Goal: Task Accomplishment & Management: Use online tool/utility

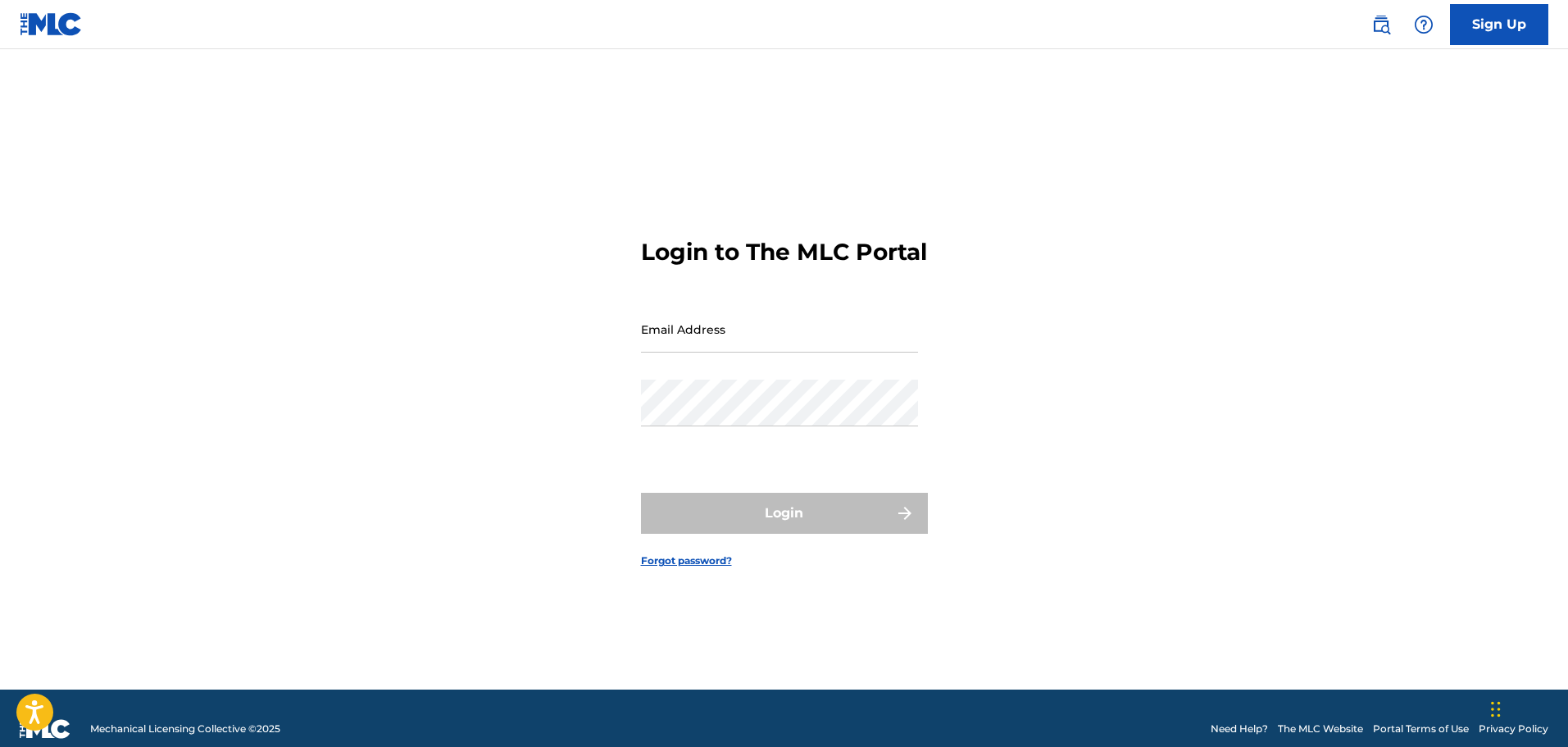
click at [741, 345] on input "Email Address" at bounding box center [779, 329] width 277 height 47
type input "[EMAIL_ADDRESS][DOMAIN_NAME]"
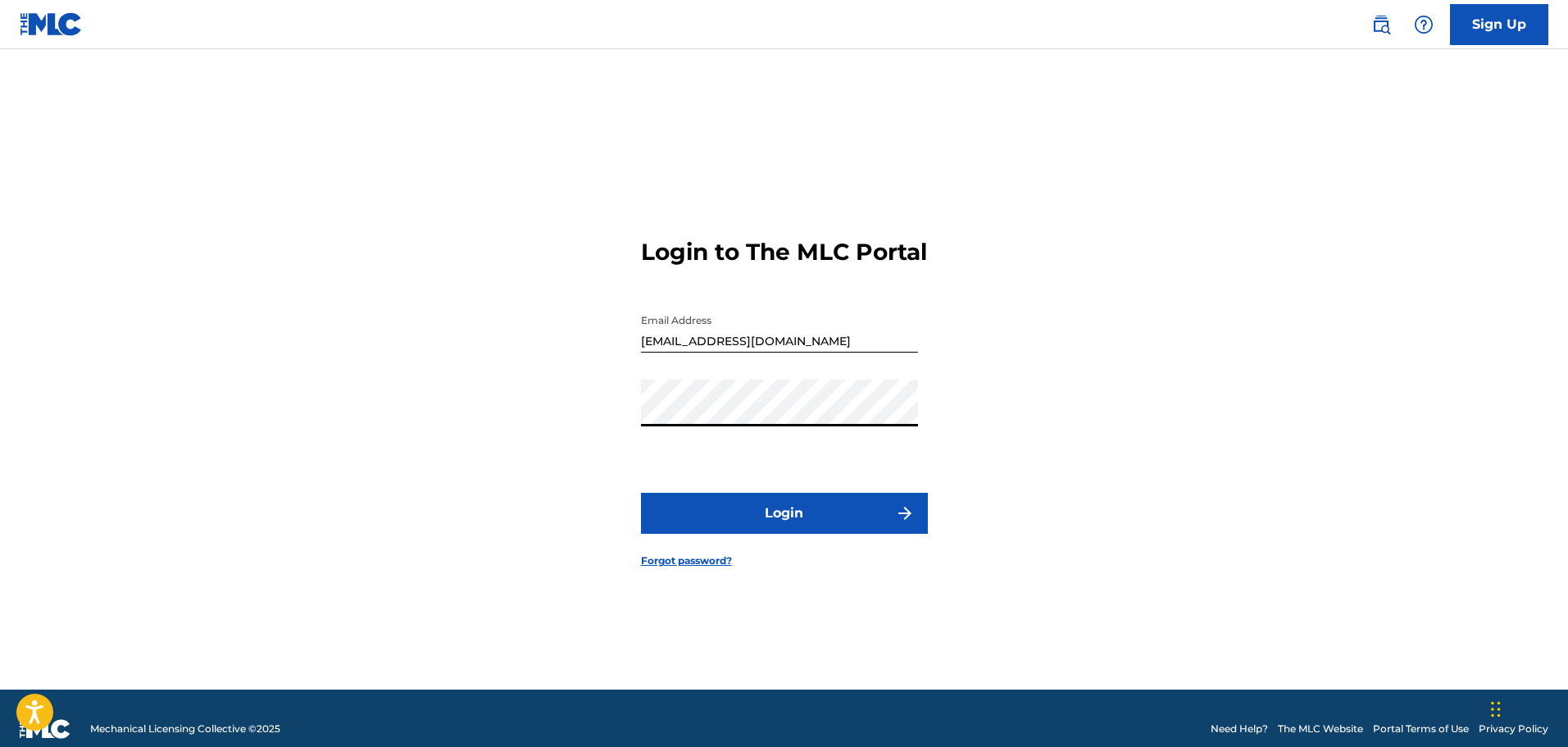
click at [641, 493] on button "Login" at bounding box center [784, 514] width 287 height 41
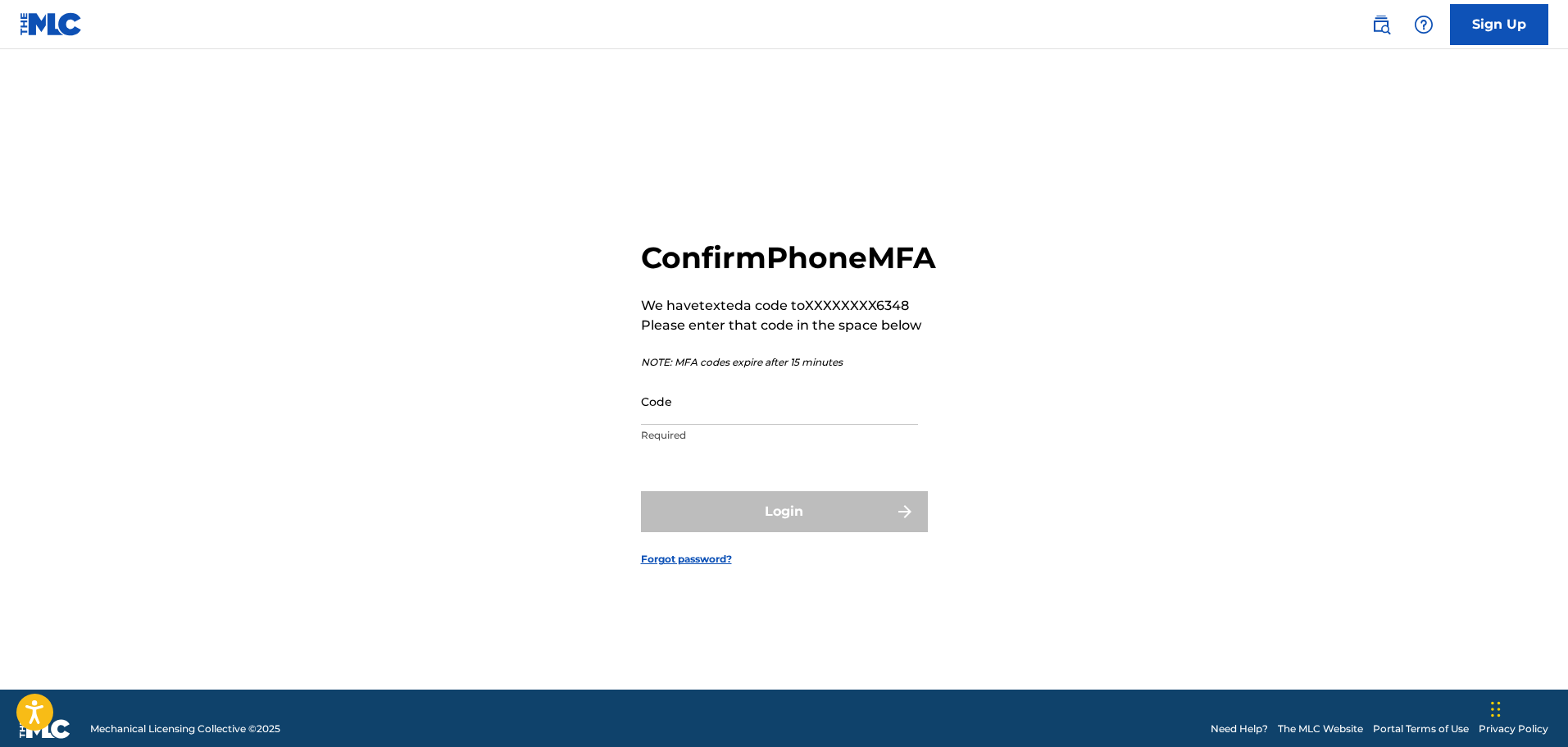
click at [852, 425] on input "Code" at bounding box center [779, 402] width 277 height 47
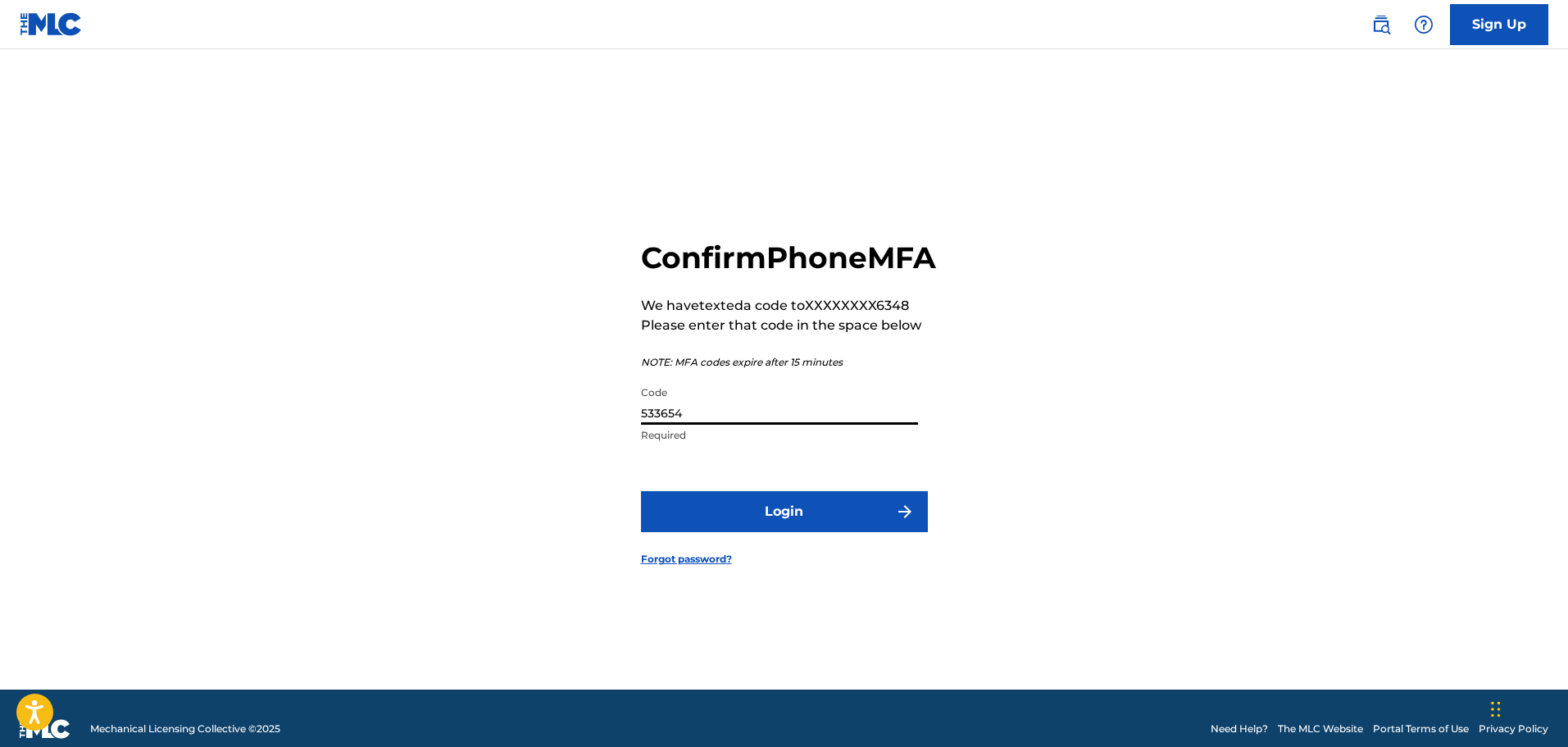
type input "533654"
click at [641, 491] on button "Login" at bounding box center [784, 512] width 287 height 41
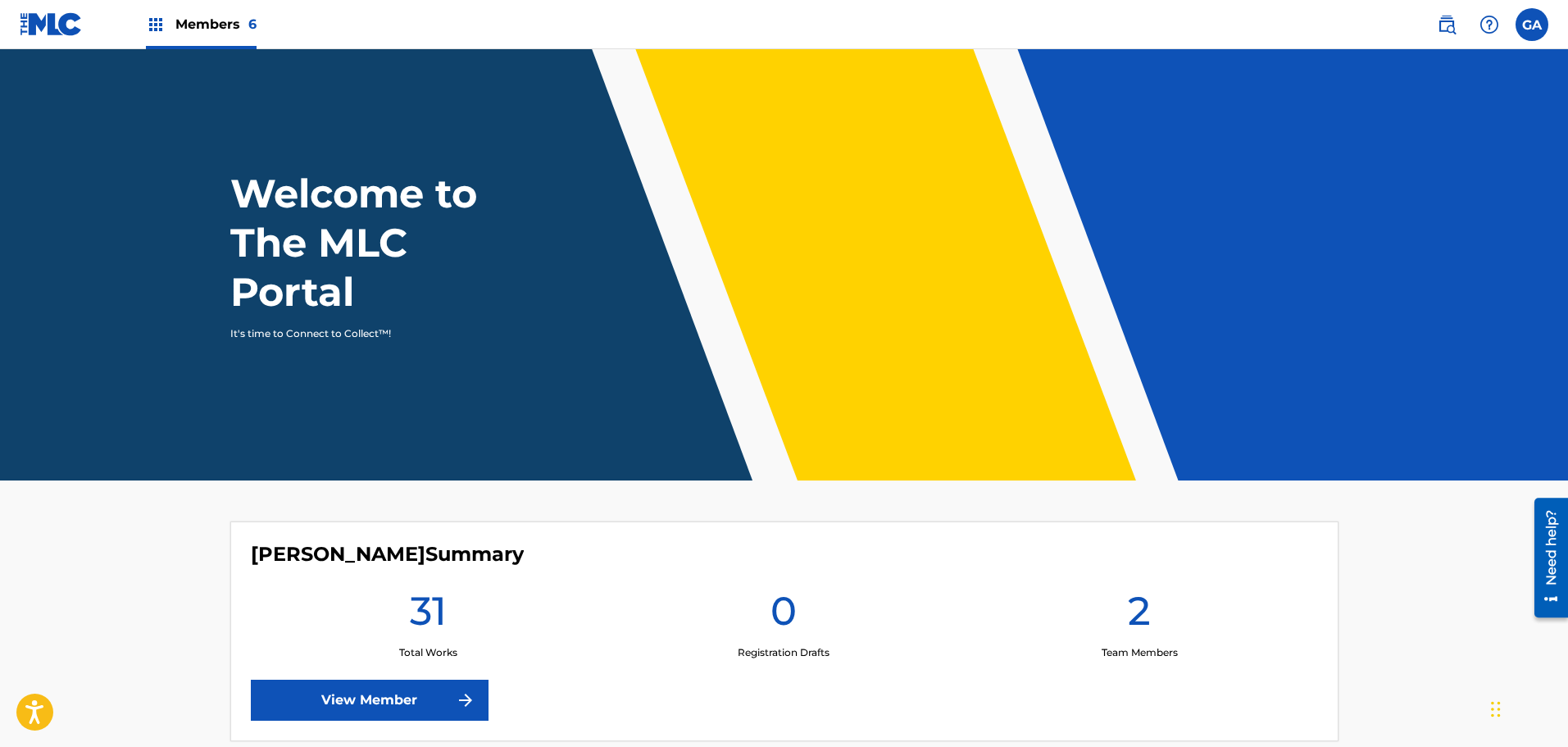
click at [443, 698] on link "View Member" at bounding box center [369, 700] width 238 height 41
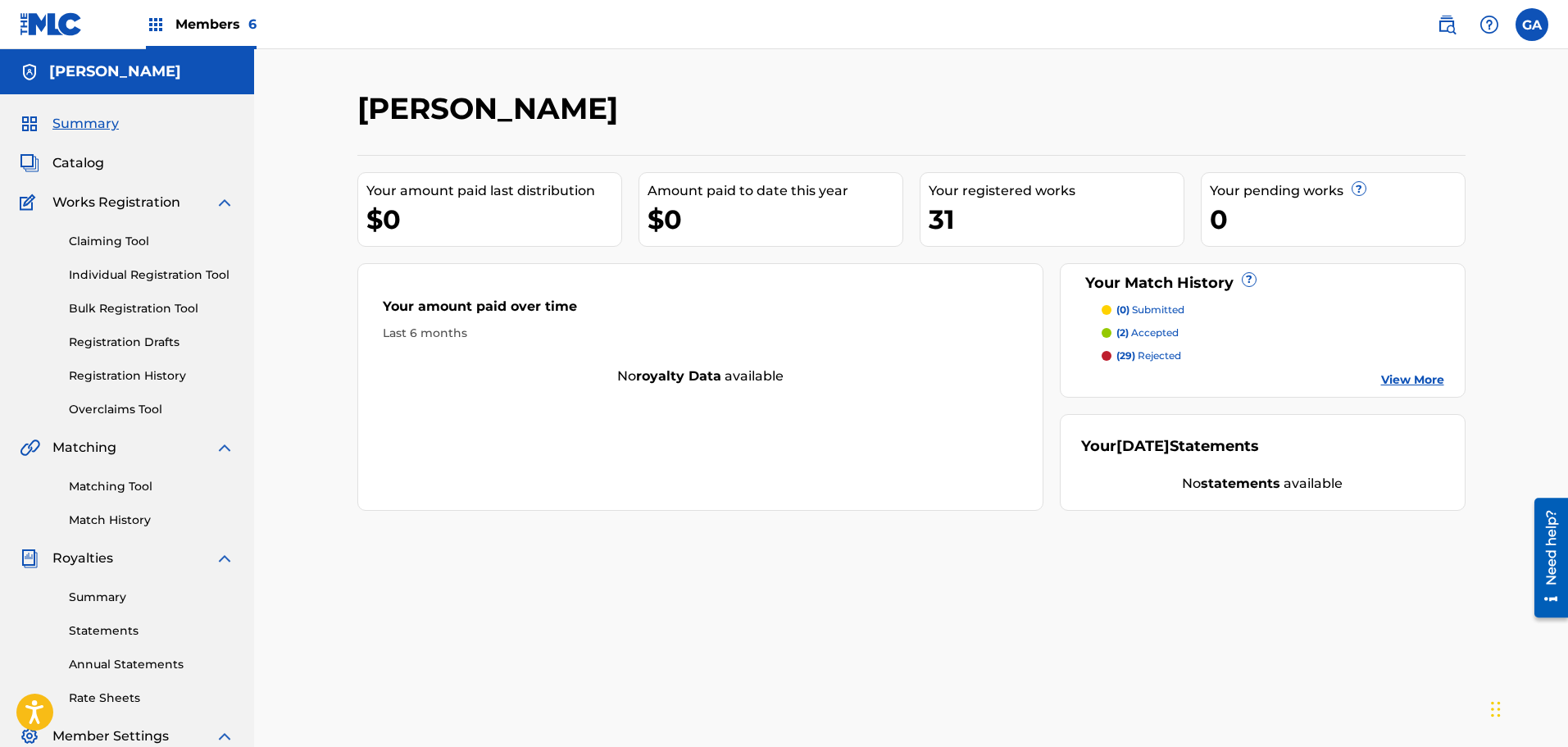
click at [78, 161] on span "Catalog" at bounding box center [78, 163] width 52 height 20
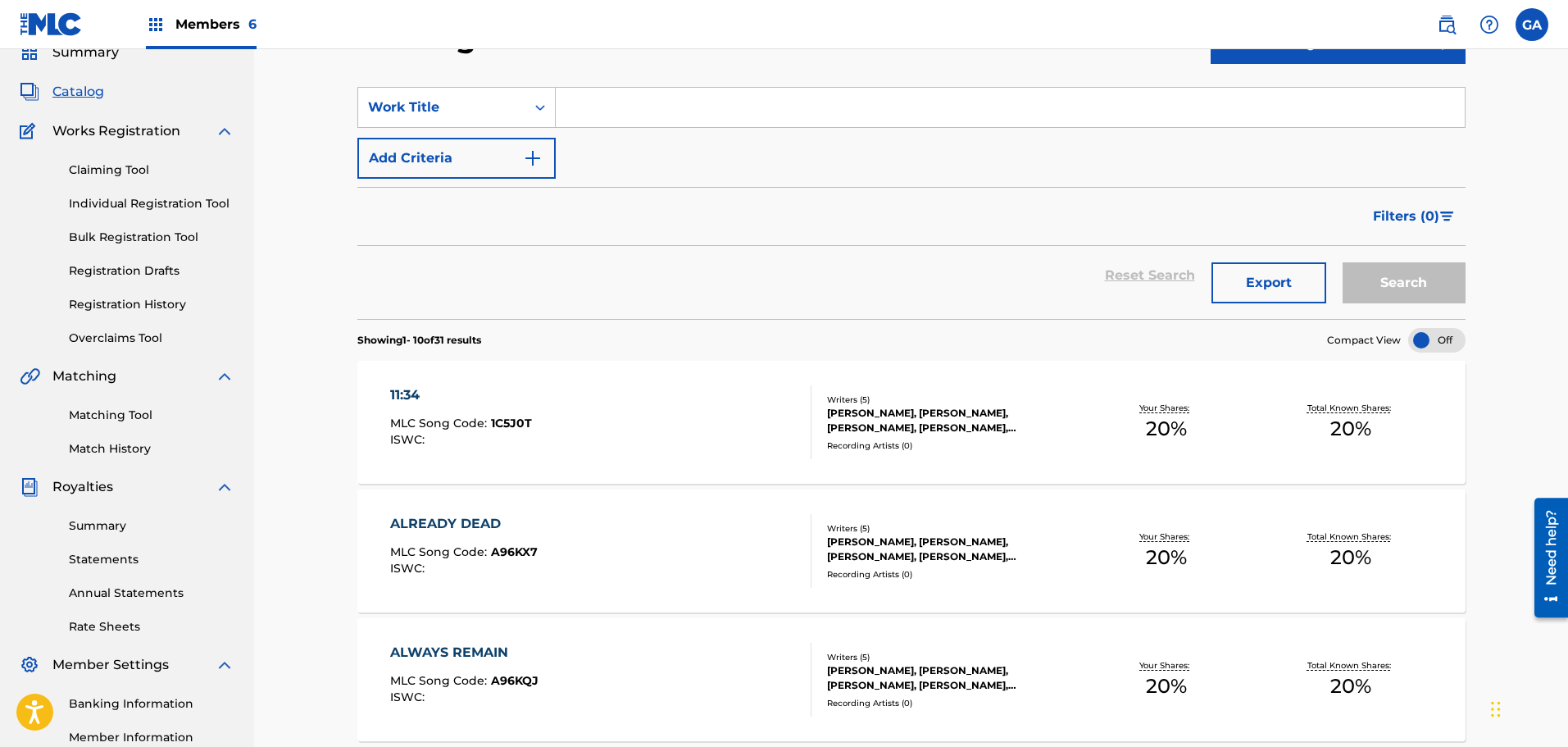
scroll to position [164, 0]
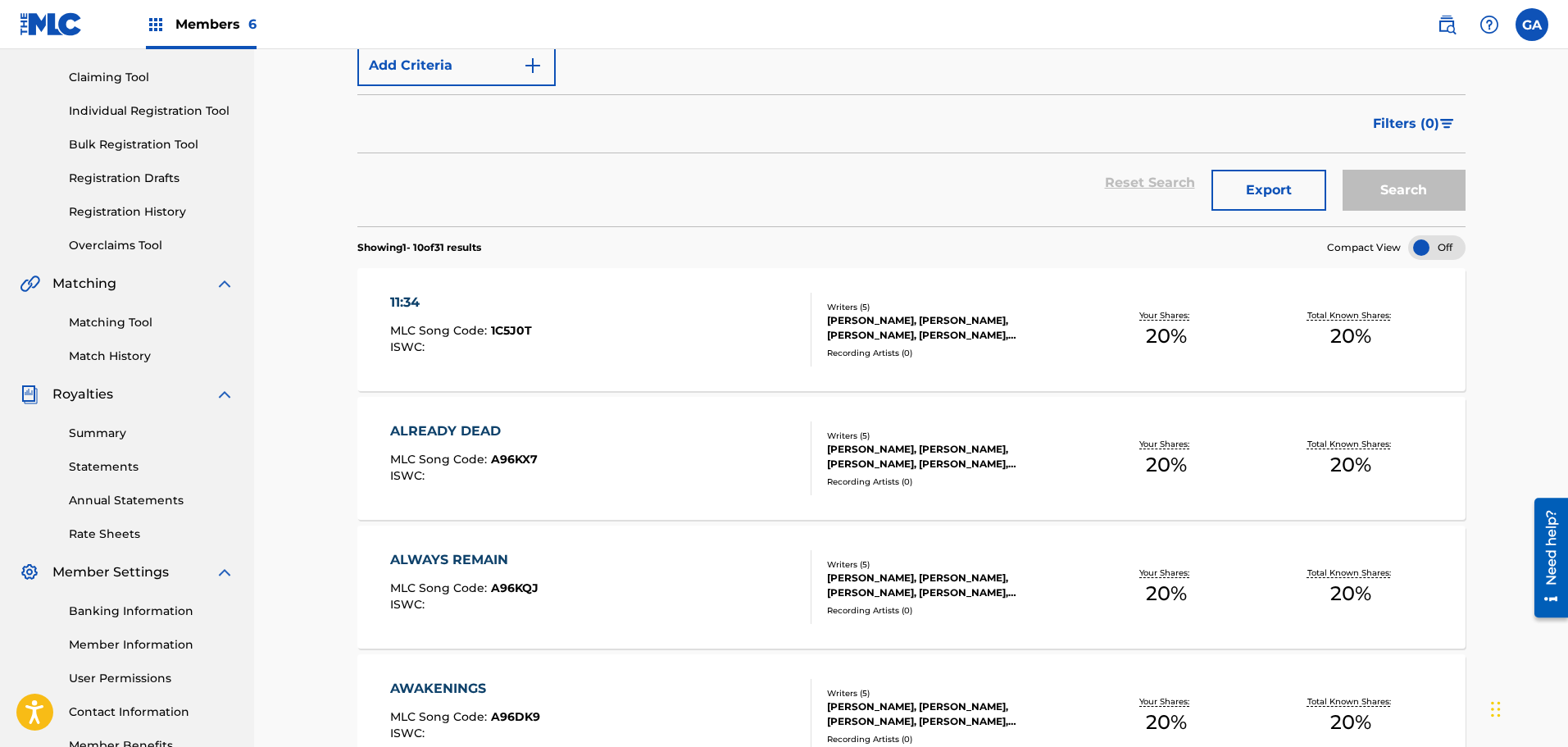
click at [877, 328] on div "[PERSON_NAME], [PERSON_NAME], [PERSON_NAME], [PERSON_NAME], [PERSON_NAME]" at bounding box center [950, 328] width 247 height 29
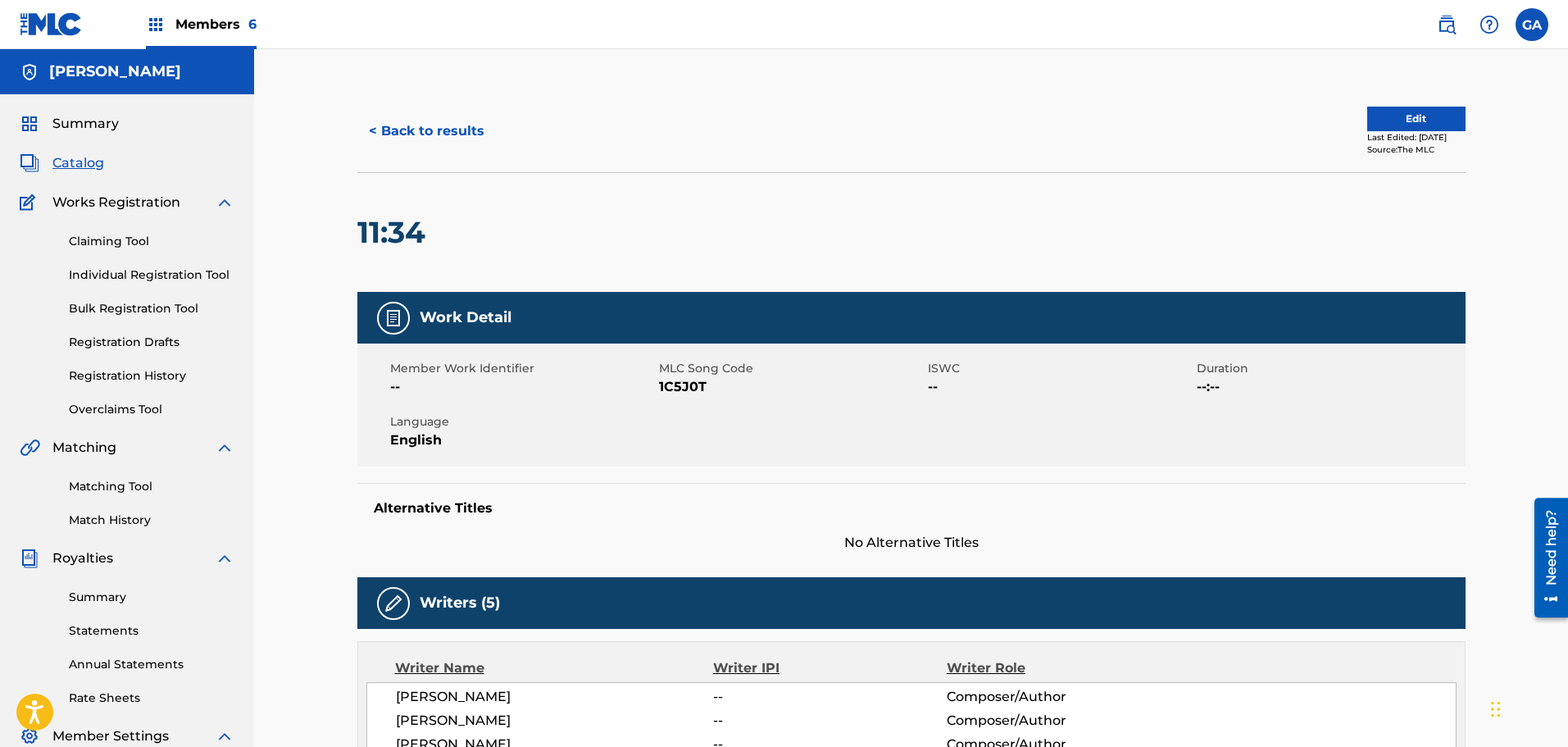
click at [409, 128] on button "< Back to results" at bounding box center [426, 132] width 139 height 41
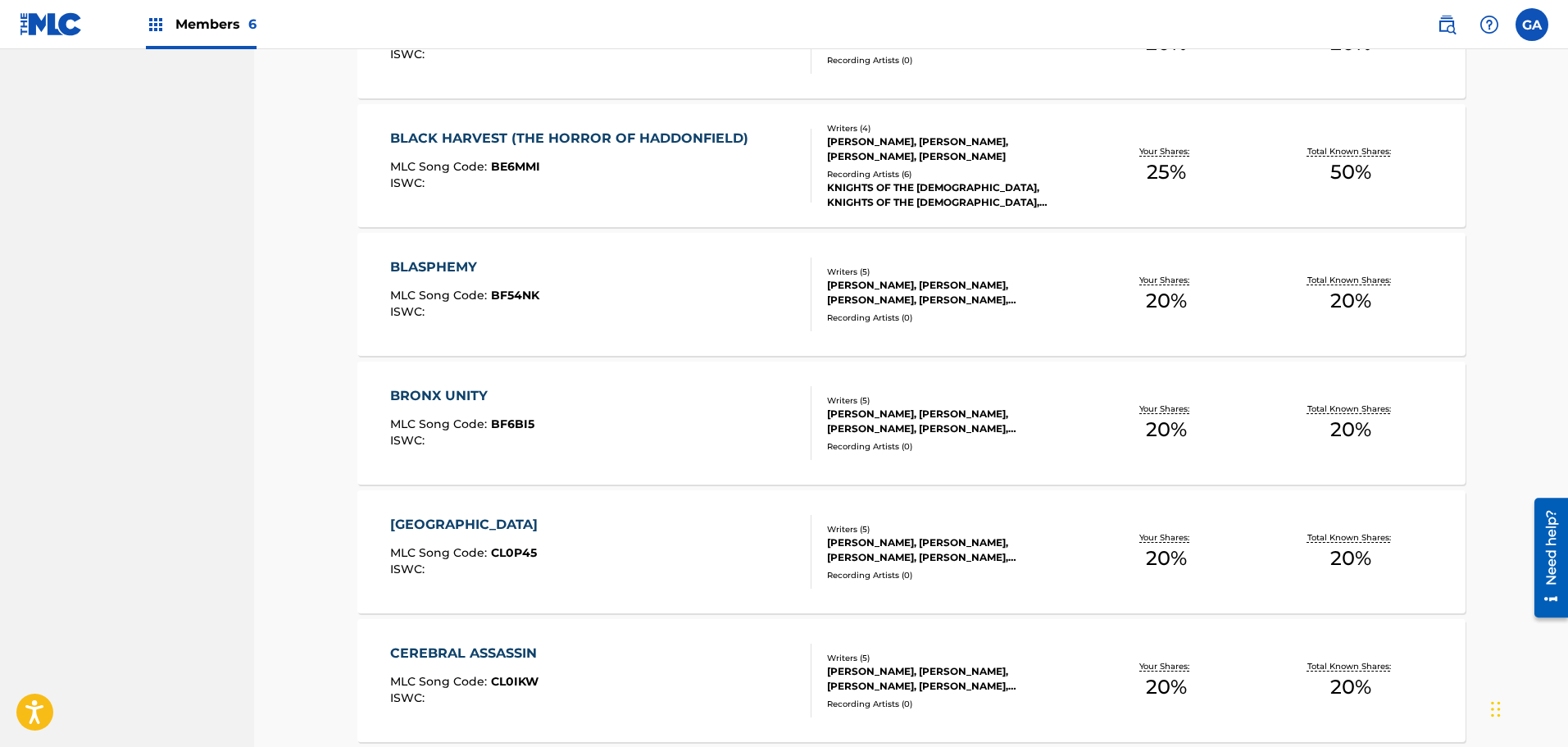
scroll to position [1130, 0]
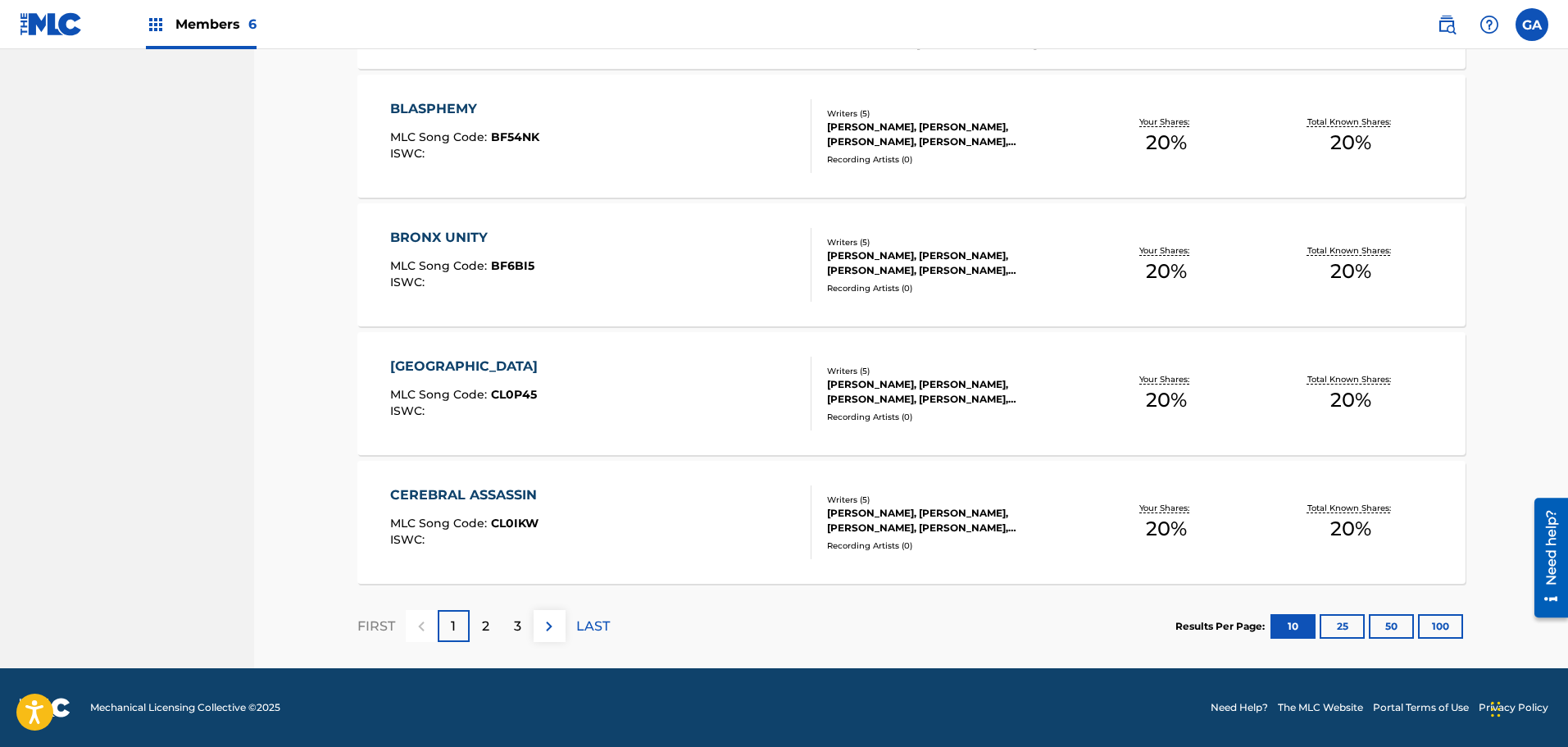
click at [1461, 626] on button "100" at bounding box center [1441, 626] width 45 height 25
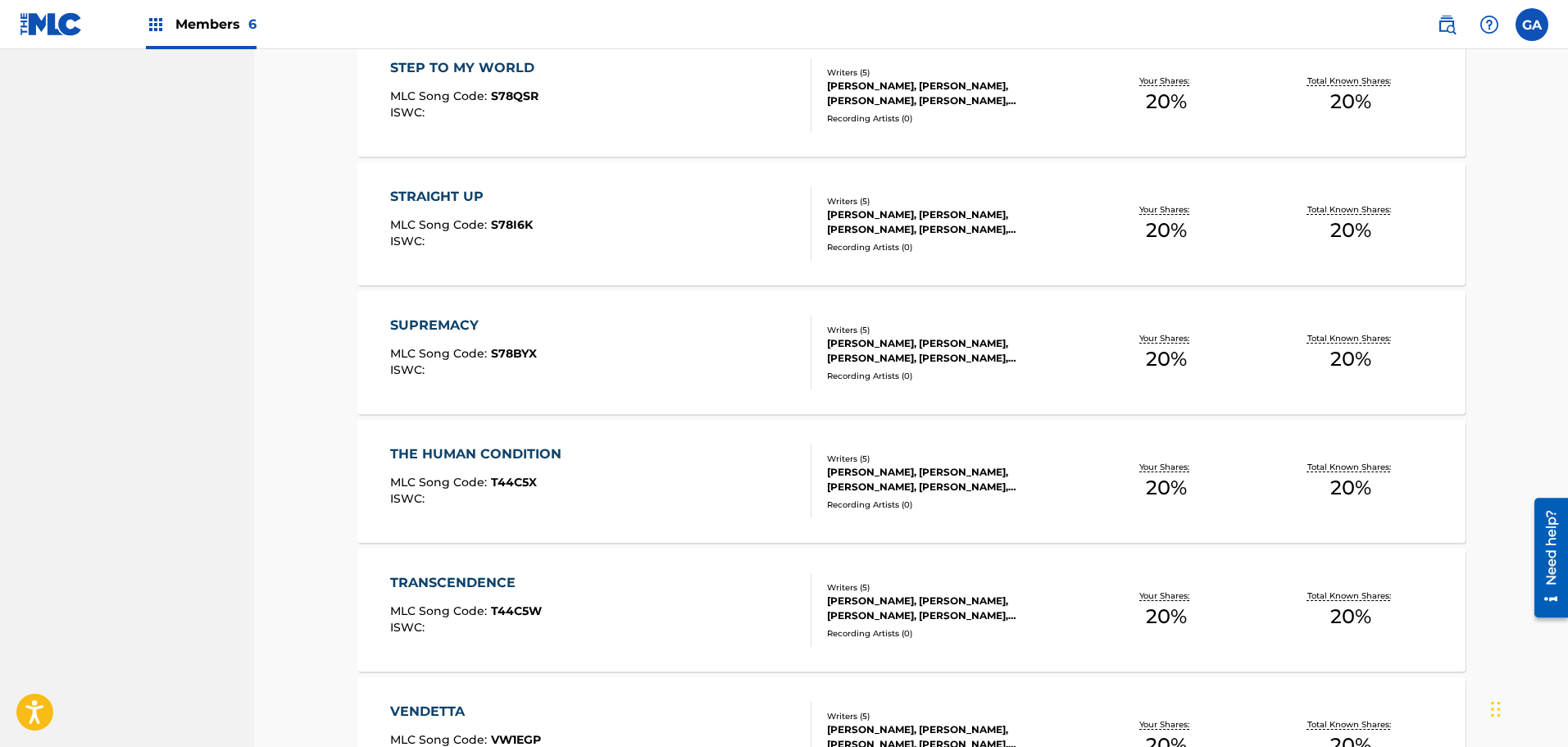
scroll to position [3827, 0]
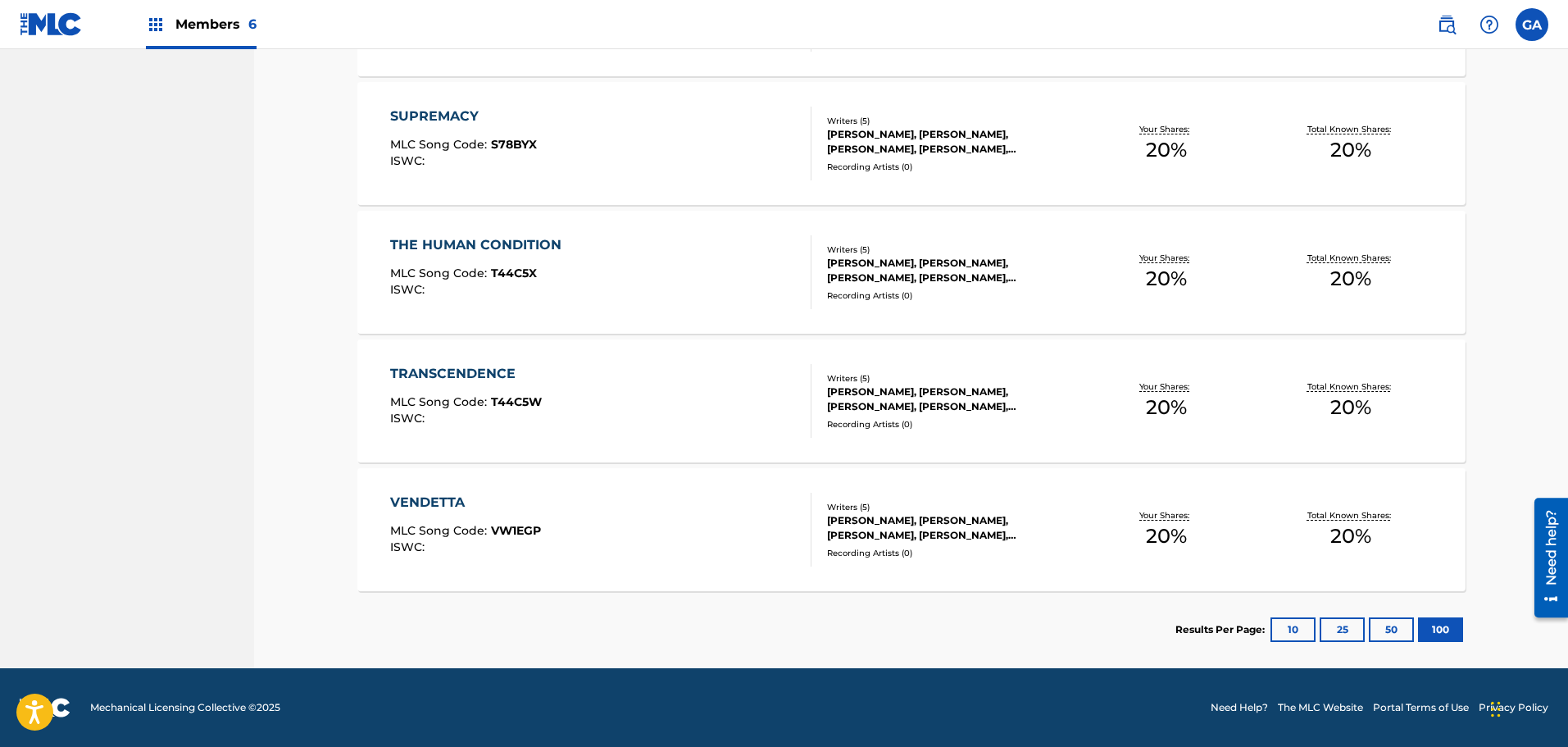
click at [622, 501] on div "VENDETTA MLC Song Code : VW1EGP ISWC :" at bounding box center [600, 530] width 421 height 74
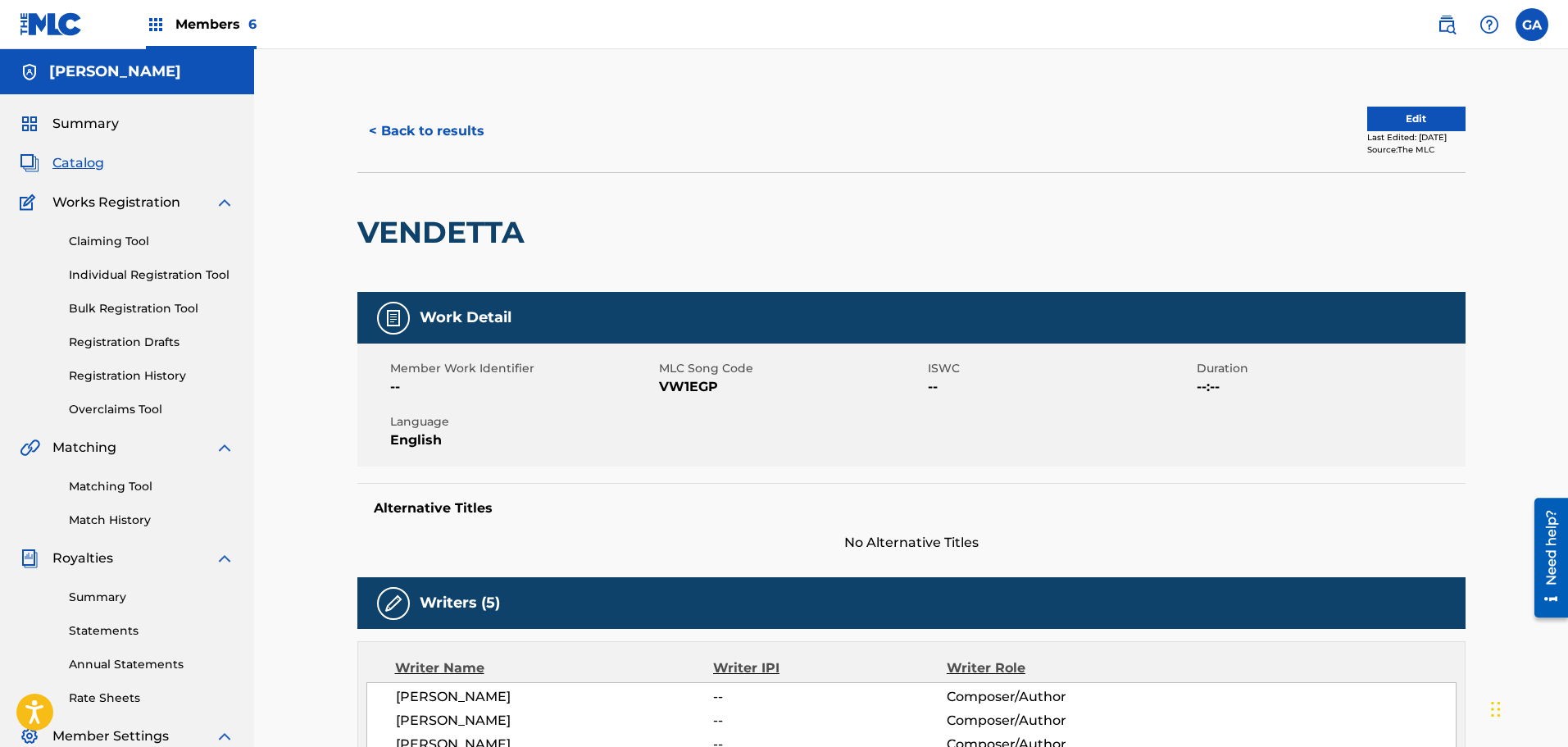
click at [66, 121] on span "Summary" at bounding box center [85, 123] width 66 height 20
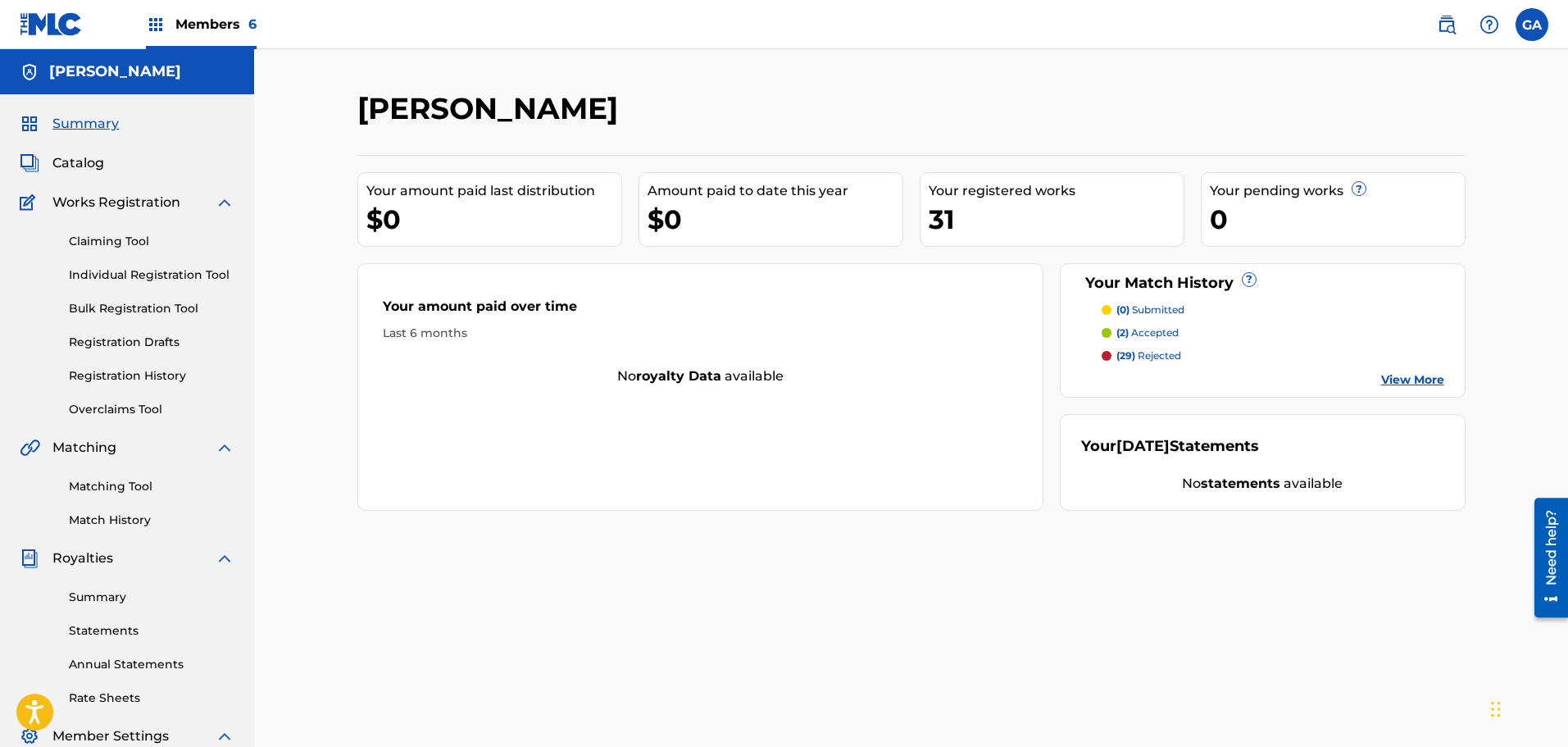
click at [1162, 333] on p "(2) accepted" at bounding box center [1147, 333] width 62 height 15
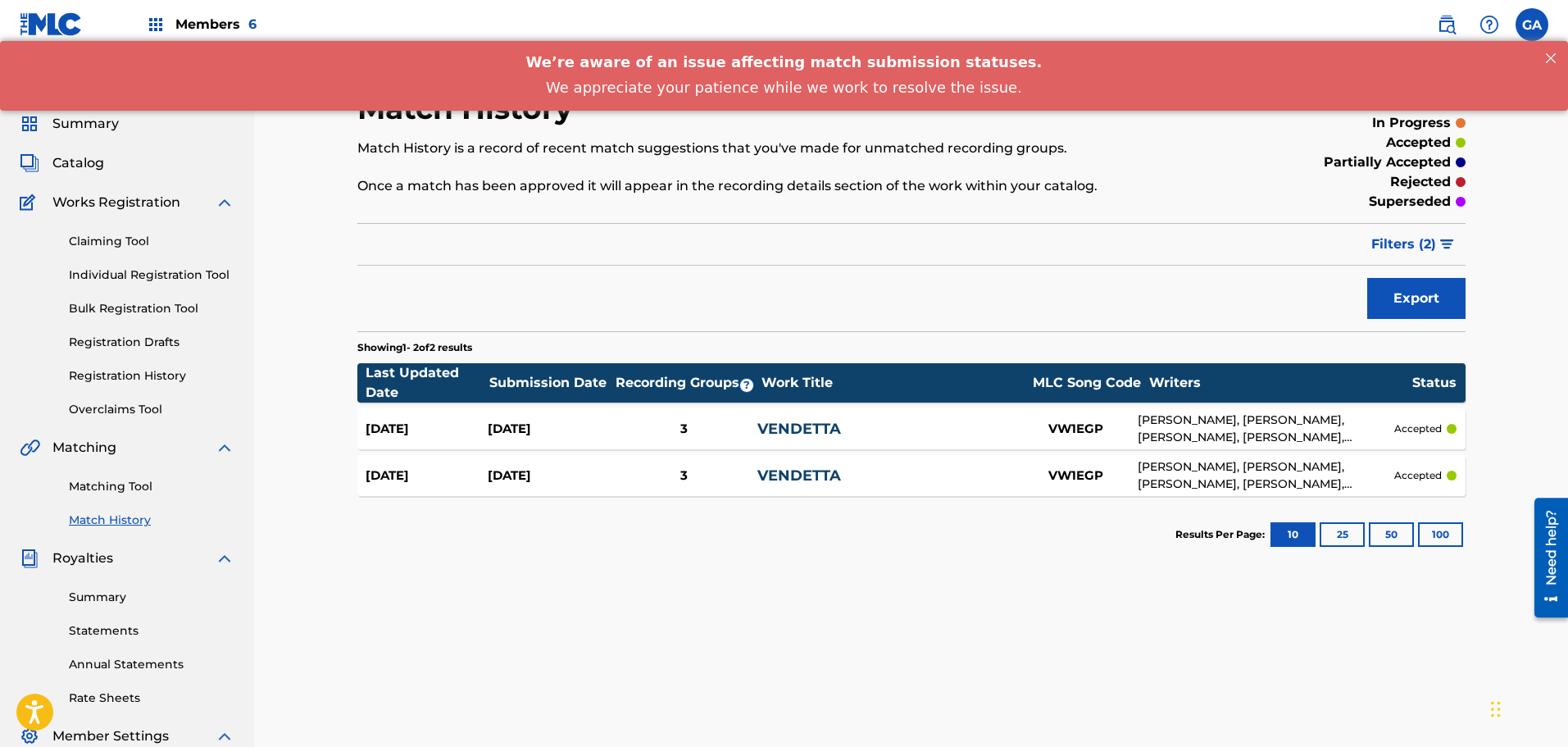
click at [76, 165] on span "Catalog" at bounding box center [78, 163] width 52 height 20
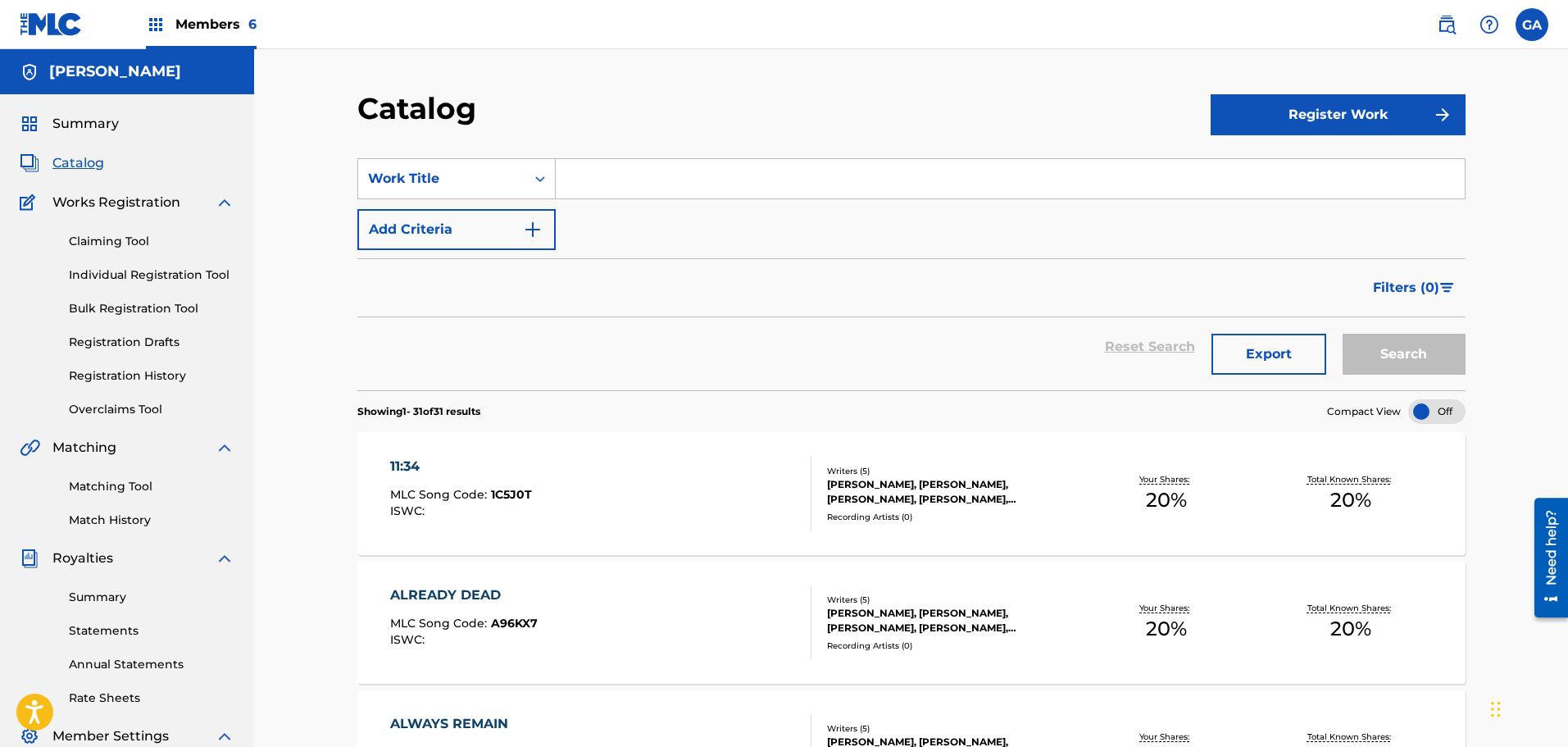
click at [182, 30] on span "Members 6" at bounding box center [216, 24] width 81 height 19
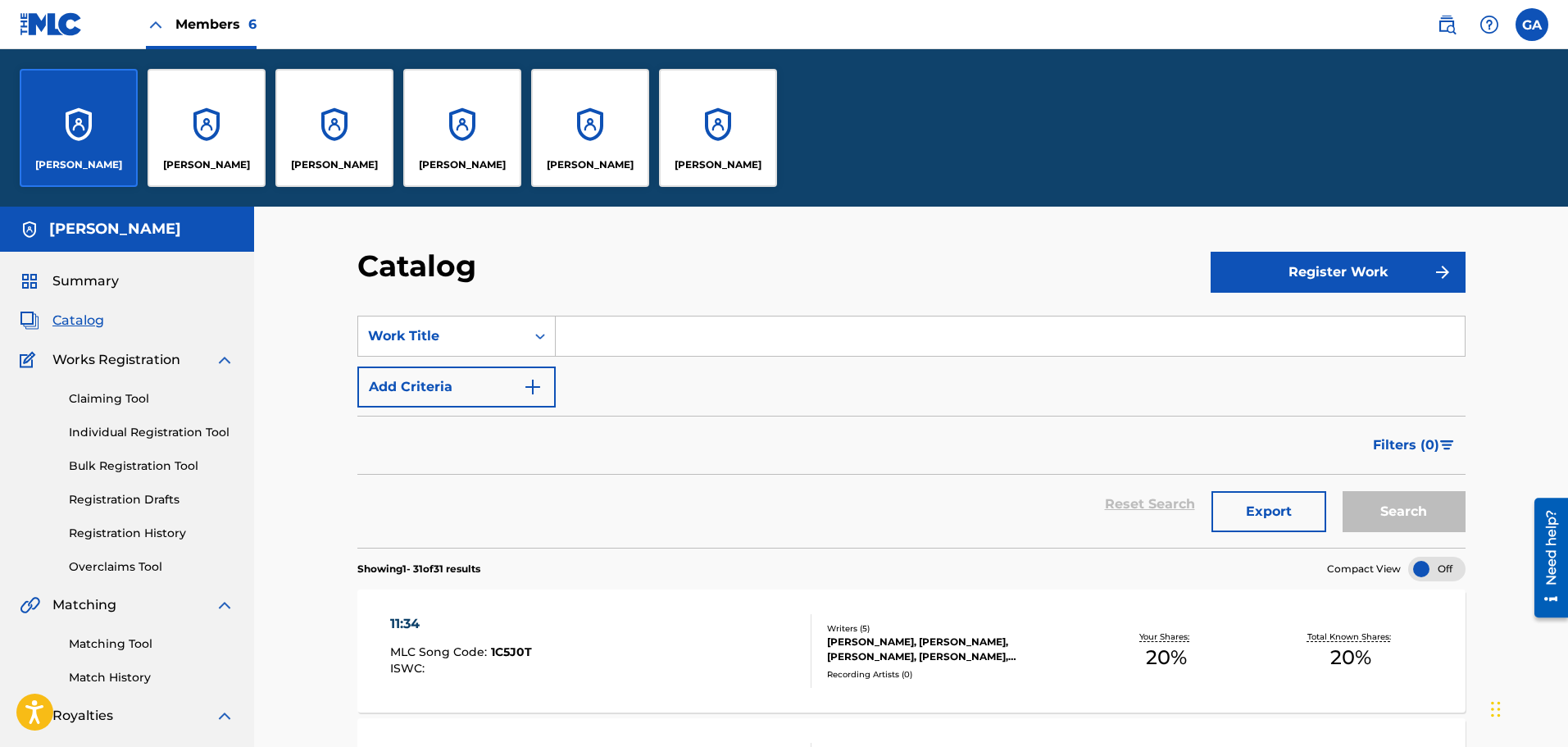
click at [696, 125] on div "[PERSON_NAME]" at bounding box center [717, 128] width 118 height 118
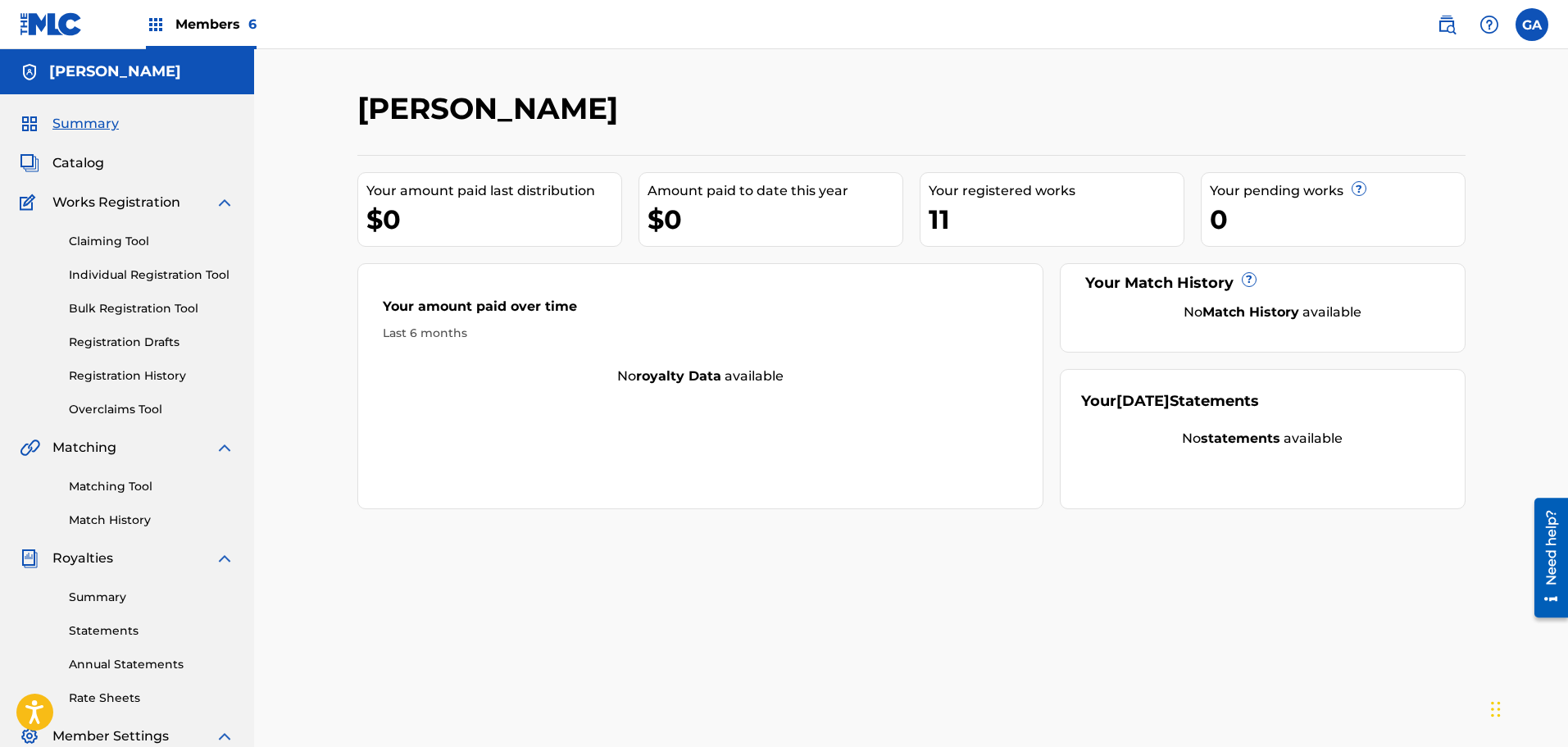
click at [78, 166] on span "Catalog" at bounding box center [78, 163] width 52 height 20
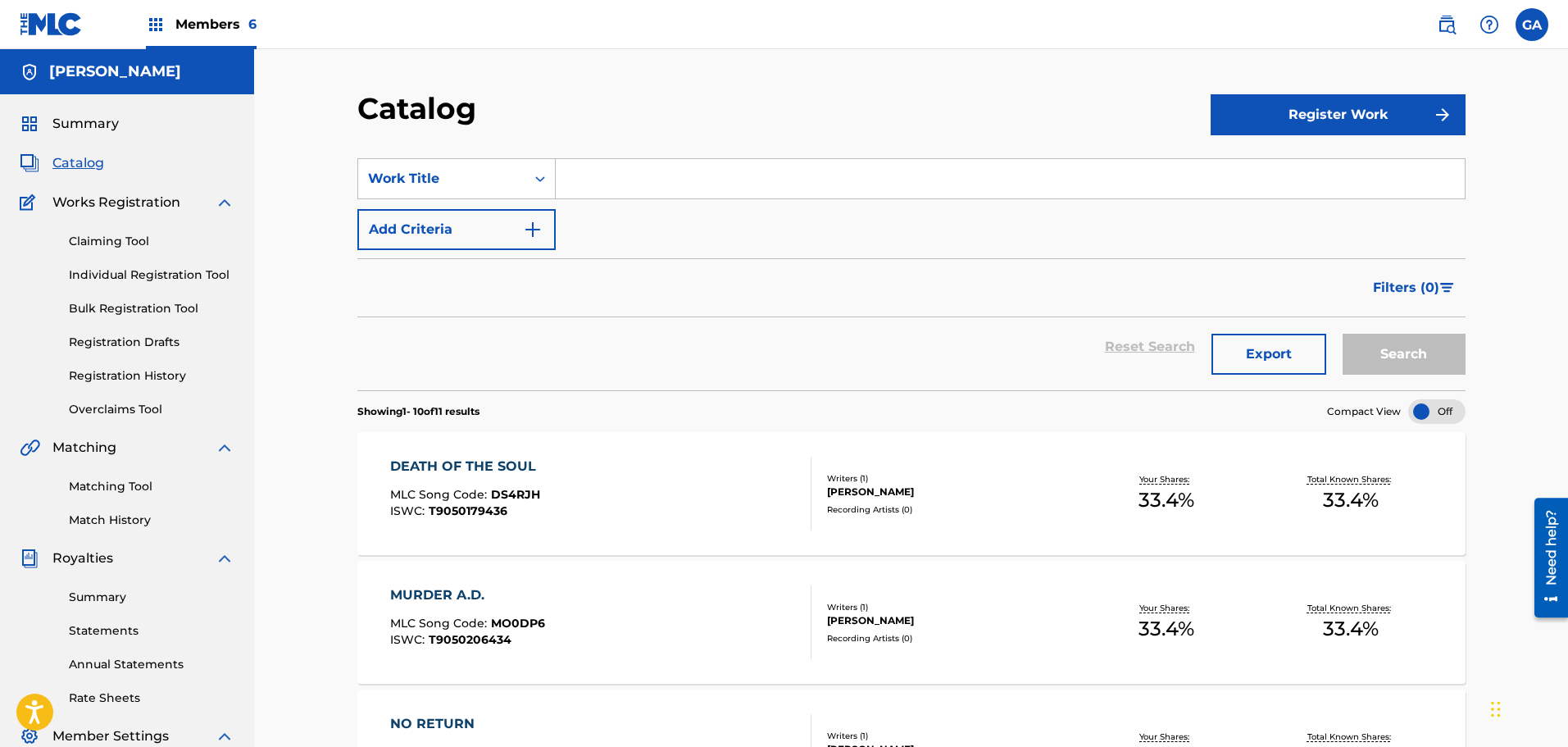
click at [111, 239] on link "Claiming Tool" at bounding box center [152, 241] width 165 height 17
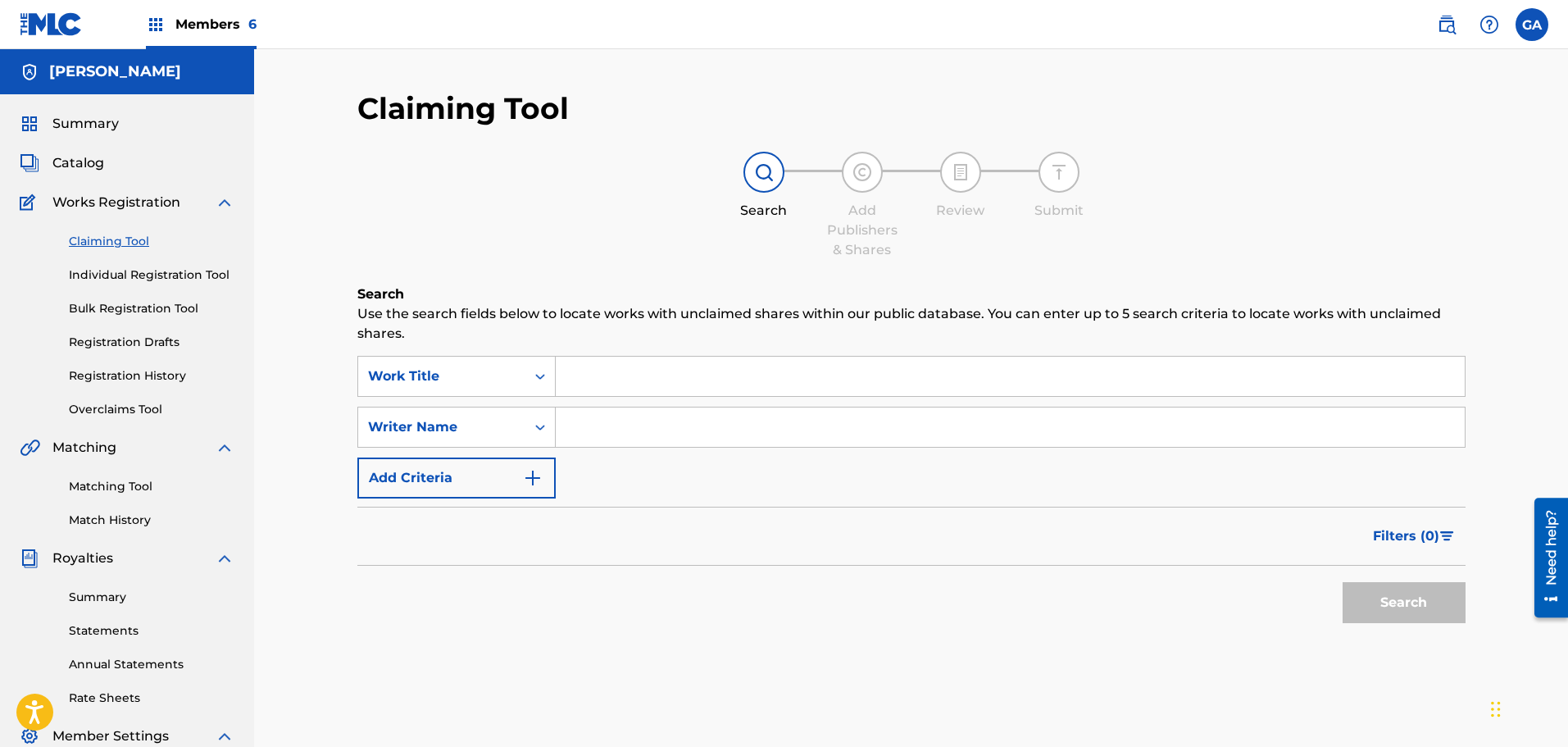
click at [622, 379] on input "Search Form" at bounding box center [1010, 377] width 909 height 40
click at [79, 168] on span "Catalog" at bounding box center [78, 163] width 52 height 20
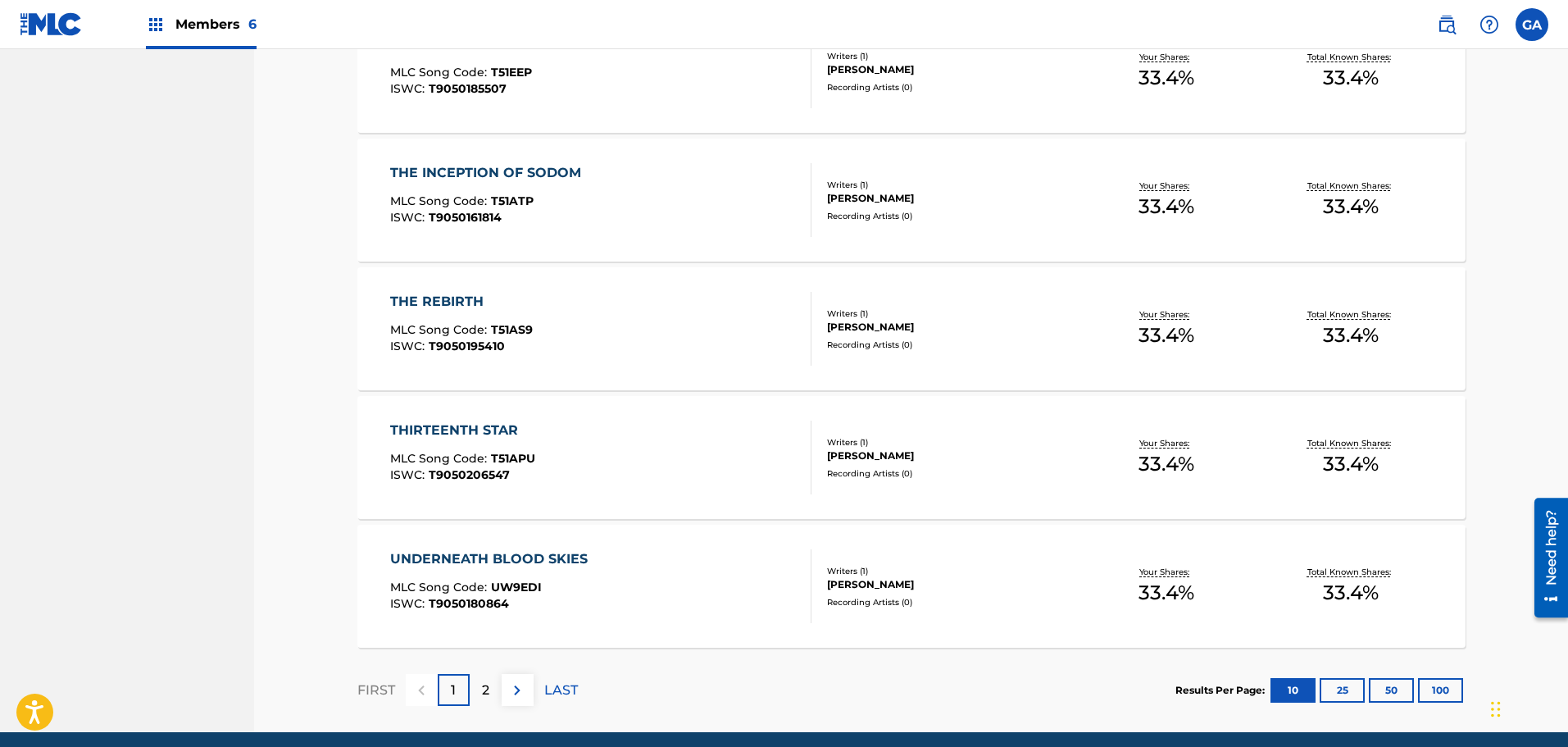
scroll to position [1130, 0]
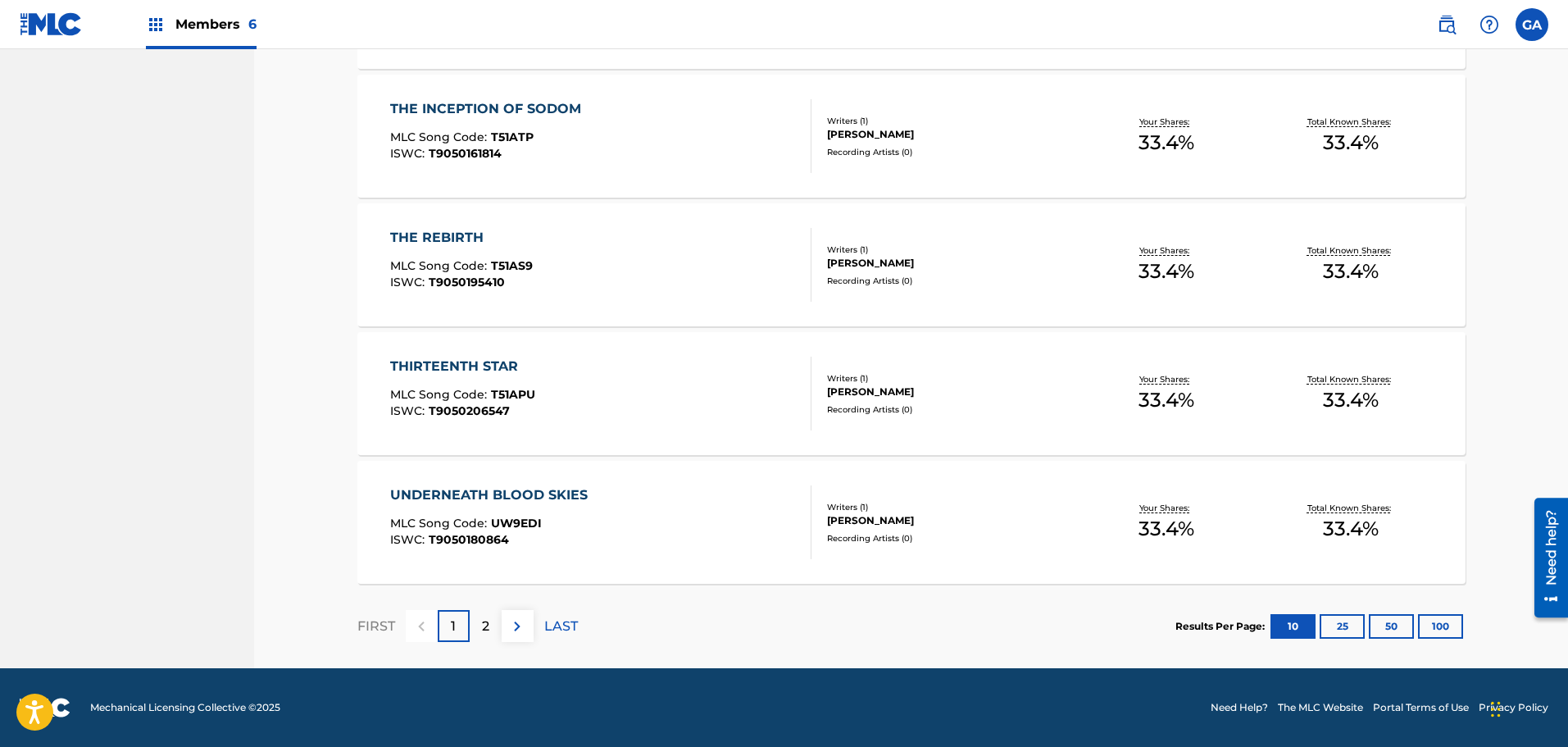
click at [1453, 628] on button "100" at bounding box center [1441, 626] width 45 height 25
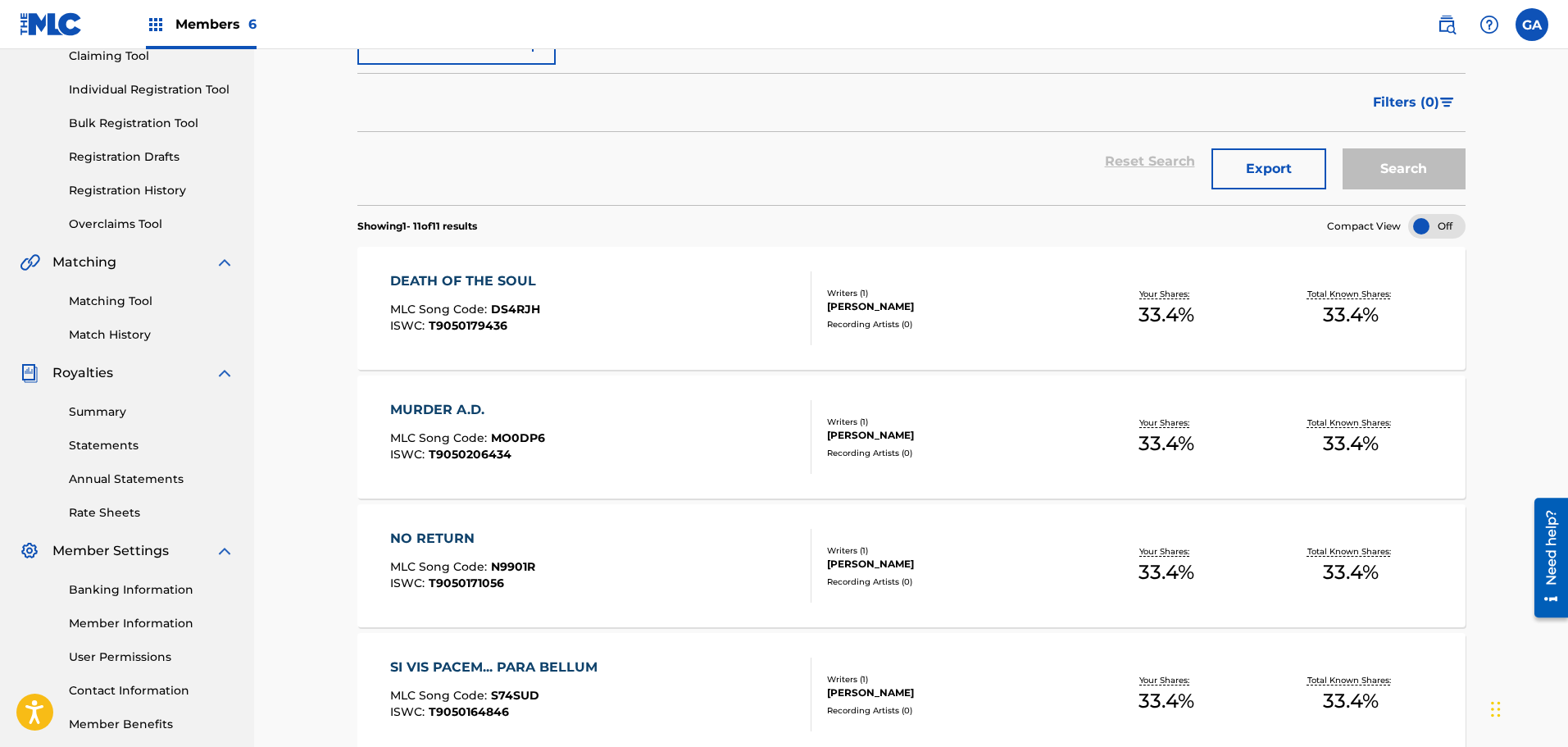
scroll to position [0, 0]
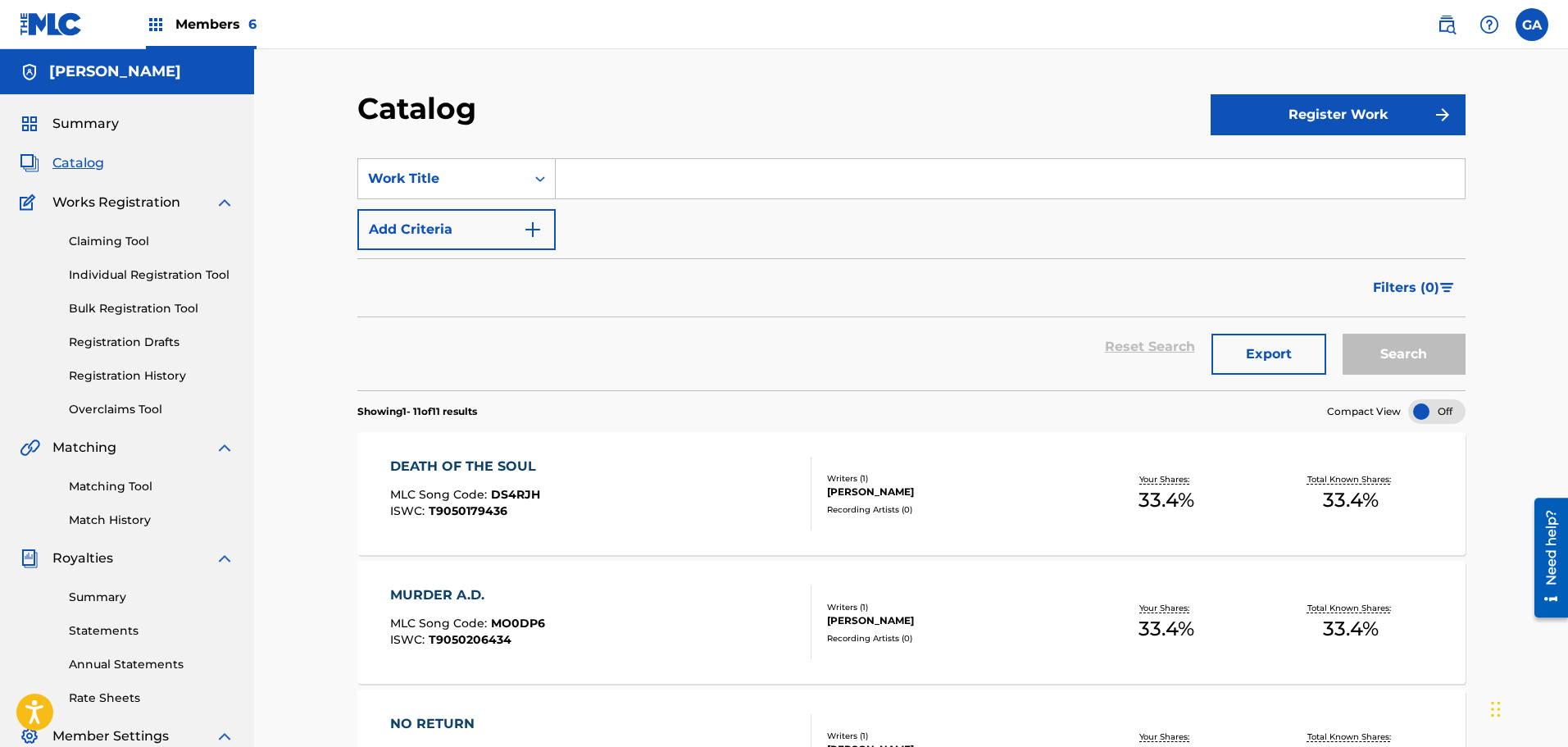
click at [108, 242] on link "Claiming Tool" at bounding box center [152, 241] width 165 height 17
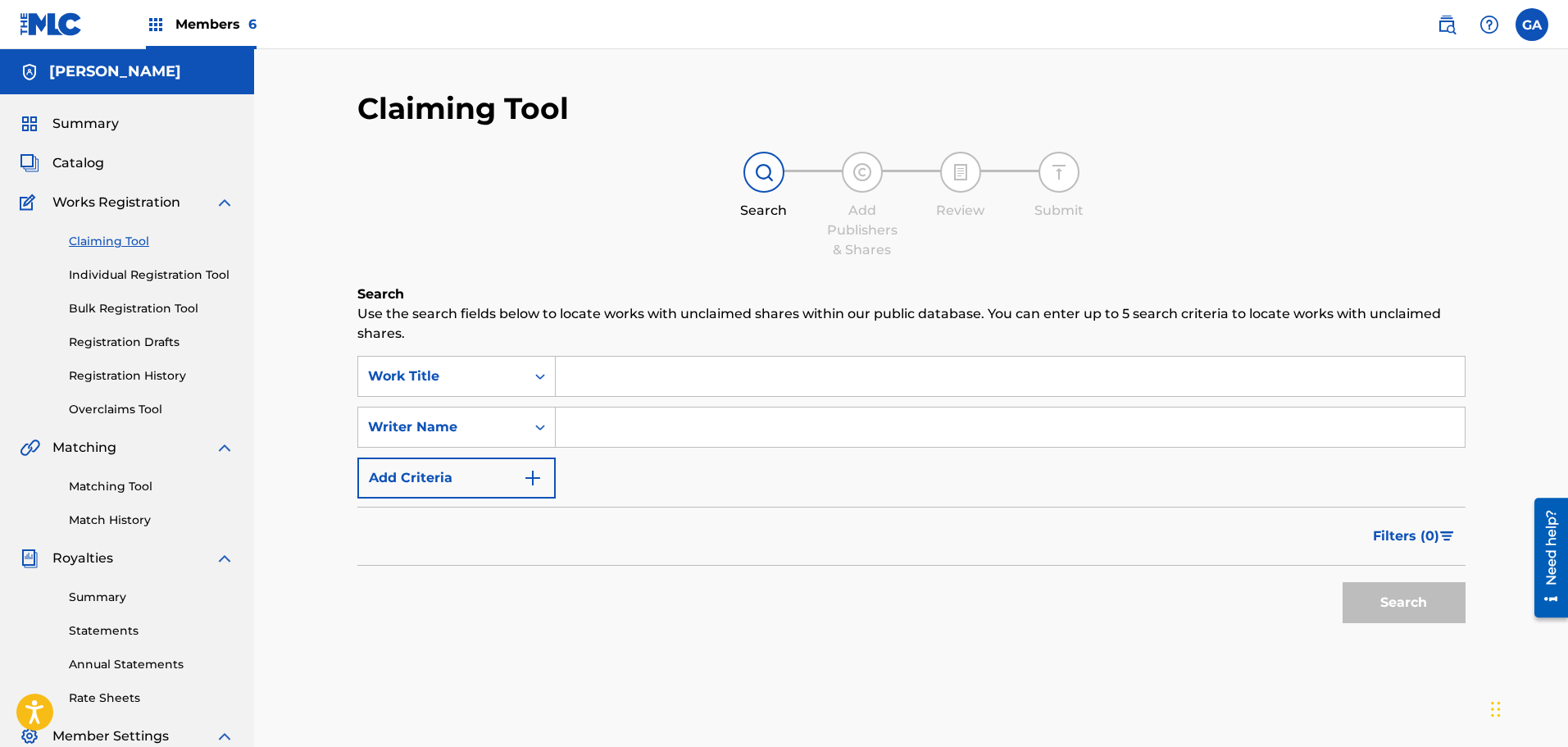
click at [626, 378] on input "Search Form" at bounding box center [1010, 377] width 909 height 40
type input "11:34"
type input "sierra"
click at [1342, 582] on button "Search" at bounding box center [1404, 603] width 123 height 41
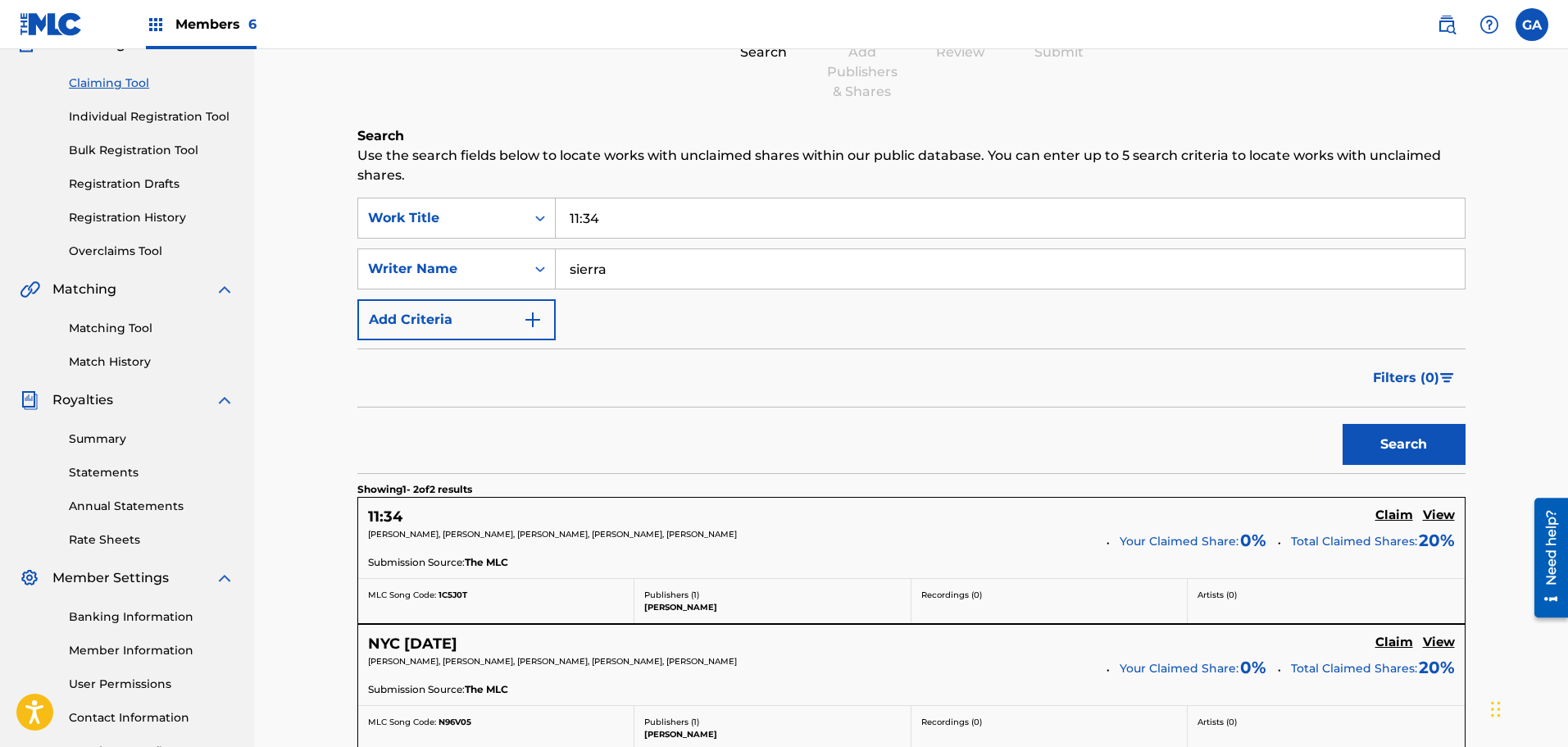
scroll to position [164, 0]
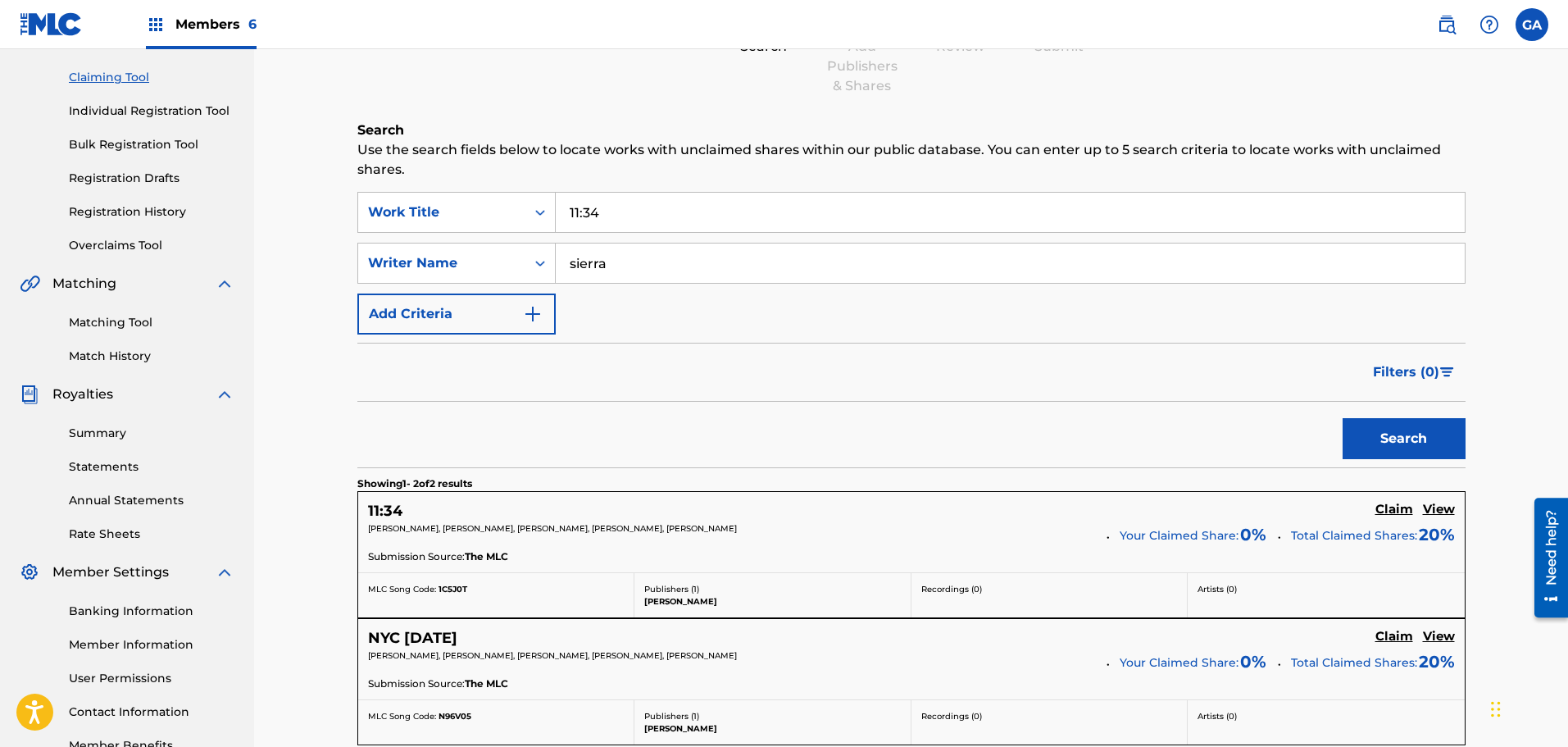
click at [1428, 507] on h5 "View" at bounding box center [1438, 510] width 32 height 16
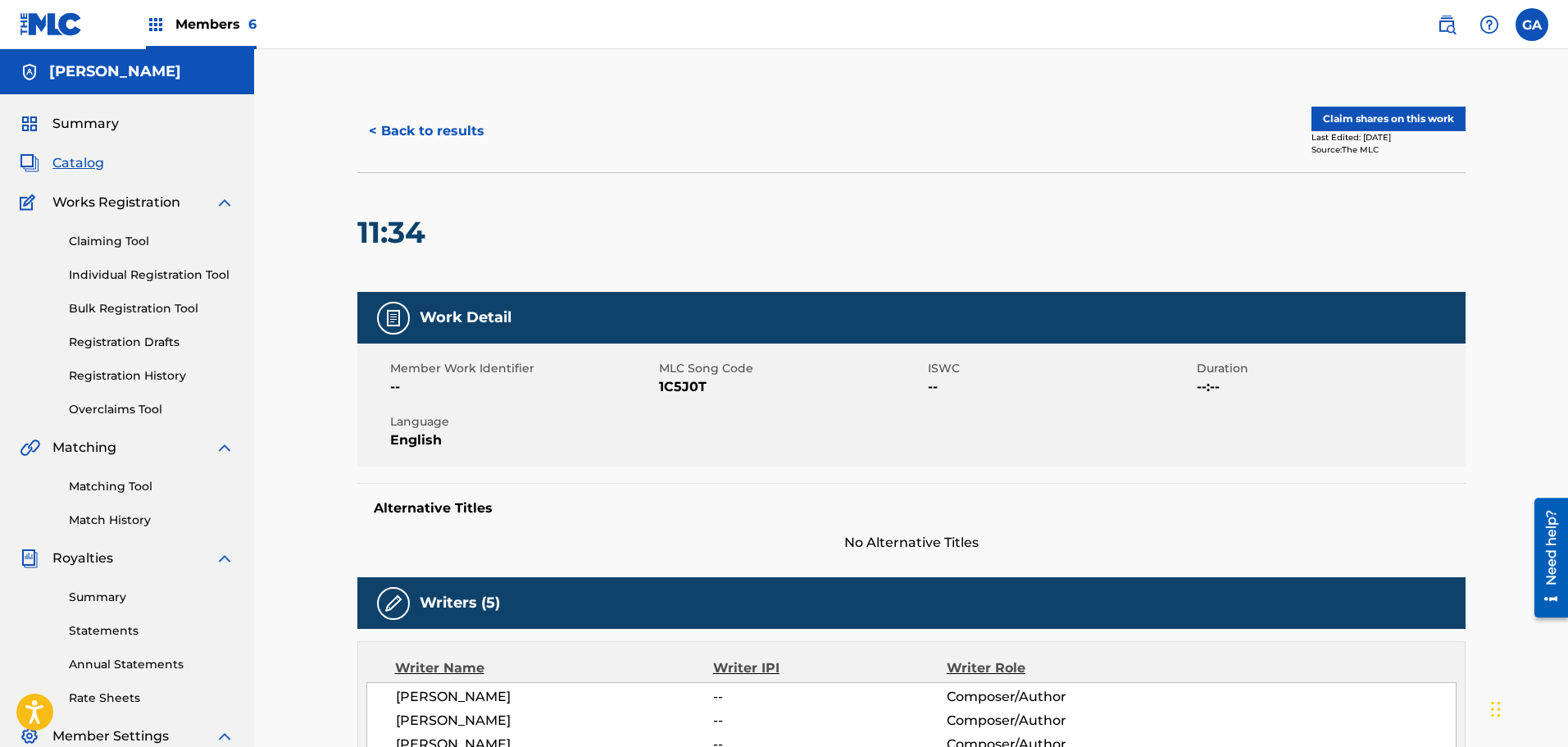
click at [1407, 115] on button "Claim shares on this work" at bounding box center [1388, 119] width 154 height 25
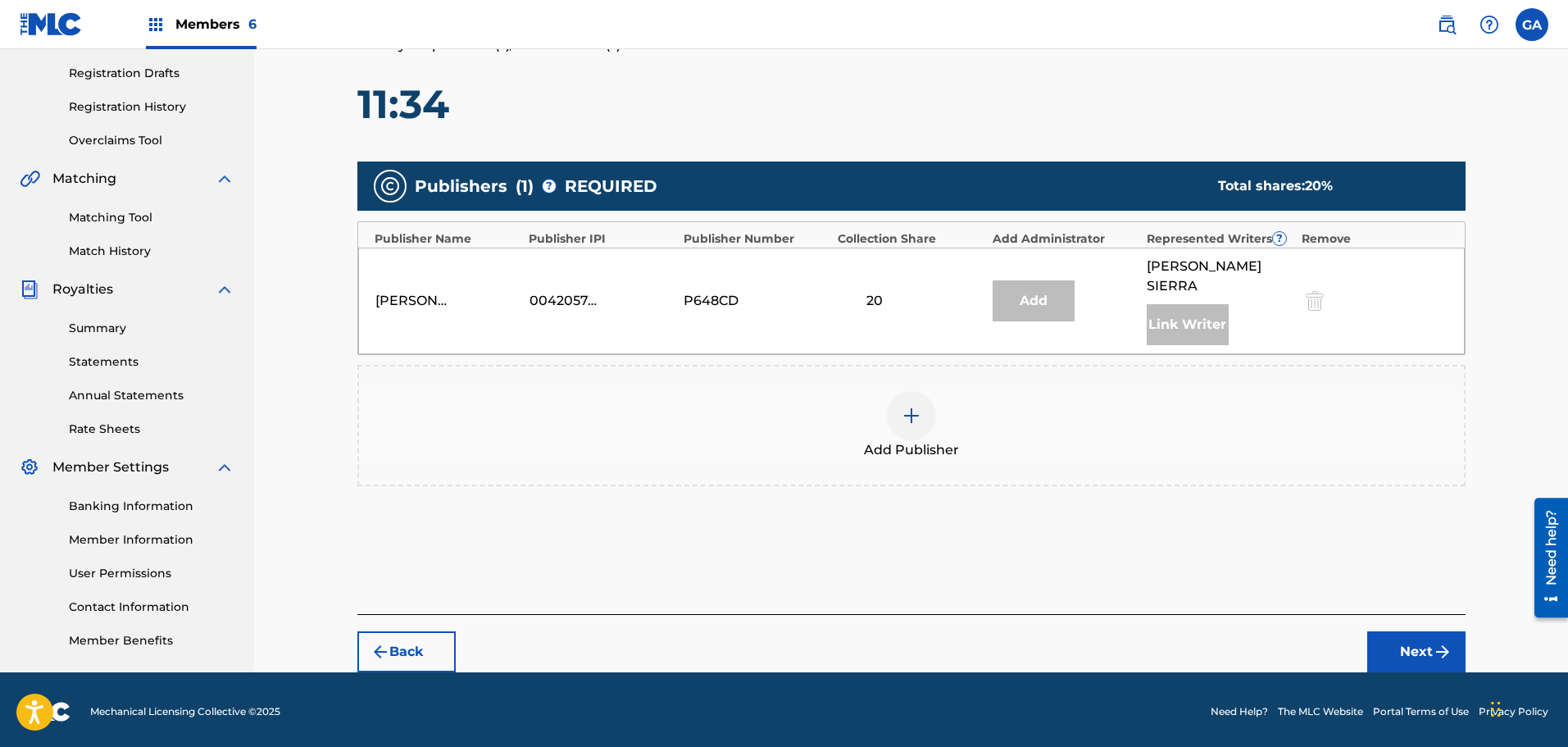
scroll to position [270, 0]
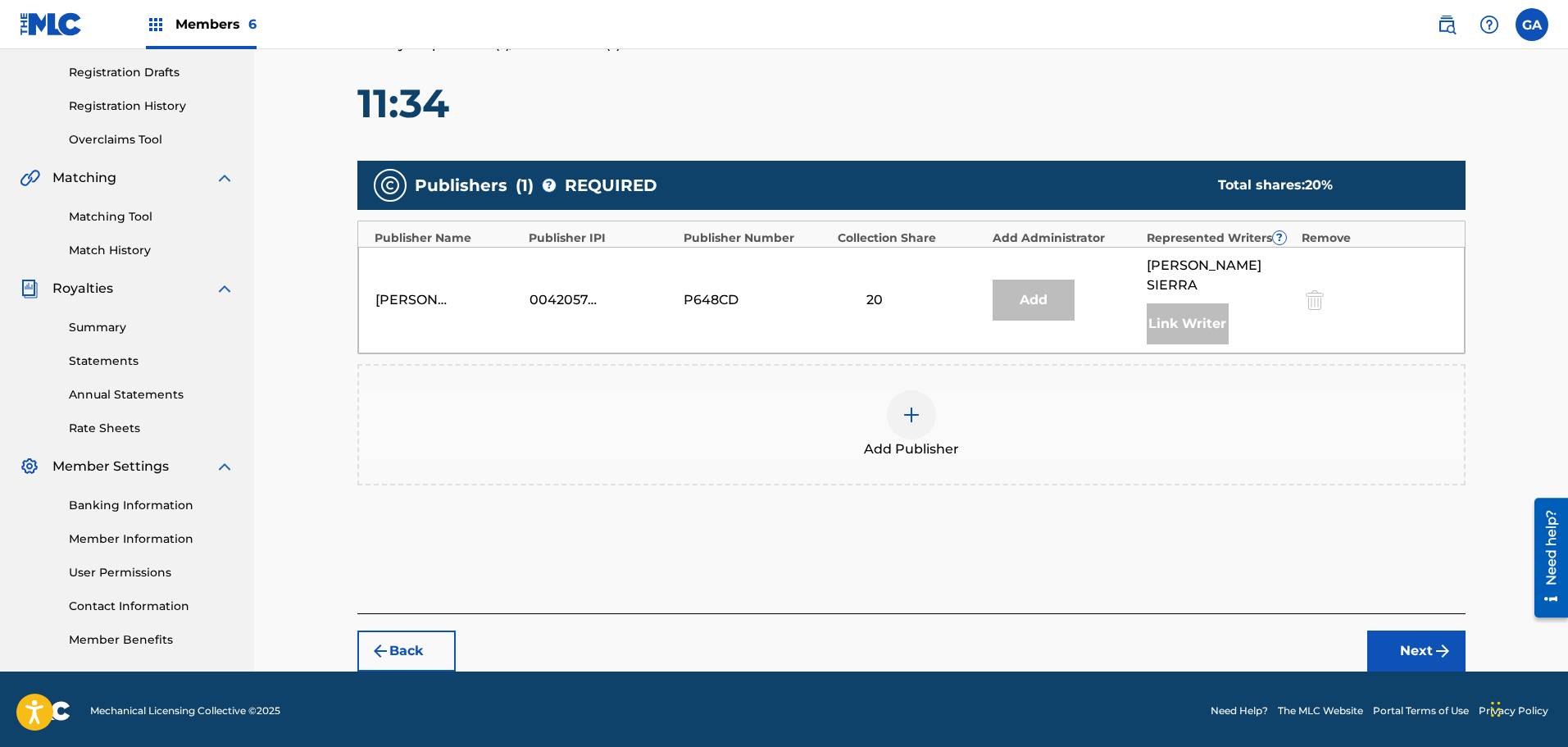
click at [916, 405] on img at bounding box center [911, 414] width 20 height 20
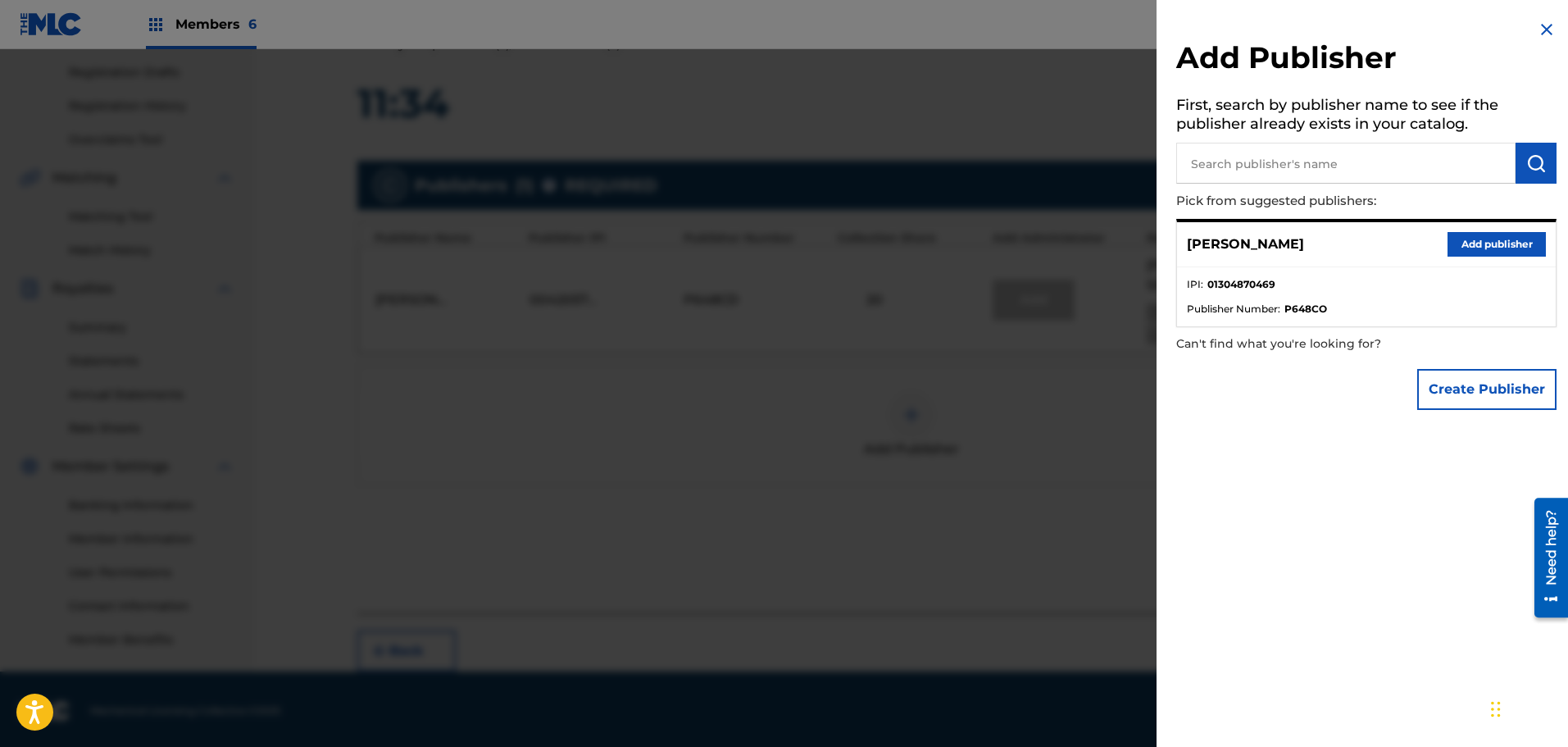
click at [1474, 251] on button "Add publisher" at bounding box center [1497, 244] width 98 height 25
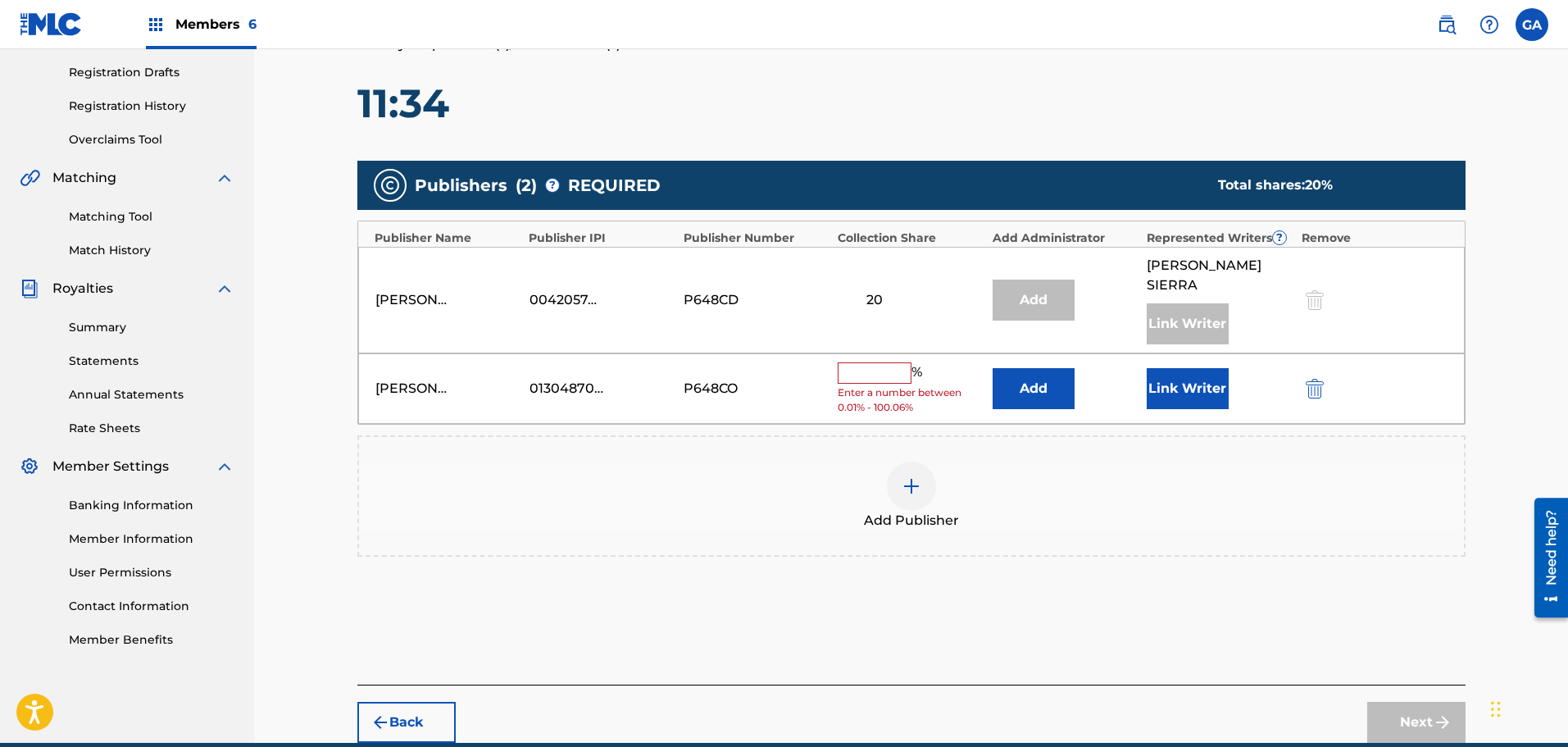
click at [884, 363] on input "text" at bounding box center [875, 373] width 74 height 22
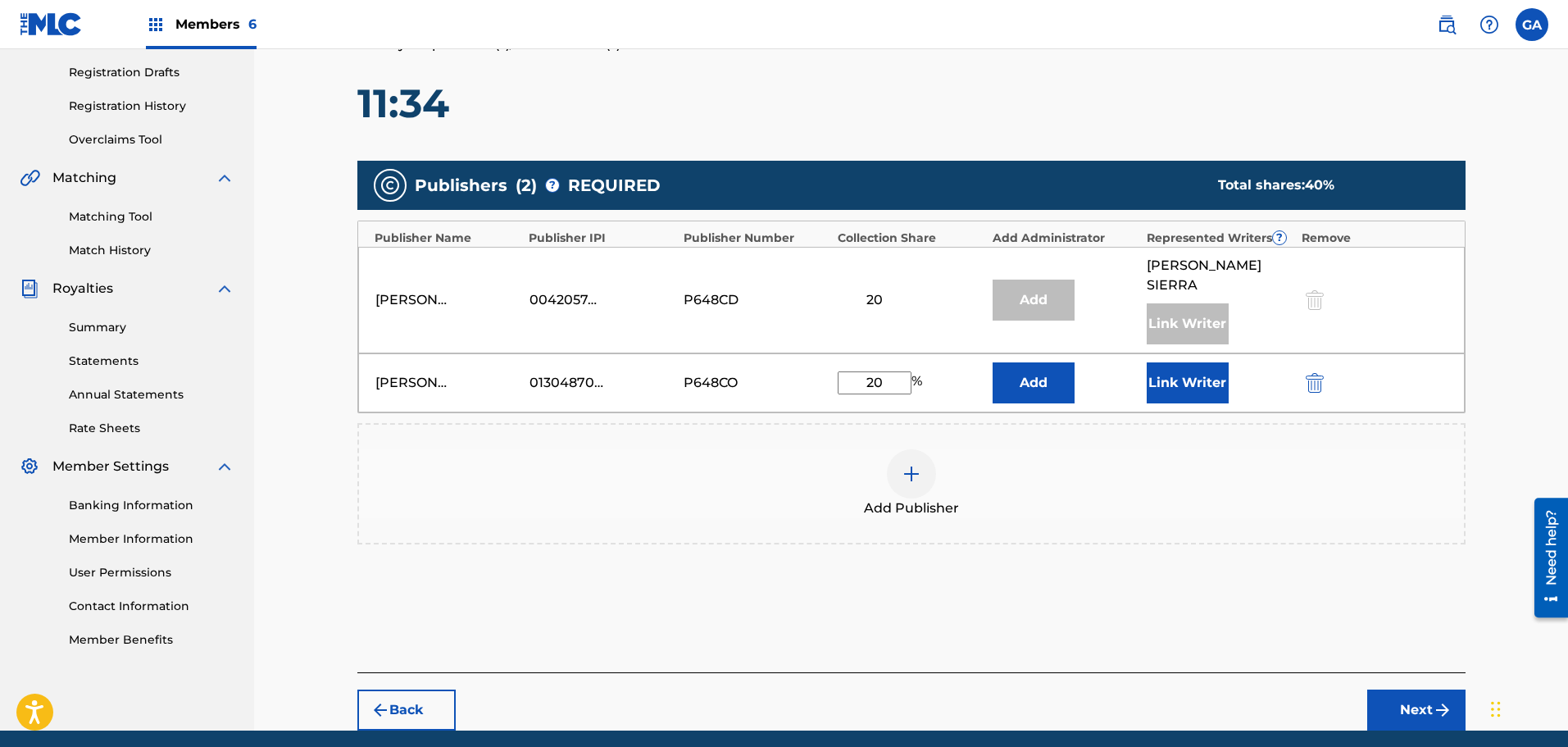
type input "20"
click at [1187, 363] on button "Link Writer" at bounding box center [1187, 383] width 82 height 41
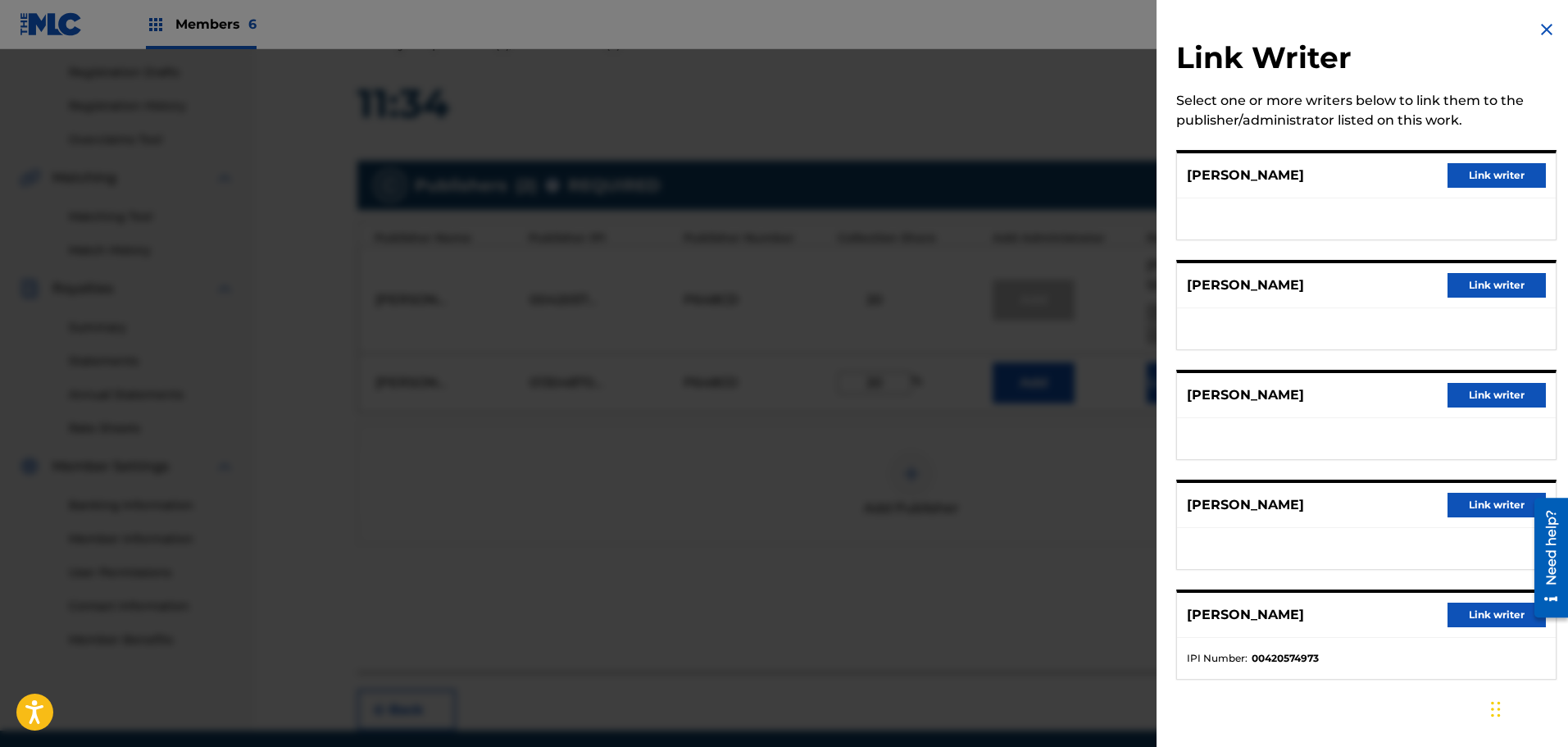
click at [1462, 502] on button "Link writer" at bounding box center [1497, 505] width 98 height 25
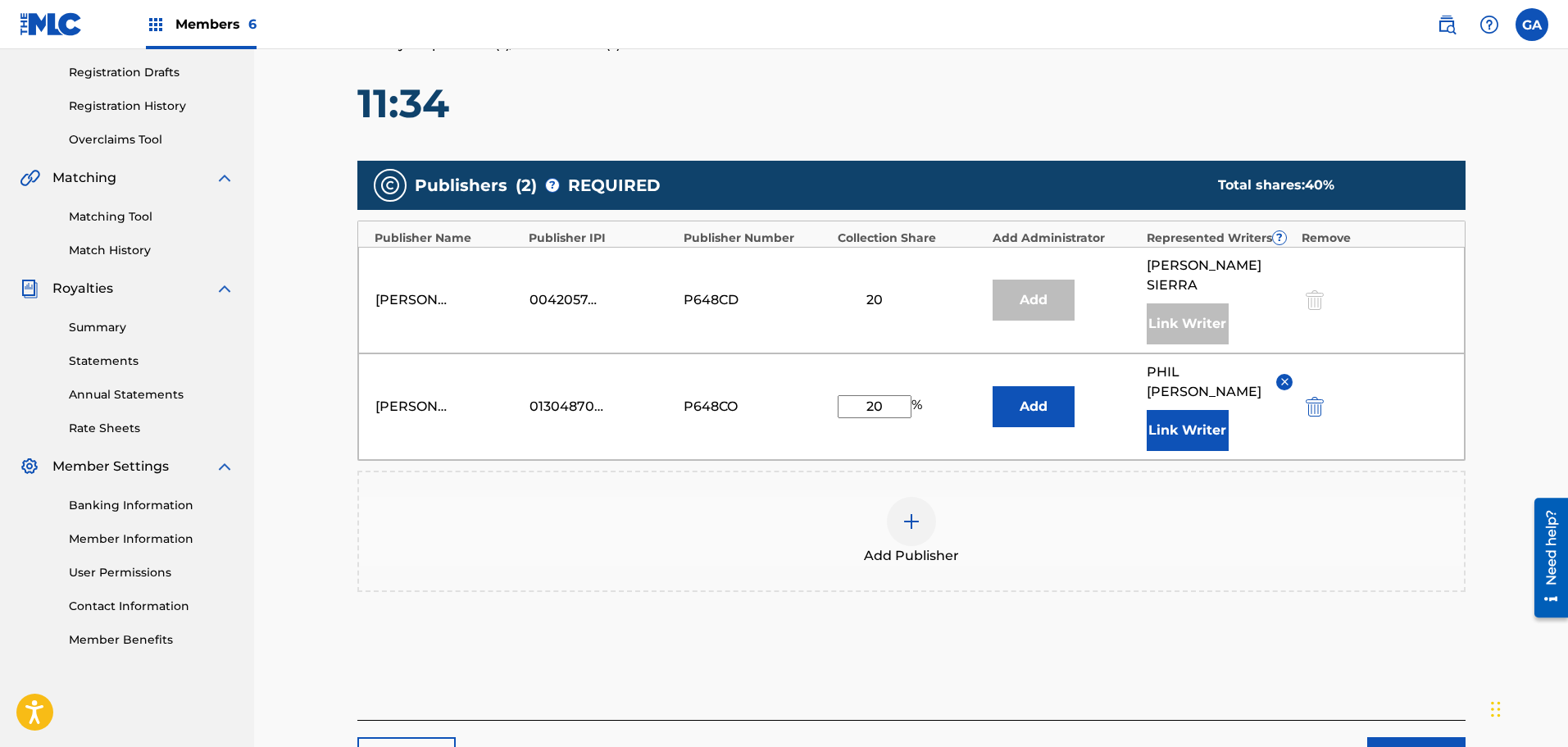
click at [1446, 746] on img "submit" at bounding box center [1442, 757] width 20 height 20
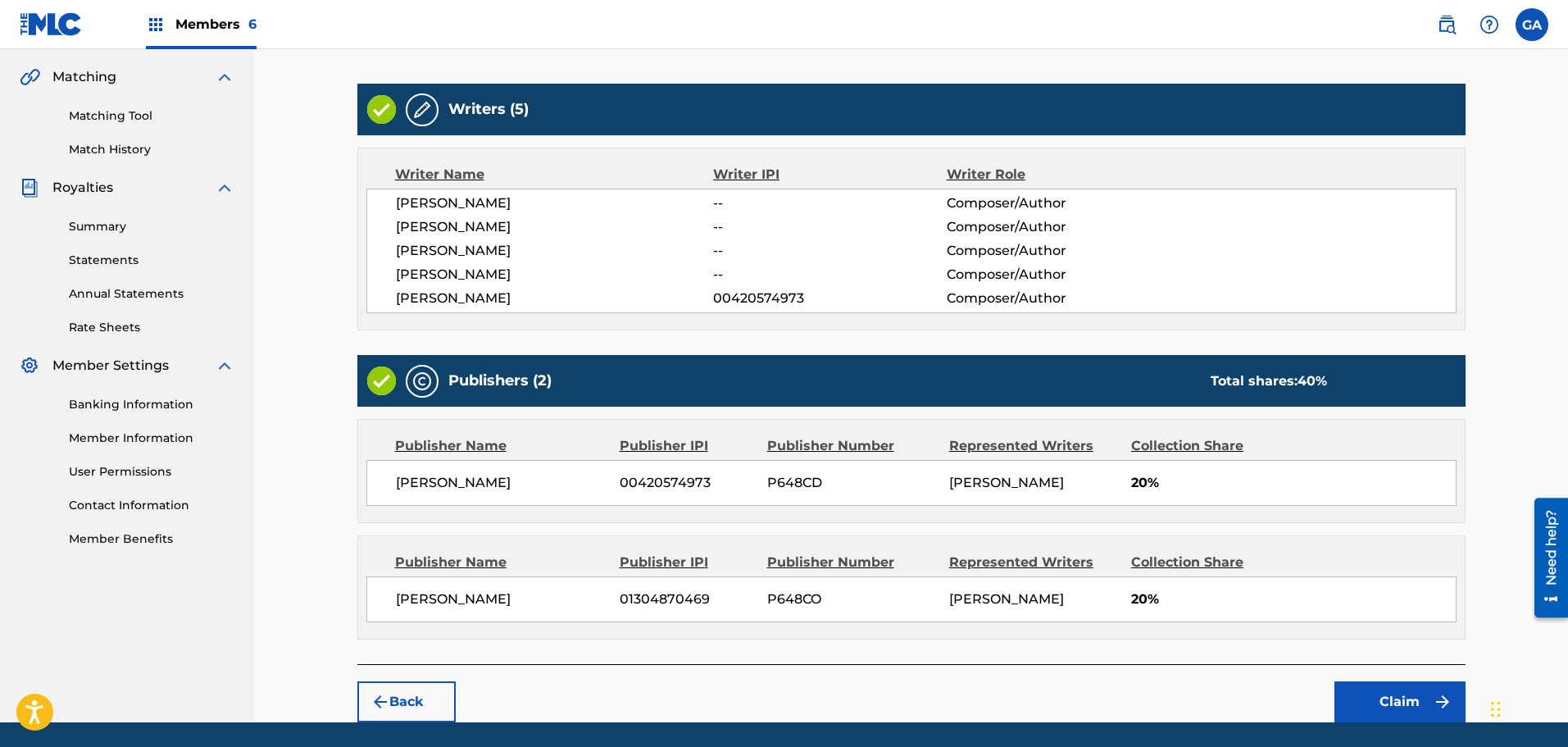
scroll to position [425, 0]
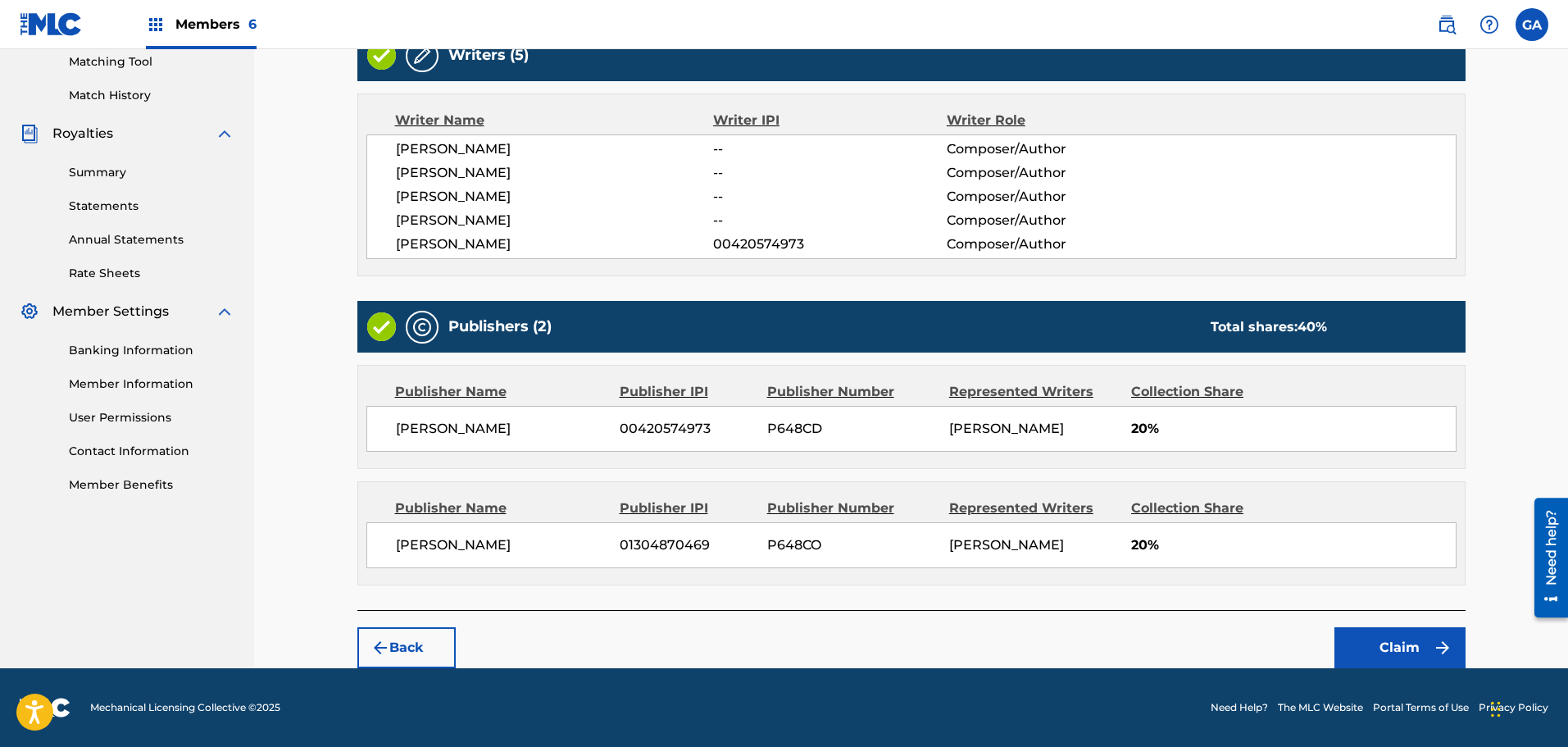
click at [1419, 639] on button "Claim" at bounding box center [1400, 648] width 131 height 41
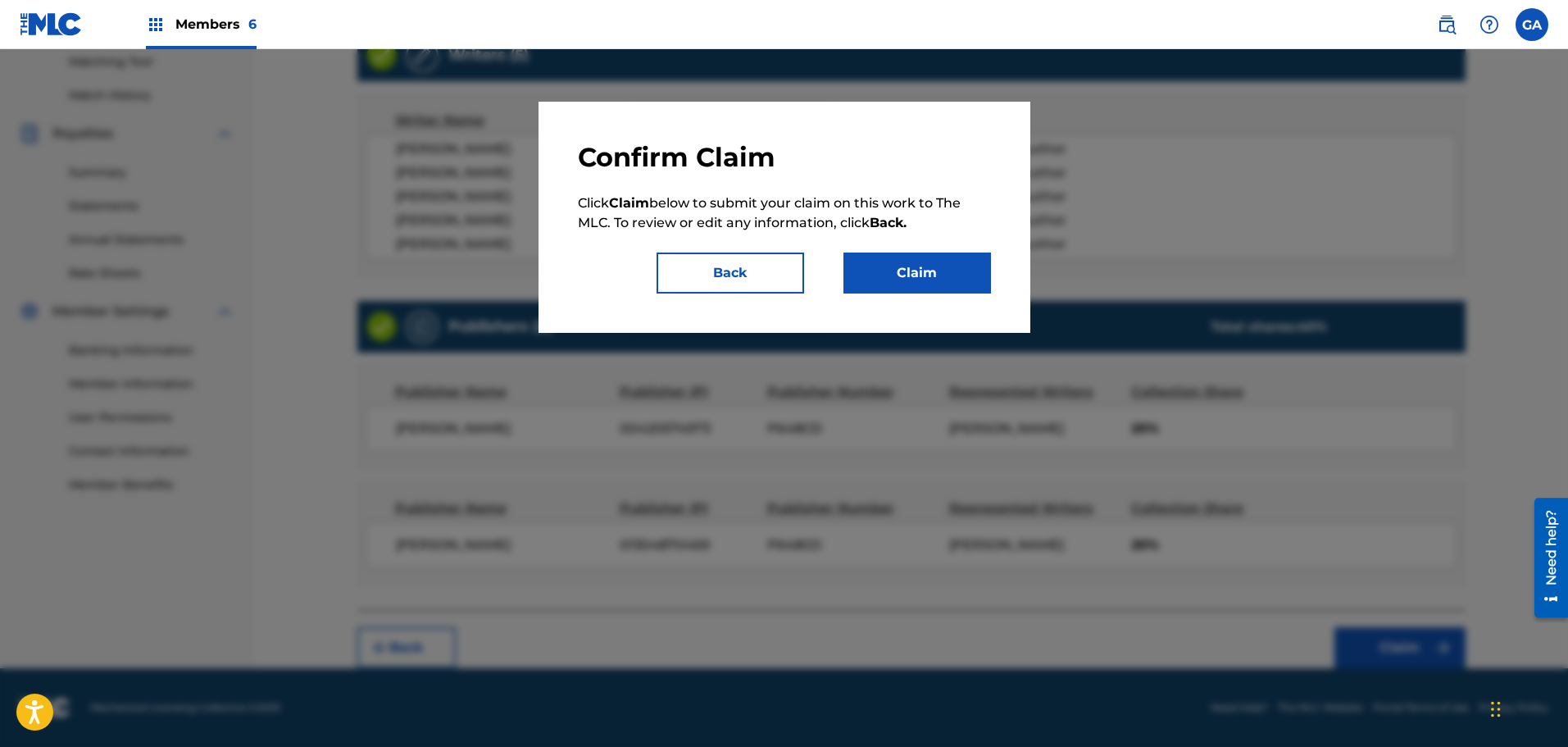
click at [918, 275] on button "Claim" at bounding box center [916, 273] width 147 height 41
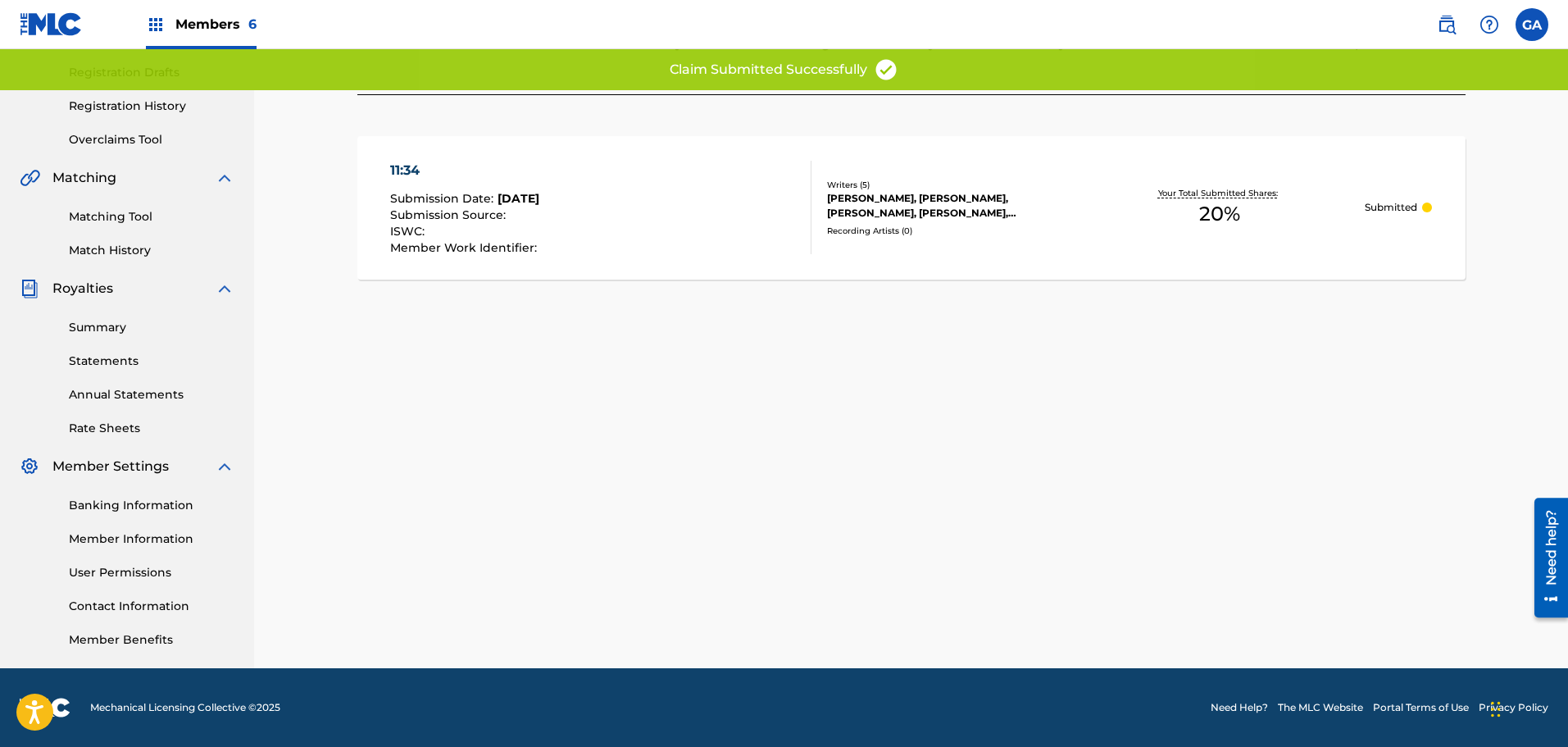
scroll to position [0, 0]
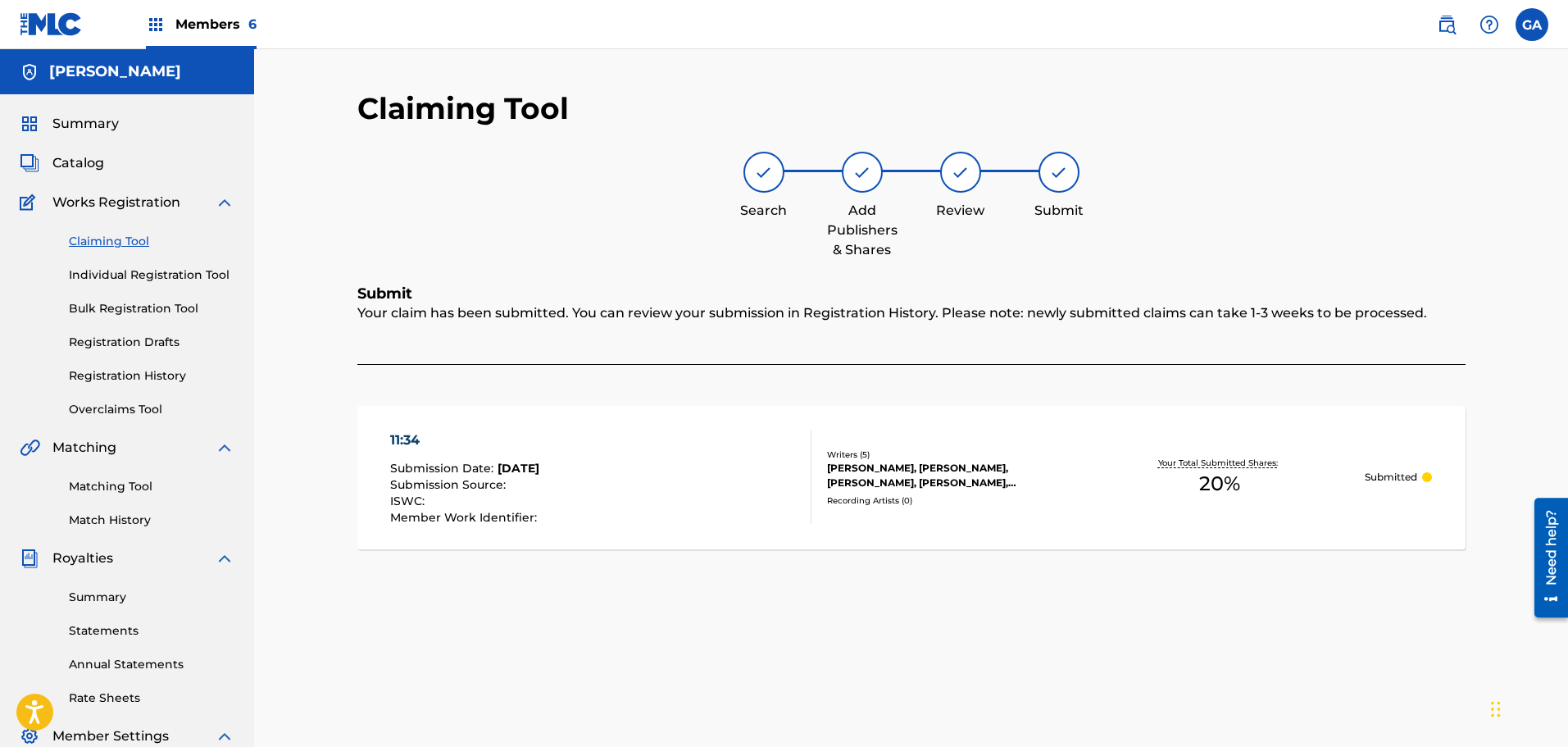
click at [110, 235] on link "Claiming Tool" at bounding box center [152, 241] width 165 height 17
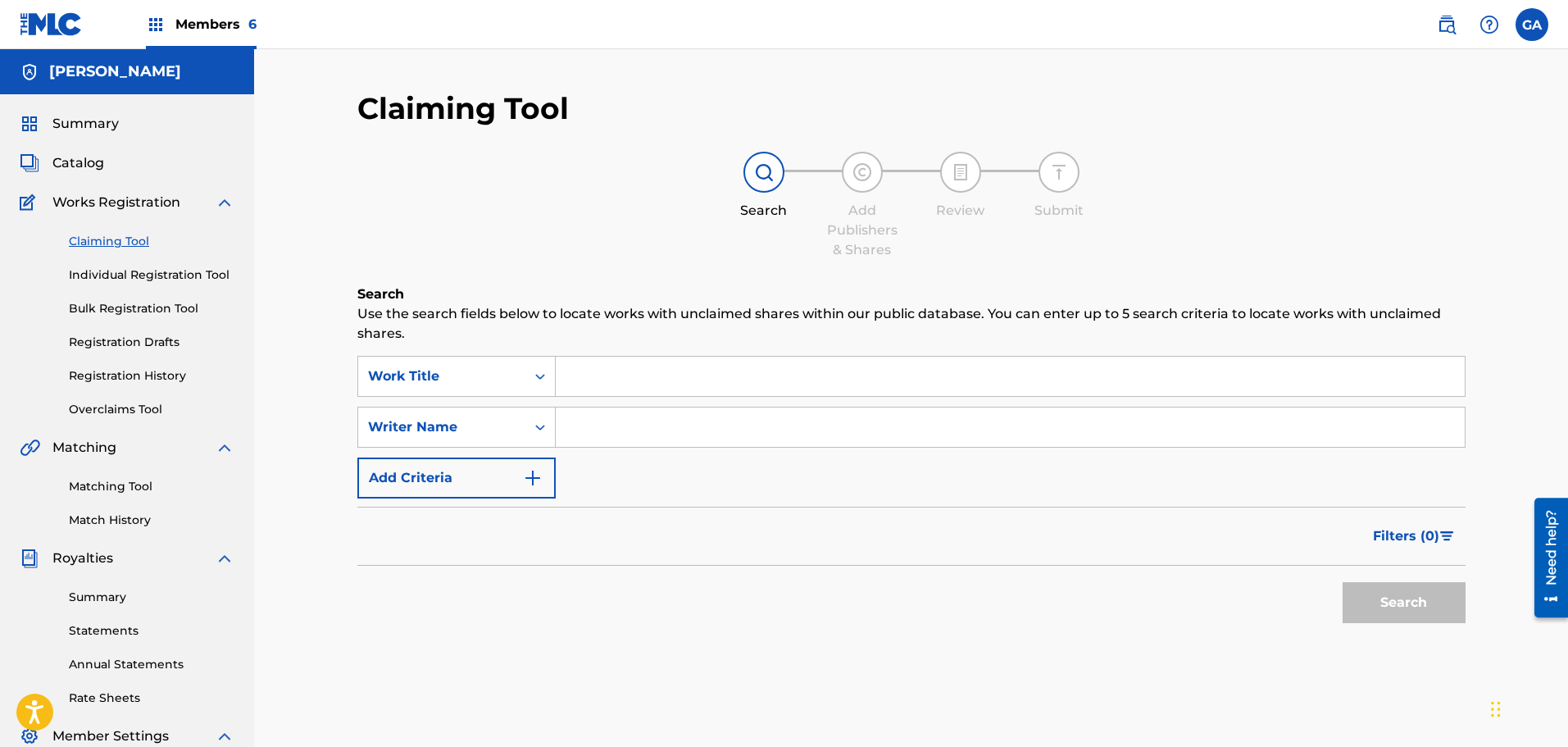
click at [647, 377] on input "Search Form" at bounding box center [1010, 377] width 909 height 40
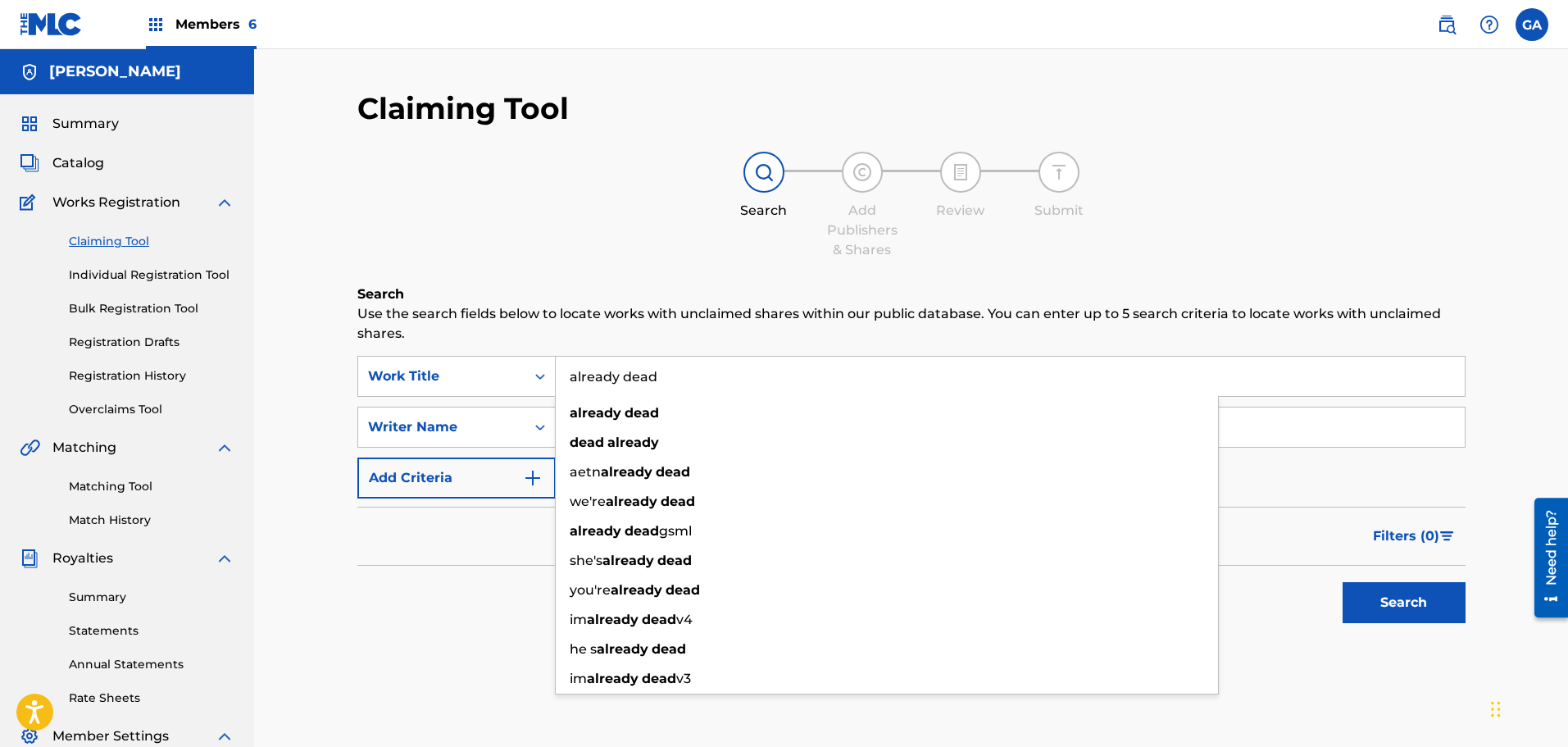
type input "already dead"
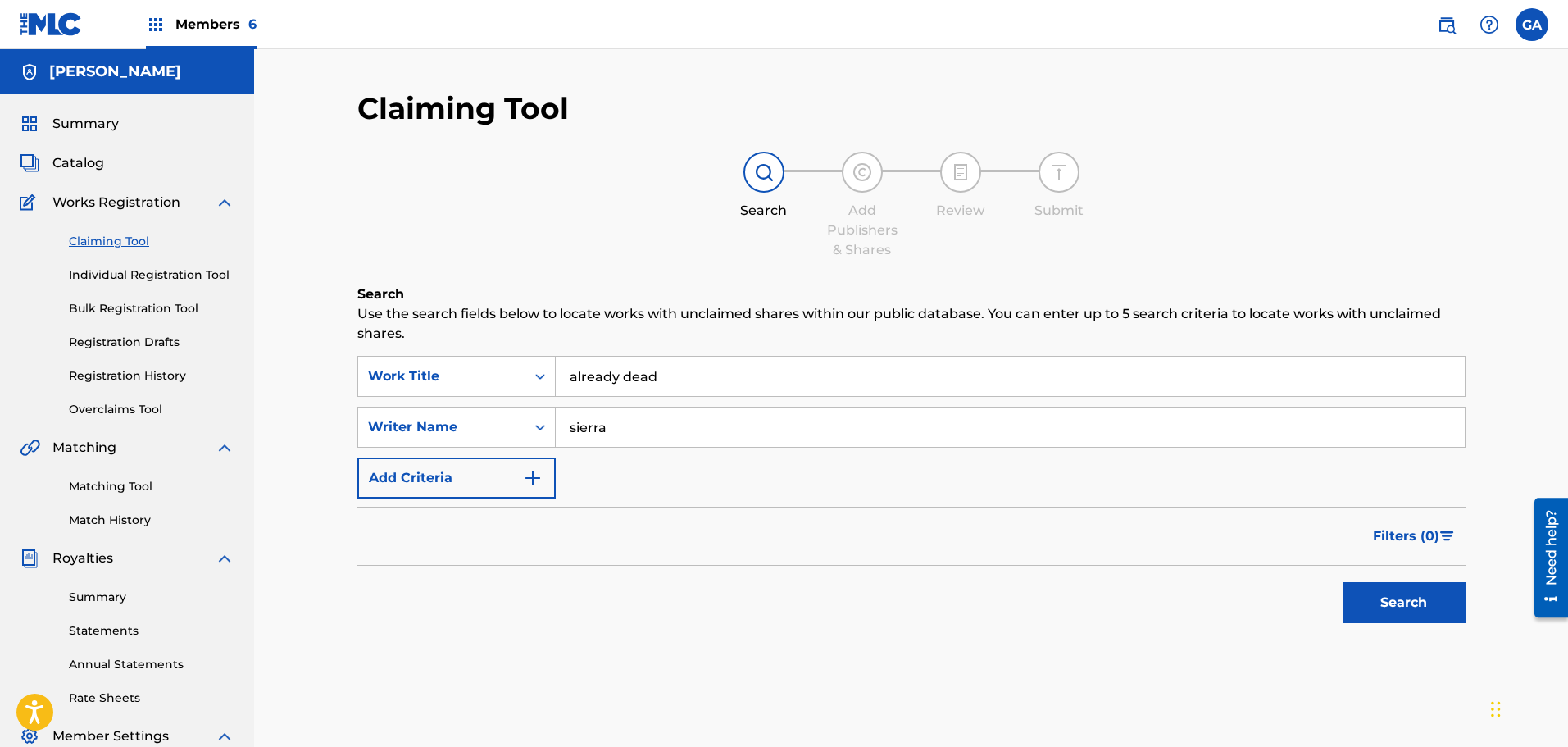
type input "sierra"
click at [1342, 582] on button "Search" at bounding box center [1404, 603] width 123 height 41
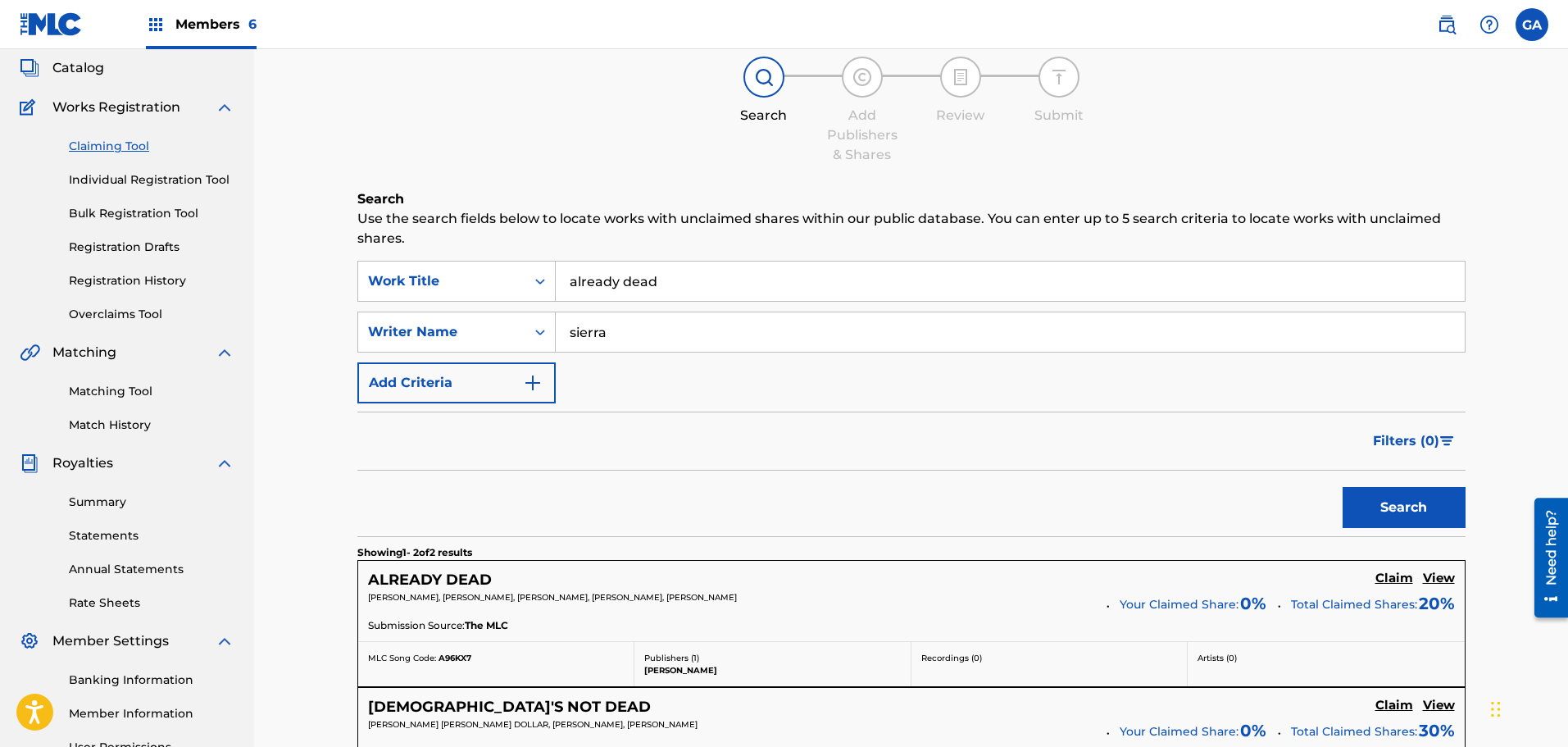
scroll to position [246, 0]
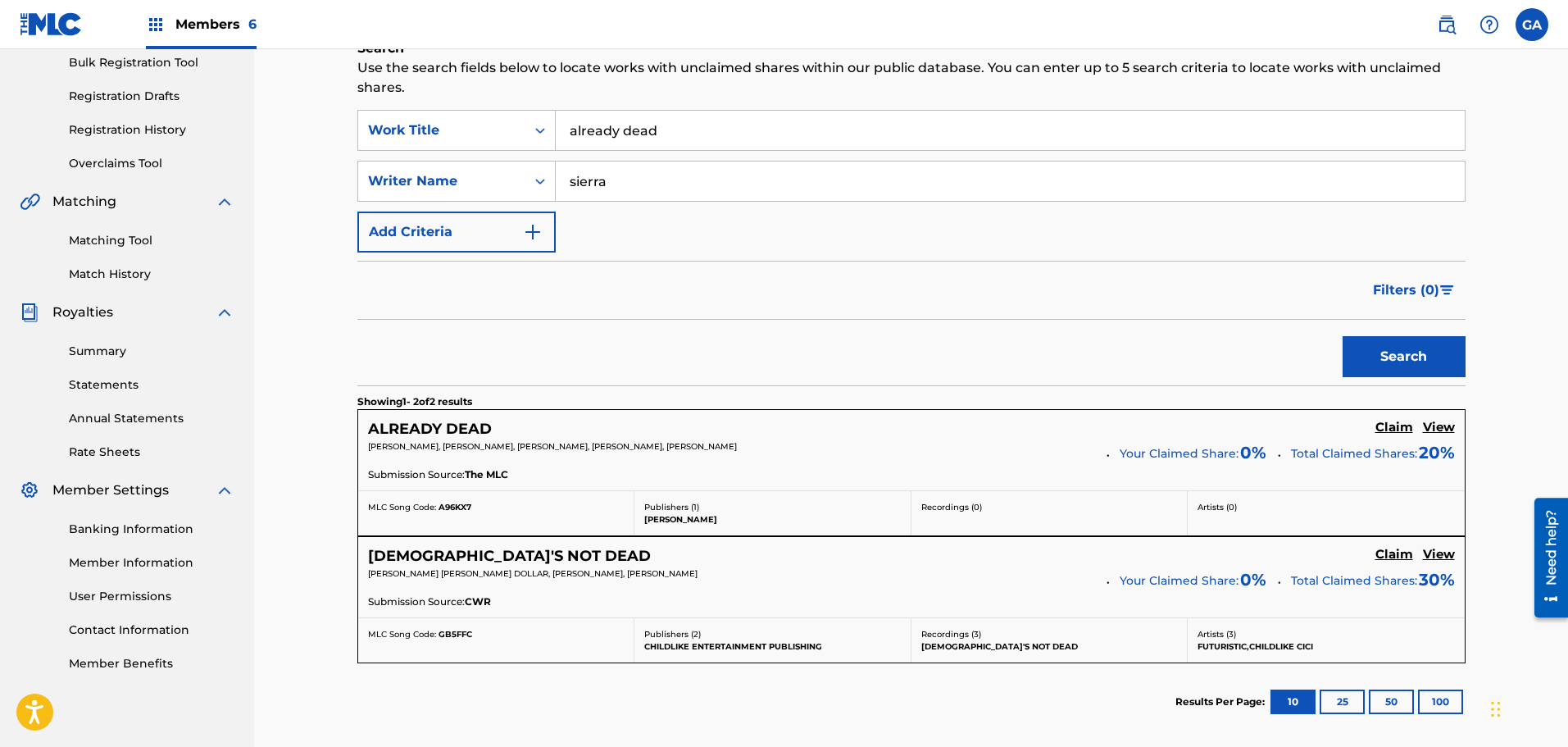
click at [1402, 424] on h5 "Claim" at bounding box center [1394, 427] width 38 height 16
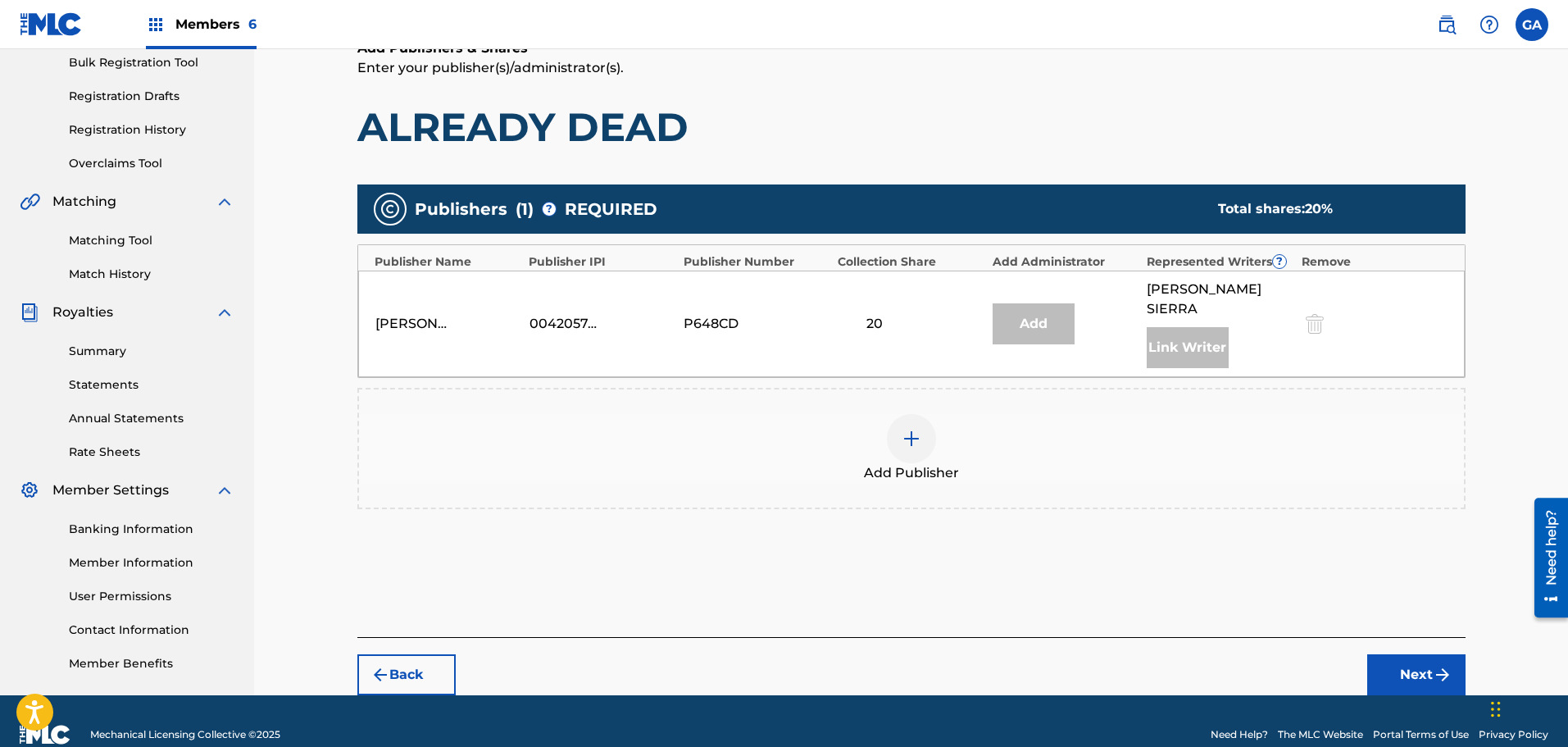
click at [885, 429] on div "Add Publisher" at bounding box center [911, 449] width 1105 height 69
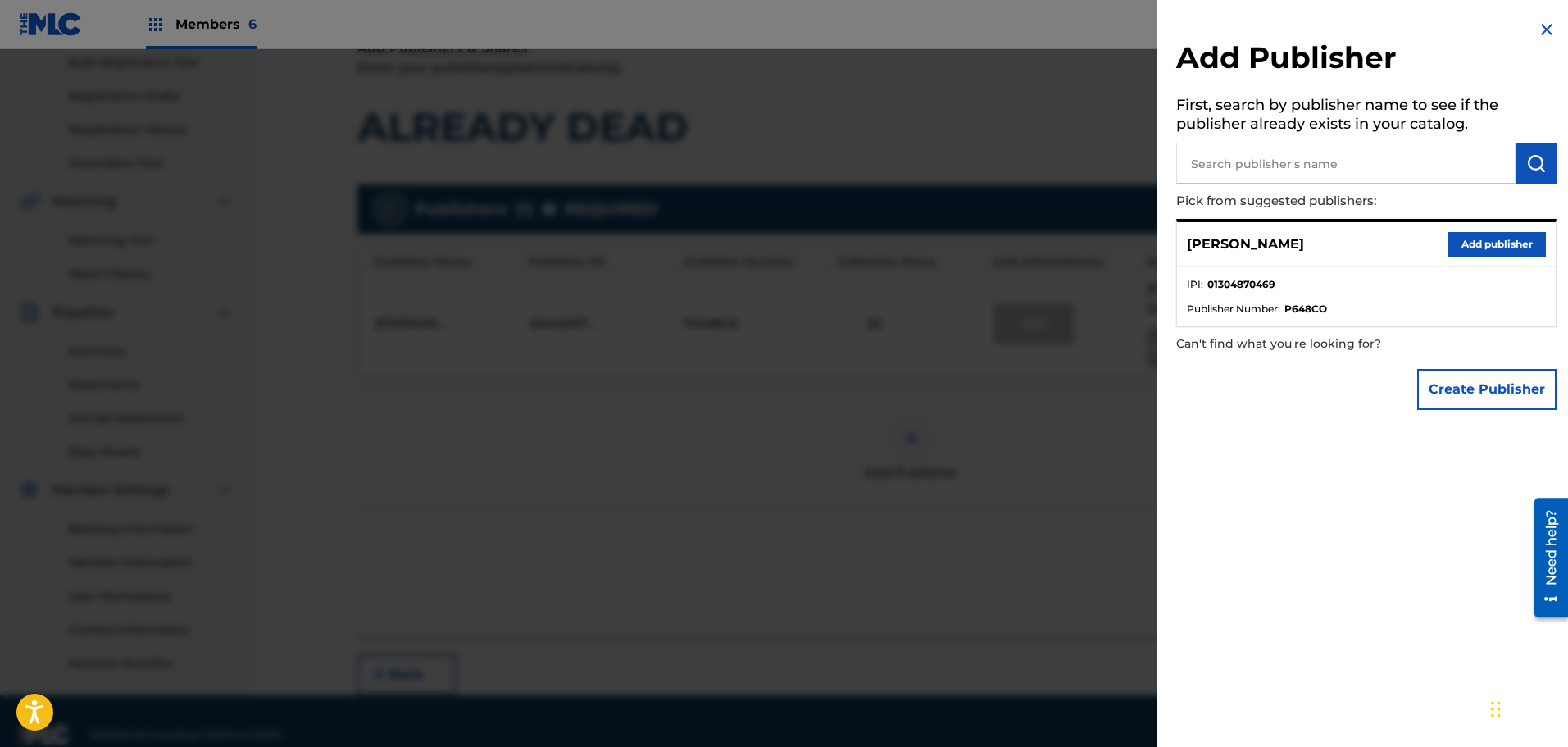
click at [1457, 242] on button "Add publisher" at bounding box center [1497, 244] width 98 height 25
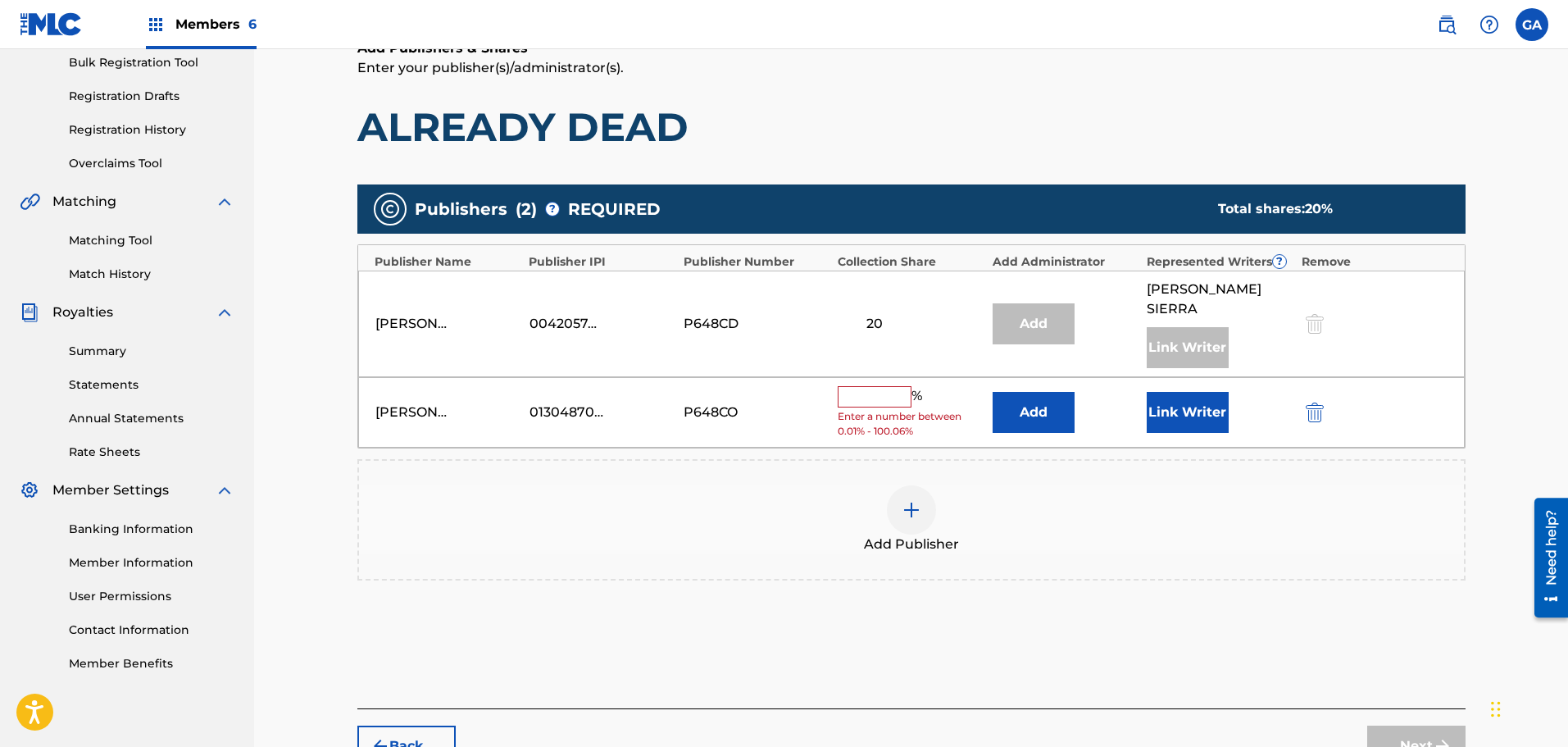
click at [895, 386] on input "text" at bounding box center [875, 396] width 74 height 22
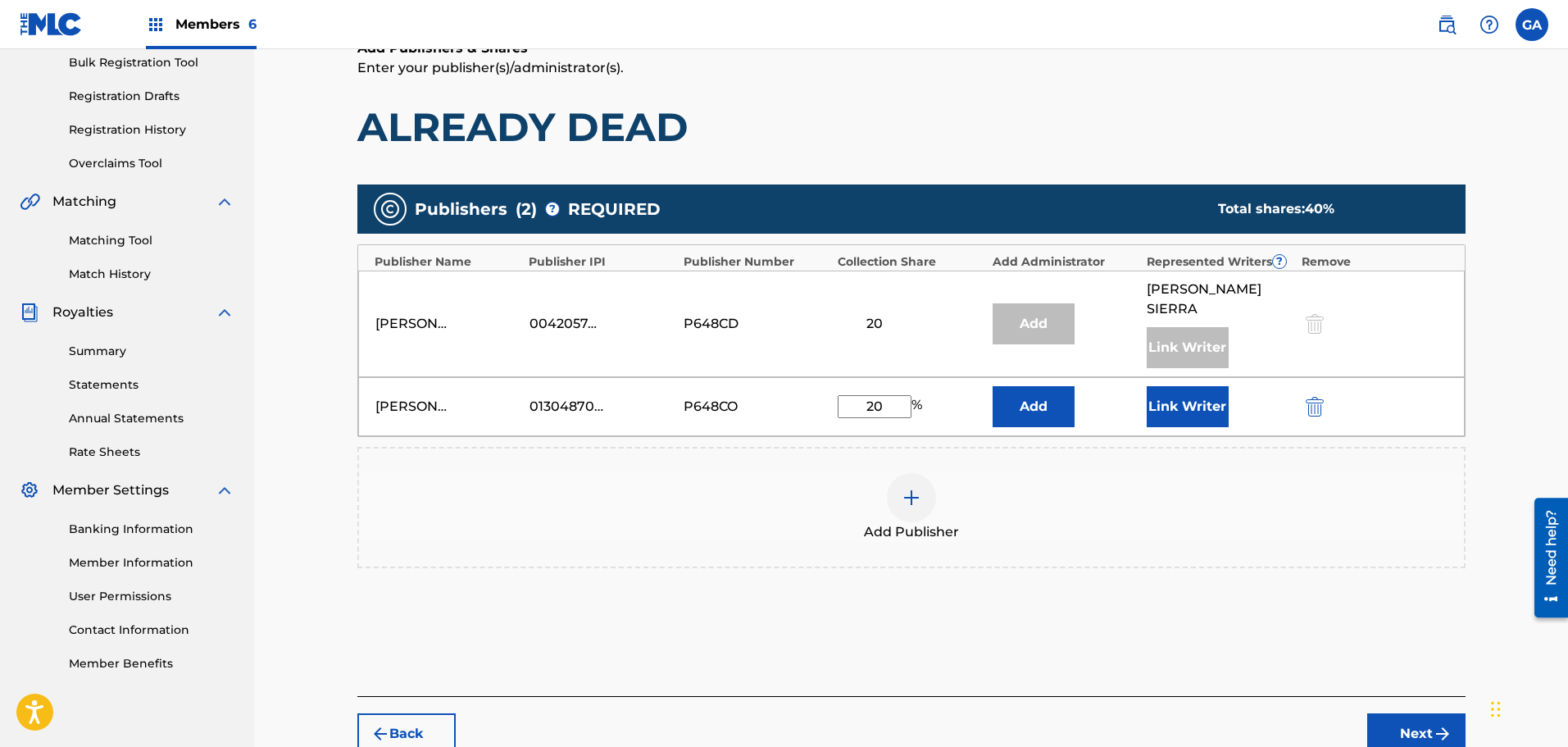
type input "20"
click at [1201, 388] on button "Link Writer" at bounding box center [1187, 407] width 82 height 41
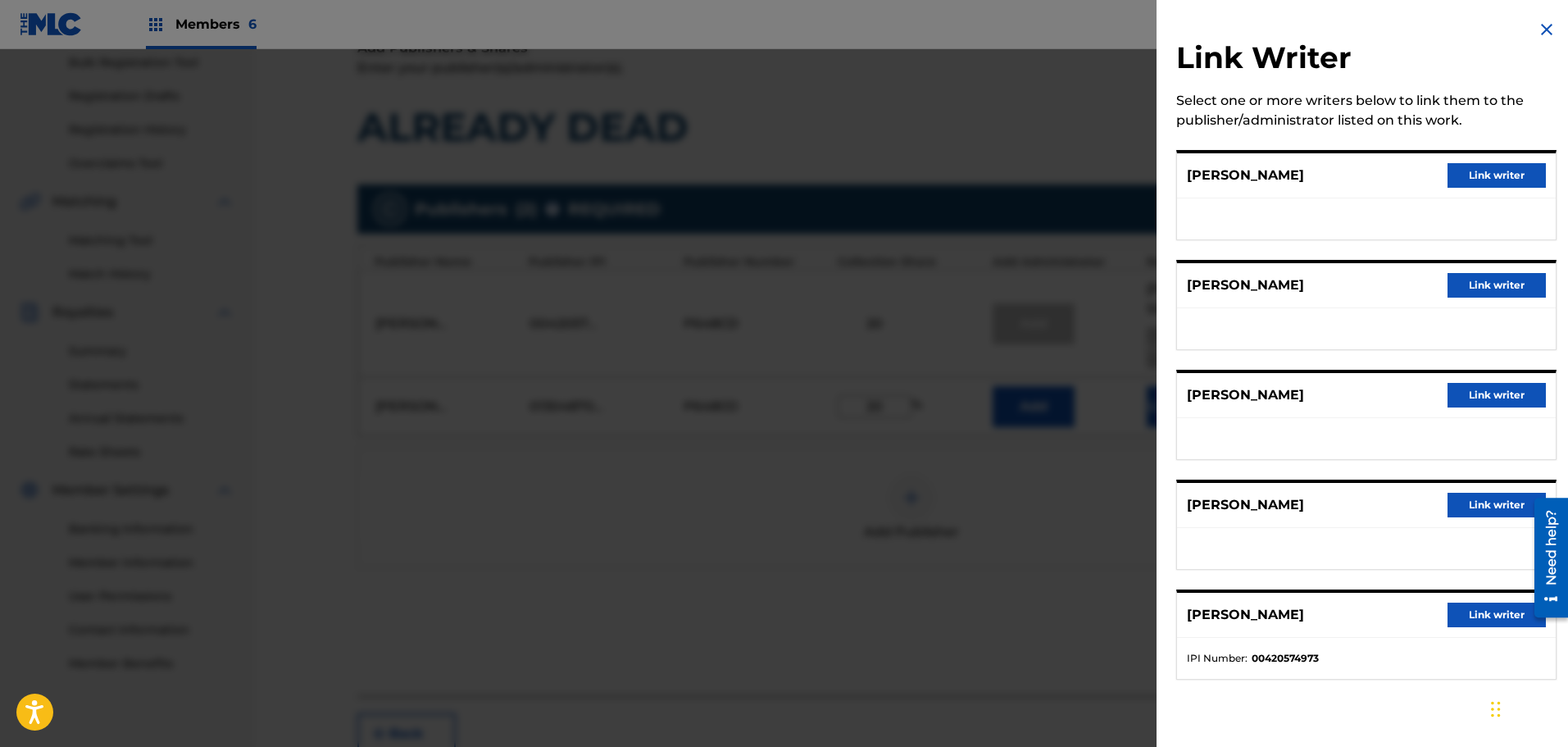
click at [1474, 500] on button "Link writer" at bounding box center [1497, 505] width 98 height 25
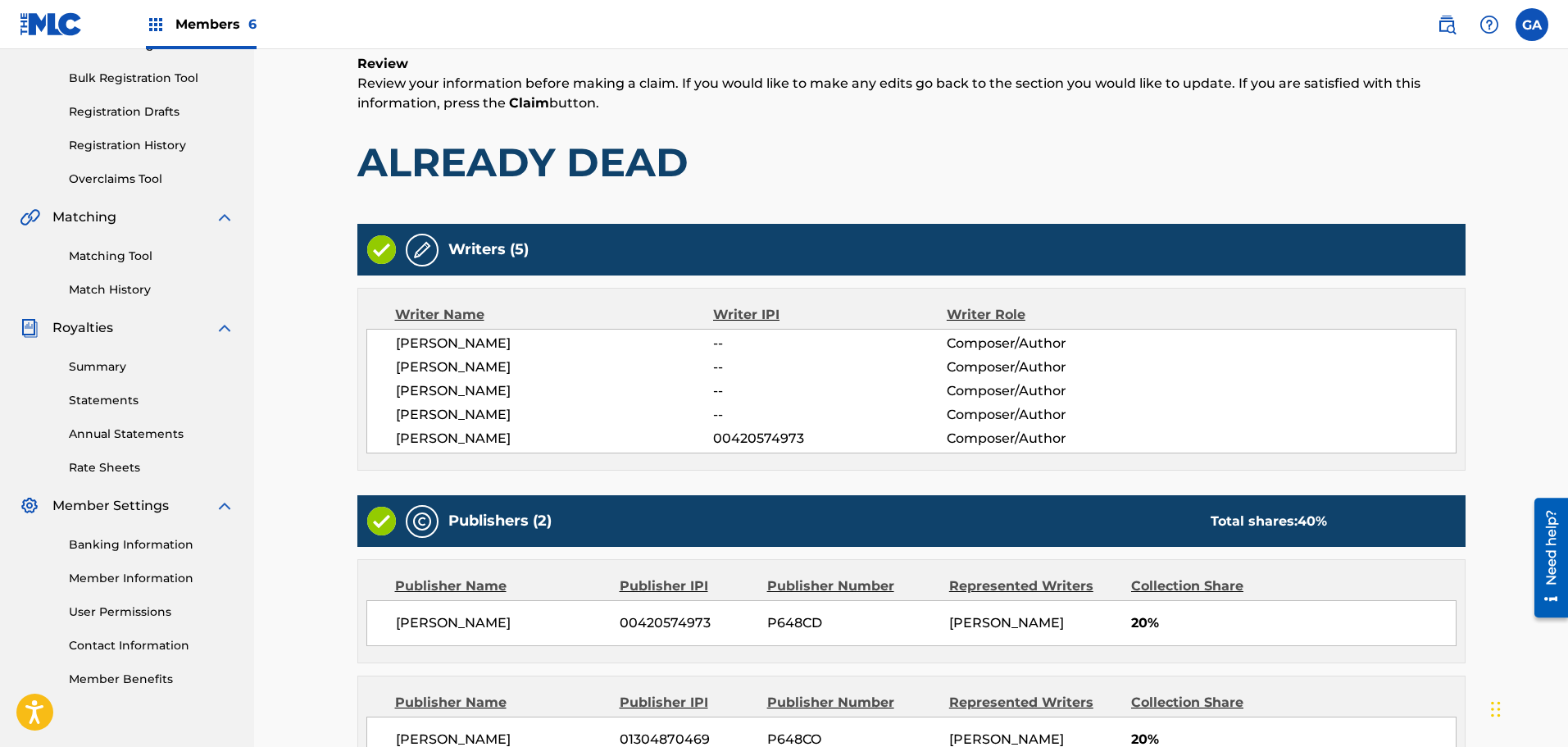
scroll to position [425, 0]
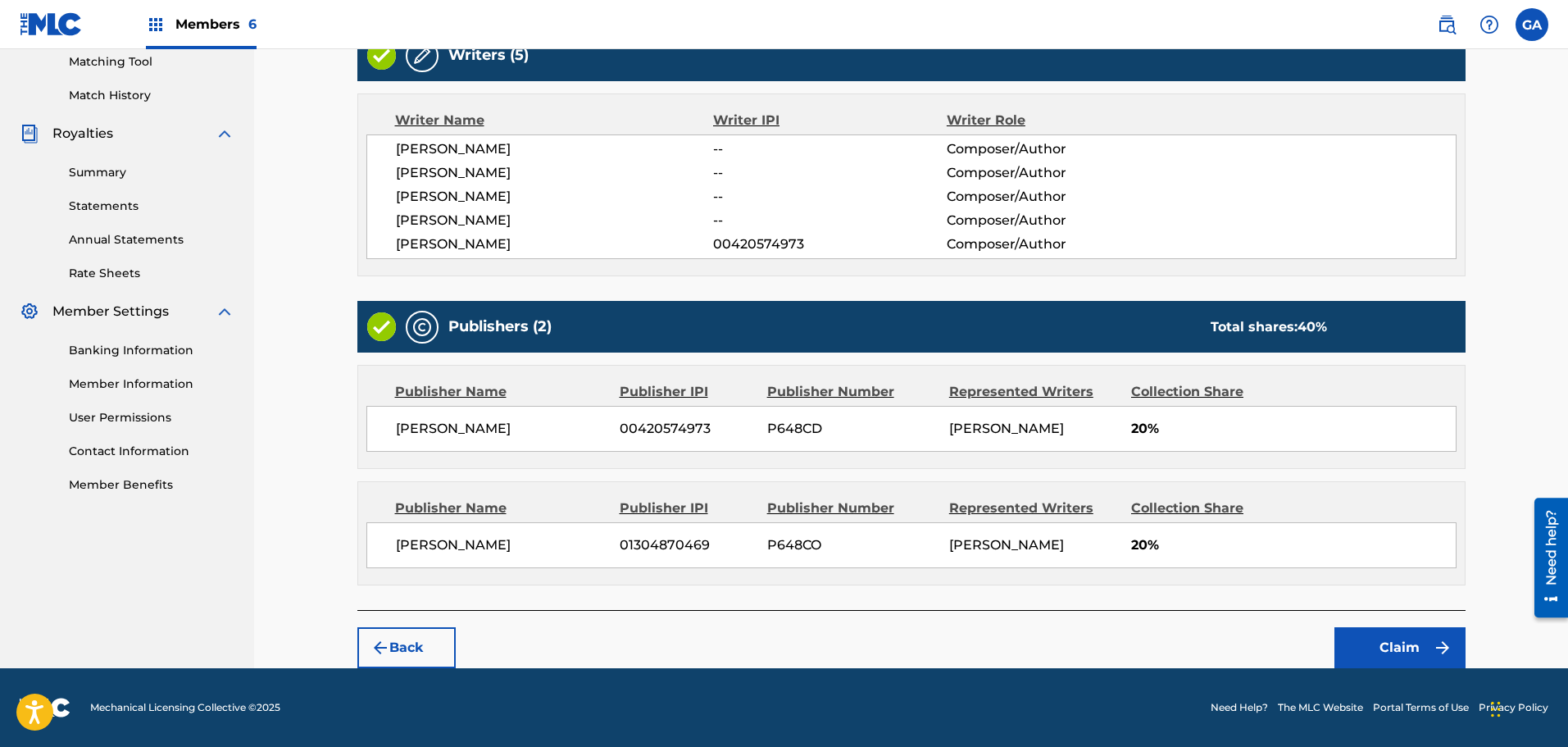
click at [1401, 640] on button "Claim" at bounding box center [1400, 648] width 131 height 41
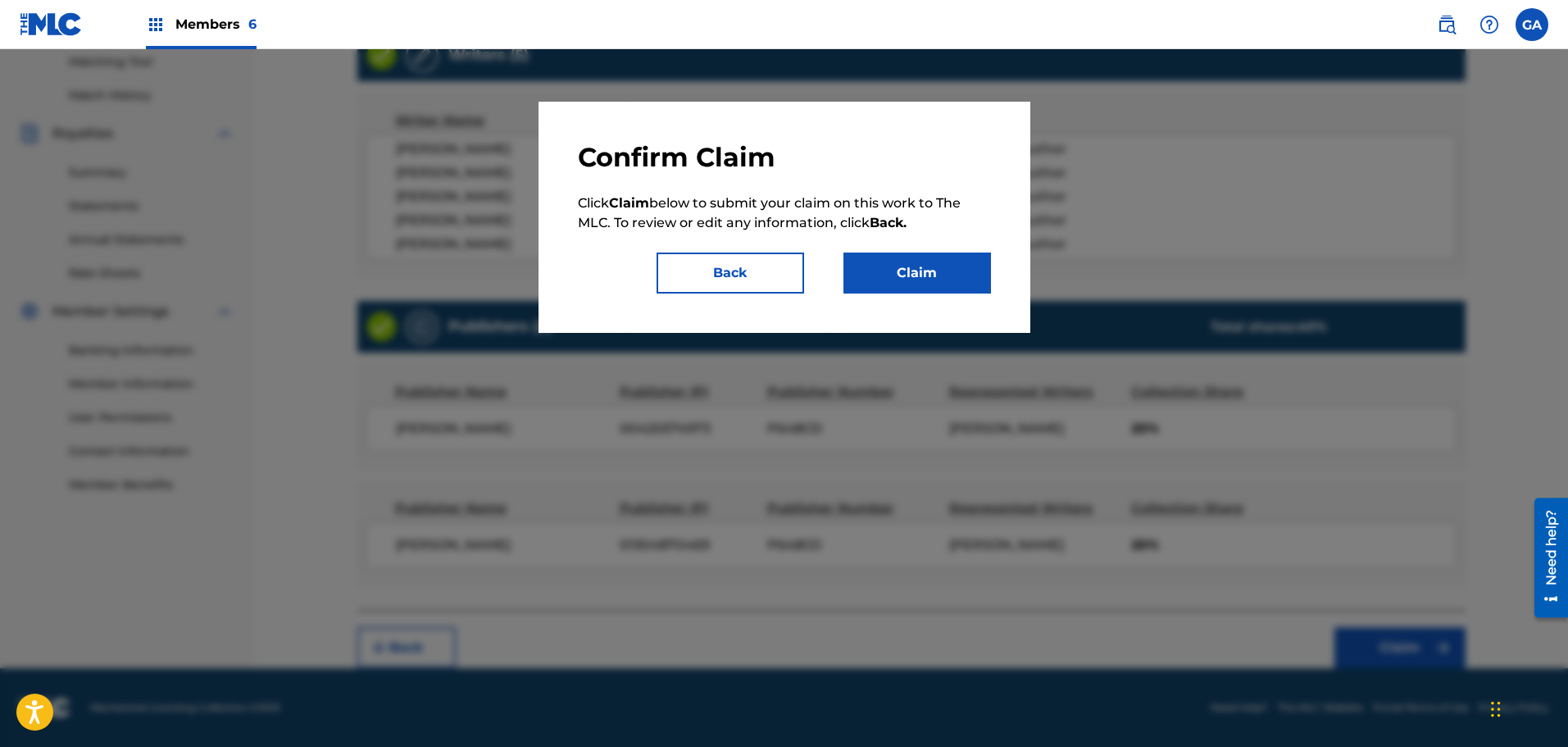
click at [916, 264] on button "Claim" at bounding box center [916, 273] width 147 height 41
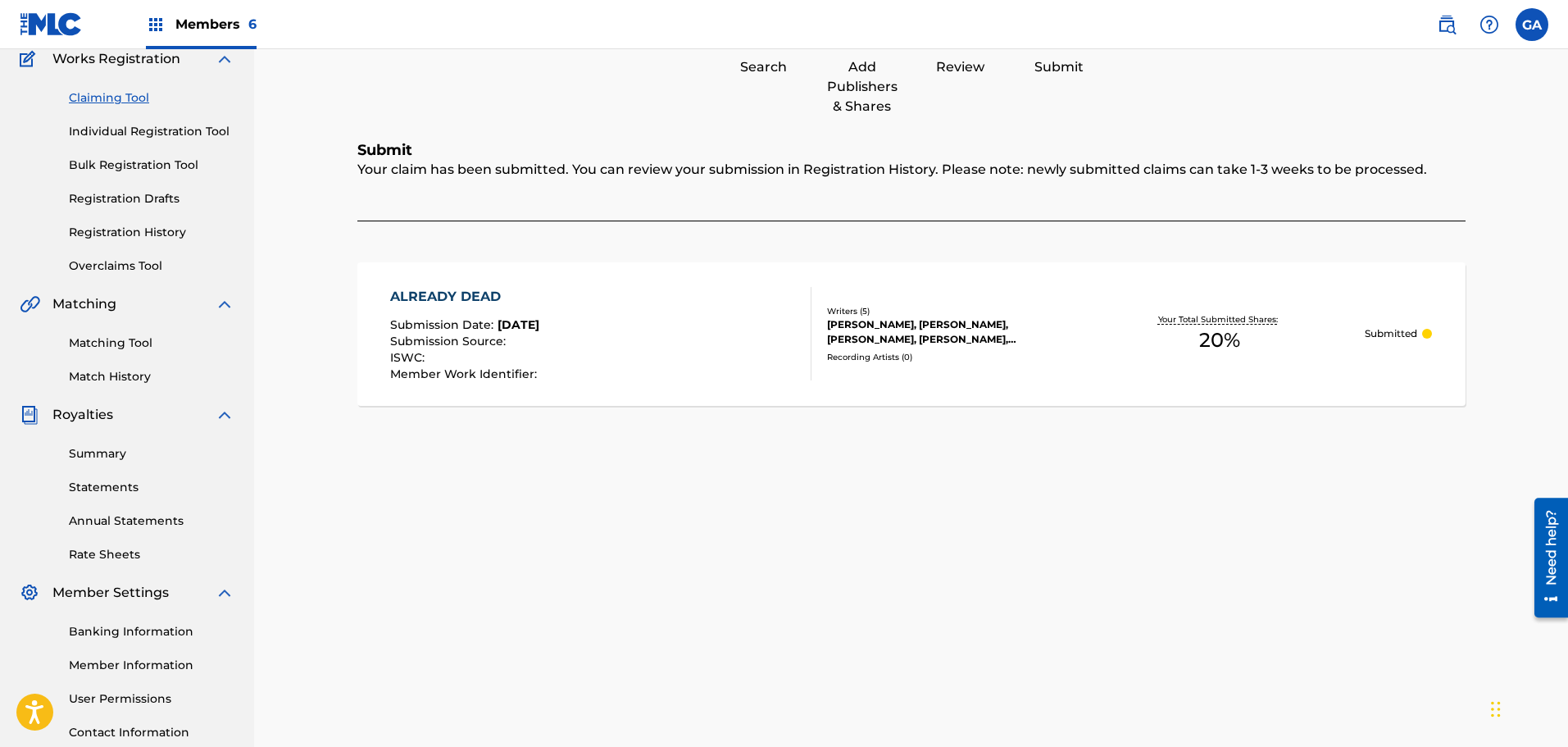
scroll to position [0, 0]
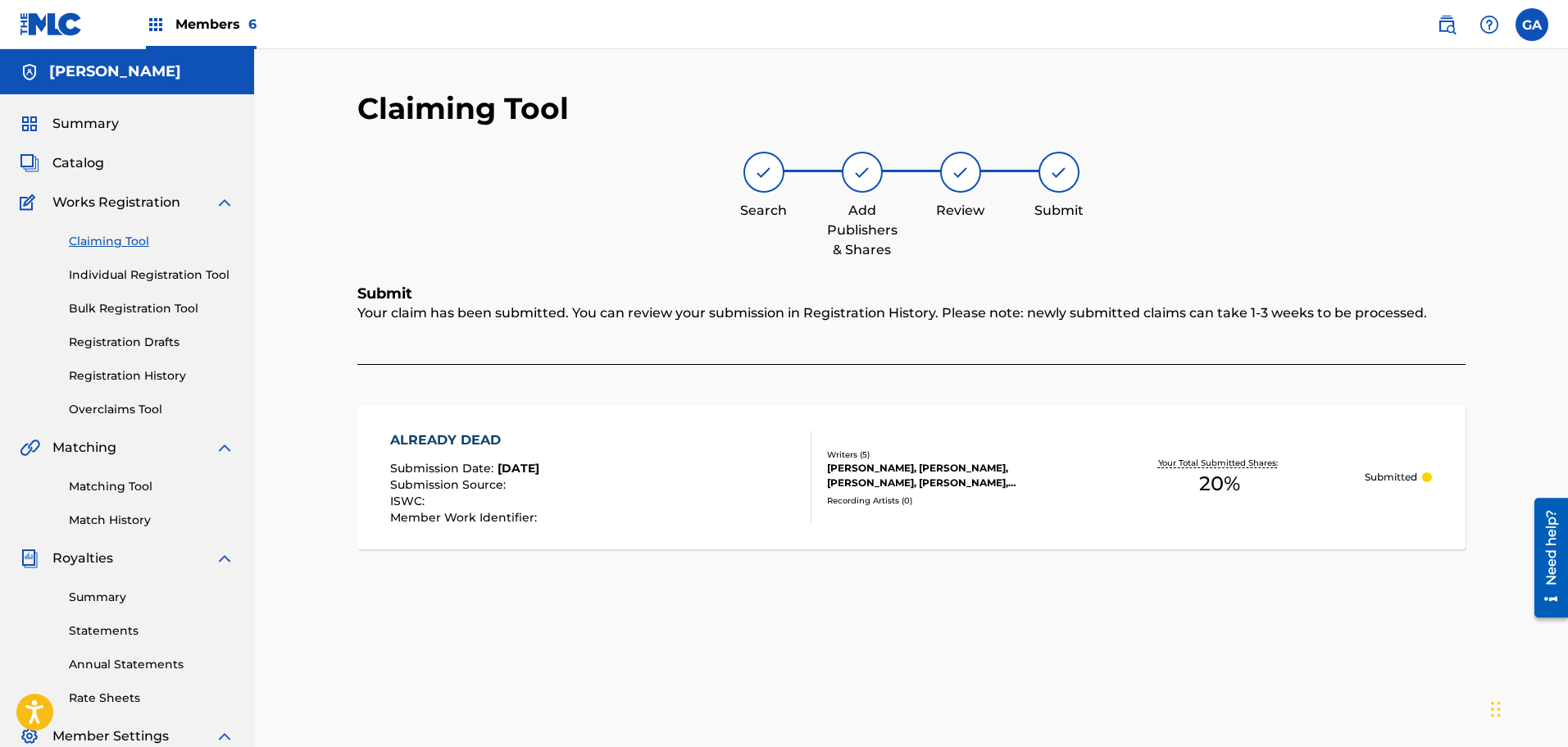
click at [127, 238] on link "Claiming Tool" at bounding box center [152, 241] width 165 height 17
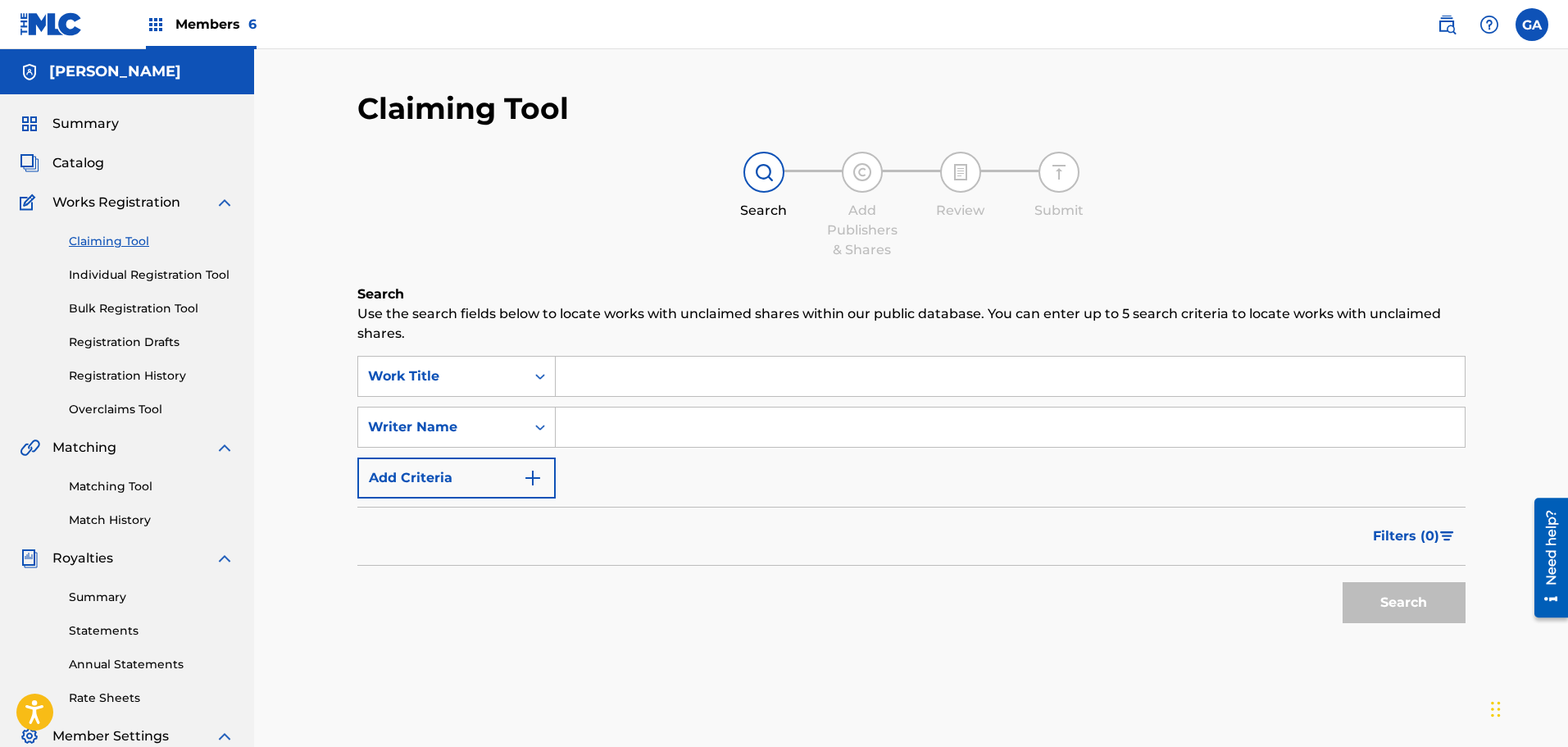
click at [602, 393] on input "Search Form" at bounding box center [1010, 377] width 909 height 40
type input "s"
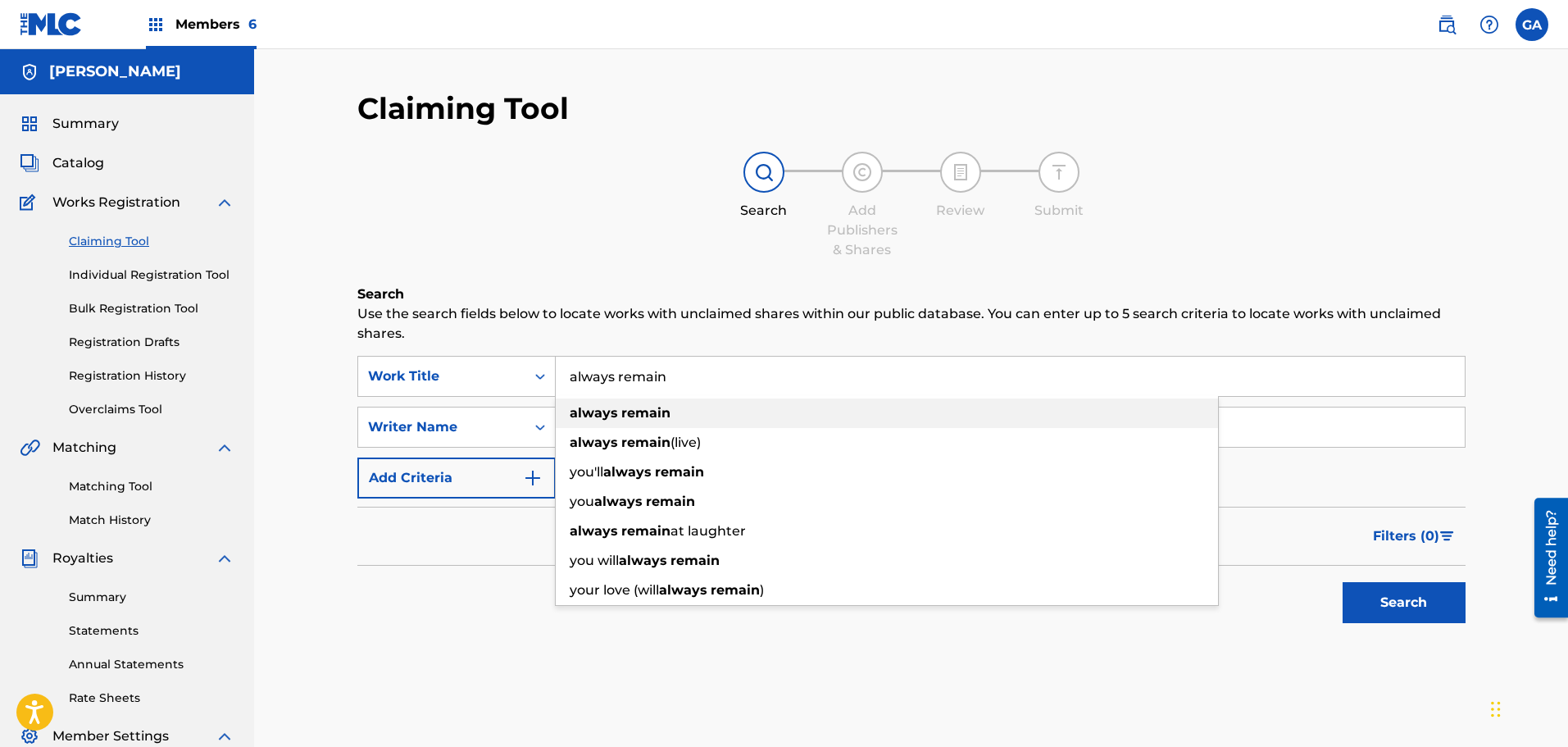
type input "always remain"
click at [621, 403] on div "always remain" at bounding box center [886, 414] width 662 height 29
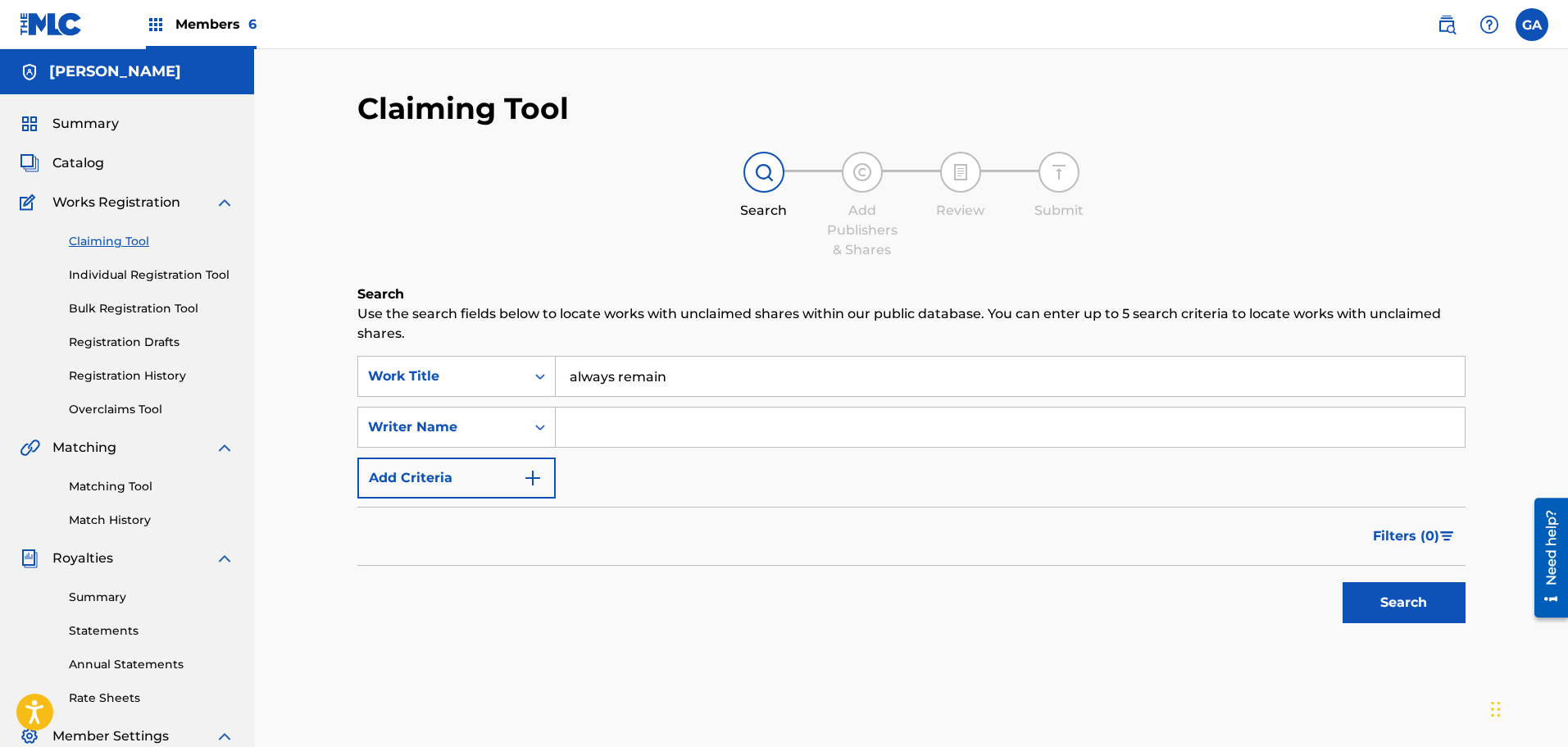
click at [606, 435] on input "Search Form" at bounding box center [1010, 427] width 909 height 40
type input "sierra"
click at [1342, 582] on button "Search" at bounding box center [1404, 603] width 123 height 41
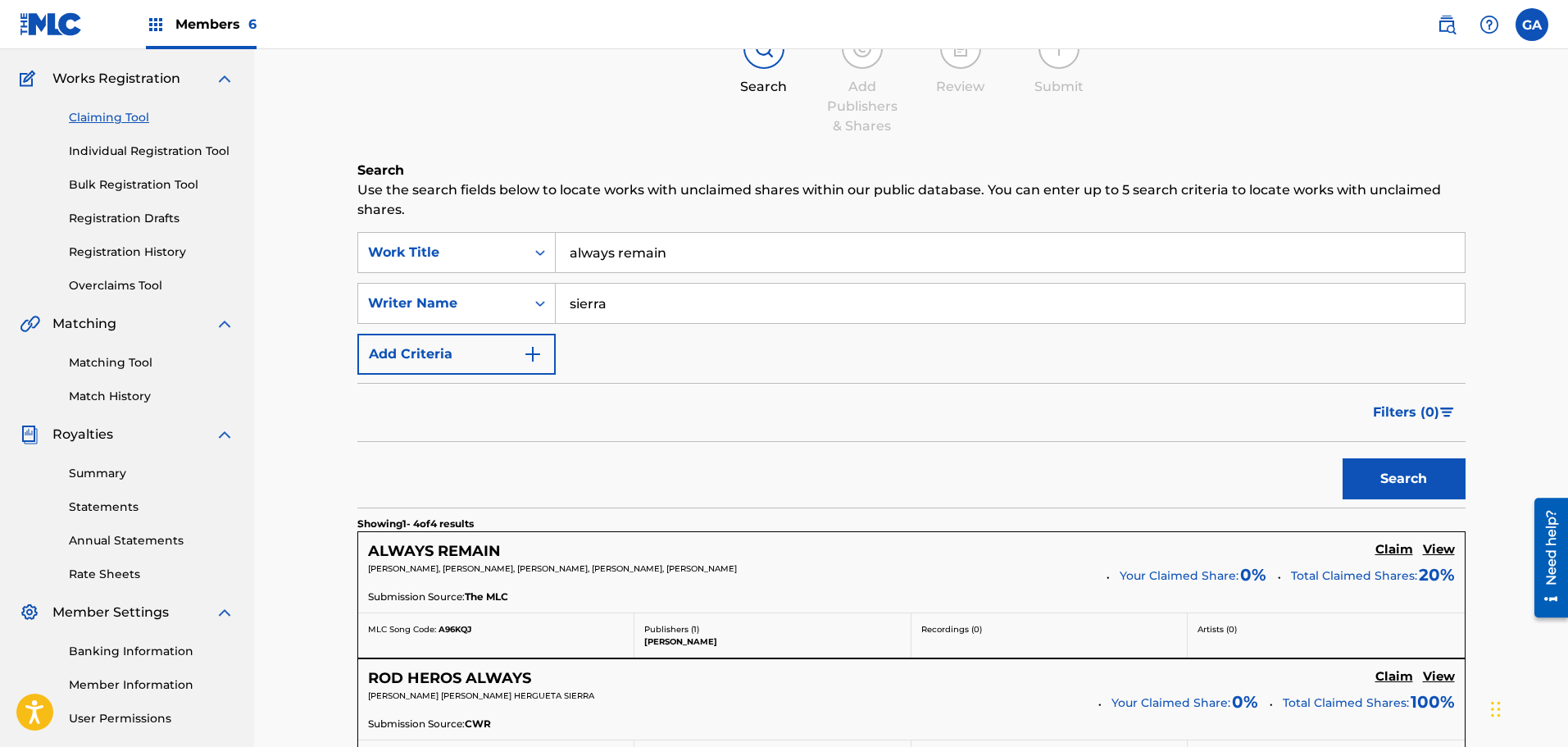
scroll to position [246, 0]
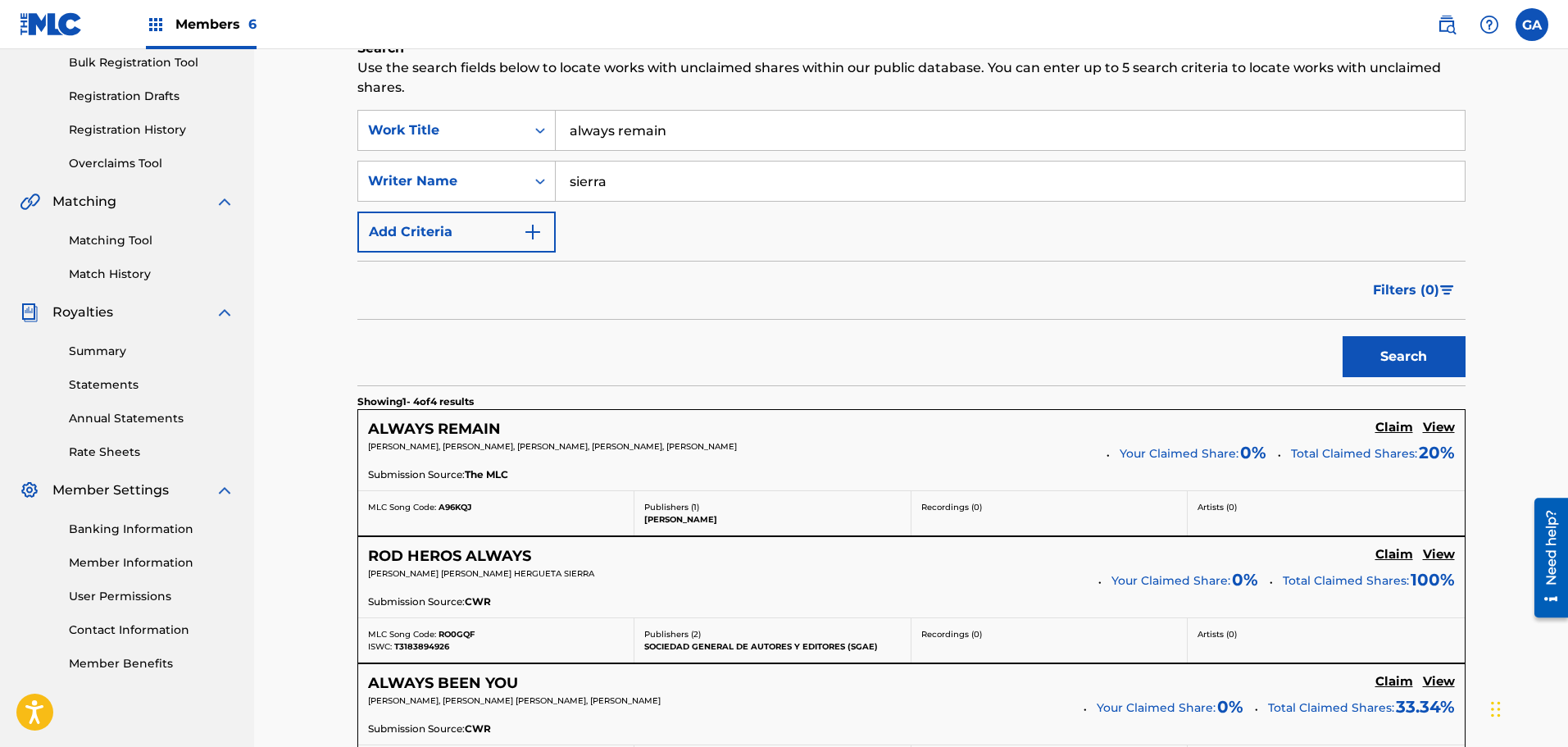
click at [1402, 423] on h5 "Claim" at bounding box center [1394, 427] width 38 height 16
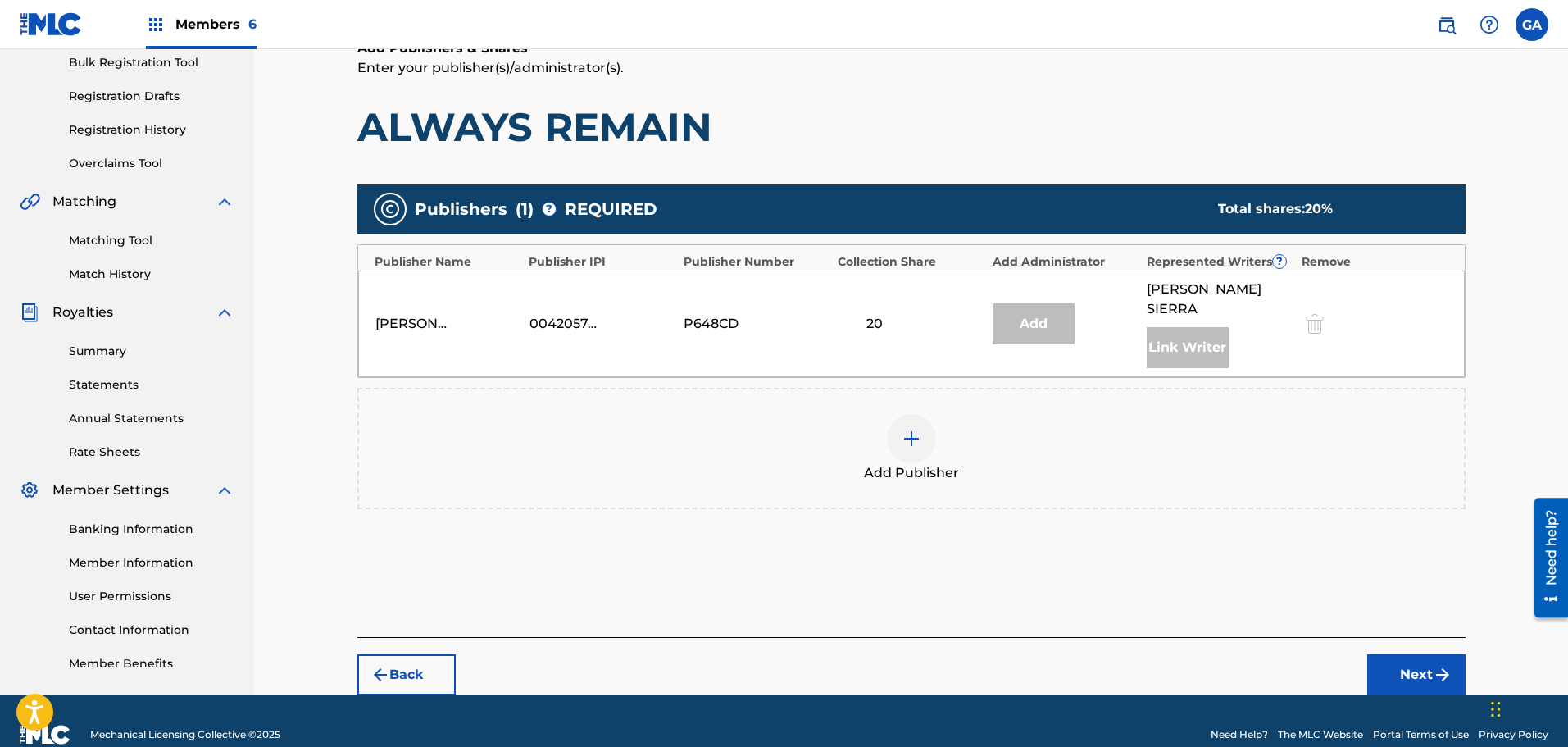
click at [921, 414] on div at bounding box center [911, 439] width 49 height 49
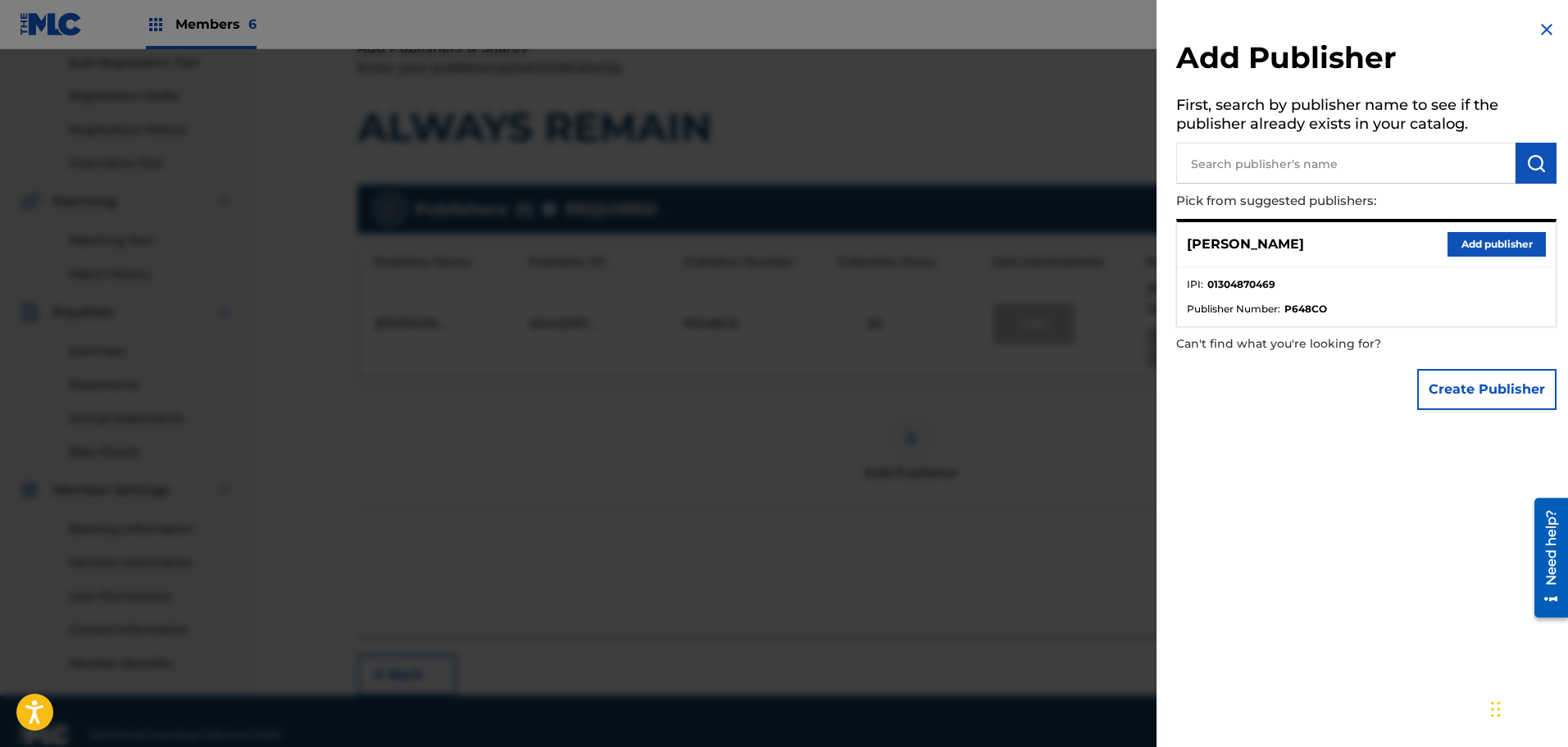
click at [1499, 254] on button "Add publisher" at bounding box center [1497, 244] width 98 height 25
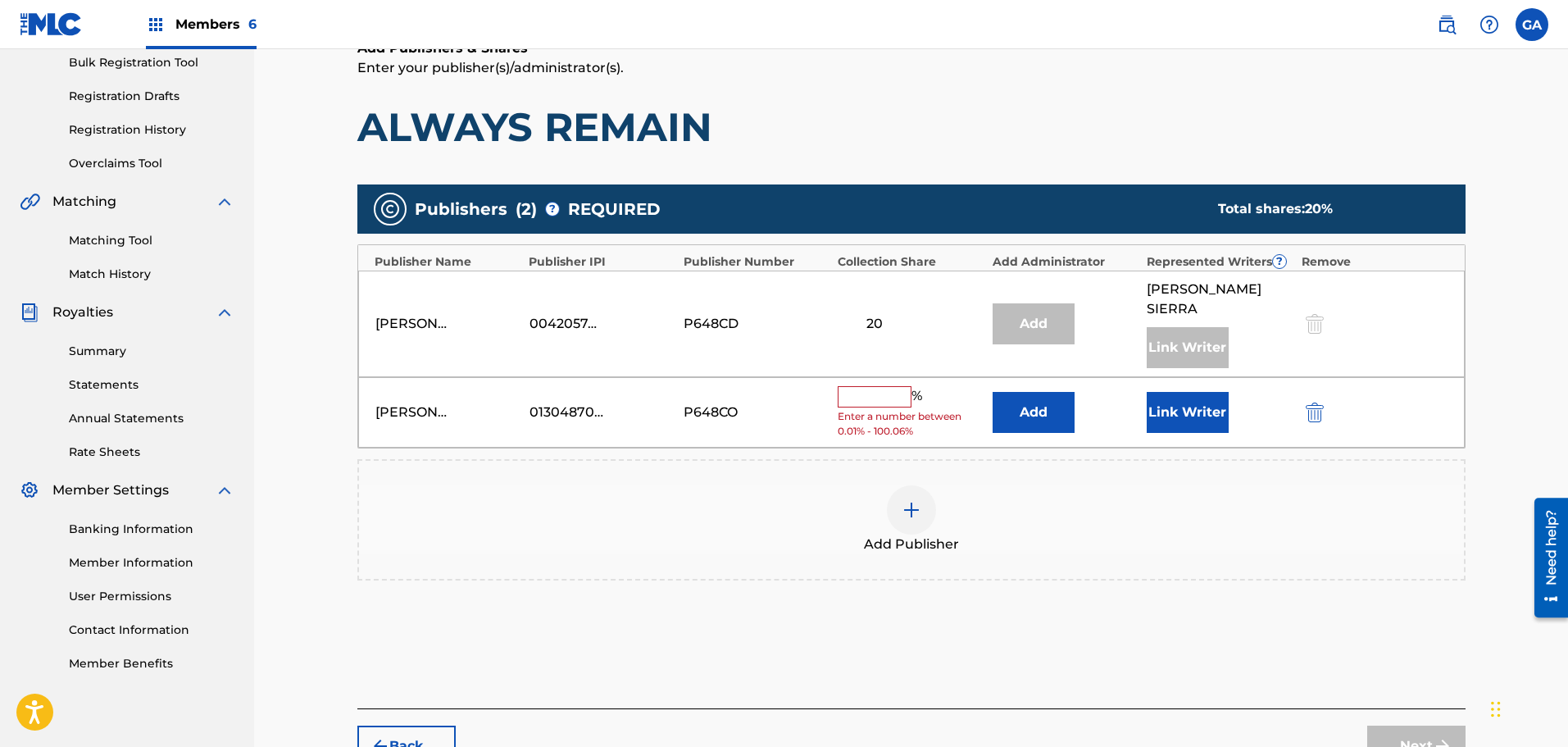
click at [855, 386] on input "text" at bounding box center [875, 396] width 74 height 22
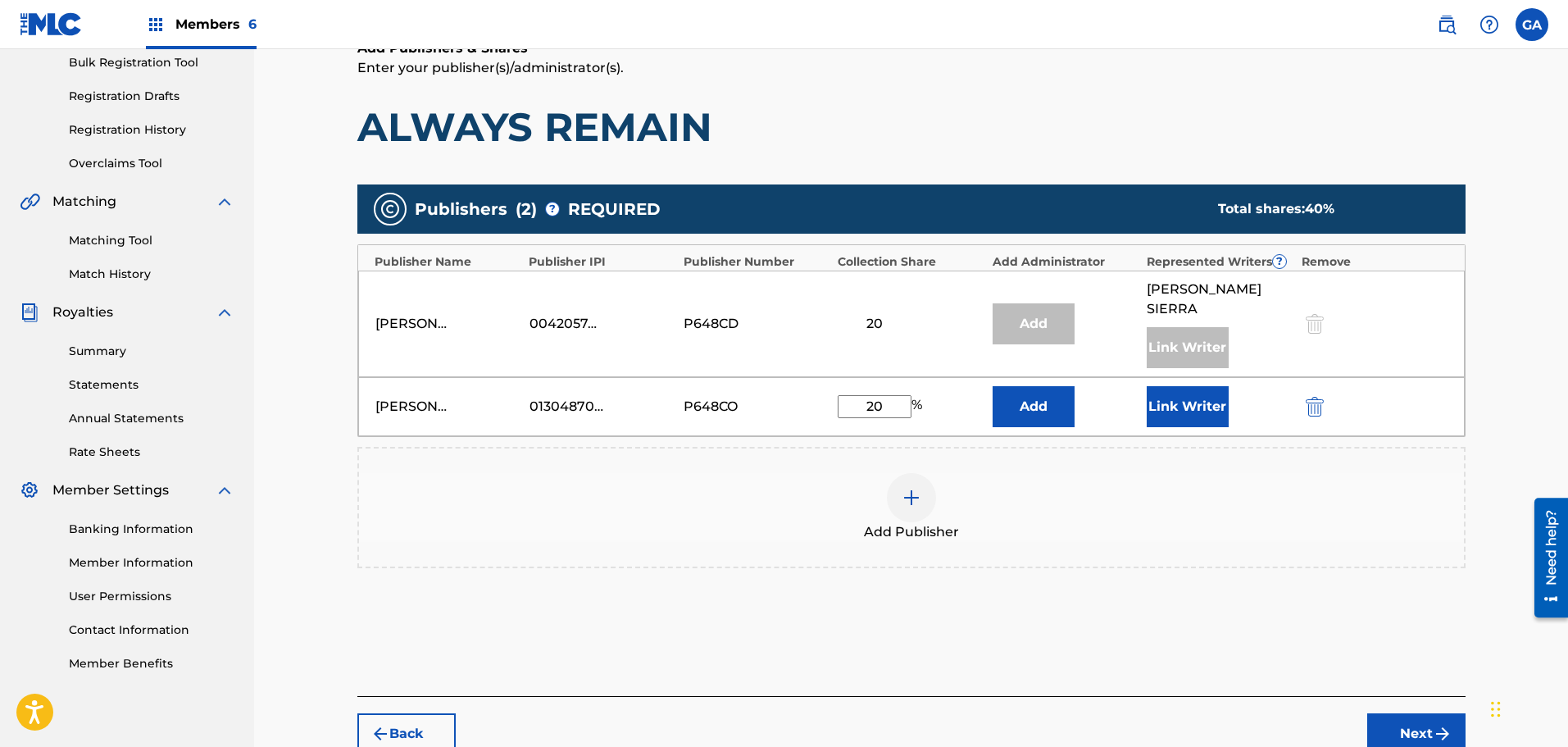
type input "20"
click at [1186, 389] on button "Link Writer" at bounding box center [1187, 407] width 82 height 41
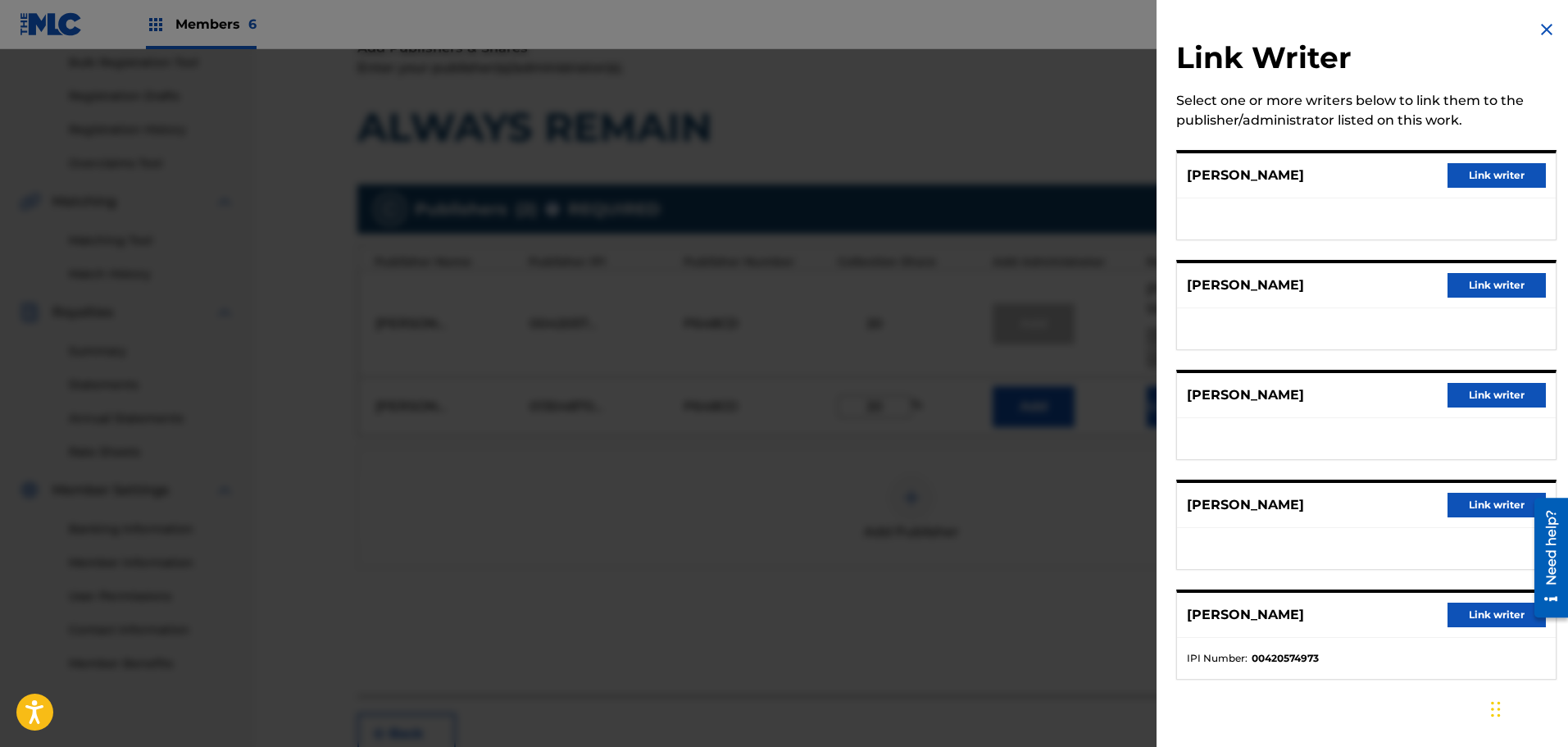
click at [1489, 499] on button "Link writer" at bounding box center [1497, 505] width 98 height 25
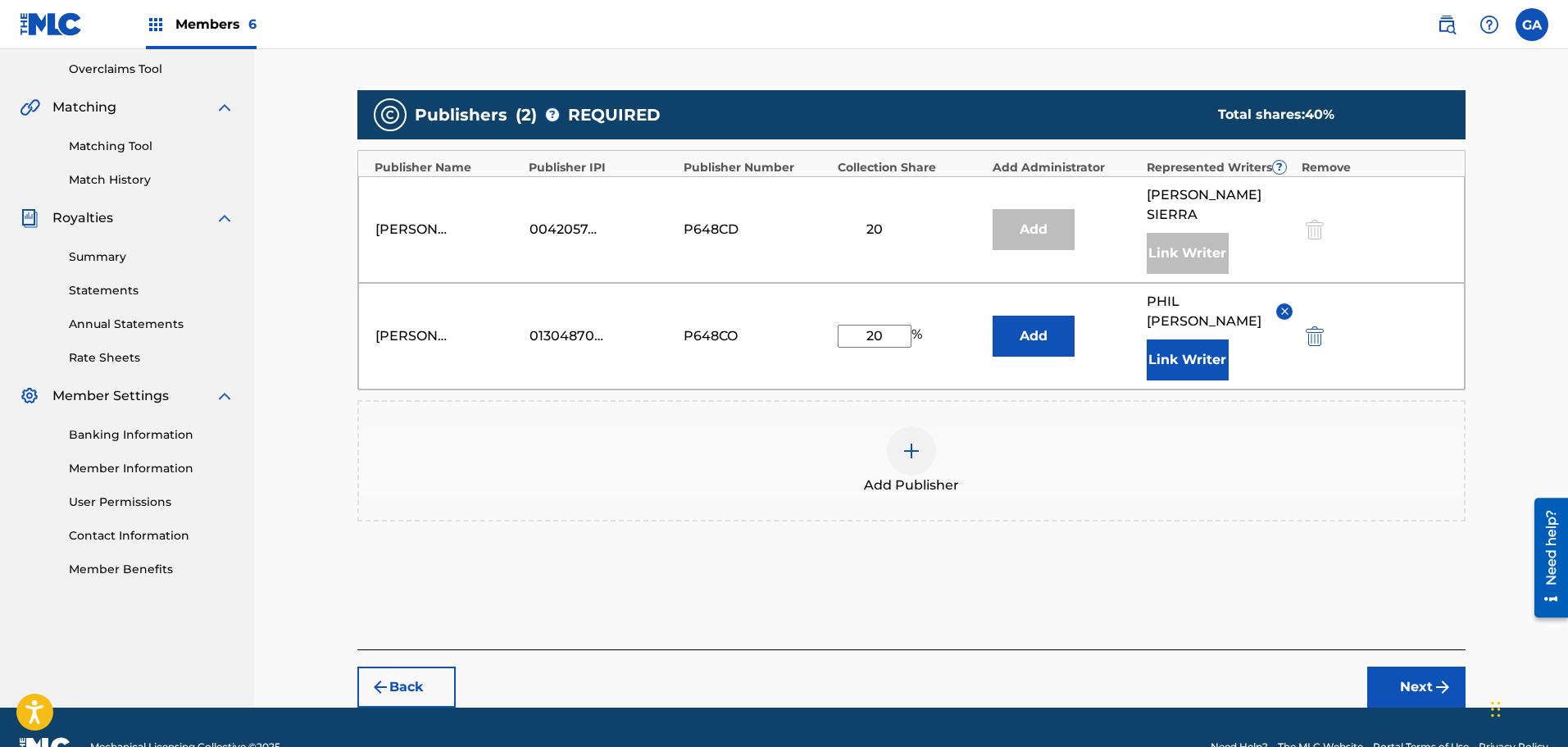
click at [1431, 667] on button "Next" at bounding box center [1416, 688] width 98 height 41
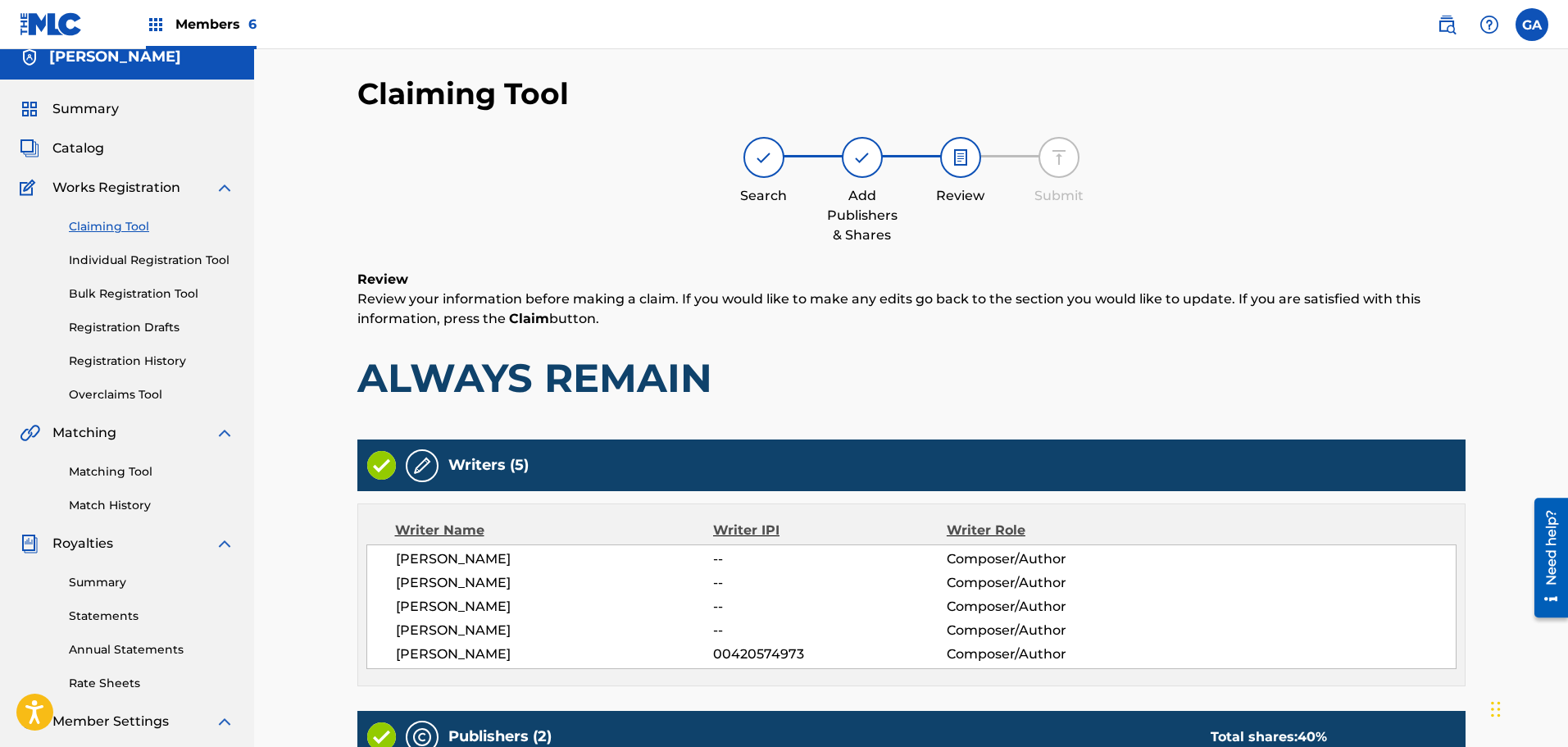
scroll to position [343, 0]
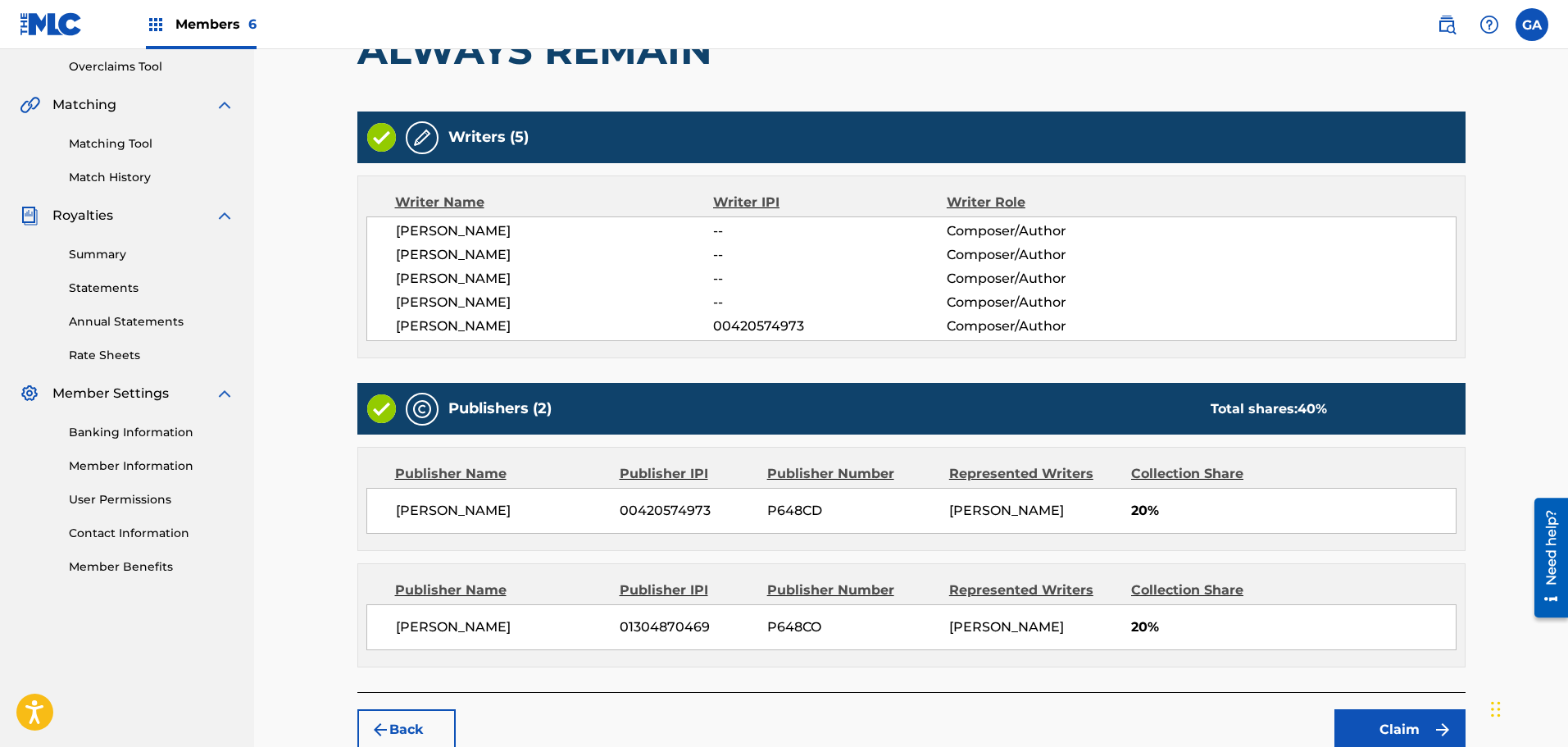
click at [1412, 721] on button "Claim" at bounding box center [1400, 730] width 131 height 41
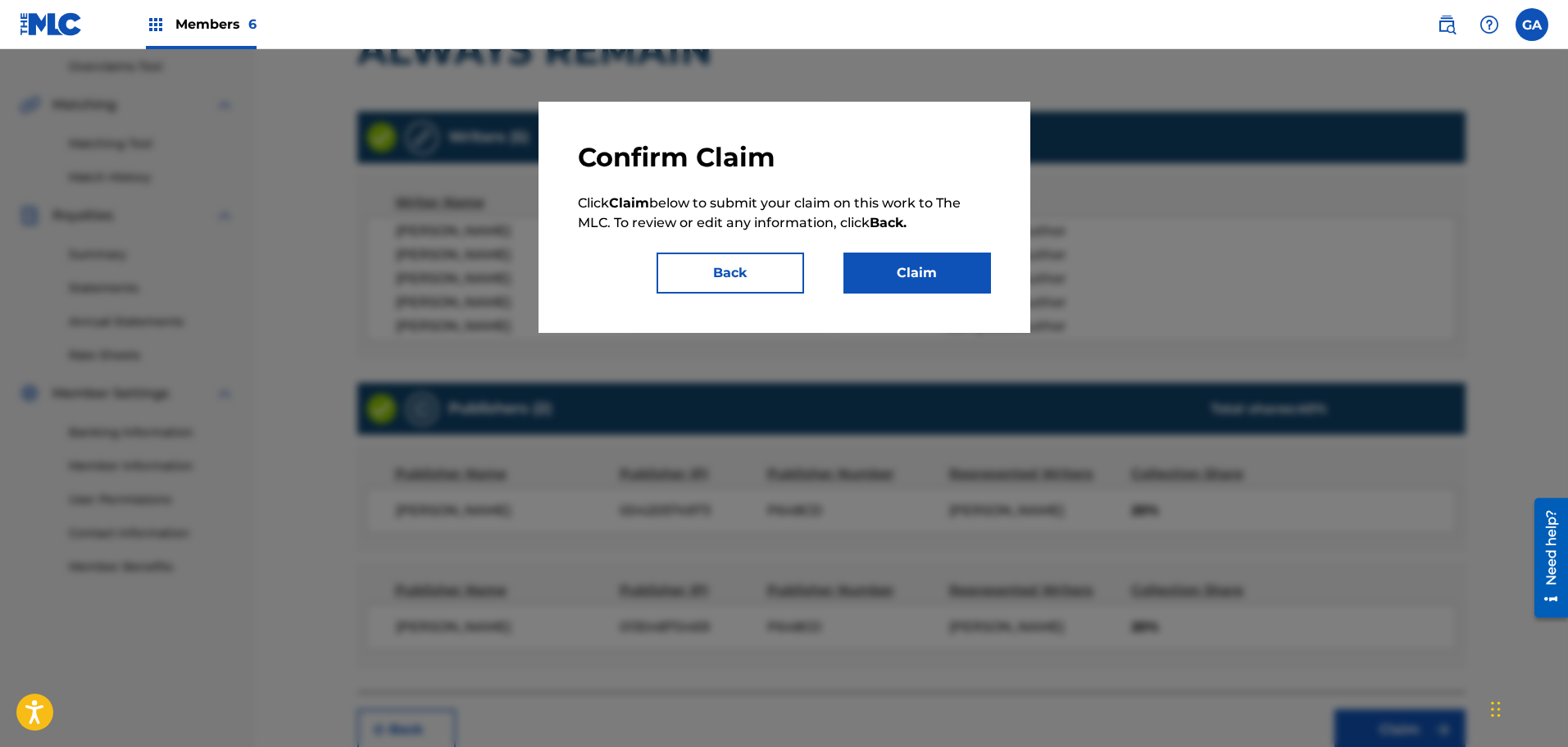
click at [931, 283] on button "Claim" at bounding box center [916, 273] width 147 height 41
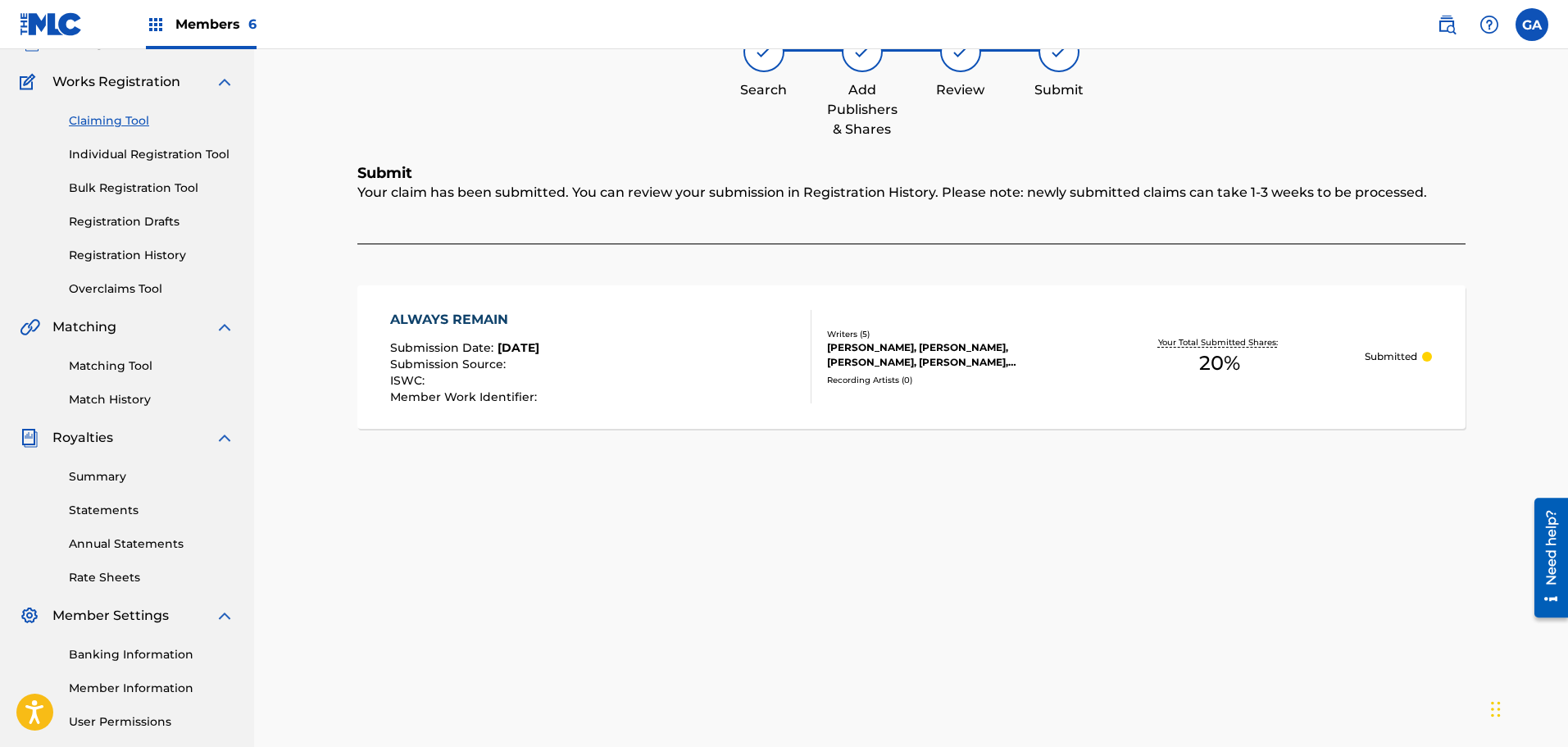
scroll to position [0, 0]
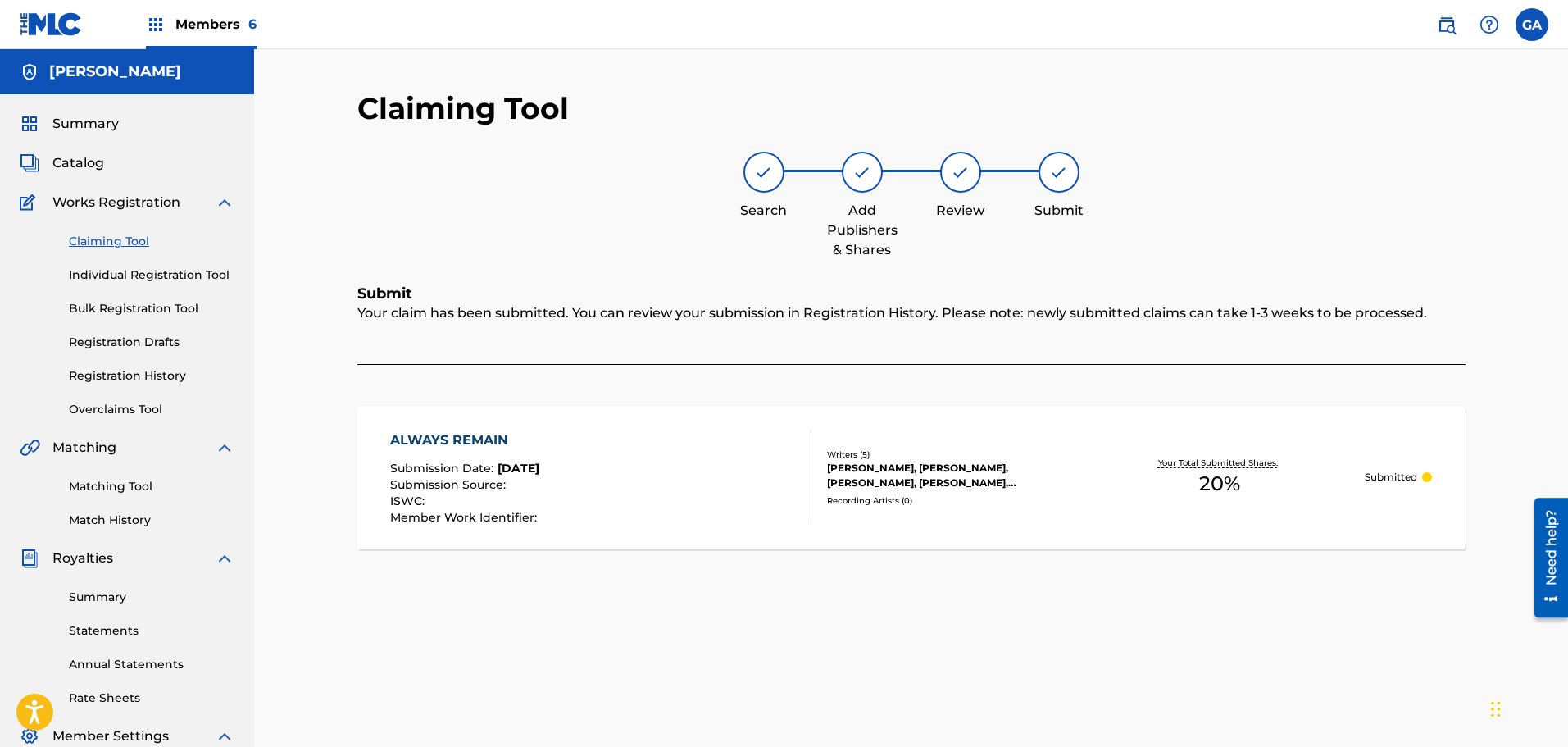
click at [125, 236] on link "Claiming Tool" at bounding box center [152, 241] width 165 height 17
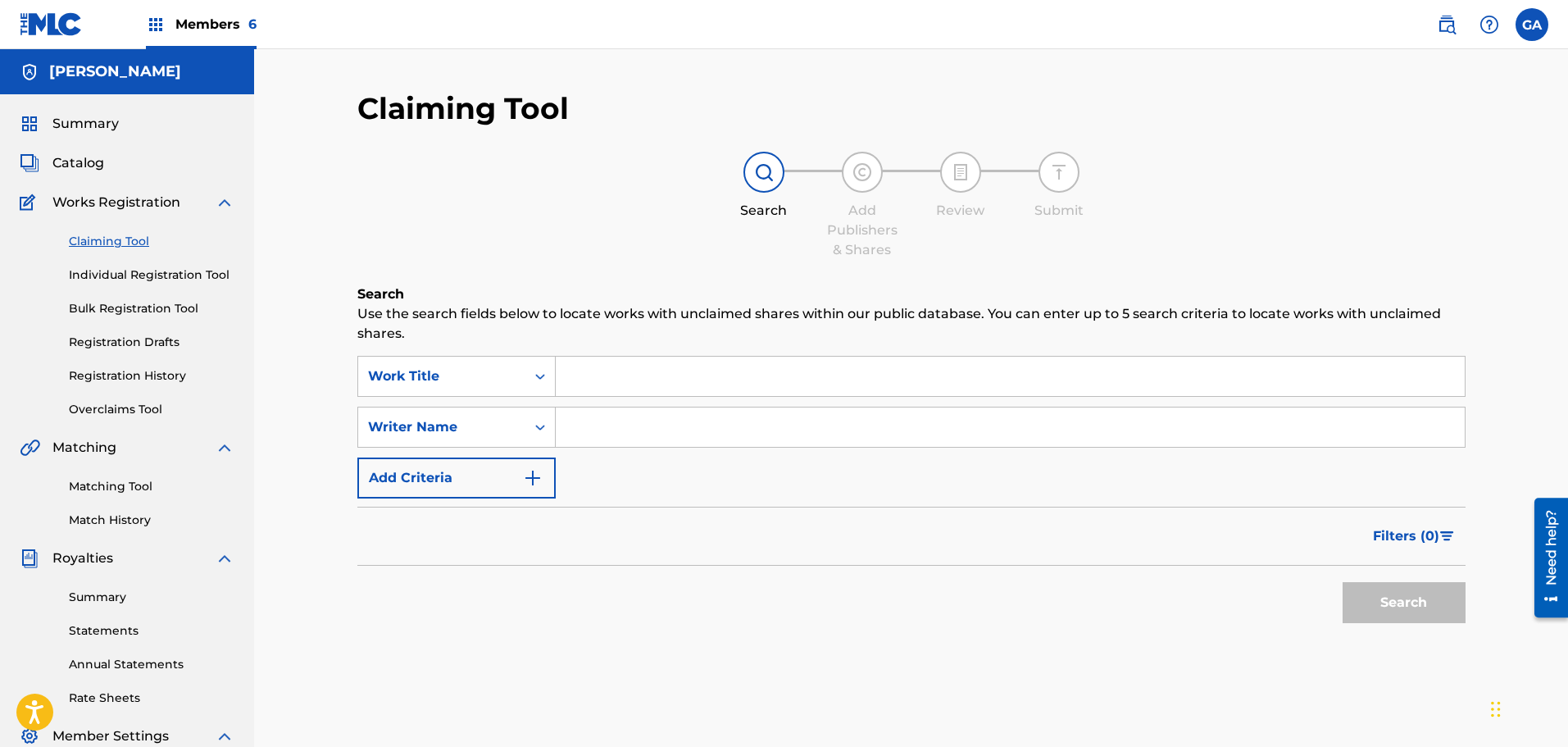
click at [584, 380] on input "Search Form" at bounding box center [1010, 377] width 909 height 40
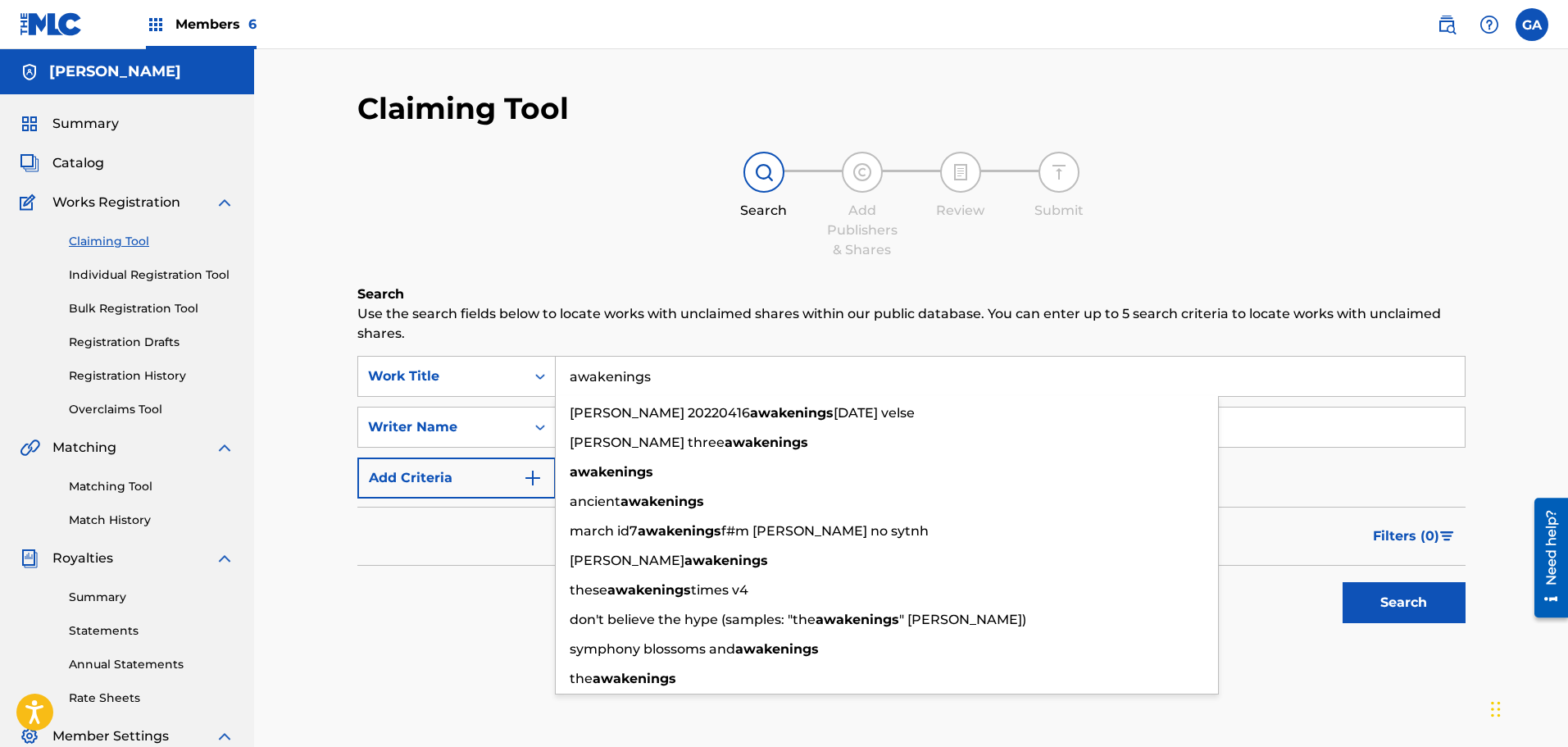
type input "awakenings"
click at [1342, 582] on button "Search" at bounding box center [1404, 603] width 123 height 41
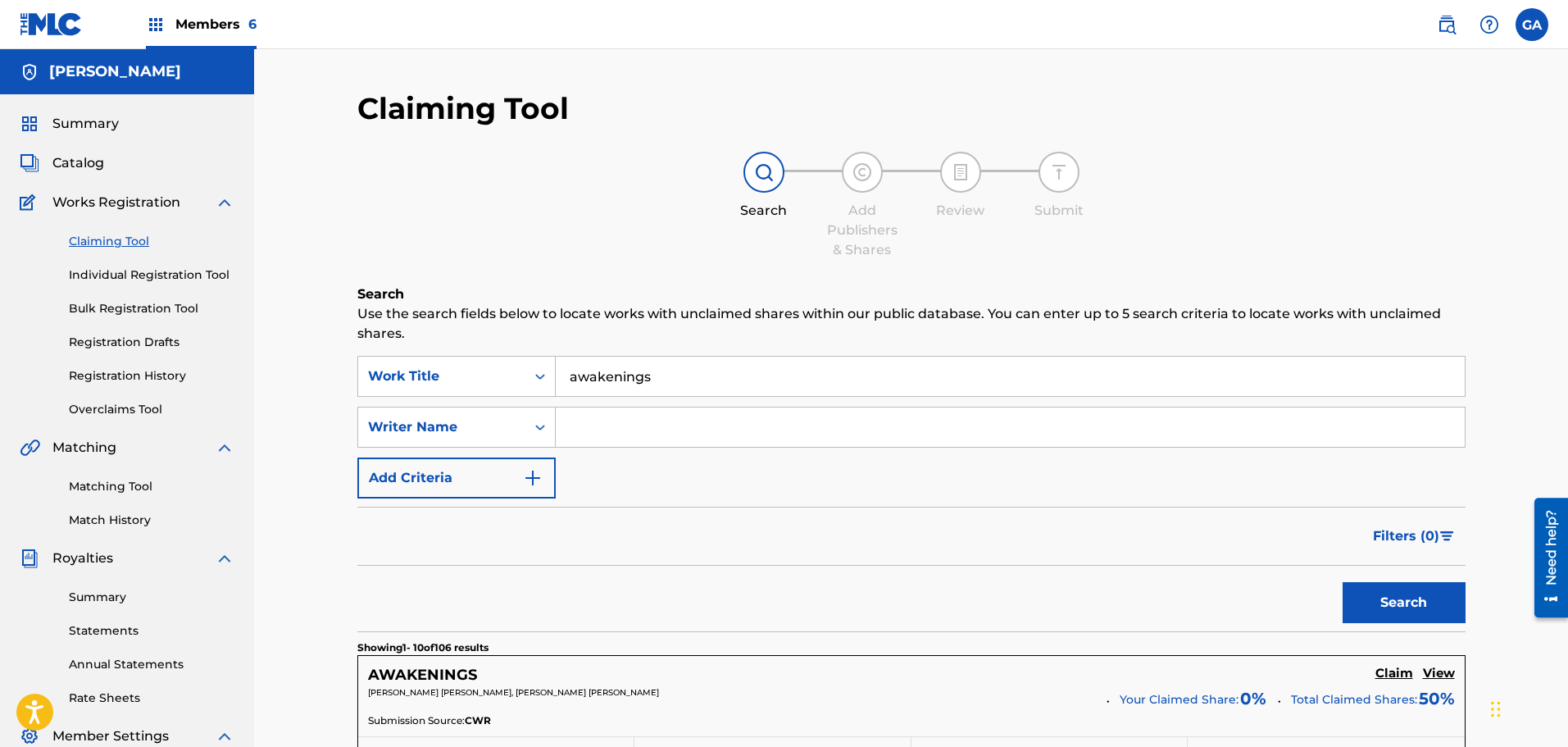
click at [624, 429] on input "Search Form" at bounding box center [1010, 427] width 909 height 40
type input "sierra"
click at [1342, 582] on button "Search" at bounding box center [1404, 603] width 123 height 41
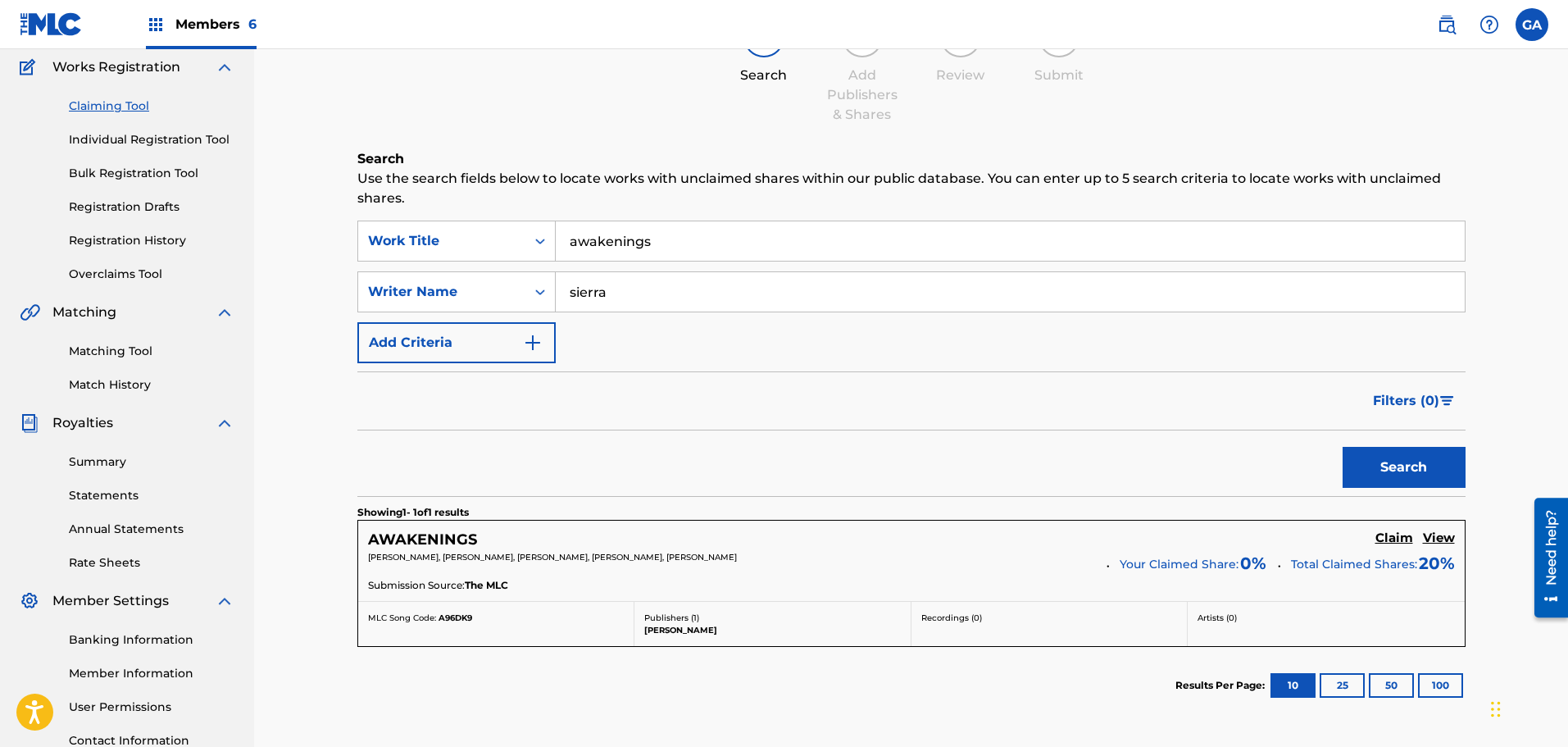
scroll to position [164, 0]
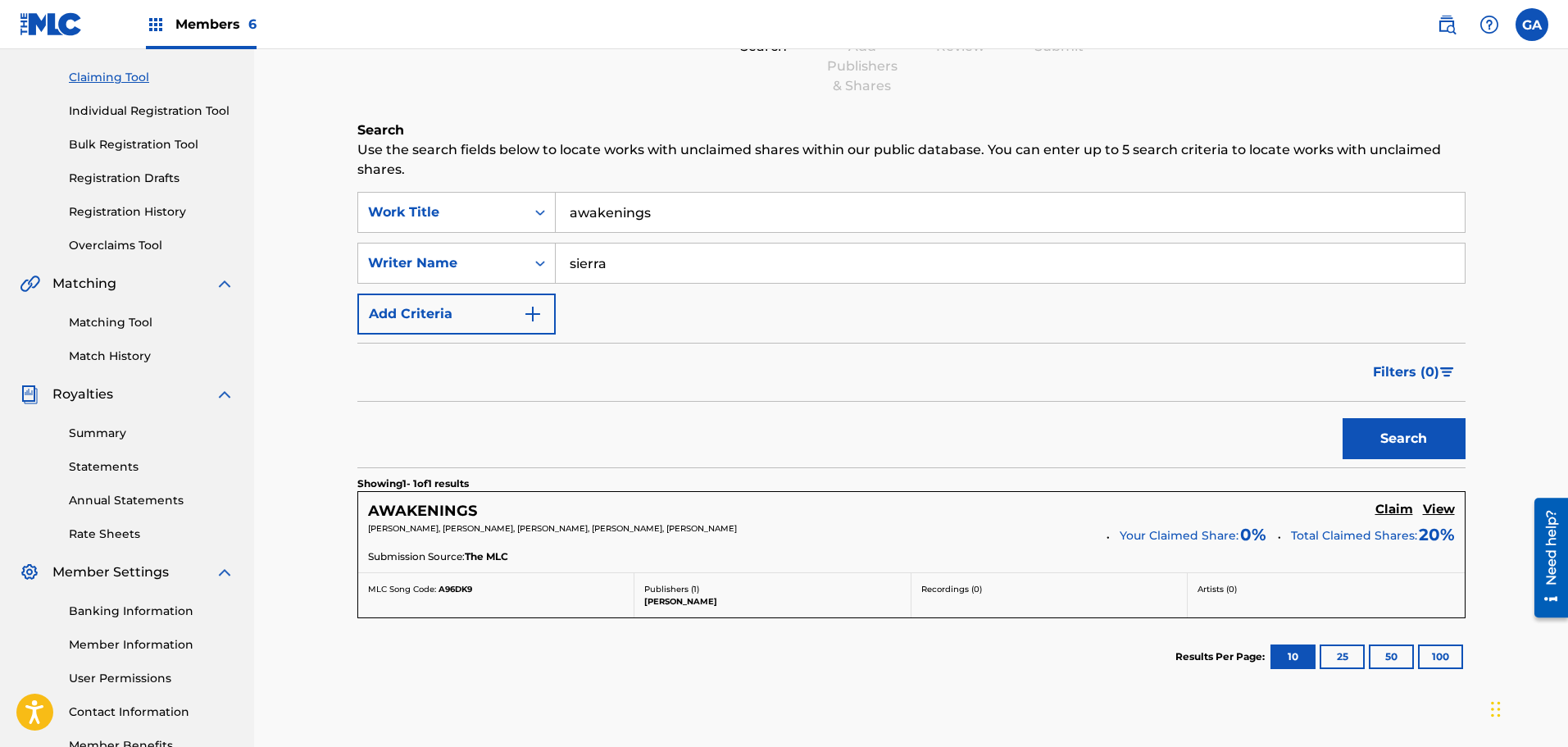
click at [1398, 507] on h5 "Claim" at bounding box center [1394, 510] width 38 height 16
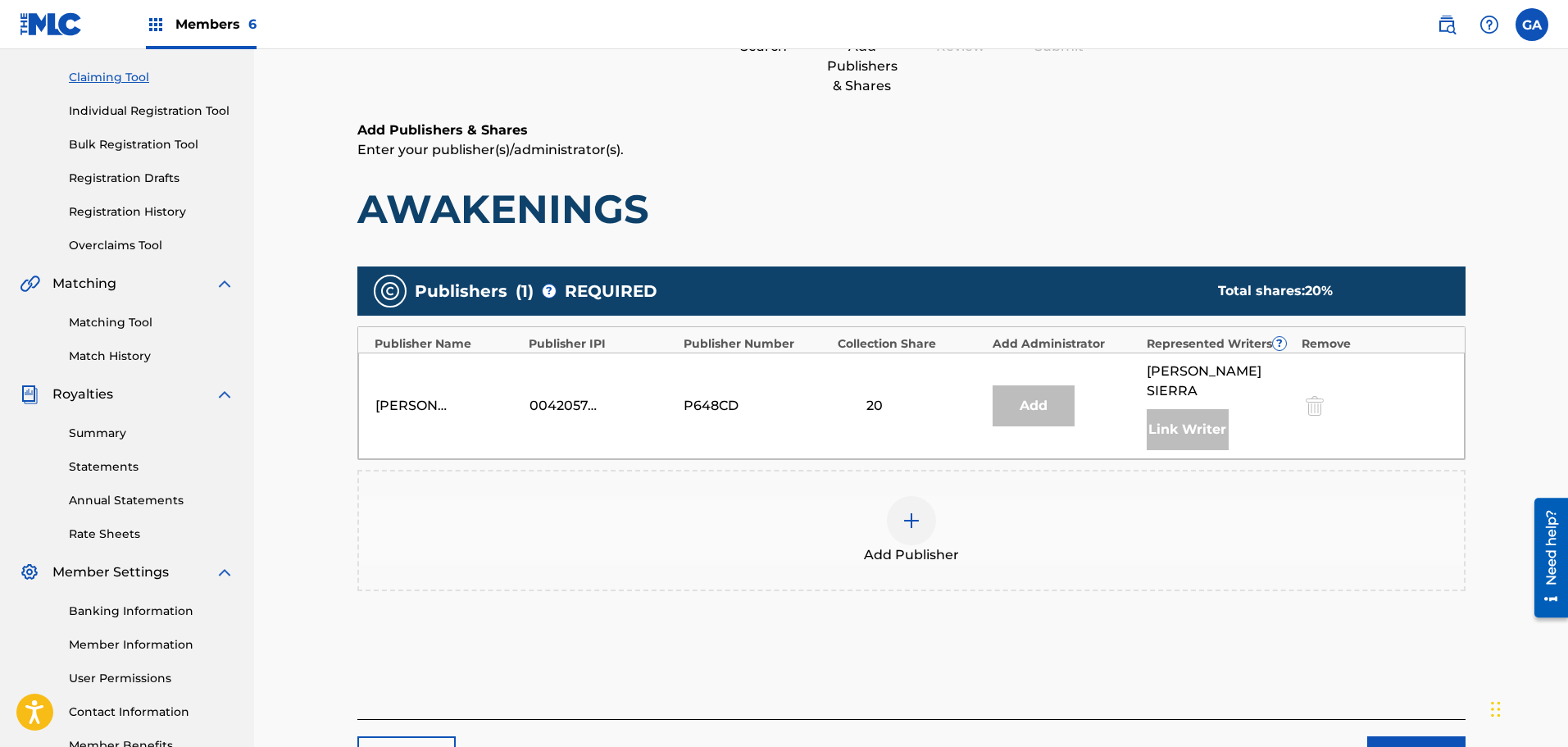
click at [908, 511] on img at bounding box center [911, 520] width 20 height 20
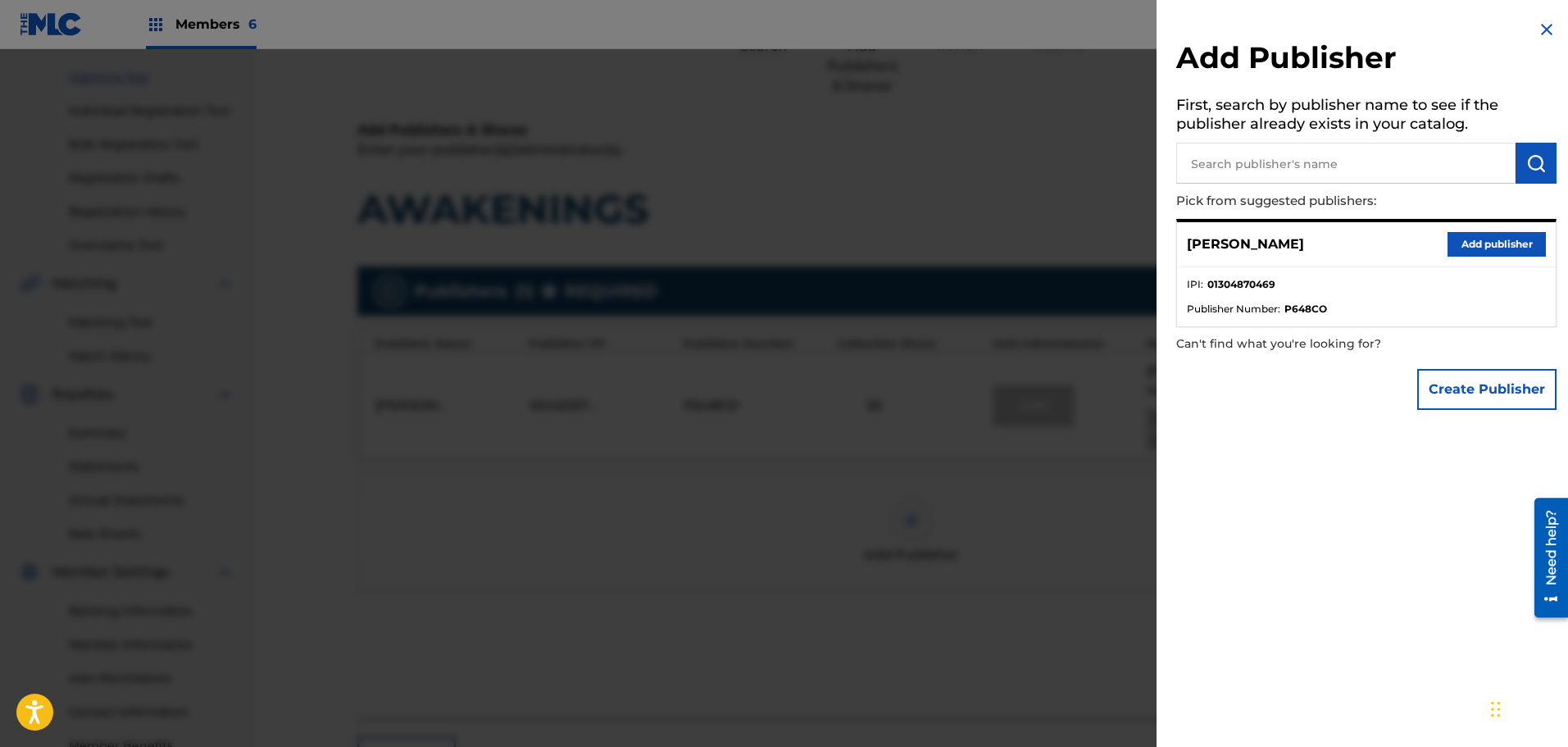
click at [1497, 237] on button "Add publisher" at bounding box center [1497, 244] width 98 height 25
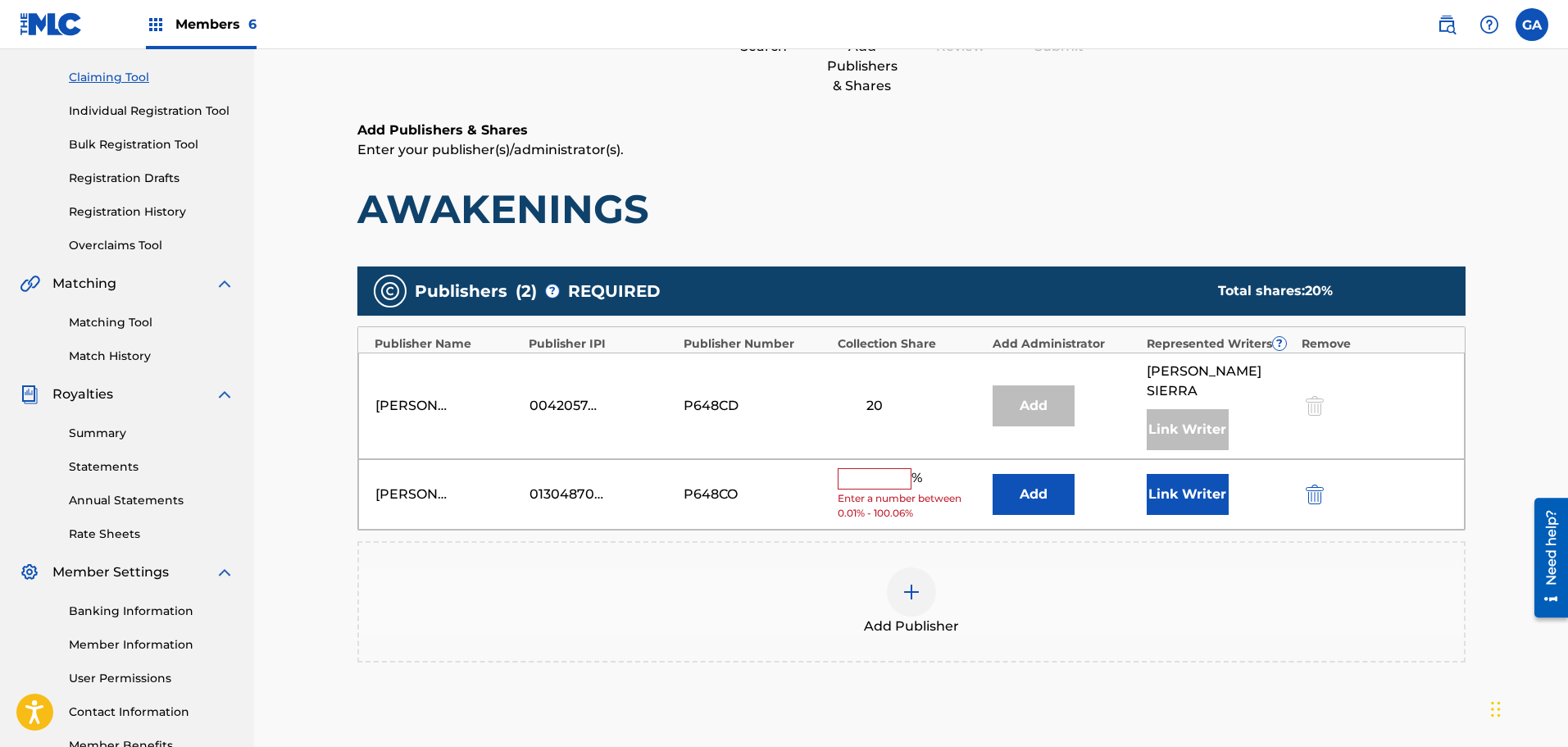
click at [1202, 474] on button "Link Writer" at bounding box center [1187, 495] width 82 height 41
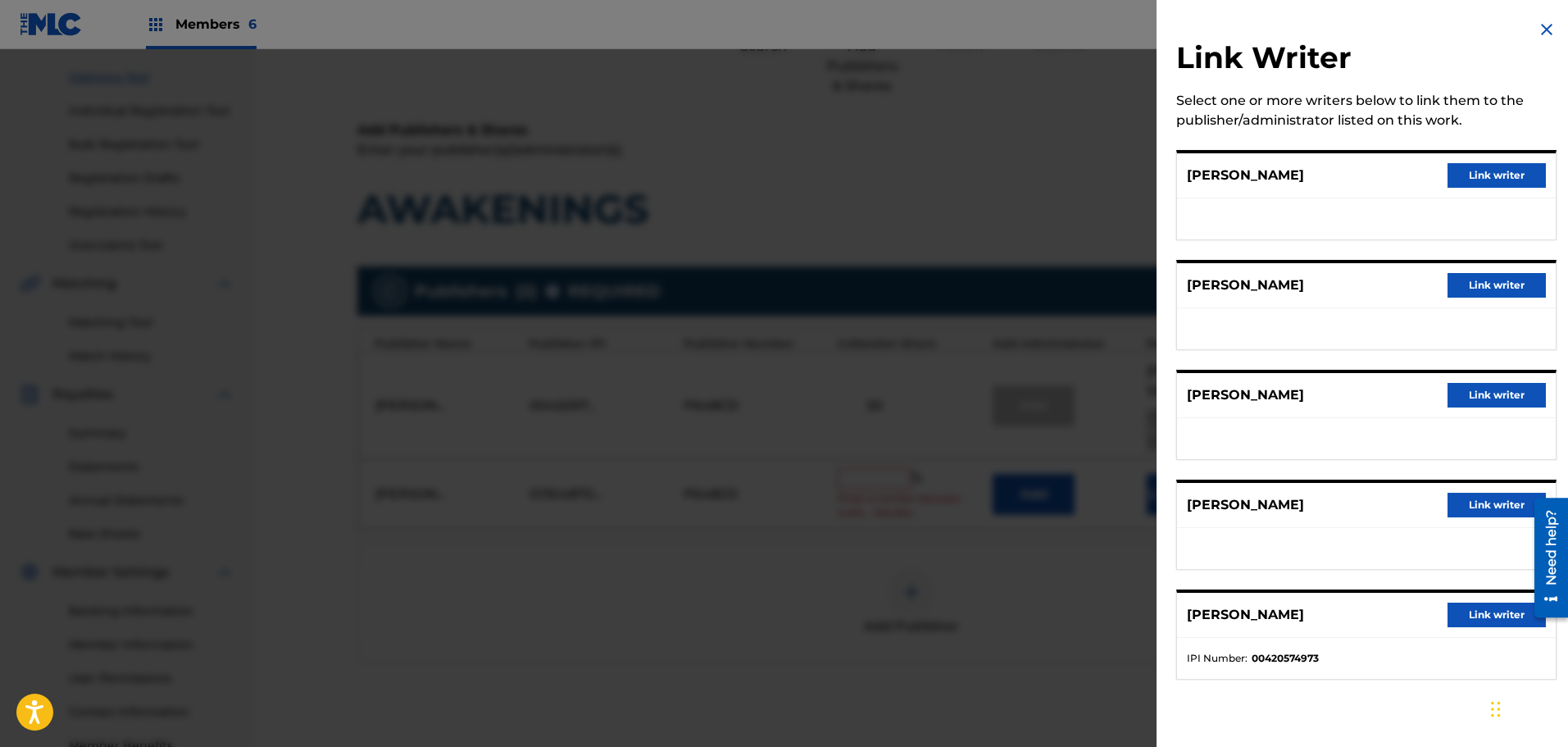
click at [1501, 510] on button "Link writer" at bounding box center [1497, 505] width 98 height 25
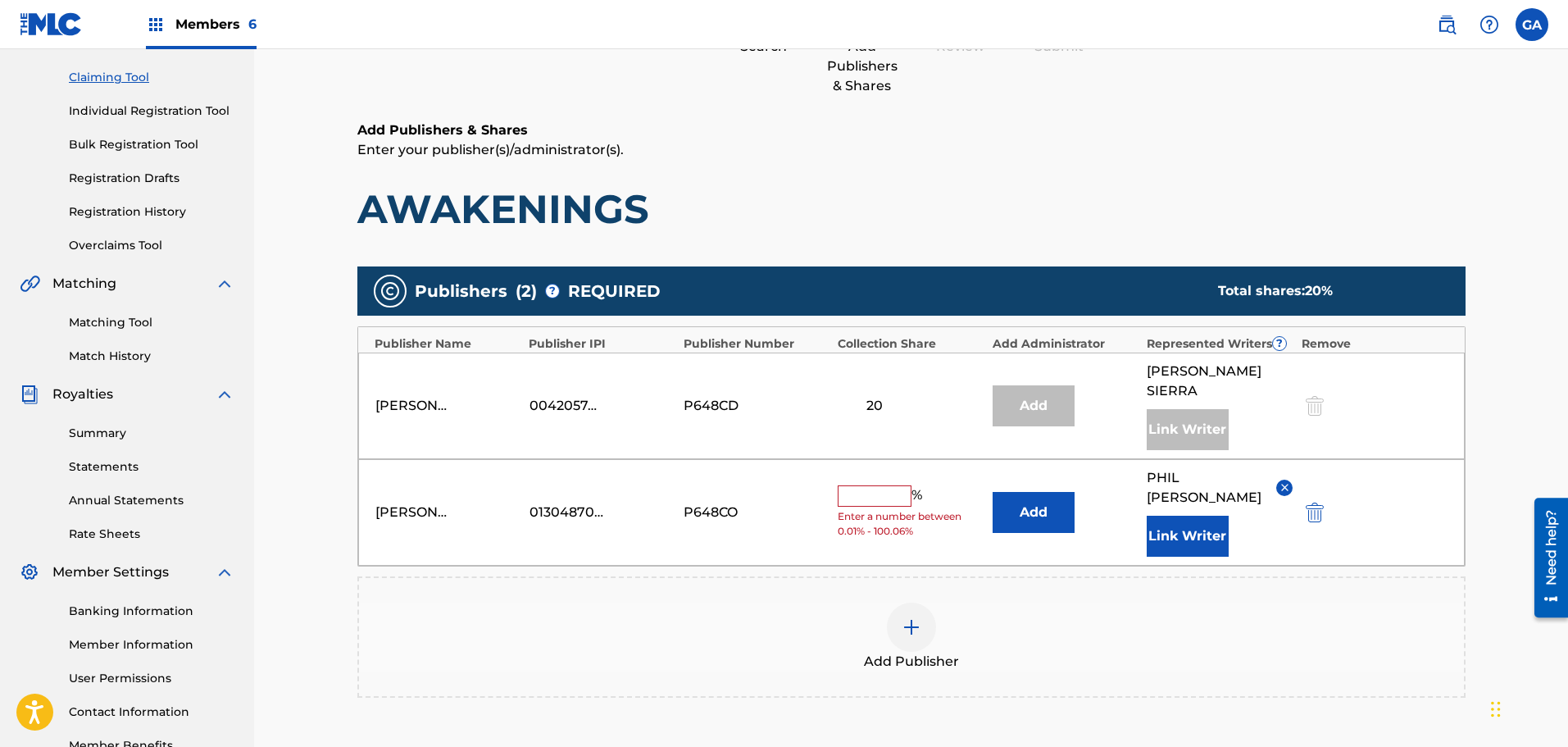
click at [902, 486] on input "text" at bounding box center [875, 496] width 74 height 22
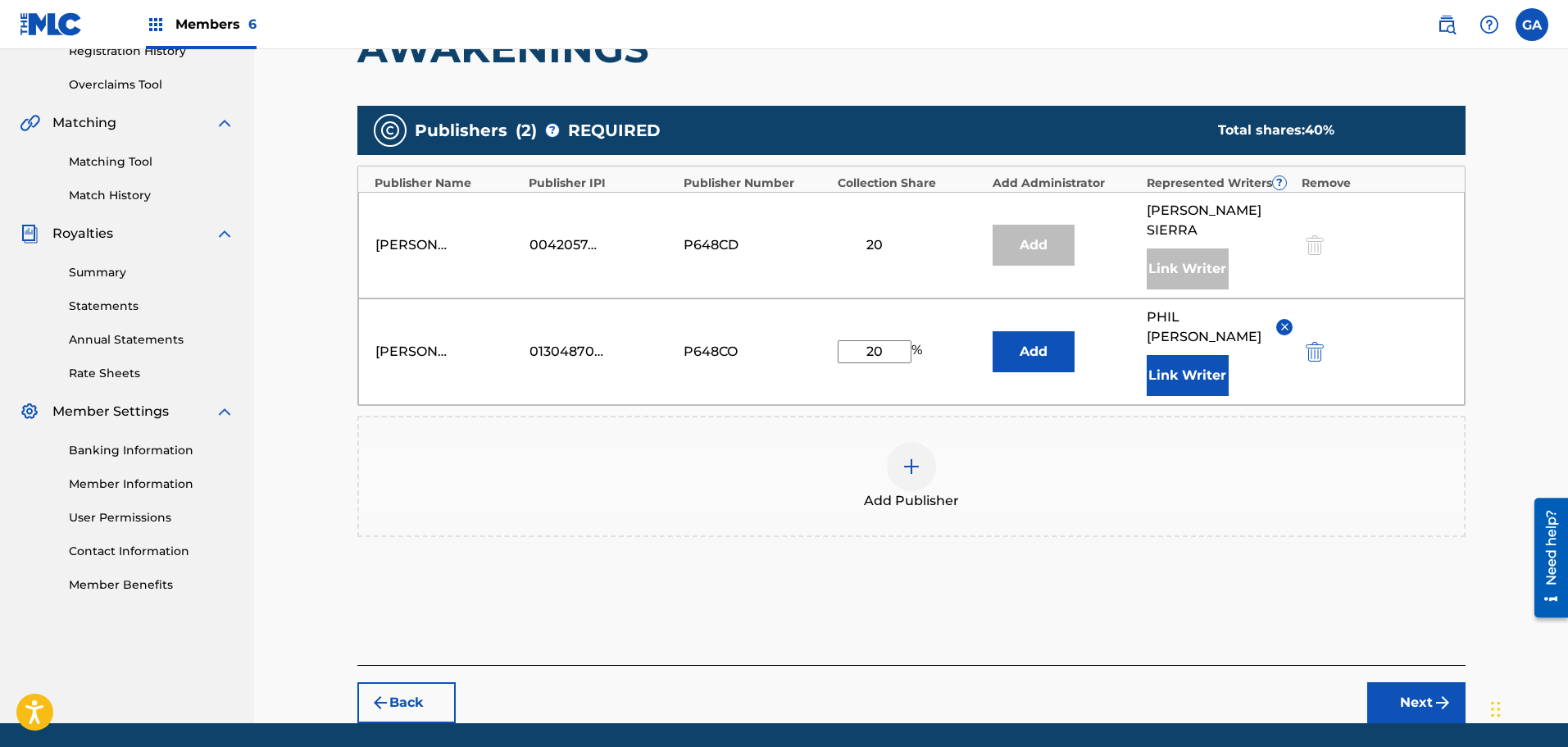
scroll to position [340, 0]
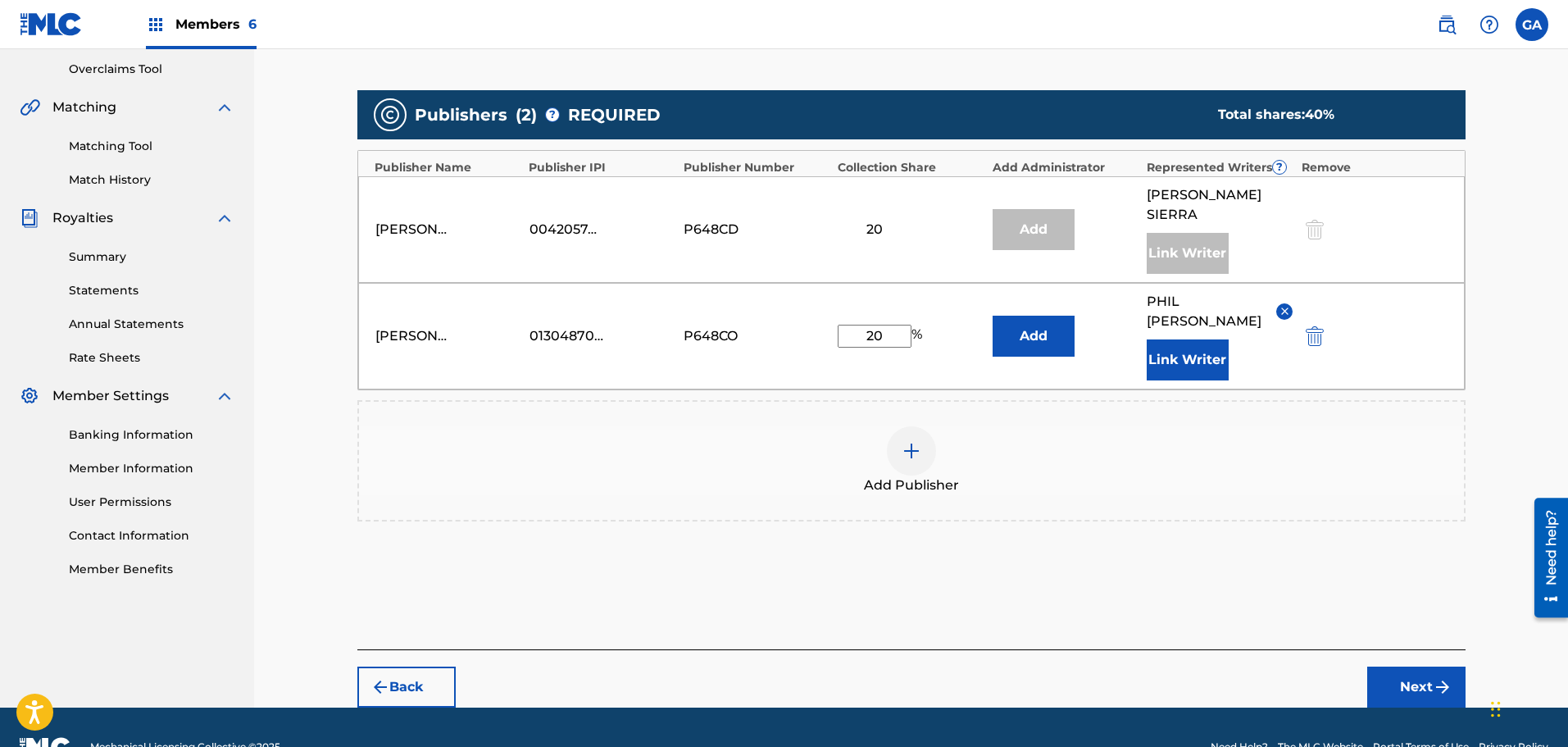
type input "20"
click at [1435, 677] on img "submit" at bounding box center [1442, 687] width 20 height 20
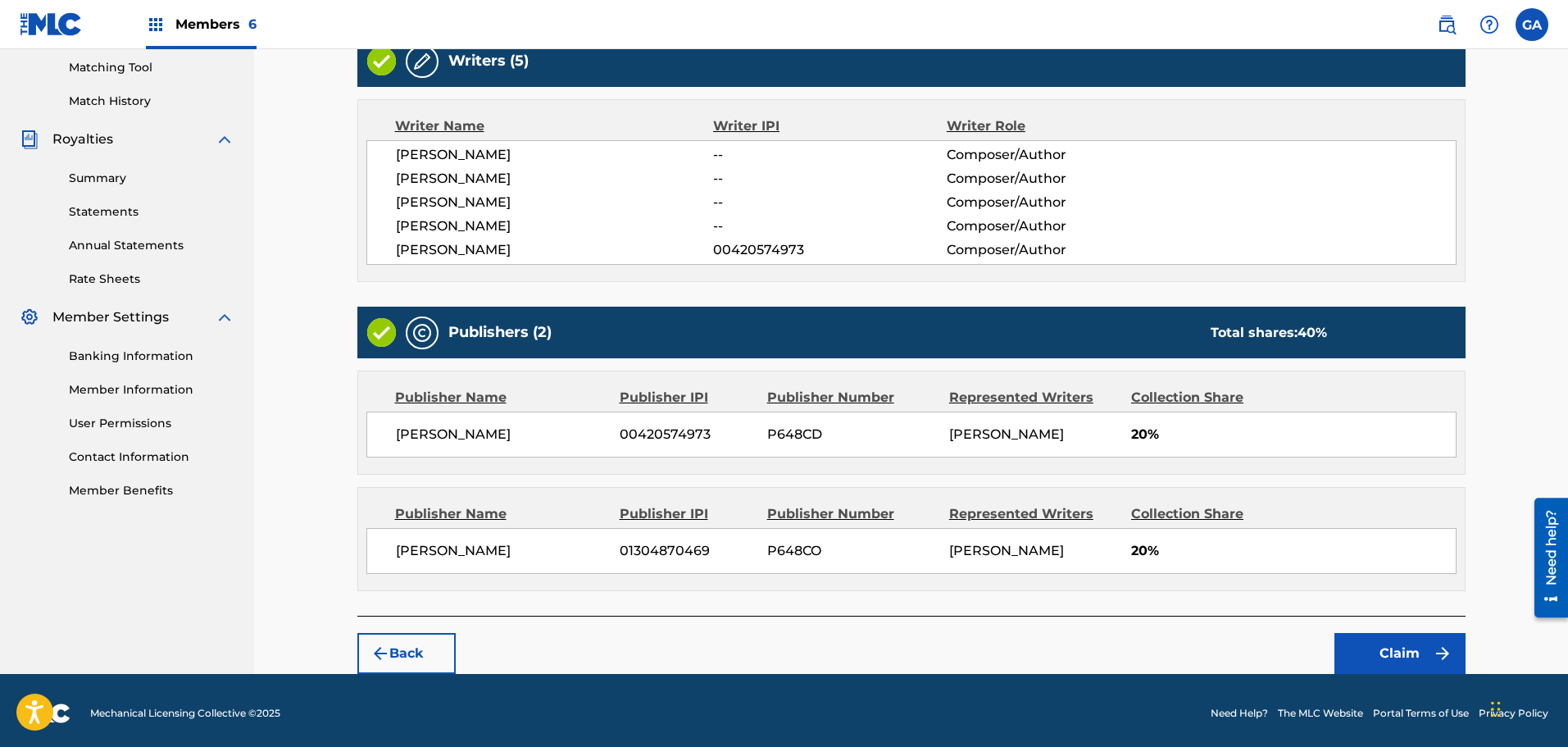
scroll to position [425, 0]
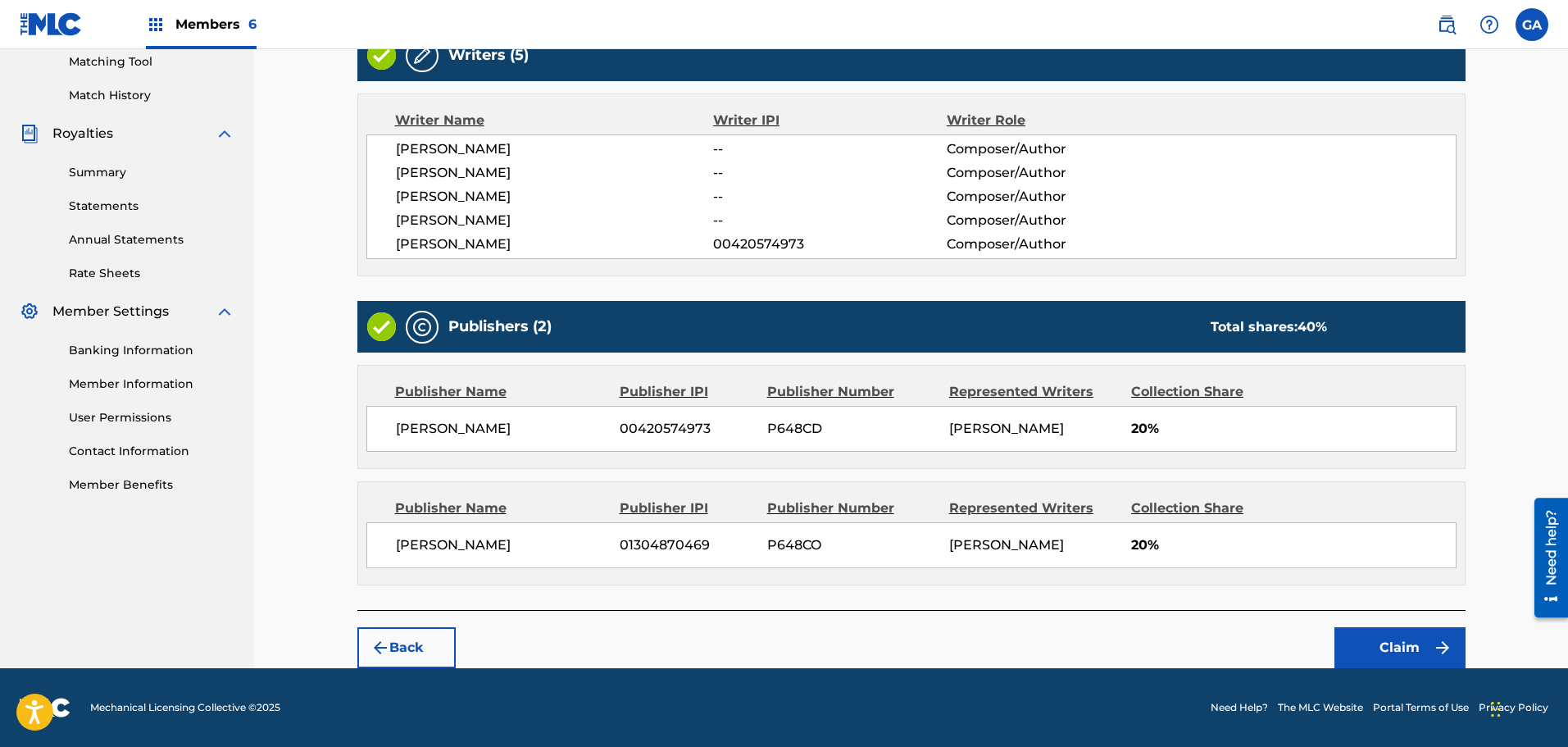
click at [1416, 644] on button "Claim" at bounding box center [1400, 648] width 131 height 41
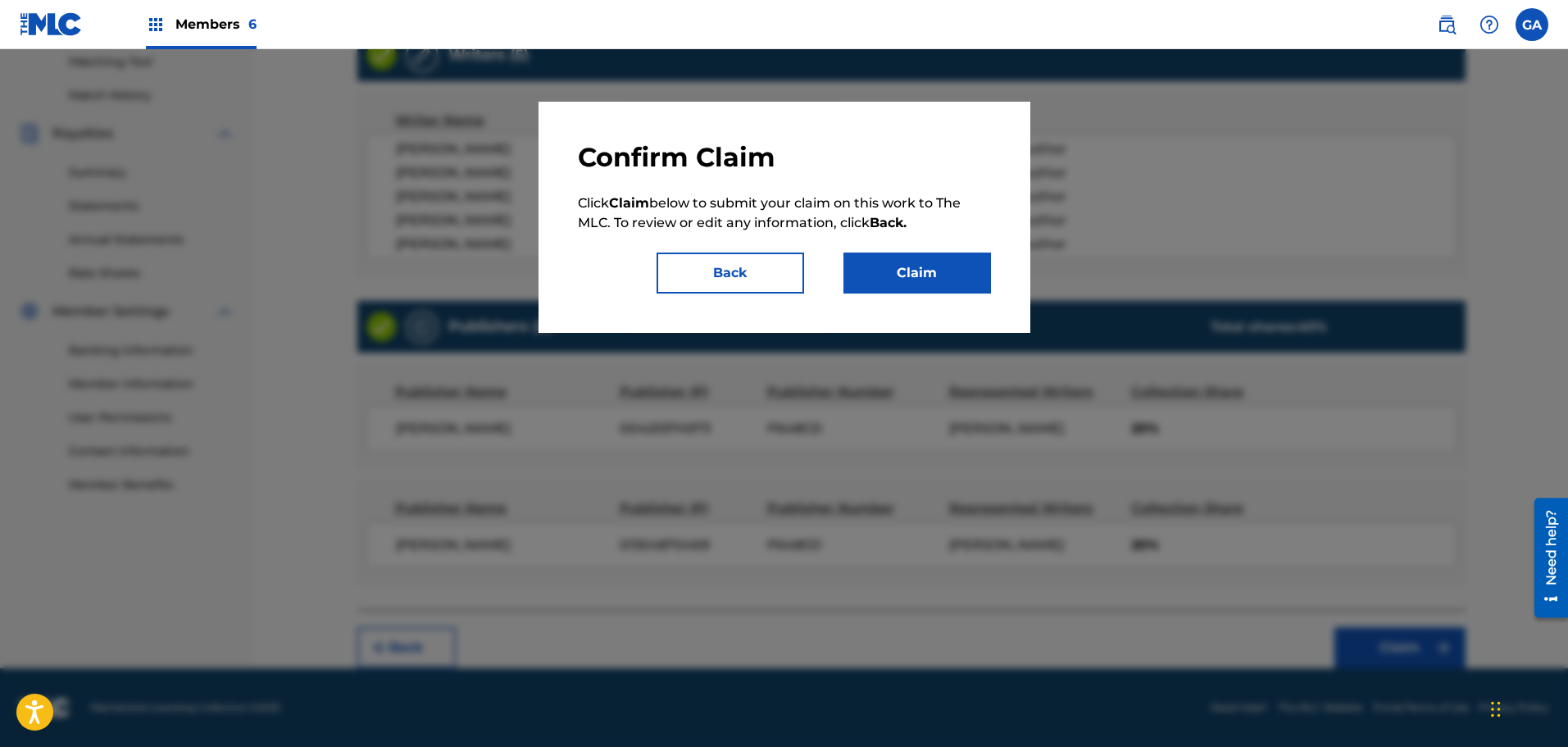
click at [963, 271] on button "Claim" at bounding box center [916, 273] width 147 height 41
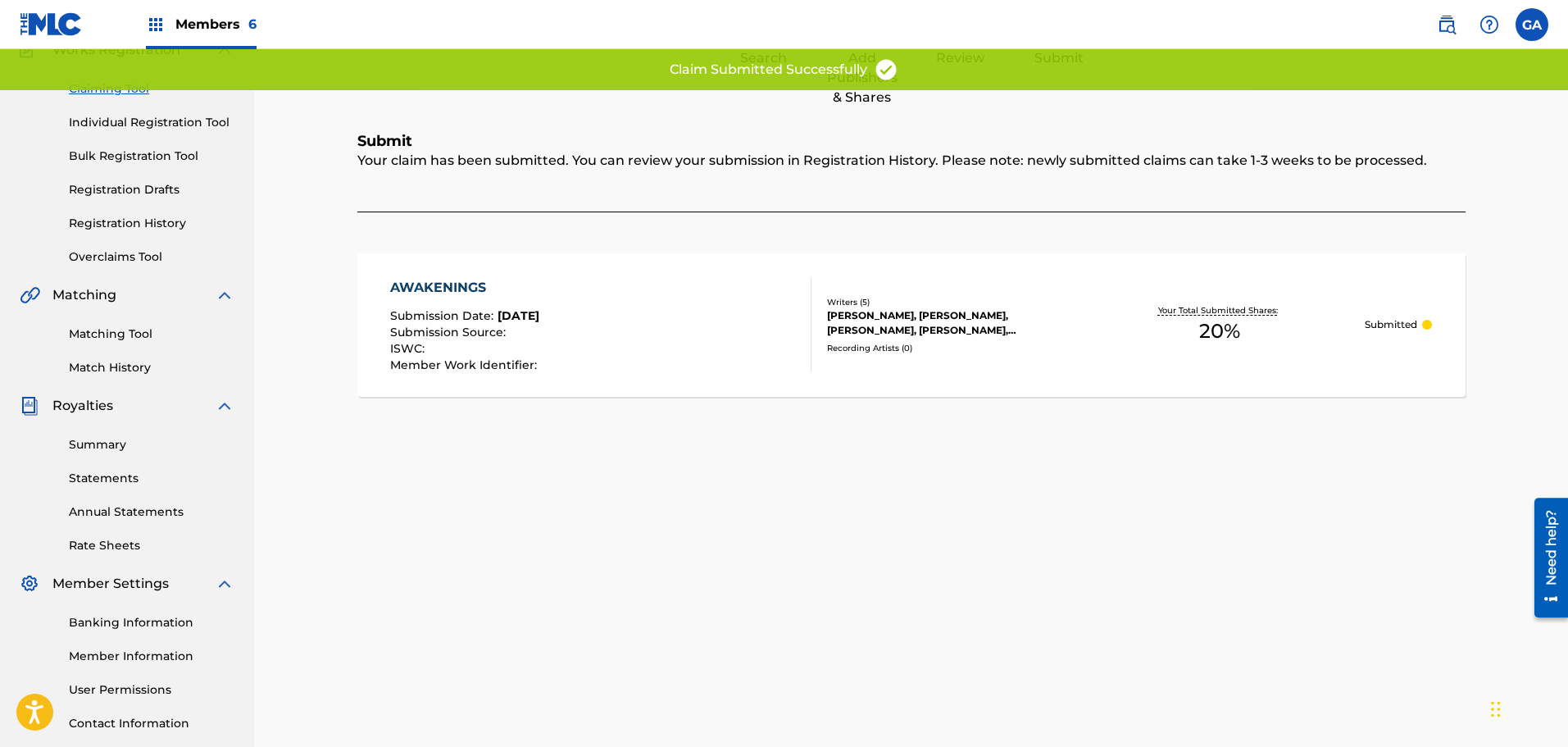
scroll to position [0, 0]
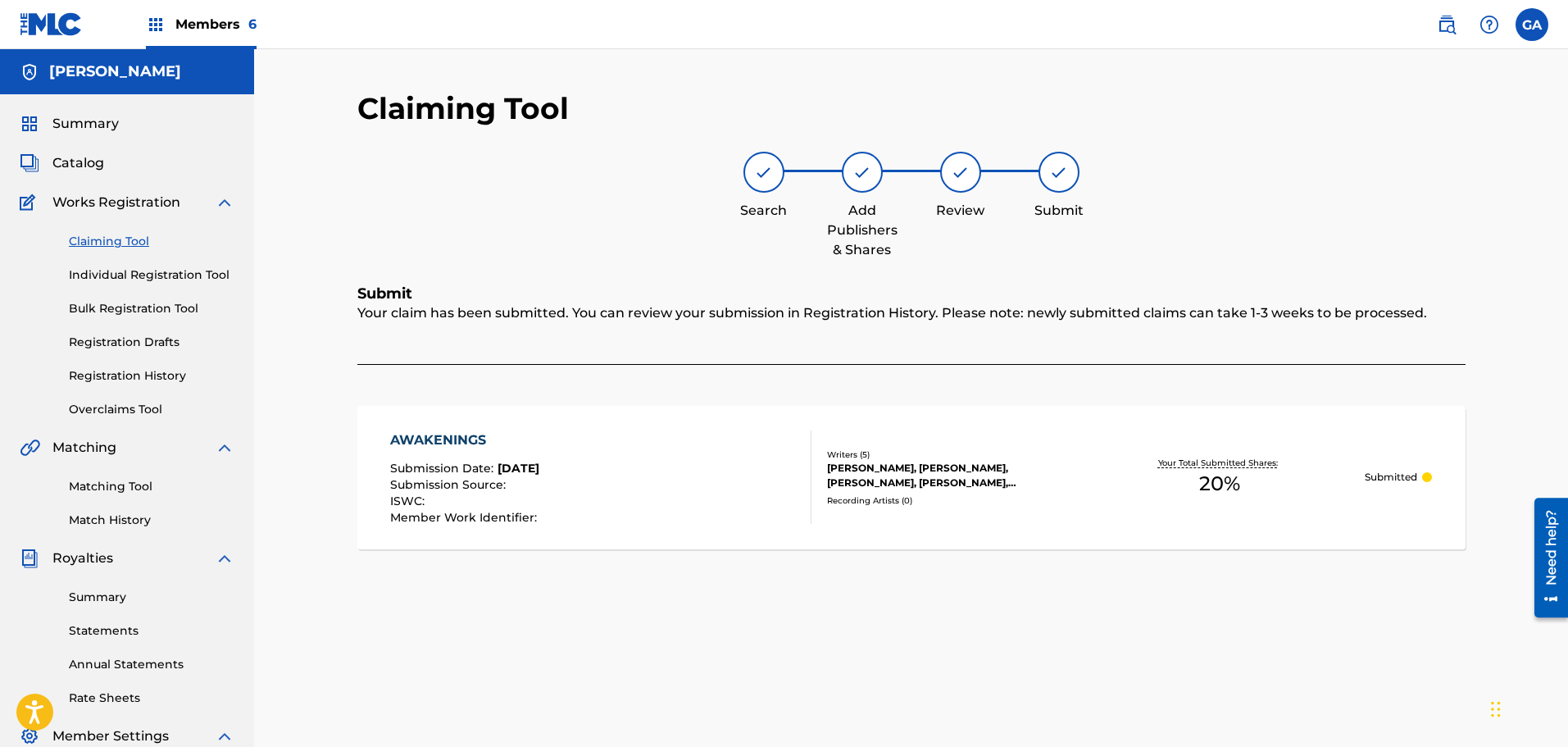
click at [115, 241] on link "Claiming Tool" at bounding box center [152, 241] width 165 height 17
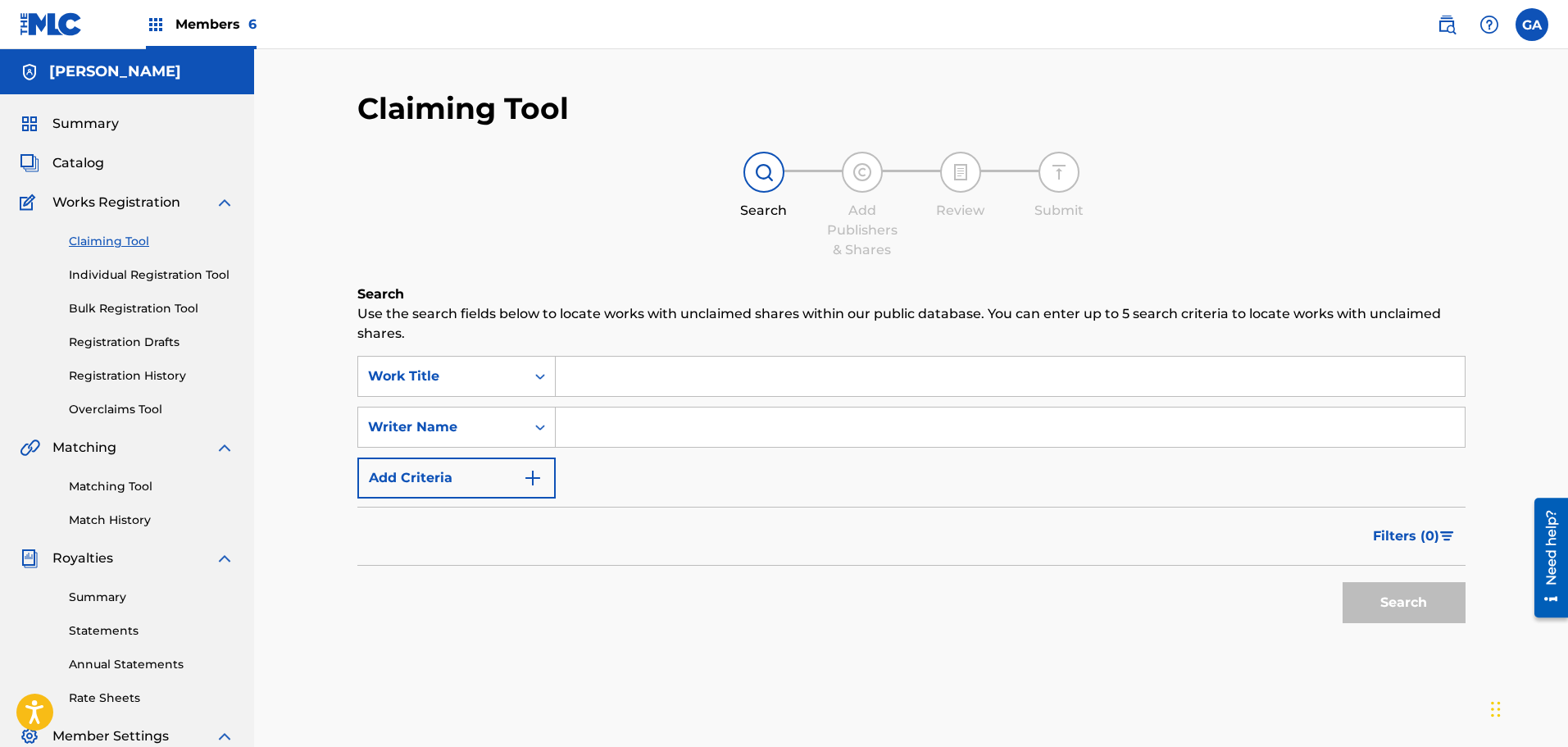
click at [633, 382] on input "Search Form" at bounding box center [1010, 377] width 909 height 40
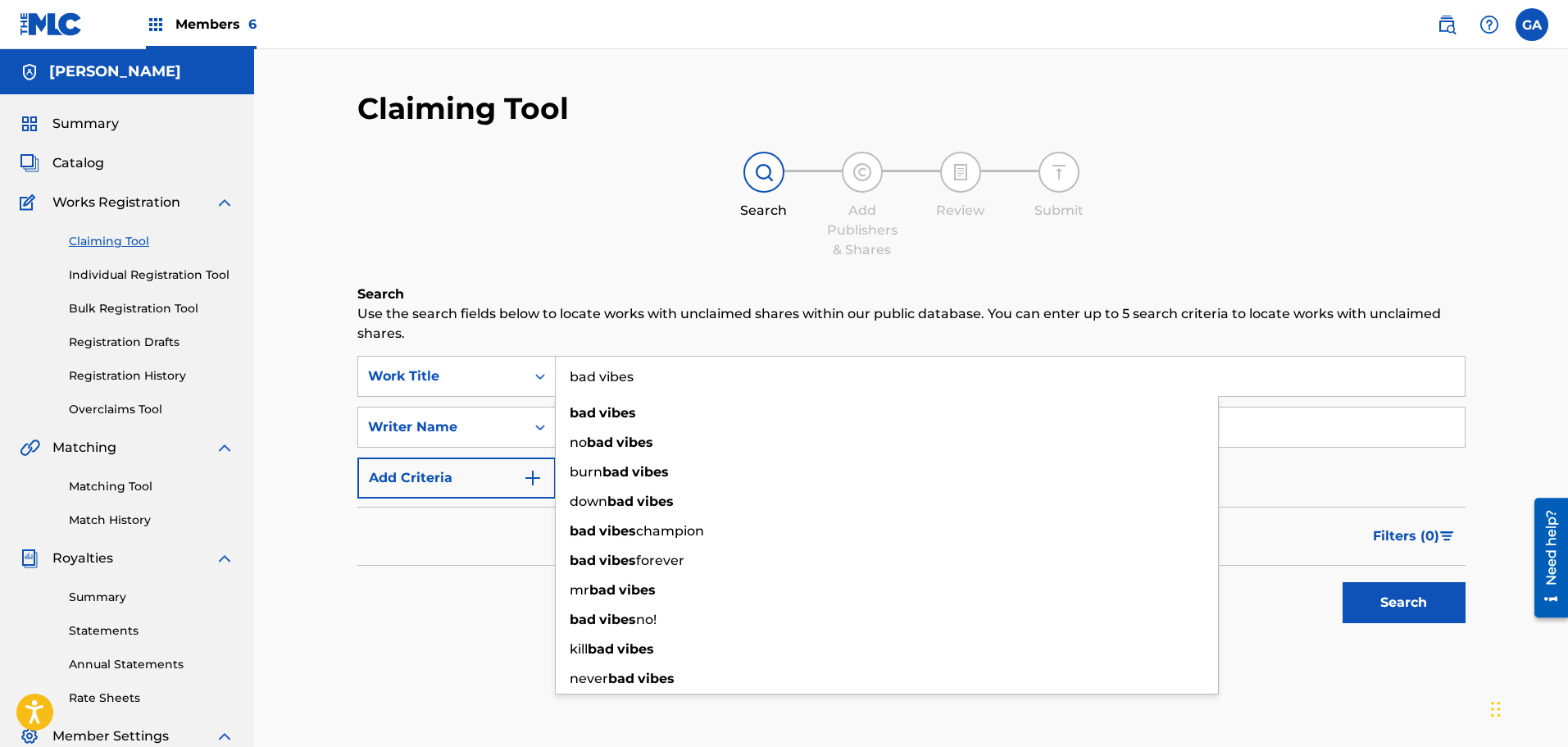
type input "bad vibes"
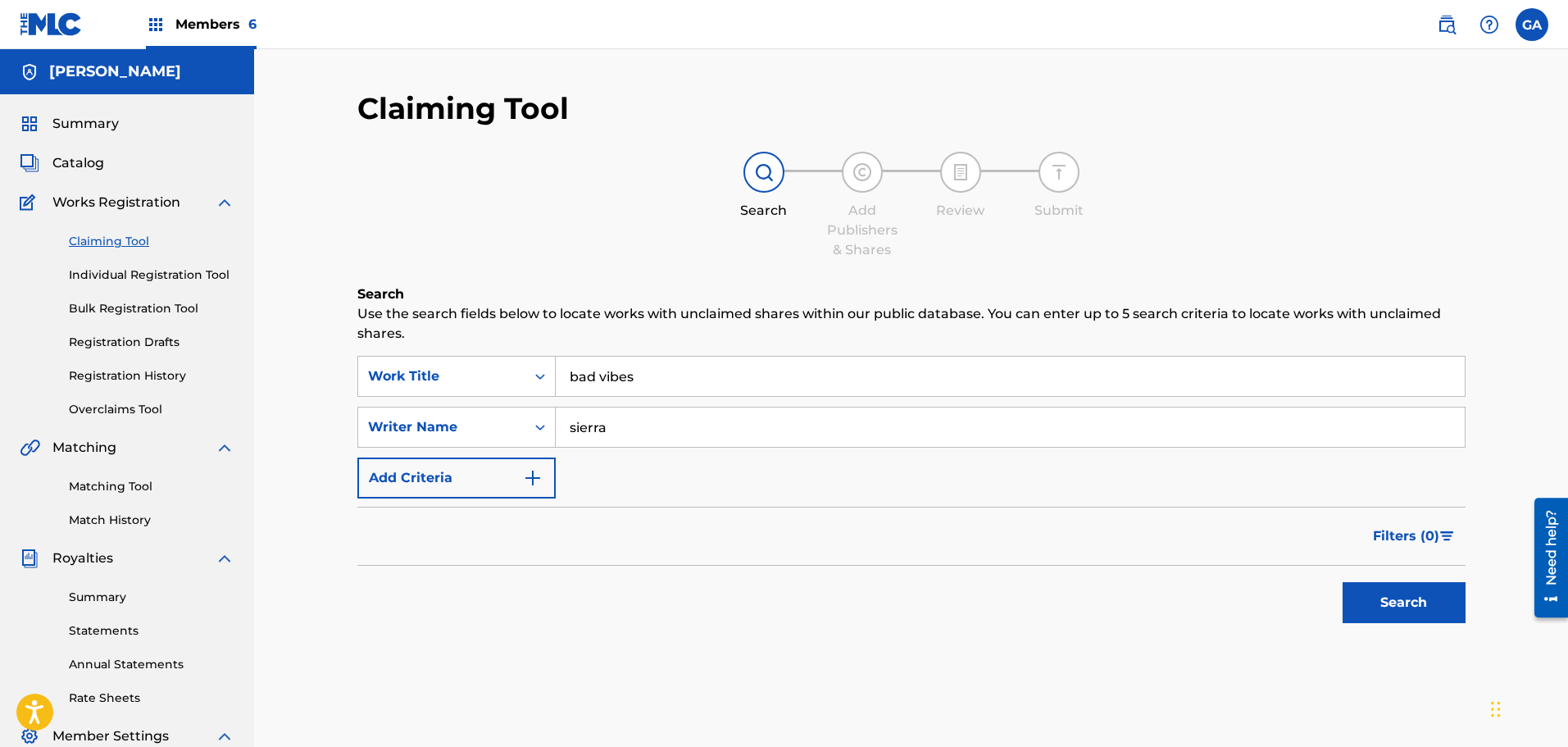
click at [1342, 582] on button "Search" at bounding box center [1404, 603] width 123 height 41
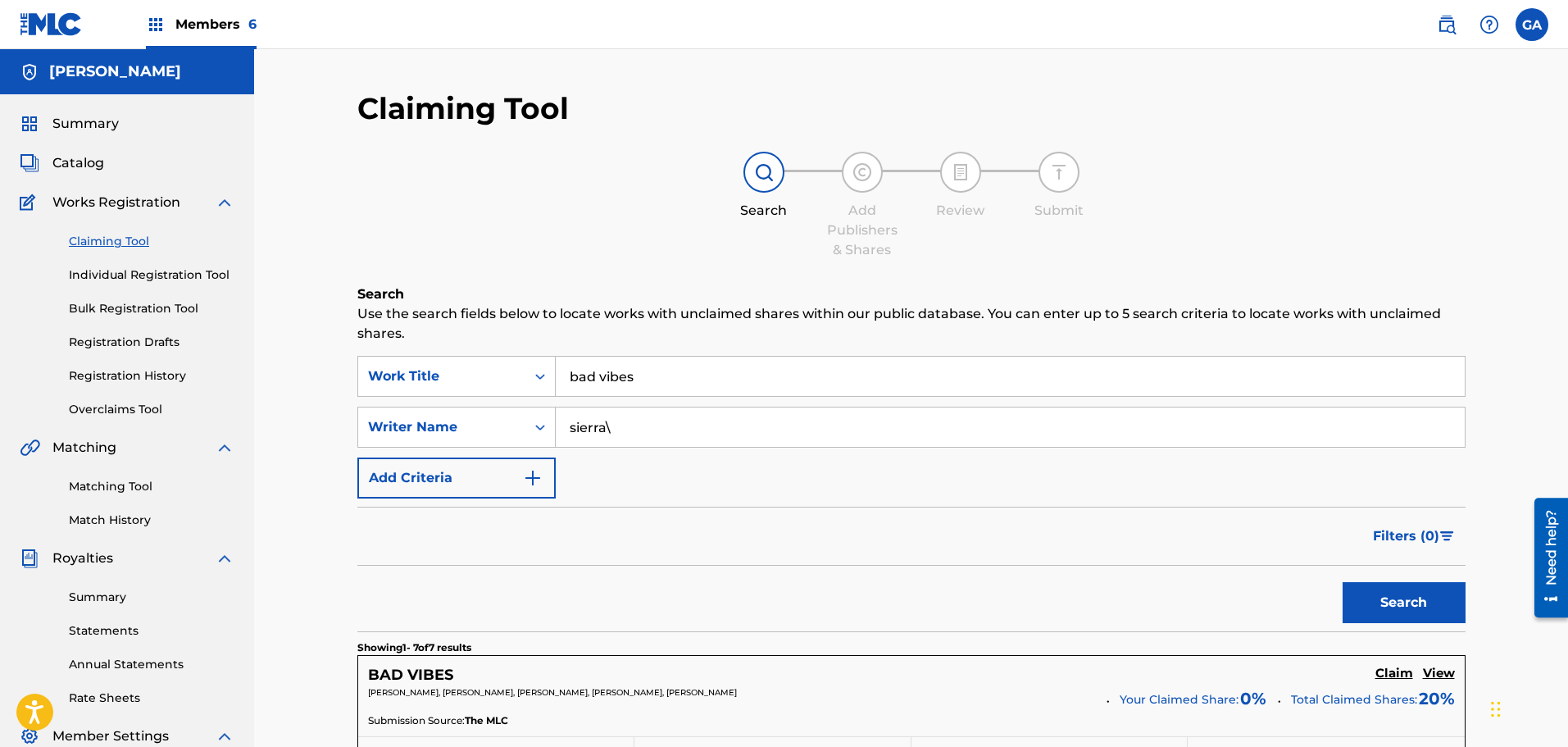
type input "sierra"
click at [1342, 582] on button "Search" at bounding box center [1404, 603] width 123 height 41
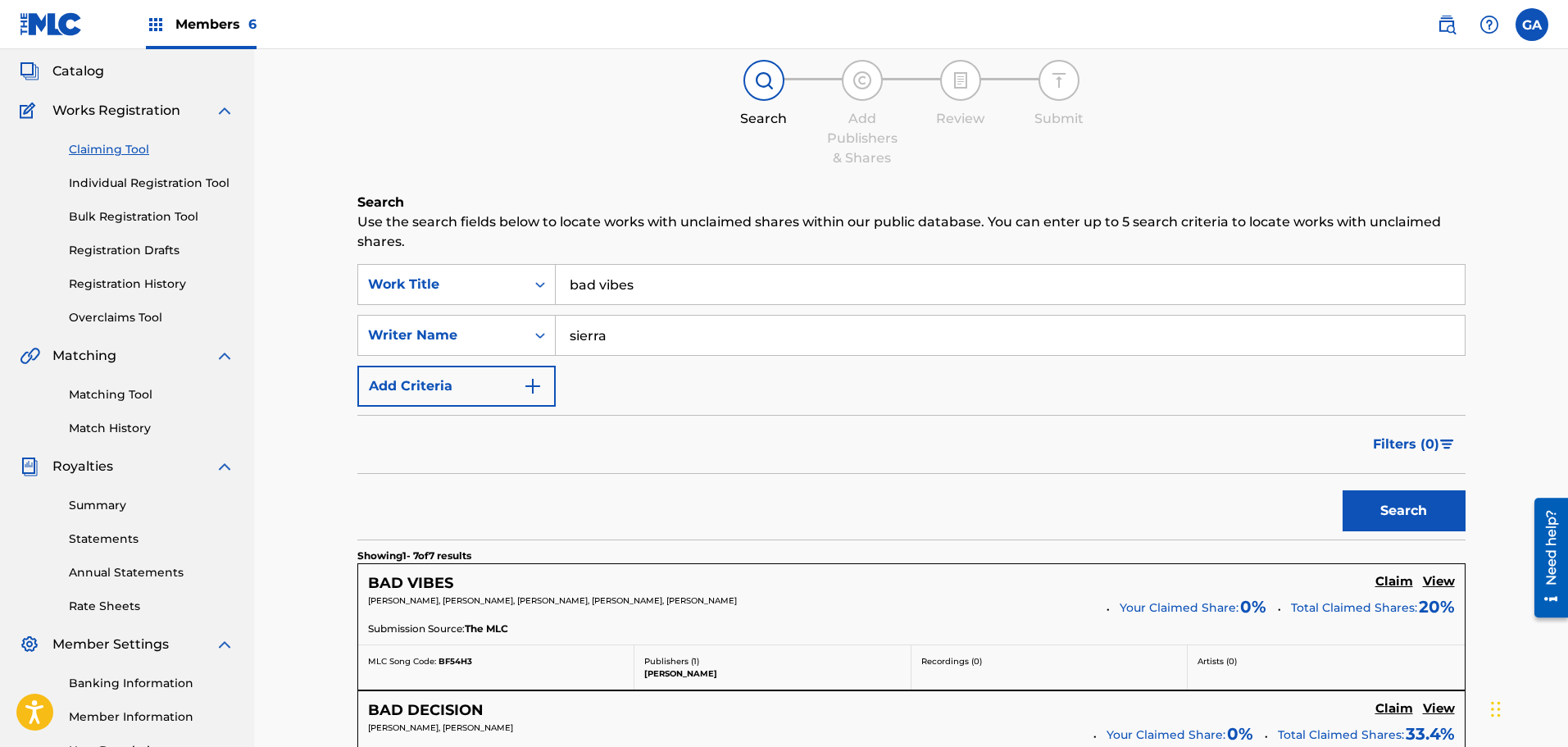
scroll to position [246, 0]
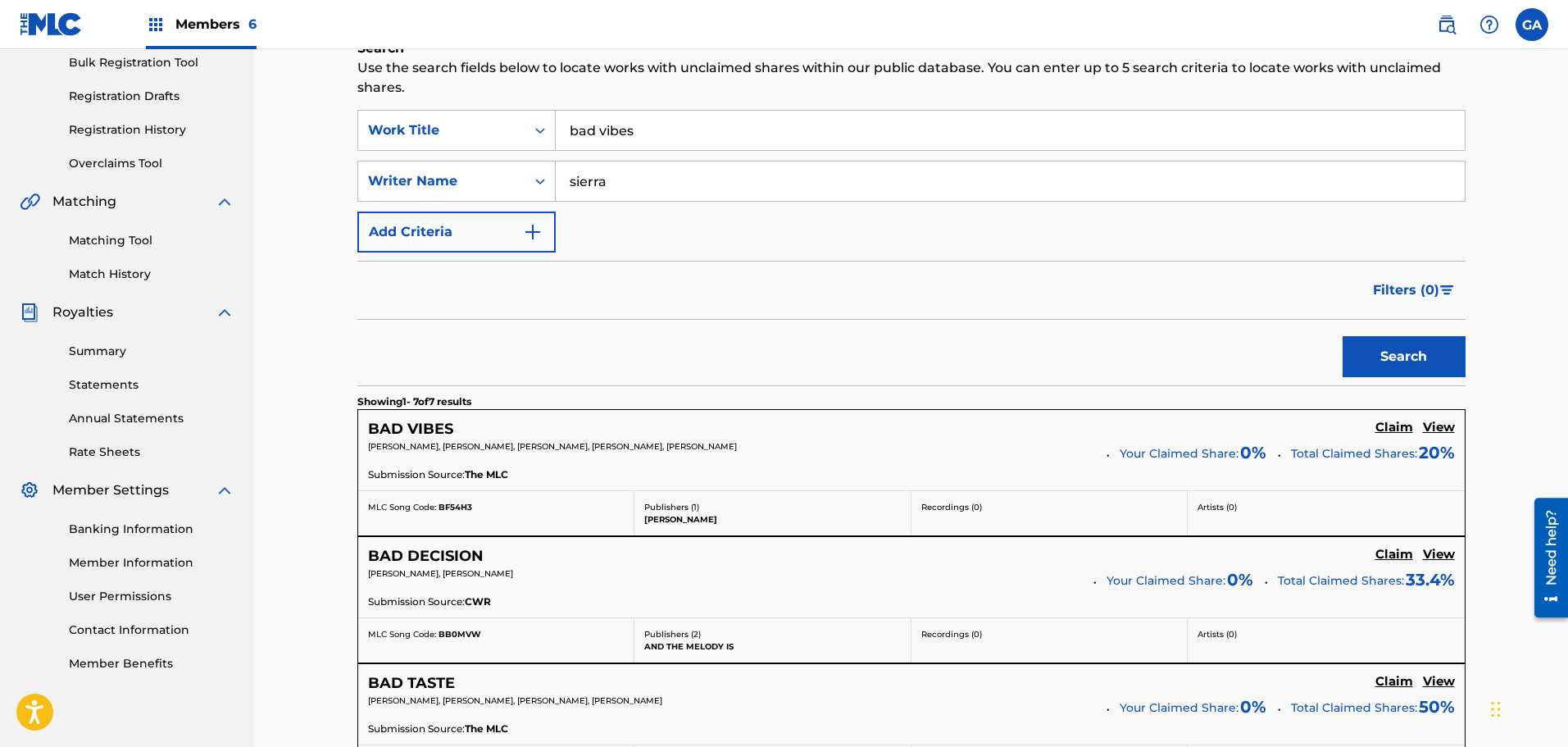
click at [1401, 425] on h5 "Claim" at bounding box center [1394, 427] width 38 height 16
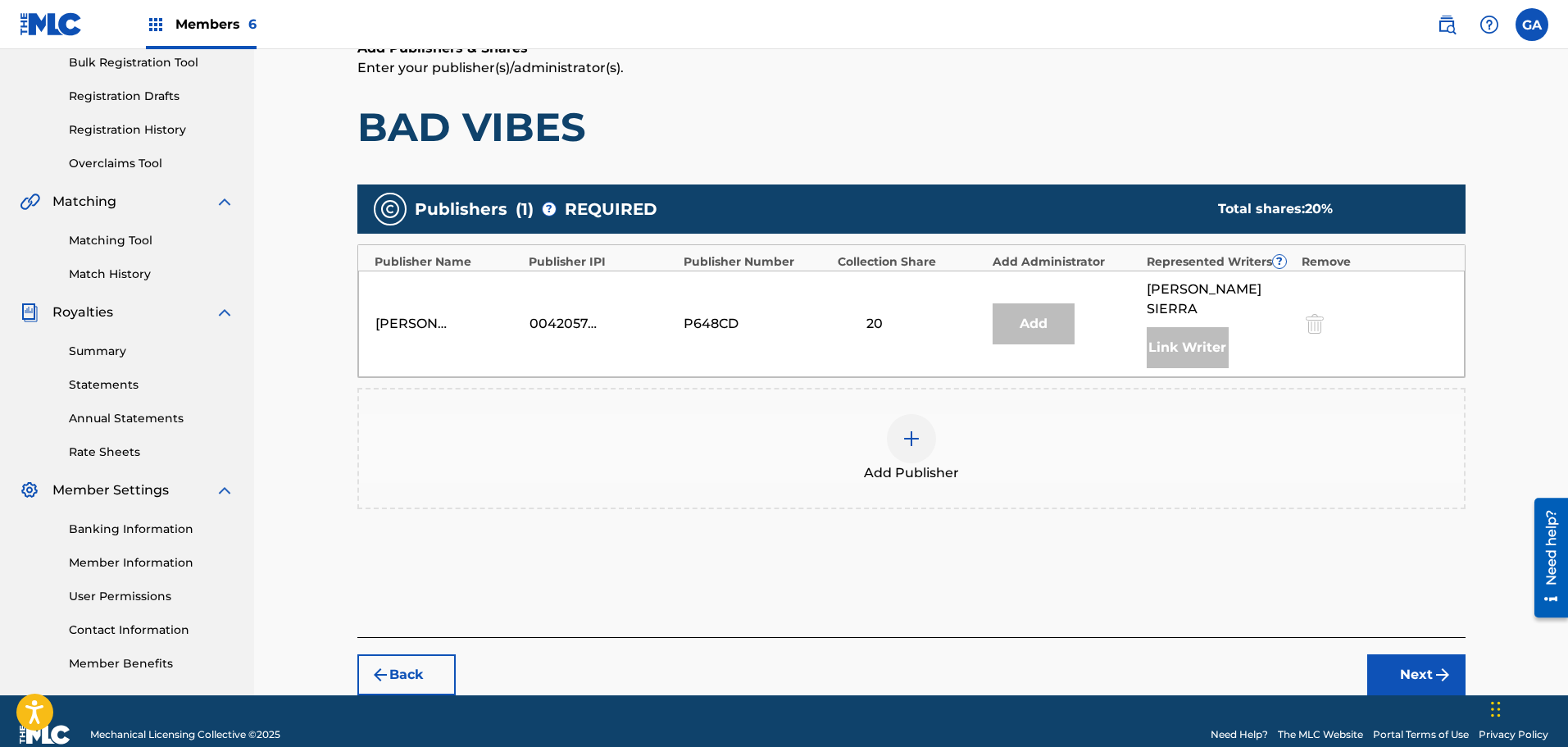
click at [941, 420] on div "Add Publisher" at bounding box center [911, 449] width 1105 height 69
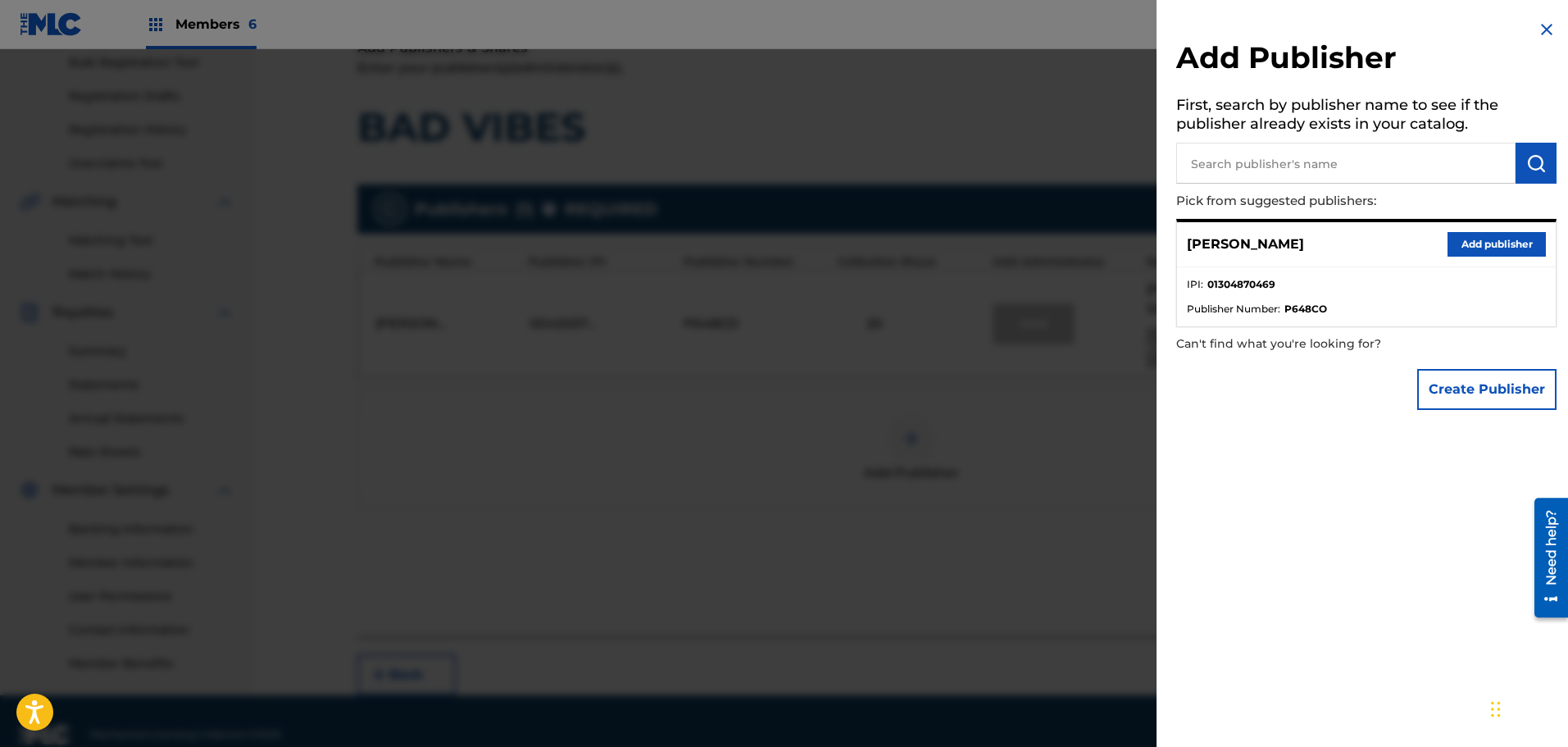
click at [1515, 249] on button "Add publisher" at bounding box center [1497, 244] width 98 height 25
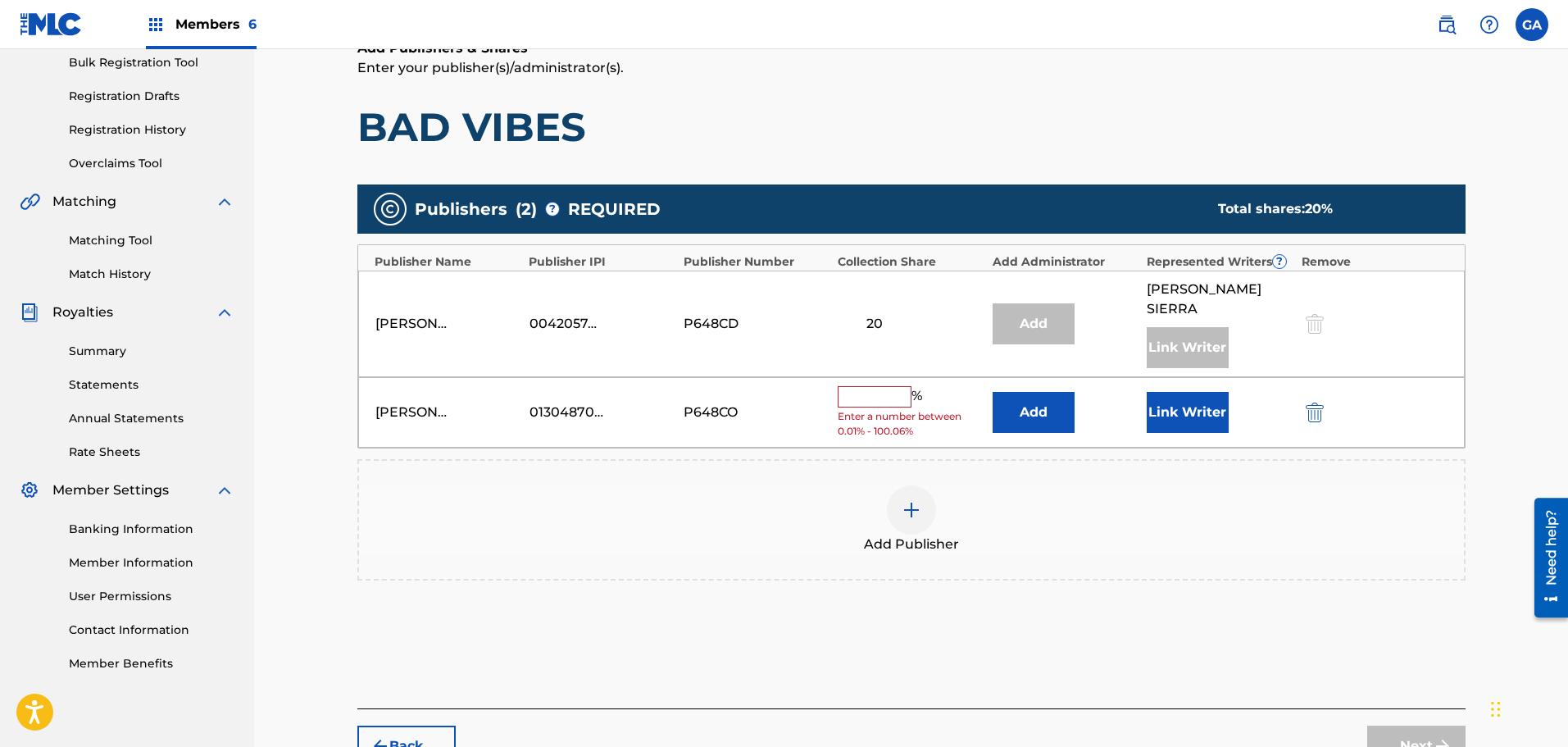
click at [880, 386] on input "text" at bounding box center [875, 396] width 74 height 22
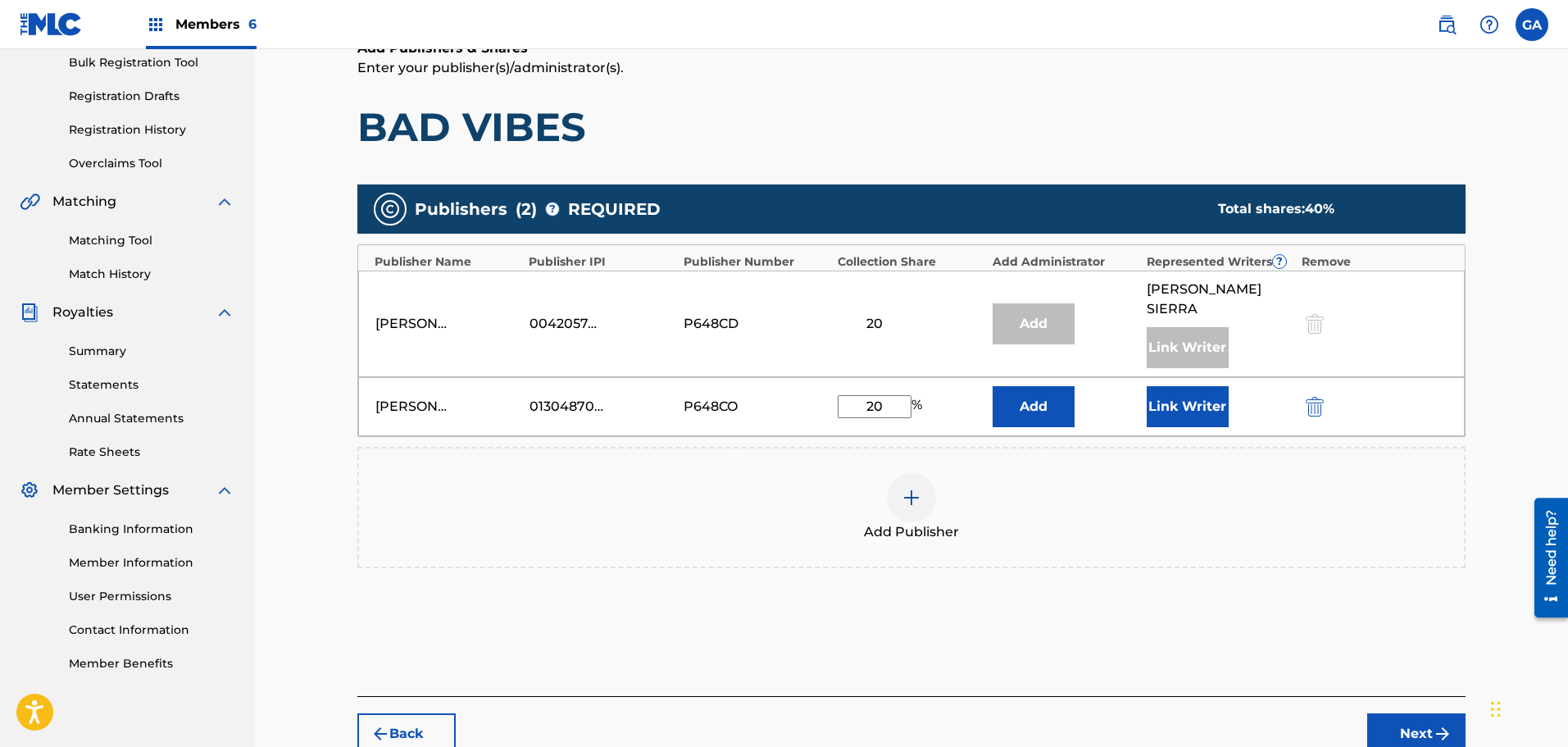
type input "20"
click at [1185, 388] on button "Link Writer" at bounding box center [1187, 407] width 82 height 41
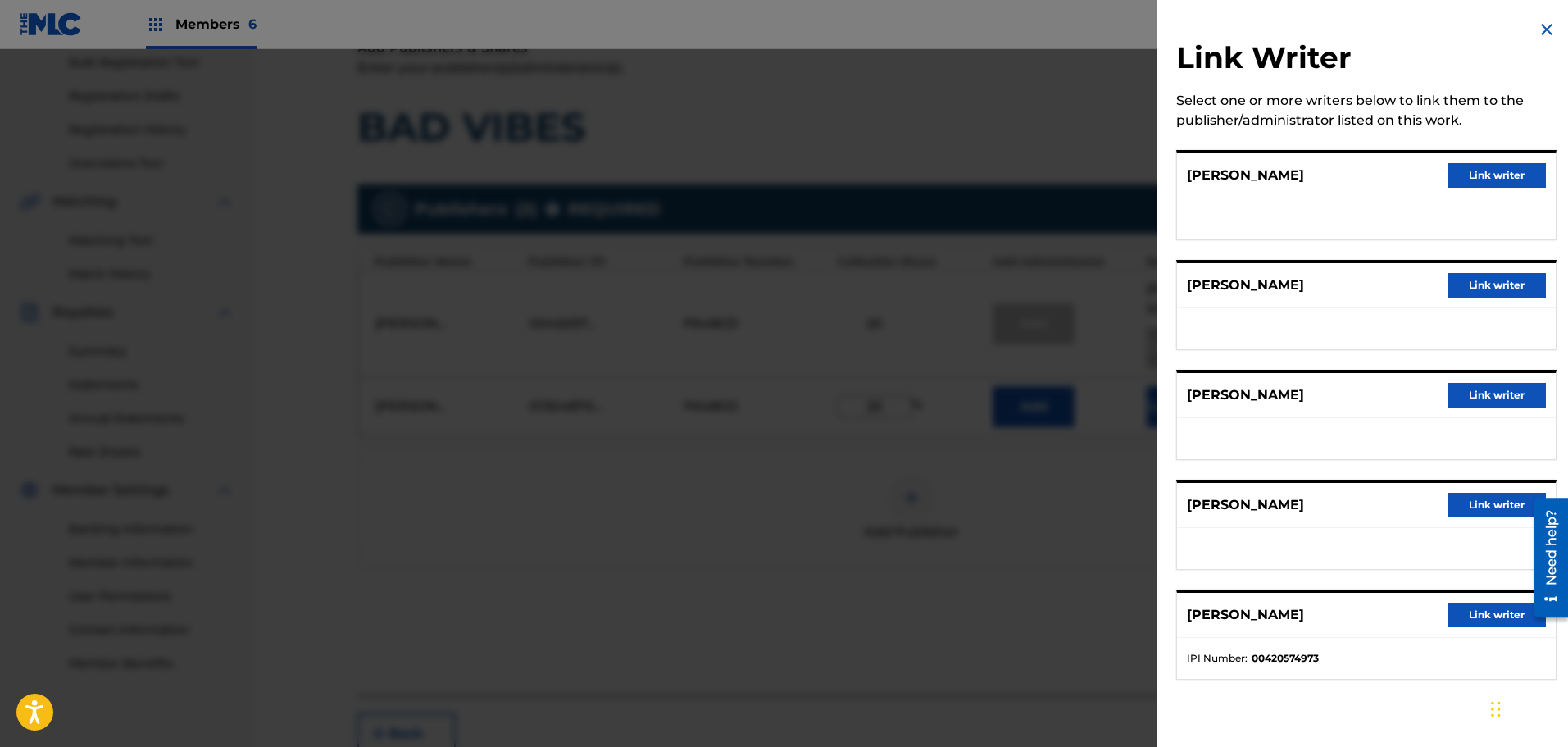
click at [1483, 510] on button "Link writer" at bounding box center [1497, 505] width 98 height 25
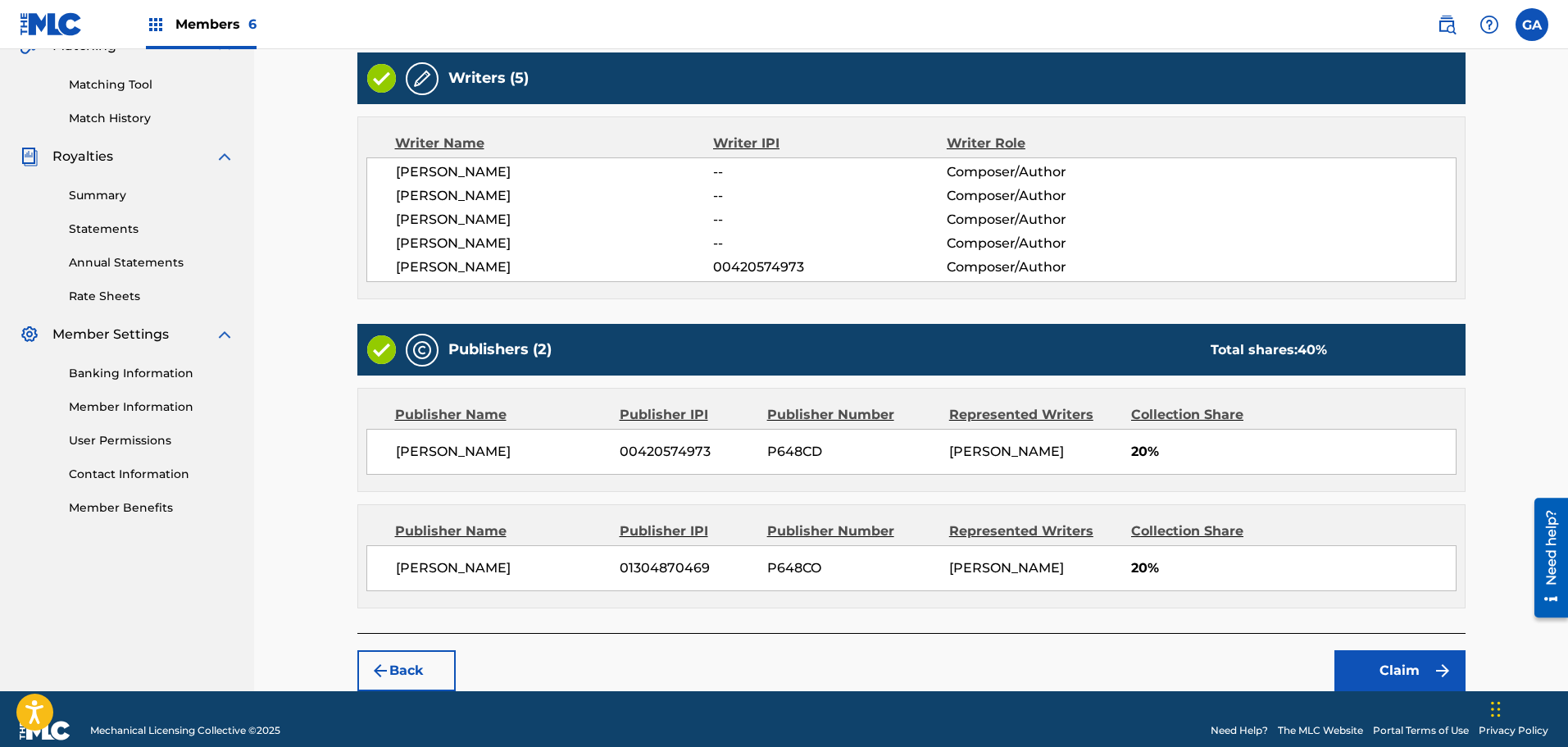
scroll to position [425, 0]
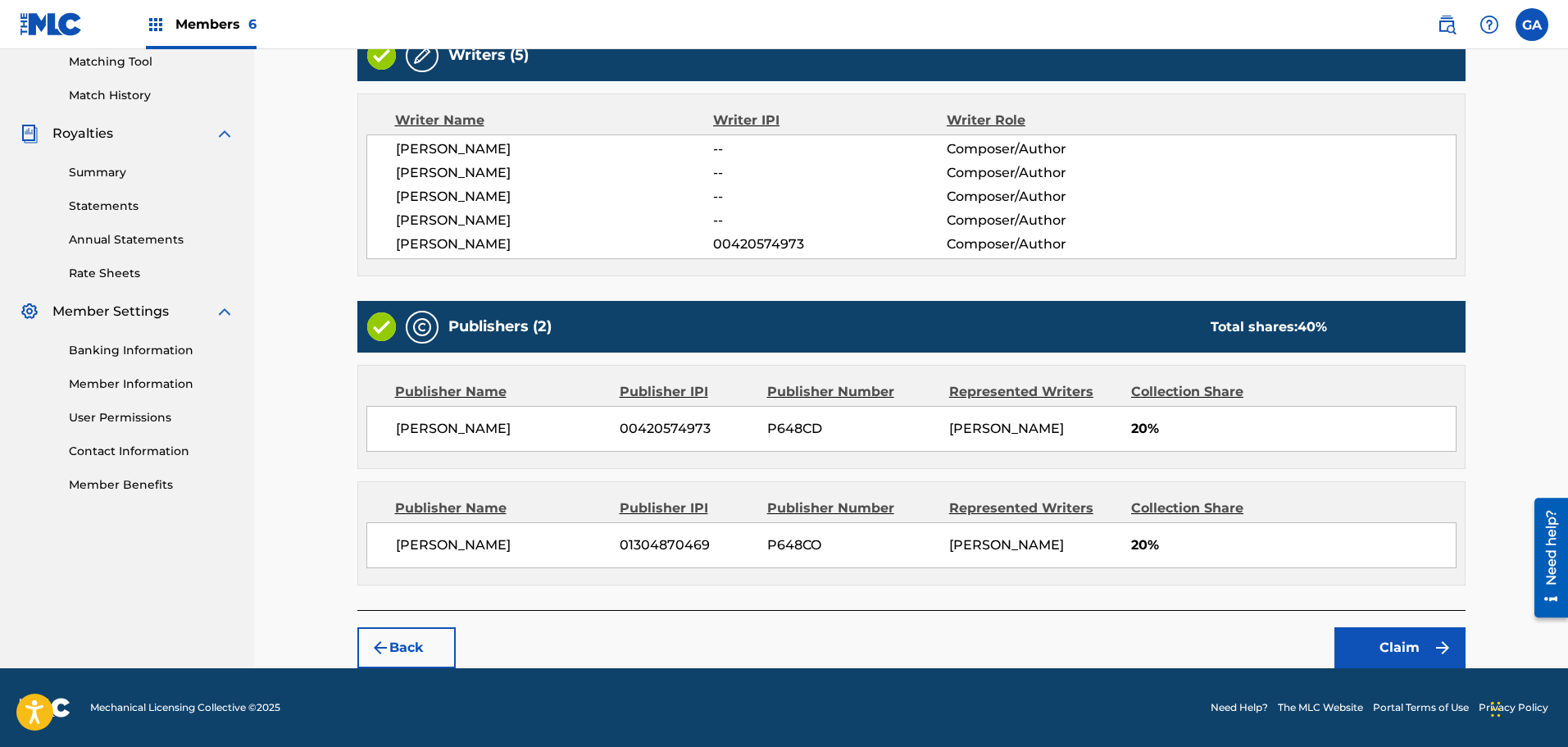
click at [1416, 644] on button "Claim" at bounding box center [1400, 648] width 131 height 41
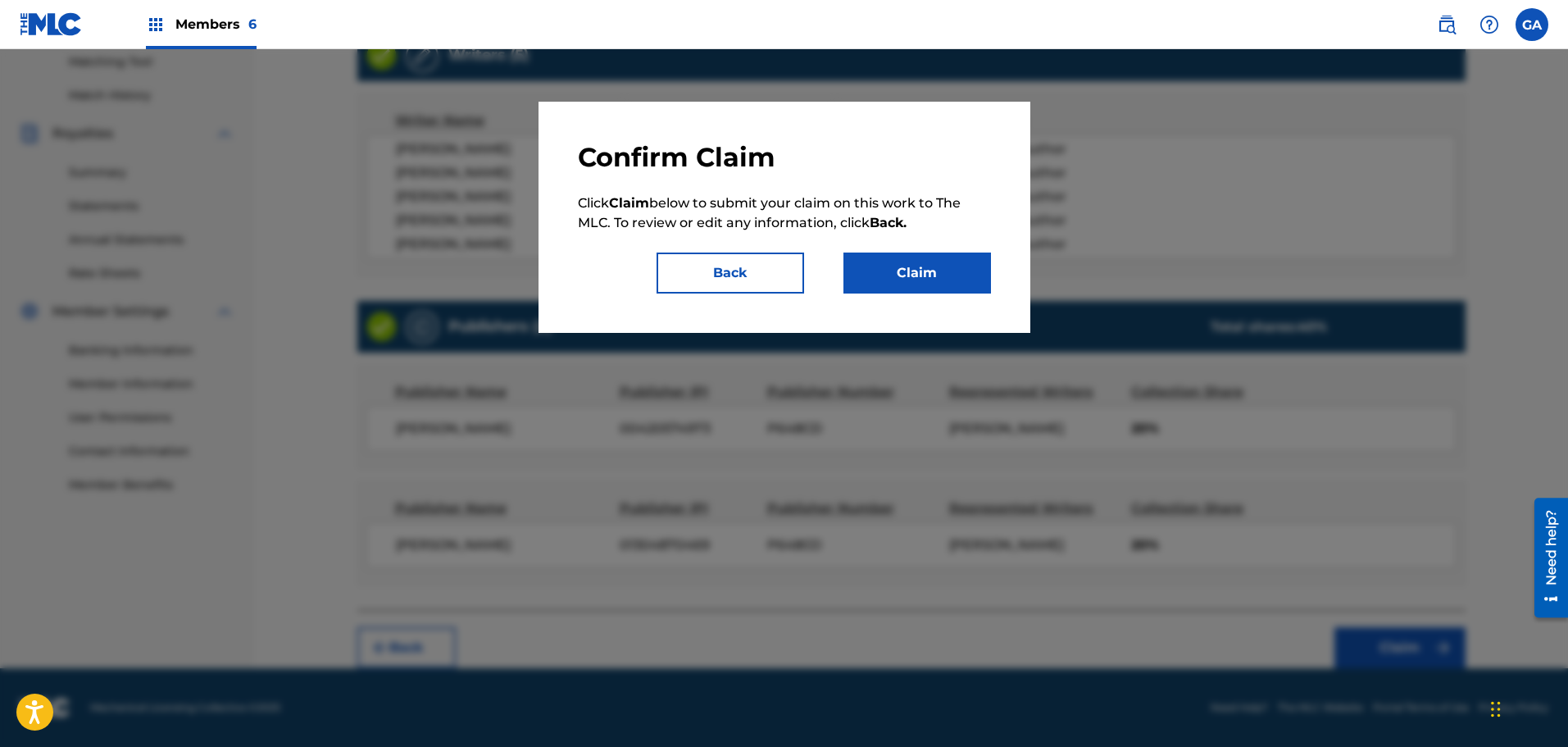
click at [948, 279] on button "Claim" at bounding box center [916, 273] width 147 height 41
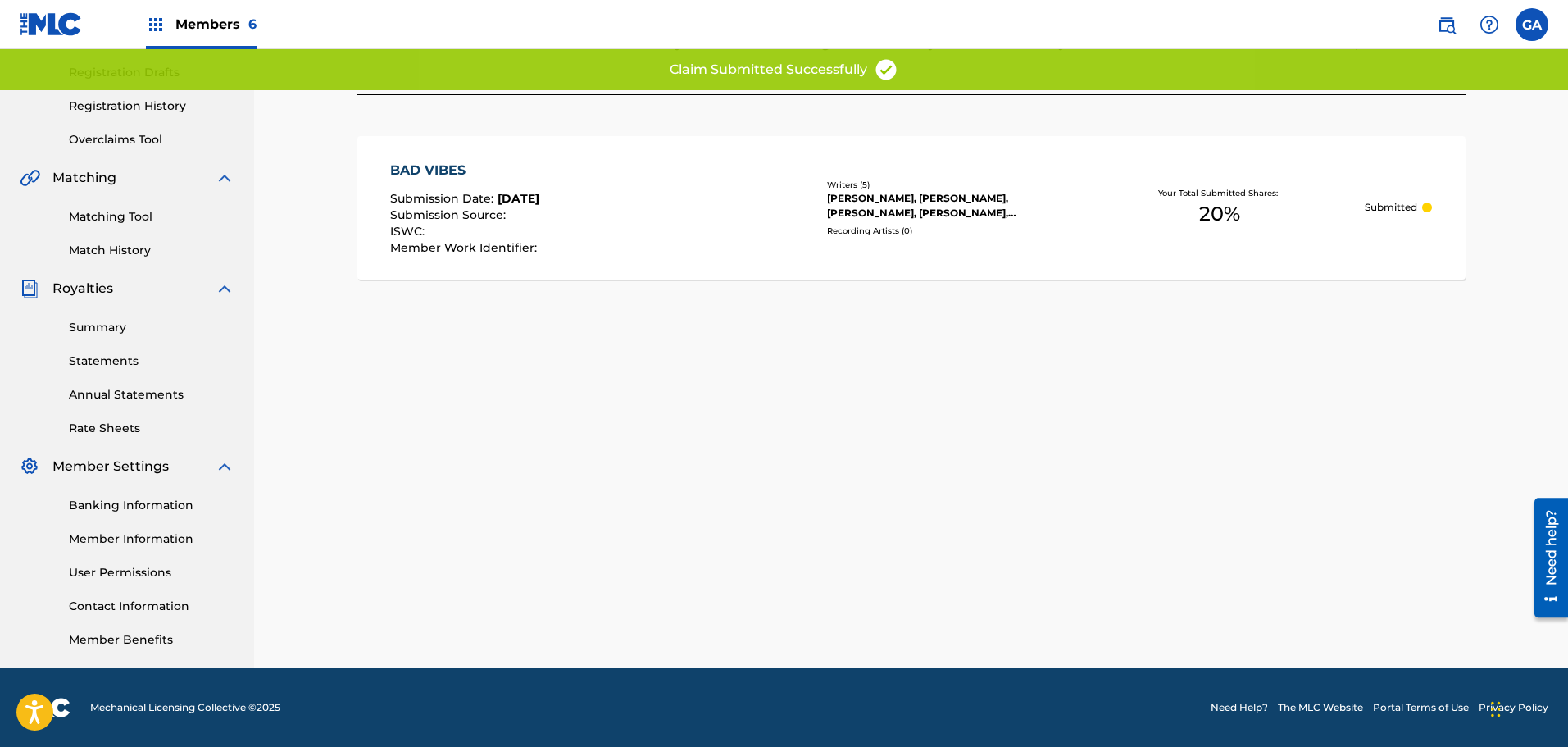
scroll to position [0, 0]
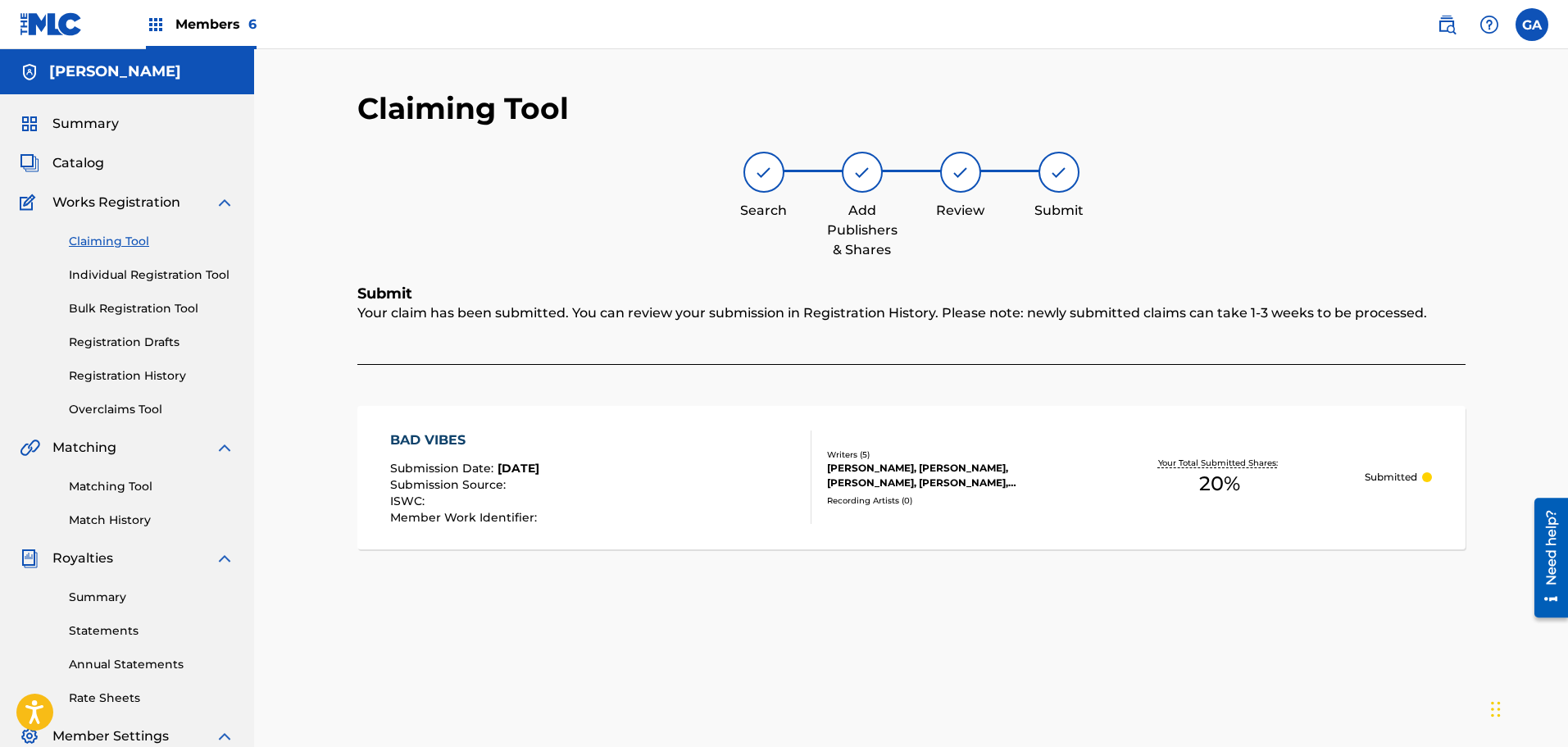
click at [117, 233] on link "Claiming Tool" at bounding box center [152, 241] width 165 height 17
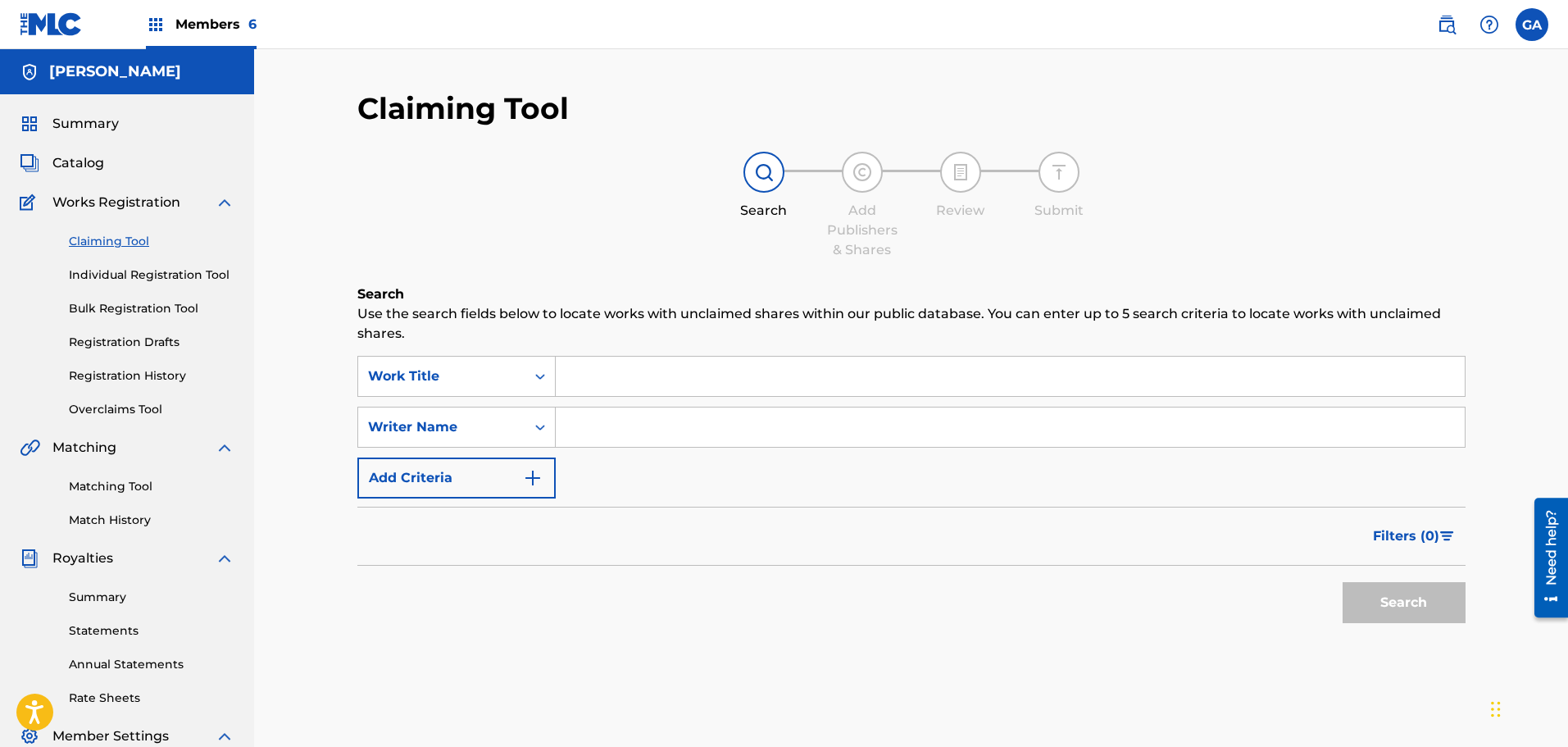
click at [623, 377] on input "Search Form" at bounding box center [1010, 377] width 909 height 40
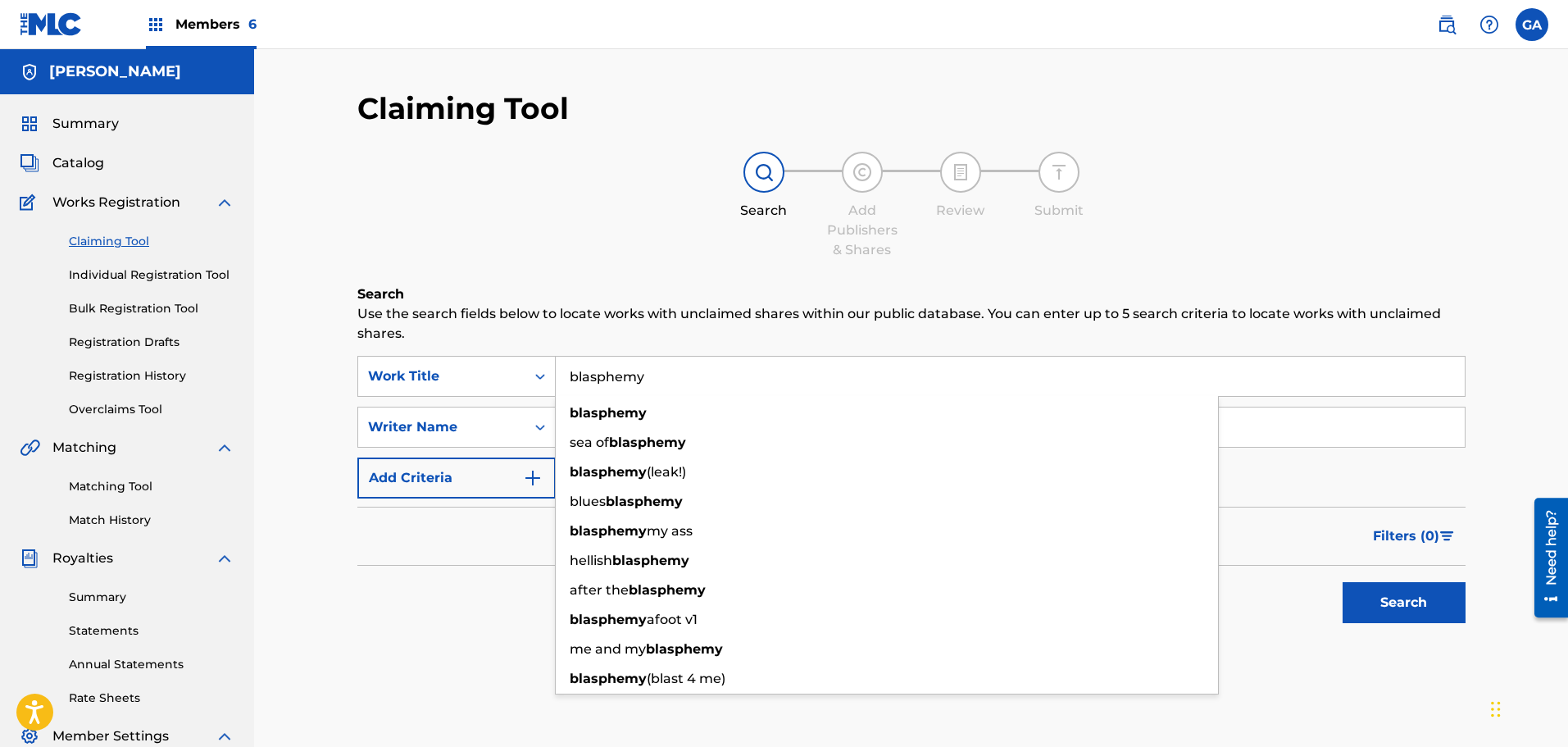
type input "blasphemy"
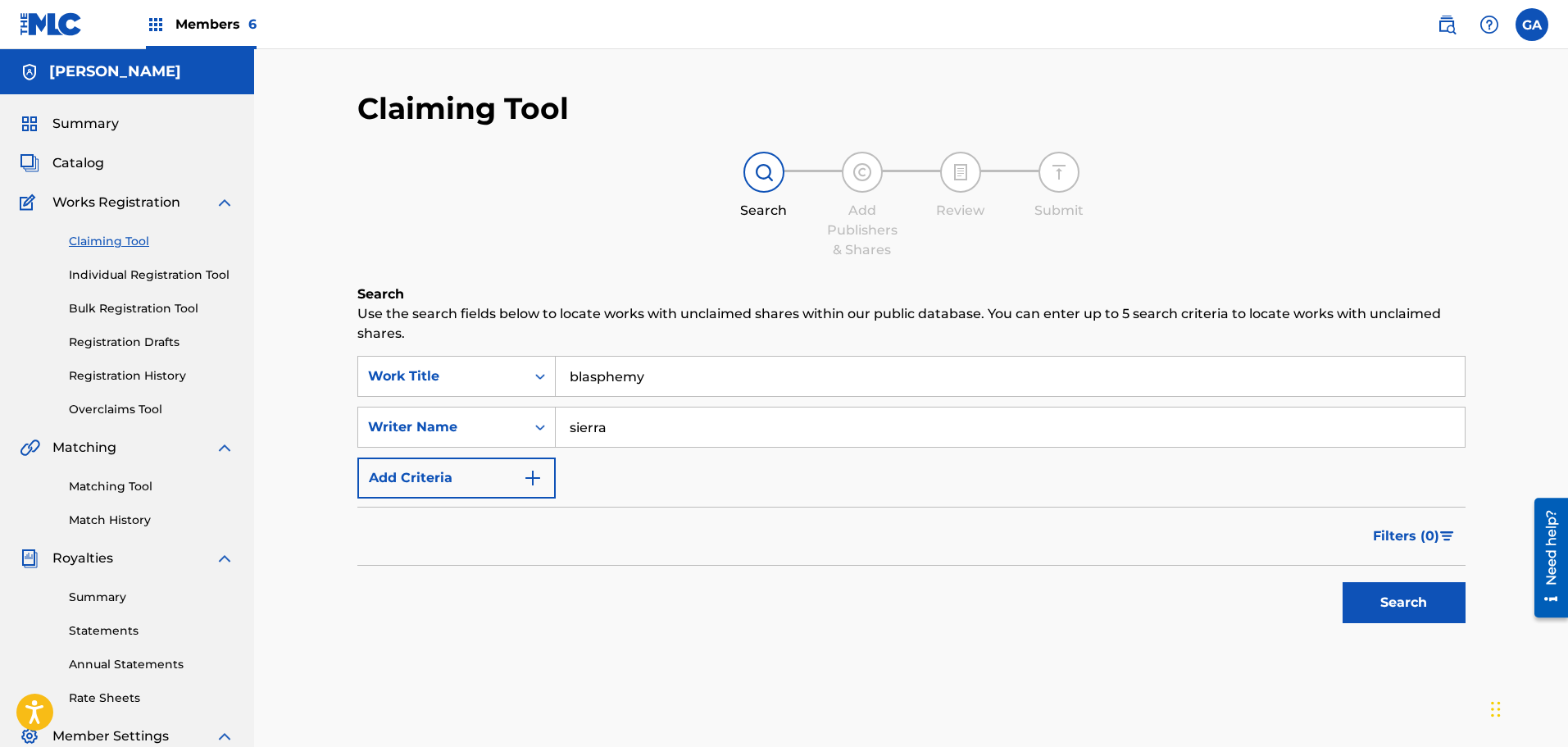
type input "sierra"
click at [1342, 582] on button "Search" at bounding box center [1404, 603] width 123 height 41
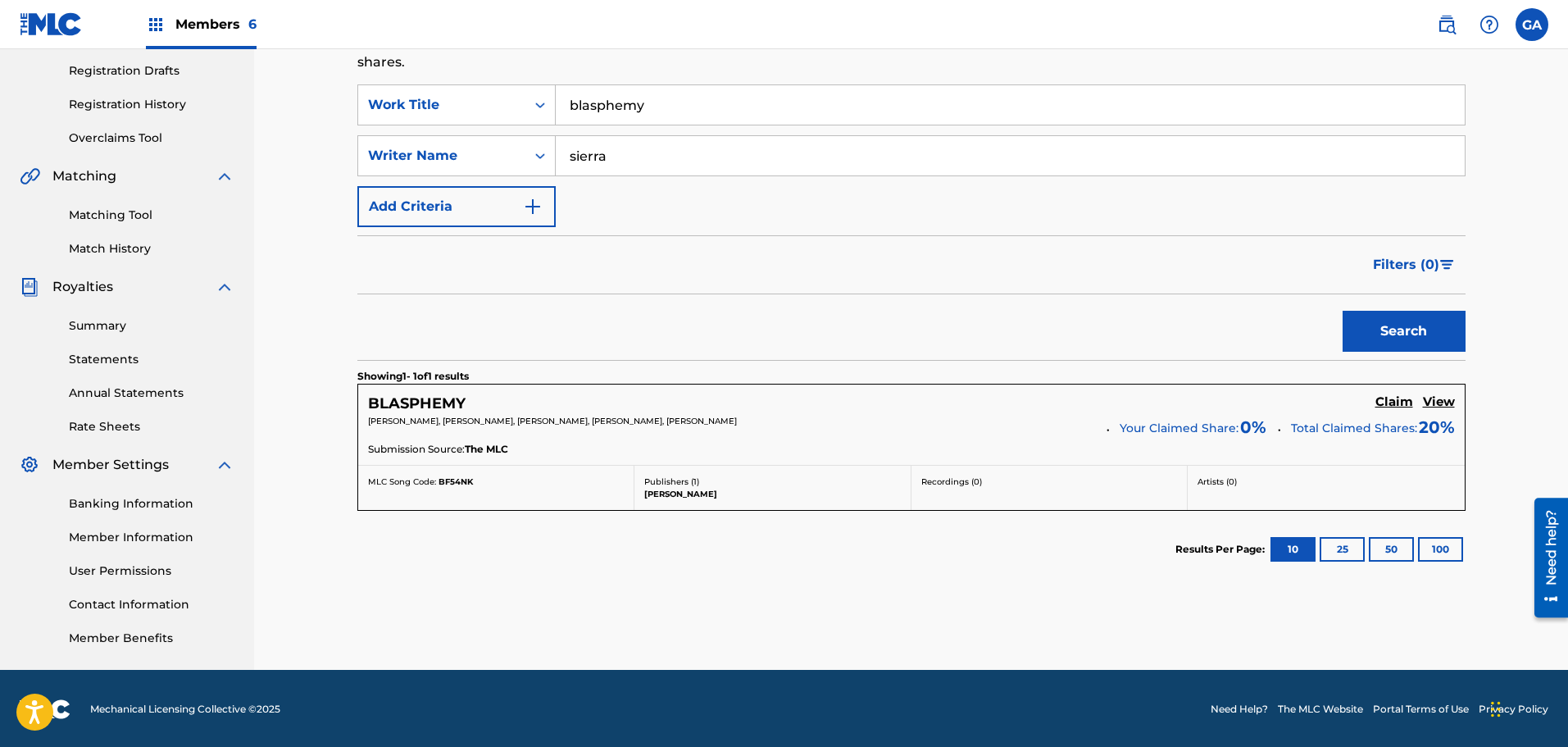
scroll to position [273, 0]
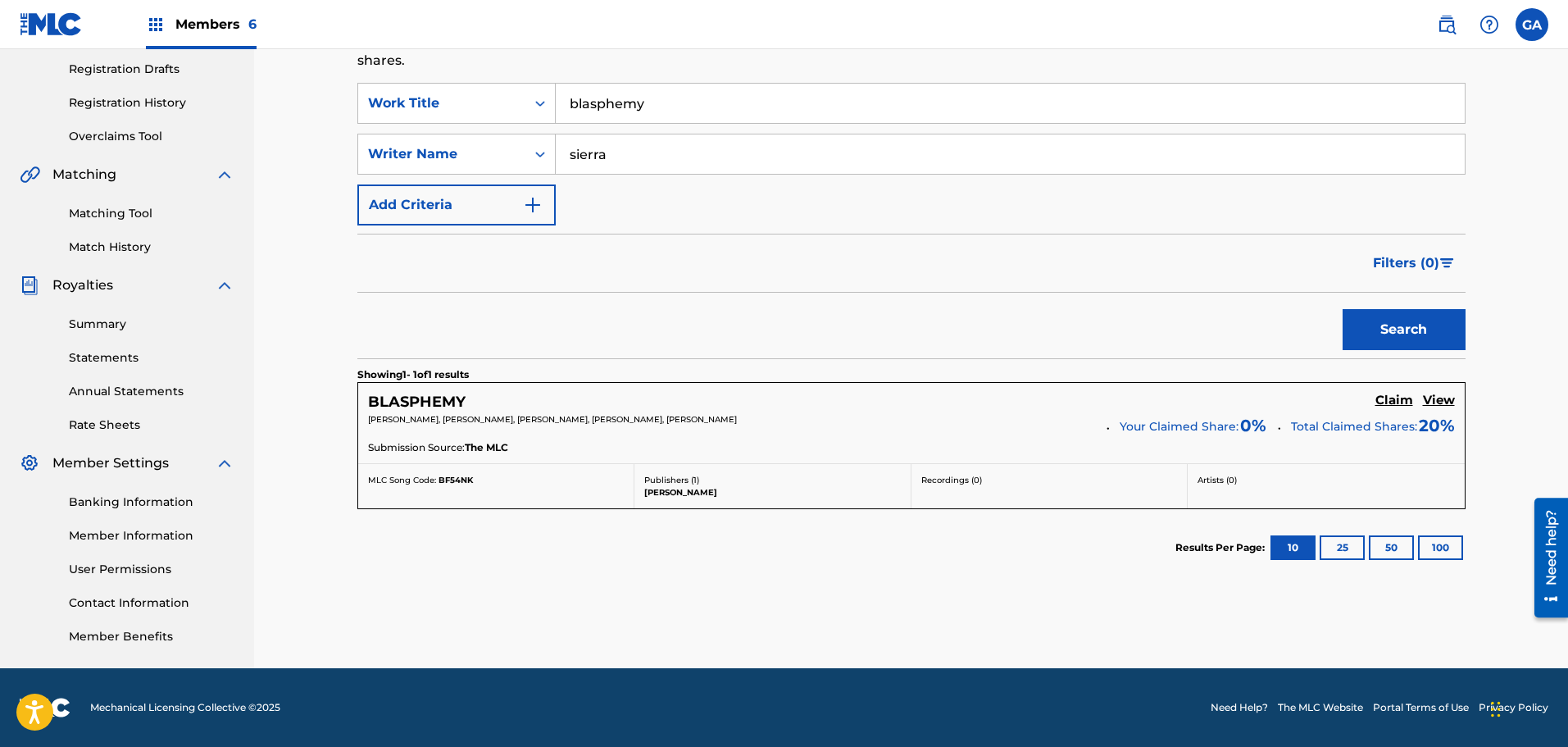
click at [1391, 402] on h5 "Claim" at bounding box center [1394, 401] width 38 height 16
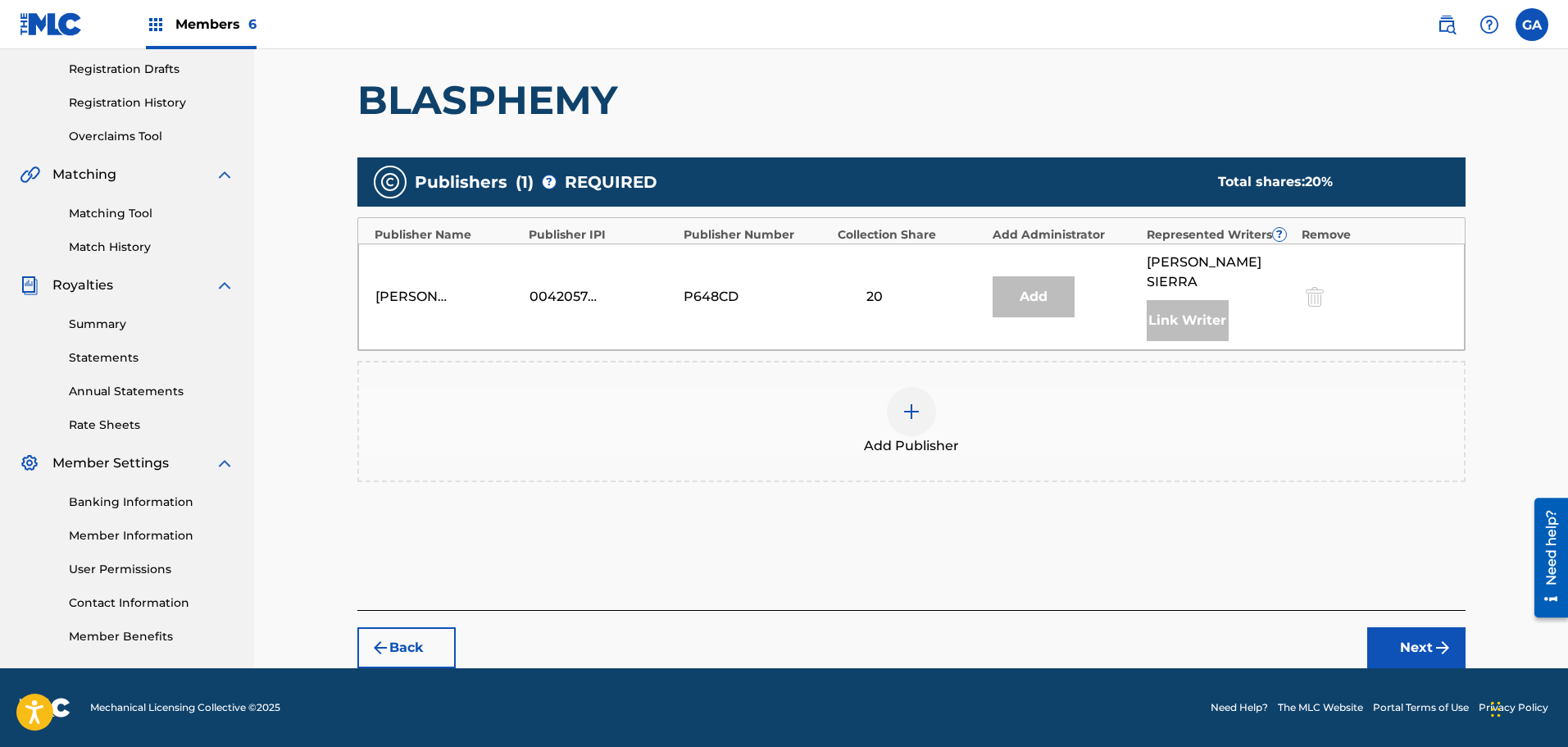
scroll to position [270, 0]
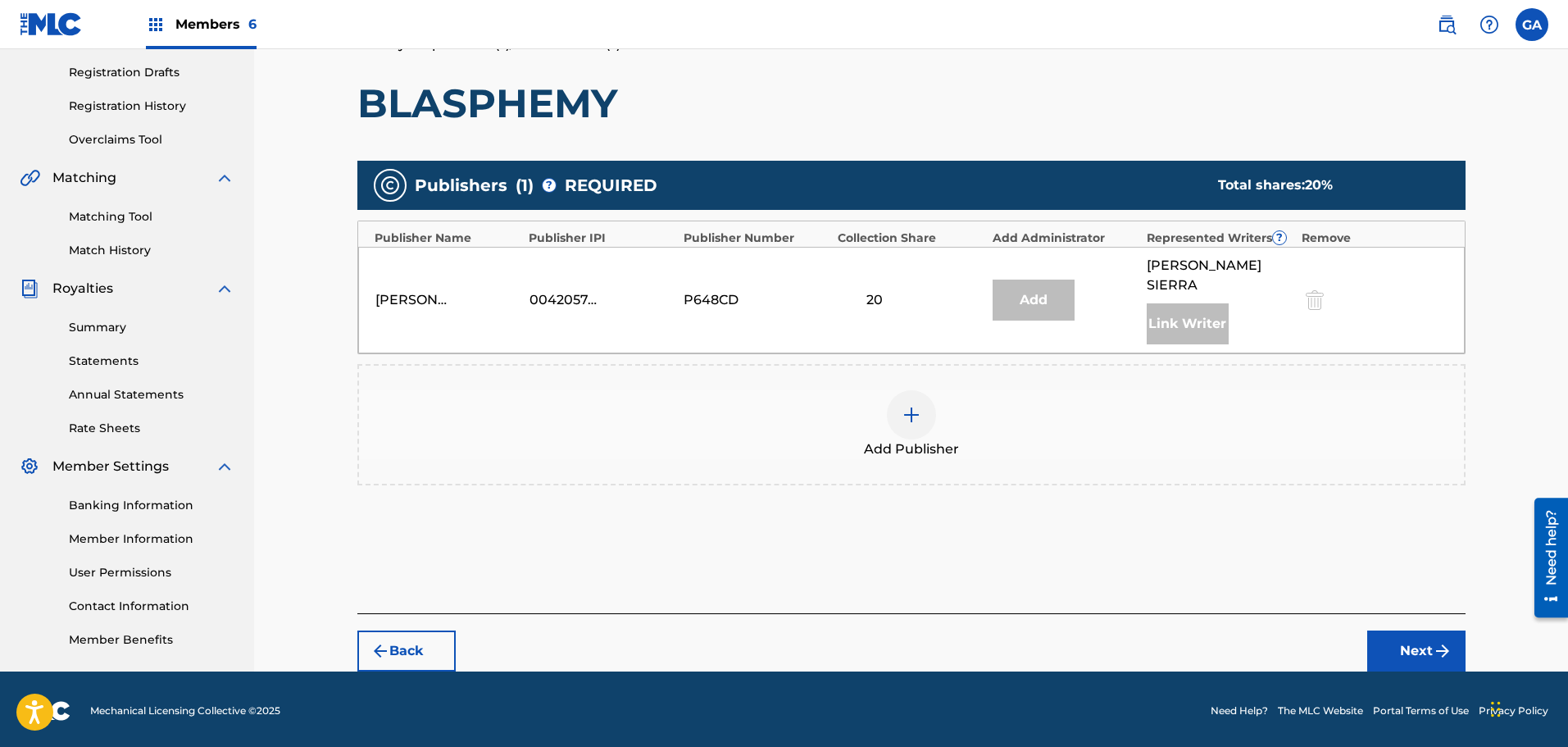
click at [902, 405] on img at bounding box center [911, 414] width 20 height 20
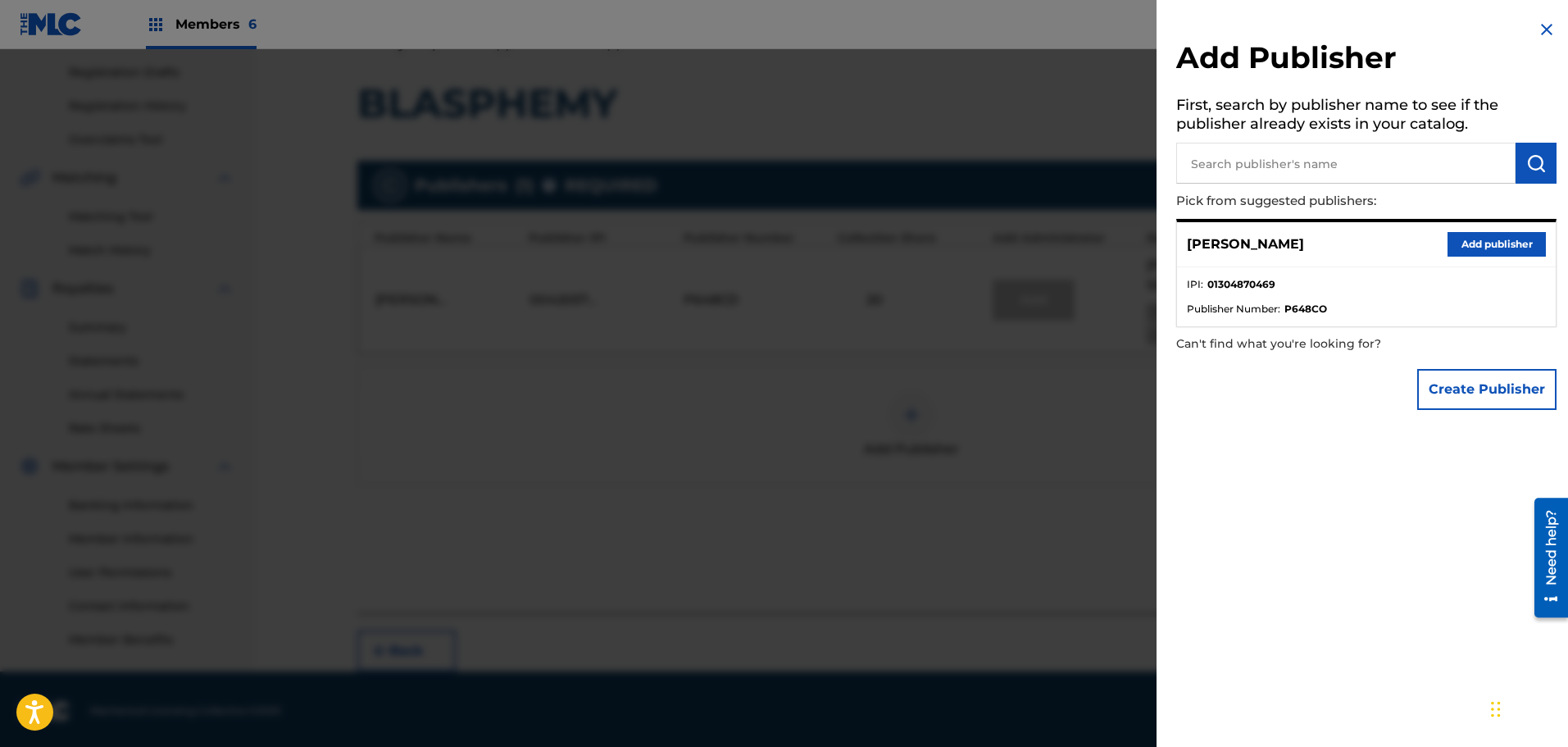
click at [1489, 242] on button "Add publisher" at bounding box center [1497, 244] width 98 height 25
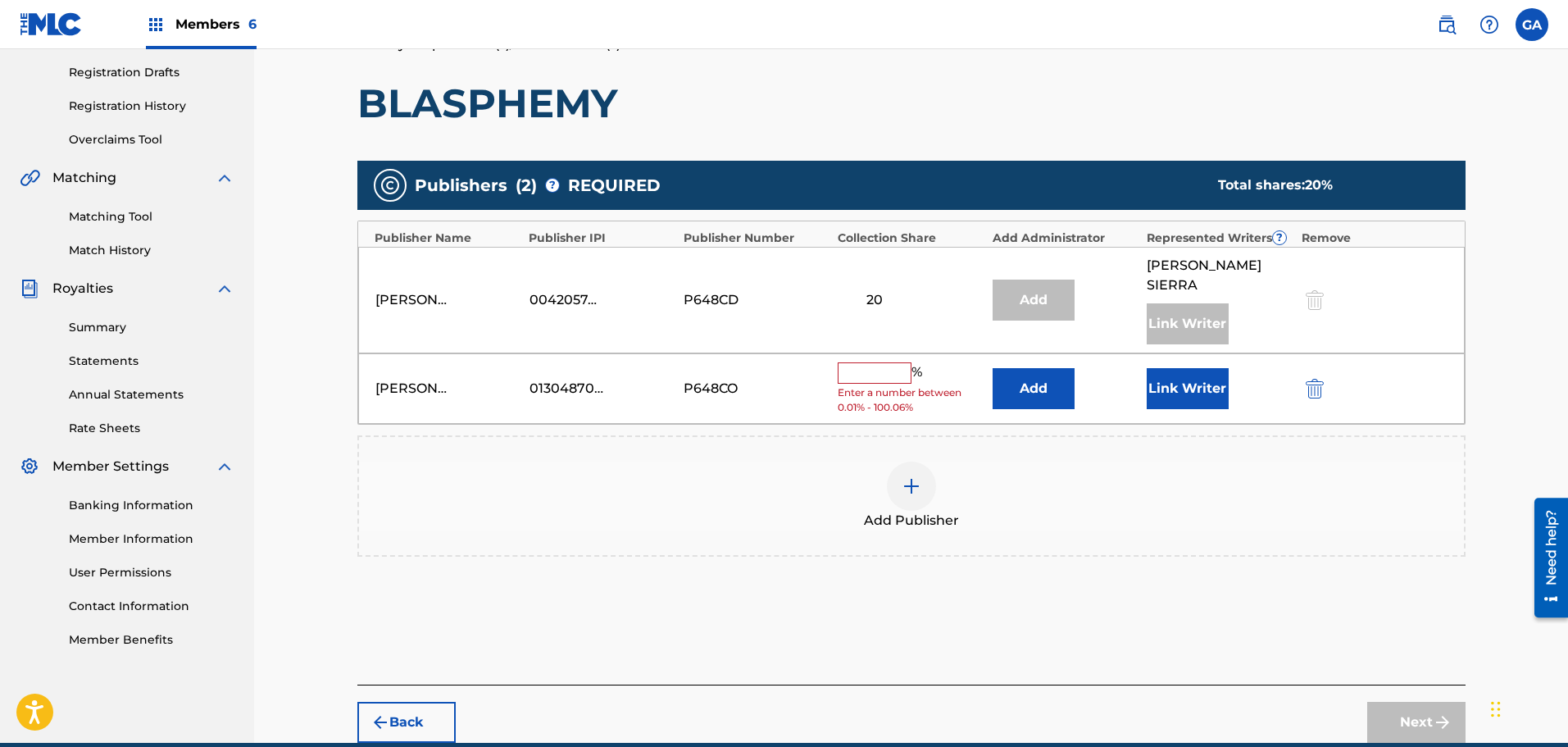
click at [883, 363] on input "text" at bounding box center [875, 373] width 74 height 22
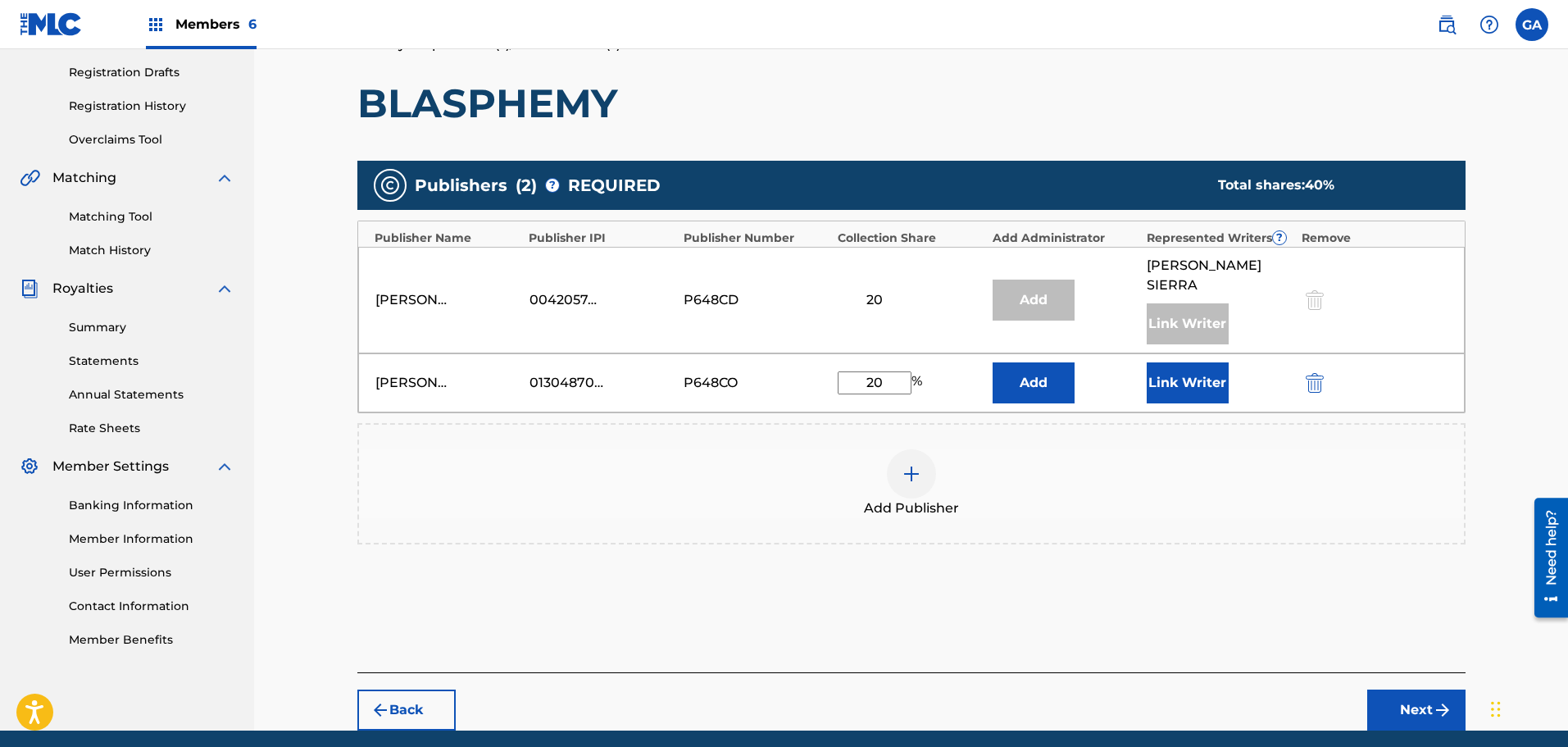
type input "20"
click at [1196, 364] on button "Link Writer" at bounding box center [1187, 383] width 82 height 41
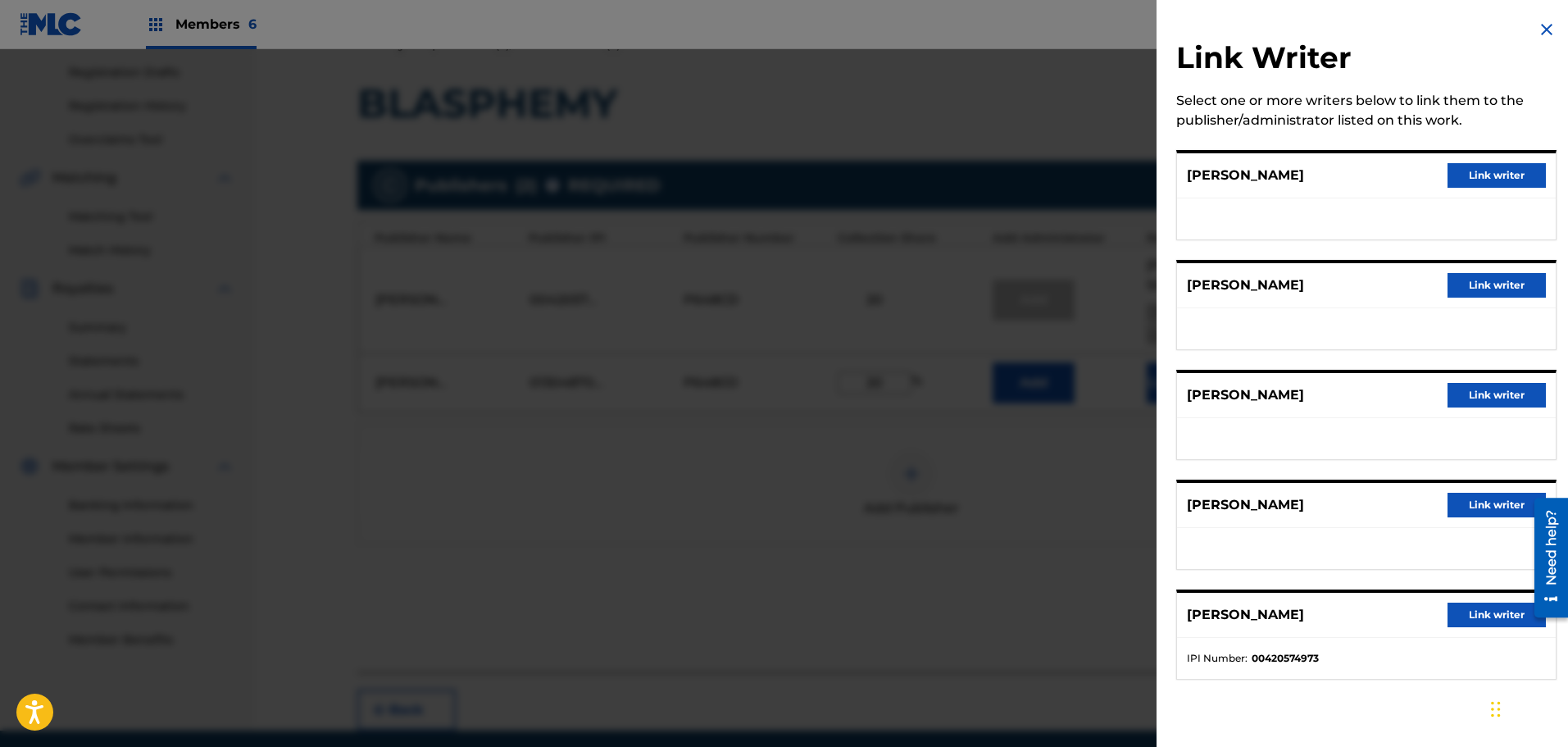
click at [1481, 504] on button "Link writer" at bounding box center [1497, 505] width 98 height 25
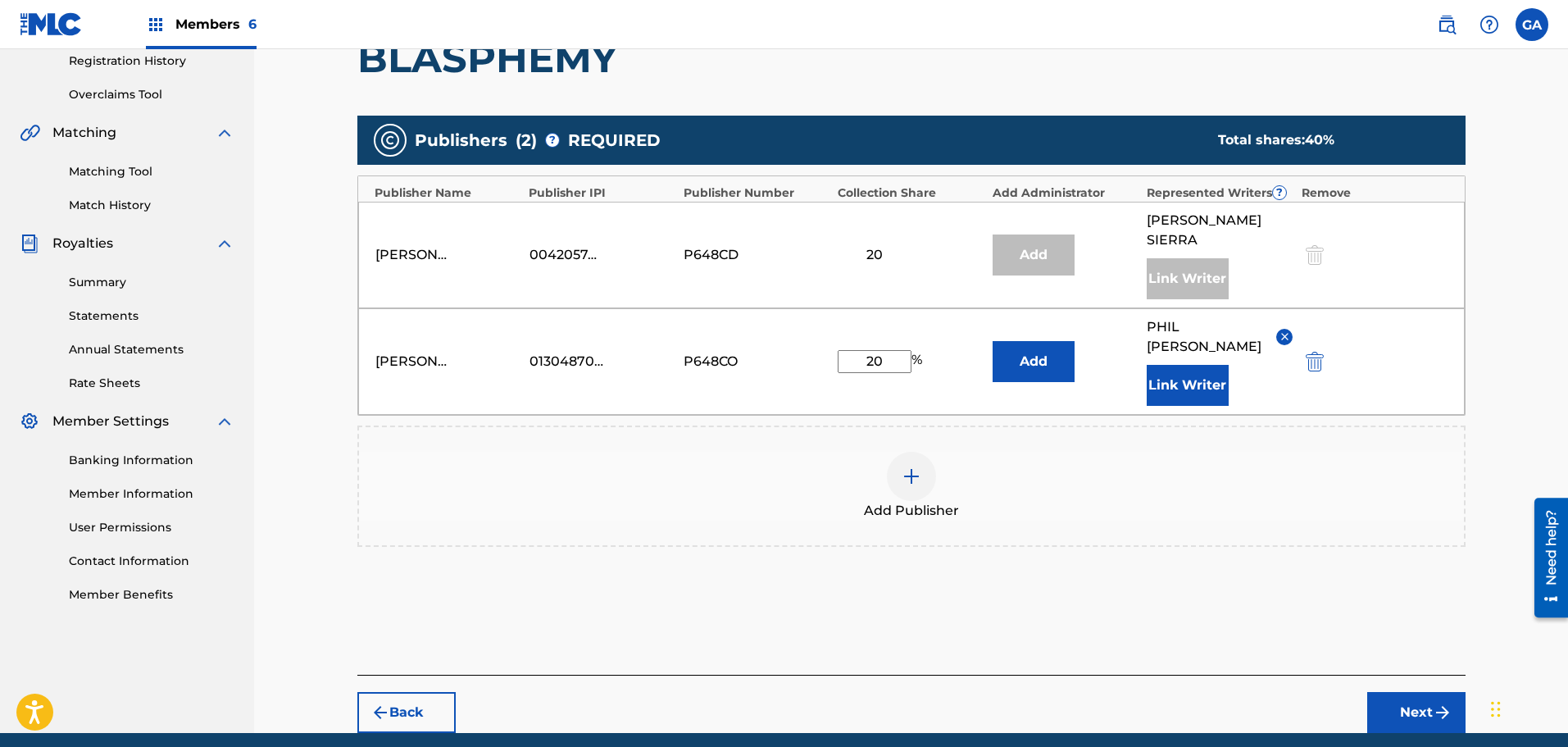
scroll to position [340, 0]
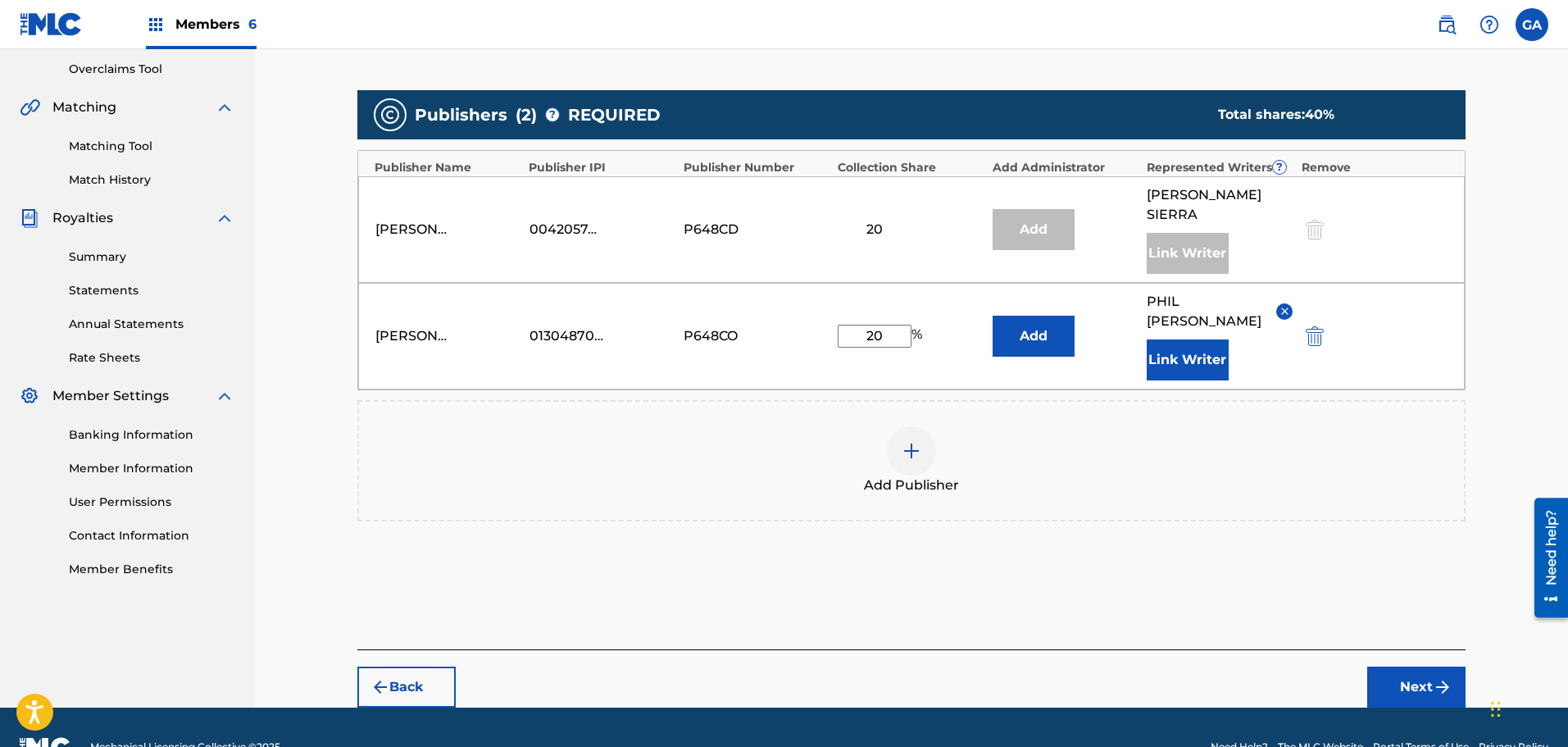
click at [1429, 667] on button "Next" at bounding box center [1416, 688] width 98 height 41
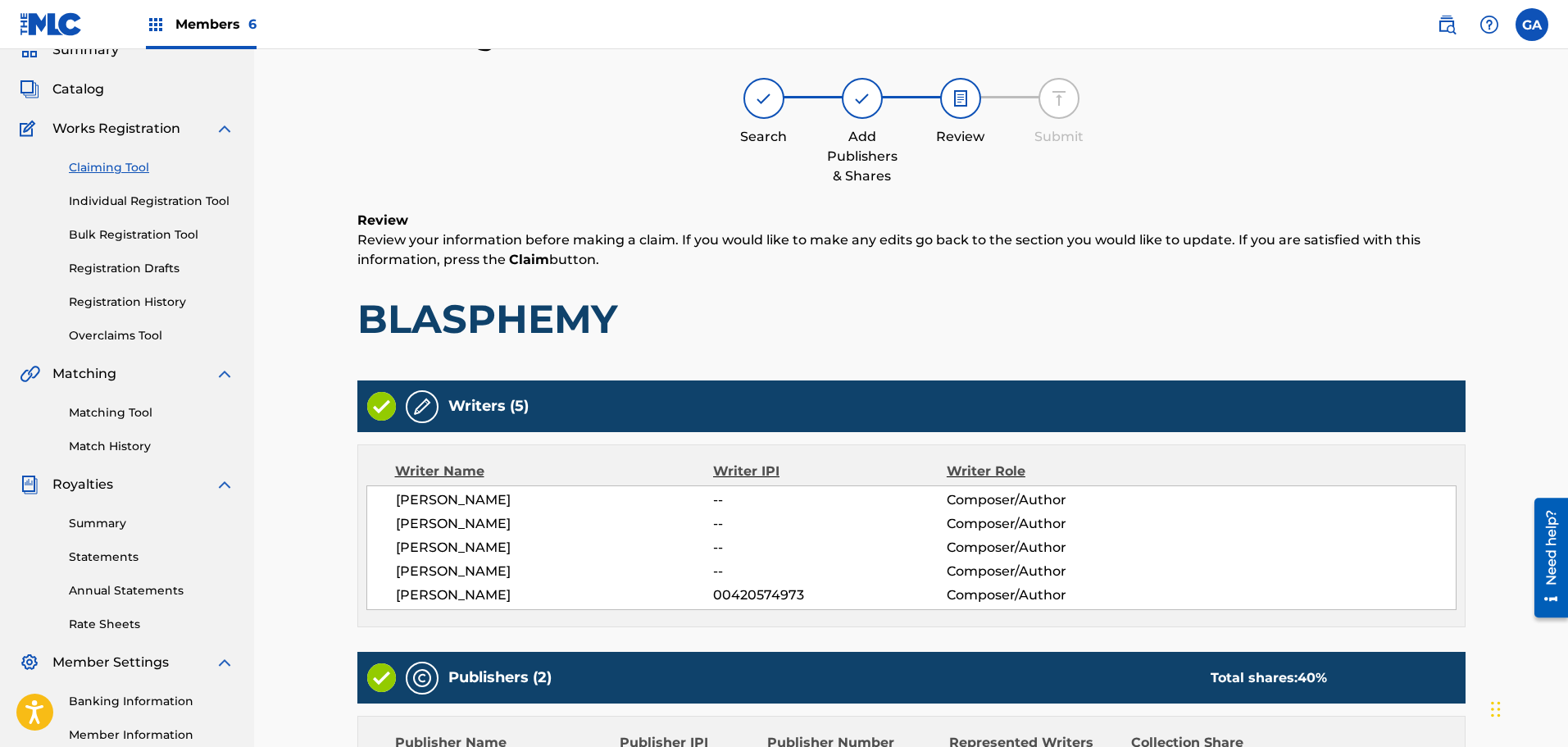
scroll to position [425, 0]
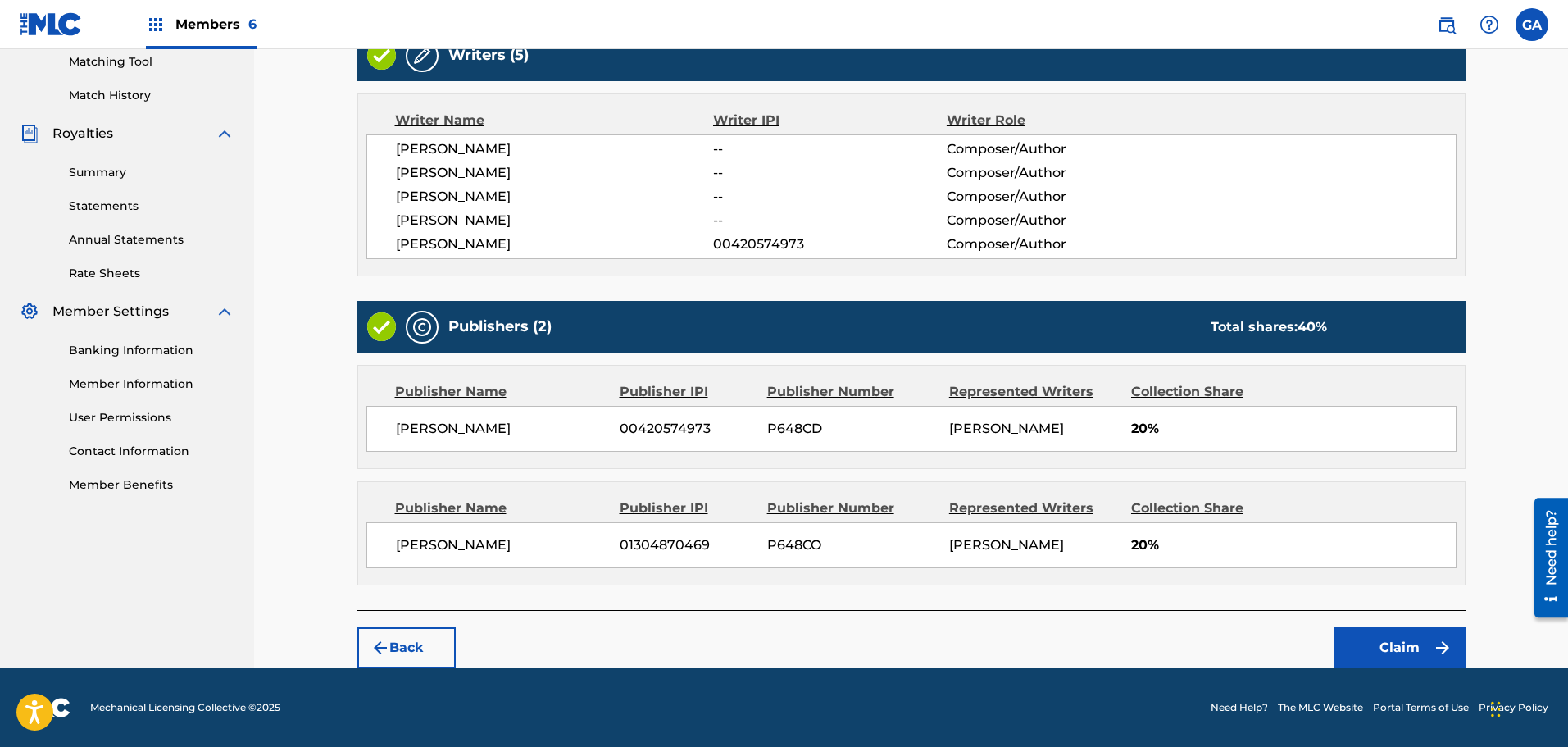
click at [1399, 638] on button "Claim" at bounding box center [1400, 648] width 131 height 41
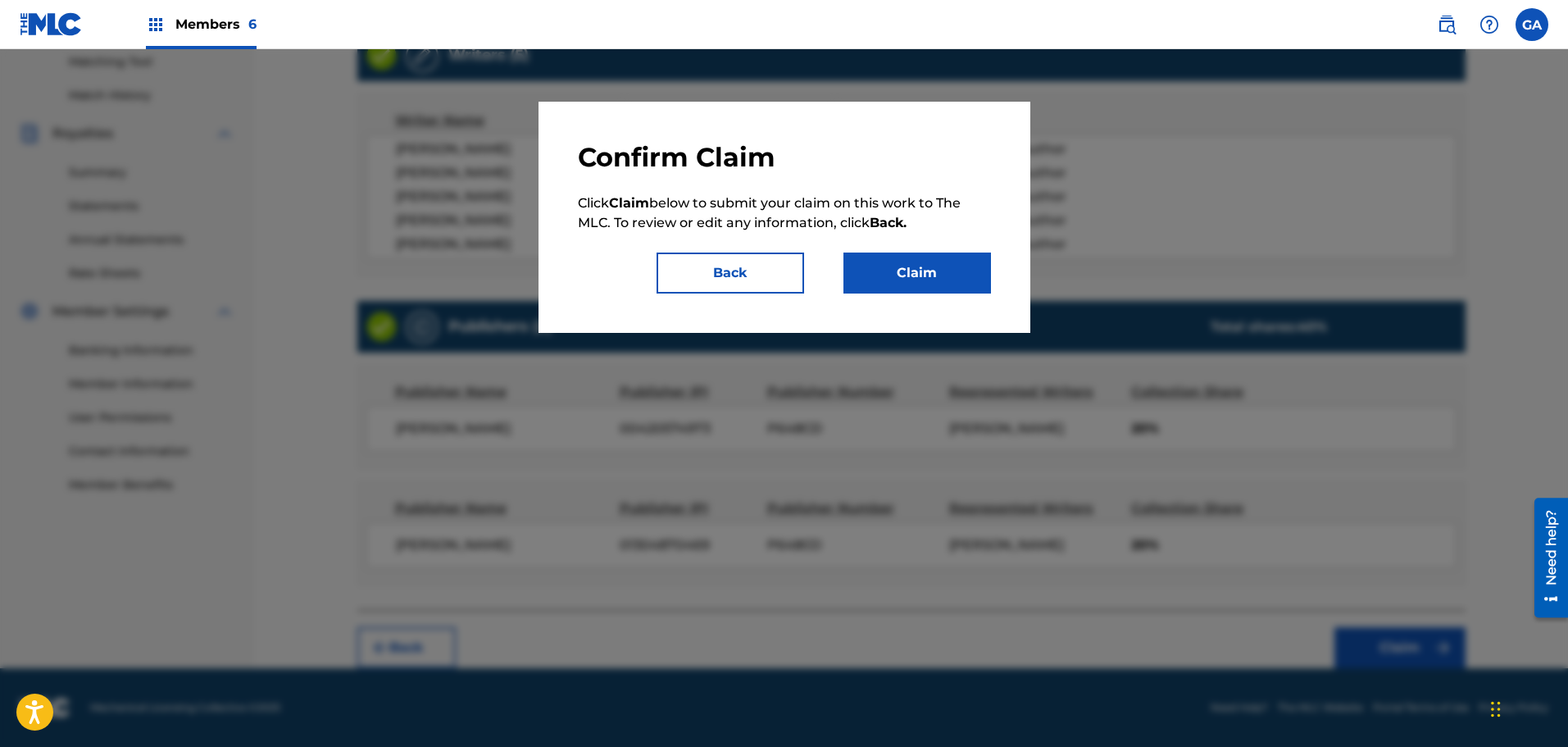
click at [936, 275] on button "Claim" at bounding box center [916, 273] width 147 height 41
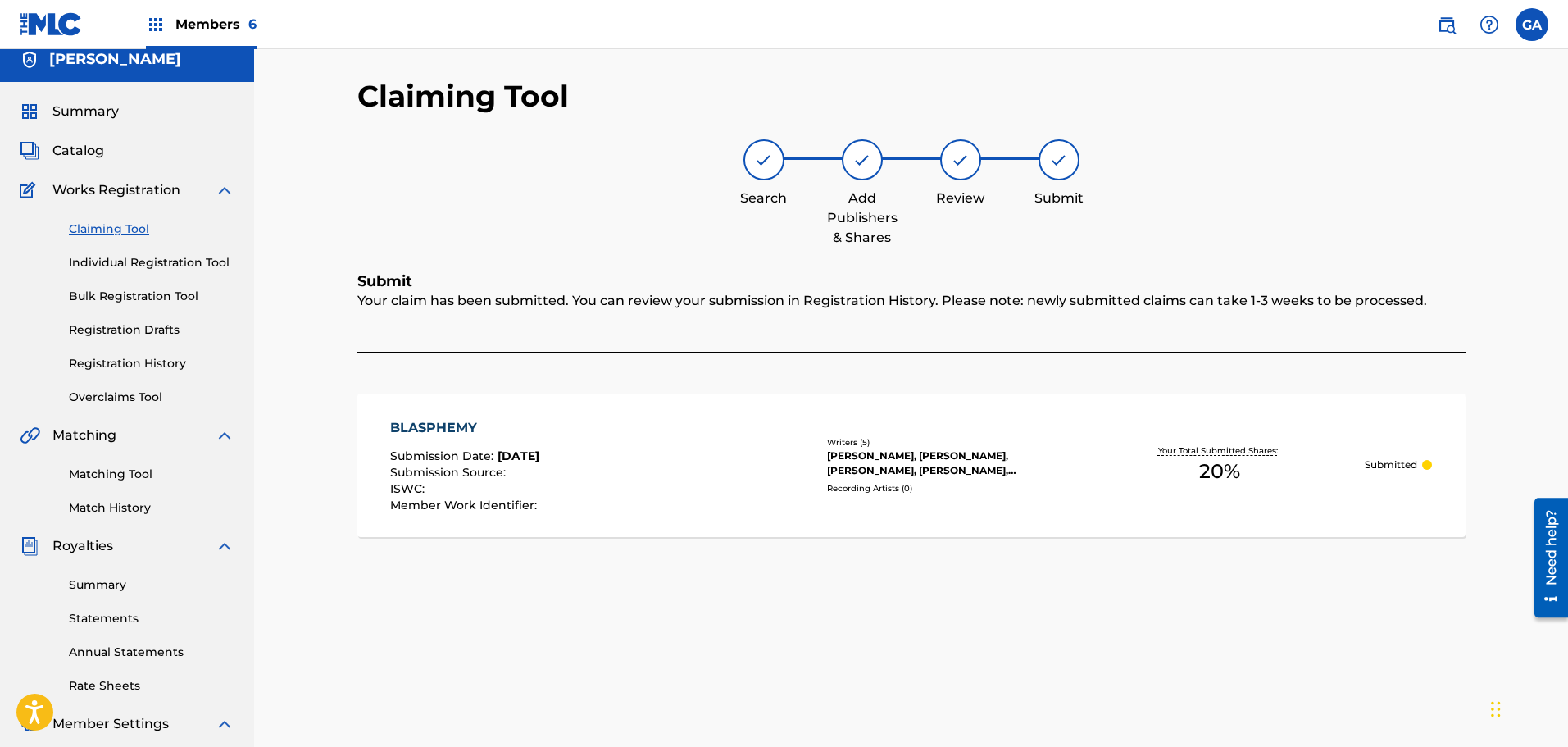
scroll to position [0, 0]
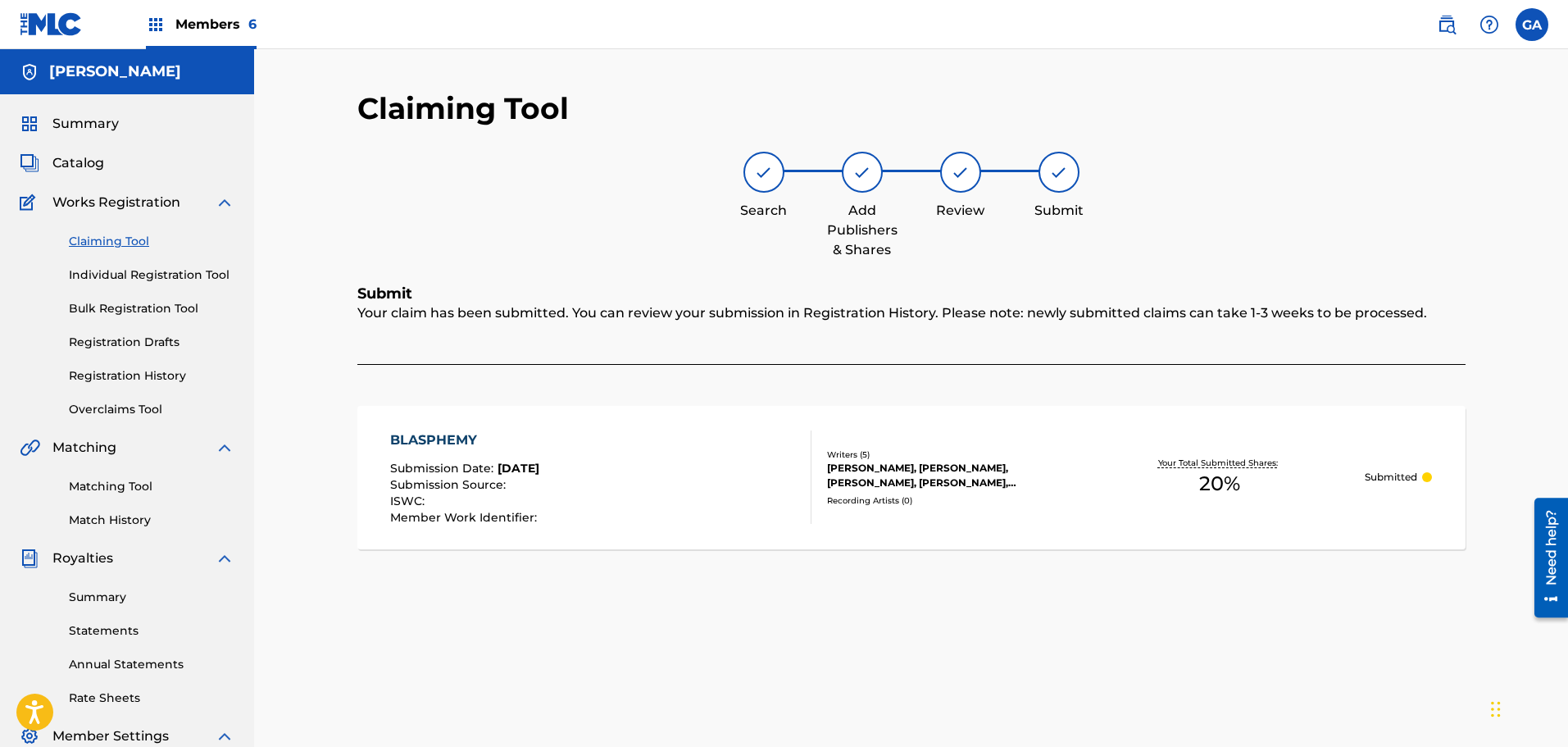
click at [102, 246] on link "Claiming Tool" at bounding box center [152, 241] width 165 height 17
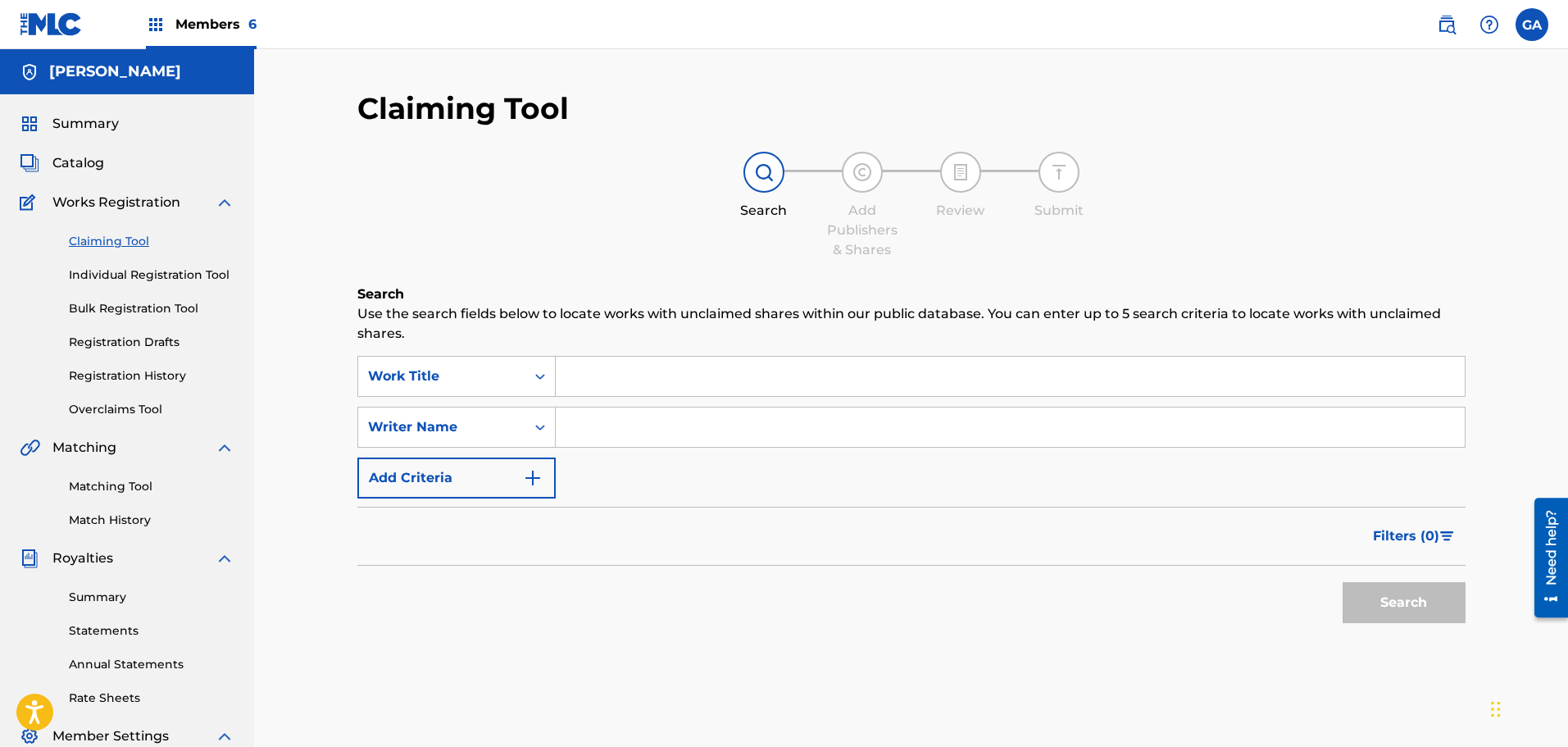
click at [627, 373] on input "Search Form" at bounding box center [1010, 377] width 909 height 40
type input "bronx unity"
type input "sierra"
click at [1342, 582] on button "Search" at bounding box center [1404, 603] width 123 height 41
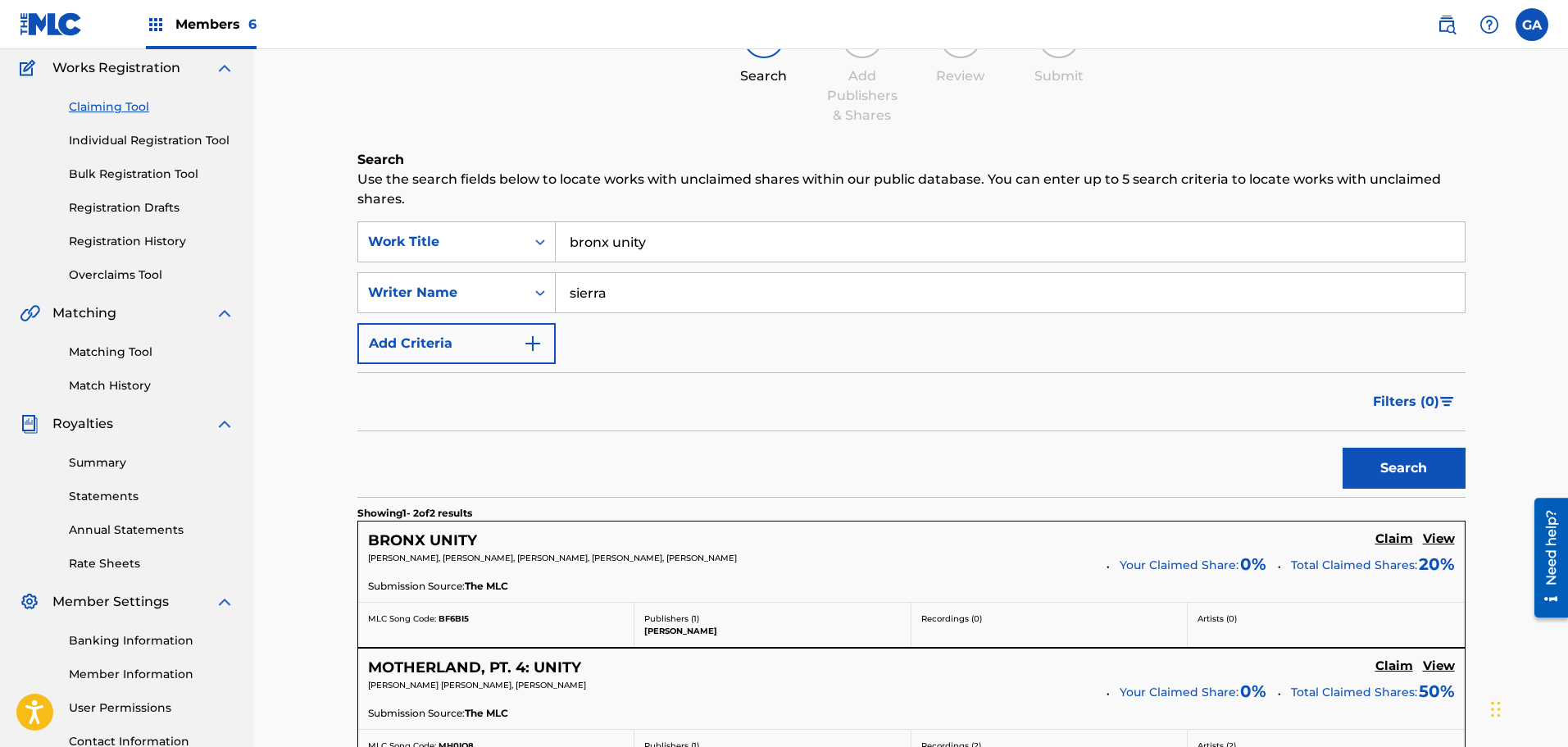
scroll to position [246, 0]
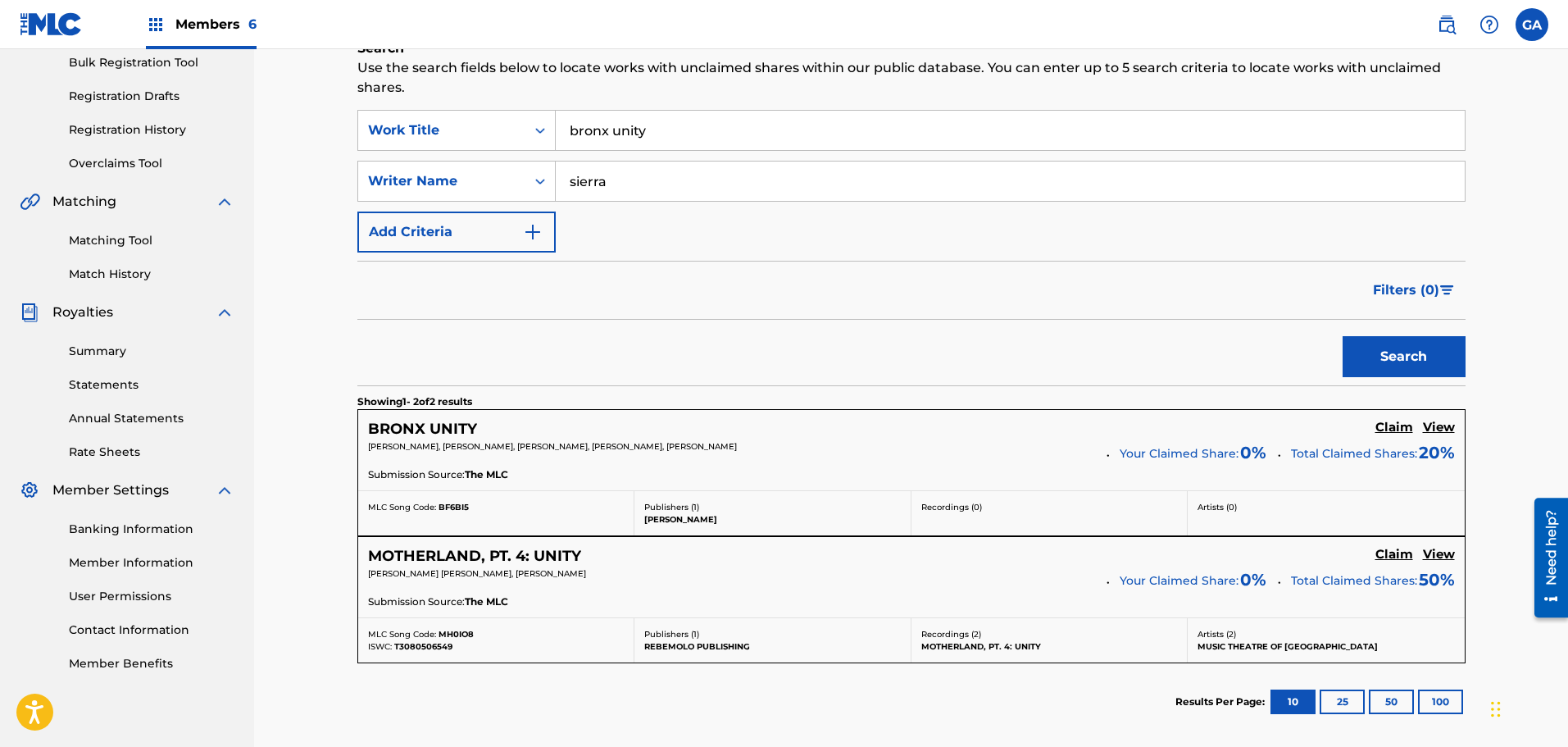
click at [1391, 429] on h5 "Claim" at bounding box center [1394, 427] width 38 height 16
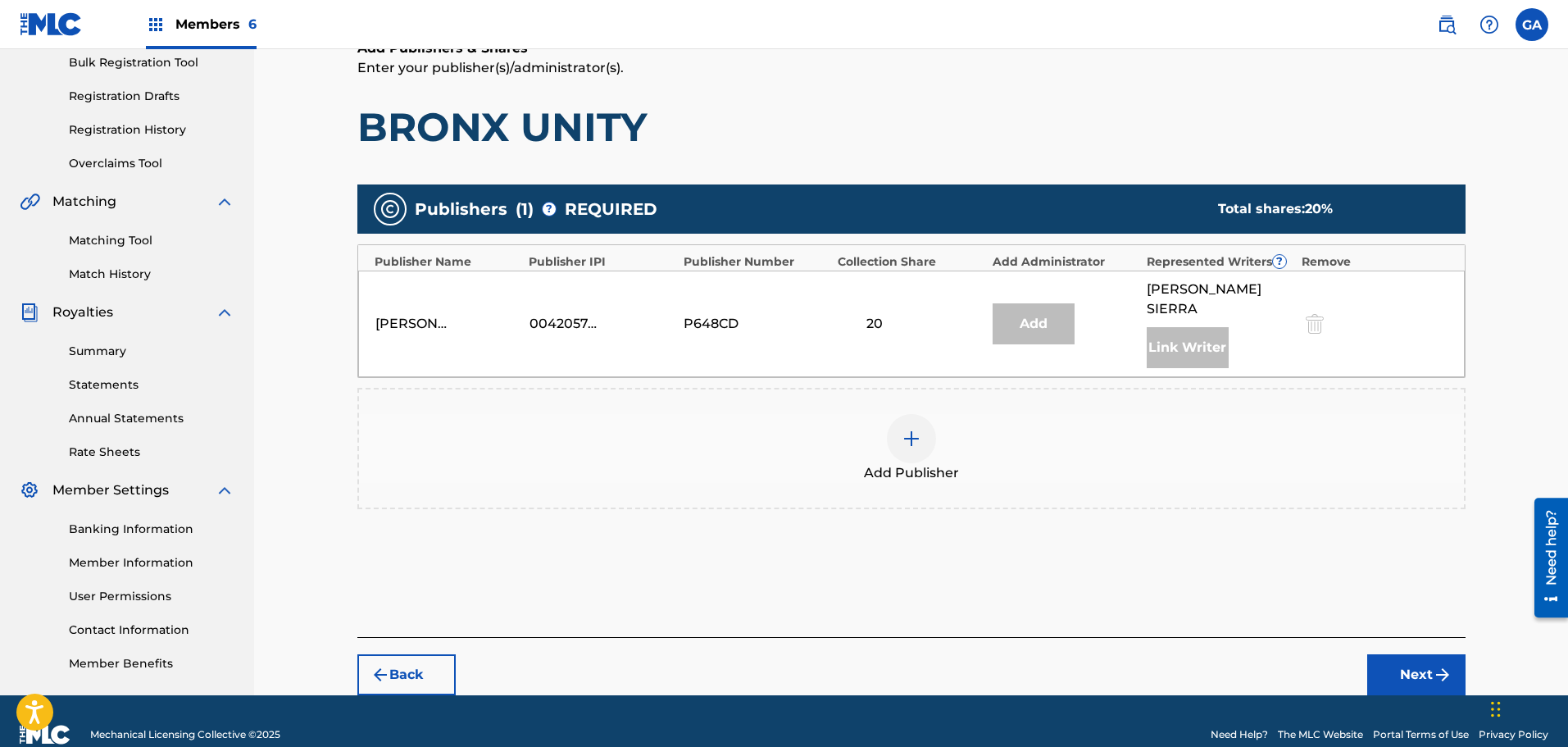
click at [936, 425] on div "Add Publisher" at bounding box center [911, 449] width 1105 height 69
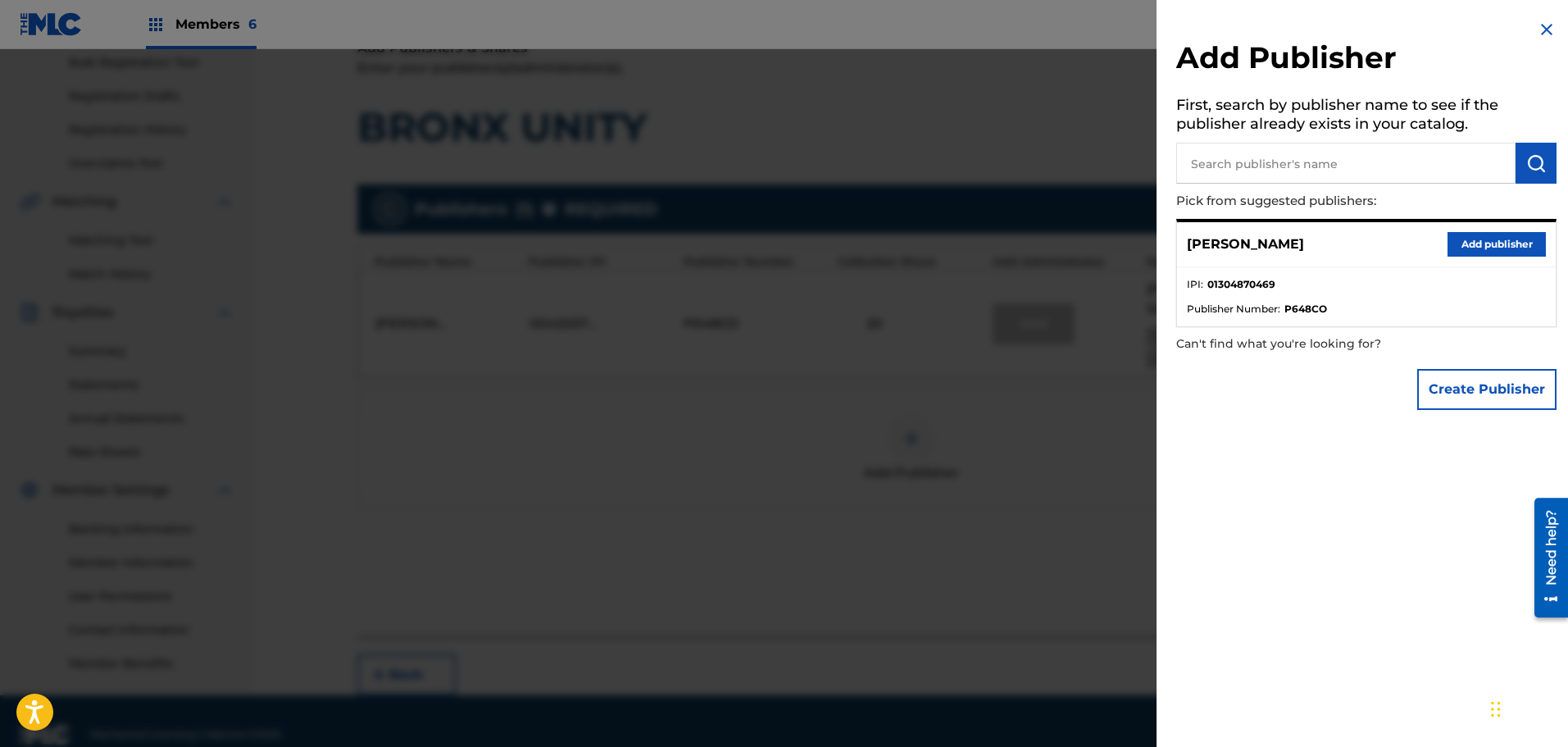
click at [1513, 247] on button "Add publisher" at bounding box center [1497, 244] width 98 height 25
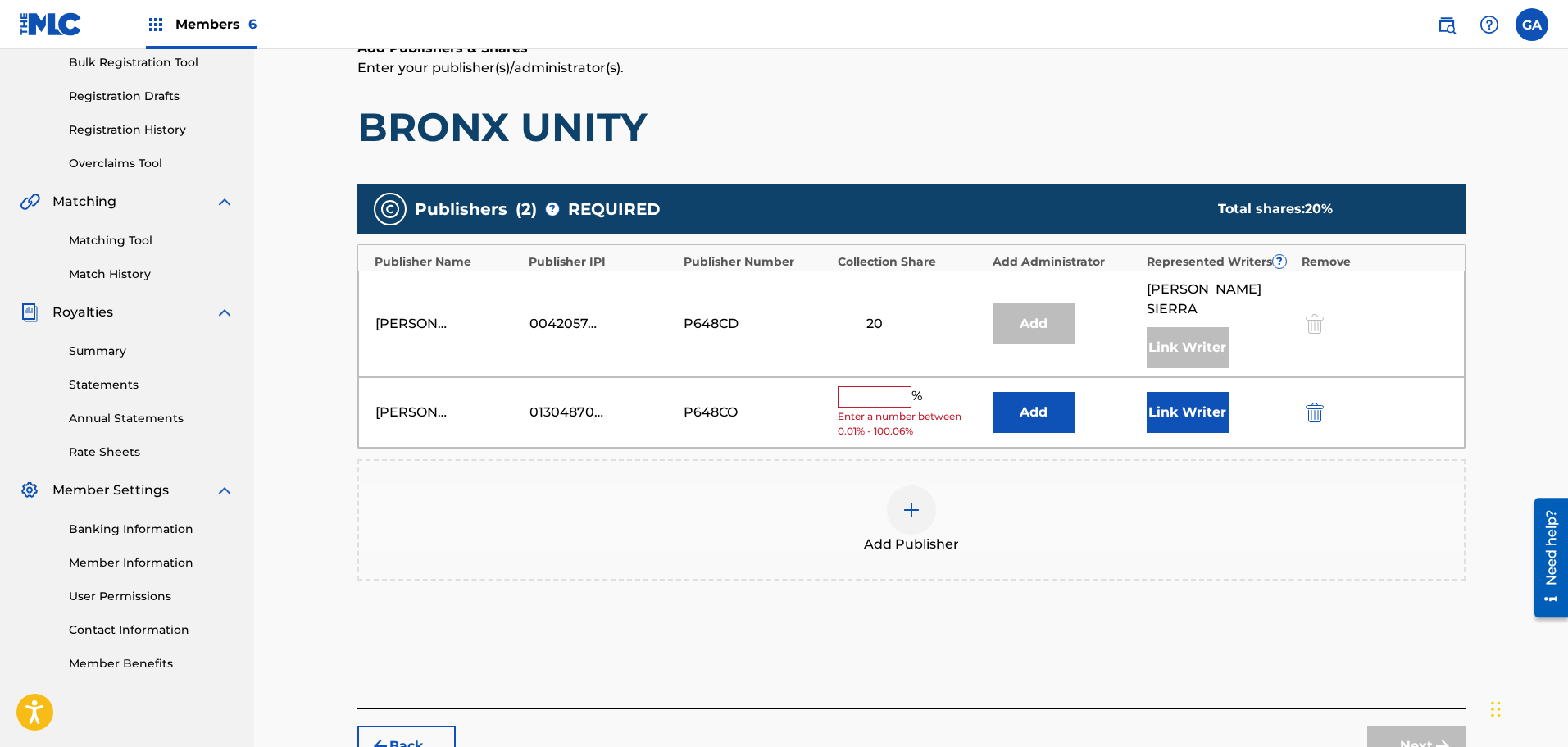
click at [883, 386] on input "text" at bounding box center [875, 396] width 74 height 22
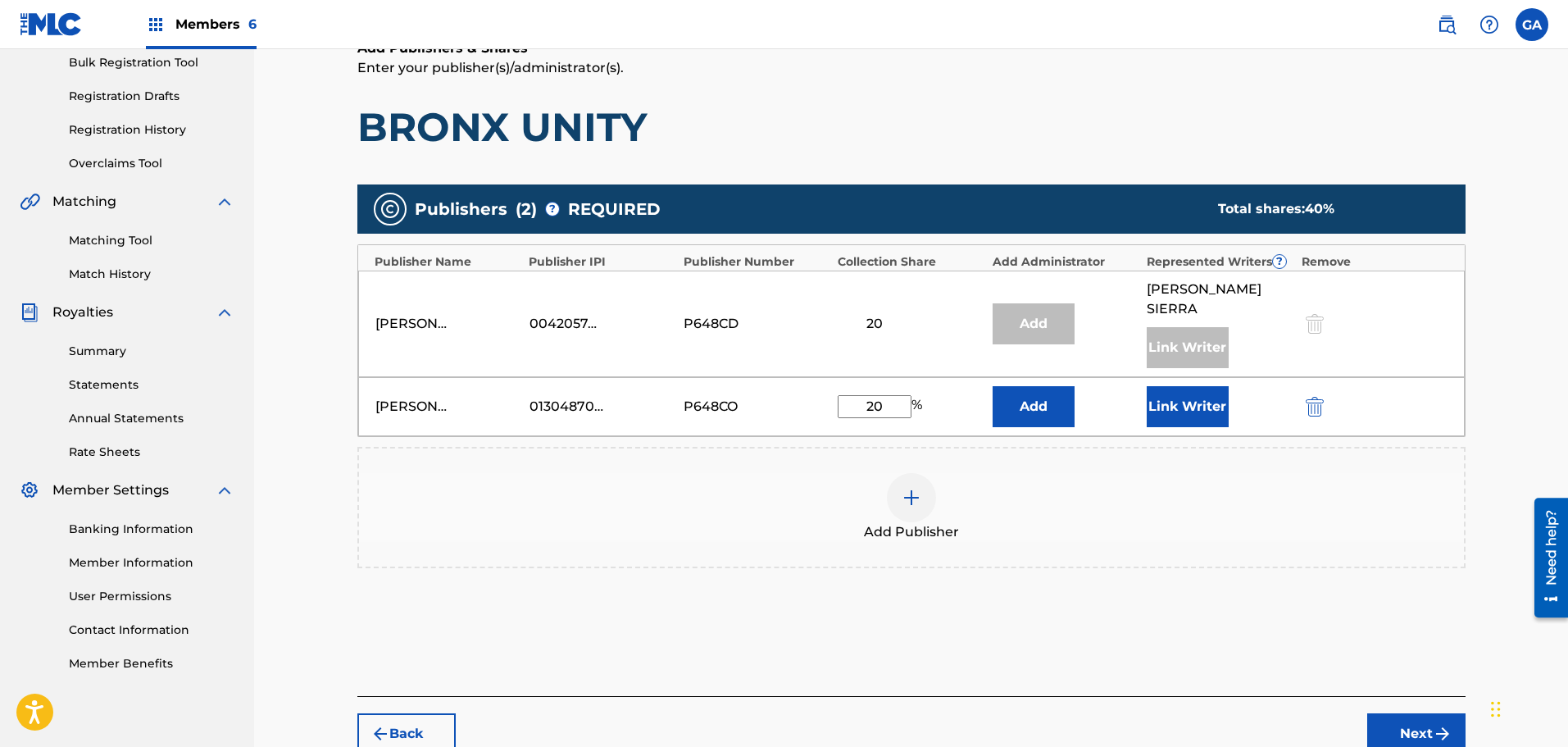
type input "20"
click at [1202, 386] on button "Link Writer" at bounding box center [1187, 407] width 82 height 41
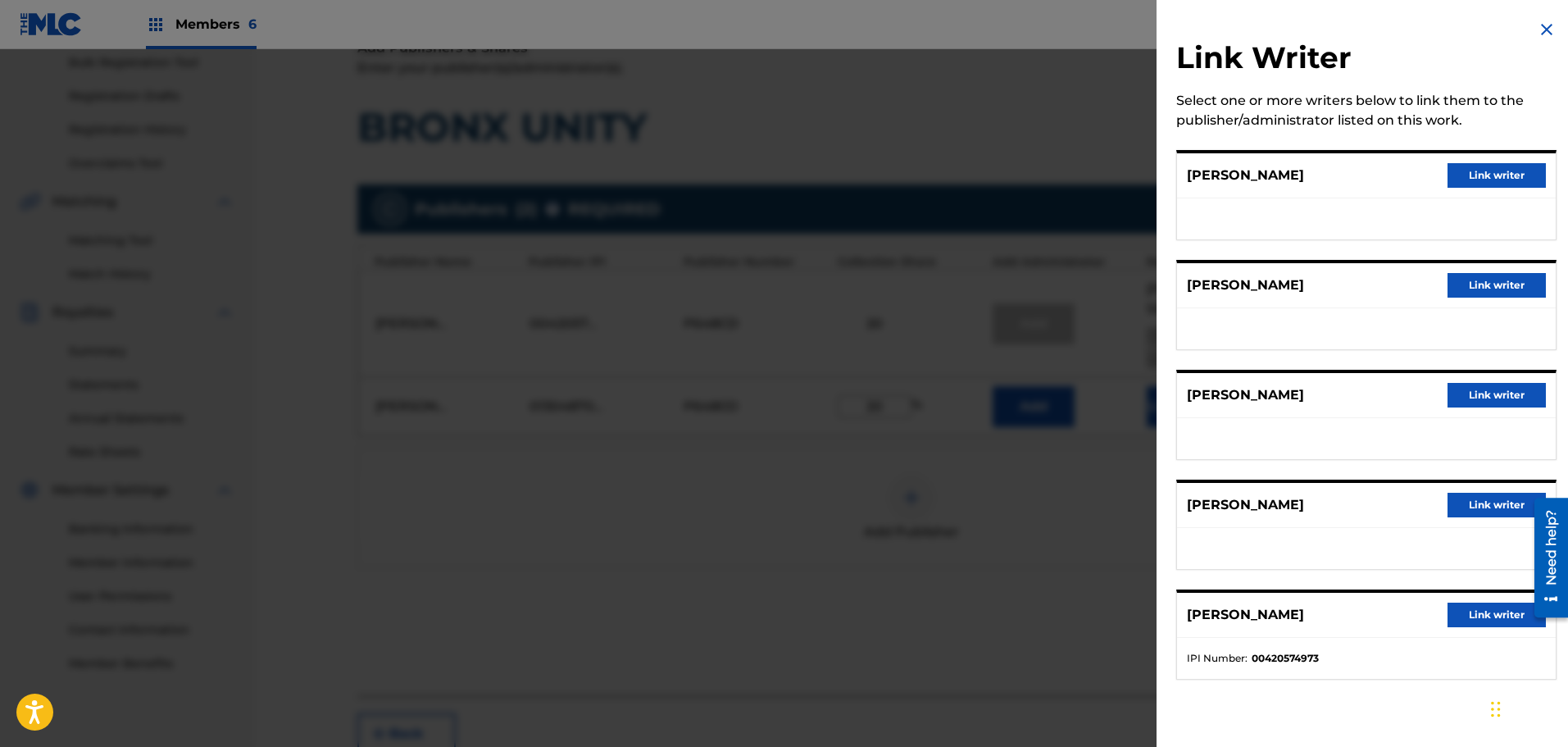
click at [1492, 500] on button "Link writer" at bounding box center [1497, 505] width 98 height 25
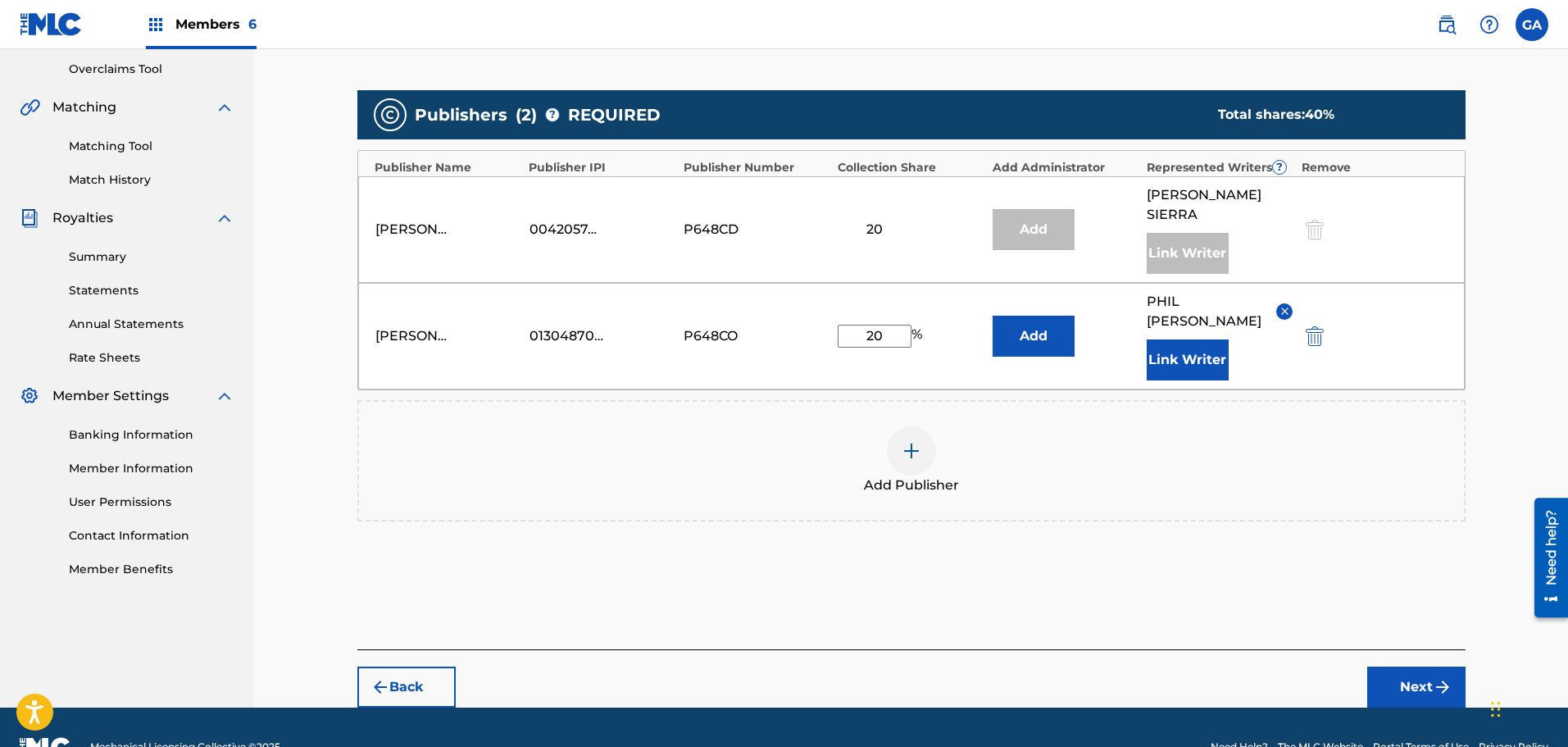
click at [1431, 667] on button "Next" at bounding box center [1416, 688] width 98 height 41
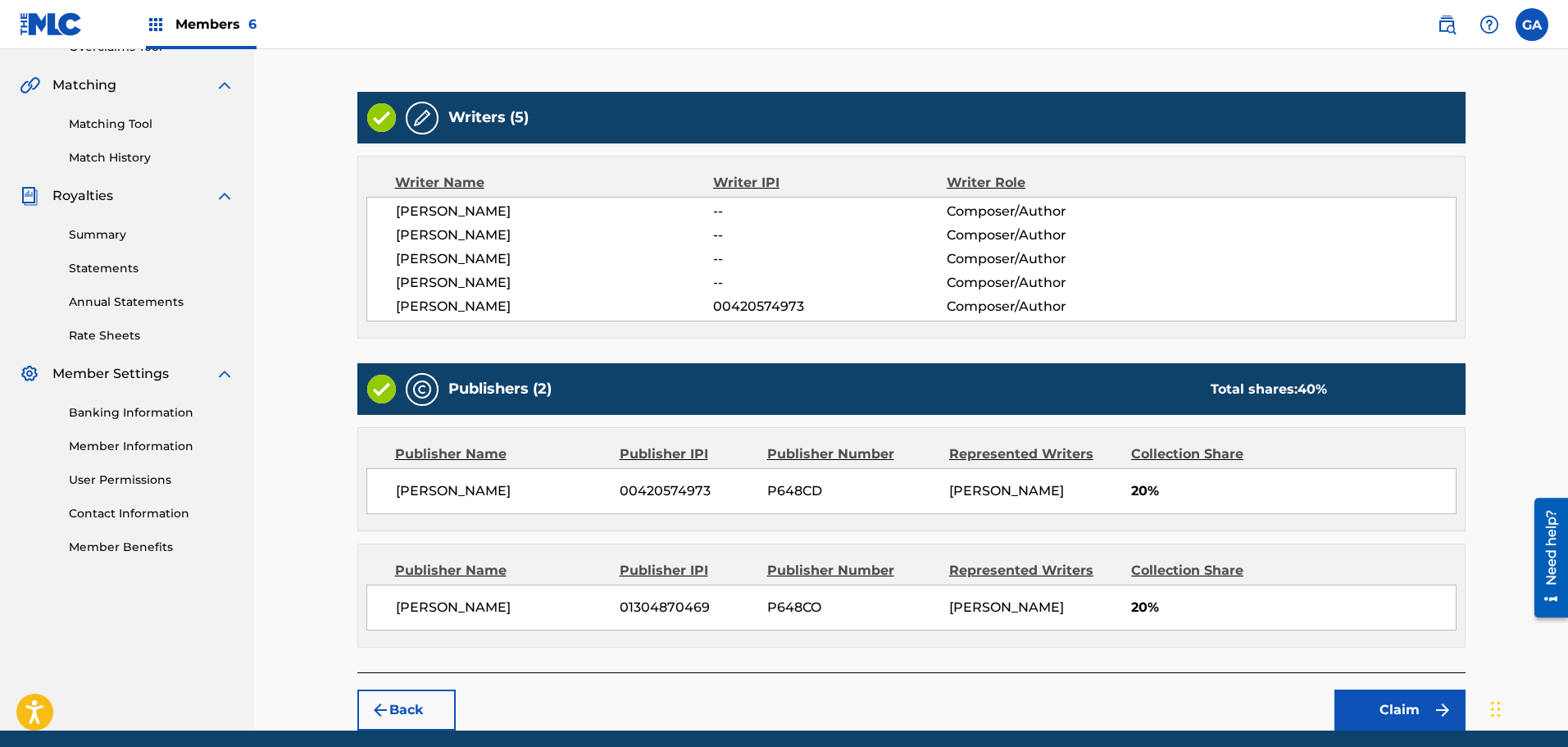
scroll to position [425, 0]
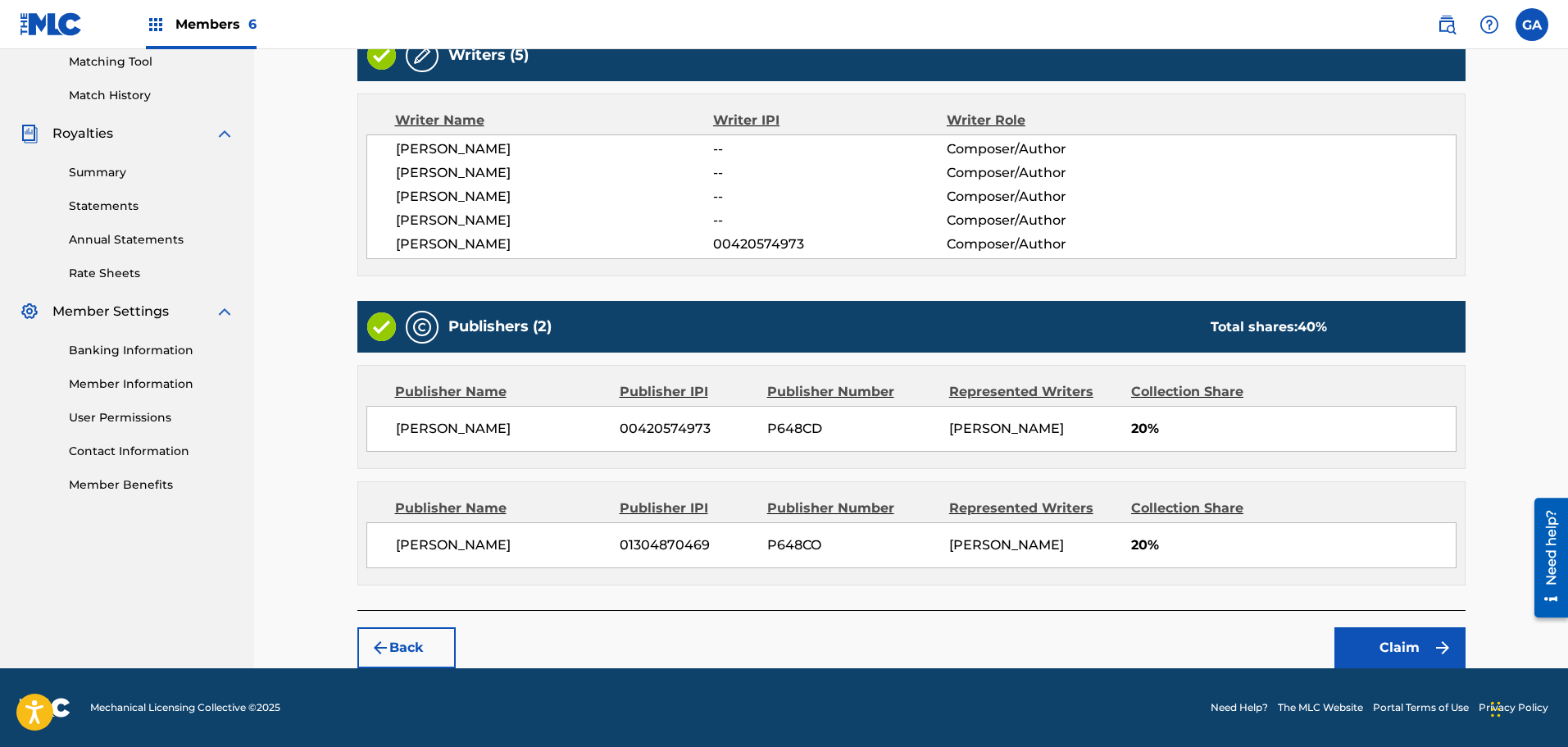
click at [1381, 649] on button "Claim" at bounding box center [1400, 648] width 131 height 41
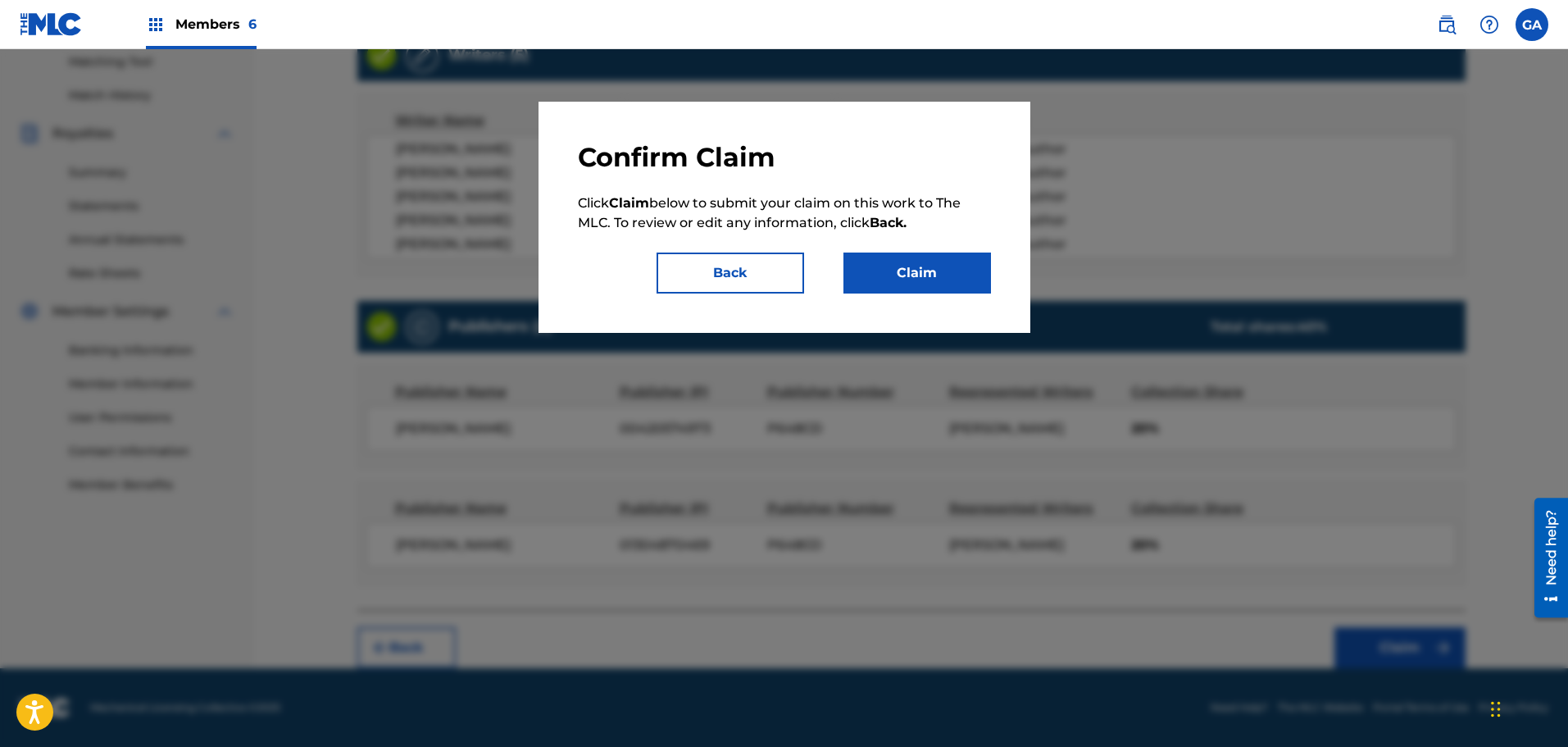
click at [934, 289] on button "Claim" at bounding box center [916, 273] width 147 height 41
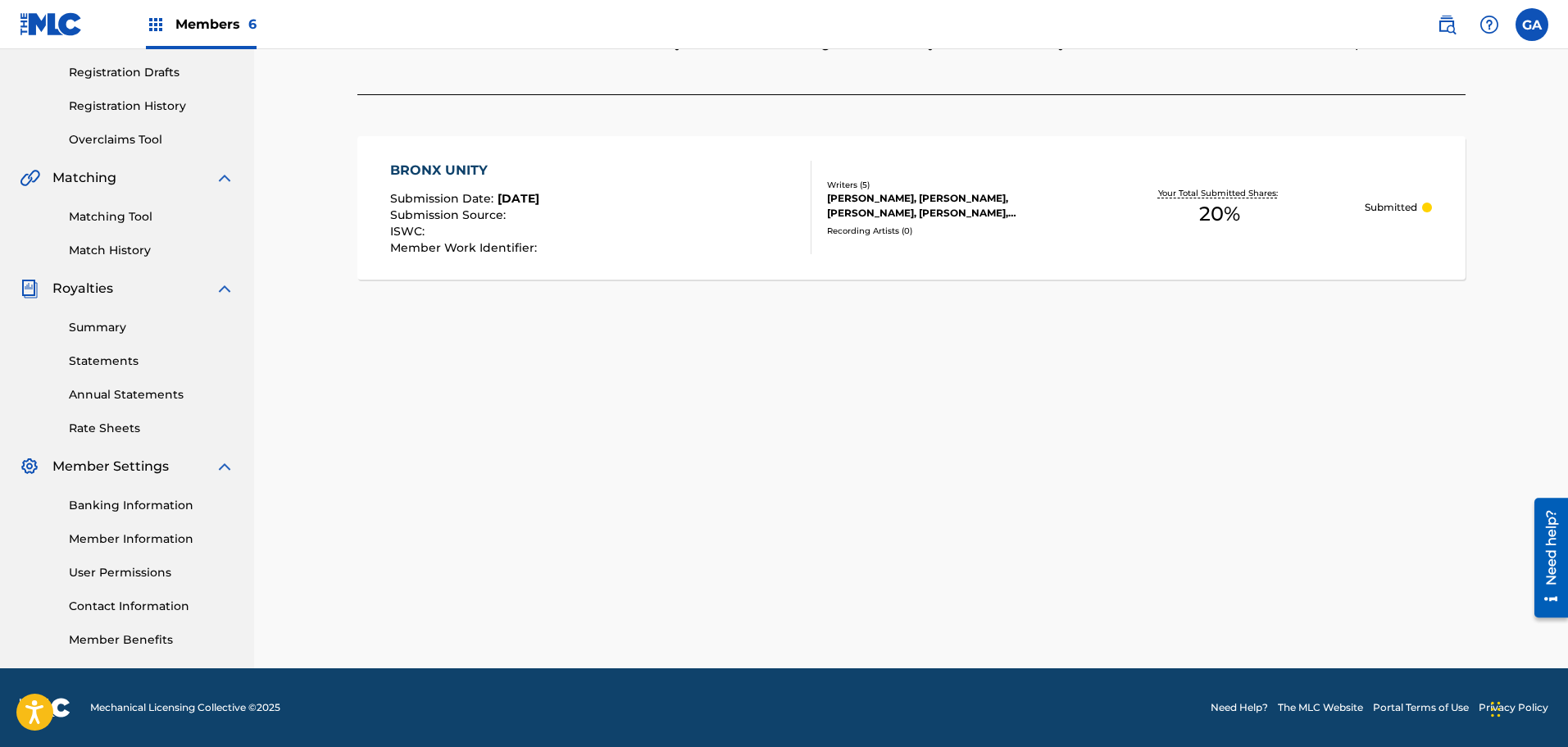
scroll to position [0, 0]
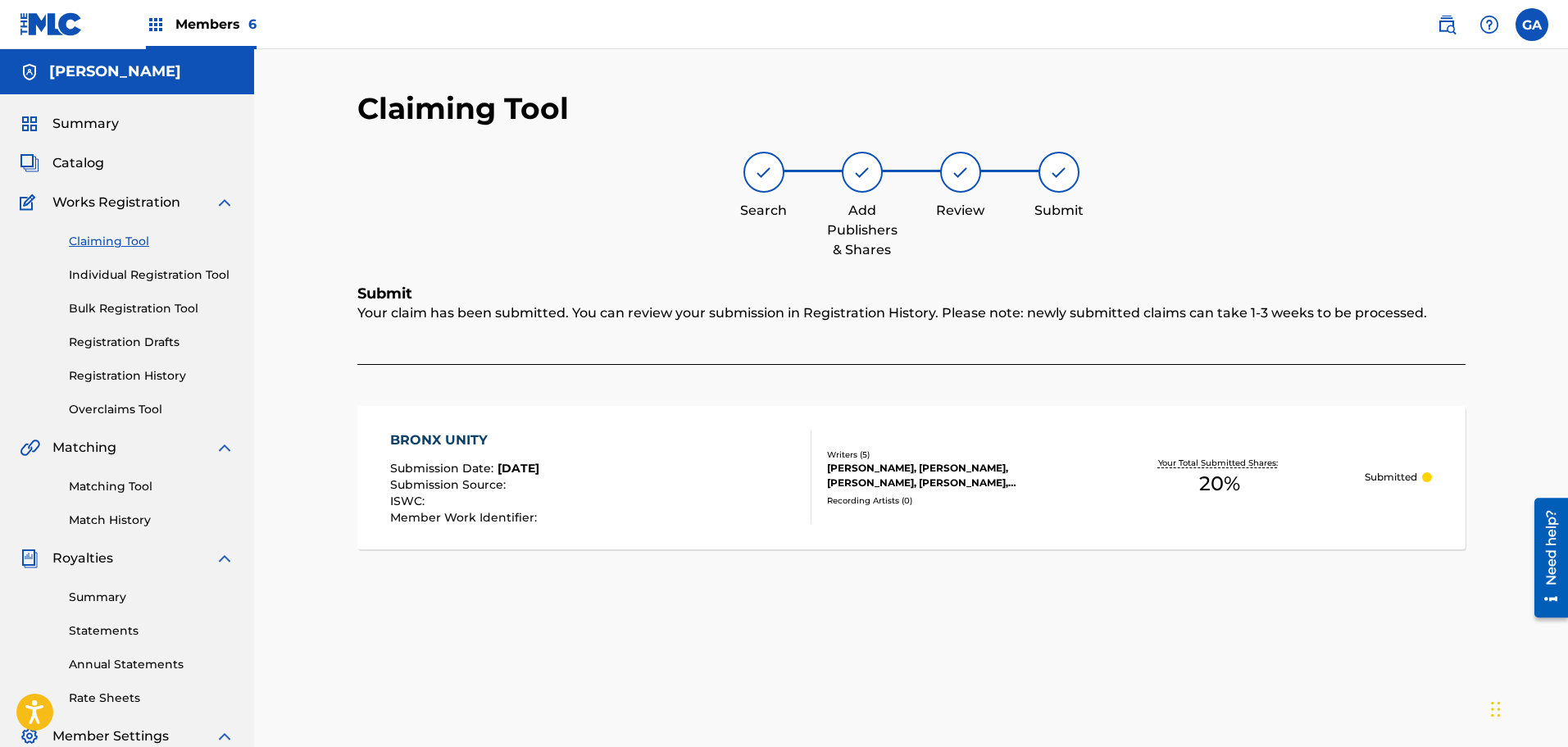
click at [97, 245] on link "Claiming Tool" at bounding box center [152, 241] width 165 height 17
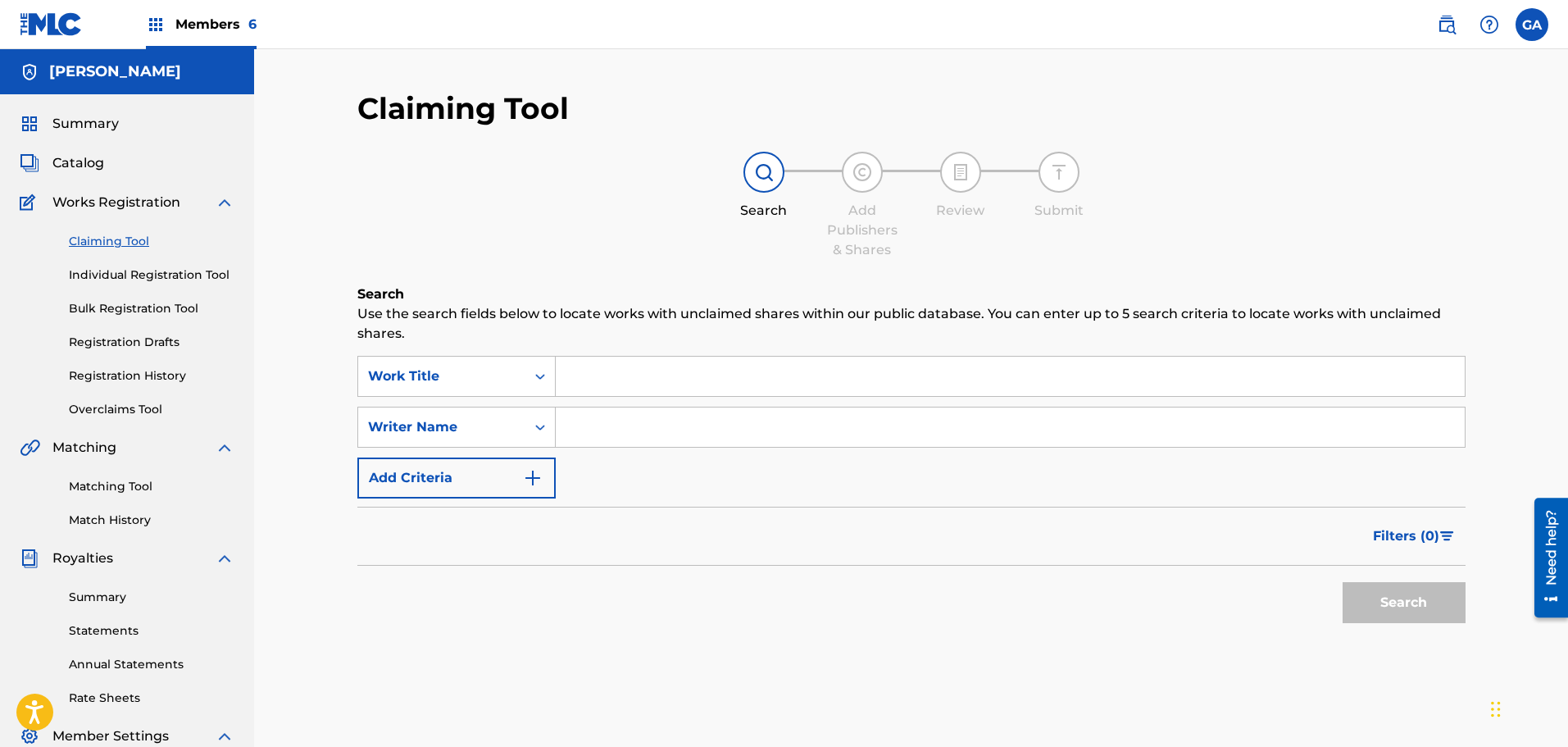
click at [583, 381] on input "Search Form" at bounding box center [1010, 377] width 909 height 40
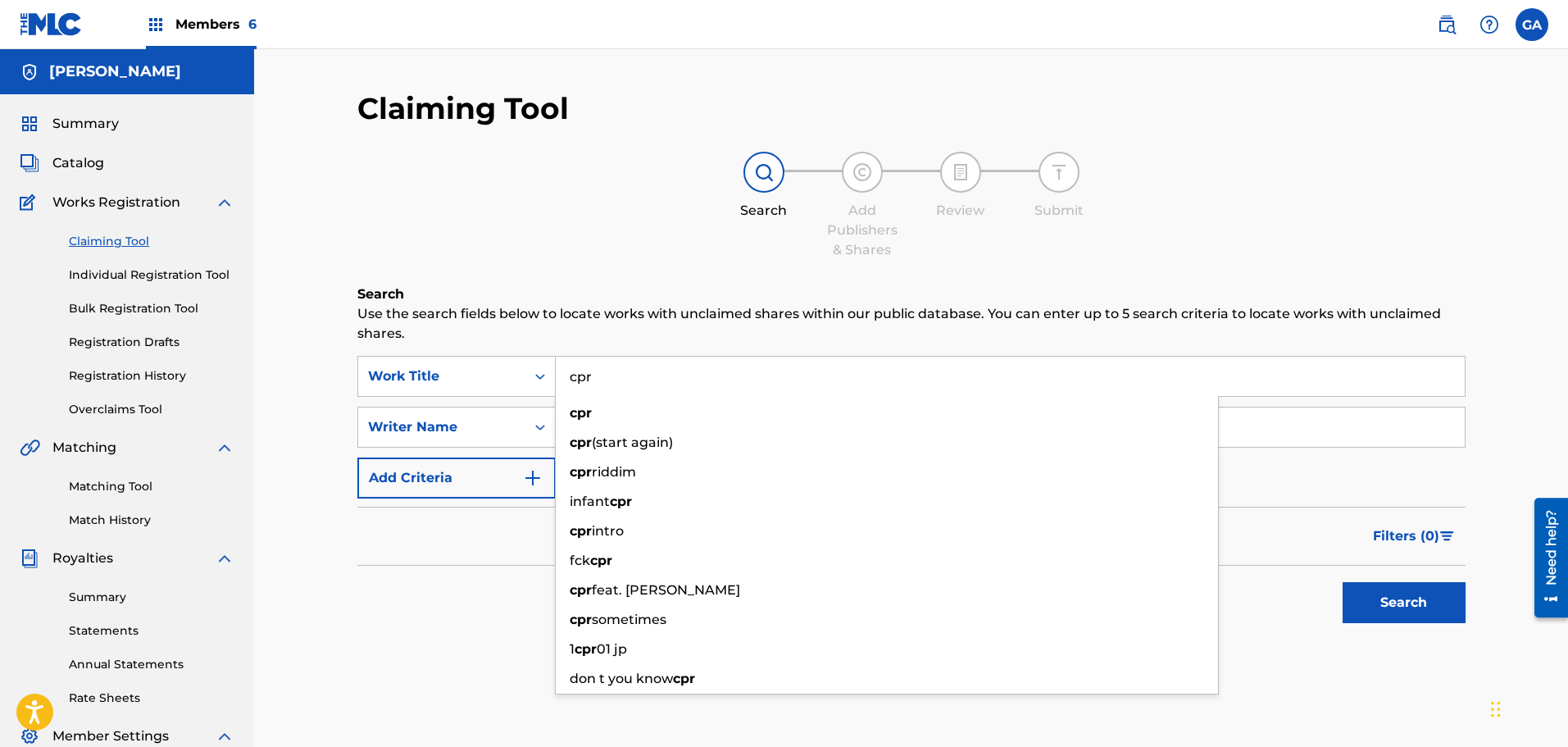
type input "cpr"
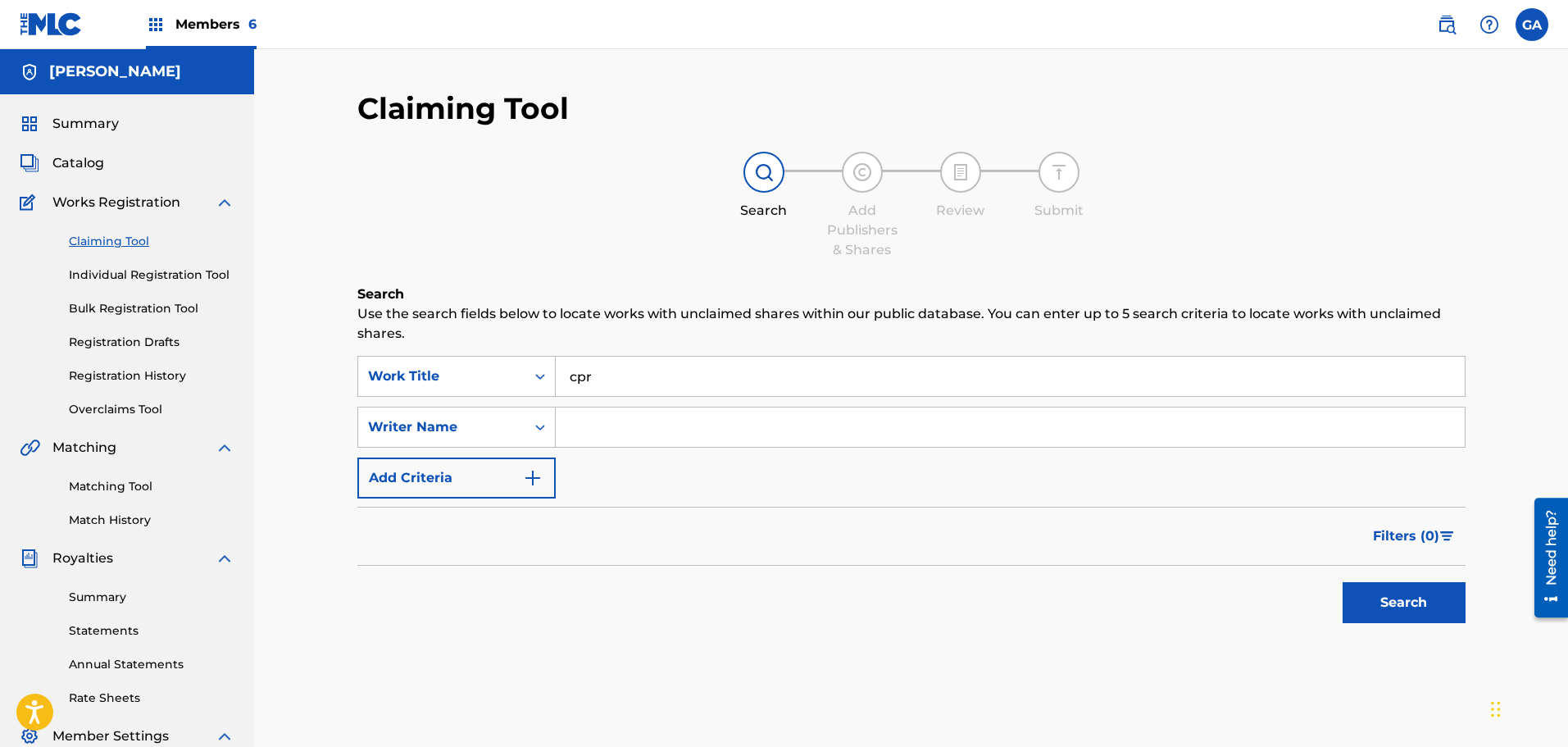
type input "d"
type input "sierra"
click at [1342, 582] on button "Search" at bounding box center [1404, 603] width 123 height 41
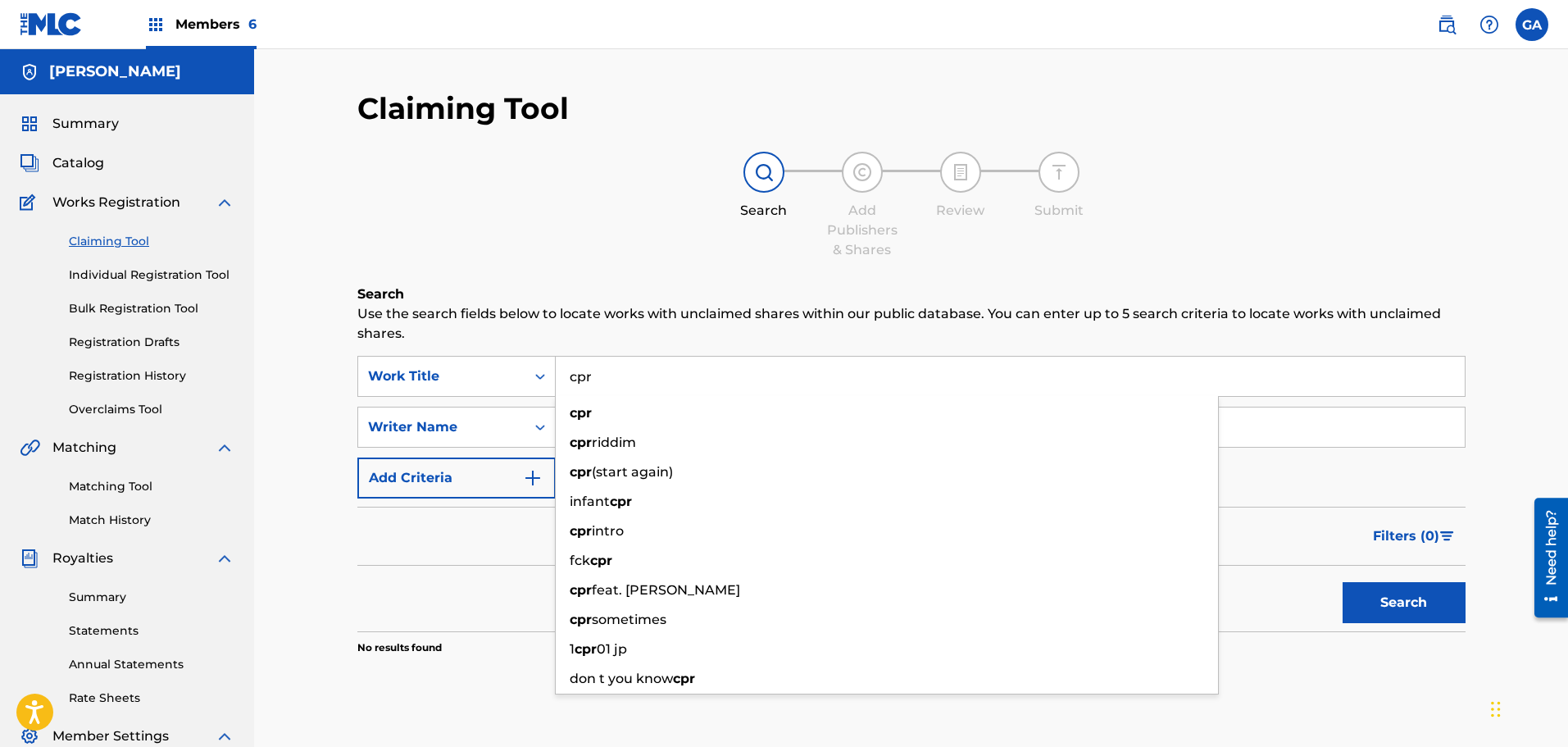
click at [575, 381] on input "cpr" at bounding box center [1010, 377] width 909 height 40
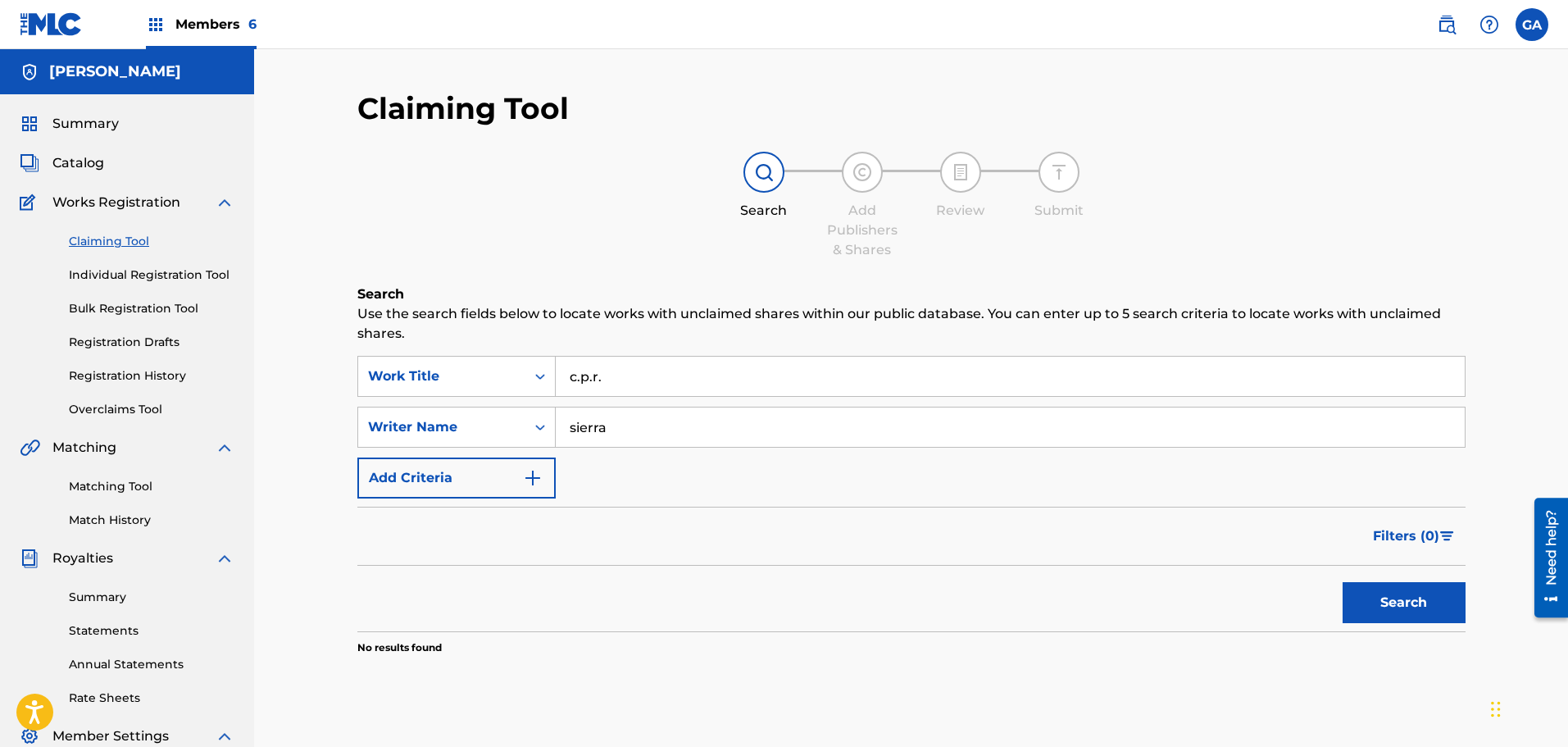
type input "c.p.r."
click at [1342, 582] on button "Search" at bounding box center [1404, 603] width 123 height 41
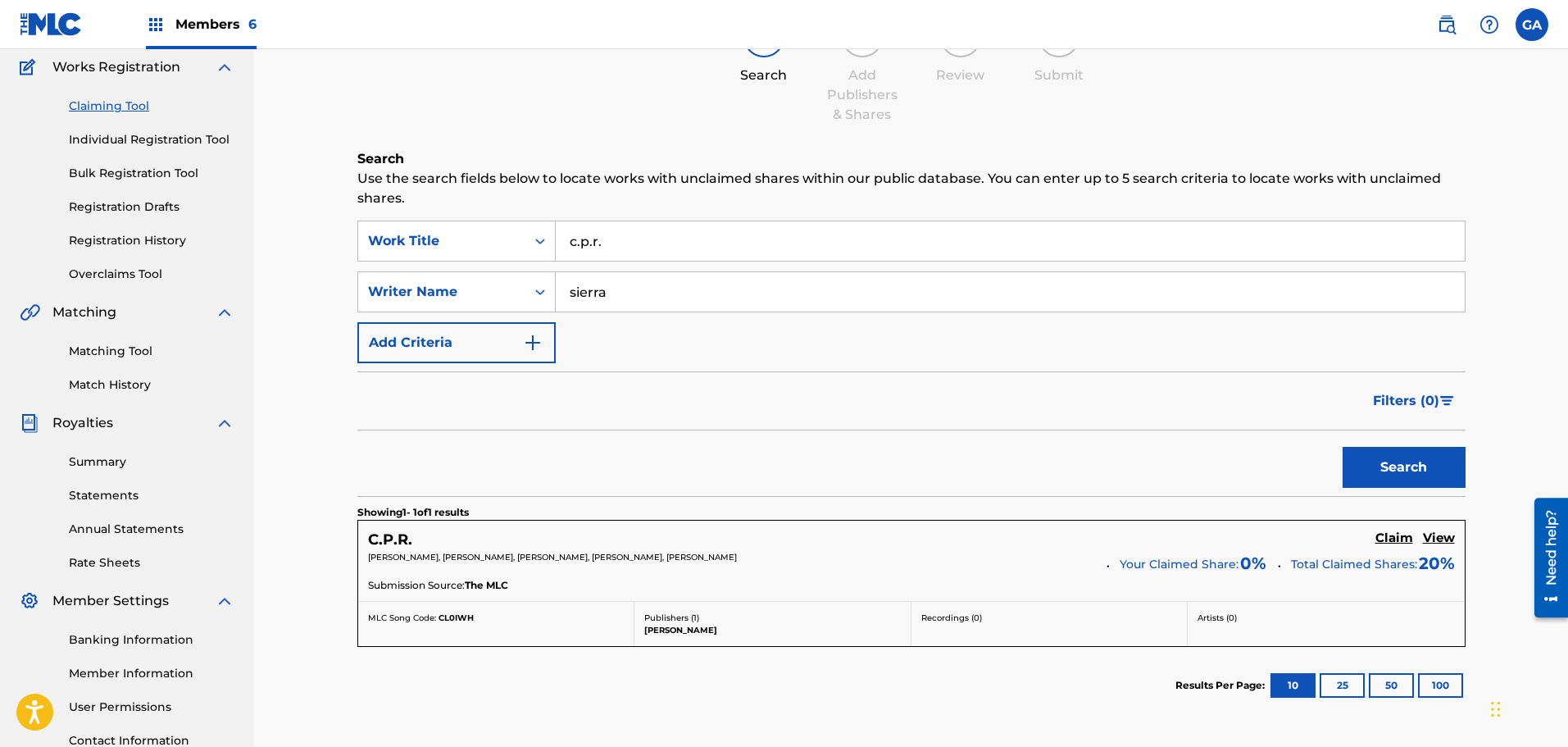
scroll to position [273, 0]
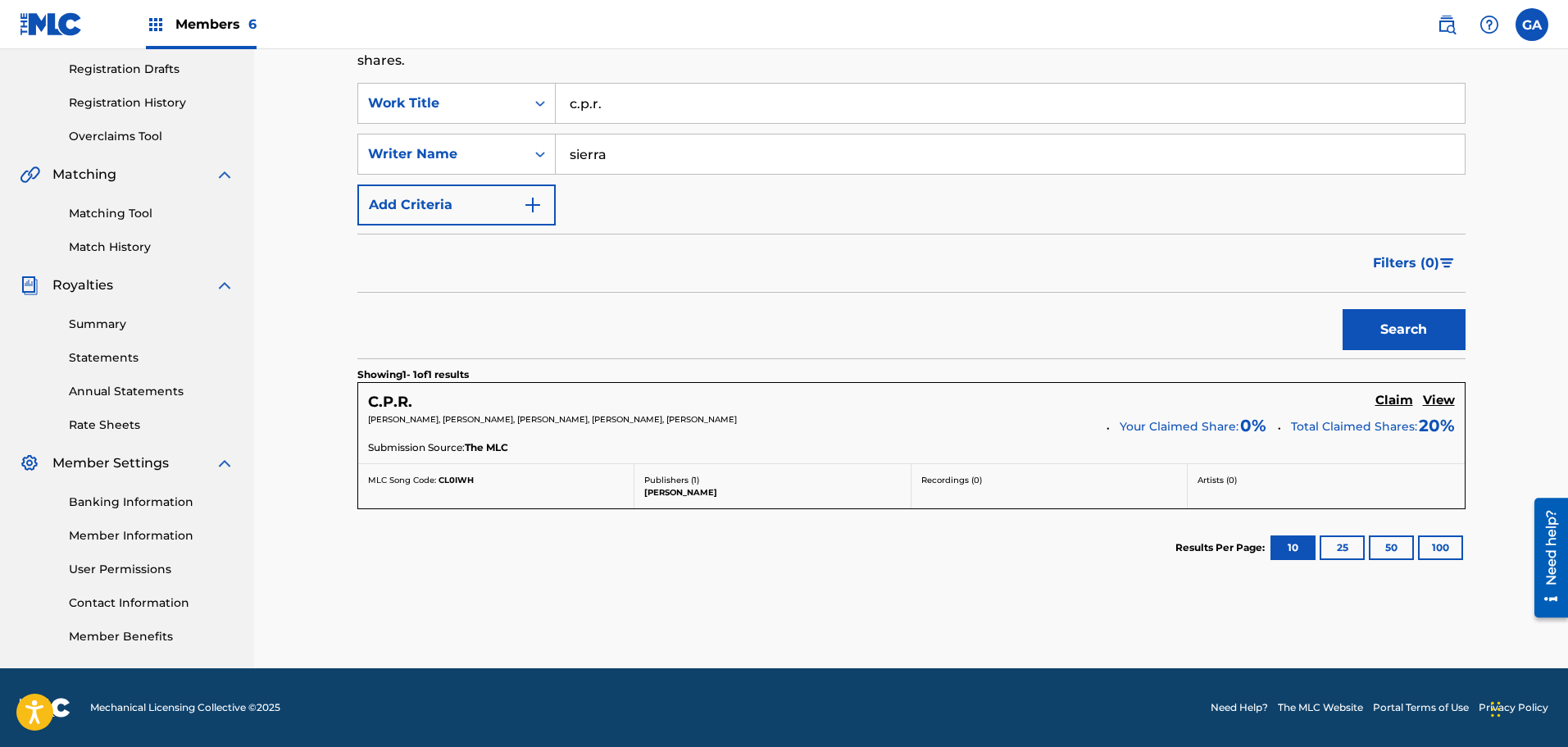
click at [1373, 401] on div "C.P.R. Claim View" at bounding box center [911, 402] width 1087 height 19
click at [1393, 400] on h5 "Claim" at bounding box center [1394, 401] width 38 height 16
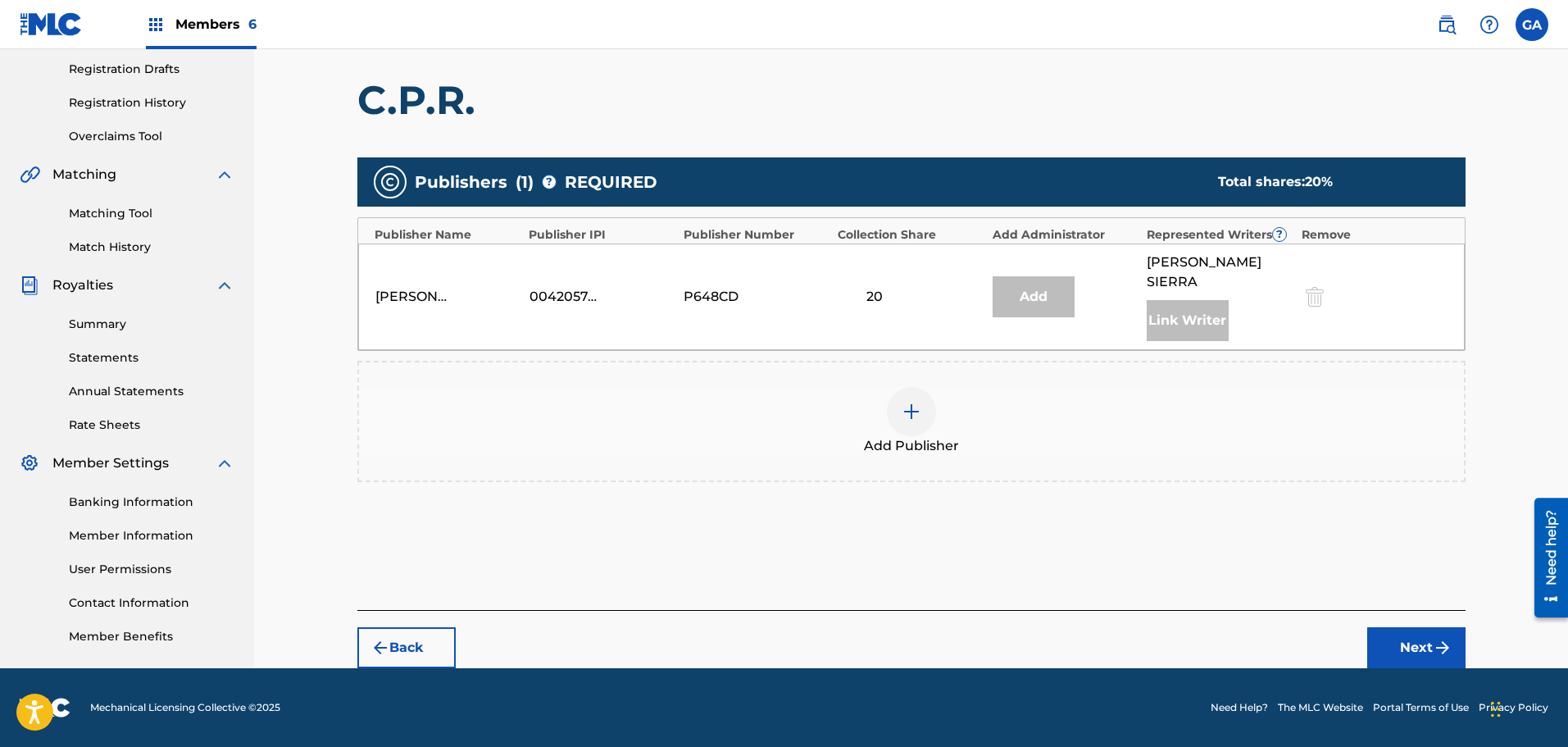
scroll to position [270, 0]
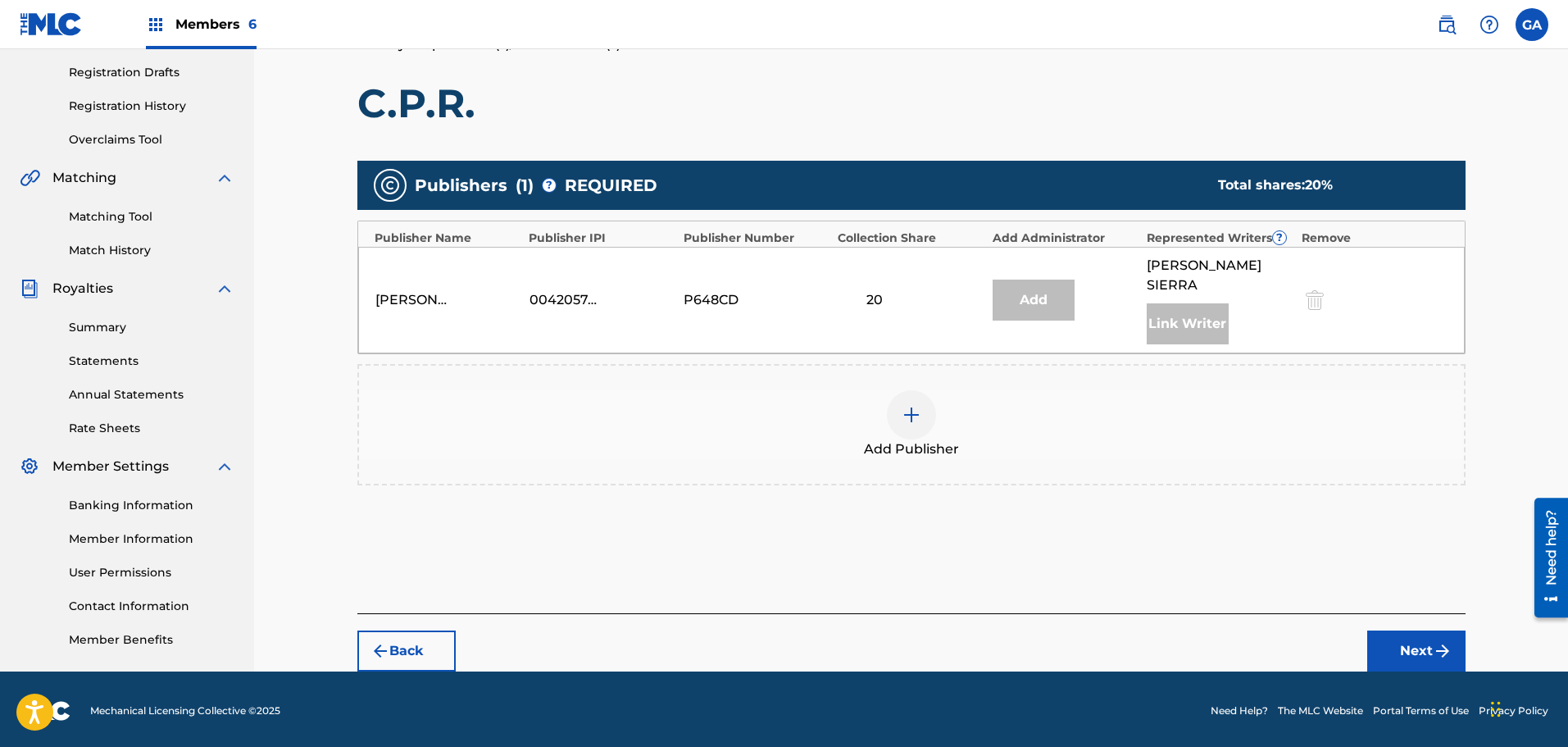
click at [920, 405] on img at bounding box center [911, 414] width 20 height 20
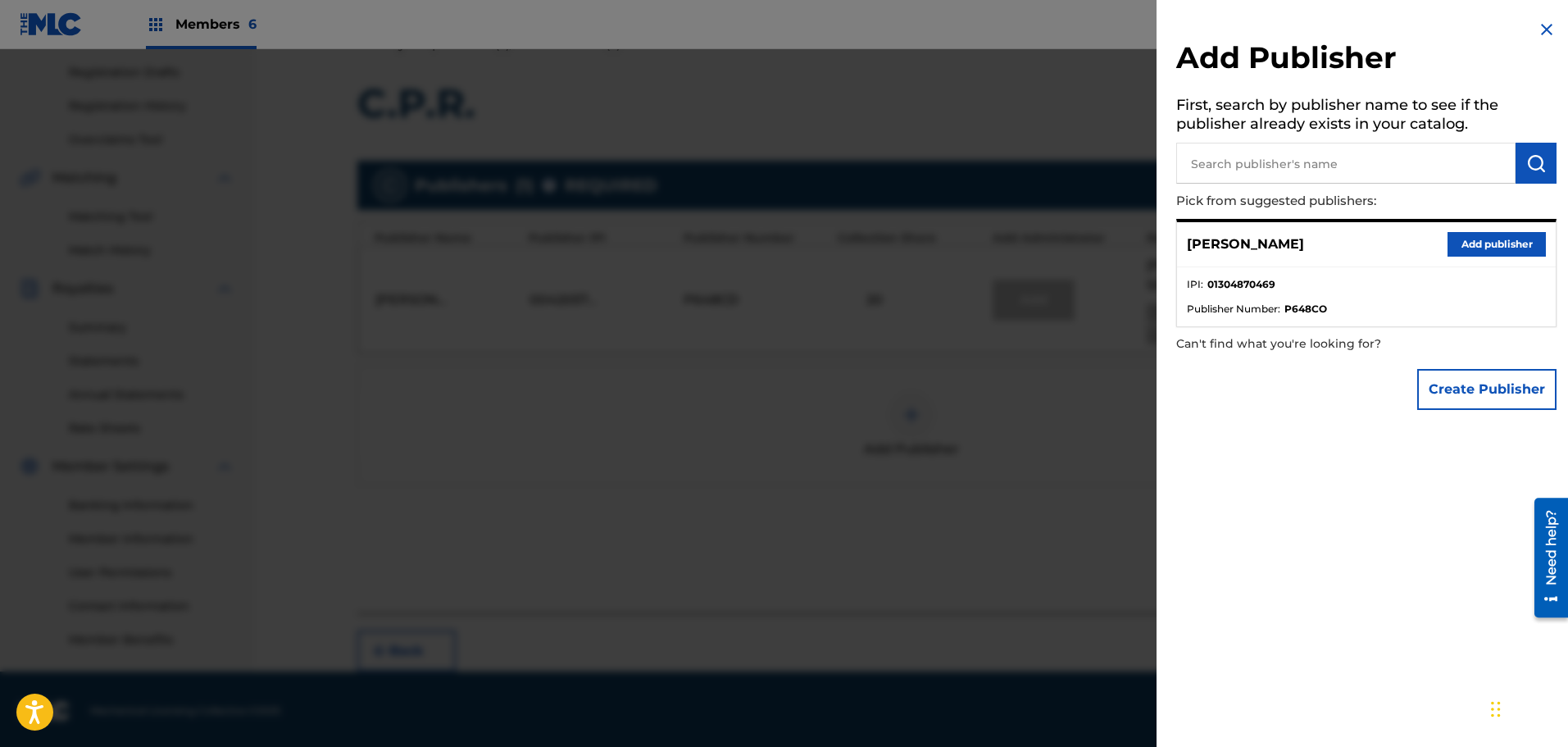
click at [1503, 245] on button "Add publisher" at bounding box center [1497, 244] width 98 height 25
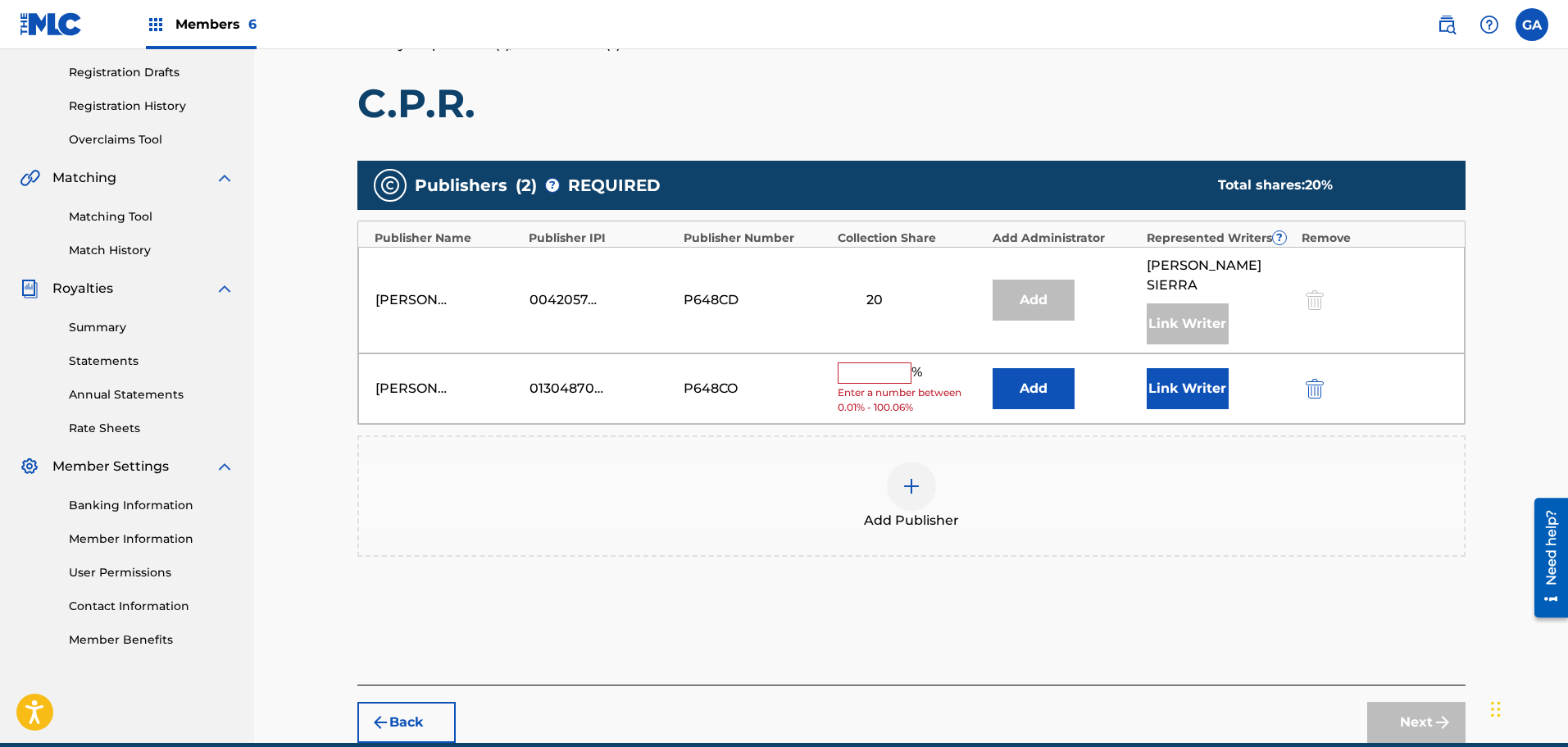
click at [896, 363] on input "text" at bounding box center [875, 373] width 74 height 22
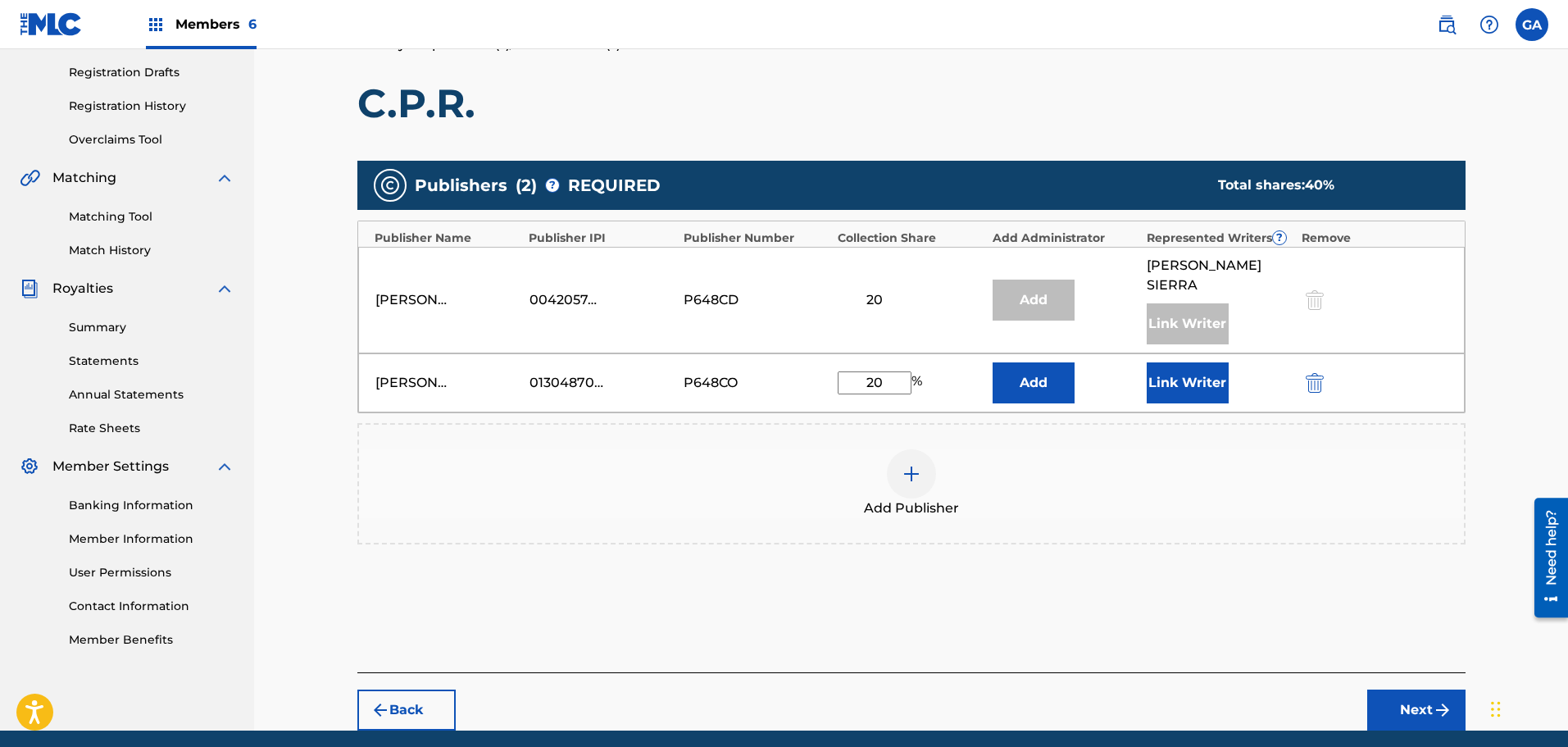
type input "20"
click at [1203, 375] on button "Link Writer" at bounding box center [1187, 383] width 82 height 41
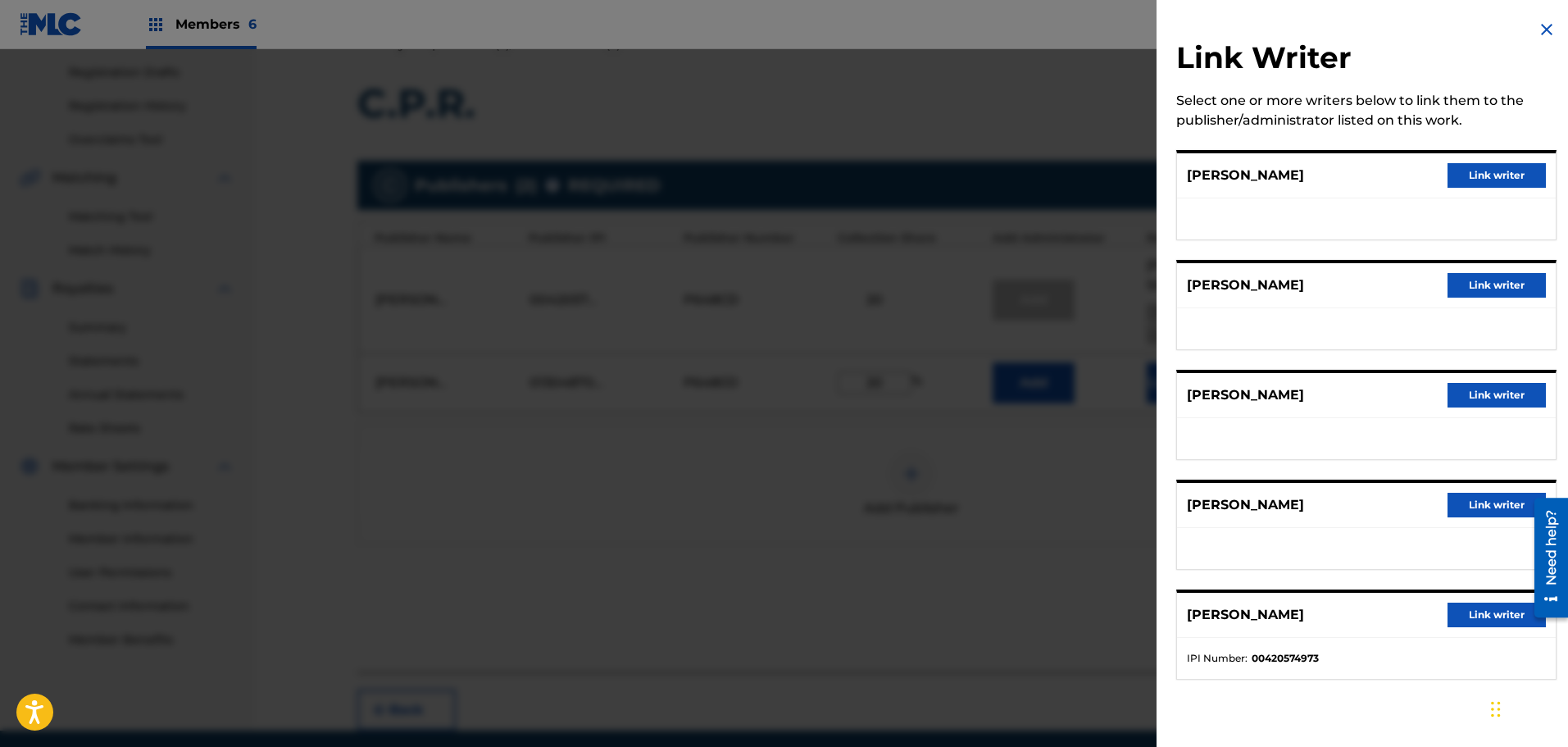
click at [1504, 502] on button "Link writer" at bounding box center [1497, 505] width 98 height 25
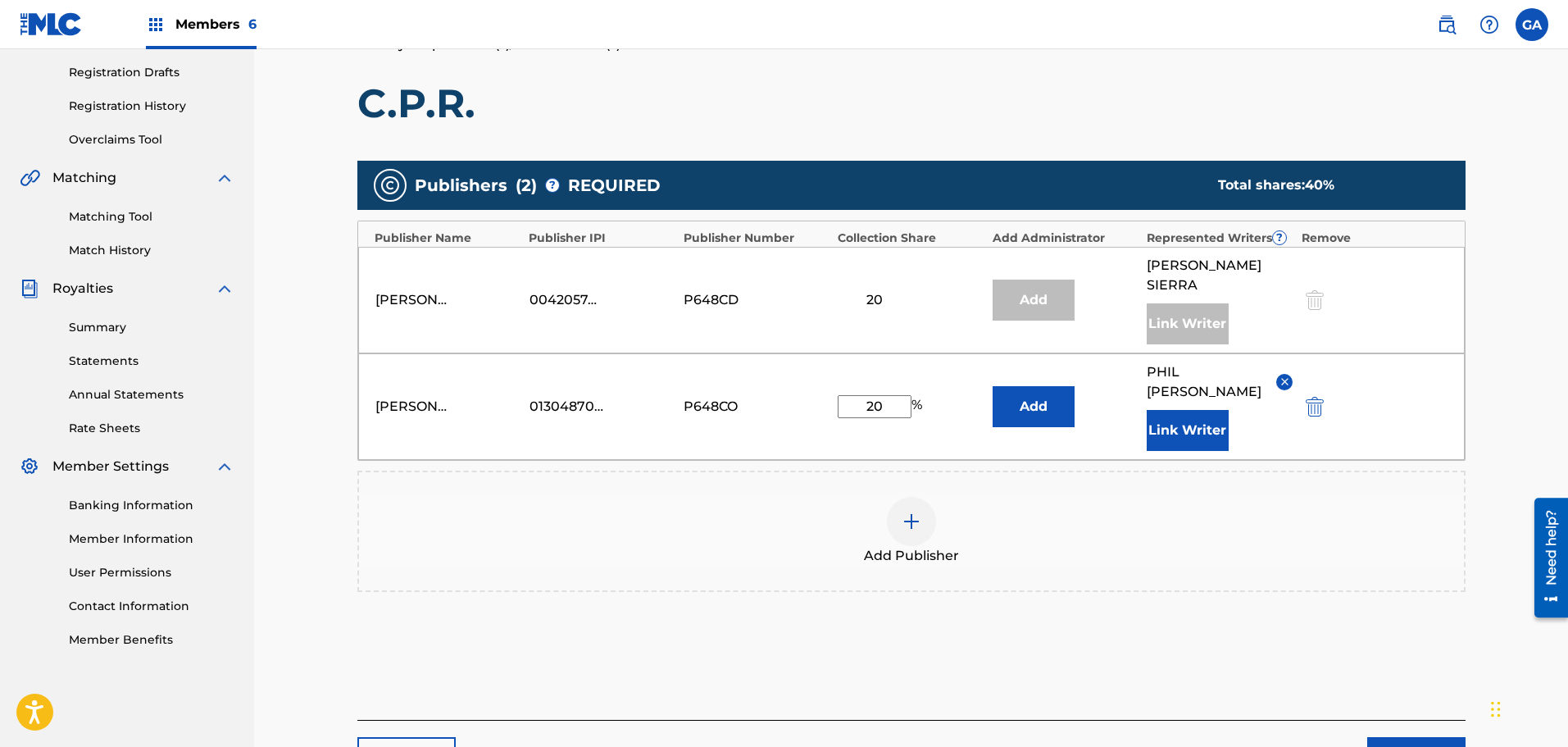
scroll to position [340, 0]
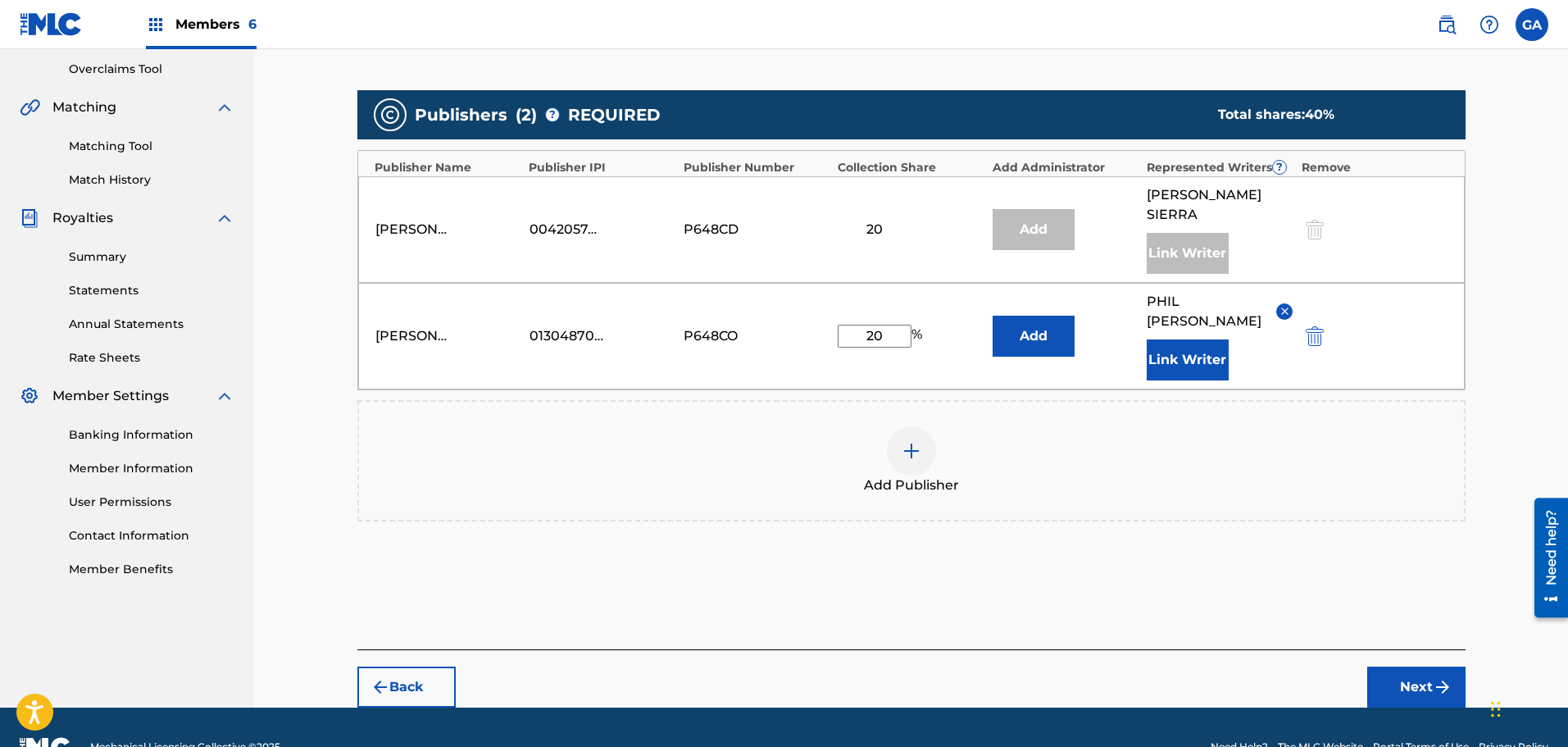
click at [1406, 667] on button "Next" at bounding box center [1416, 688] width 98 height 41
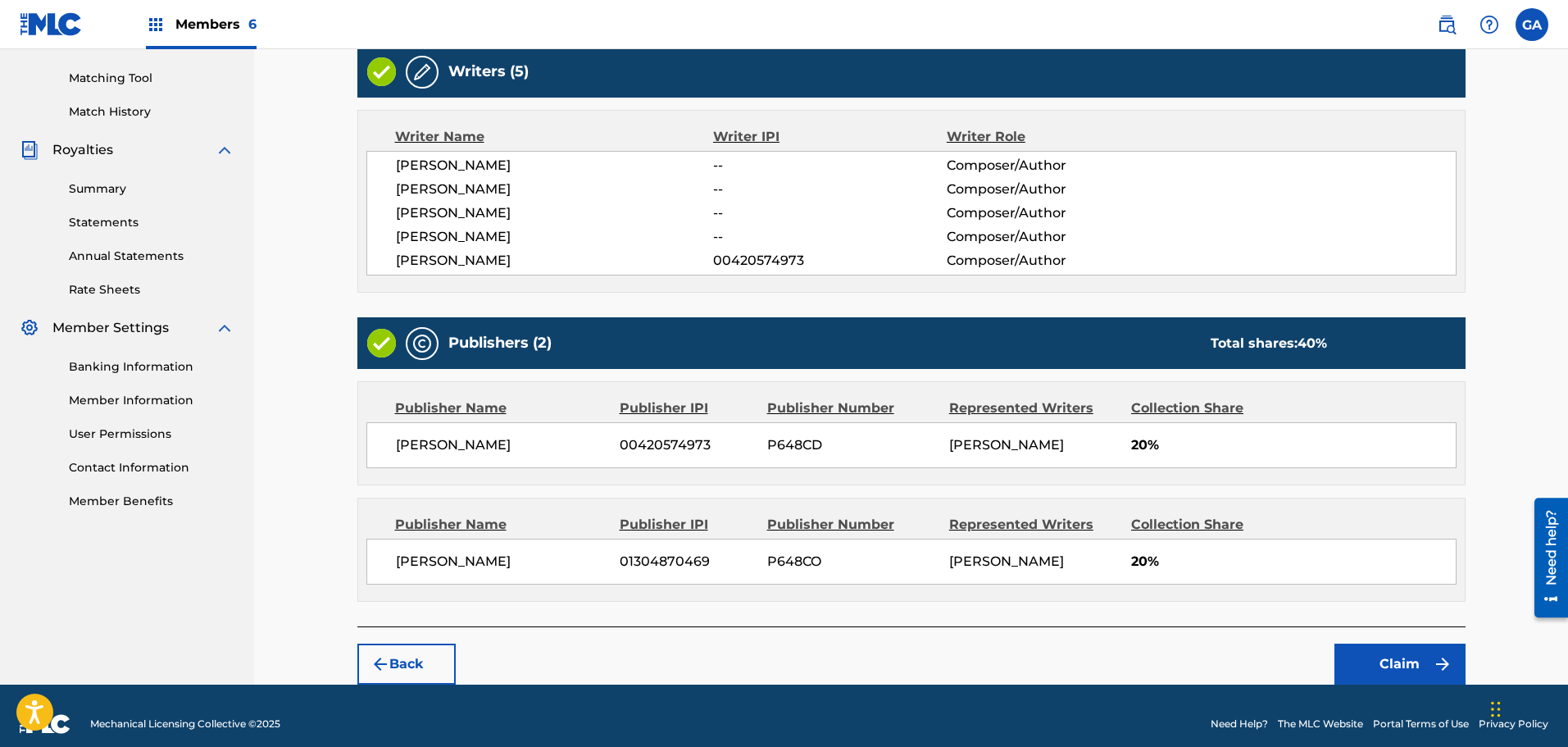
scroll to position [425, 0]
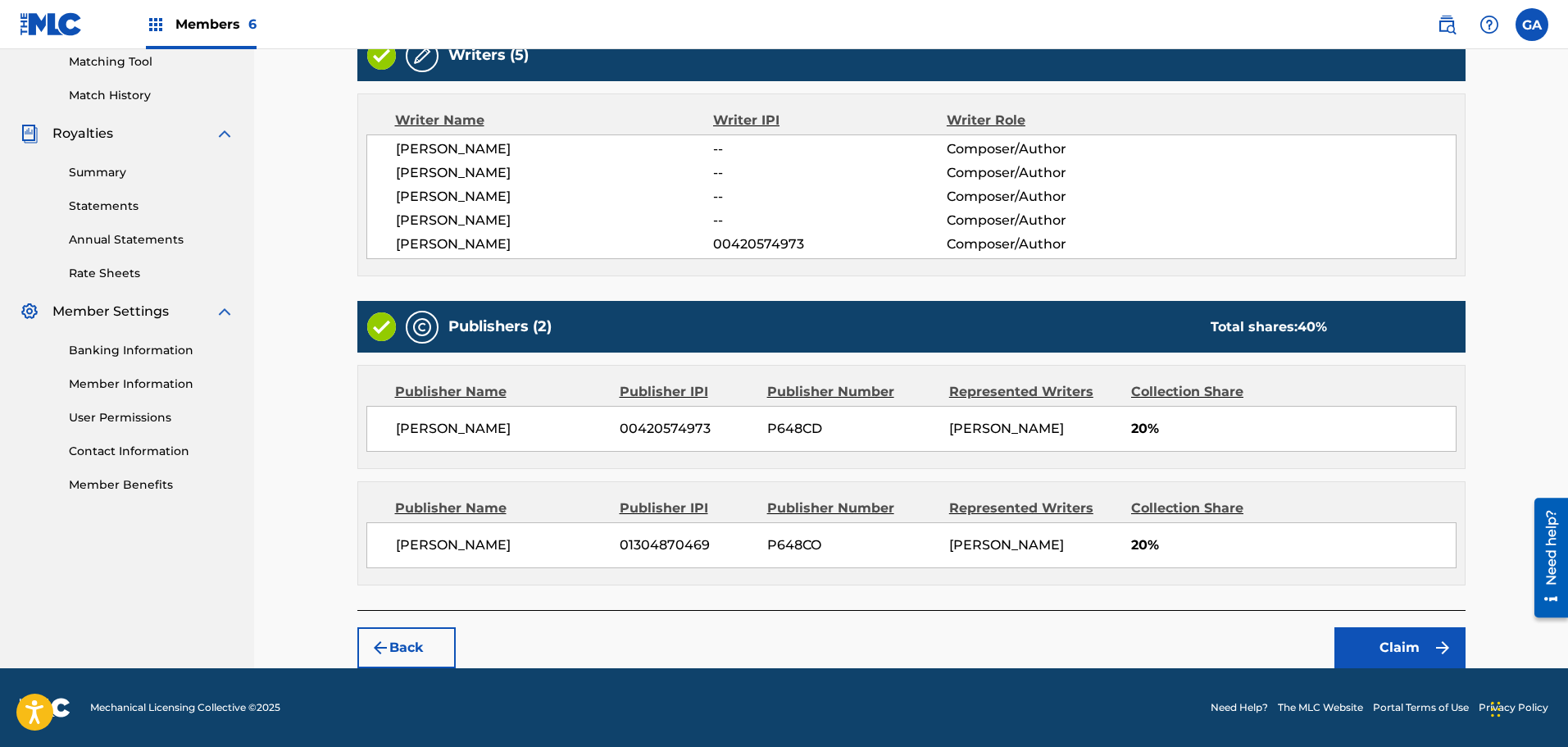
click at [1441, 645] on img "submit" at bounding box center [1442, 648] width 20 height 20
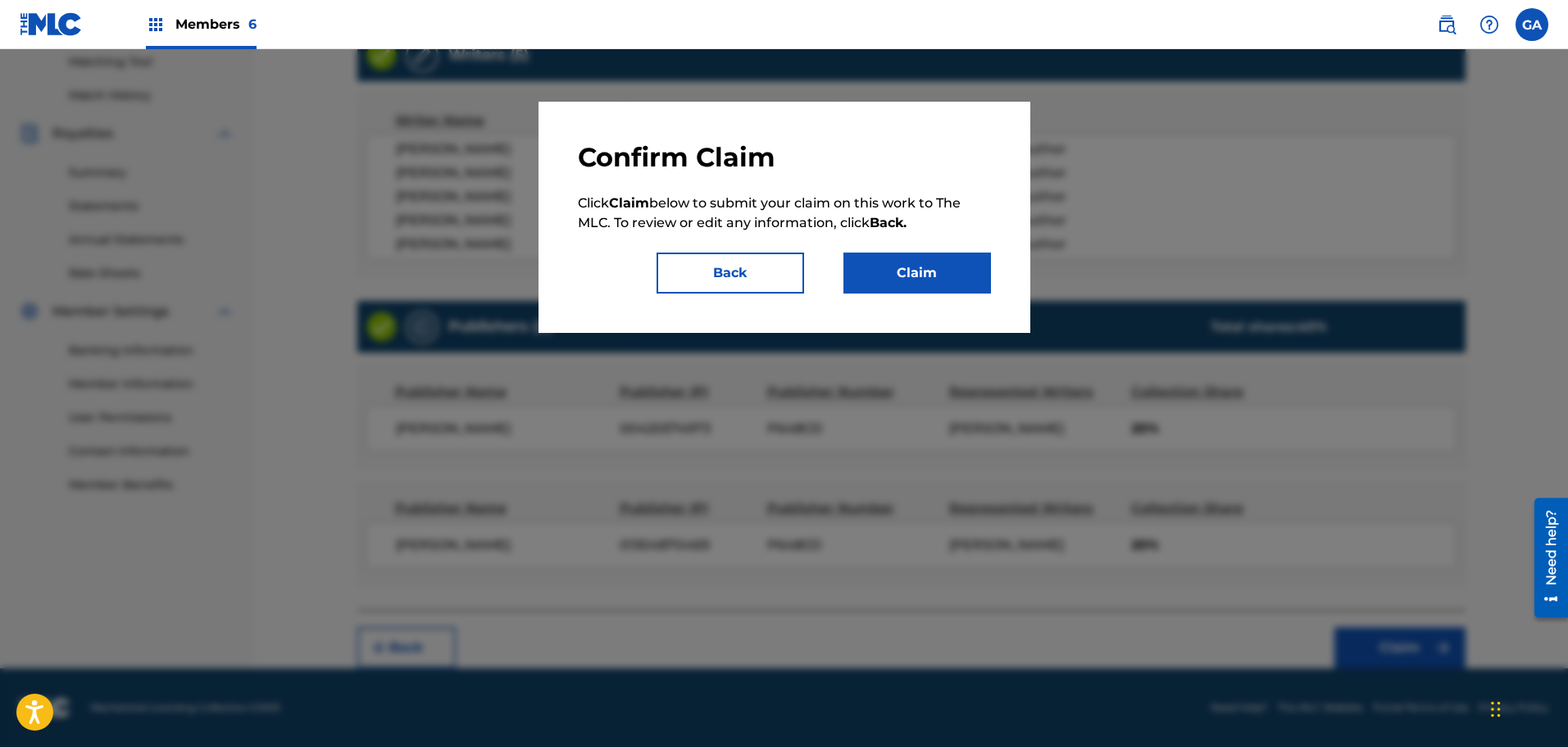
click at [907, 265] on button "Claim" at bounding box center [916, 273] width 147 height 41
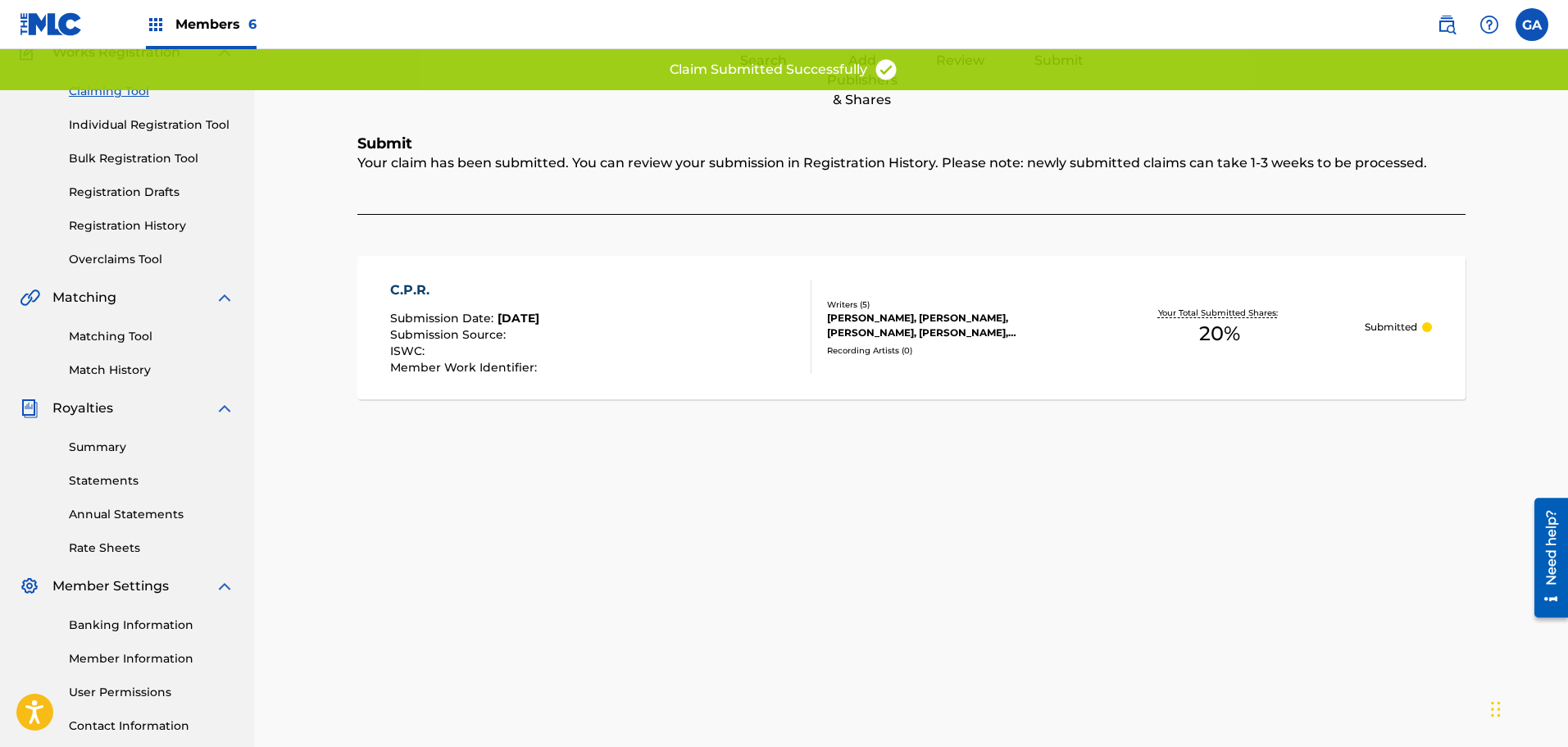
scroll to position [0, 0]
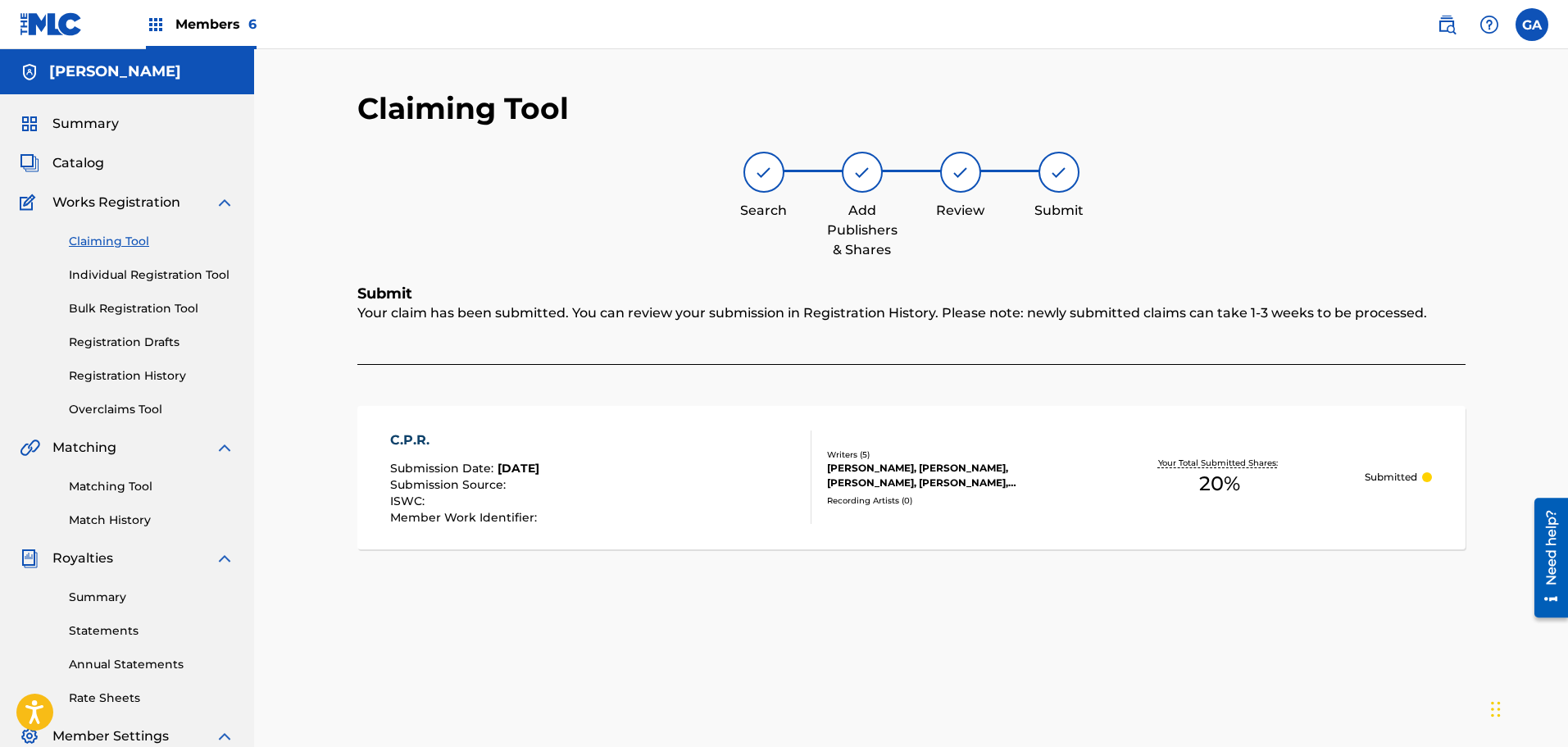
click at [95, 240] on link "Claiming Tool" at bounding box center [152, 241] width 165 height 17
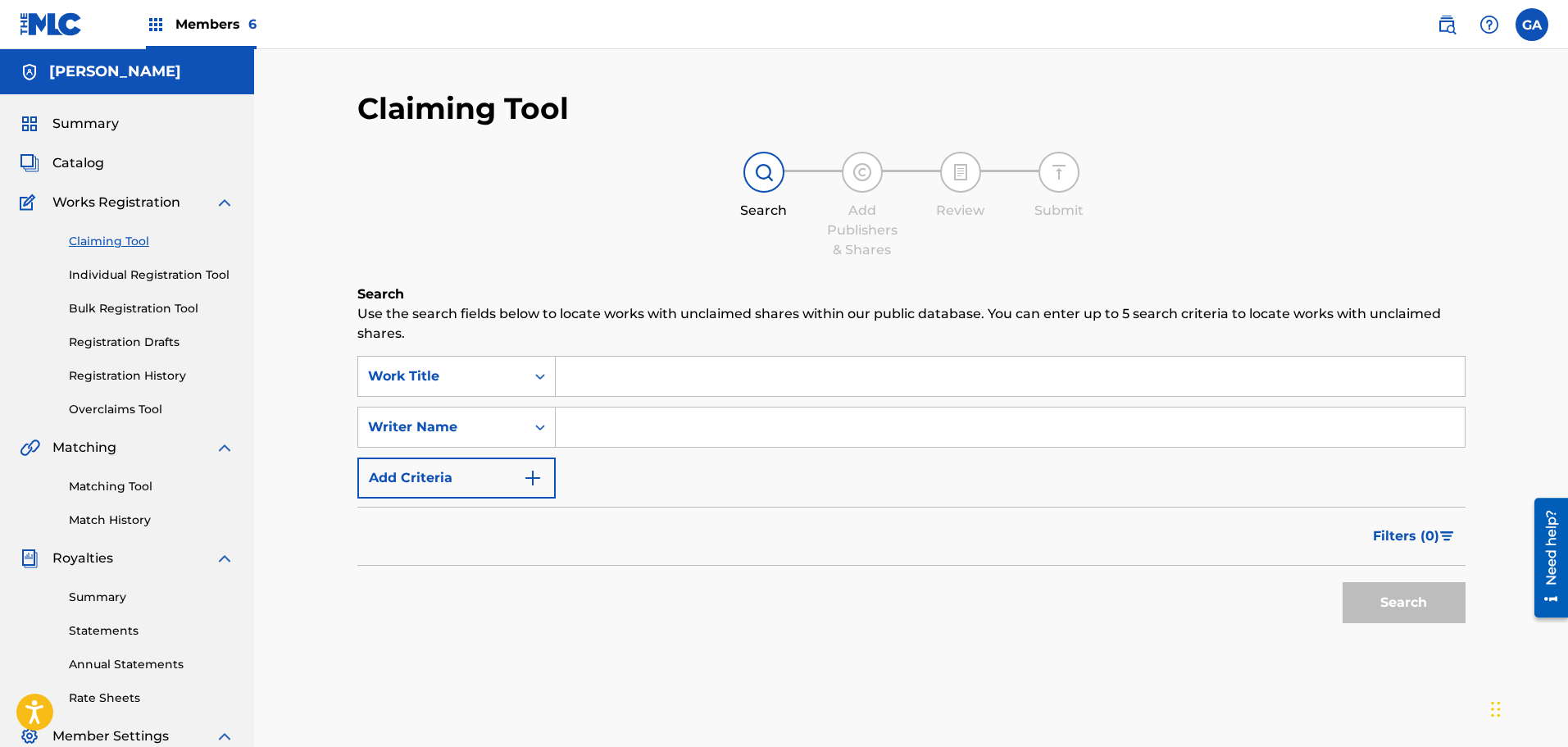
click at [601, 375] on input "Search Form" at bounding box center [1010, 377] width 909 height 40
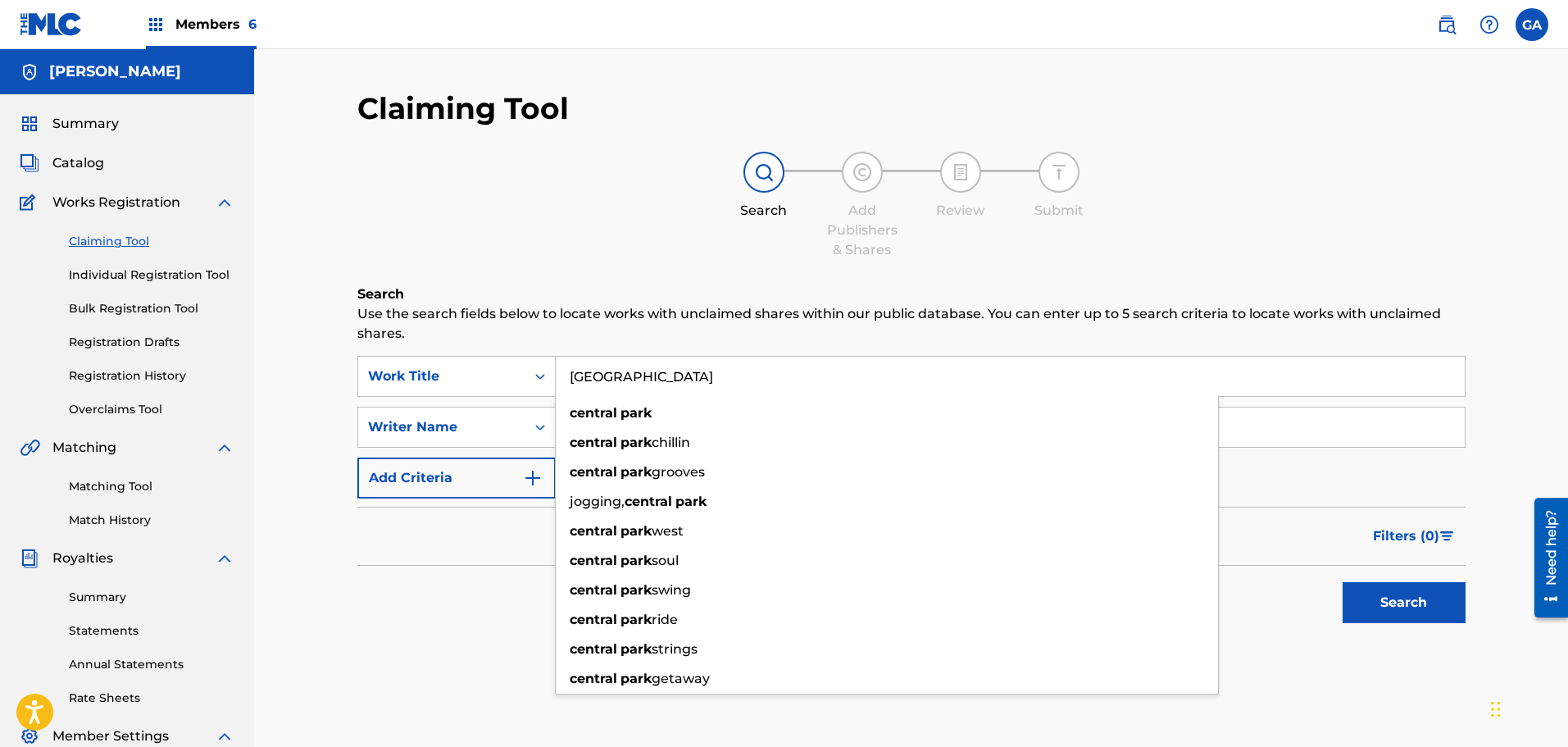
type input "[GEOGRAPHIC_DATA]"
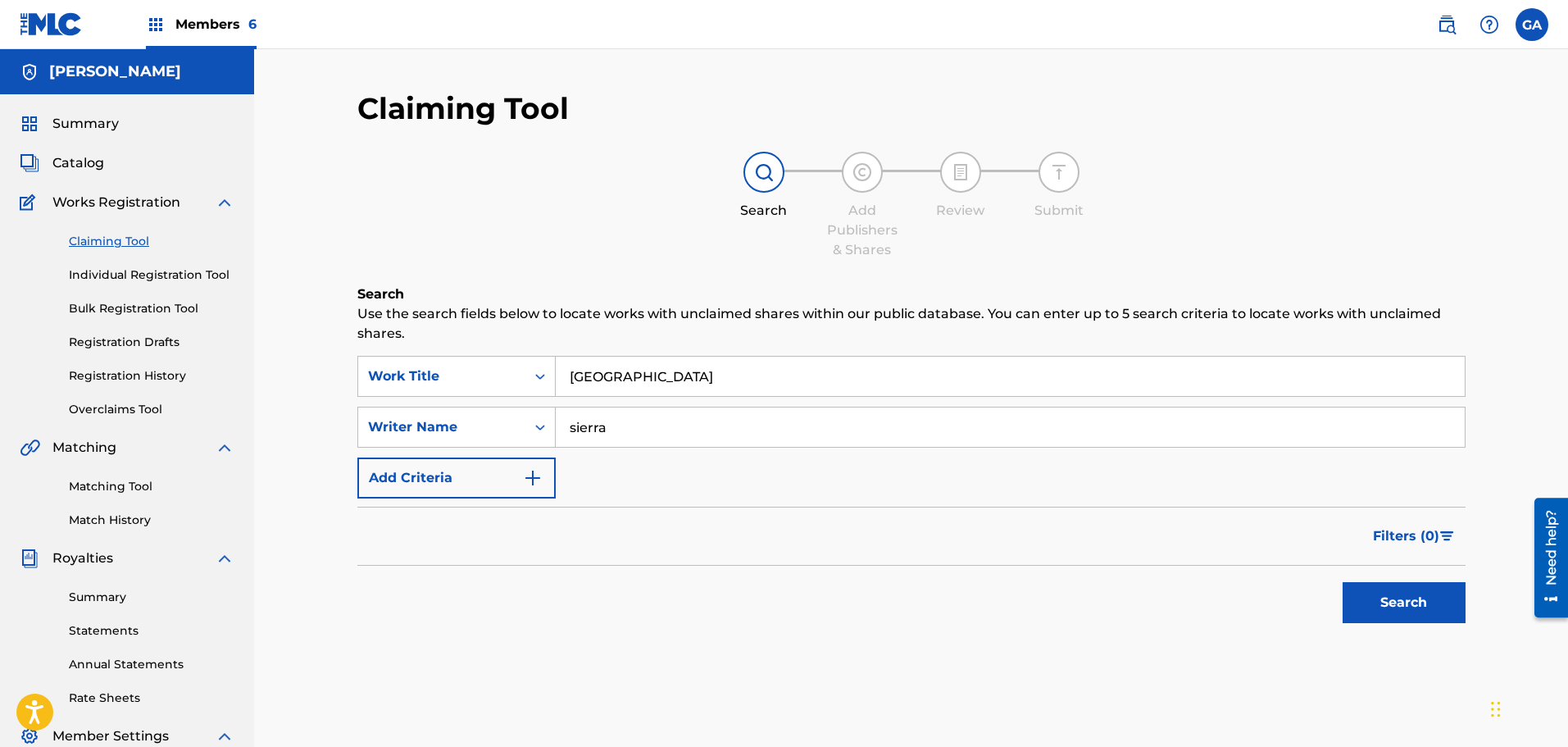
type input "sierra"
click at [1342, 582] on button "Search" at bounding box center [1404, 603] width 123 height 41
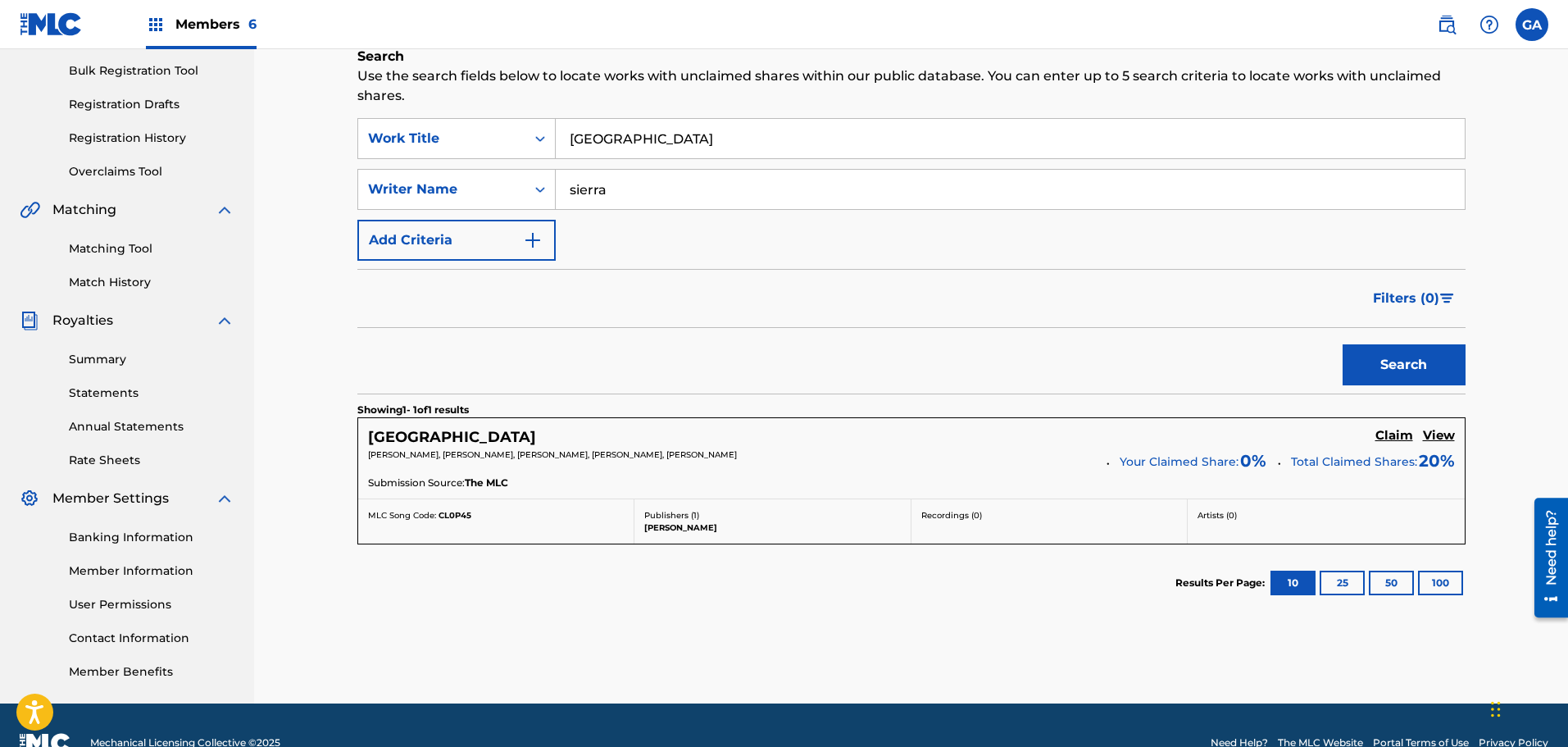
scroll to position [246, 0]
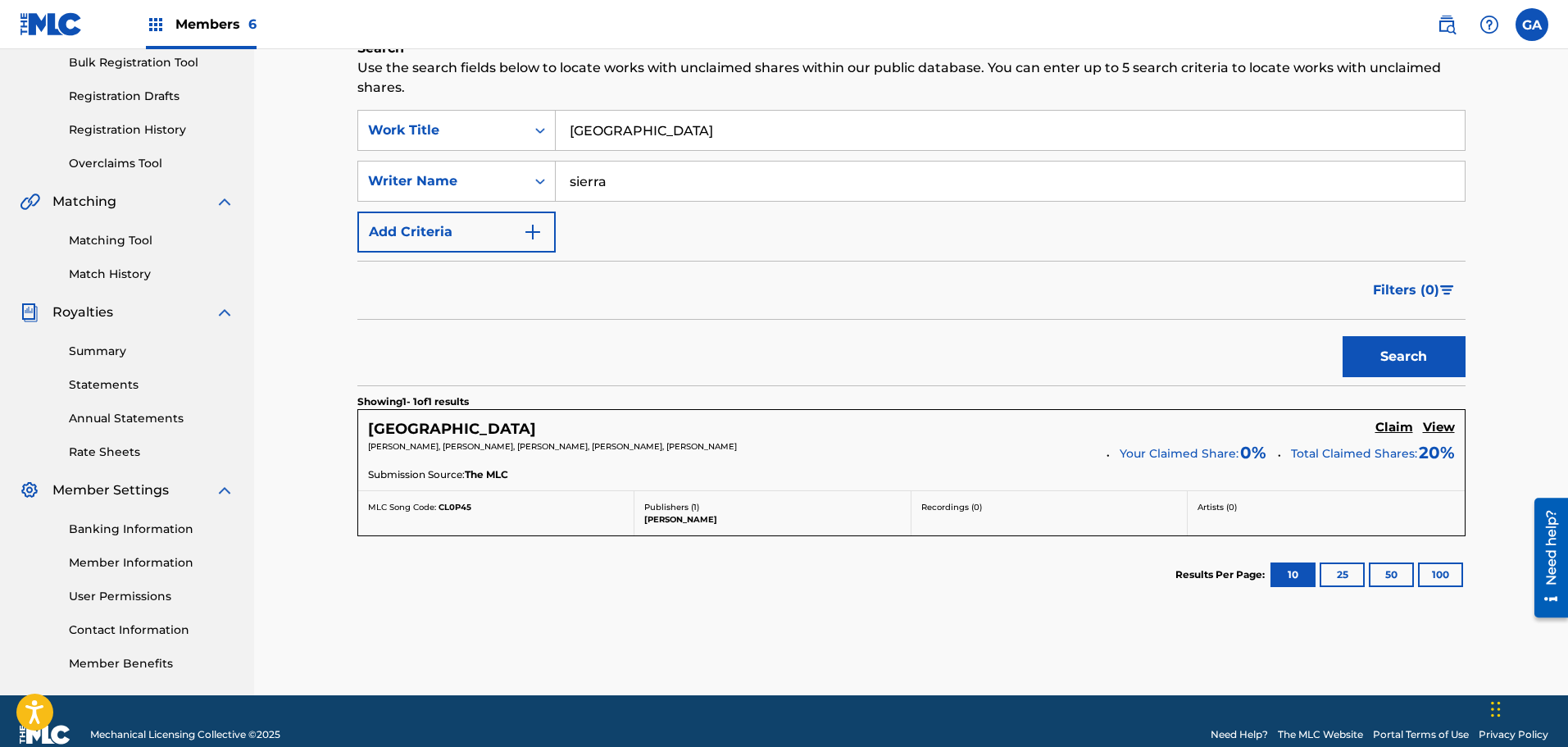
click at [1396, 430] on h5 "Claim" at bounding box center [1394, 427] width 38 height 16
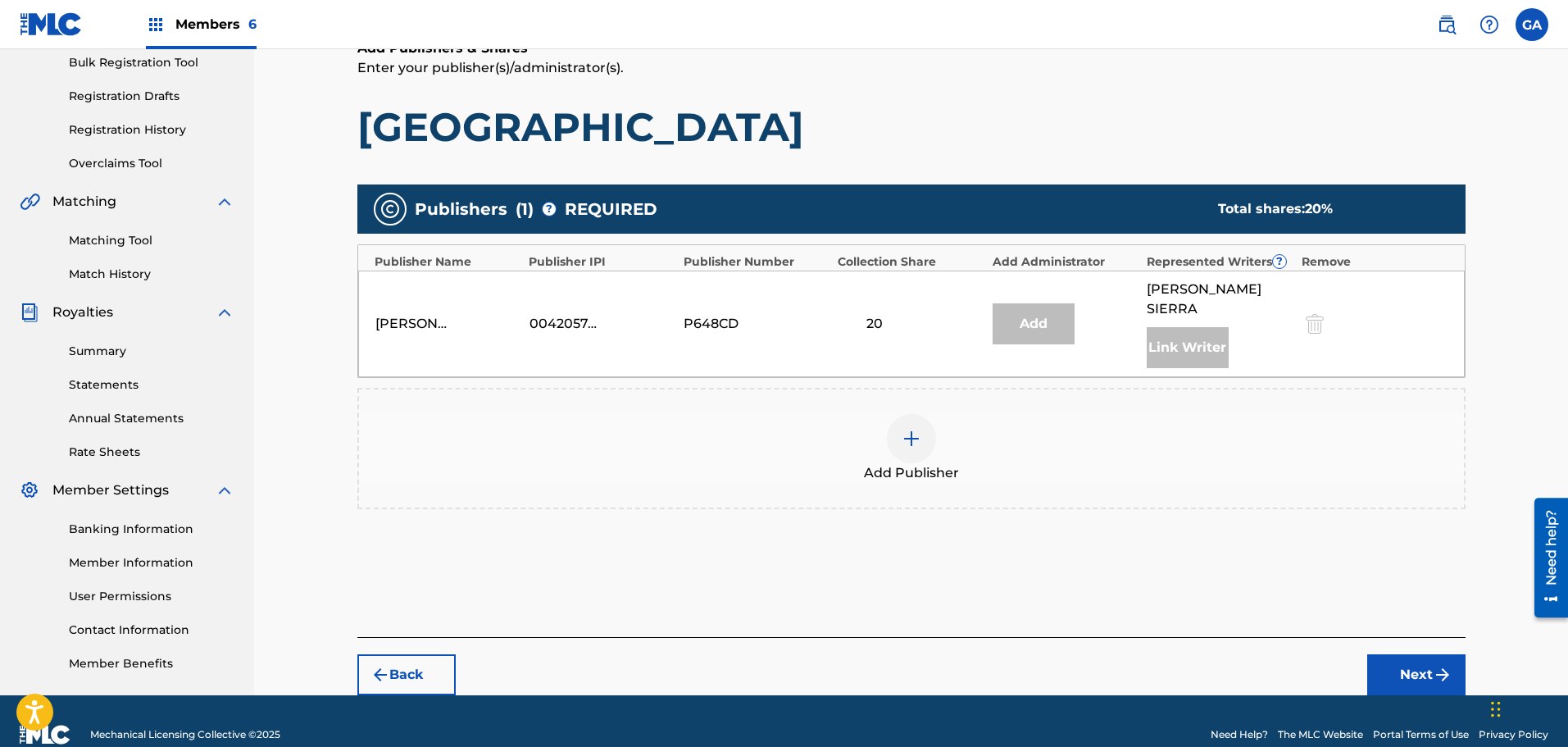
click at [914, 430] on div at bounding box center [911, 439] width 49 height 49
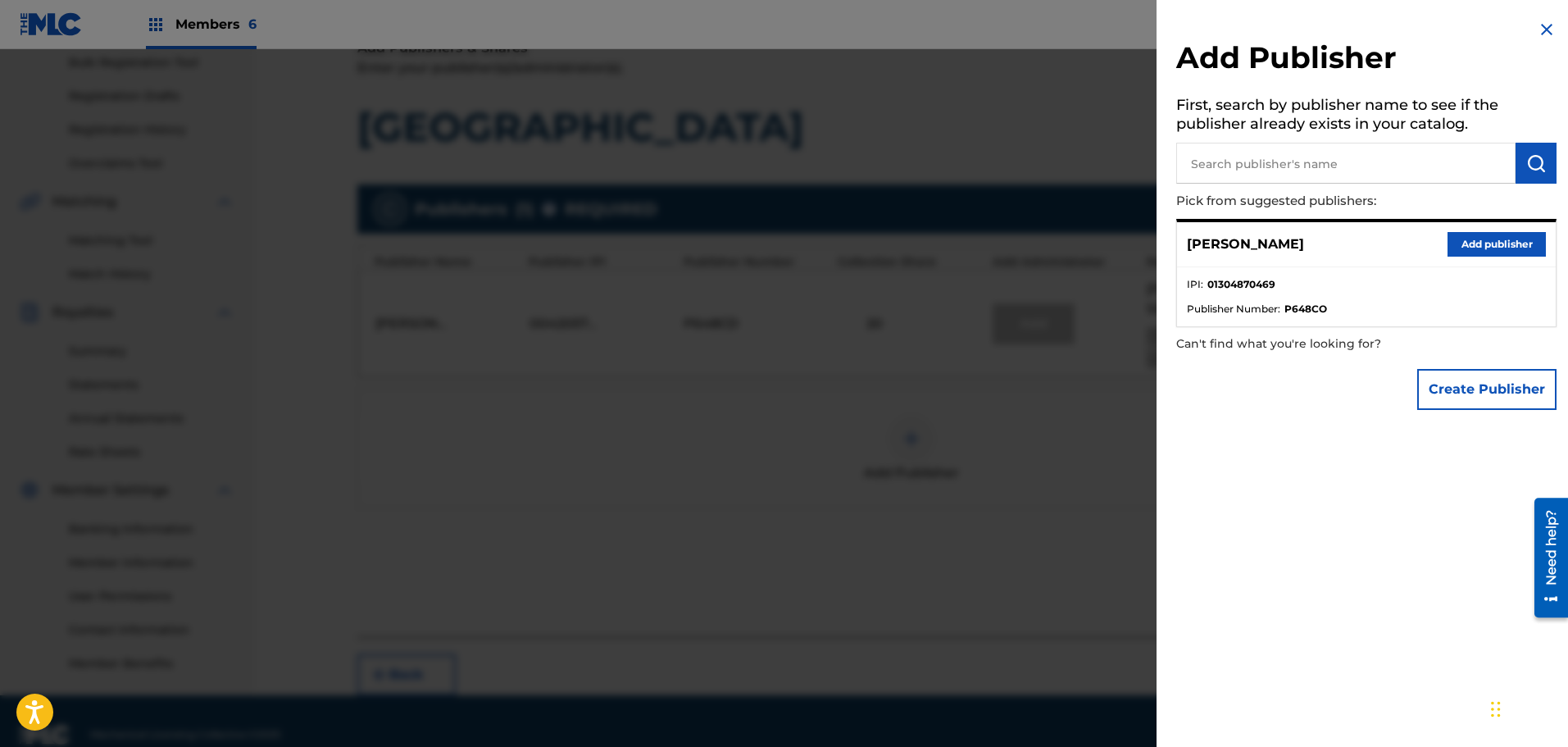
click at [1480, 246] on button "Add publisher" at bounding box center [1497, 244] width 98 height 25
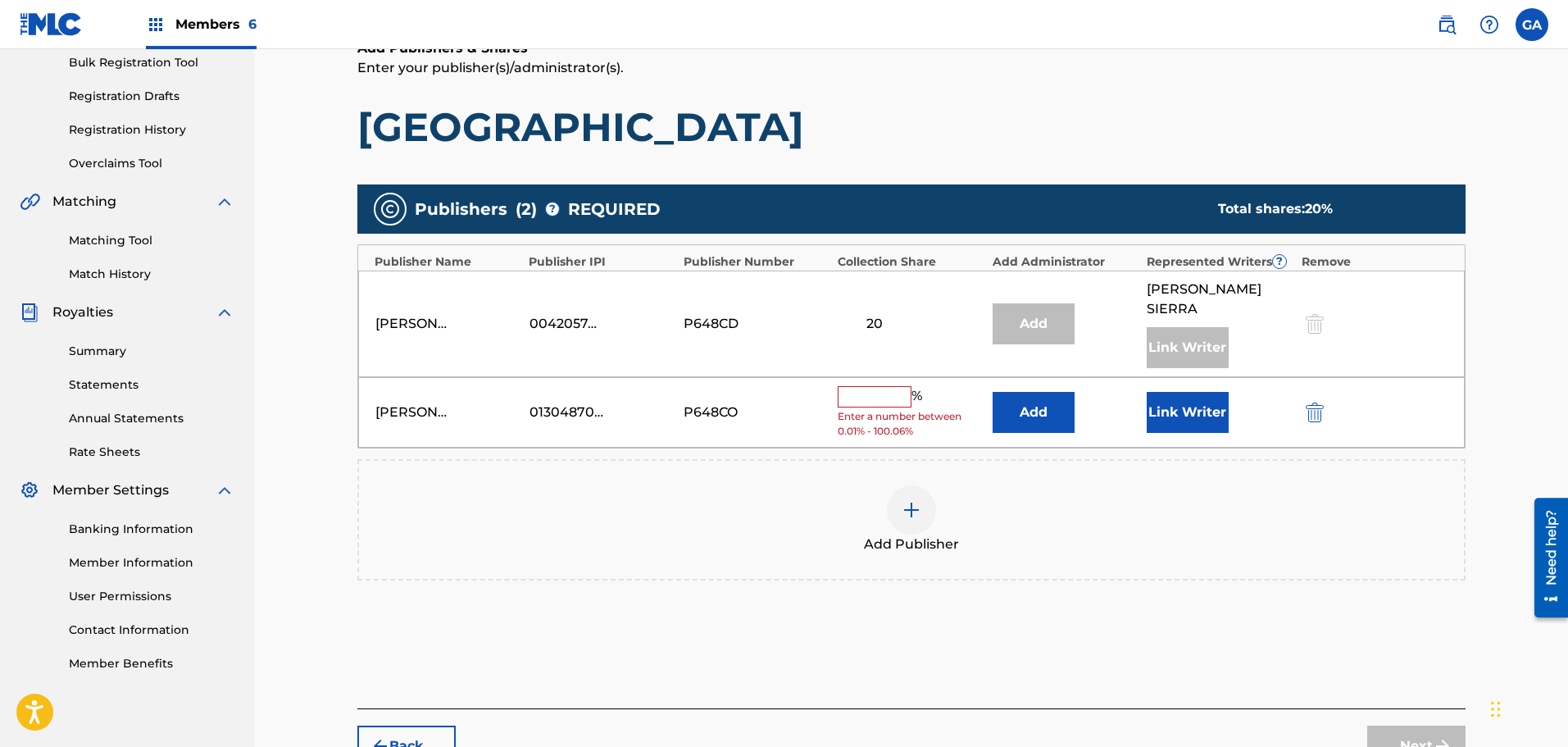
click at [872, 386] on input "text" at bounding box center [875, 396] width 74 height 22
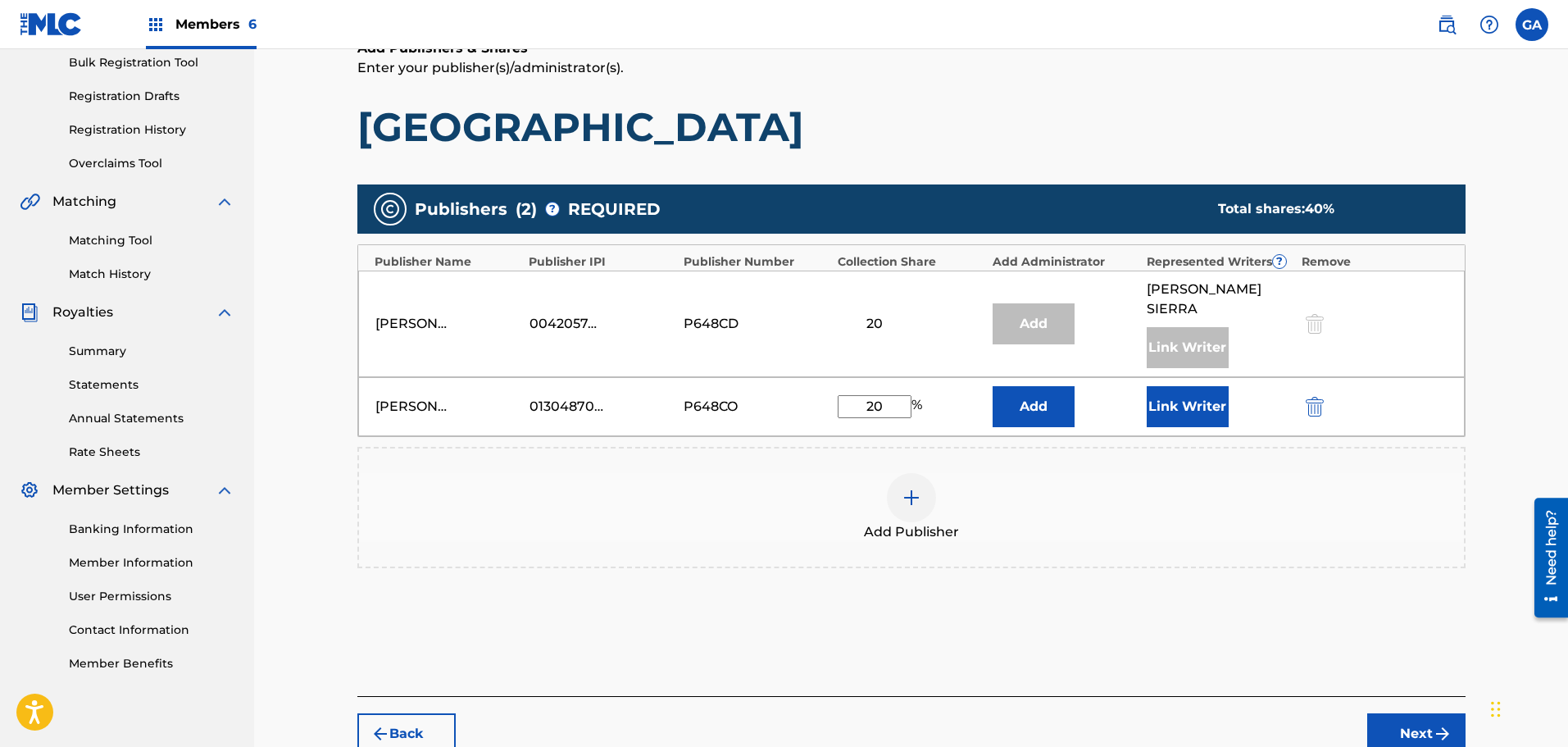
type input "20"
click at [1187, 386] on button "Link Writer" at bounding box center [1187, 407] width 82 height 41
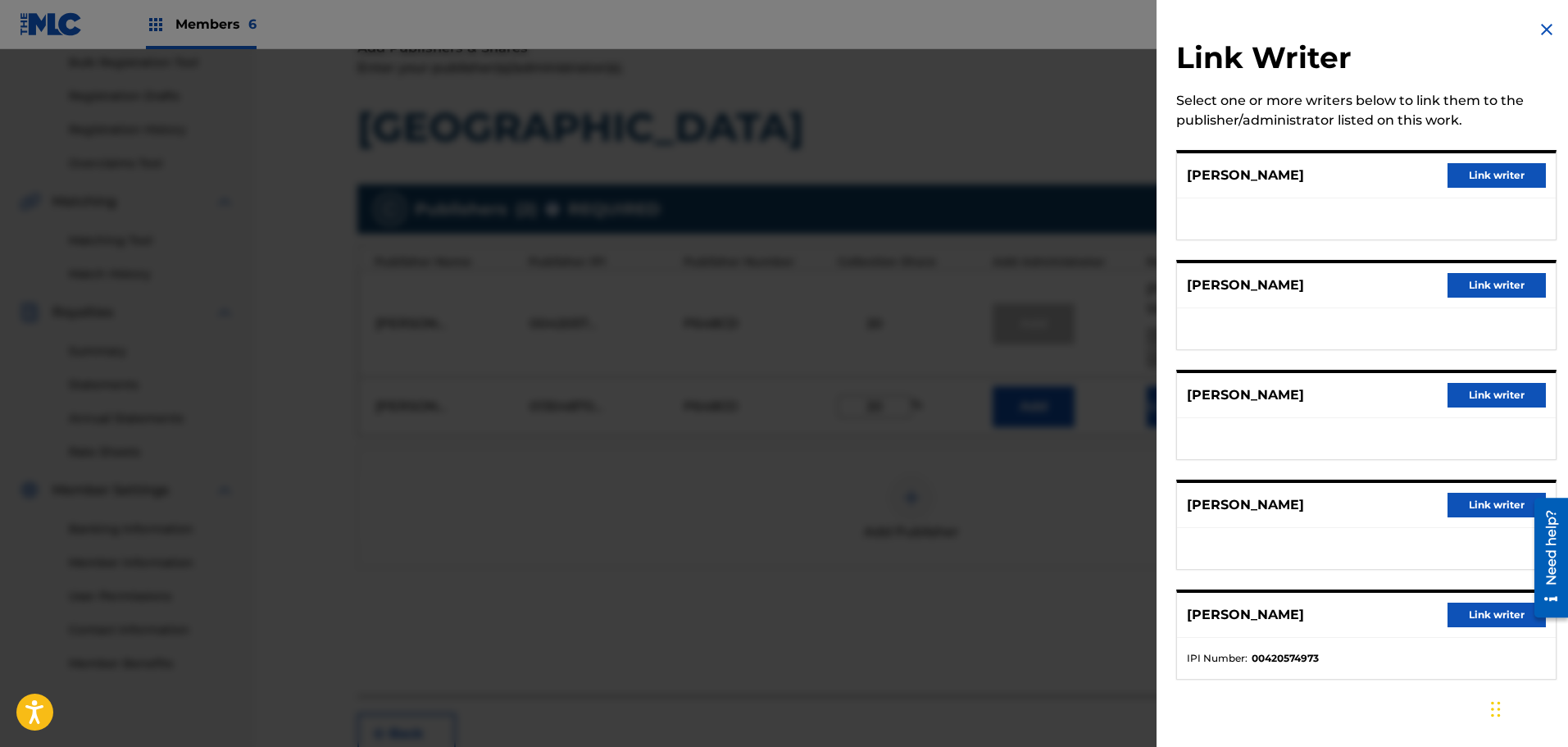
click at [1503, 505] on button "Link writer" at bounding box center [1497, 505] width 98 height 25
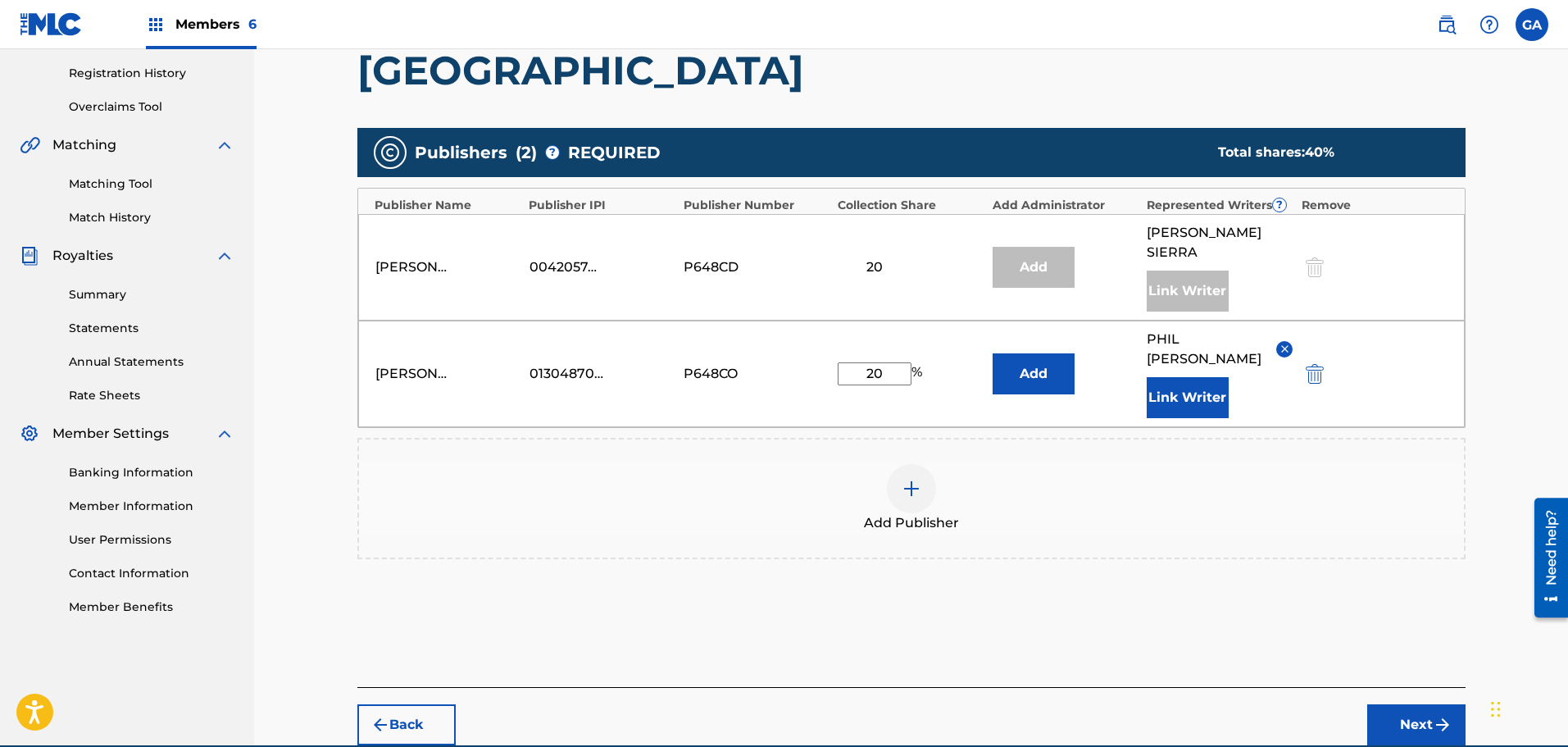
scroll to position [340, 0]
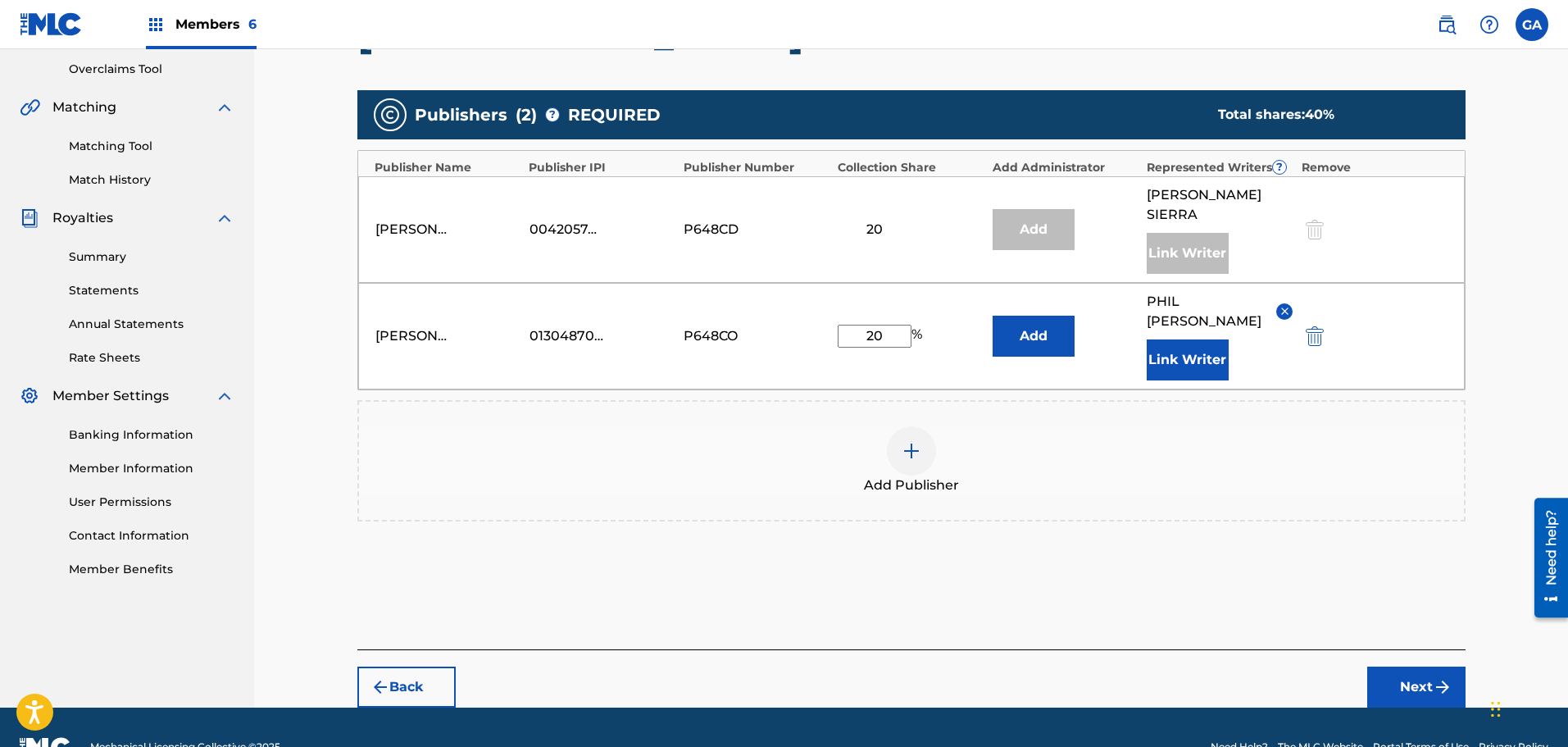
click at [1420, 667] on button "Next" at bounding box center [1416, 688] width 98 height 41
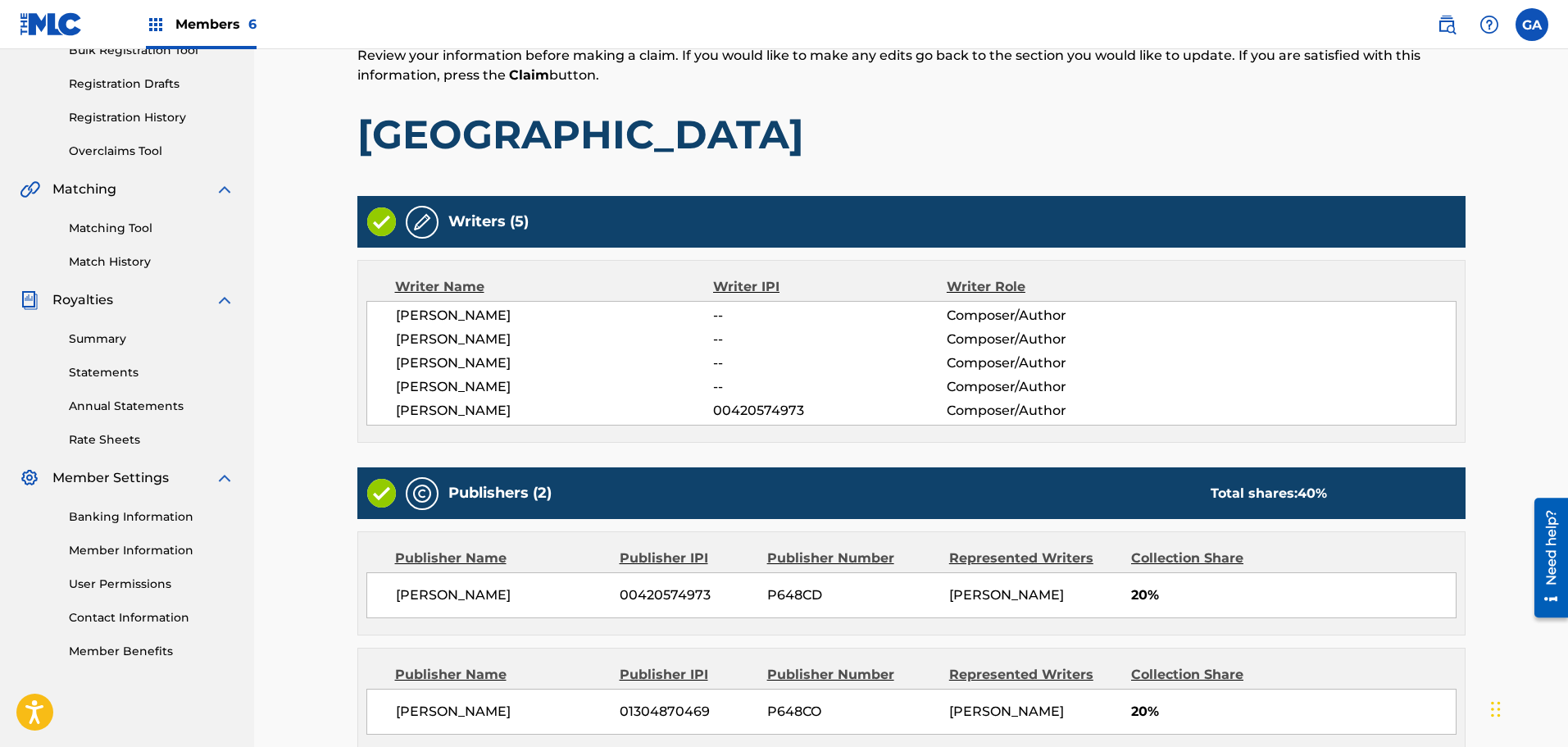
scroll to position [425, 0]
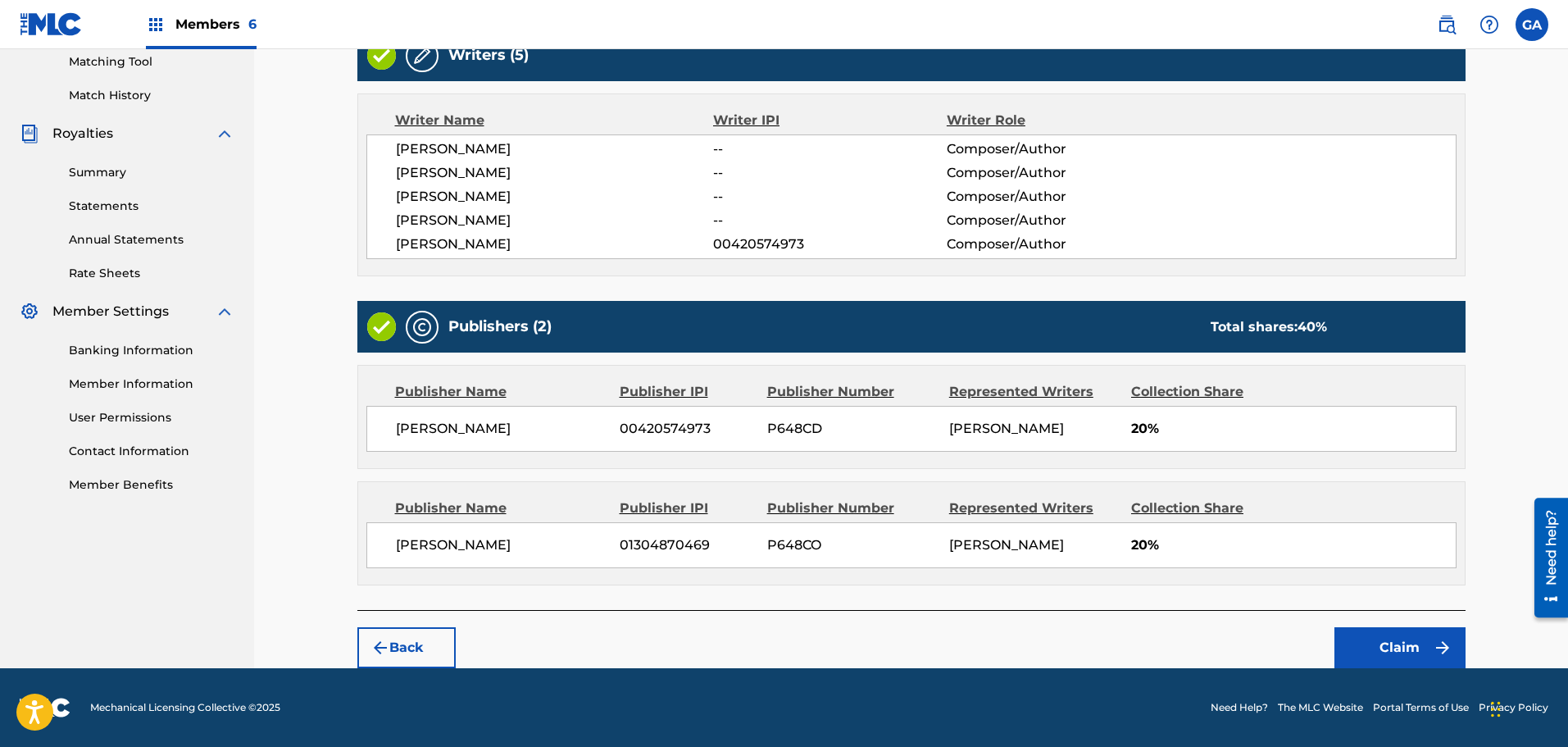
click at [1398, 639] on button "Claim" at bounding box center [1400, 648] width 131 height 41
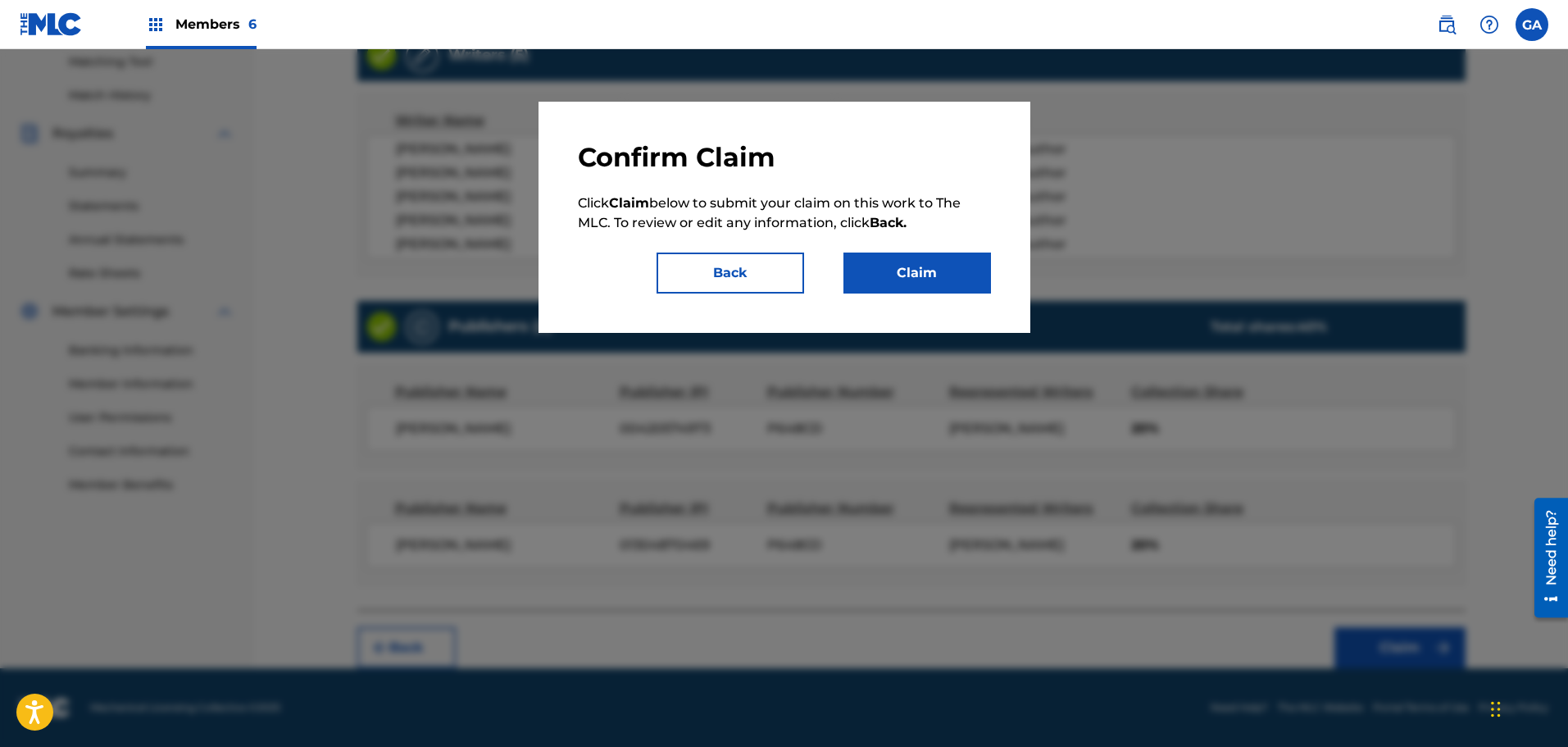
click at [928, 253] on button "Claim" at bounding box center [916, 273] width 147 height 41
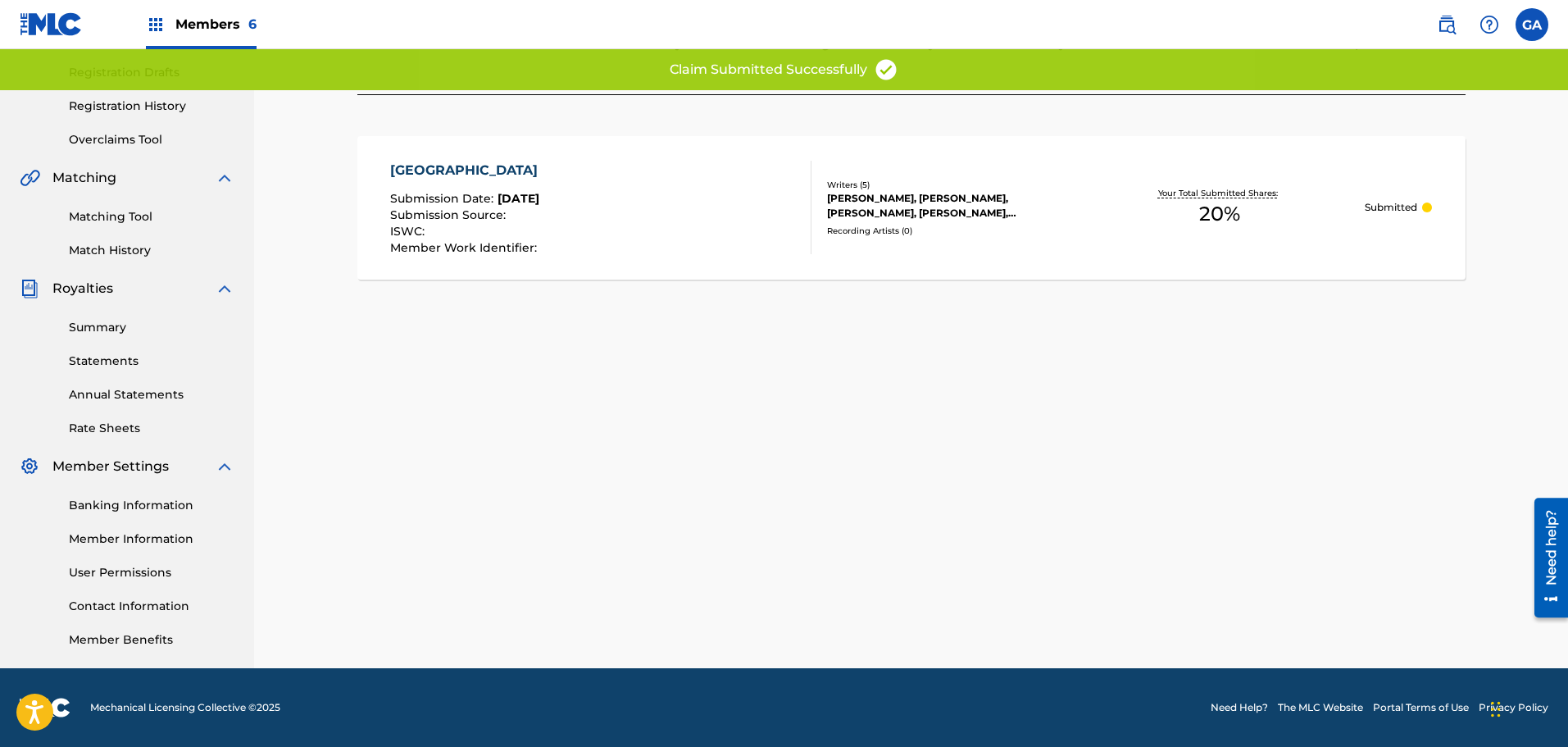
scroll to position [0, 0]
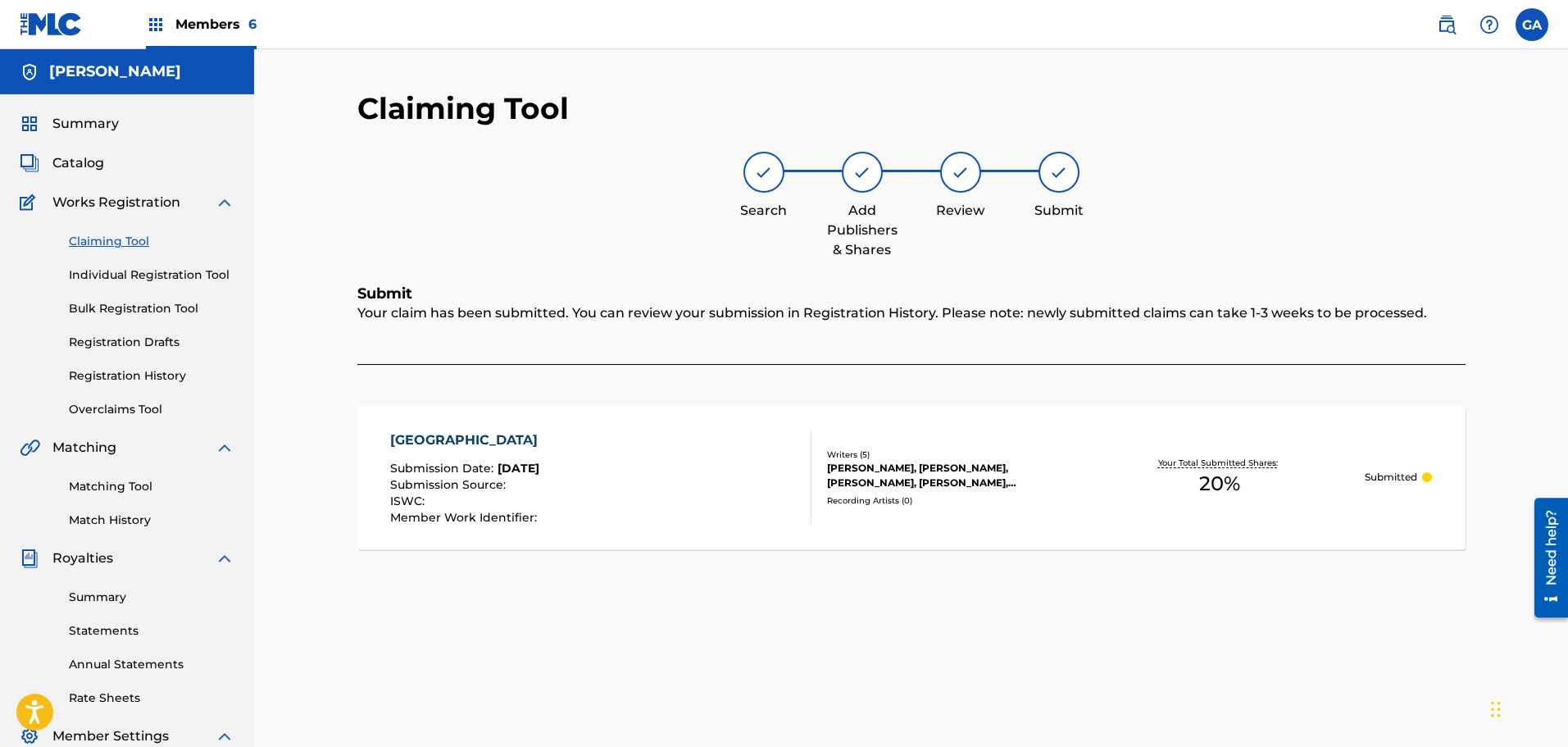
click at [102, 158] on span "Catalog" at bounding box center [78, 163] width 52 height 20
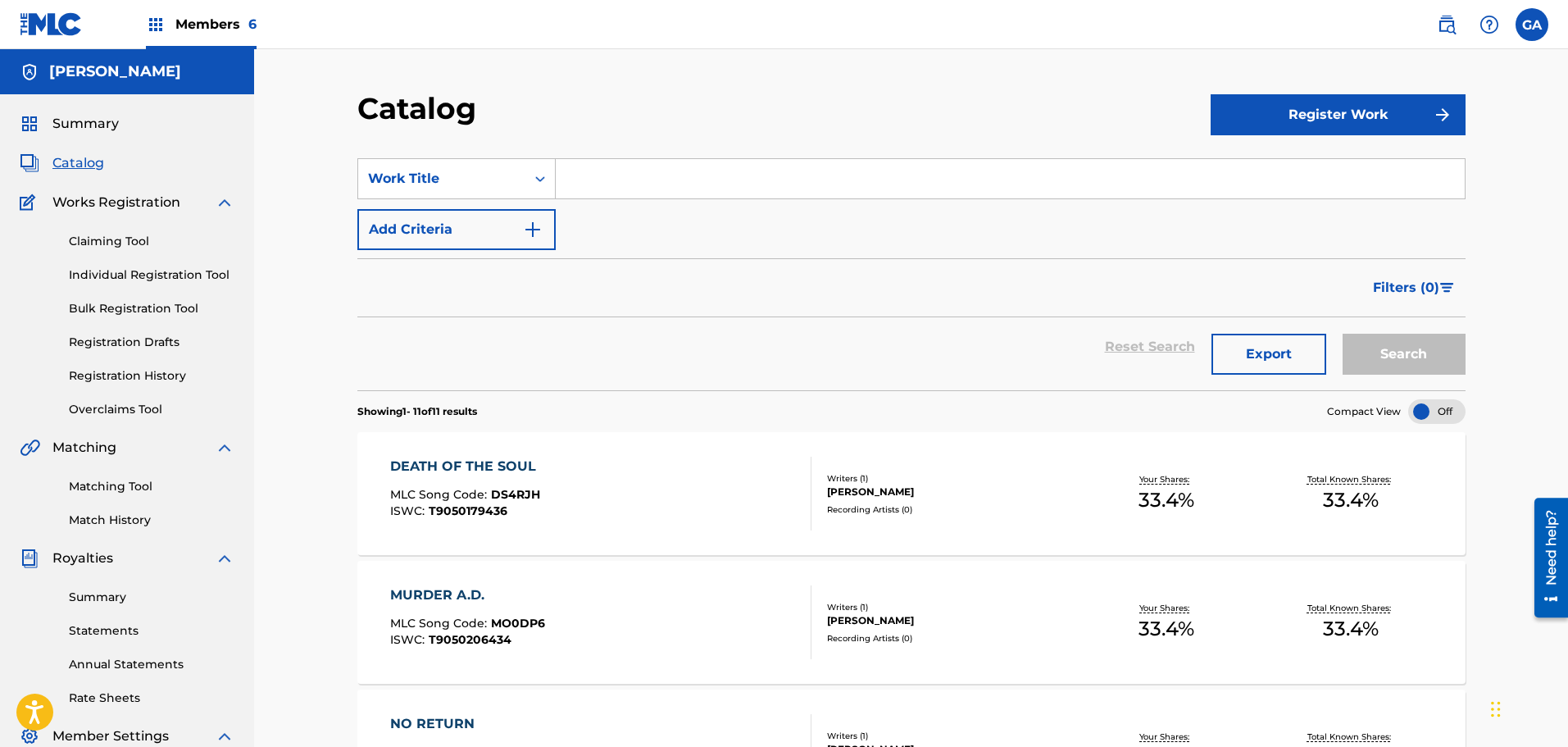
click at [633, 184] on input "Search Form" at bounding box center [1010, 179] width 909 height 40
click at [96, 239] on link "Claiming Tool" at bounding box center [152, 241] width 165 height 17
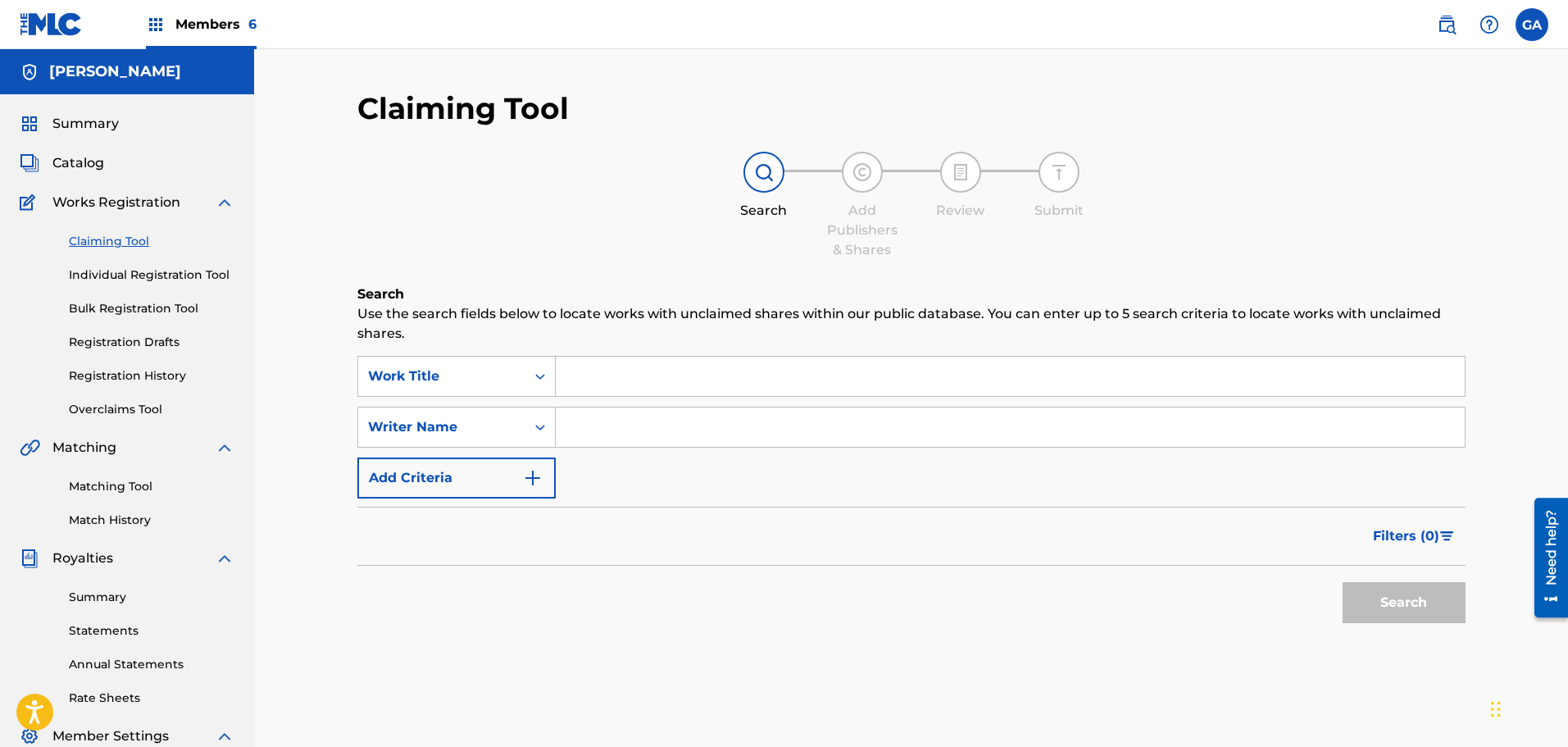
click at [614, 371] on input "Search Form" at bounding box center [1010, 377] width 909 height 40
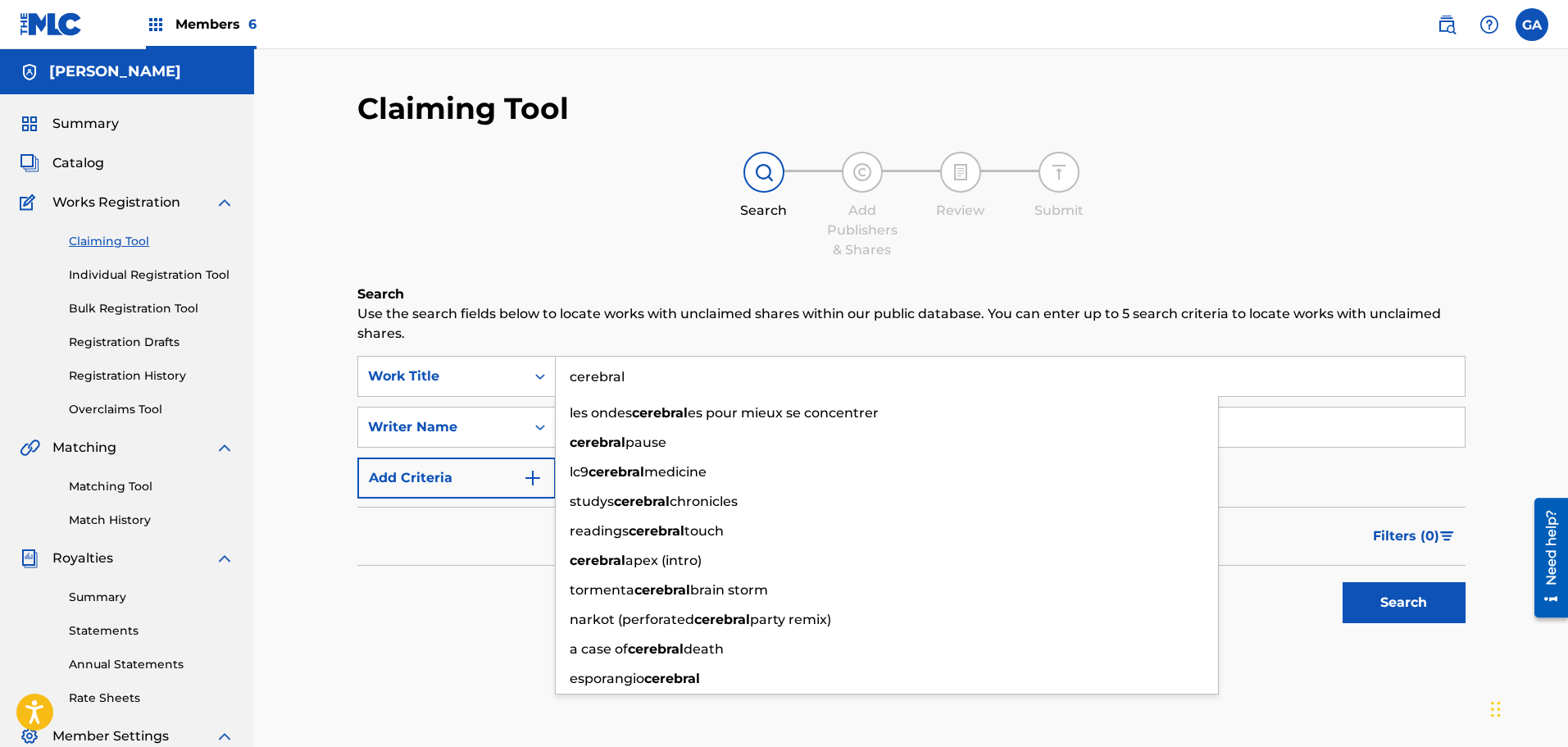
type input "cerebral"
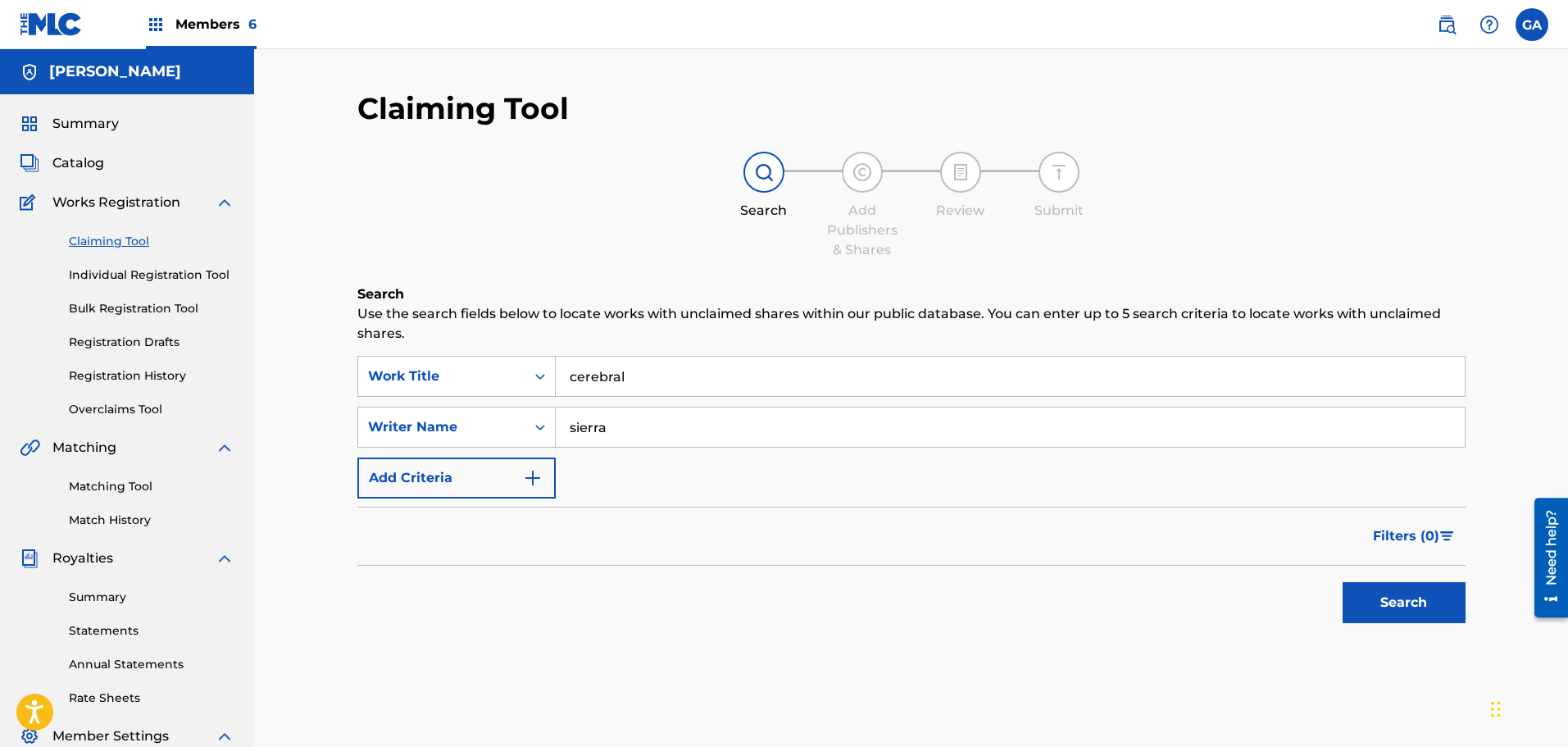
type input "sierra"
click at [1342, 582] on button "Search" at bounding box center [1404, 603] width 123 height 41
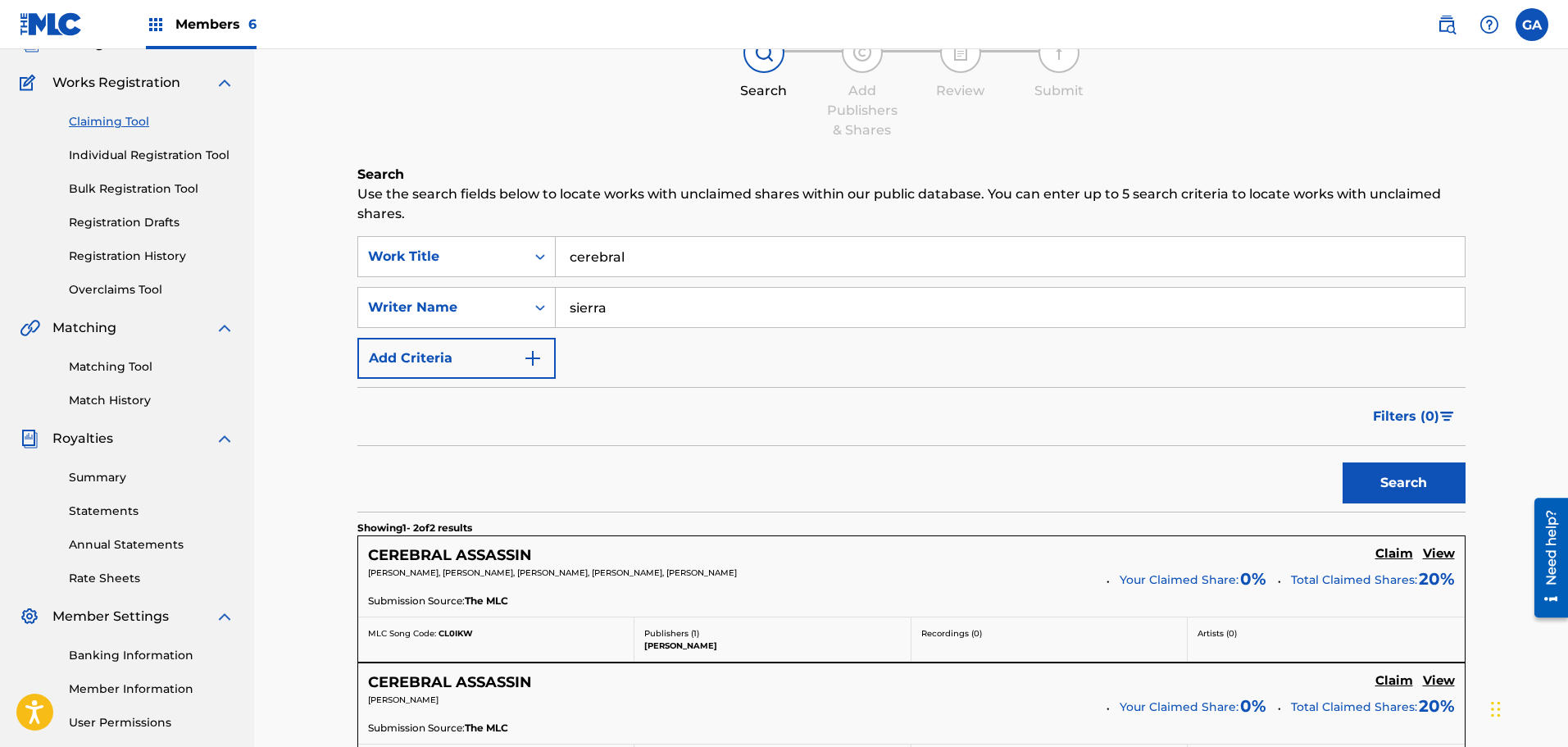
scroll to position [328, 0]
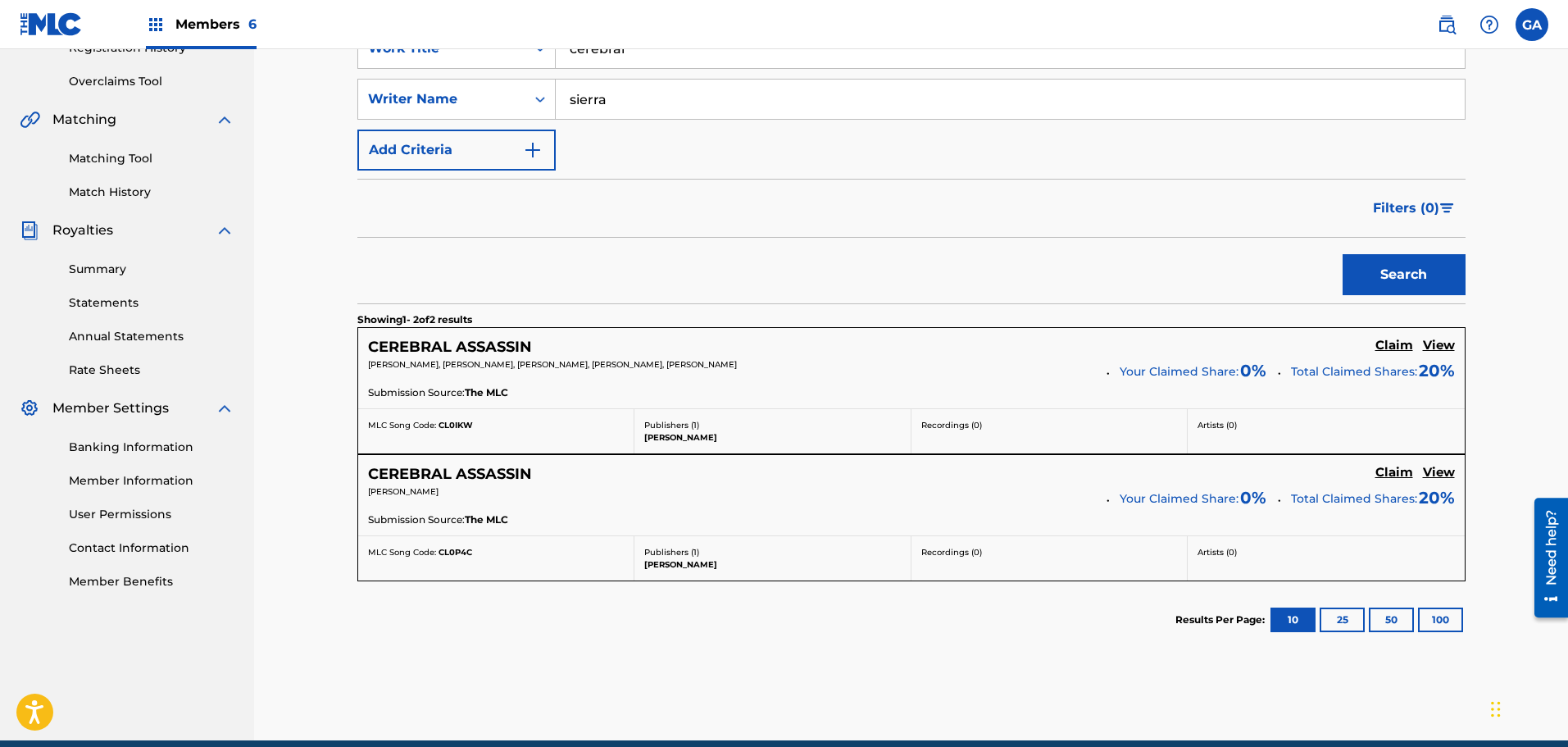
click at [1440, 468] on h5 "View" at bounding box center [1438, 473] width 32 height 16
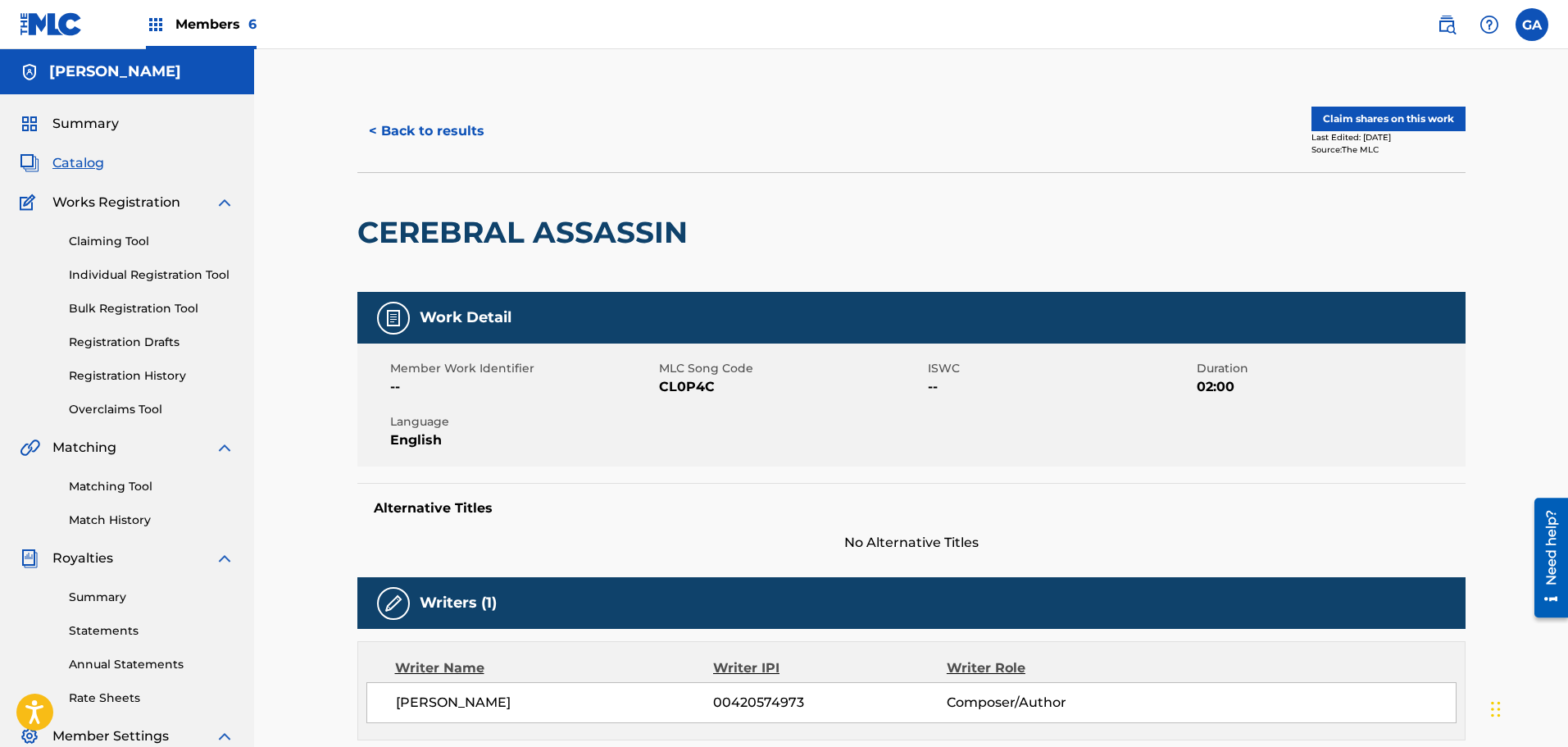
click at [229, 19] on span "Members 6" at bounding box center [216, 24] width 81 height 19
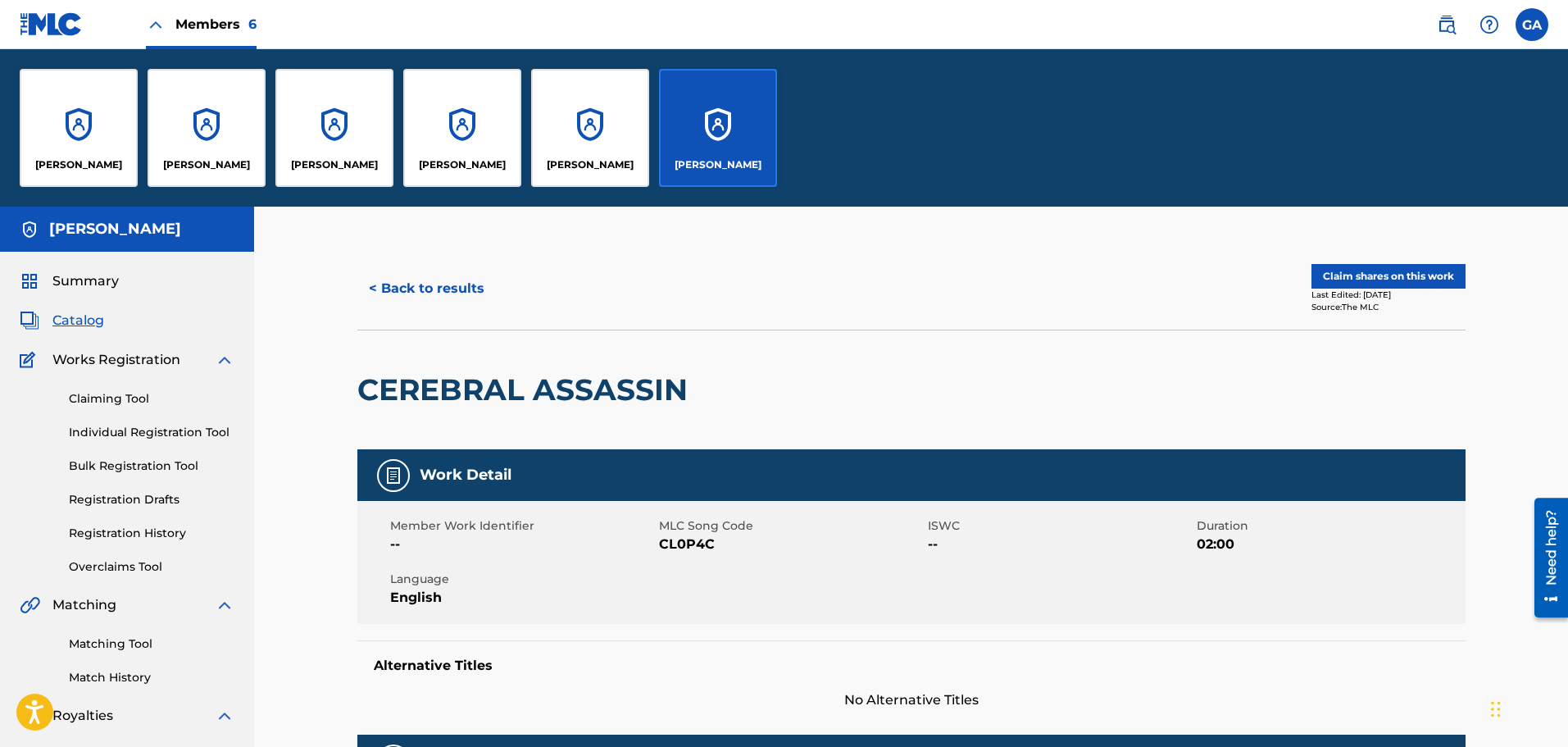
click at [127, 129] on div "[PERSON_NAME]" at bounding box center [78, 128] width 118 height 118
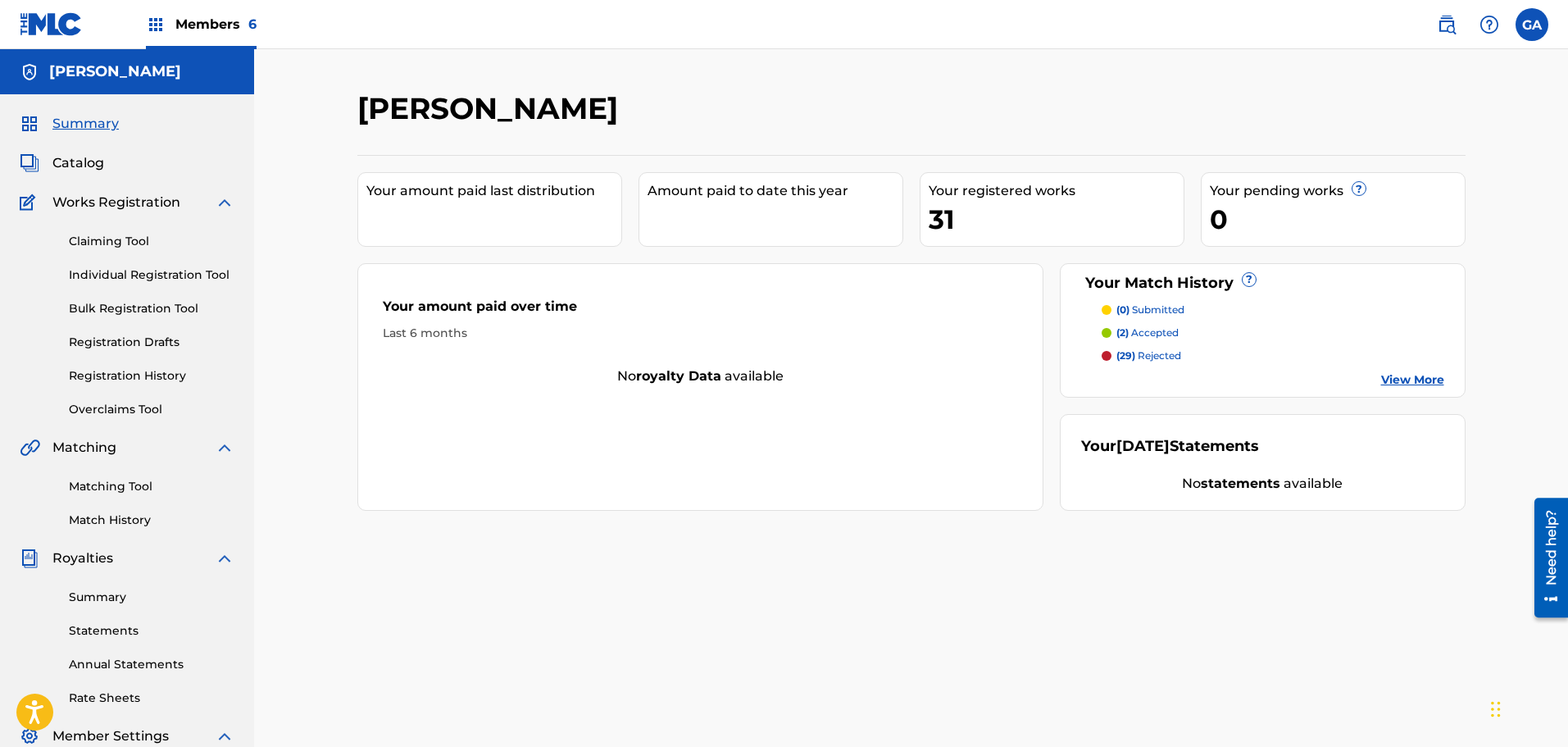
click at [78, 167] on span "Catalog" at bounding box center [78, 163] width 52 height 20
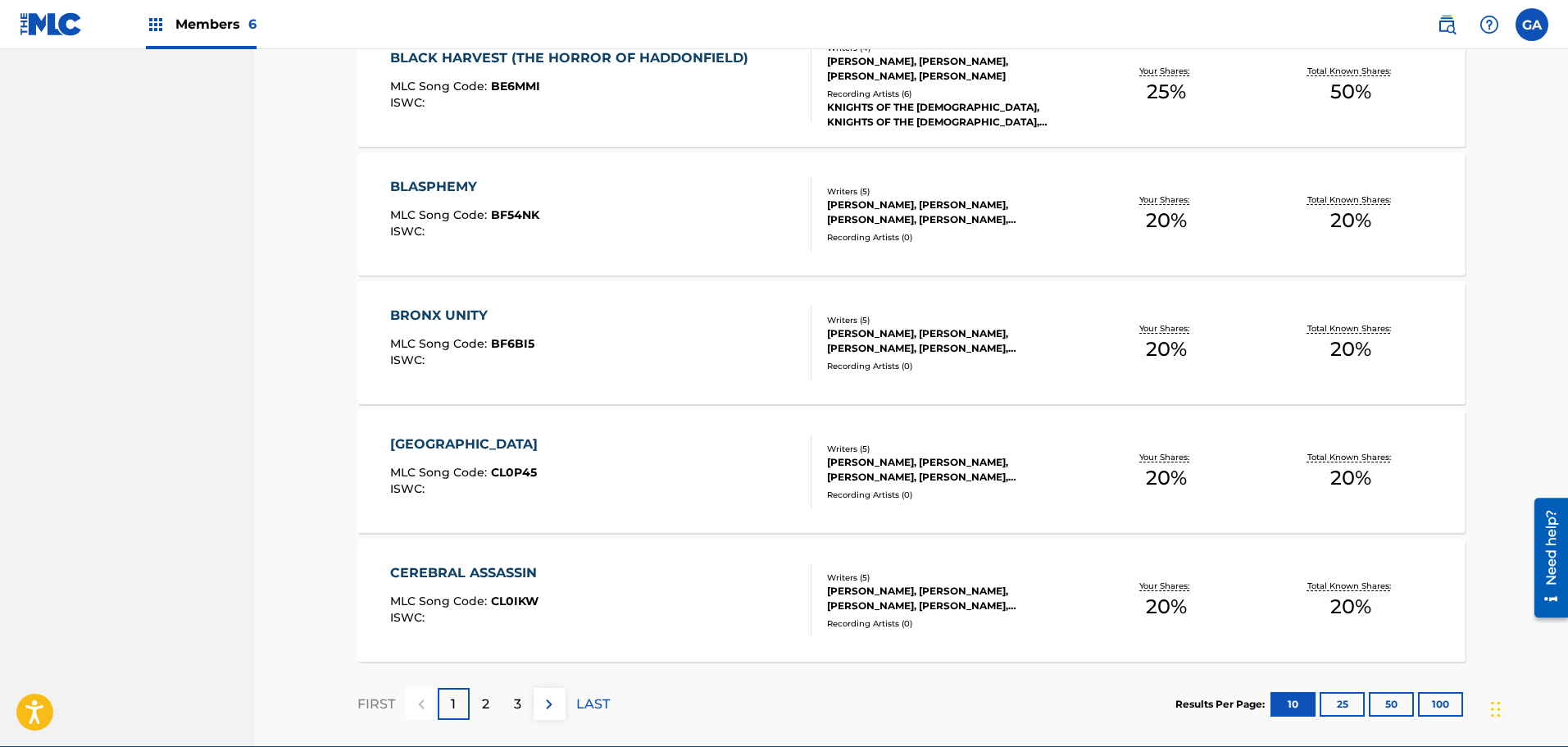
scroll to position [1130, 0]
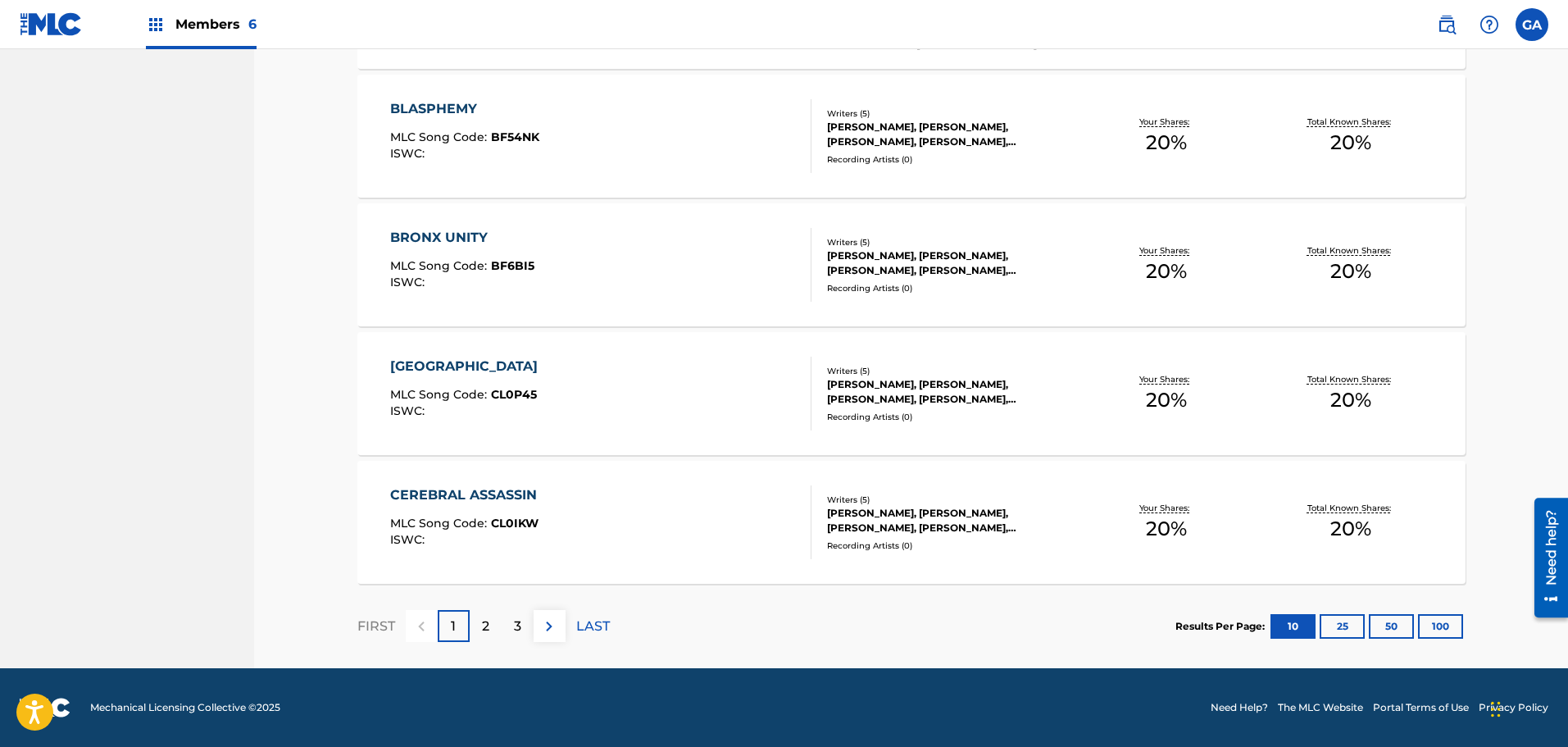
click at [1452, 632] on button "100" at bounding box center [1441, 626] width 45 height 25
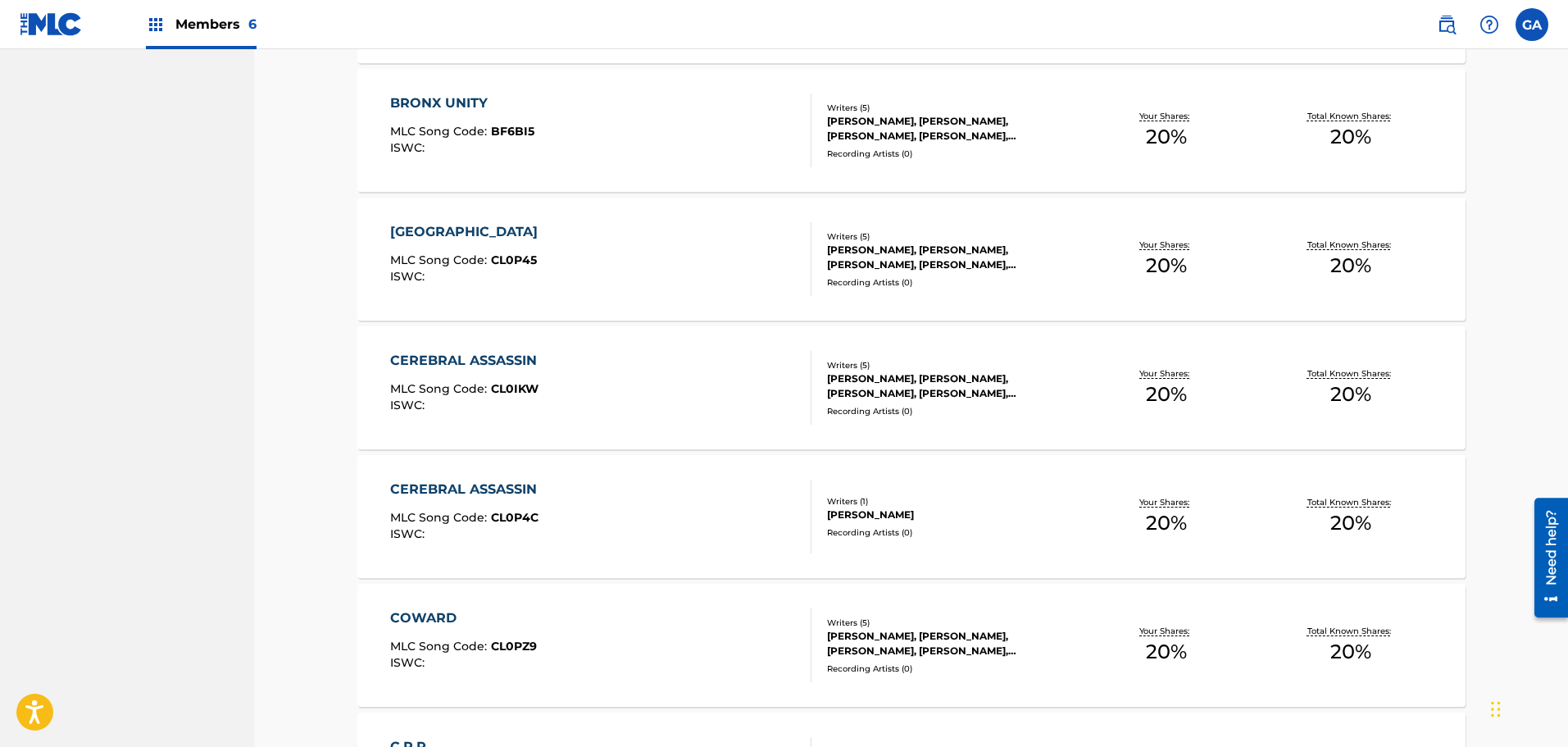
scroll to position [1294, 0]
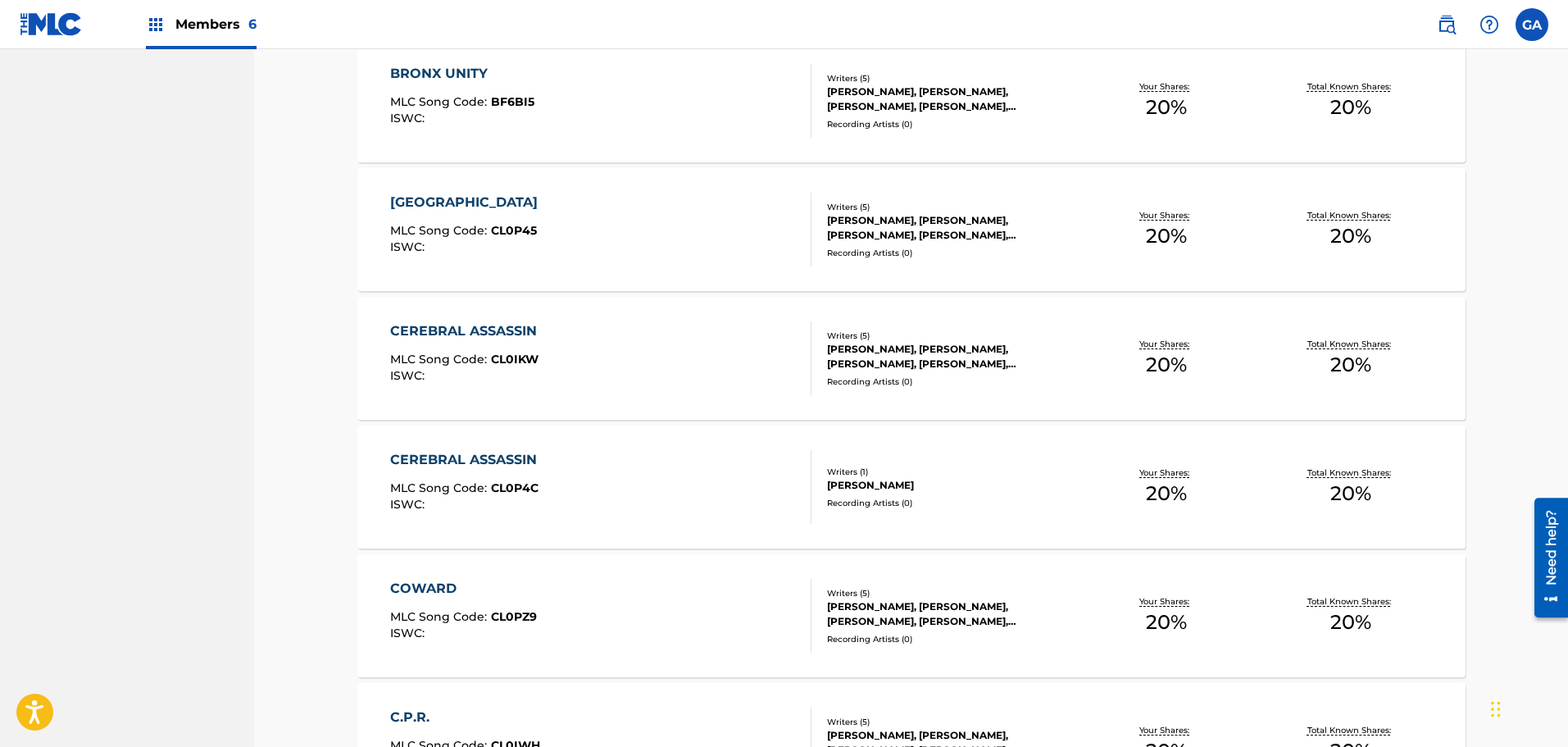
click at [785, 458] on div "CEREBRAL ASSASSIN MLC Song Code : CL0P4C ISWC :" at bounding box center [600, 488] width 421 height 74
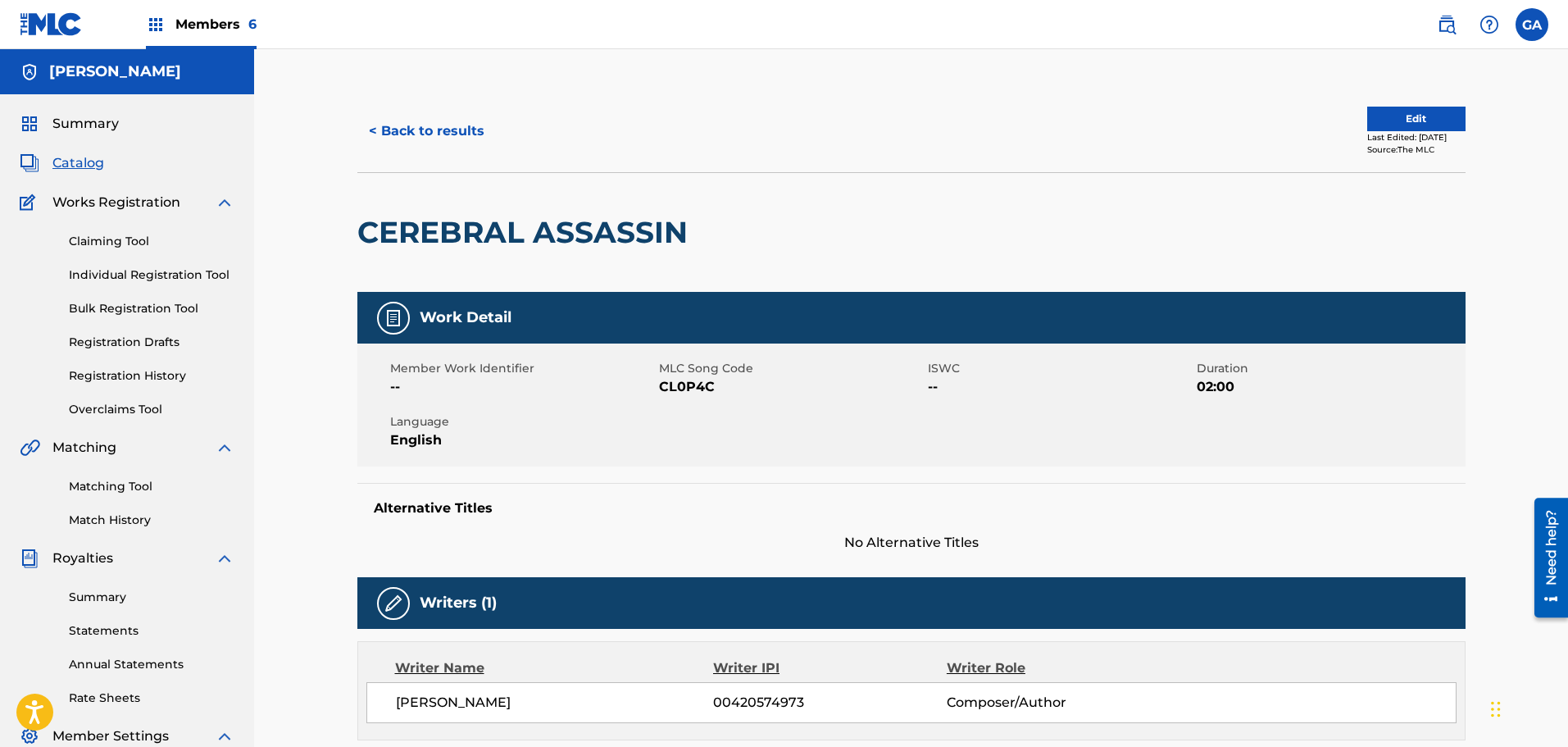
click at [1400, 112] on button "Edit" at bounding box center [1416, 119] width 98 height 25
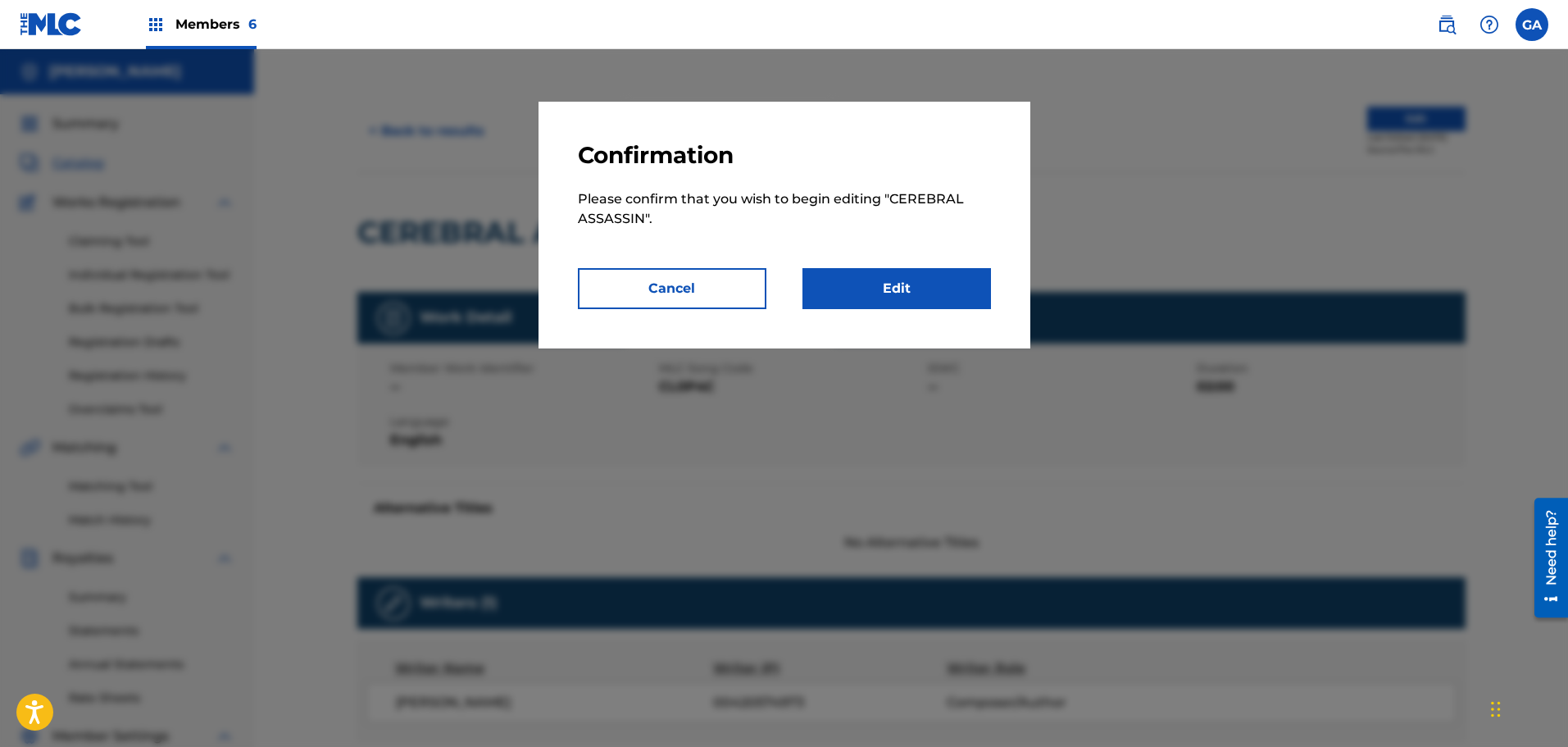
click at [865, 279] on link "Edit" at bounding box center [896, 289] width 189 height 41
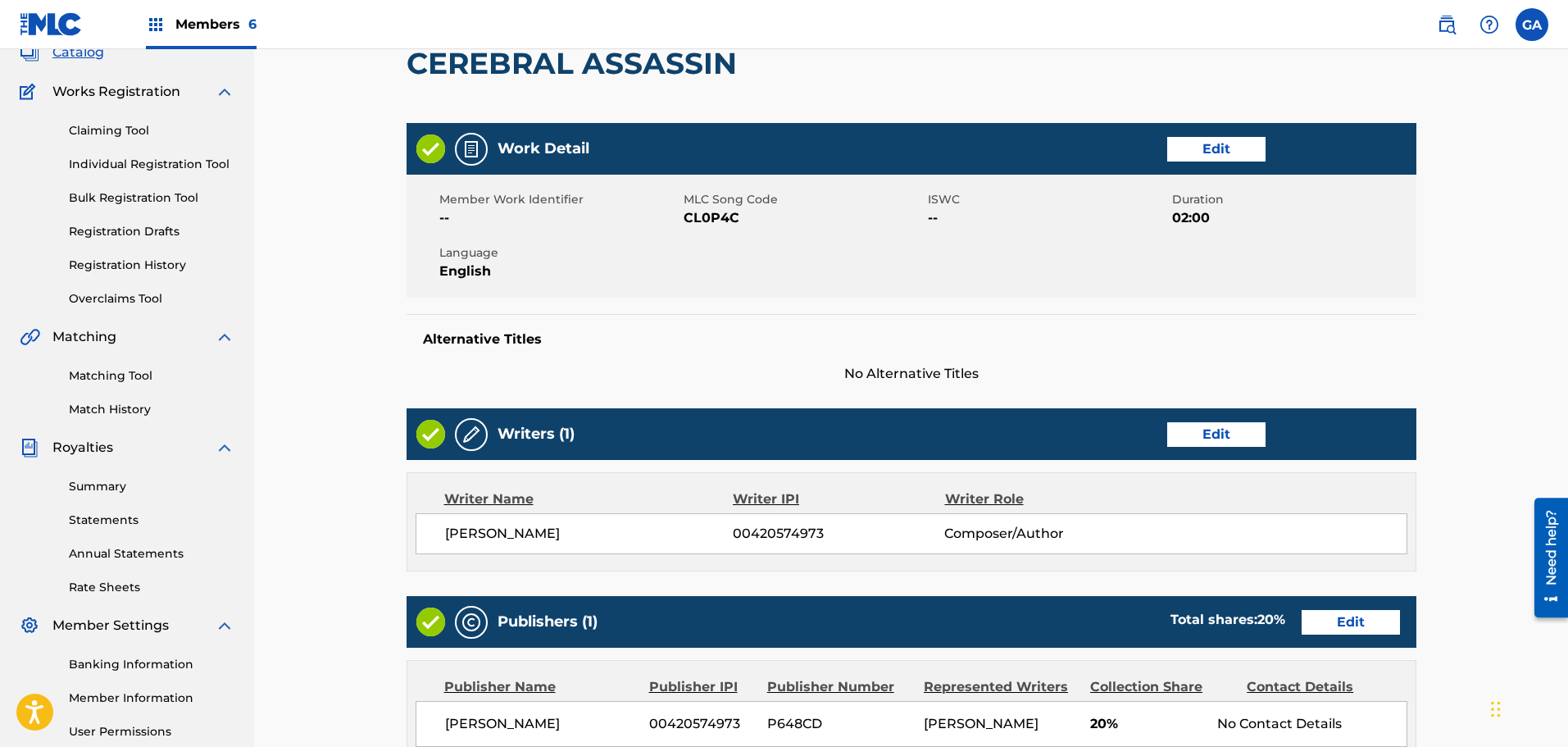
scroll to position [328, 0]
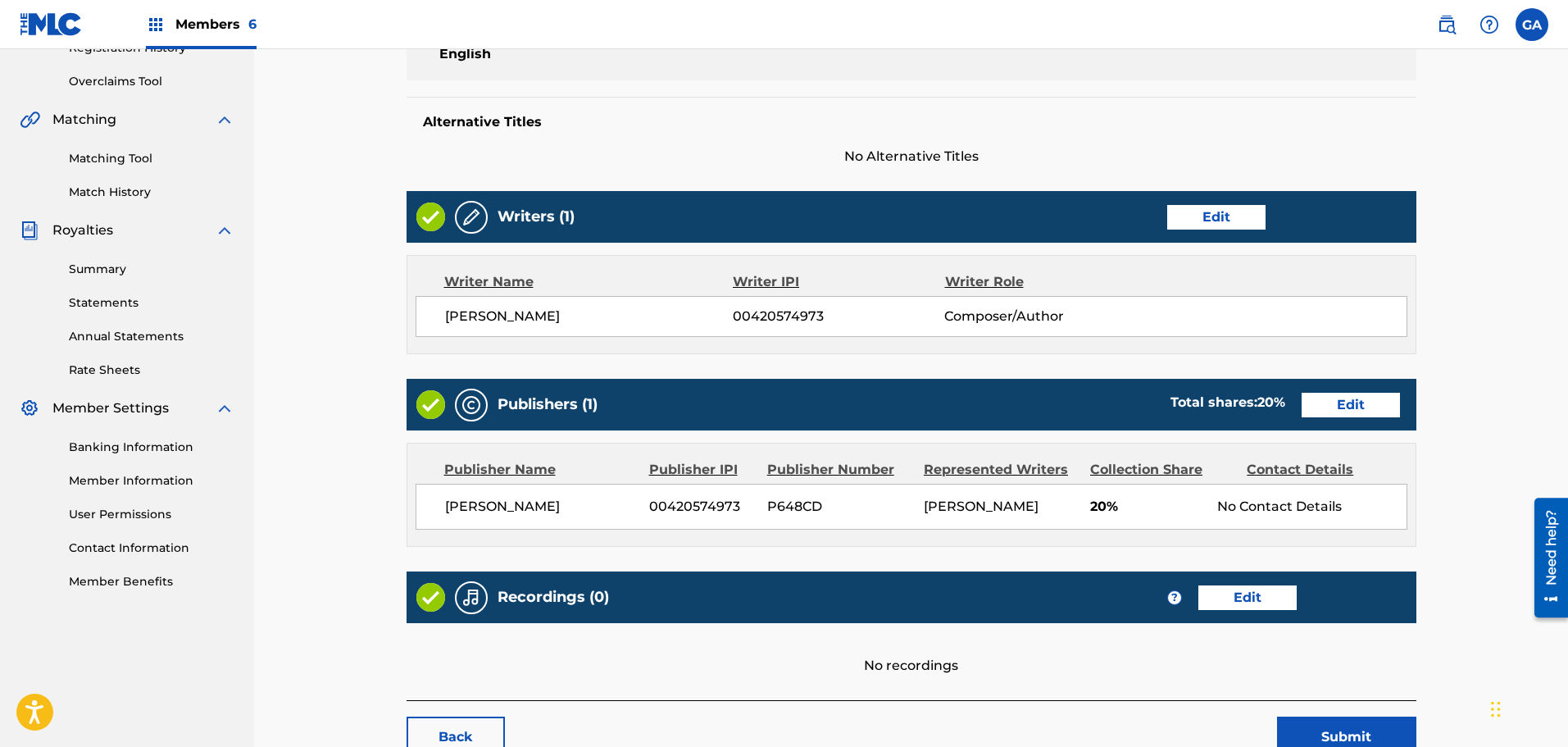
click at [1193, 211] on link "Edit" at bounding box center [1216, 217] width 98 height 25
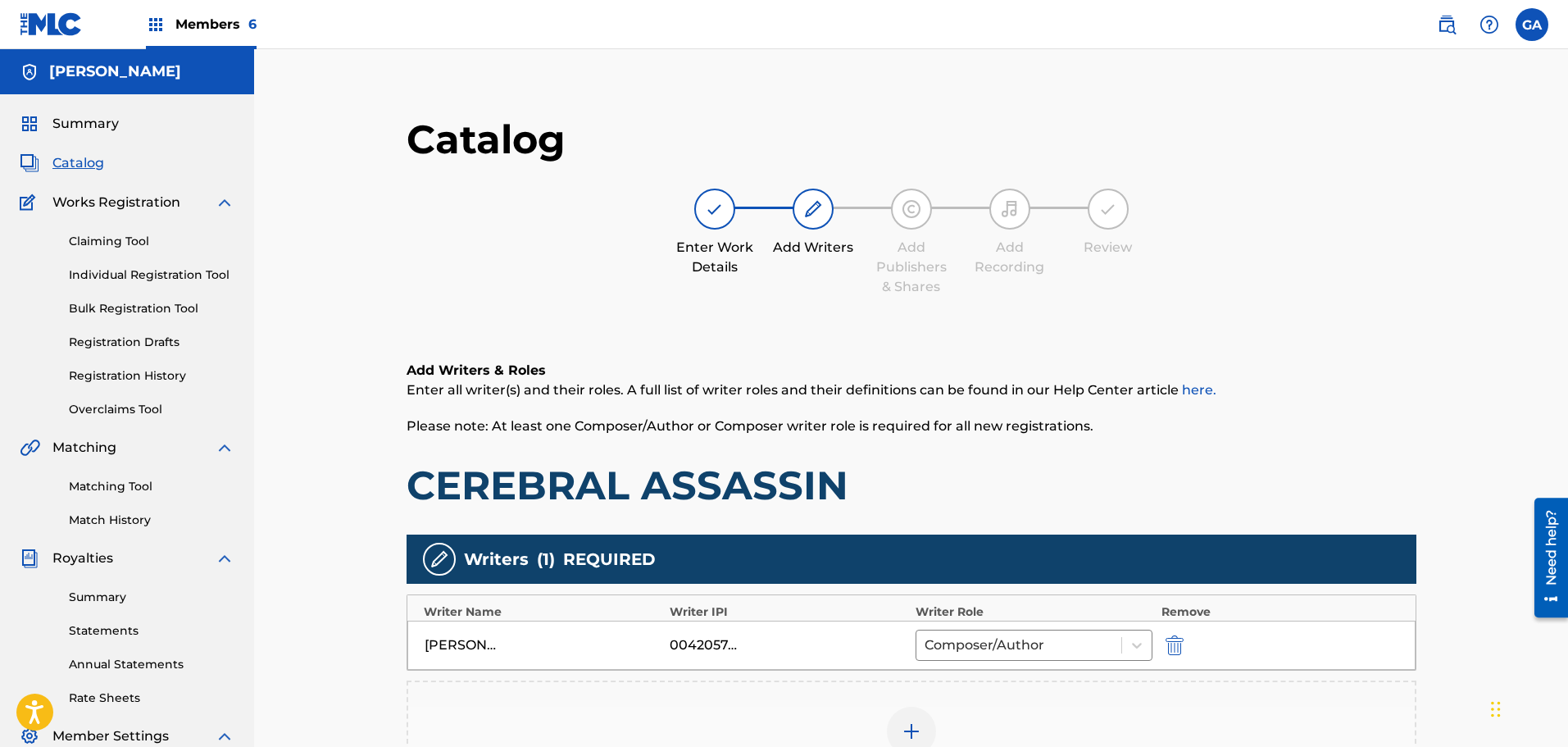
scroll to position [295, 0]
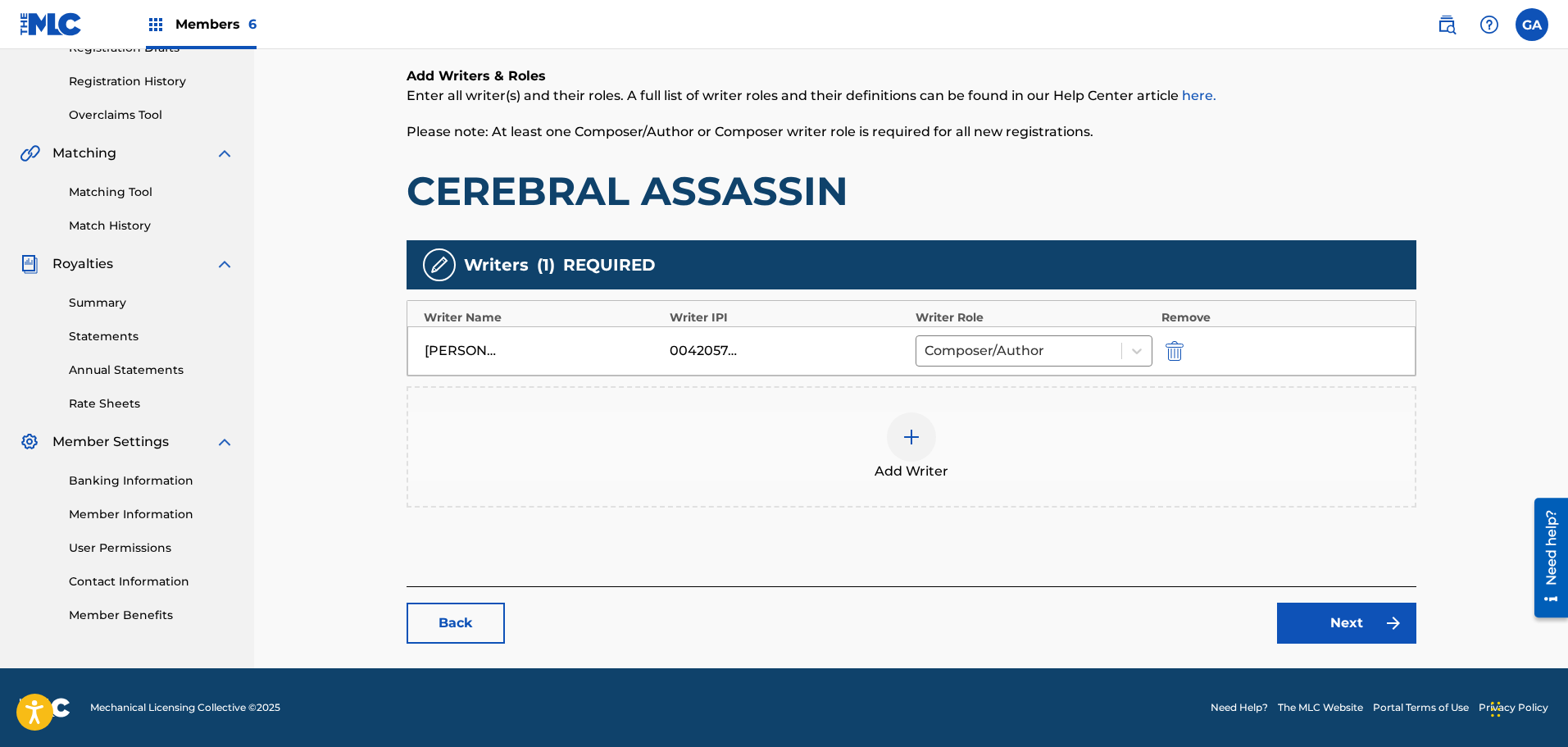
click at [905, 439] on img at bounding box center [911, 437] width 20 height 20
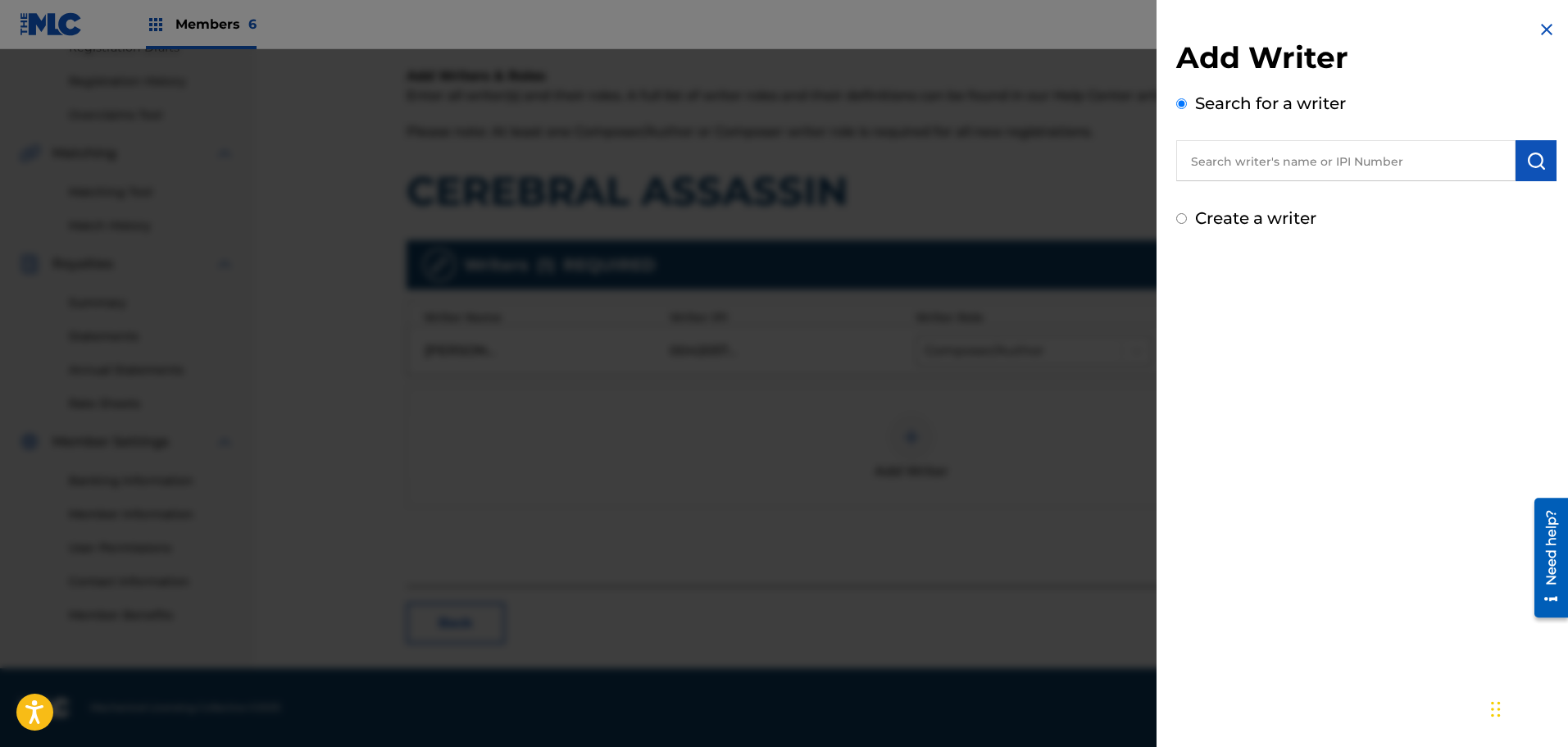
click at [1247, 156] on input "text" at bounding box center [1346, 161] width 339 height 41
type input "01304870469"
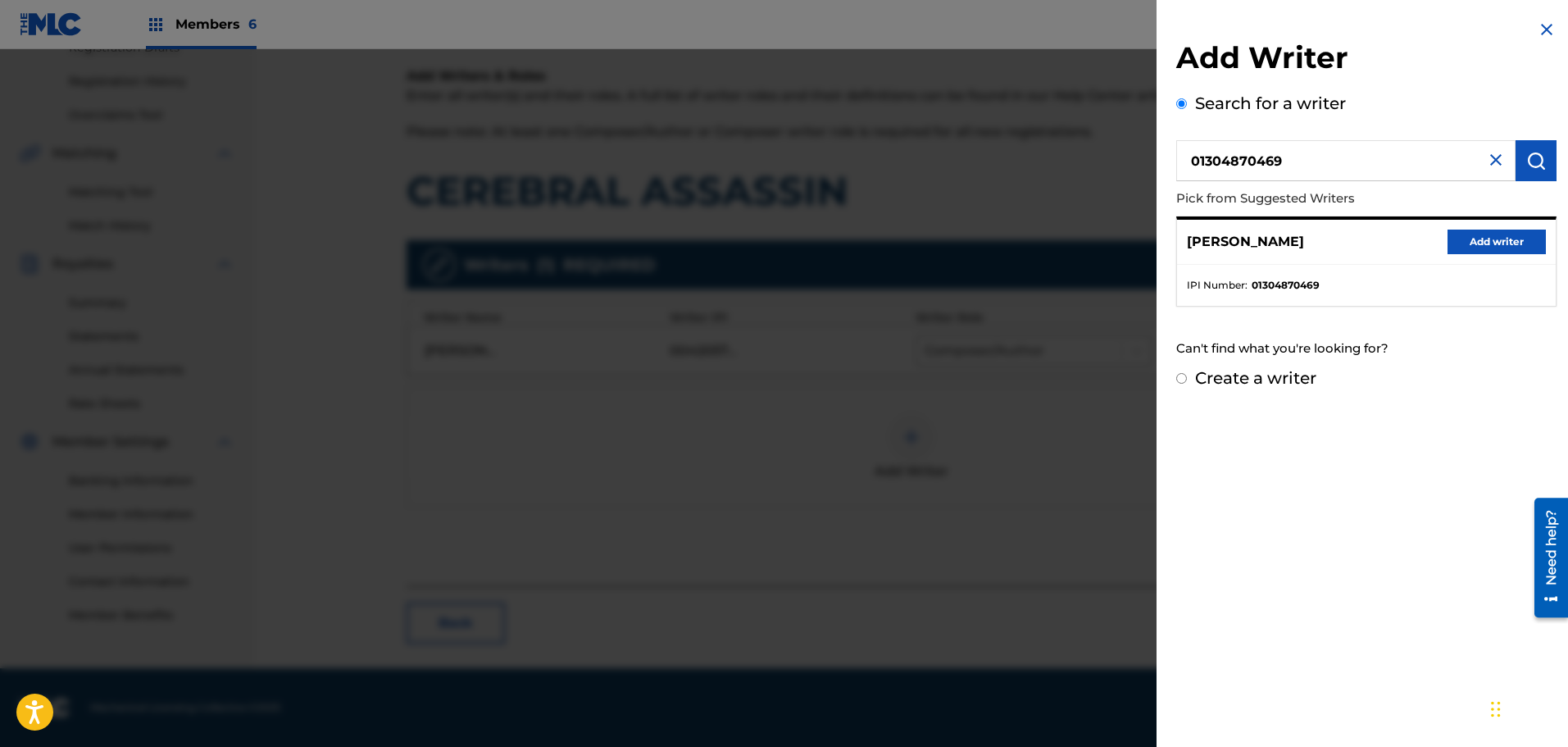
click at [1490, 240] on button "Add writer" at bounding box center [1497, 242] width 98 height 25
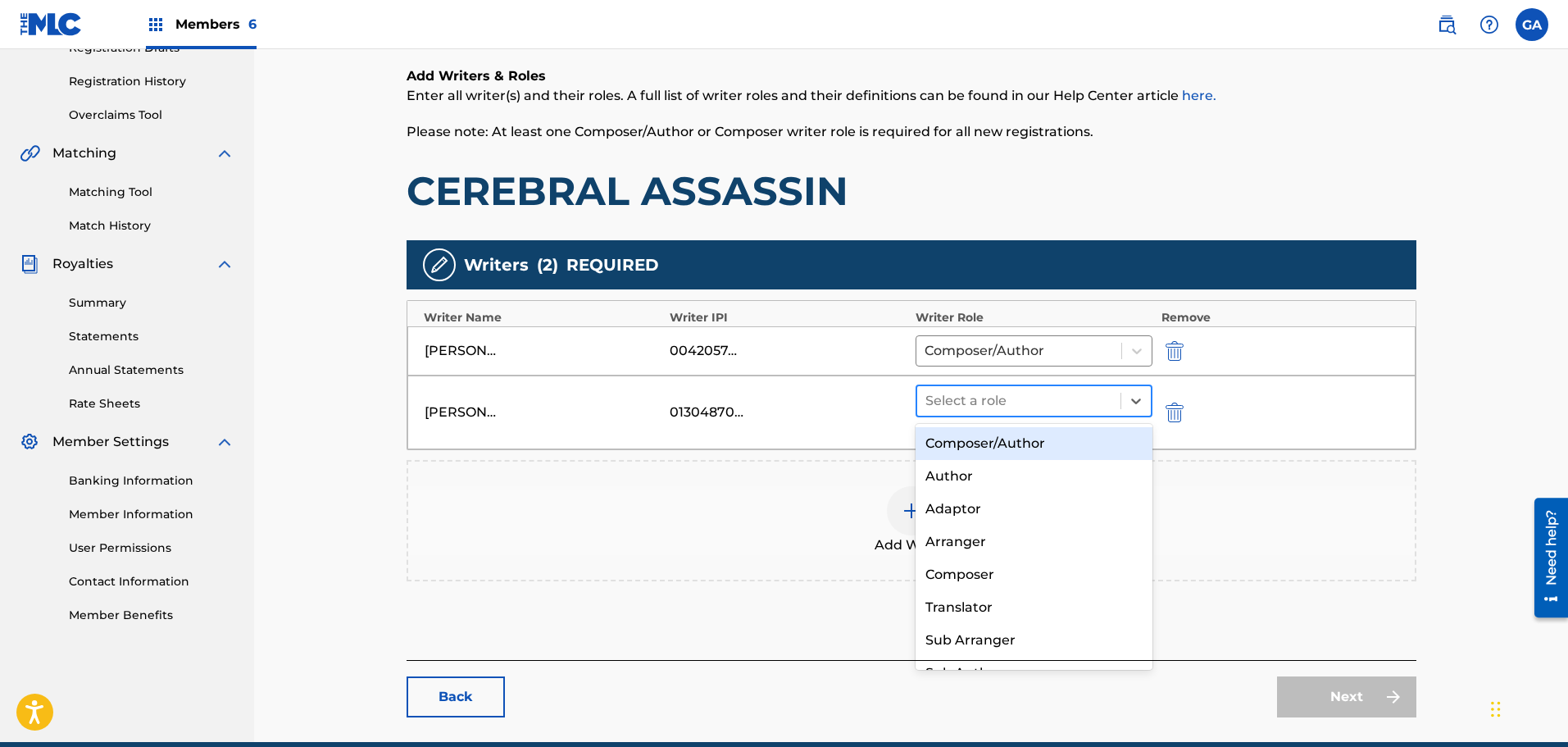
click at [1075, 401] on div at bounding box center [1020, 401] width 188 height 23
click at [984, 451] on div "Composer/Author" at bounding box center [1034, 444] width 238 height 33
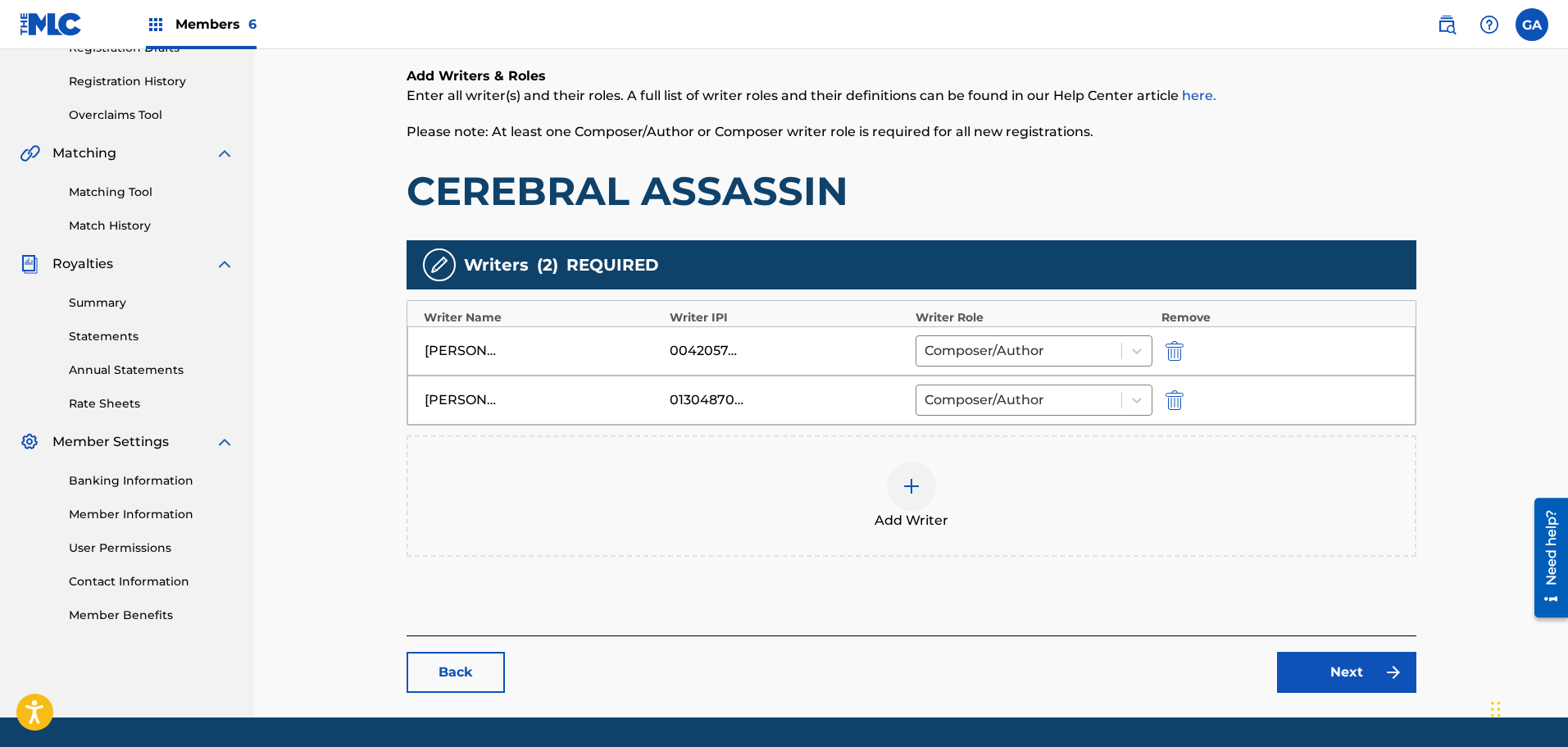
click at [914, 490] on img at bounding box center [911, 486] width 20 height 20
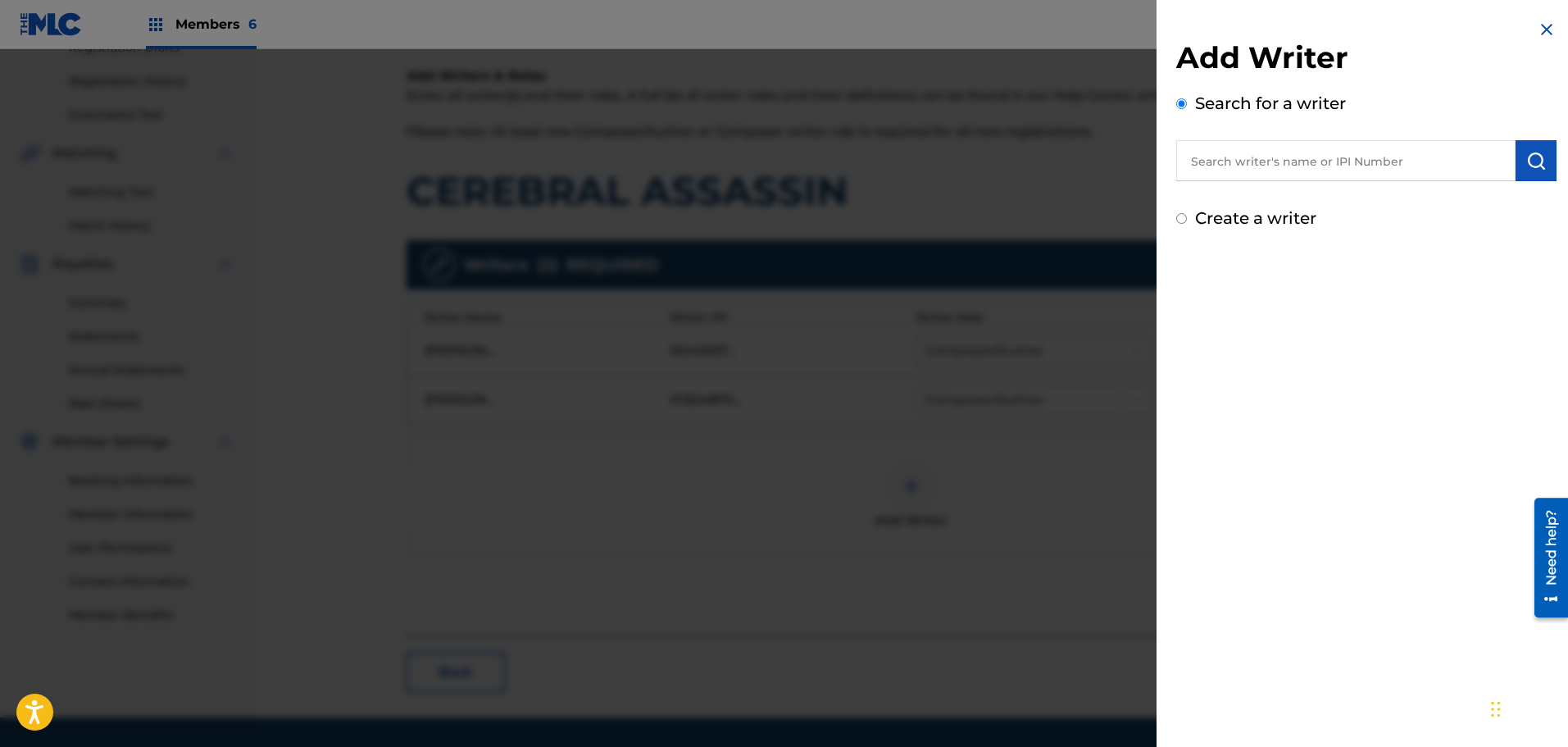
click at [1274, 153] on input "text" at bounding box center [1346, 161] width 339 height 41
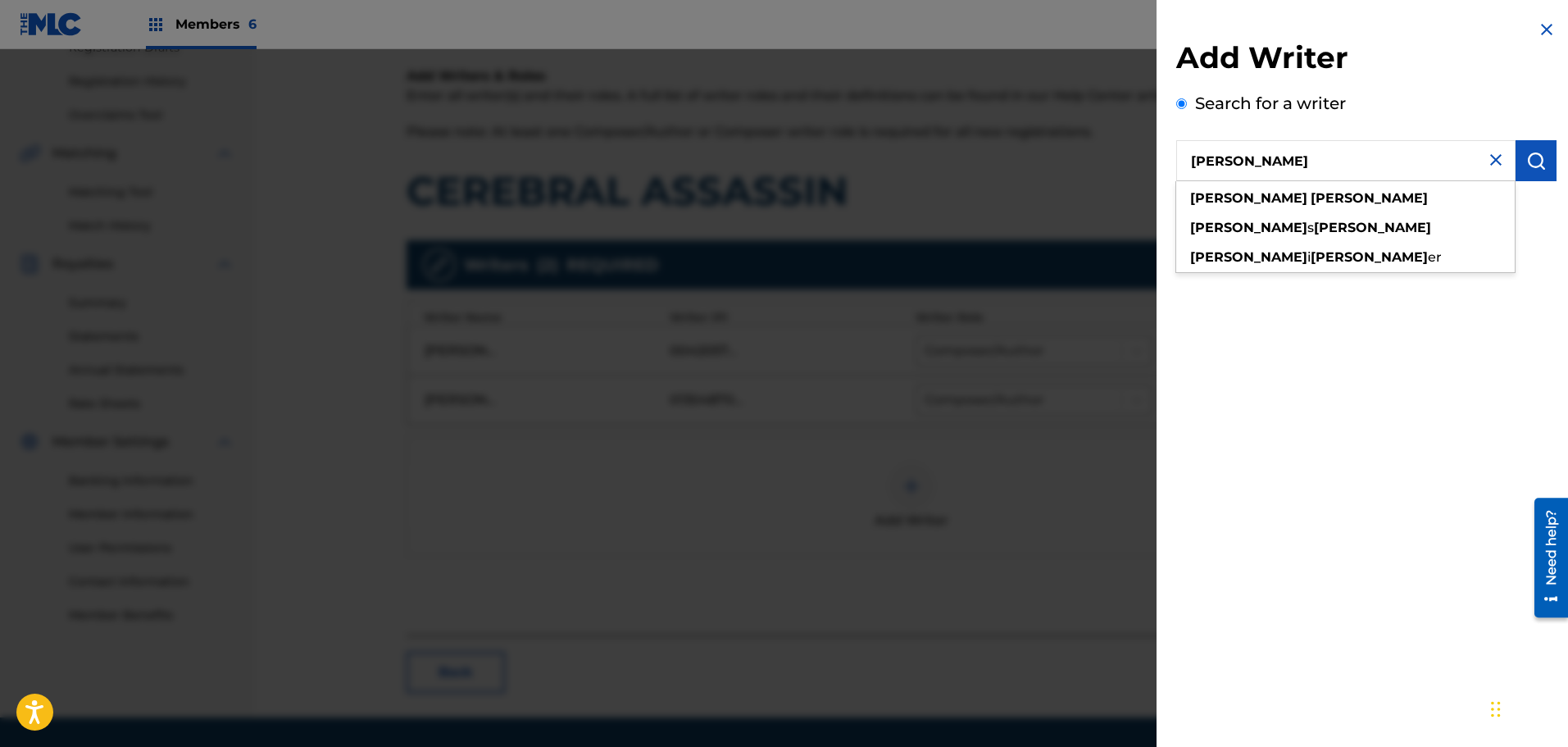
type input "[PERSON_NAME]"
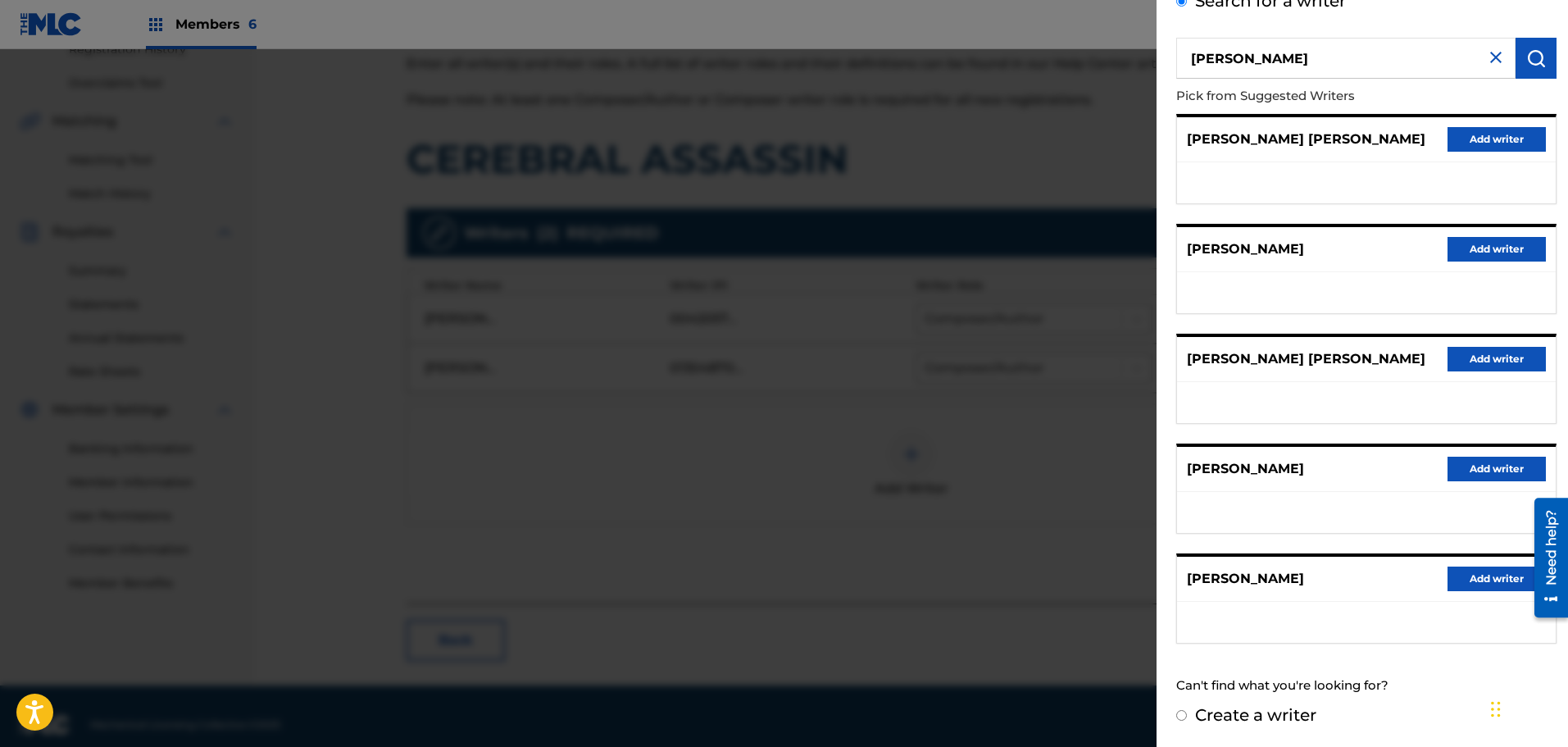
scroll to position [344, 0]
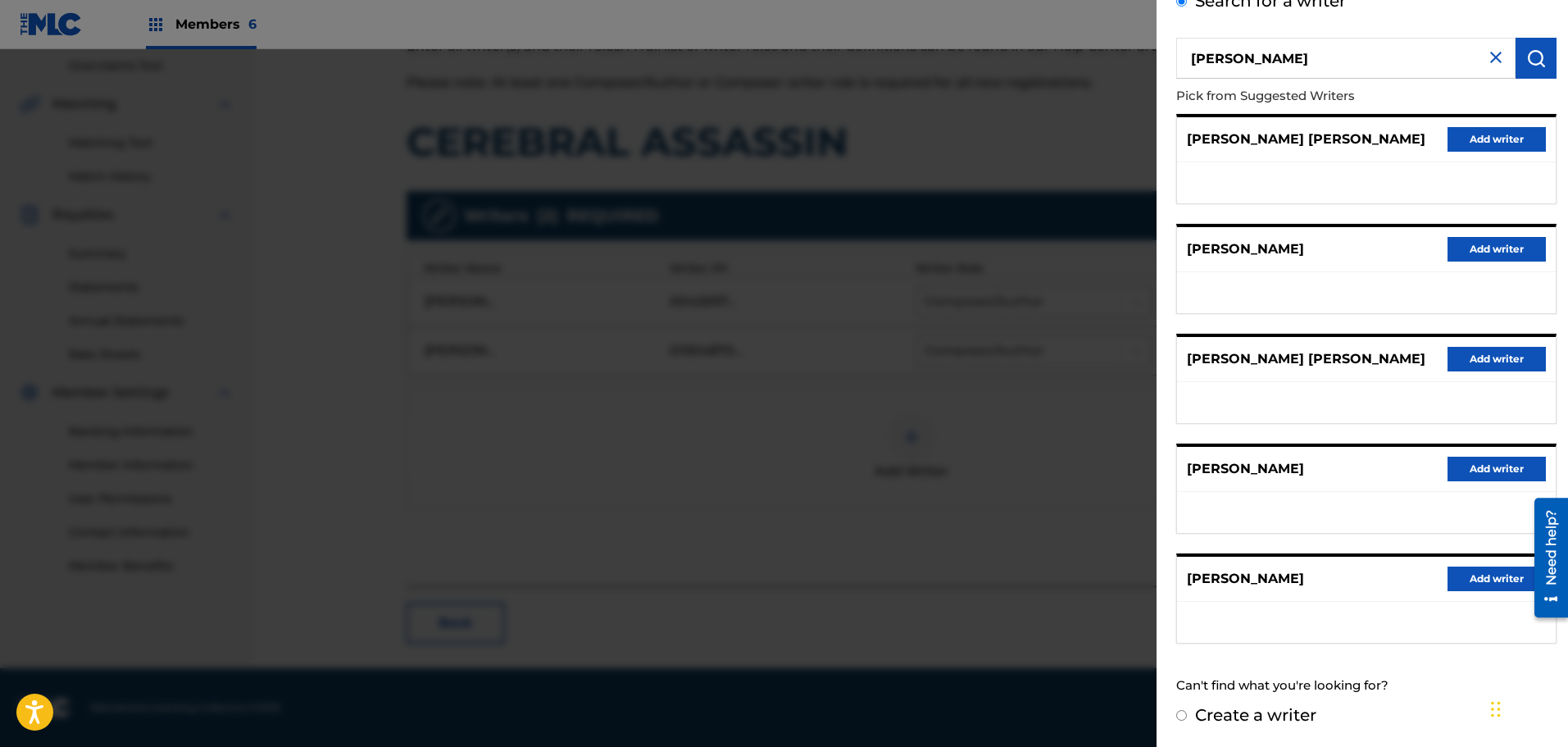
click at [1474, 578] on button "Add writer" at bounding box center [1497, 579] width 98 height 25
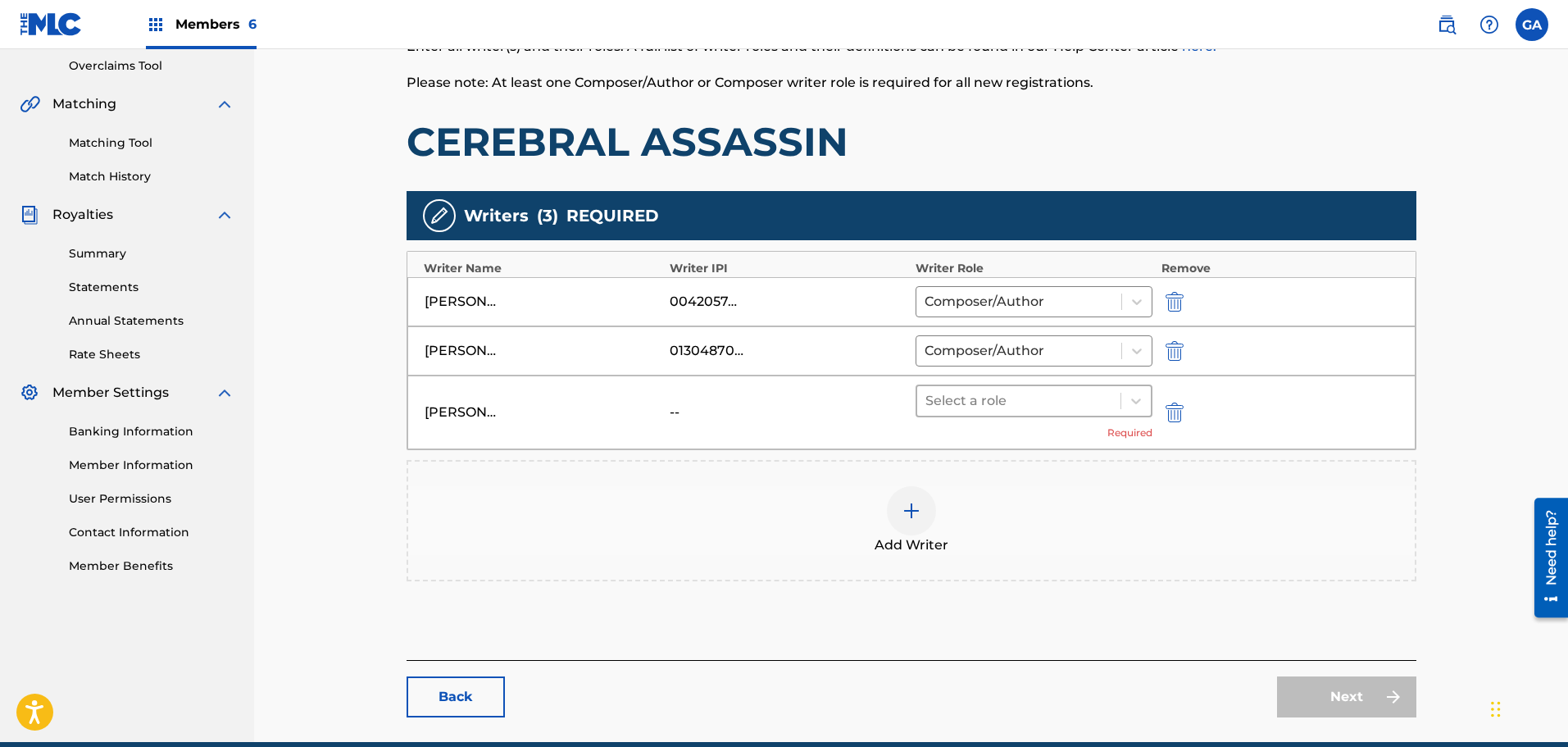
click at [1058, 410] on div at bounding box center [1020, 401] width 188 height 23
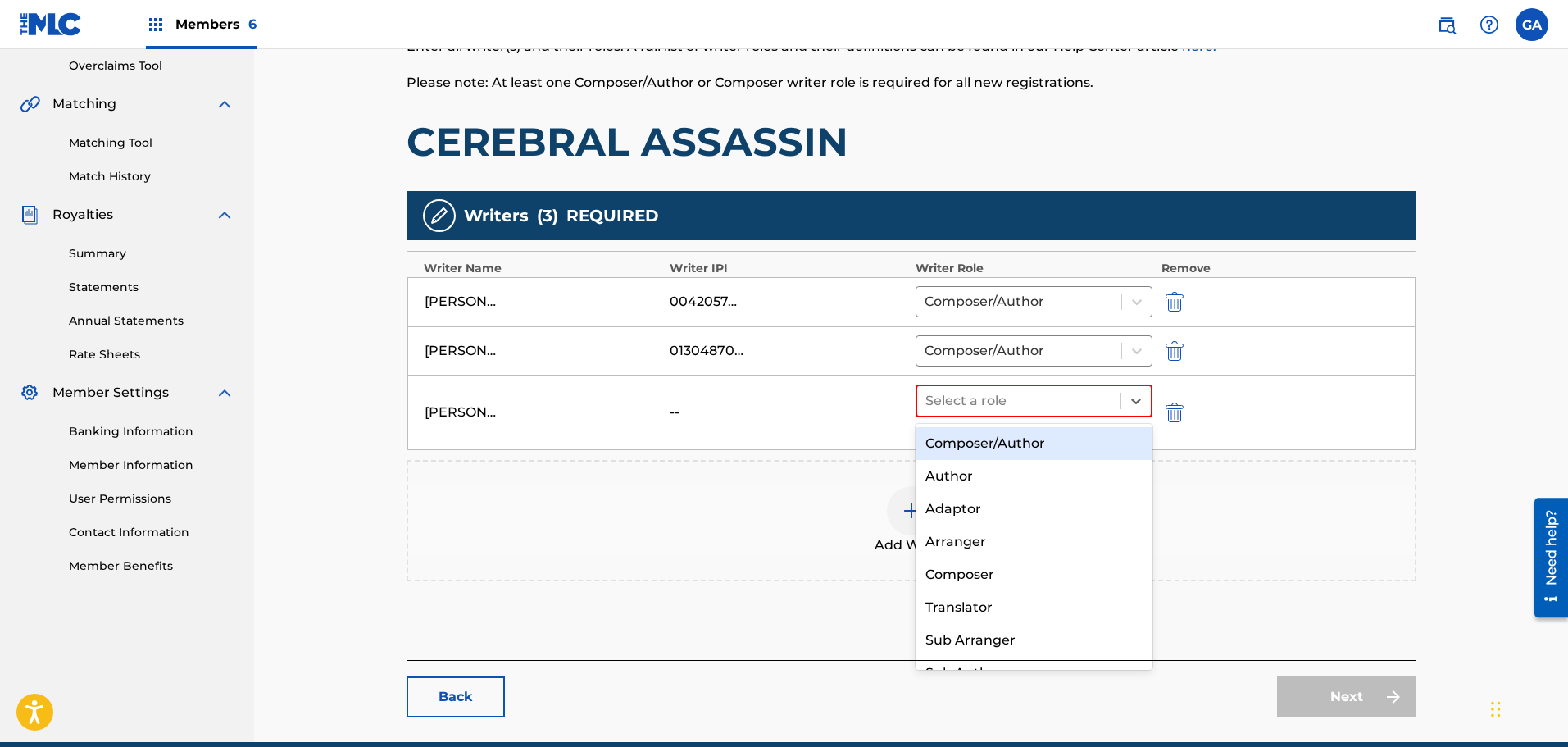
click at [1022, 439] on div "Composer/Author" at bounding box center [1034, 444] width 238 height 33
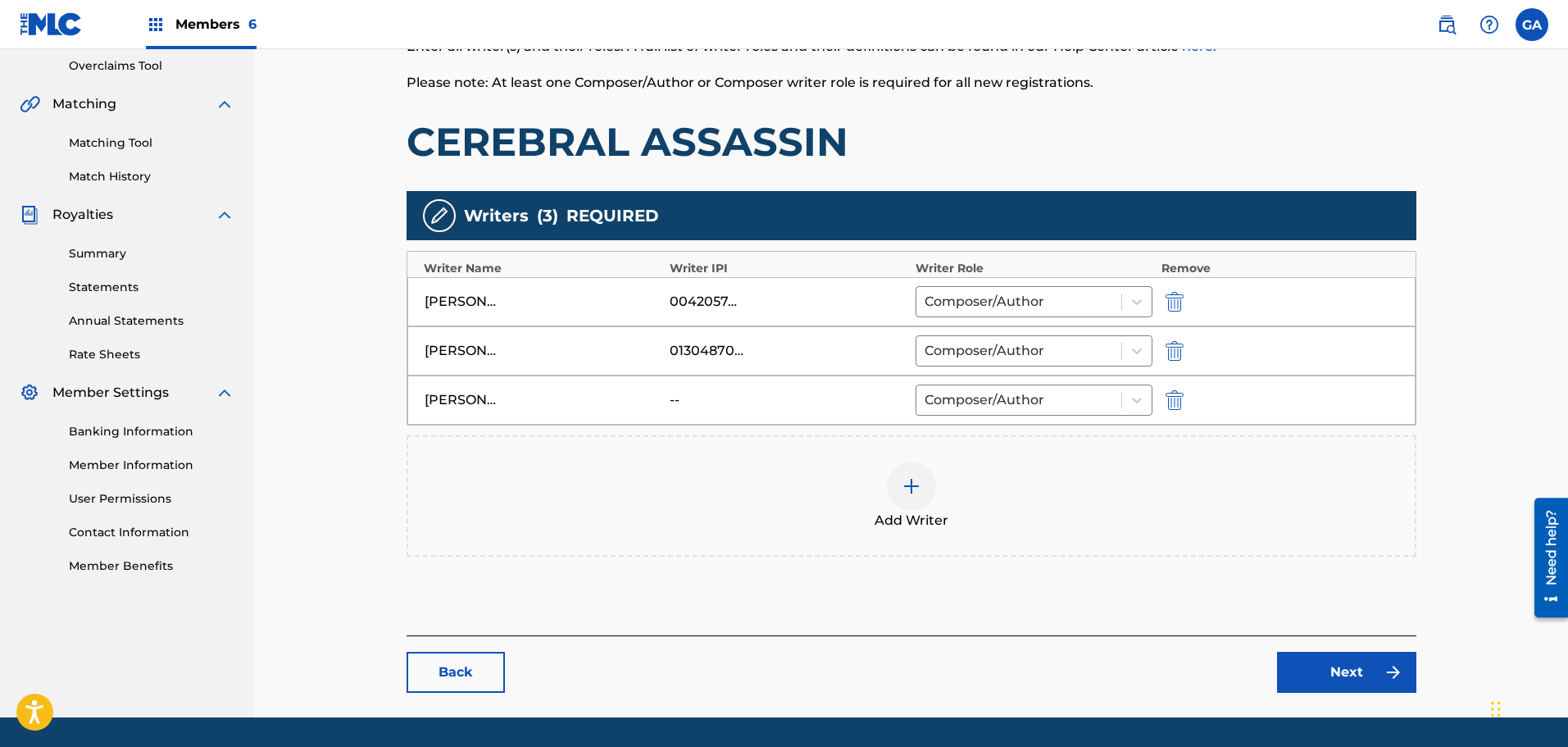
click at [889, 462] on div "Add Writer" at bounding box center [911, 496] width 1007 height 69
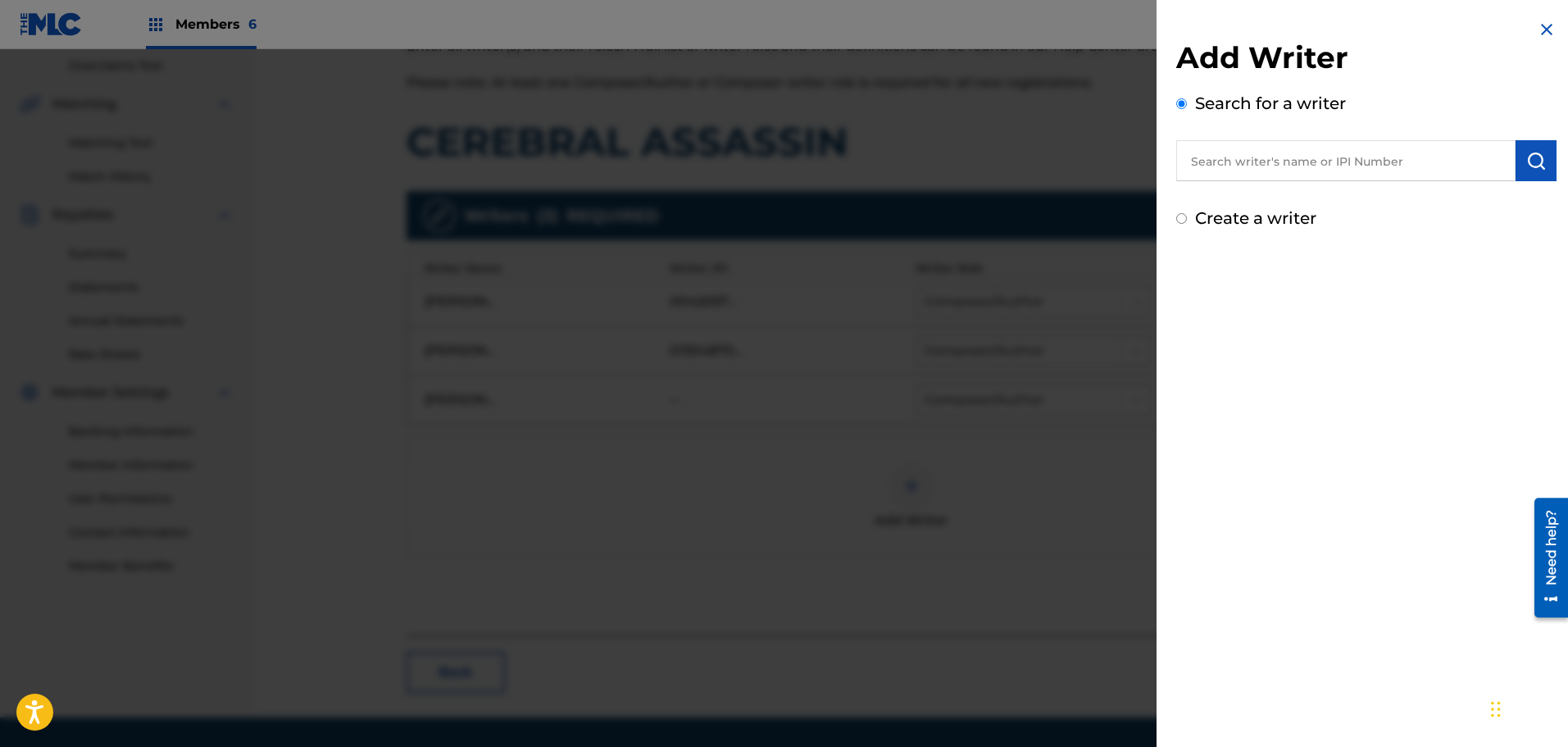
click at [1288, 160] on input "text" at bounding box center [1346, 161] width 339 height 41
type input "[PERSON_NAME]"
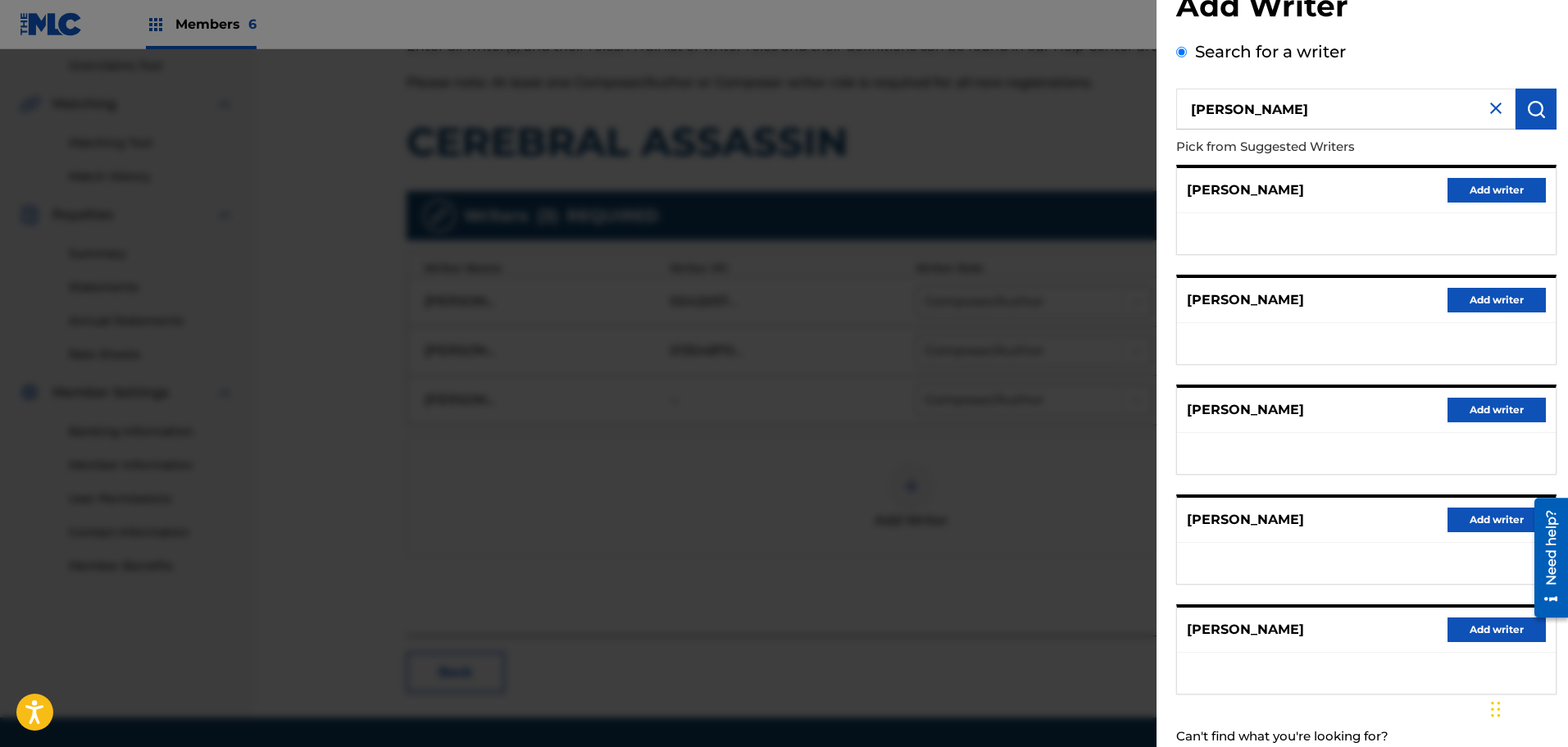
scroll to position [103, 0]
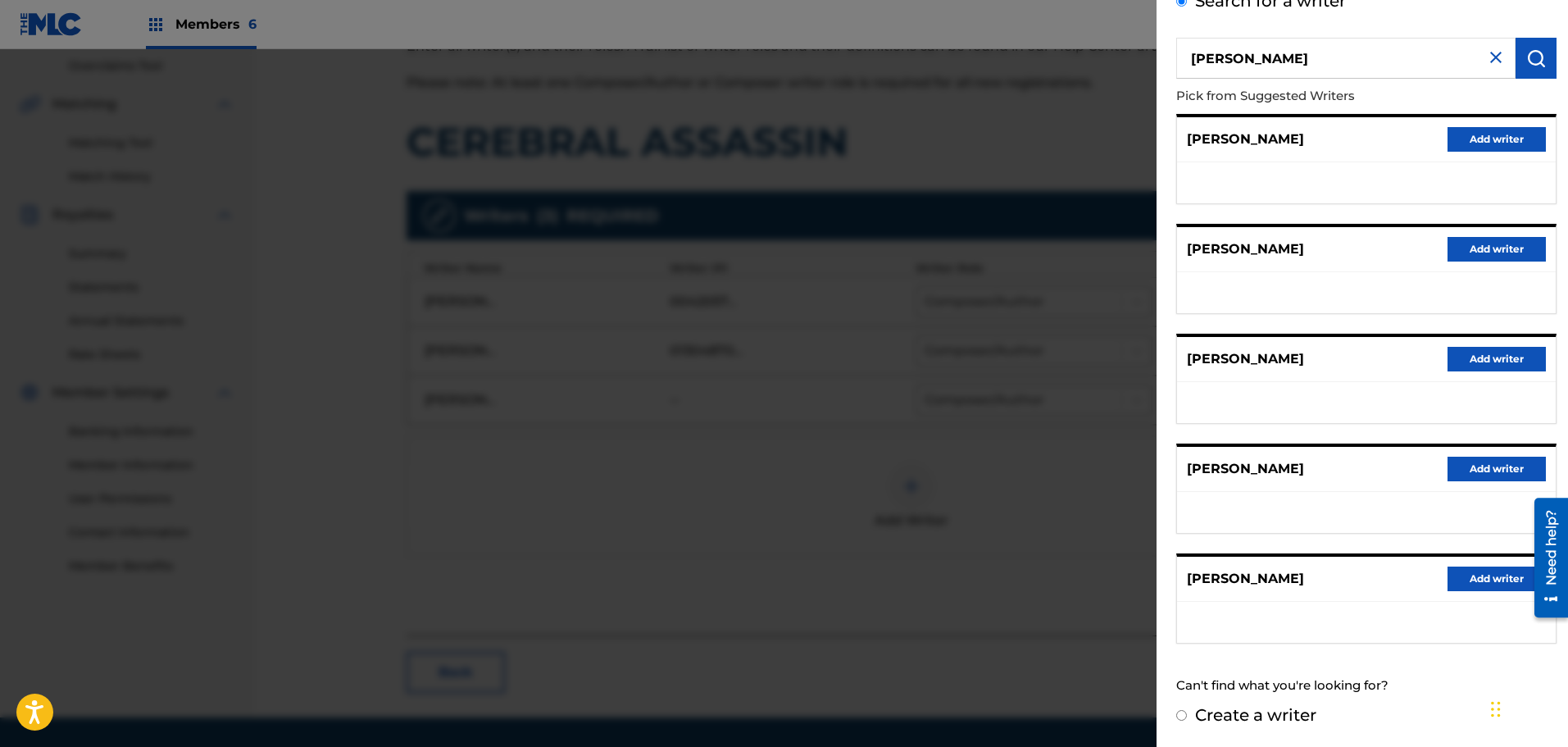
click at [1486, 573] on button "Add writer" at bounding box center [1497, 579] width 98 height 25
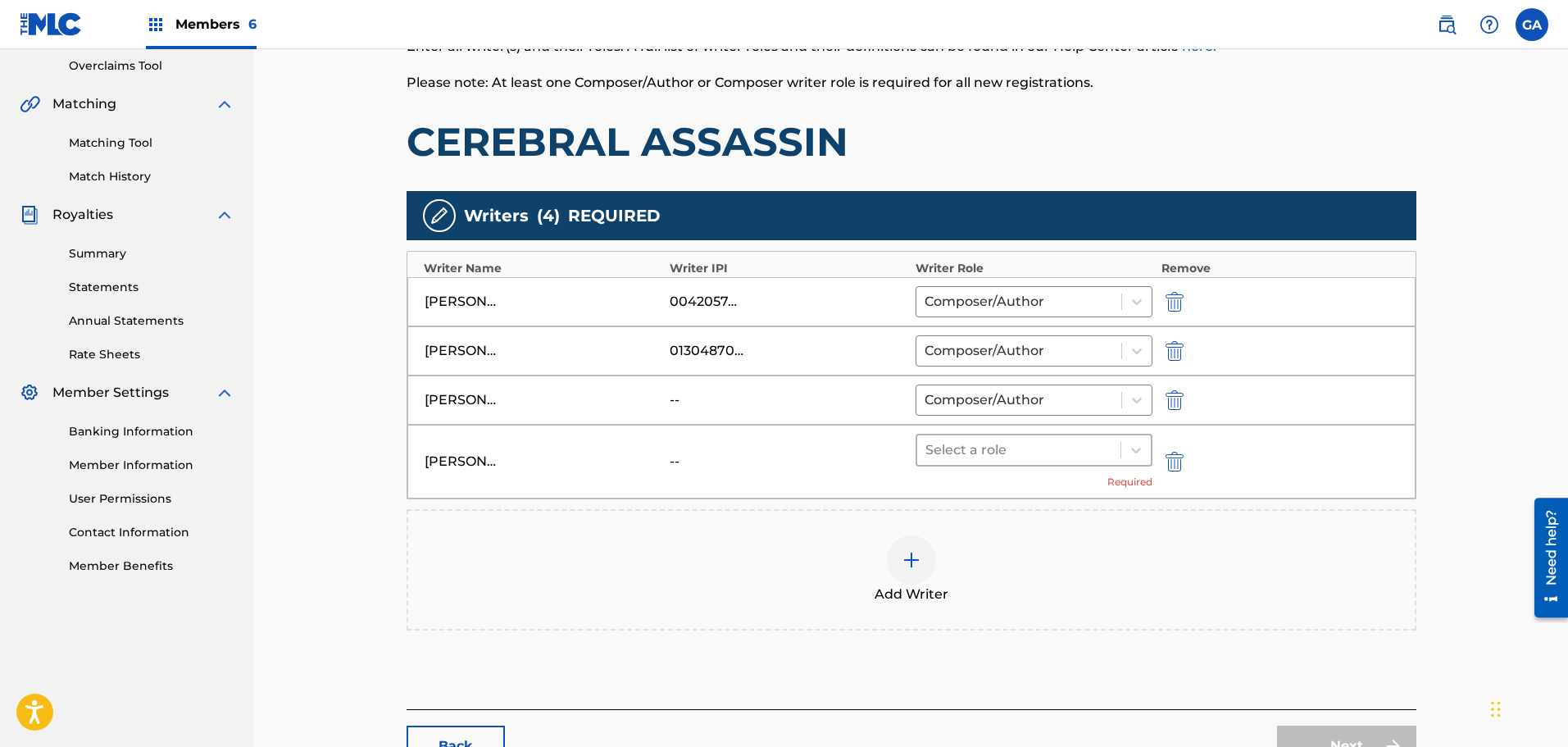
click at [1119, 458] on div "Select a role" at bounding box center [1019, 450] width 204 height 29
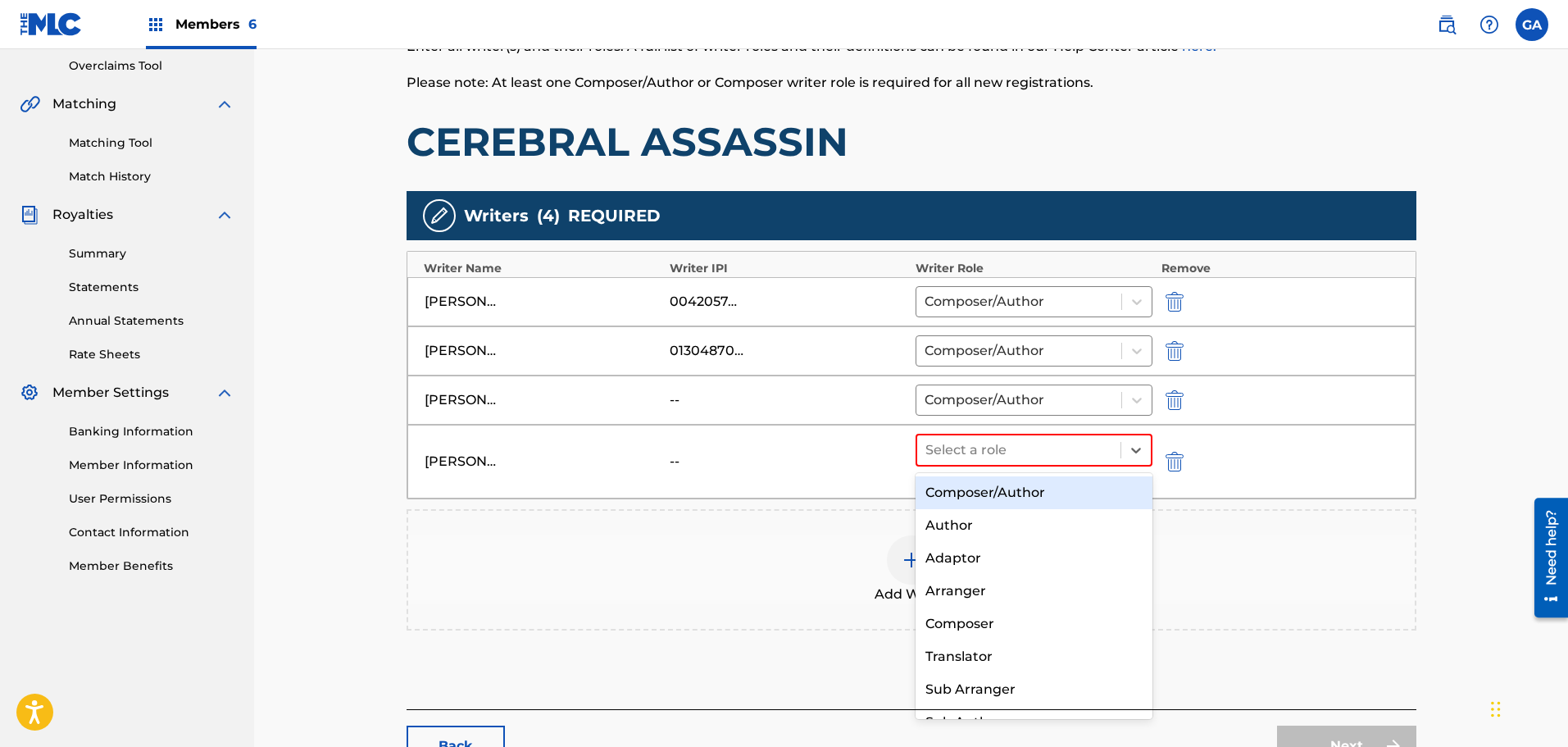
click at [1016, 495] on div "Composer/Author" at bounding box center [1034, 493] width 238 height 33
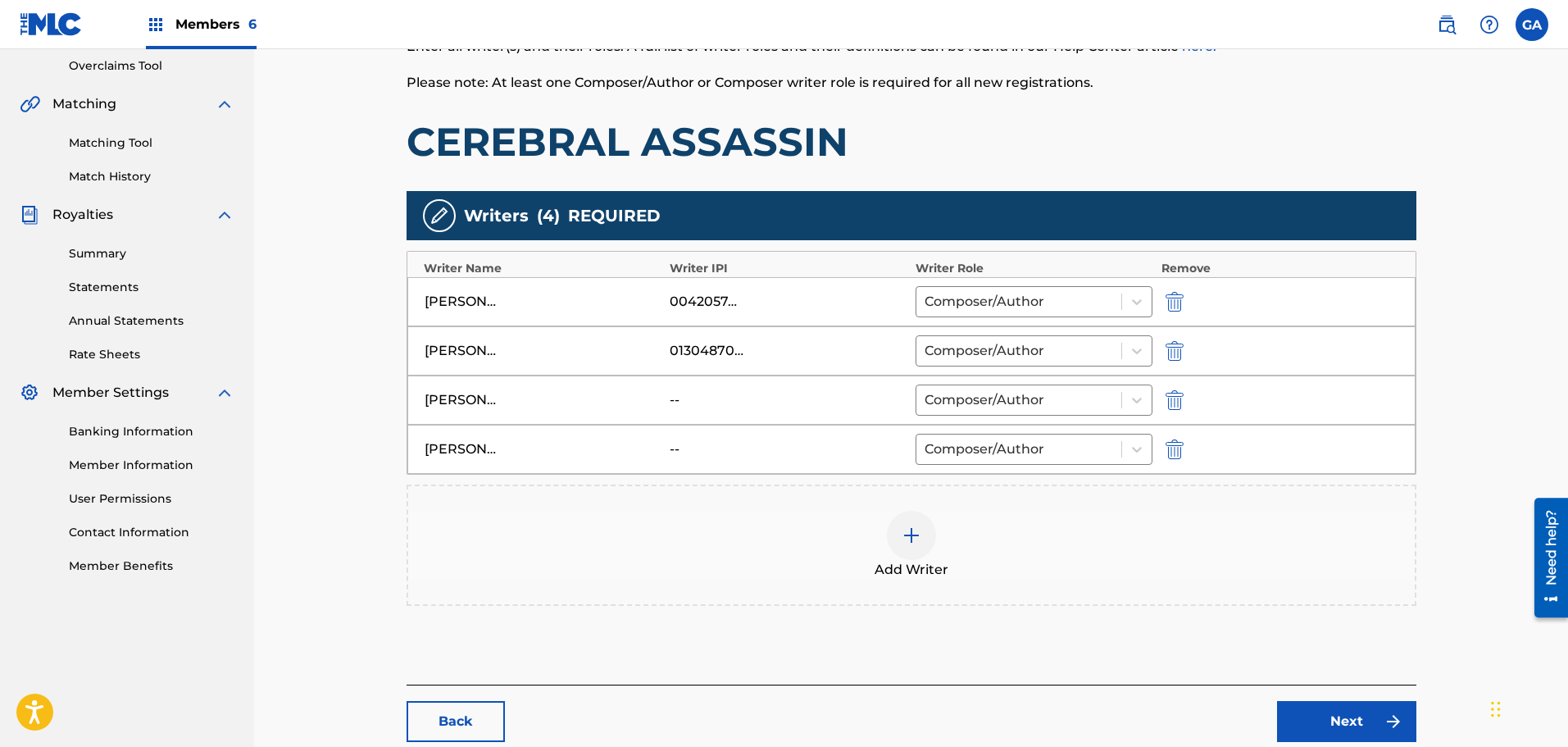
click at [902, 535] on img at bounding box center [911, 535] width 20 height 20
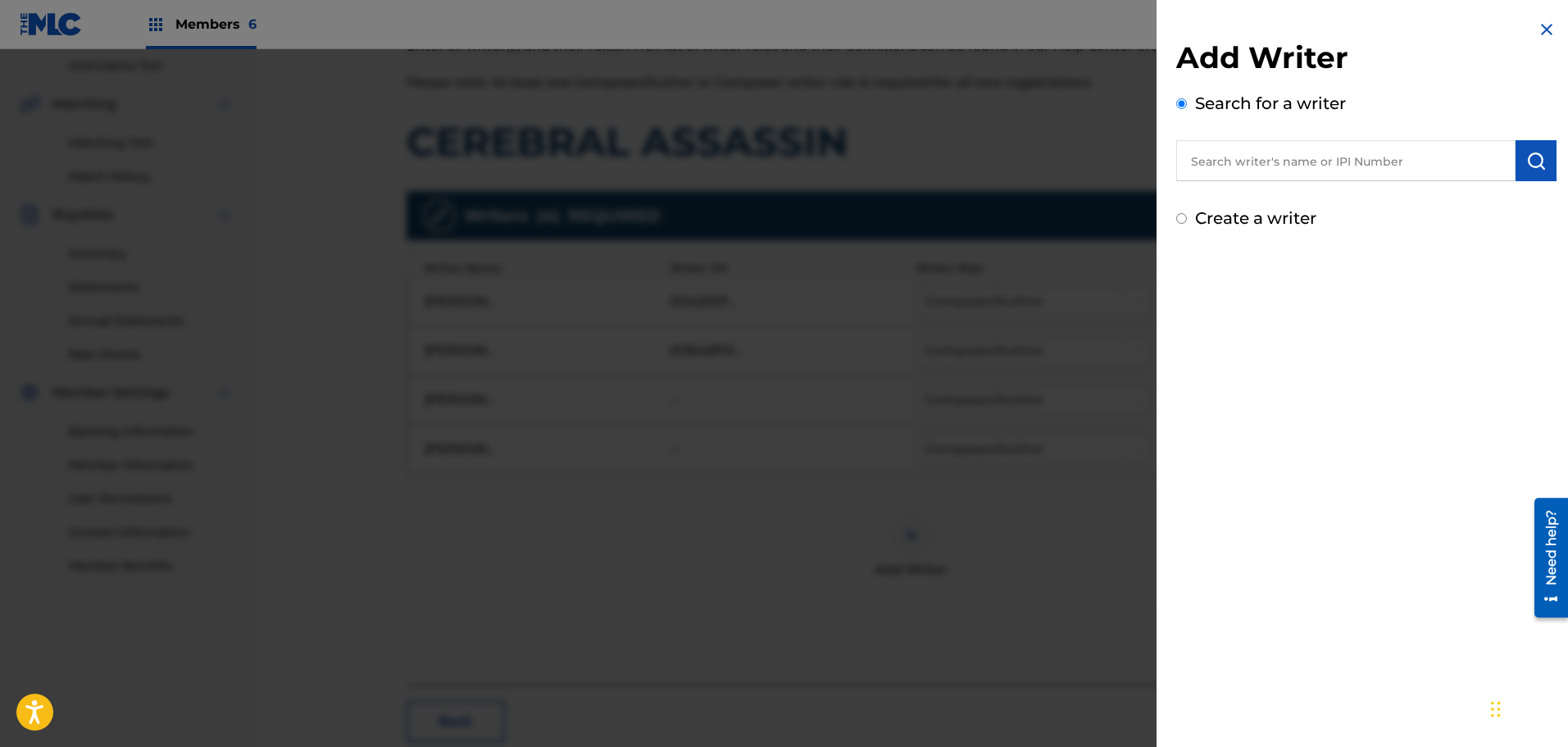
click at [1235, 140] on input "text" at bounding box center [1346, 161] width 339 height 41
type input "[PERSON_NAME]"
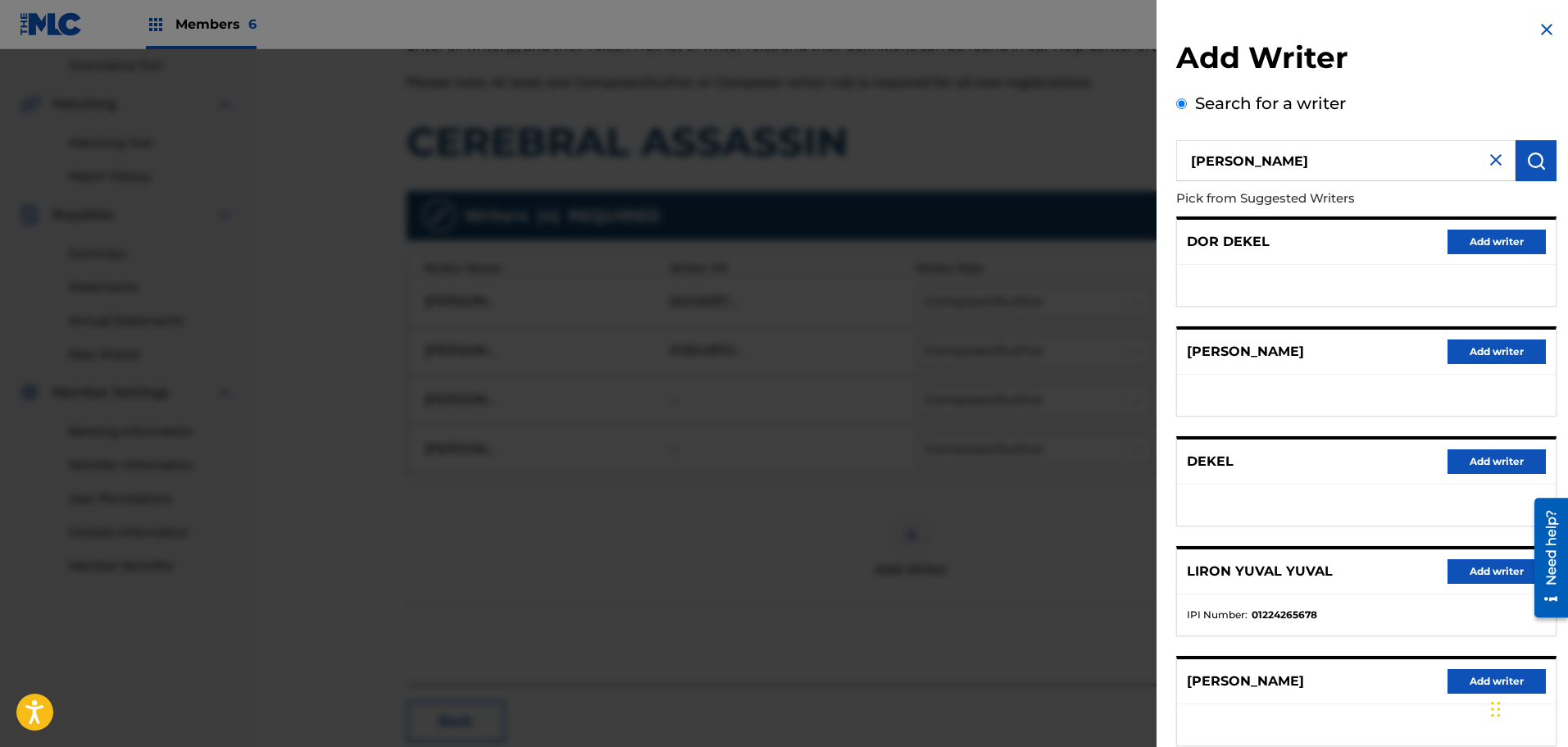
scroll to position [82, 0]
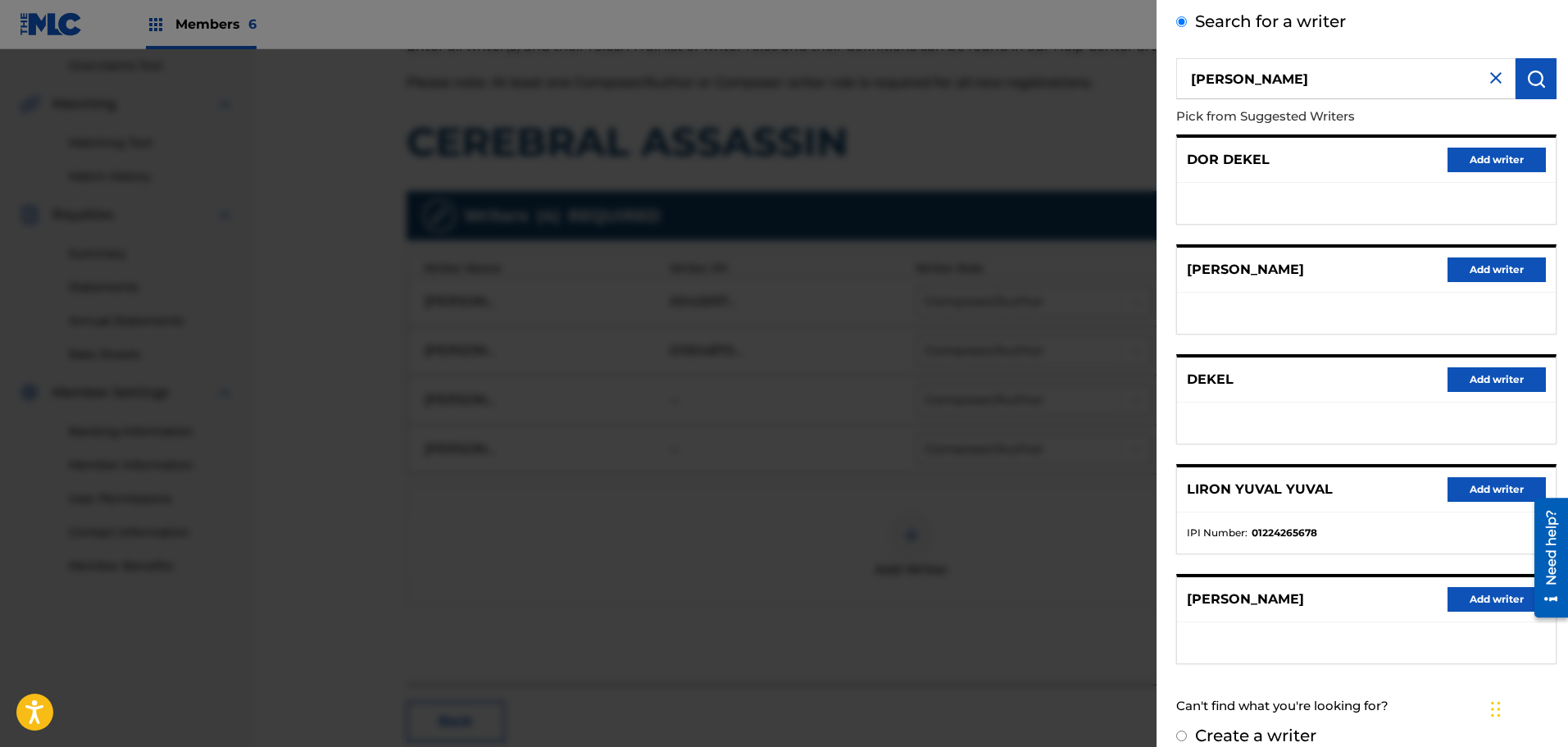
click at [1477, 605] on button "Add writer" at bounding box center [1497, 600] width 98 height 25
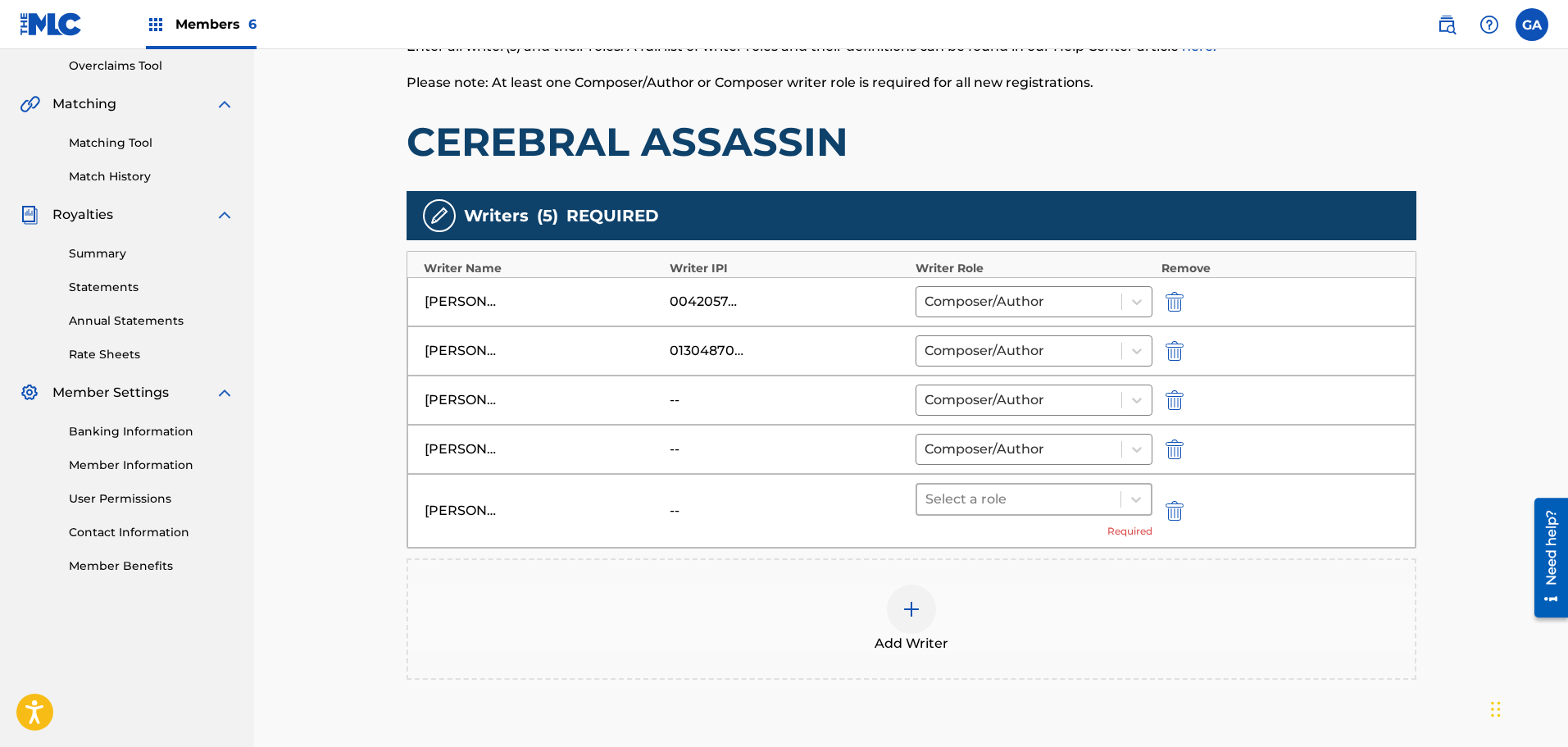
click at [999, 495] on div at bounding box center [1020, 499] width 188 height 23
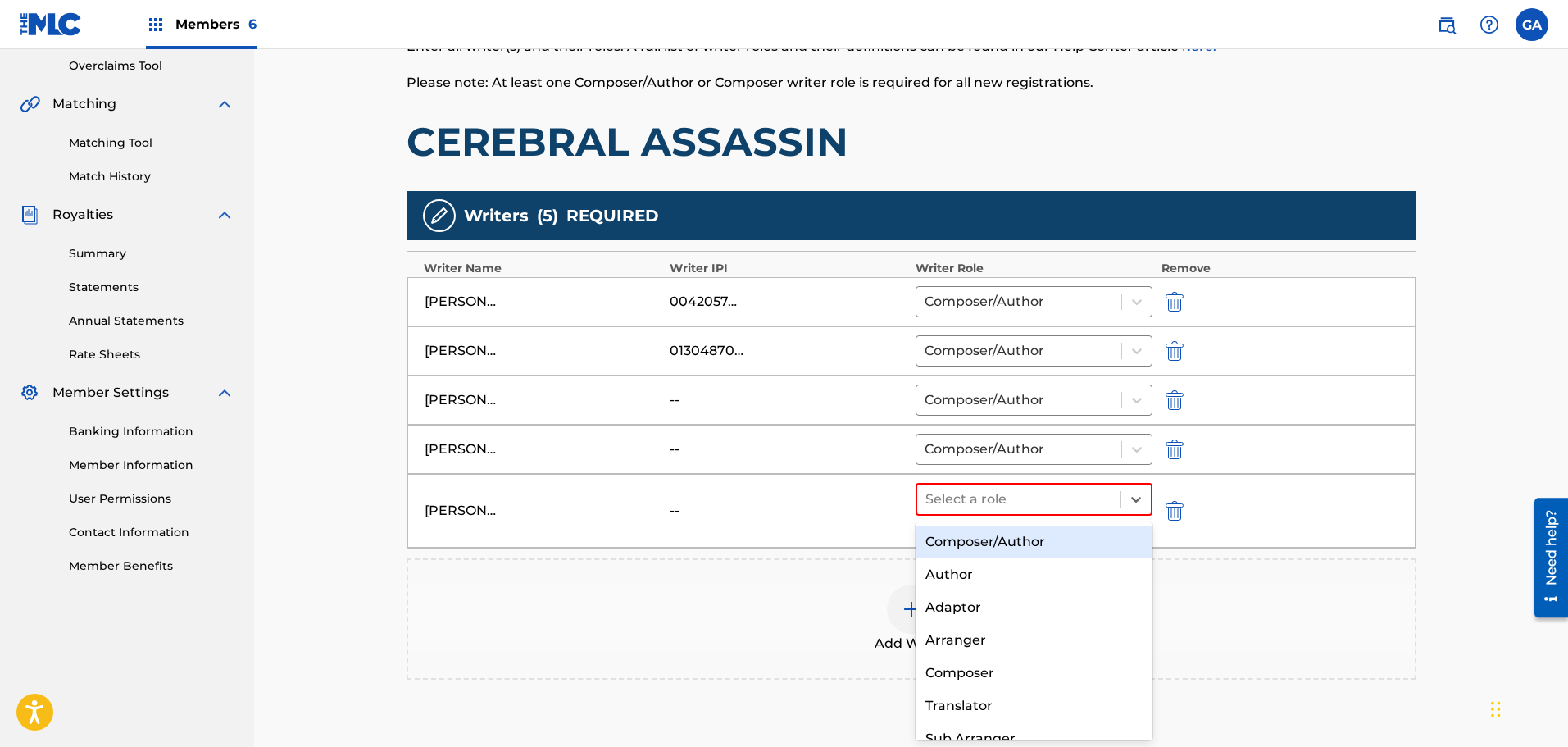
click at [986, 551] on div "Composer/Author" at bounding box center [1034, 542] width 238 height 33
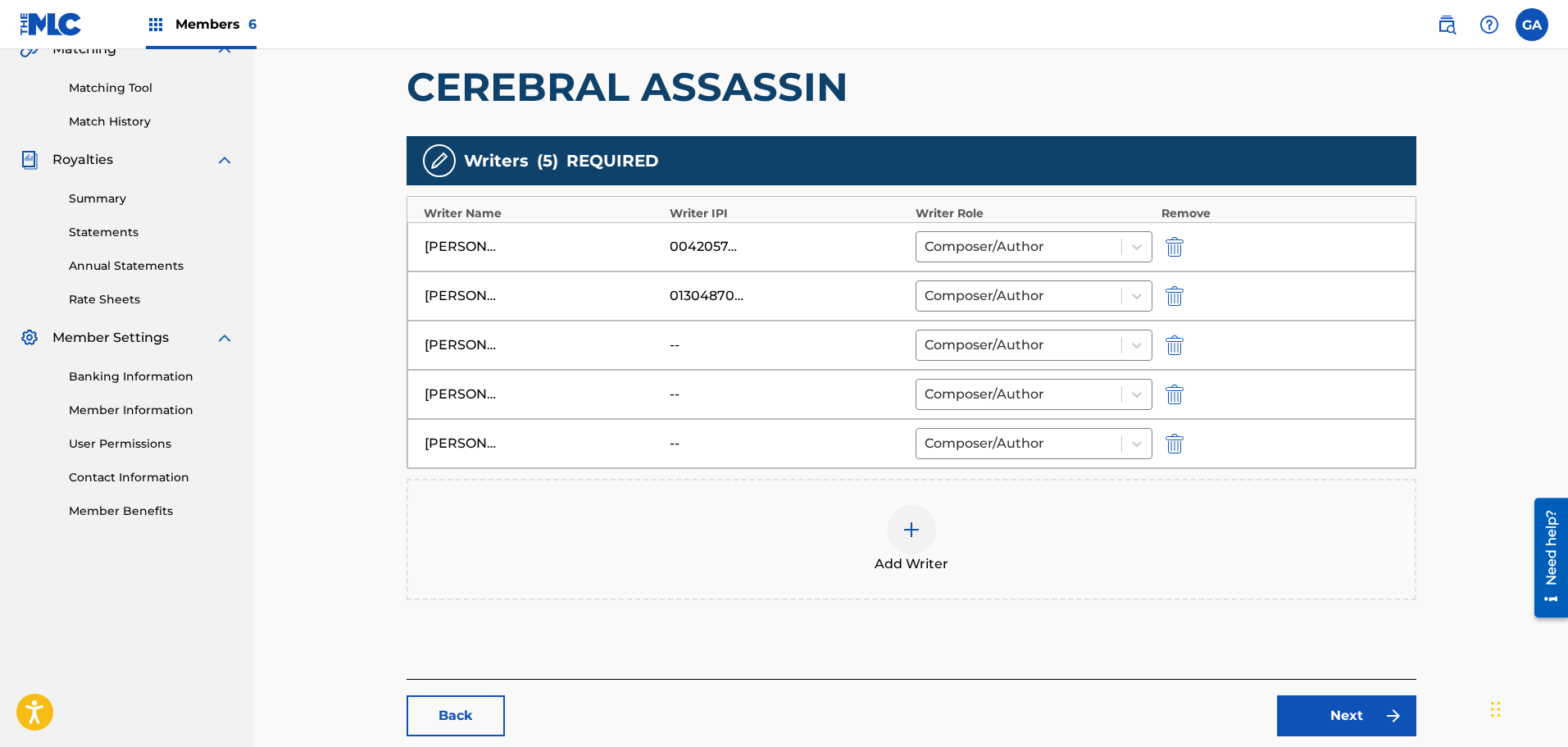
scroll to position [491, 0]
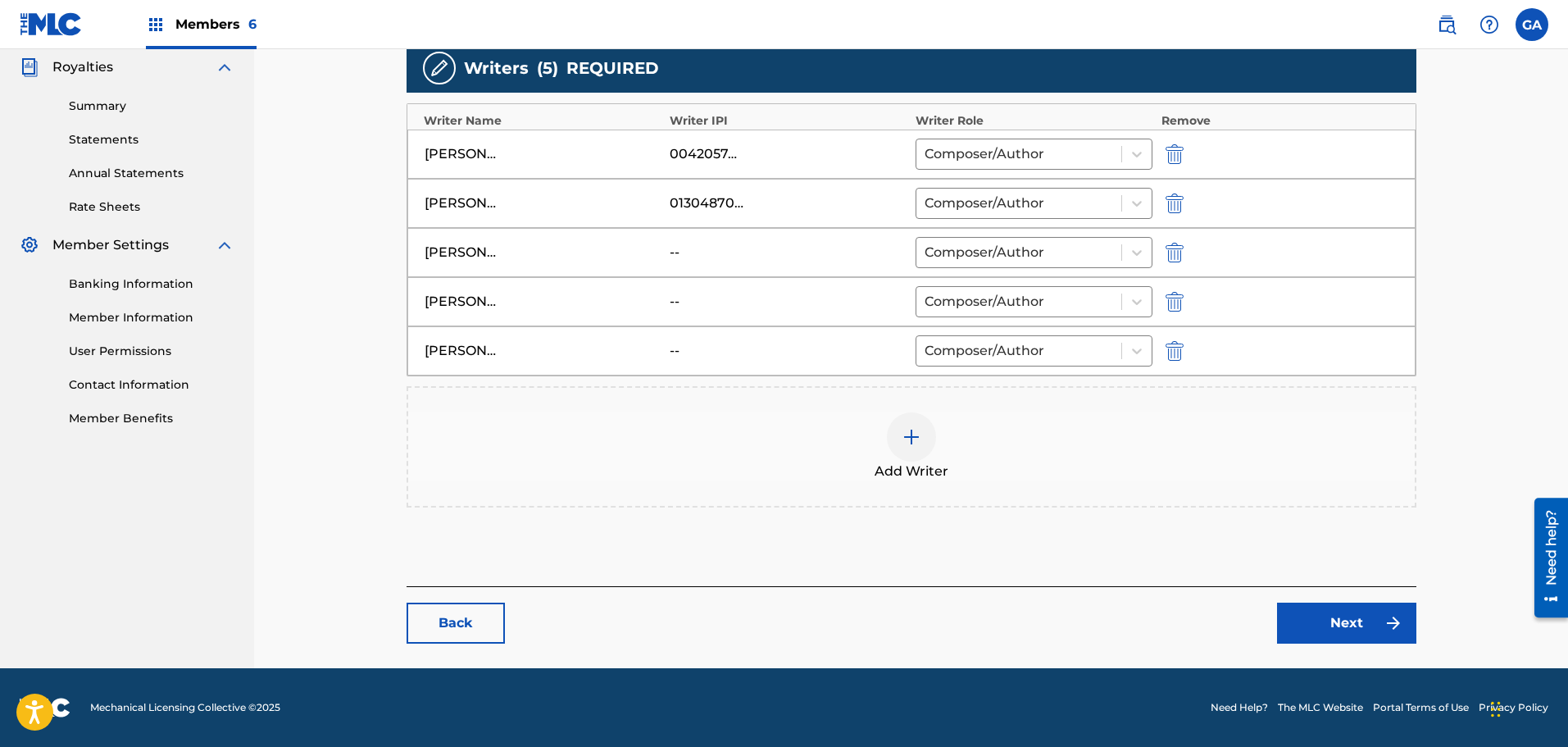
click at [1391, 636] on link "Next" at bounding box center [1347, 624] width 139 height 41
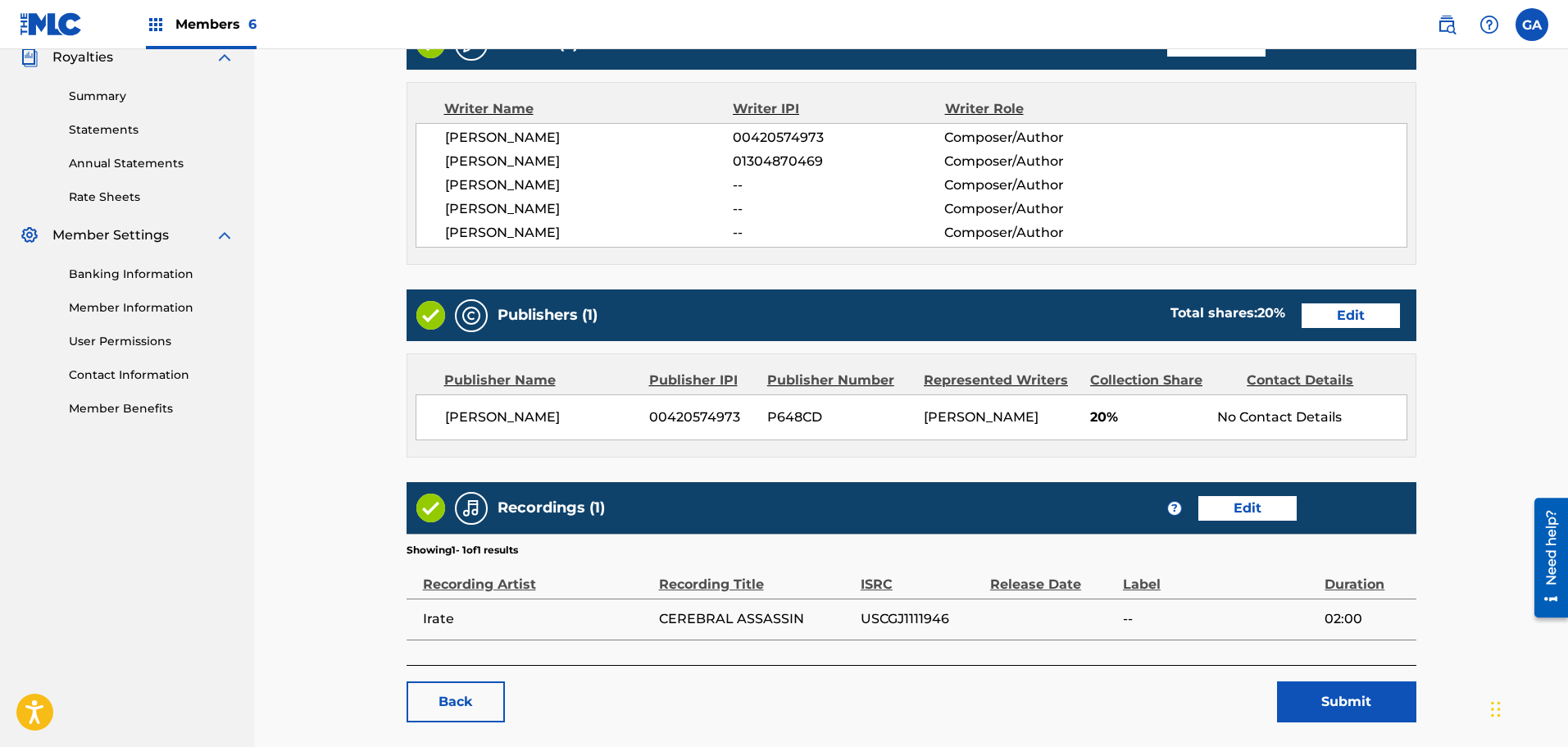
scroll to position [580, 0]
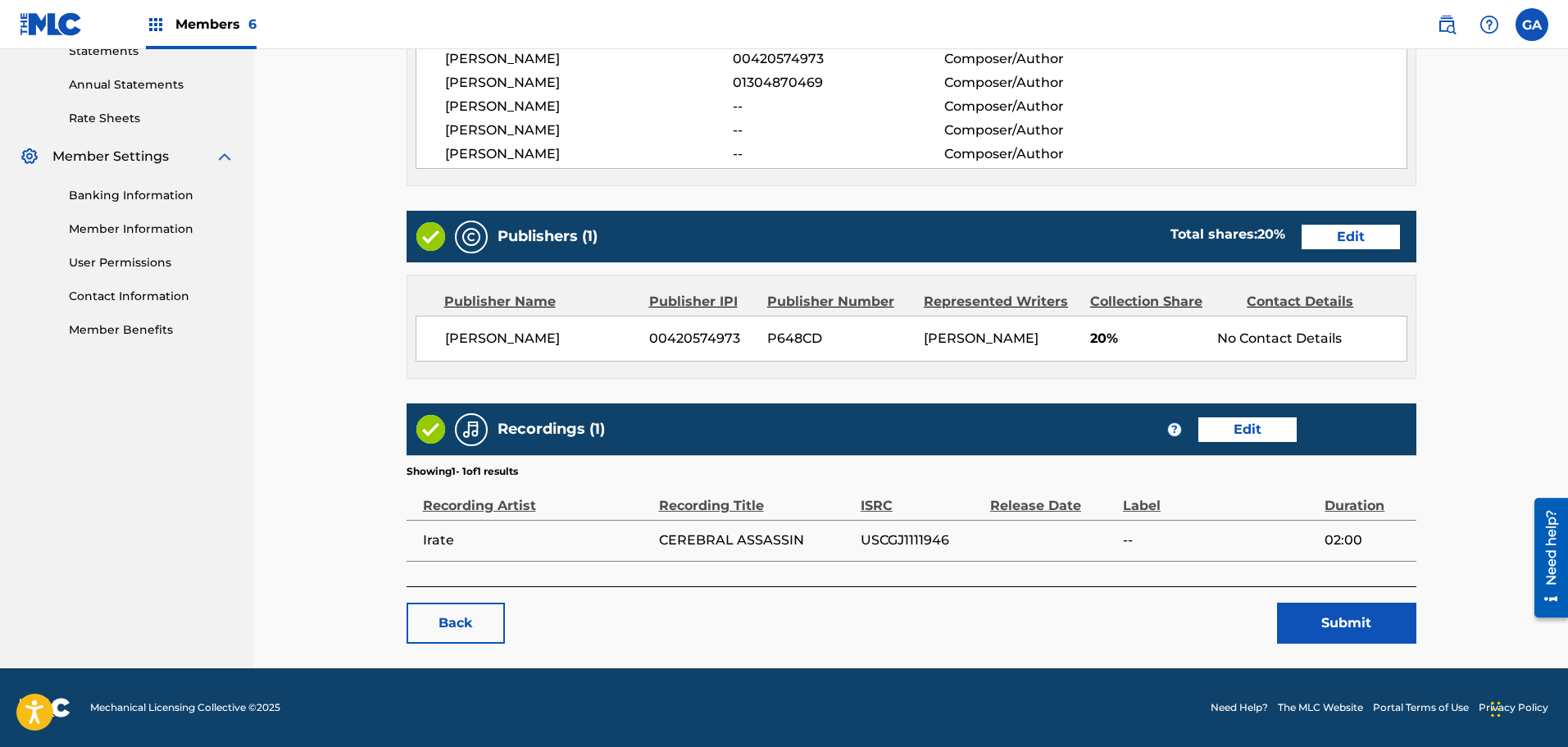
click at [1346, 621] on button "Submit" at bounding box center [1347, 624] width 139 height 41
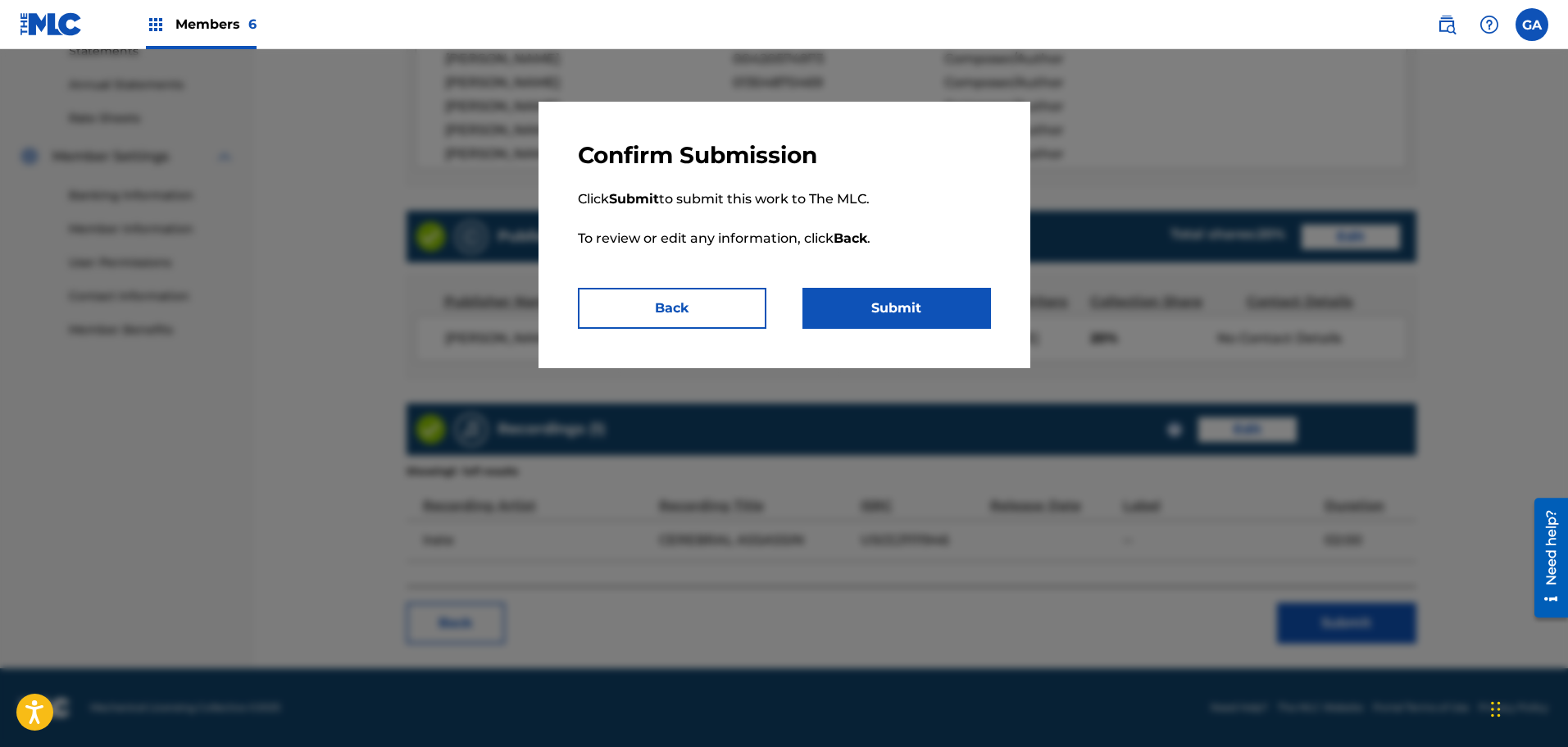
click at [939, 312] on button "Submit" at bounding box center [896, 308] width 189 height 41
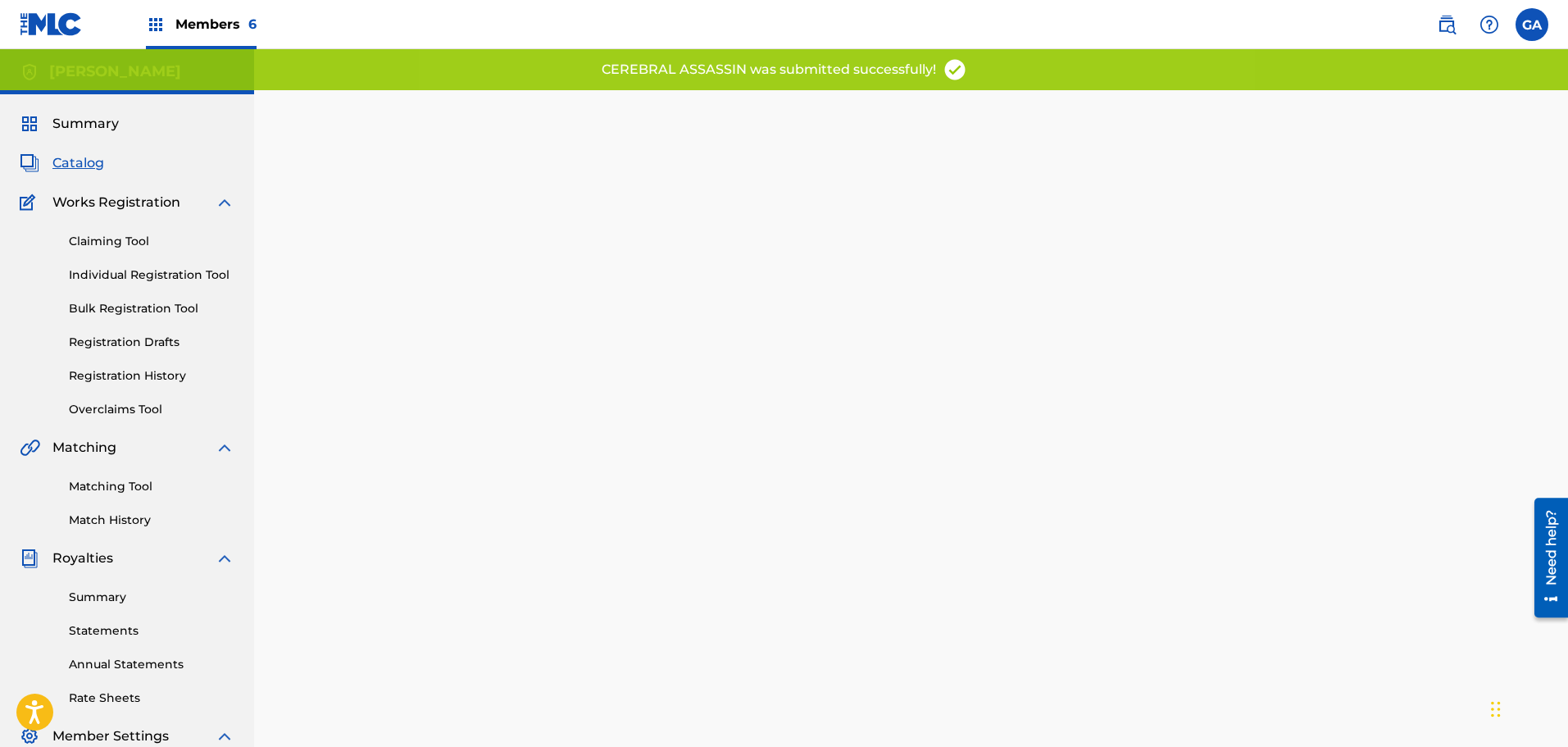
click at [239, 16] on span "Members 6" at bounding box center [216, 24] width 81 height 19
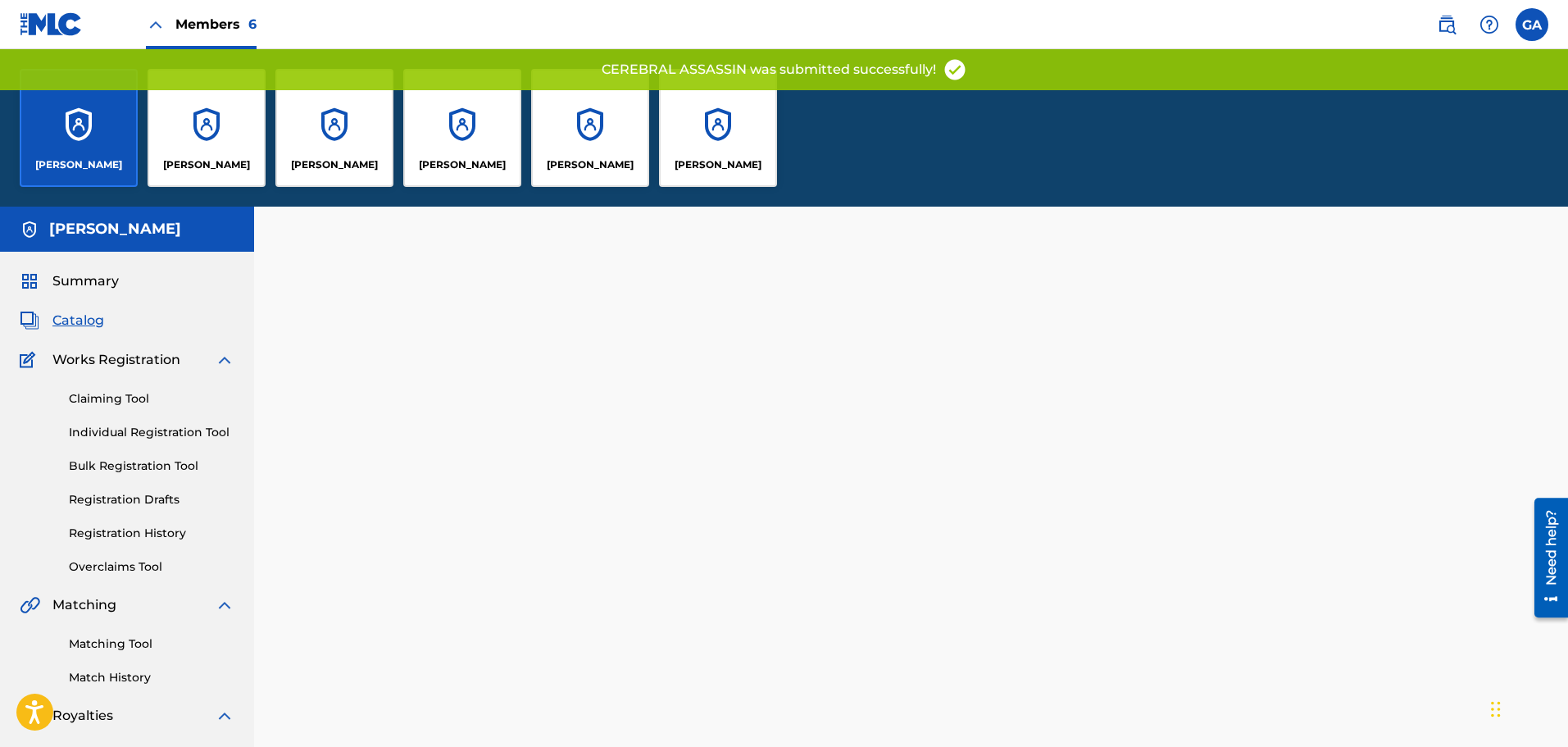
click at [708, 127] on div "[PERSON_NAME]" at bounding box center [717, 128] width 118 height 118
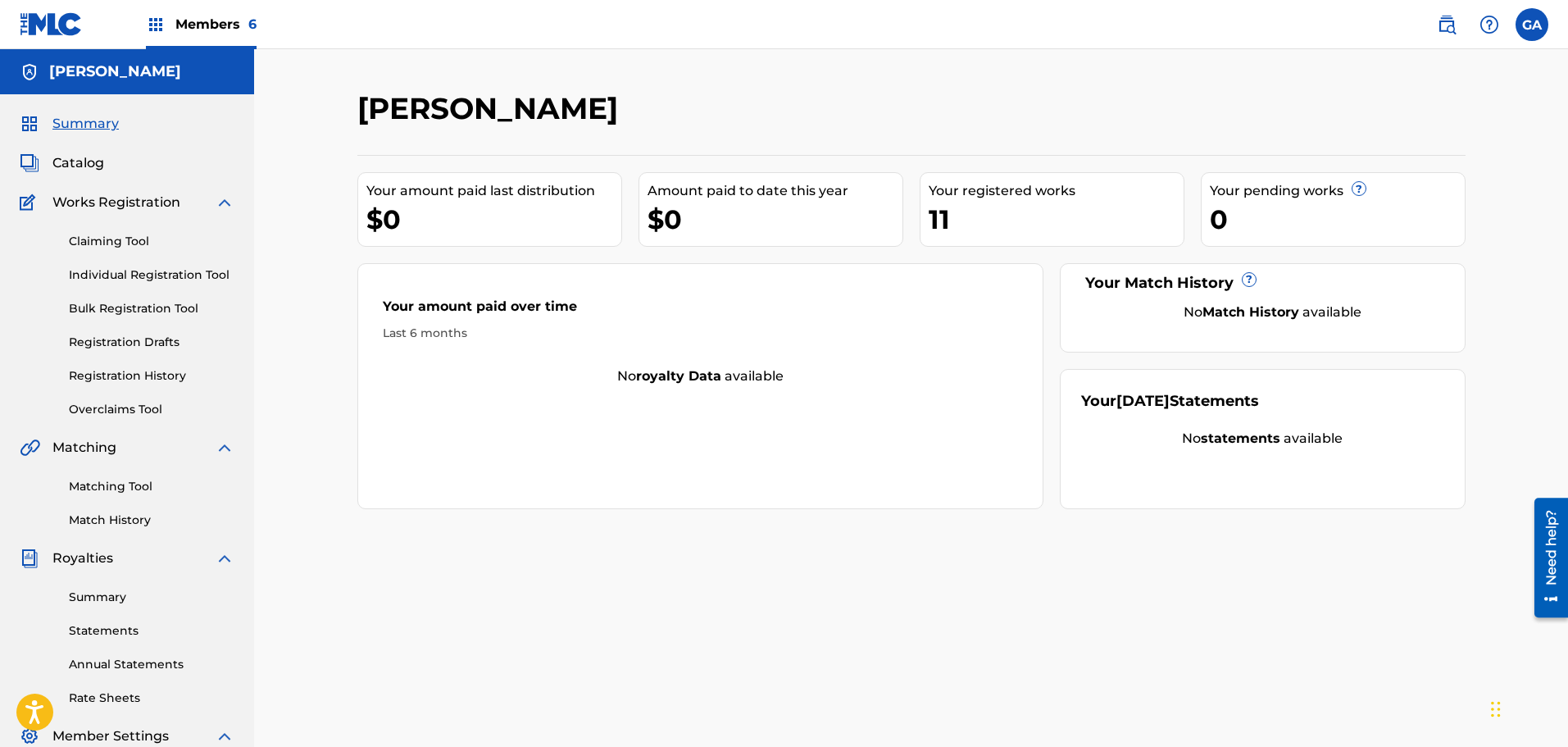
click at [127, 242] on link "Claiming Tool" at bounding box center [152, 241] width 165 height 17
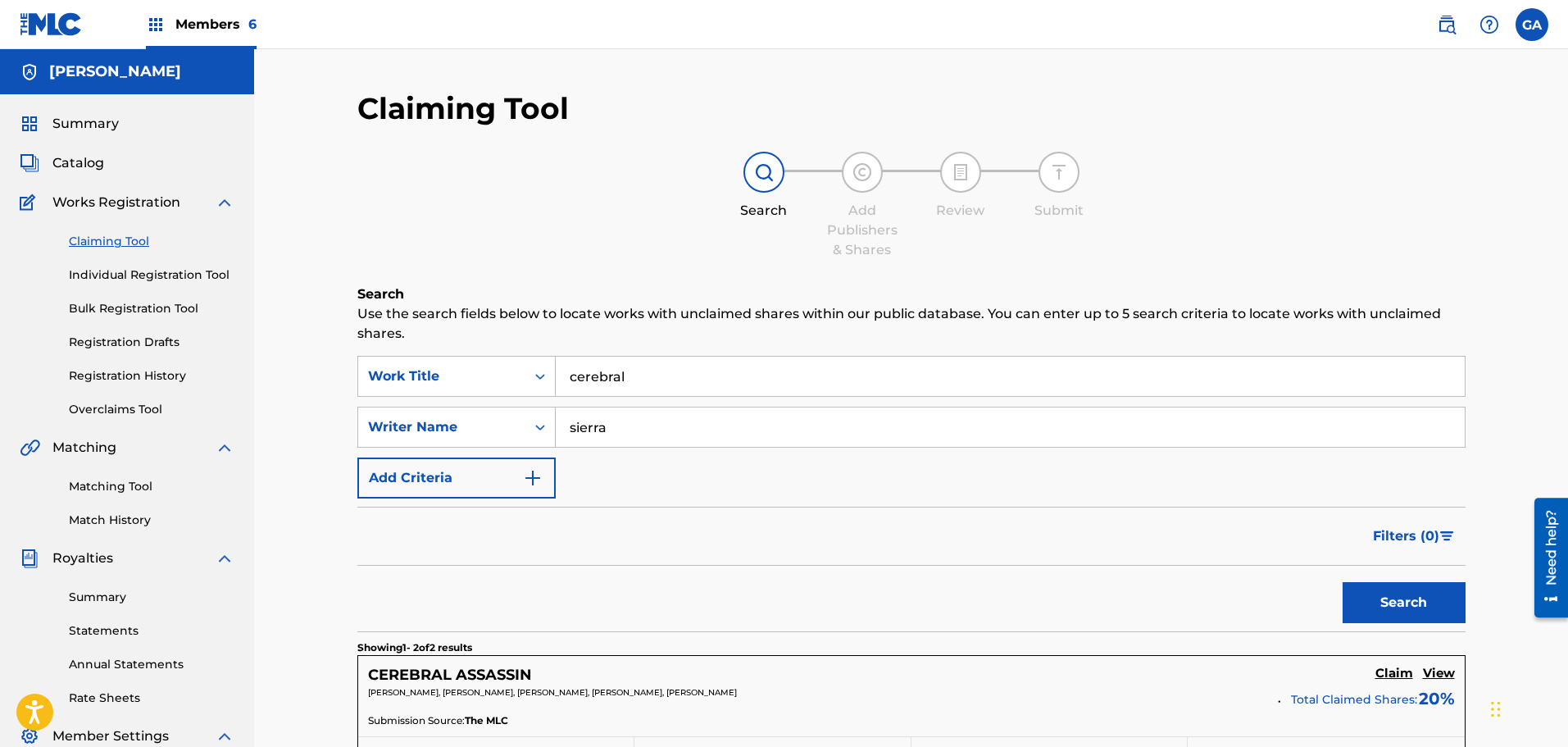
scroll to position [328, 0]
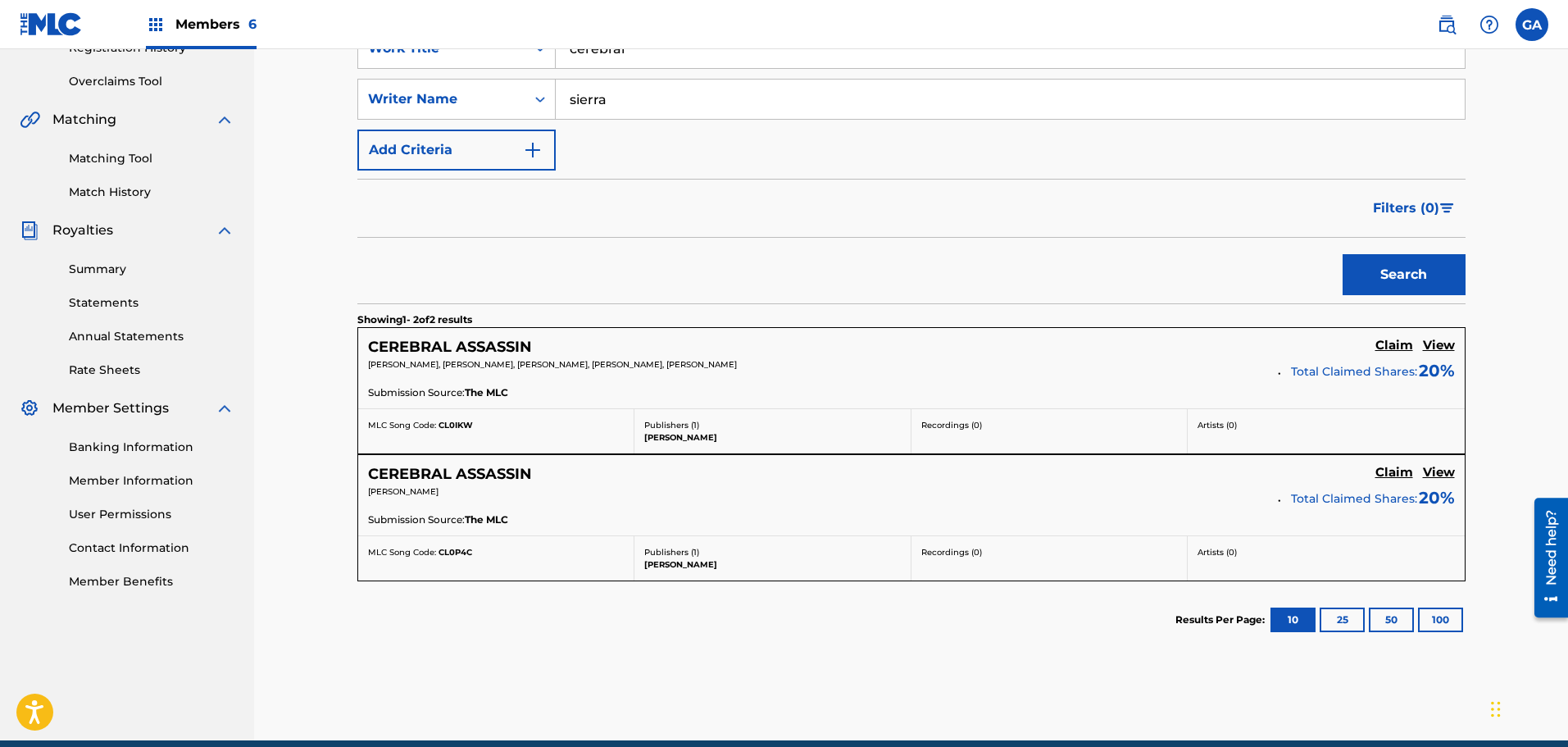
click at [1396, 349] on h5 "Claim" at bounding box center [1394, 345] width 38 height 16
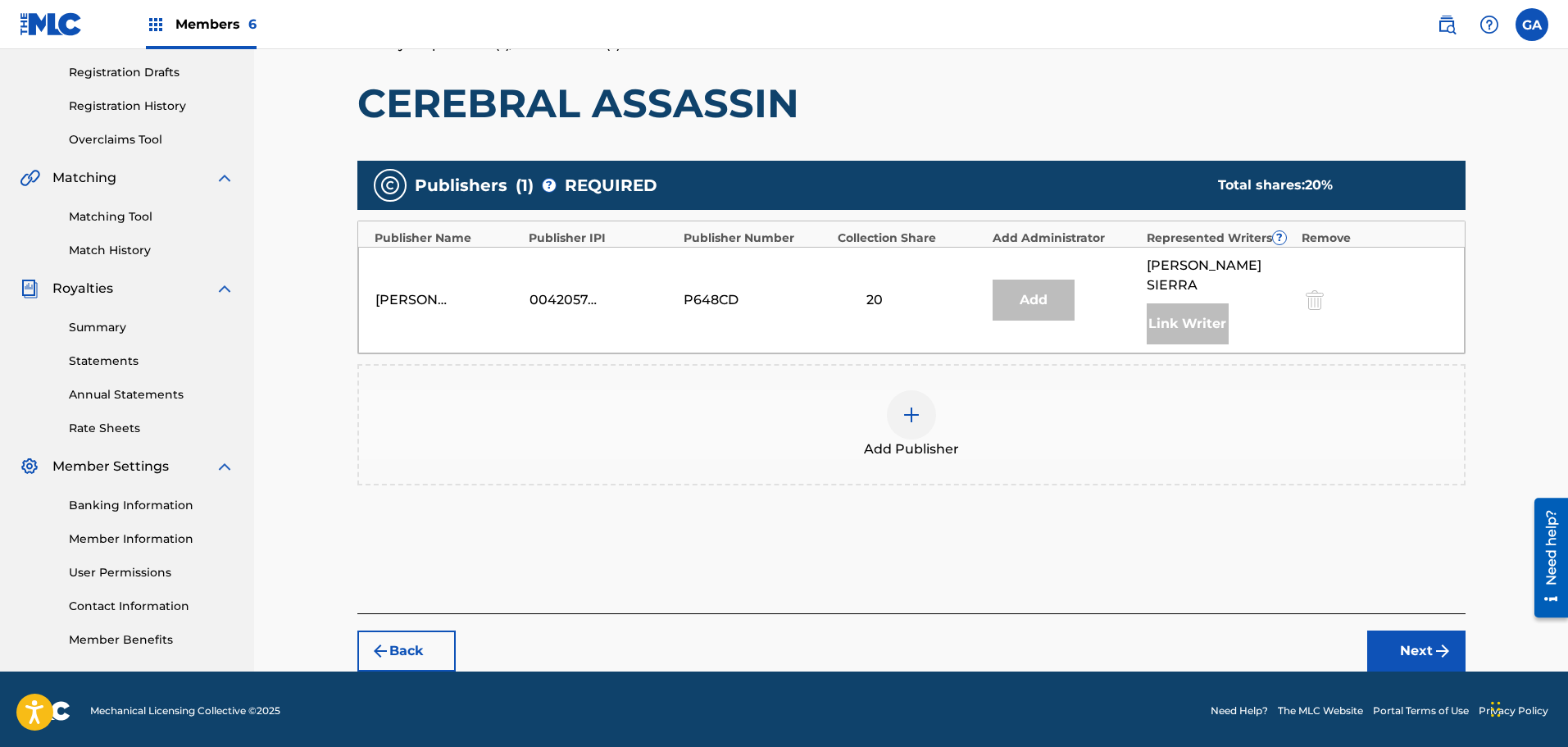
click at [900, 408] on div at bounding box center [911, 414] width 49 height 49
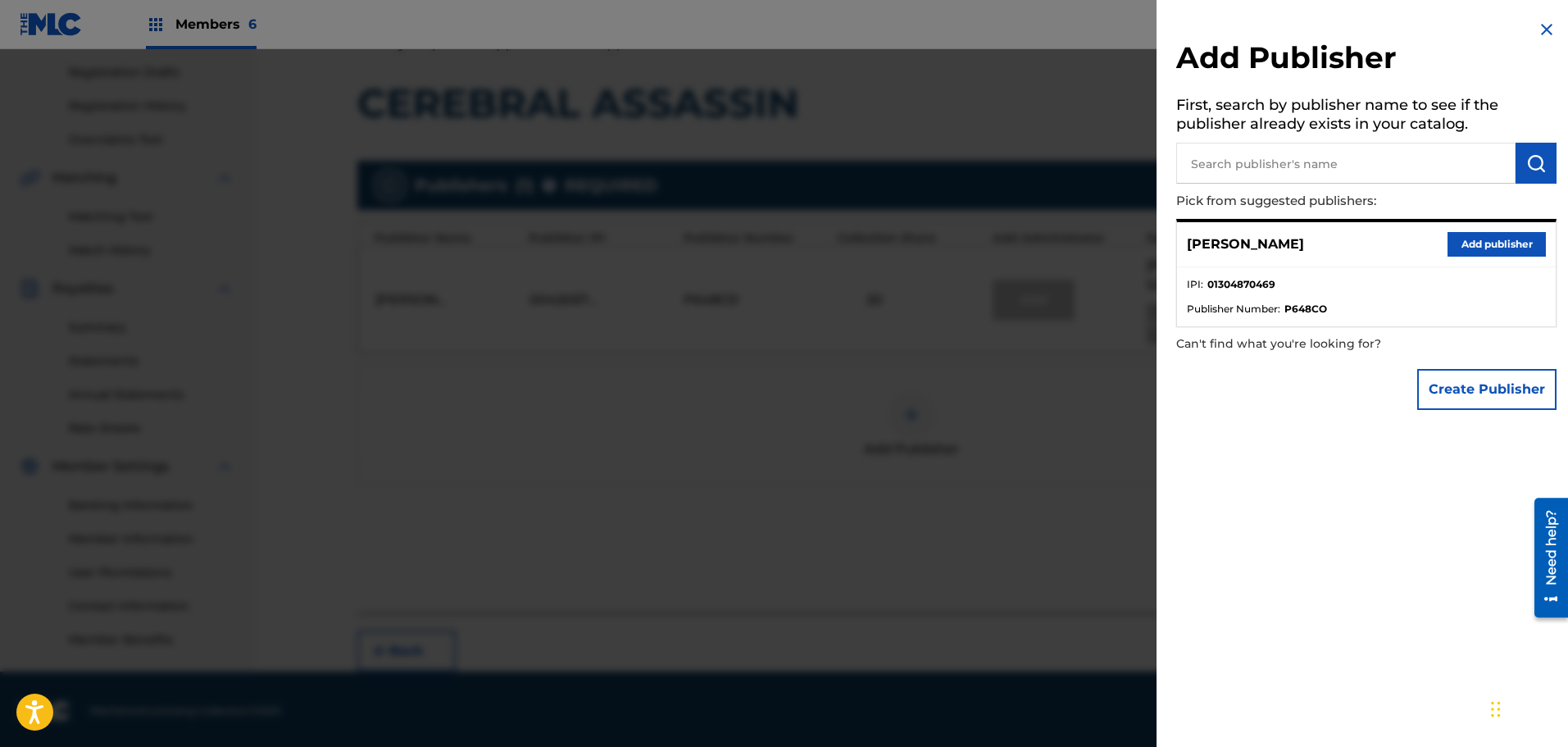
click at [1516, 233] on button "Add publisher" at bounding box center [1497, 244] width 98 height 25
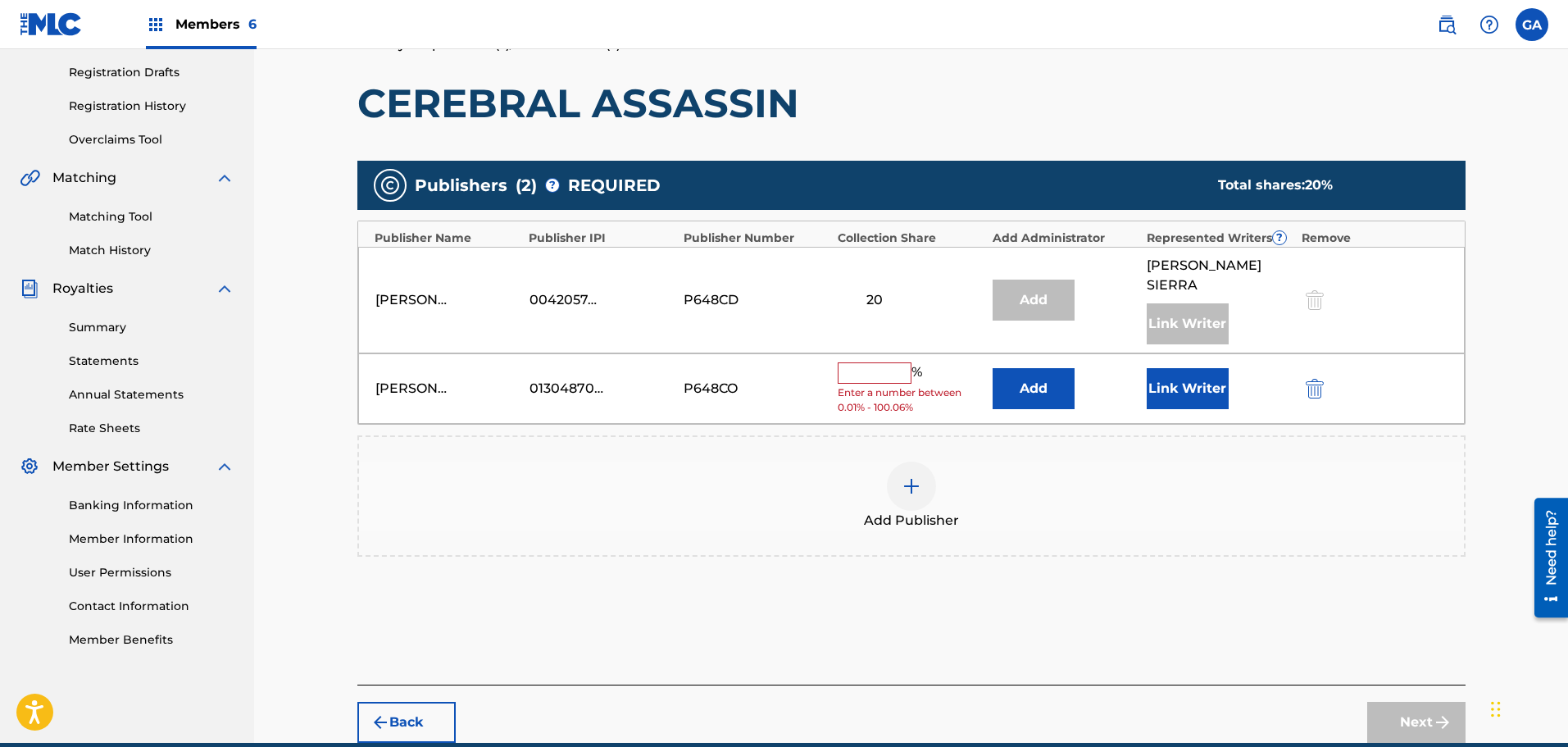
click at [863, 363] on input "text" at bounding box center [875, 373] width 74 height 22
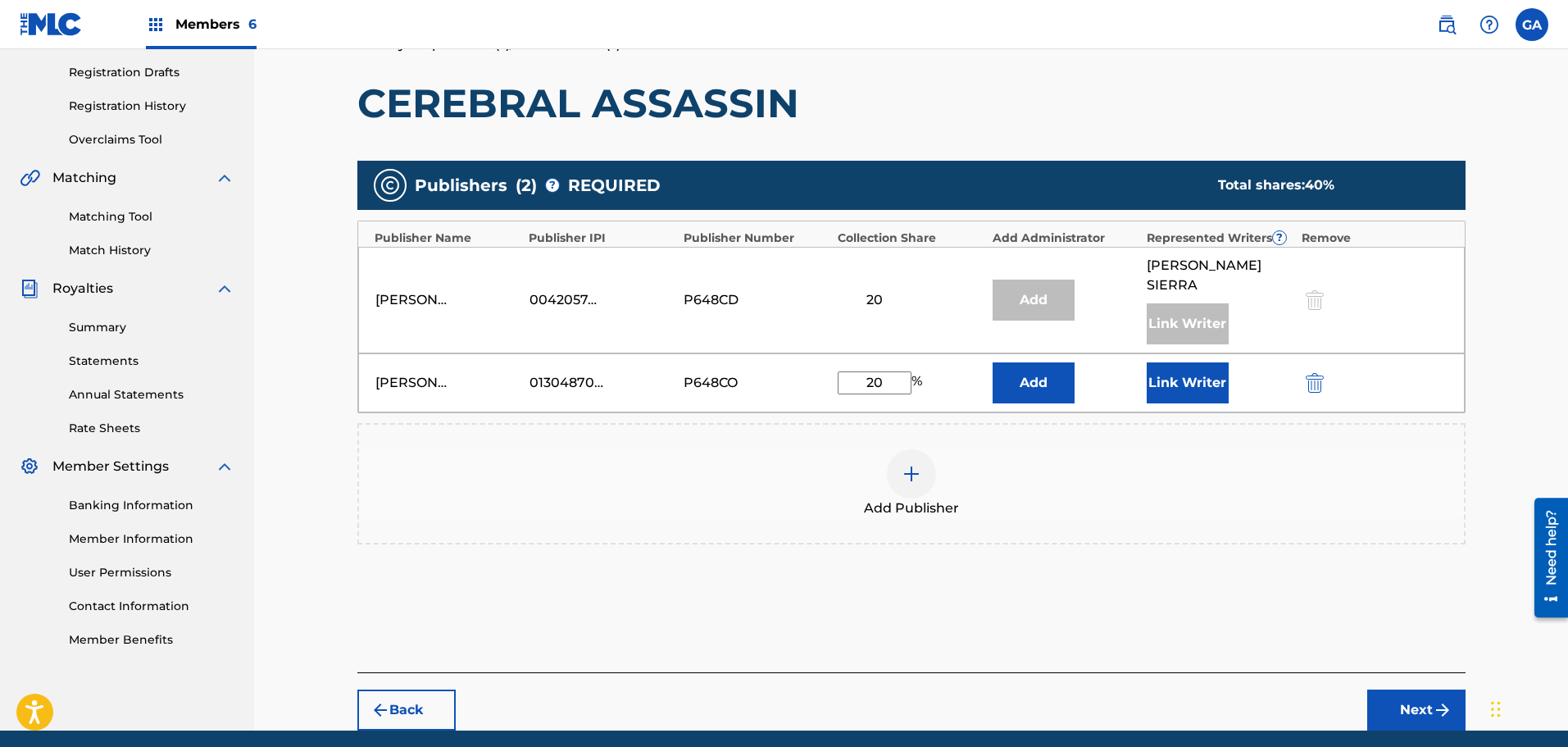
type input "20"
click at [1209, 363] on button "Link Writer" at bounding box center [1187, 383] width 82 height 41
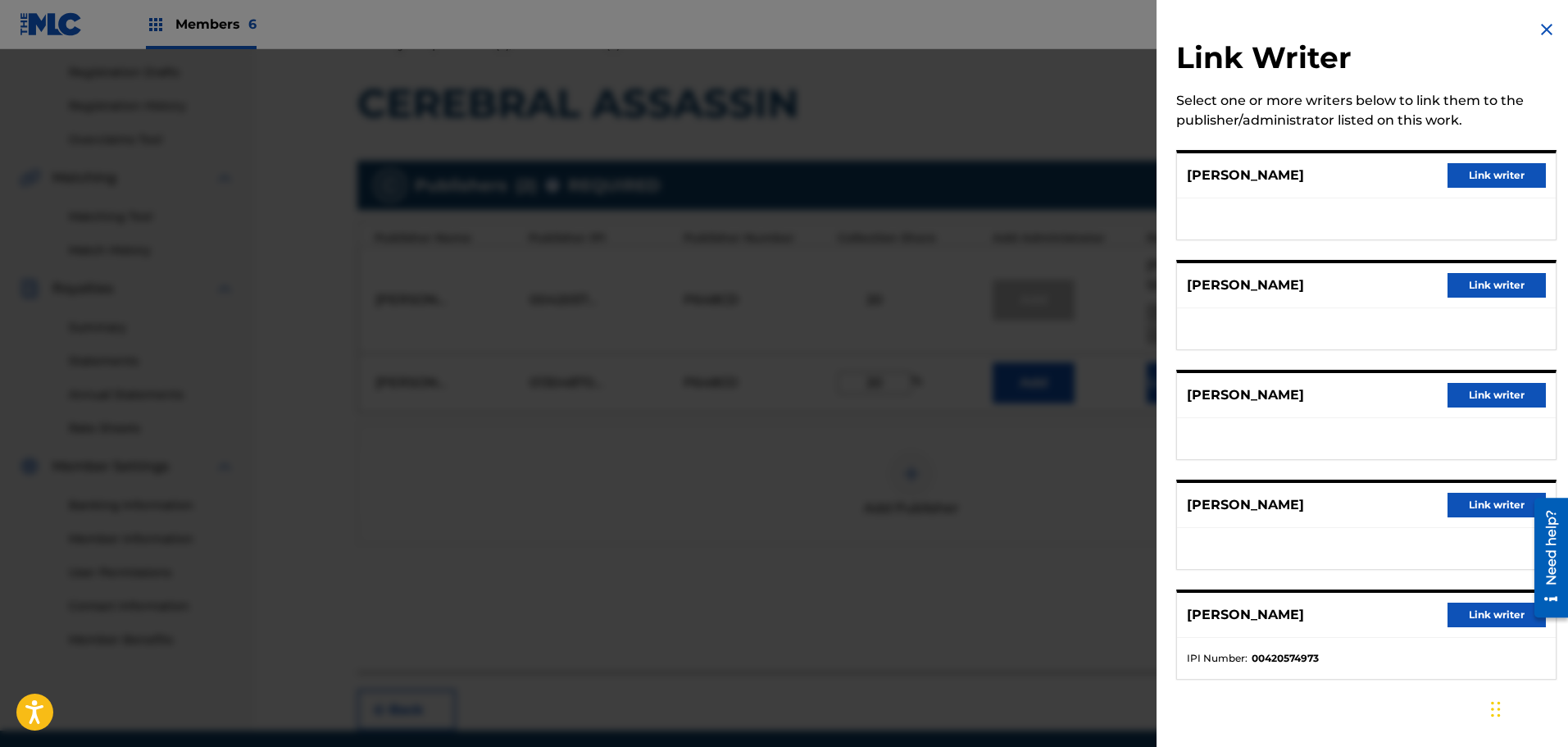
click at [1493, 506] on button "Link writer" at bounding box center [1497, 505] width 98 height 25
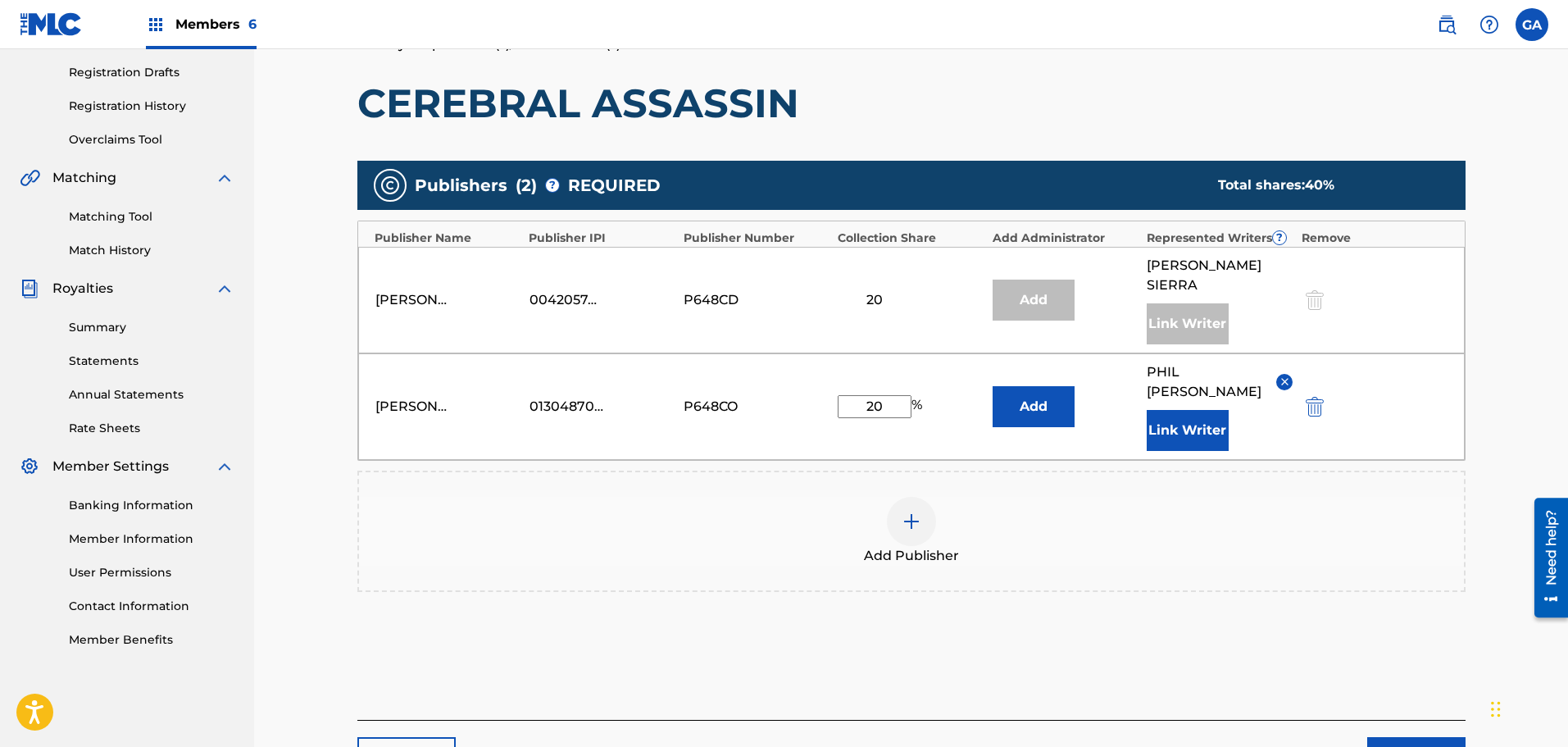
click at [1425, 738] on button "Next" at bounding box center [1416, 758] width 98 height 41
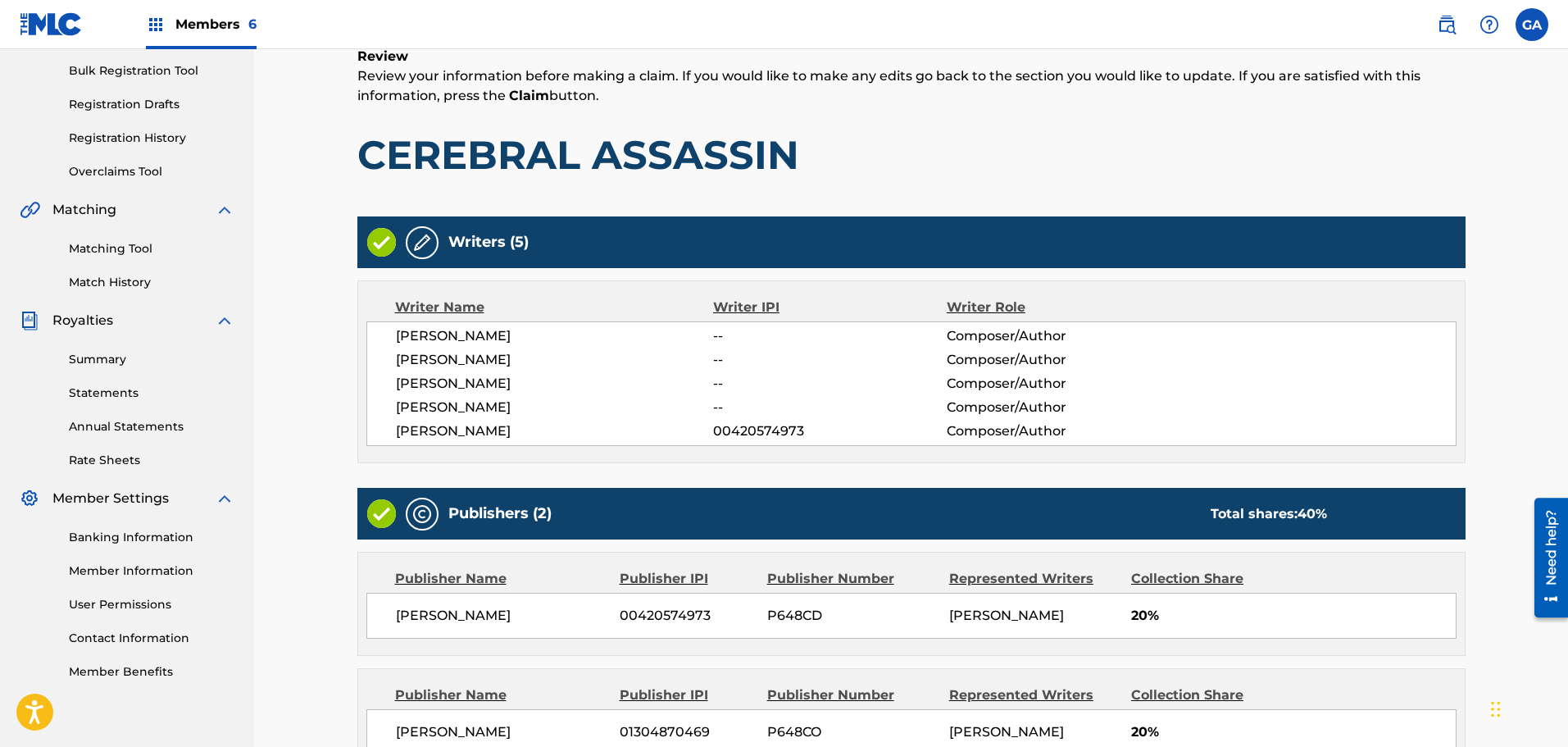
scroll to position [425, 0]
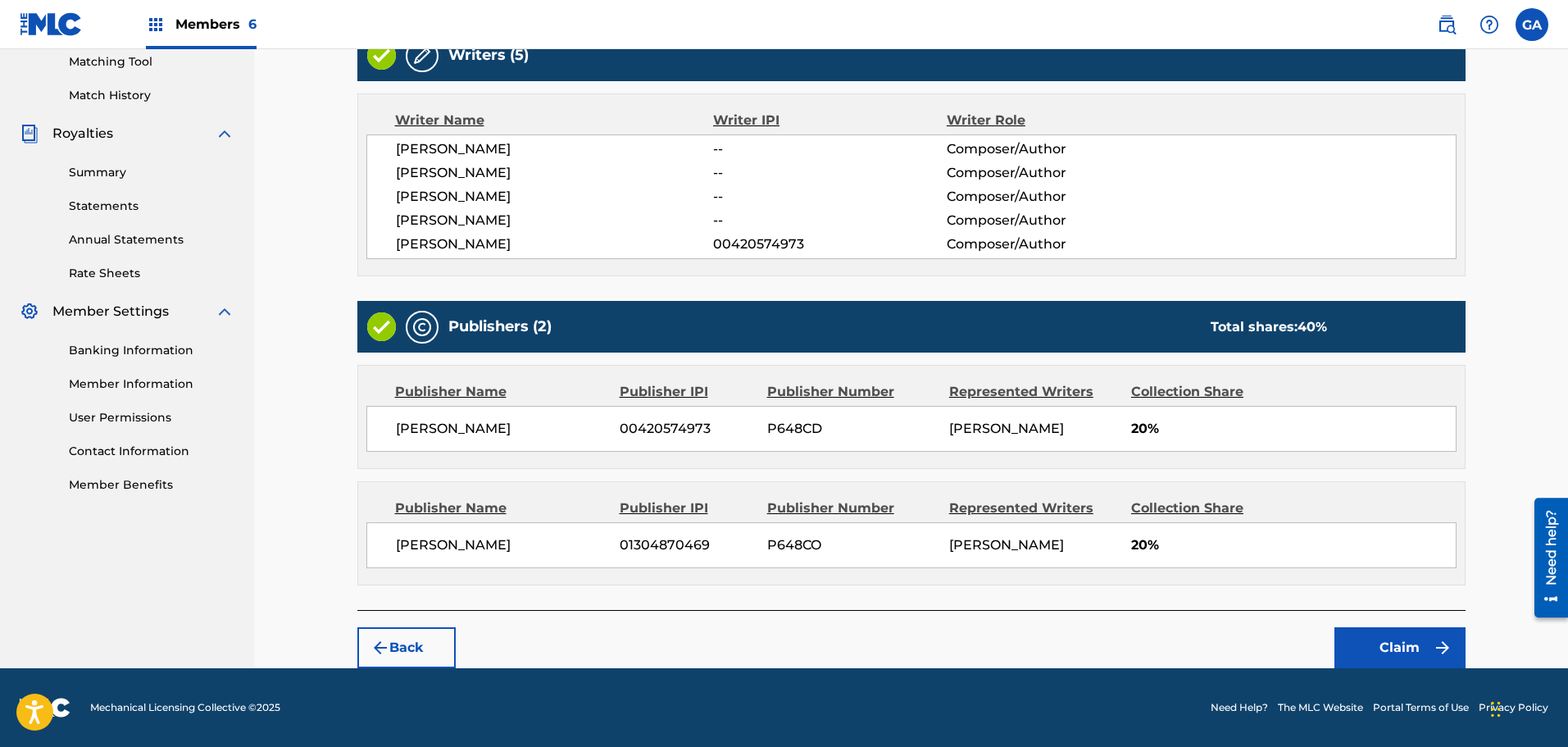
click at [1419, 644] on button "Claim" at bounding box center [1400, 648] width 131 height 41
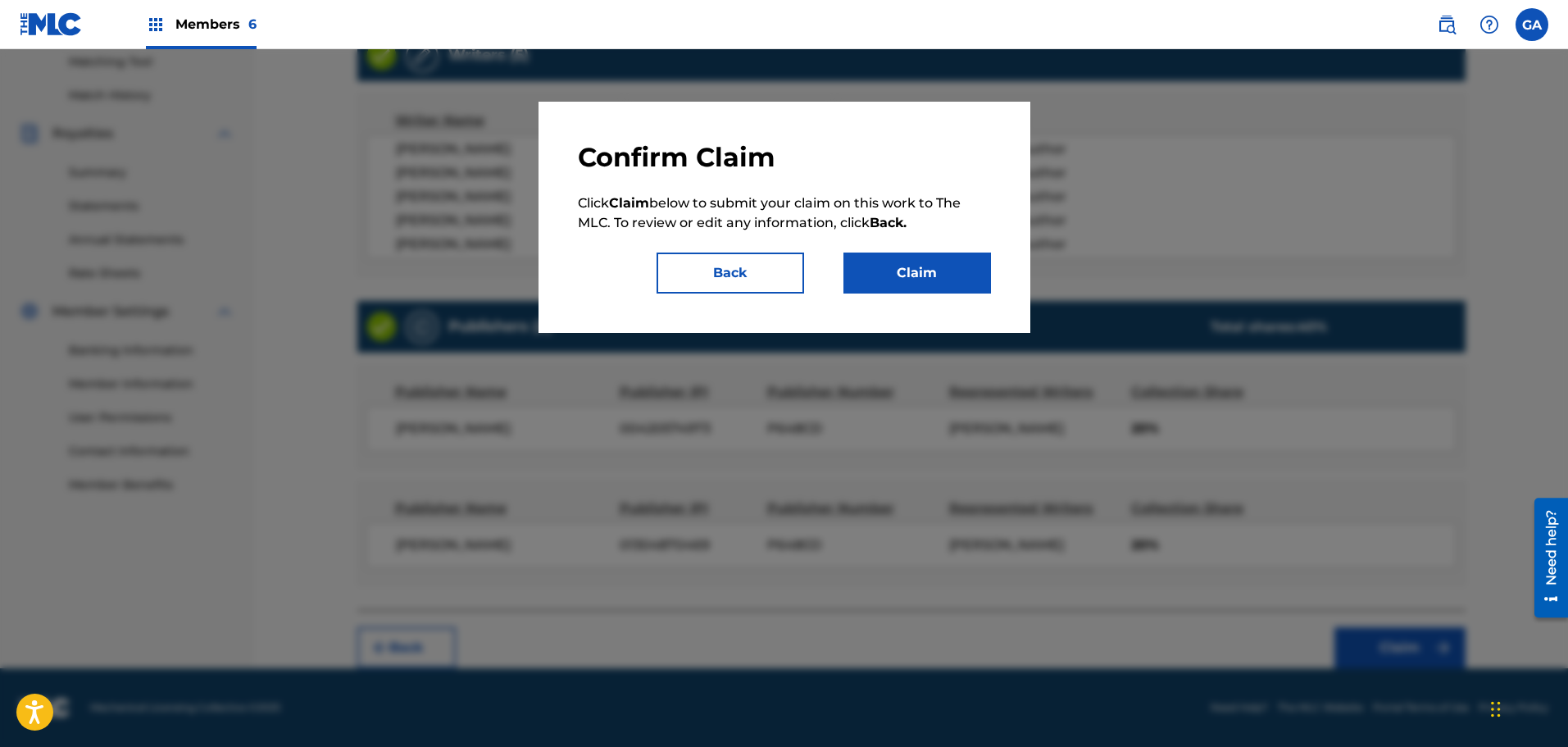
click at [968, 265] on button "Claim" at bounding box center [916, 273] width 147 height 41
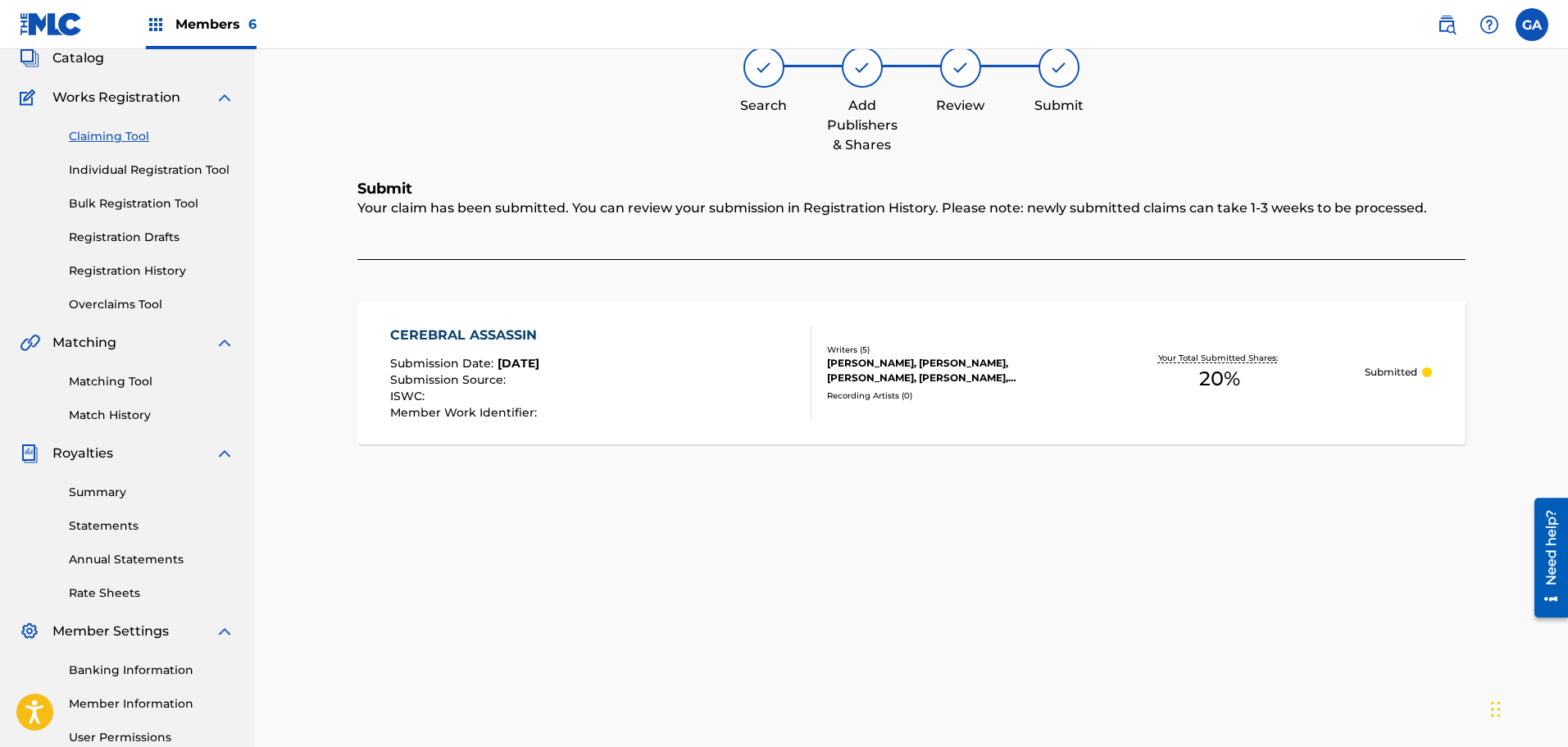
scroll to position [0, 0]
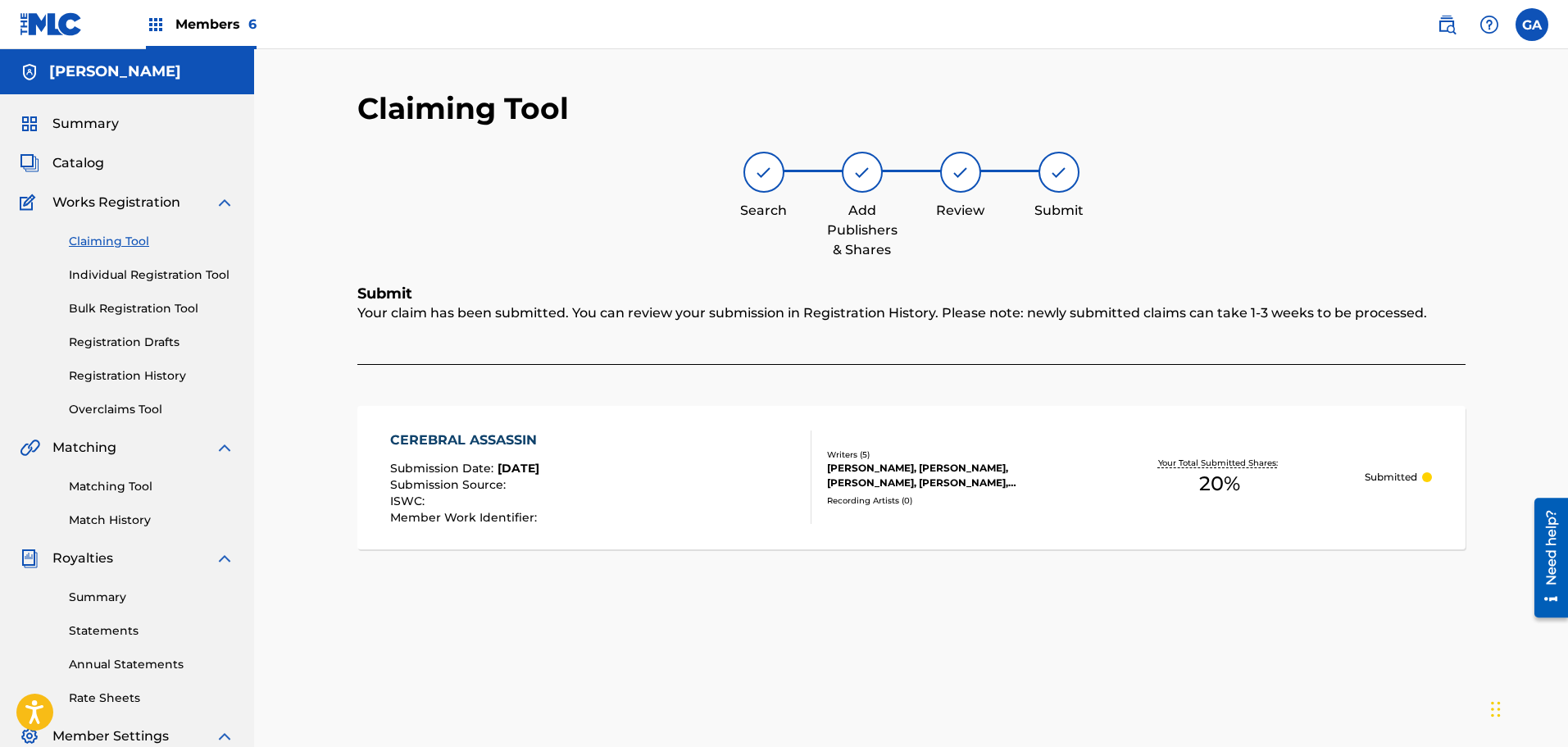
click at [102, 244] on link "Claiming Tool" at bounding box center [152, 241] width 165 height 17
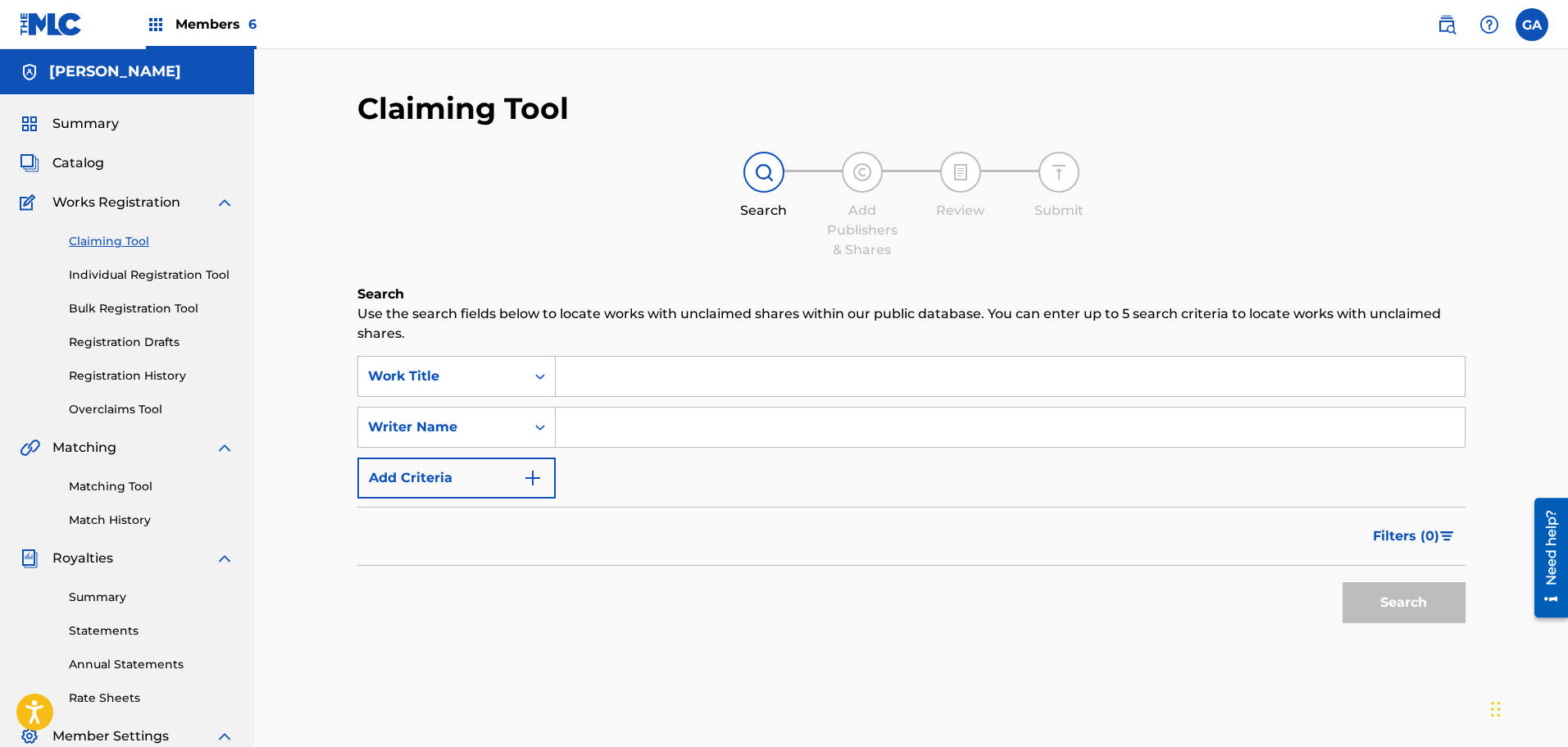
click at [696, 374] on input "Search Form" at bounding box center [1010, 377] width 909 height 40
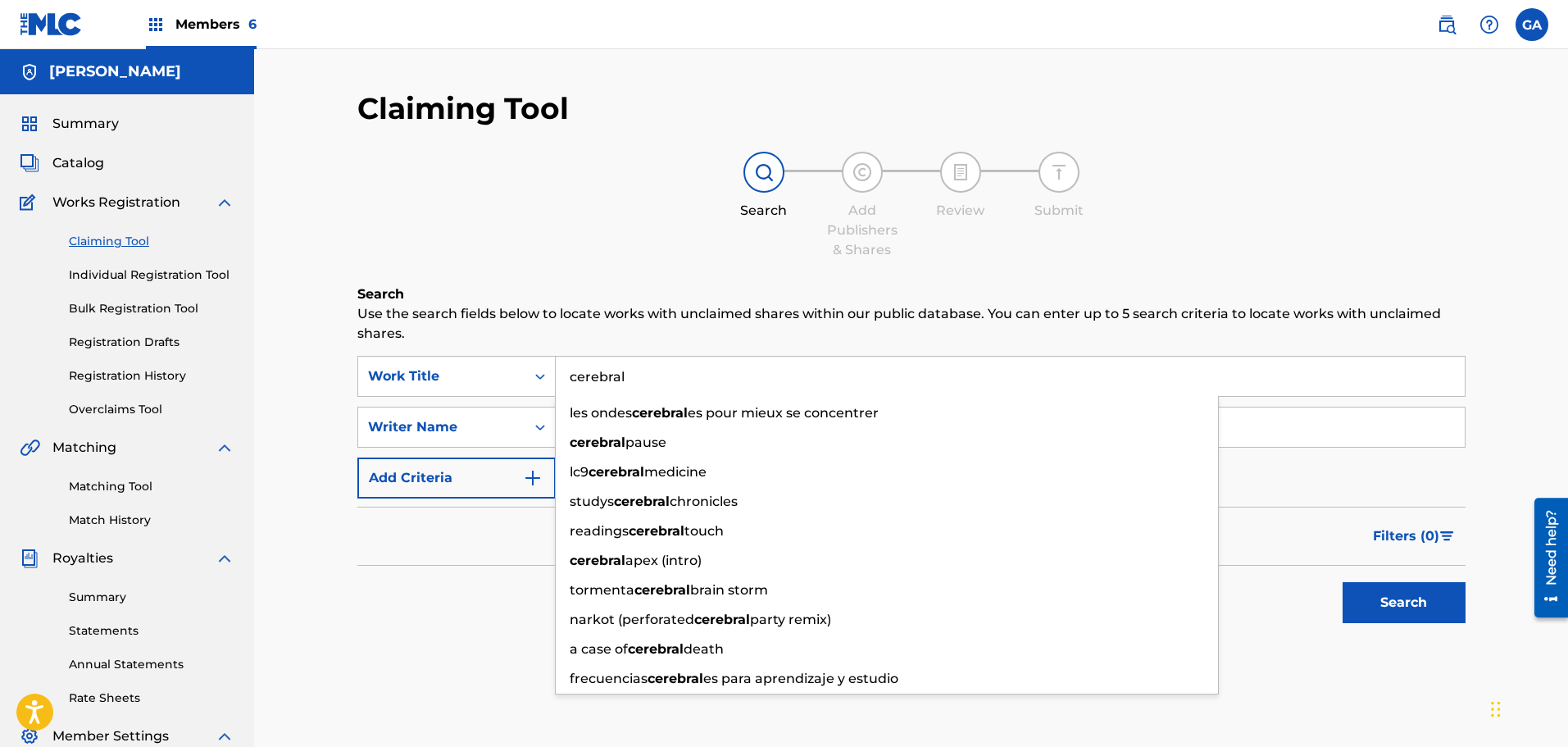
type input "cerebral"
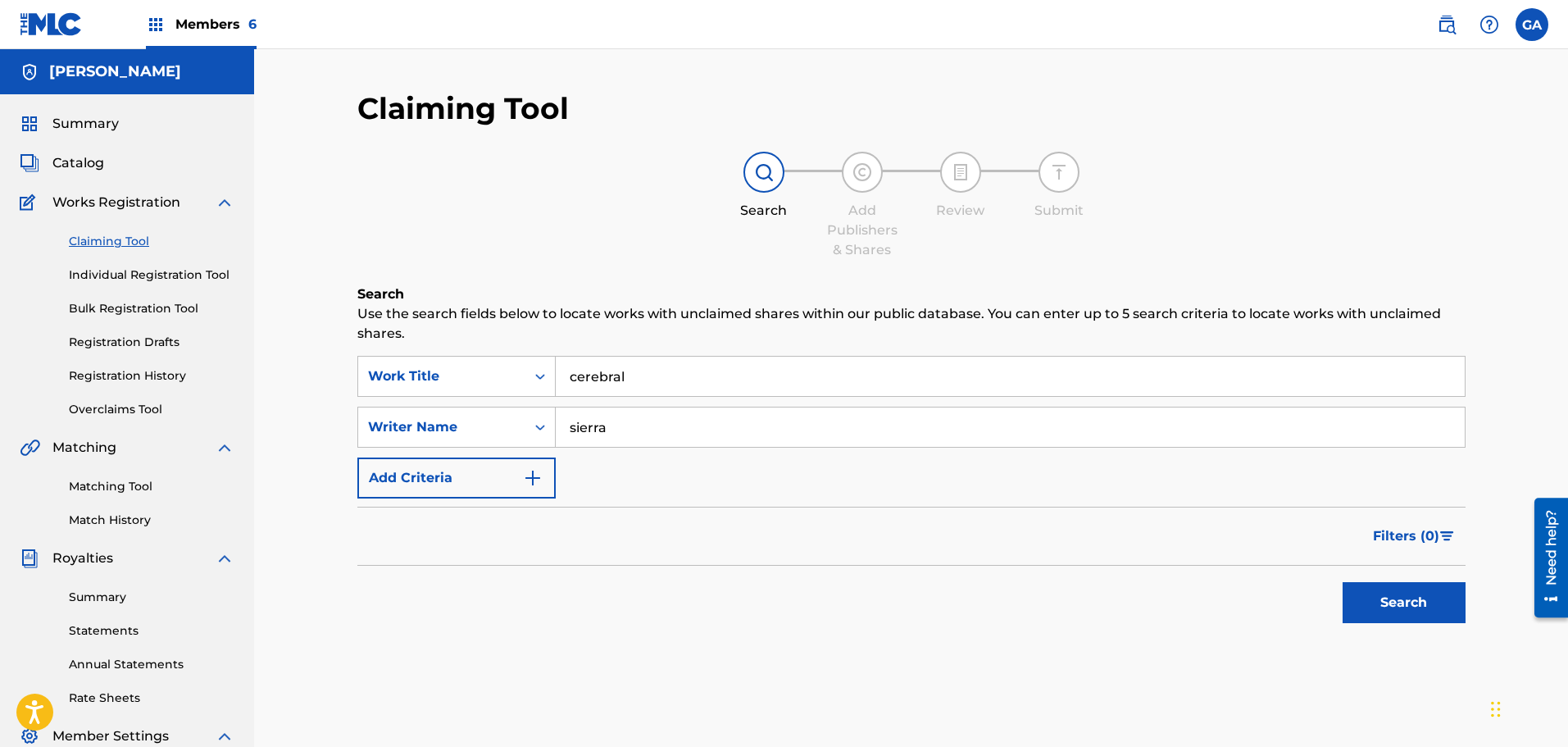
type input "sierra"
click at [1342, 582] on button "Search" at bounding box center [1404, 603] width 123 height 41
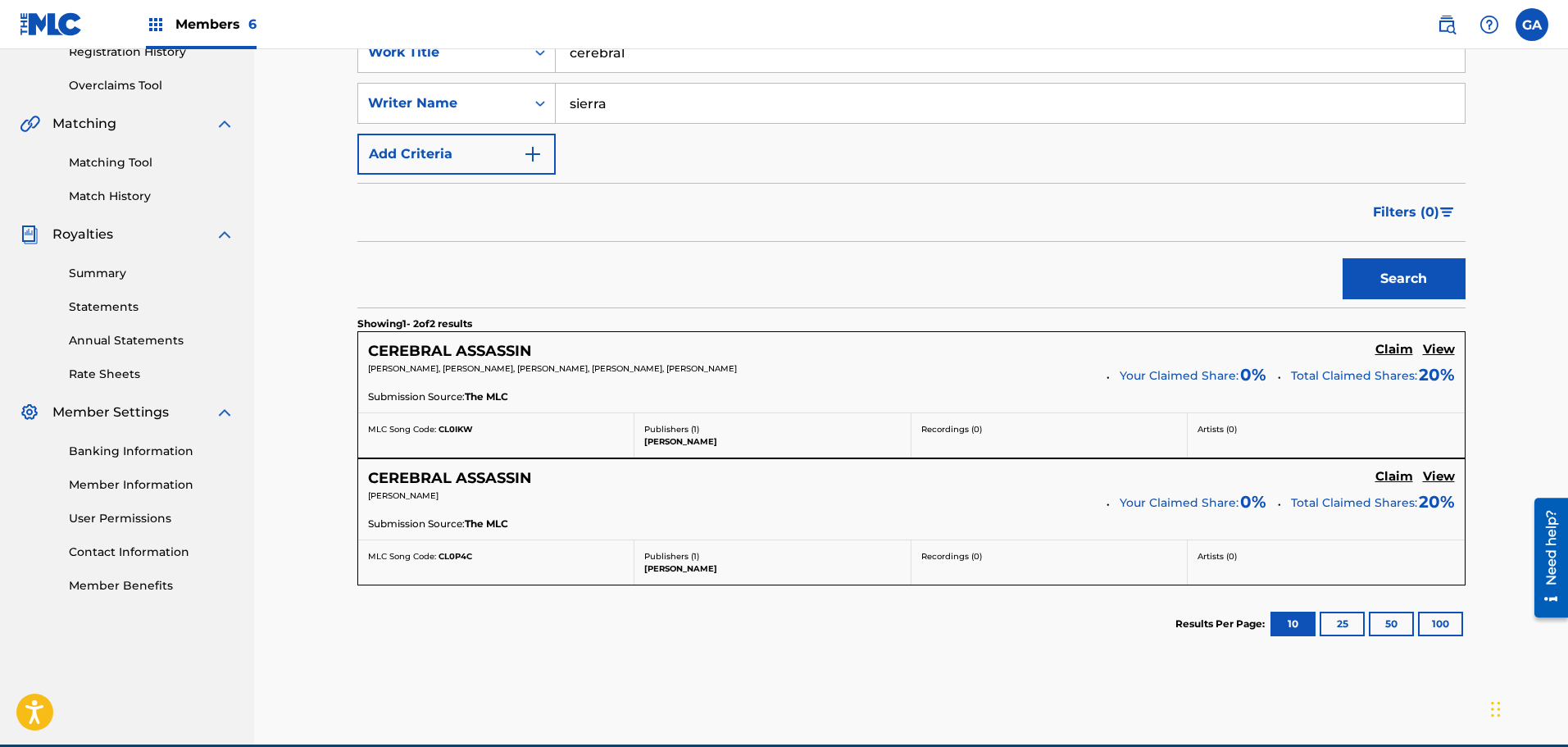
scroll to position [401, 0]
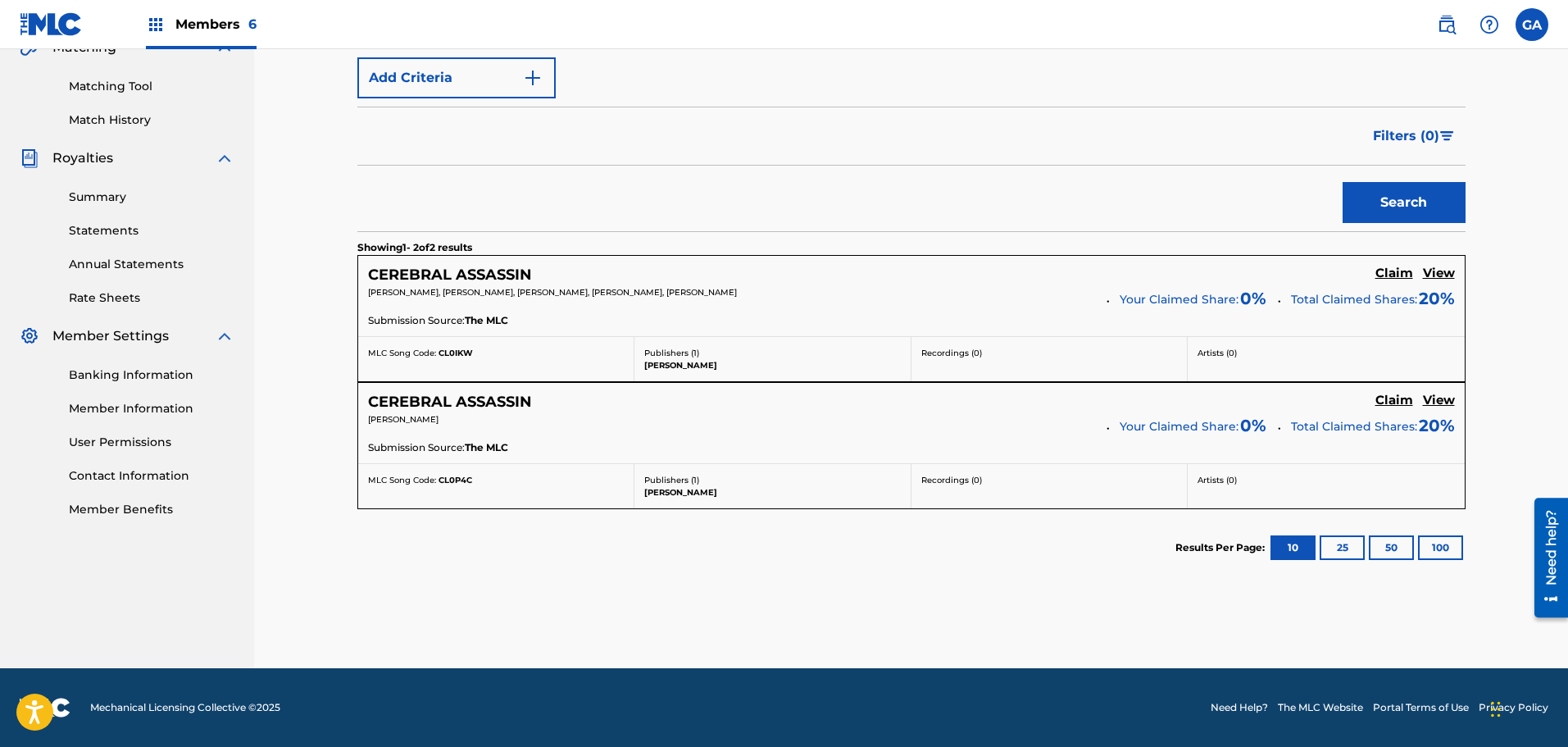
click at [1393, 400] on h5 "Claim" at bounding box center [1394, 401] width 38 height 16
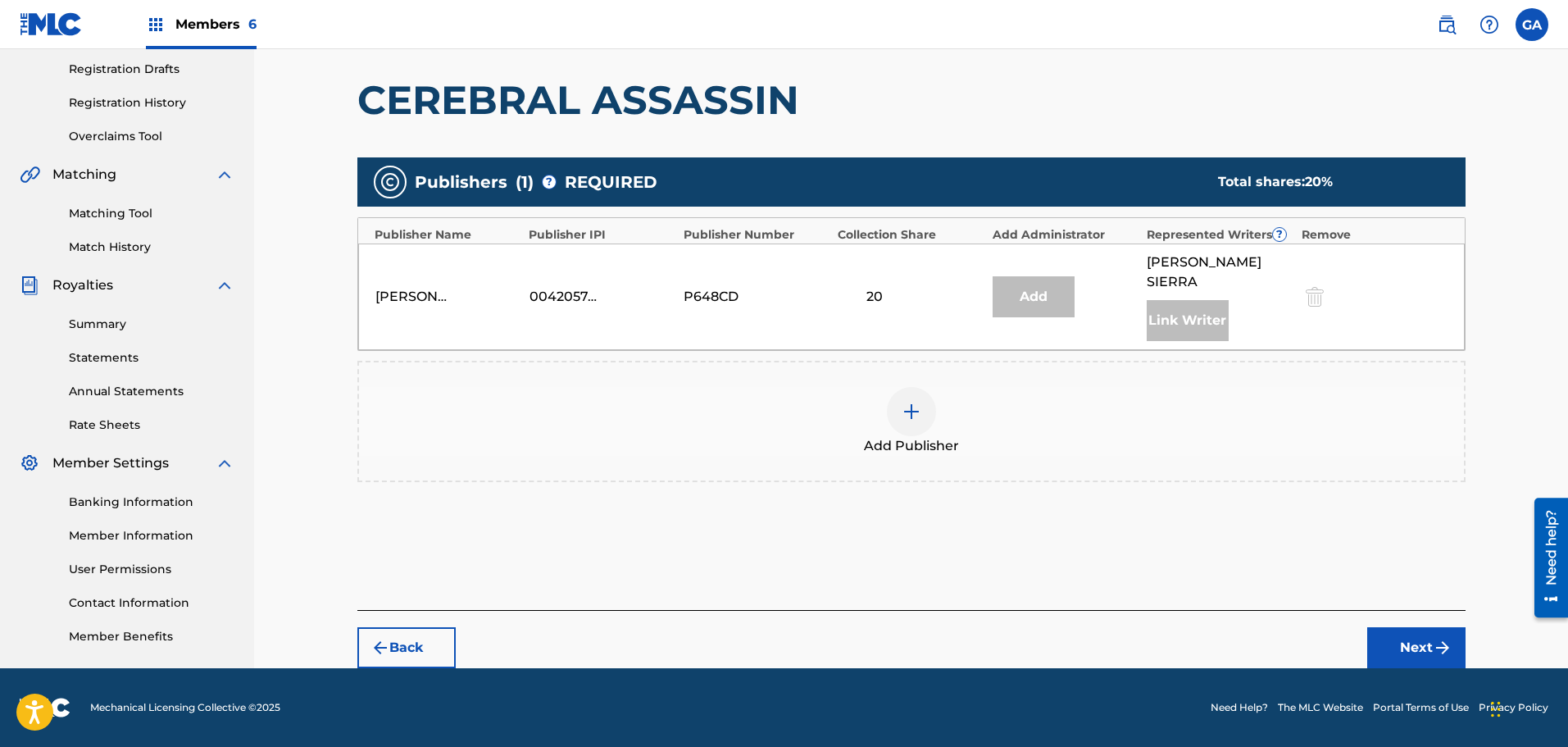
scroll to position [270, 0]
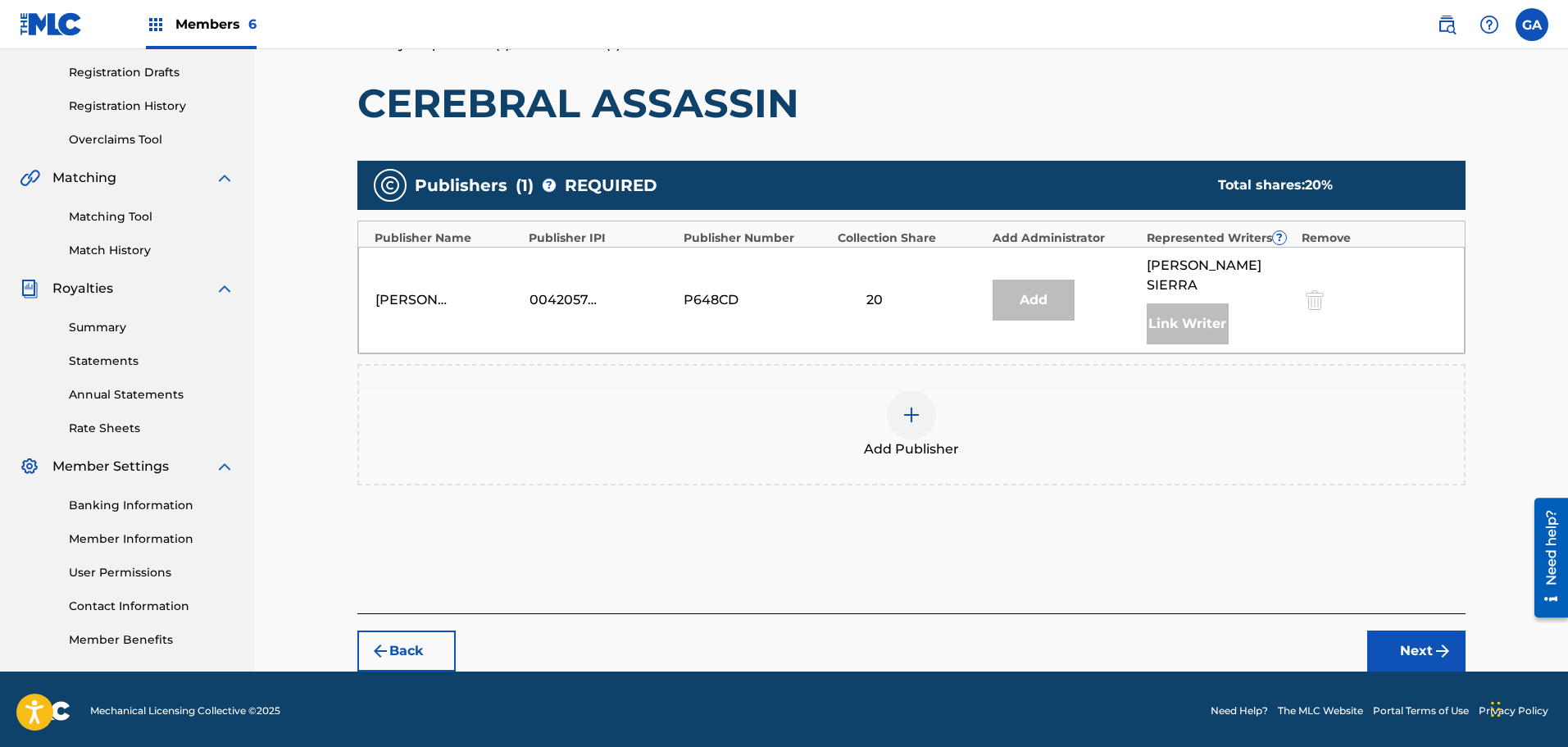
click at [902, 405] on div at bounding box center [911, 414] width 49 height 49
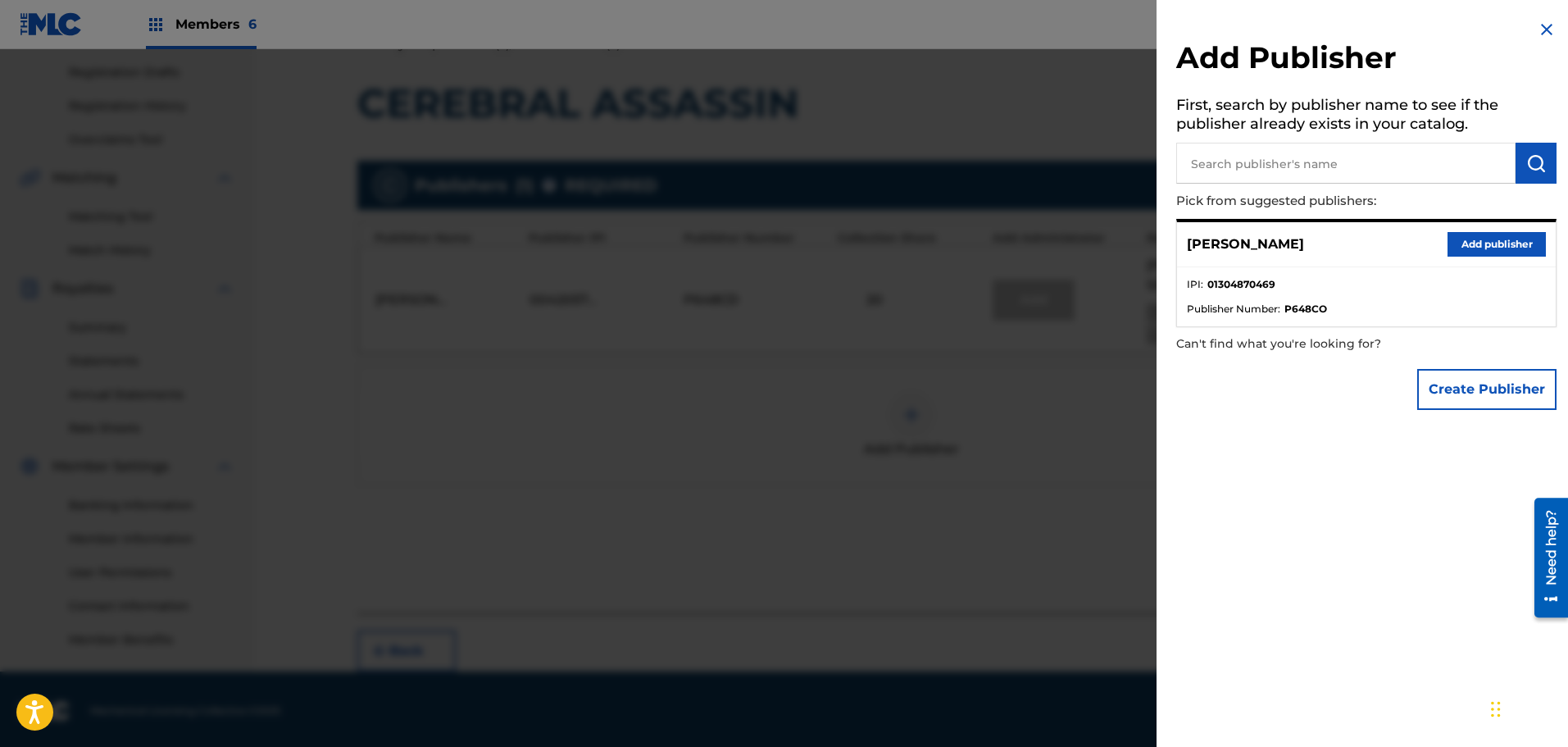
click at [1484, 241] on button "Add publisher" at bounding box center [1497, 244] width 98 height 25
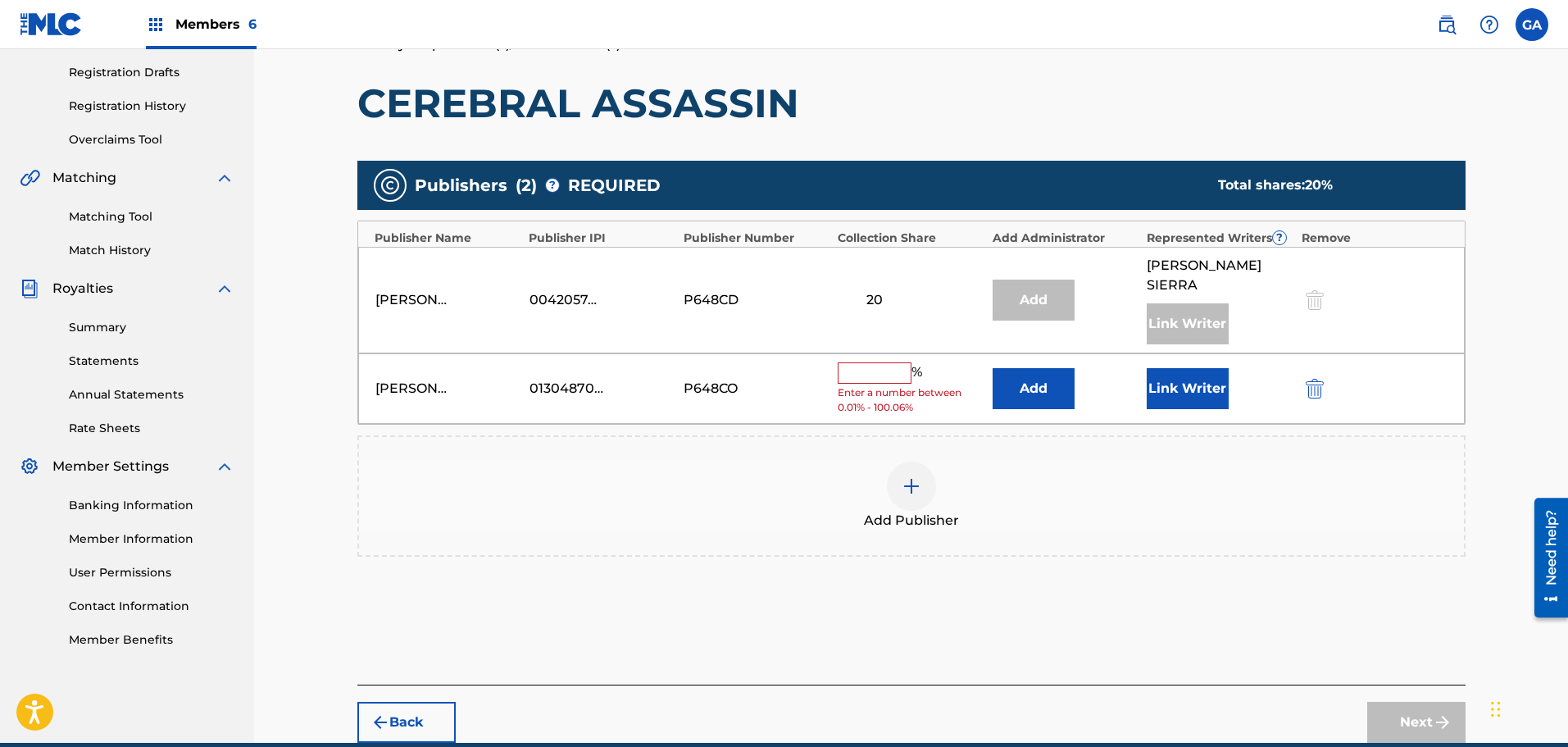
click at [877, 363] on input "text" at bounding box center [875, 373] width 74 height 22
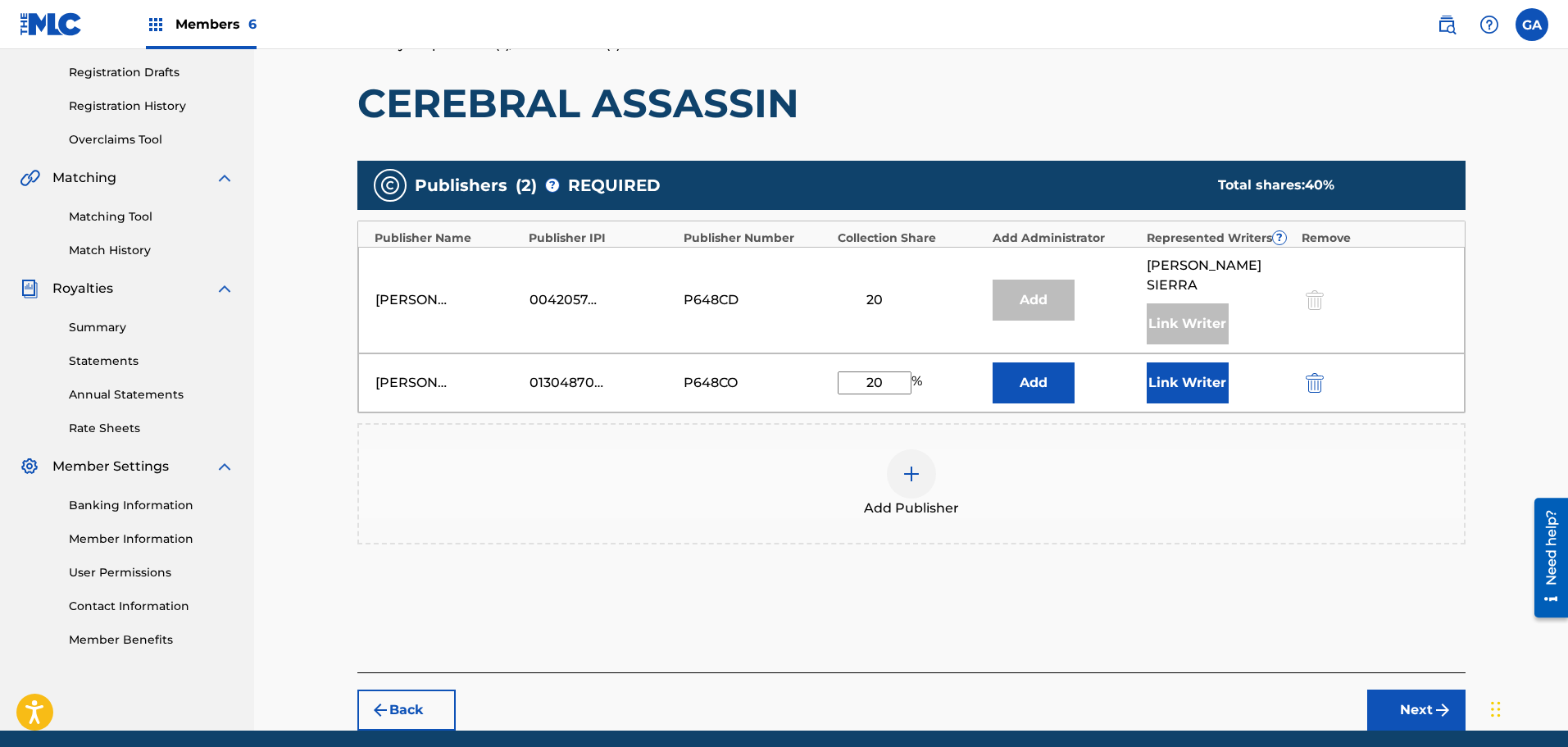
type input "20"
click at [1193, 365] on button "Link Writer" at bounding box center [1187, 383] width 82 height 41
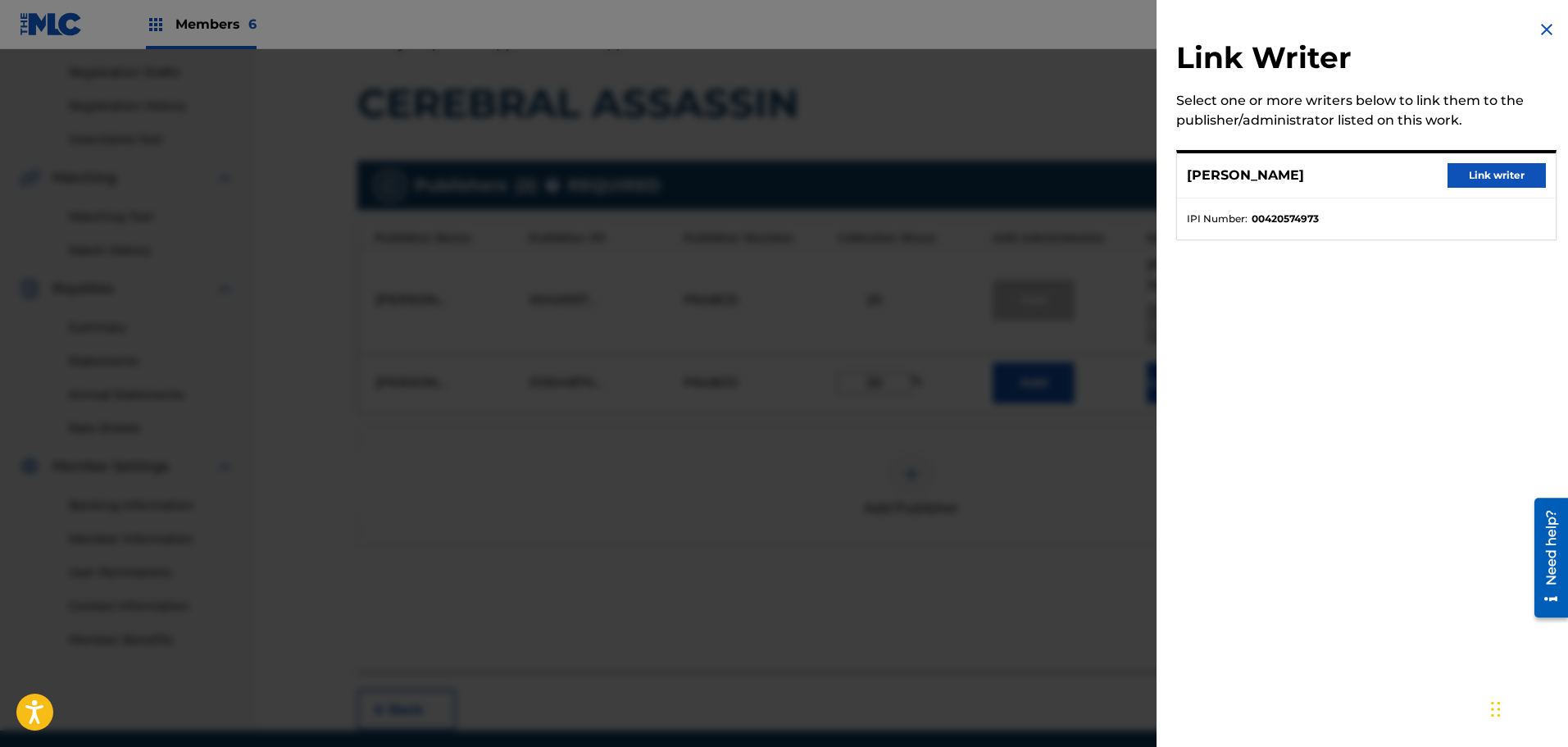
click at [1545, 32] on img at bounding box center [1546, 29] width 20 height 20
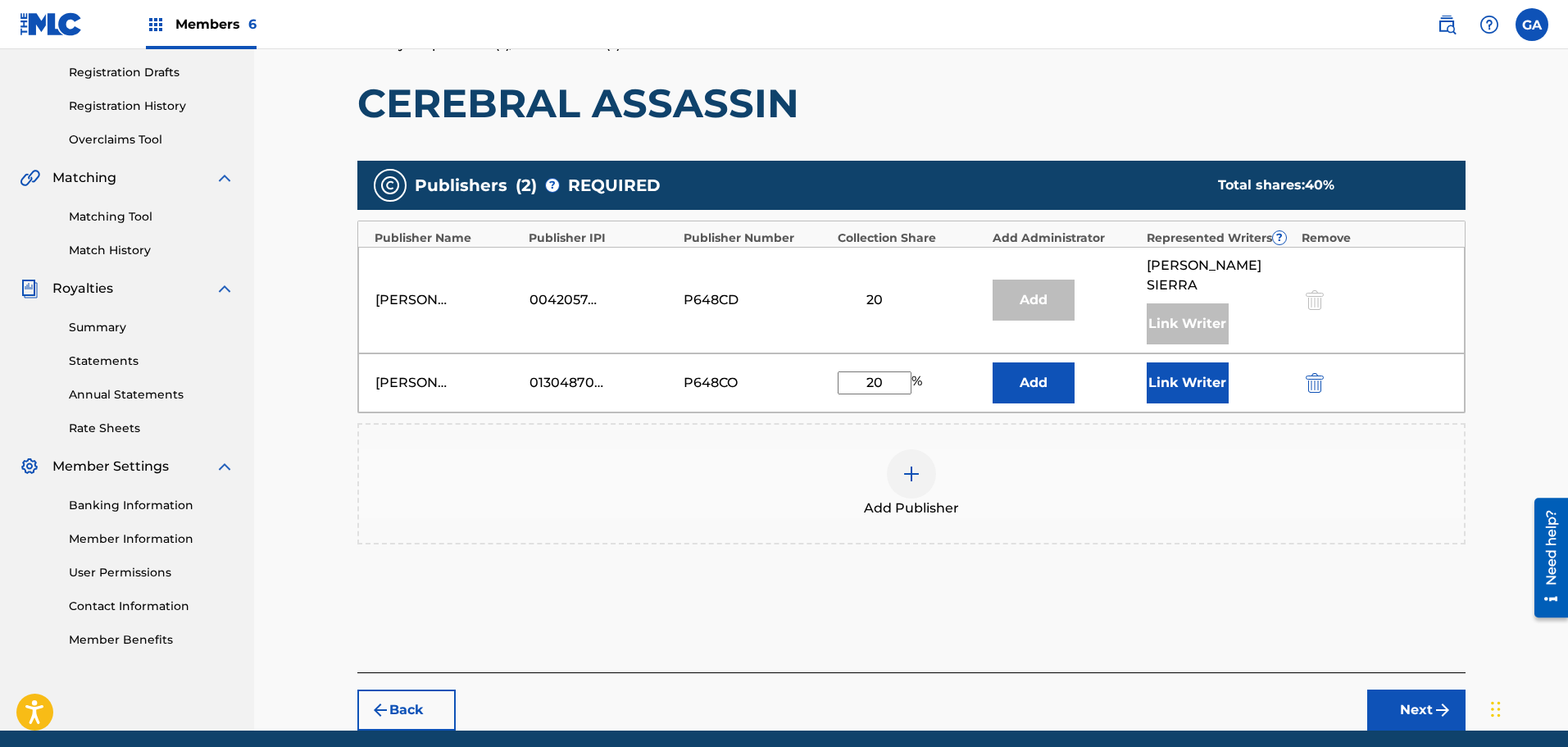
scroll to position [0, 0]
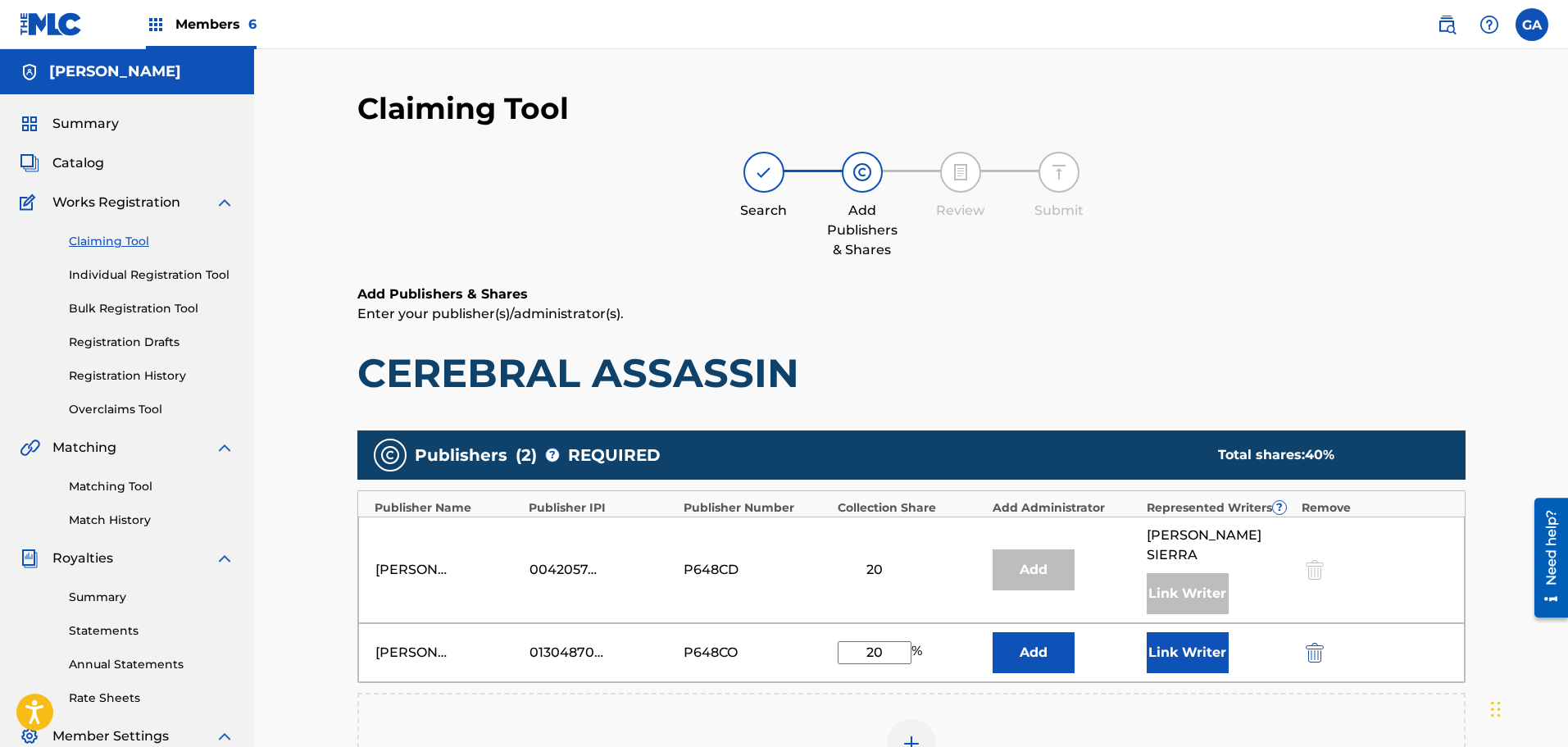
click at [85, 245] on link "Claiming Tool" at bounding box center [152, 241] width 165 height 17
click at [102, 232] on div "Claiming Tool Individual Registration Tool Bulk Registration Tool Registration …" at bounding box center [127, 315] width 214 height 206
click at [119, 244] on link "Claiming Tool" at bounding box center [152, 241] width 165 height 17
click at [87, 171] on span "Catalog" at bounding box center [78, 163] width 52 height 20
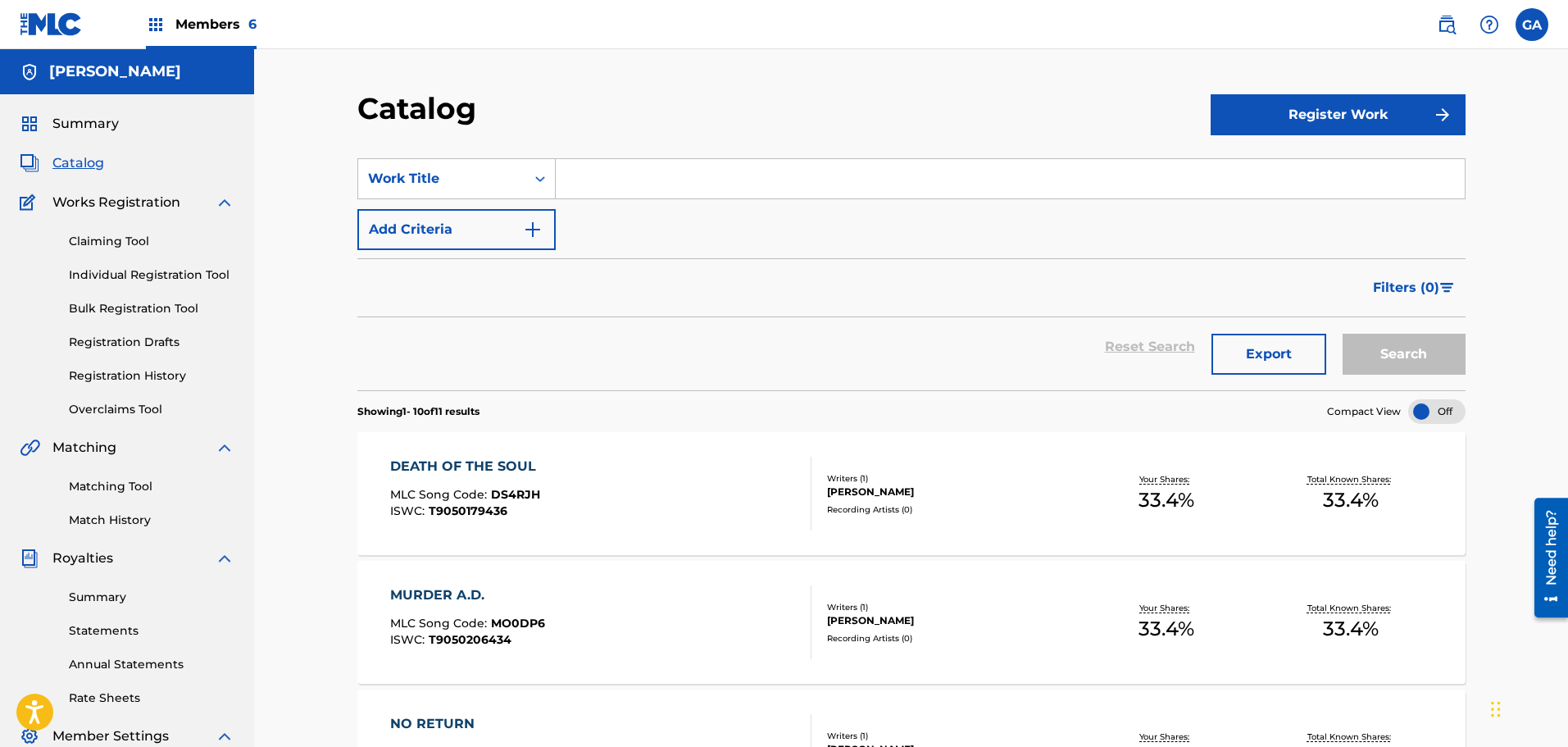
click at [109, 246] on link "Claiming Tool" at bounding box center [152, 241] width 165 height 17
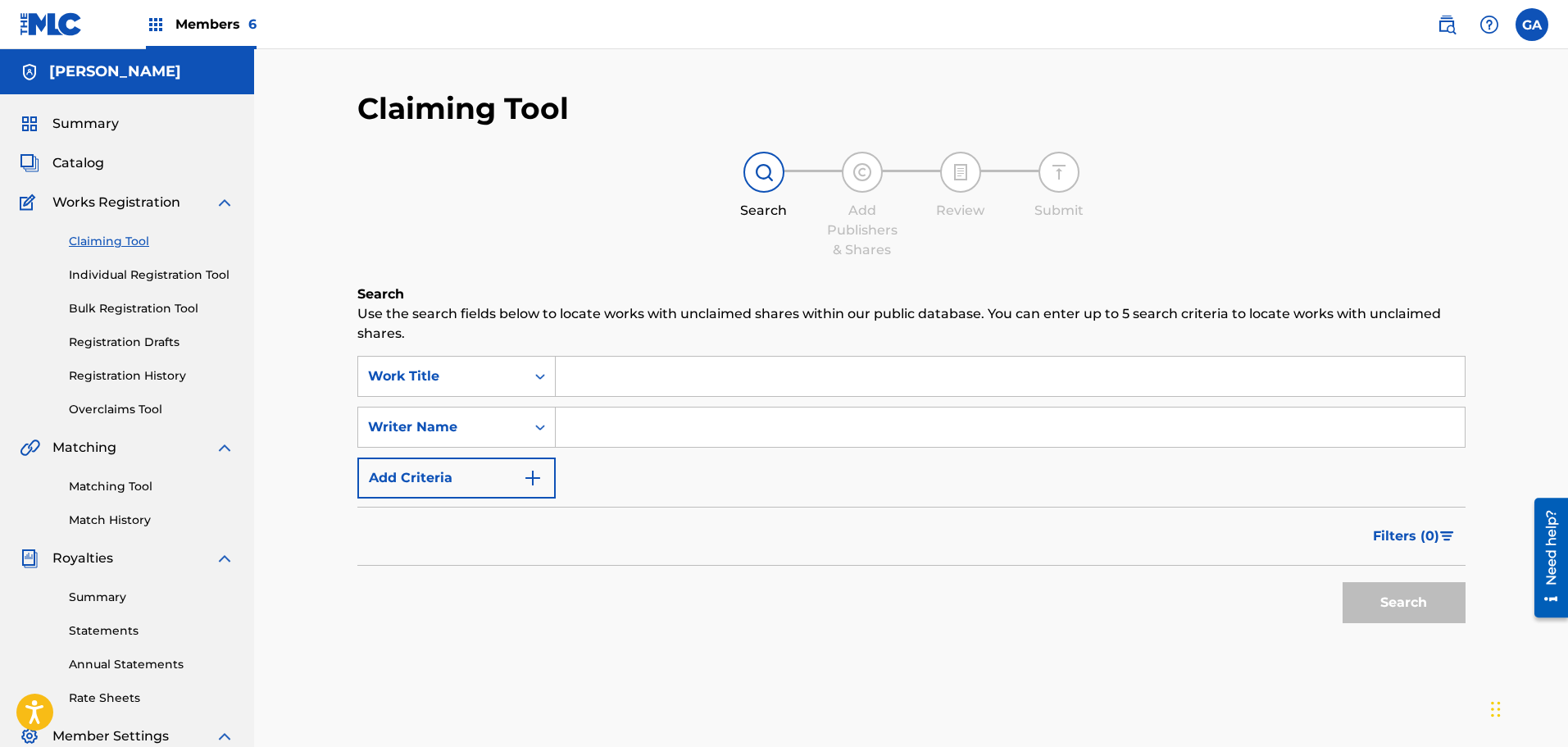
click at [627, 377] on input "Search Form" at bounding box center [1010, 377] width 909 height 40
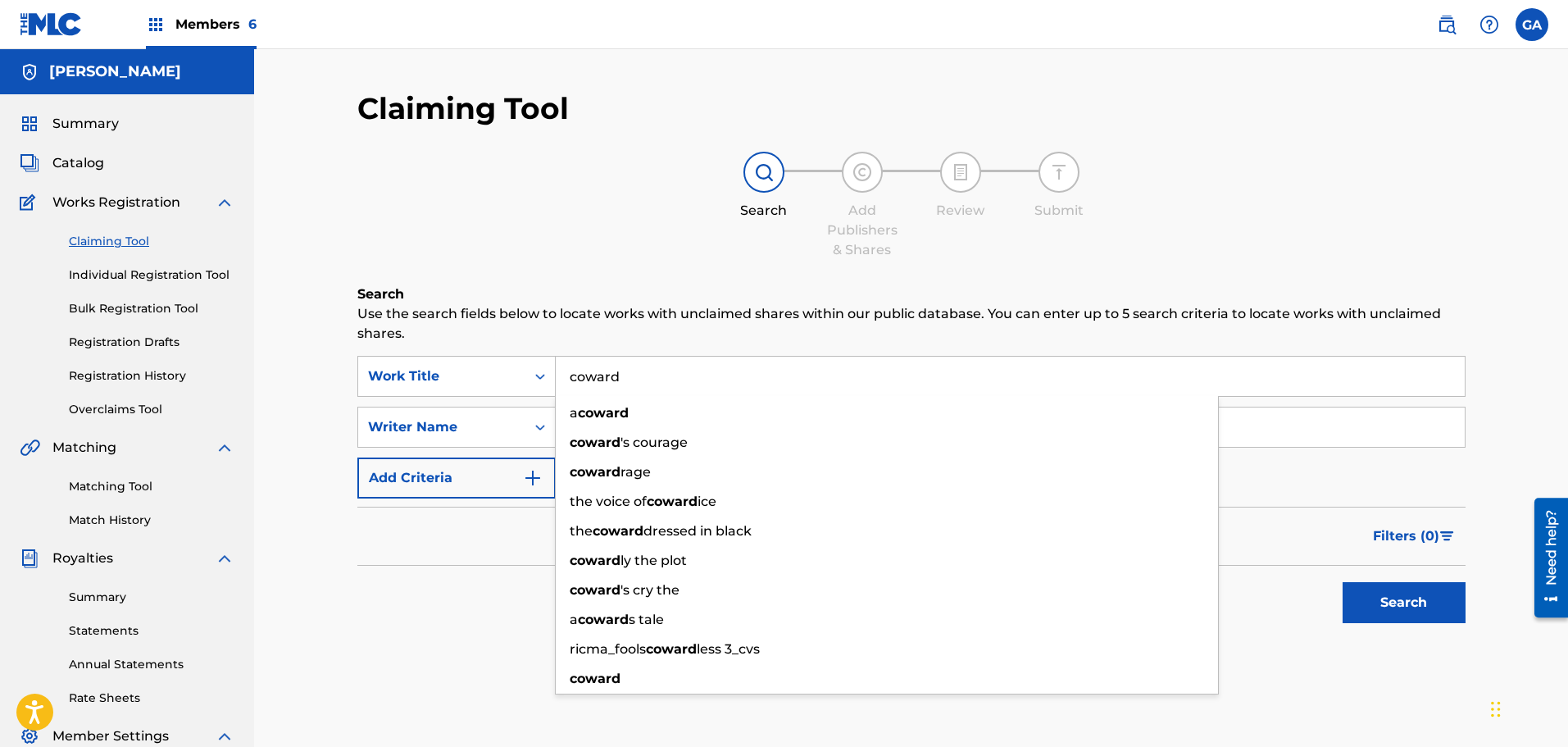
type input "coward"
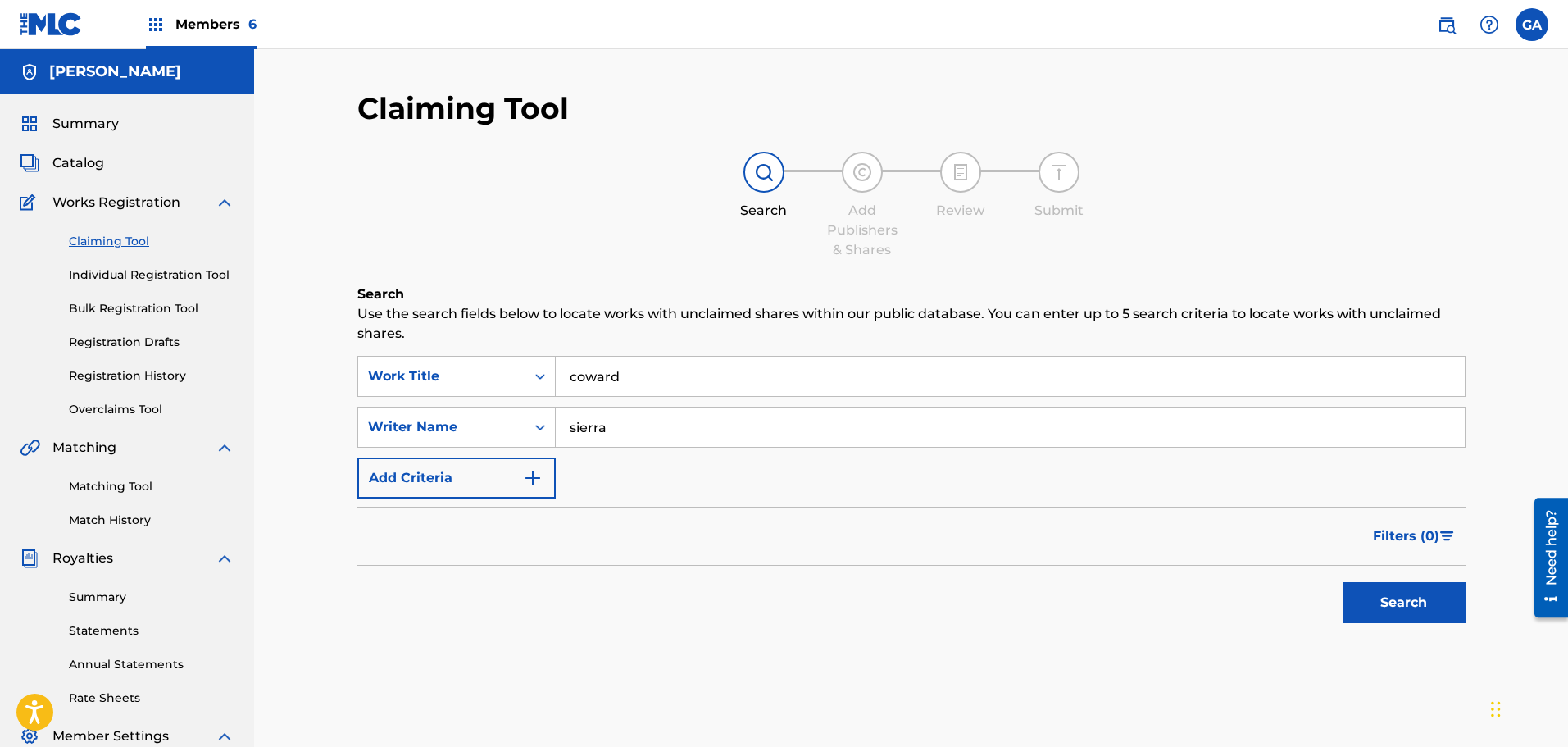
type input "sierra"
click at [1342, 582] on button "Search" at bounding box center [1404, 603] width 123 height 41
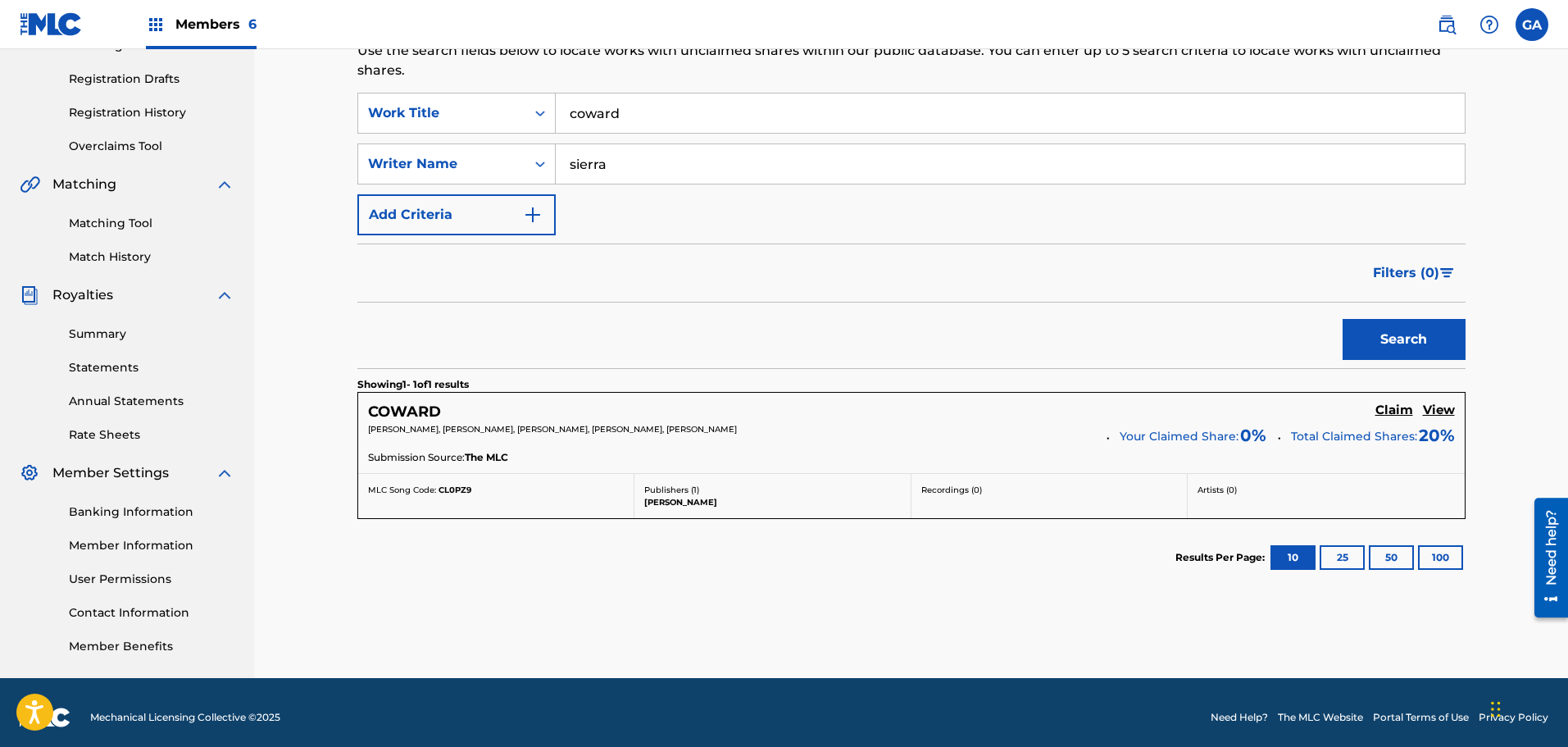
scroll to position [273, 0]
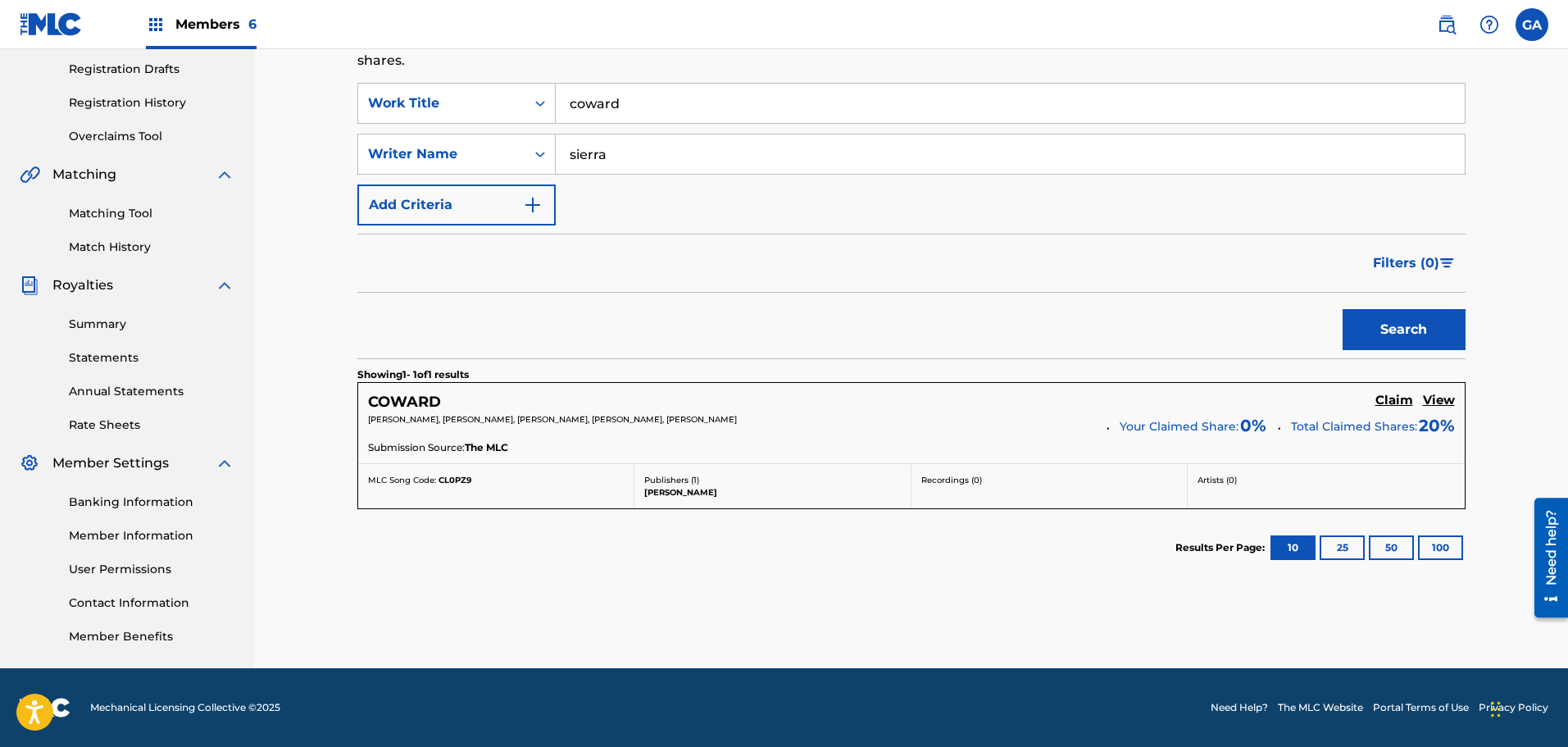
click at [1390, 398] on h5 "Claim" at bounding box center [1394, 401] width 38 height 16
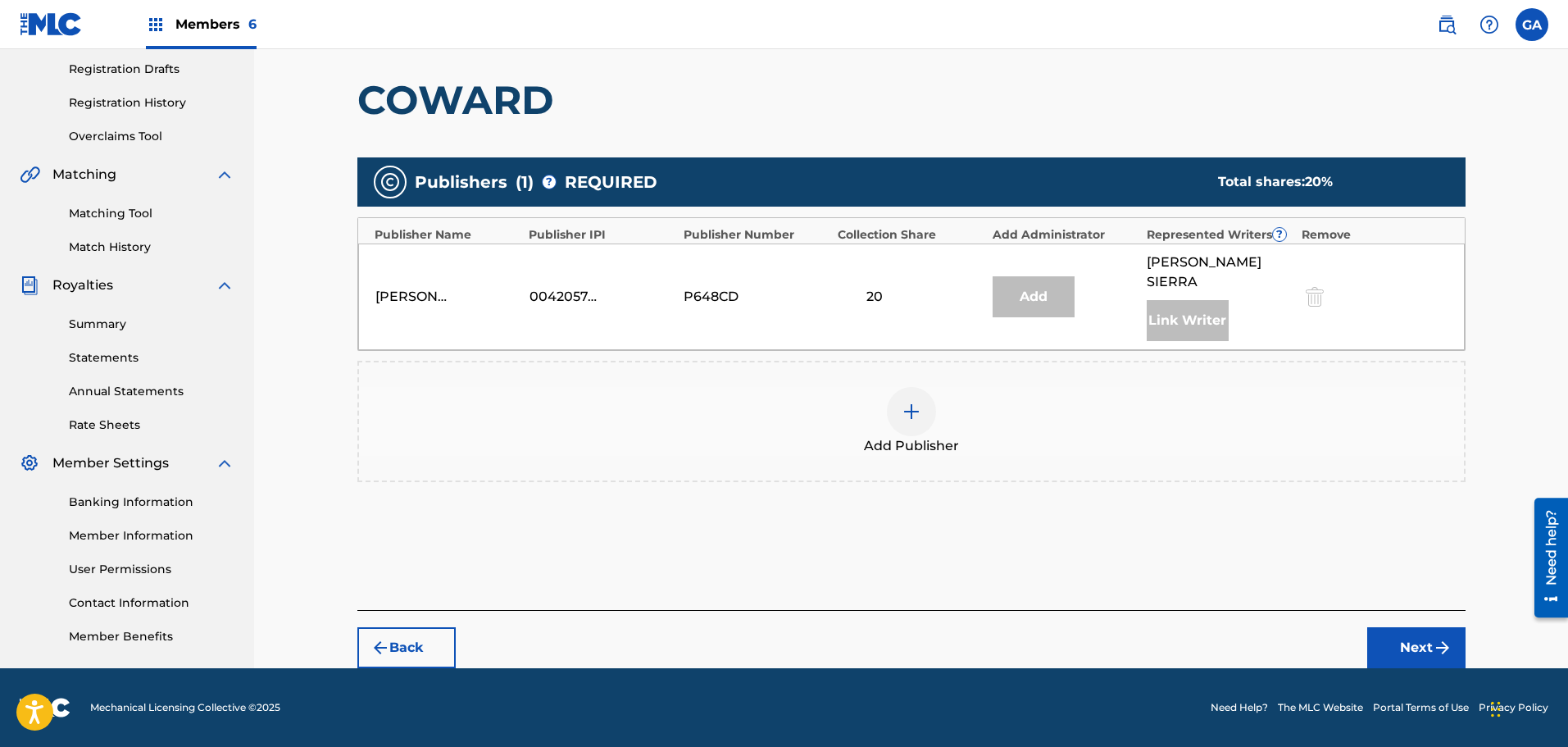
scroll to position [270, 0]
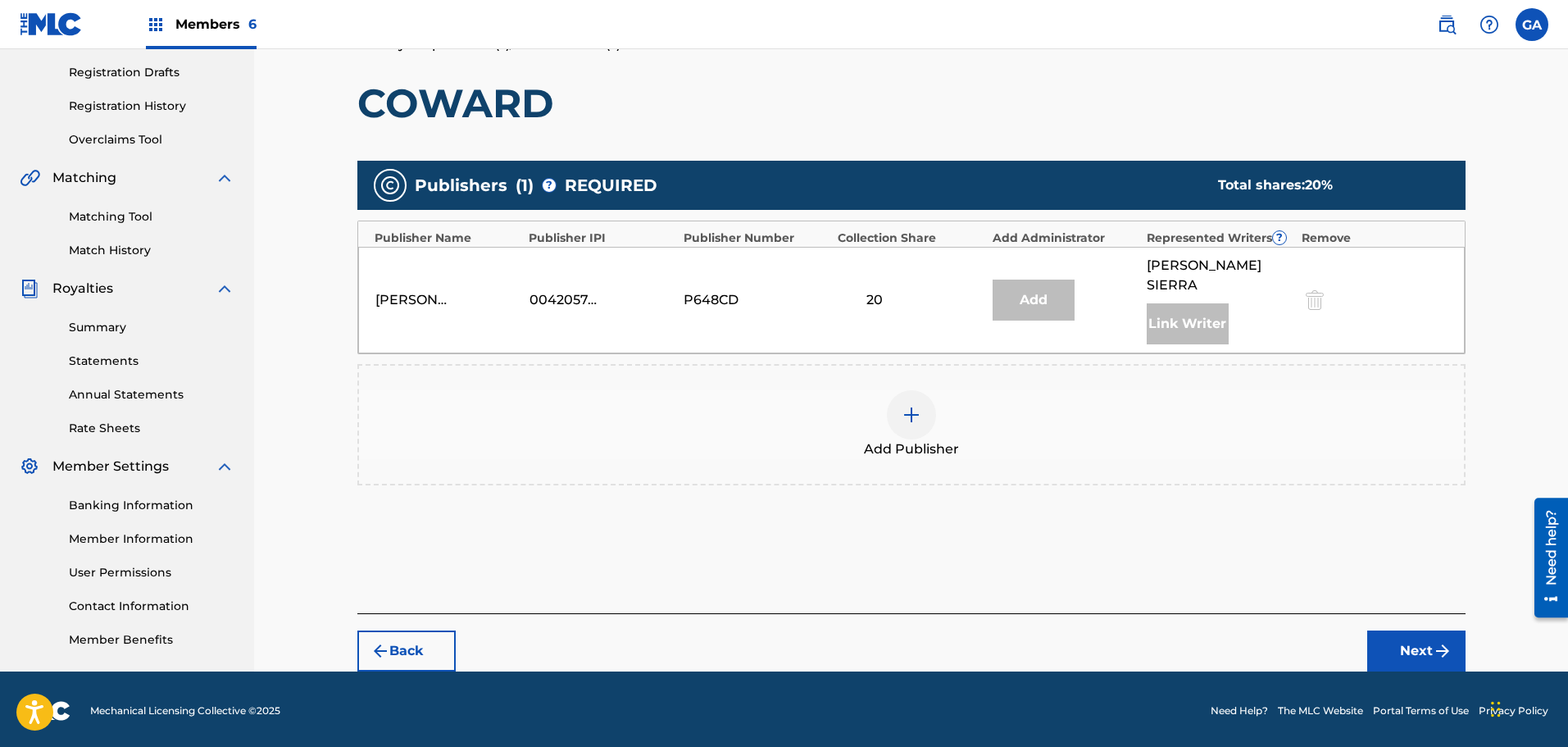
click at [934, 397] on div at bounding box center [911, 414] width 49 height 49
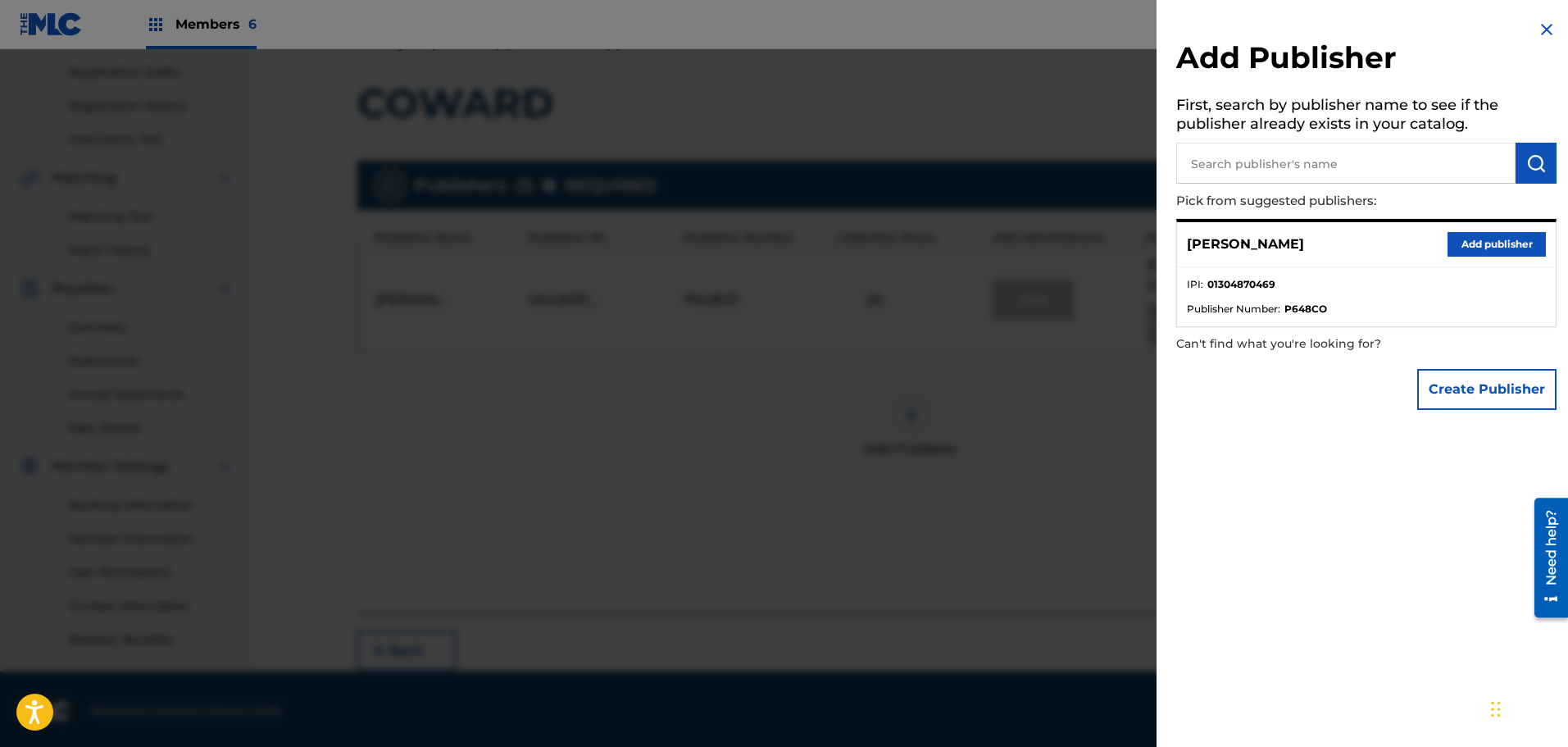
click at [1505, 232] on button "Add publisher" at bounding box center [1497, 244] width 98 height 25
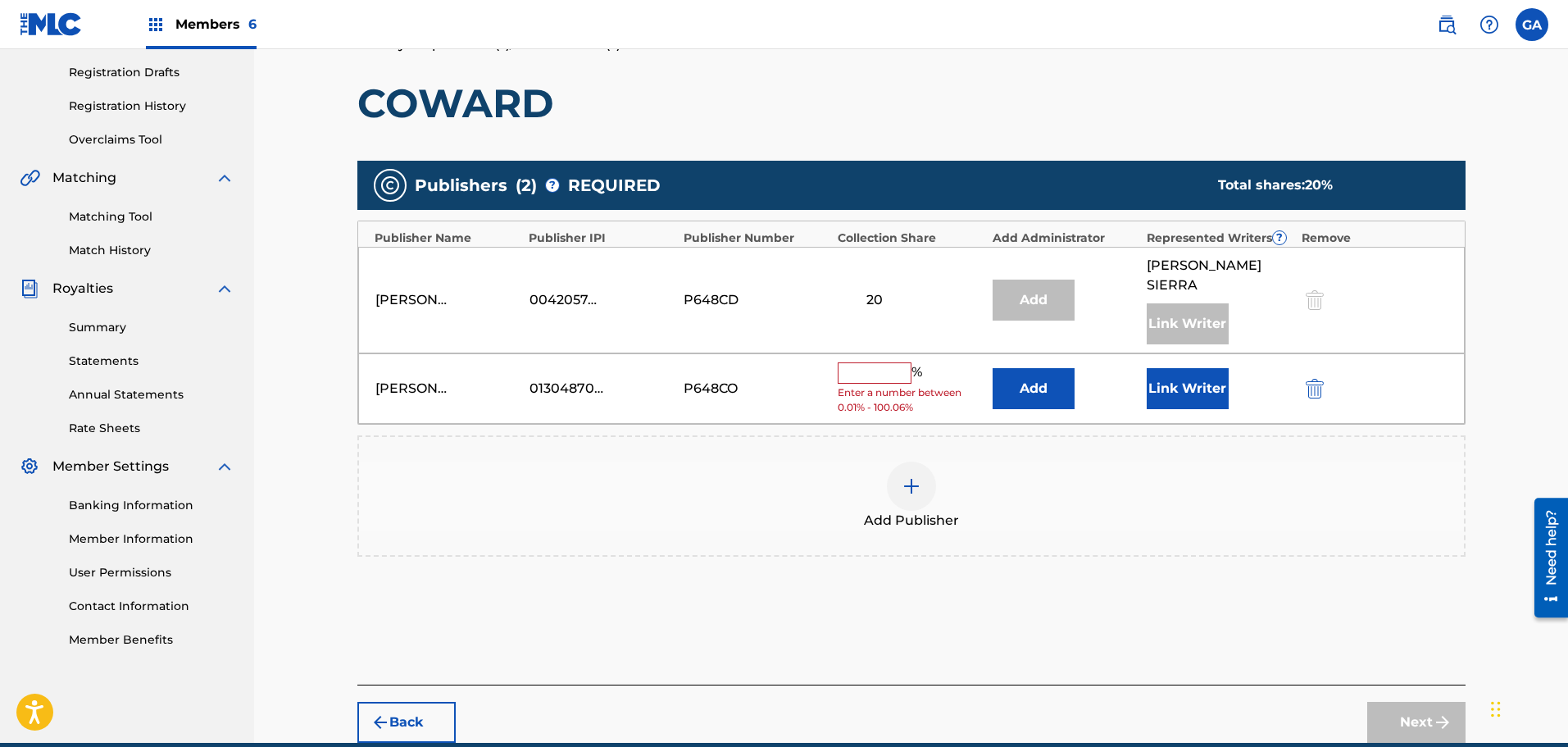
click at [864, 363] on input "text" at bounding box center [875, 373] width 74 height 22
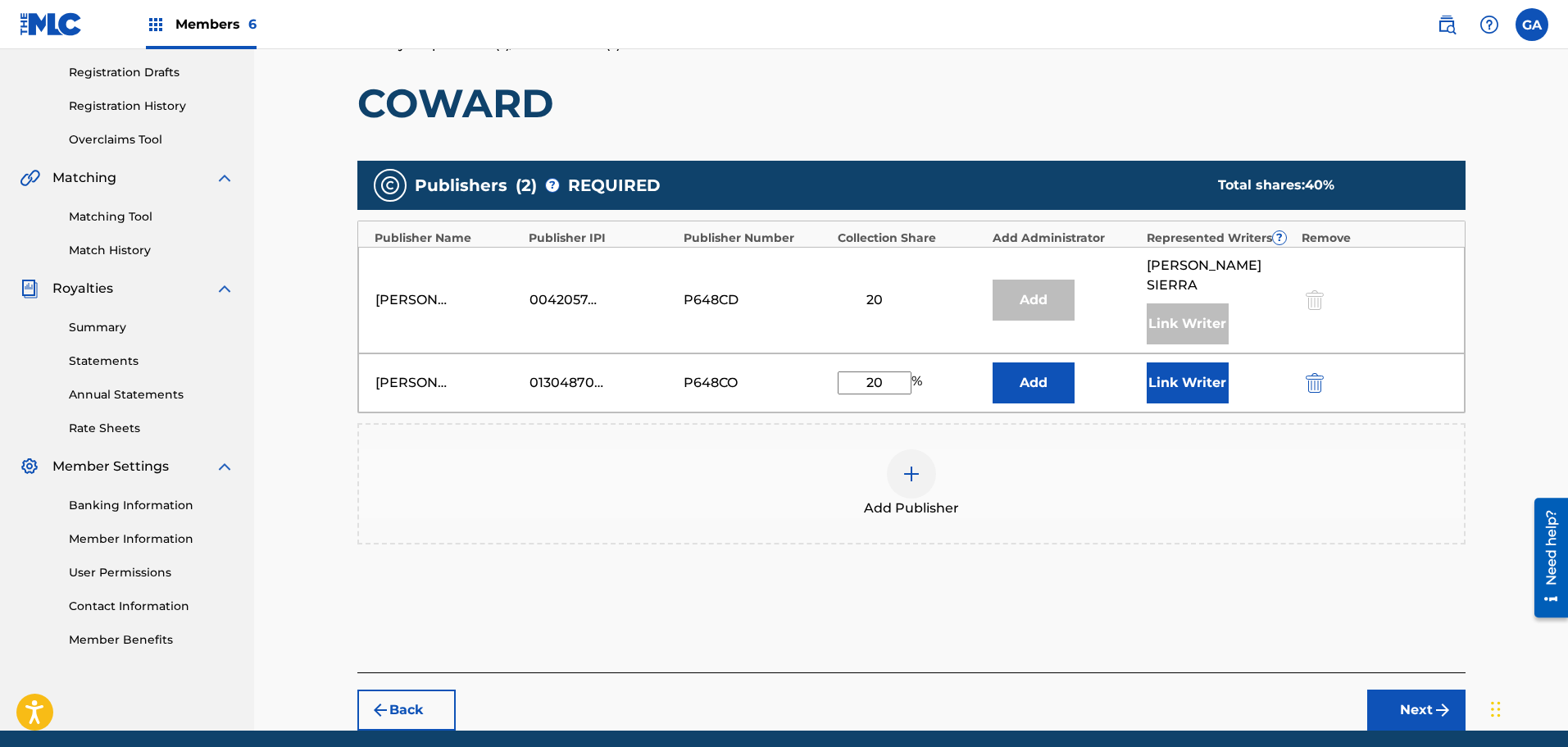
type input "20"
click at [1171, 365] on button "Link Writer" at bounding box center [1187, 383] width 82 height 41
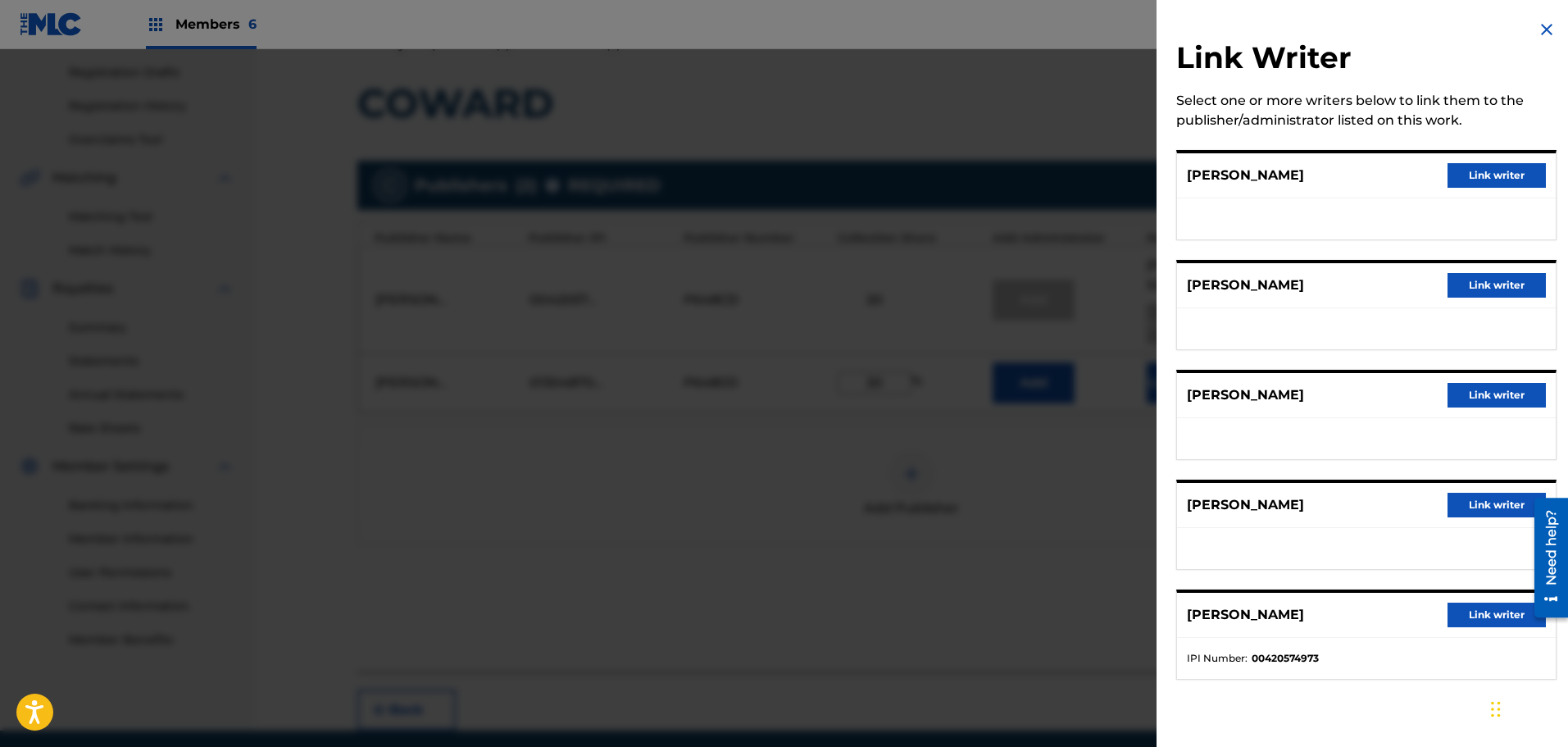
click at [1494, 514] on button "Link writer" at bounding box center [1497, 505] width 98 height 25
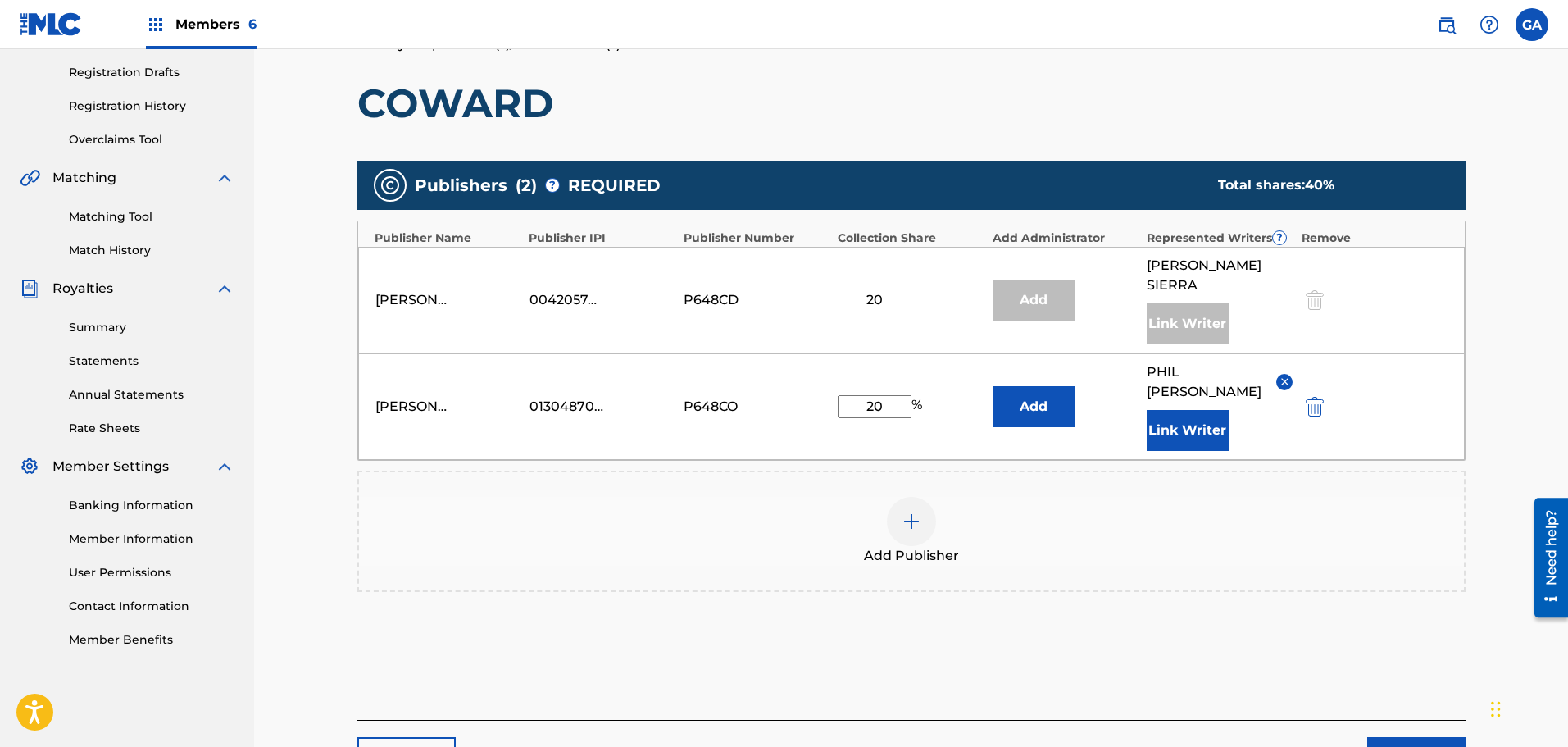
click at [1431, 738] on button "Next" at bounding box center [1416, 758] width 98 height 41
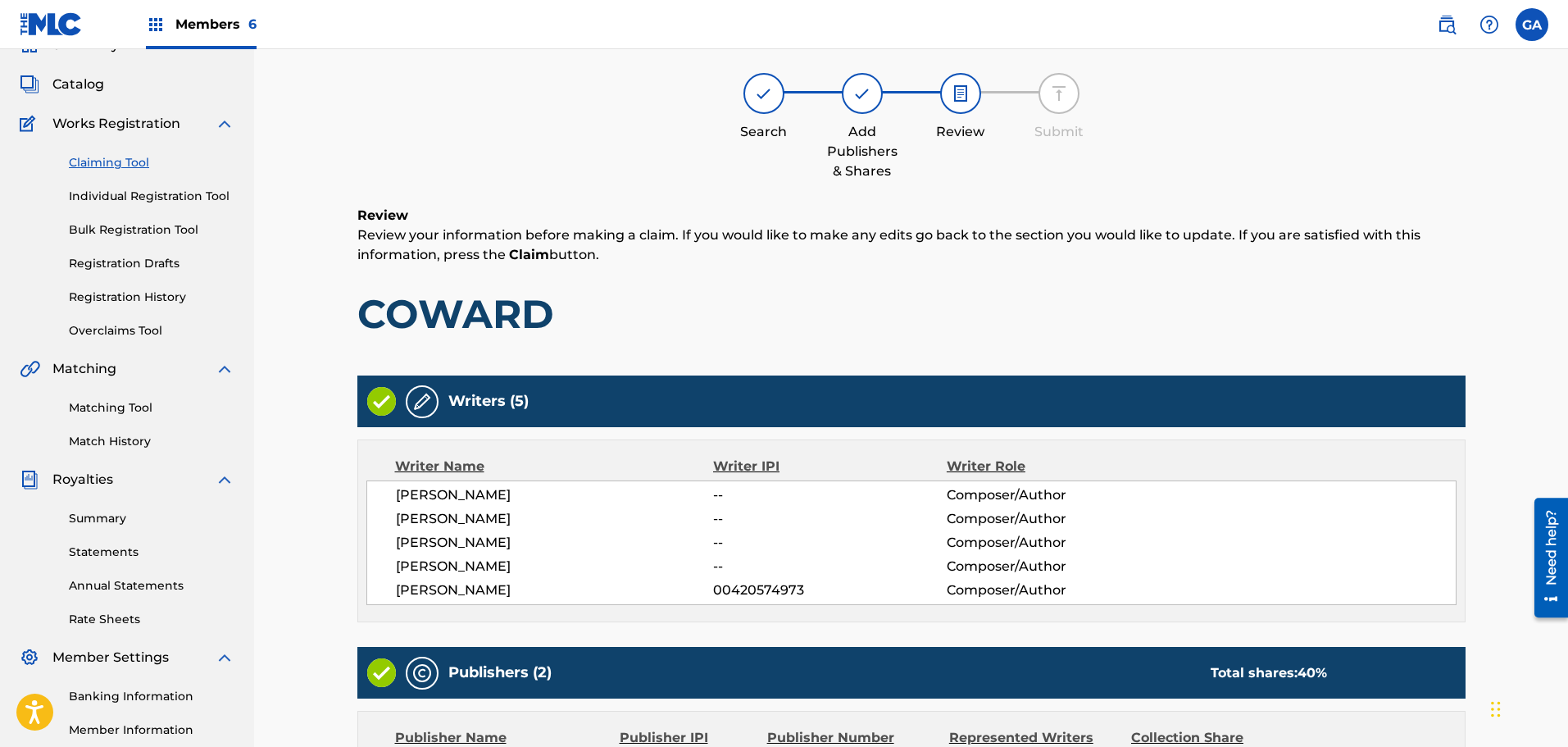
scroll to position [425, 0]
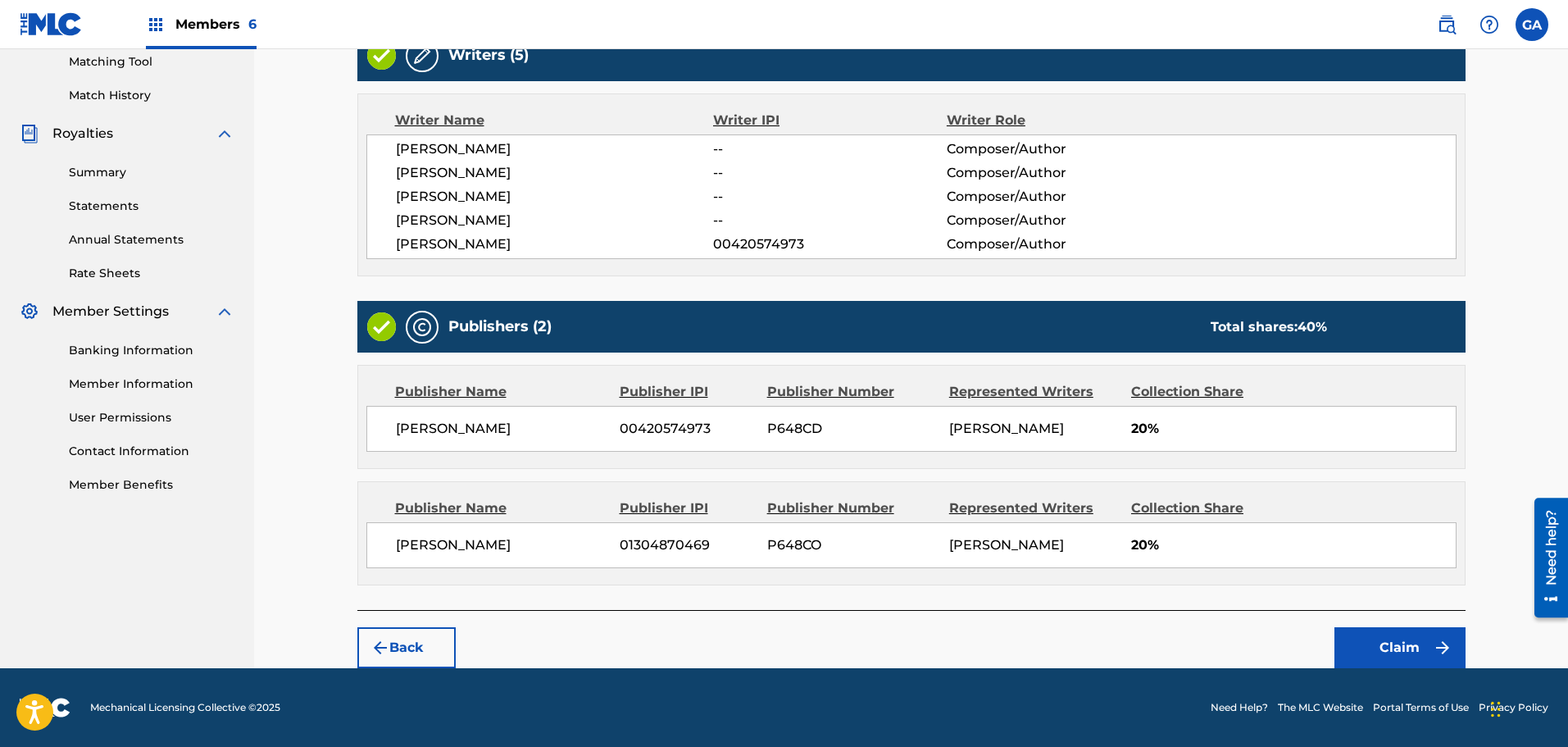
click at [1381, 652] on button "Claim" at bounding box center [1400, 648] width 131 height 41
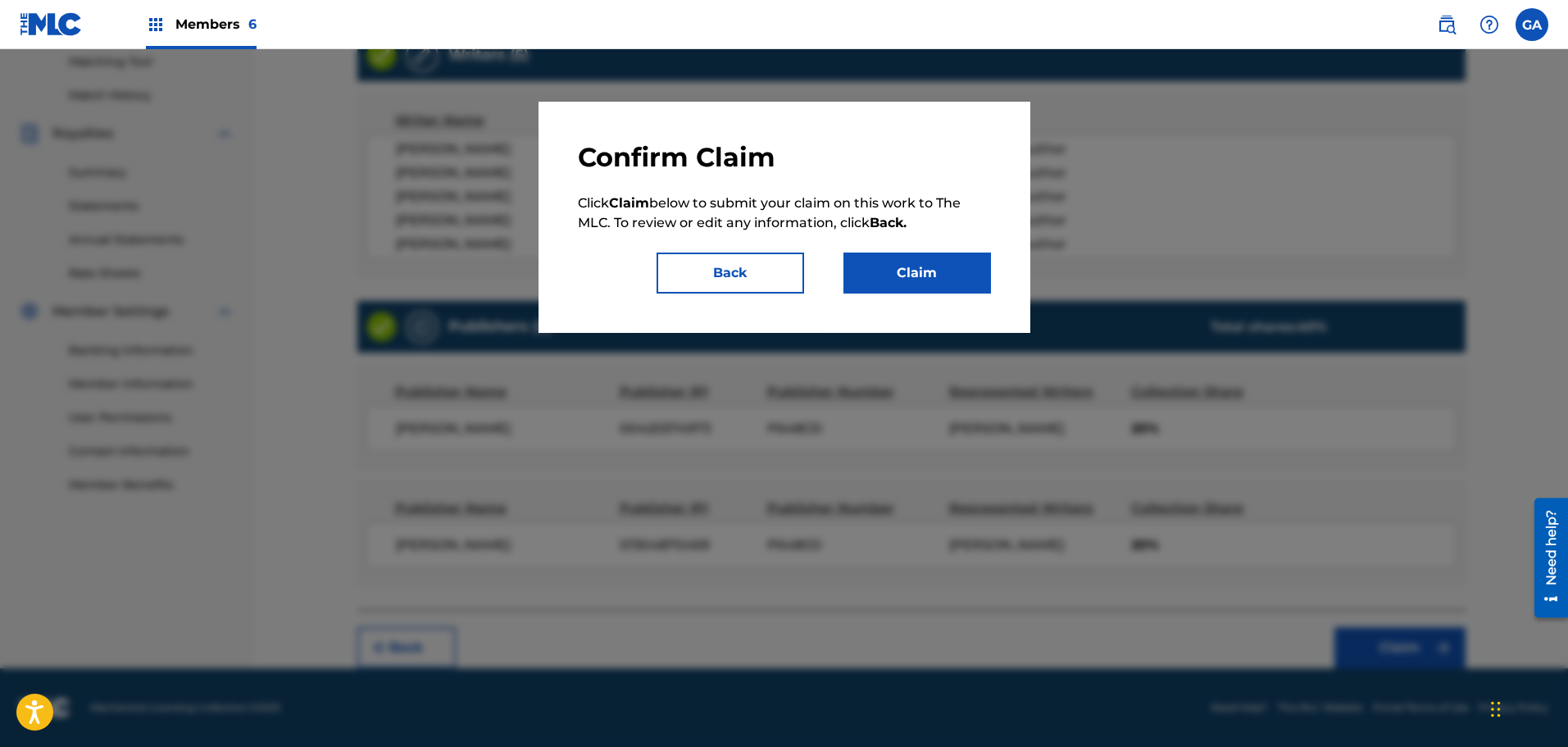
click at [916, 267] on button "Claim" at bounding box center [916, 273] width 147 height 41
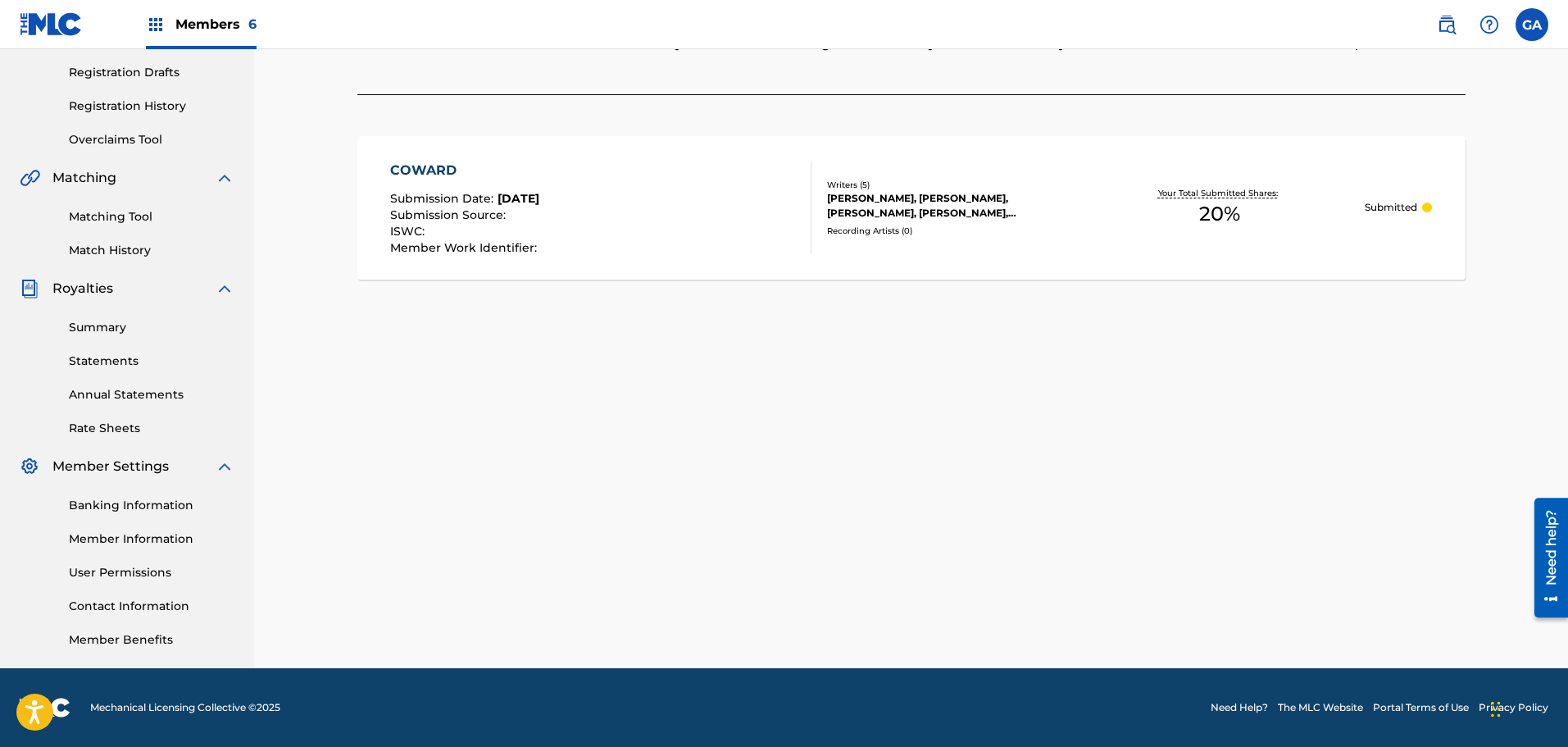
scroll to position [0, 0]
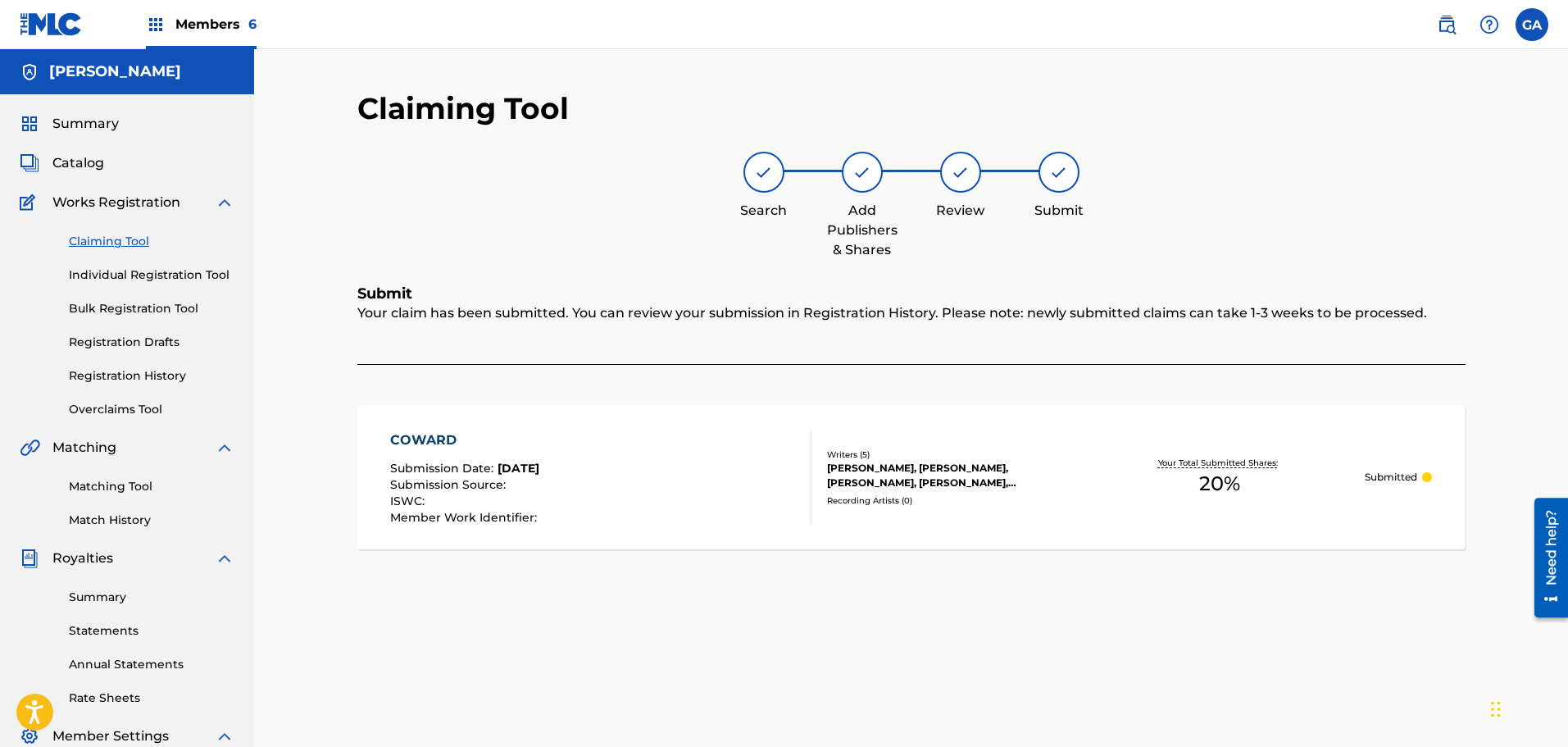
click at [141, 246] on link "Claiming Tool" at bounding box center [152, 241] width 165 height 17
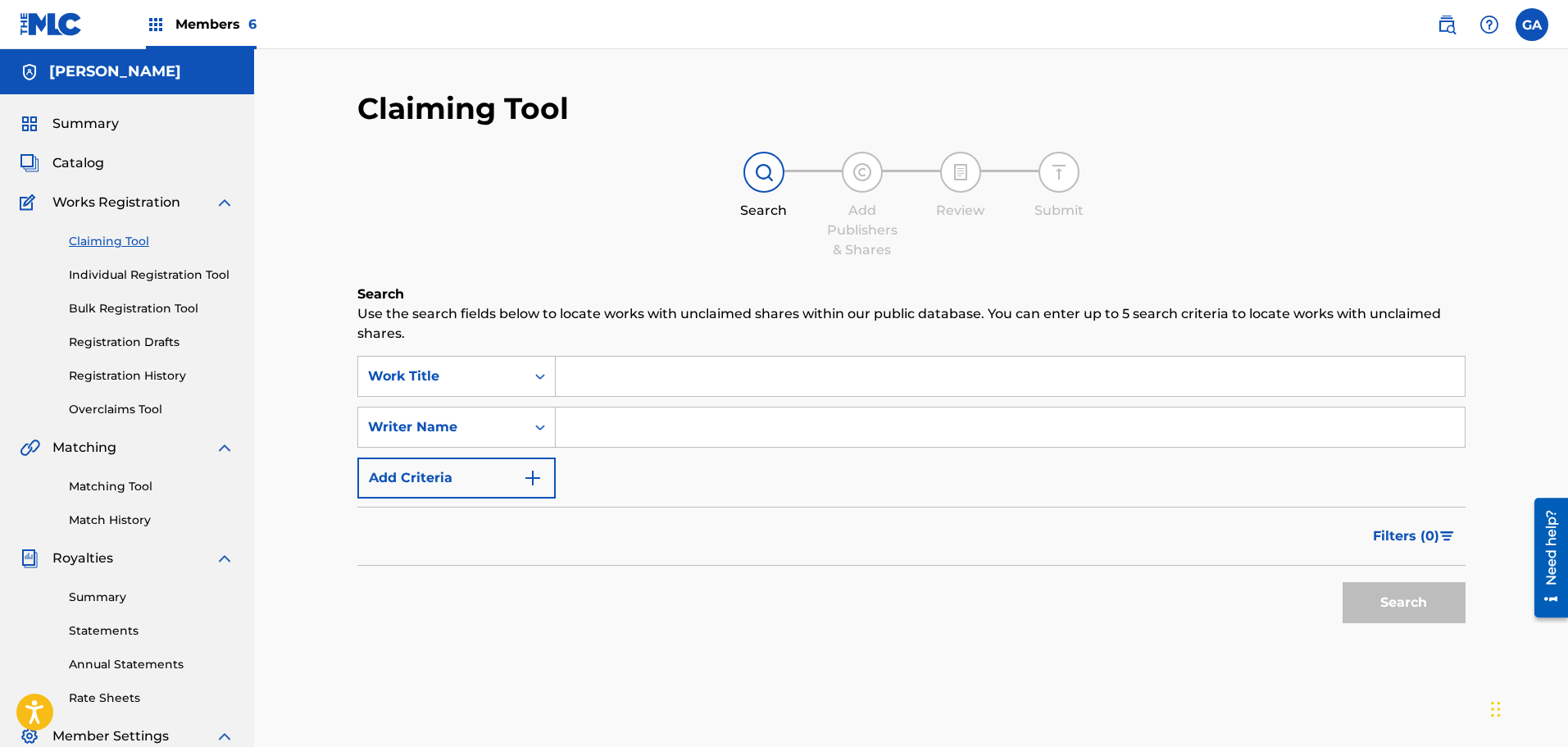
click at [624, 382] on input "Search Form" at bounding box center [1010, 377] width 909 height 40
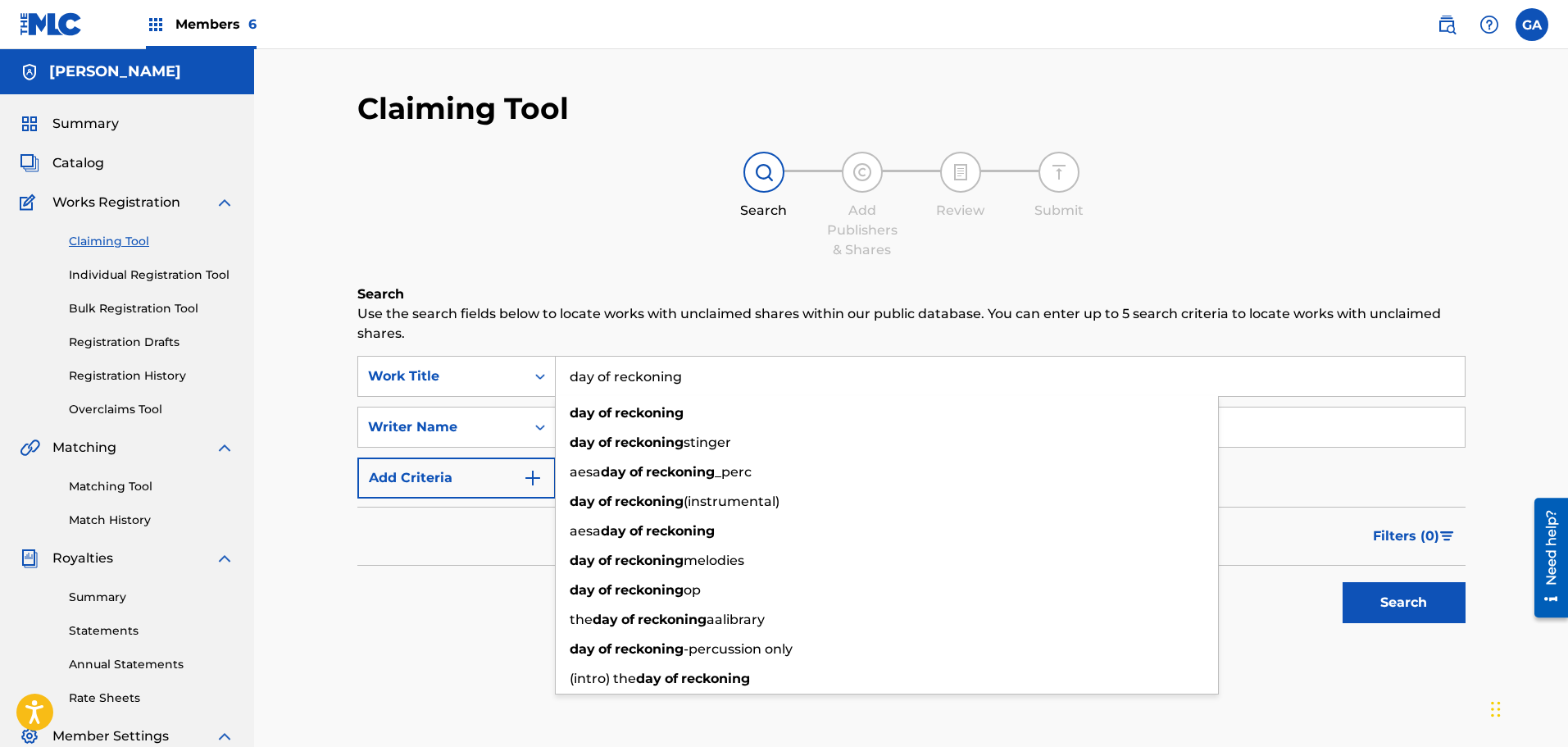
type input "day of reckoning"
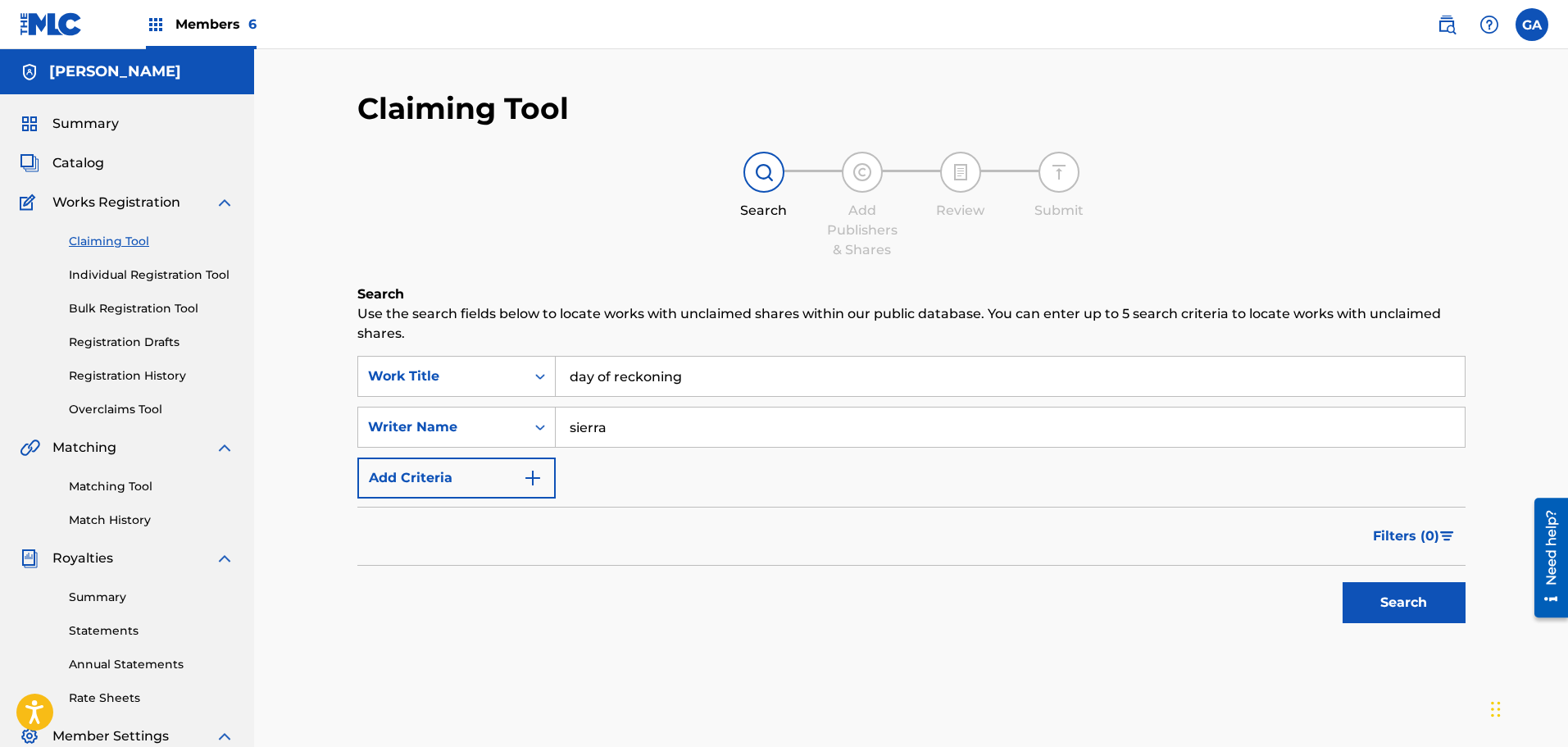
type input "sierra"
click at [1342, 582] on button "Search" at bounding box center [1404, 603] width 123 height 41
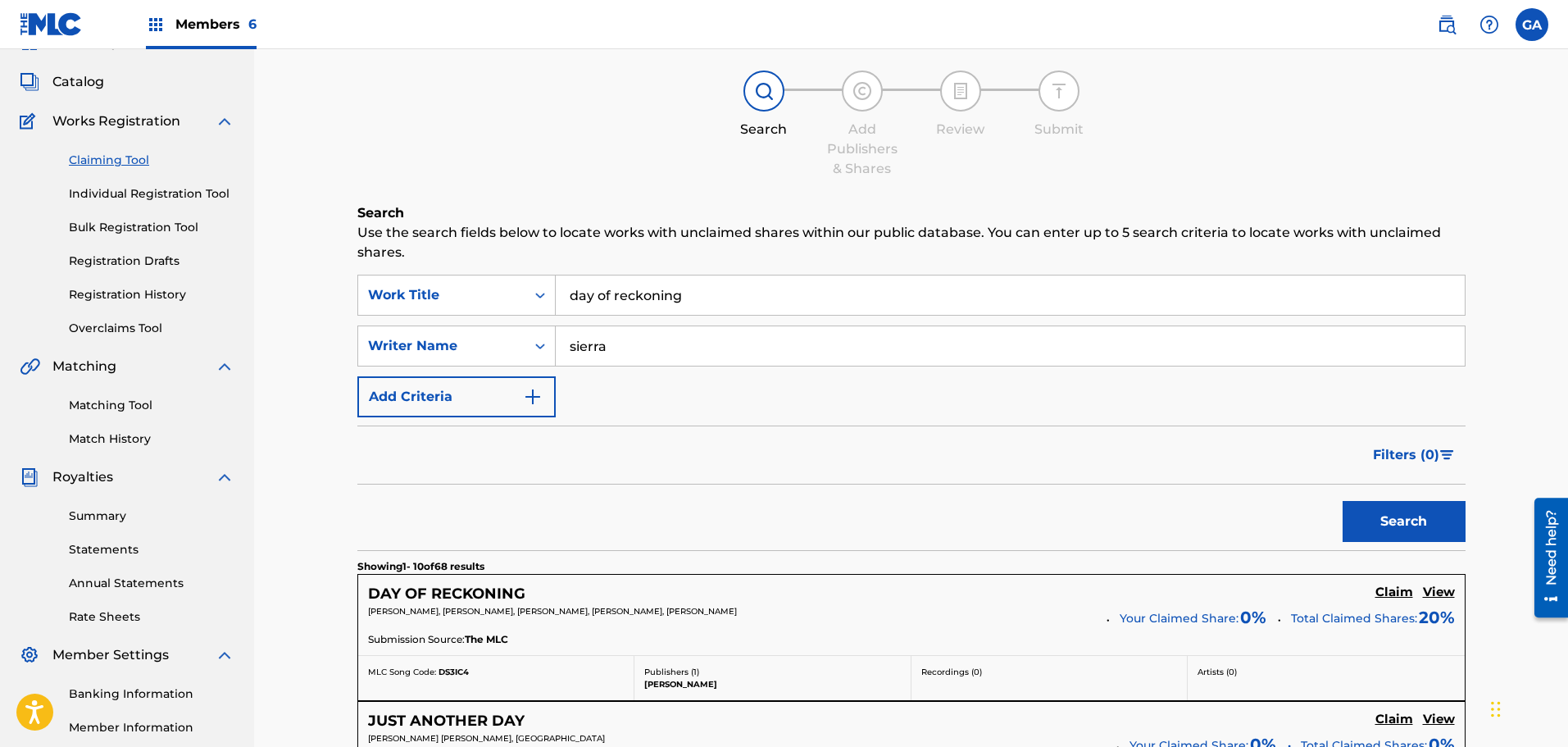
scroll to position [246, 0]
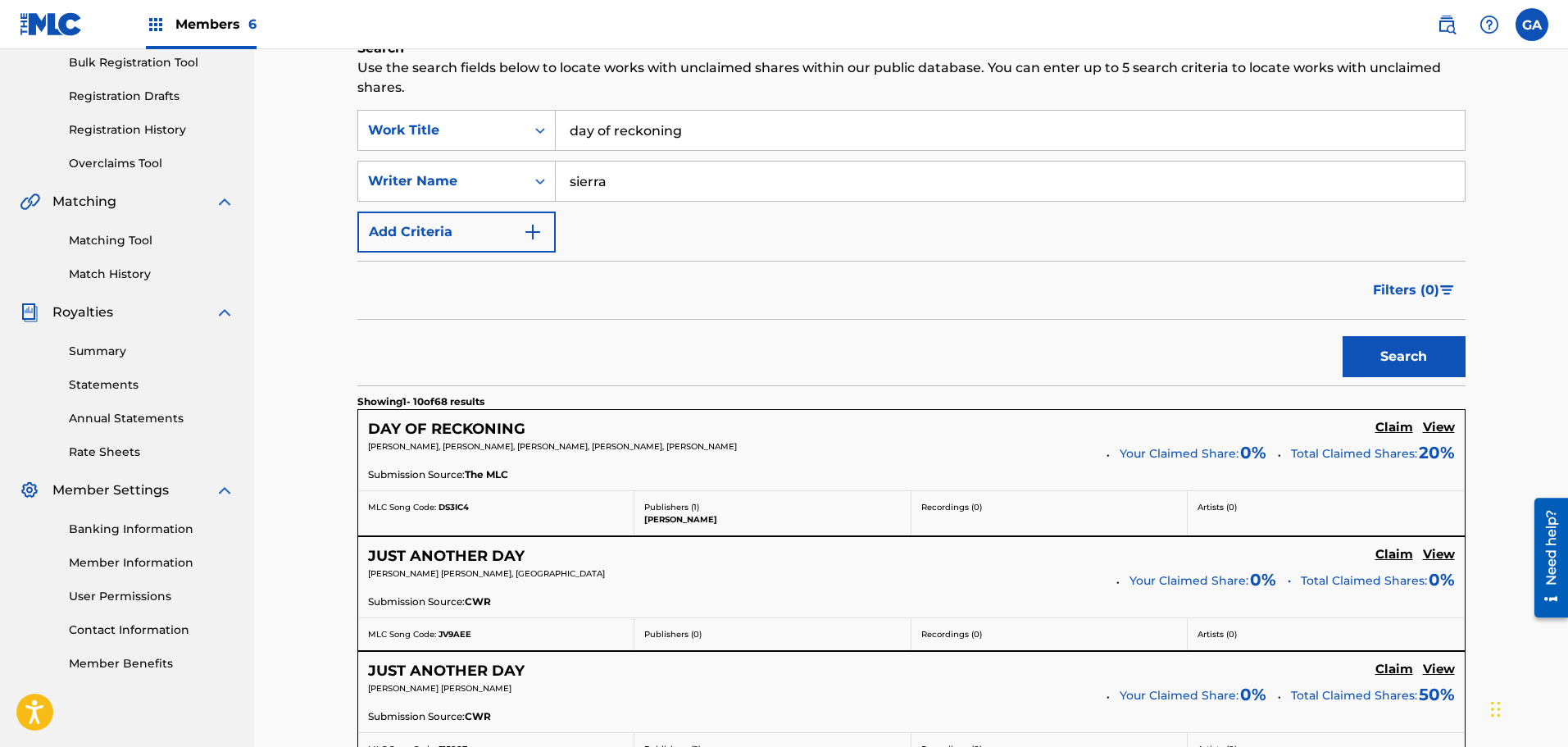
click at [1406, 426] on h5 "Claim" at bounding box center [1394, 427] width 38 height 16
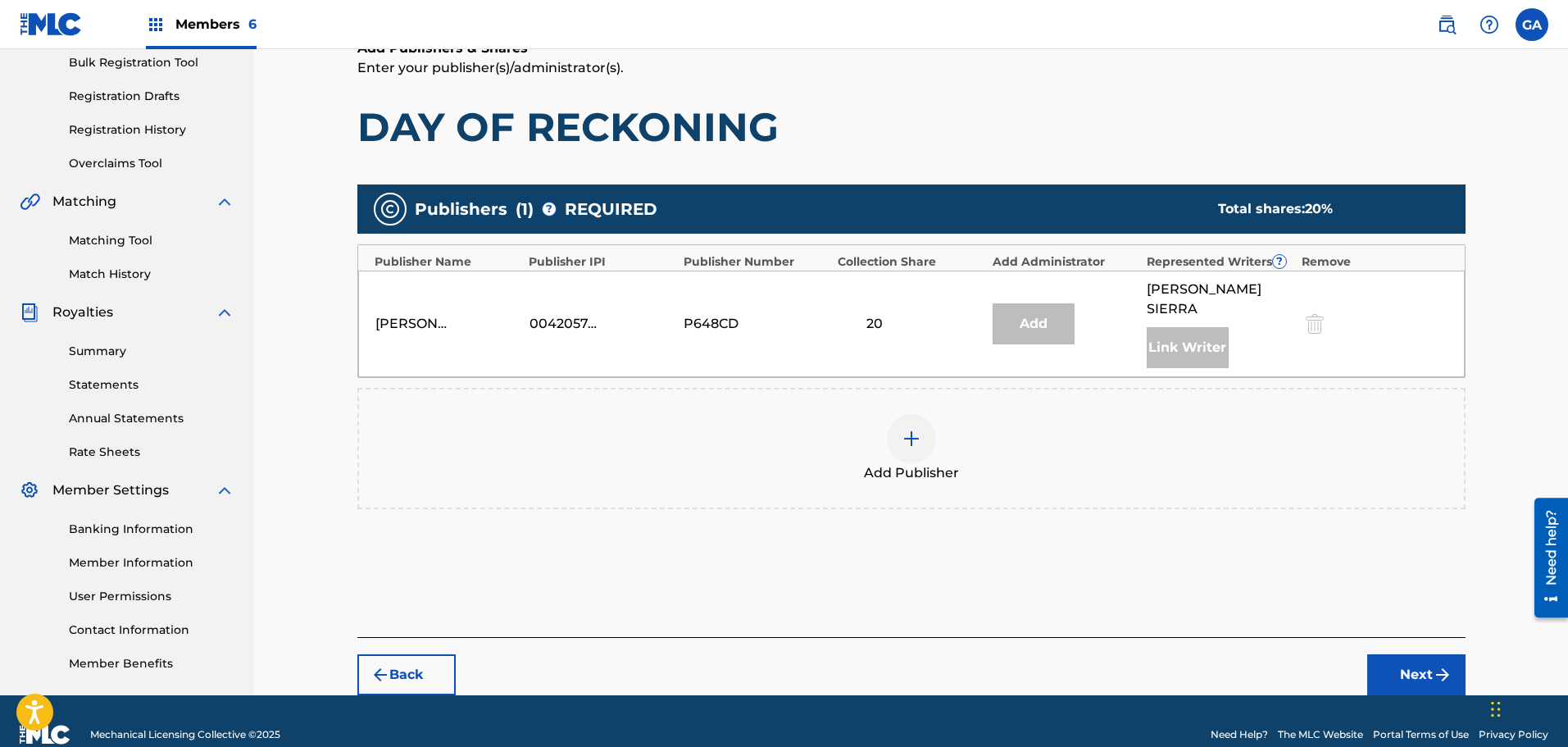
click at [907, 429] on img at bounding box center [911, 439] width 20 height 20
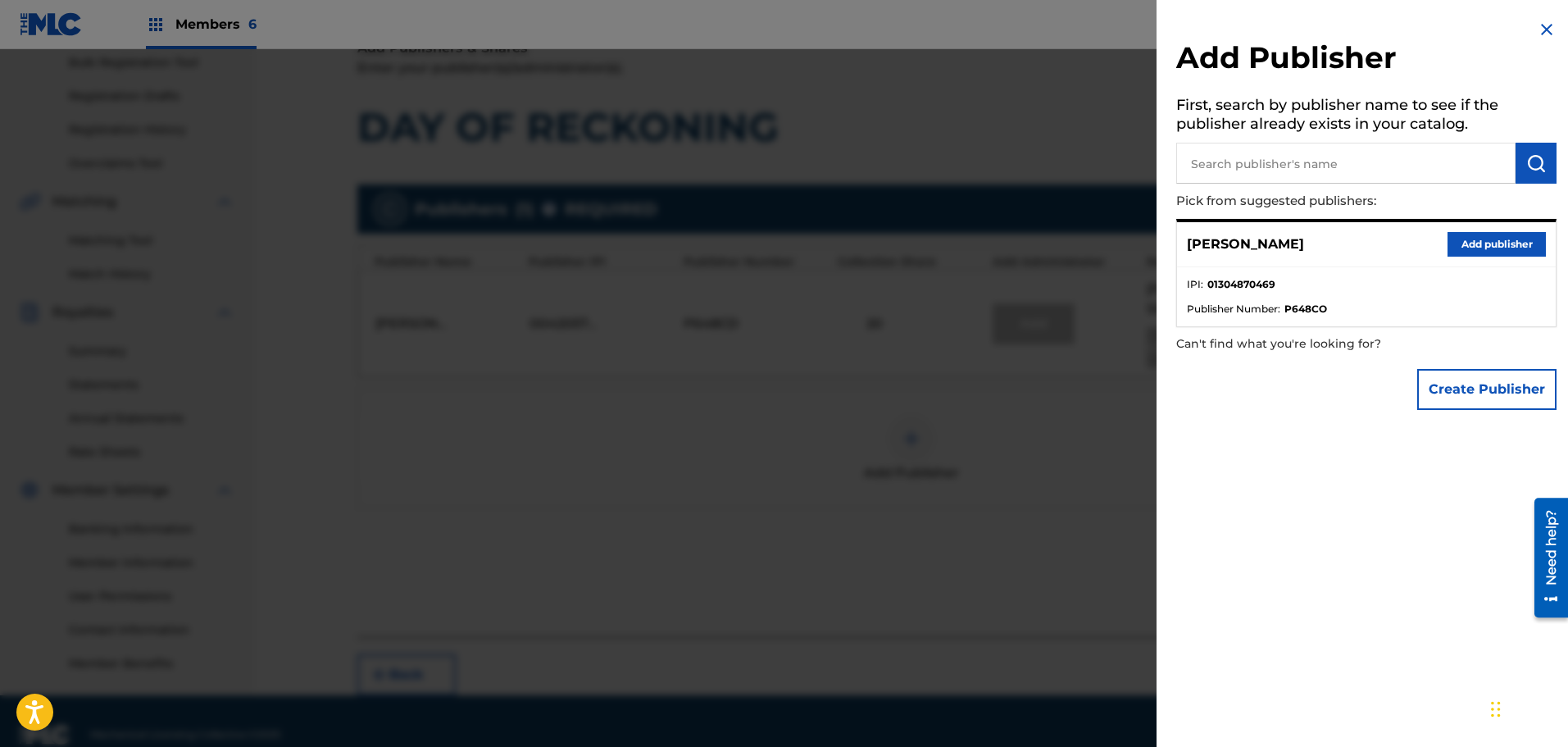
click at [1496, 244] on button "Add publisher" at bounding box center [1497, 244] width 98 height 25
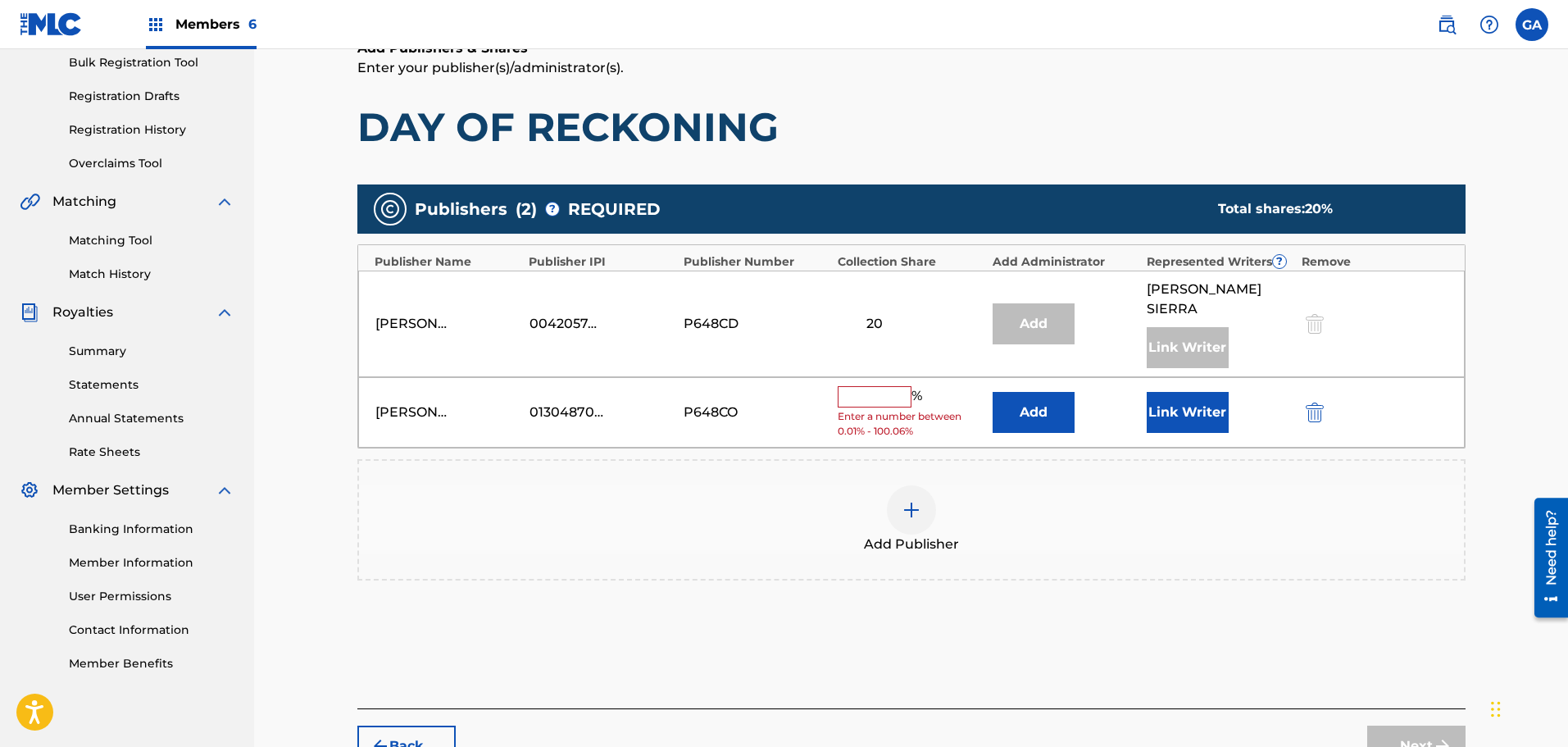
click at [884, 386] on input "text" at bounding box center [875, 396] width 74 height 22
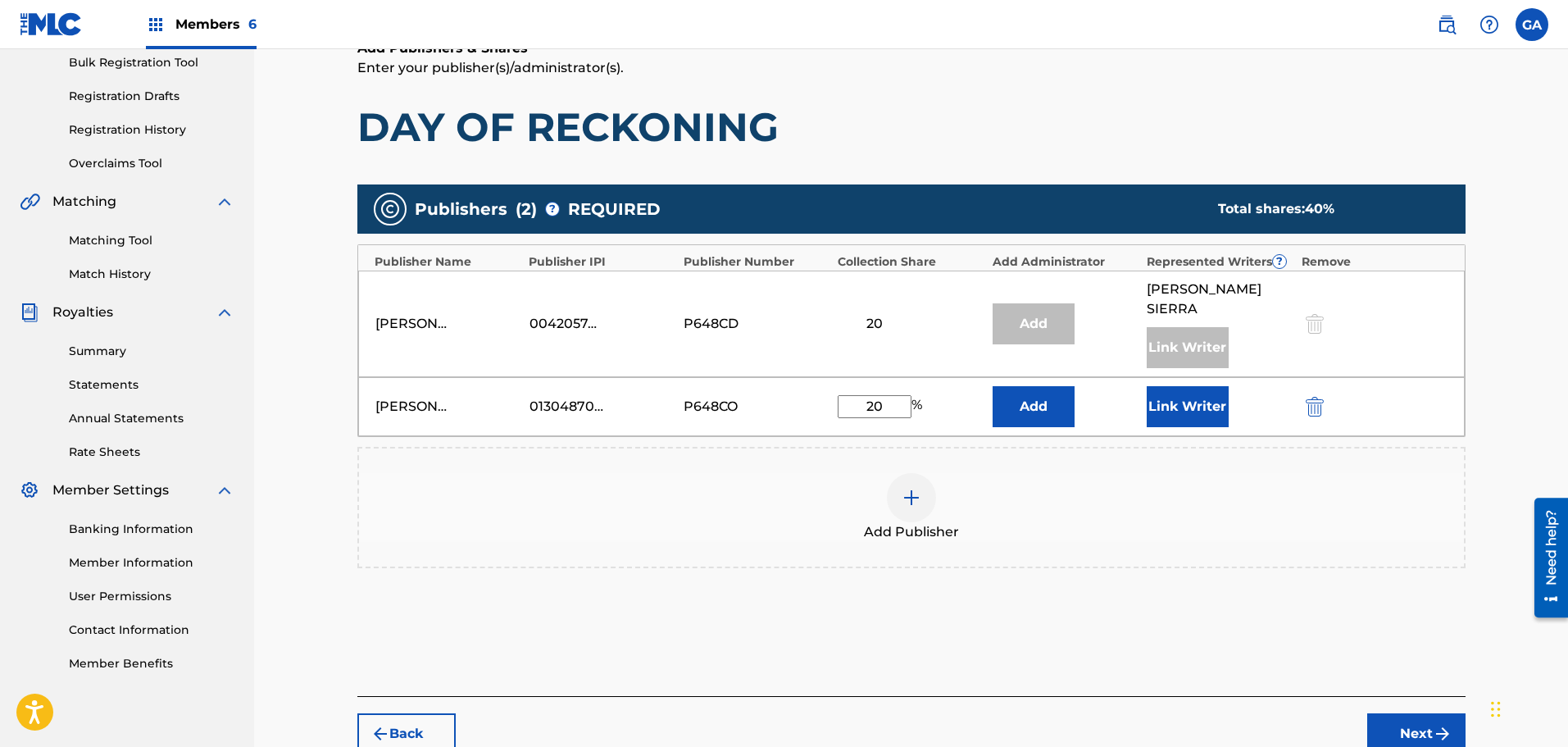
type input "20"
click at [1187, 386] on button "Link Writer" at bounding box center [1187, 407] width 82 height 41
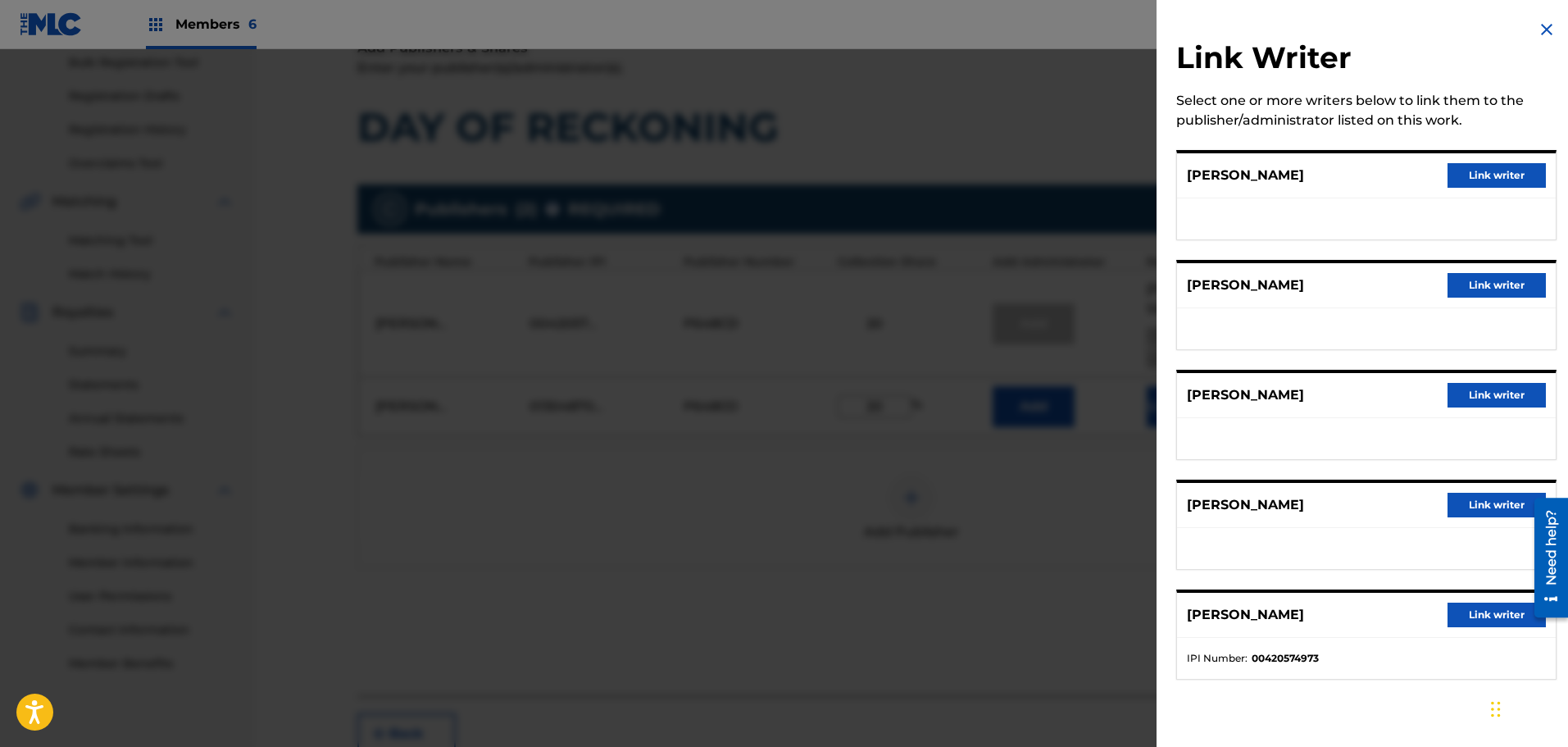
click at [1489, 501] on button "Link writer" at bounding box center [1497, 505] width 98 height 25
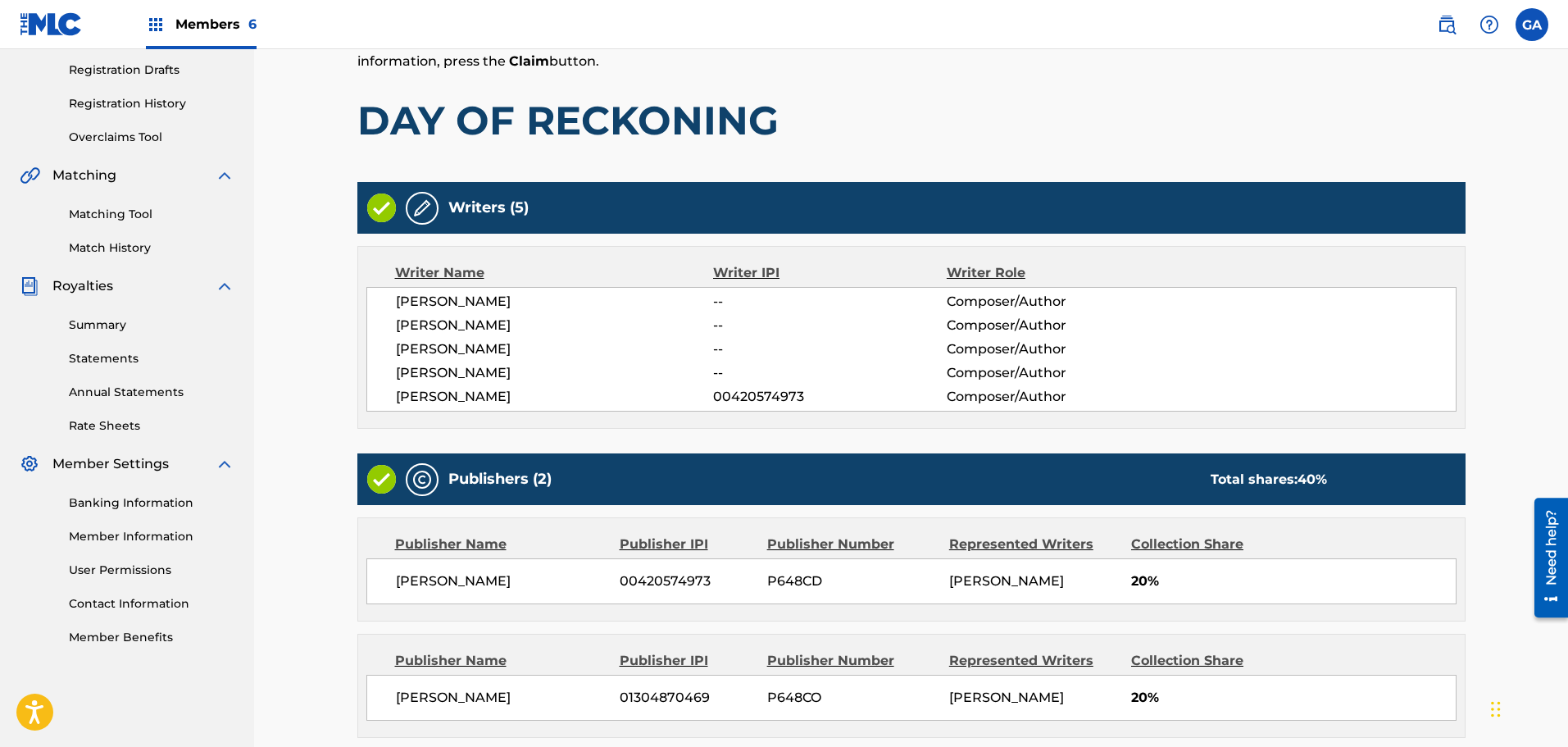
scroll to position [425, 0]
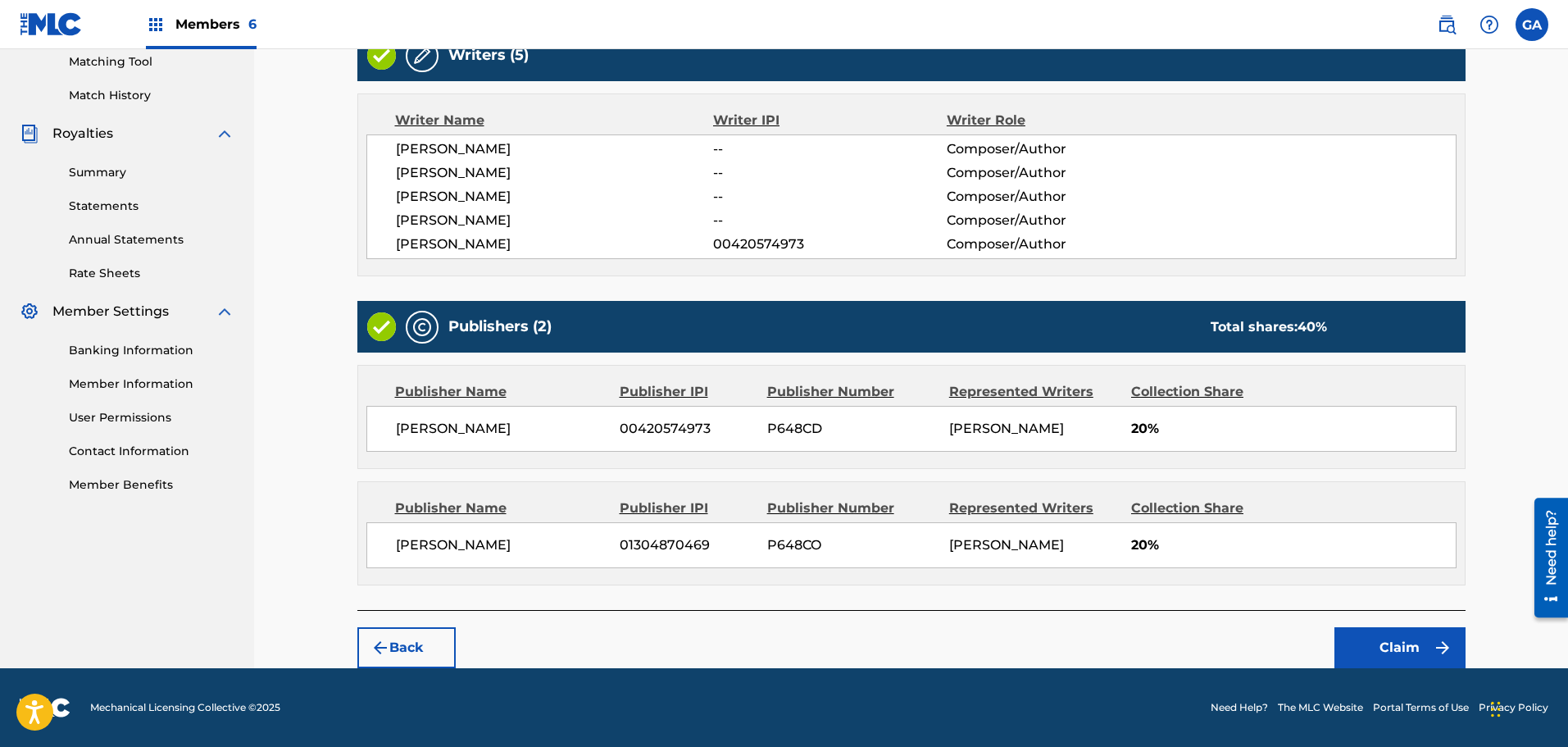
click at [1401, 641] on button "Claim" at bounding box center [1400, 648] width 131 height 41
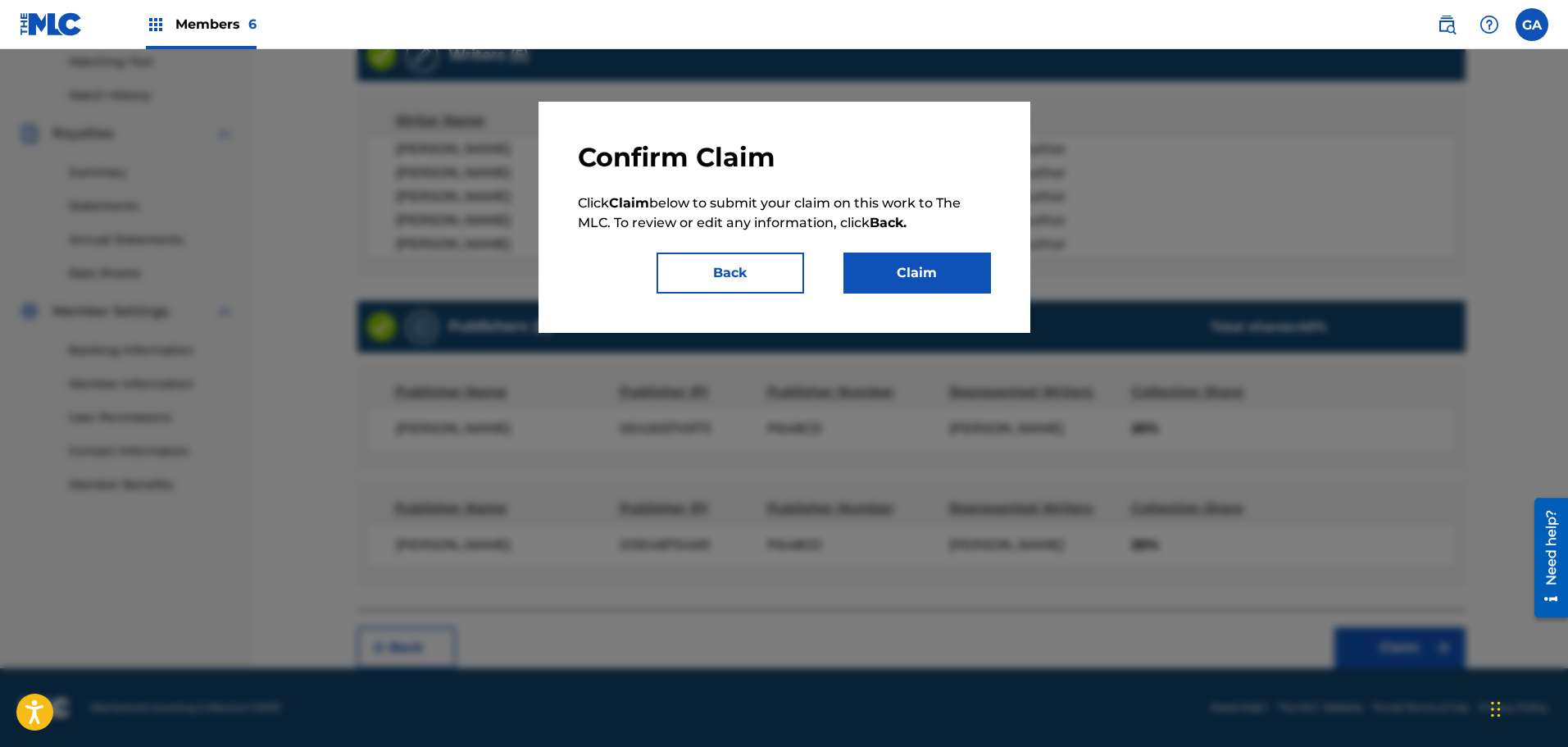
click at [920, 258] on button "Claim" at bounding box center [916, 273] width 147 height 41
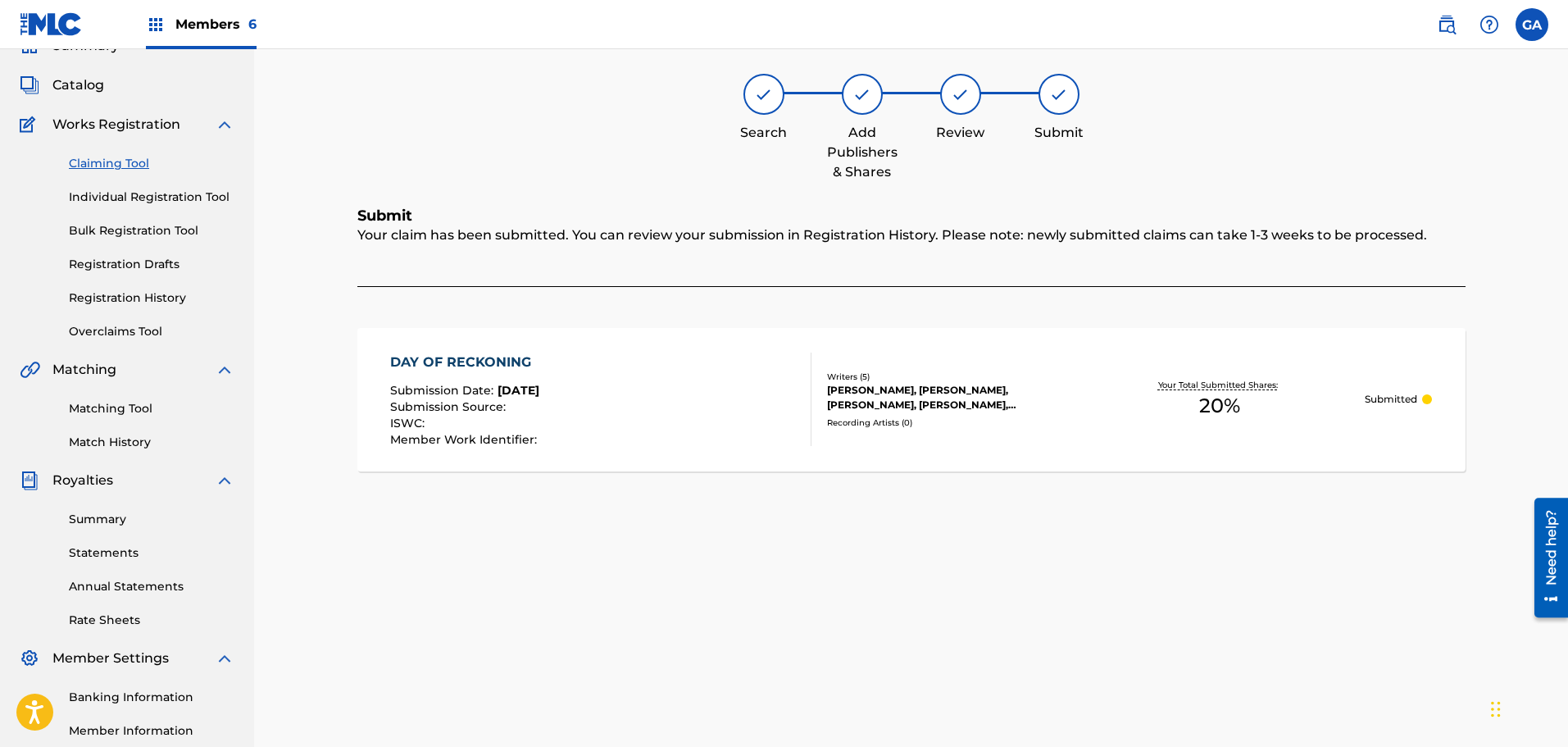
scroll to position [0, 0]
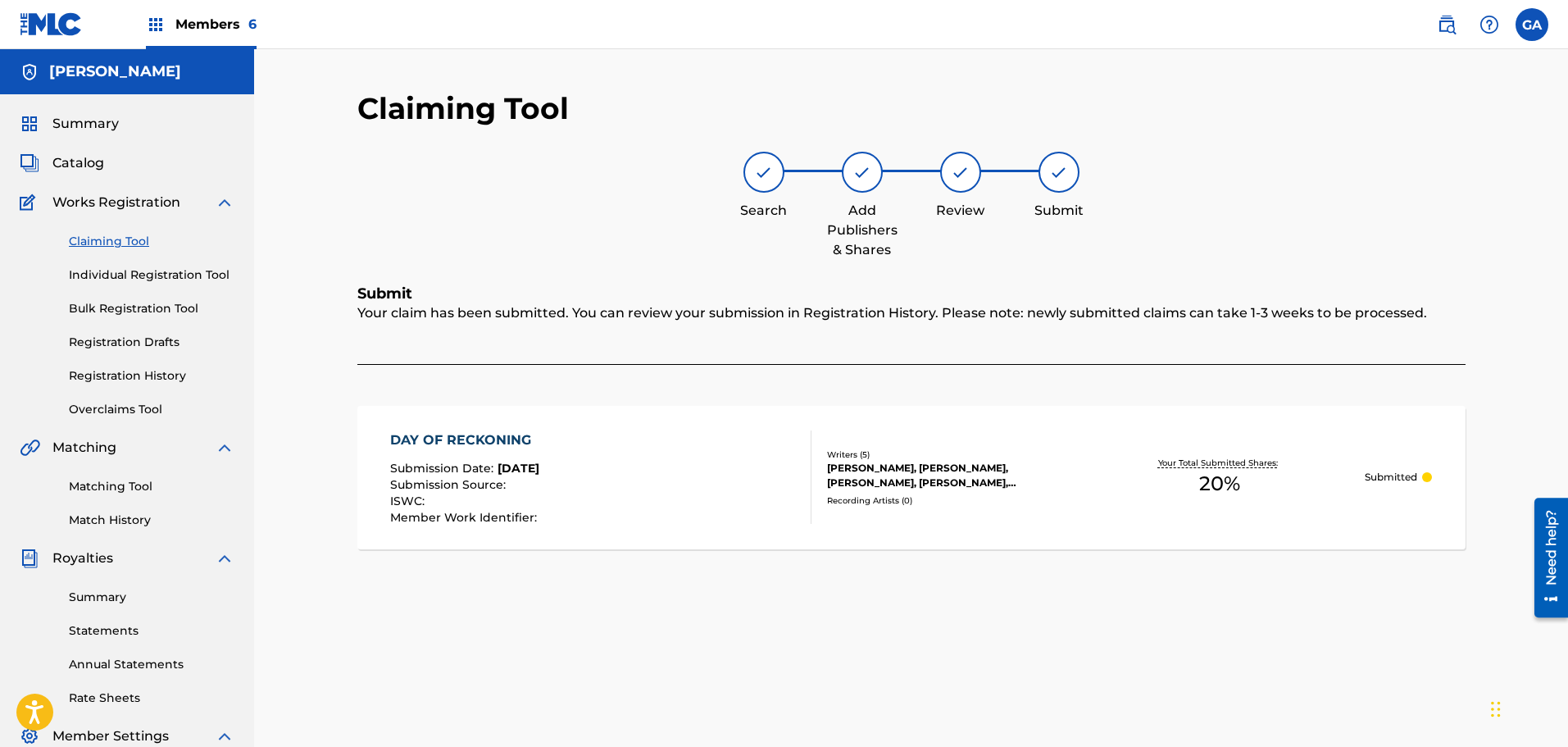
click at [106, 236] on link "Claiming Tool" at bounding box center [152, 241] width 165 height 17
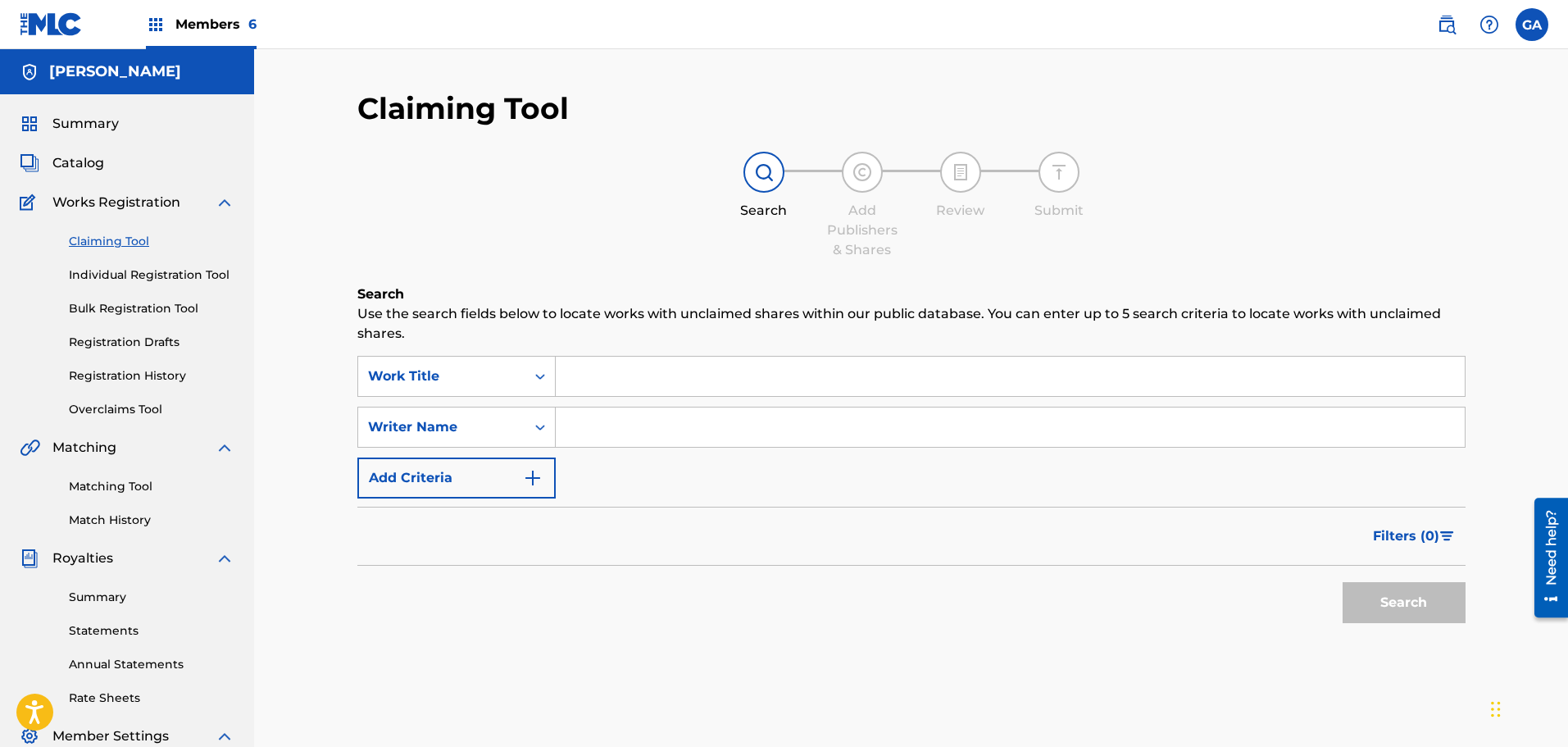
click at [582, 383] on input "Search Form" at bounding box center [1010, 377] width 909 height 40
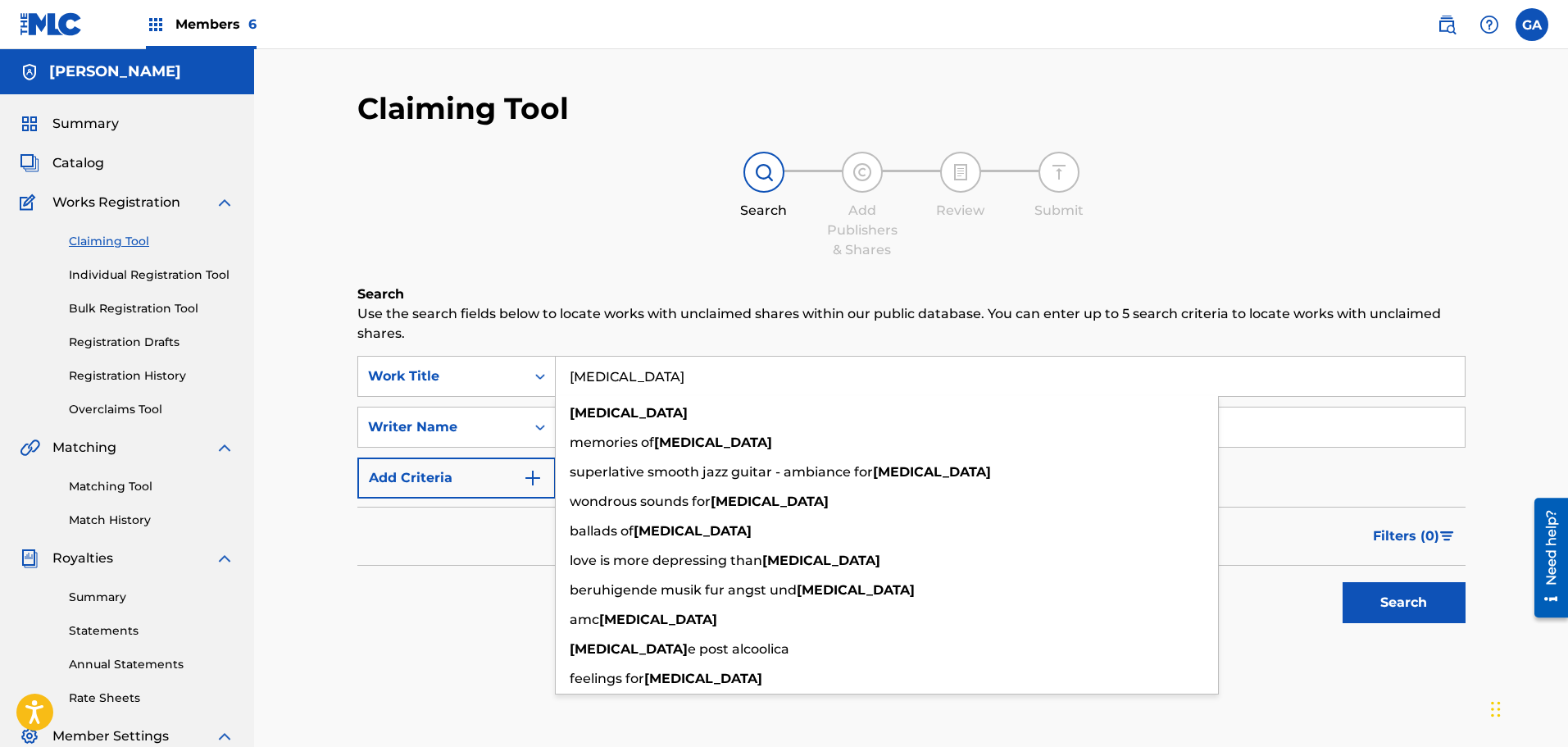
type input "[MEDICAL_DATA]"
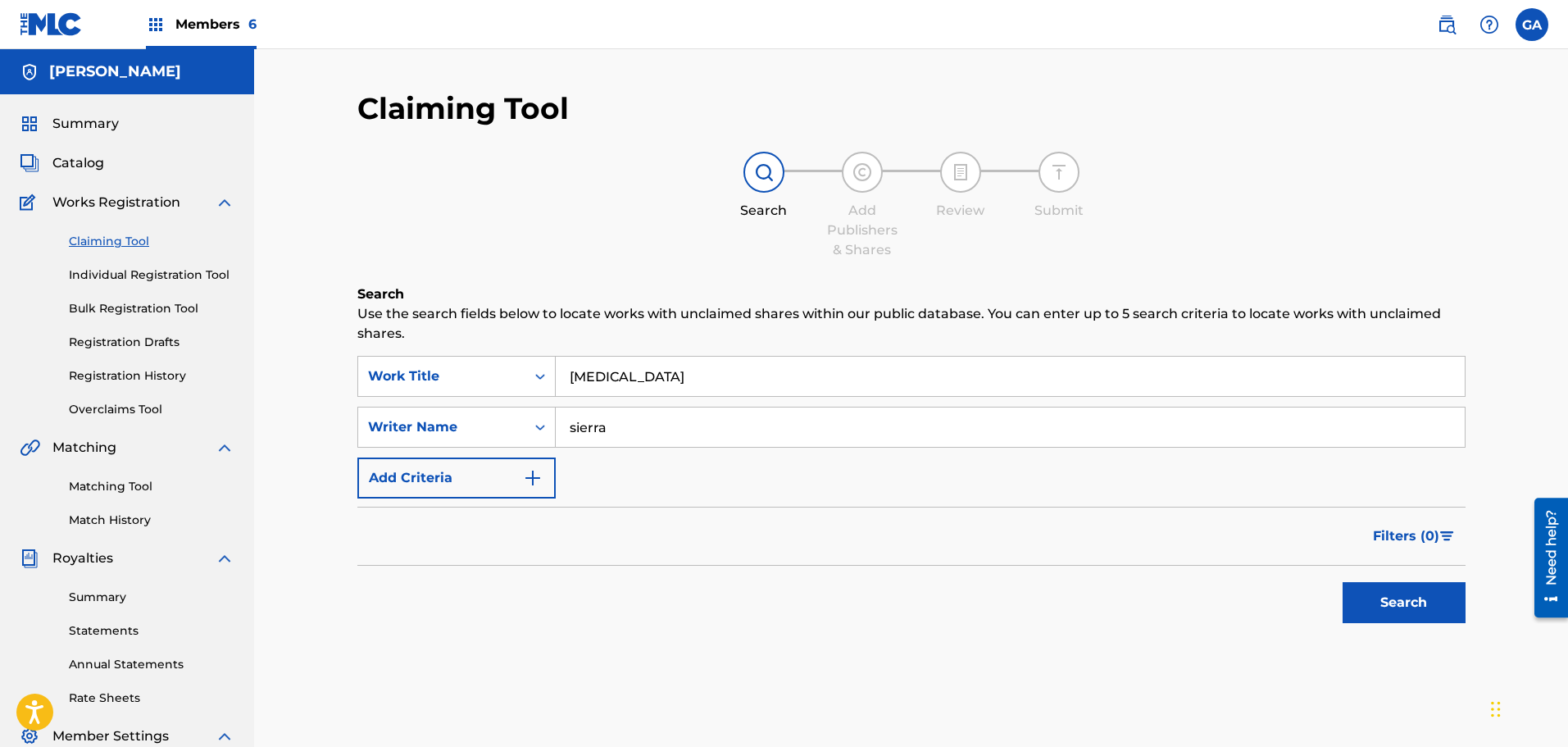
type input "sierra"
click at [1342, 582] on button "Search" at bounding box center [1404, 603] width 123 height 41
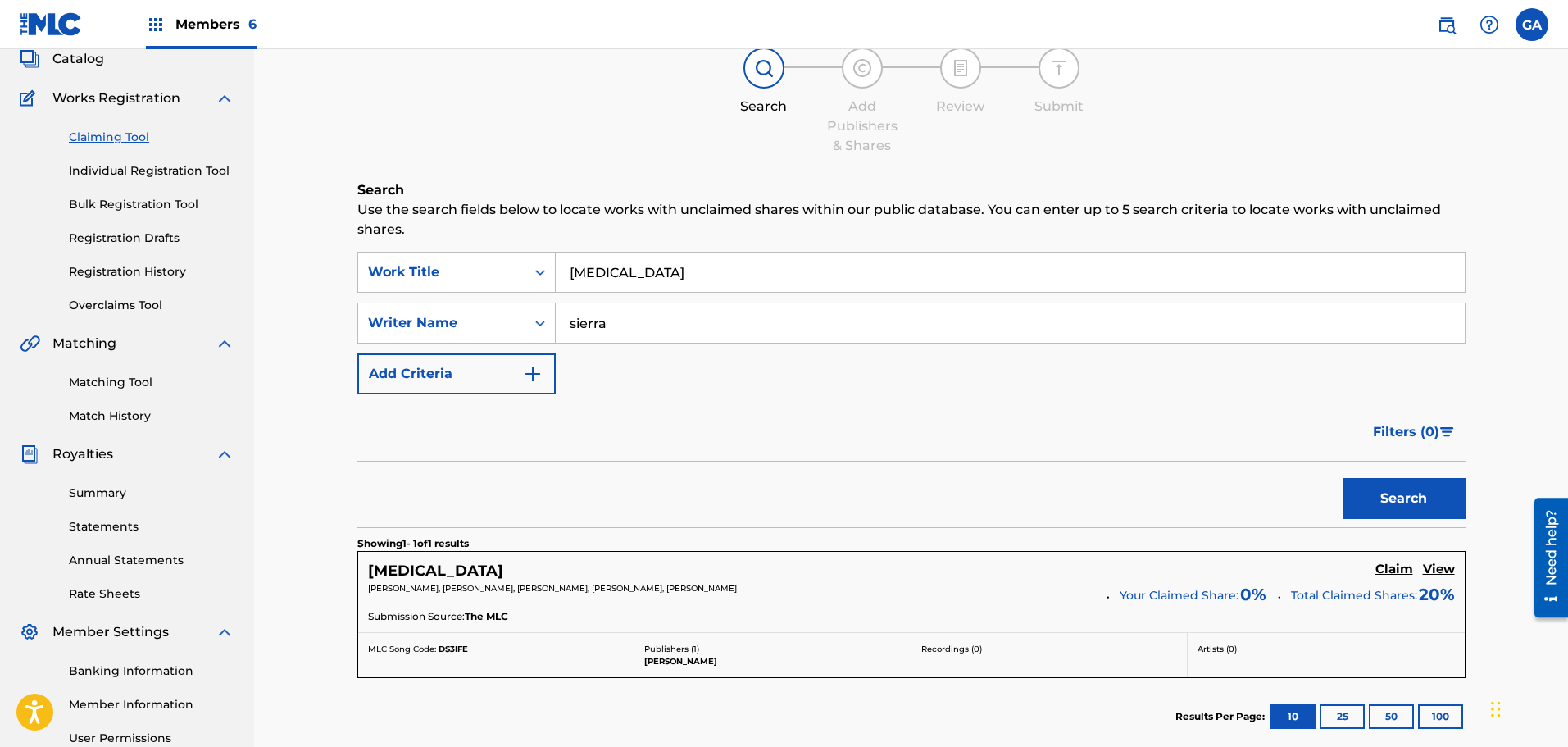
scroll to position [246, 0]
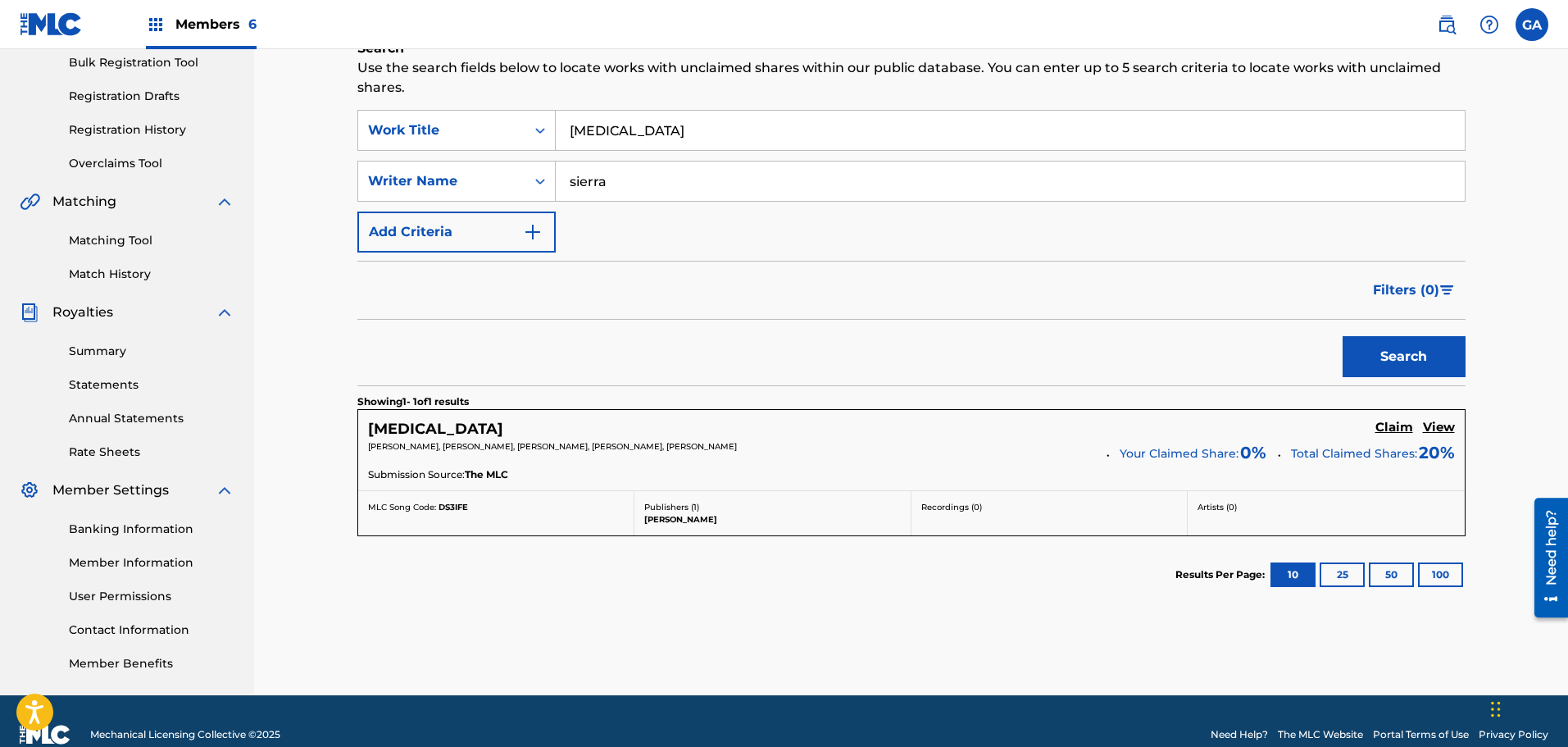
click at [1392, 424] on h5 "Claim" at bounding box center [1394, 427] width 38 height 16
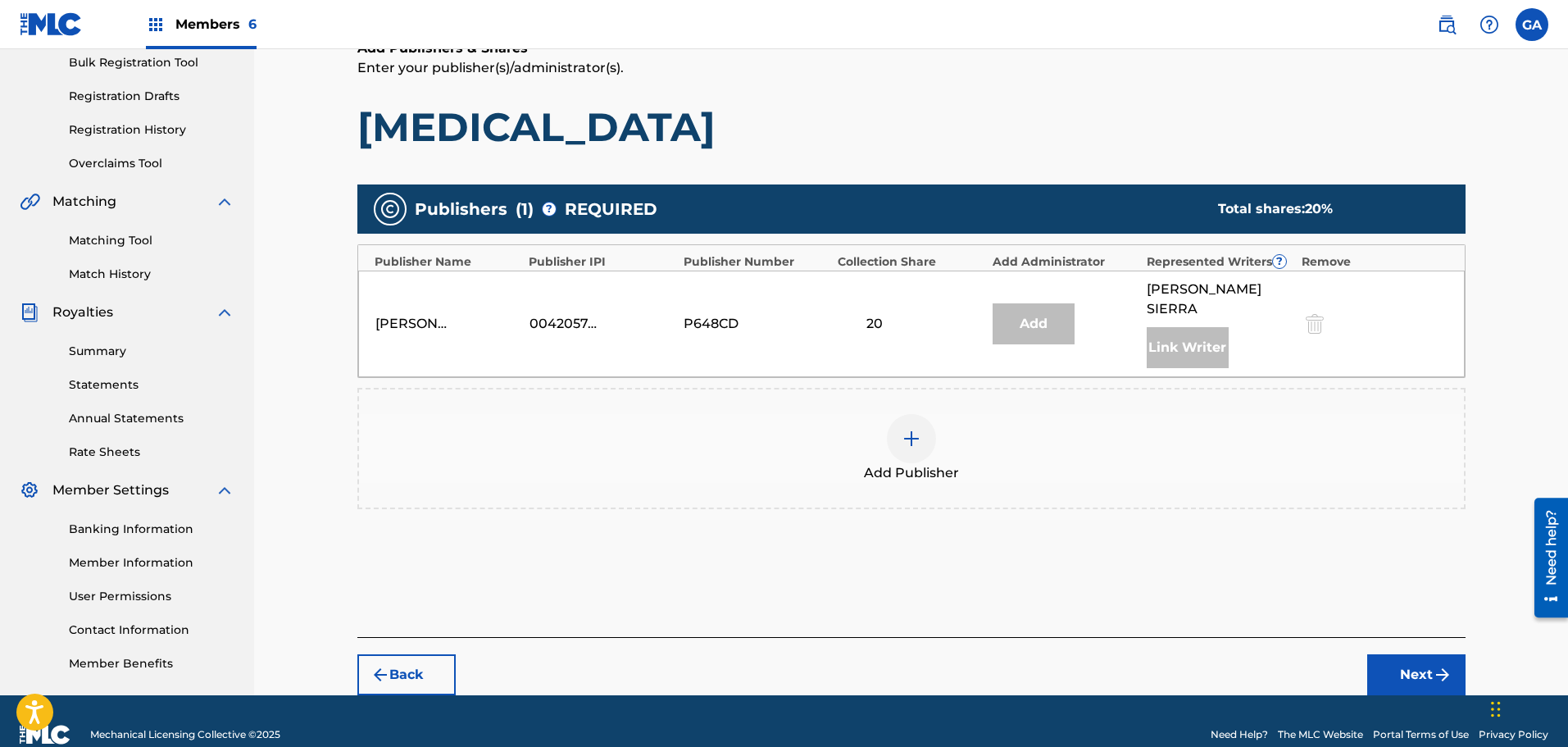
click at [920, 429] on img at bounding box center [911, 439] width 20 height 20
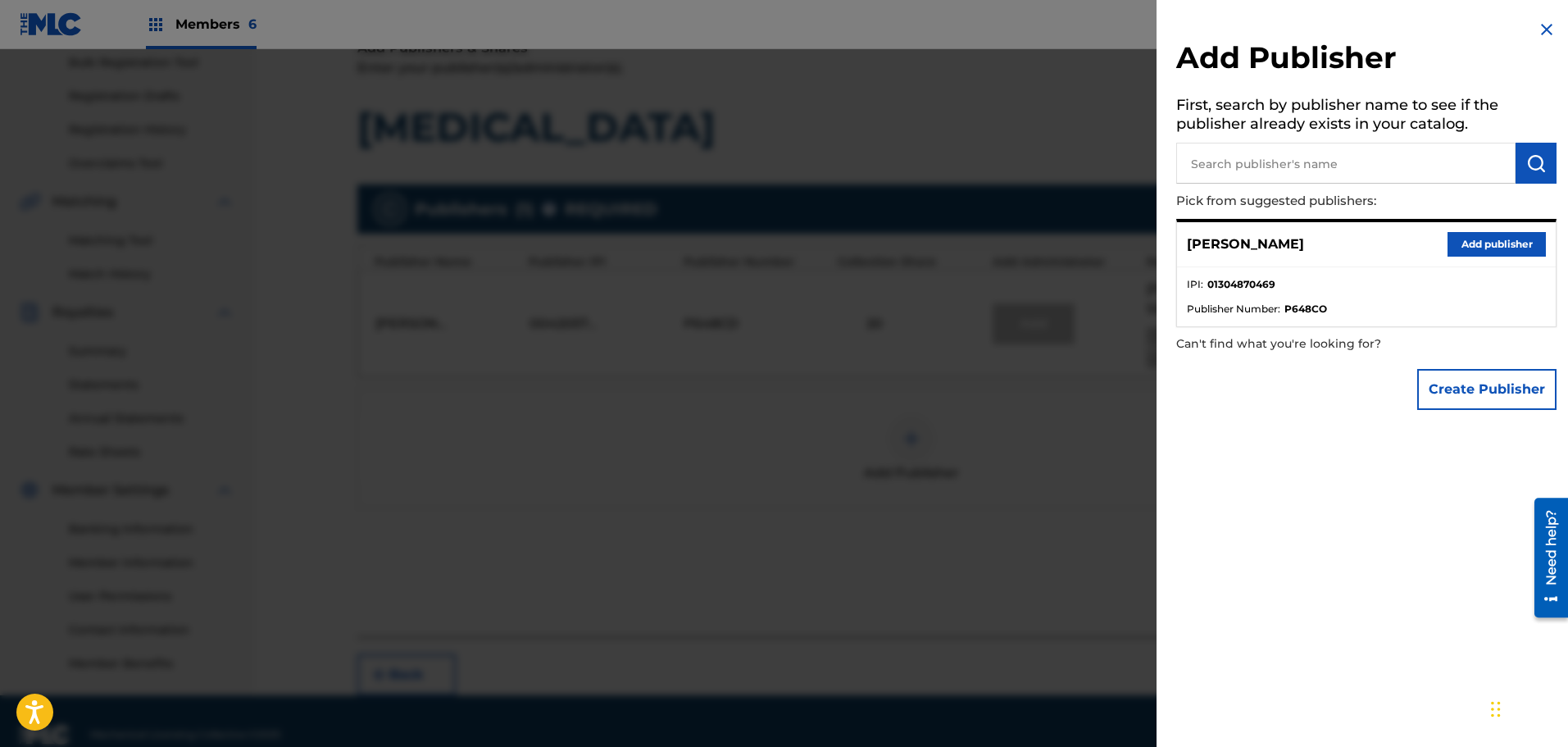
click at [1491, 240] on button "Add publisher" at bounding box center [1497, 244] width 98 height 25
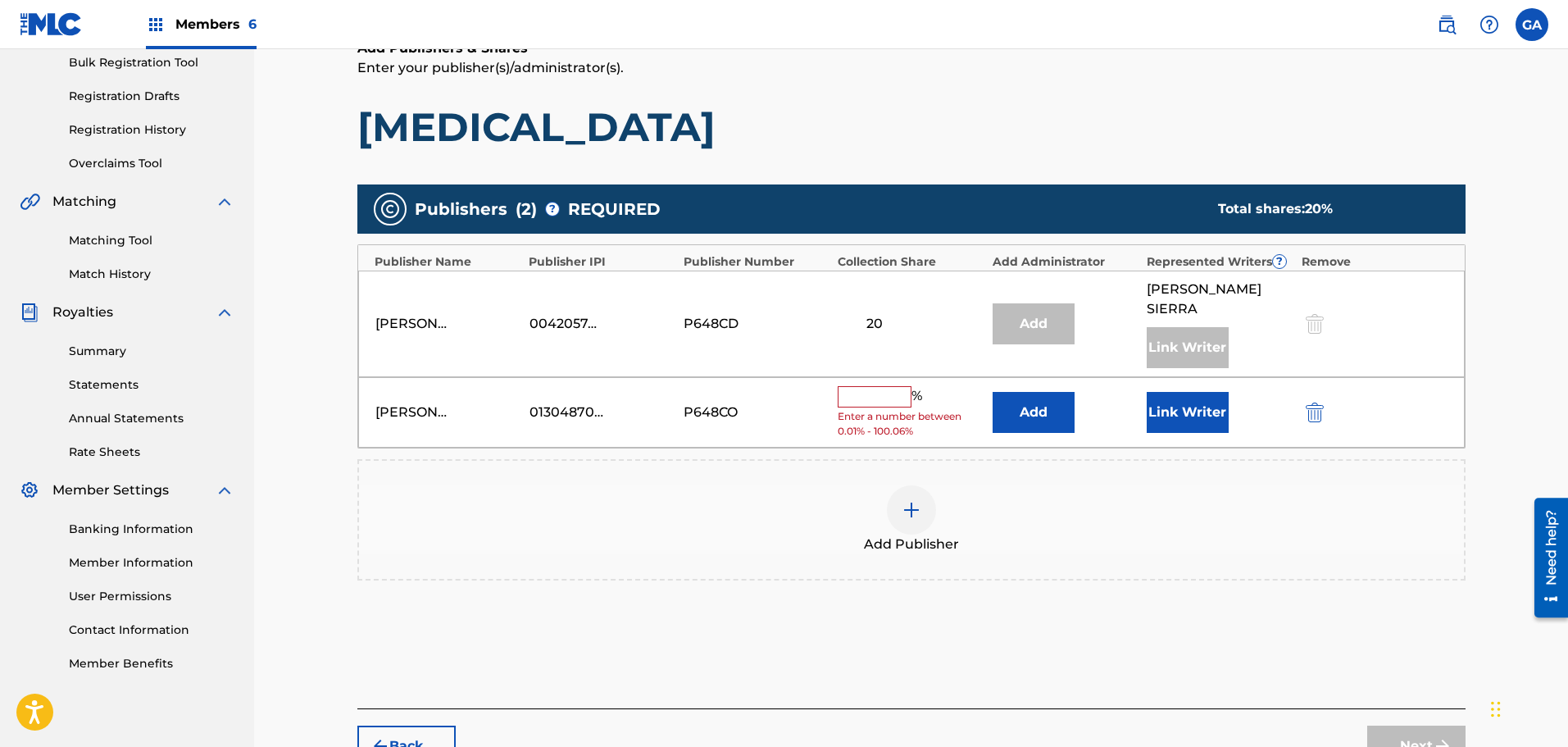
click at [889, 386] on input "text" at bounding box center [875, 396] width 74 height 22
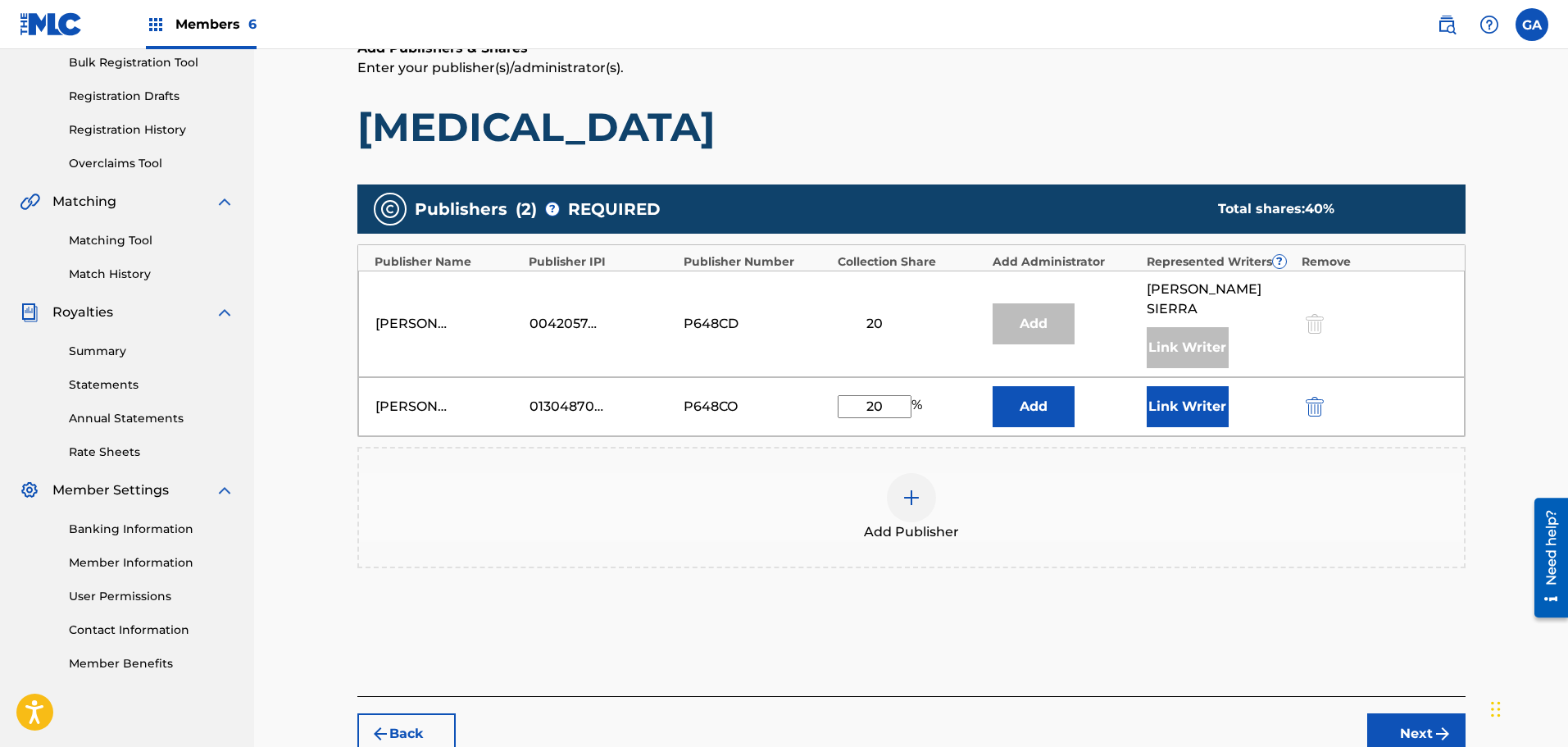
type input "20"
click at [1166, 386] on button "Link Writer" at bounding box center [1187, 407] width 82 height 41
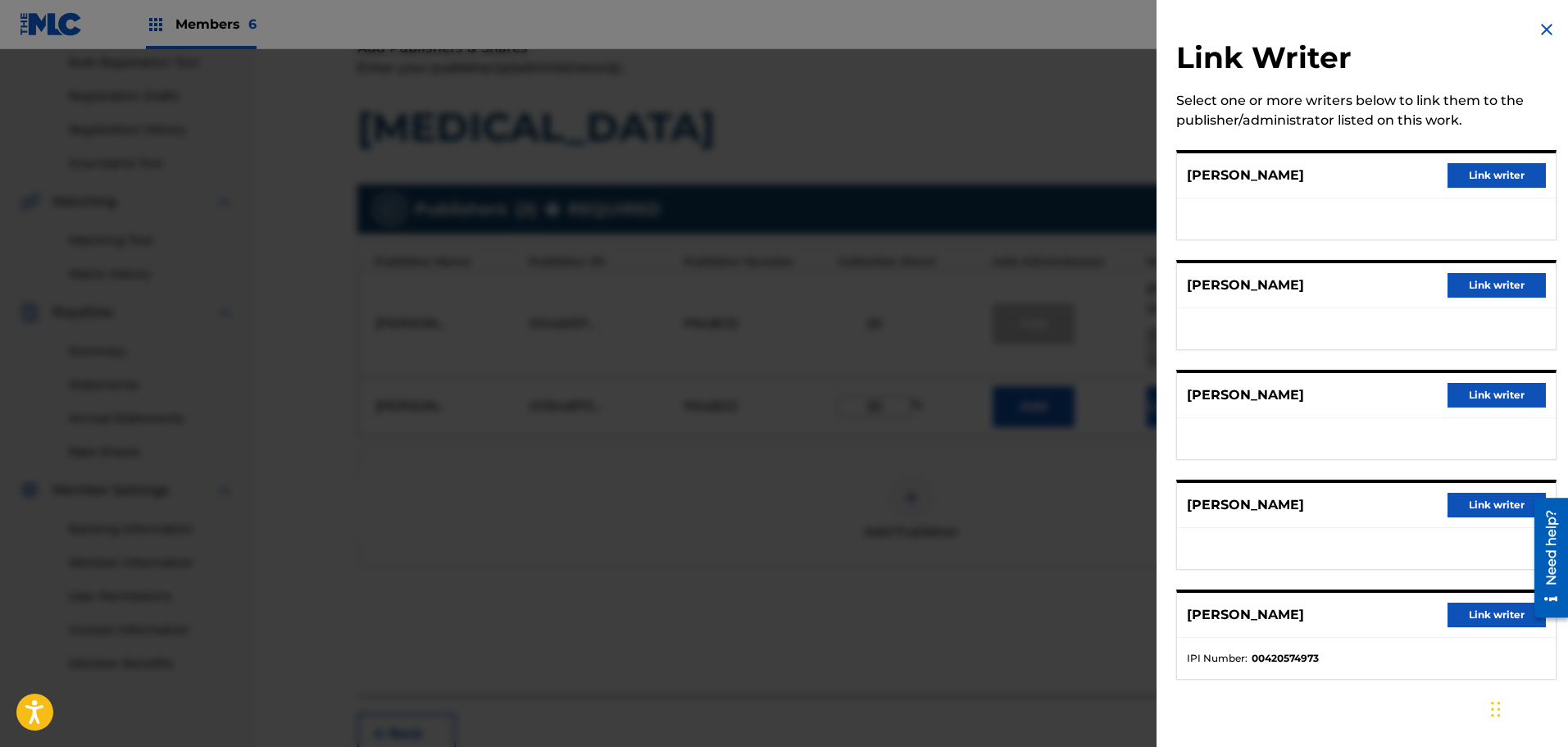
click at [1500, 502] on button "Link writer" at bounding box center [1497, 505] width 98 height 25
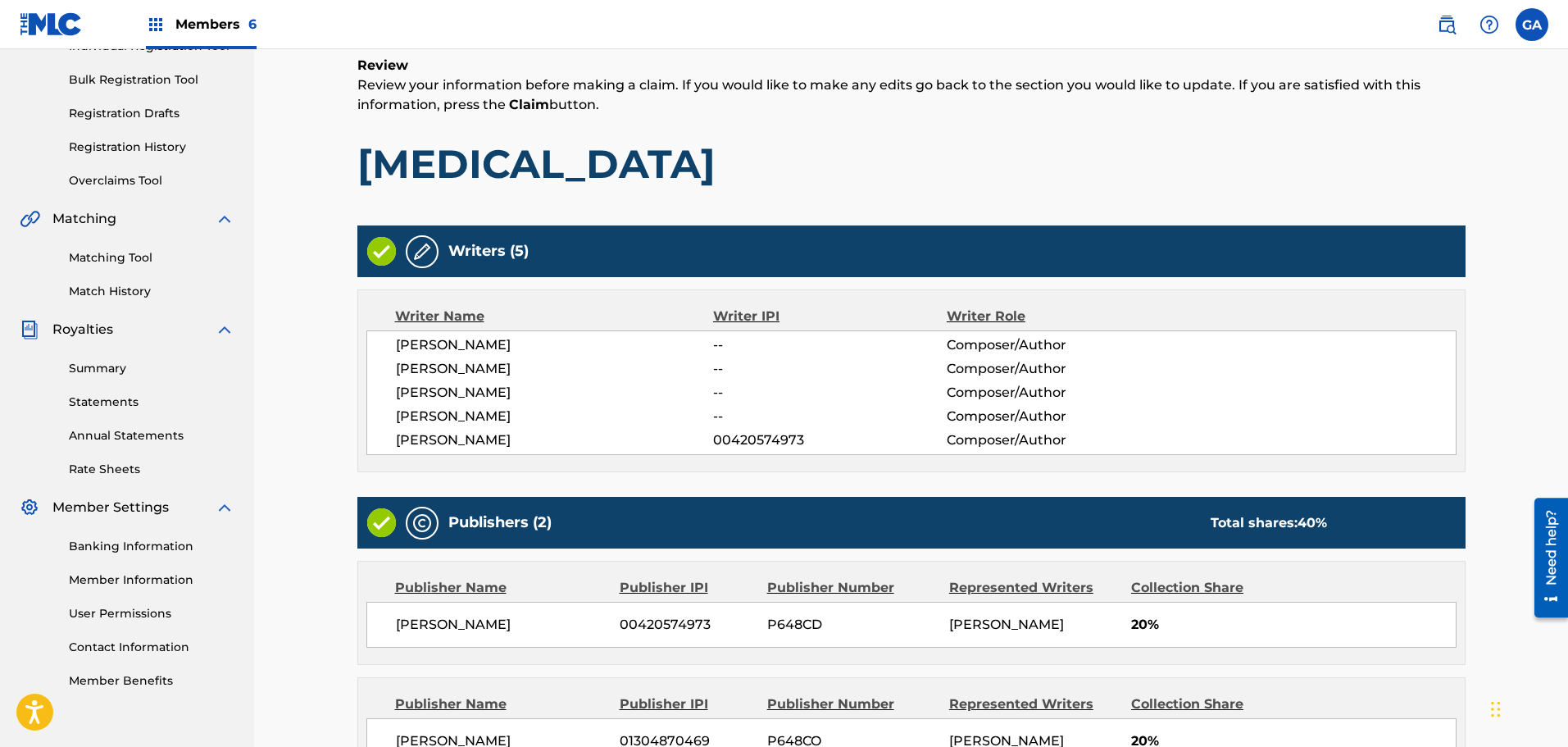
scroll to position [425, 0]
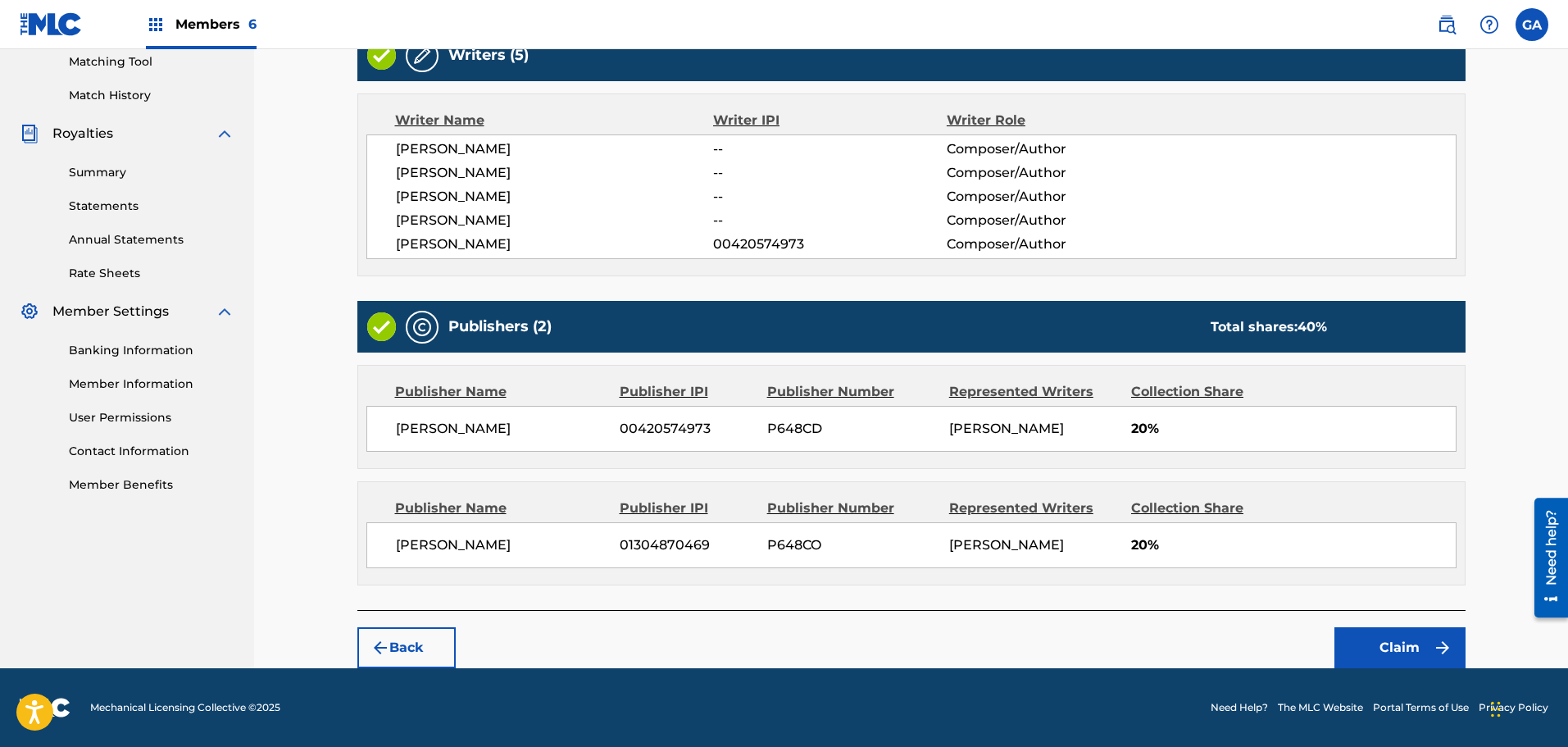
click at [1404, 637] on button "Claim" at bounding box center [1400, 648] width 131 height 41
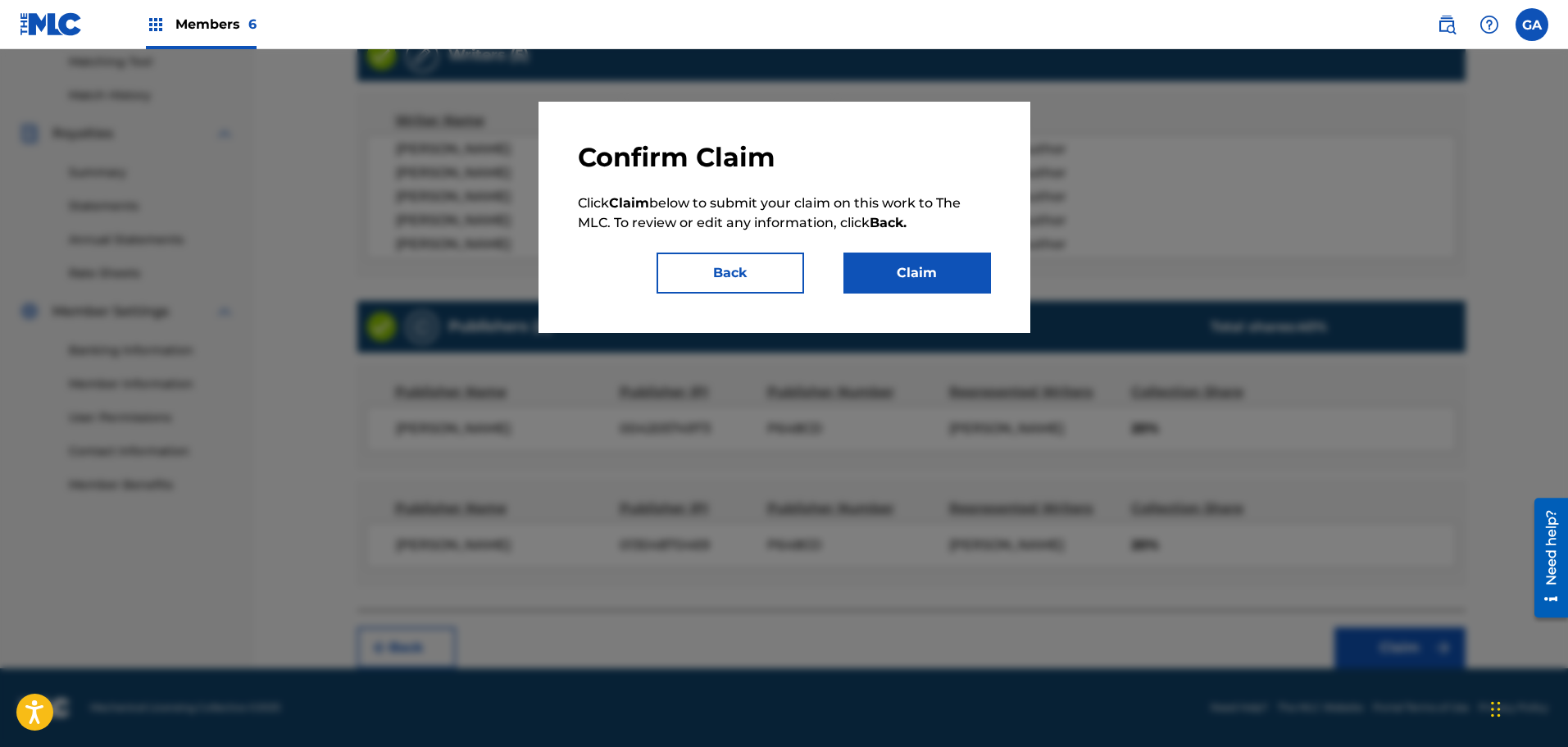
click at [939, 277] on button "Claim" at bounding box center [916, 273] width 147 height 41
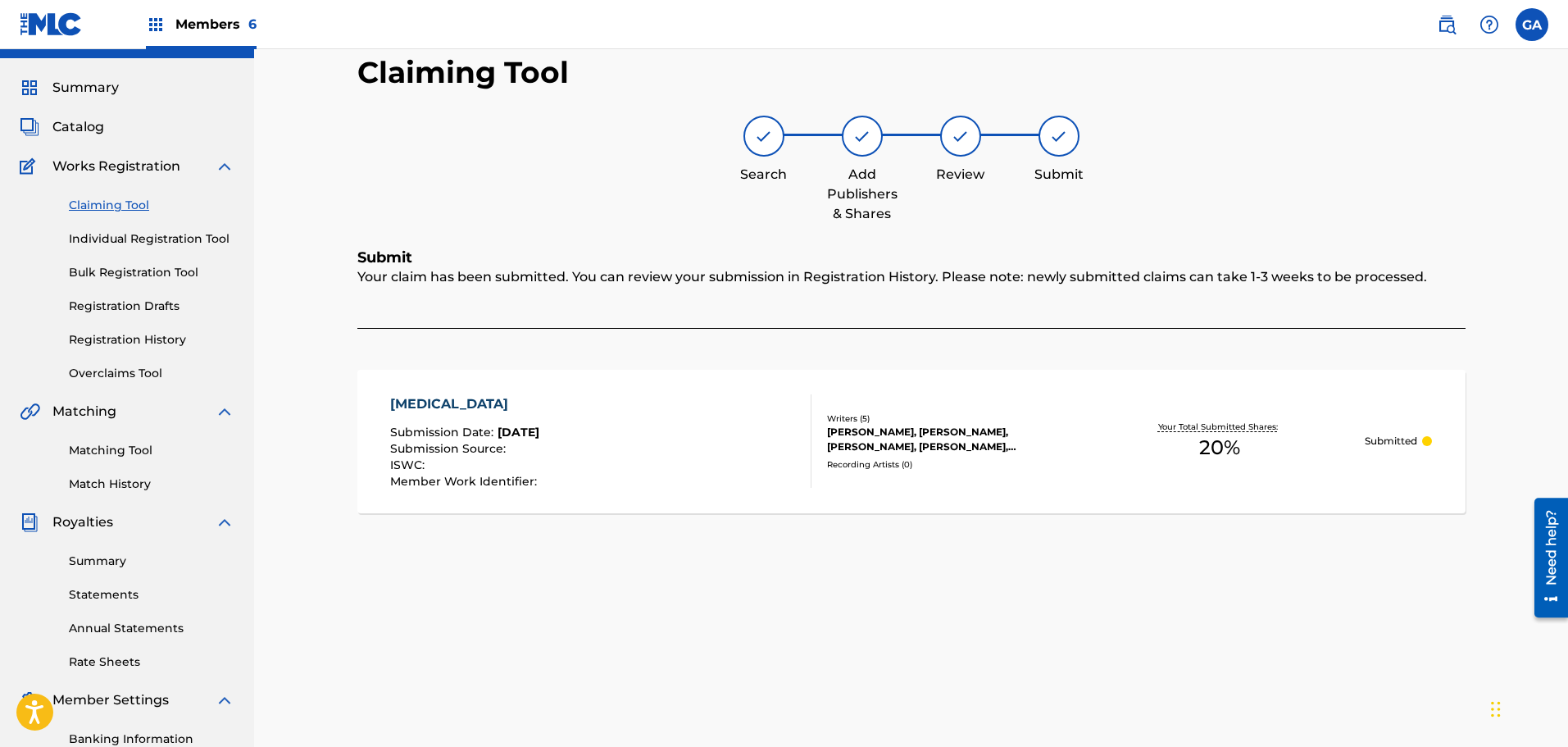
scroll to position [0, 0]
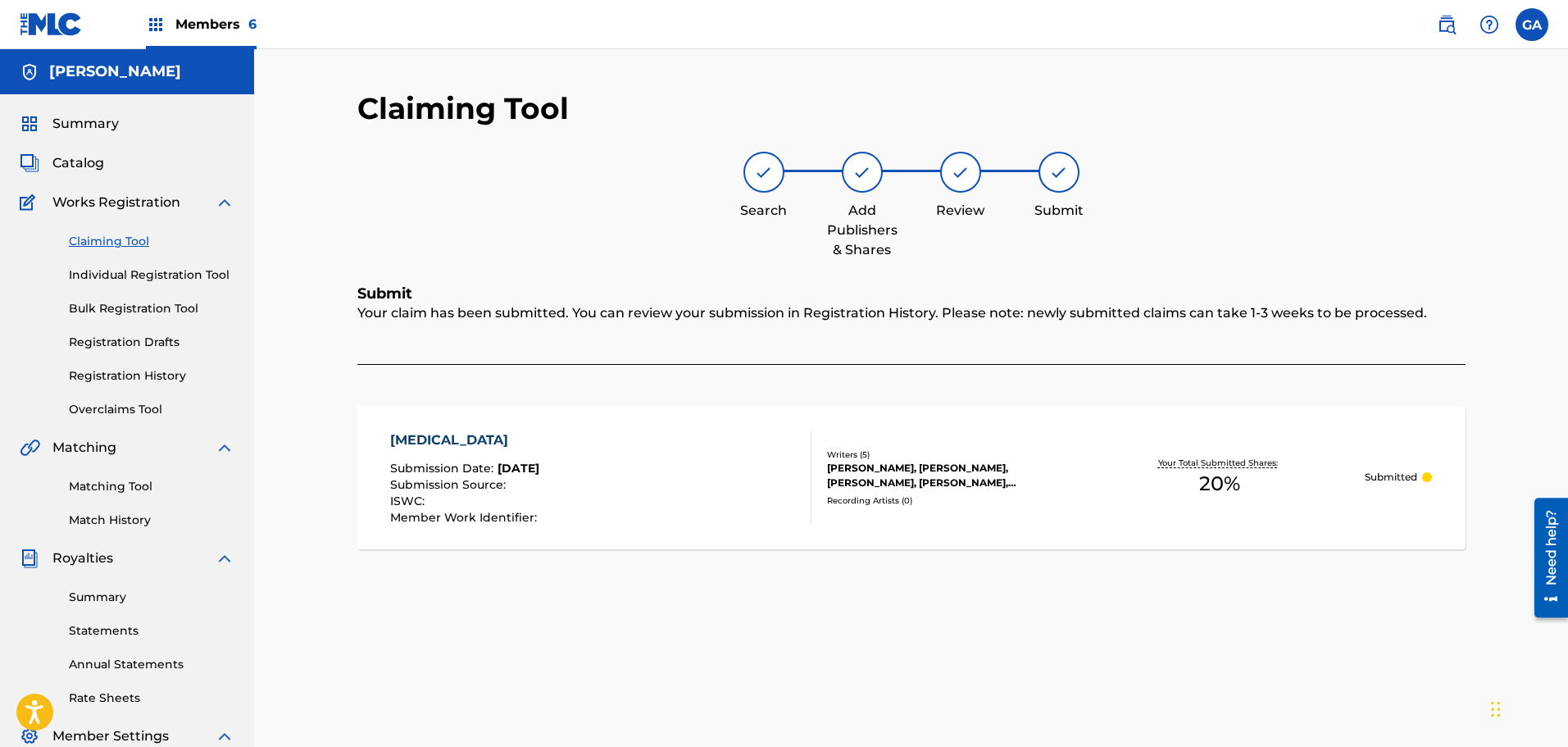
click at [59, 241] on div "Claiming Tool Individual Registration Tool Bulk Registration Tool Registration …" at bounding box center [127, 315] width 214 height 206
click at [108, 247] on link "Claiming Tool" at bounding box center [152, 241] width 165 height 17
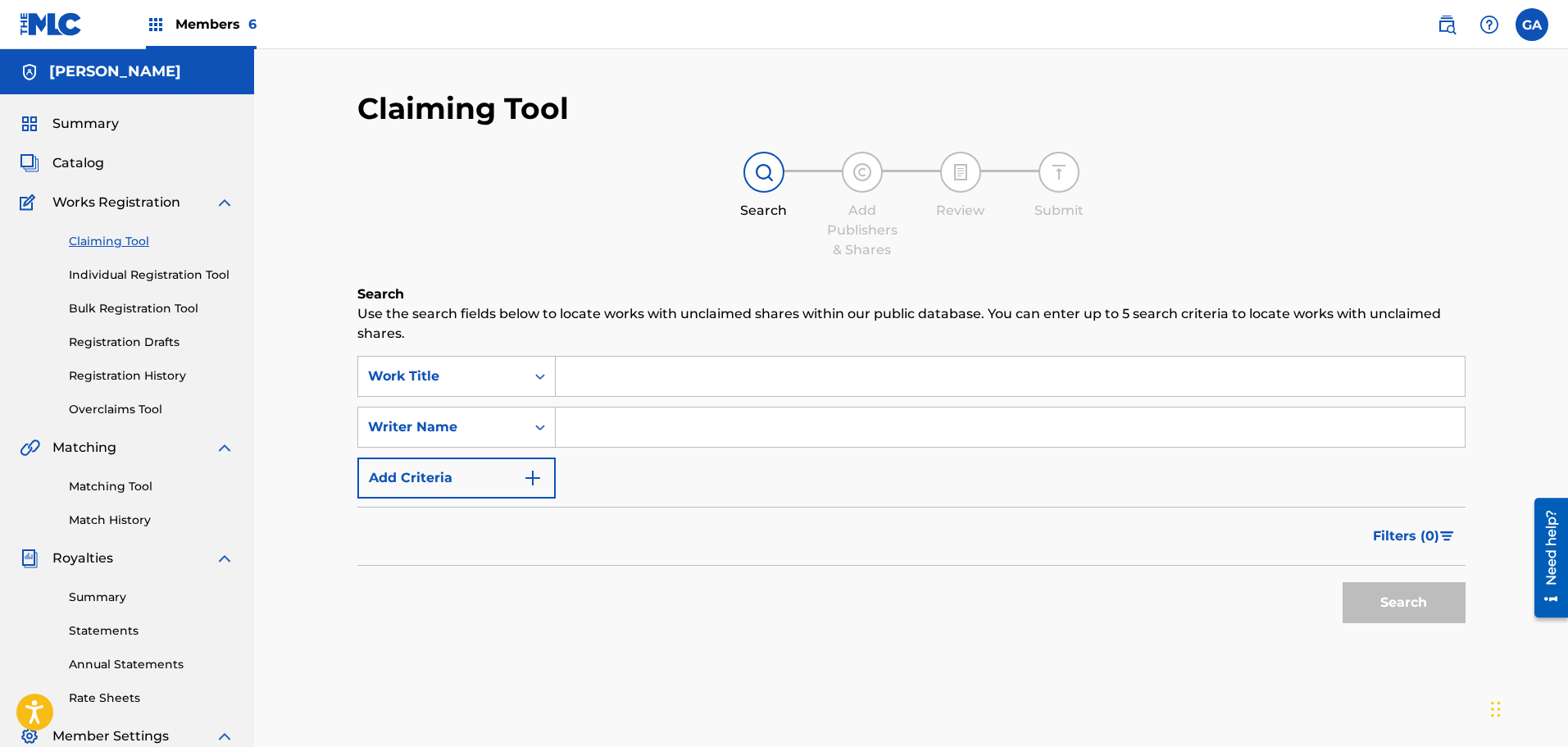
click at [641, 383] on input "Search Form" at bounding box center [1010, 377] width 909 height 40
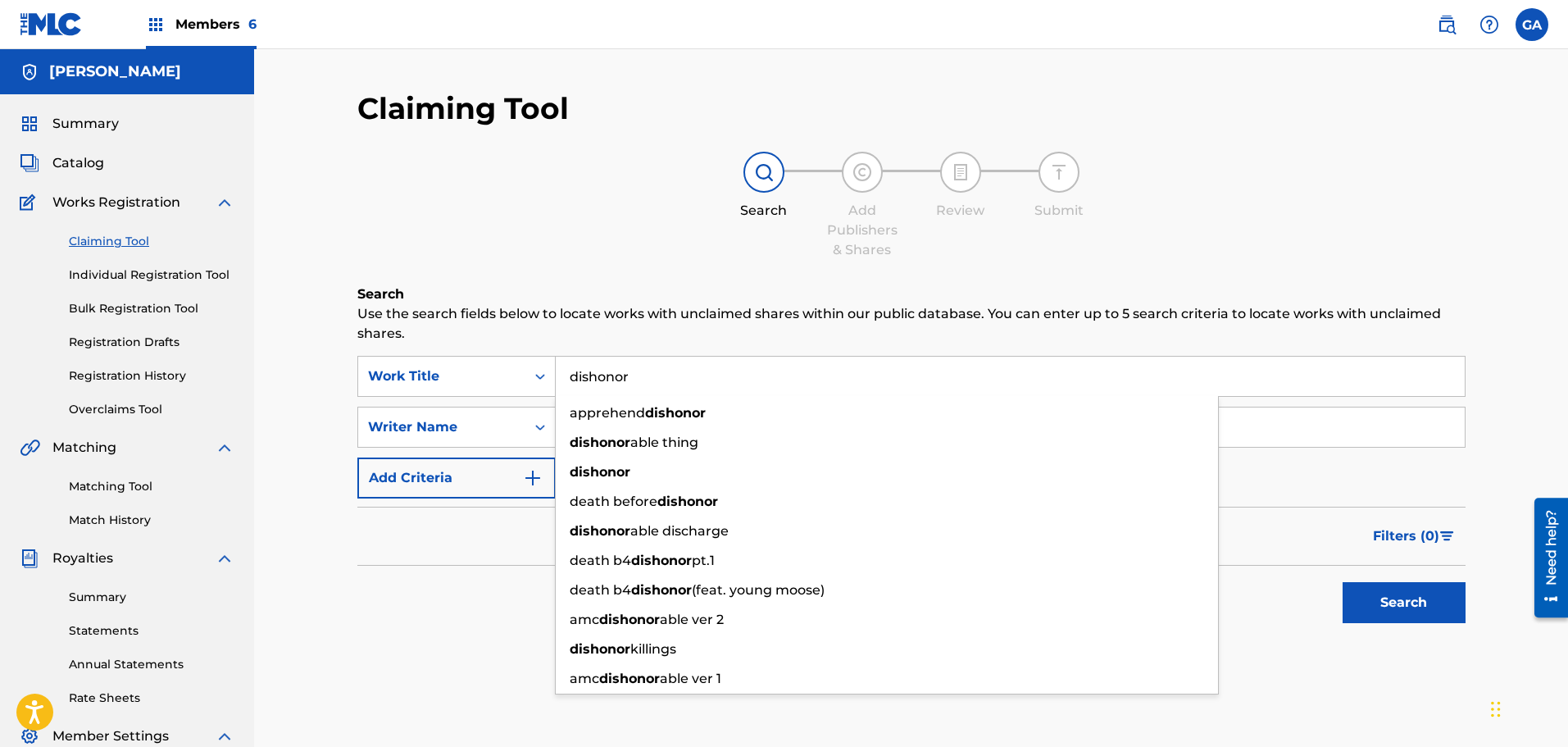
type input "dishonor"
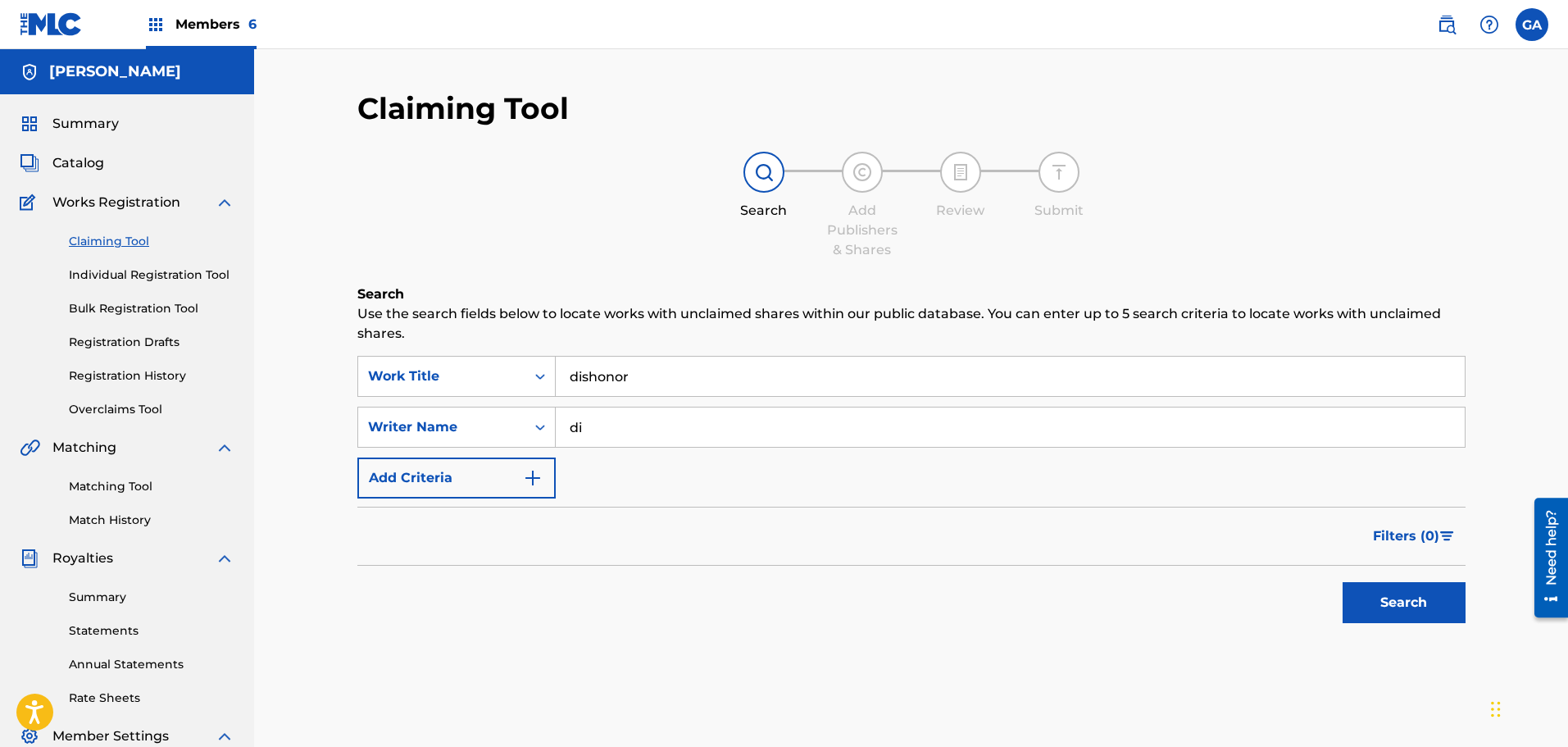
type input "d"
type input "sierra"
click at [1342, 582] on button "Search" at bounding box center [1404, 603] width 123 height 41
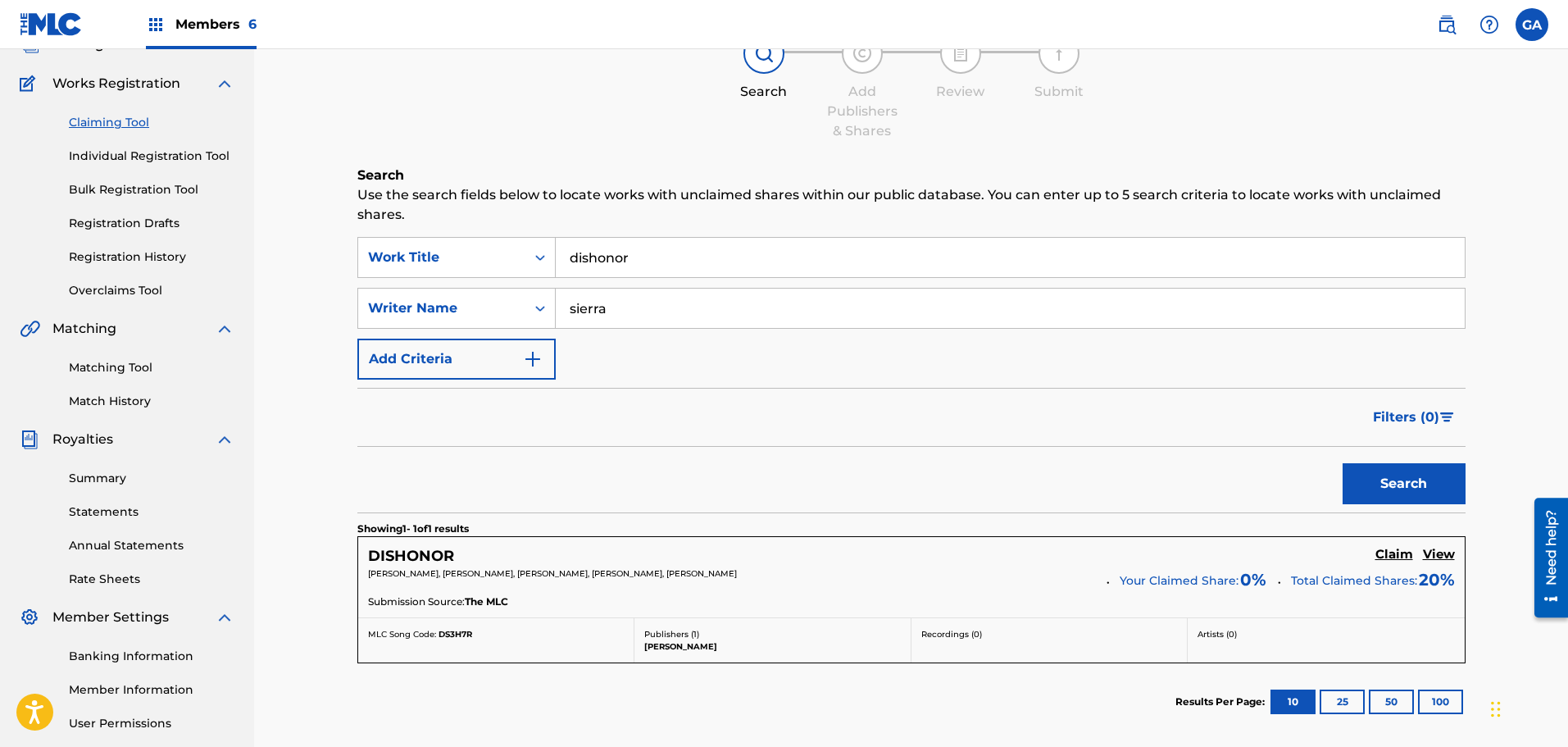
scroll to position [246, 0]
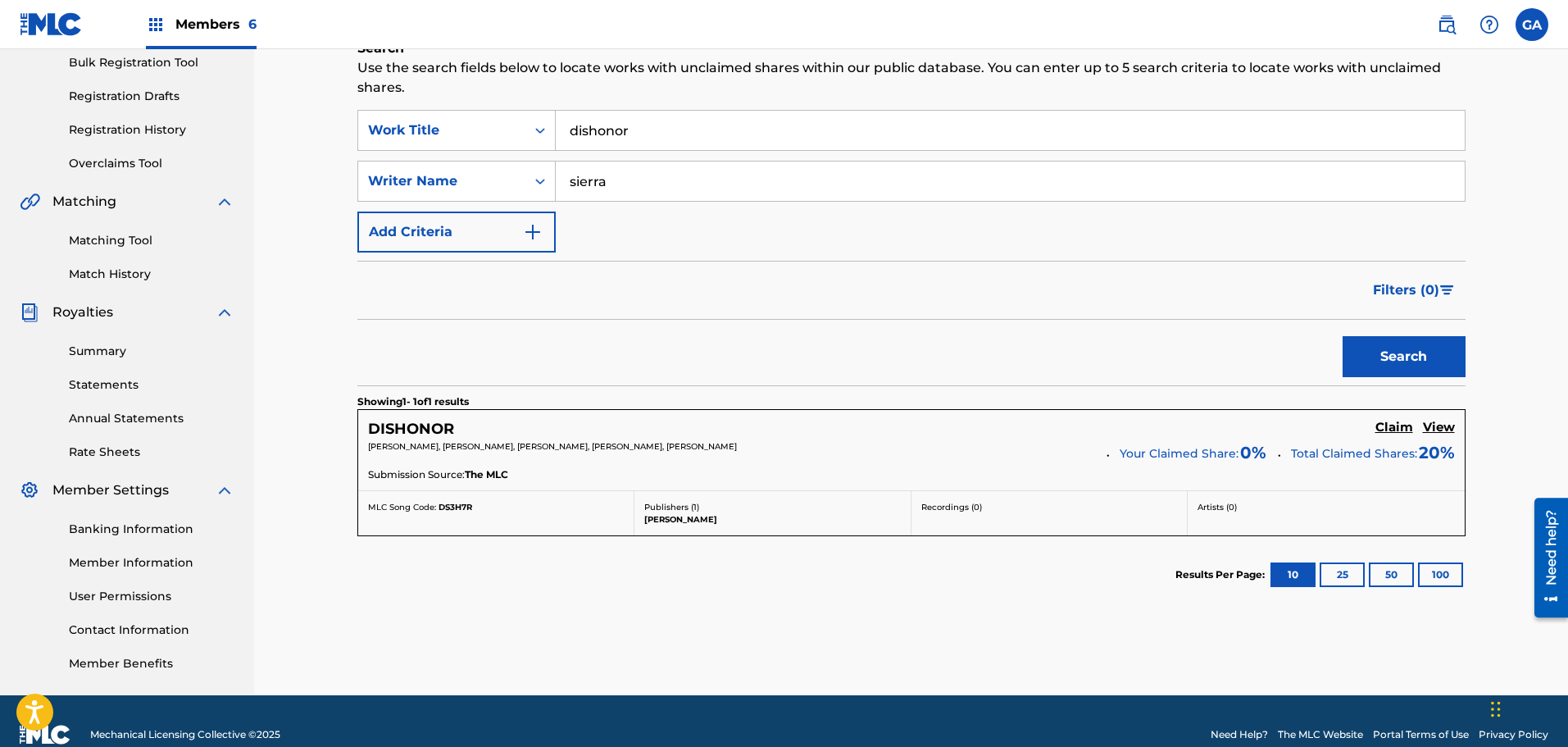
click at [1396, 424] on h5 "Claim" at bounding box center [1394, 427] width 38 height 16
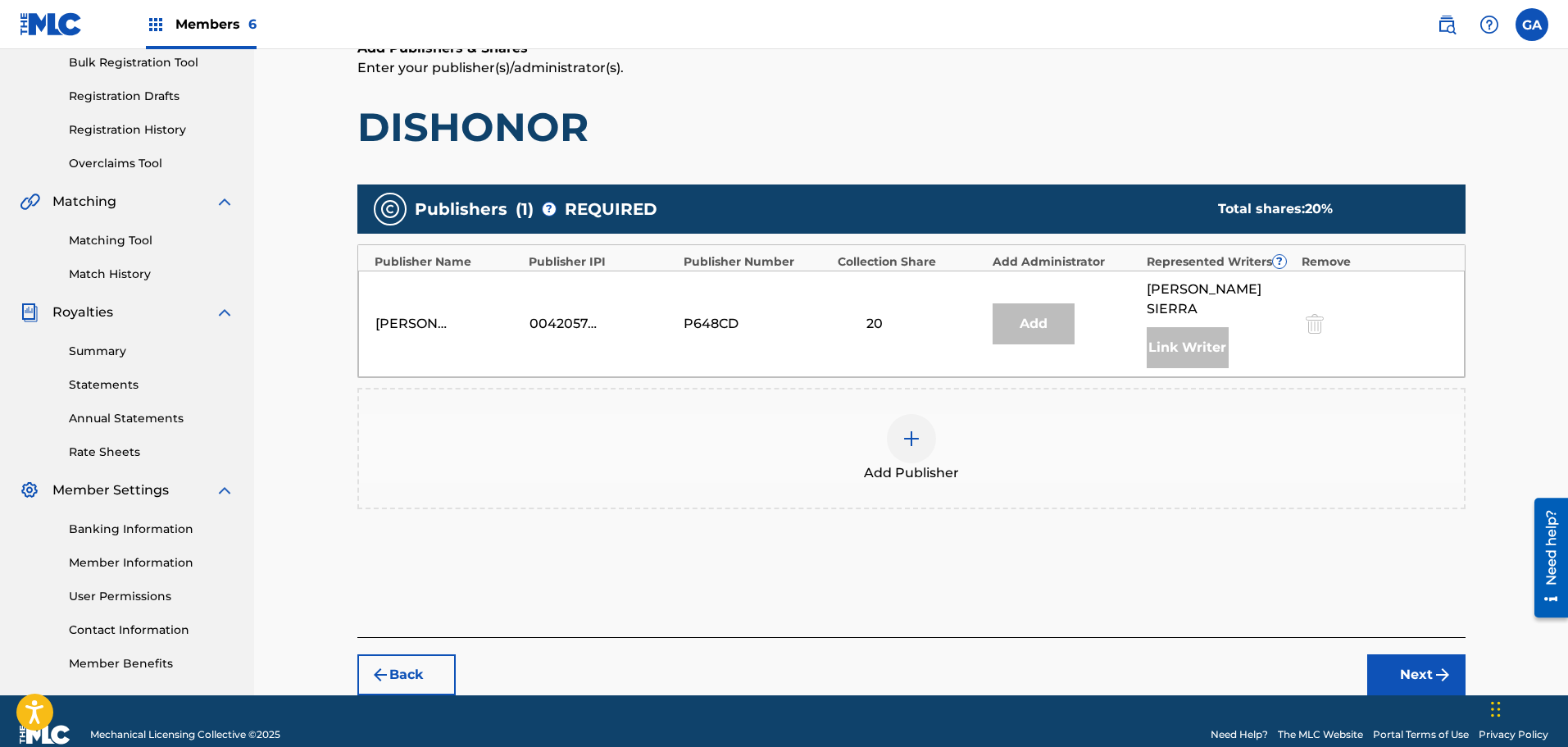
click at [919, 429] on img at bounding box center [911, 439] width 20 height 20
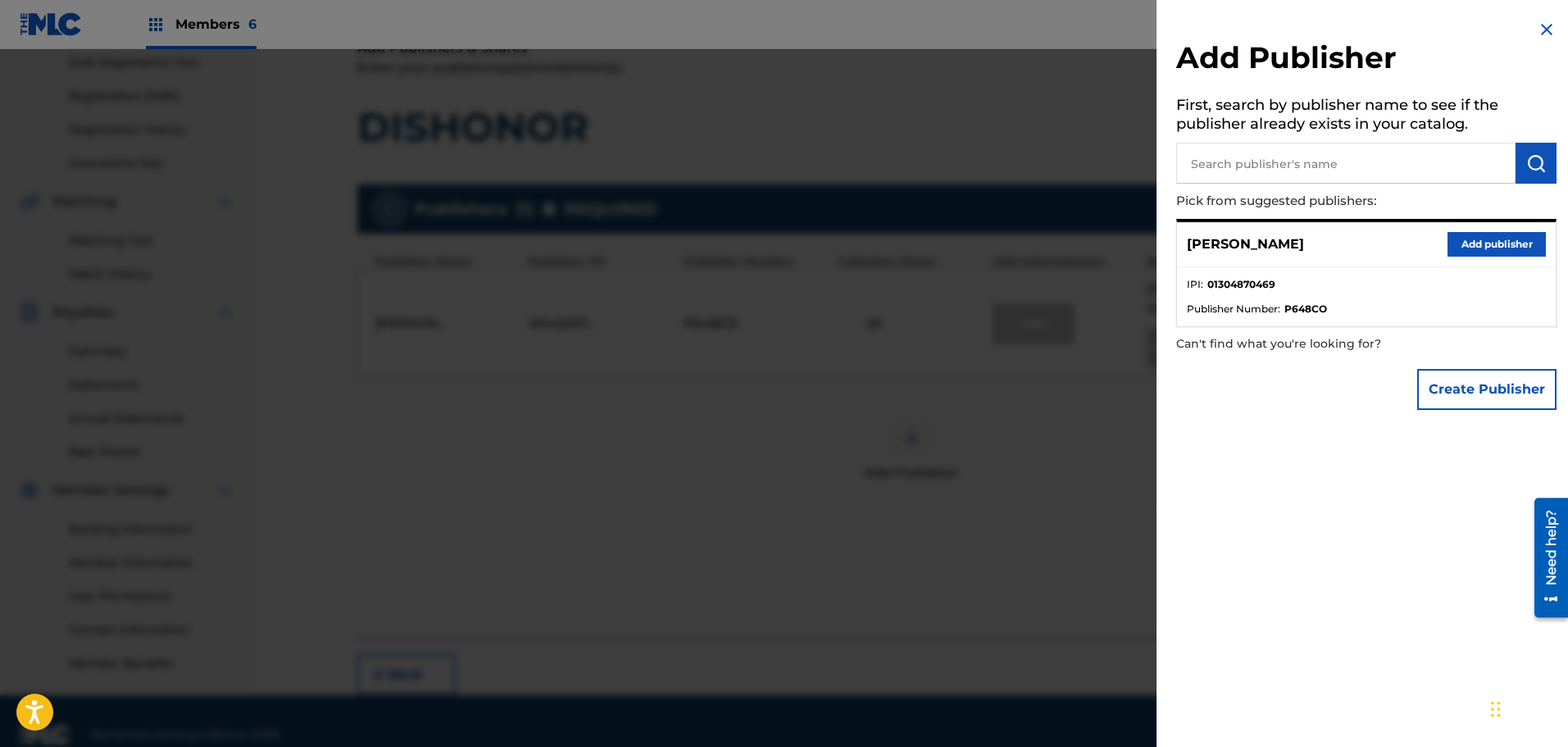
click at [1464, 245] on button "Add publisher" at bounding box center [1497, 244] width 98 height 25
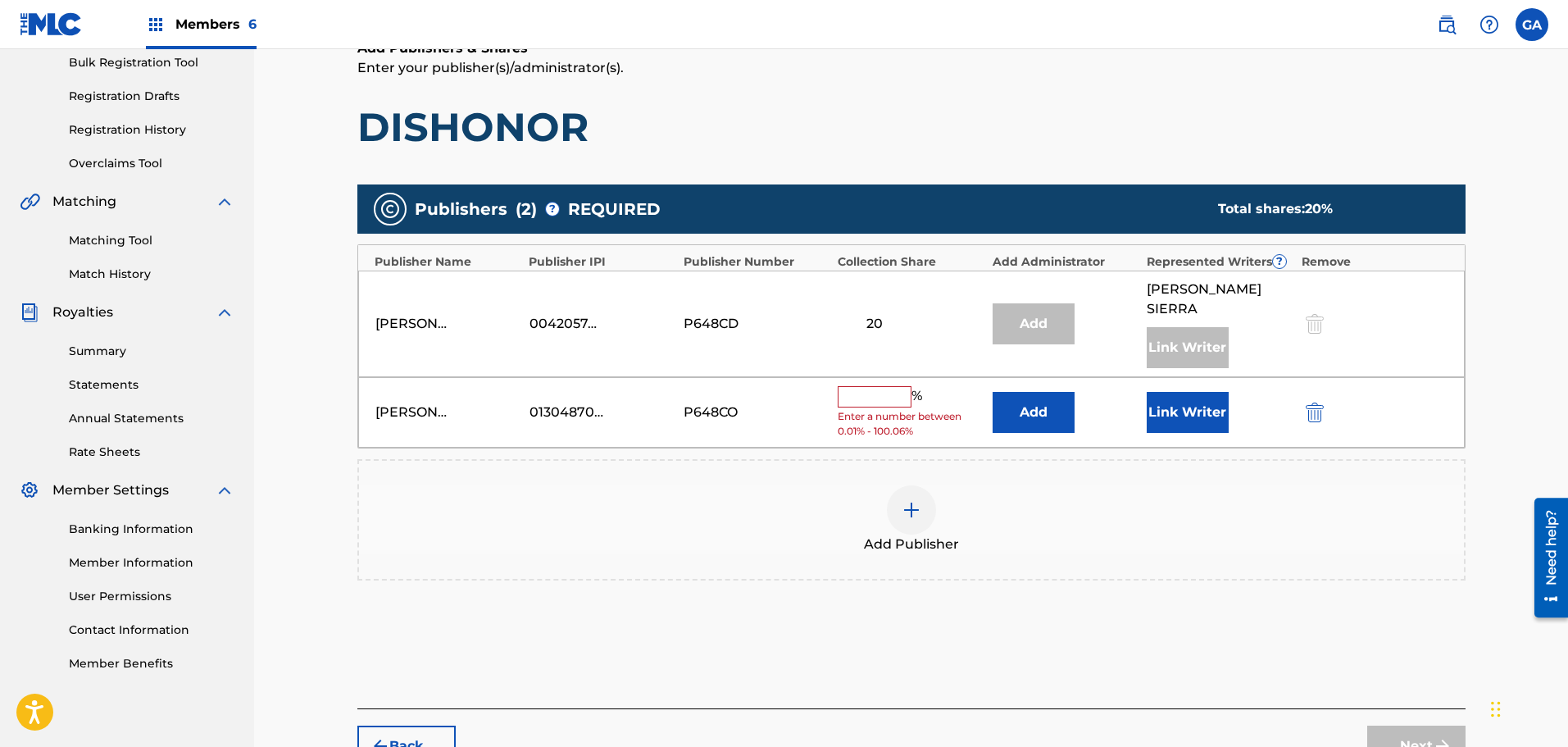
click at [888, 386] on input "text" at bounding box center [875, 396] width 74 height 22
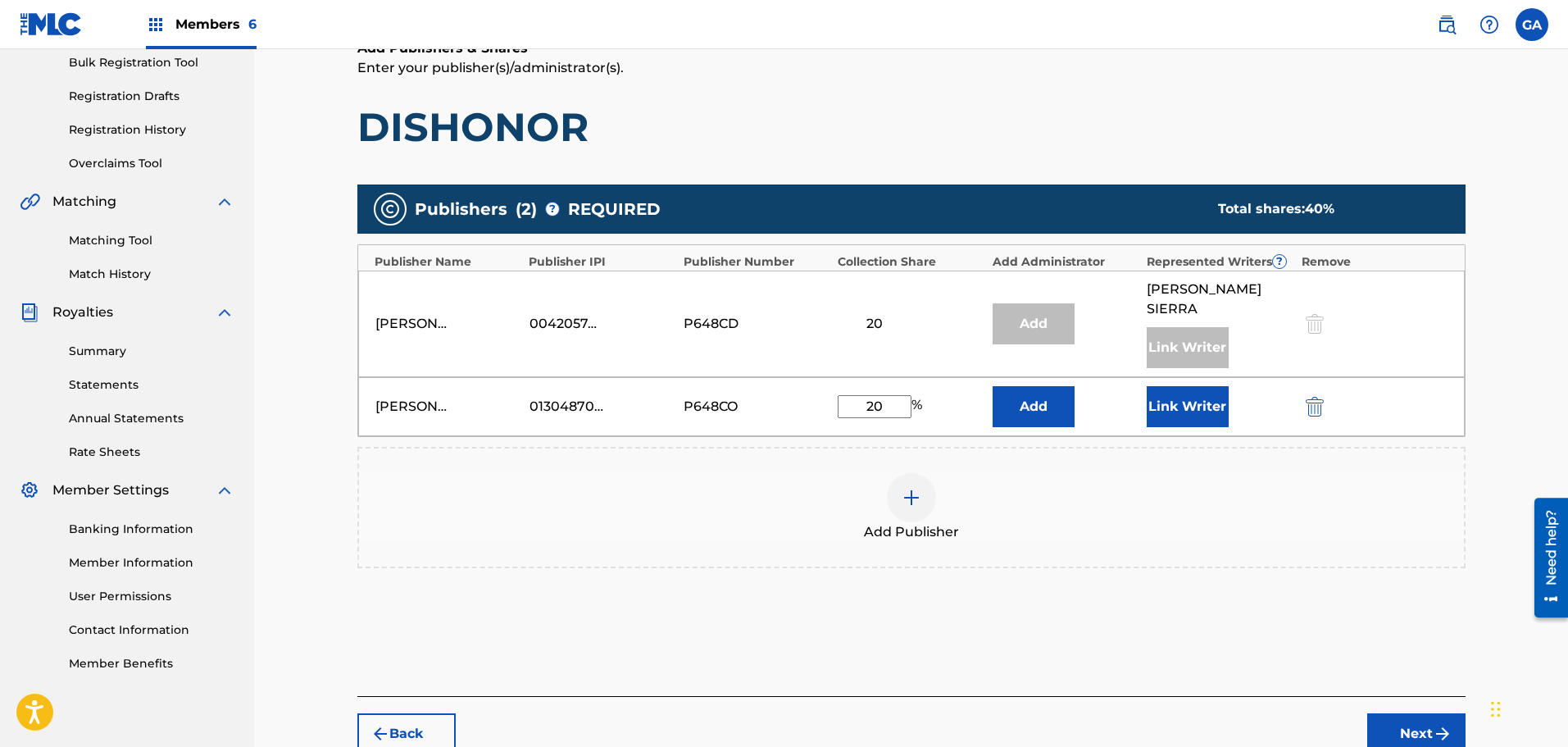
type input "20"
click at [1181, 386] on button "Link Writer" at bounding box center [1187, 407] width 82 height 41
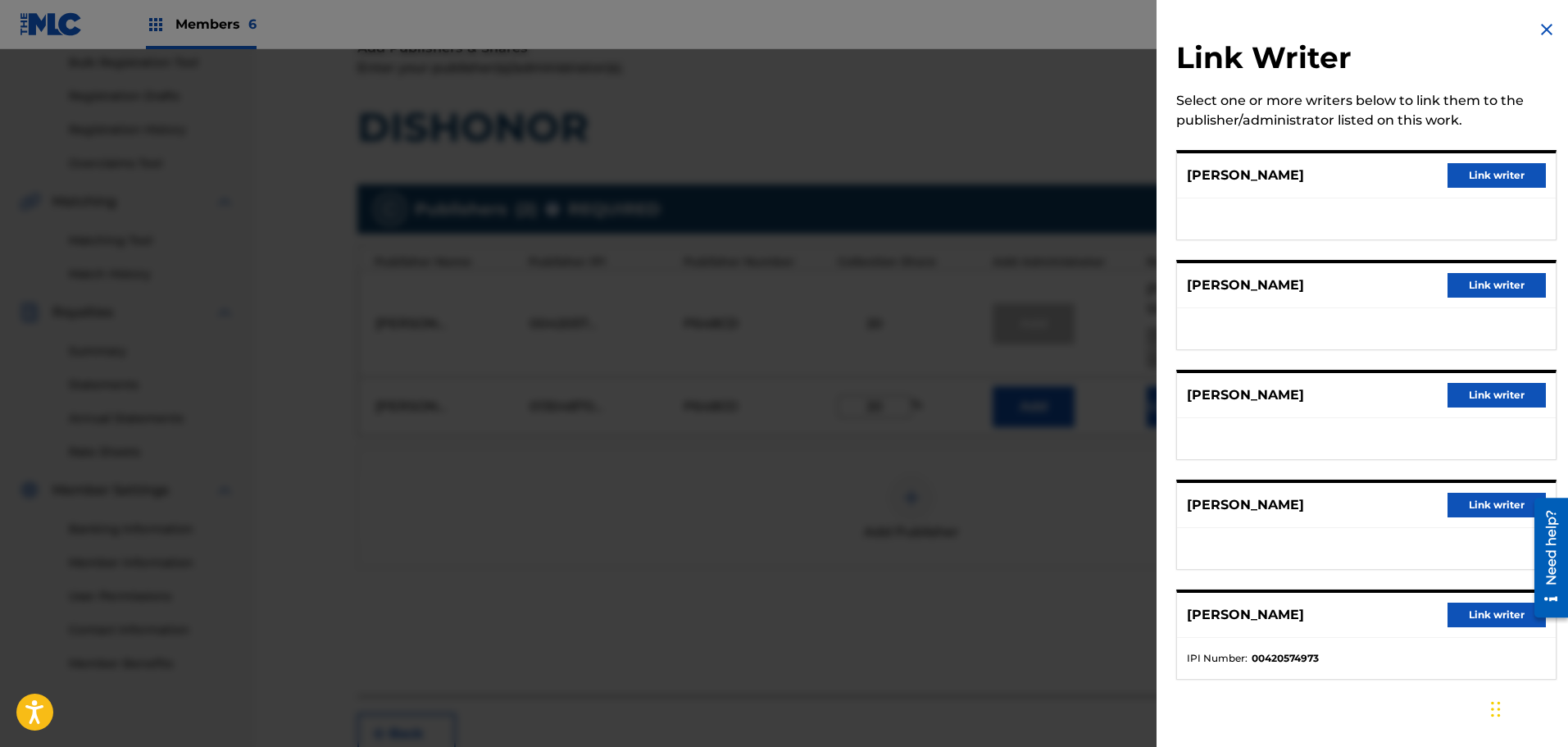
click at [1472, 505] on button "Link writer" at bounding box center [1497, 505] width 98 height 25
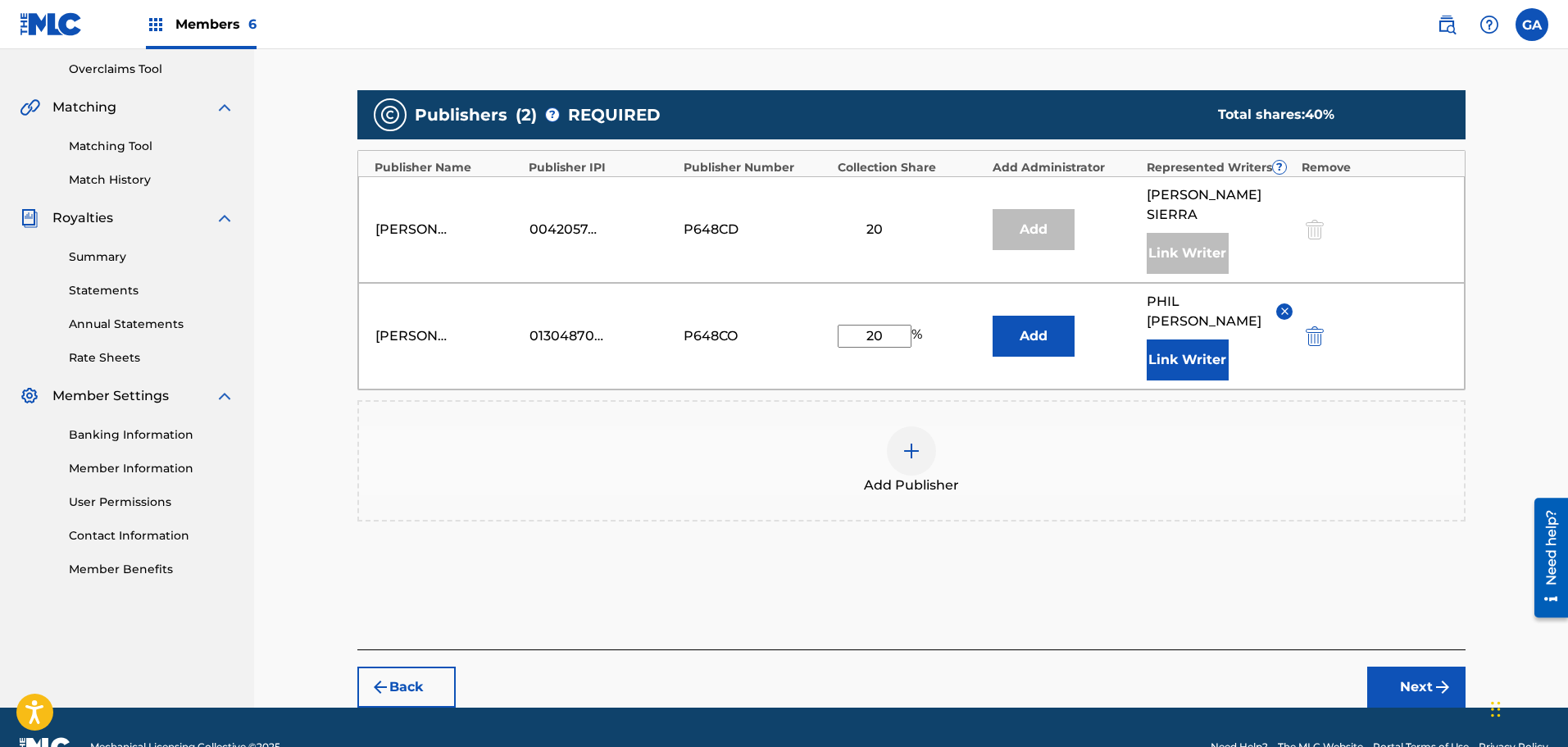
click at [1424, 667] on button "Next" at bounding box center [1416, 688] width 98 height 41
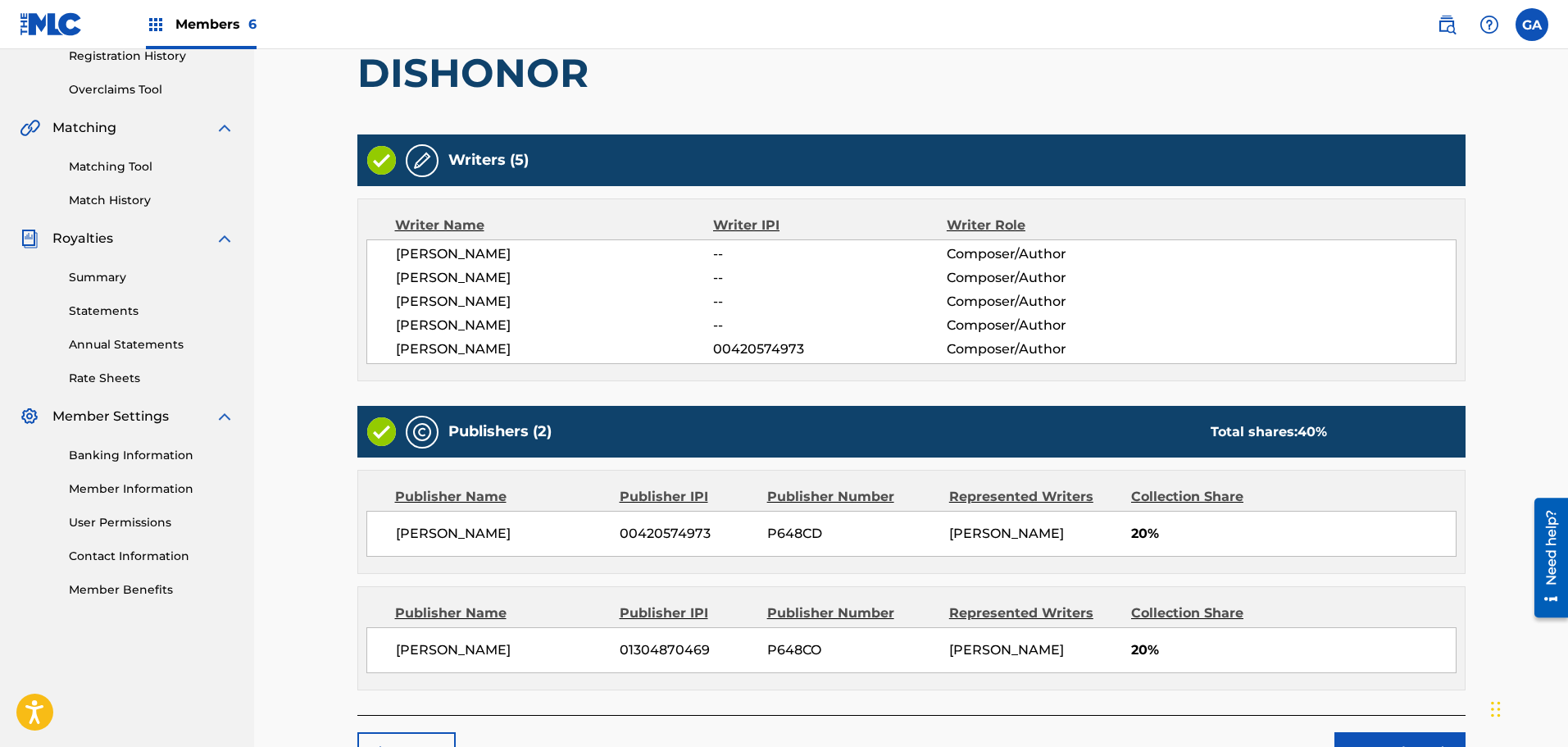
scroll to position [425, 0]
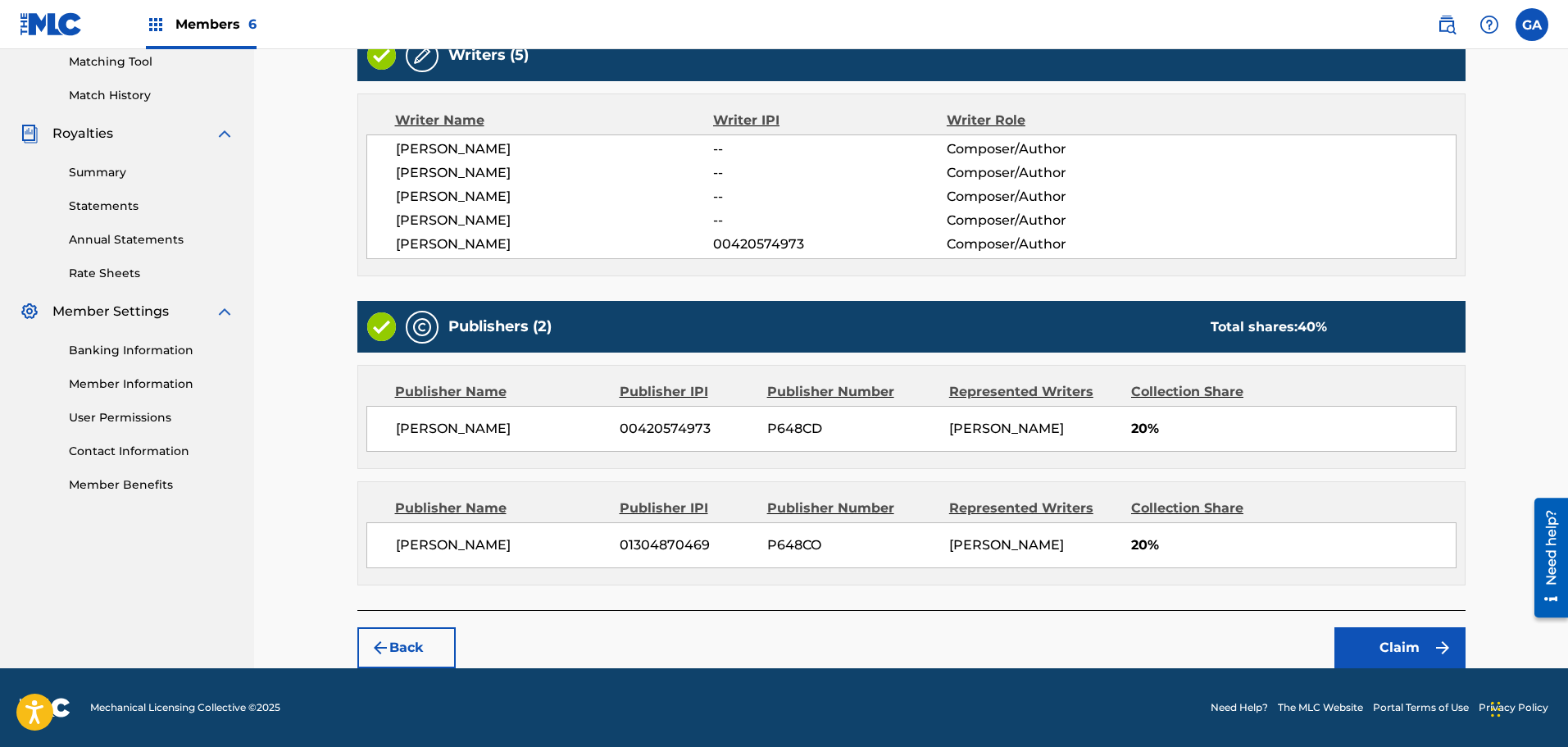
click at [1414, 643] on button "Claim" at bounding box center [1400, 648] width 131 height 41
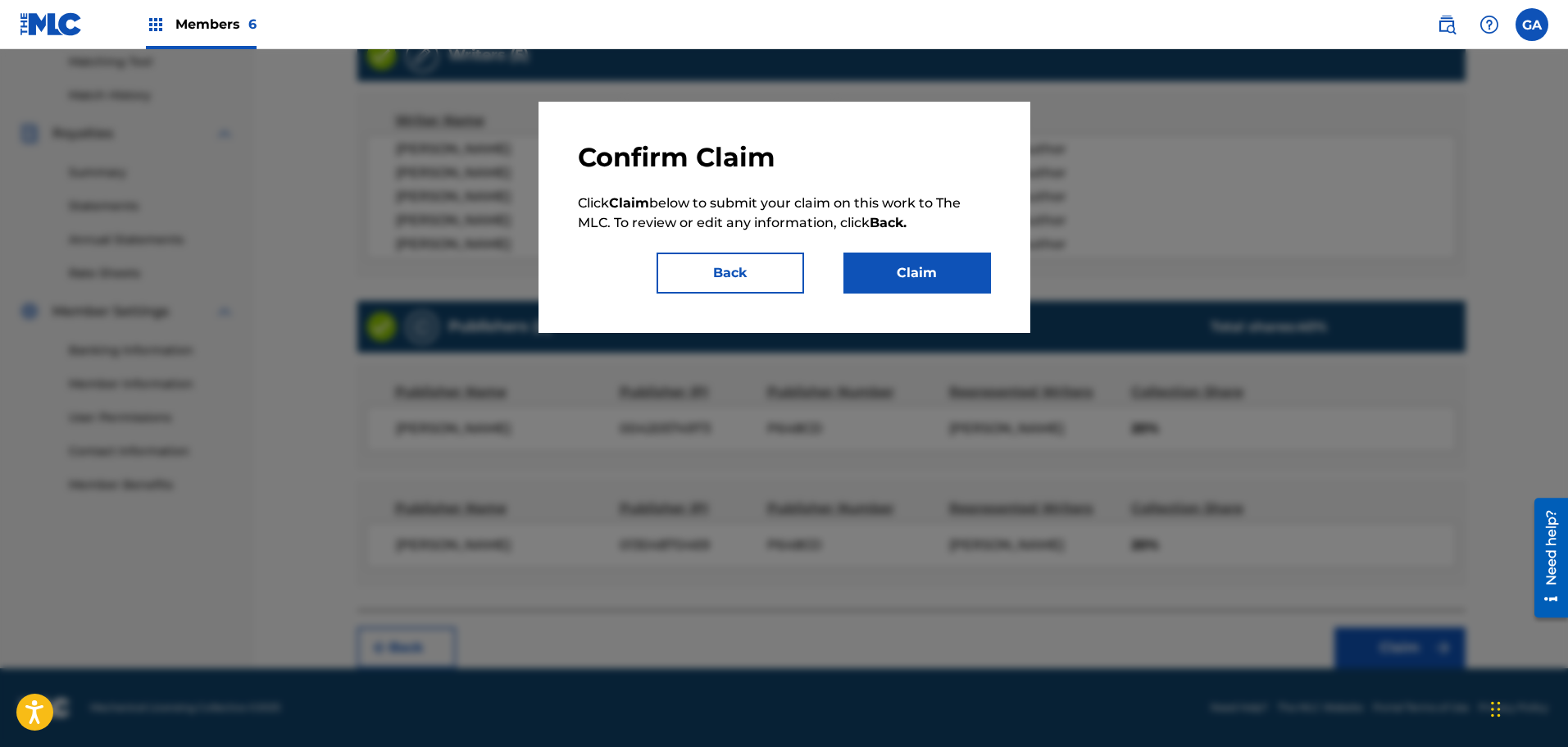
click at [946, 285] on button "Claim" at bounding box center [916, 273] width 147 height 41
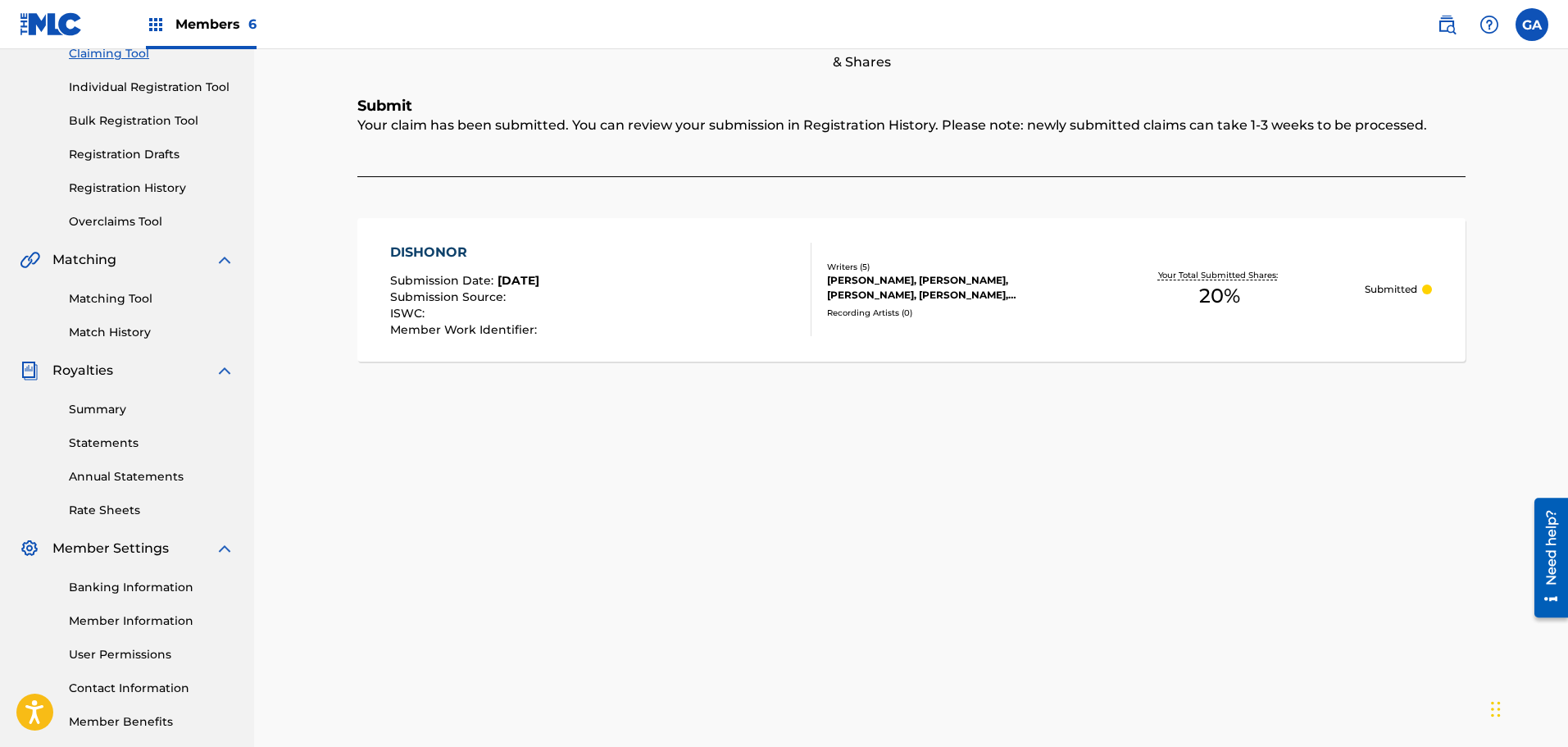
scroll to position [0, 0]
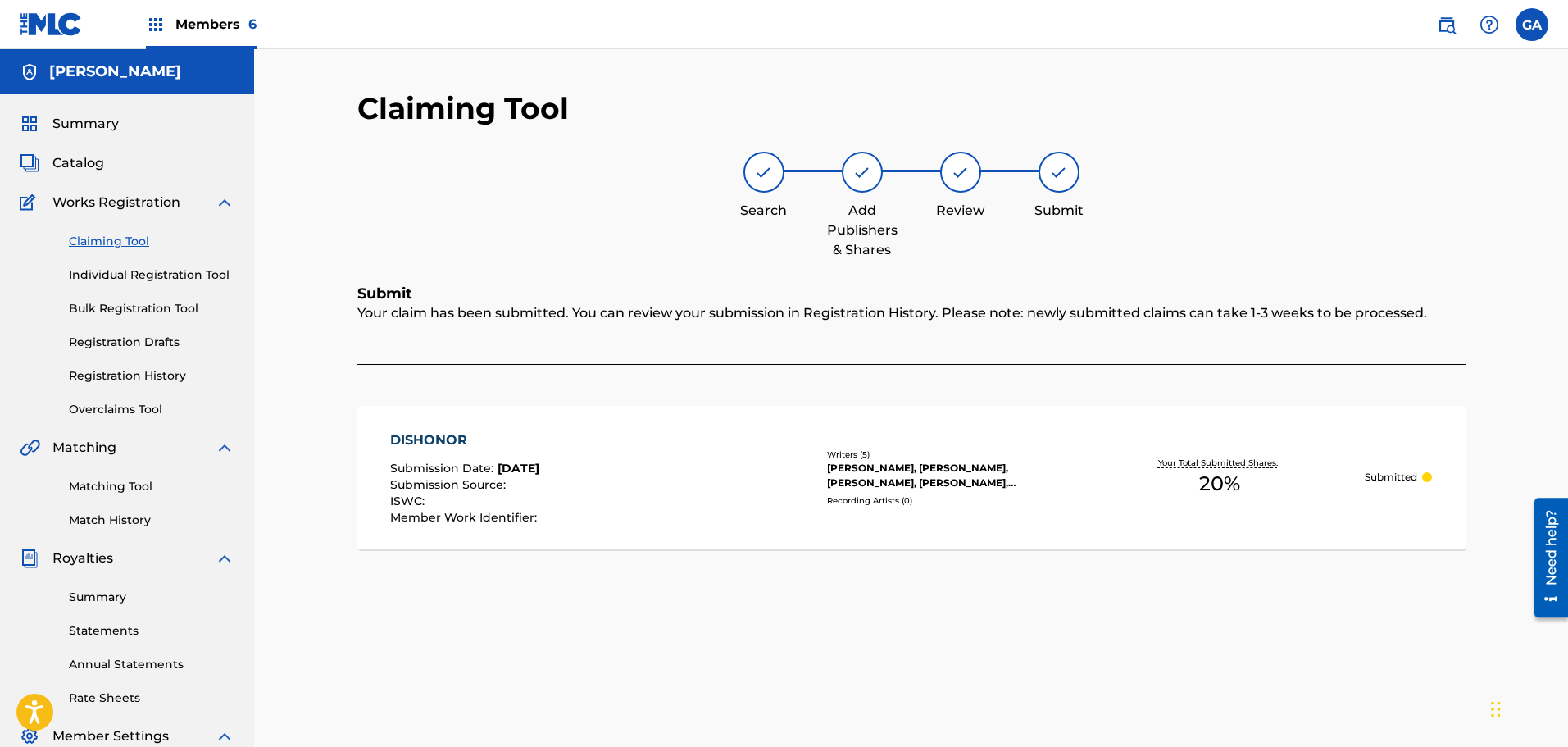
click at [127, 242] on link "Claiming Tool" at bounding box center [152, 241] width 165 height 17
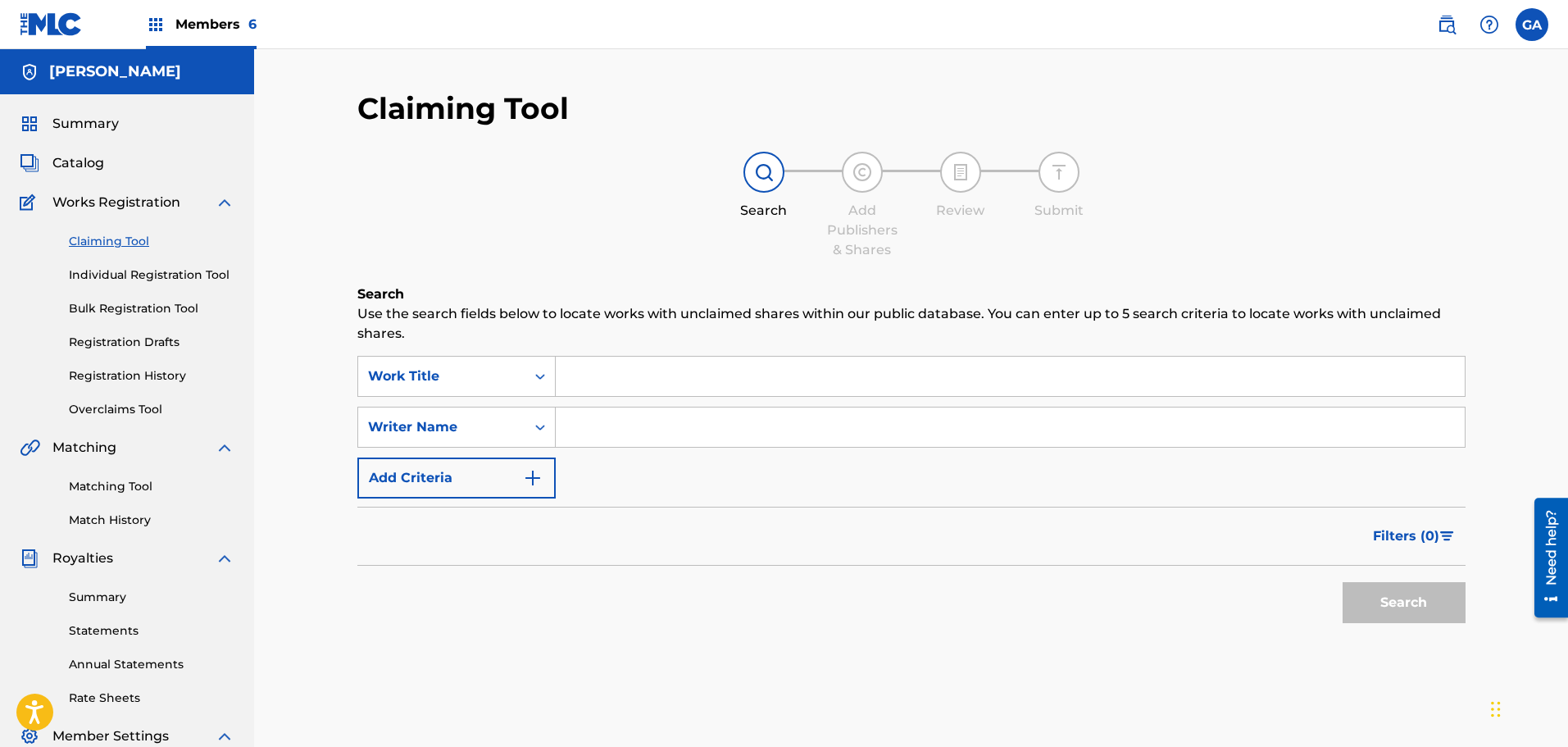
click at [631, 384] on input "Search Form" at bounding box center [1010, 377] width 909 height 40
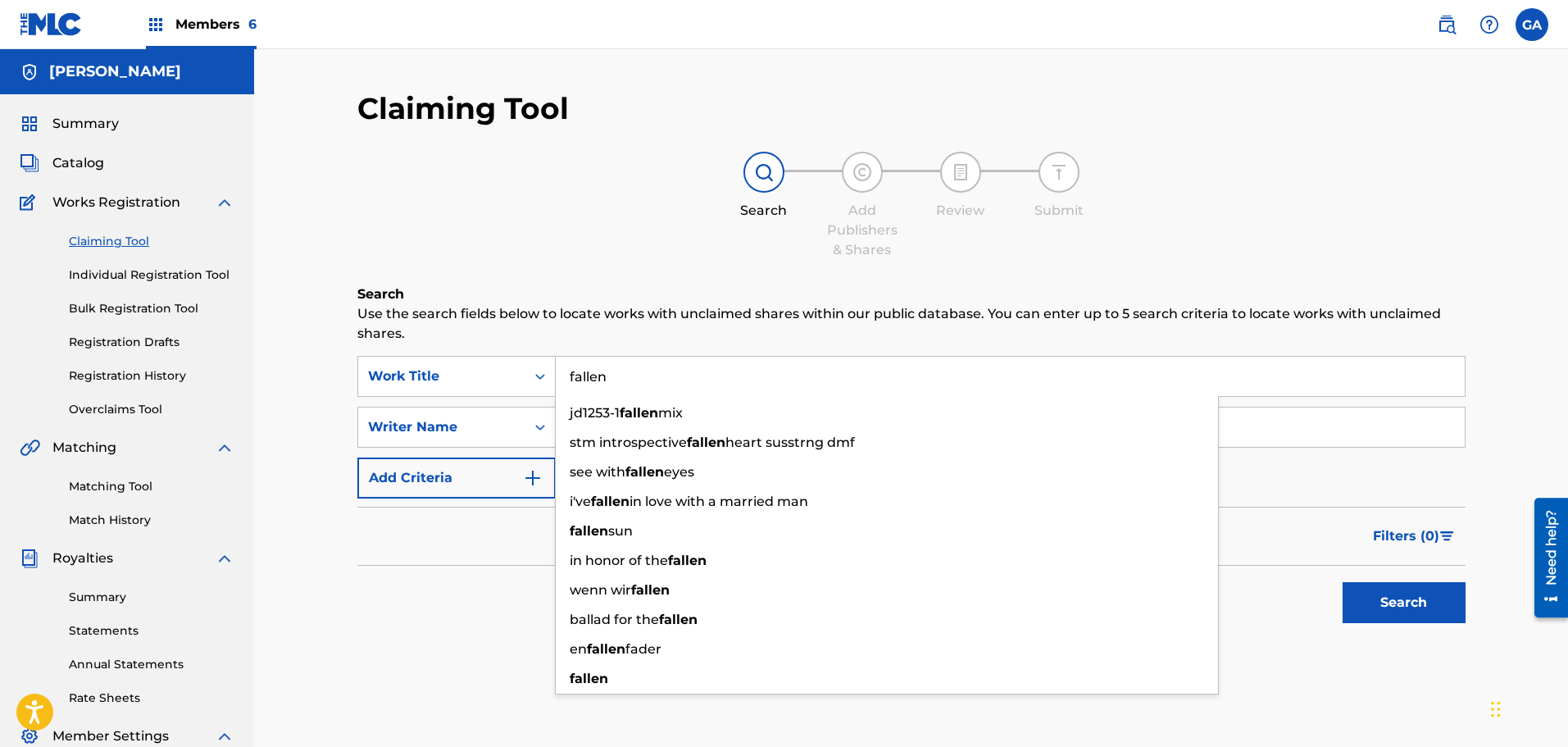
type input "fallen"
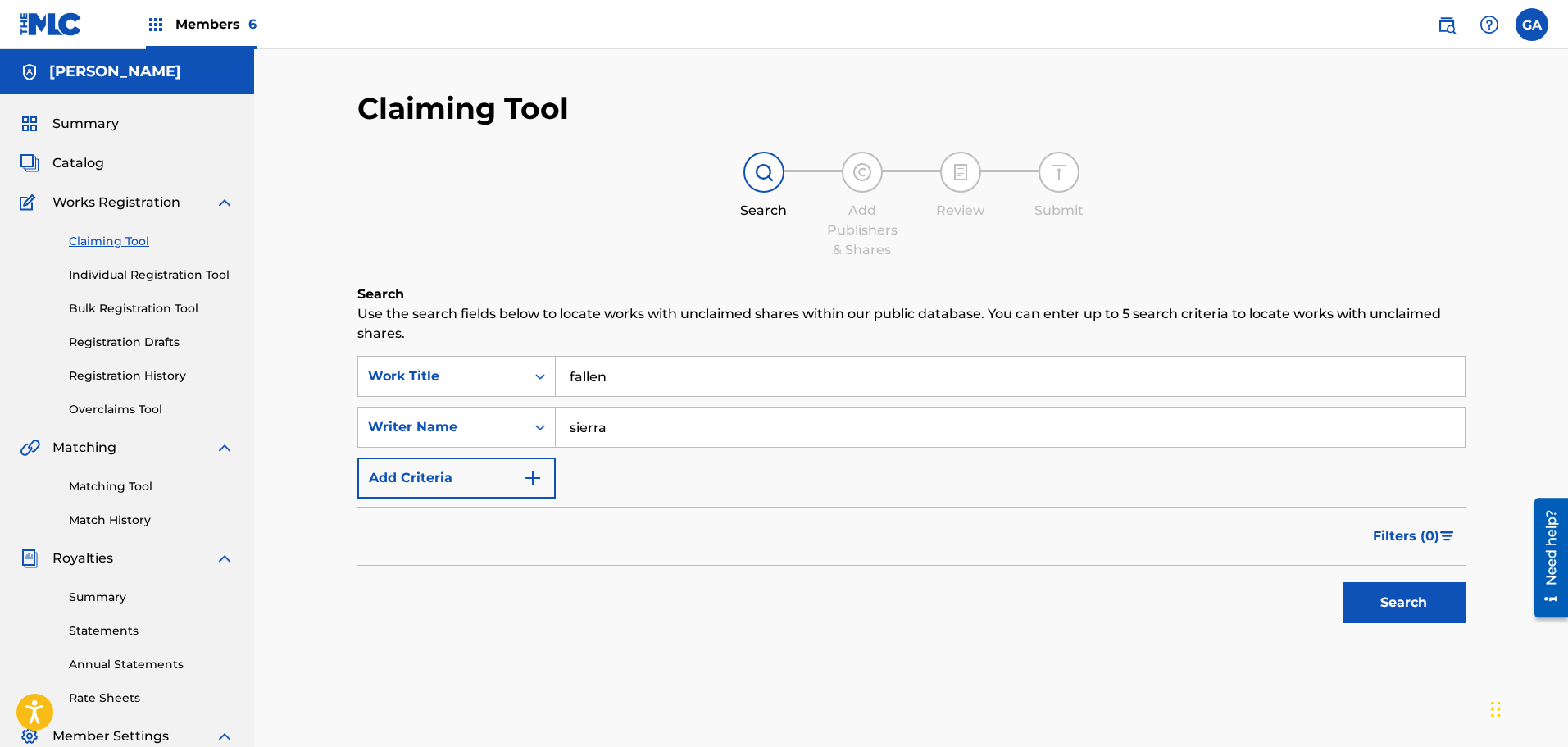
type input "sierra"
click at [1342, 582] on button "Search" at bounding box center [1404, 603] width 123 height 41
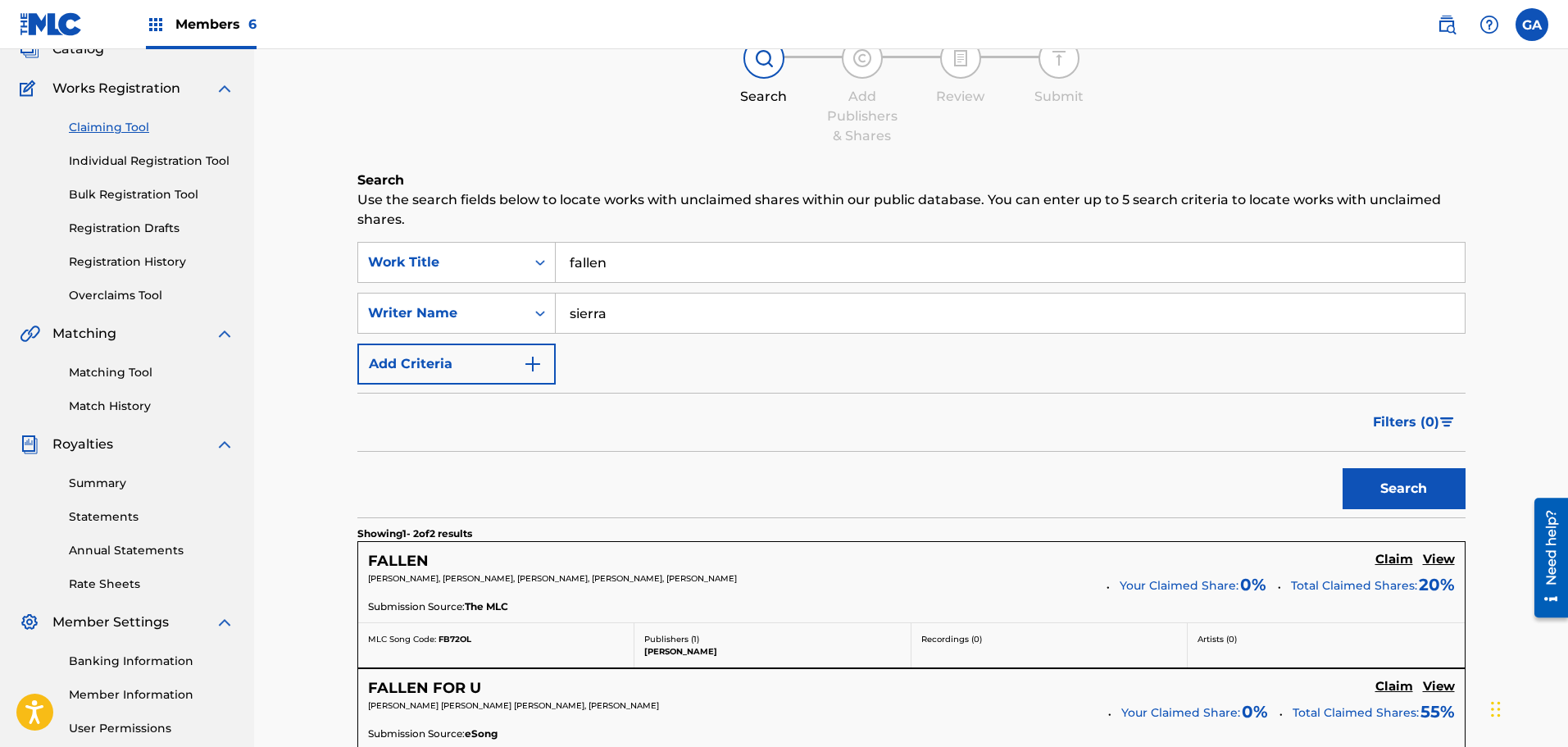
scroll to position [246, 0]
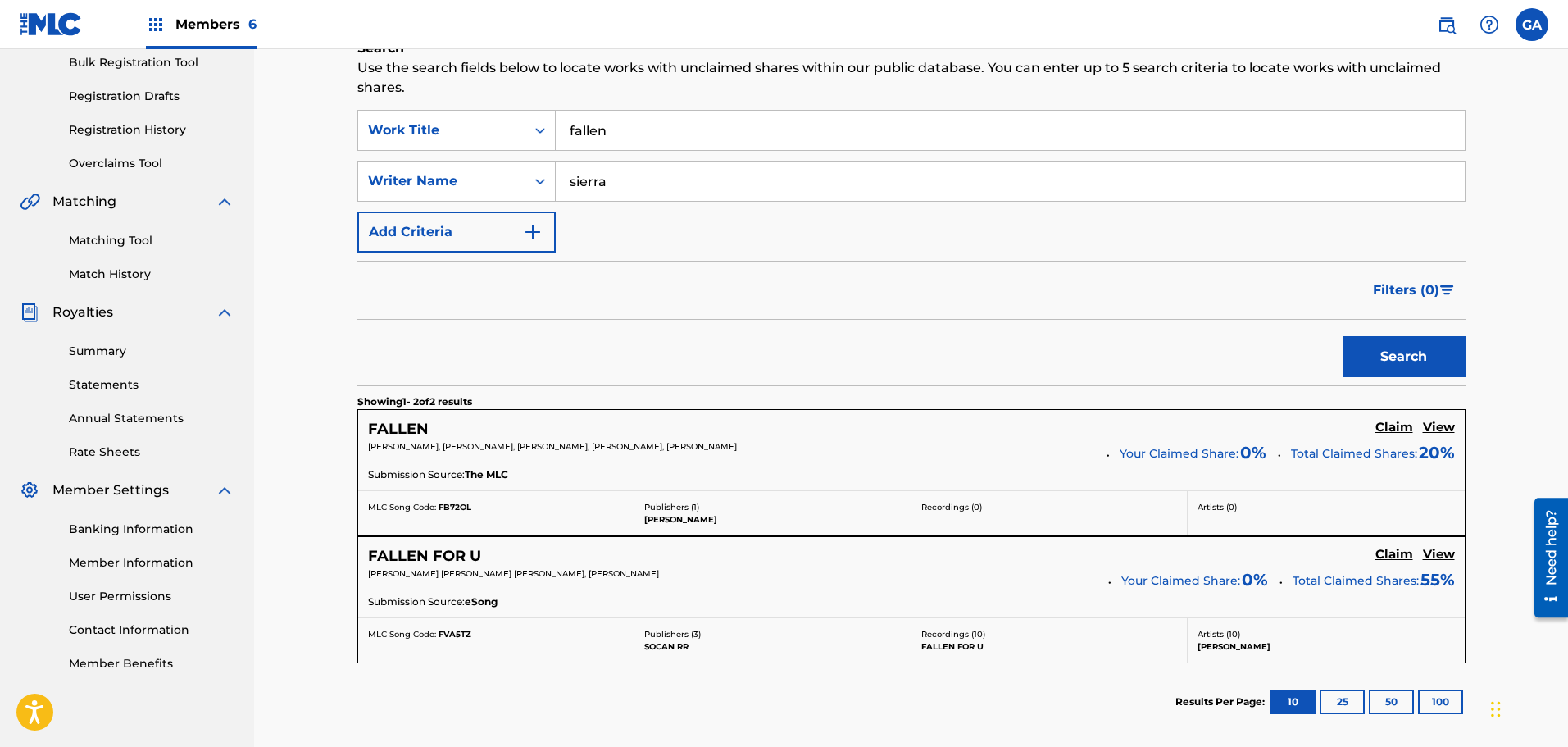
click at [1395, 427] on h5 "Claim" at bounding box center [1394, 427] width 38 height 16
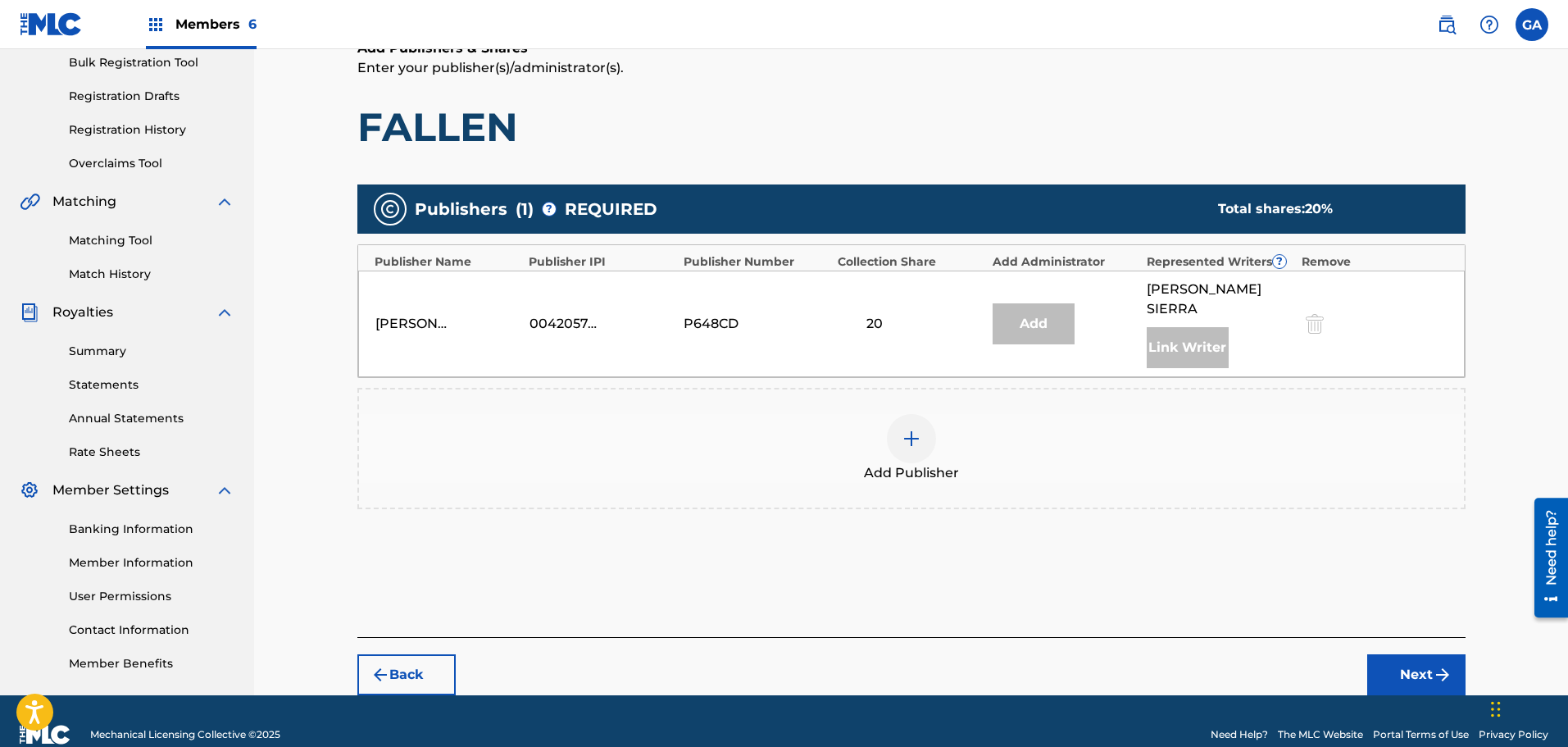
click at [935, 414] on div at bounding box center [911, 439] width 49 height 49
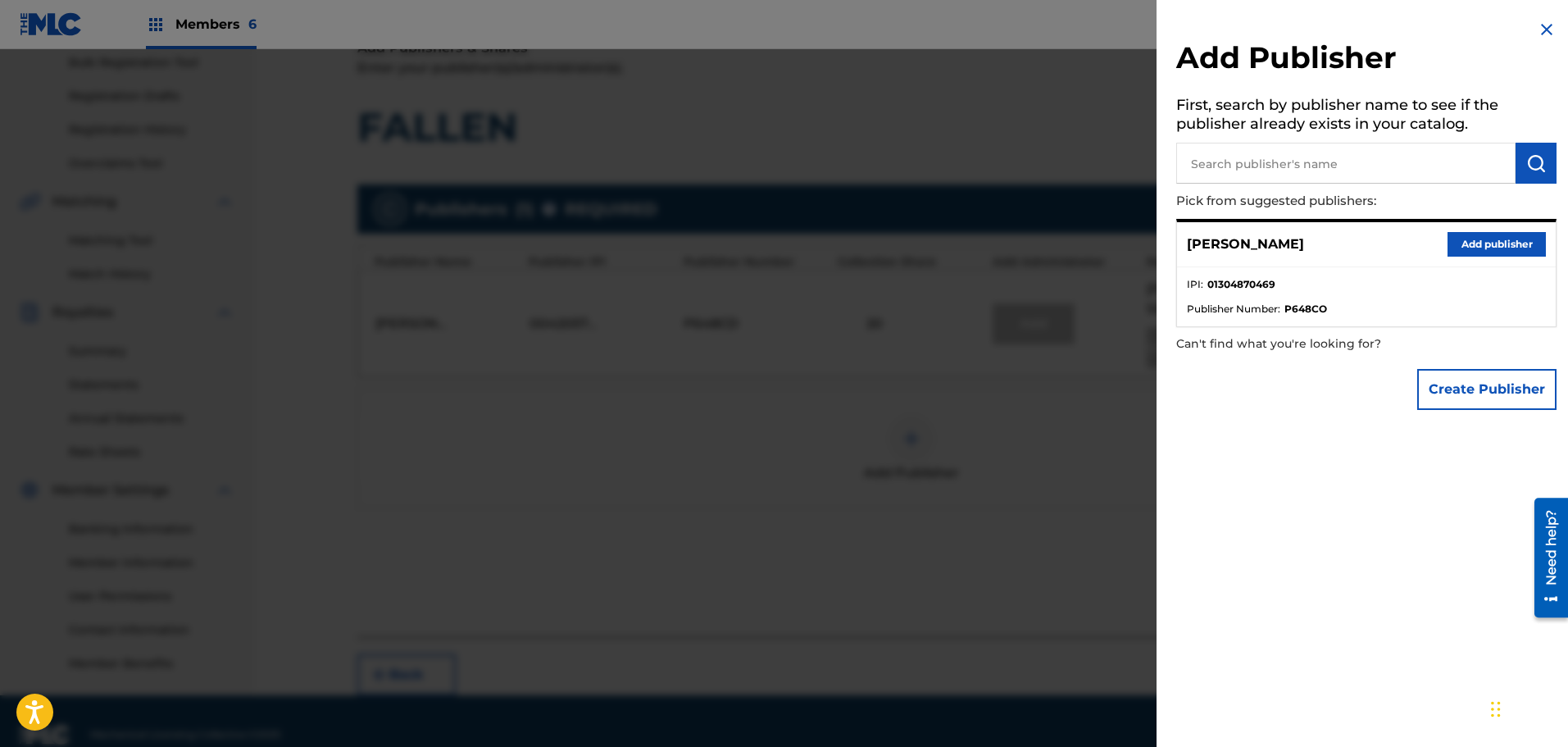
click at [1489, 240] on button "Add publisher" at bounding box center [1497, 244] width 98 height 25
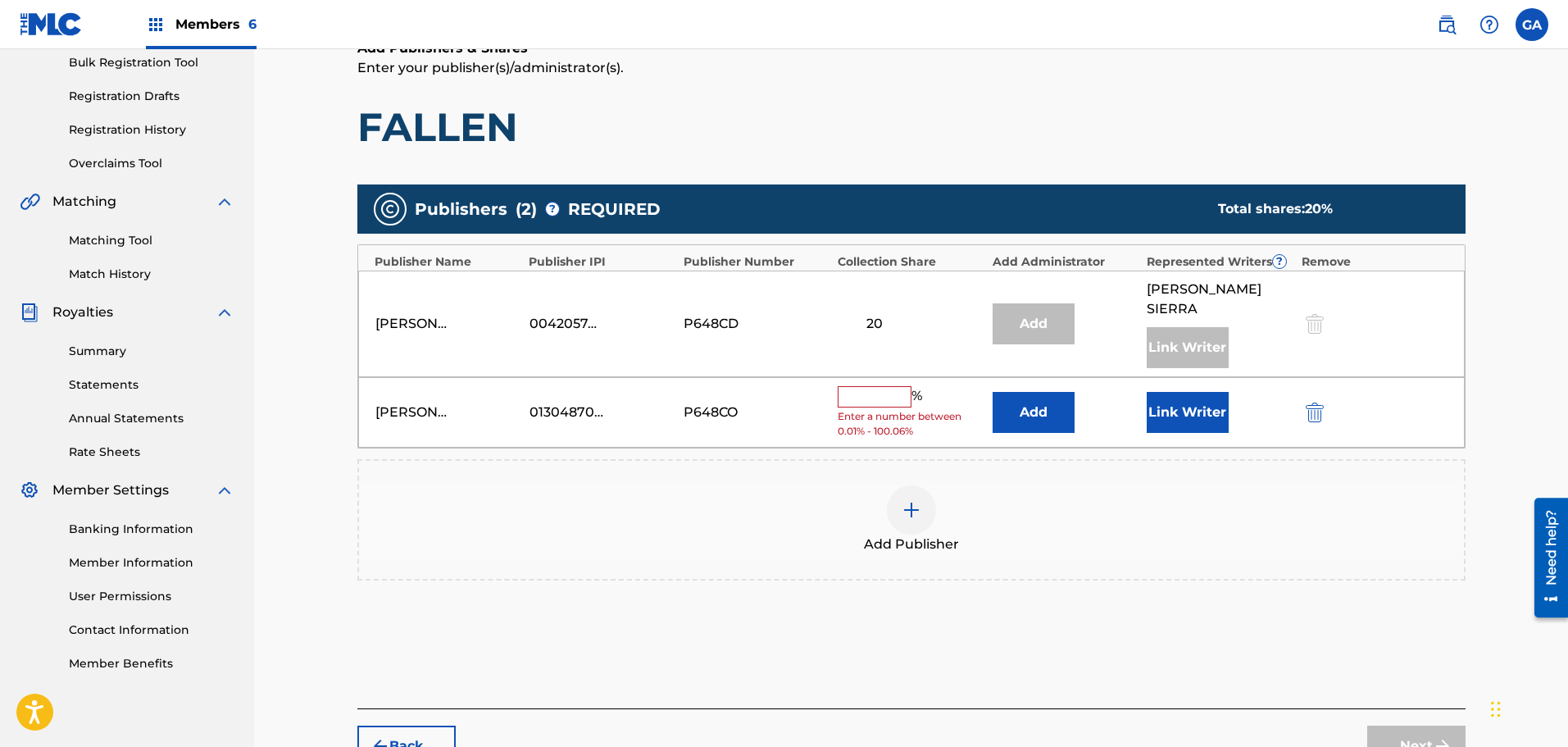
click at [873, 386] on input "text" at bounding box center [875, 396] width 74 height 22
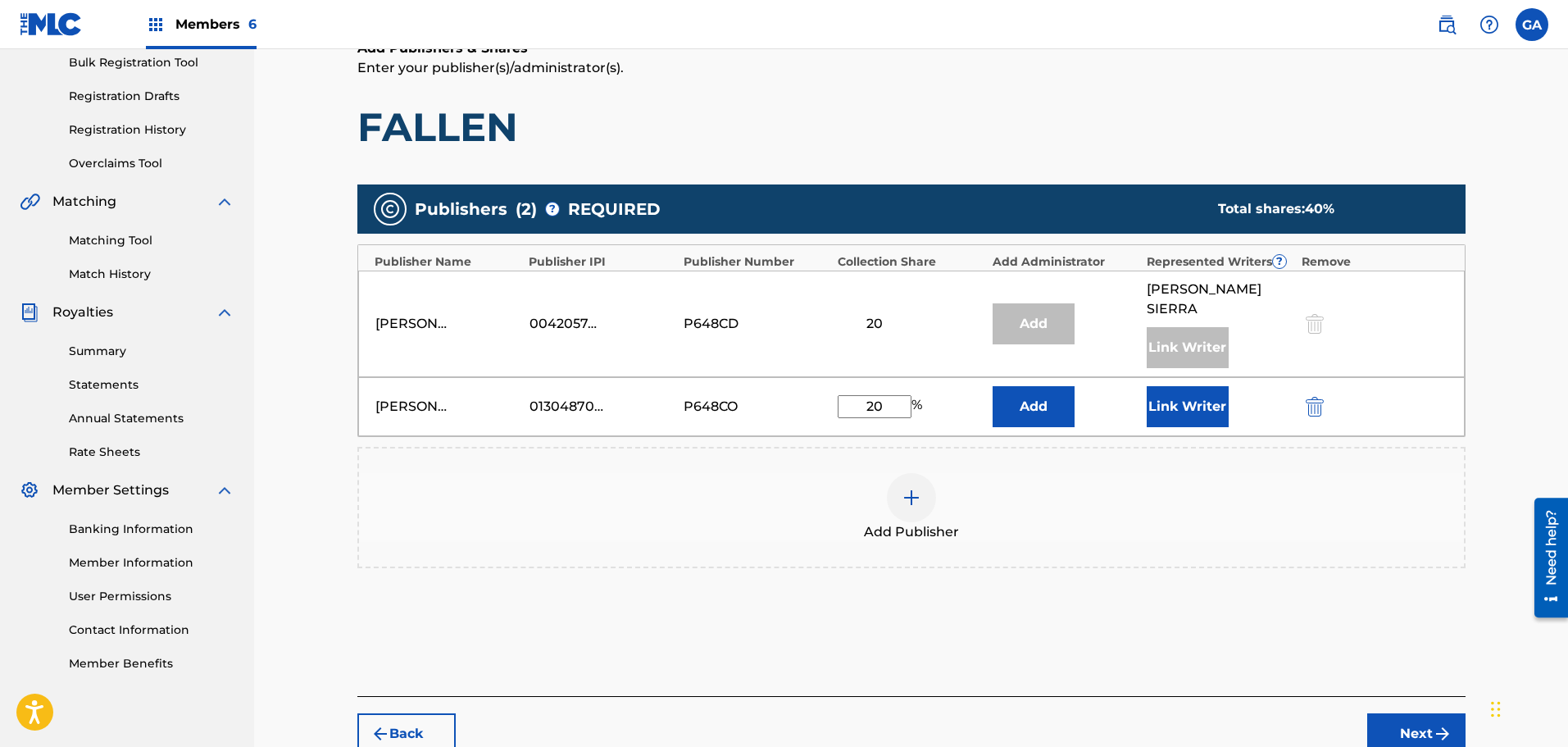
type input "20"
click at [1166, 386] on button "Link Writer" at bounding box center [1187, 407] width 82 height 41
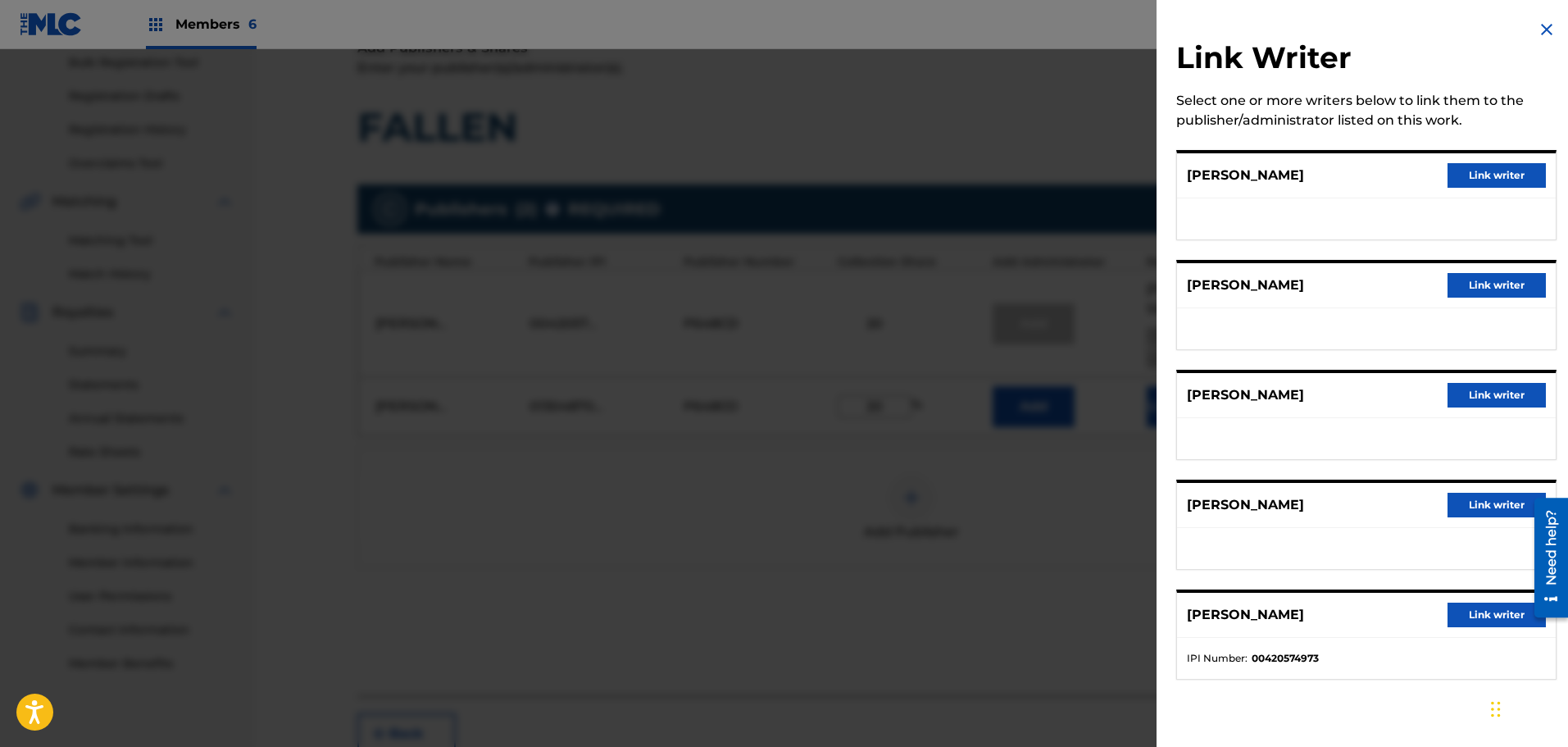
click at [1484, 501] on button "Link writer" at bounding box center [1497, 505] width 98 height 25
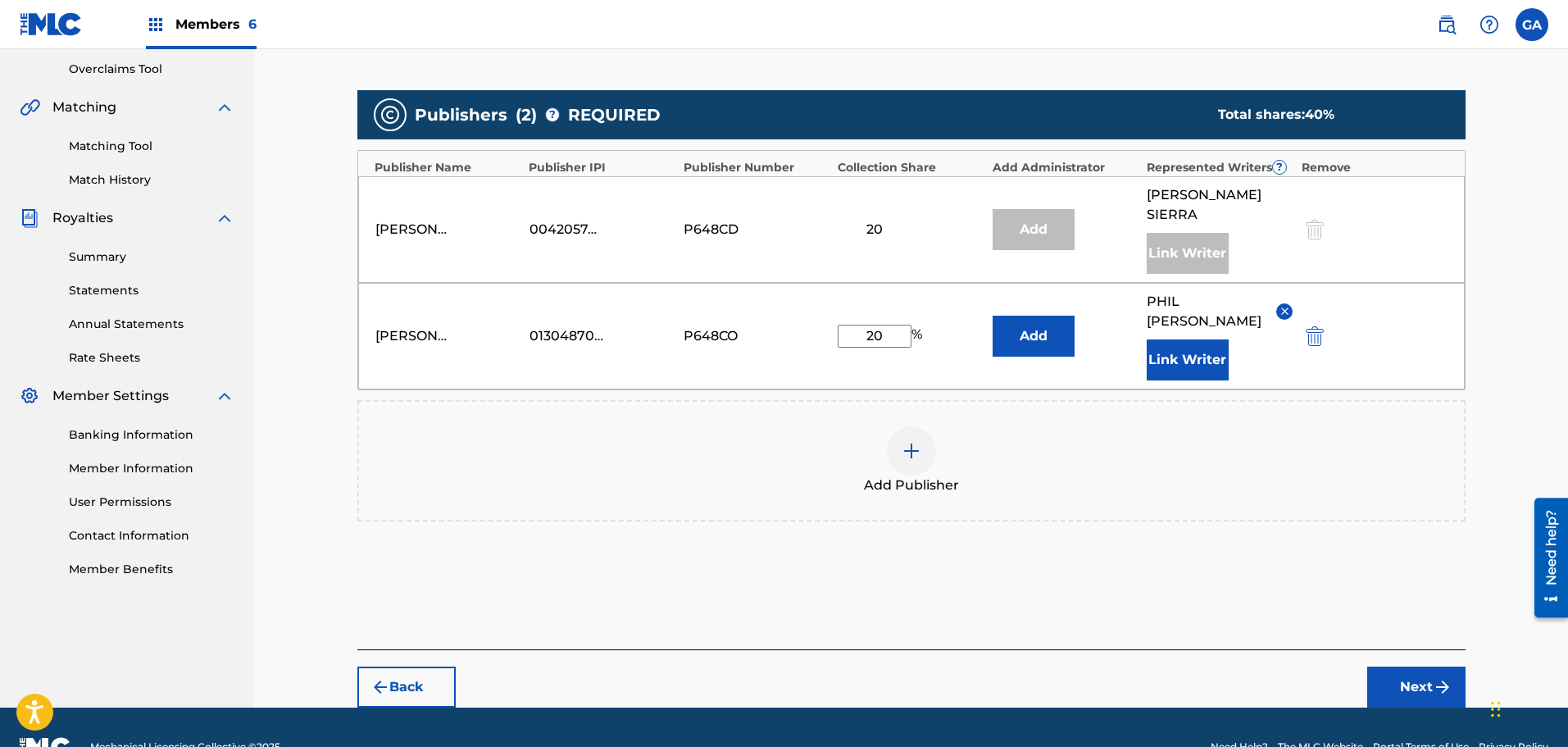
click at [1421, 667] on button "Next" at bounding box center [1416, 688] width 98 height 41
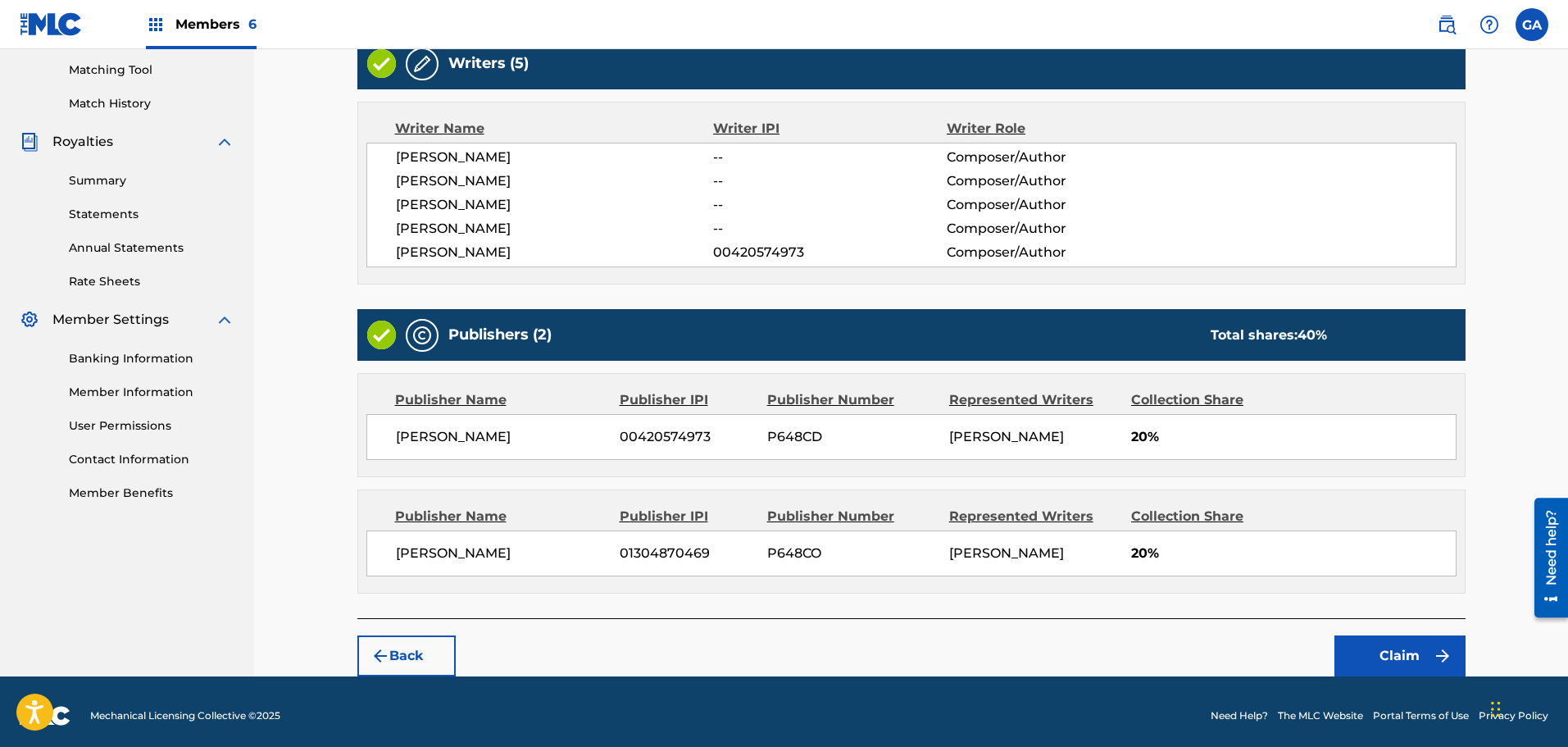
scroll to position [425, 0]
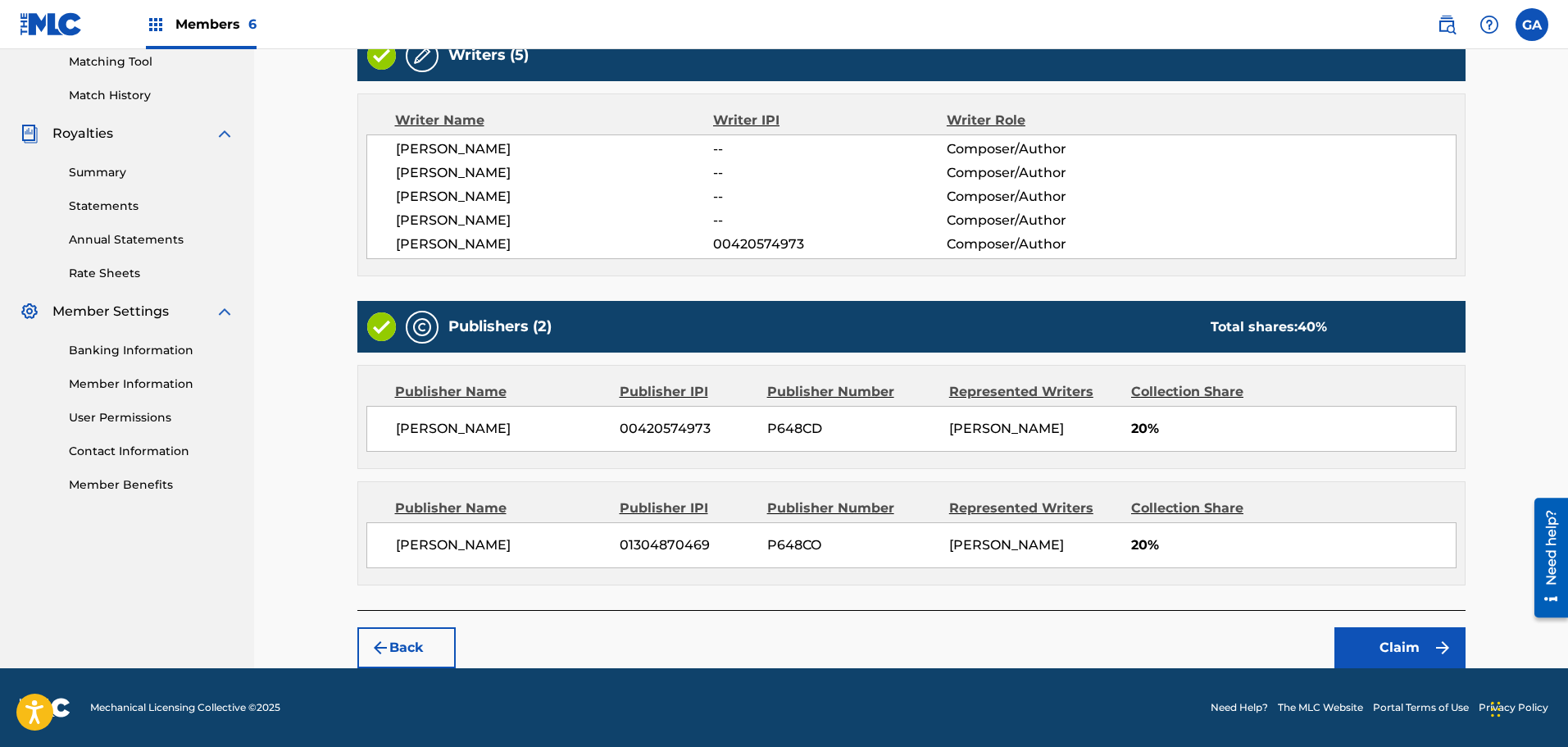
click at [1423, 651] on button "Claim" at bounding box center [1400, 648] width 131 height 41
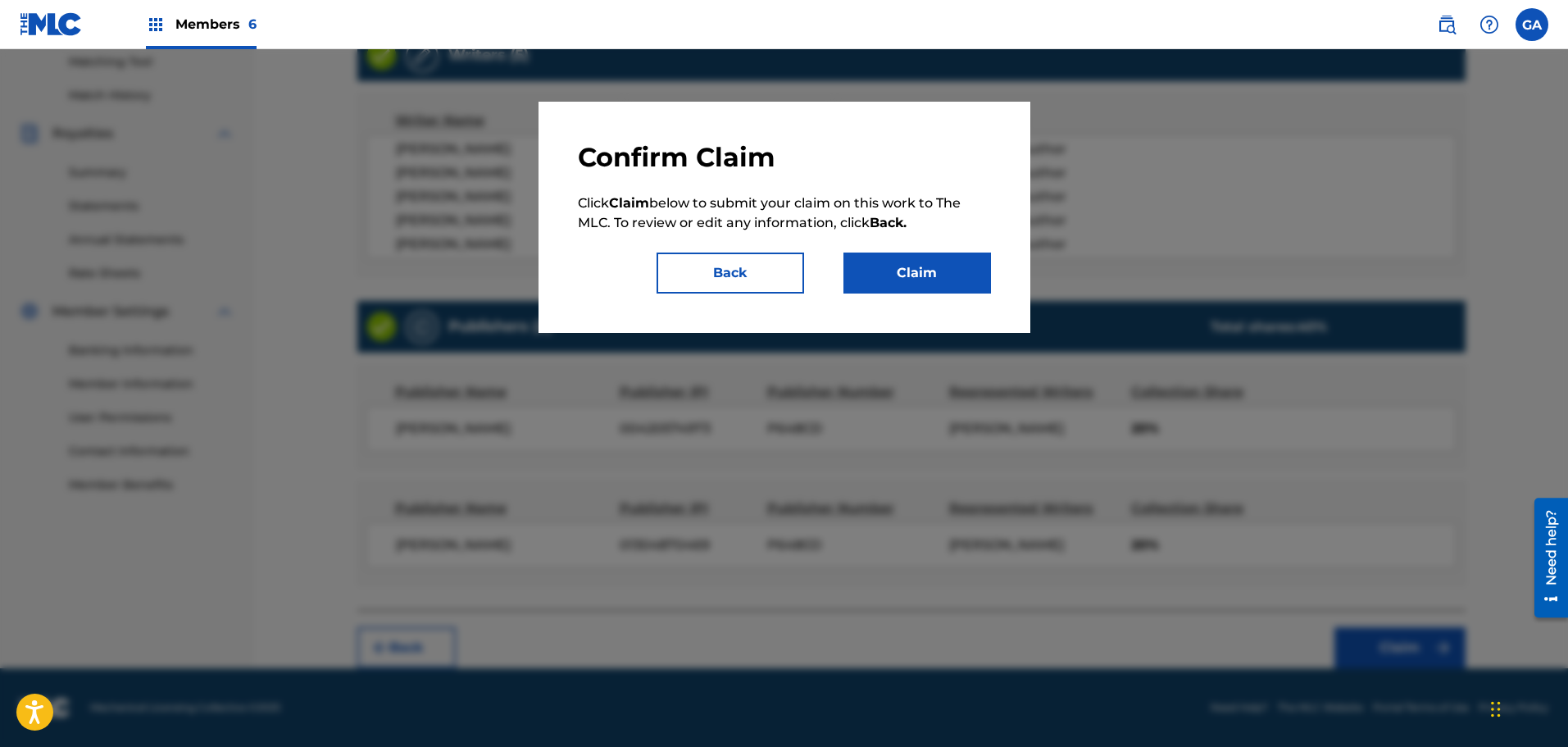
click at [916, 258] on button "Claim" at bounding box center [916, 273] width 147 height 41
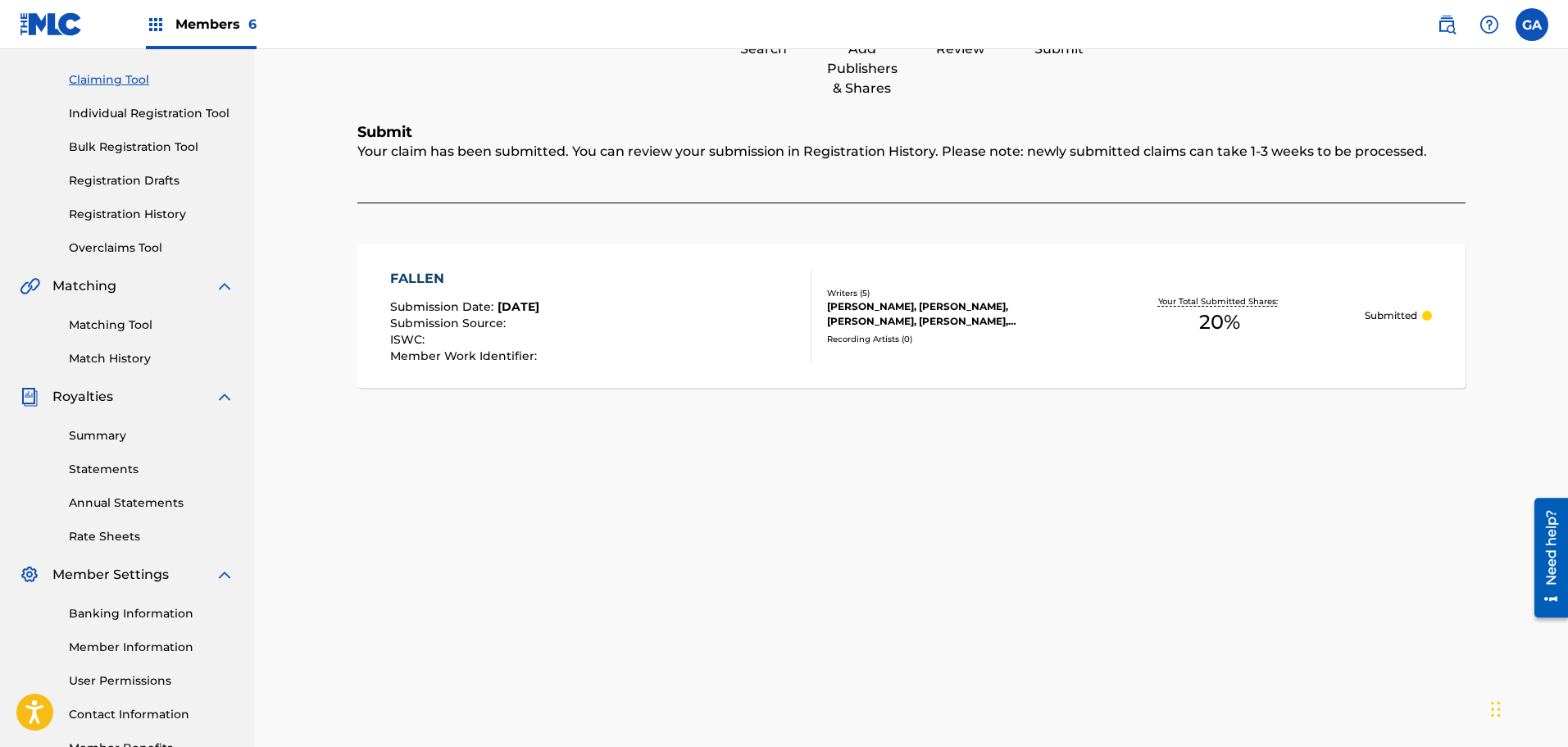
scroll to position [0, 0]
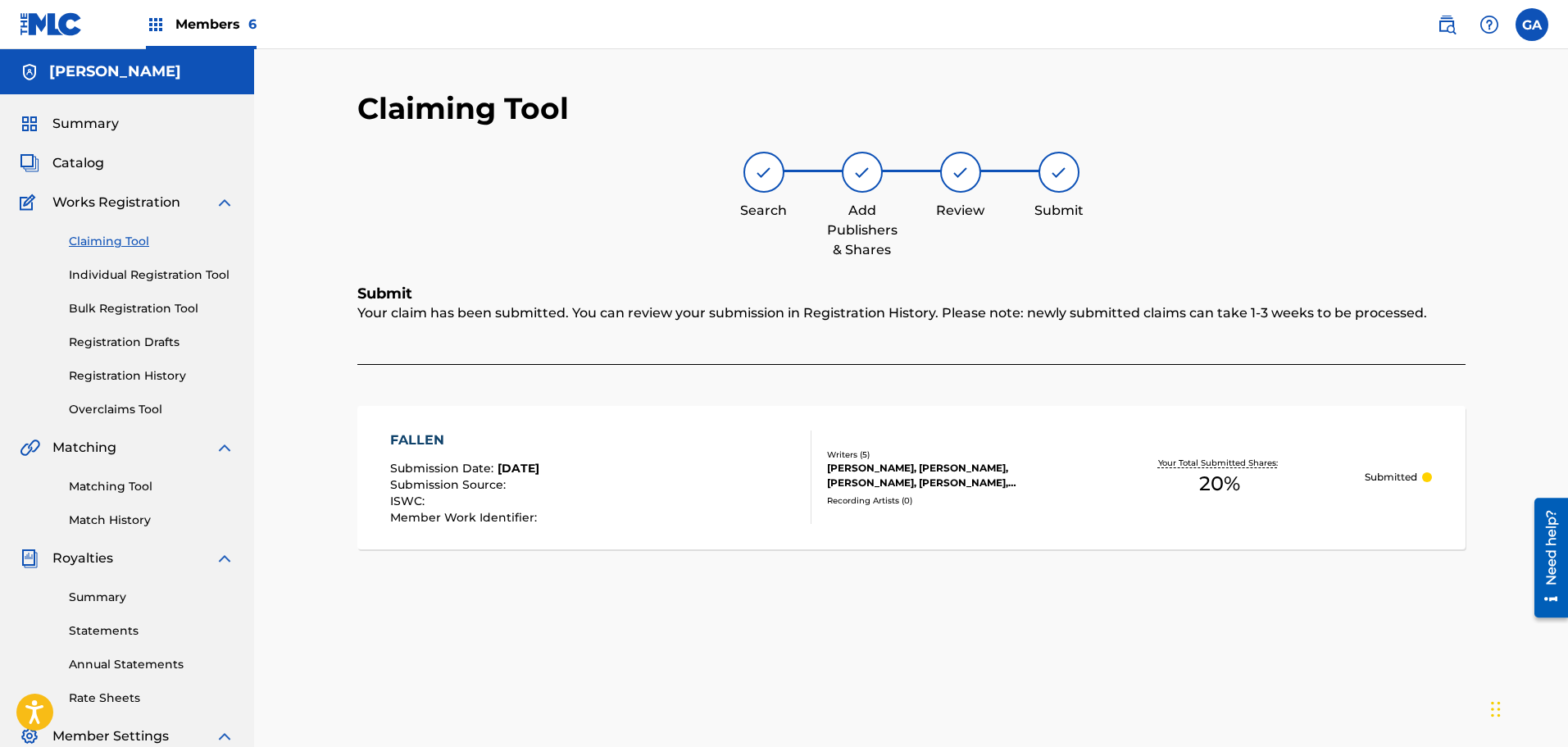
click at [129, 243] on link "Claiming Tool" at bounding box center [152, 241] width 165 height 17
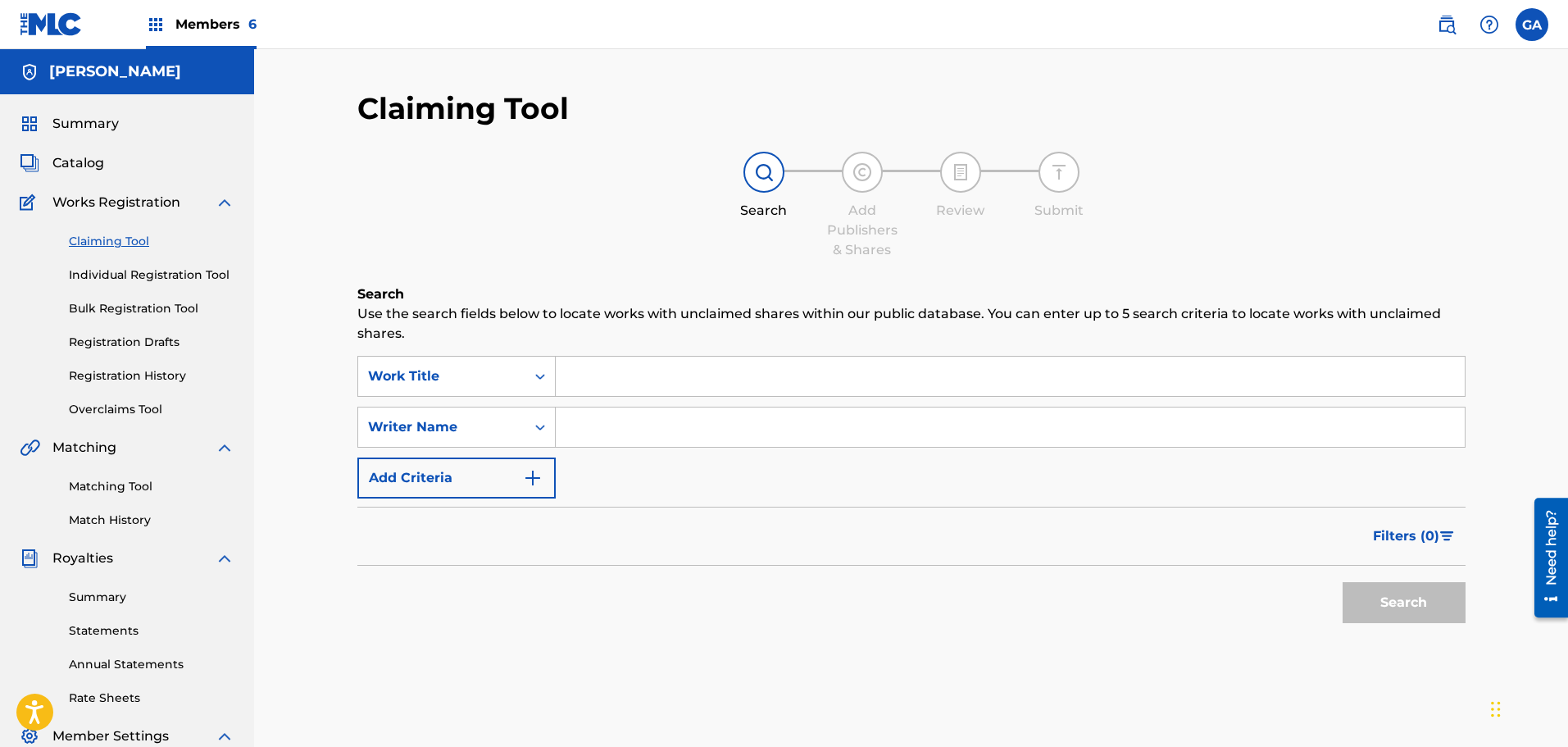
click at [605, 359] on input "Search Form" at bounding box center [1010, 377] width 909 height 40
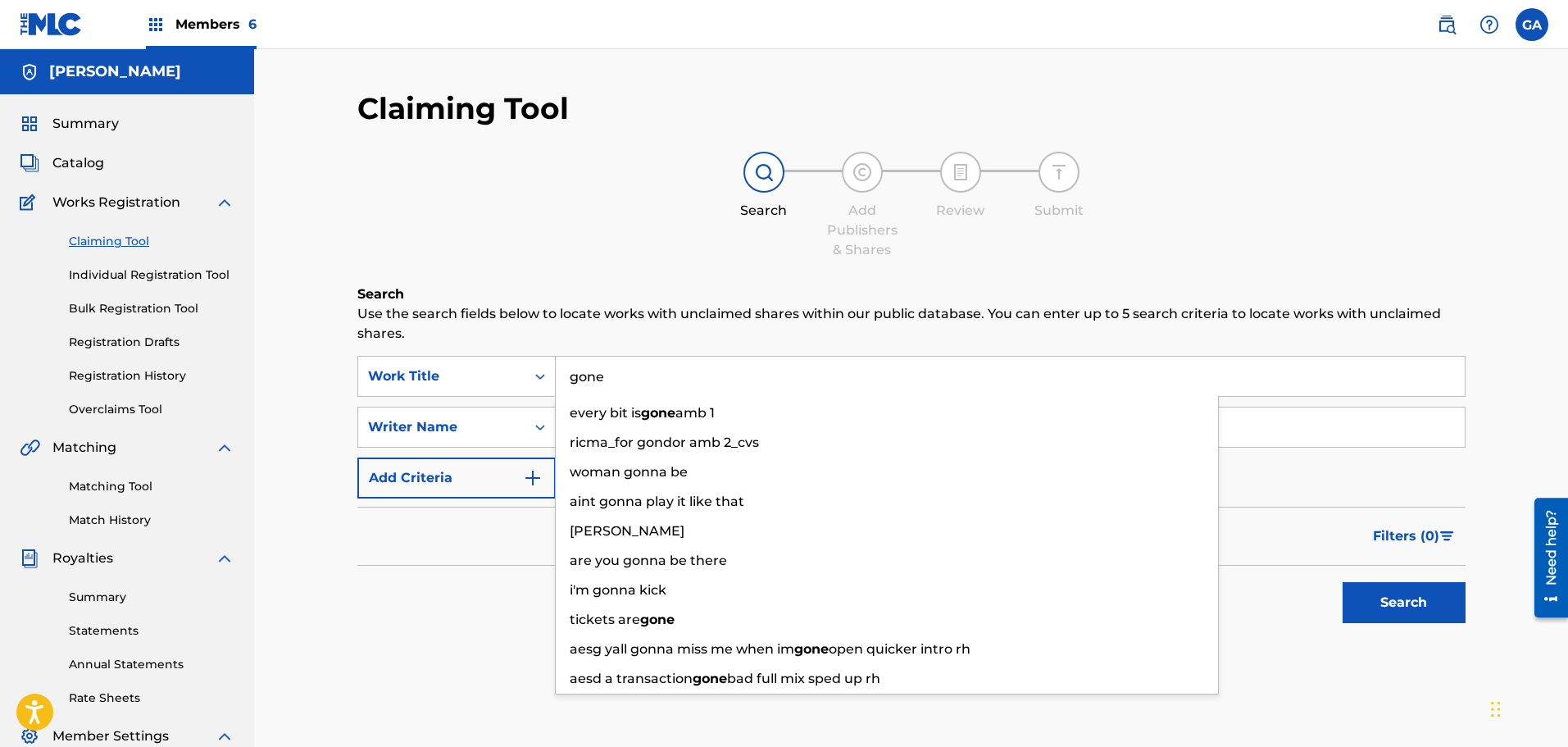
type input "gone"
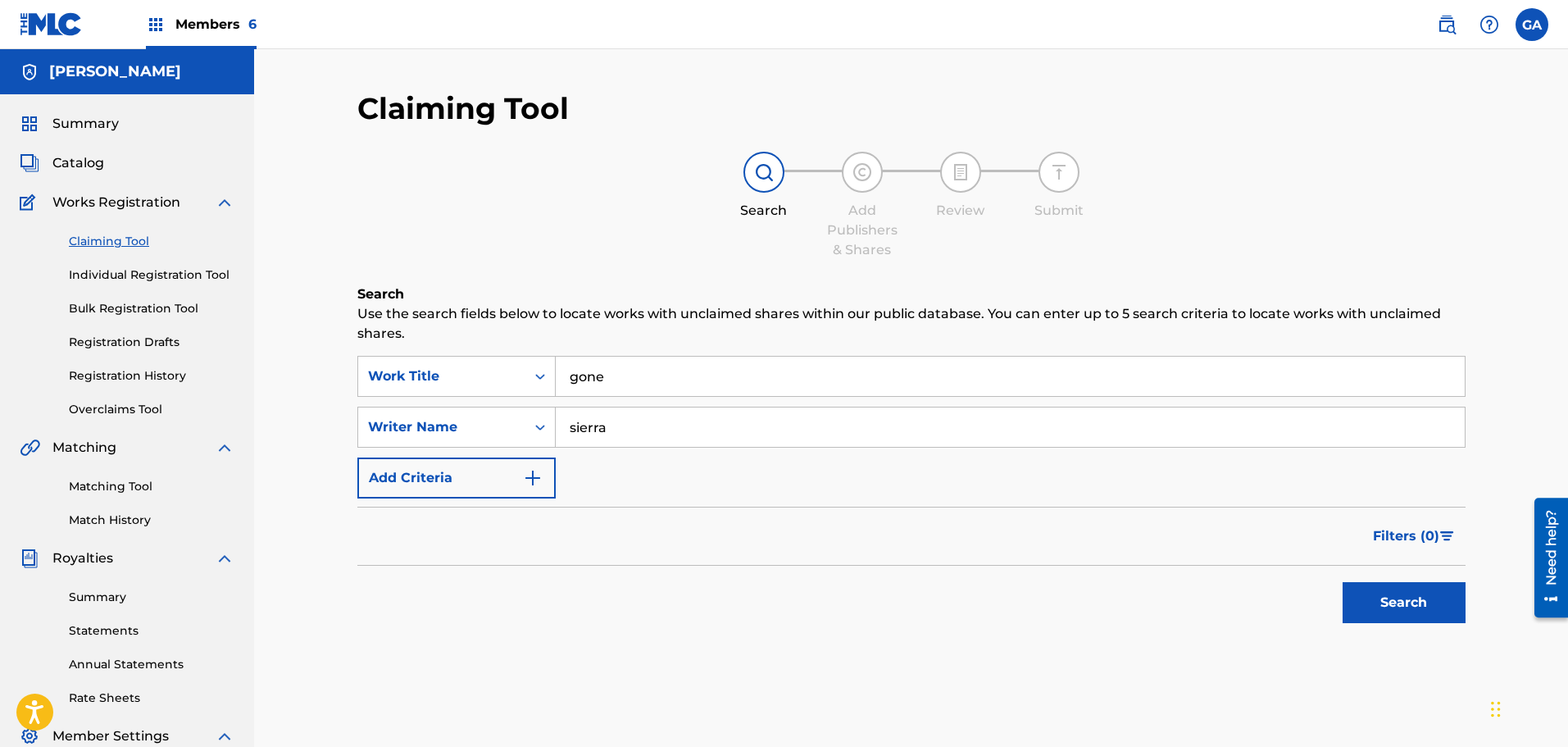
type input "sierra"
click at [1342, 582] on button "Search" at bounding box center [1404, 603] width 123 height 41
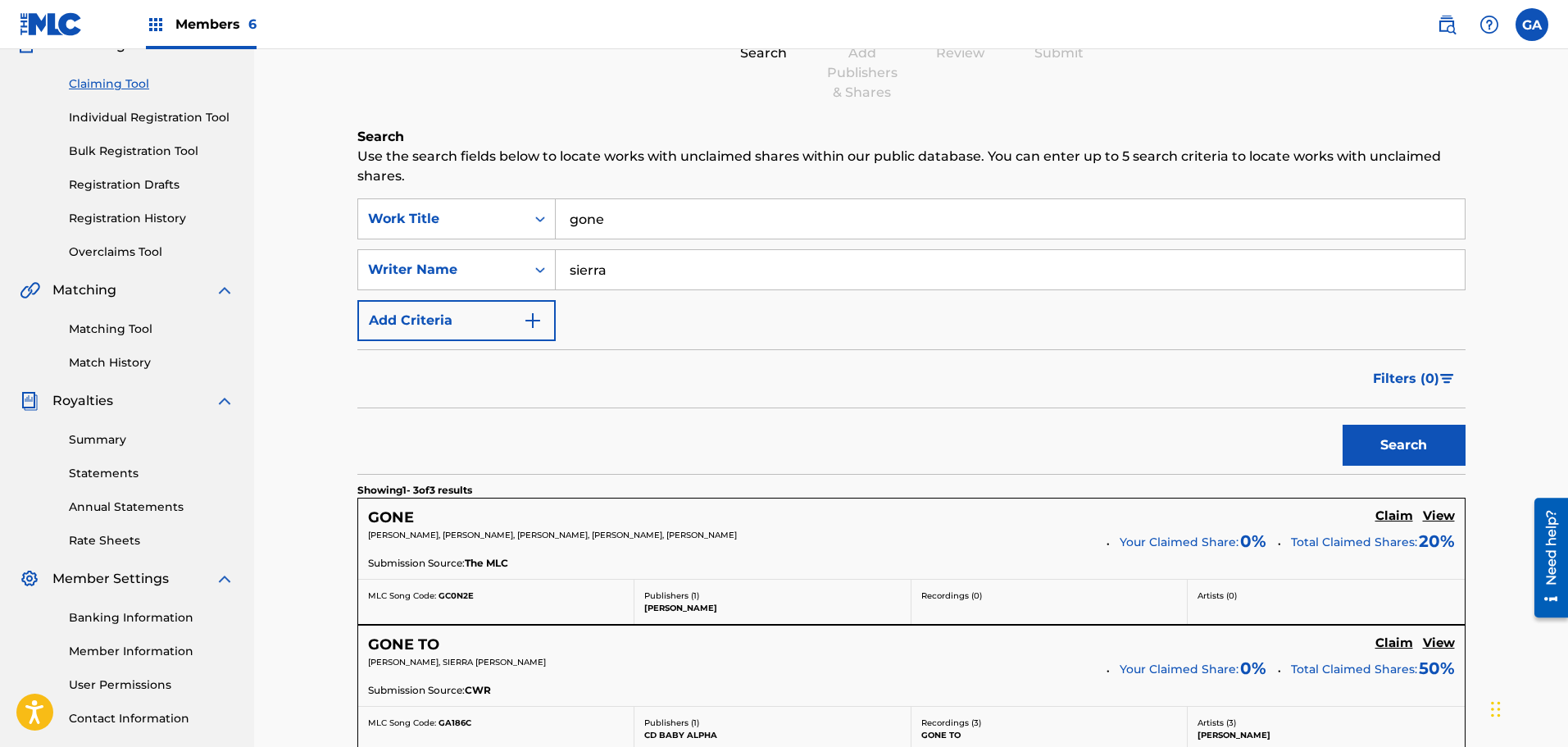
scroll to position [328, 0]
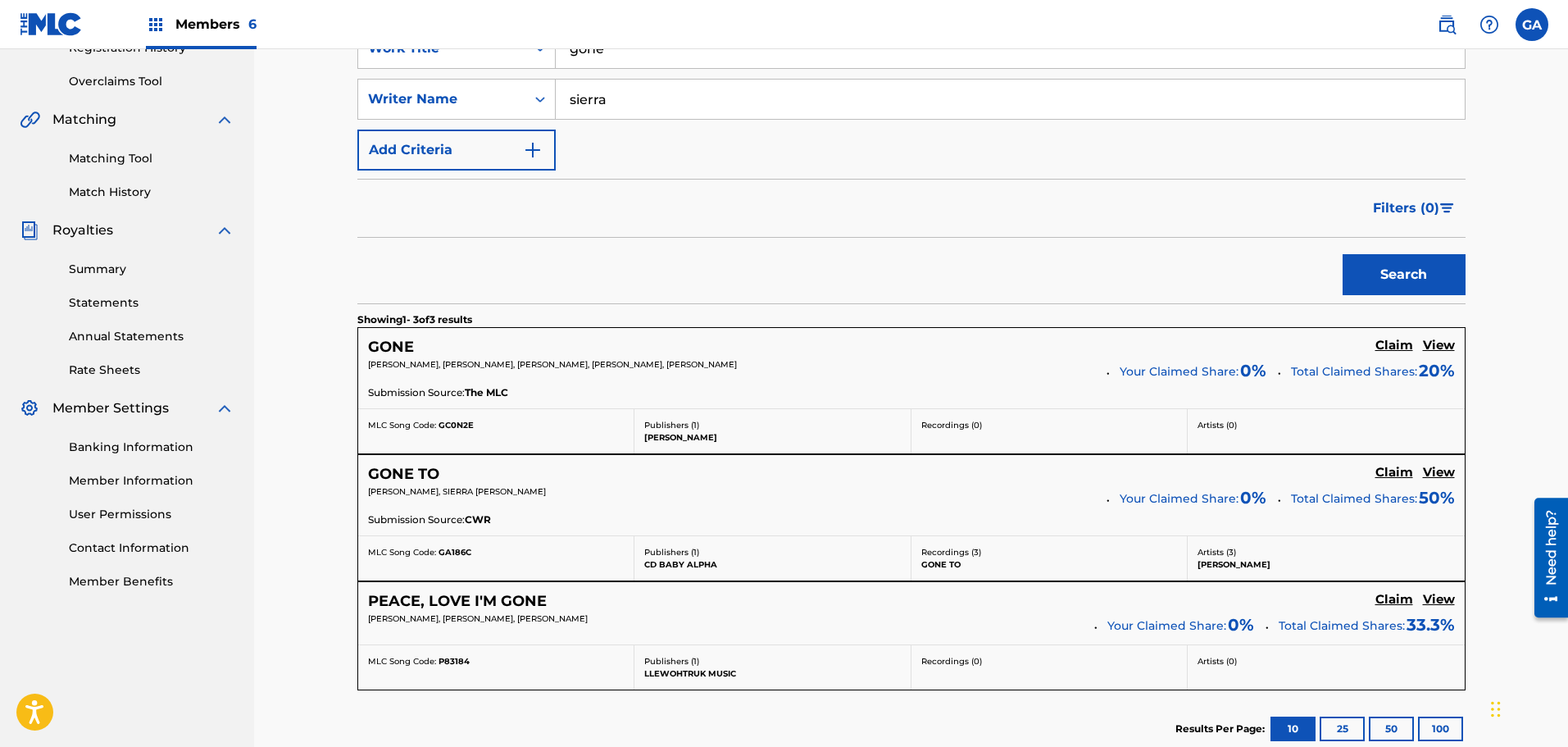
click at [1391, 349] on h5 "Claim" at bounding box center [1394, 345] width 38 height 16
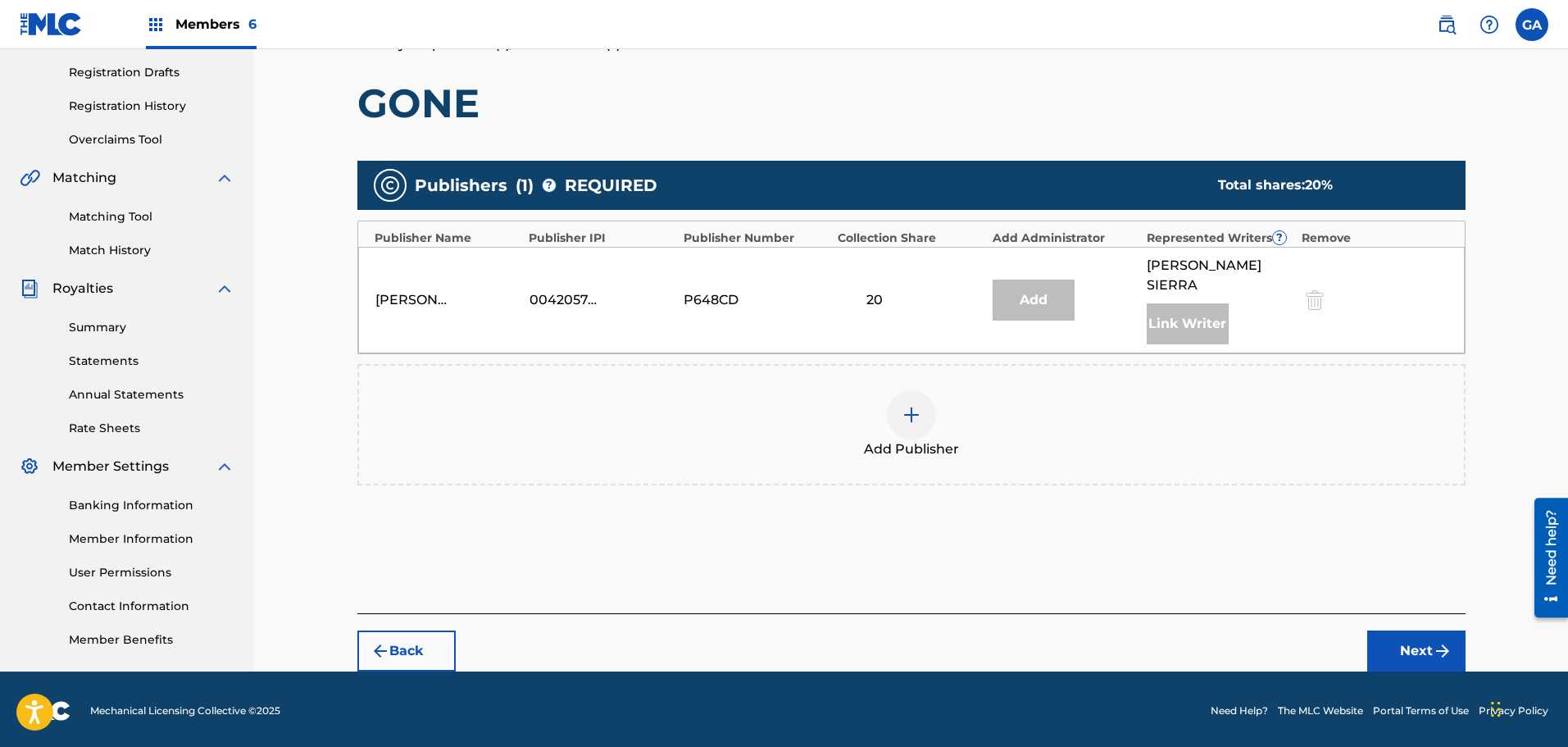
click at [922, 401] on div at bounding box center [911, 414] width 49 height 49
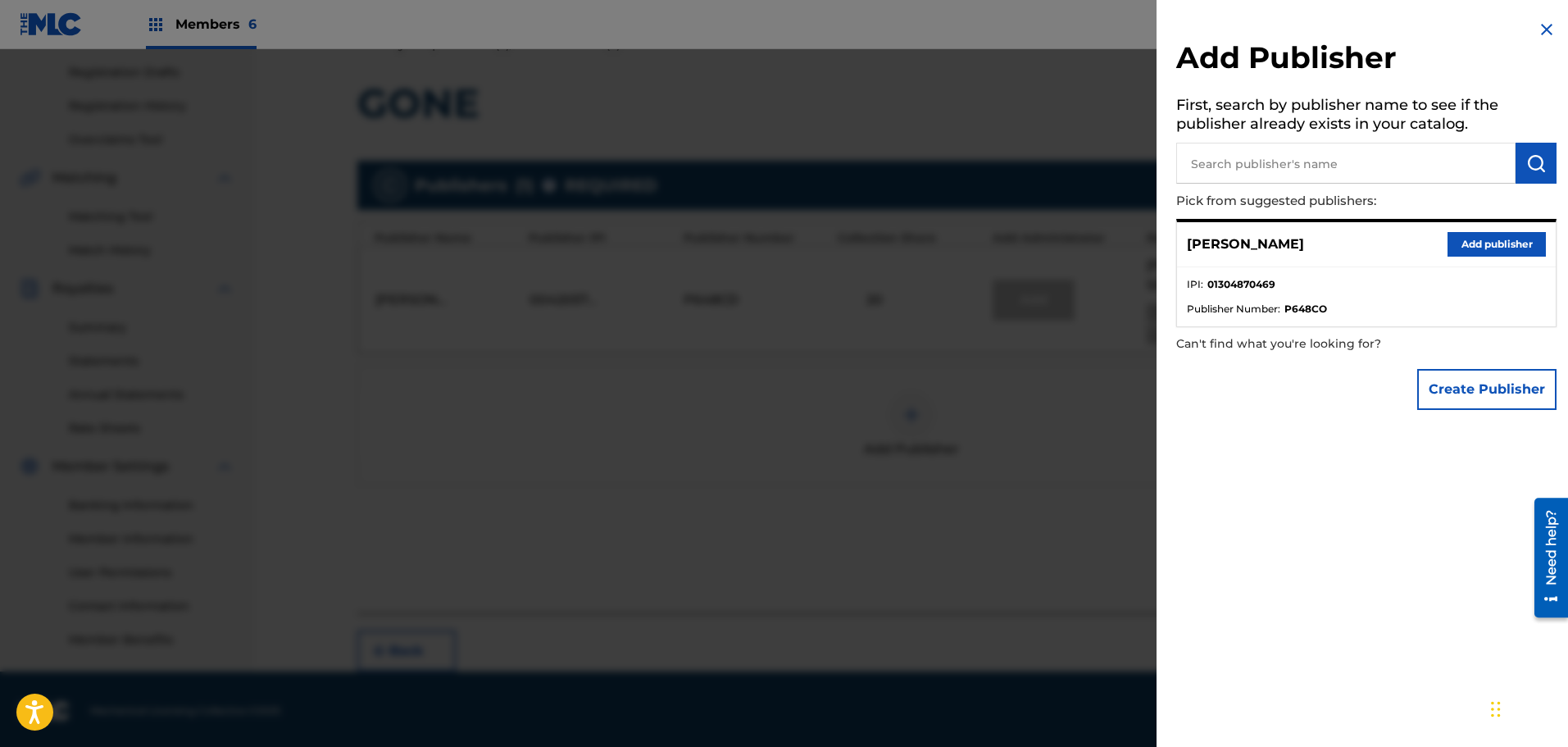
click at [1447, 239] on button "Add publisher" at bounding box center [1497, 244] width 98 height 25
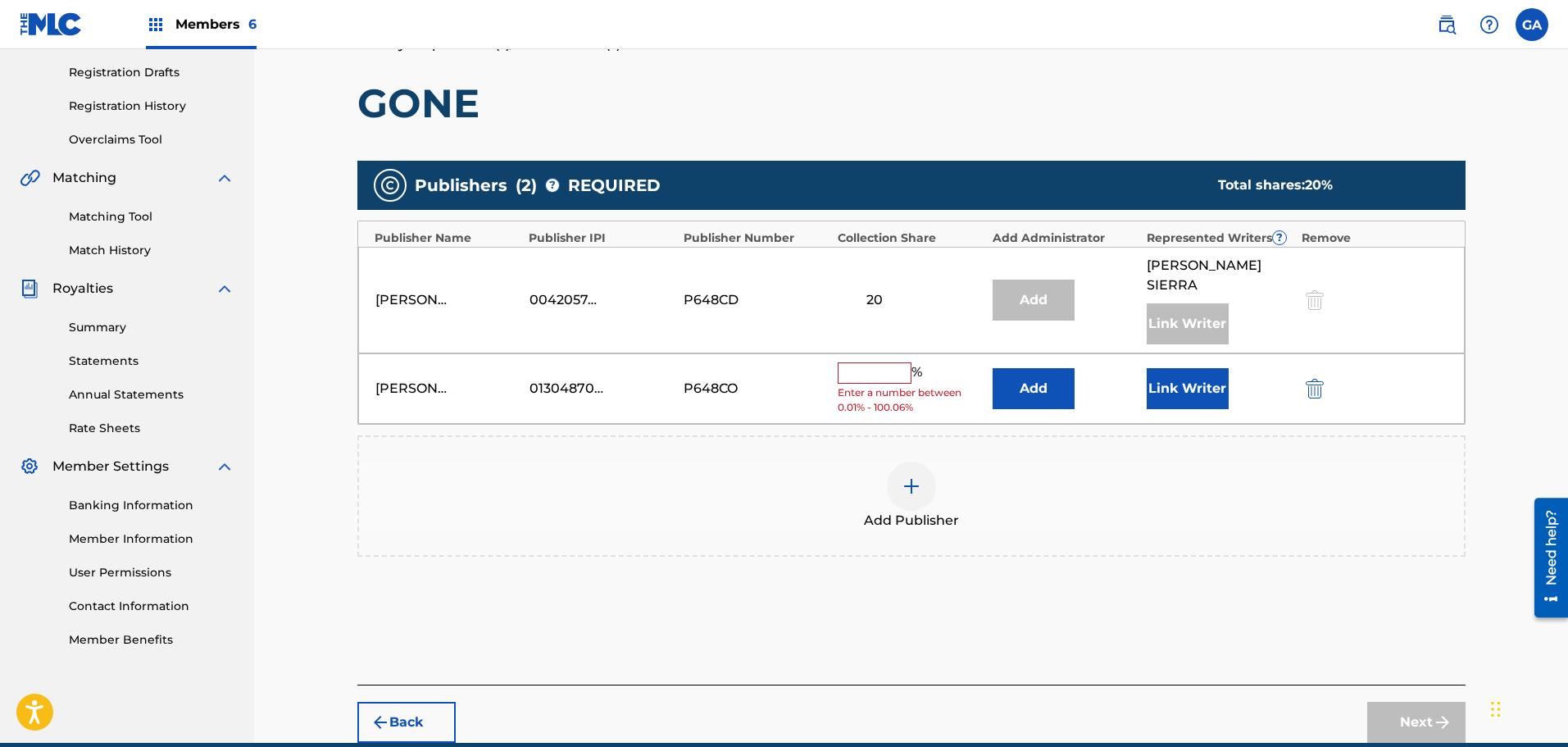
click at [890, 363] on input "text" at bounding box center [875, 373] width 74 height 22
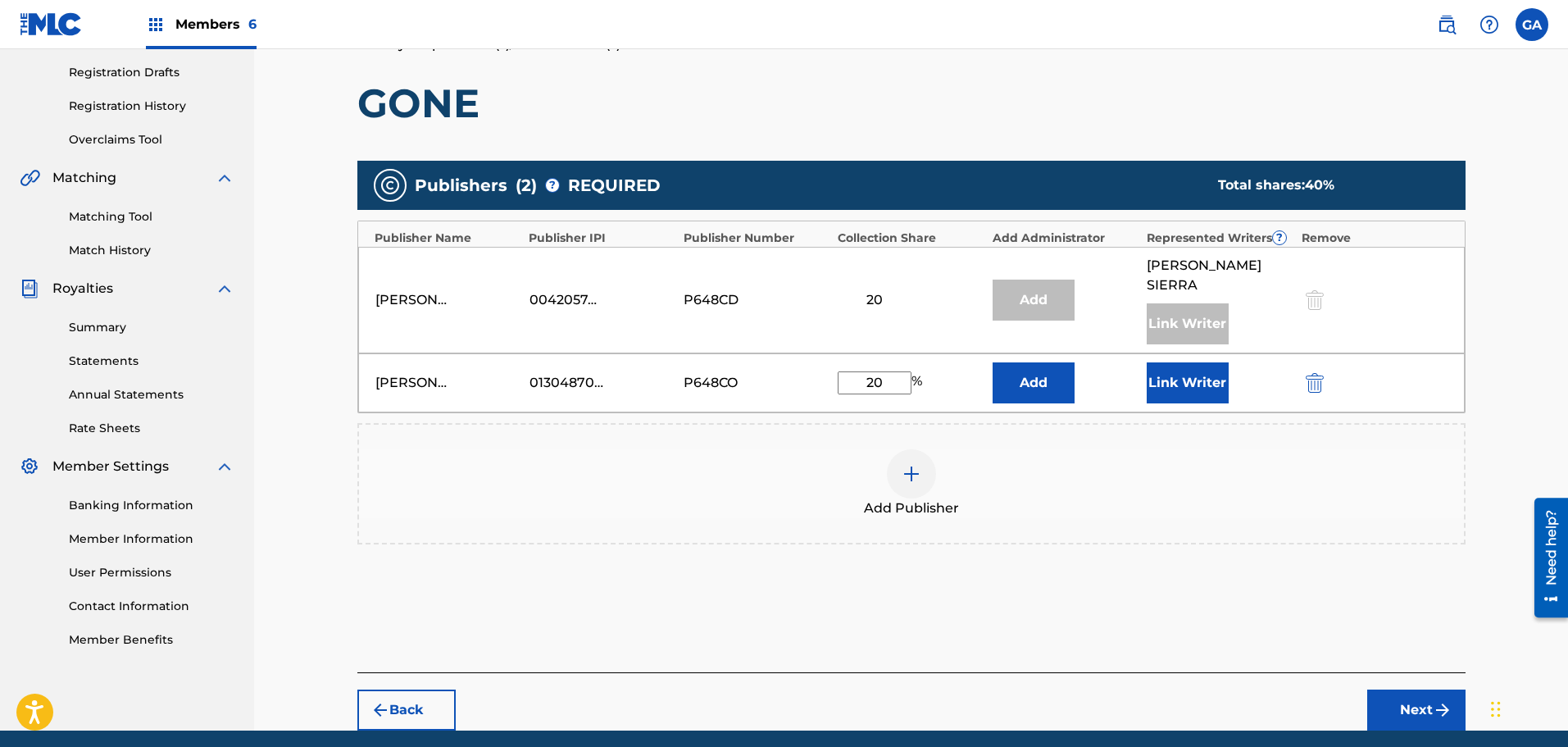
type input "20"
click at [1202, 365] on button "Link Writer" at bounding box center [1187, 383] width 82 height 41
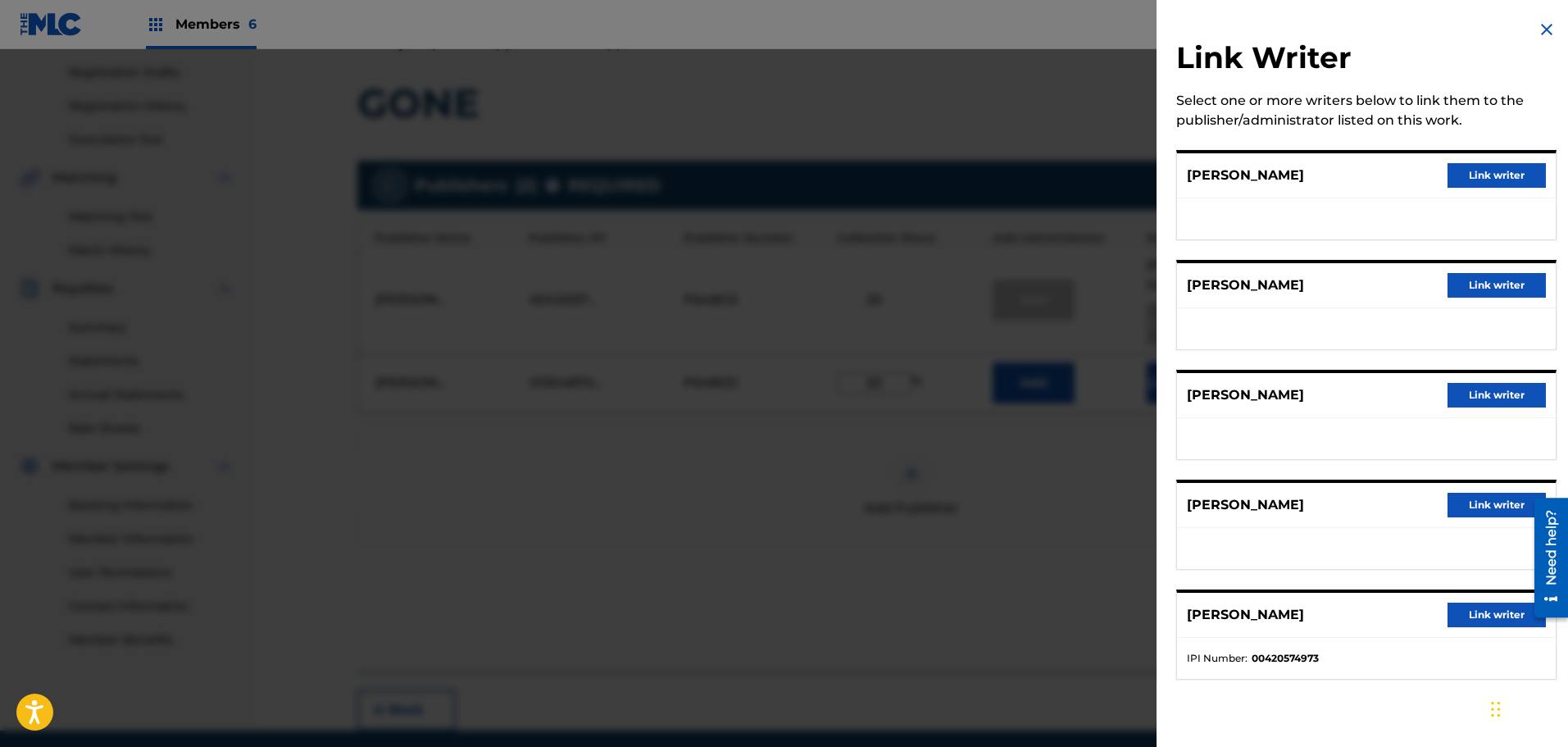
click at [1471, 501] on button "Link writer" at bounding box center [1497, 505] width 98 height 25
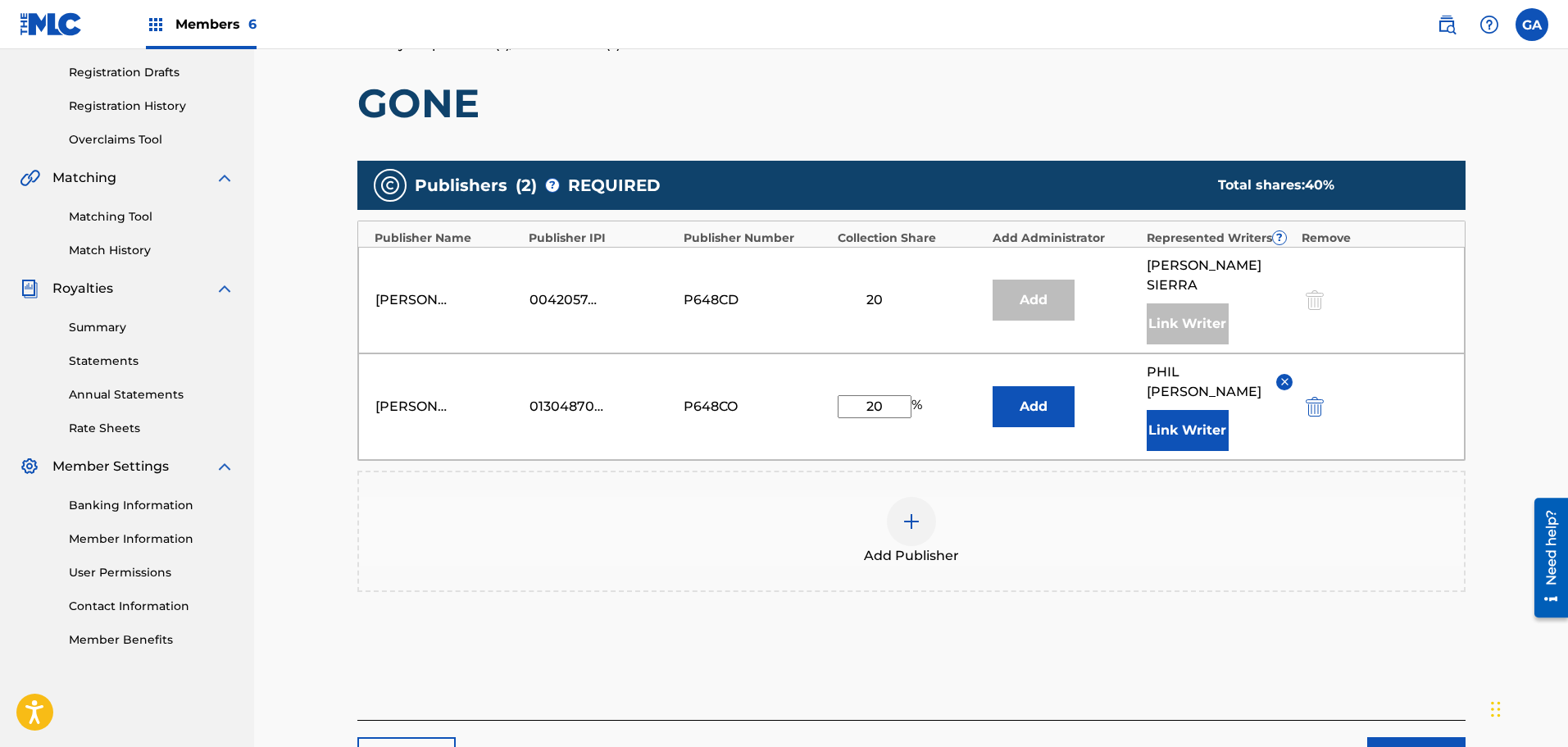
click at [1436, 746] on img "submit" at bounding box center [1442, 757] width 20 height 20
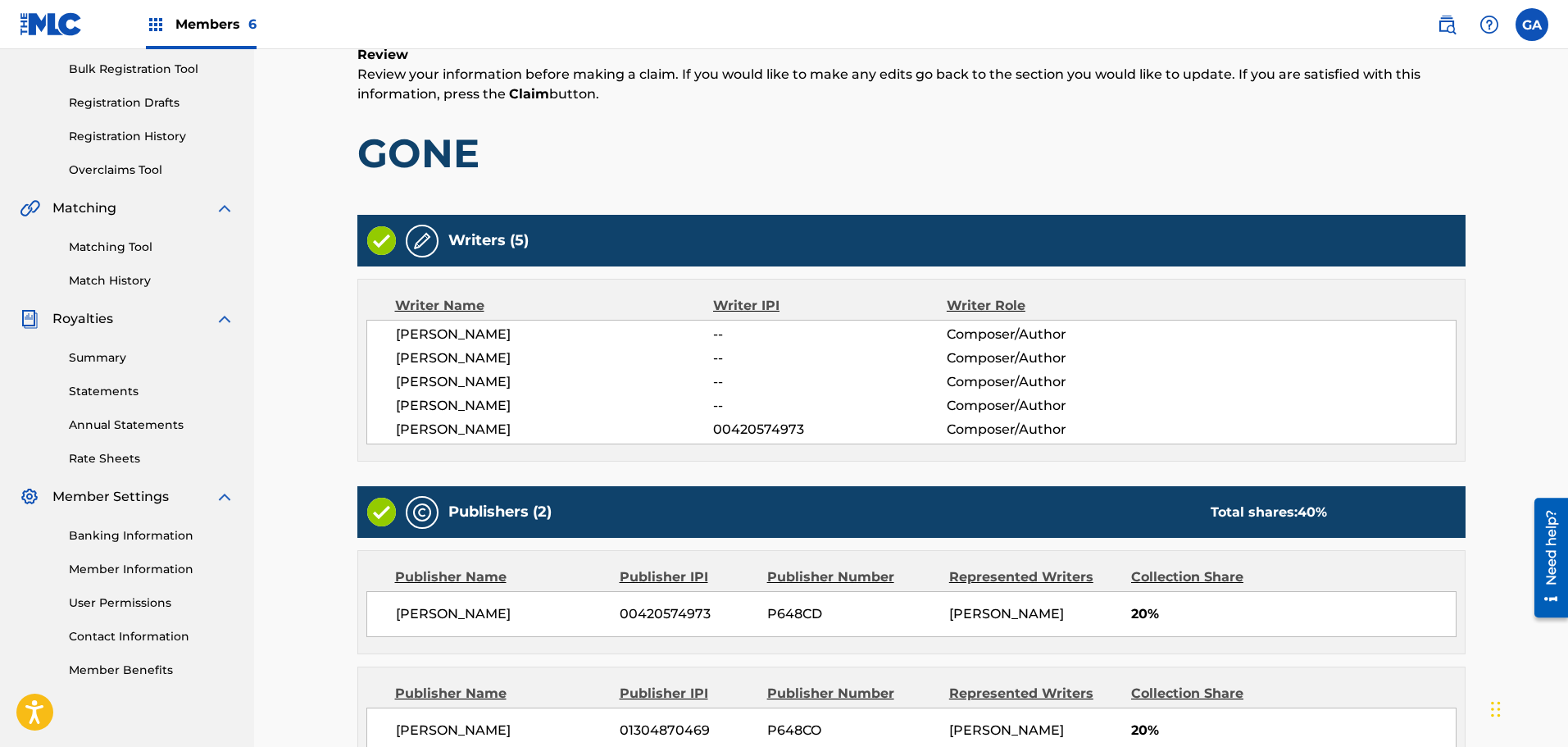
scroll to position [425, 0]
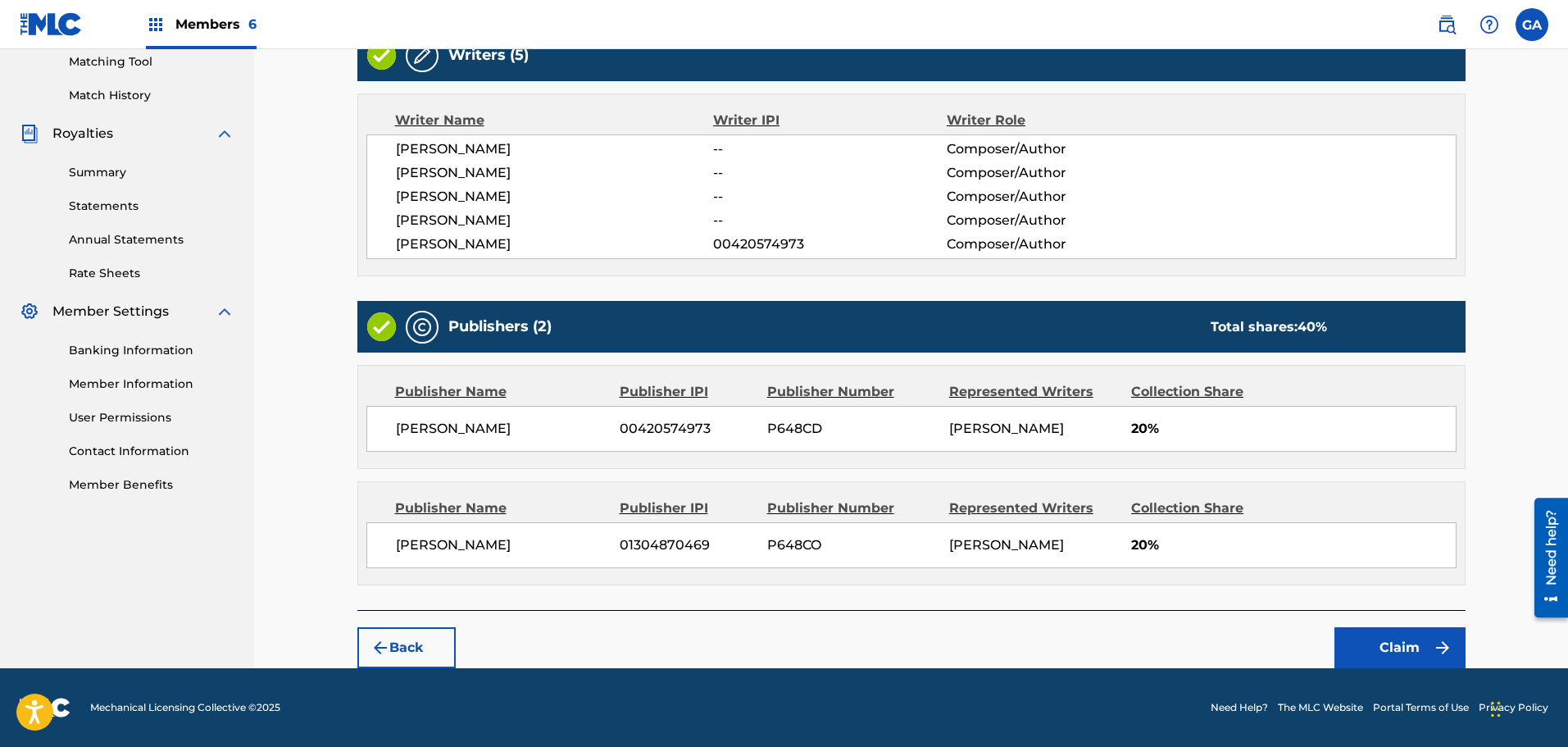
click at [1422, 645] on button "Claim" at bounding box center [1400, 648] width 131 height 41
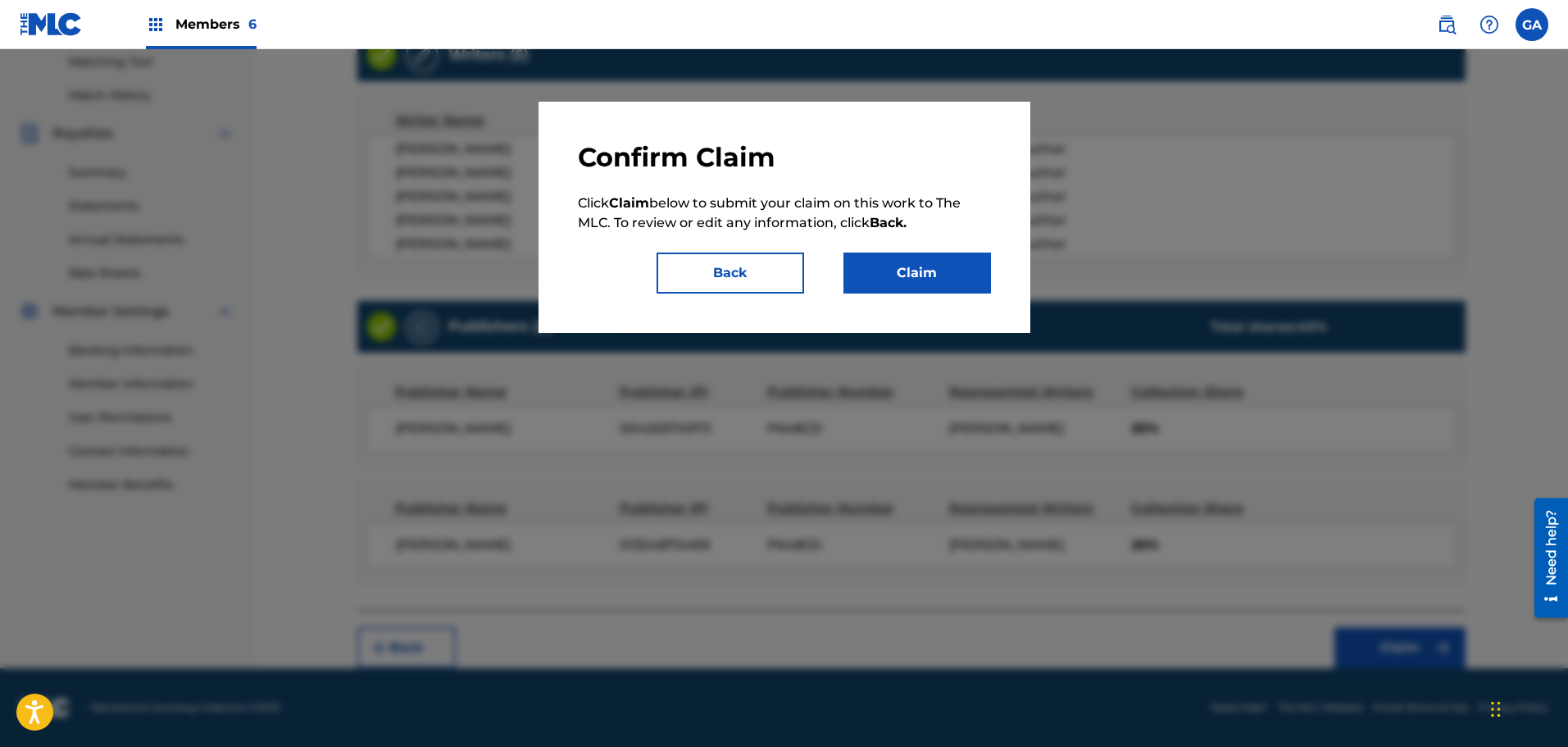
click at [955, 269] on button "Claim" at bounding box center [916, 273] width 147 height 41
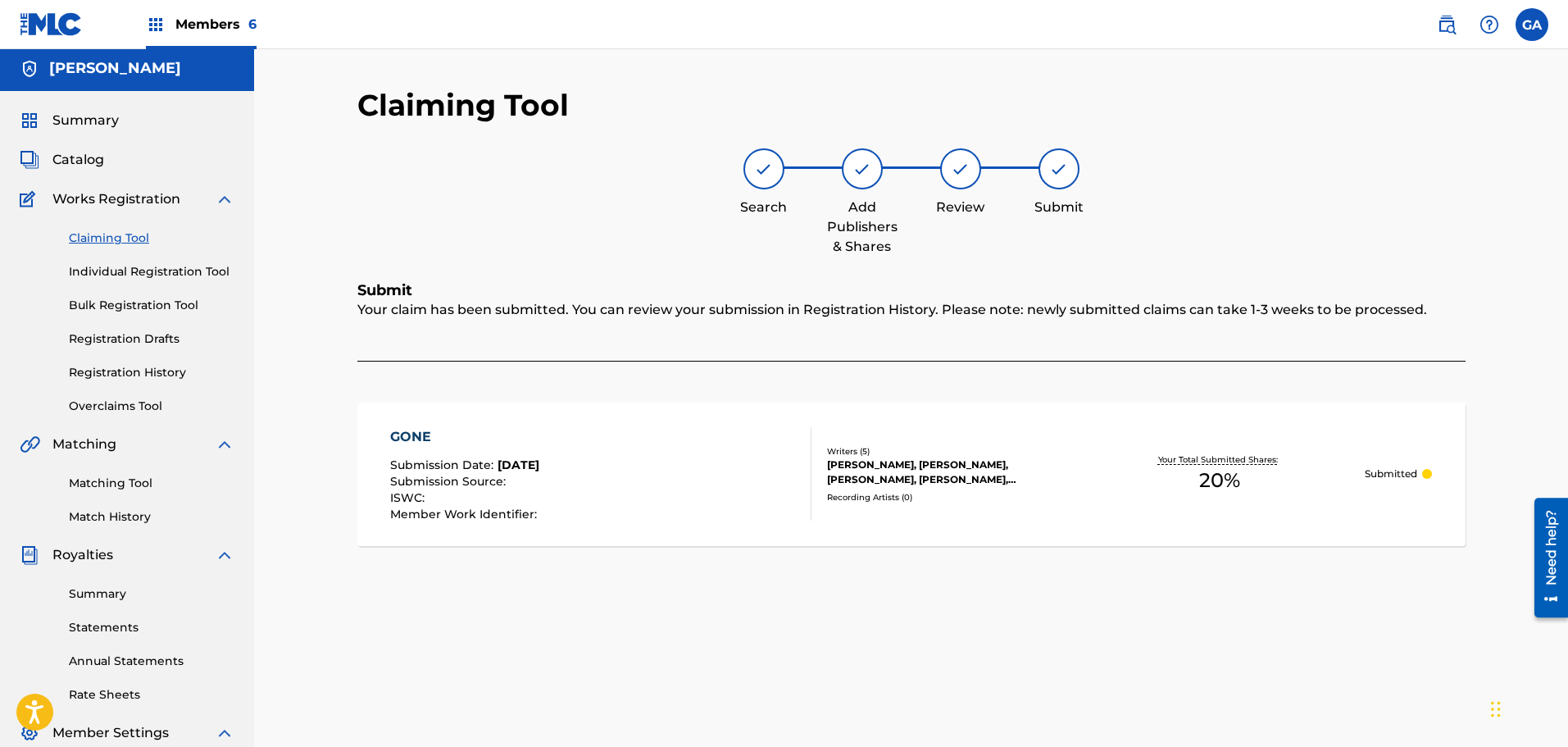
scroll to position [0, 0]
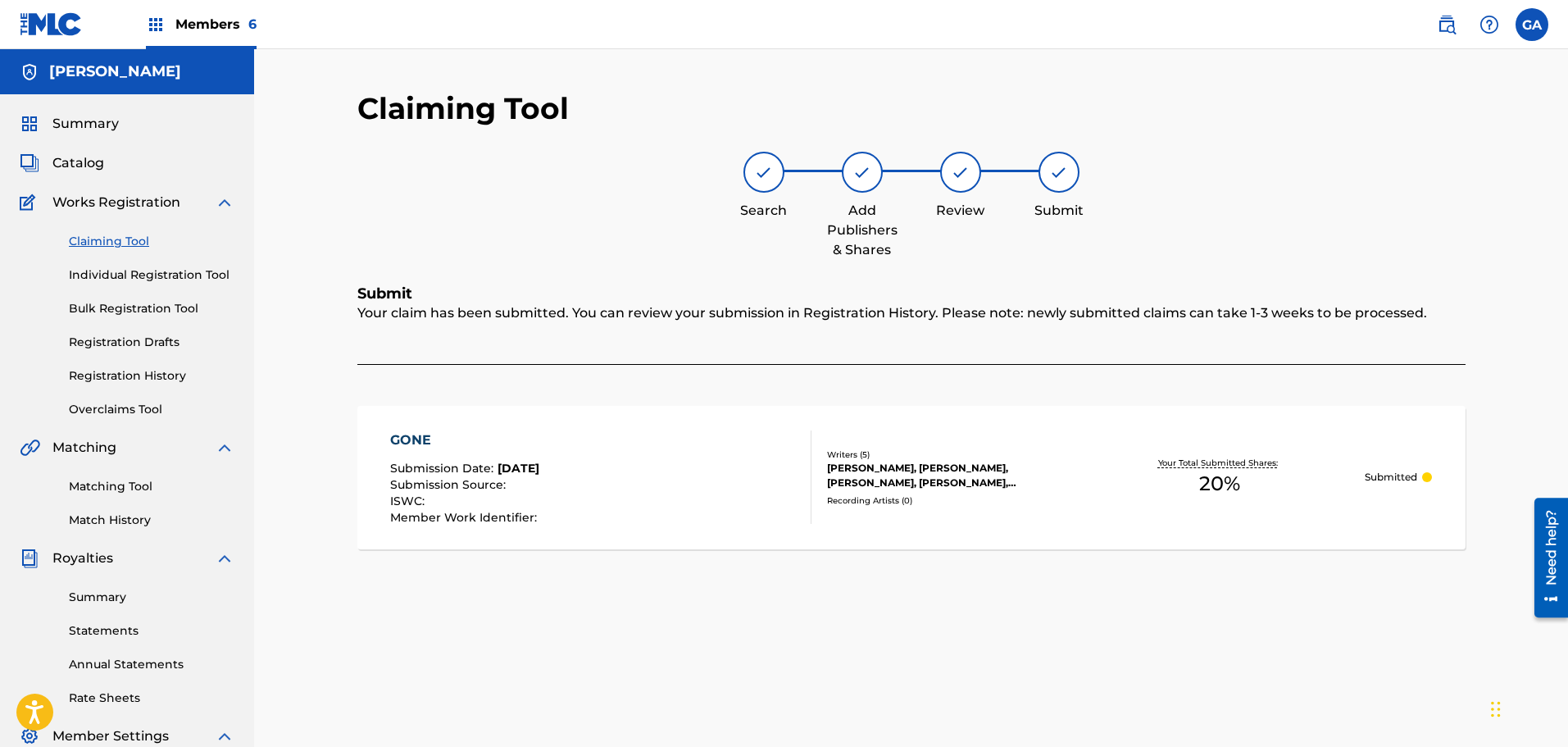
click at [136, 235] on link "Claiming Tool" at bounding box center [152, 241] width 165 height 17
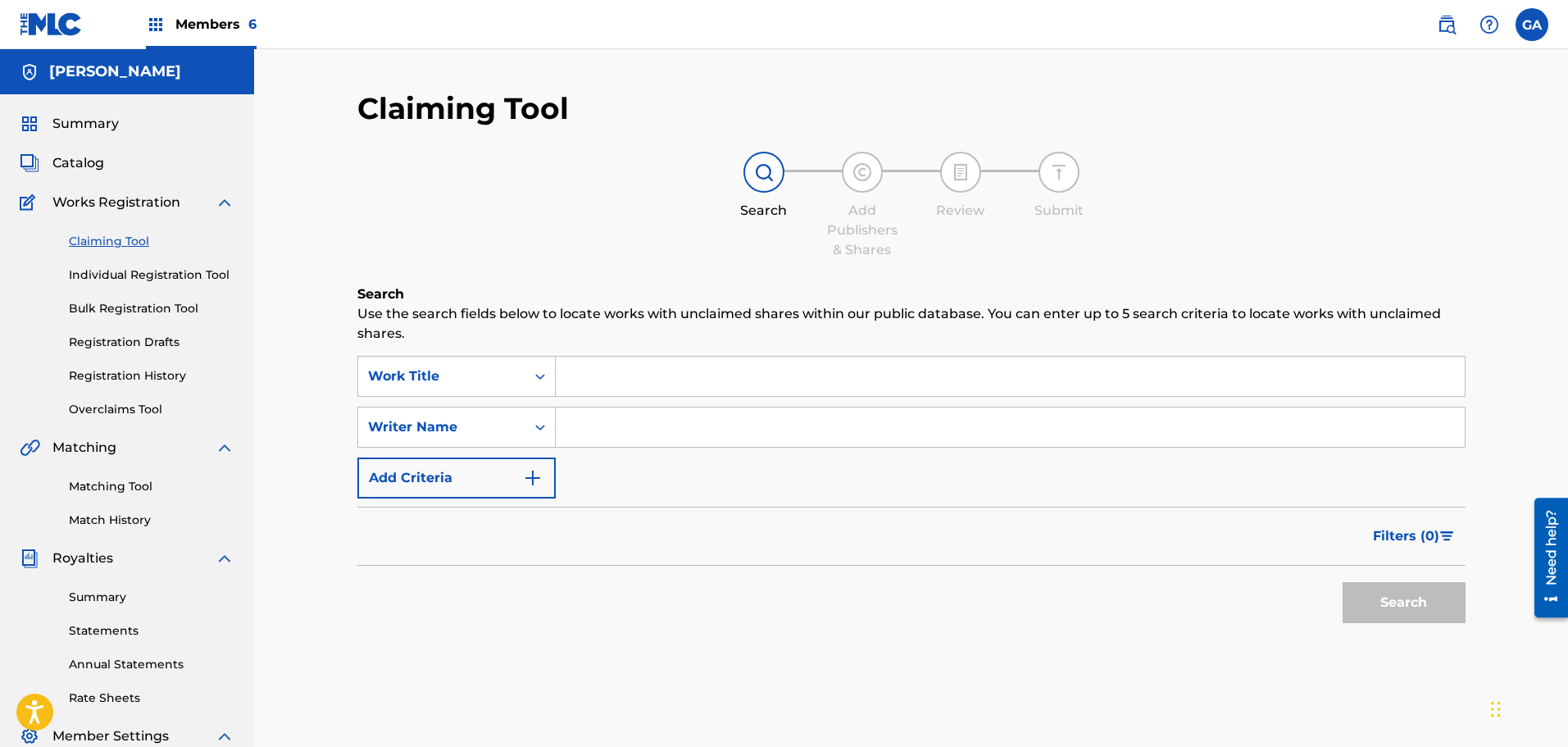
click at [603, 380] on input "Search Form" at bounding box center [1010, 377] width 909 height 40
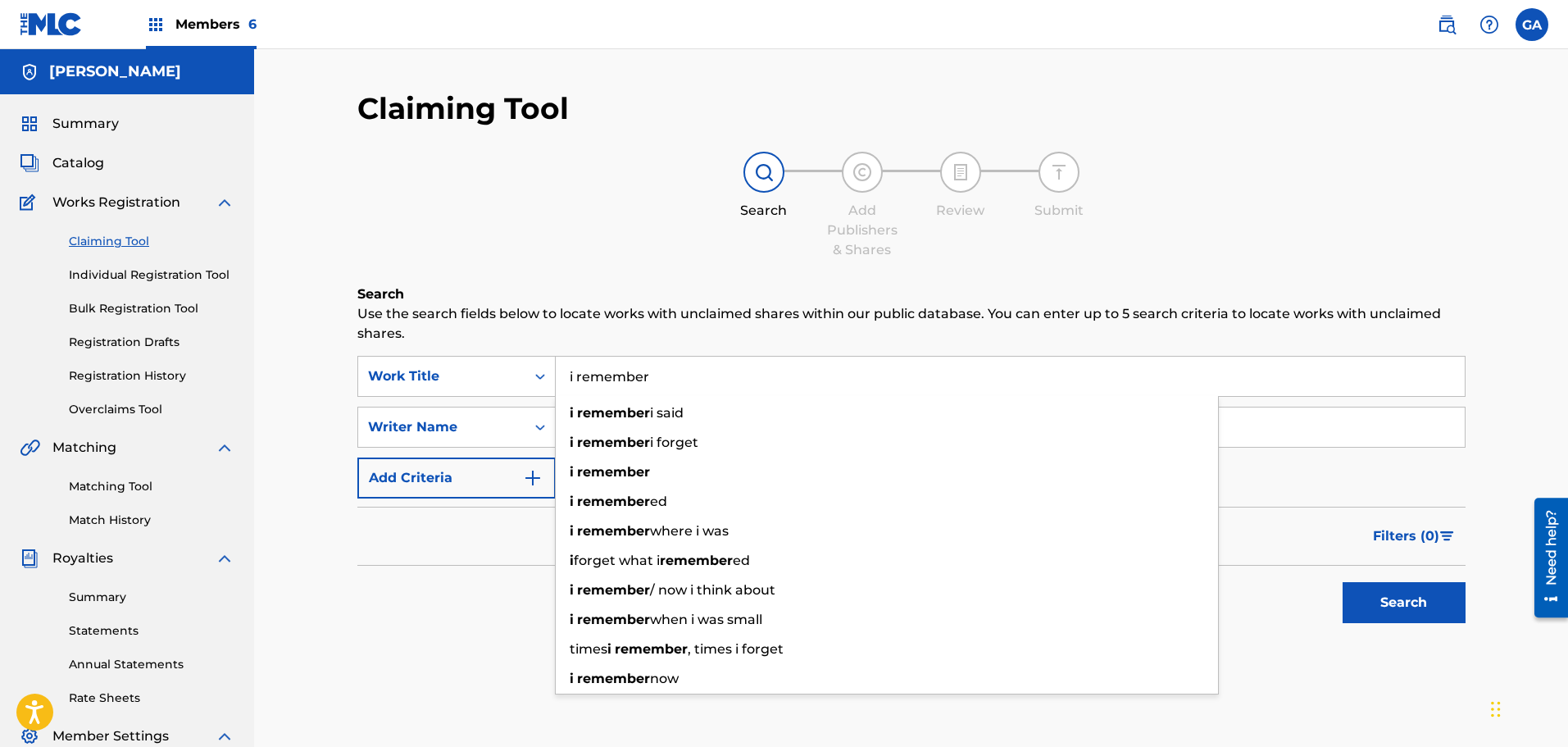
type input "i remember"
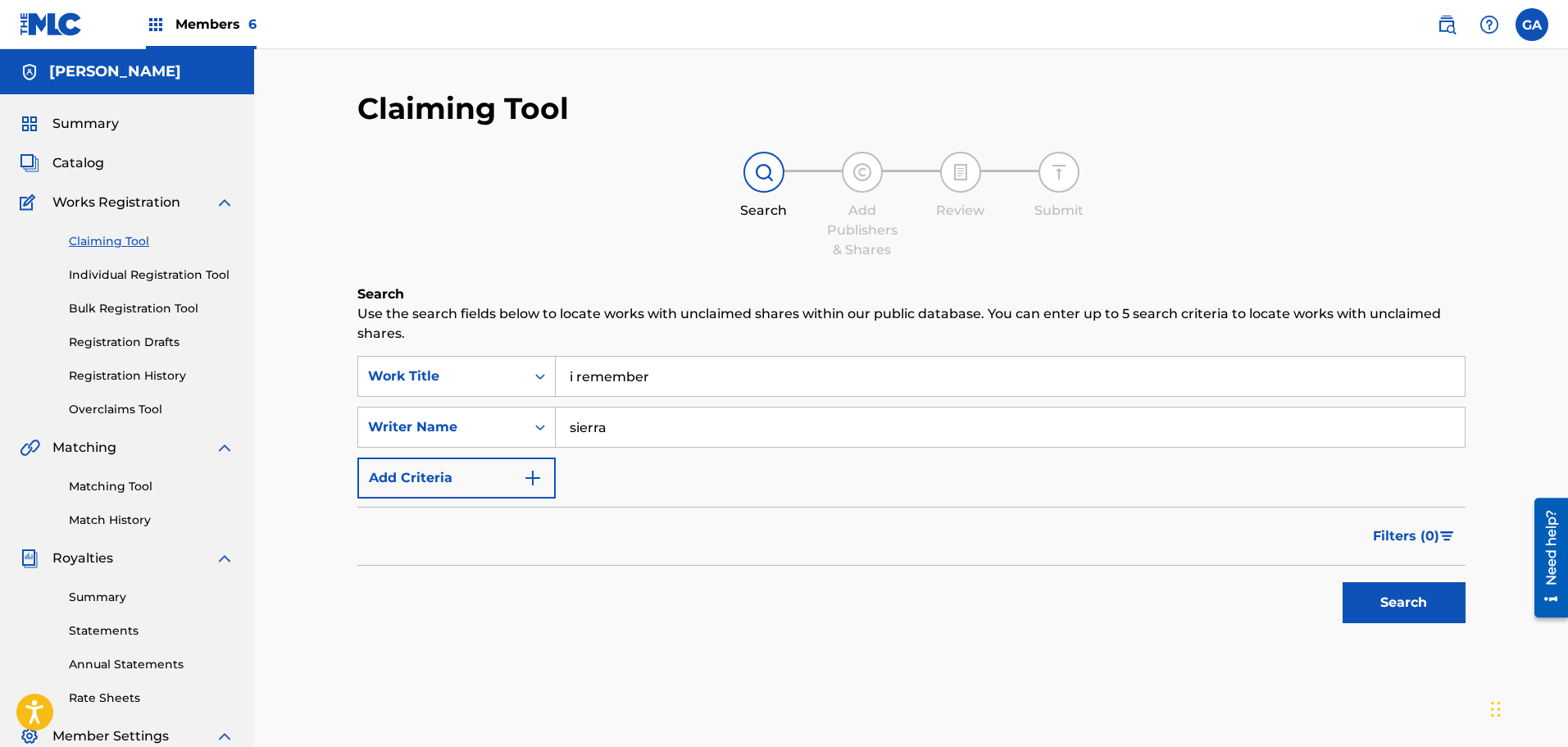
type input "sierra"
click at [1342, 582] on button "Search" at bounding box center [1404, 603] width 123 height 41
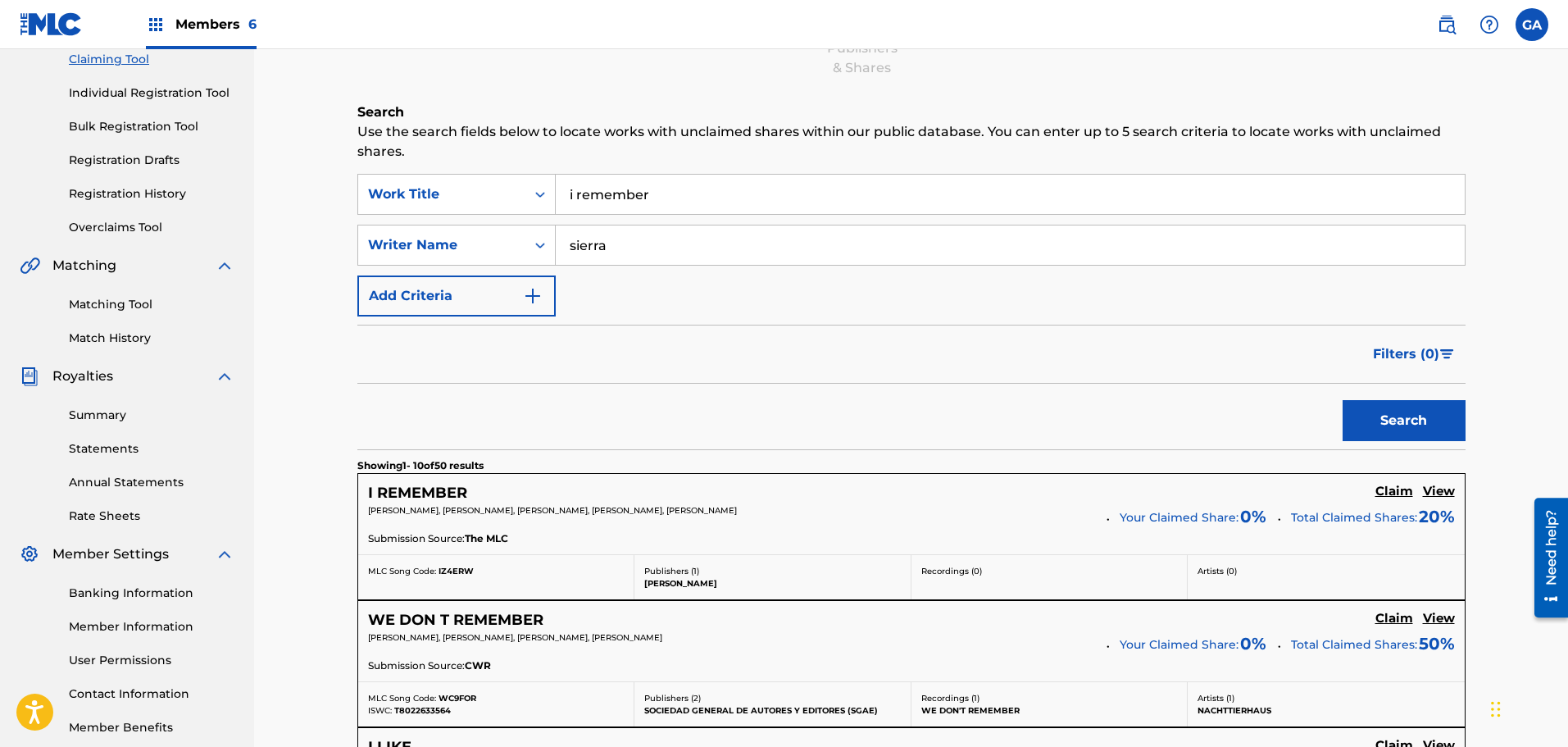
scroll to position [328, 0]
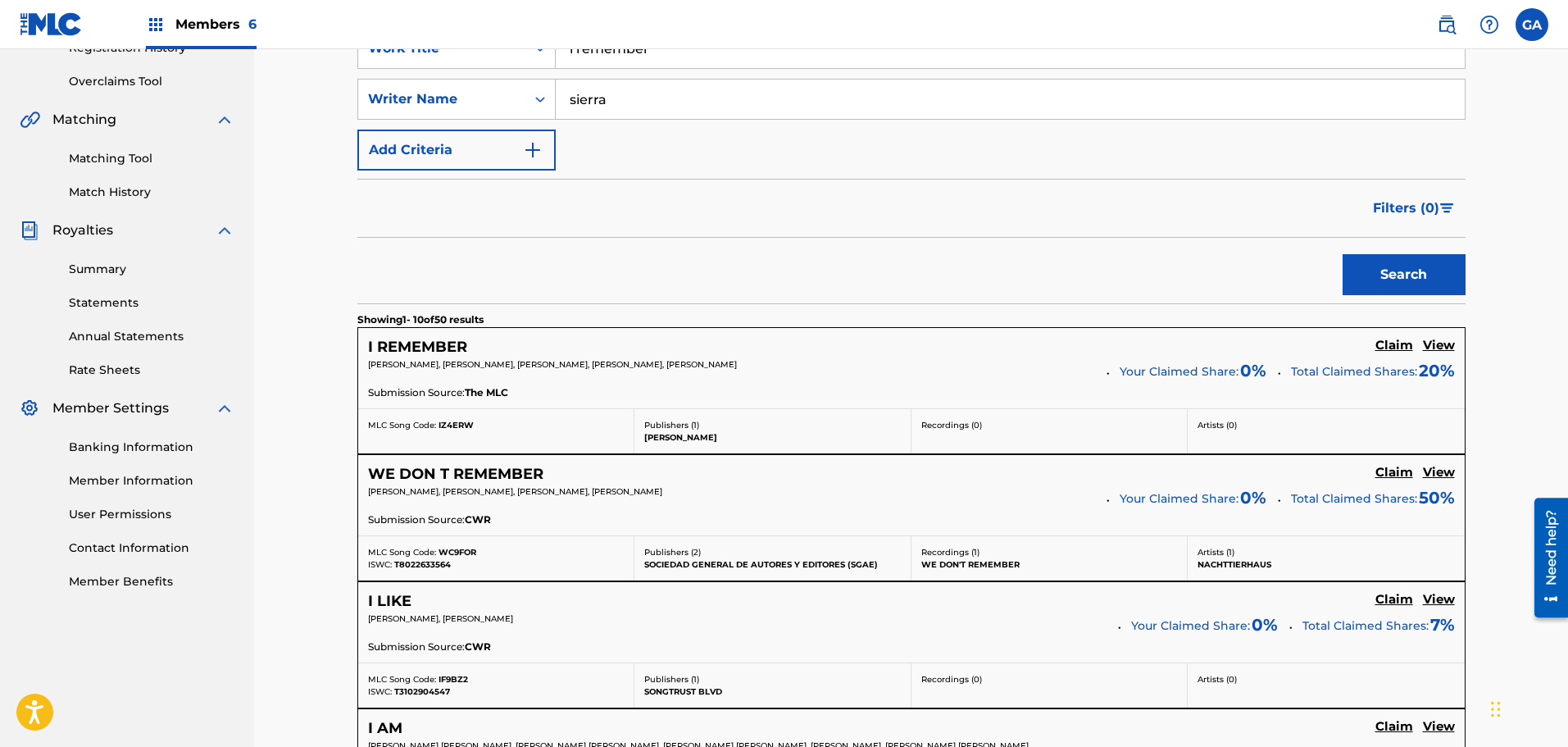
click at [1398, 345] on h5 "Claim" at bounding box center [1394, 345] width 38 height 16
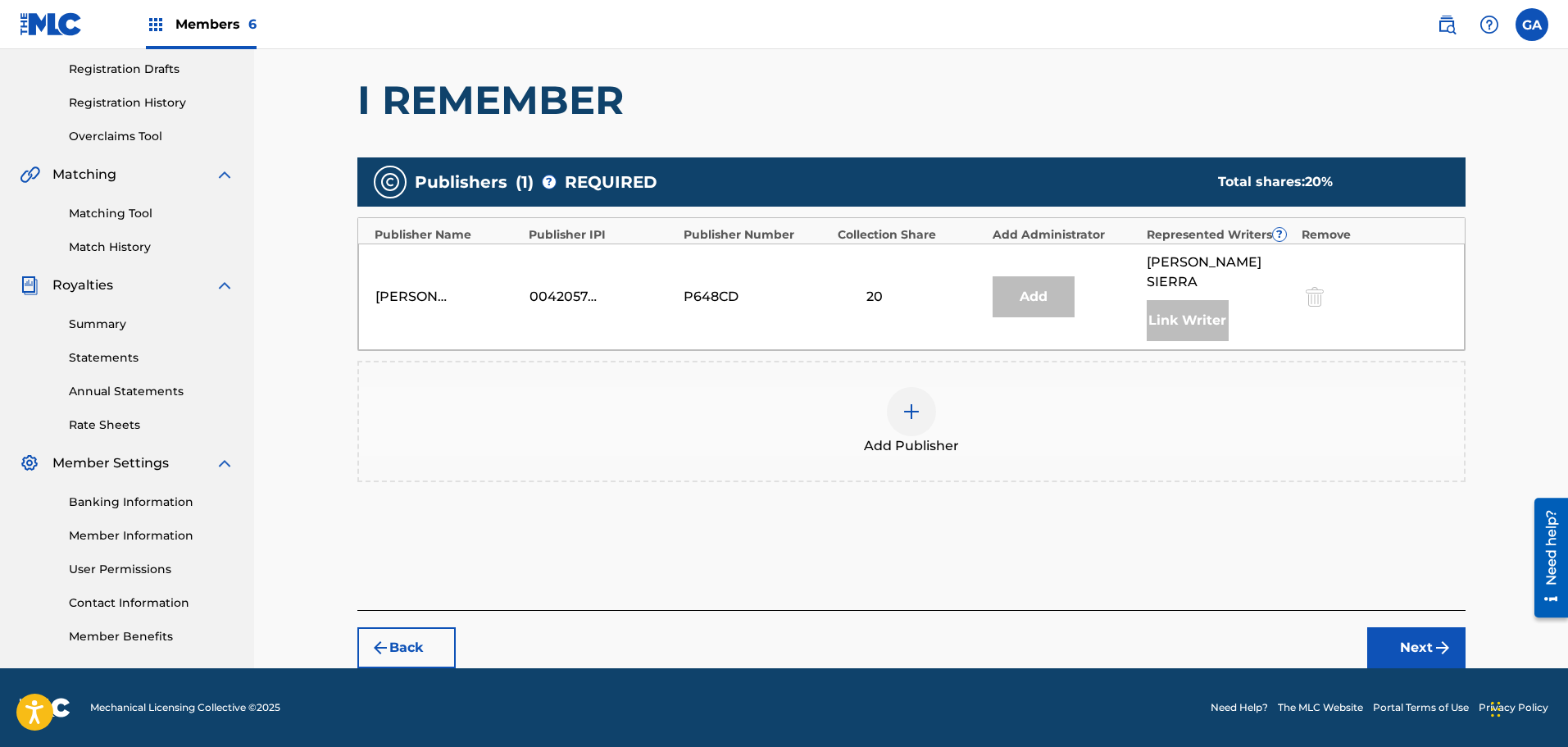
scroll to position [270, 0]
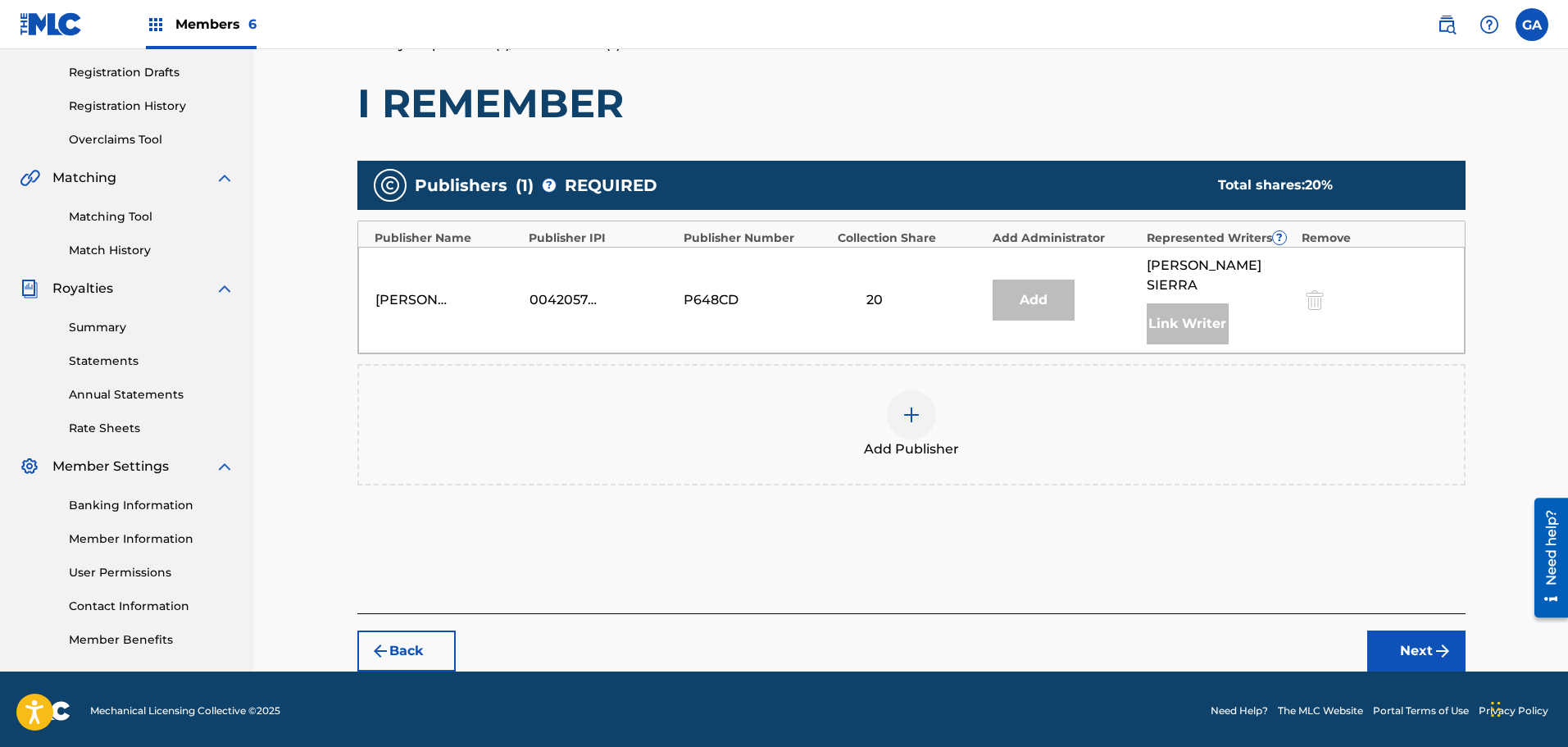
click at [887, 395] on div at bounding box center [911, 414] width 49 height 49
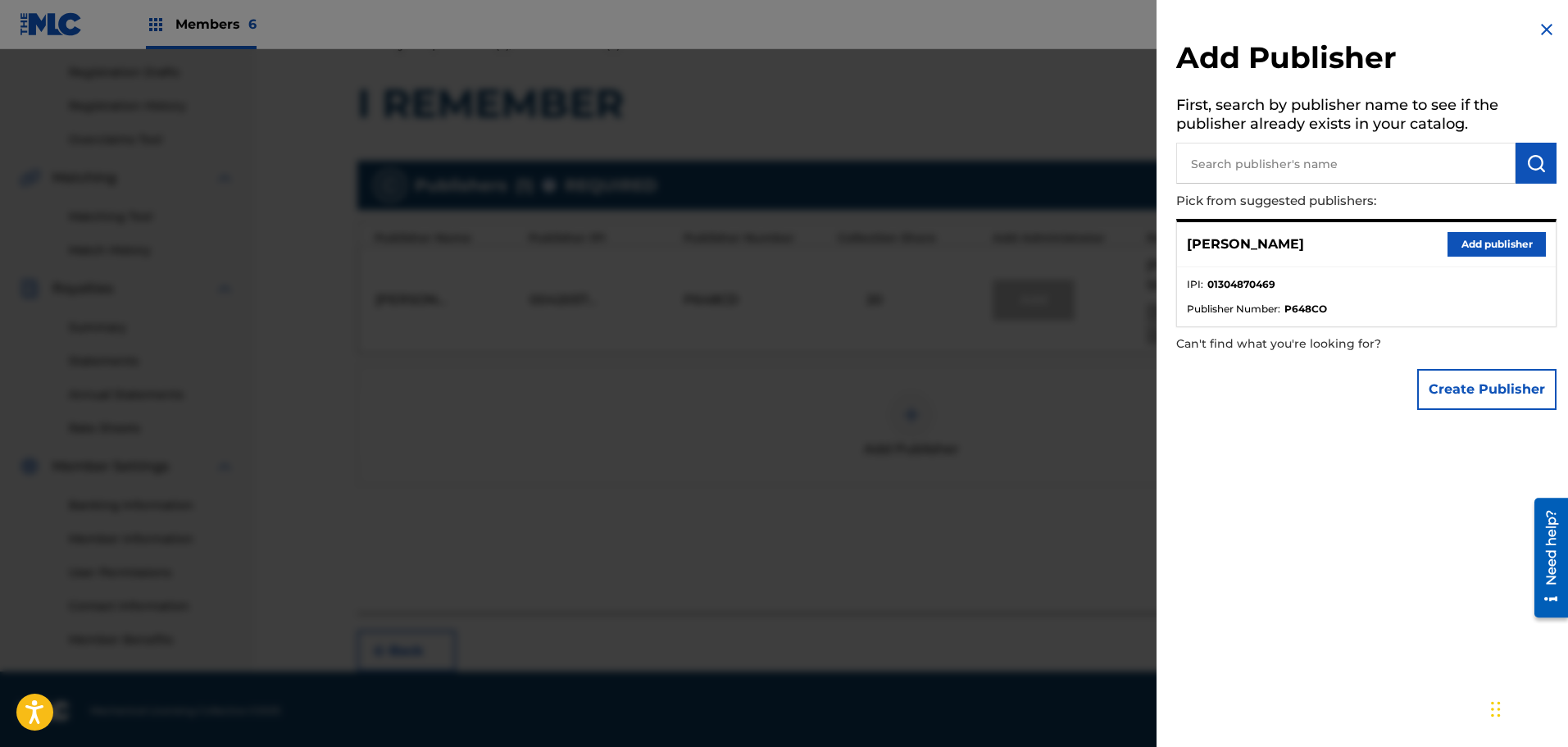
click at [1457, 238] on button "Add publisher" at bounding box center [1497, 244] width 98 height 25
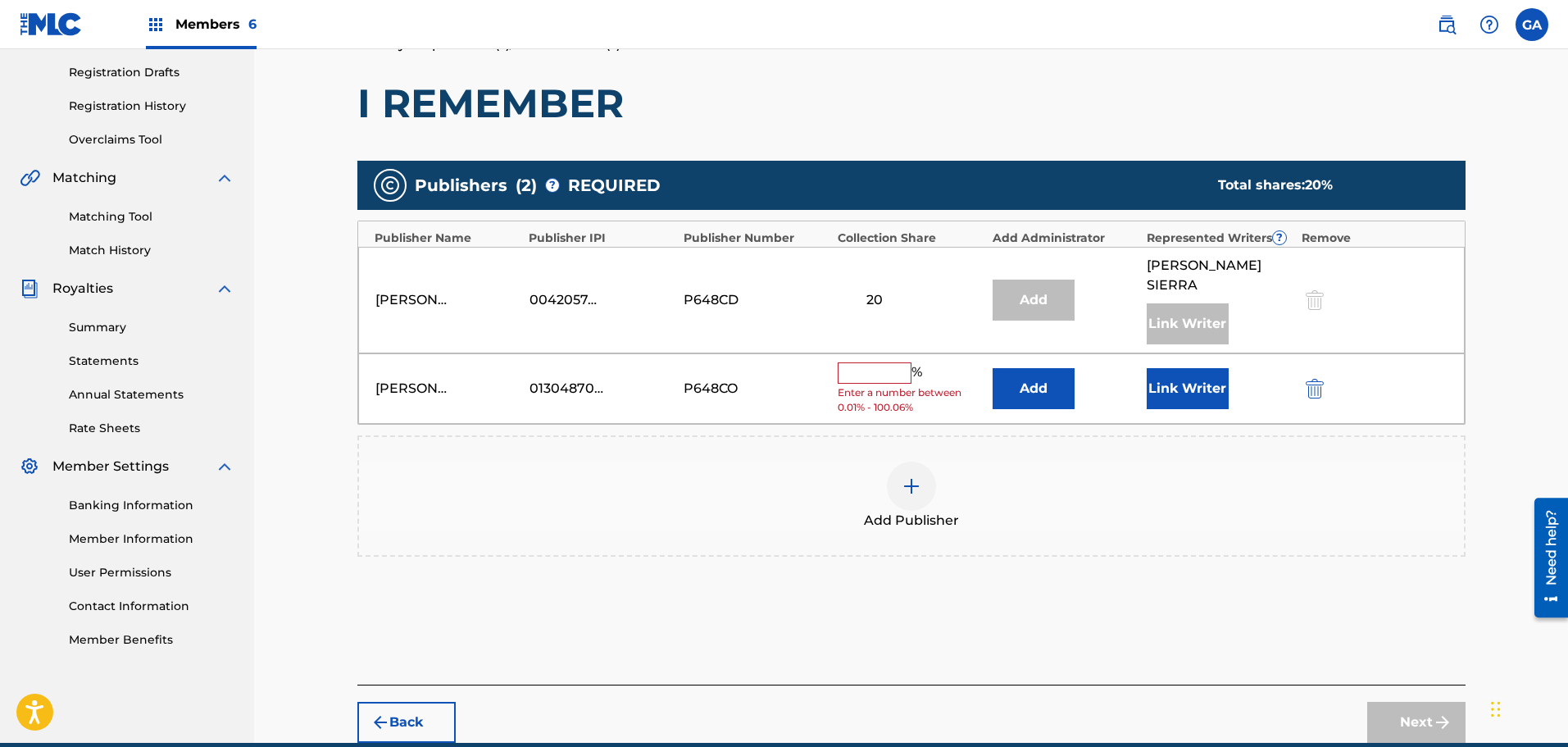
click at [896, 363] on input "text" at bounding box center [875, 373] width 74 height 22
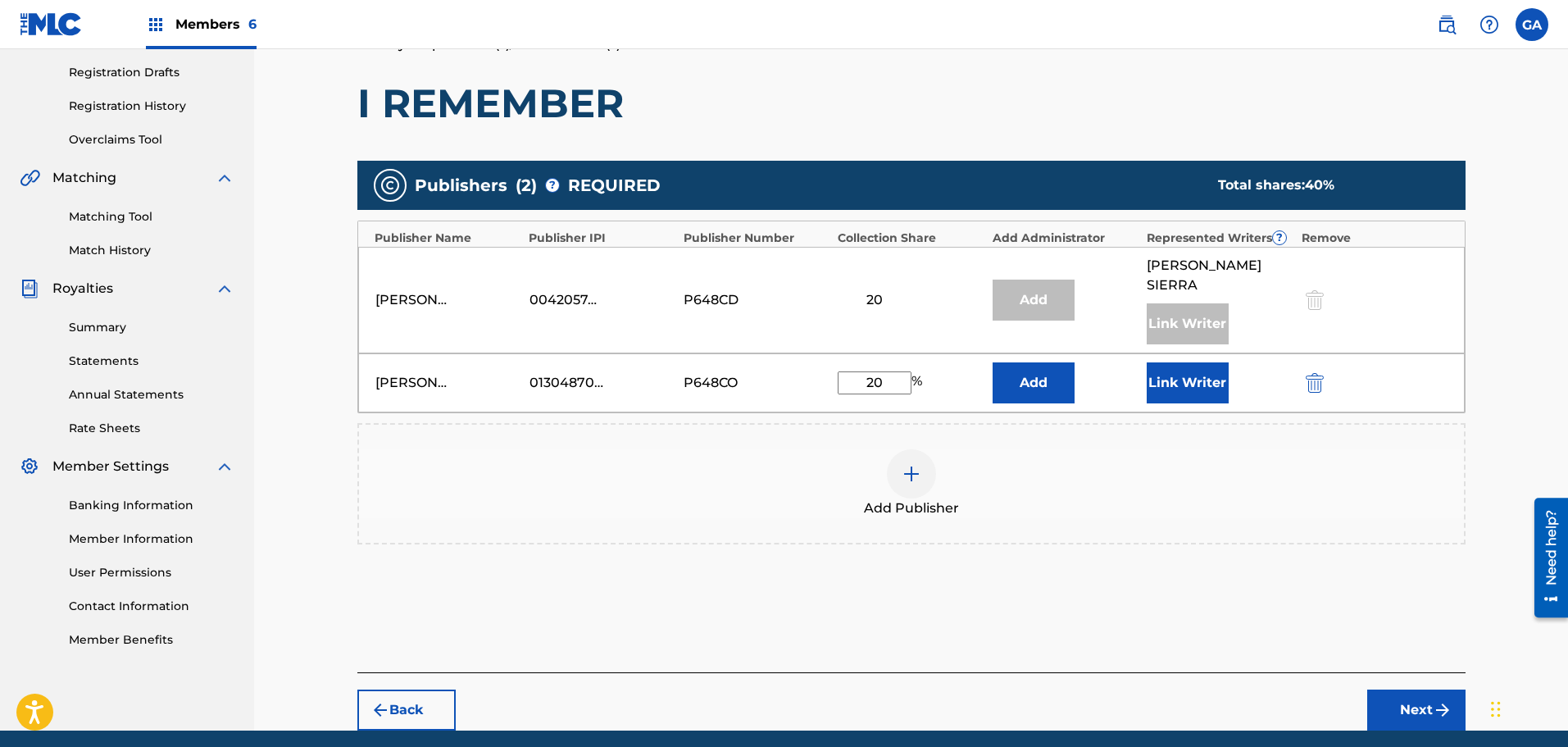
type input "20"
click at [1200, 364] on button "Link Writer" at bounding box center [1187, 383] width 82 height 41
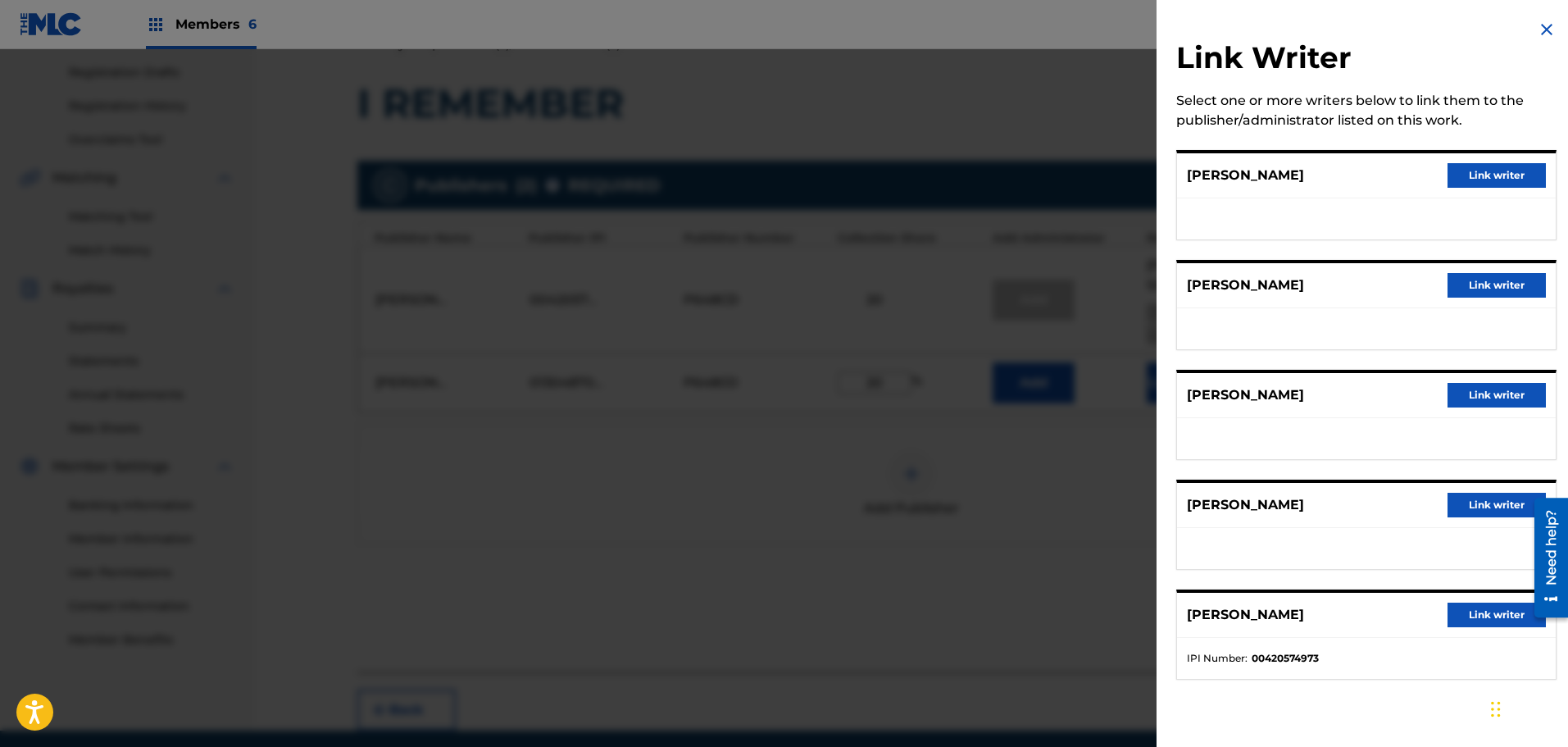
click at [1495, 507] on button "Link writer" at bounding box center [1497, 505] width 98 height 25
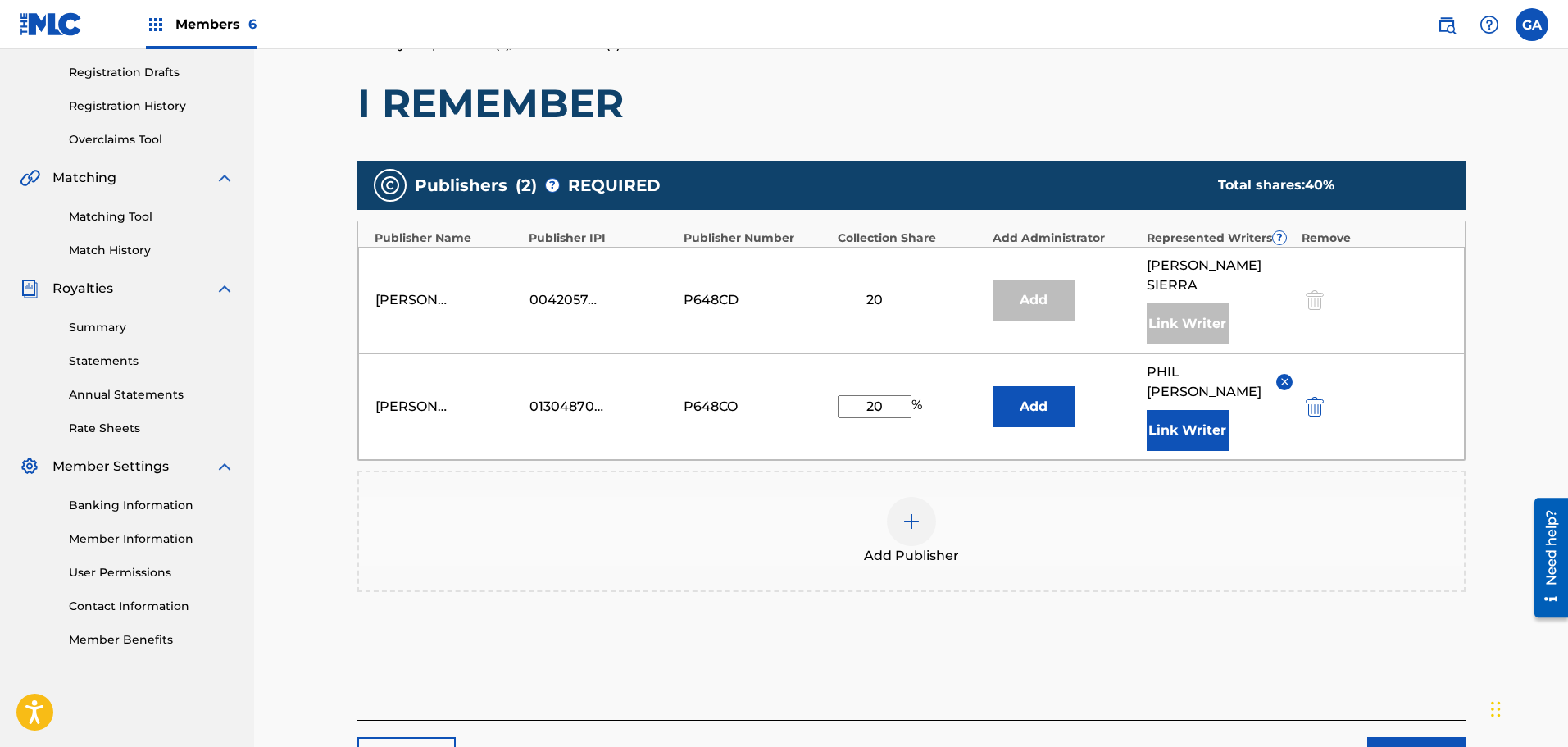
click at [1443, 746] on img "submit" at bounding box center [1442, 757] width 20 height 20
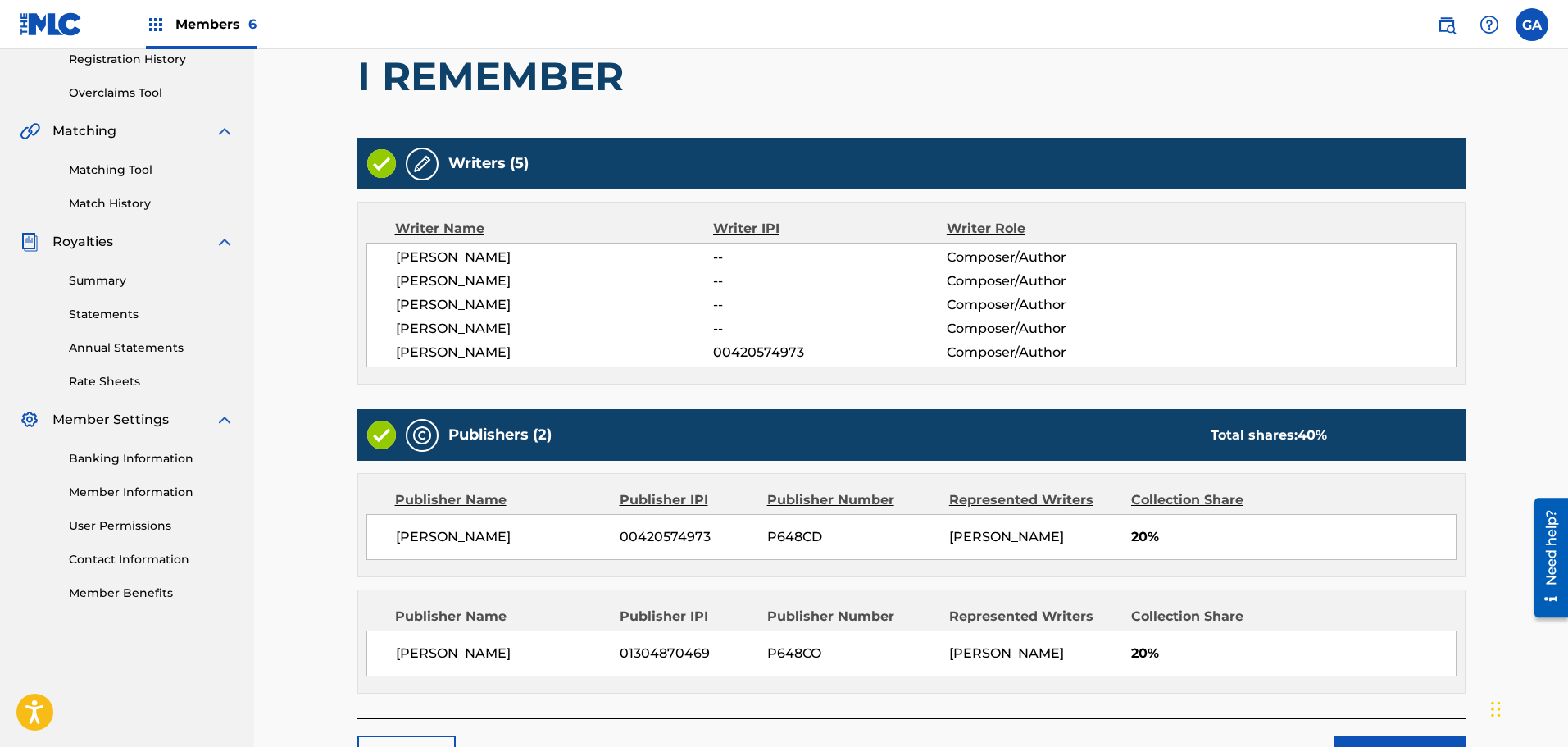
scroll to position [425, 0]
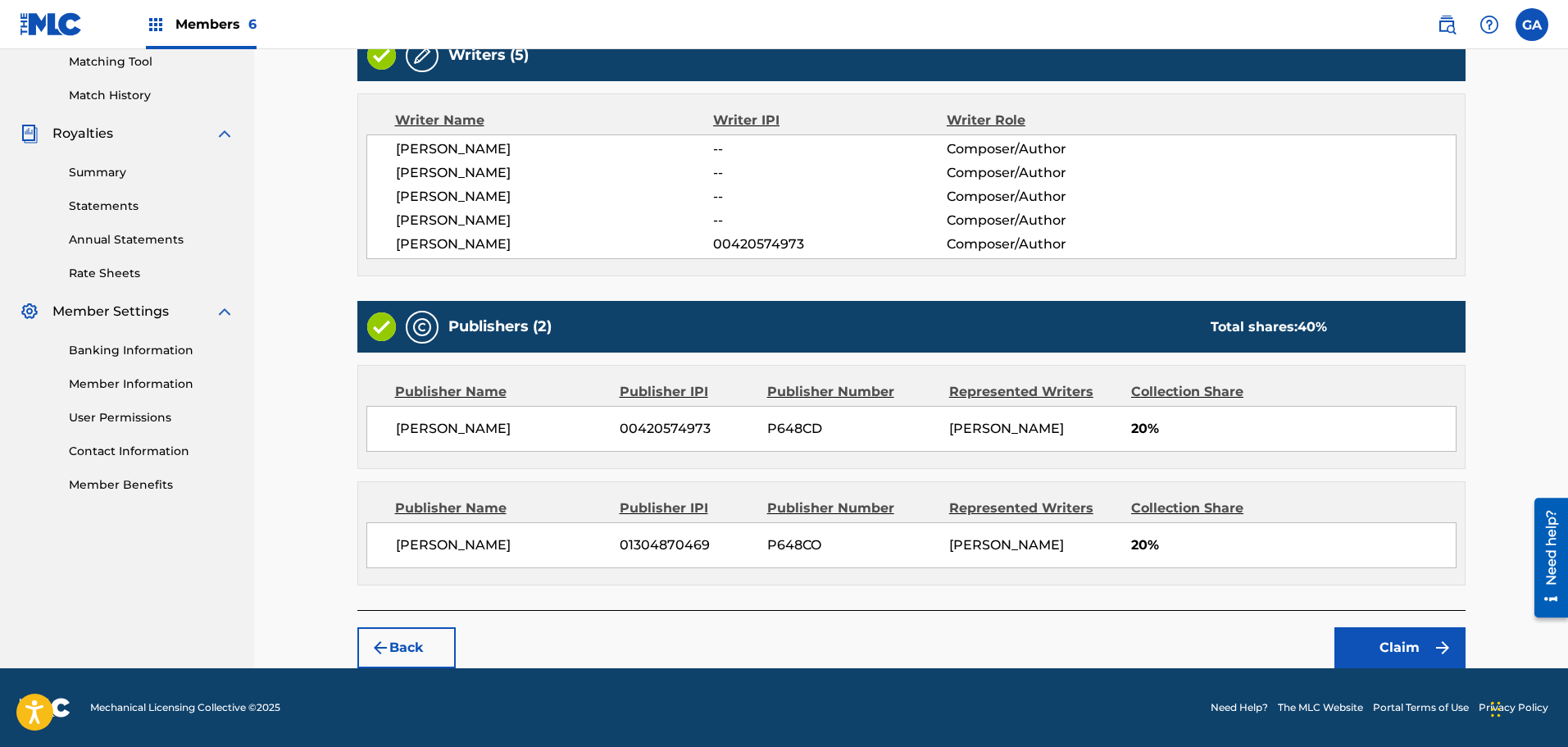
click at [1385, 649] on button "Claim" at bounding box center [1400, 648] width 131 height 41
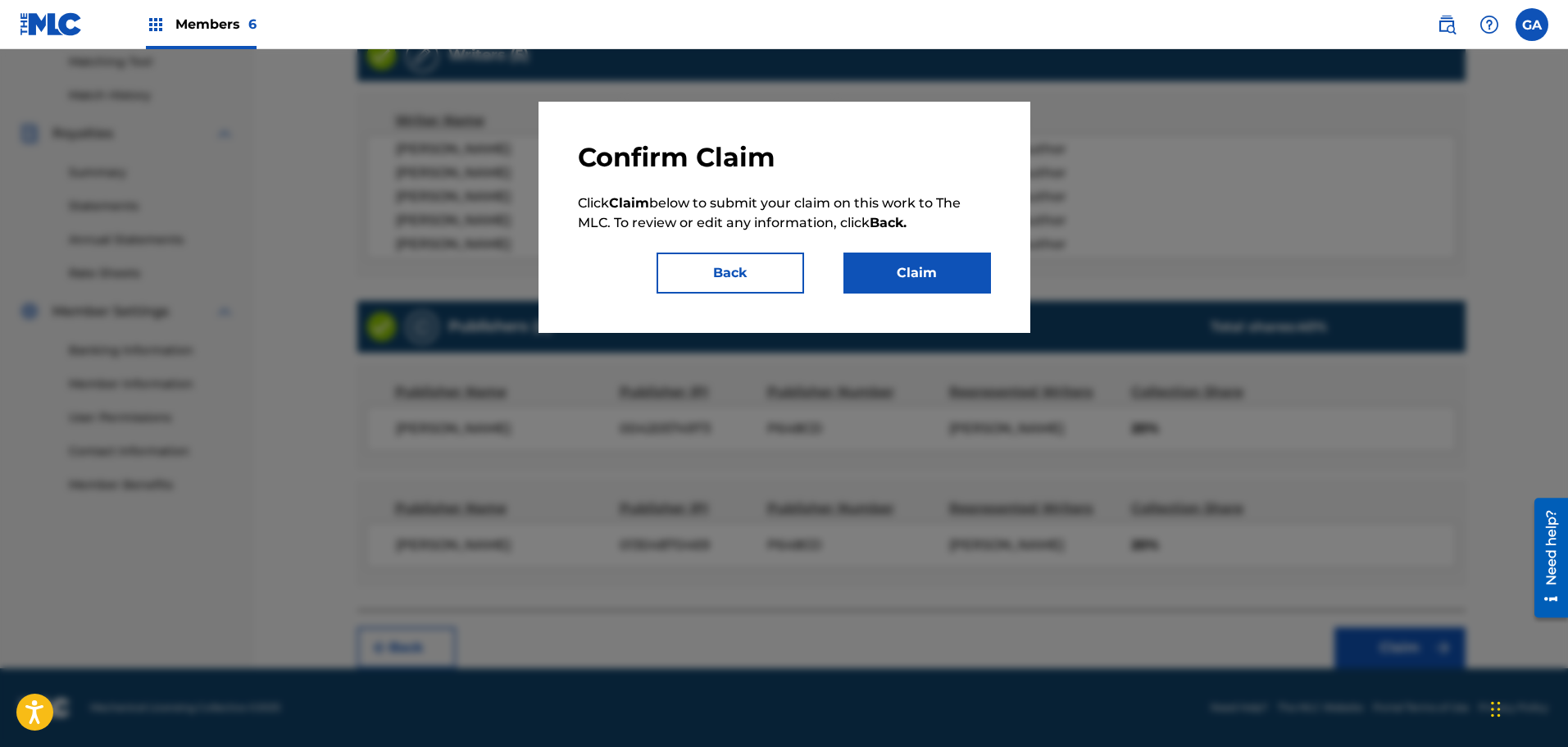
click at [904, 280] on button "Claim" at bounding box center [916, 273] width 147 height 41
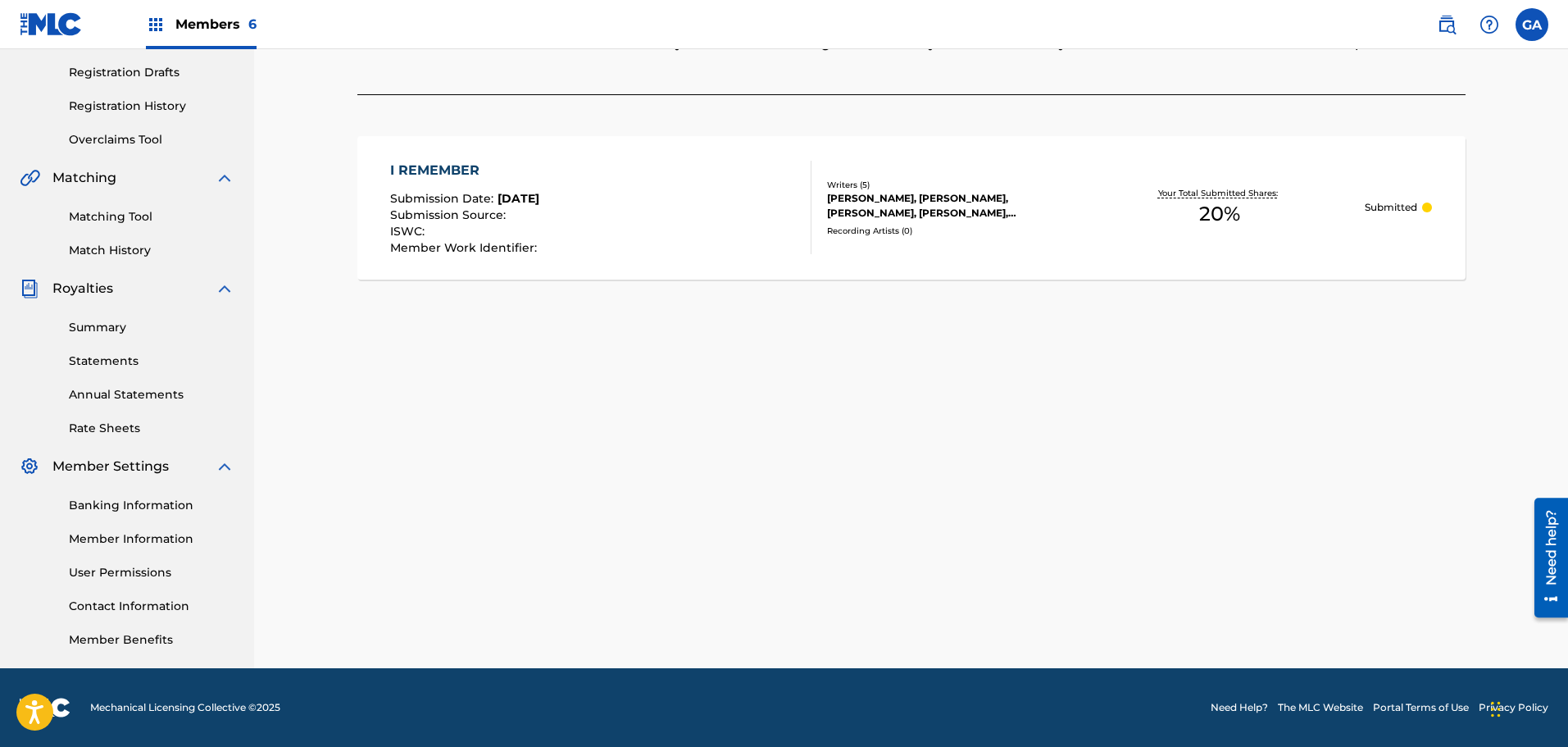
scroll to position [0, 0]
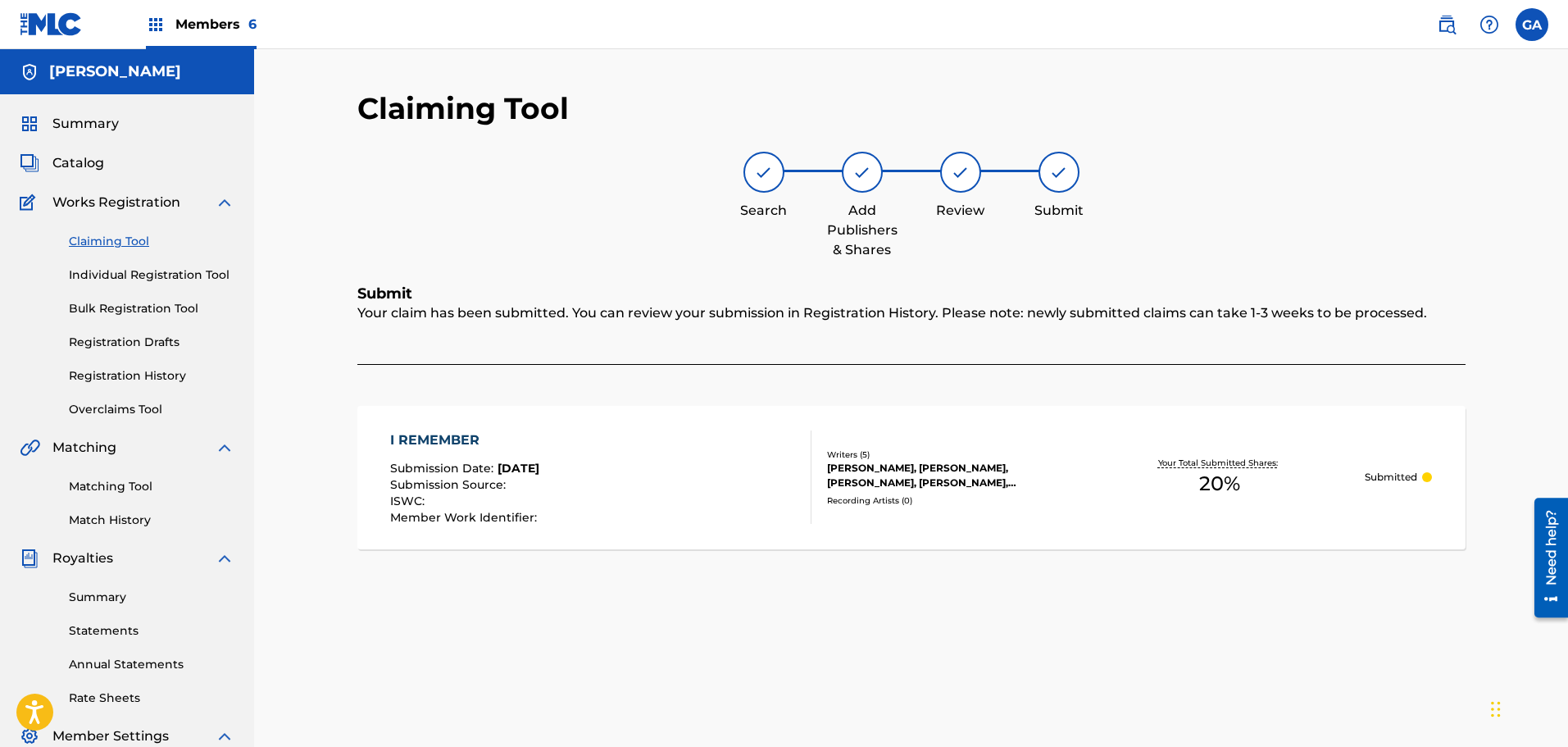
click at [111, 232] on div "Claiming Tool Individual Registration Tool Bulk Registration Tool Registration …" at bounding box center [127, 315] width 214 height 206
click at [113, 243] on link "Claiming Tool" at bounding box center [152, 241] width 165 height 17
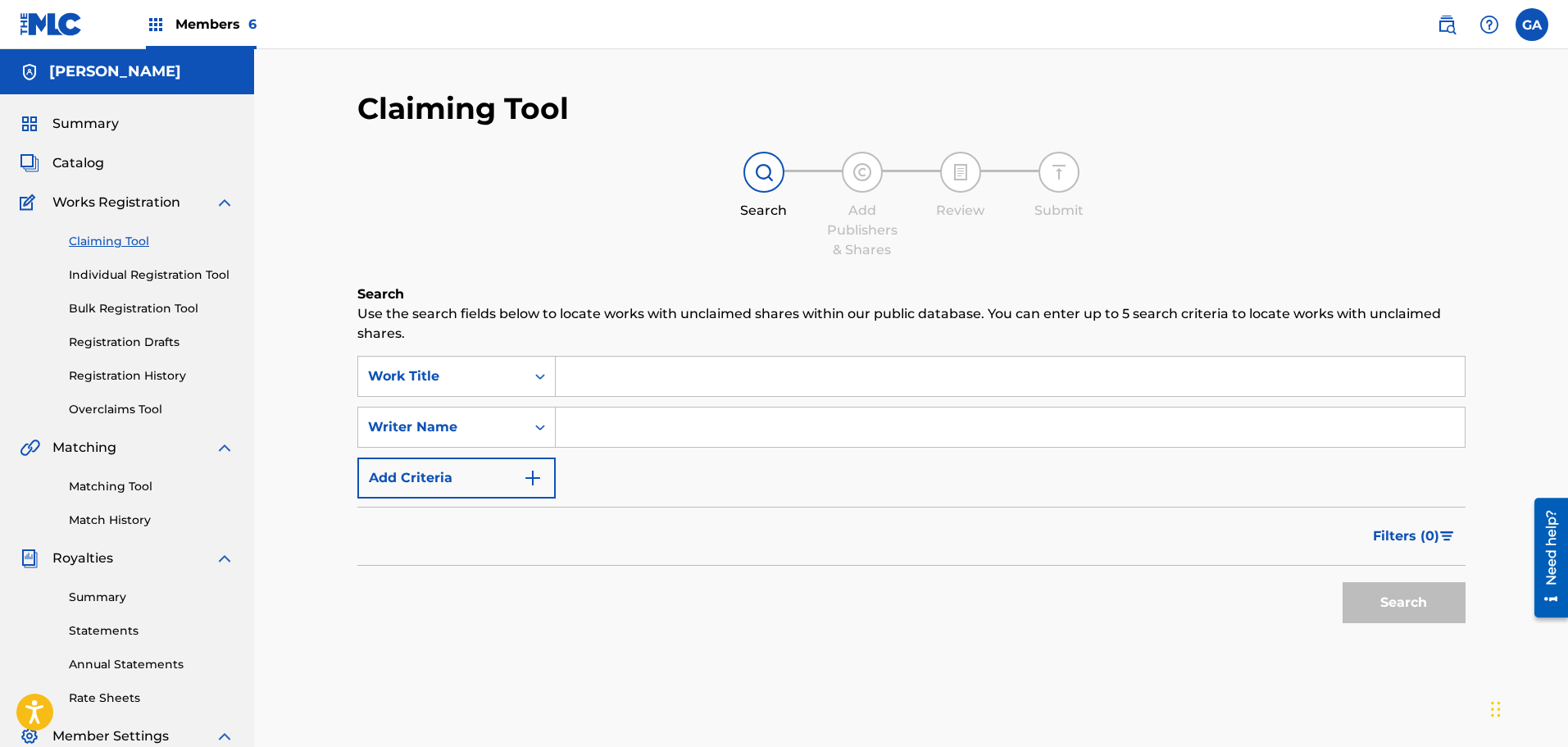
click at [584, 383] on input "Search Form" at bounding box center [1010, 377] width 909 height 40
type input "malintentions"
type input "sierra"
click at [1342, 582] on button "Search" at bounding box center [1404, 603] width 123 height 41
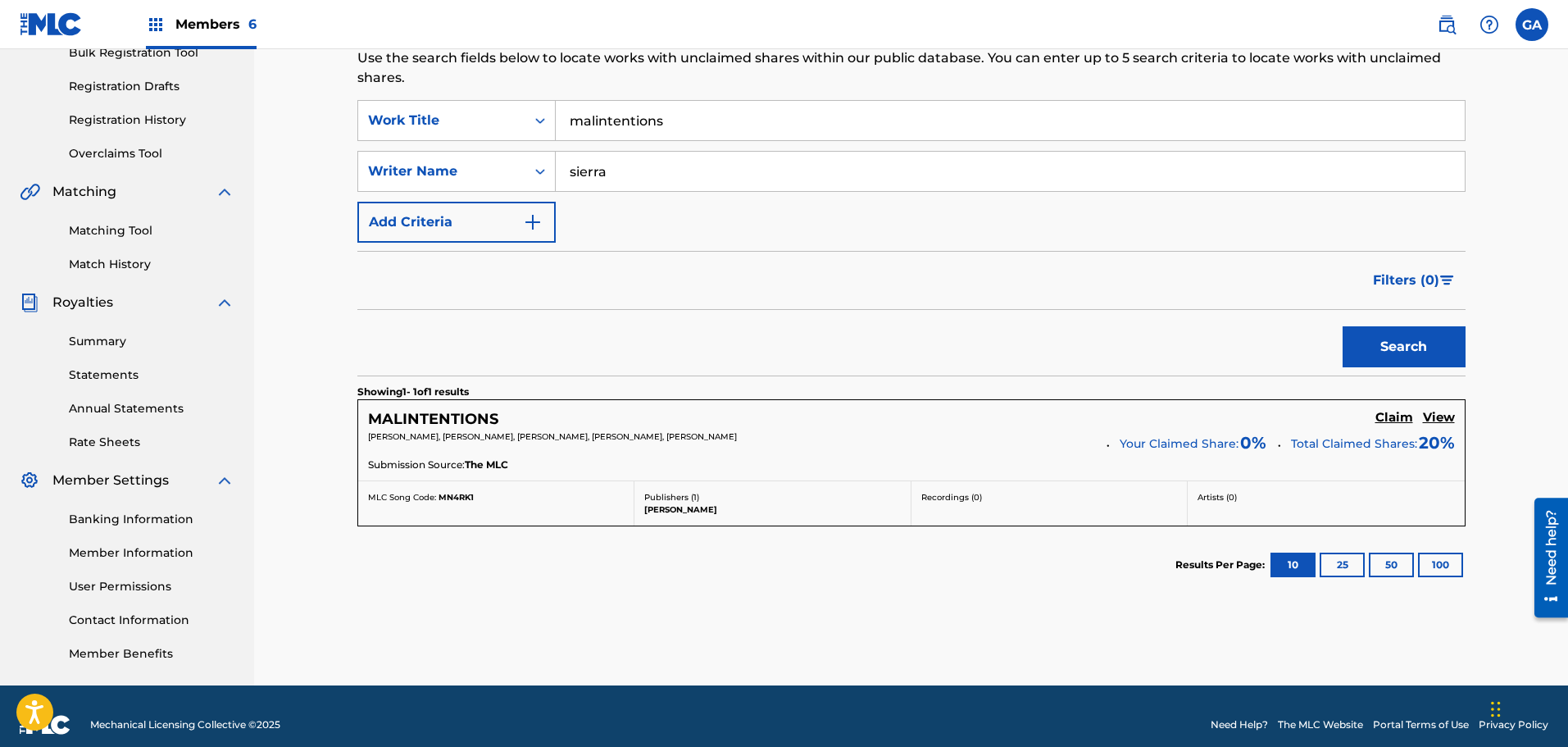
scroll to position [273, 0]
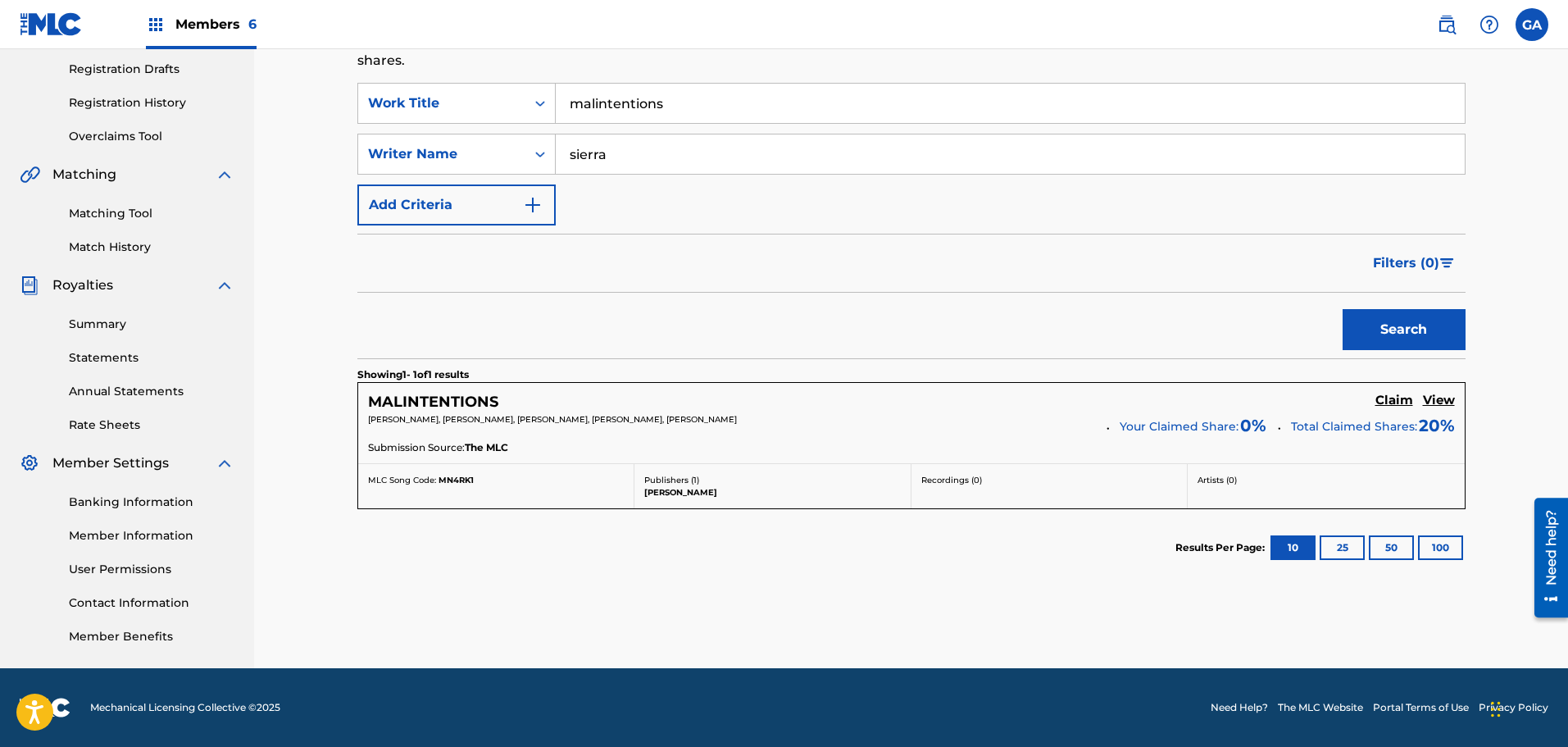
click at [1402, 394] on h5 "Claim" at bounding box center [1394, 401] width 38 height 16
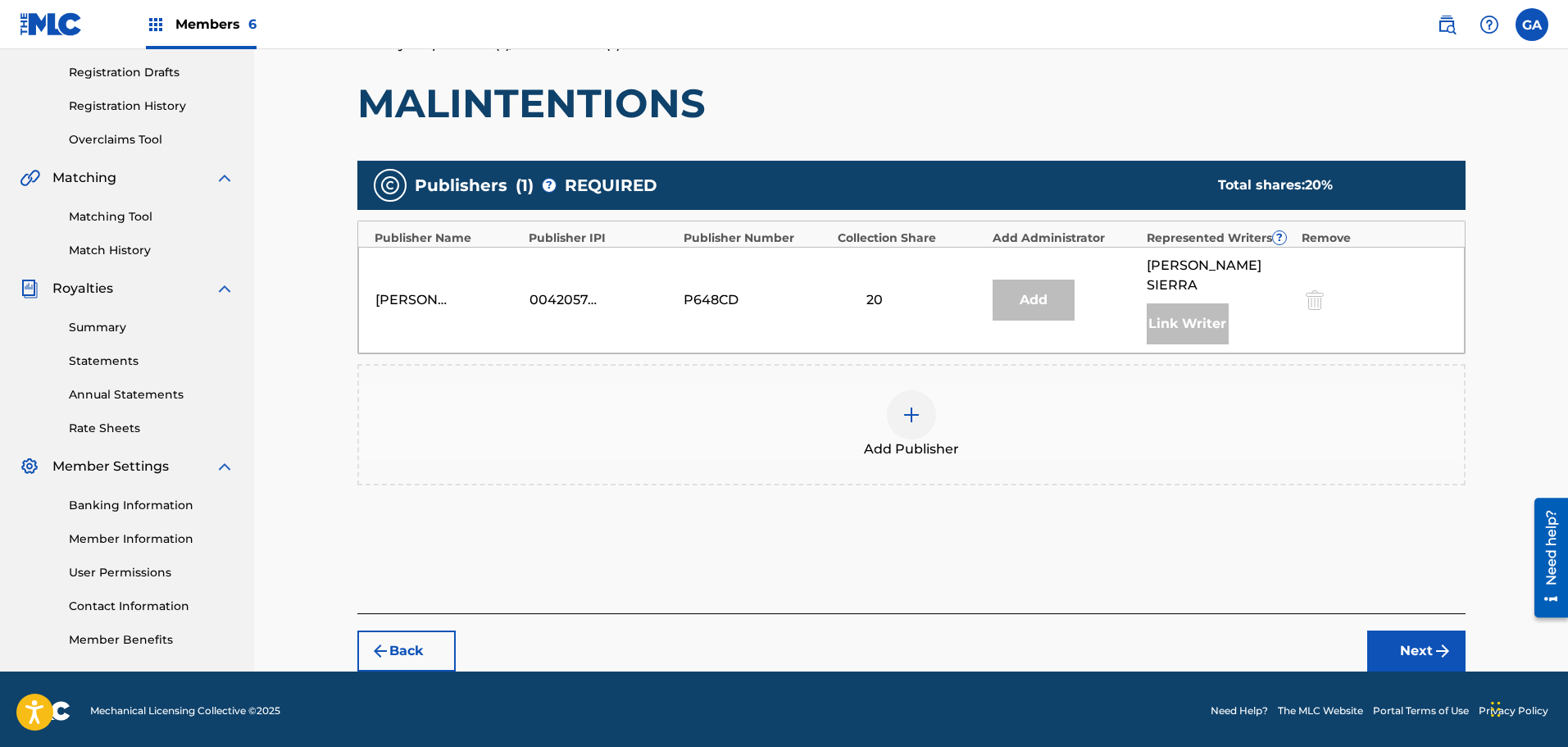
click at [915, 405] on img at bounding box center [911, 414] width 20 height 20
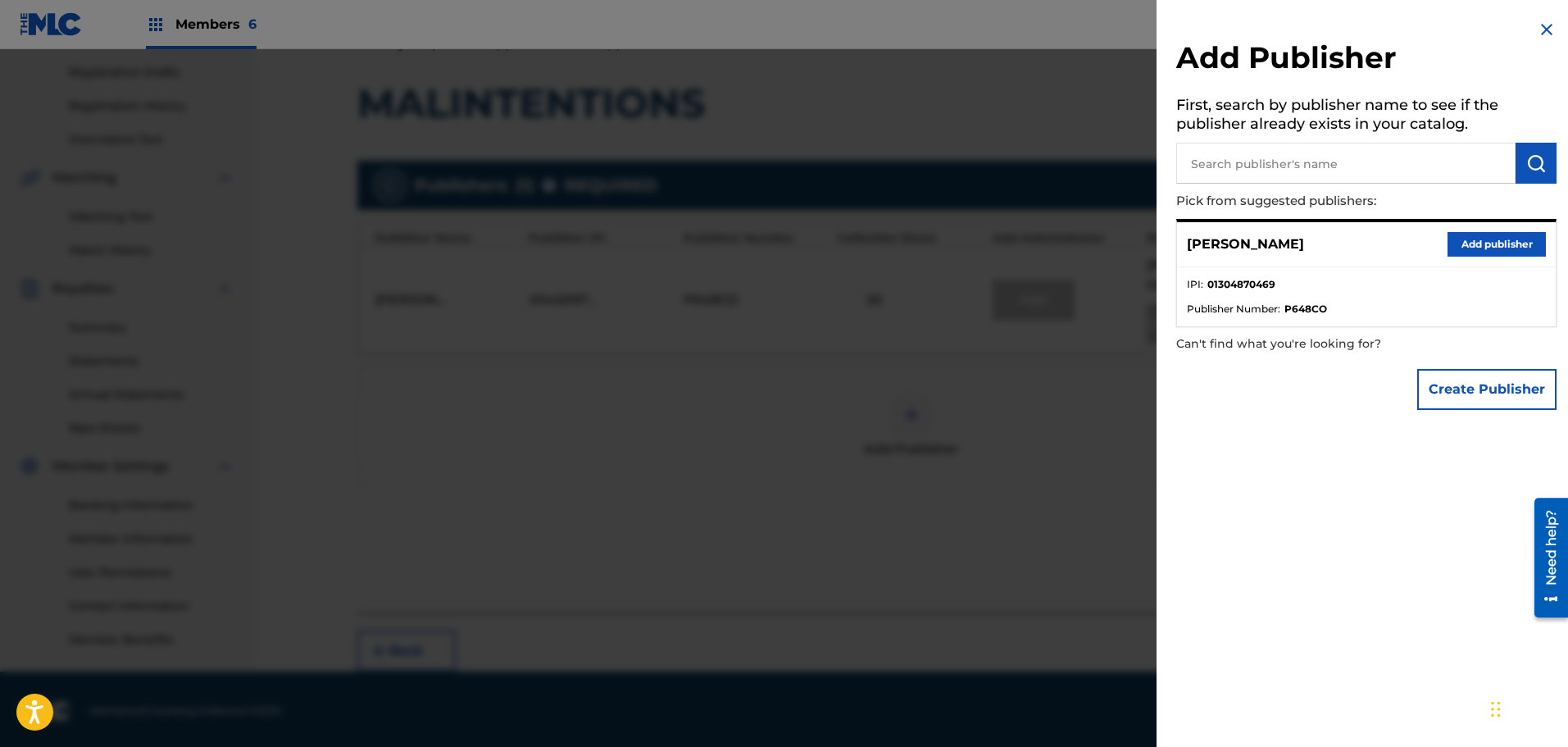
click at [1499, 241] on button "Add publisher" at bounding box center [1497, 244] width 98 height 25
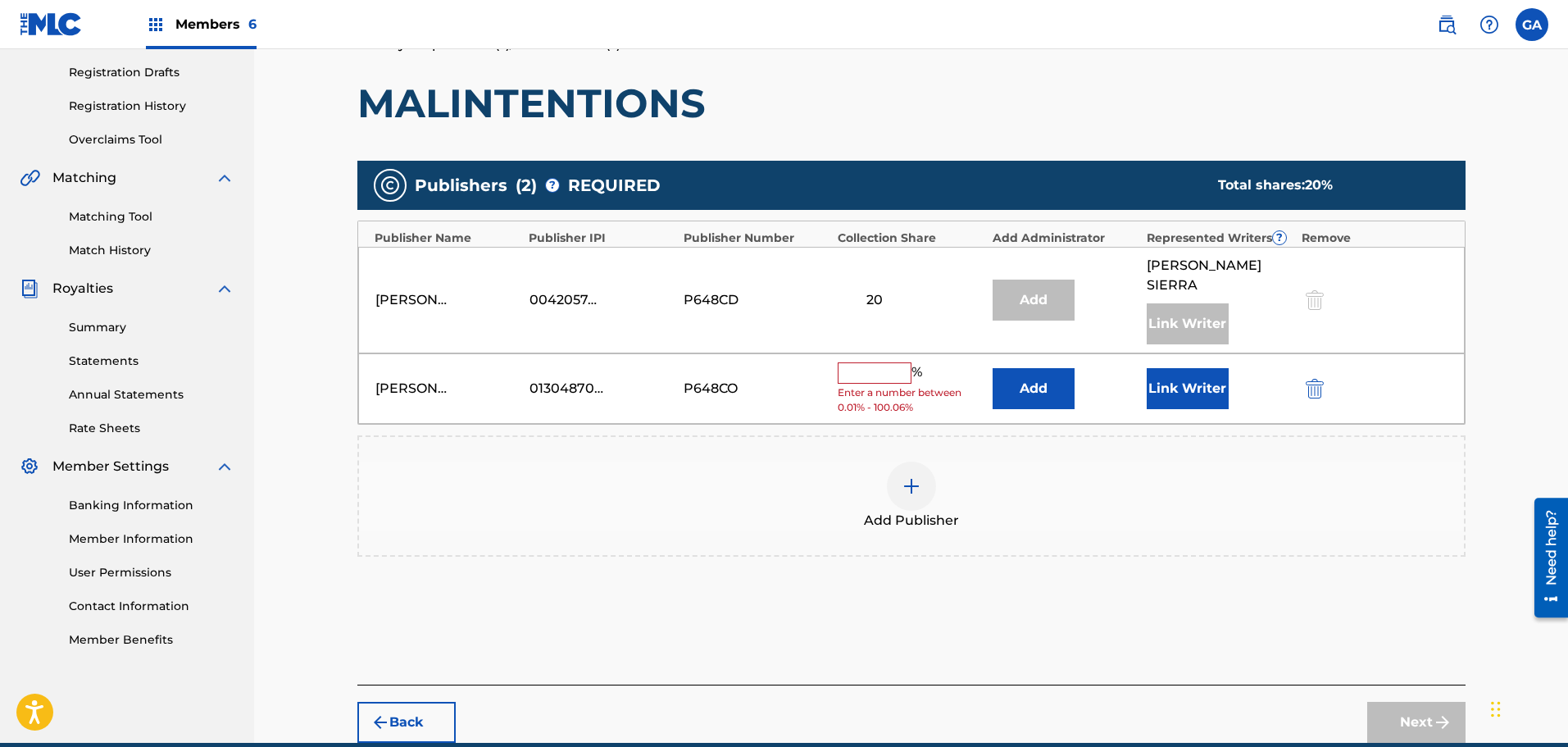
click at [872, 363] on input "text" at bounding box center [875, 373] width 74 height 22
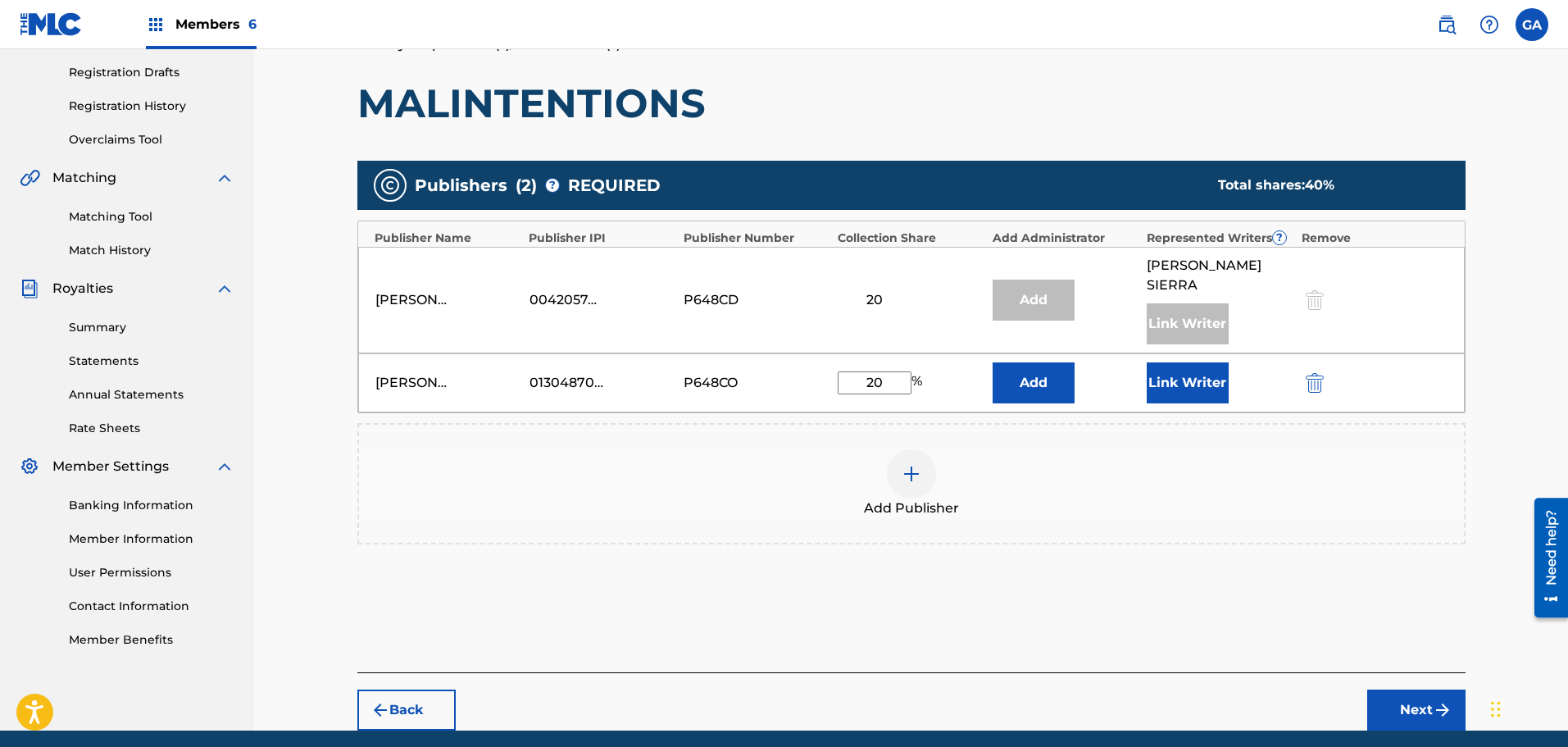
type input "20"
click at [1181, 372] on button "Link Writer" at bounding box center [1187, 383] width 82 height 41
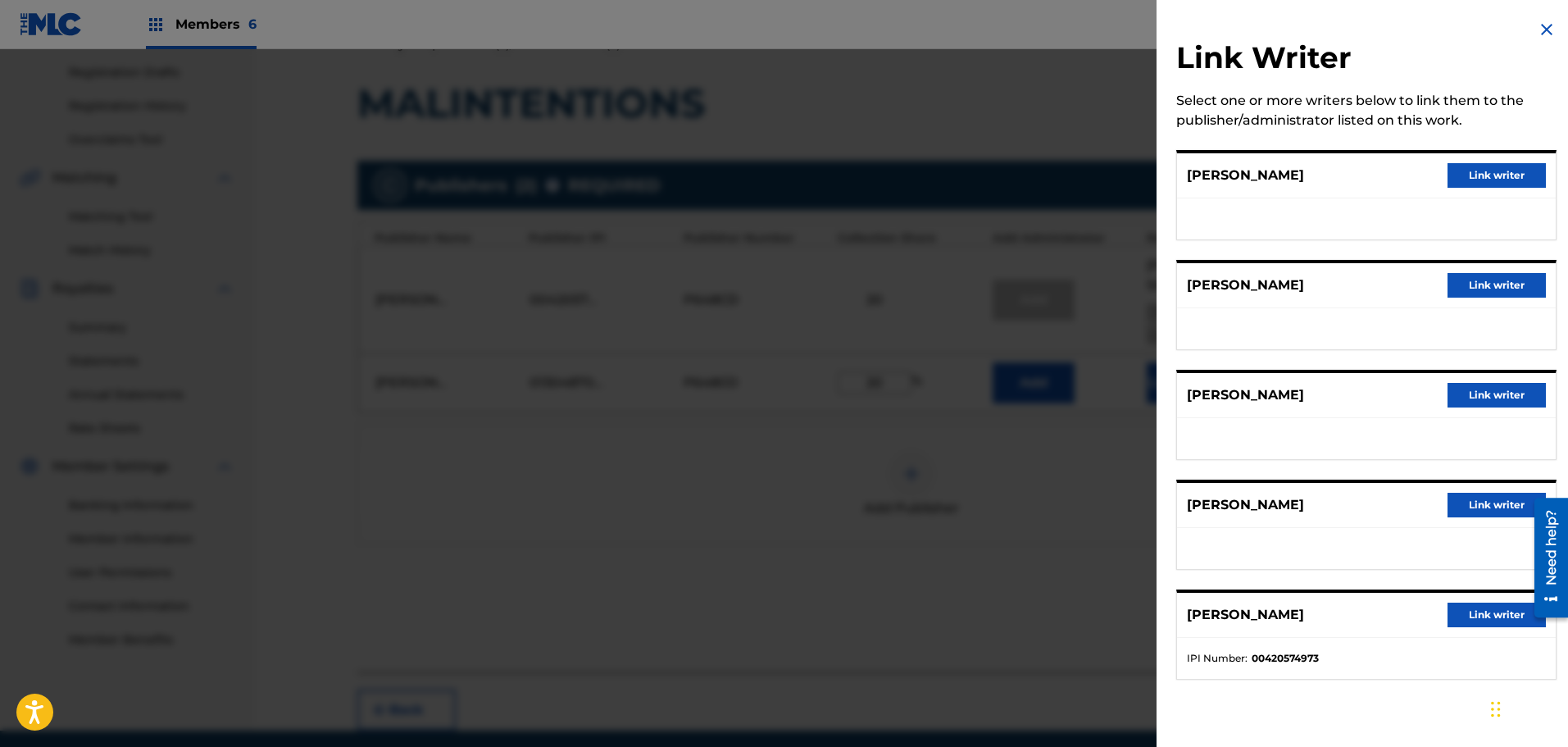
click at [1510, 513] on button "Link writer" at bounding box center [1497, 505] width 98 height 25
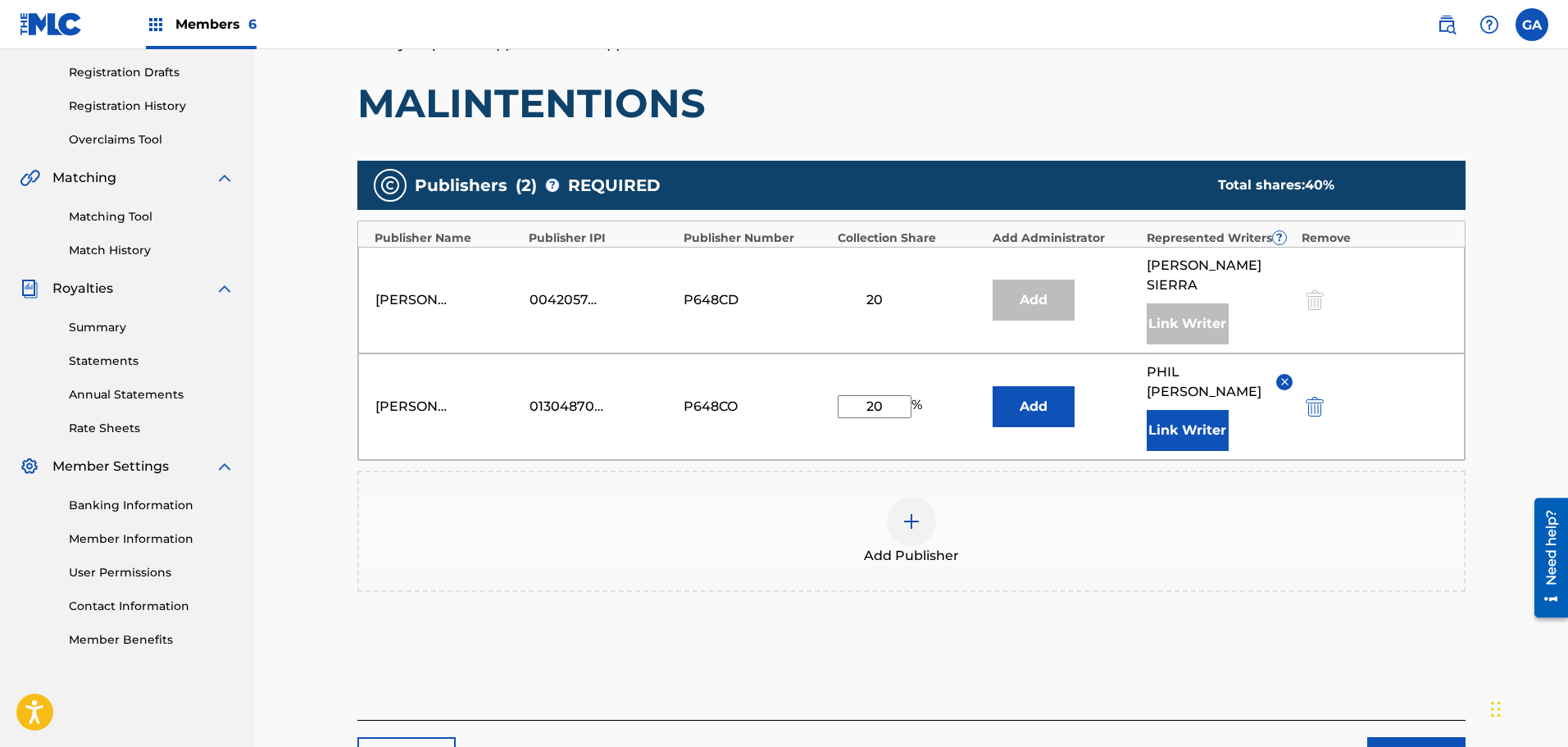
scroll to position [340, 0]
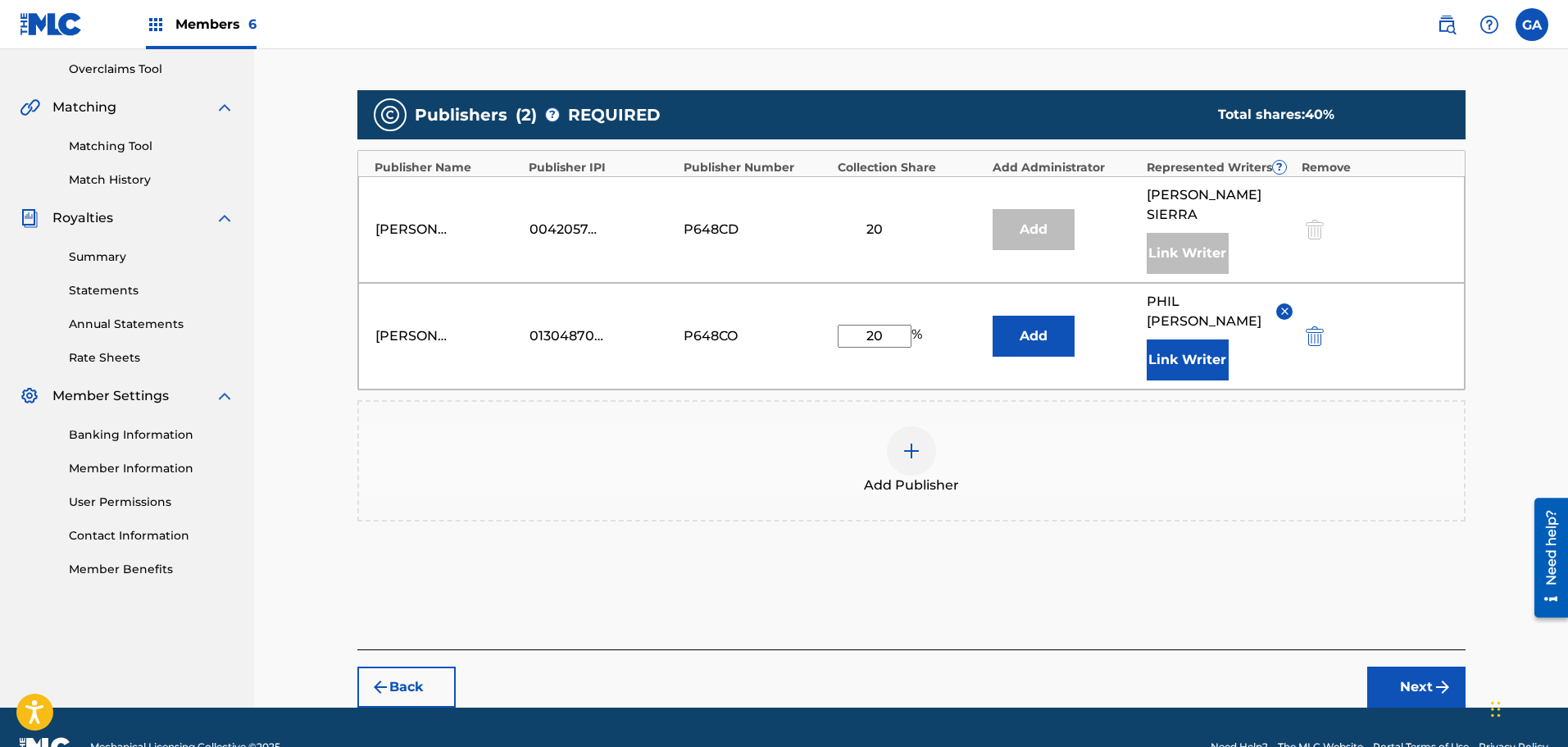
click at [1429, 667] on button "Next" at bounding box center [1416, 688] width 98 height 41
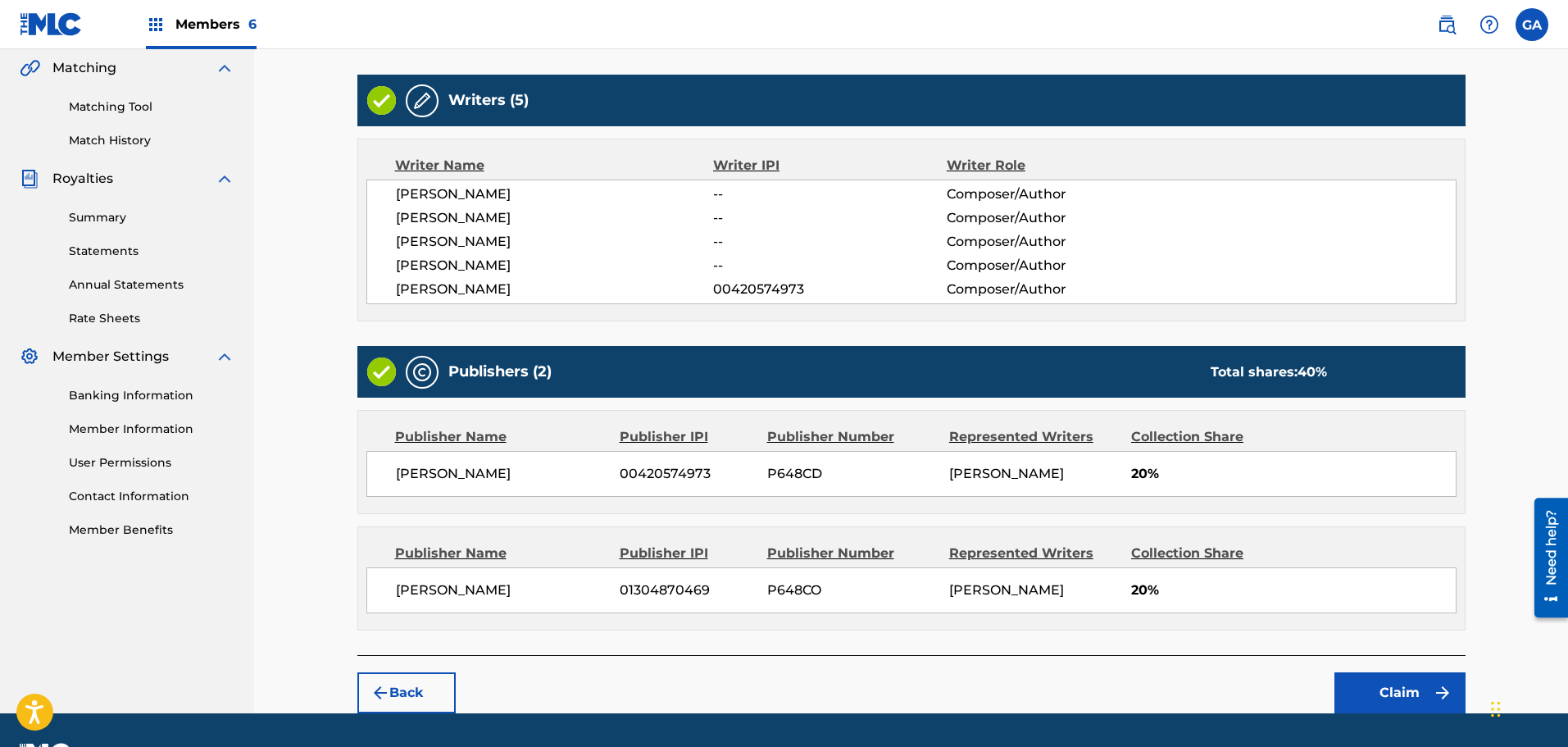
scroll to position [425, 0]
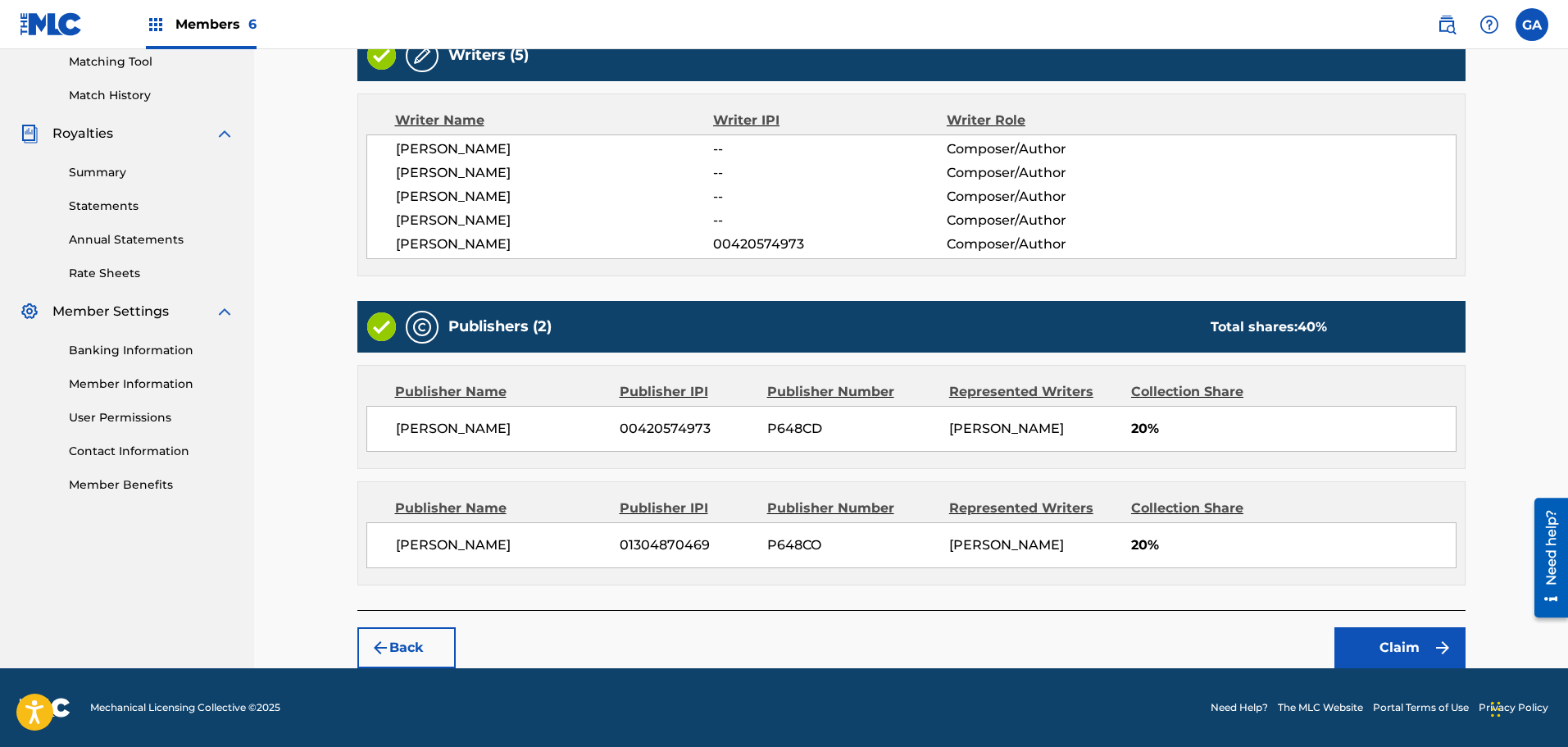
click at [1379, 633] on button "Claim" at bounding box center [1400, 648] width 131 height 41
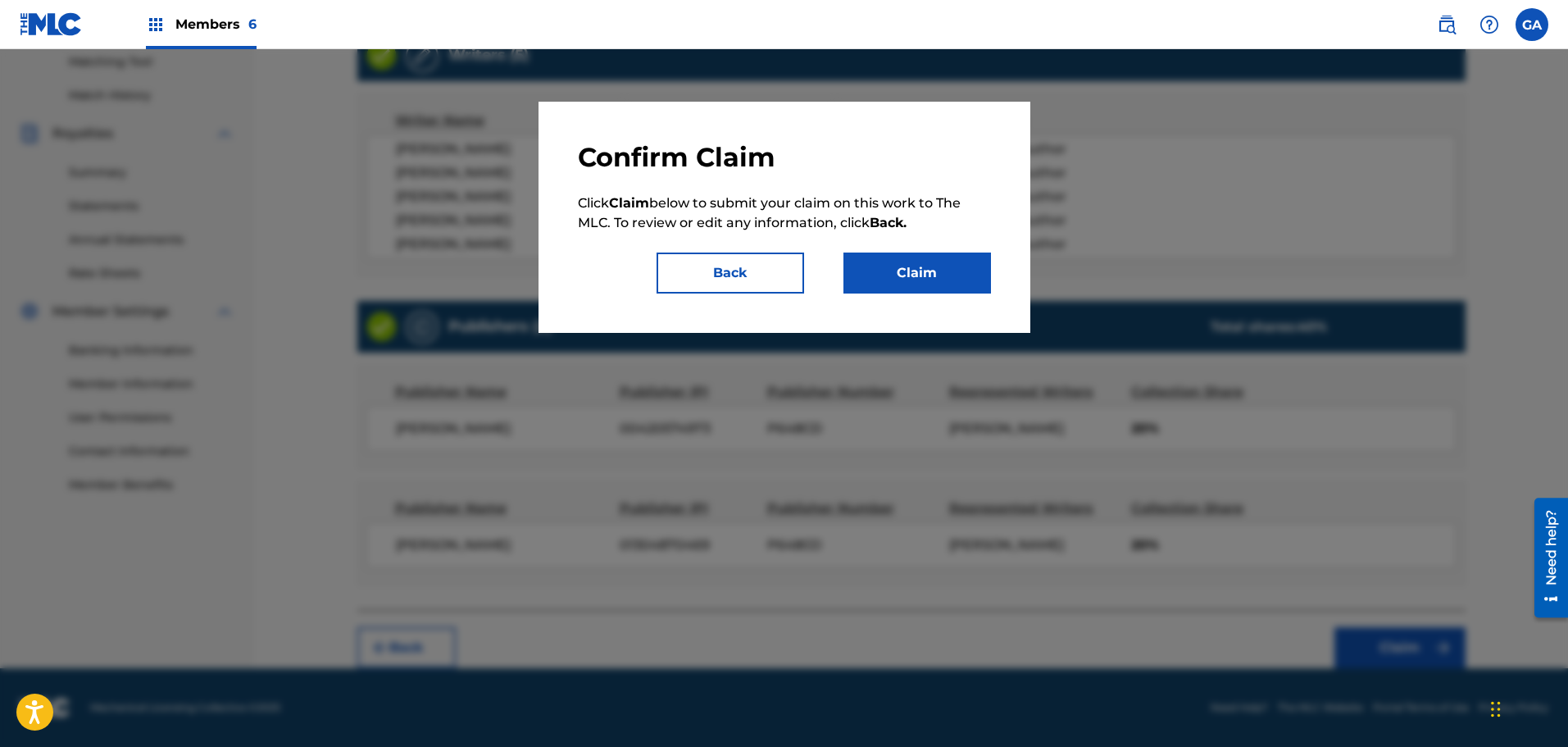
click at [965, 285] on button "Claim" at bounding box center [916, 273] width 147 height 41
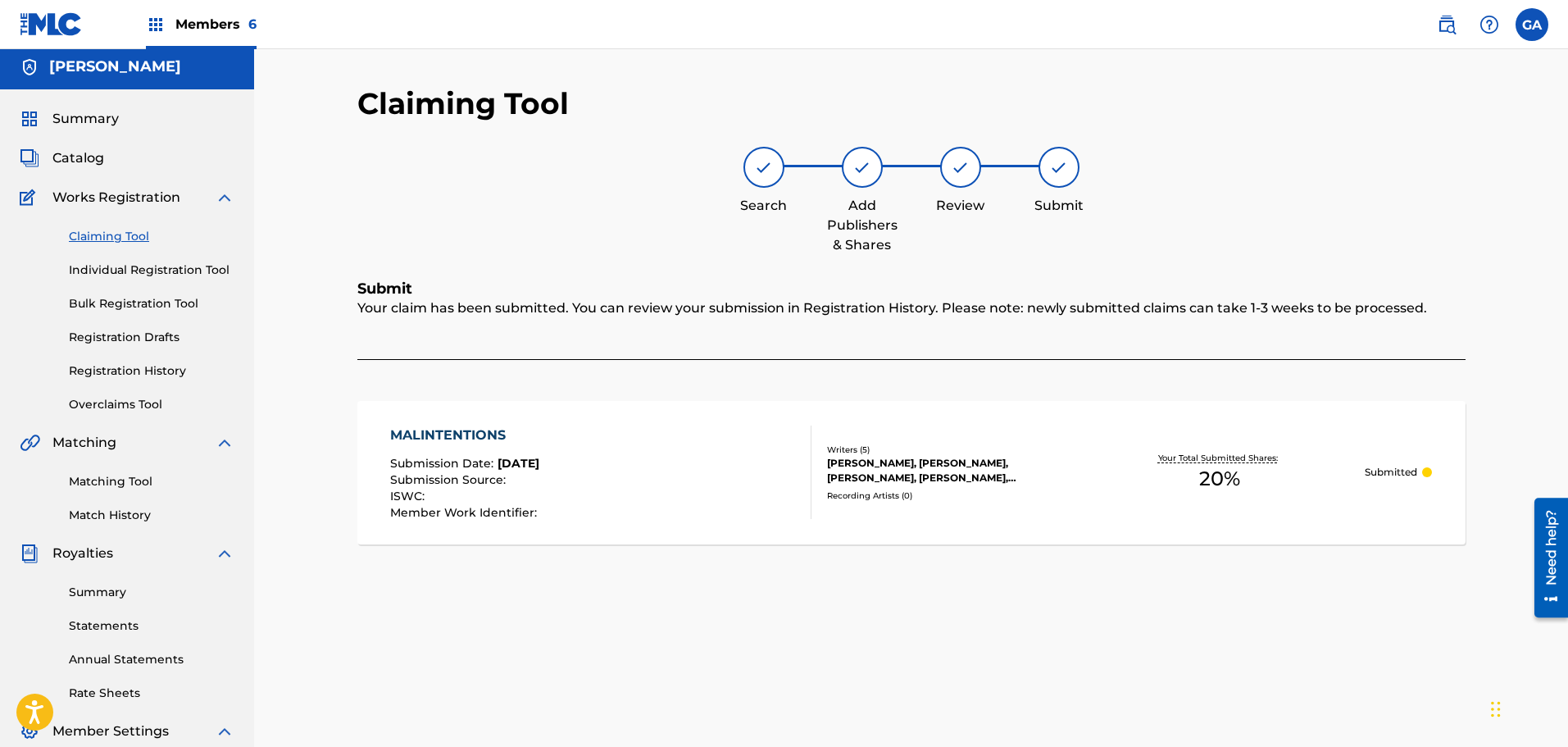
scroll to position [0, 0]
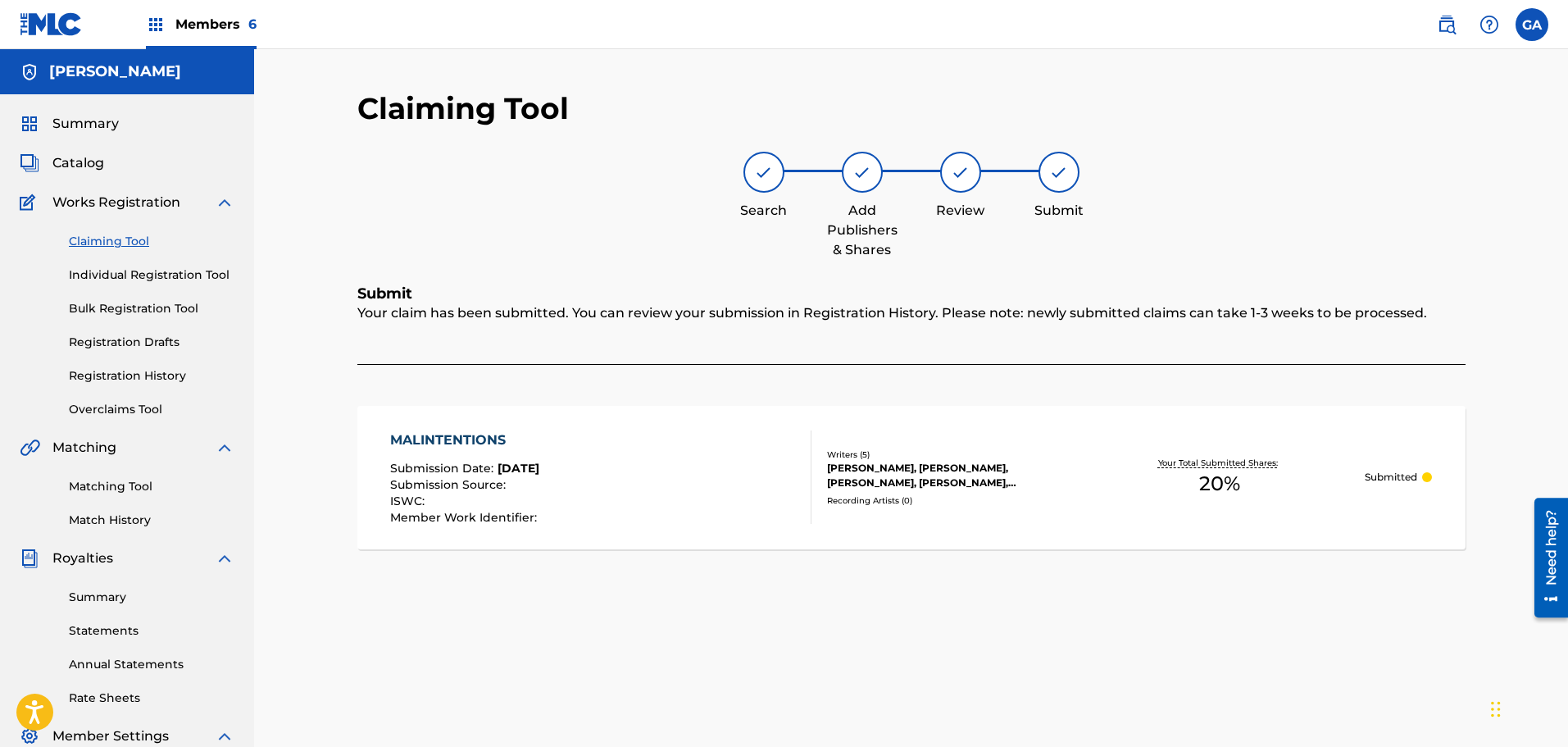
click at [130, 240] on link "Claiming Tool" at bounding box center [152, 241] width 165 height 17
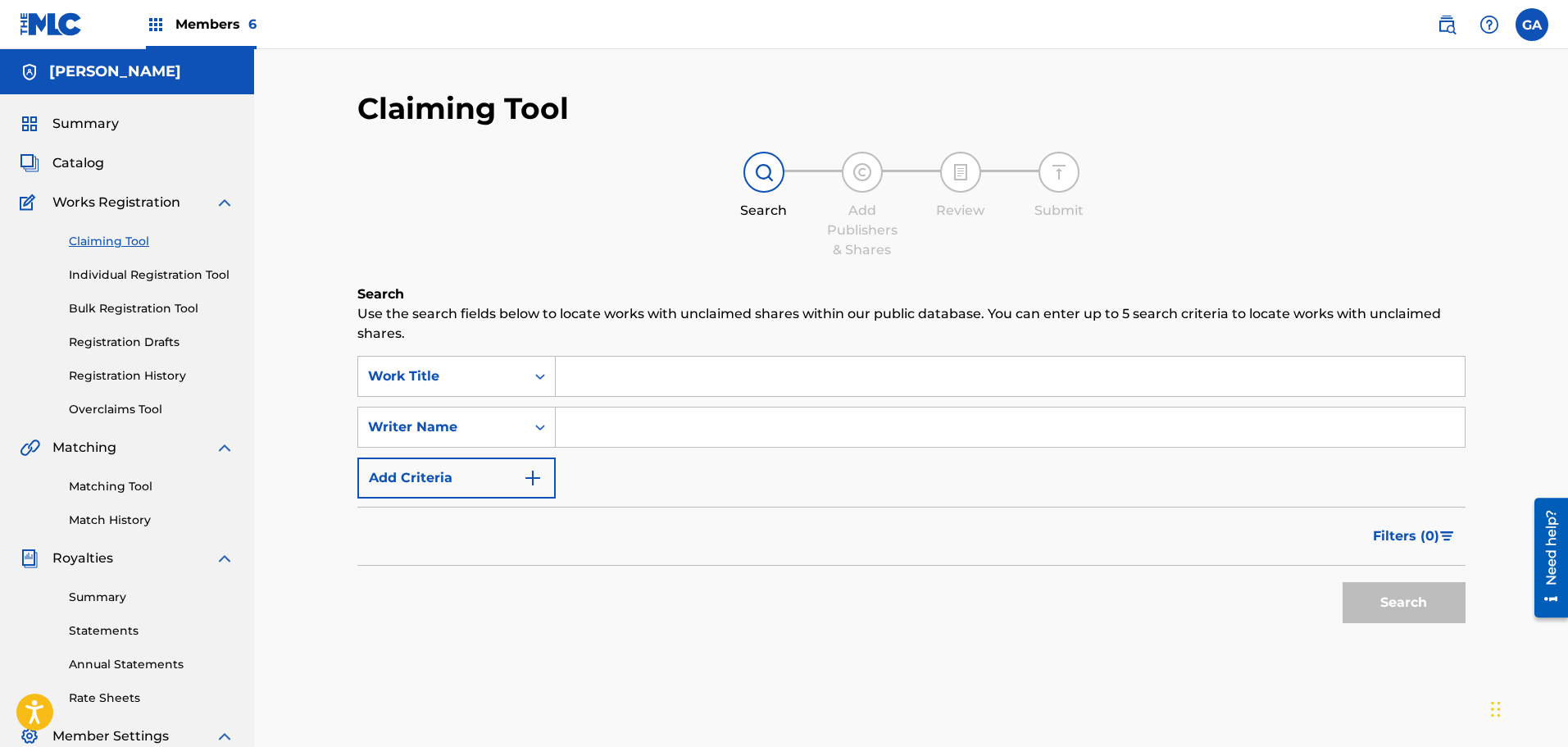
click at [595, 373] on input "Search Form" at bounding box center [1010, 377] width 909 height 40
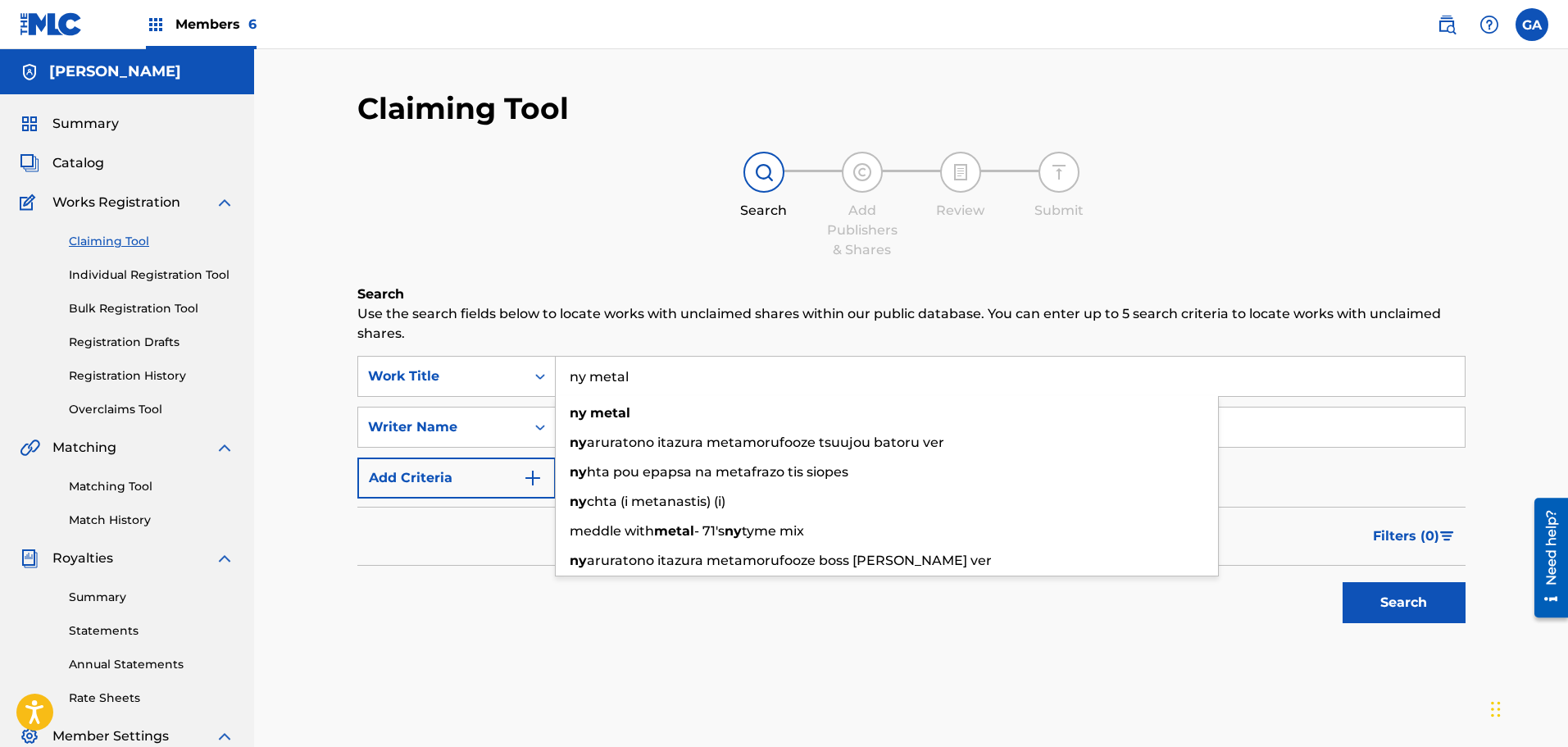
type input "ny metal"
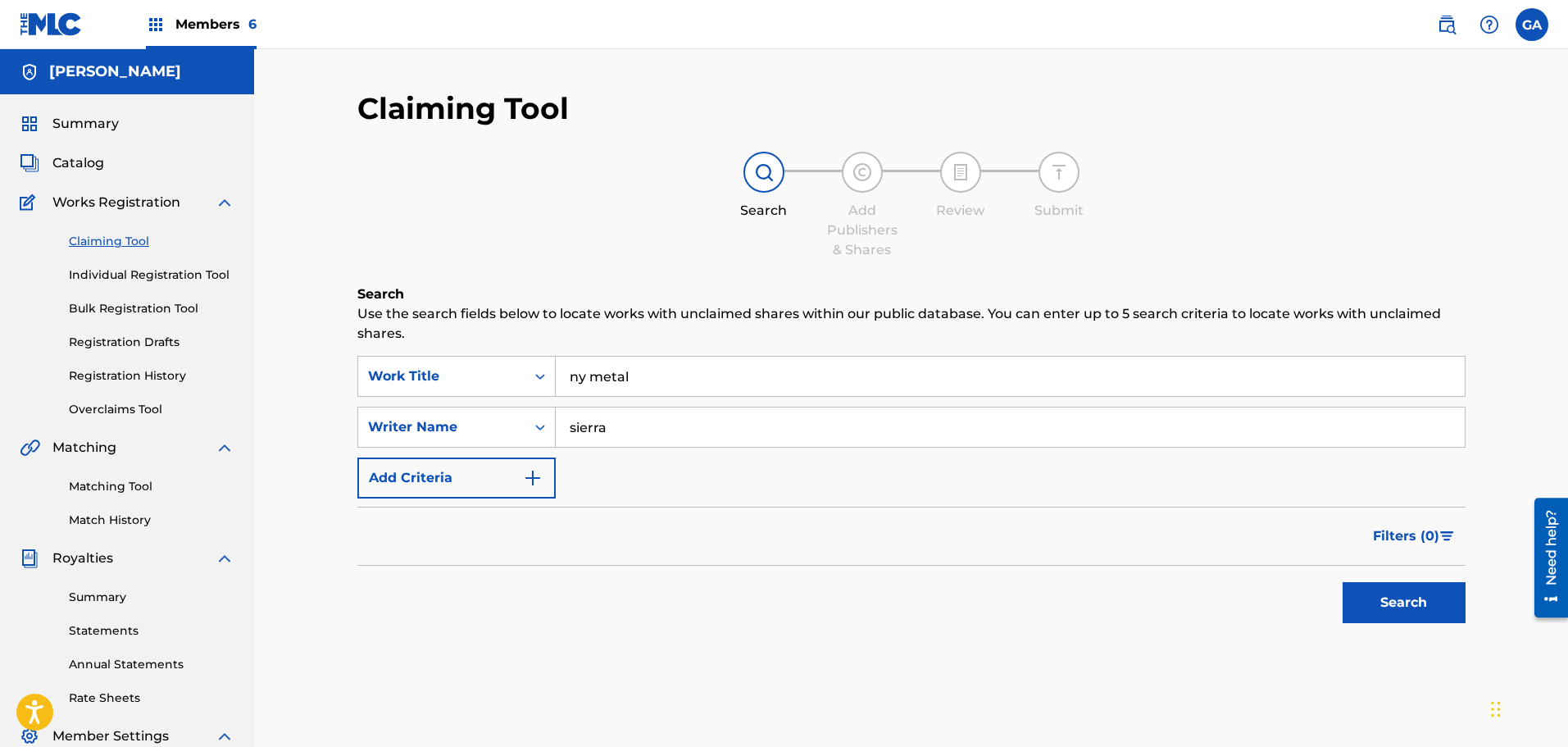
type input "sierra"
click at [1342, 582] on button "Search" at bounding box center [1404, 603] width 123 height 41
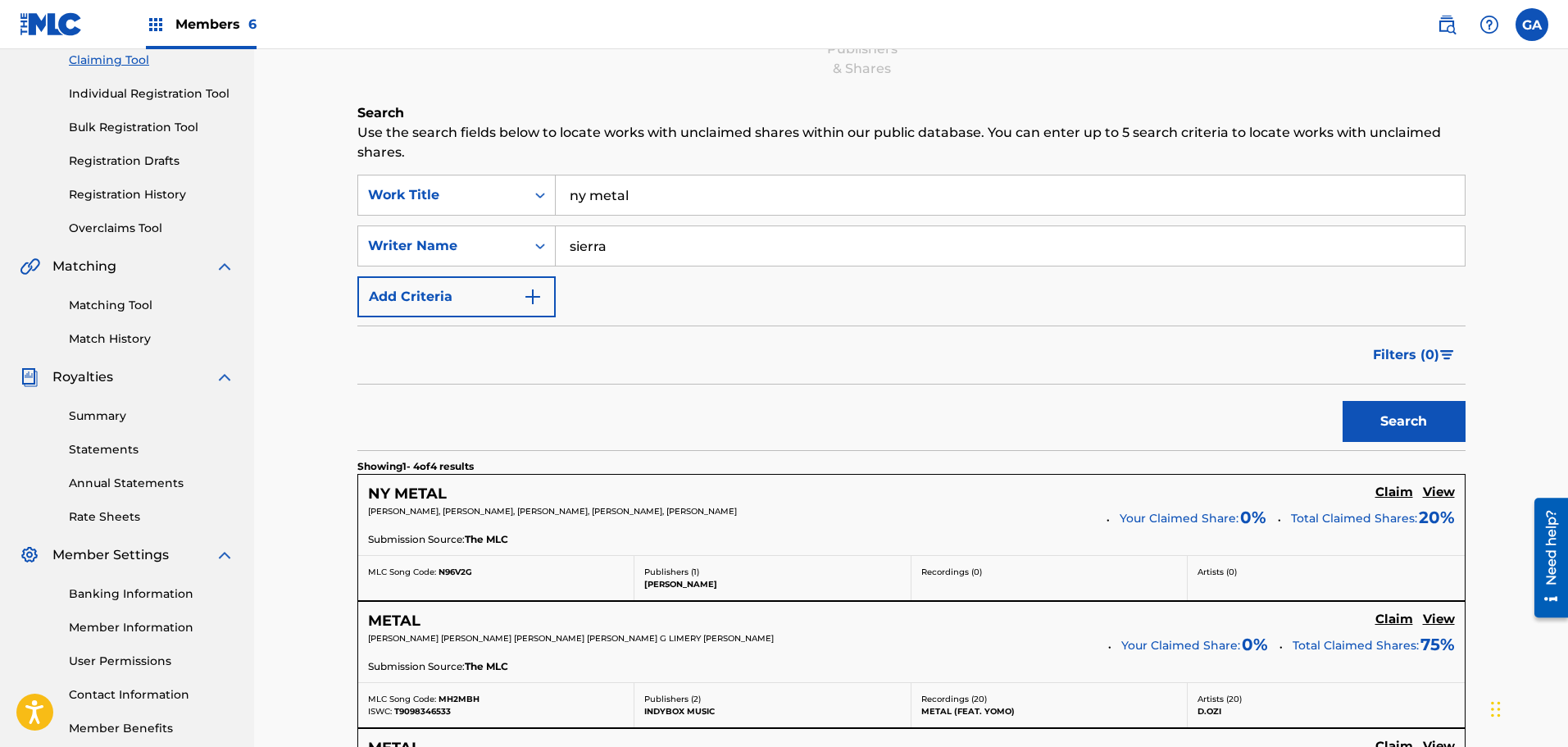
scroll to position [328, 0]
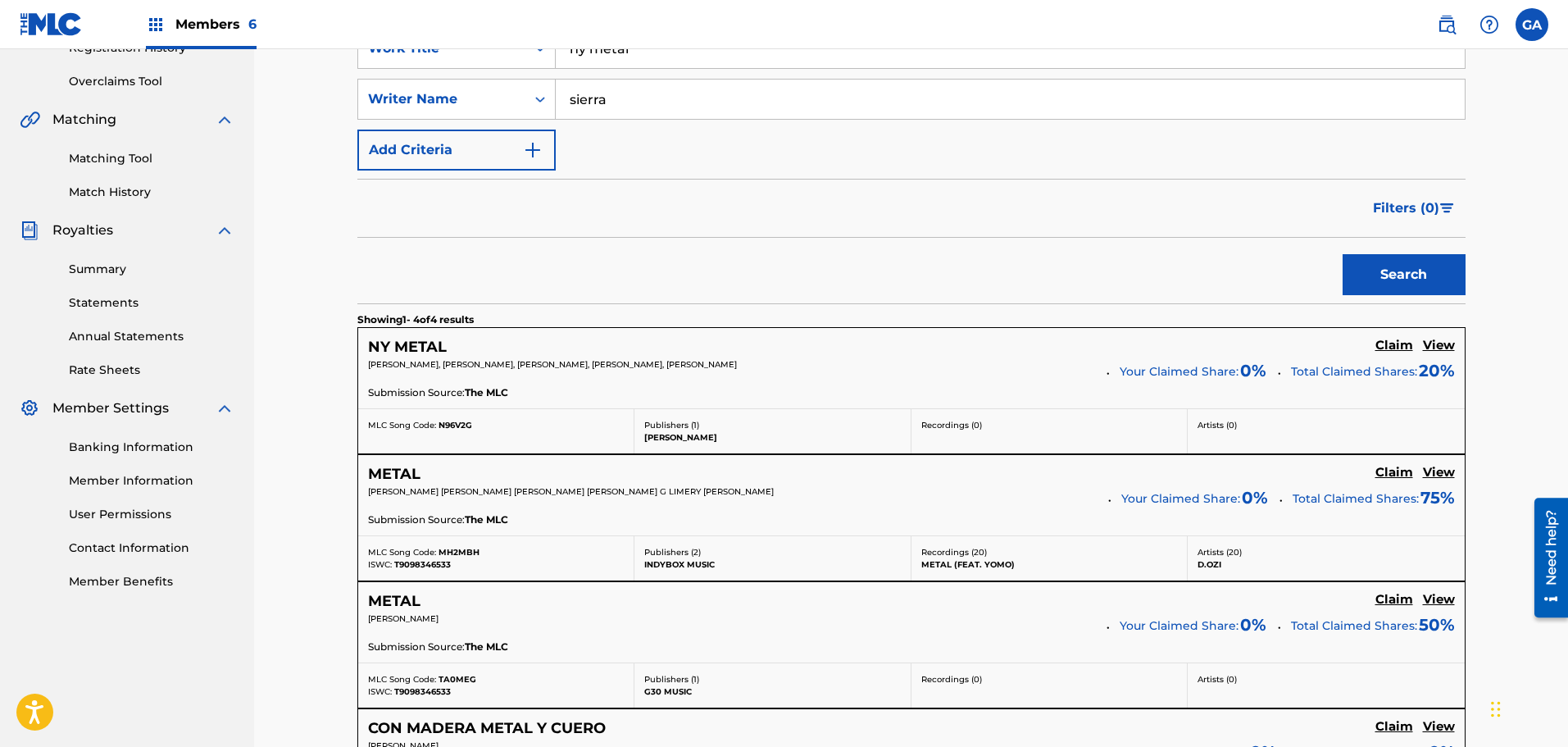
click at [1397, 341] on h5 "Claim" at bounding box center [1394, 345] width 38 height 16
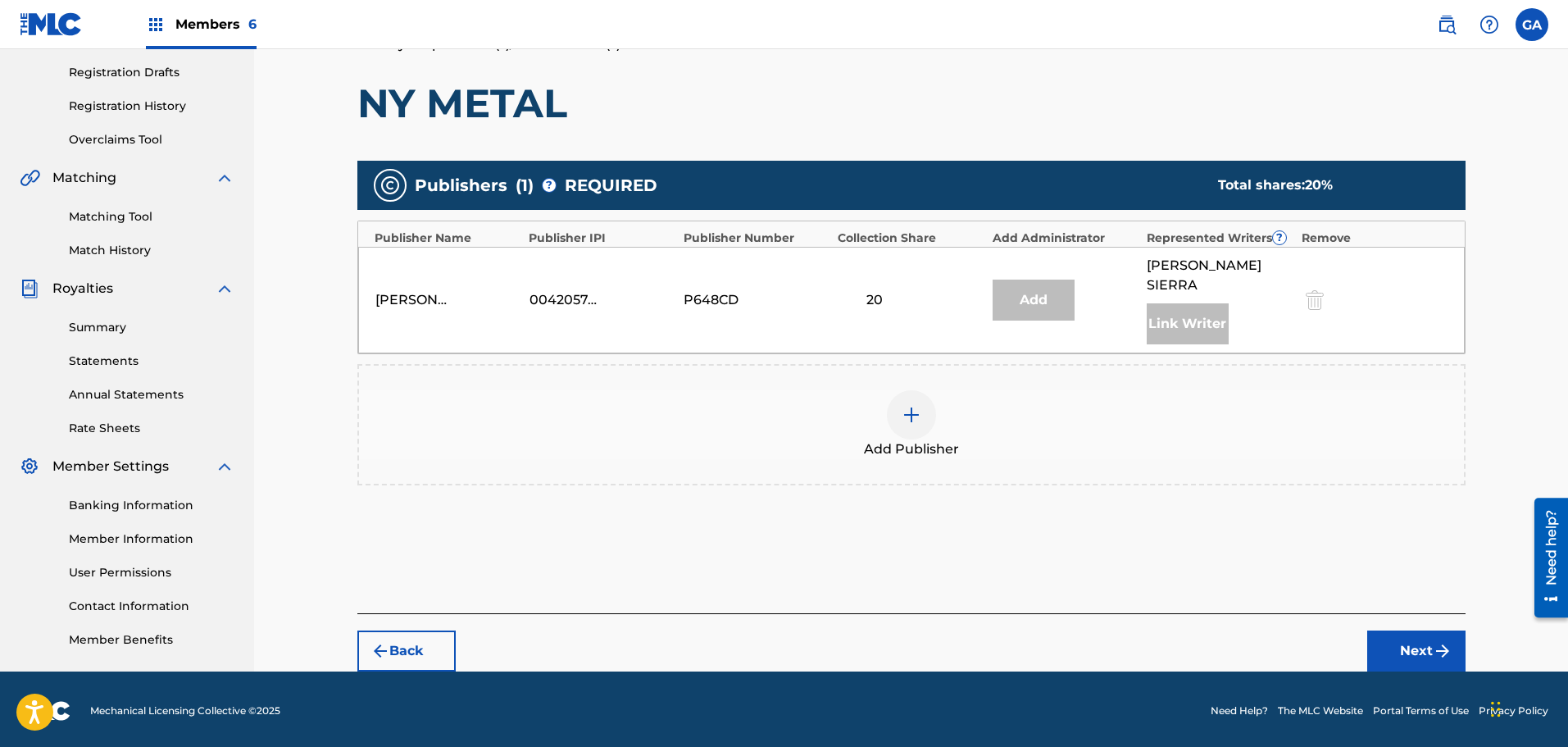
click at [903, 405] on img at bounding box center [911, 414] width 20 height 20
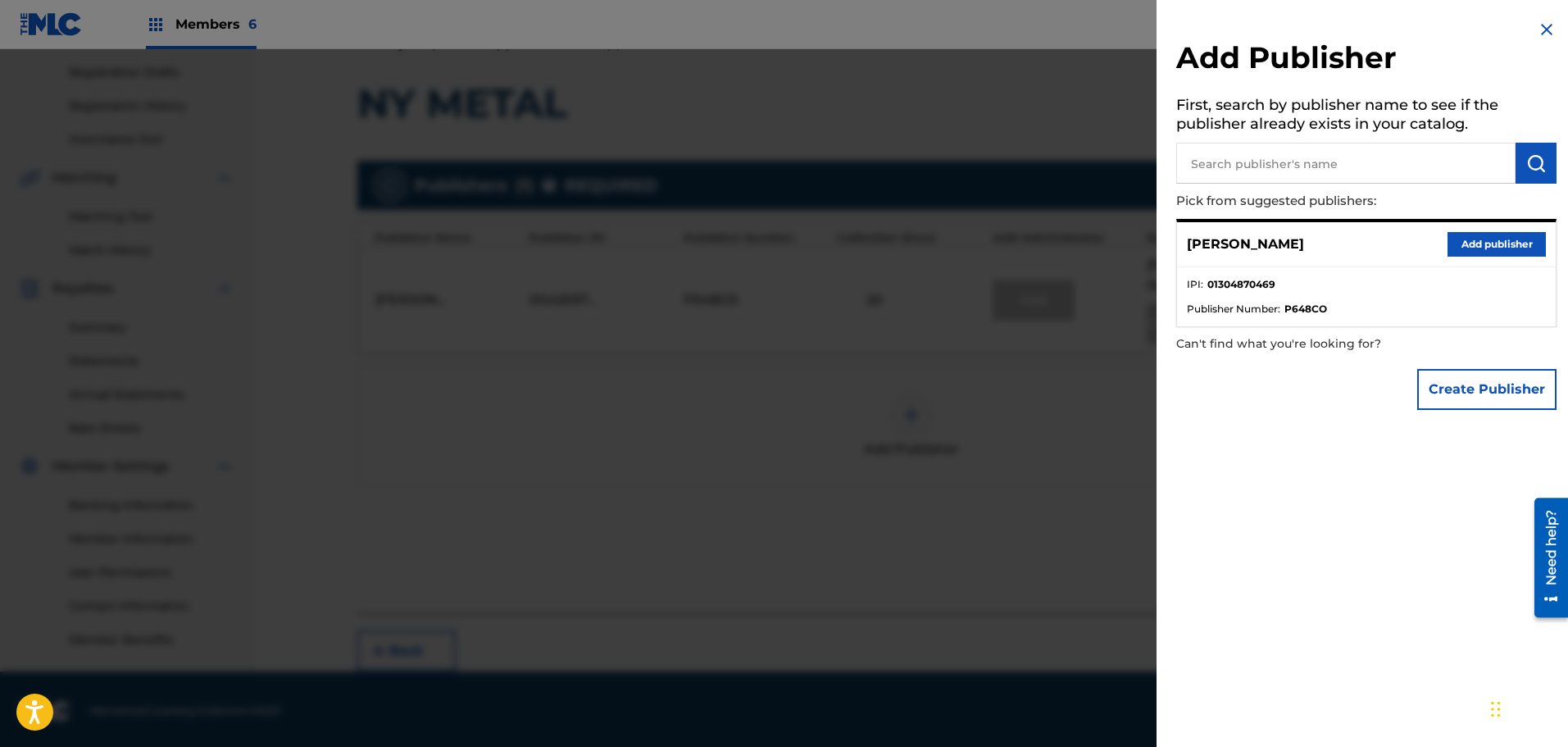
click at [1472, 238] on button "Add publisher" at bounding box center [1497, 244] width 98 height 25
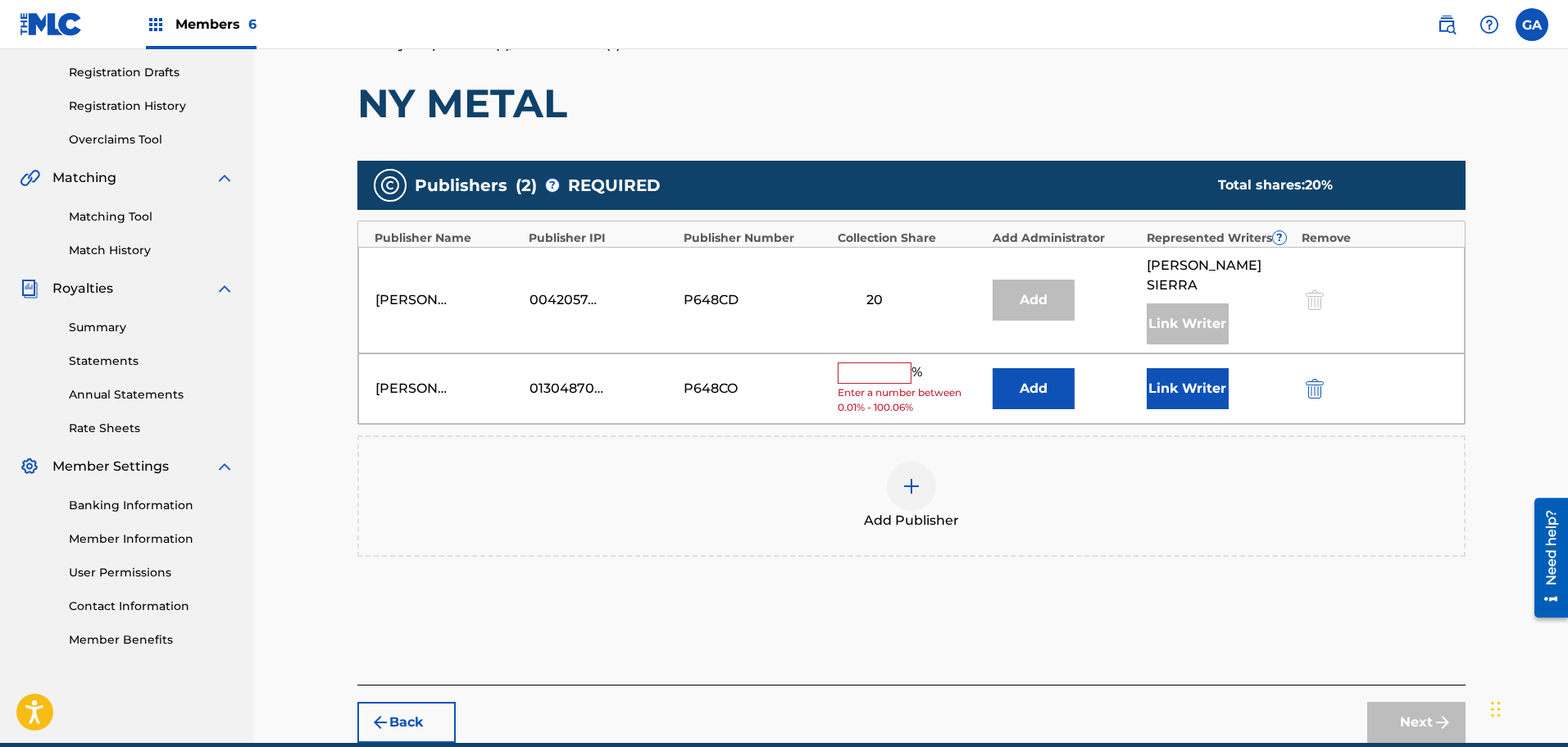
click at [888, 363] on input "text" at bounding box center [875, 373] width 74 height 22
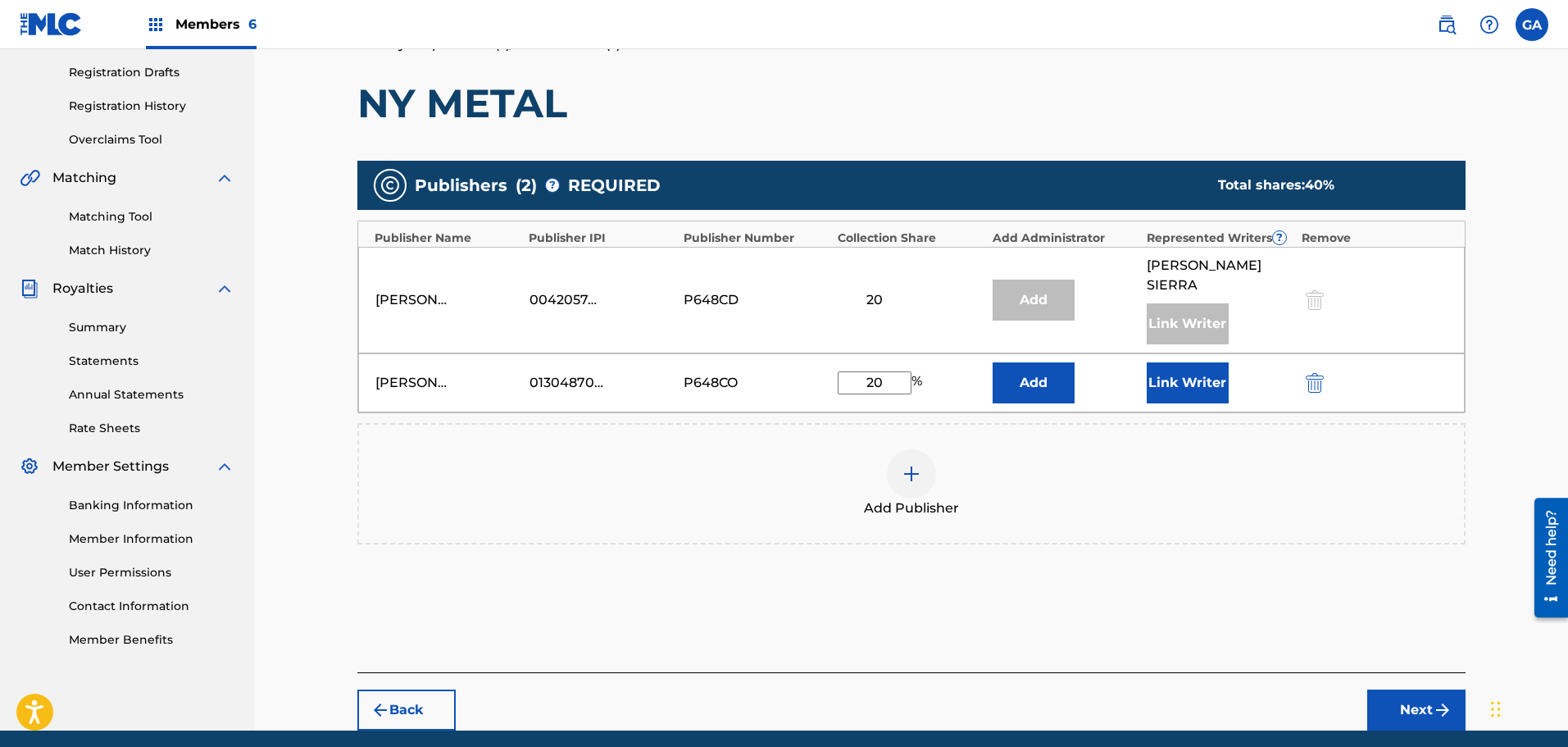
type input "20"
click at [1204, 366] on button "Link Writer" at bounding box center [1187, 383] width 82 height 41
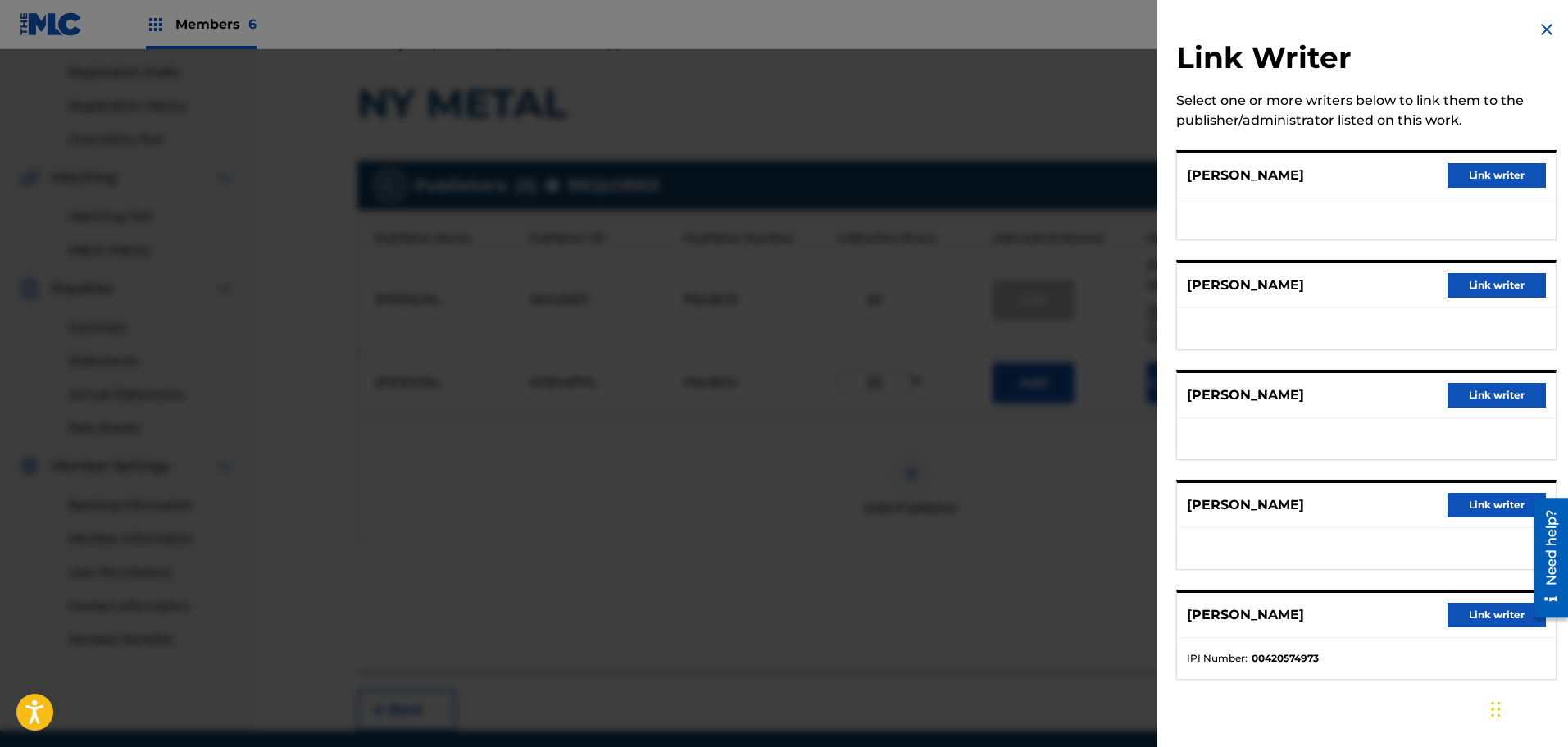
click at [1504, 499] on button "Link writer" at bounding box center [1497, 505] width 98 height 25
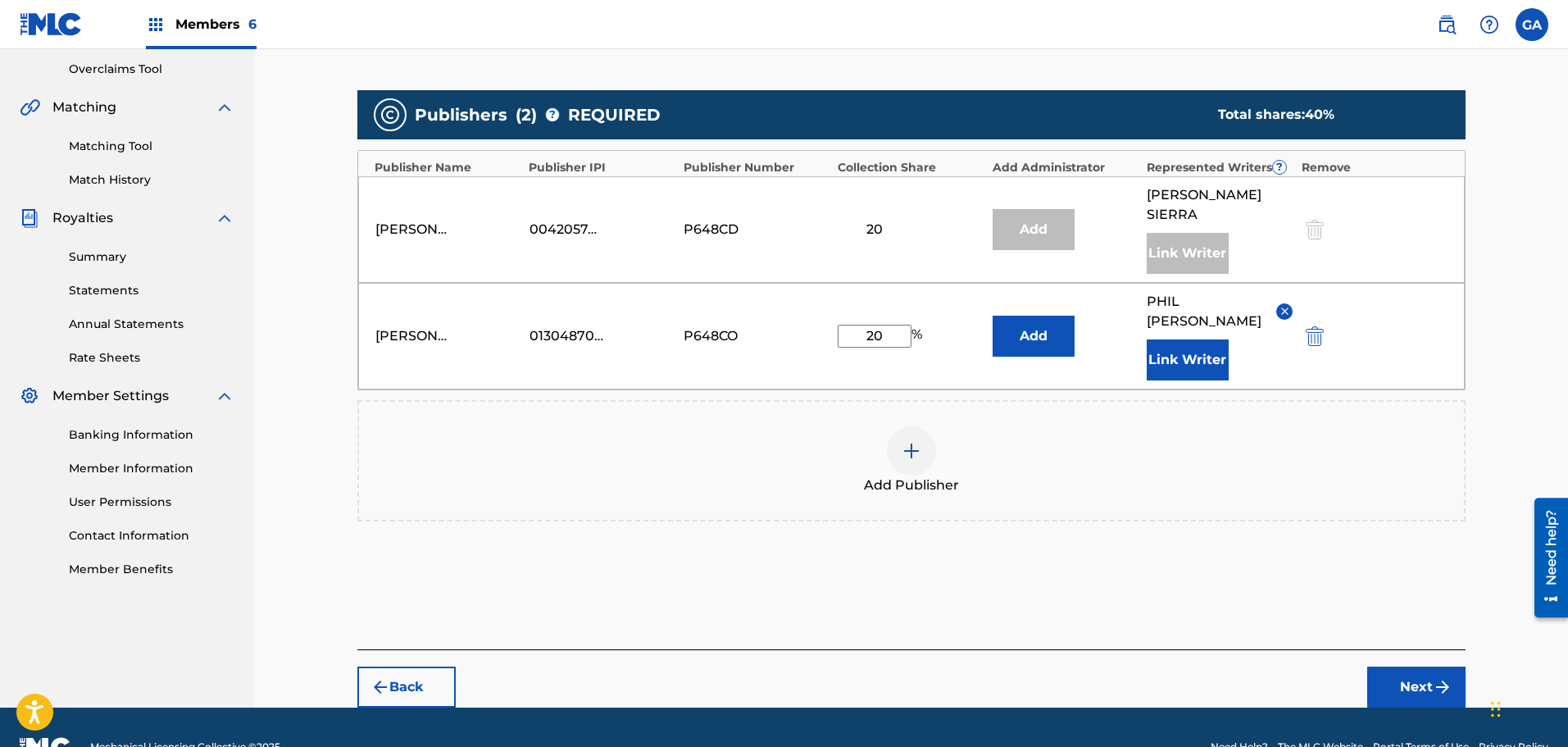
click at [1418, 667] on button "Next" at bounding box center [1416, 688] width 98 height 41
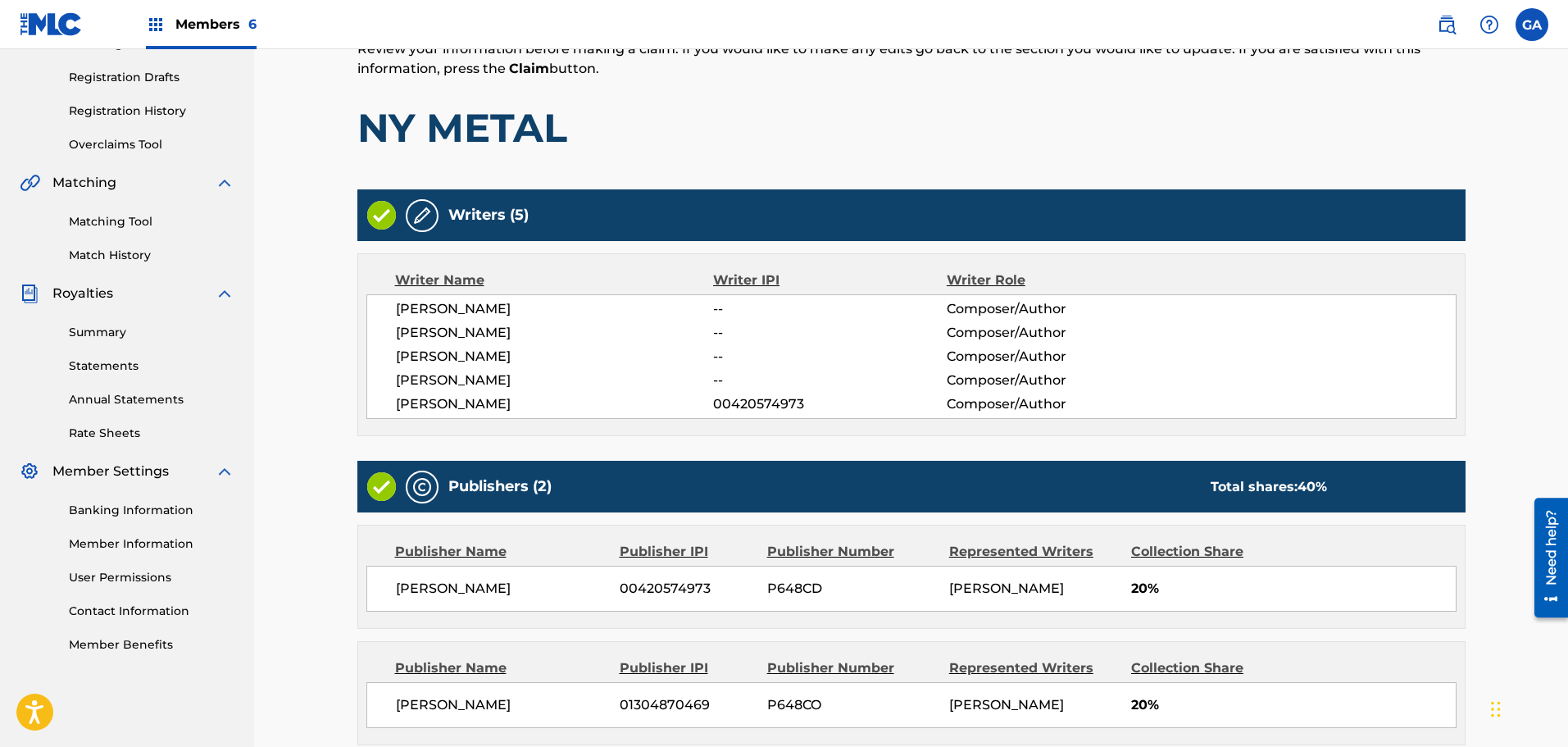
scroll to position [425, 0]
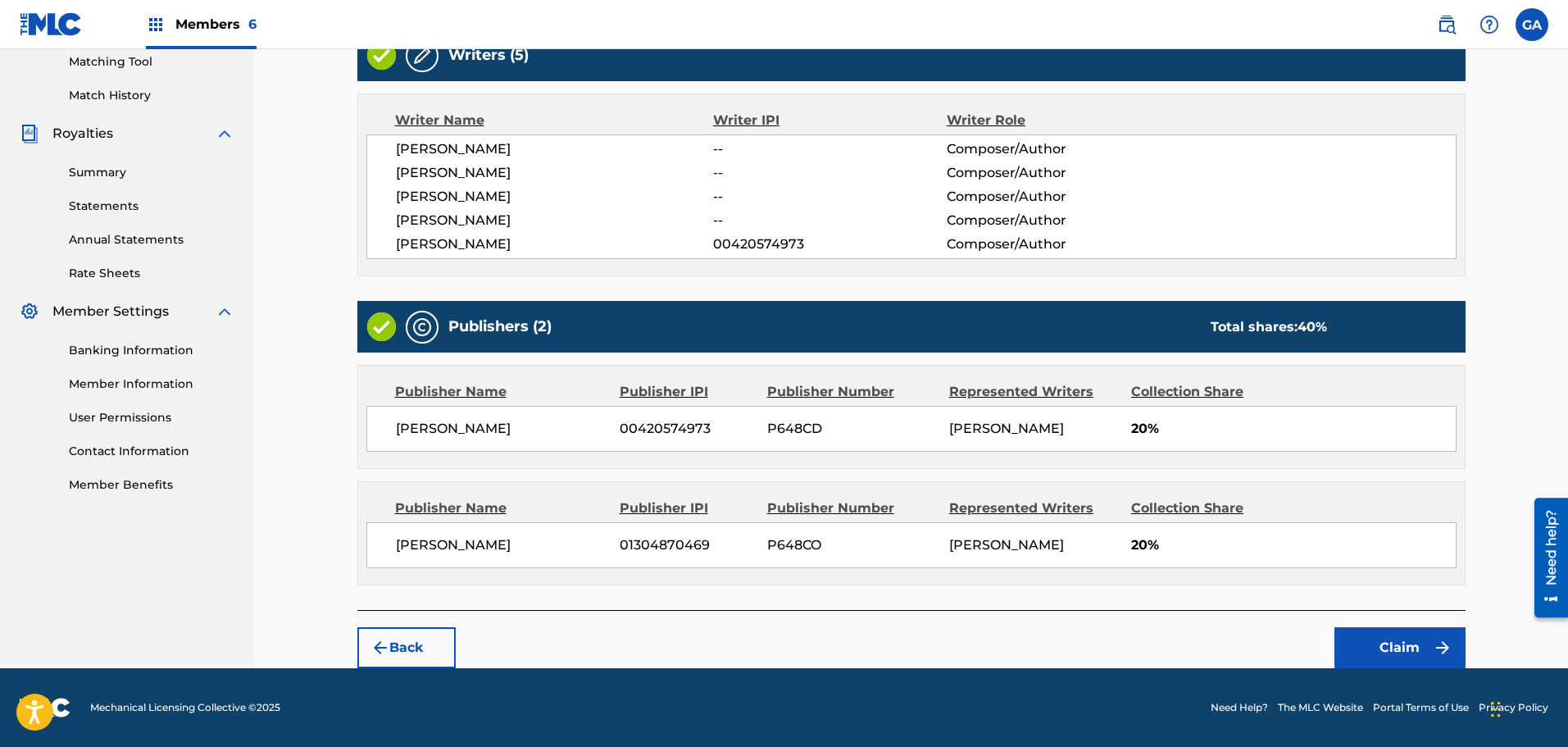
click at [1400, 642] on button "Claim" at bounding box center [1400, 648] width 131 height 41
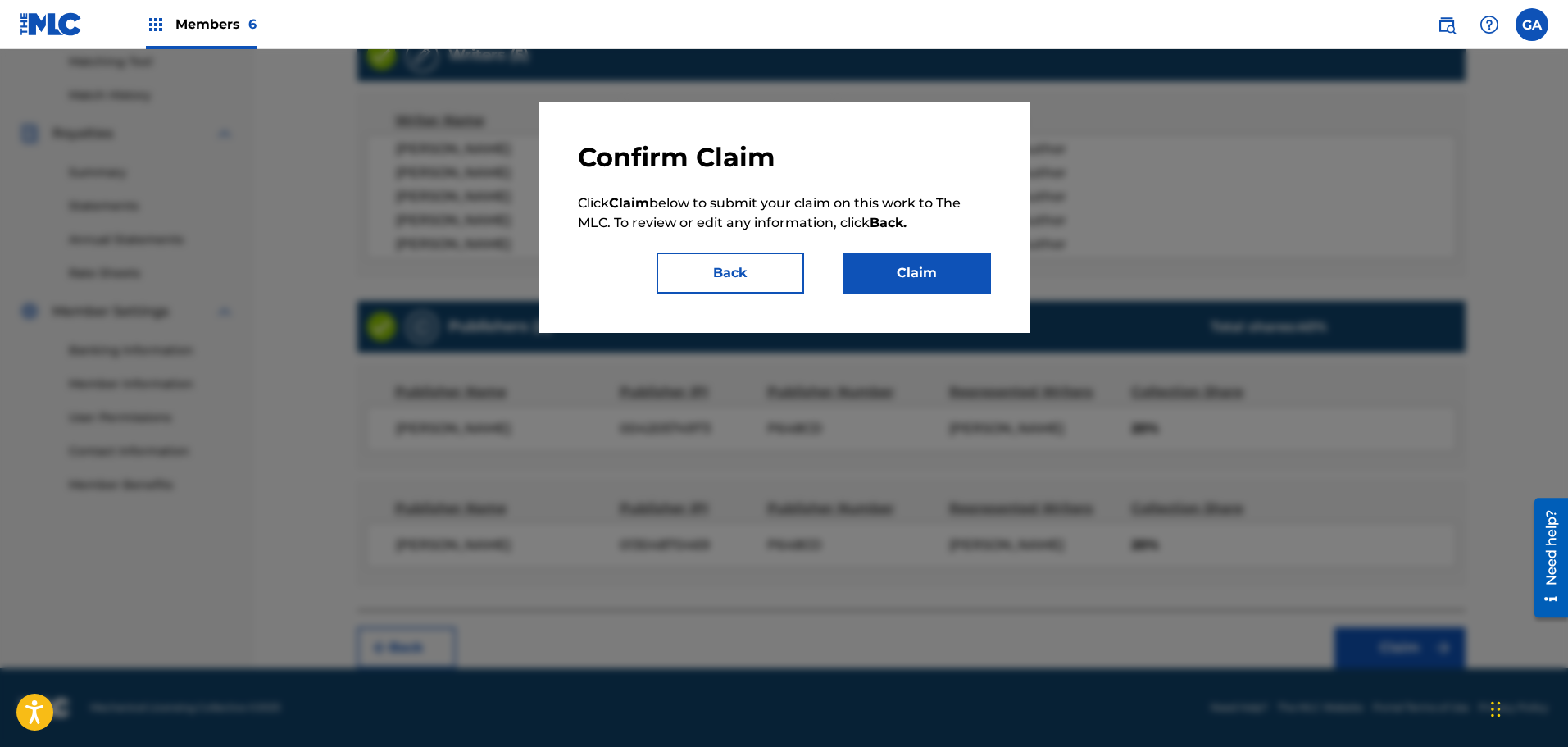
click at [944, 271] on button "Claim" at bounding box center [916, 273] width 147 height 41
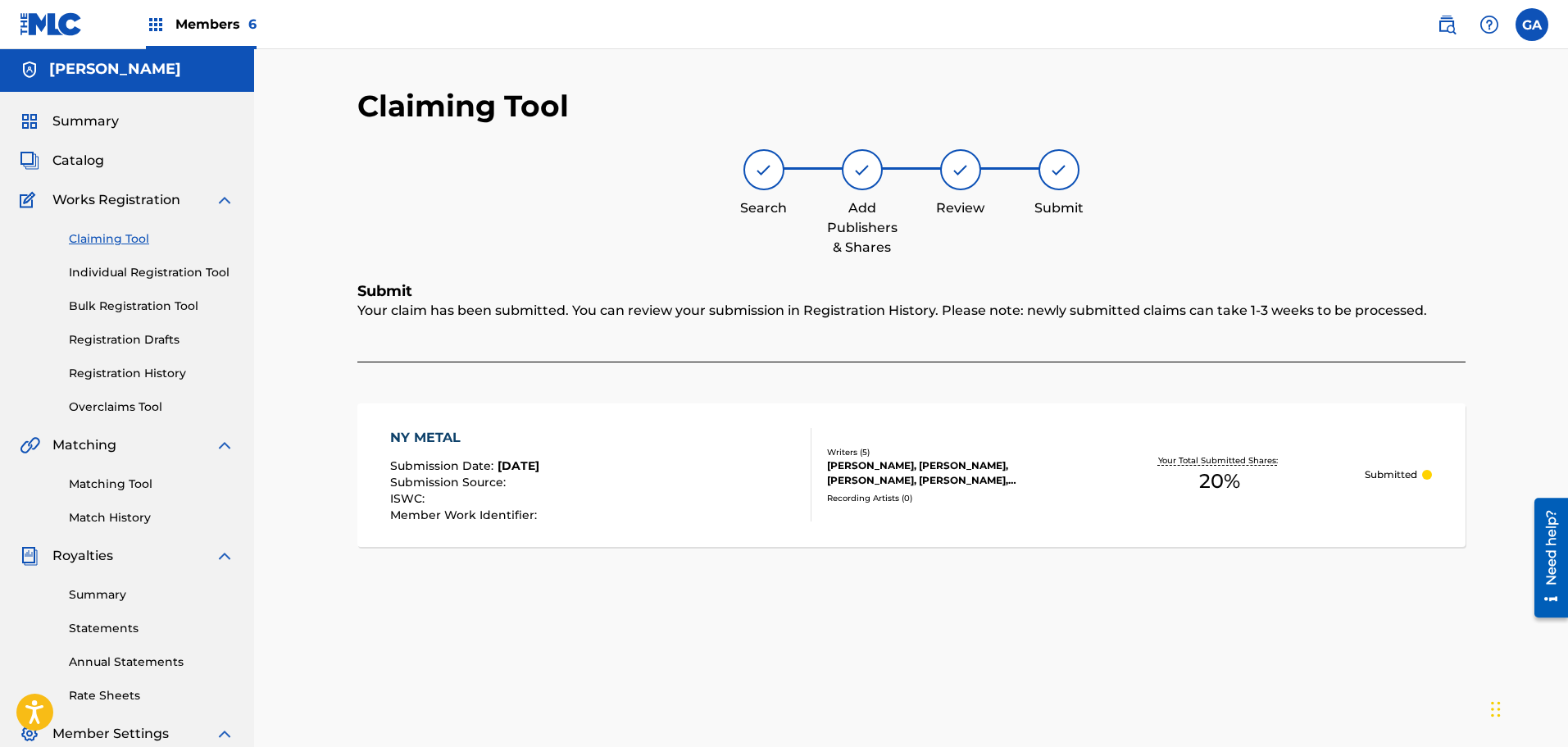
scroll to position [0, 0]
click at [122, 234] on link "Claiming Tool" at bounding box center [152, 241] width 165 height 17
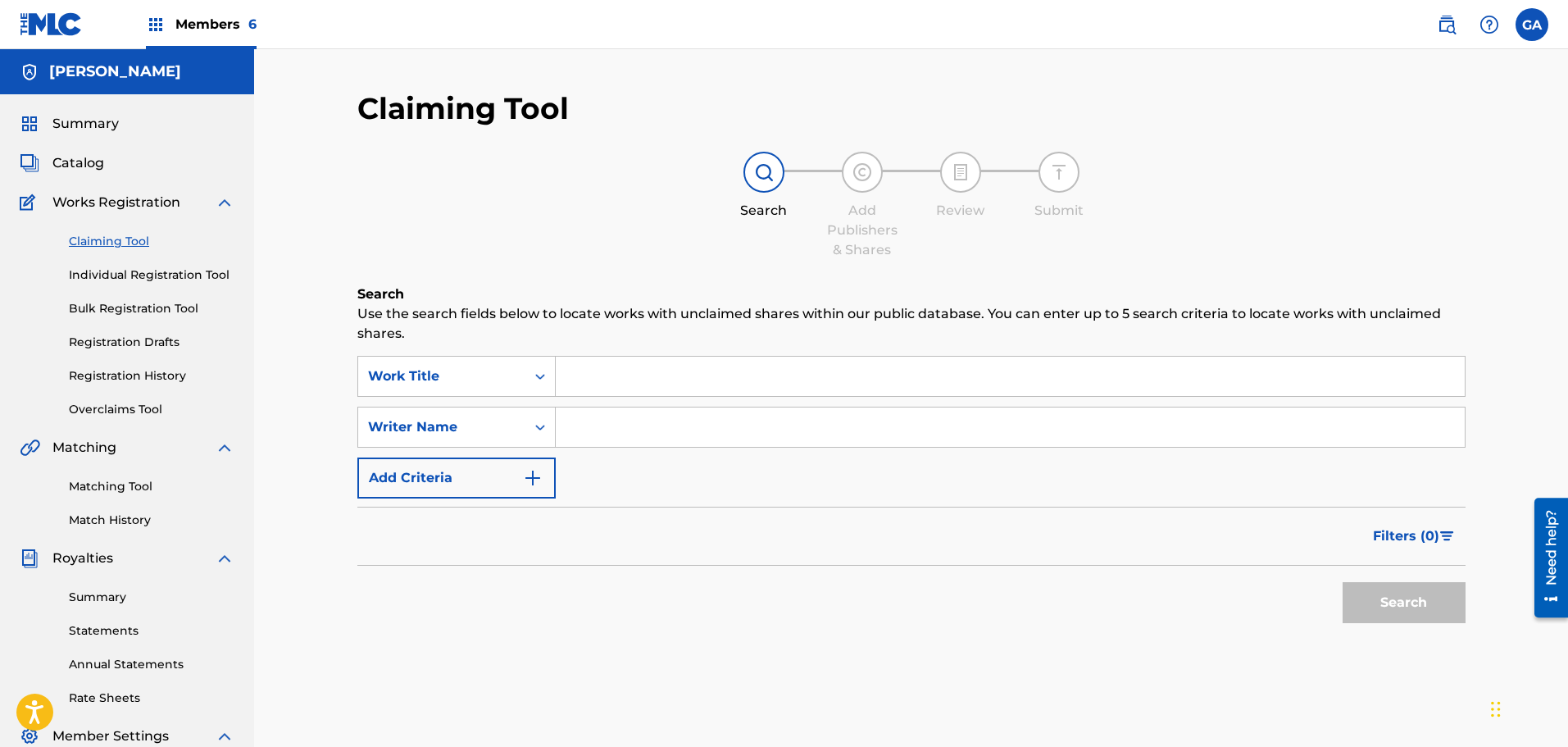
click at [595, 378] on input "Search Form" at bounding box center [1010, 377] width 909 height 40
type input "nyc march"
click at [591, 435] on input "Search Form" at bounding box center [1010, 427] width 909 height 40
type input "sierra"
click at [1342, 582] on button "Search" at bounding box center [1404, 603] width 123 height 41
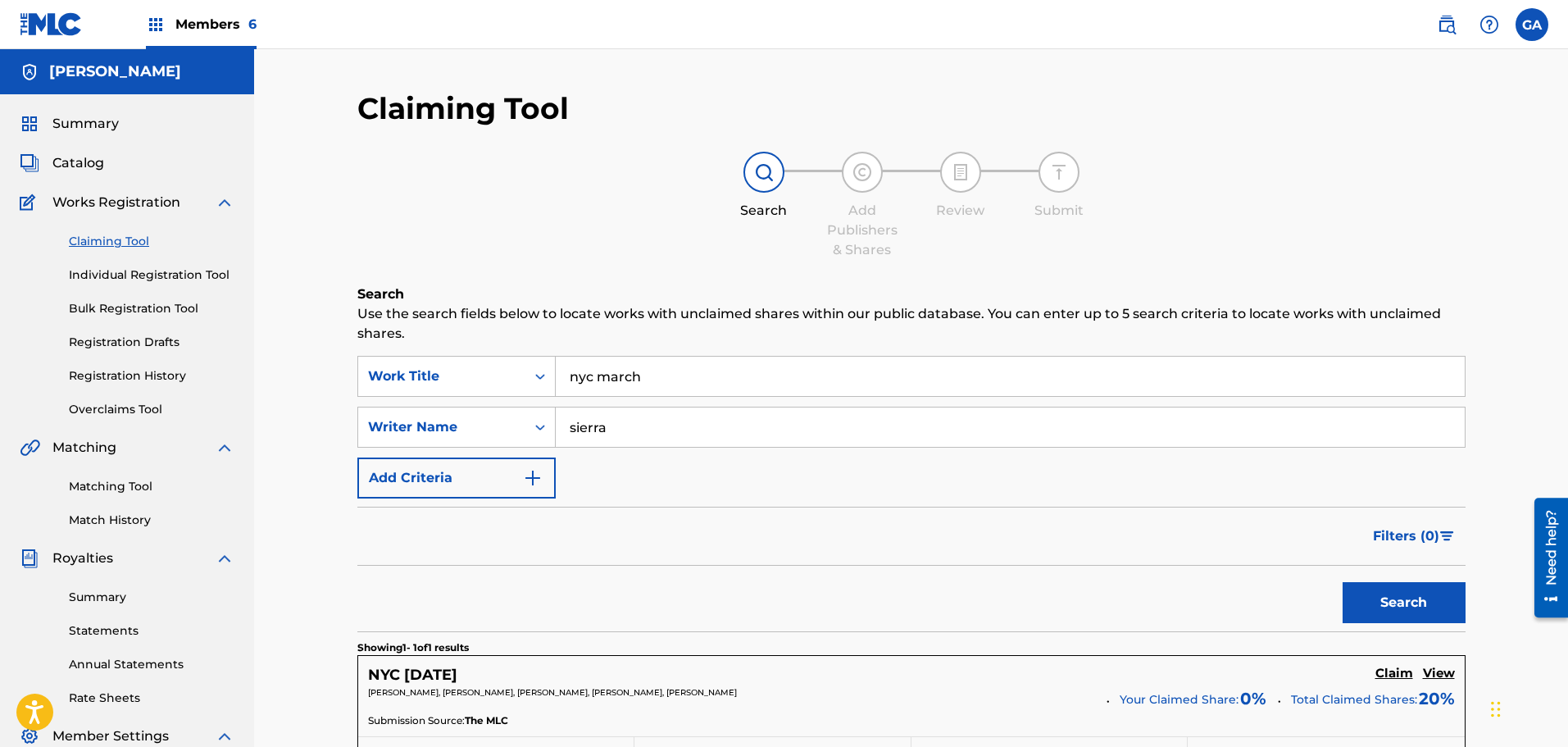
scroll to position [246, 0]
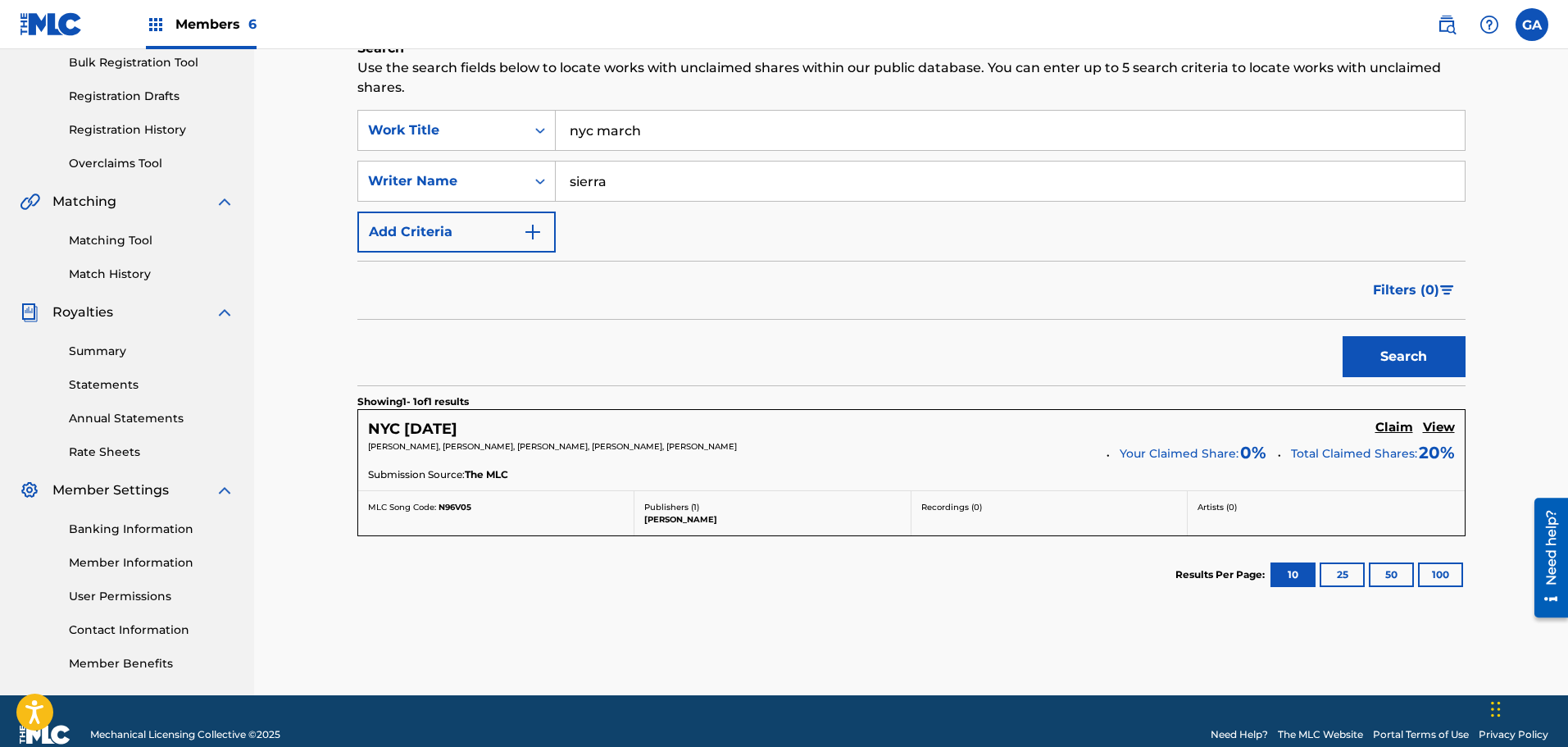
click at [1397, 428] on h5 "Claim" at bounding box center [1394, 427] width 38 height 16
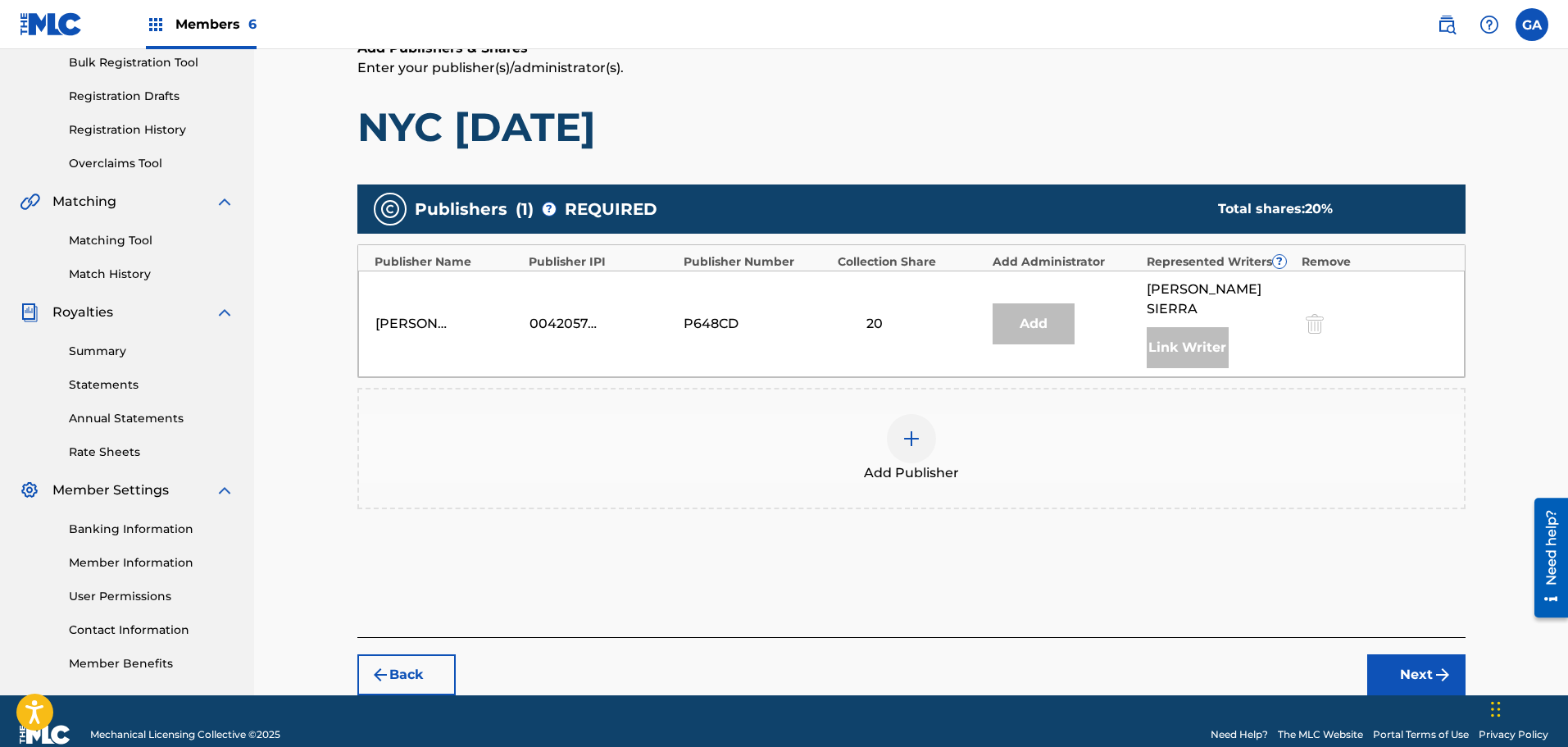
click at [912, 429] on img at bounding box center [911, 439] width 20 height 20
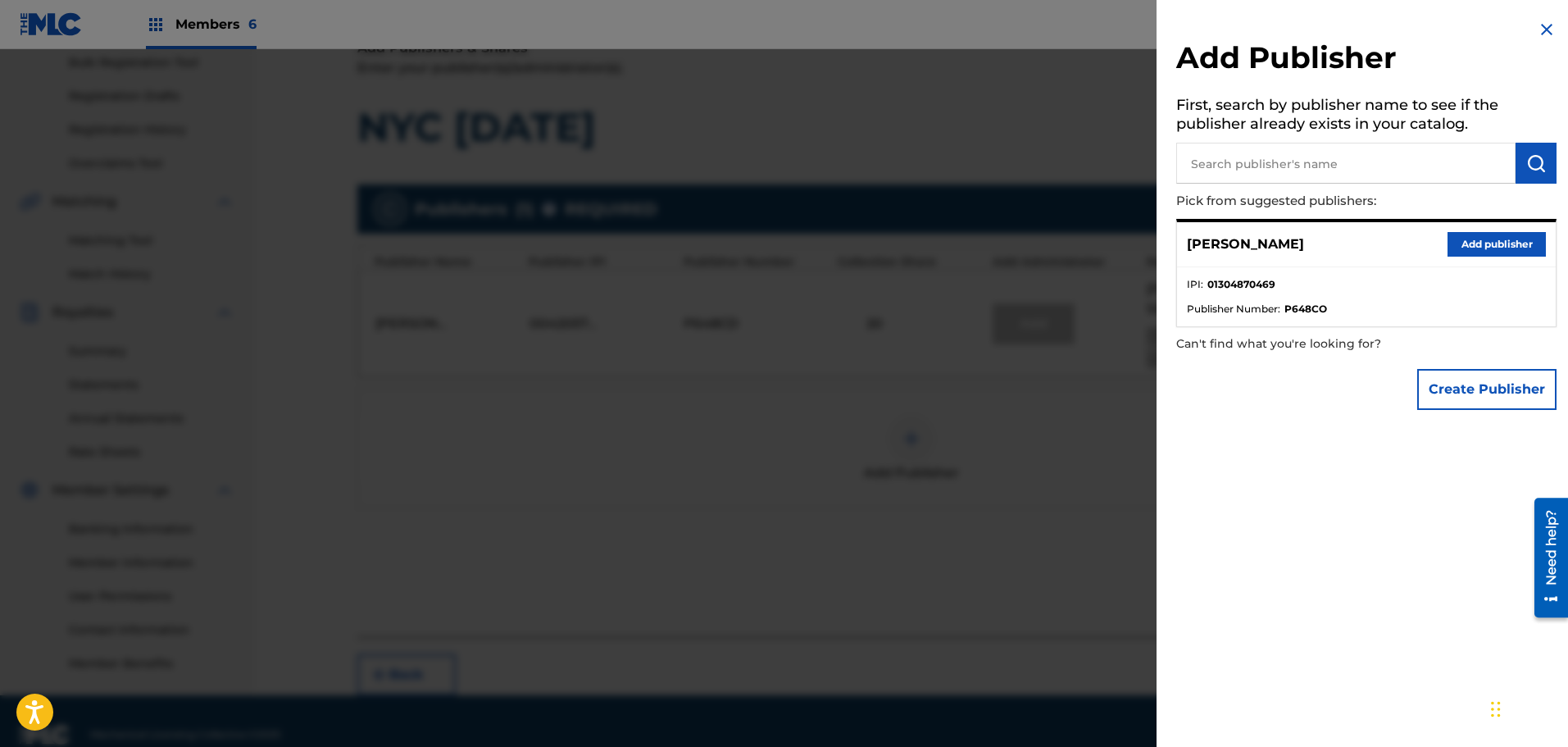
click at [1504, 243] on button "Add publisher" at bounding box center [1497, 244] width 98 height 25
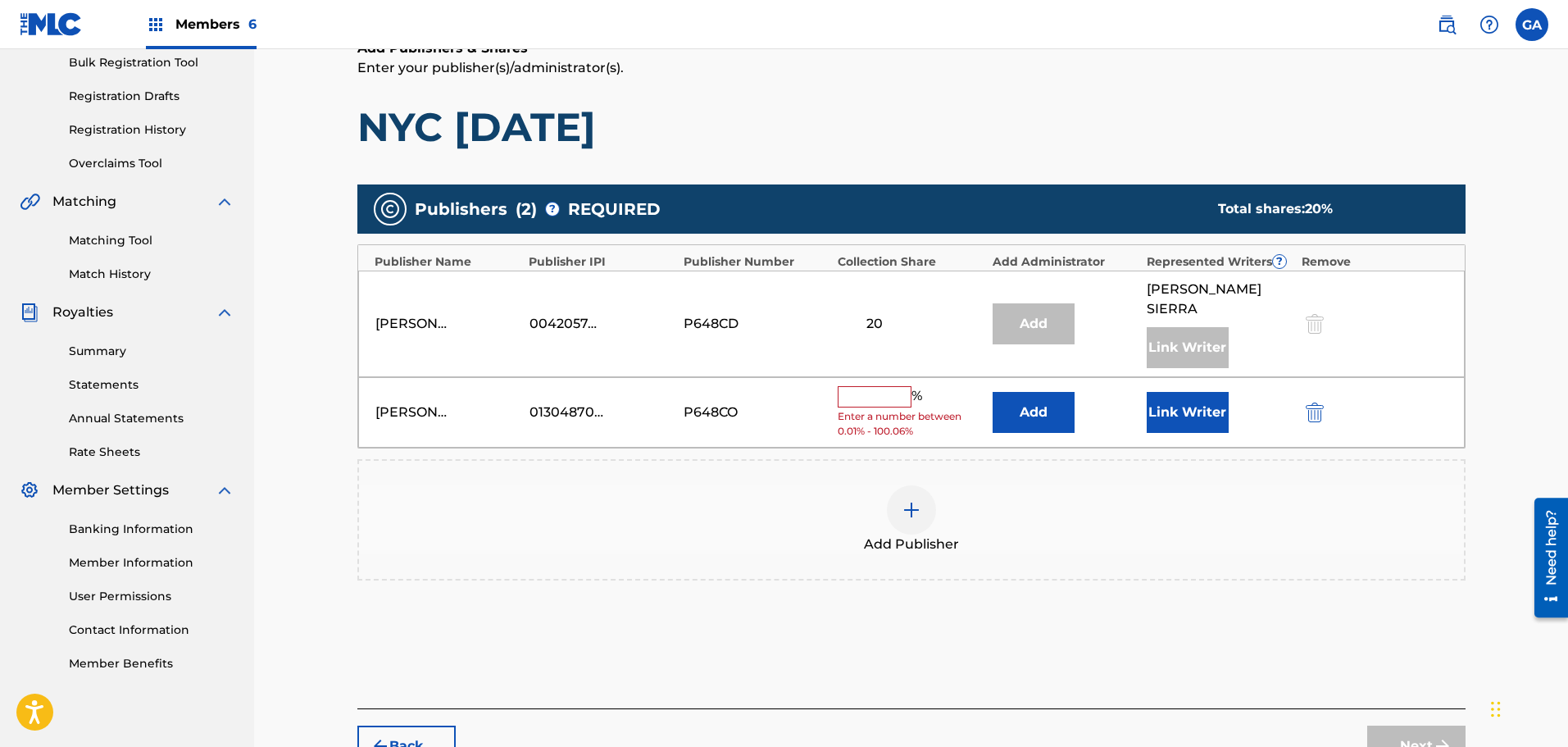
click at [859, 386] on input "text" at bounding box center [875, 396] width 74 height 22
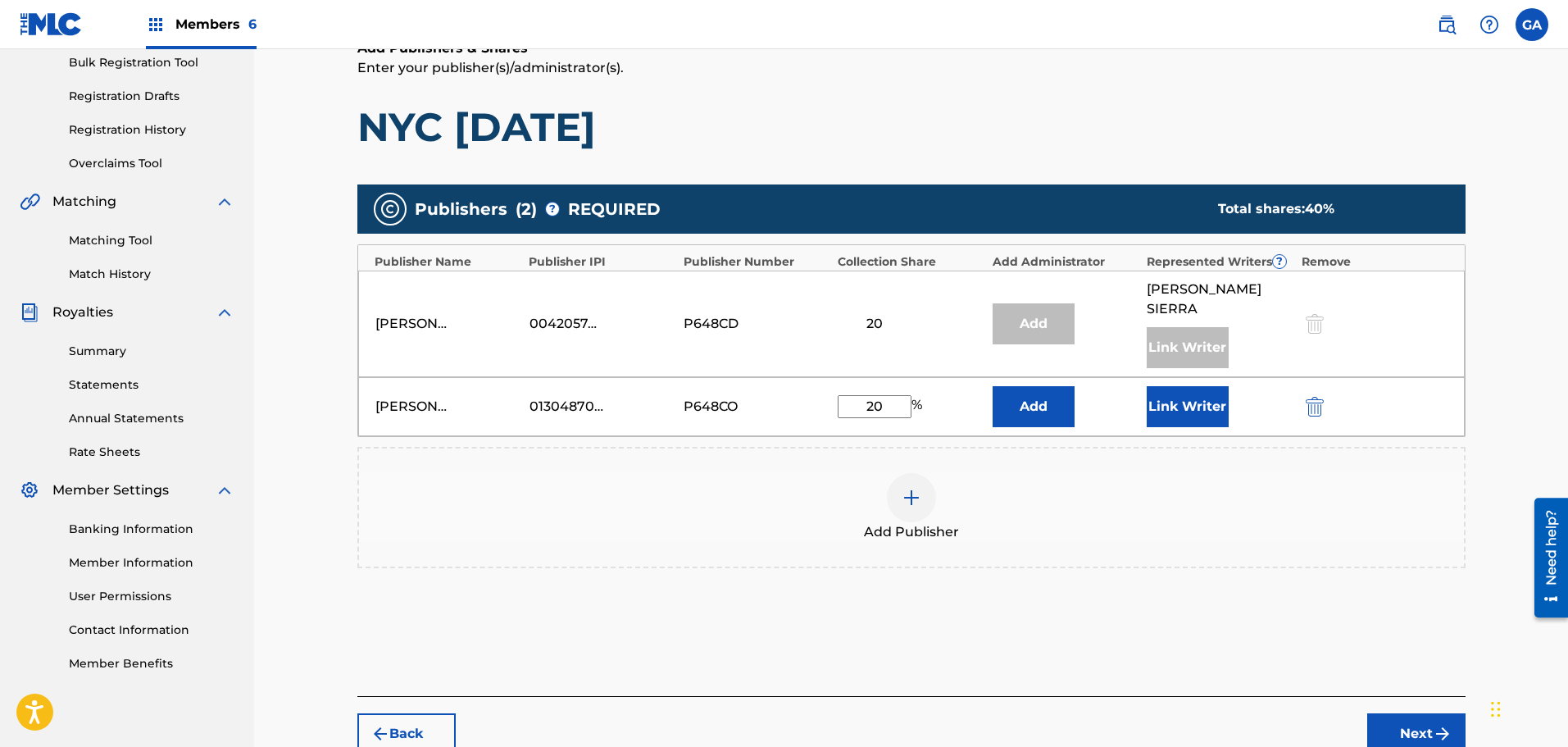
type input "20"
click at [1165, 400] on button "Link Writer" at bounding box center [1187, 407] width 82 height 41
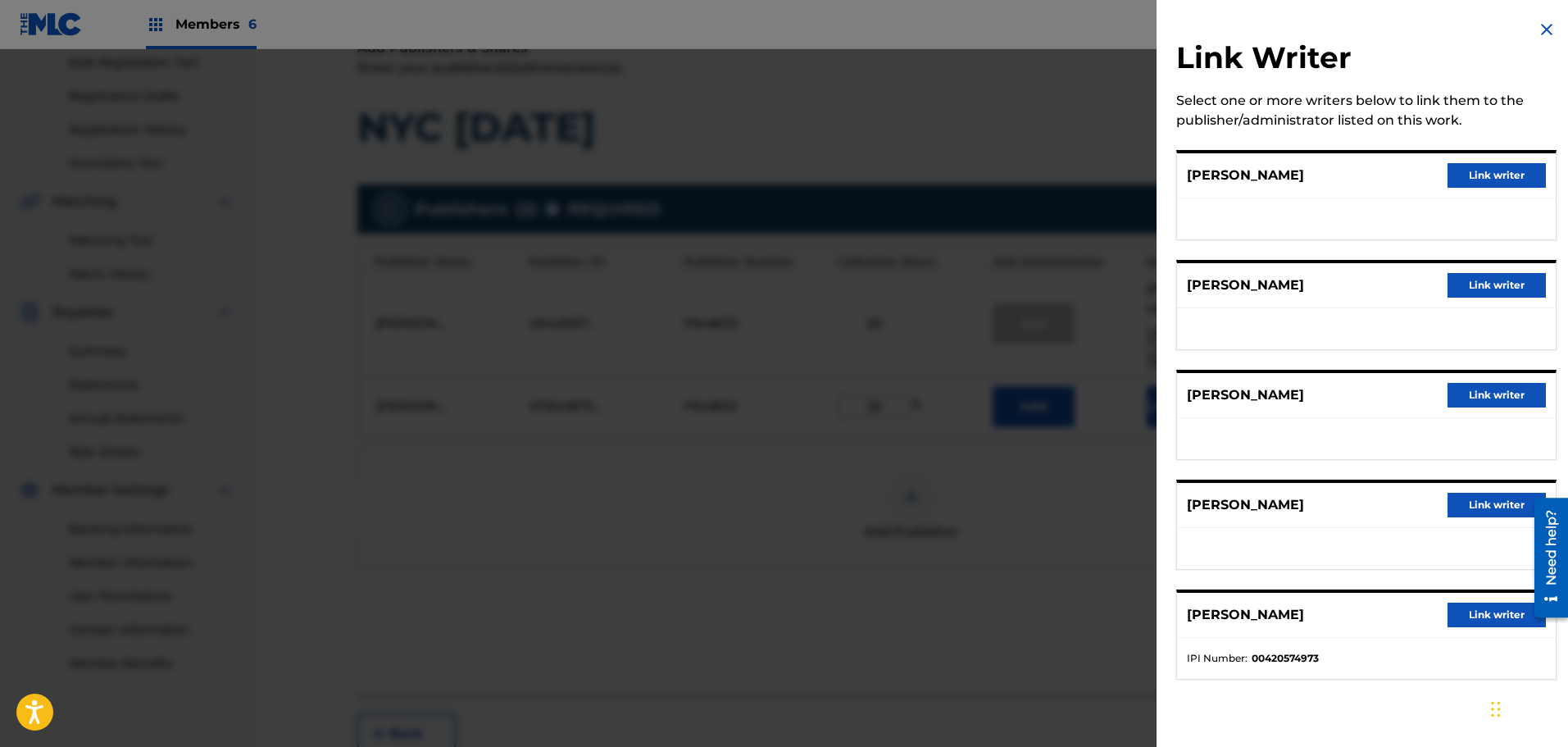
click at [1484, 506] on button "Link writer" at bounding box center [1497, 505] width 98 height 25
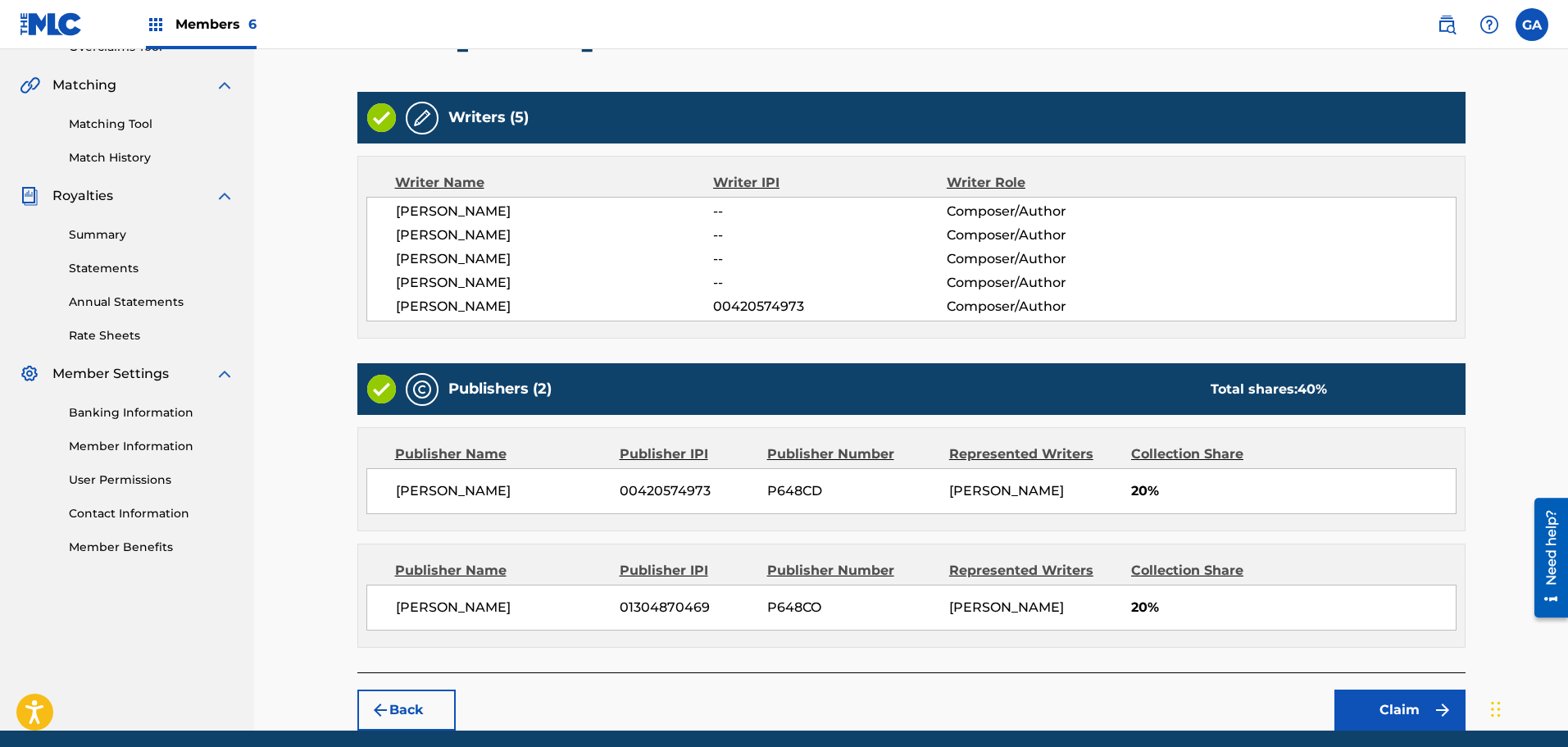
scroll to position [425, 0]
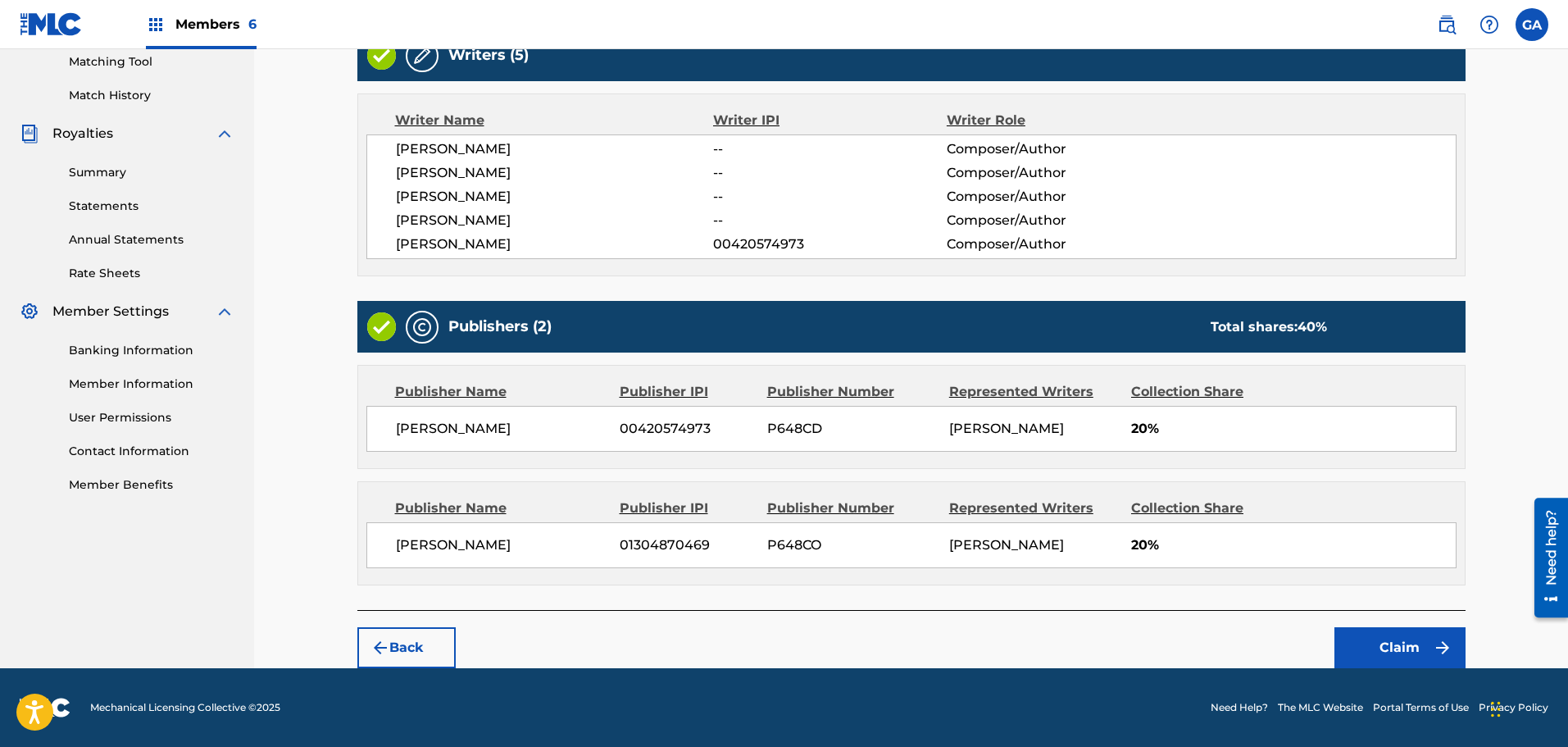
click at [1377, 654] on button "Claim" at bounding box center [1400, 648] width 131 height 41
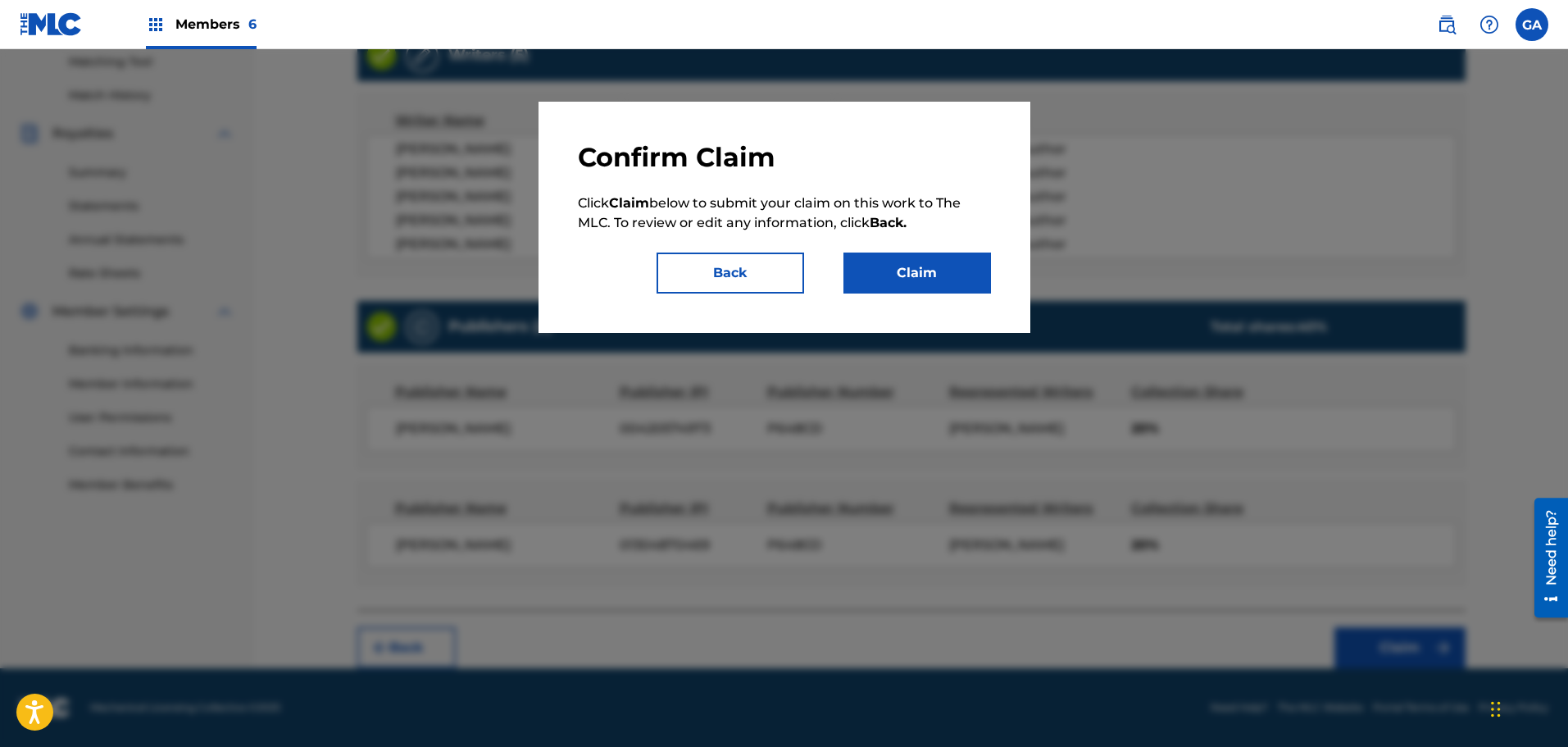
click at [936, 272] on button "Claim" at bounding box center [916, 273] width 147 height 41
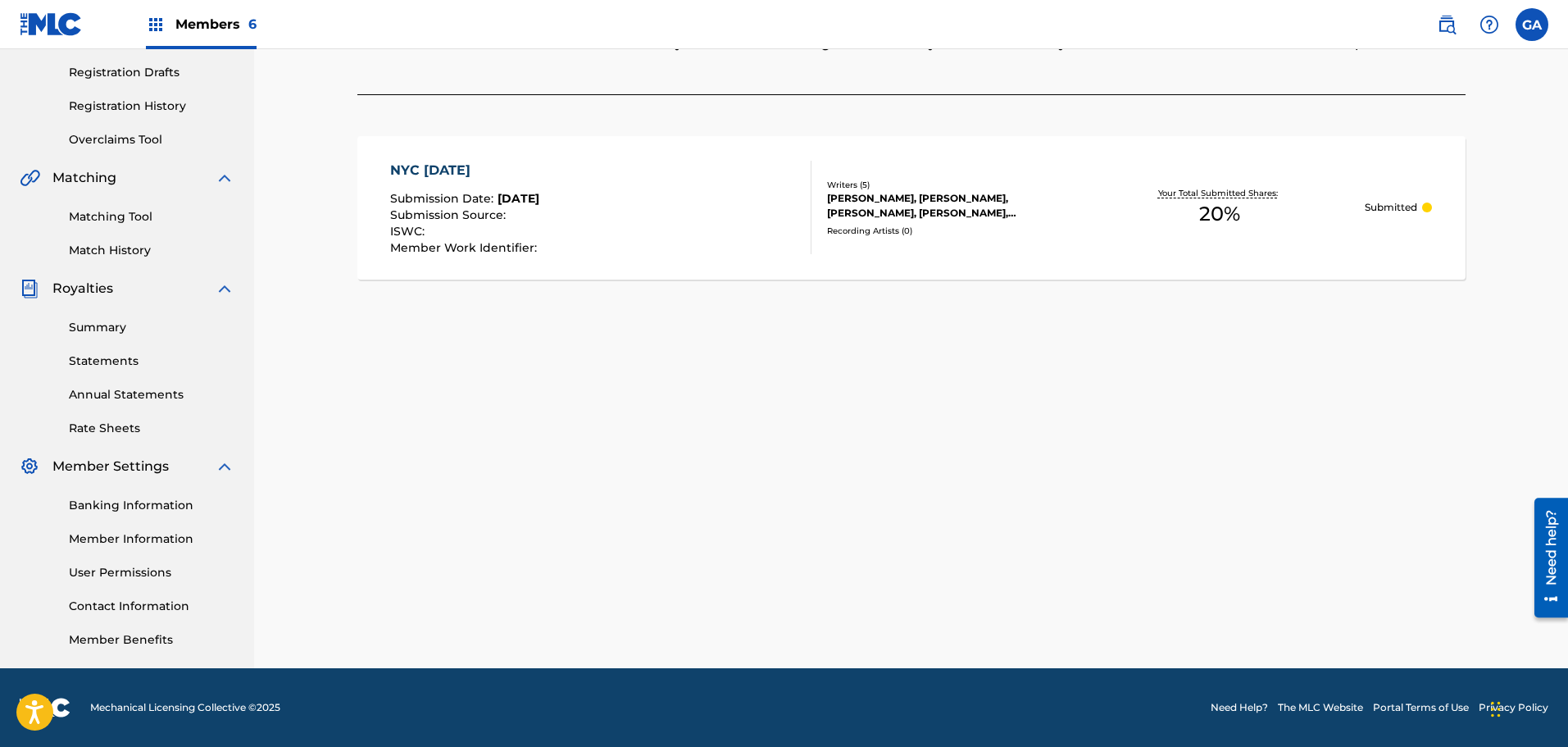
scroll to position [0, 0]
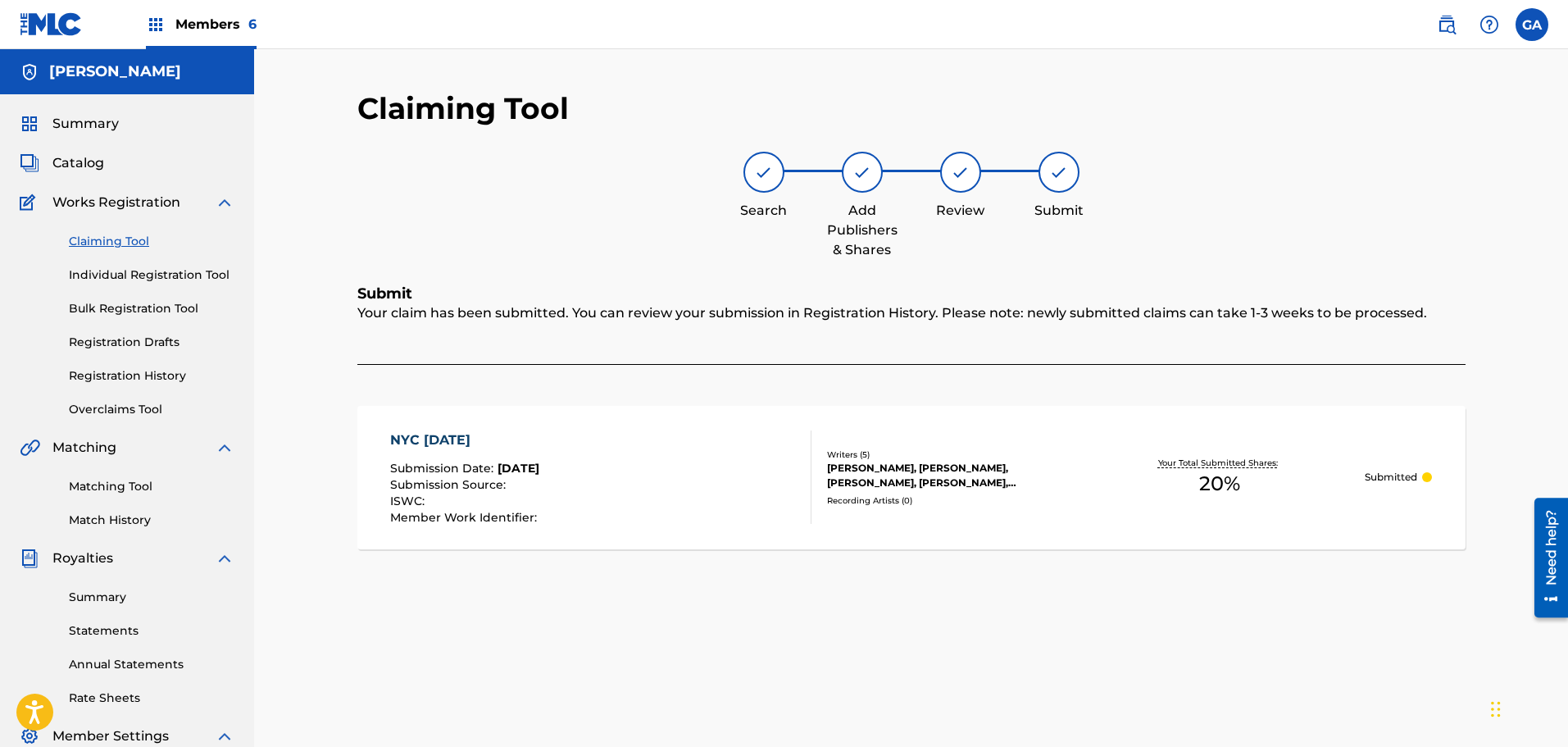
click at [96, 236] on link "Claiming Tool" at bounding box center [152, 241] width 165 height 17
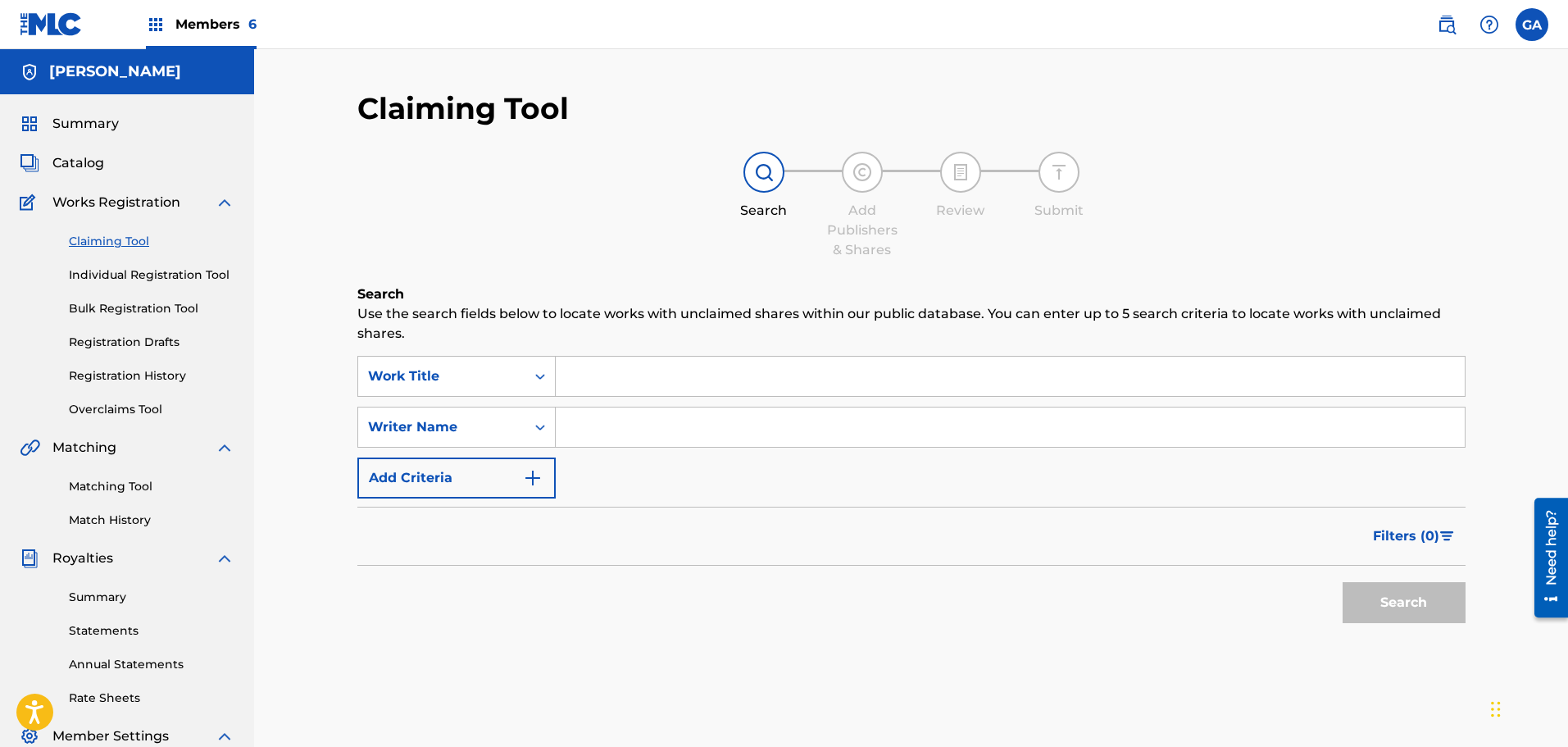
click at [568, 369] on input "Search Form" at bounding box center [1010, 377] width 909 height 40
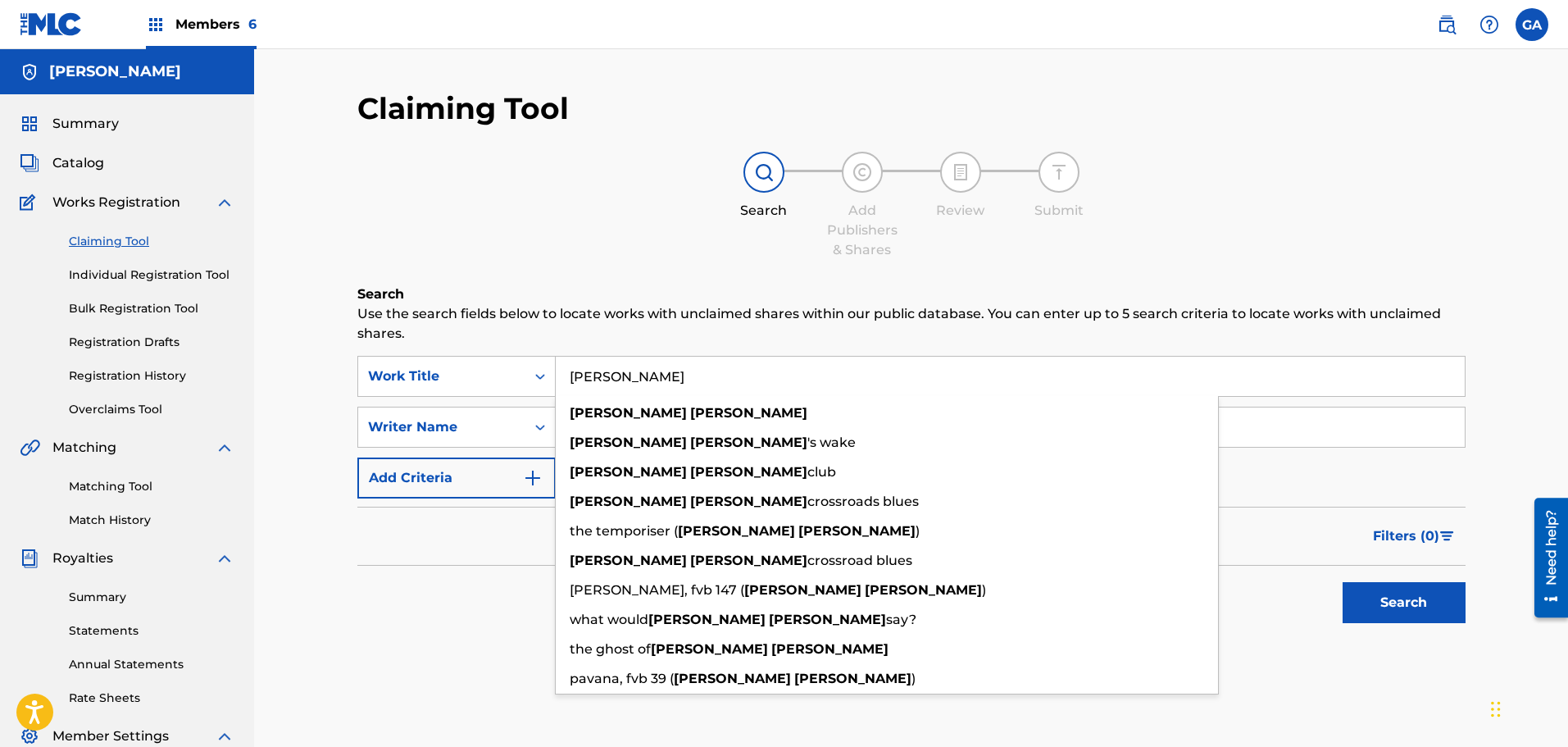
type input "[PERSON_NAME]"
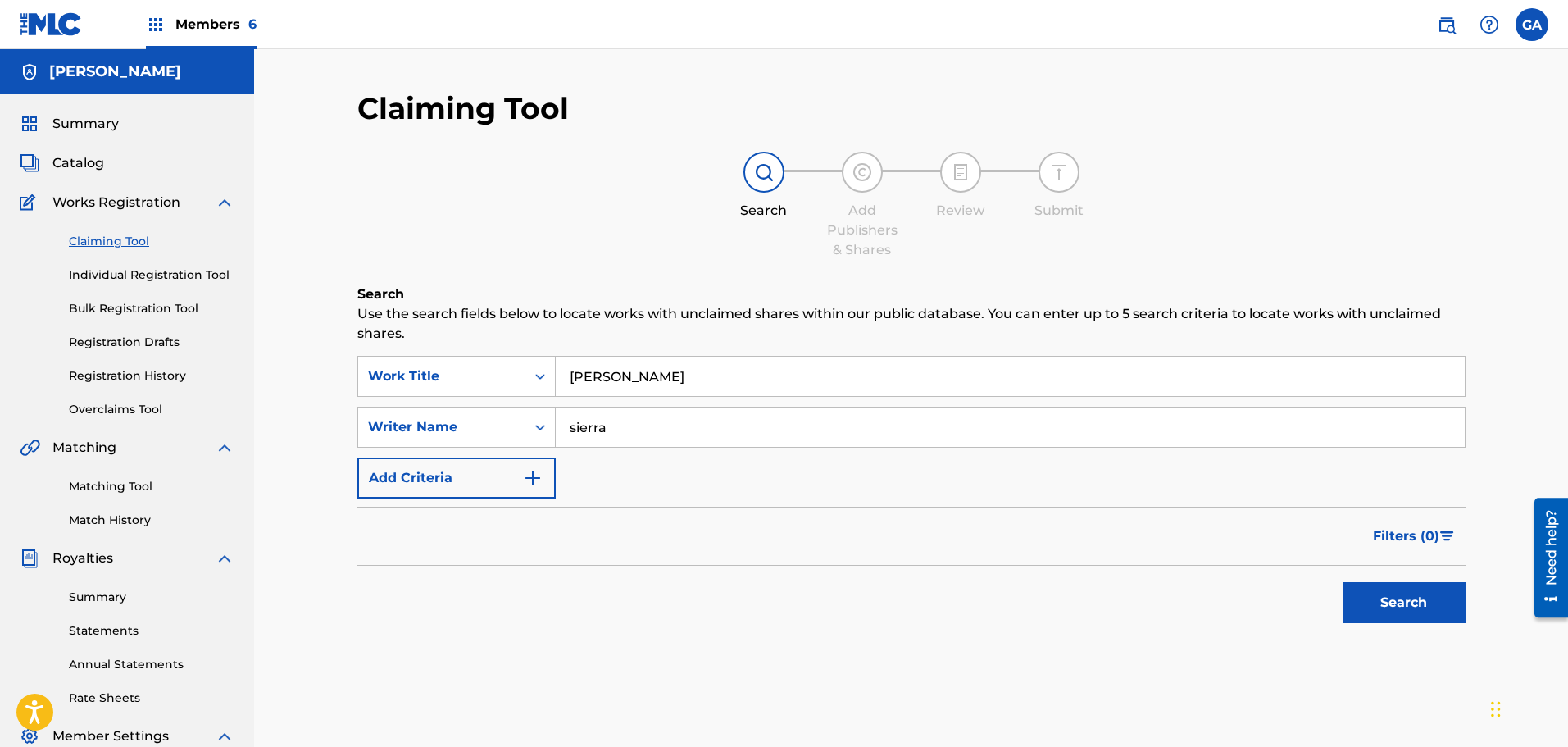
type input "sierra"
click at [1342, 582] on button "Search" at bounding box center [1404, 603] width 123 height 41
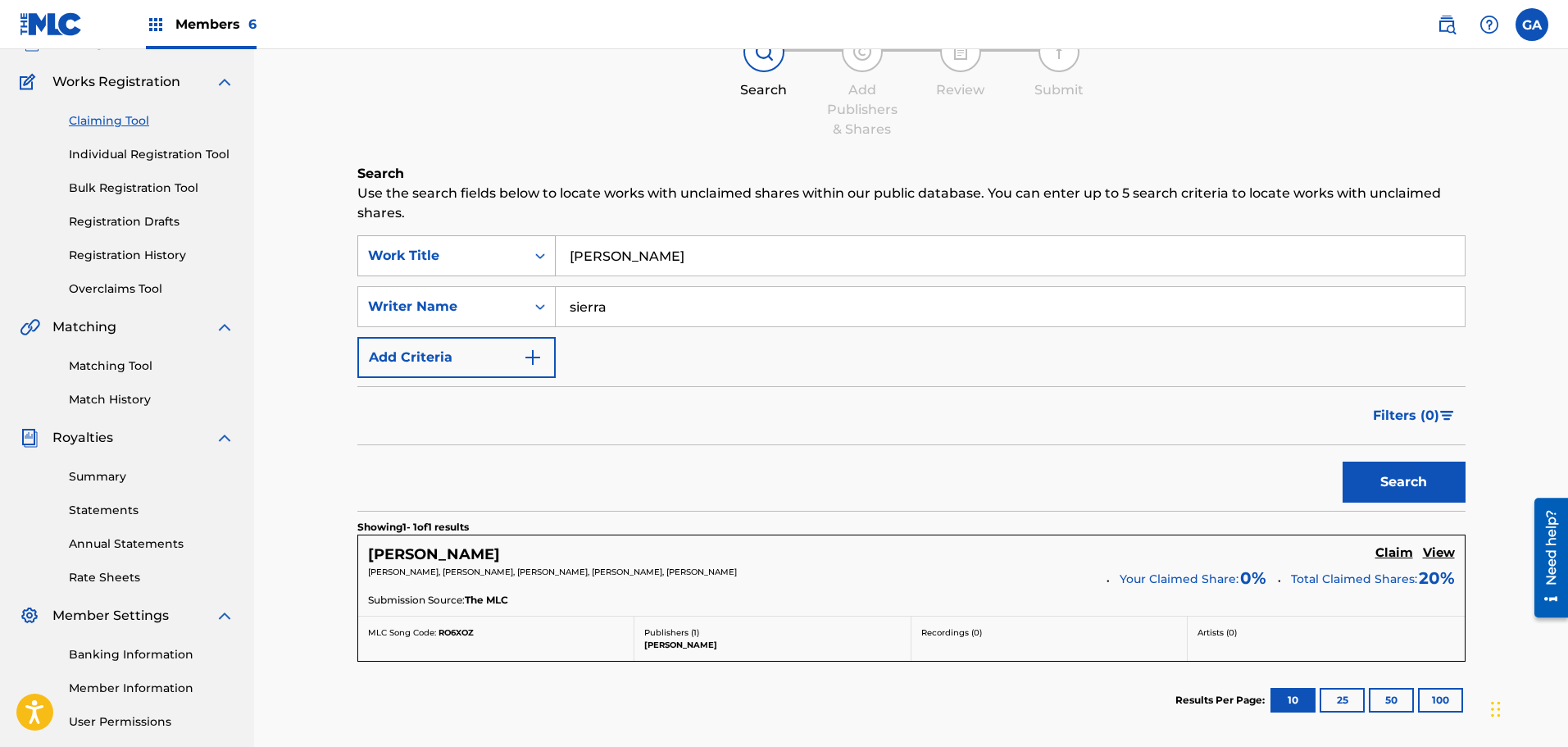
scroll to position [246, 0]
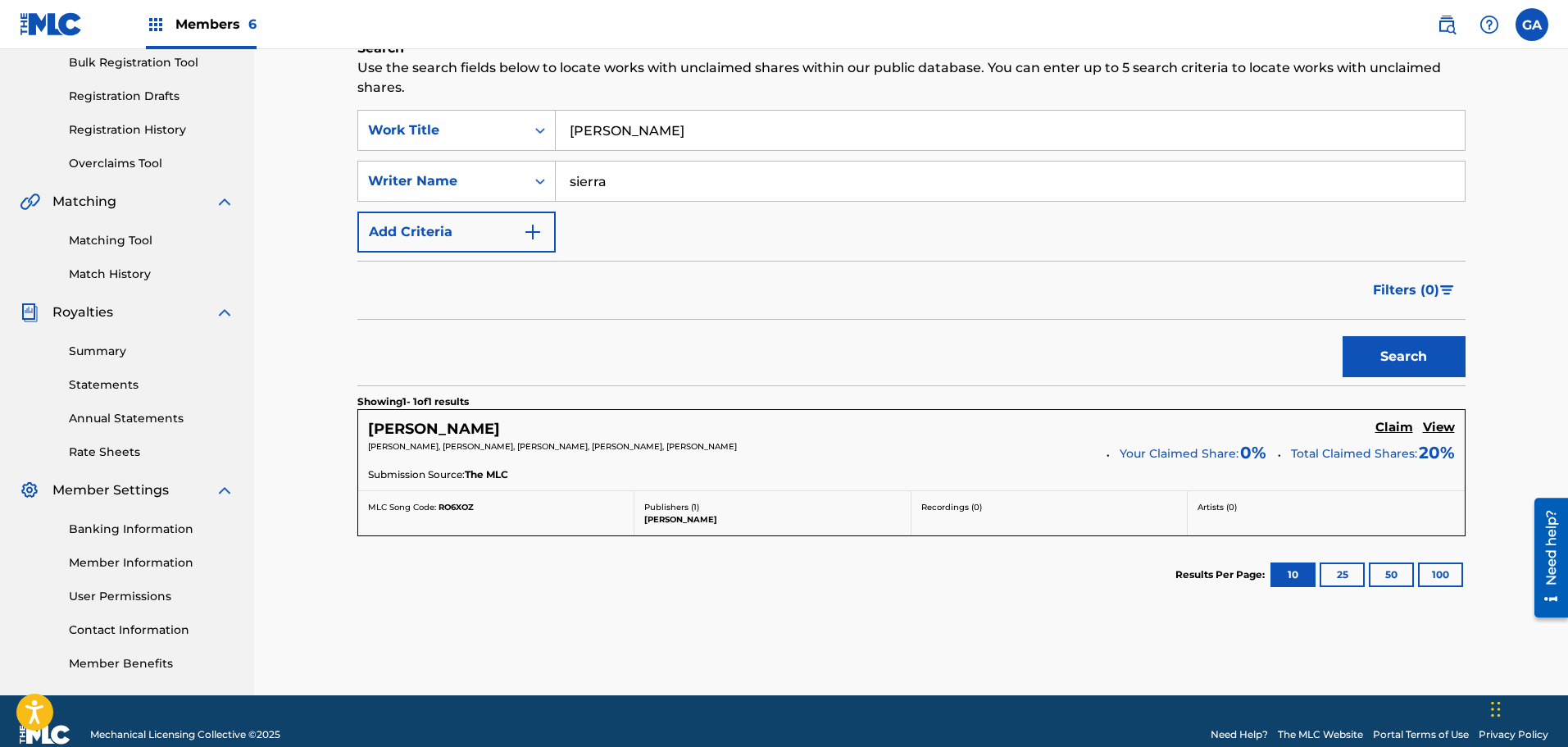
click at [1402, 420] on h5 "Claim" at bounding box center [1394, 427] width 38 height 16
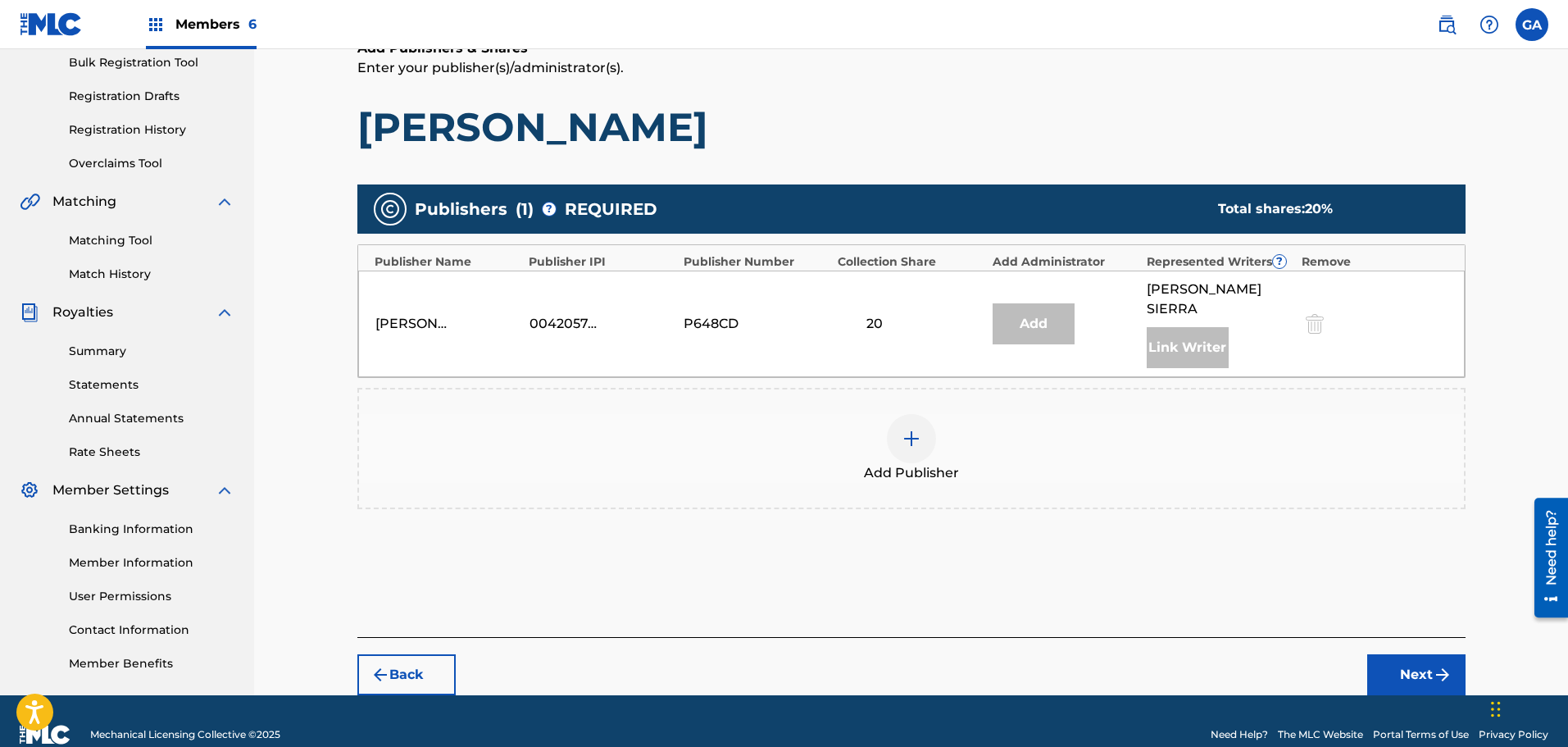
click at [903, 429] on img at bounding box center [911, 439] width 20 height 20
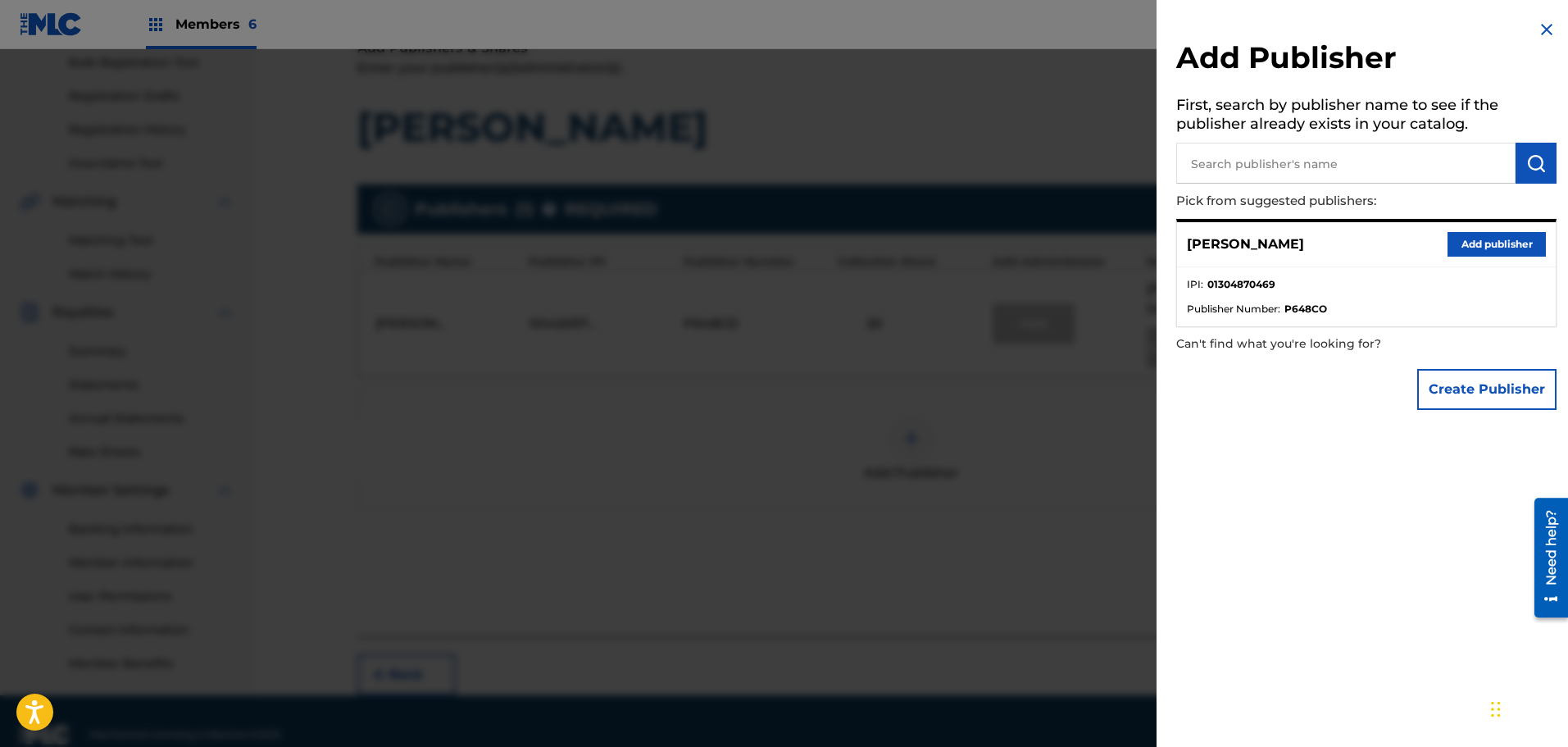
click at [1480, 237] on button "Add publisher" at bounding box center [1497, 244] width 98 height 25
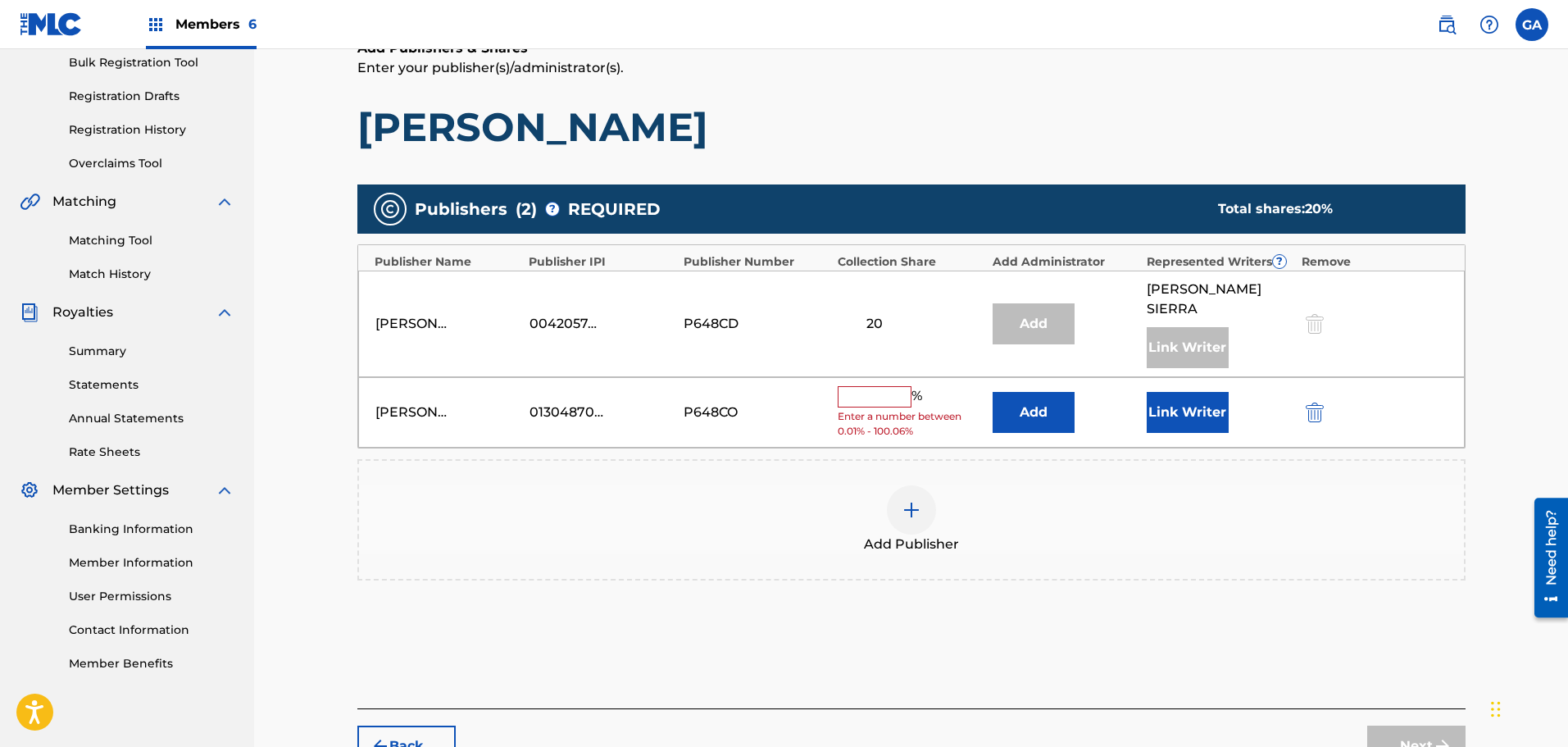
click at [860, 386] on input "text" at bounding box center [875, 396] width 74 height 22
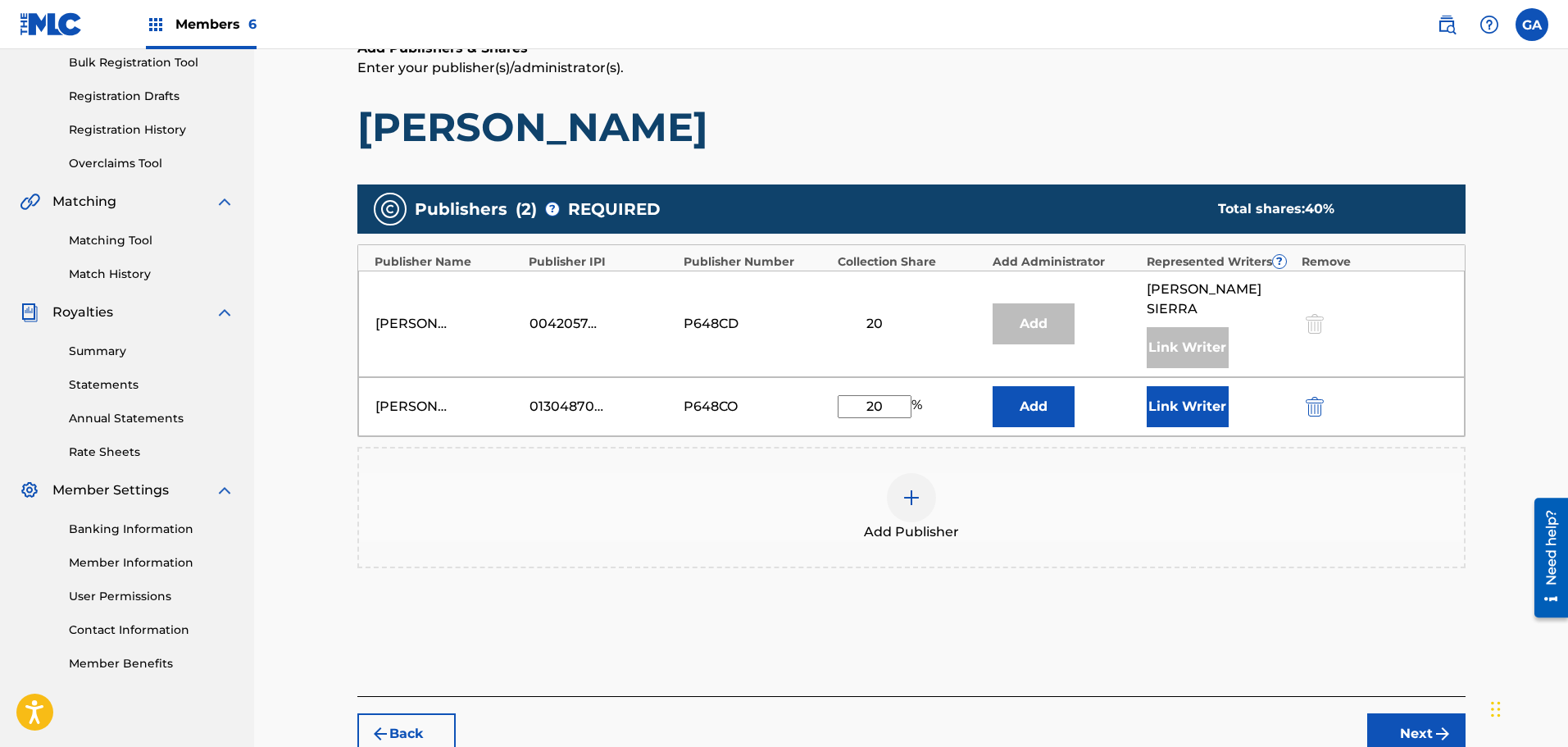
type input "20"
click at [1186, 398] on button "Link Writer" at bounding box center [1187, 407] width 82 height 41
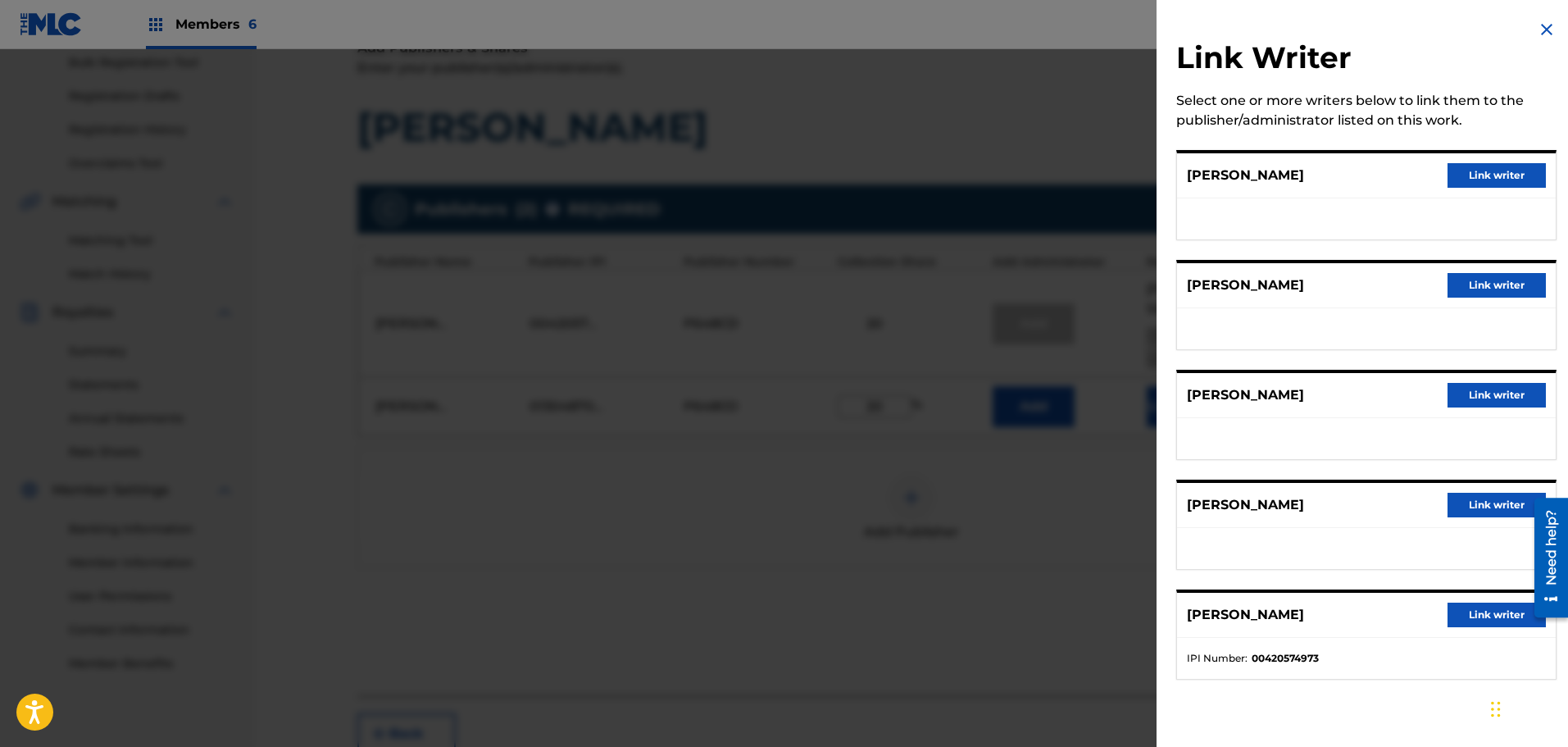
click at [1503, 503] on button "Link writer" at bounding box center [1497, 505] width 98 height 25
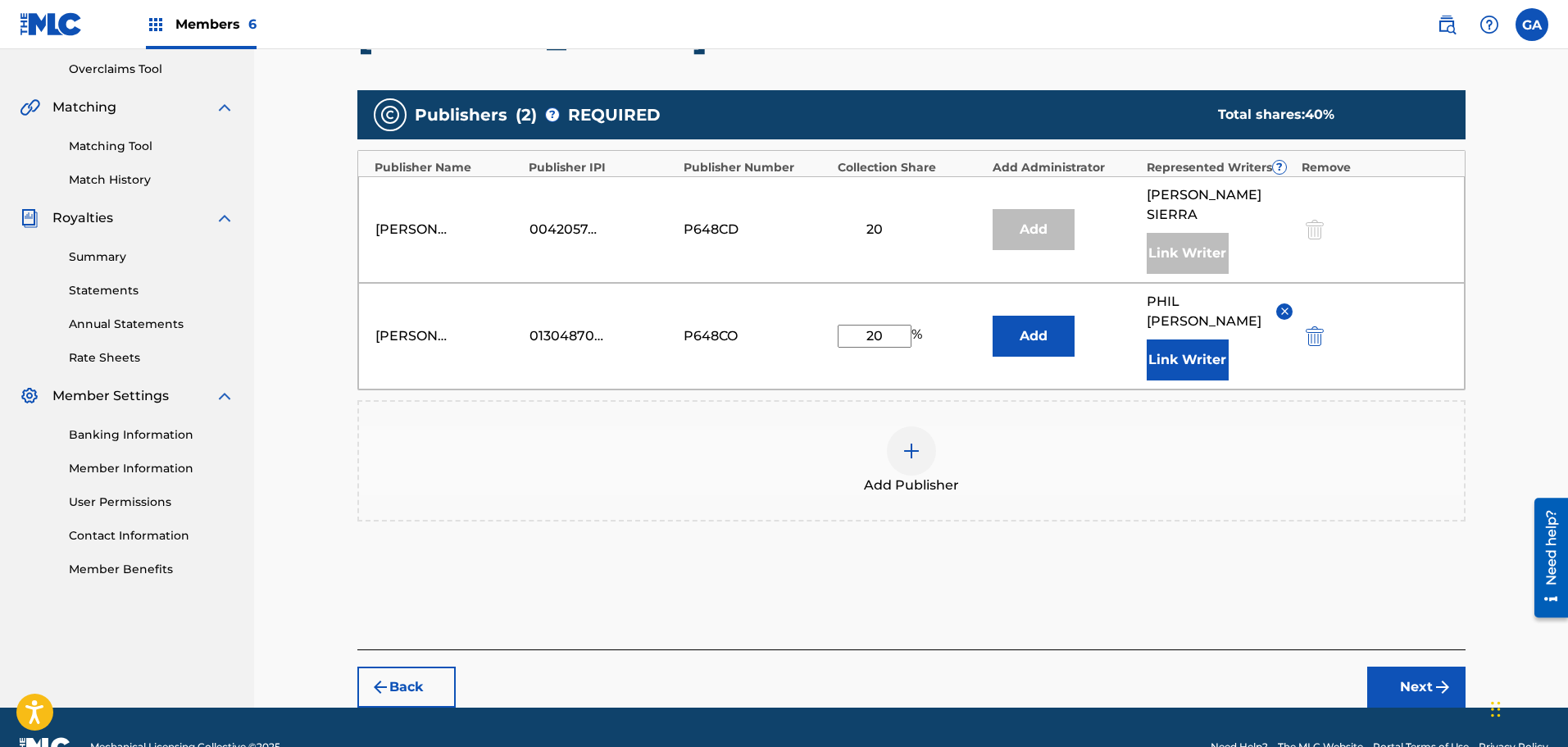
click at [1423, 667] on button "Next" at bounding box center [1416, 688] width 98 height 41
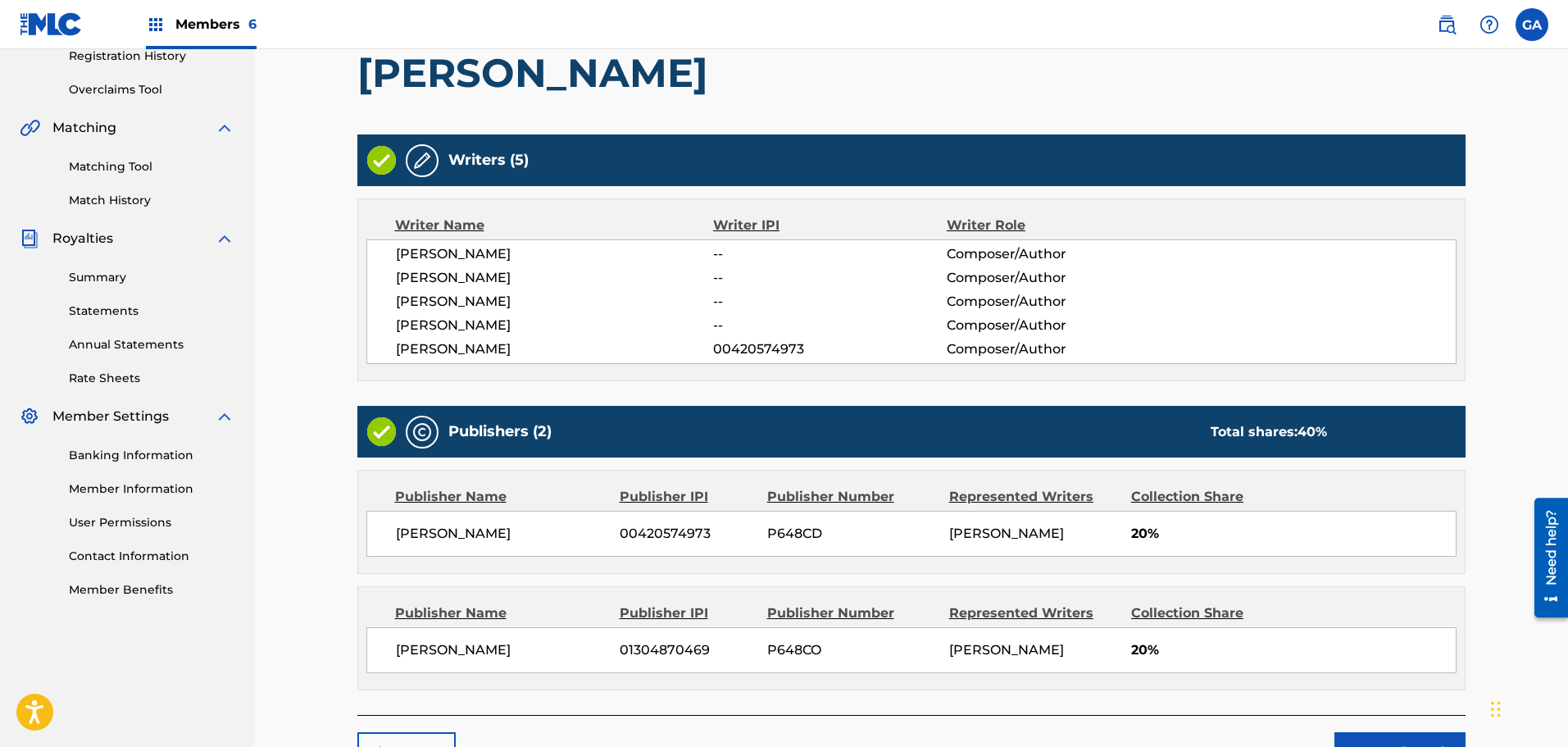
scroll to position [425, 0]
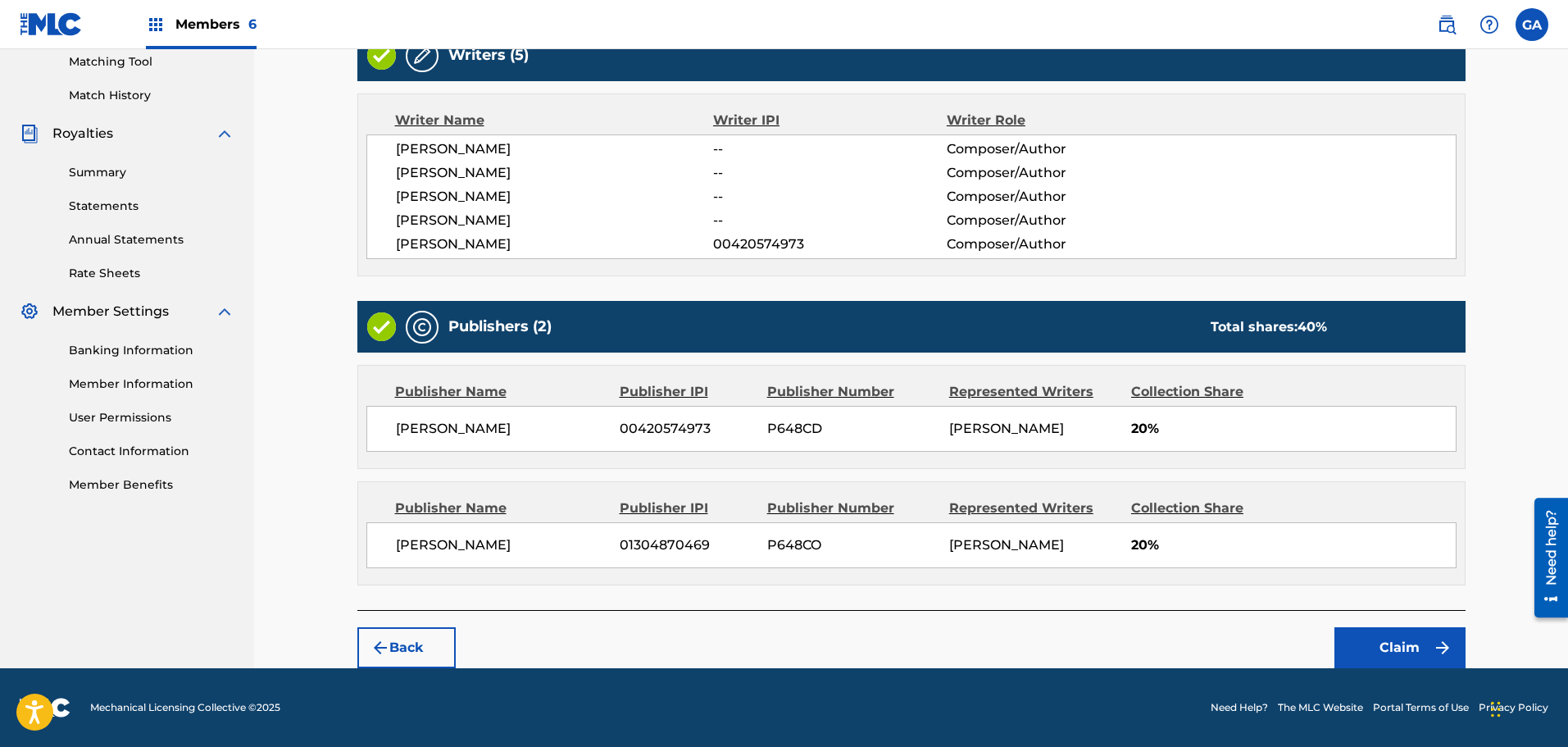
click at [1395, 644] on button "Claim" at bounding box center [1400, 648] width 131 height 41
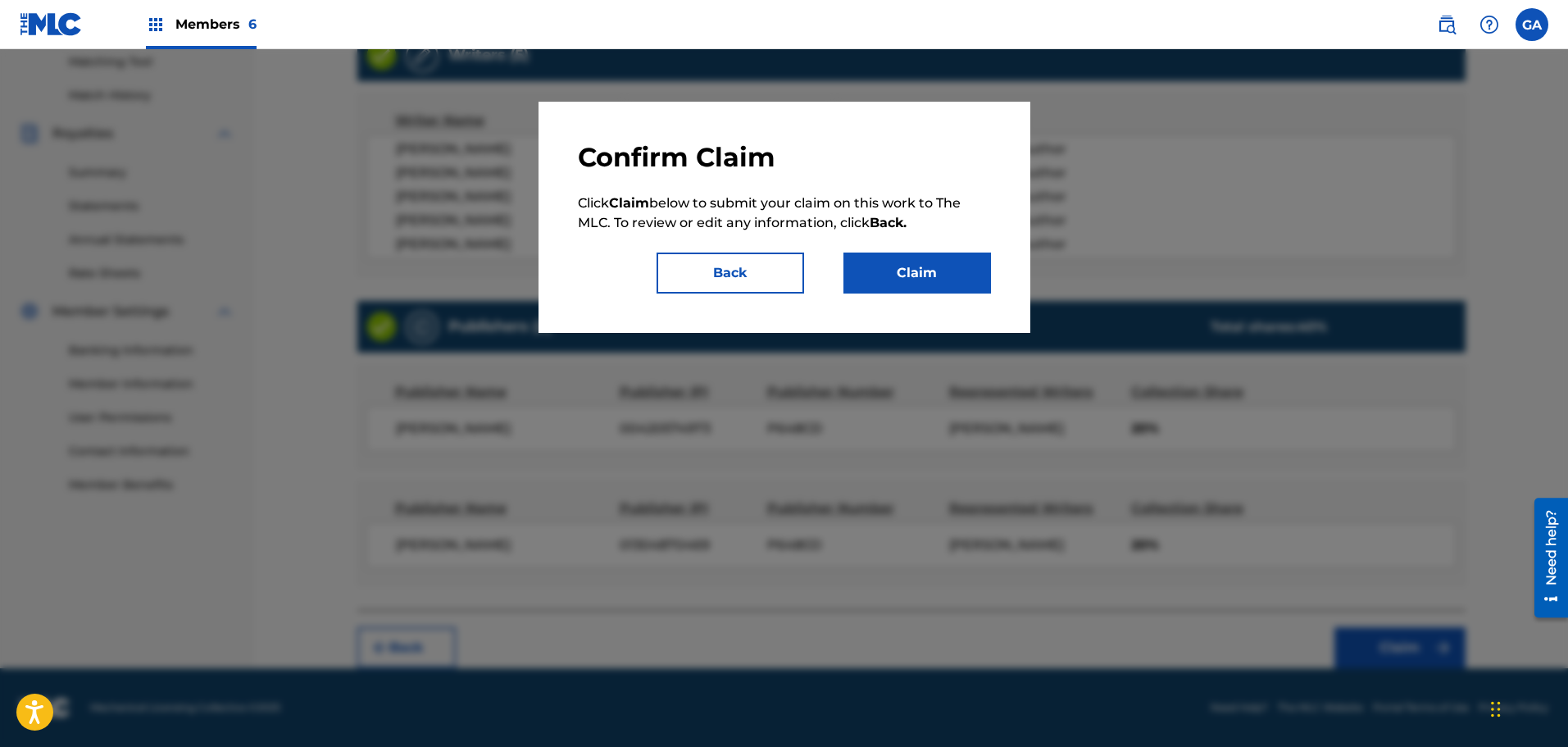
click at [914, 267] on button "Claim" at bounding box center [916, 273] width 147 height 41
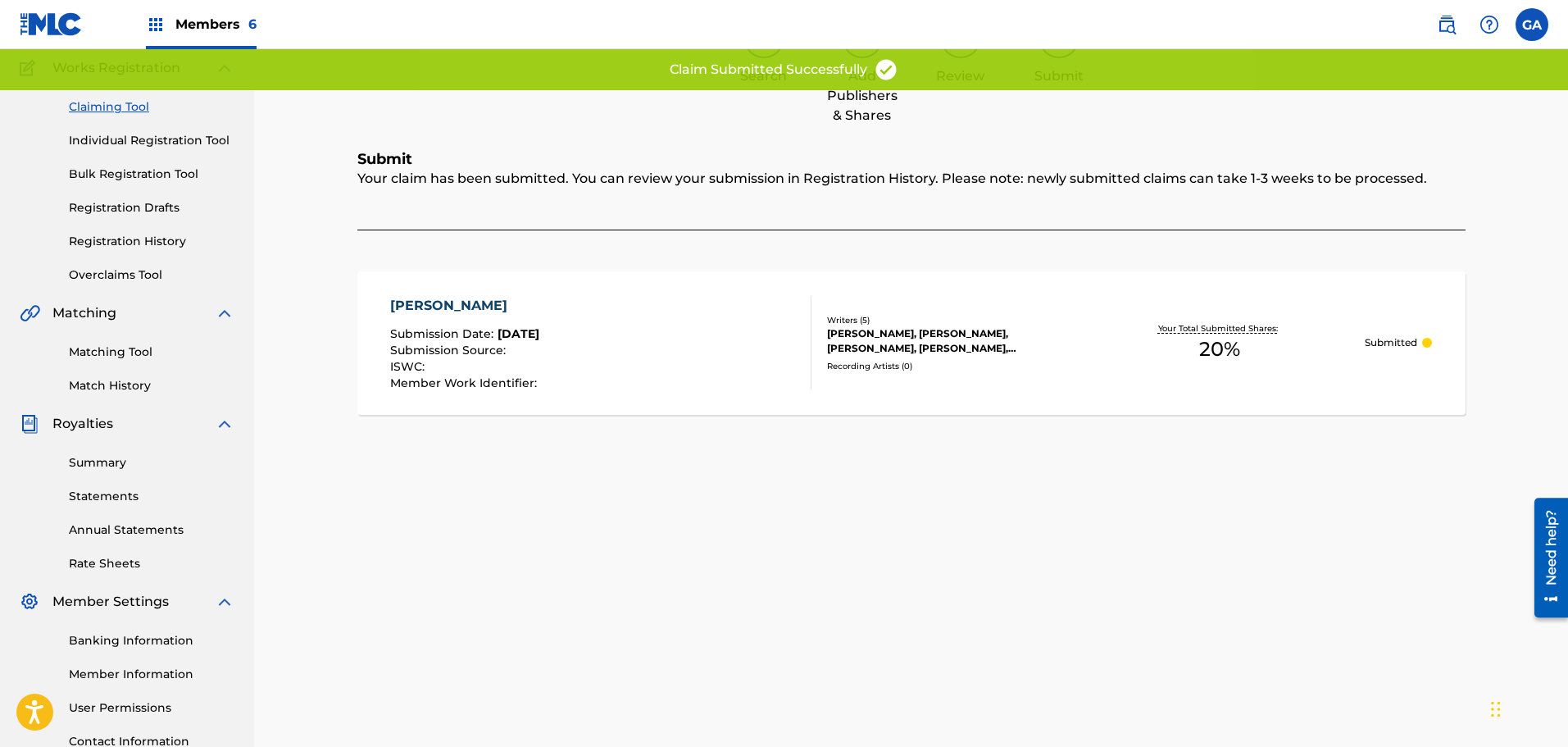
scroll to position [106, 0]
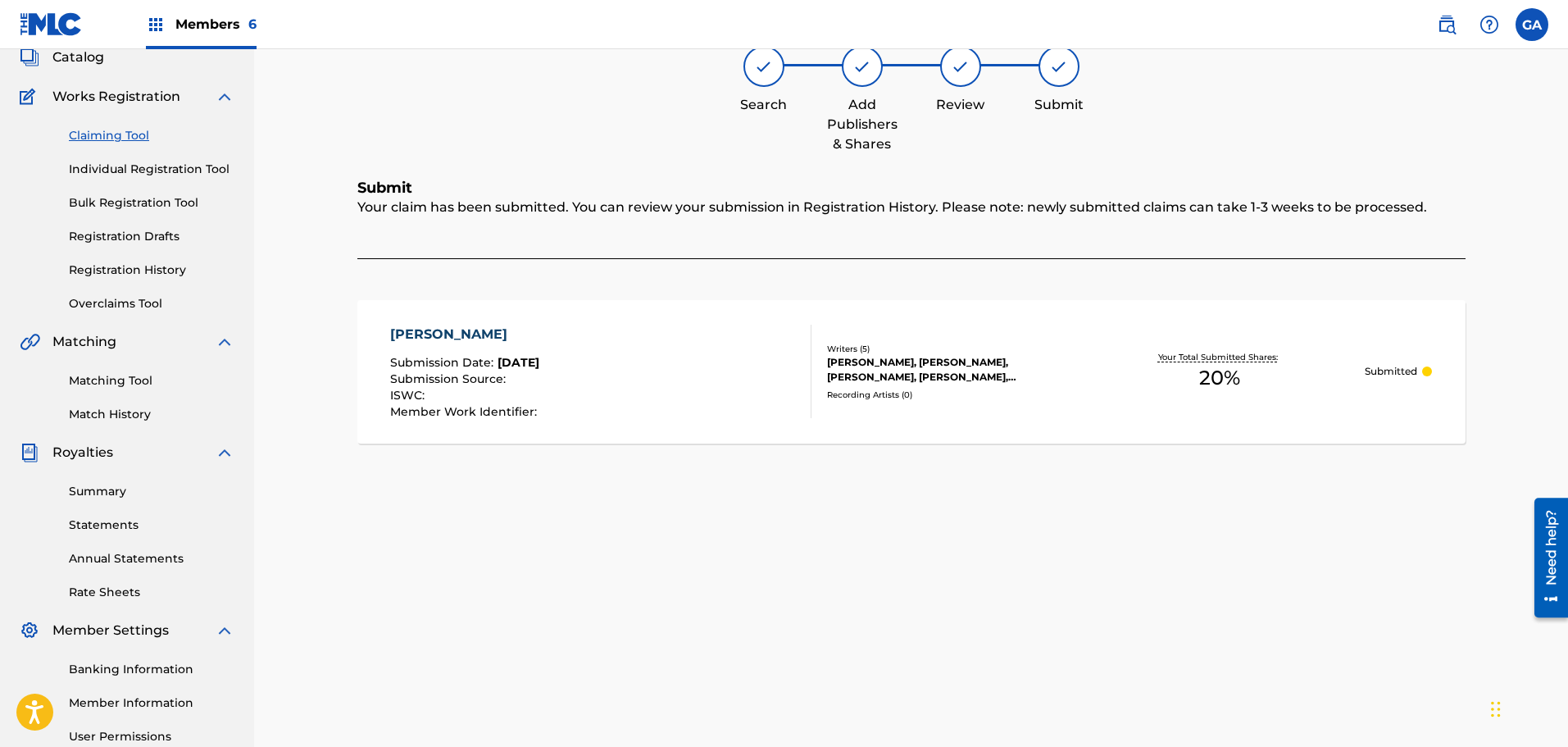
click at [110, 124] on div "Claiming Tool Individual Registration Tool Bulk Registration Tool Registration …" at bounding box center [127, 209] width 214 height 206
click at [112, 132] on link "Claiming Tool" at bounding box center [152, 136] width 165 height 17
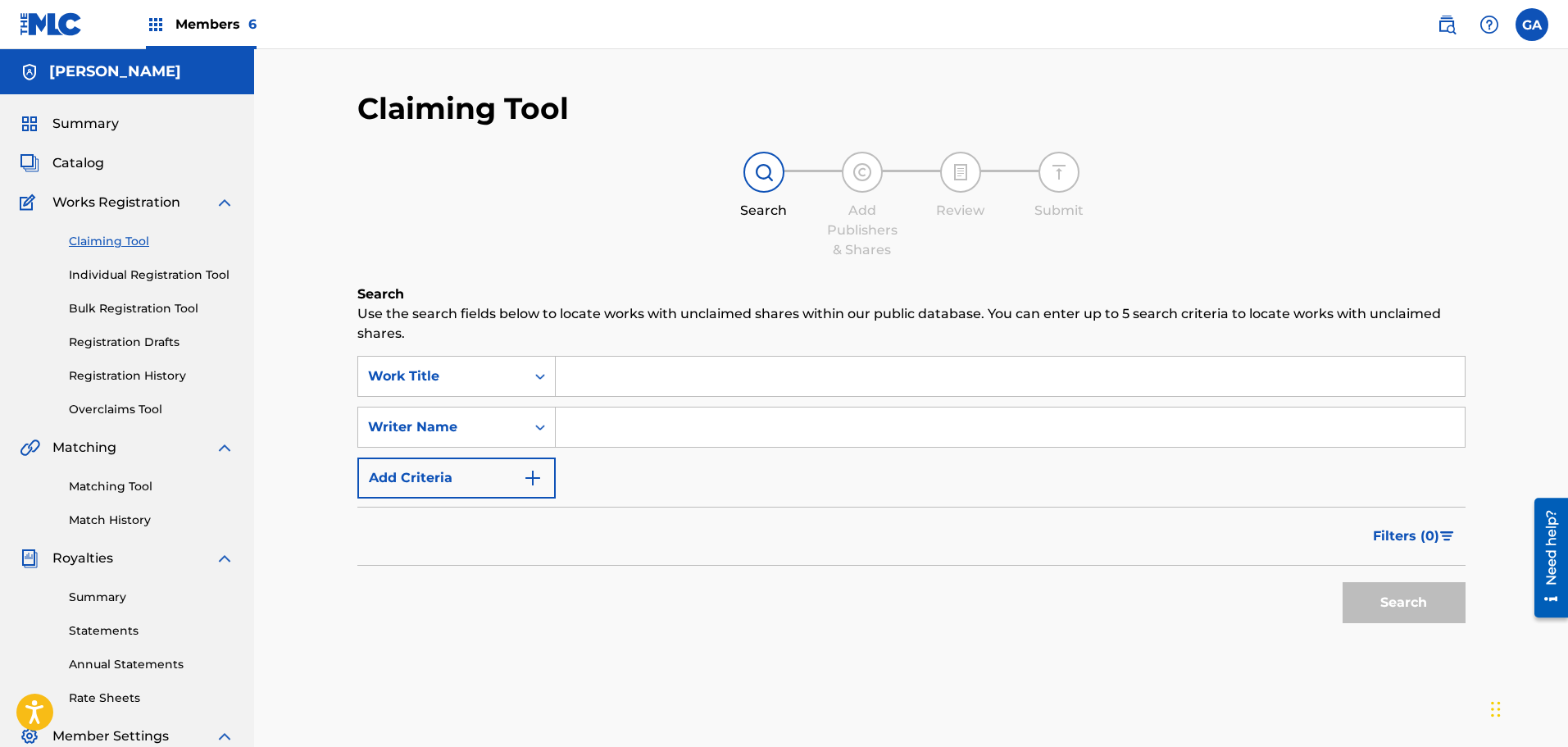
click at [664, 381] on input "Search Form" at bounding box center [1010, 377] width 909 height 40
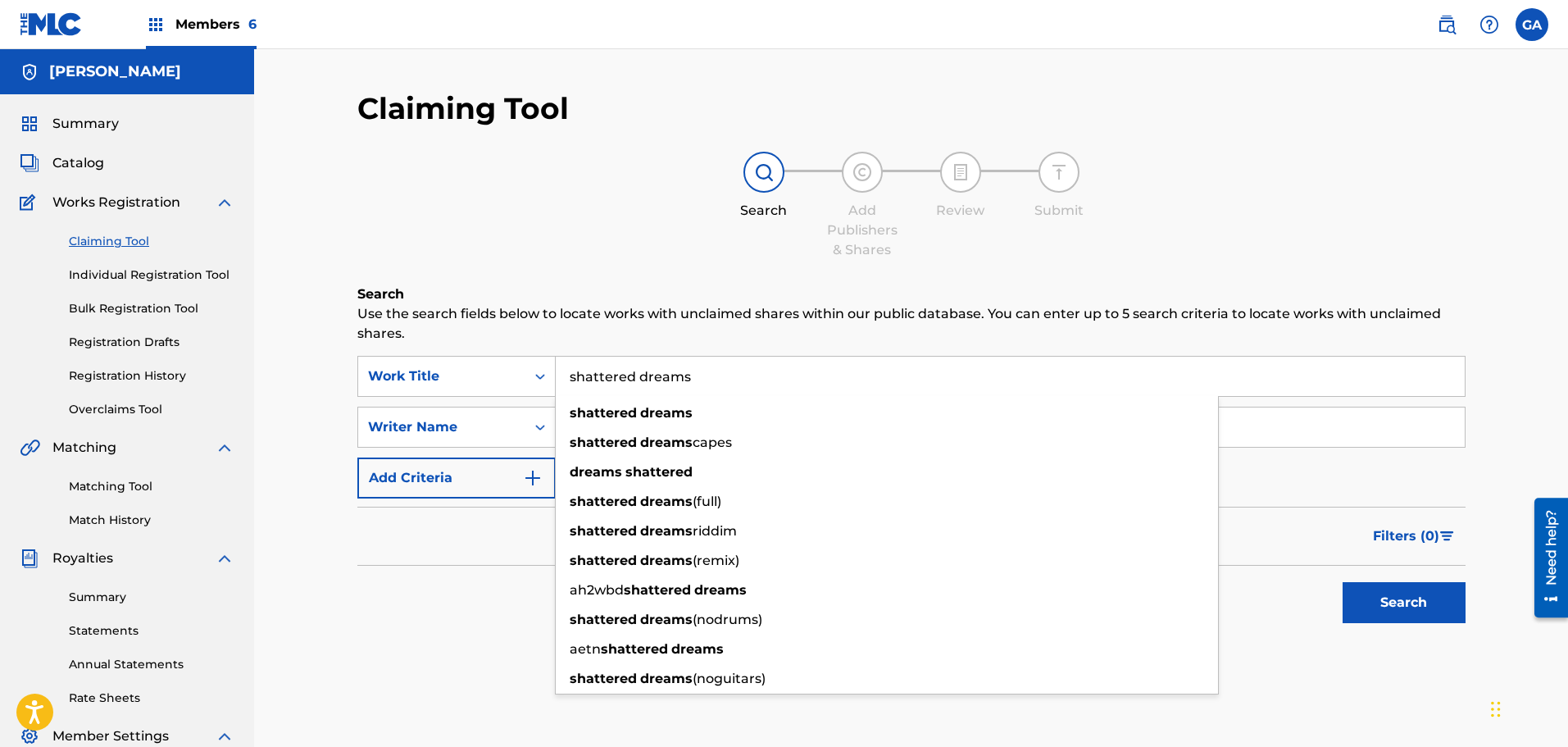
type input "shattered dreams"
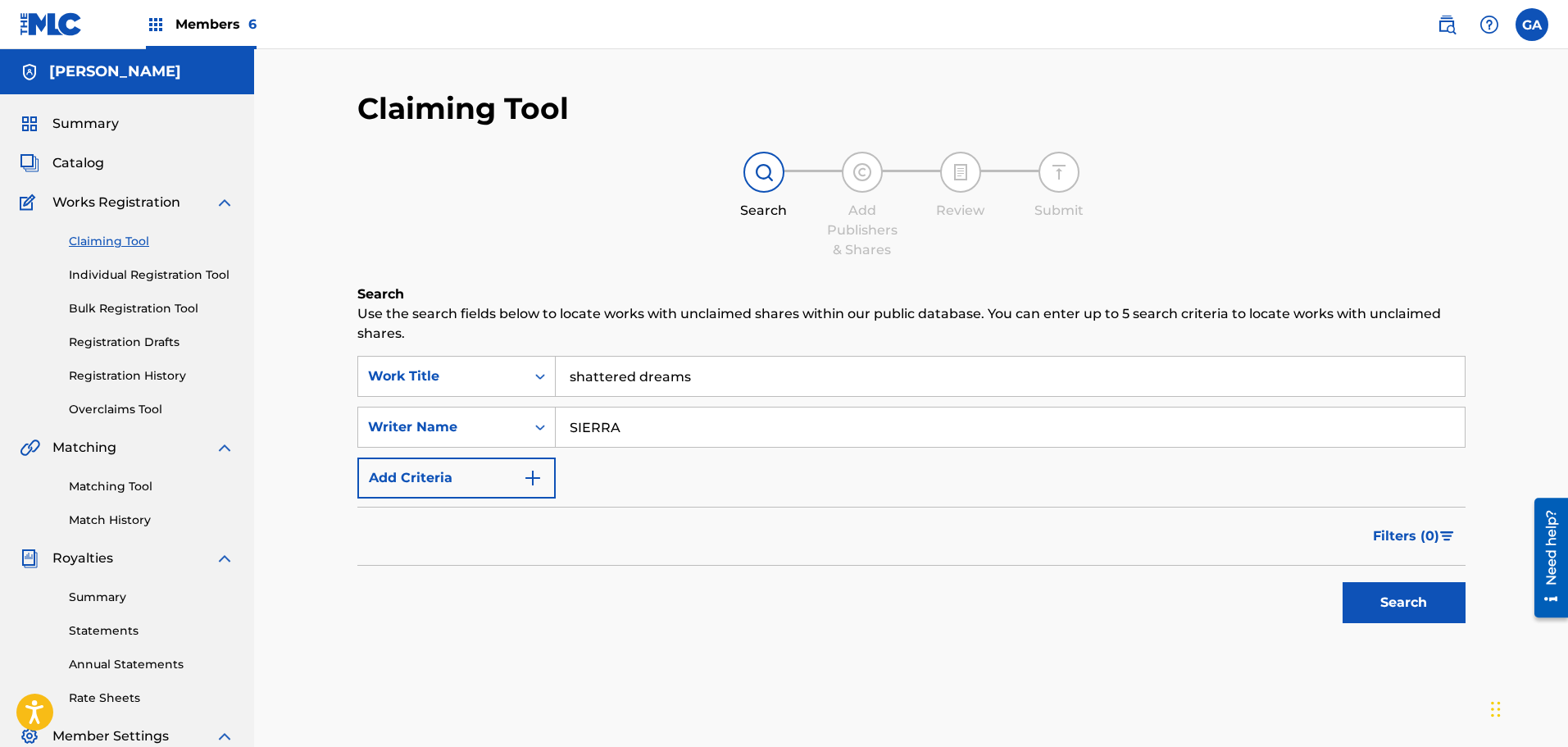
type input "SIERRA"
click at [1342, 582] on button "Search" at bounding box center [1404, 603] width 123 height 41
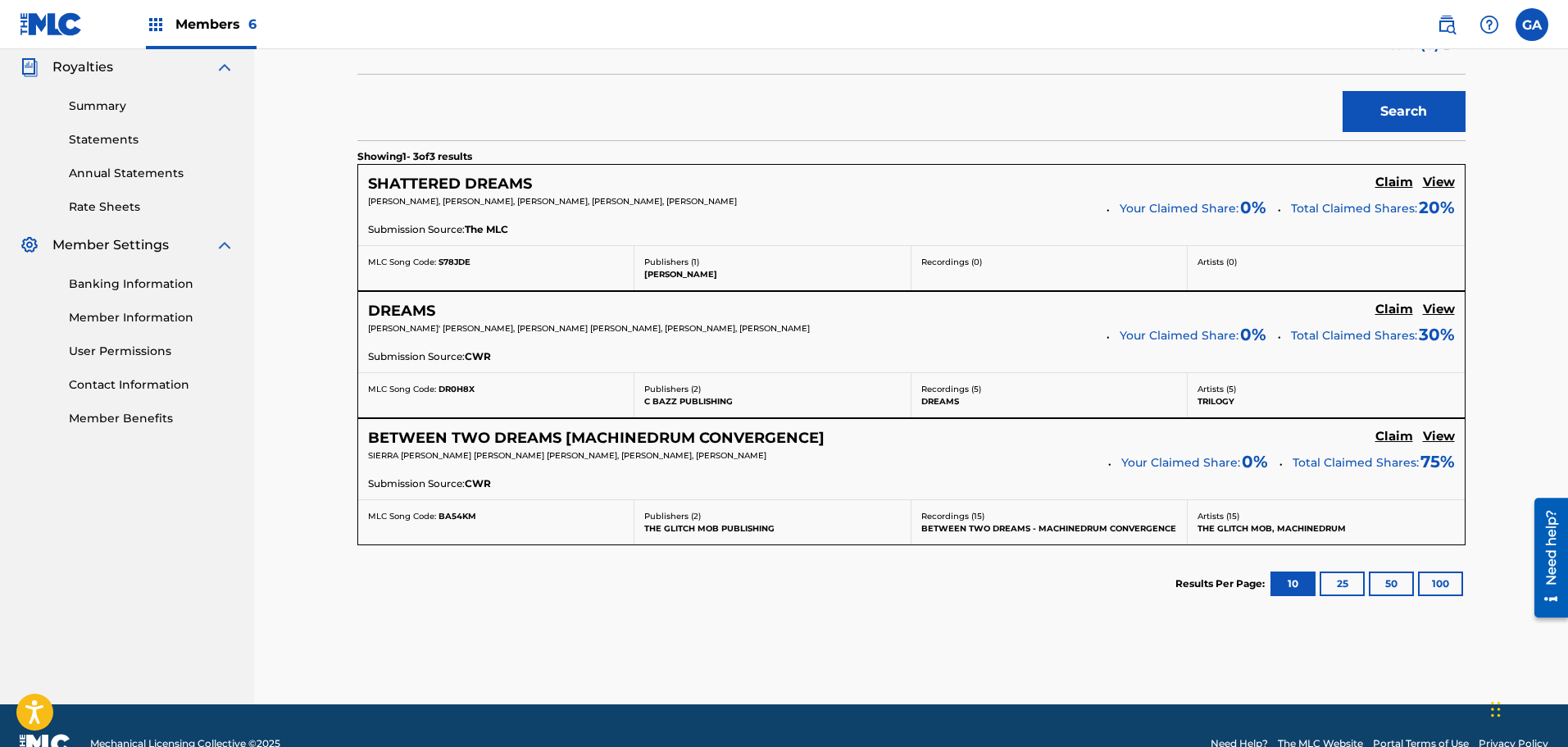
scroll to position [492, 0]
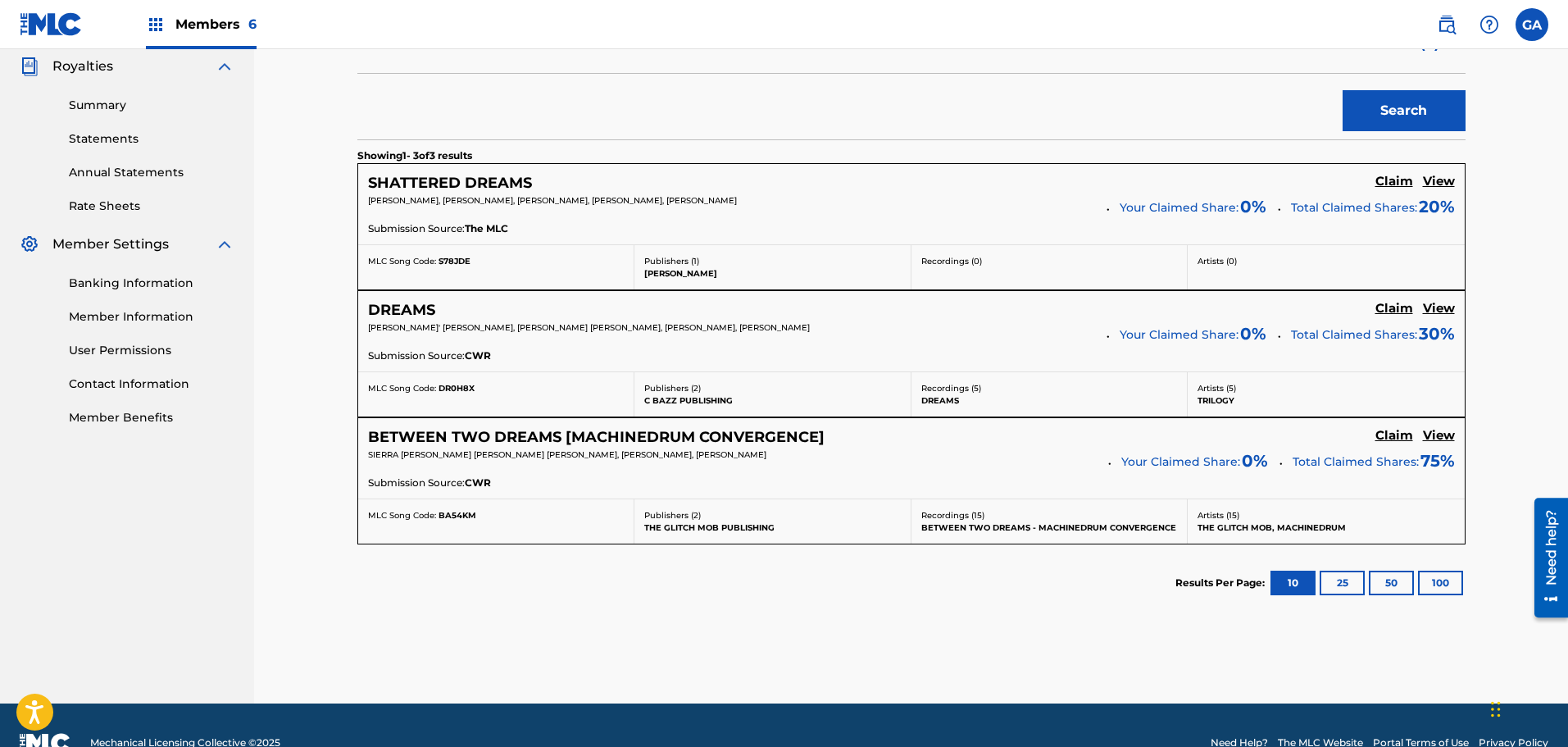
click at [1398, 179] on h5 "Claim" at bounding box center [1394, 182] width 38 height 16
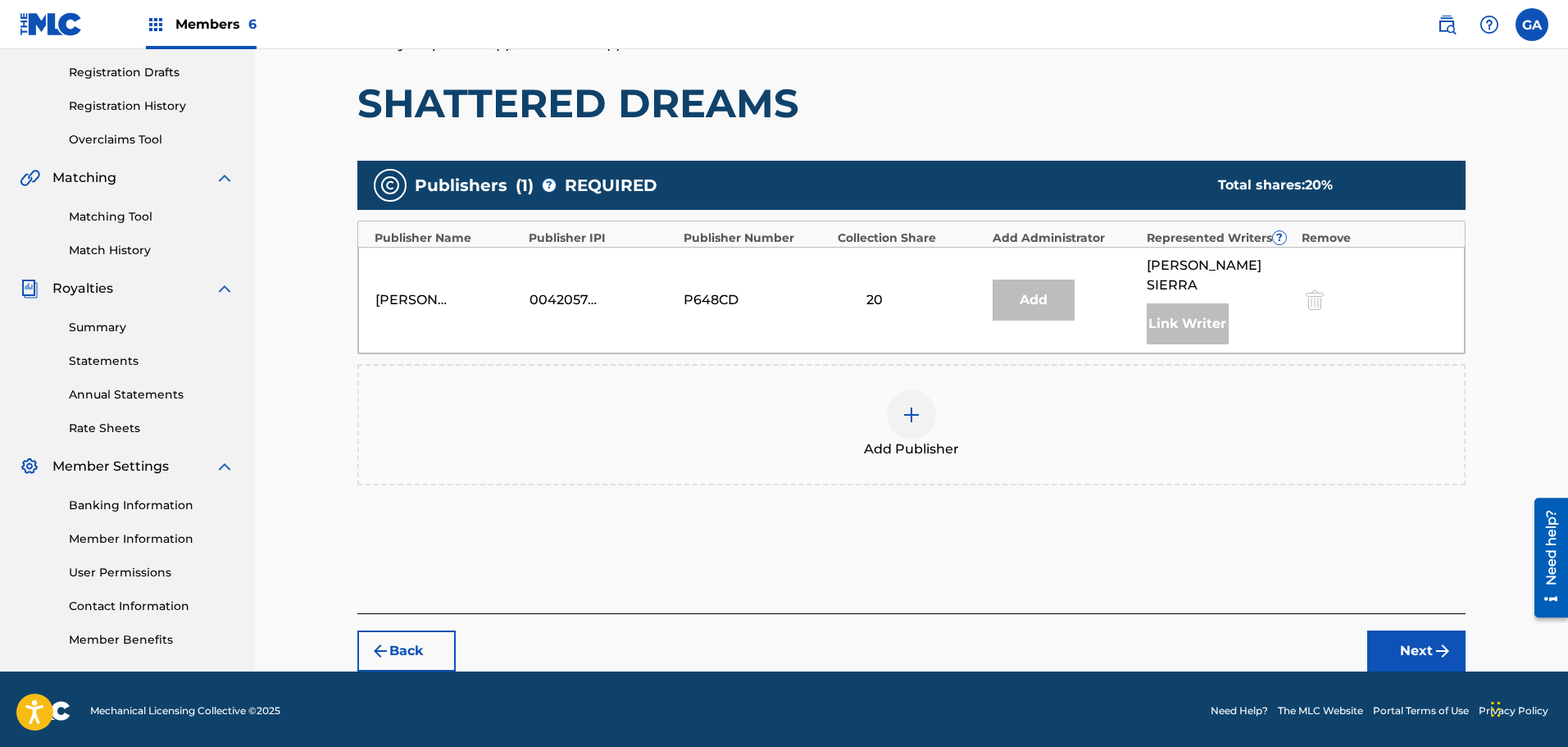
click at [907, 390] on div at bounding box center [911, 414] width 49 height 49
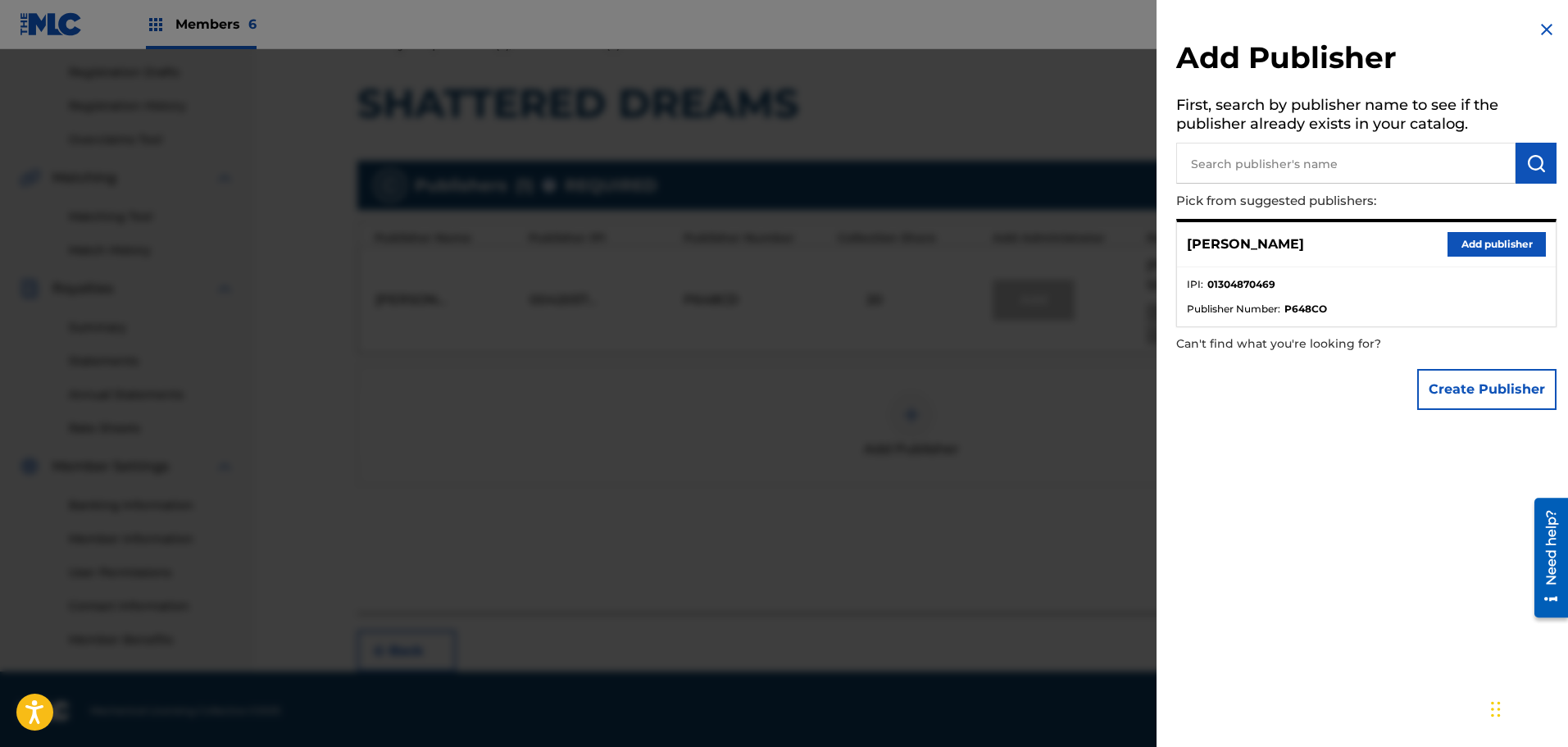
click at [1498, 234] on button "Add publisher" at bounding box center [1497, 244] width 98 height 25
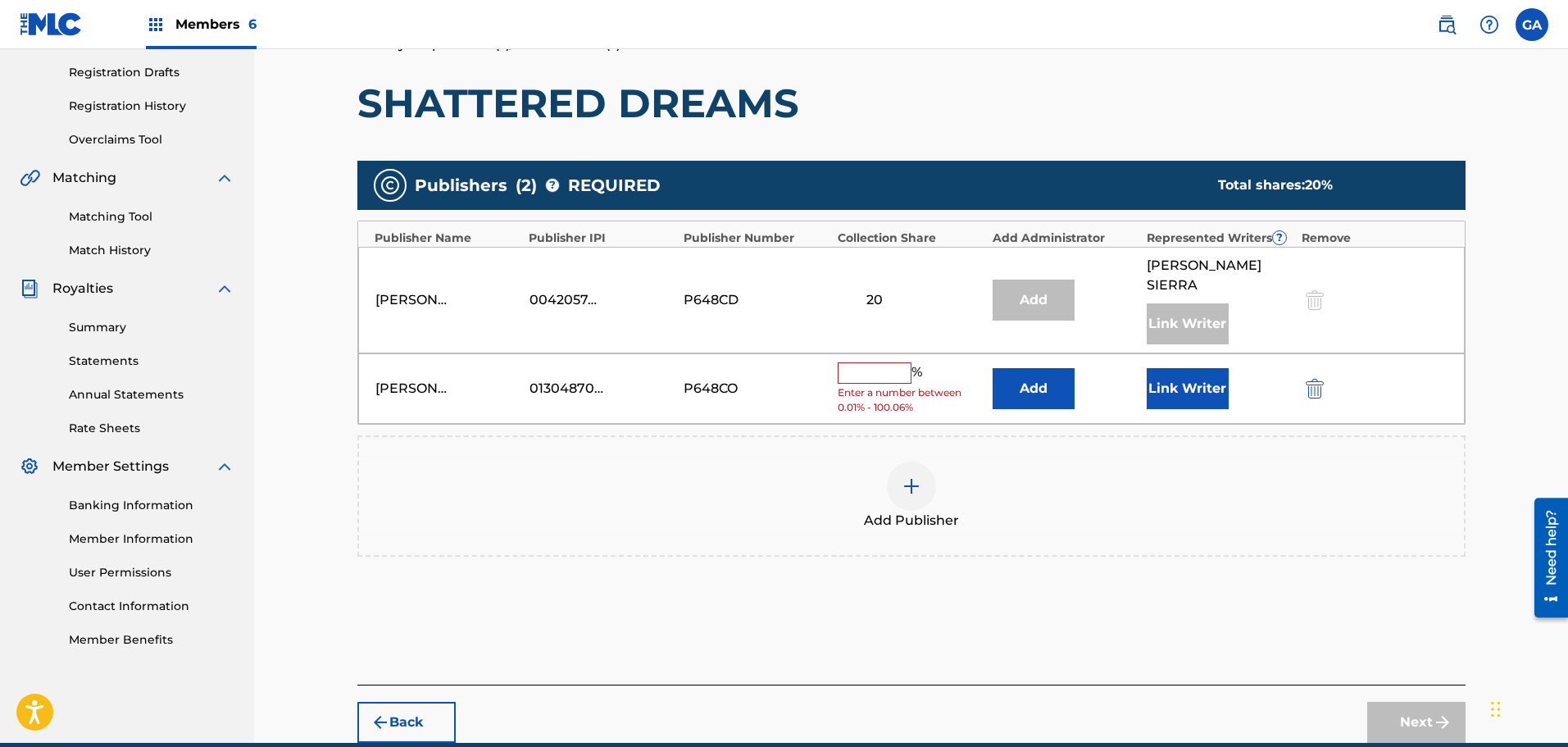
click at [886, 363] on input "text" at bounding box center [875, 373] width 74 height 22
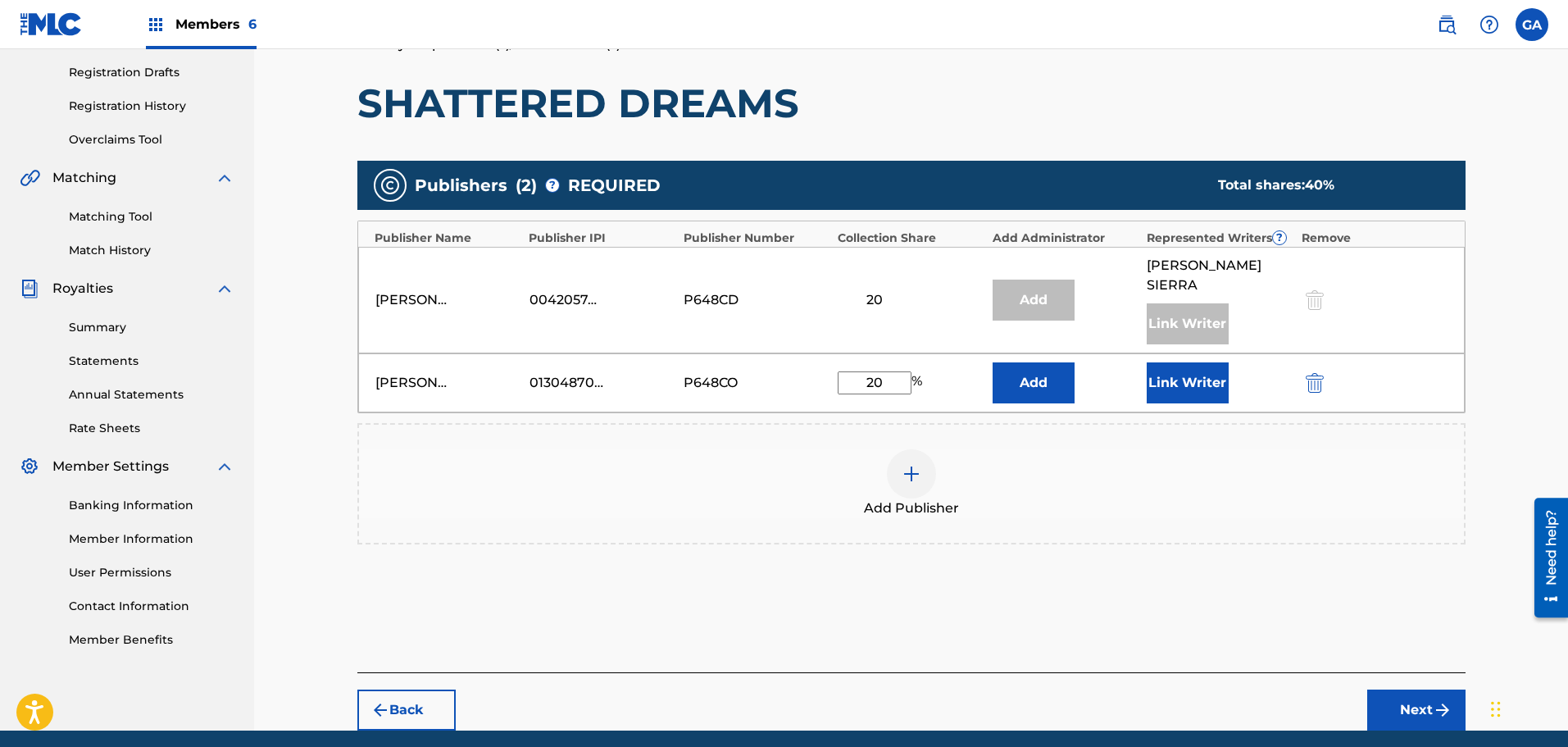
type input "20"
click at [1196, 363] on button "Link Writer" at bounding box center [1187, 383] width 82 height 41
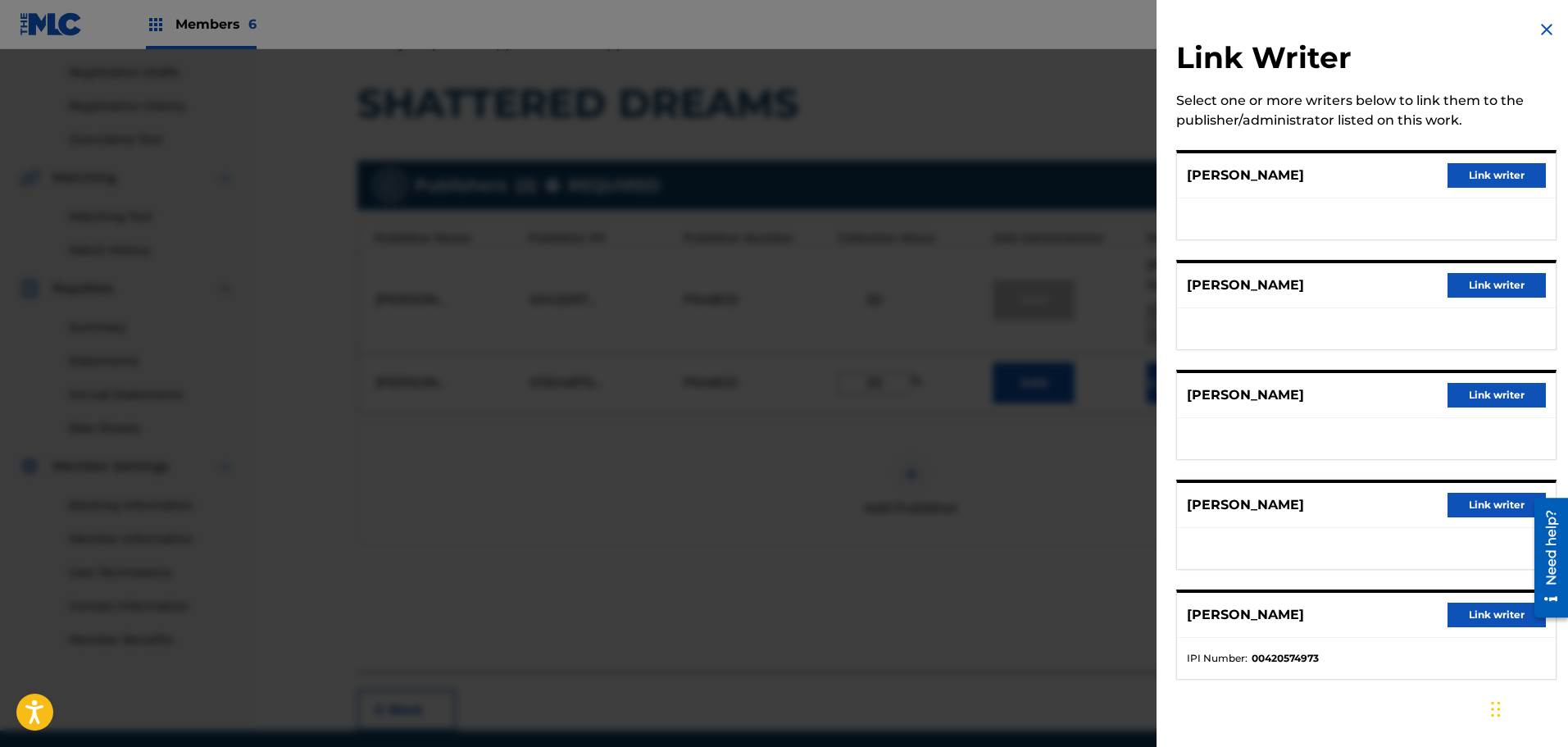
click at [1459, 514] on button "Link writer" at bounding box center [1497, 505] width 98 height 25
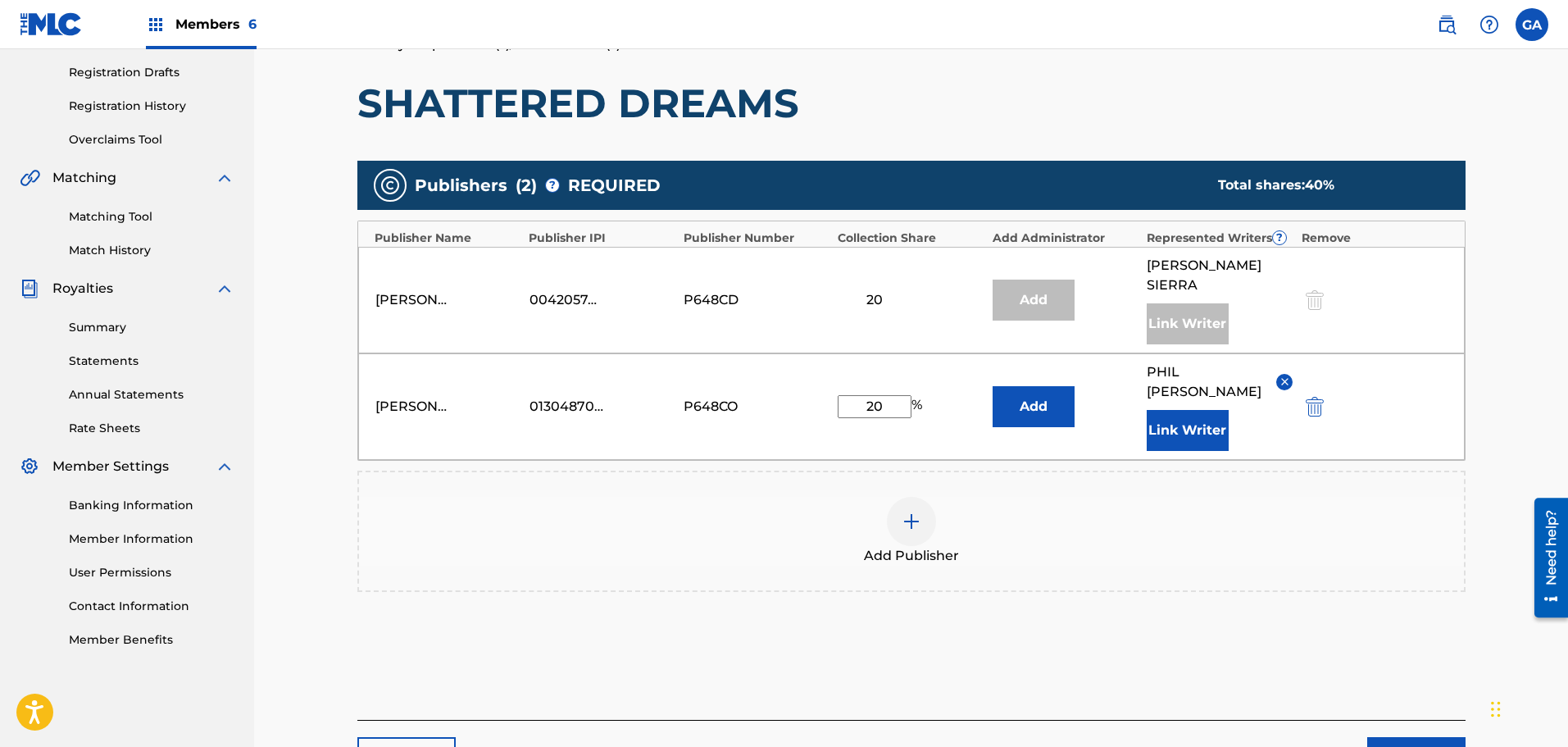
click at [1422, 738] on button "Next" at bounding box center [1416, 758] width 98 height 41
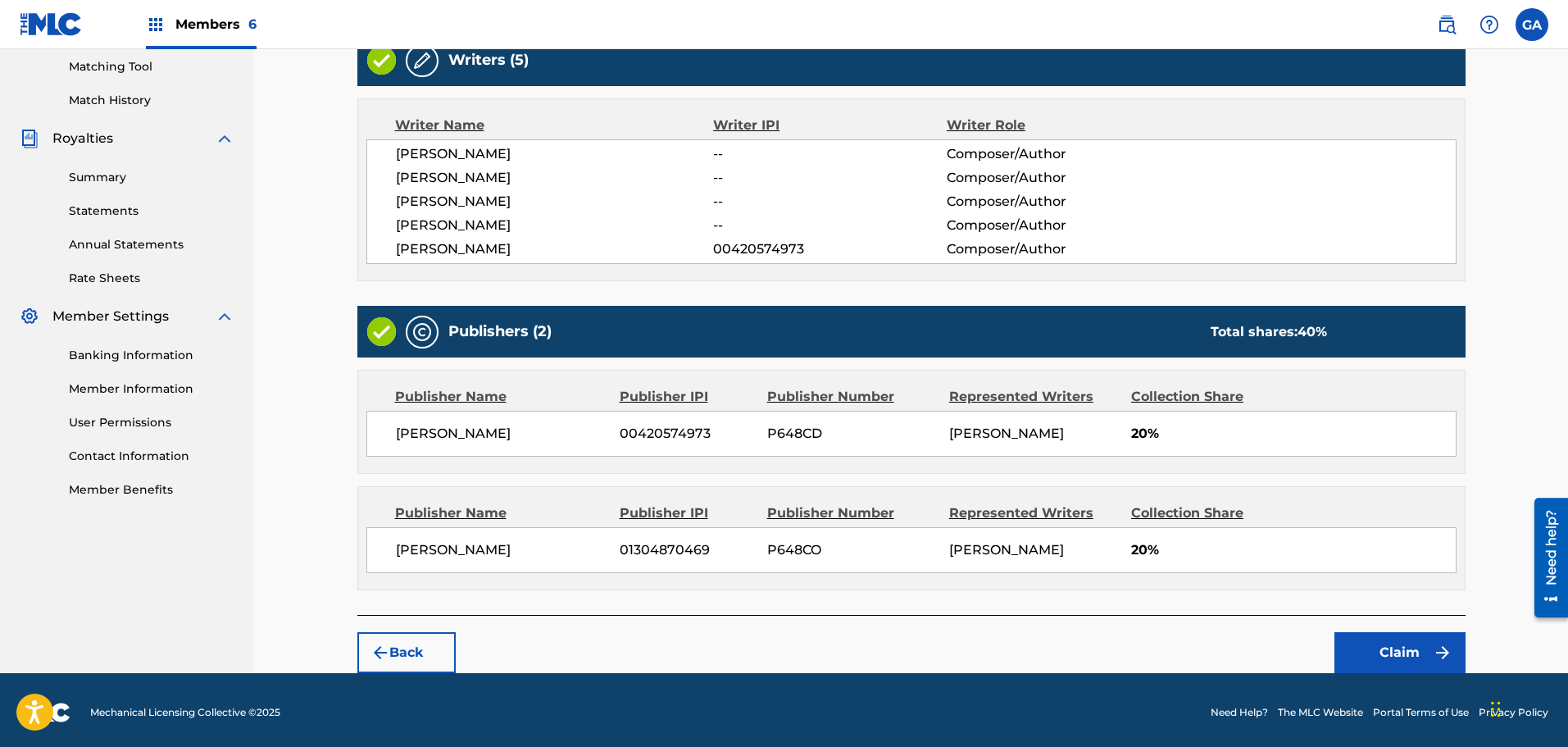
scroll to position [425, 0]
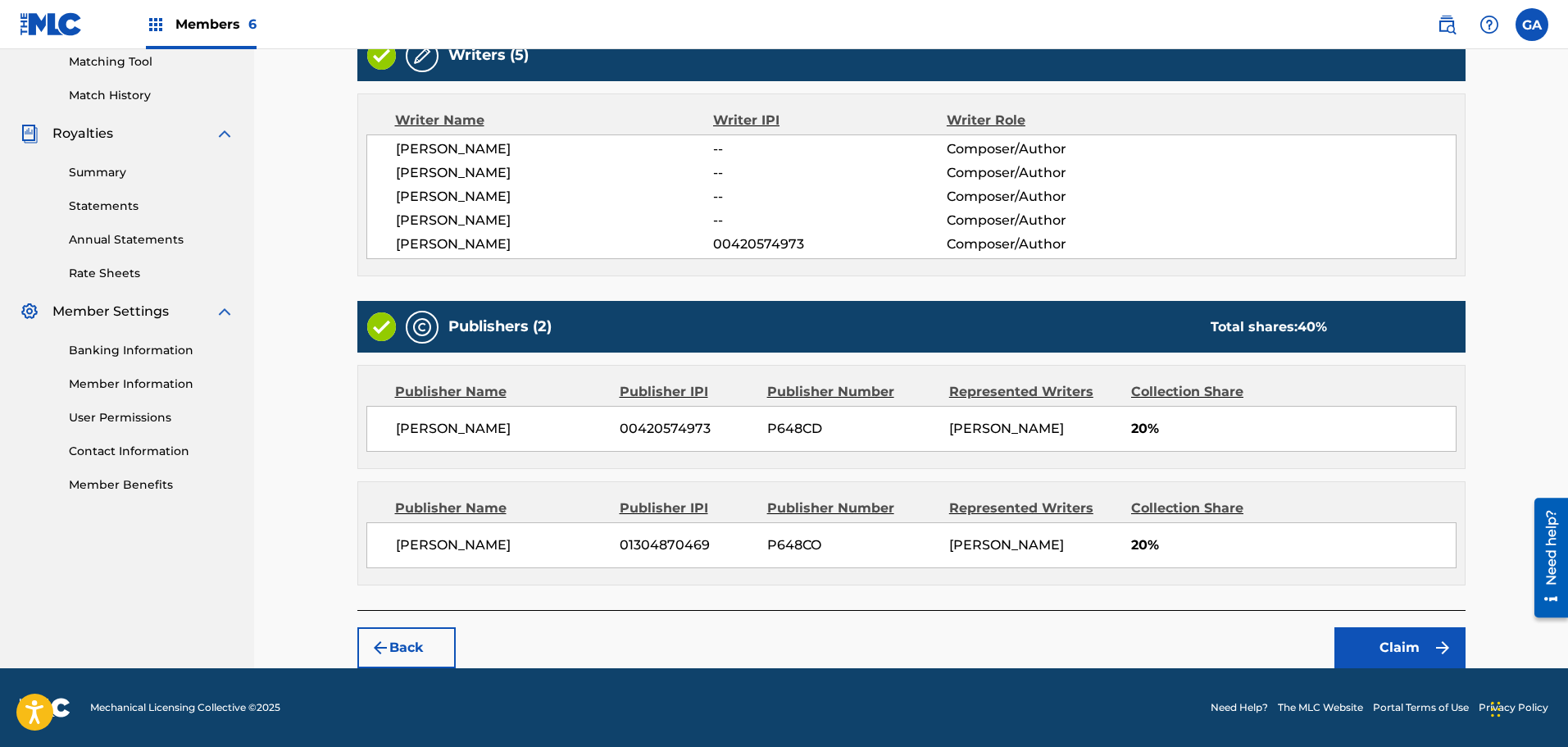
click at [1433, 645] on img "submit" at bounding box center [1442, 648] width 20 height 20
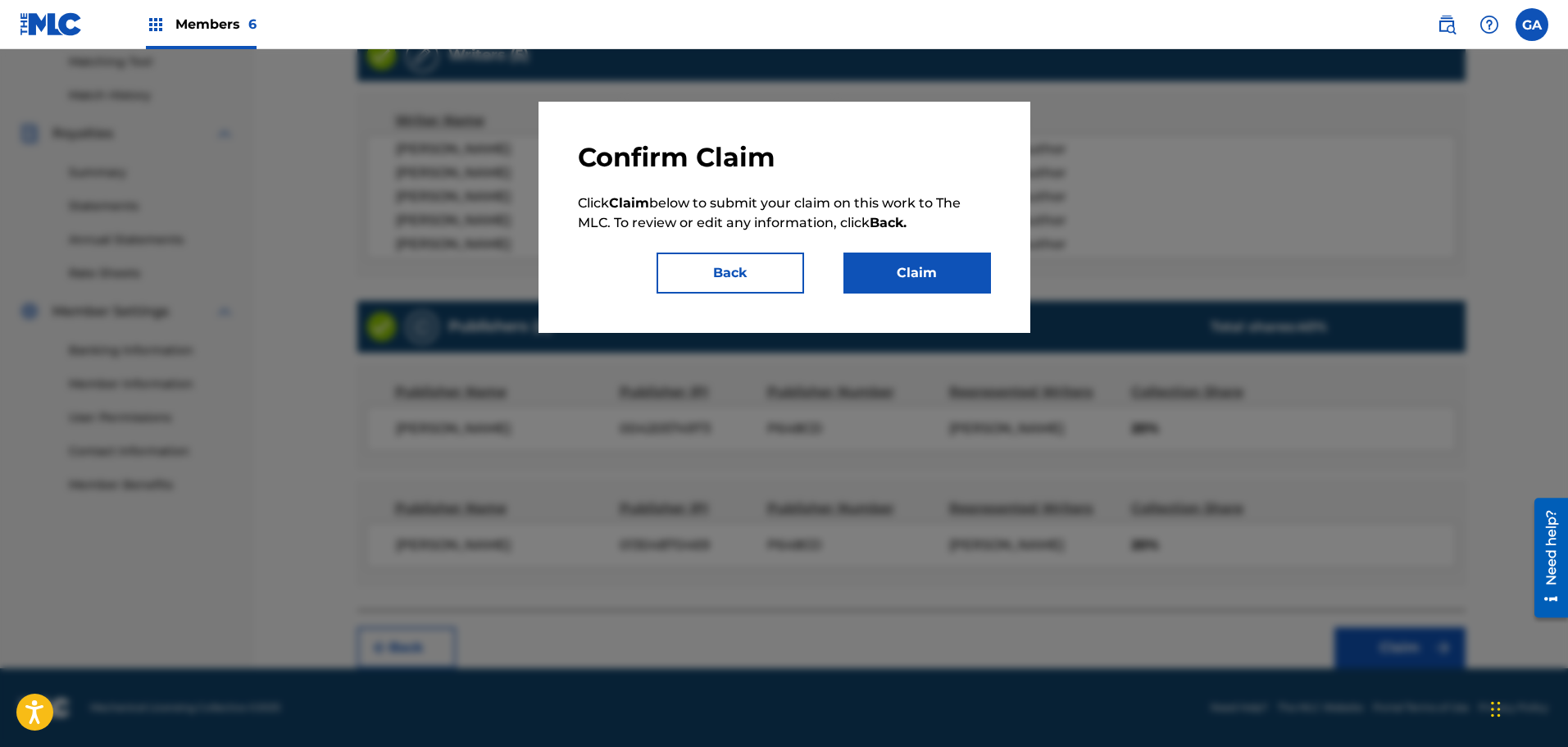
click at [898, 265] on button "Claim" at bounding box center [916, 273] width 147 height 41
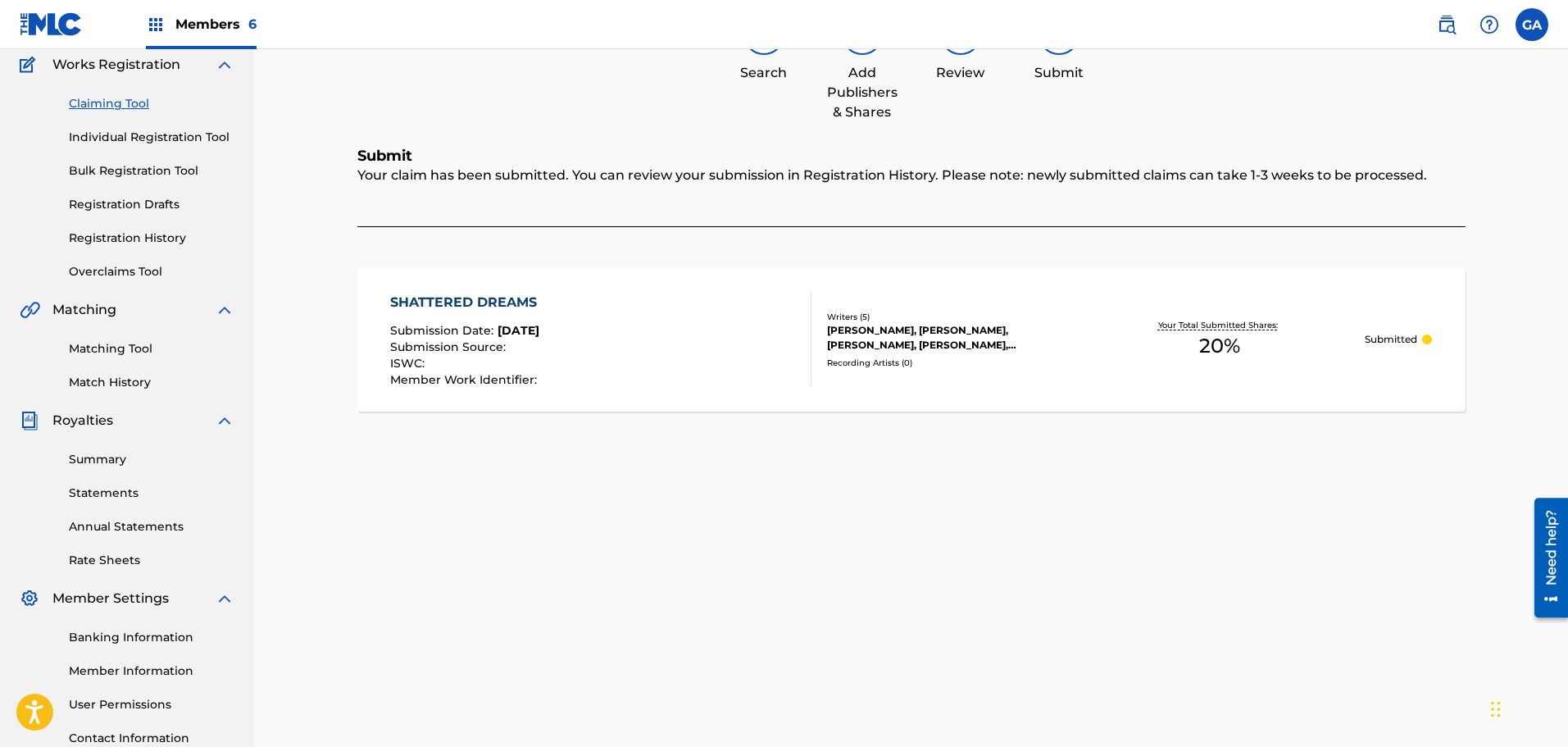
scroll to position [0, 0]
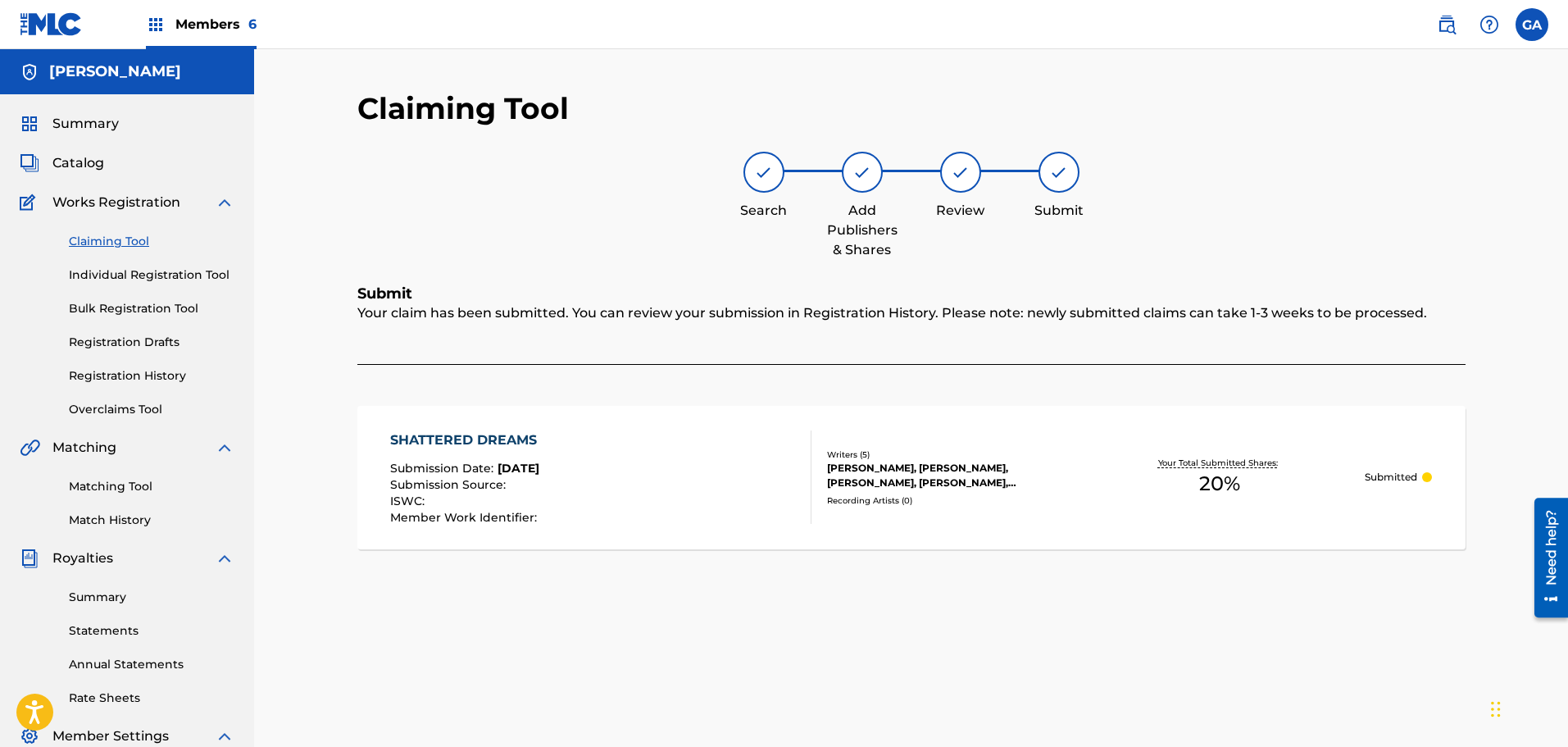
click at [94, 243] on link "Claiming Tool" at bounding box center [152, 241] width 165 height 17
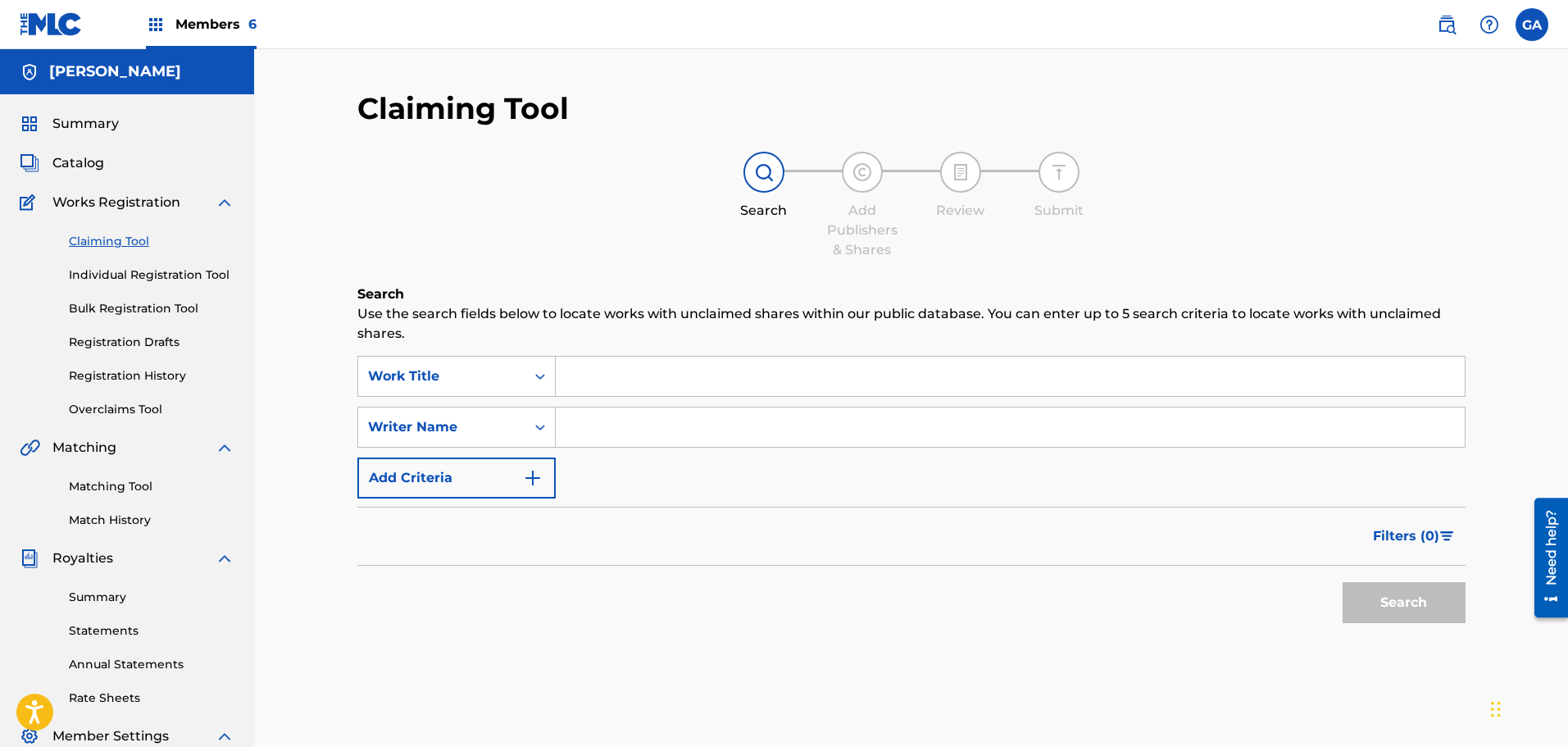
click at [591, 385] on input "Search Form" at bounding box center [1010, 377] width 909 height 40
type input "step to my world"
type input "sierra"
click at [1342, 582] on button "Search" at bounding box center [1404, 603] width 123 height 41
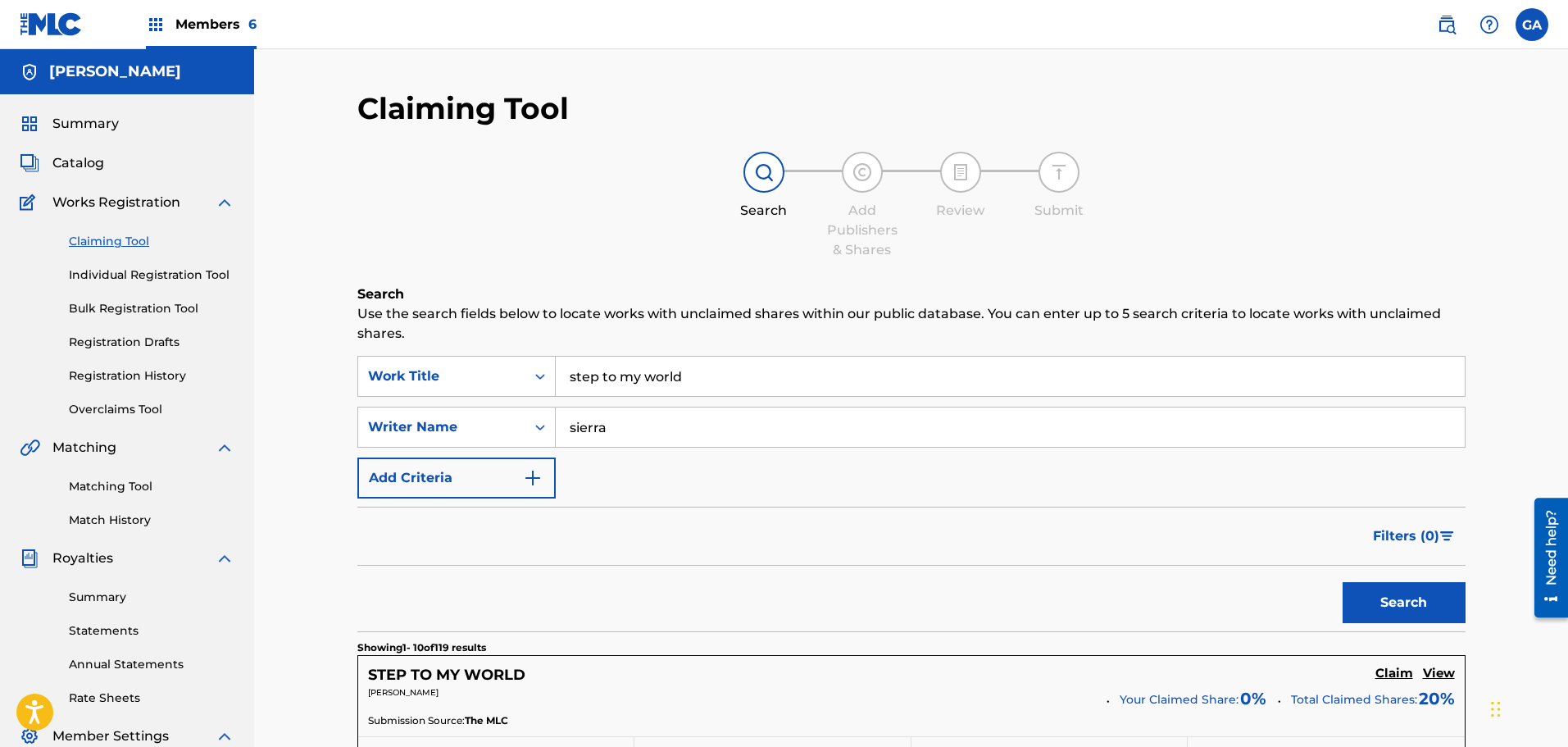
scroll to position [410, 0]
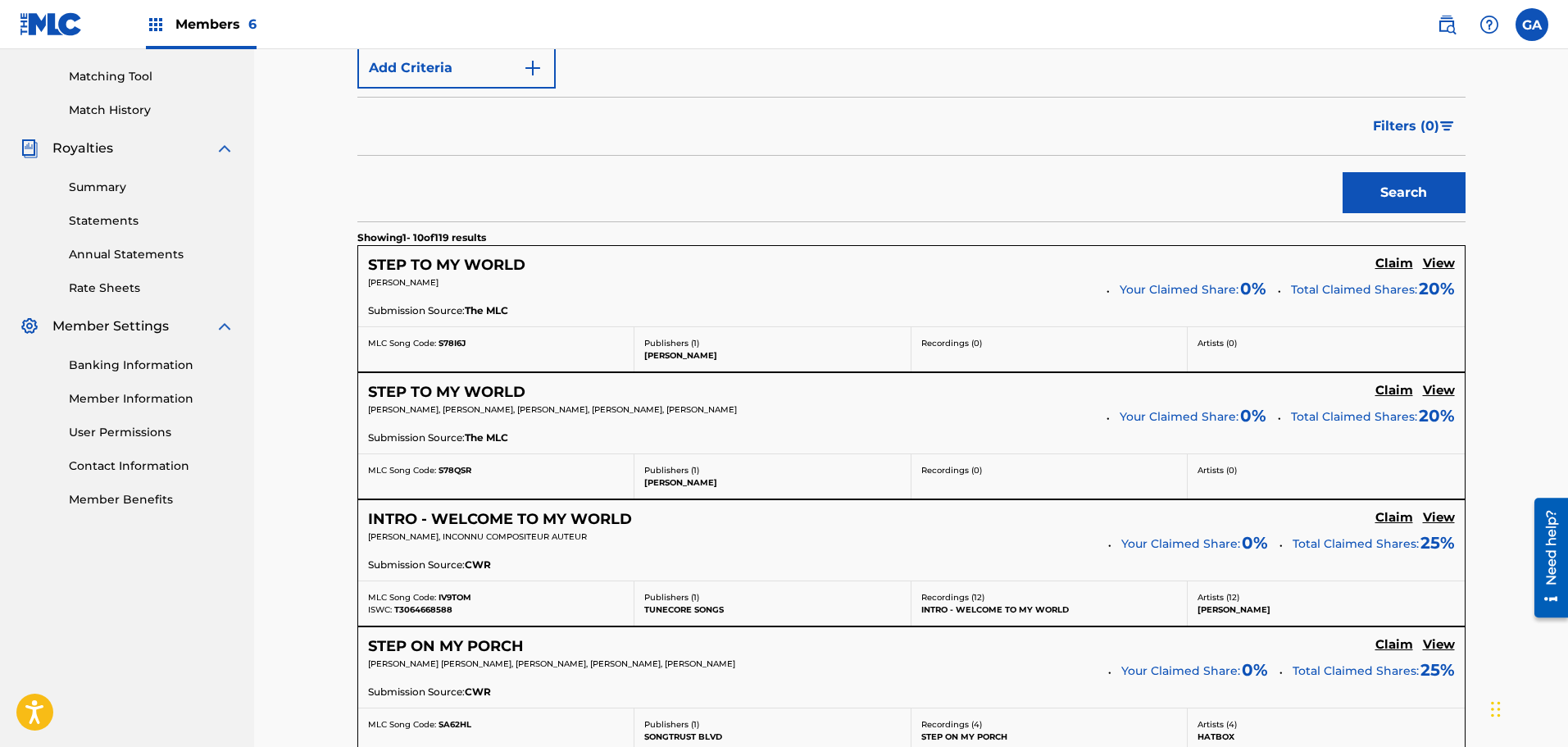
click at [1406, 388] on h5 "Claim" at bounding box center [1394, 391] width 38 height 16
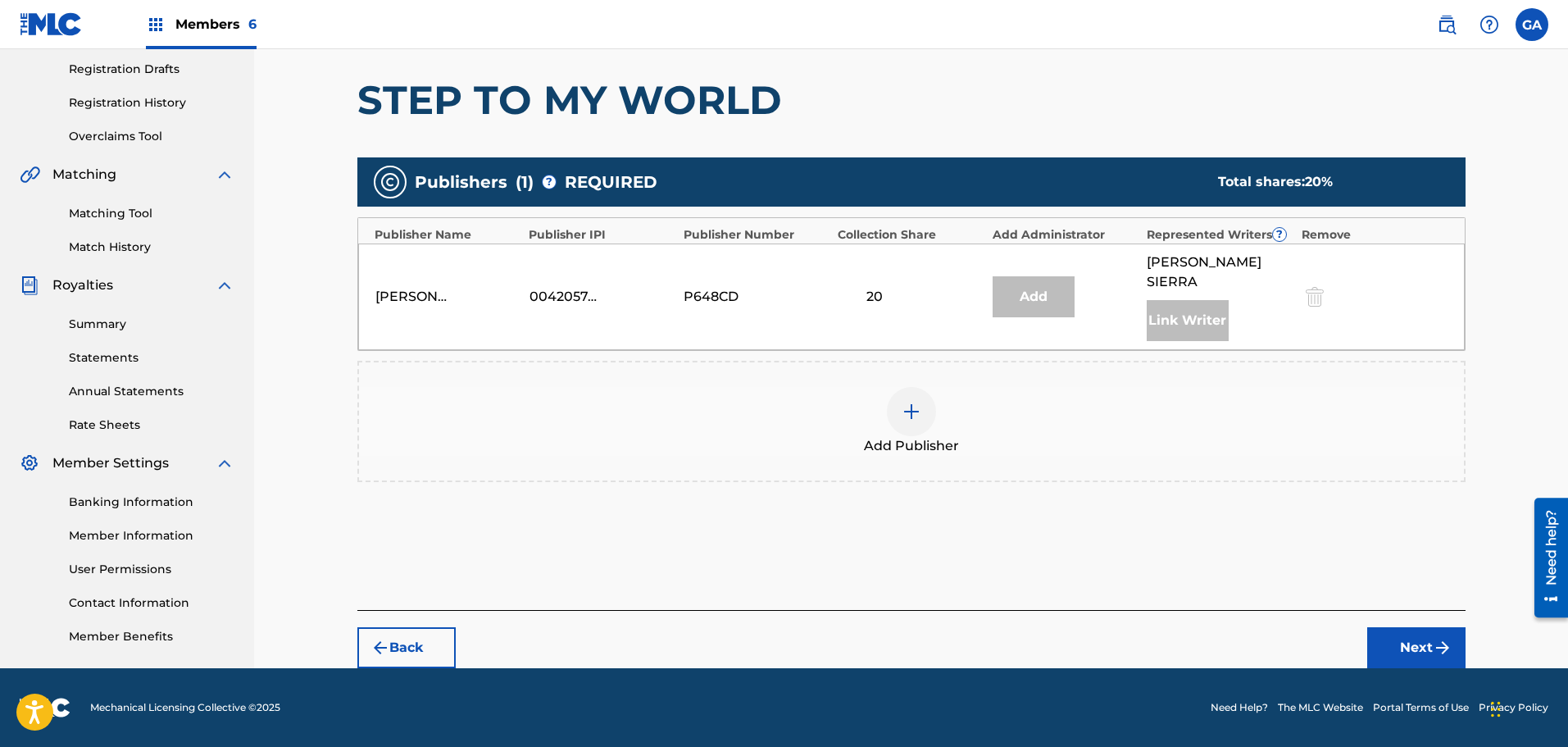
scroll to position [270, 0]
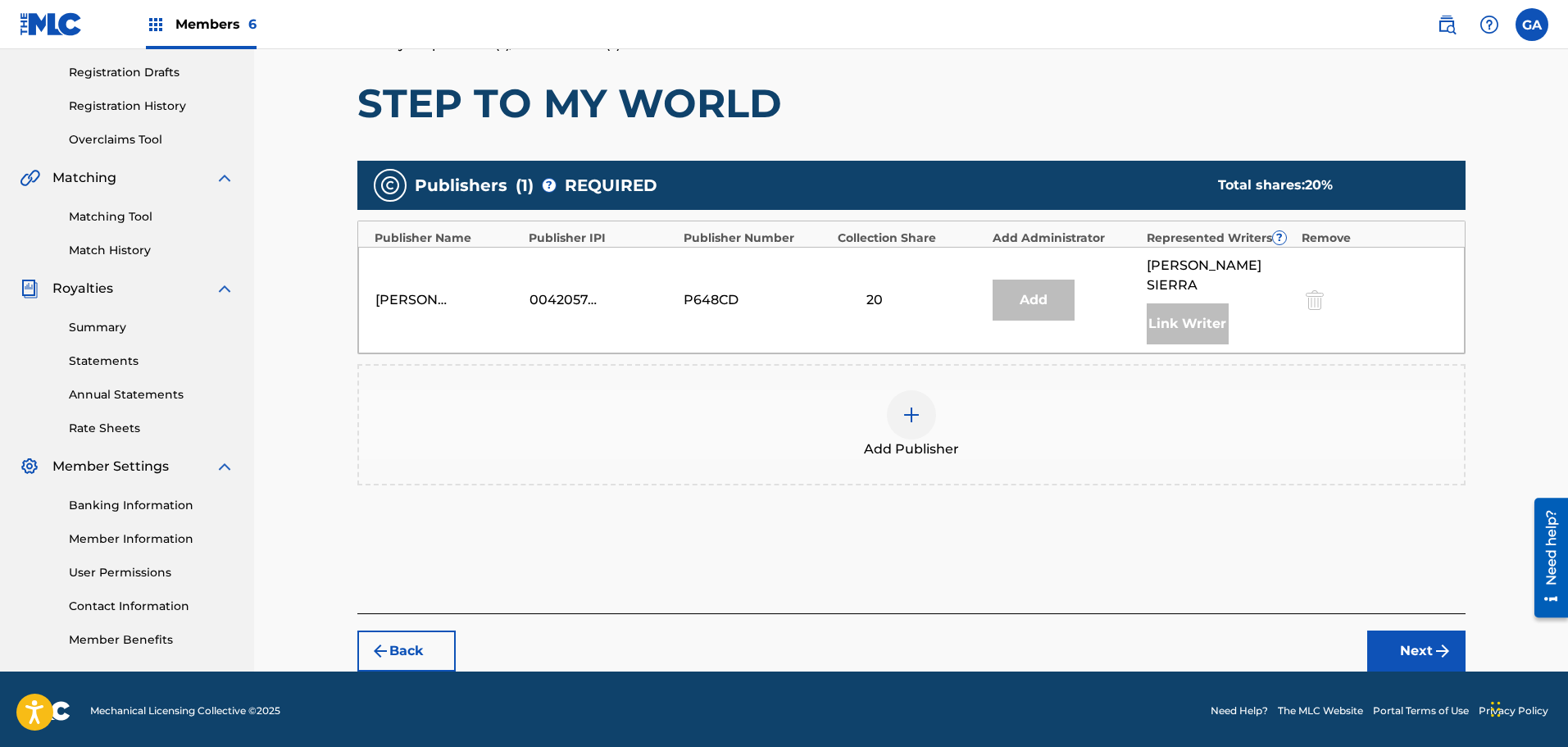
click at [914, 405] on img at bounding box center [911, 414] width 20 height 20
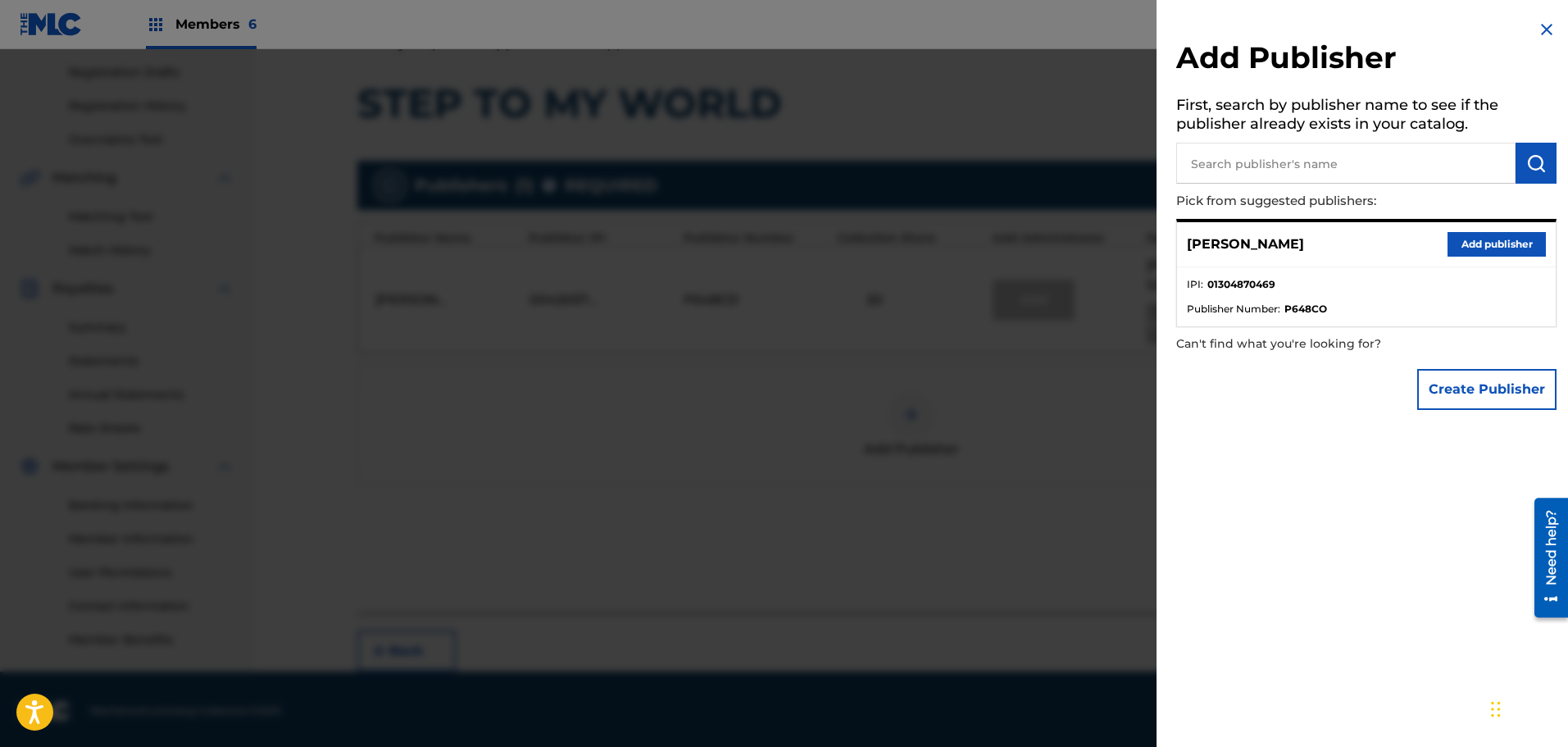
click at [1480, 246] on button "Add publisher" at bounding box center [1497, 244] width 98 height 25
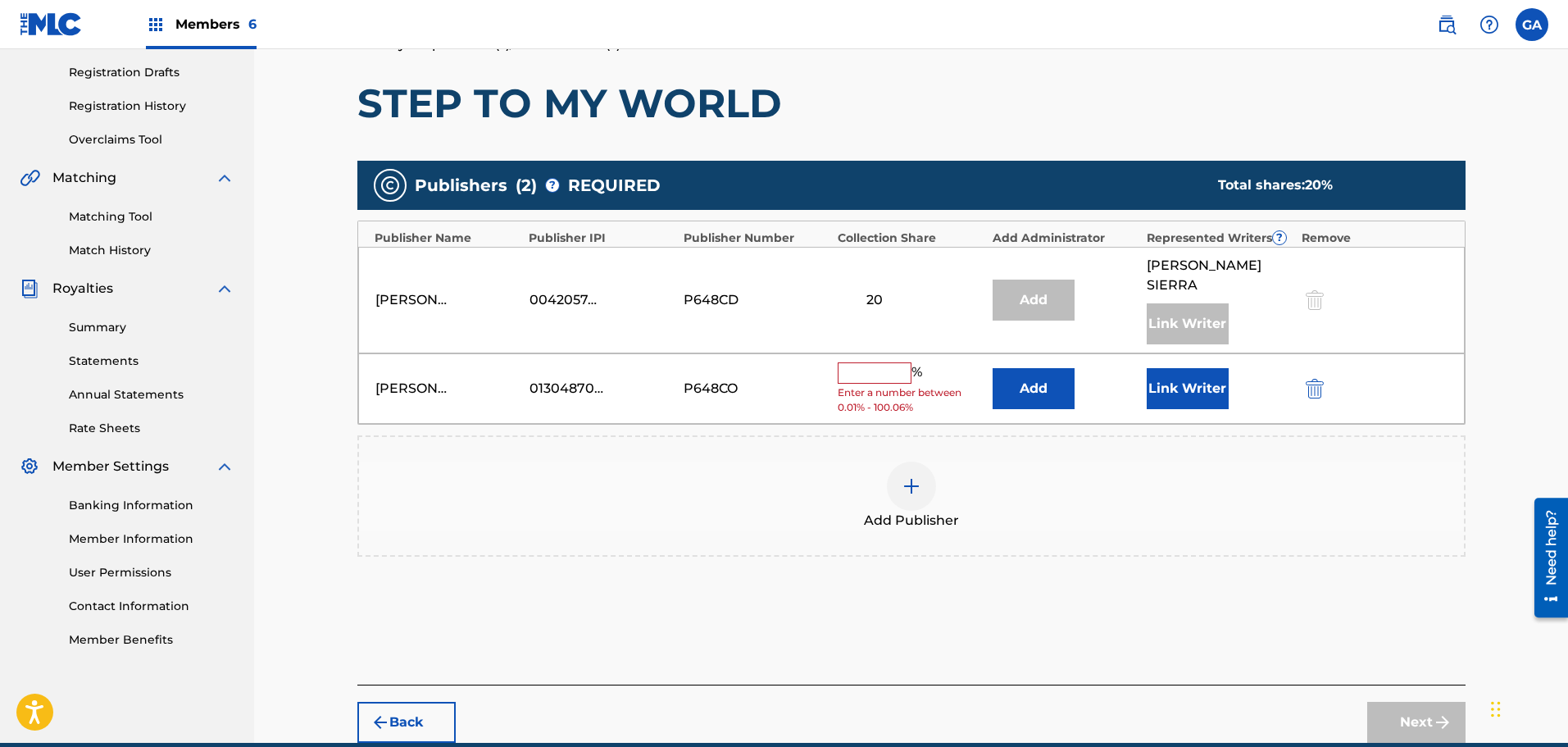
click at [859, 363] on input "text" at bounding box center [875, 373] width 74 height 22
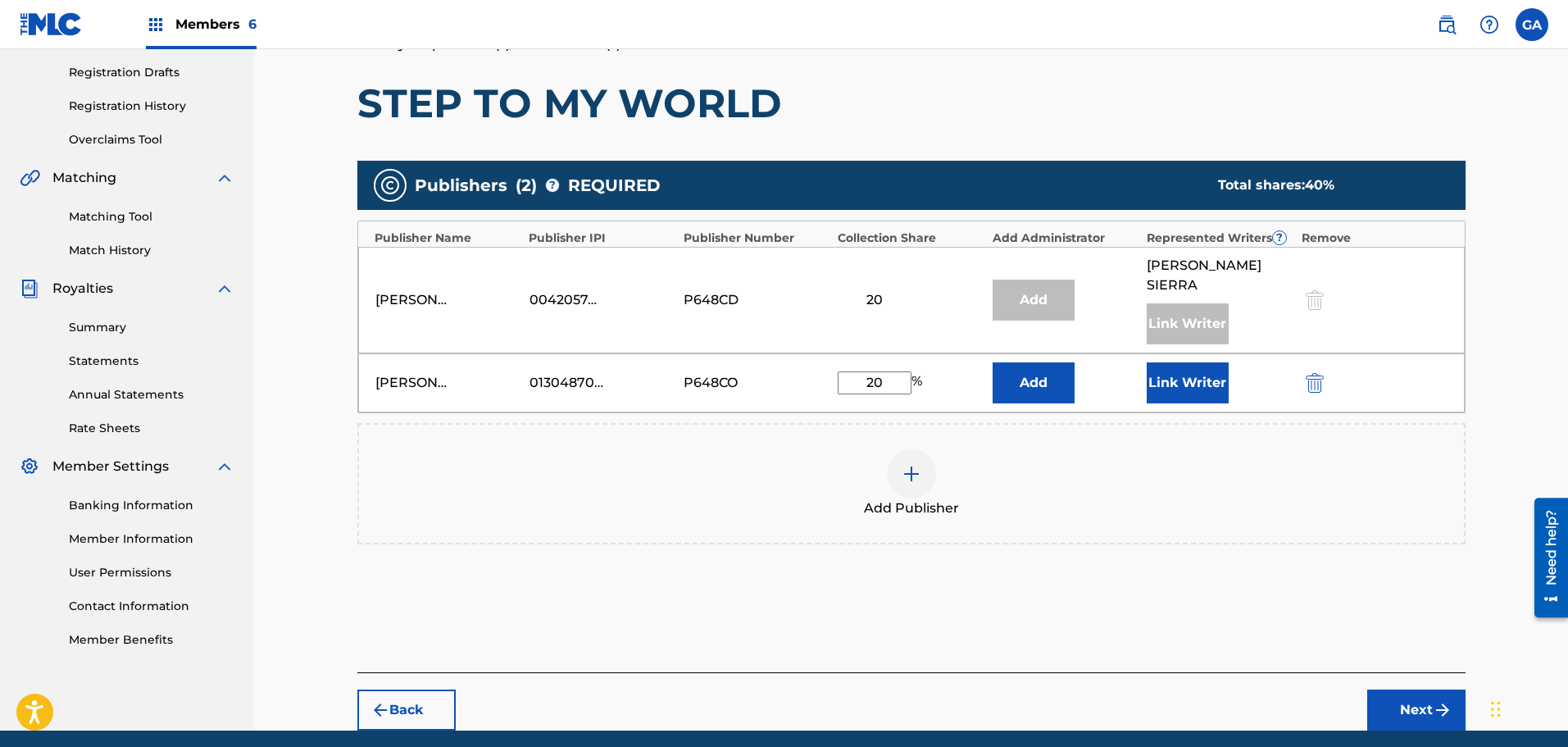
type input "20"
click at [1170, 363] on button "Link Writer" at bounding box center [1187, 383] width 82 height 41
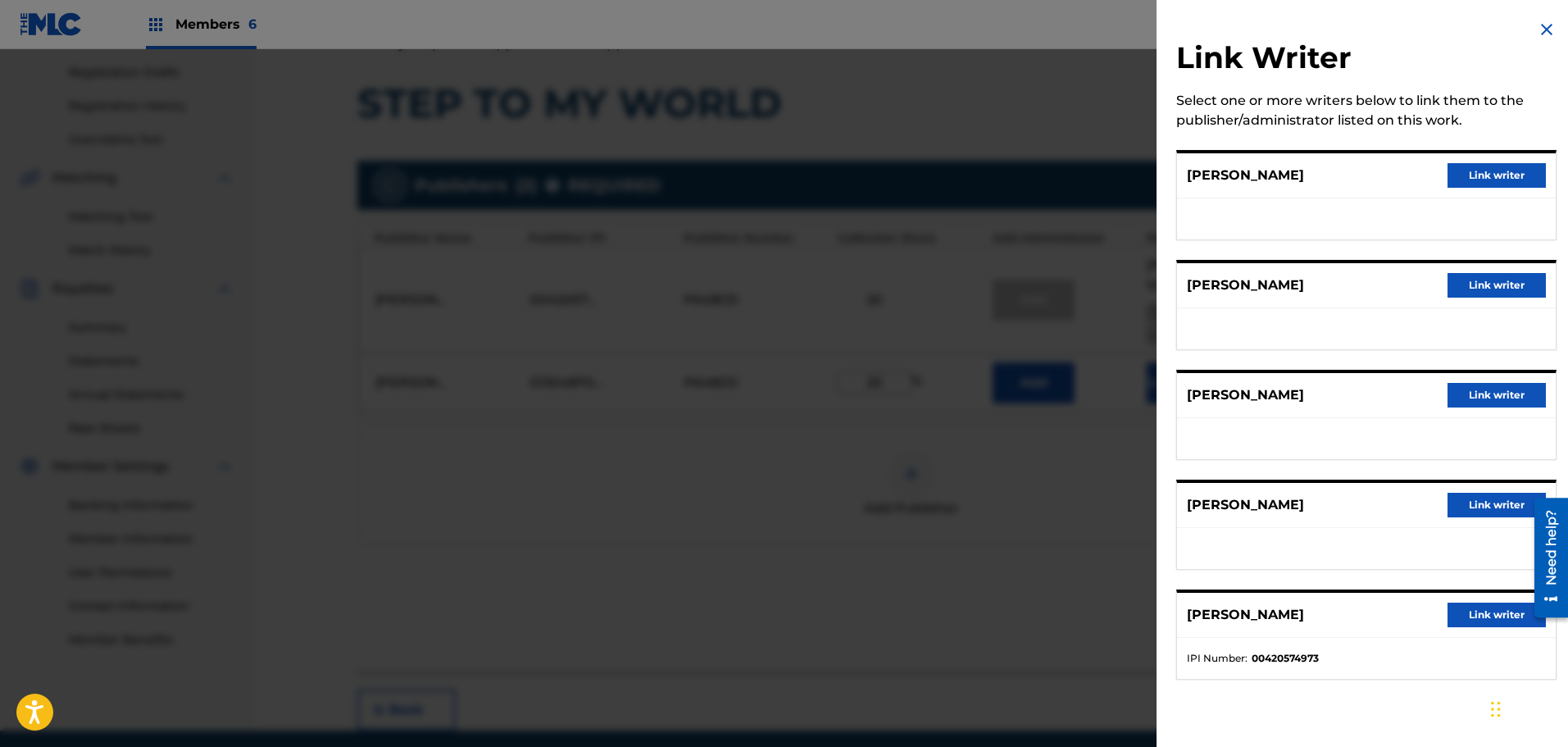
click at [1498, 185] on button "Link writer" at bounding box center [1497, 175] width 98 height 25
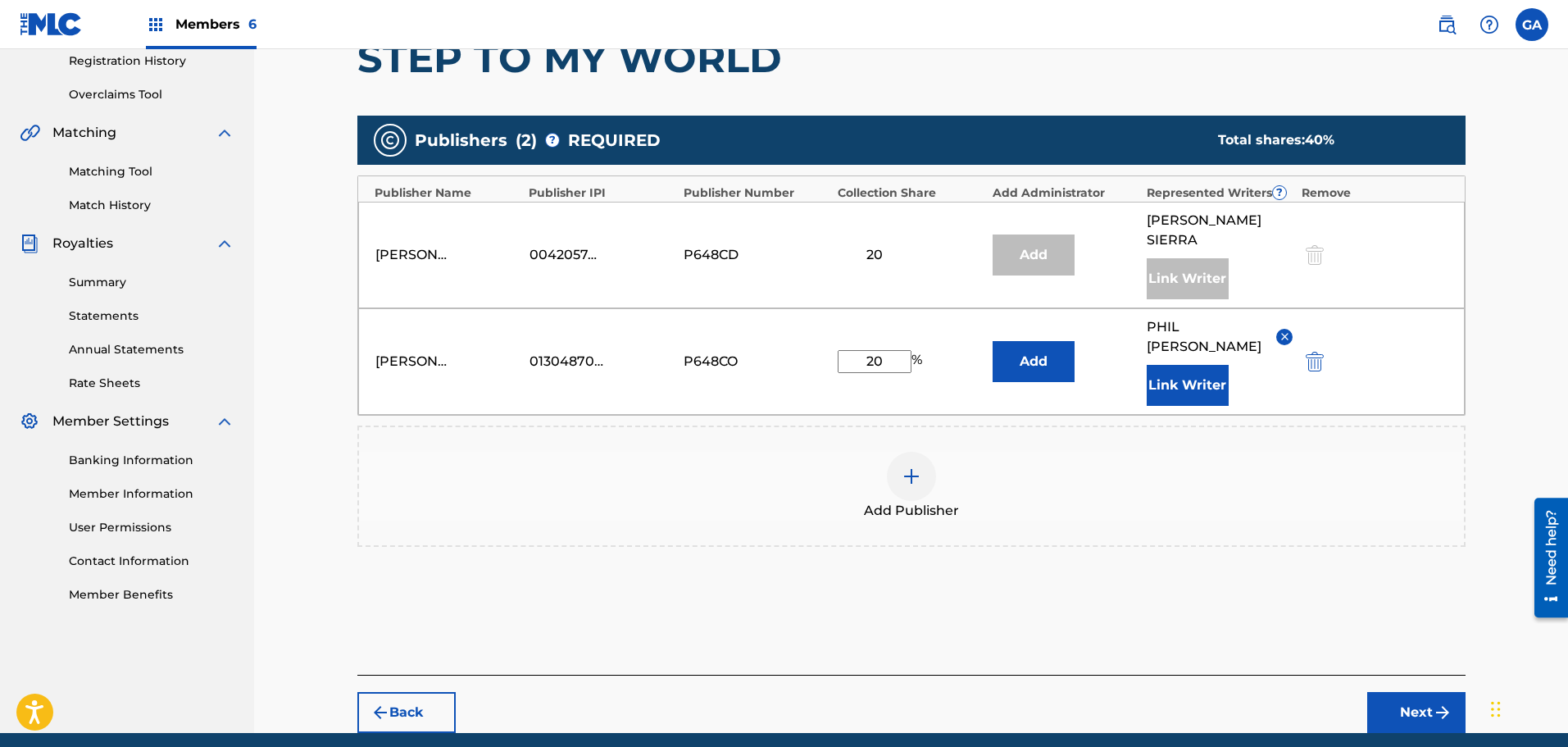
scroll to position [340, 0]
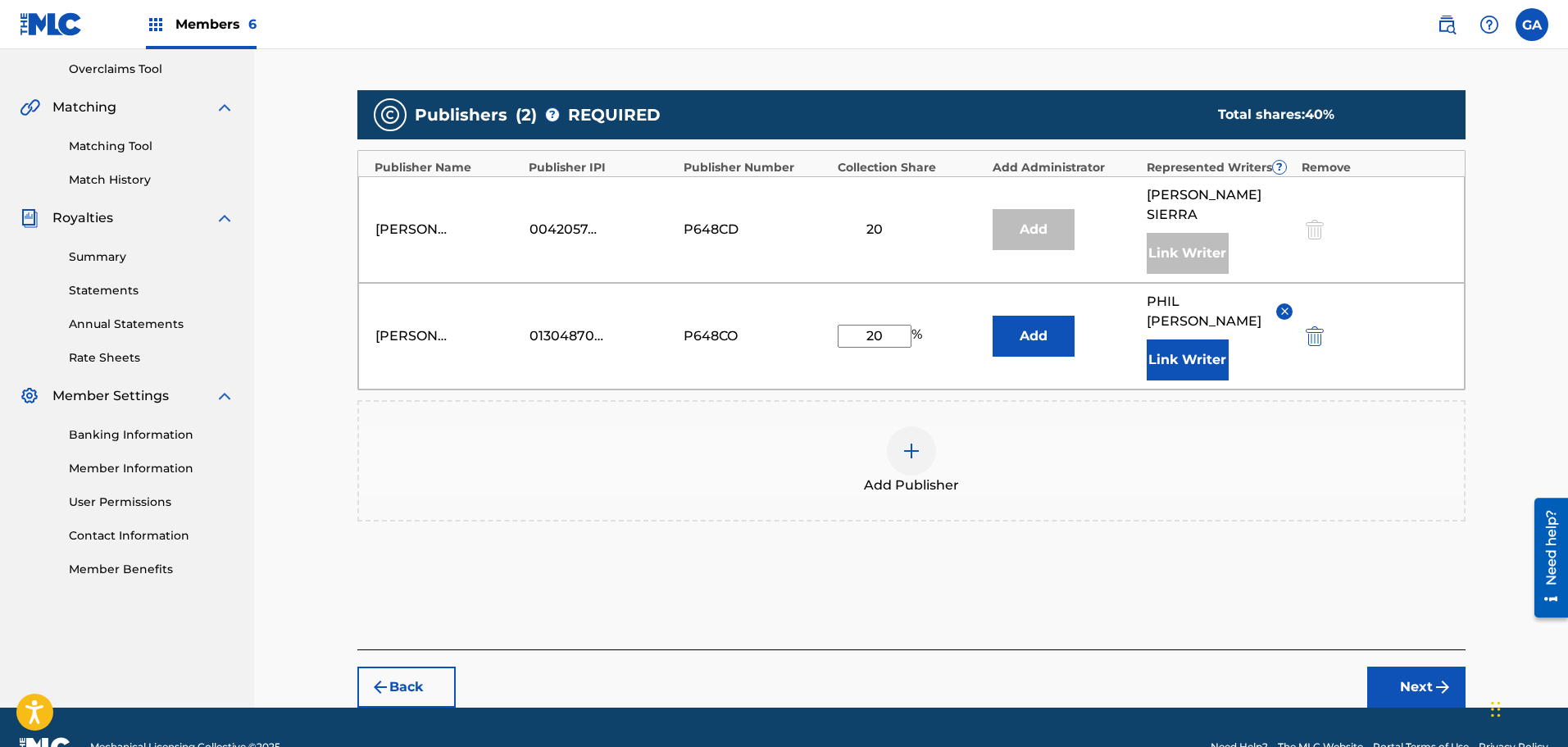
click at [1419, 667] on button "Next" at bounding box center [1416, 688] width 98 height 41
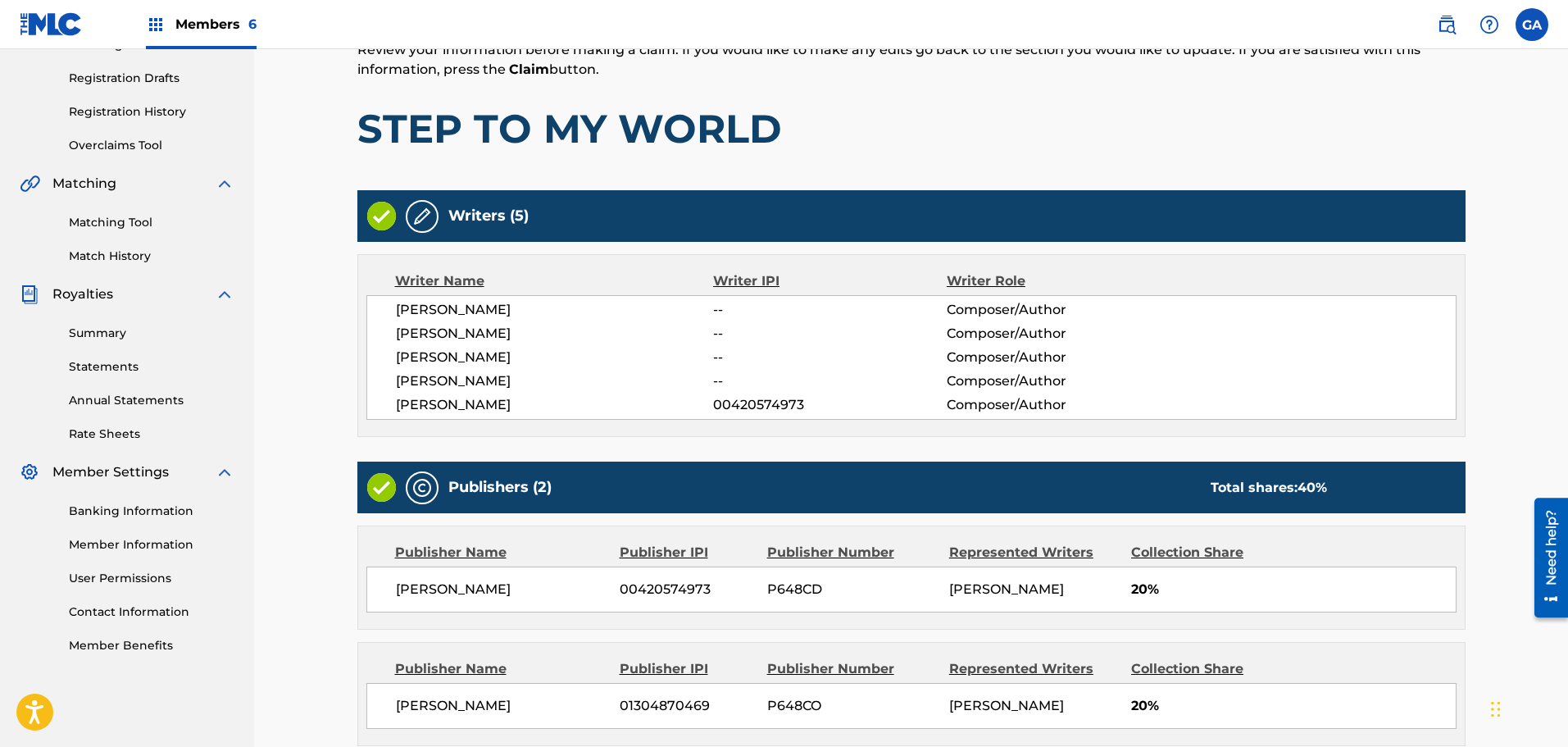
scroll to position [425, 0]
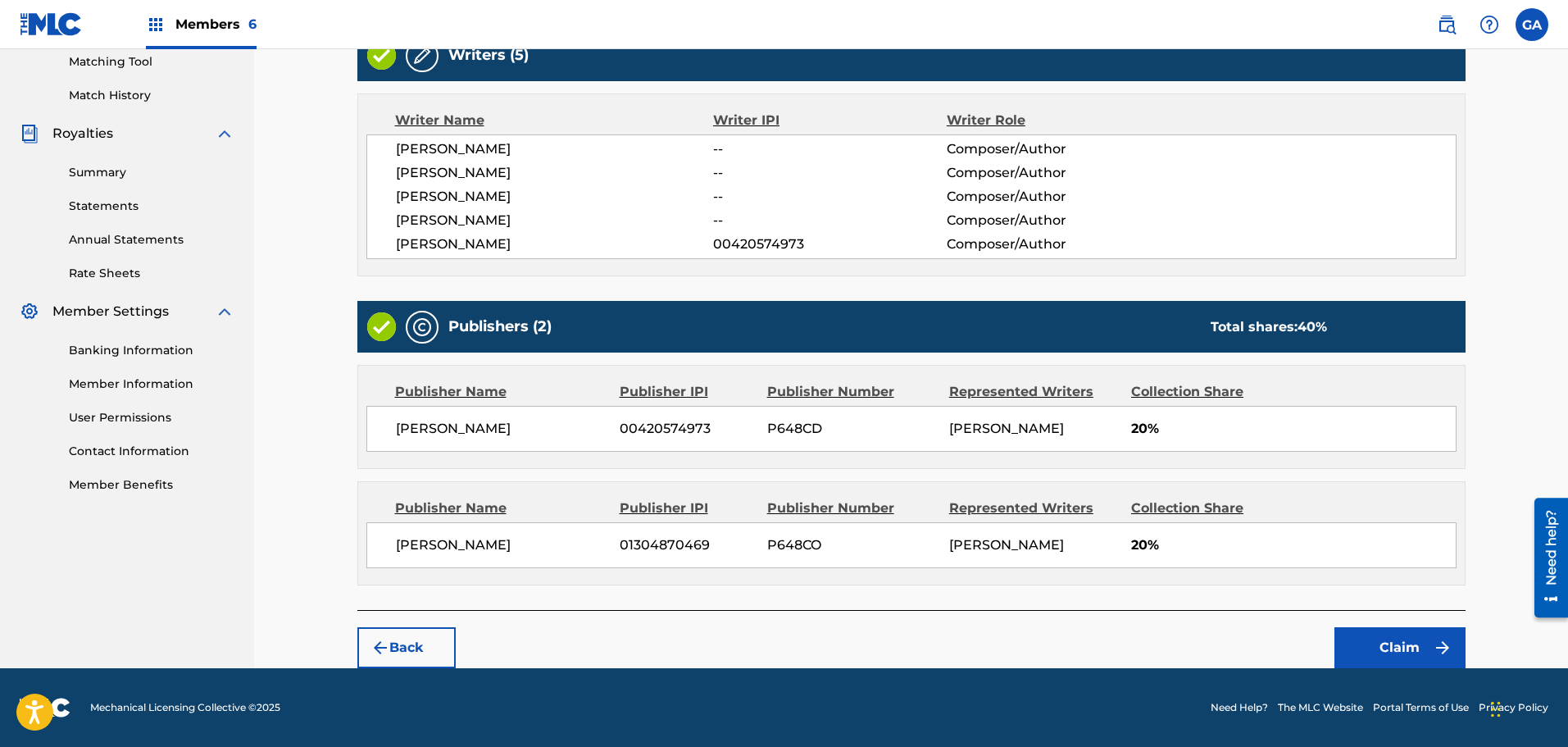
click at [1399, 645] on button "Claim" at bounding box center [1400, 648] width 131 height 41
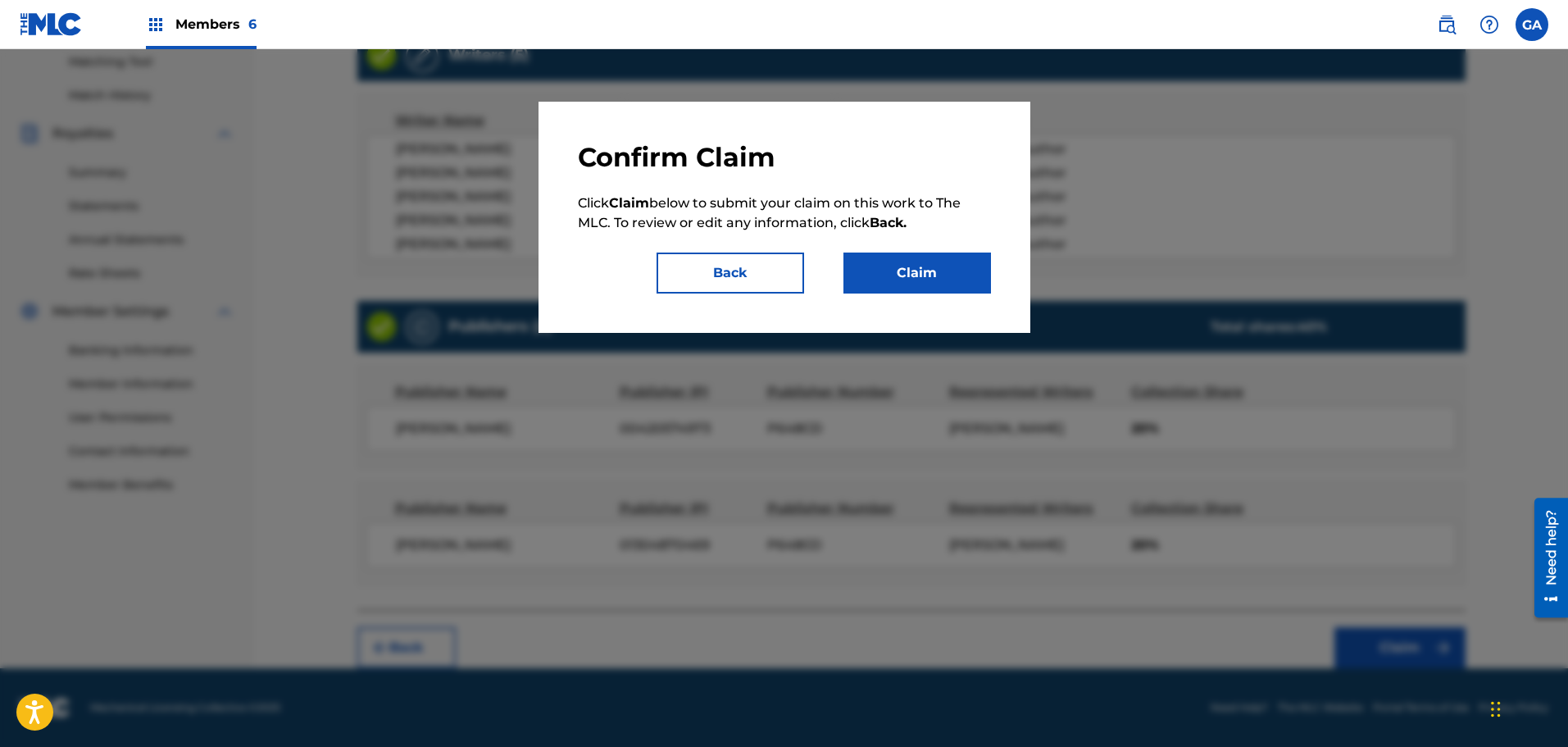
click at [912, 265] on button "Claim" at bounding box center [916, 273] width 147 height 41
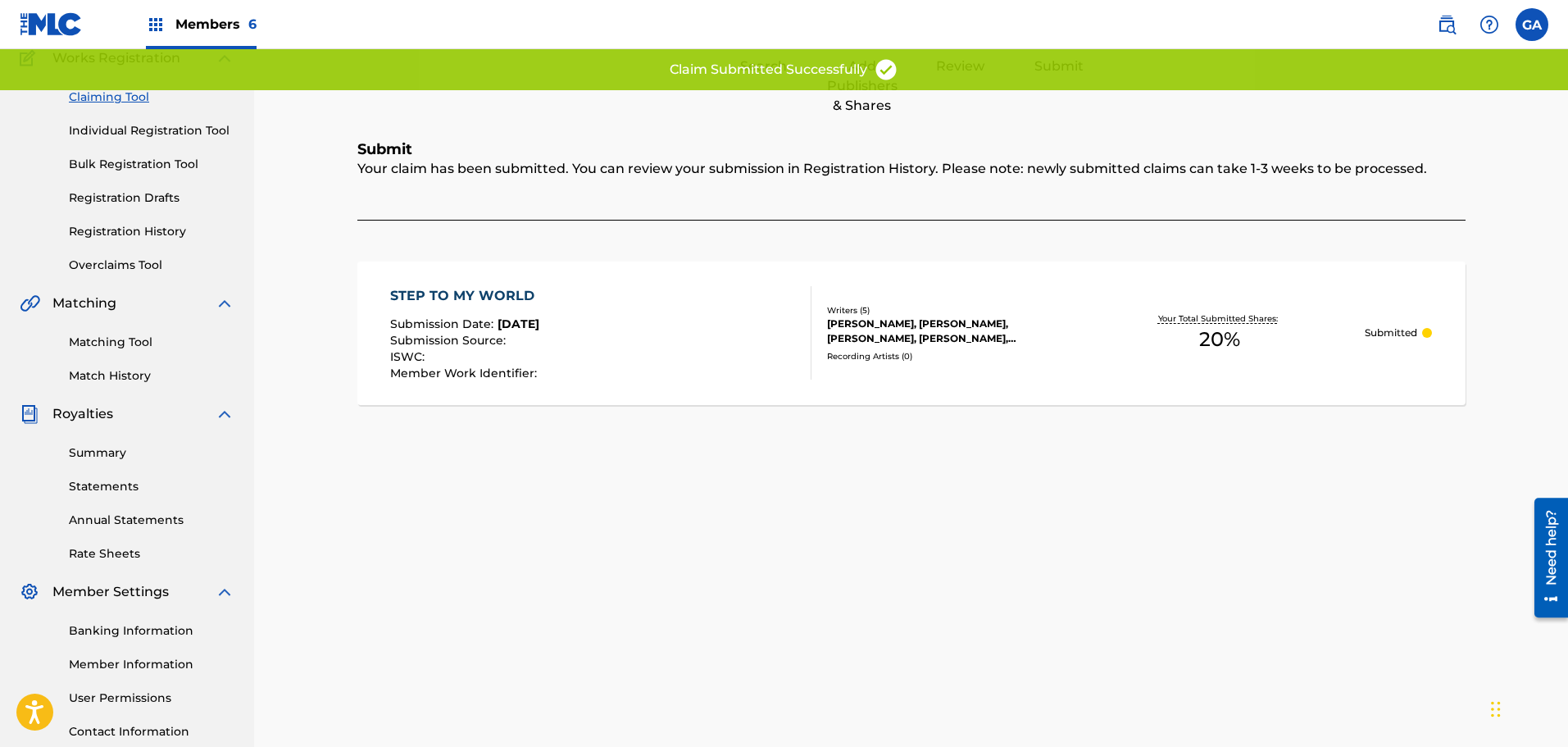
scroll to position [0, 0]
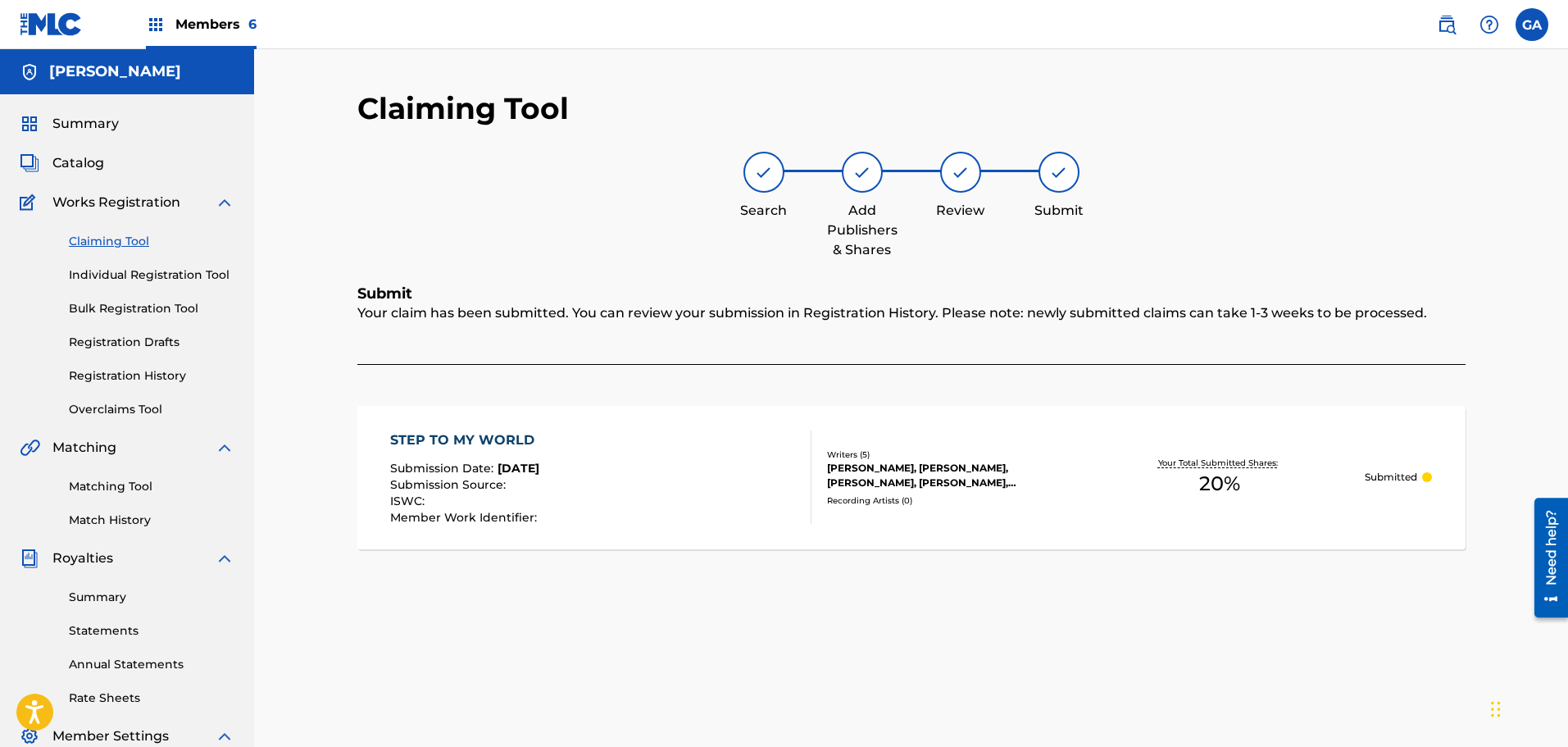
click at [89, 243] on link "Claiming Tool" at bounding box center [152, 241] width 165 height 17
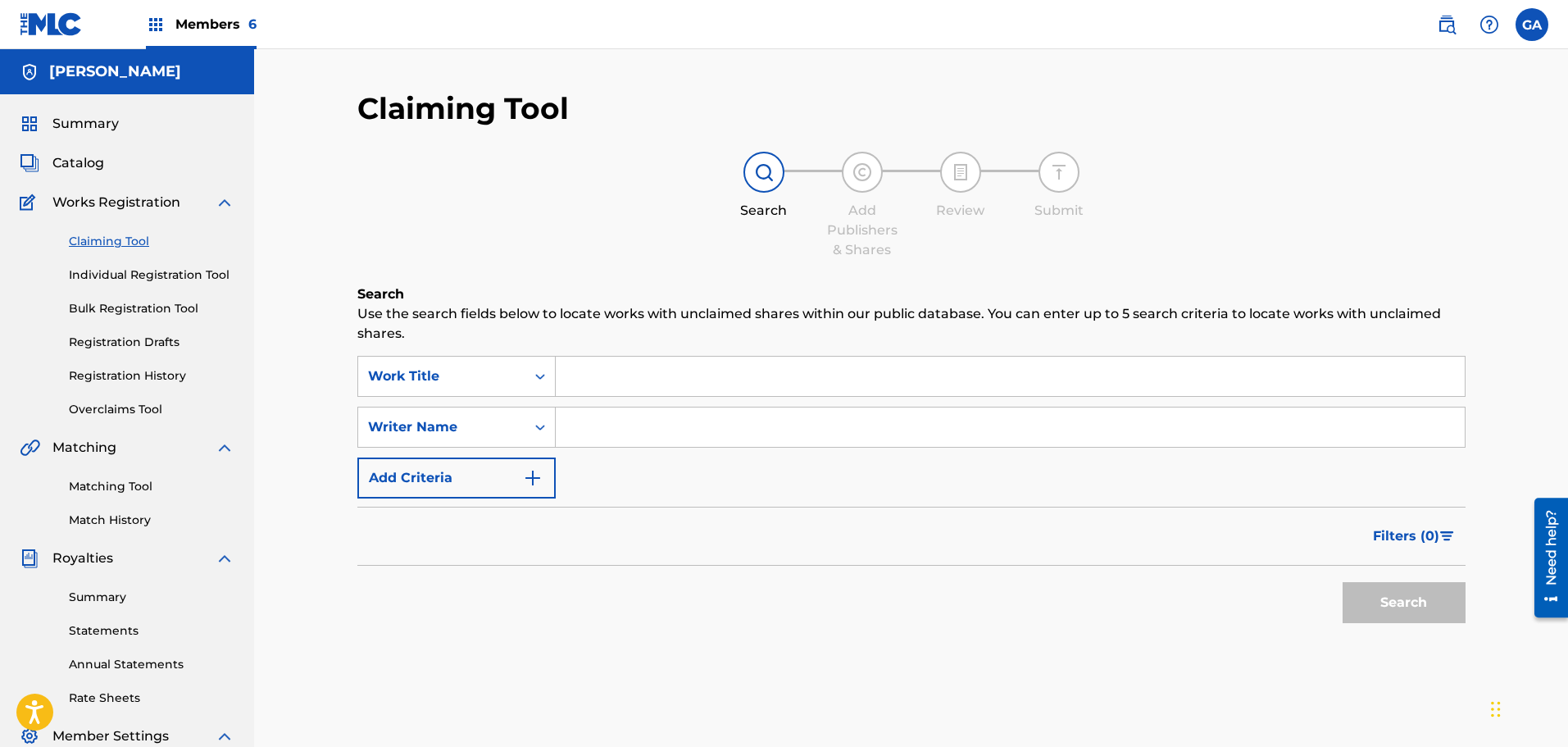
click at [617, 379] on input "Search Form" at bounding box center [1010, 377] width 909 height 40
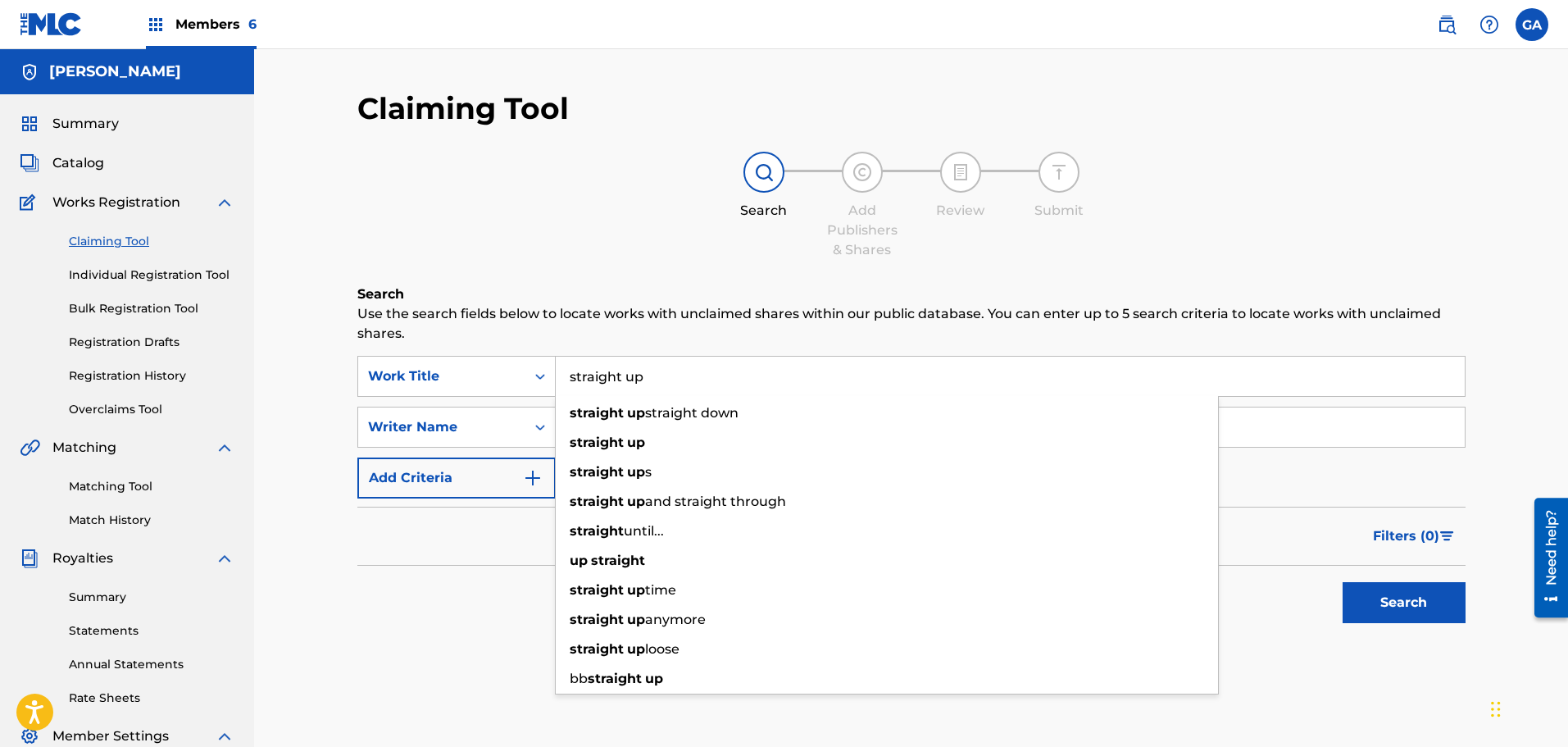
type input "straight up"
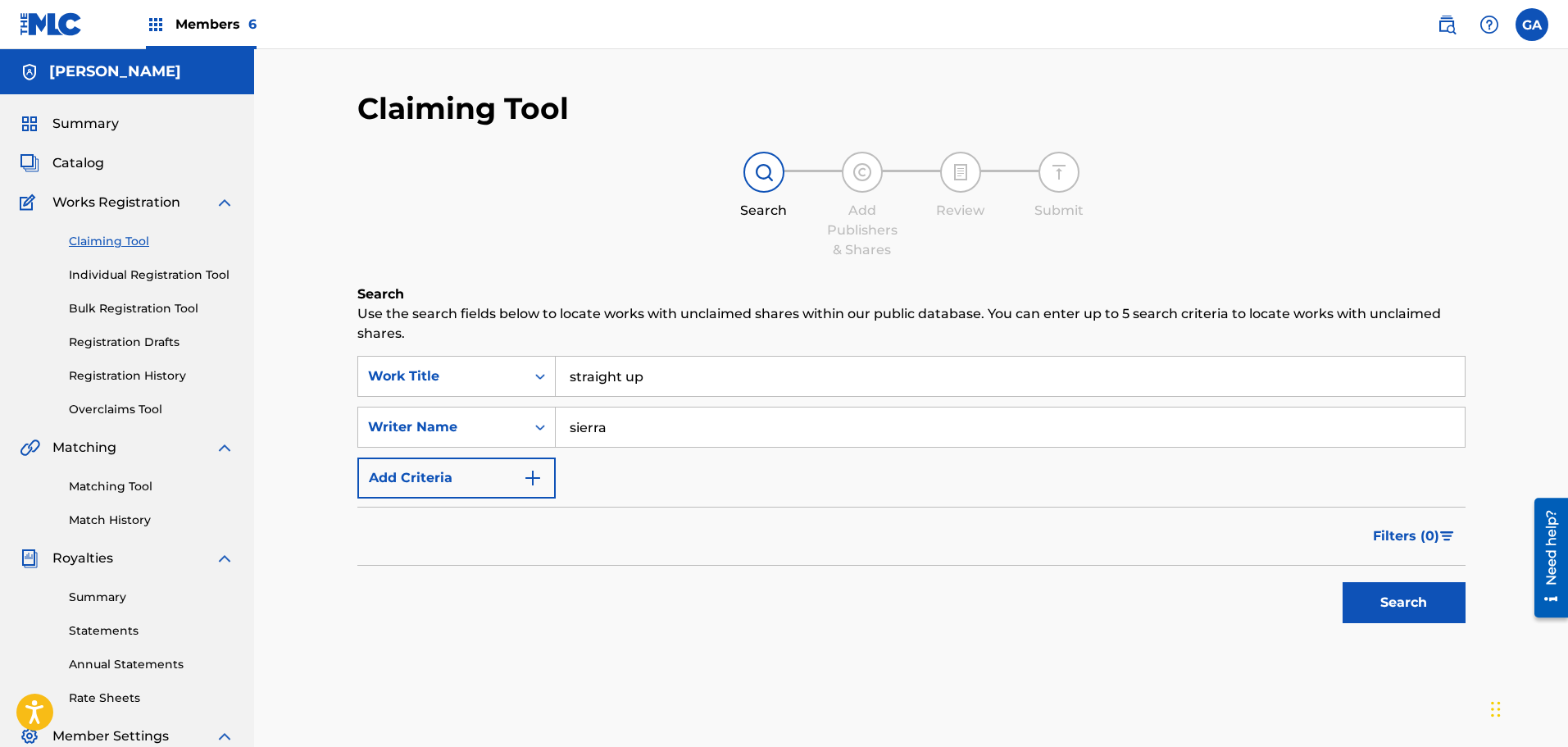
type input "sierra"
click at [1342, 582] on button "Search" at bounding box center [1404, 603] width 123 height 41
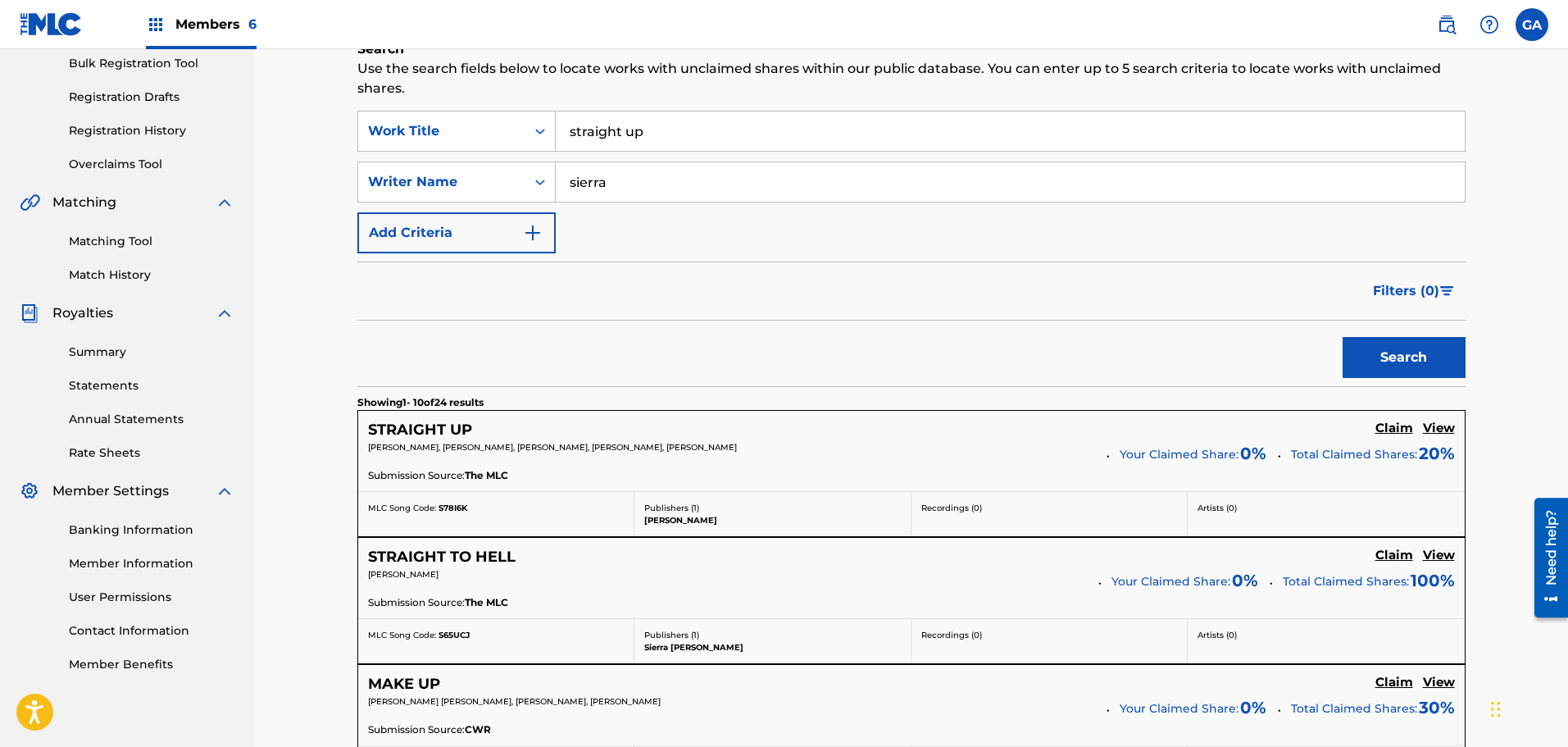
scroll to position [492, 0]
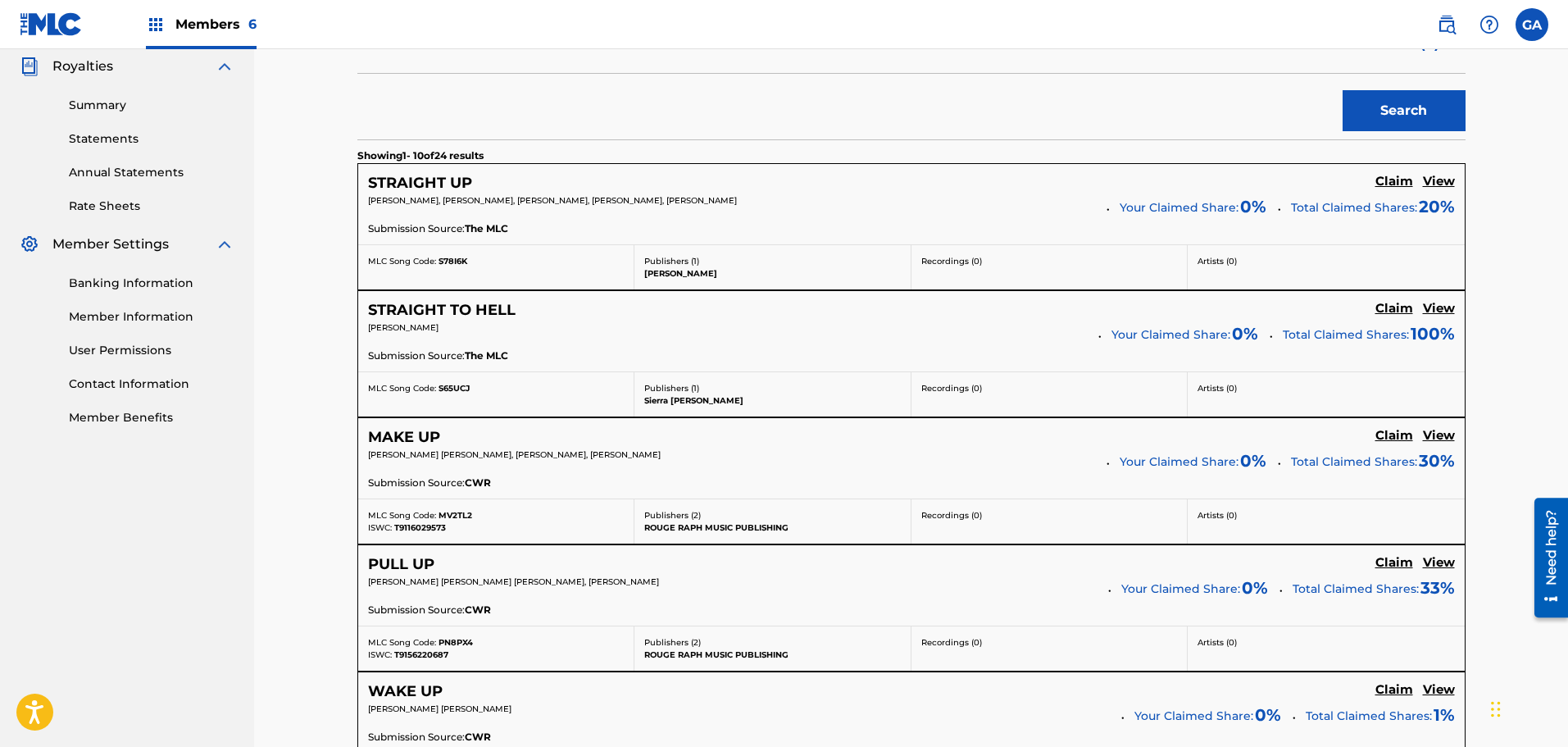
click at [1405, 182] on h5 "Claim" at bounding box center [1394, 182] width 38 height 16
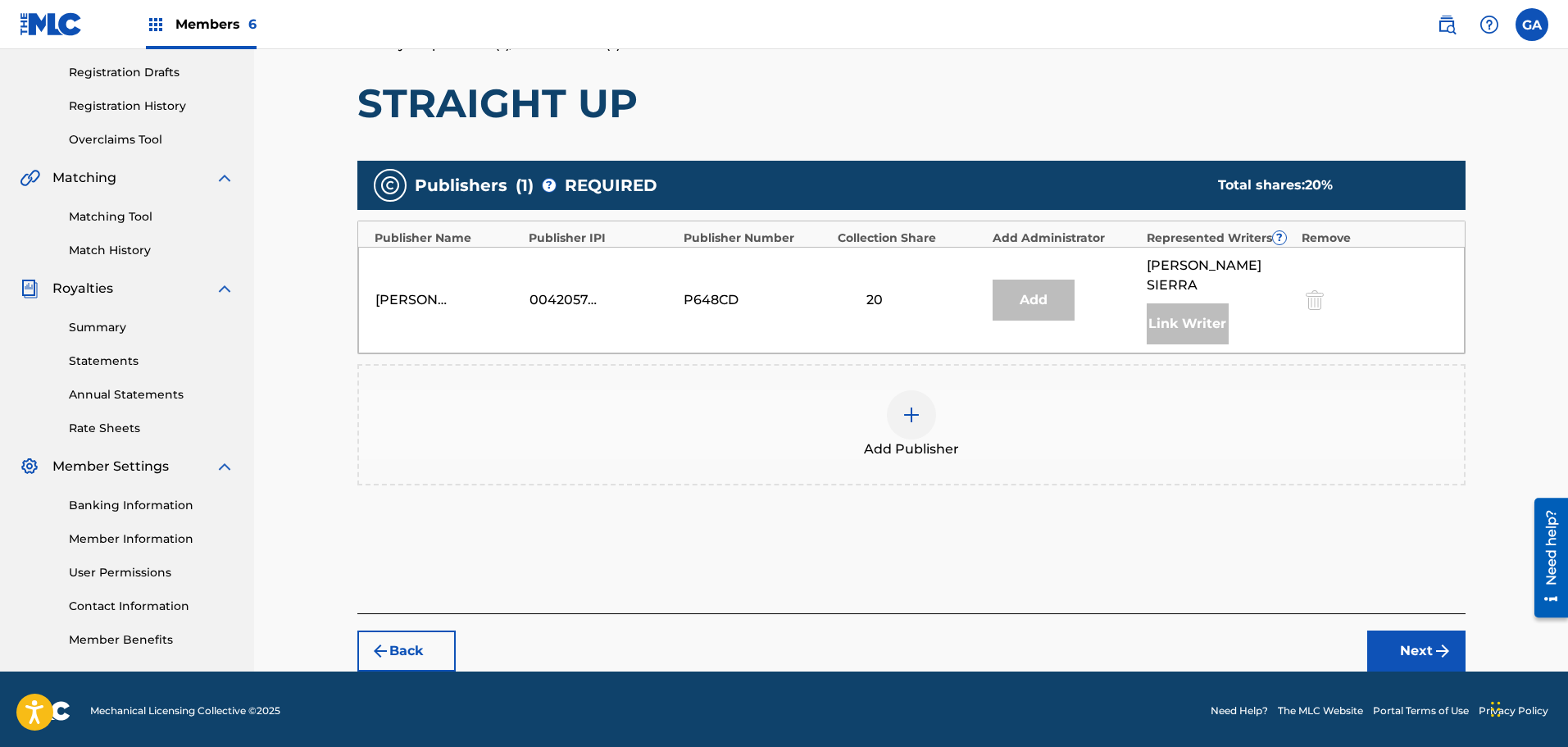
click at [905, 405] on img at bounding box center [911, 414] width 20 height 20
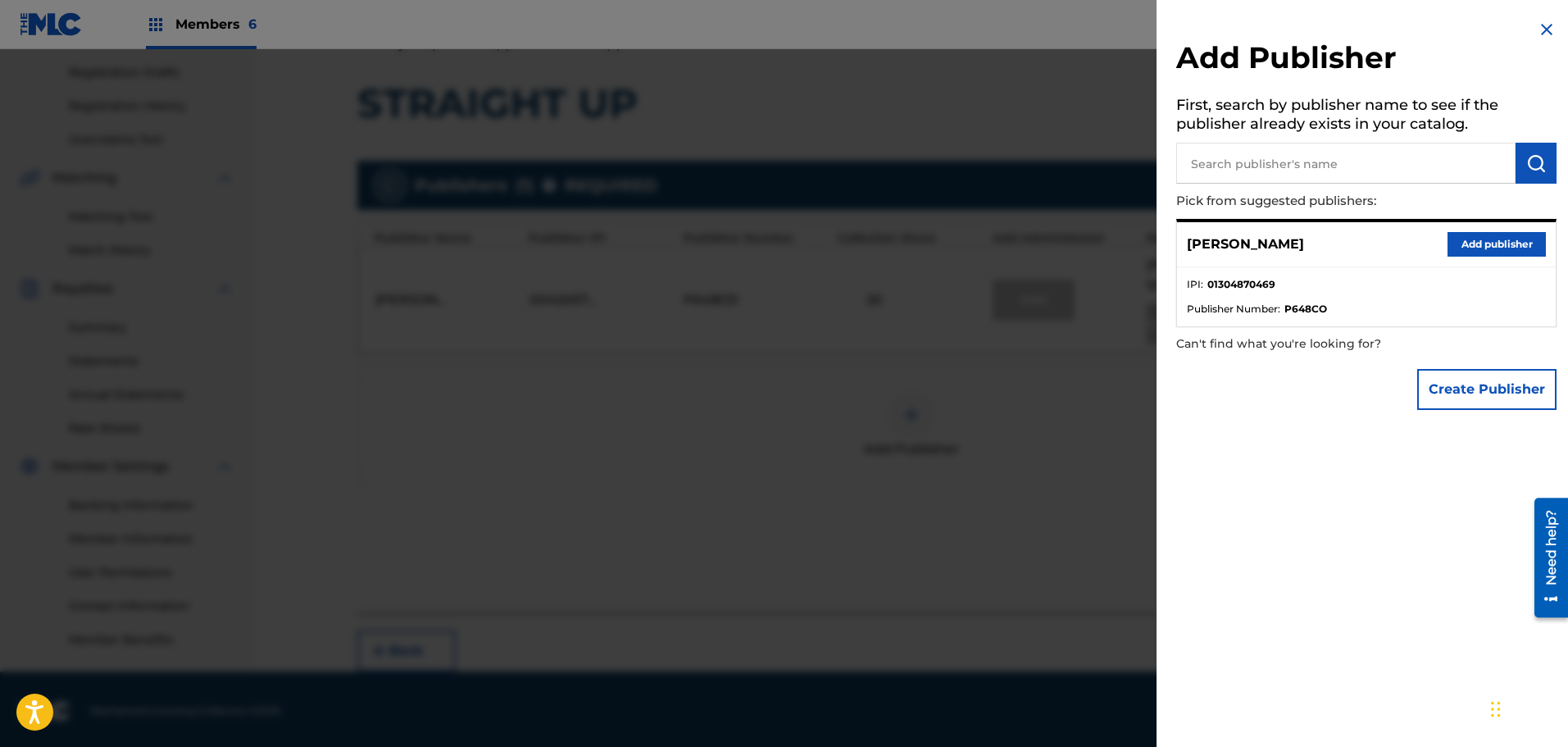
click at [1462, 249] on button "Add publisher" at bounding box center [1497, 244] width 98 height 25
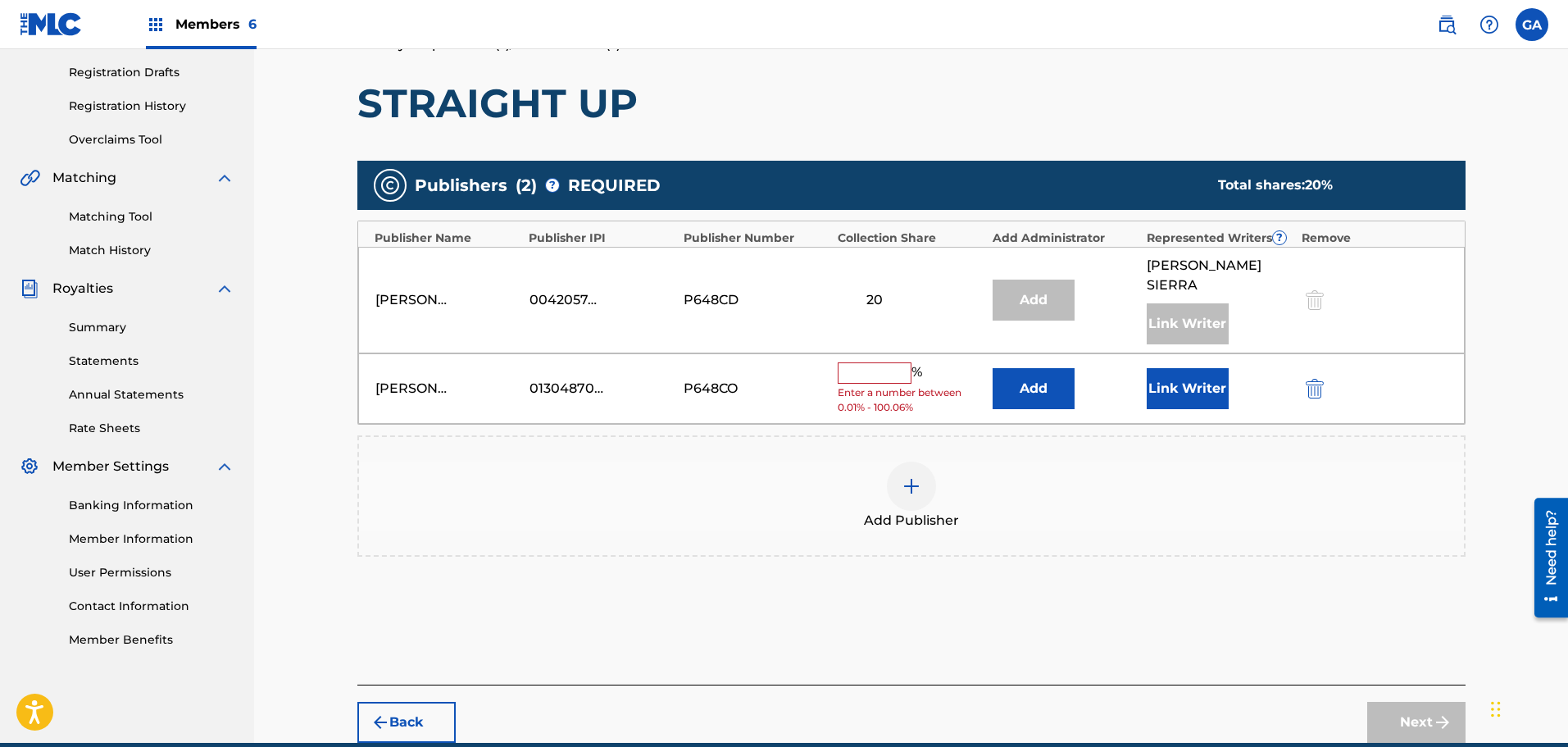
click at [904, 363] on input "text" at bounding box center [875, 373] width 74 height 22
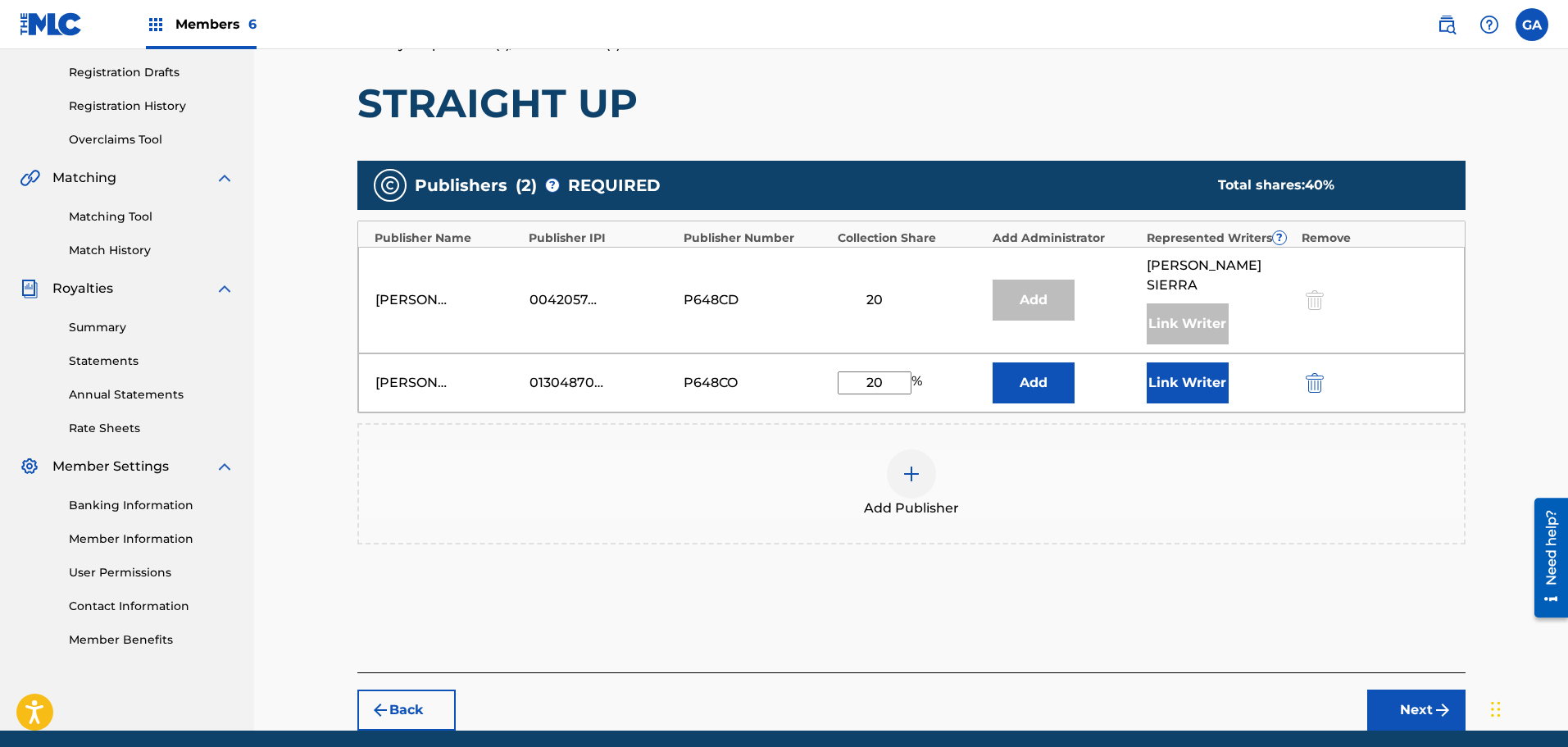
type input "20"
click at [1203, 373] on button "Link Writer" at bounding box center [1187, 383] width 82 height 41
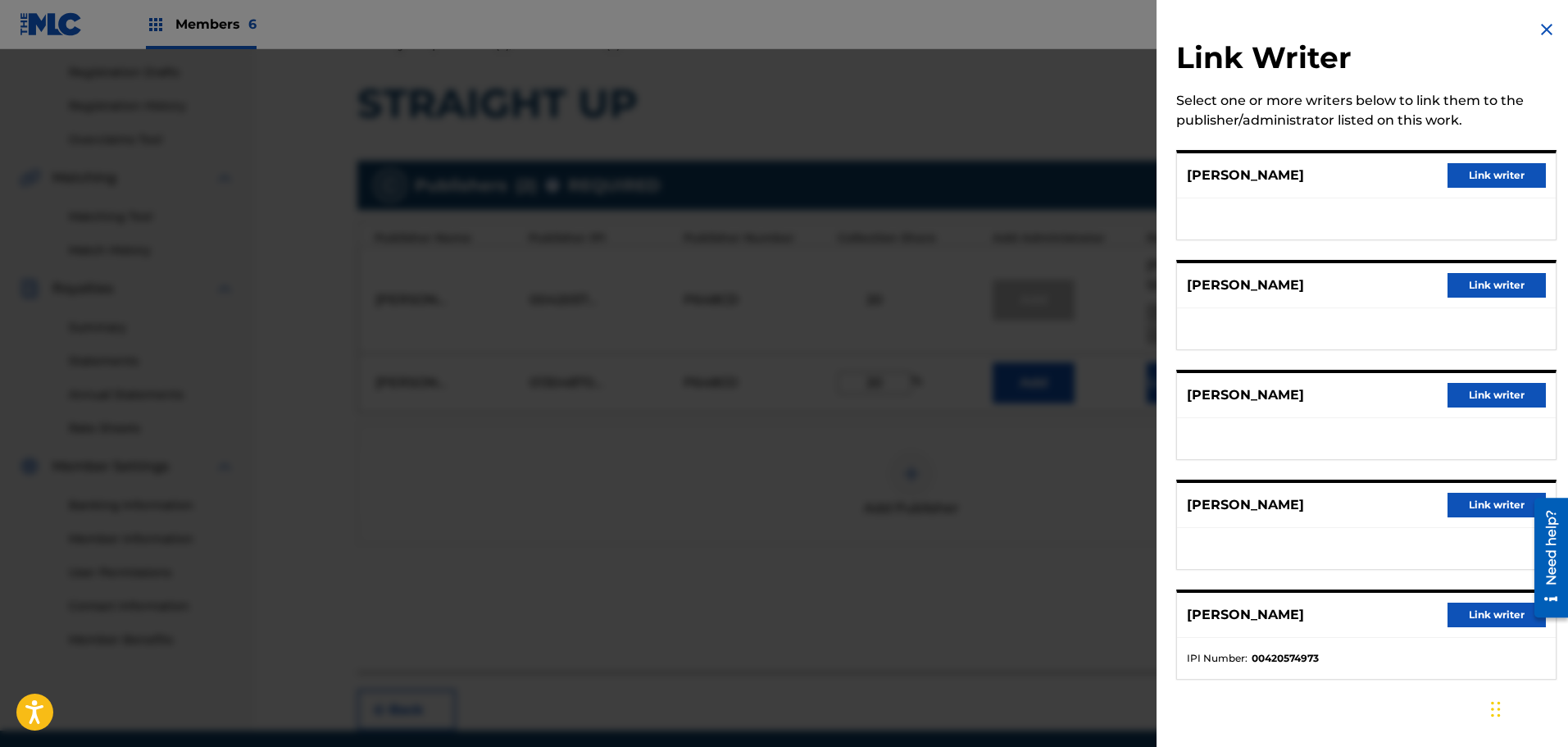
click at [1483, 505] on button "Link writer" at bounding box center [1497, 505] width 98 height 25
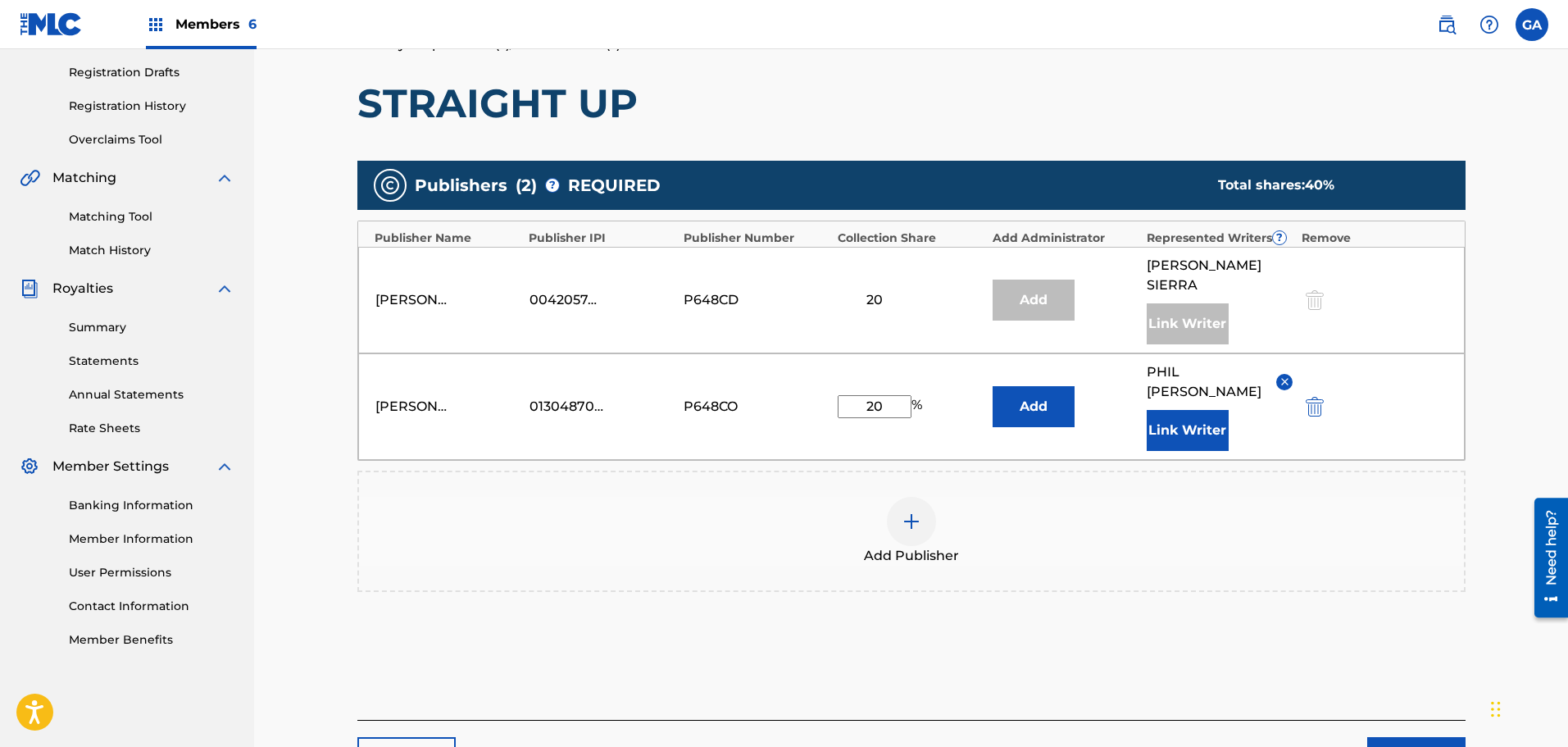
click at [1418, 738] on button "Next" at bounding box center [1416, 758] width 98 height 41
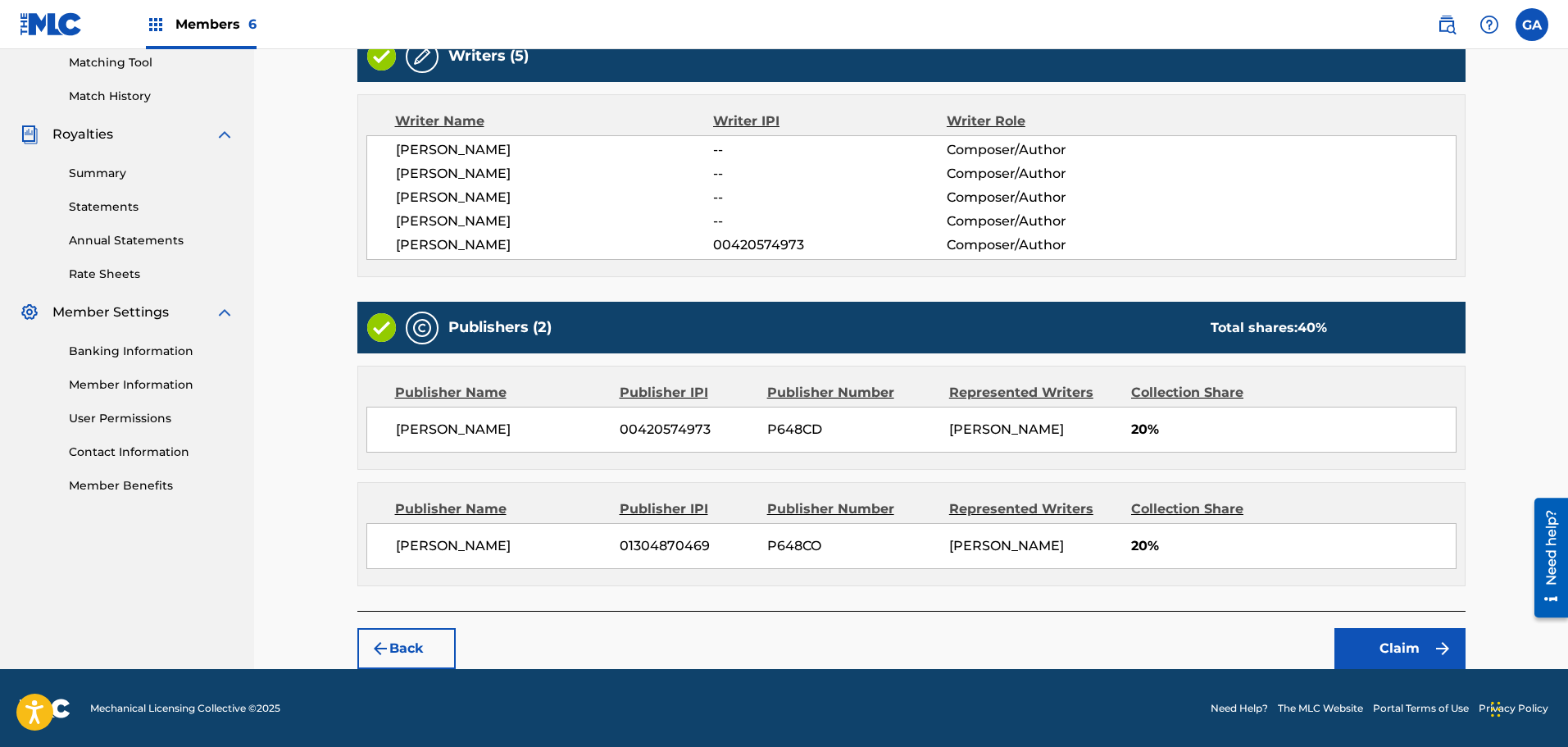
scroll to position [425, 0]
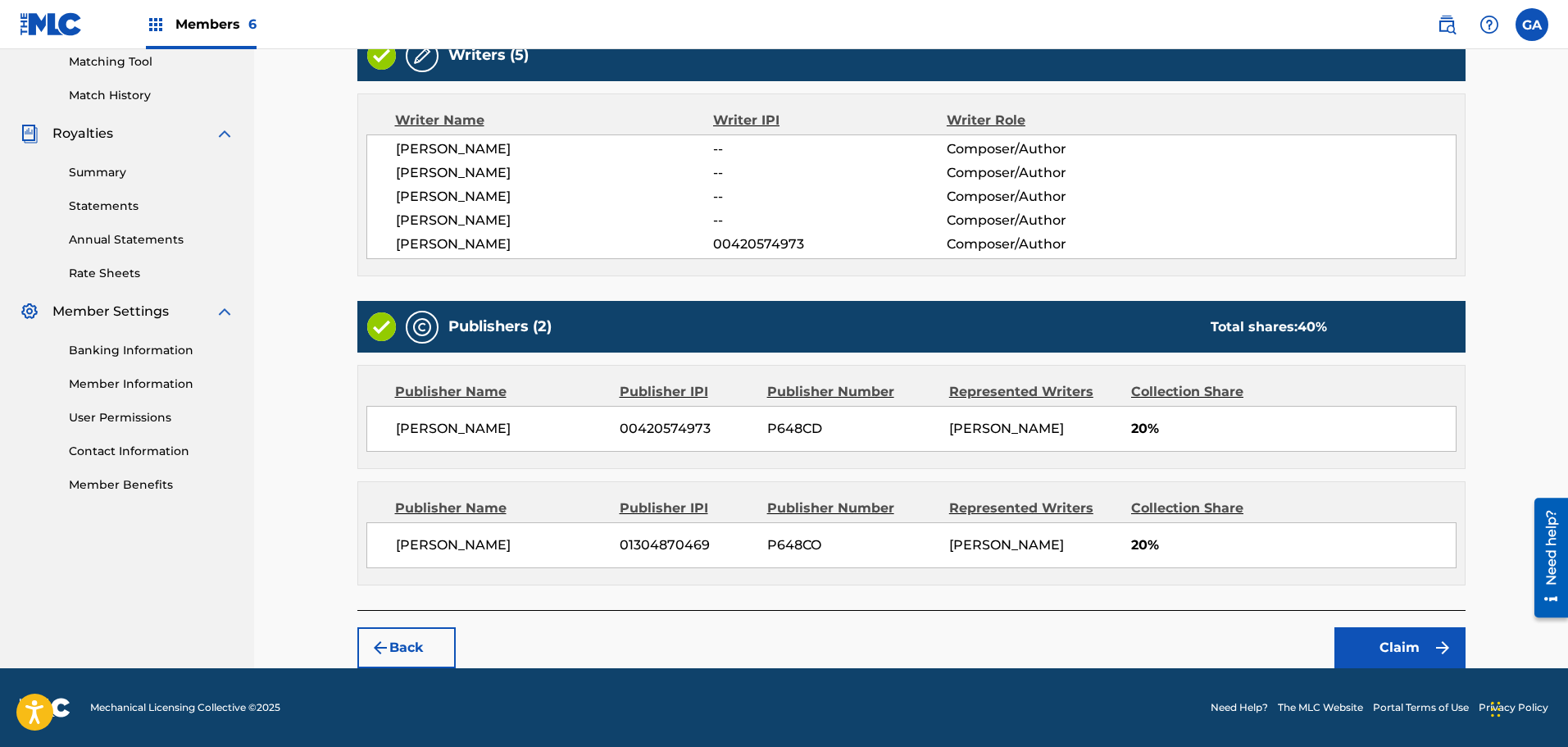
click at [1387, 646] on button "Claim" at bounding box center [1400, 648] width 131 height 41
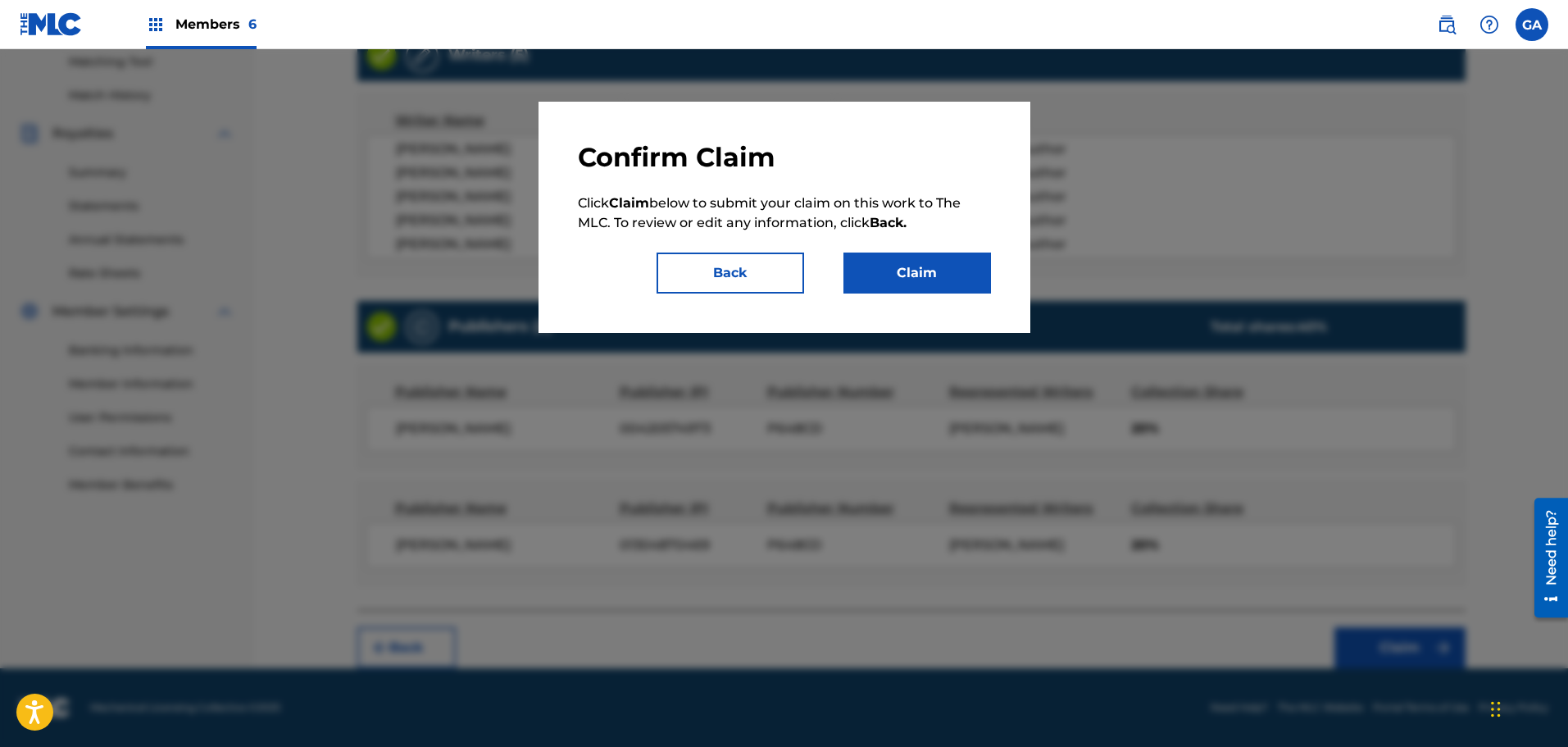
click at [923, 273] on button "Claim" at bounding box center [916, 273] width 147 height 41
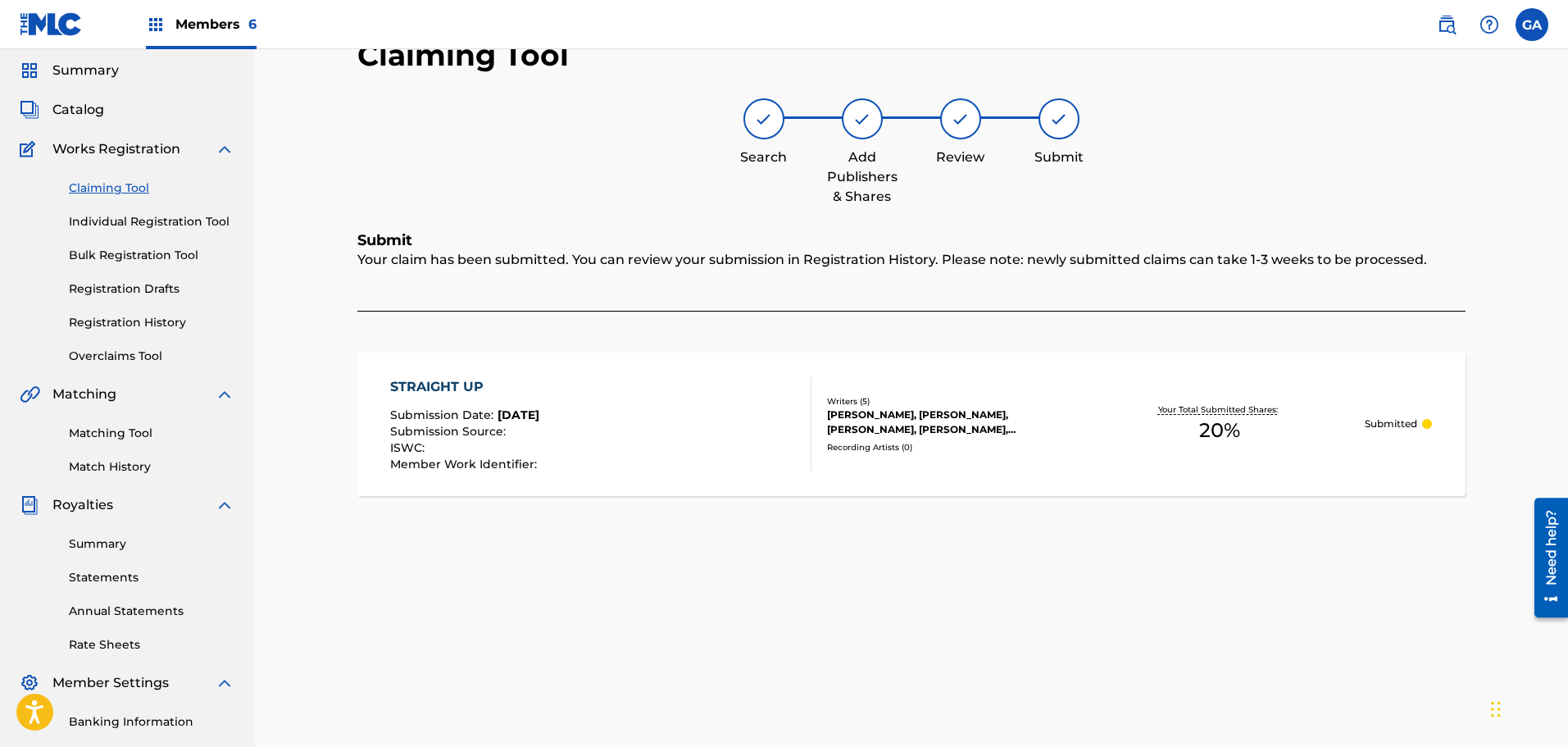
scroll to position [0, 0]
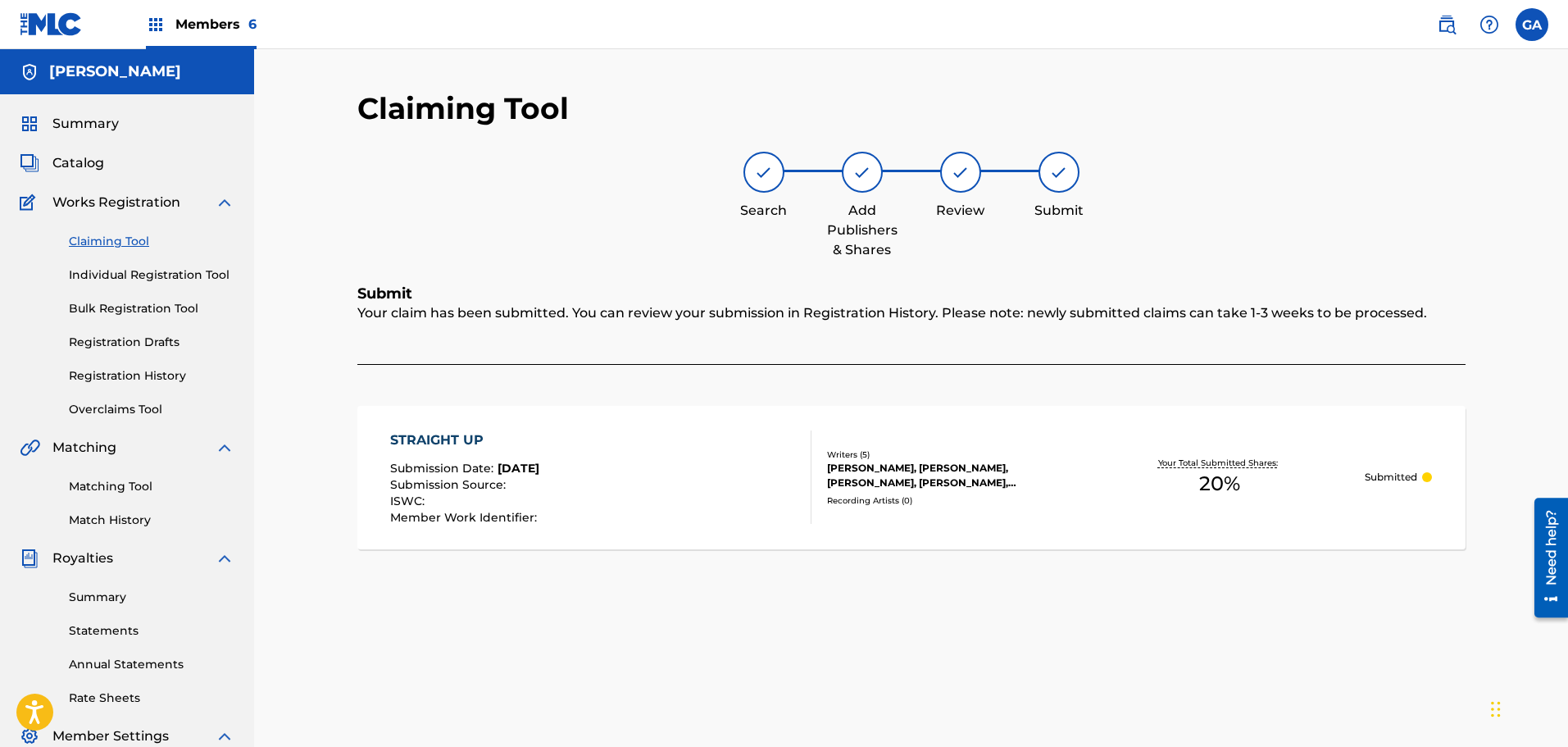
click at [100, 246] on link "Claiming Tool" at bounding box center [152, 241] width 165 height 17
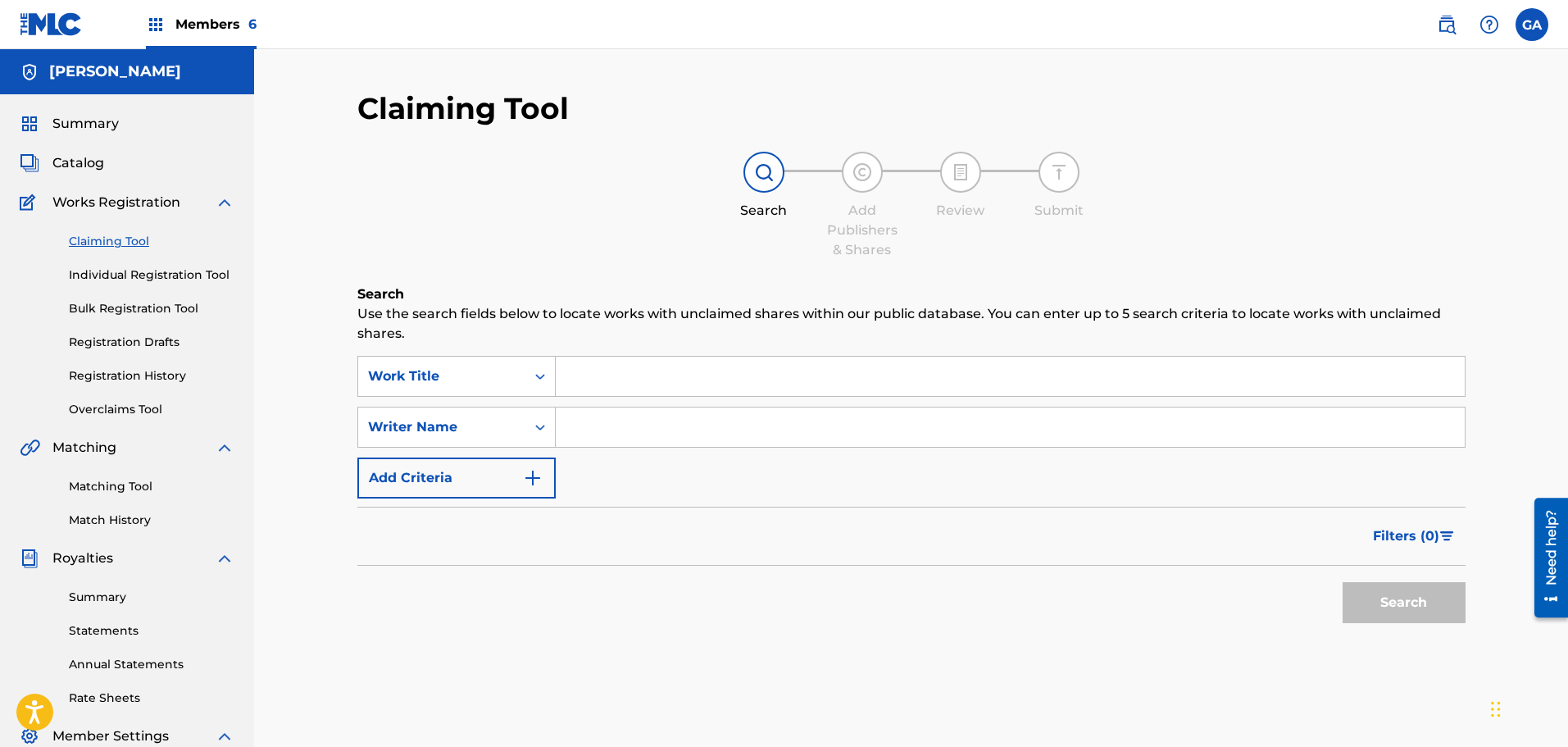
click at [667, 378] on input "Search Form" at bounding box center [1010, 377] width 909 height 40
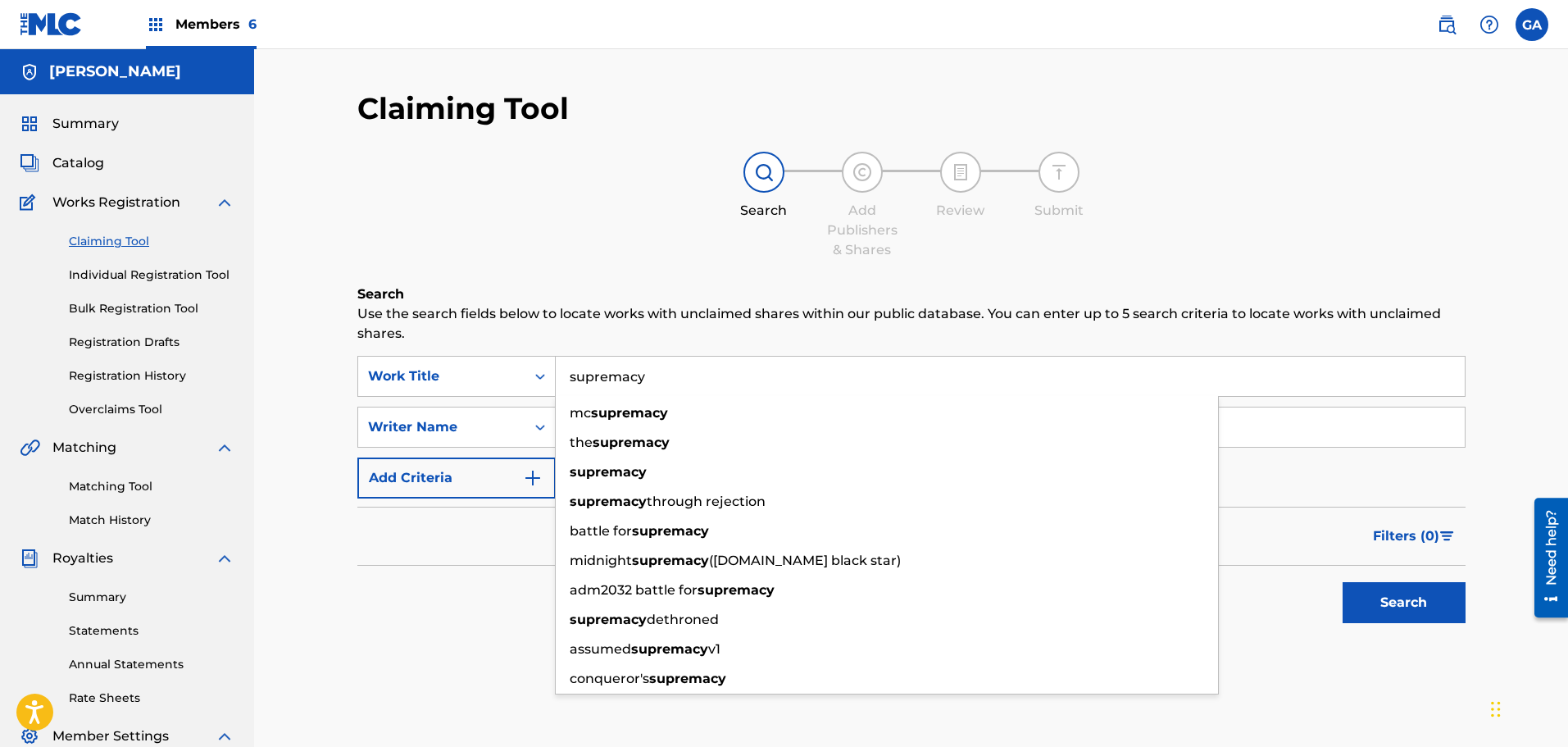
type input "supremacy"
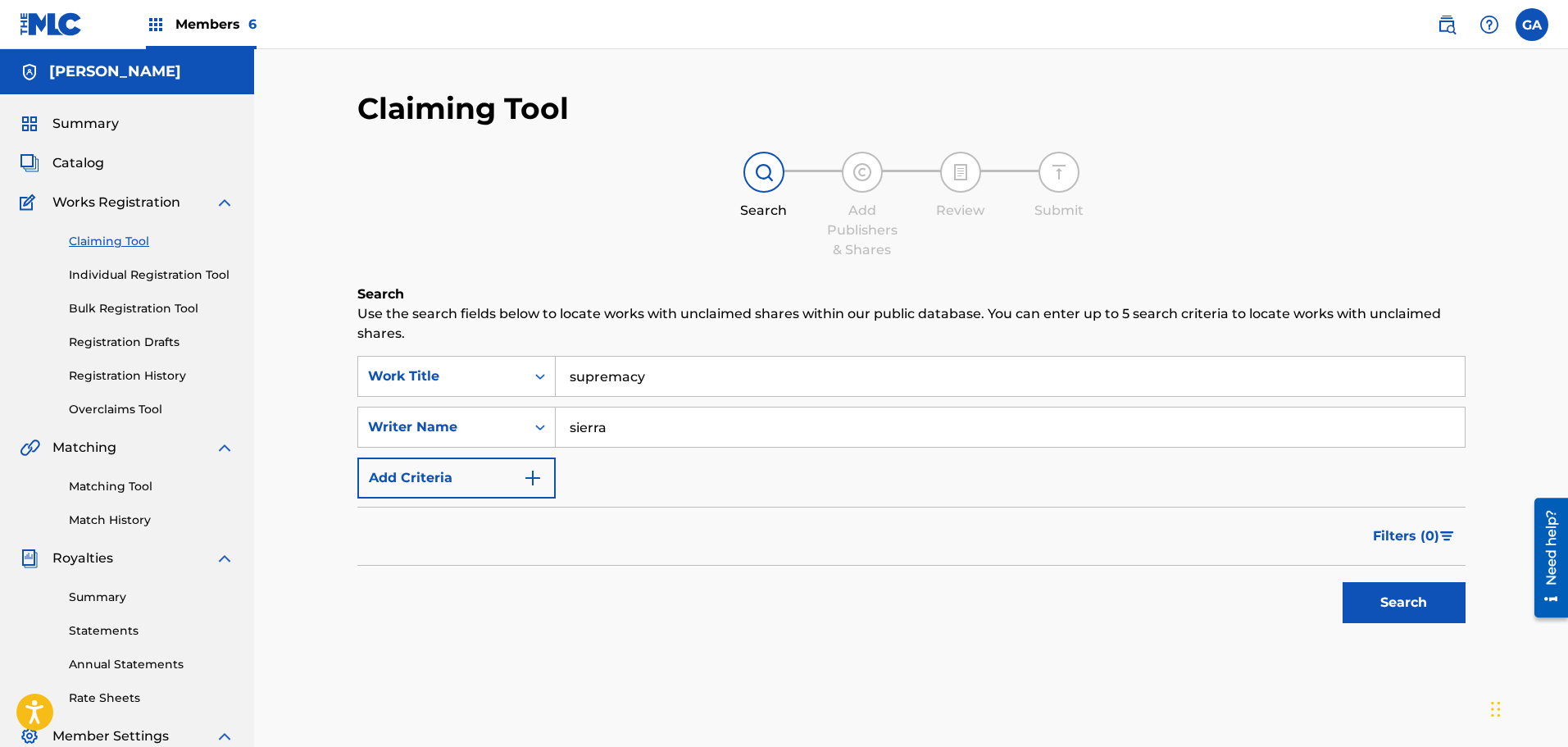
type input "sierra"
click at [1342, 582] on button "Search" at bounding box center [1404, 603] width 123 height 41
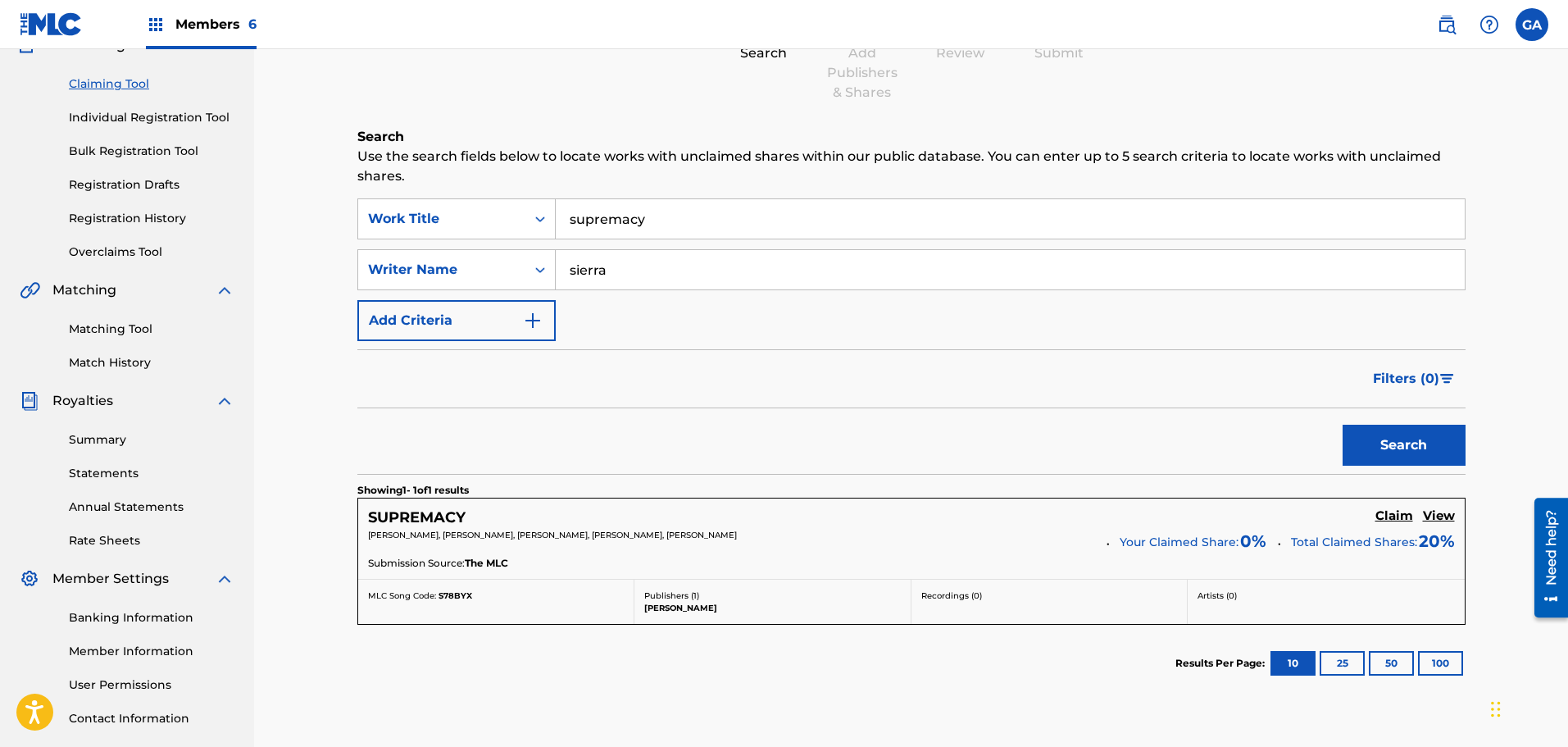
scroll to position [164, 0]
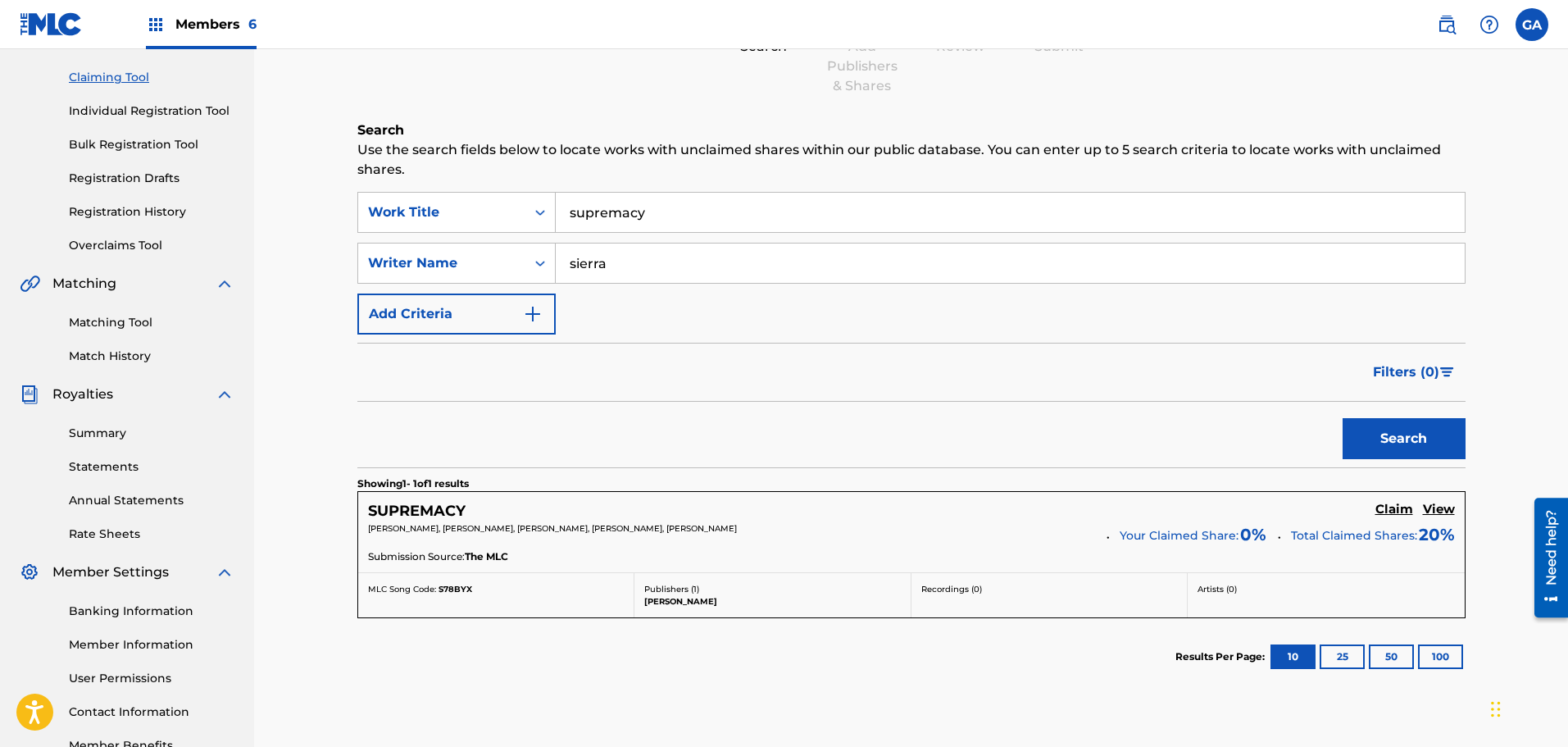
click at [1396, 502] on h5 "Claim" at bounding box center [1394, 510] width 38 height 16
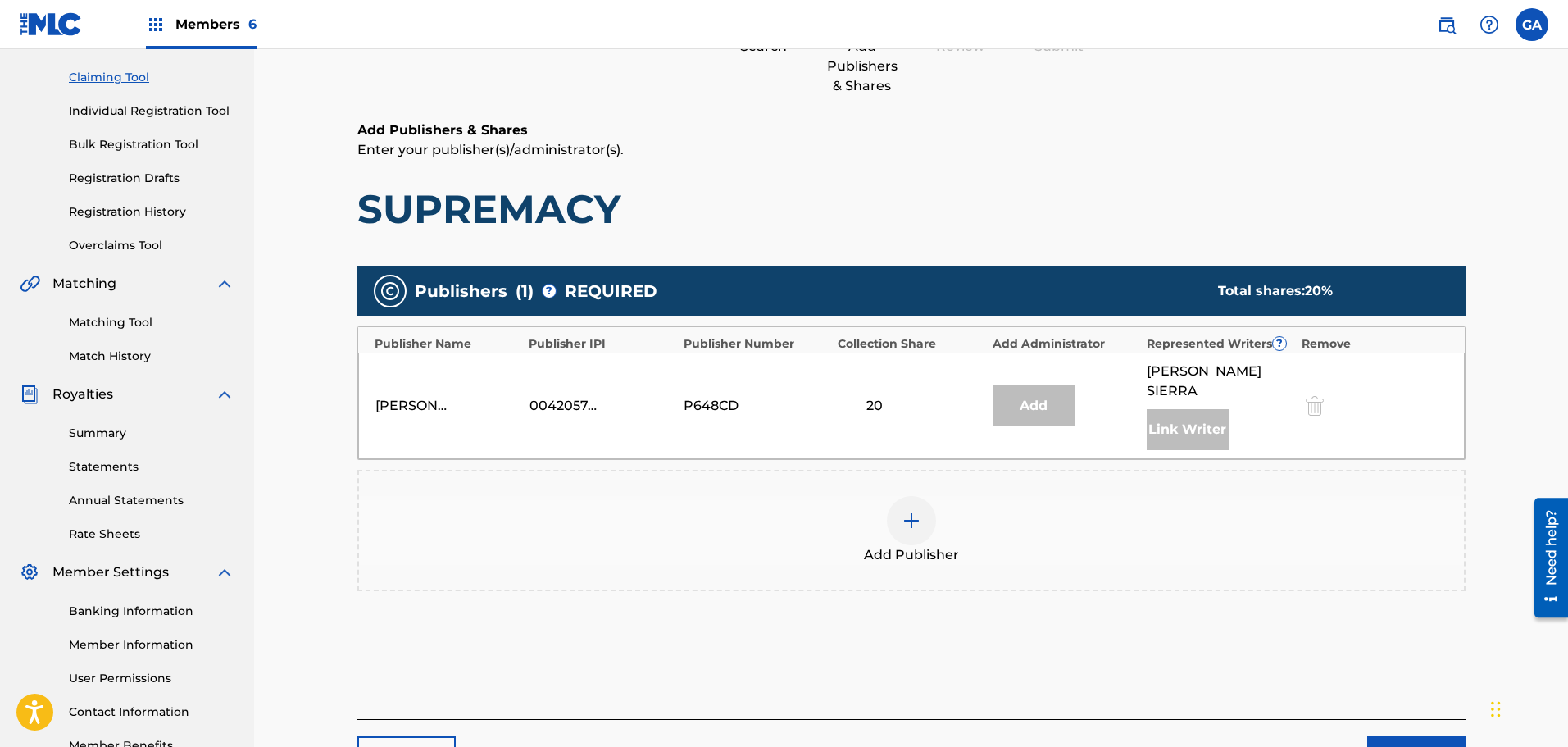
click at [889, 497] on div at bounding box center [911, 520] width 49 height 49
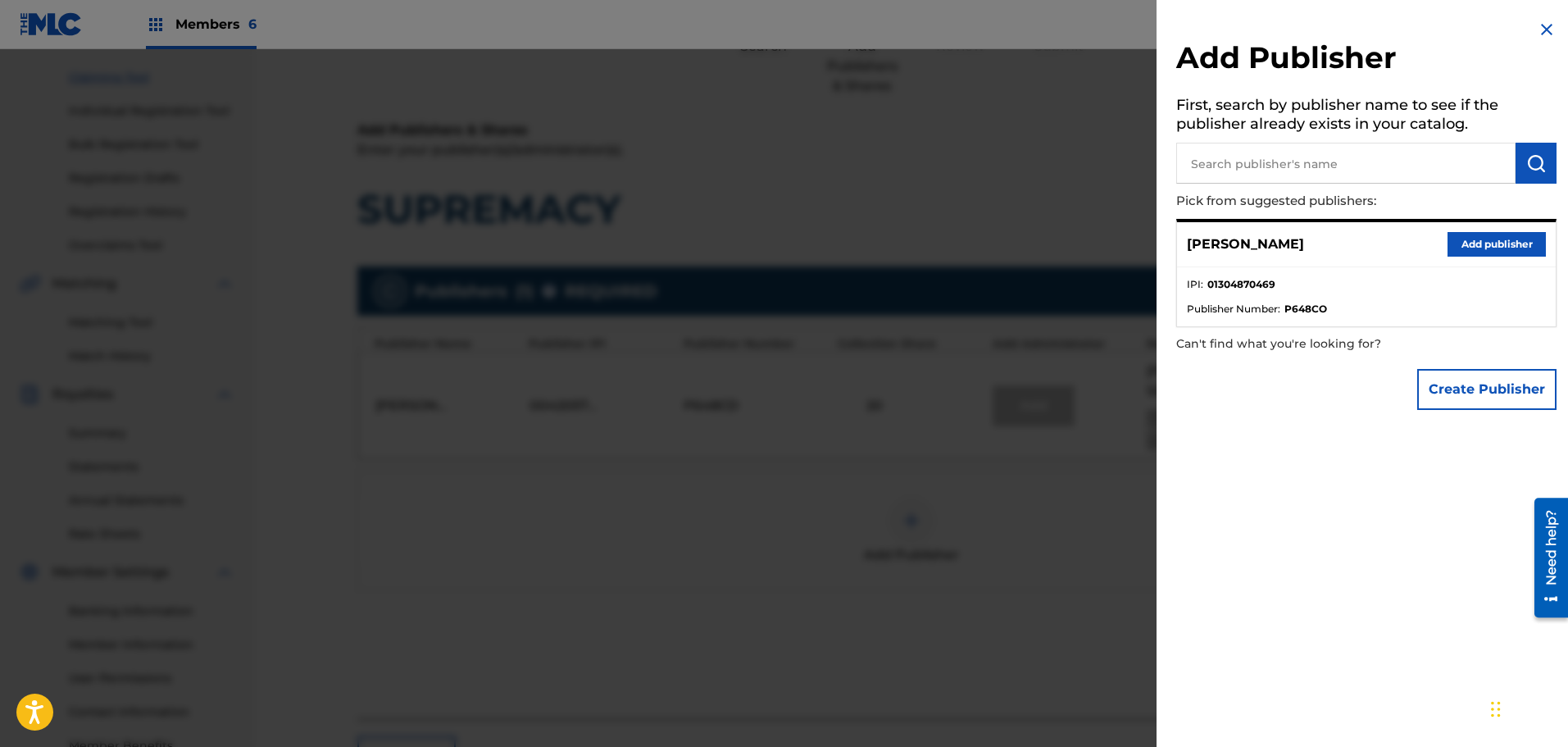
click at [1494, 242] on button "Add publisher" at bounding box center [1497, 244] width 98 height 25
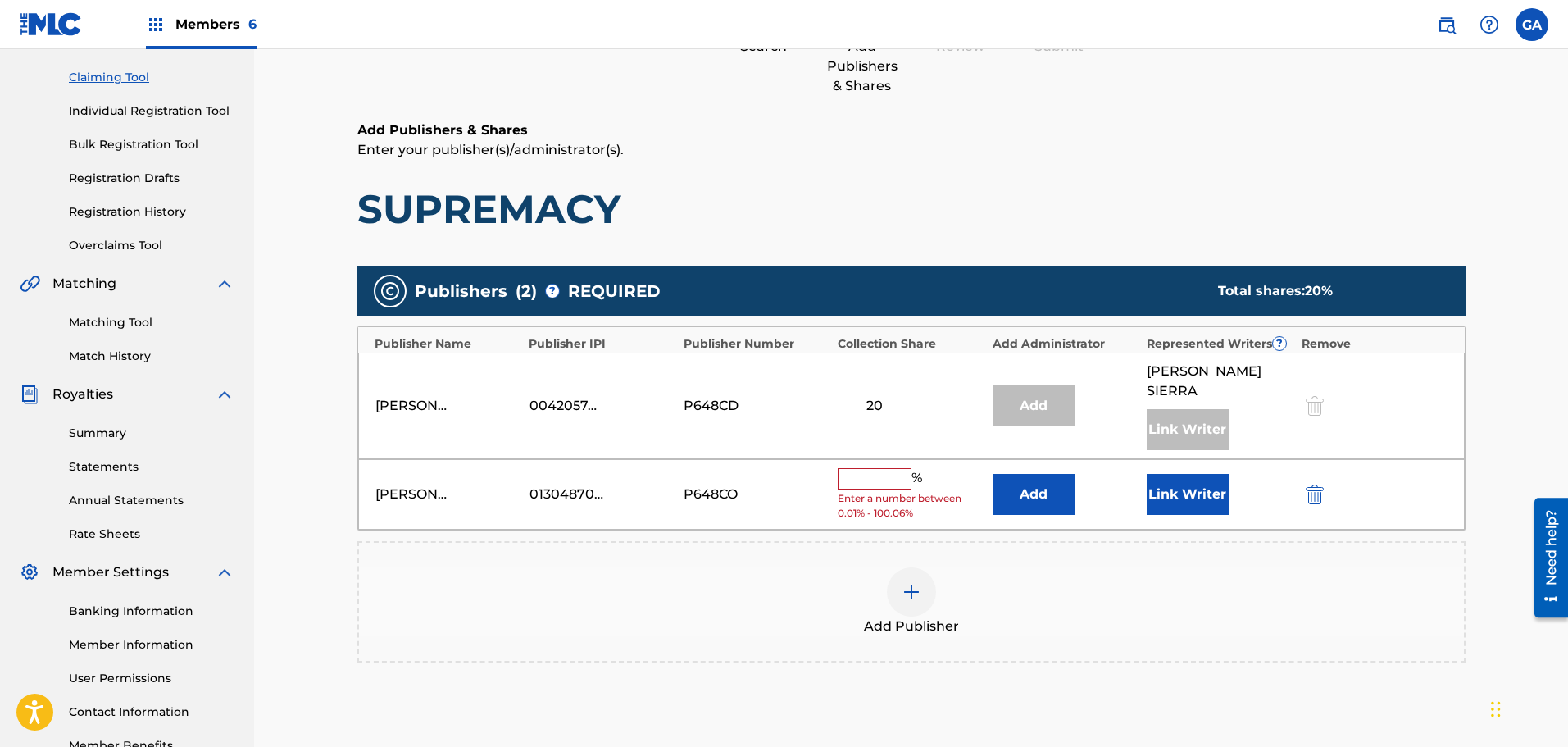
click at [898, 469] on input "text" at bounding box center [875, 479] width 74 height 22
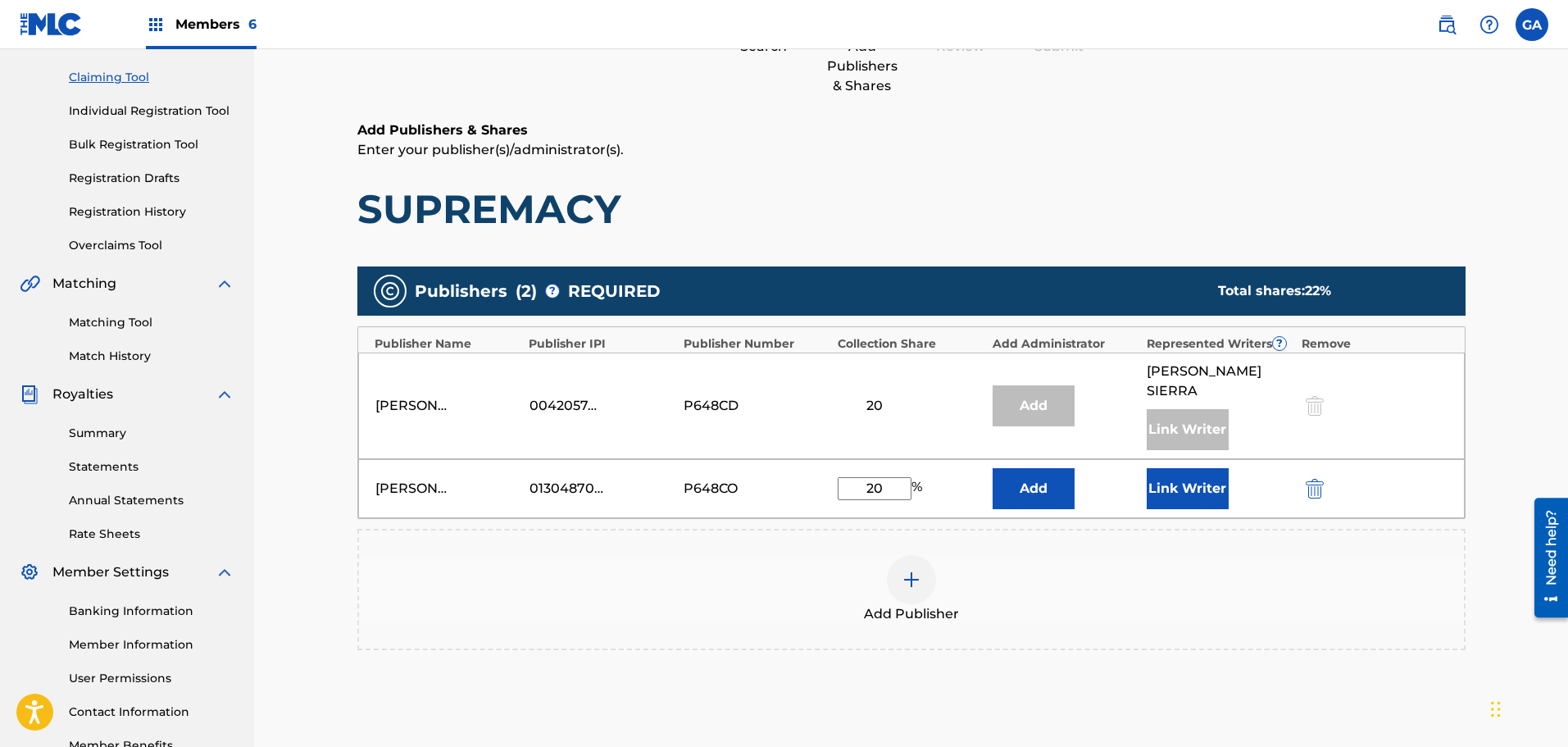
type input "20"
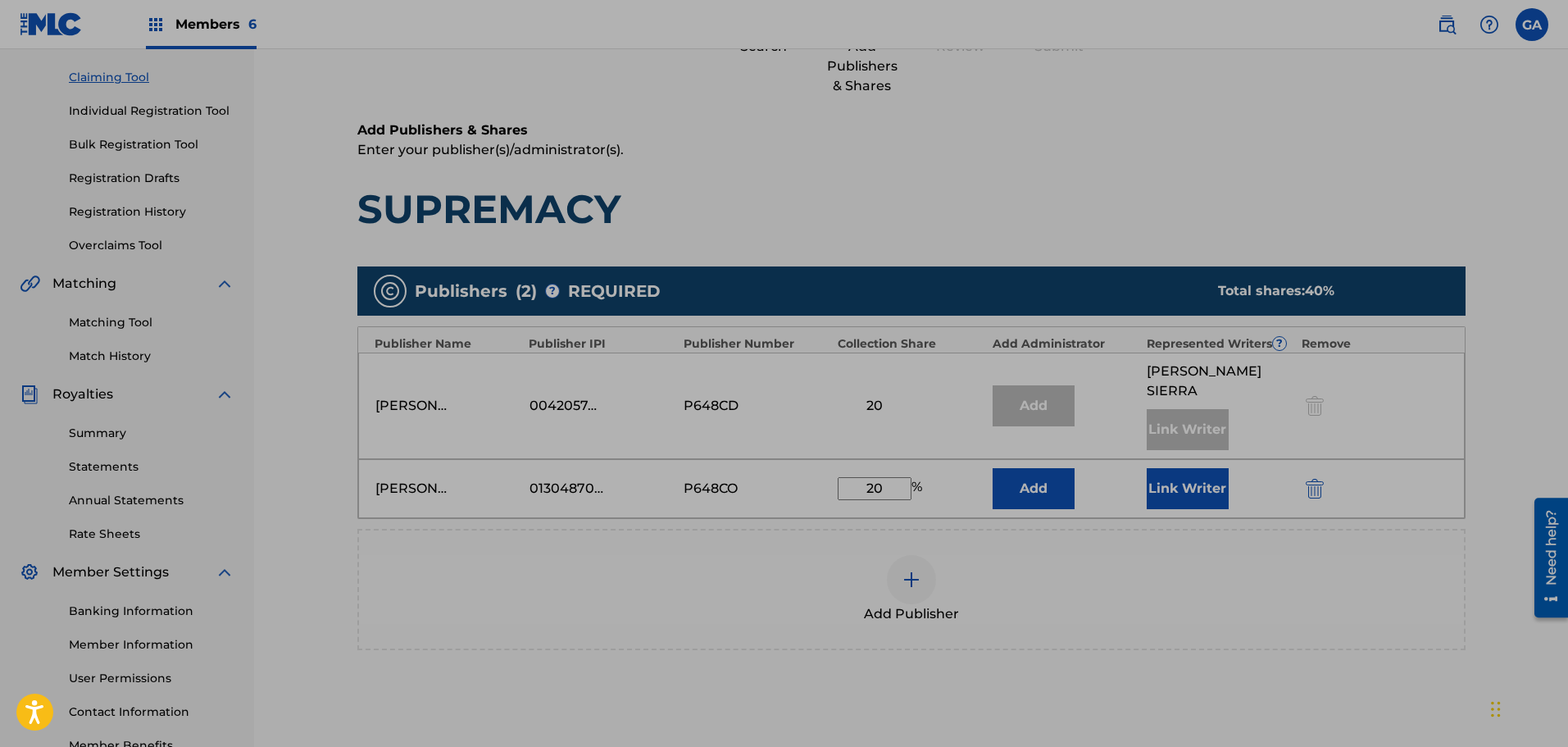
click at [1160, 480] on button "Link Writer" at bounding box center [1187, 489] width 82 height 41
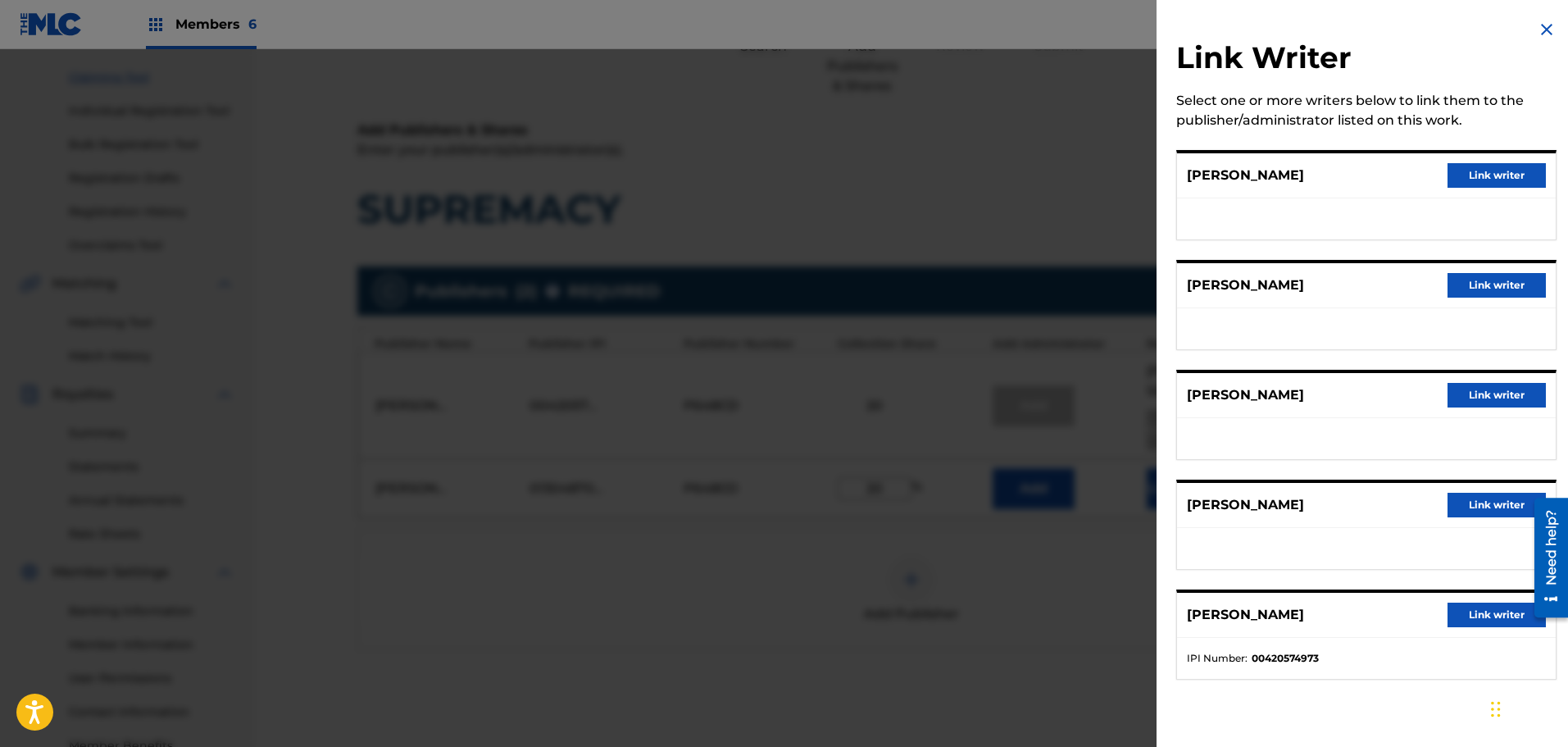
click at [1492, 509] on button "Link writer" at bounding box center [1497, 505] width 98 height 25
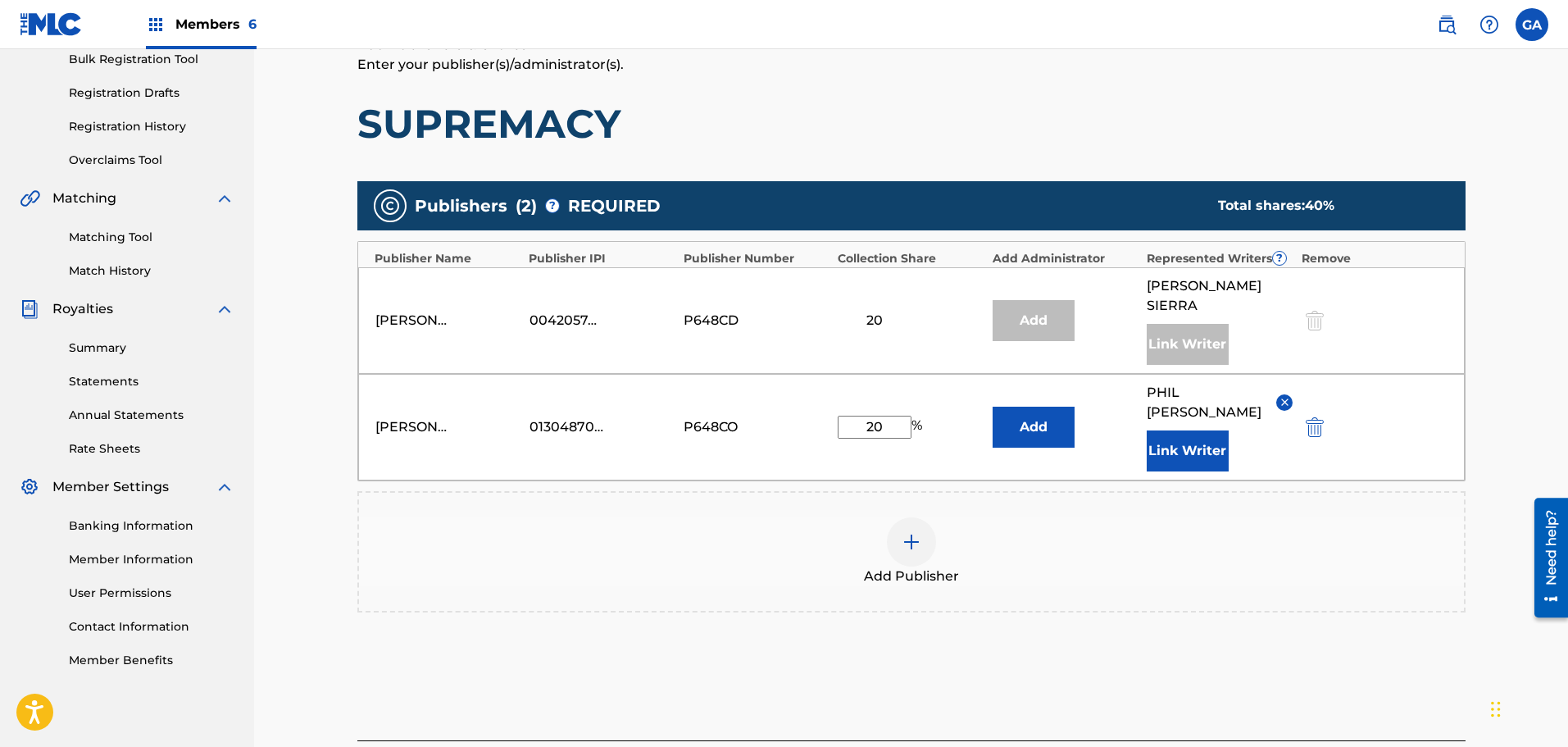
scroll to position [340, 0]
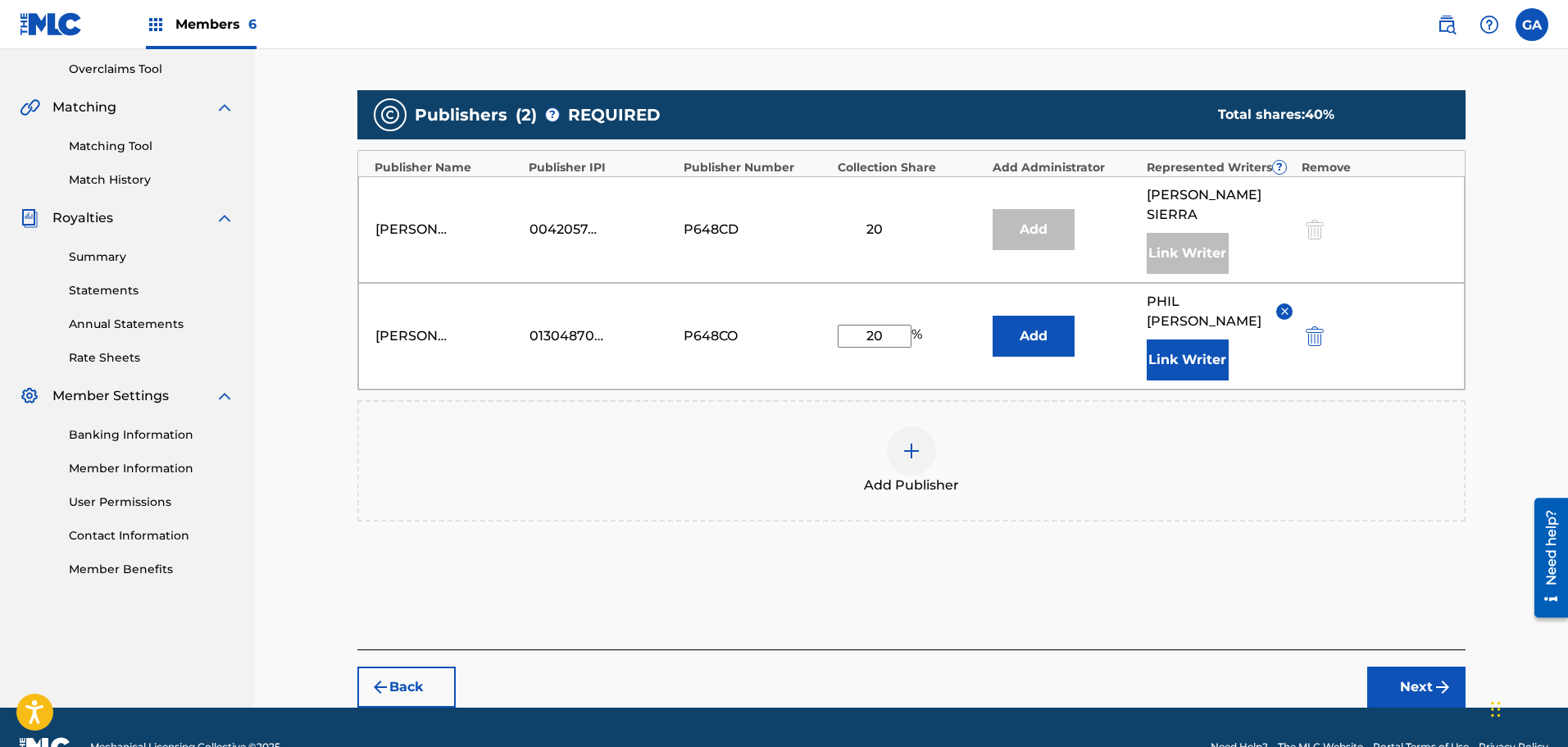
click at [1416, 667] on button "Next" at bounding box center [1416, 688] width 98 height 41
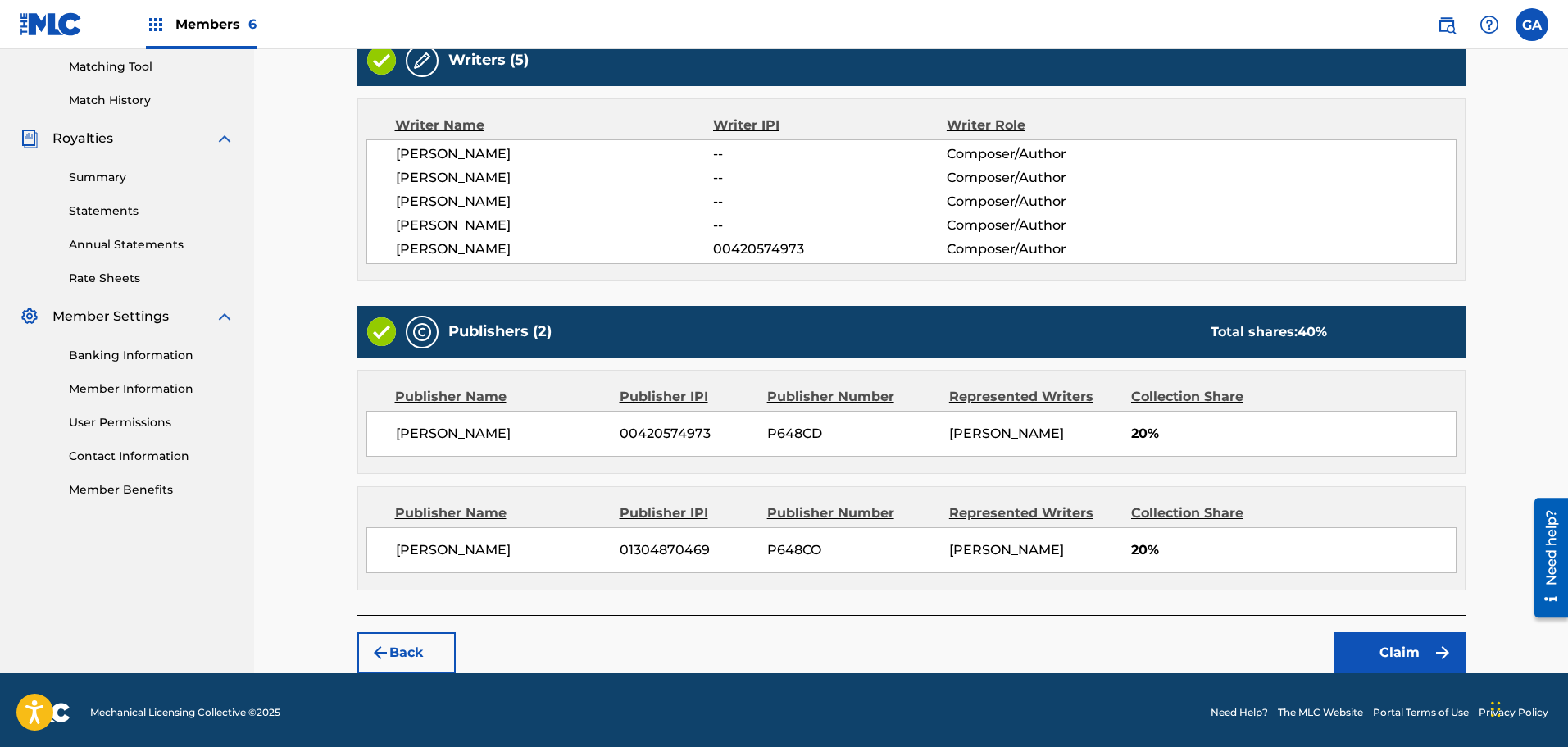
scroll to position [425, 0]
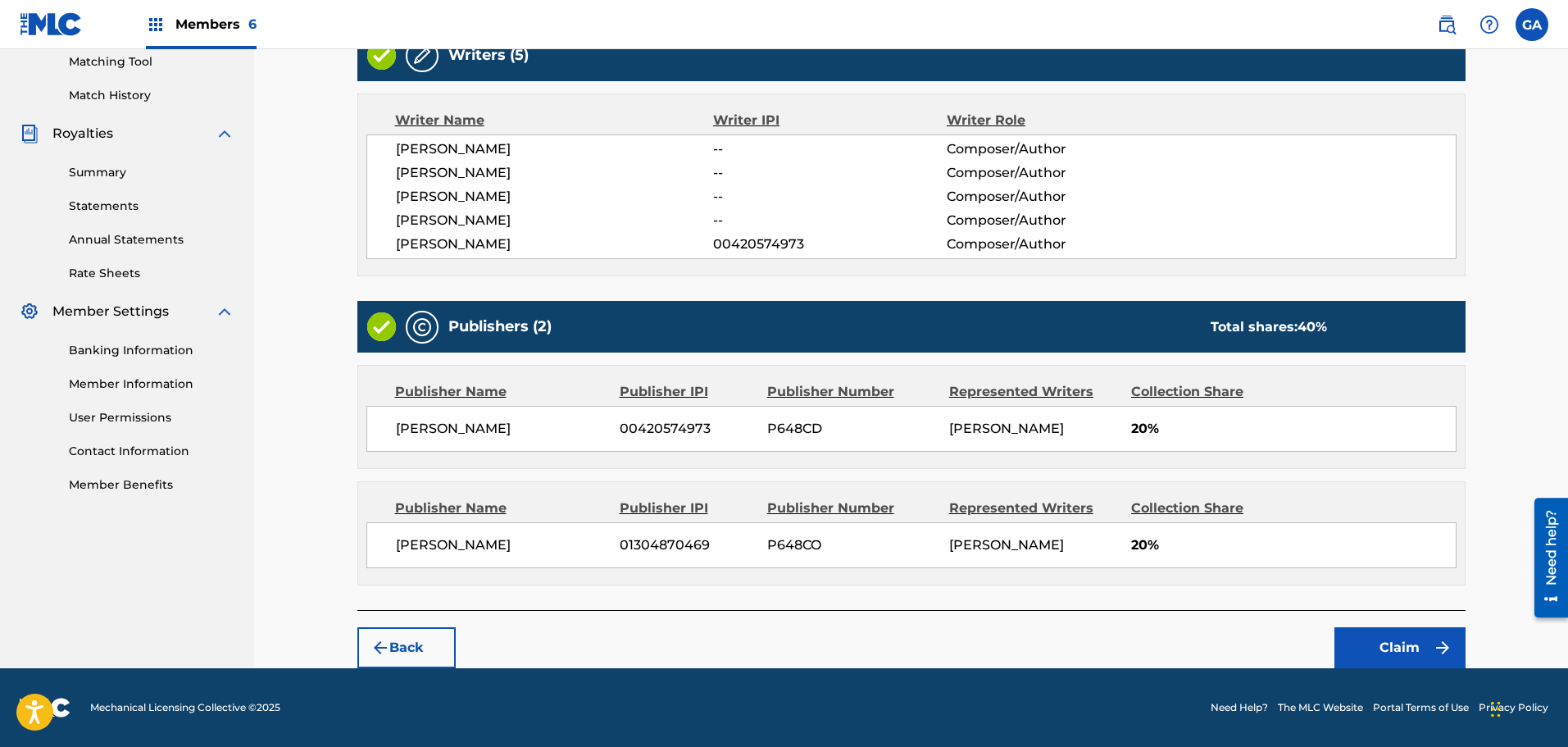
click at [1406, 646] on button "Claim" at bounding box center [1400, 648] width 131 height 41
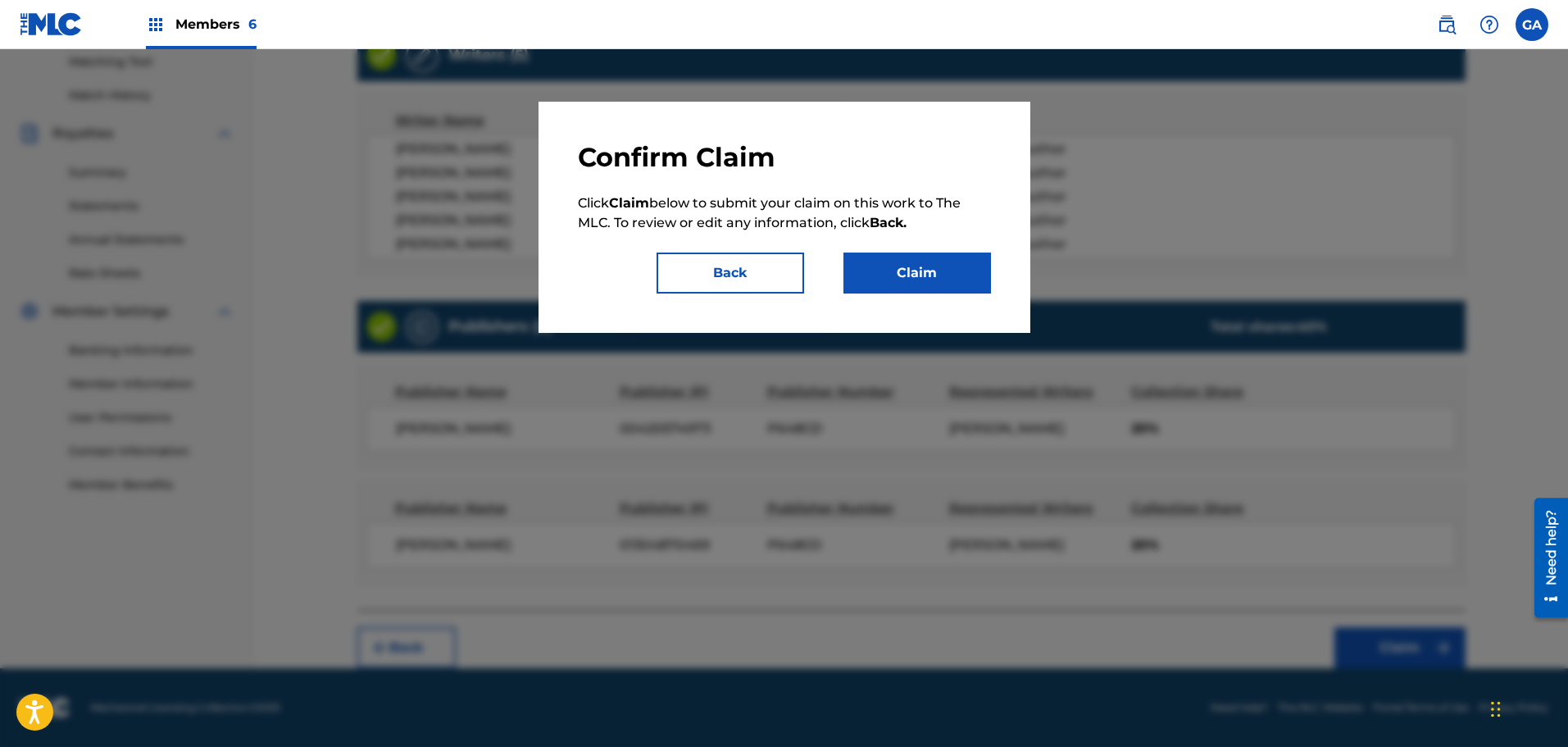
click at [939, 276] on button "Claim" at bounding box center [916, 273] width 147 height 41
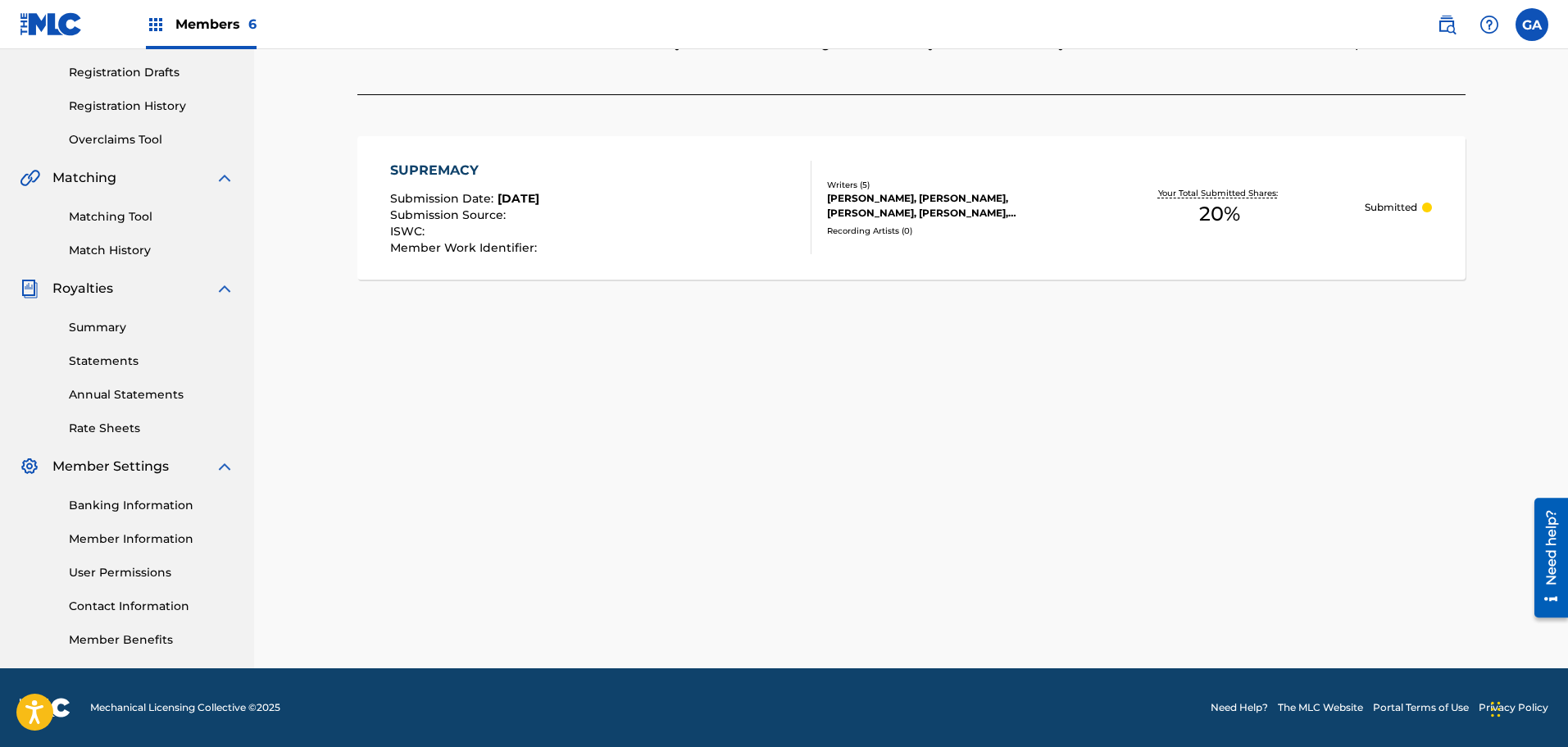
scroll to position [0, 0]
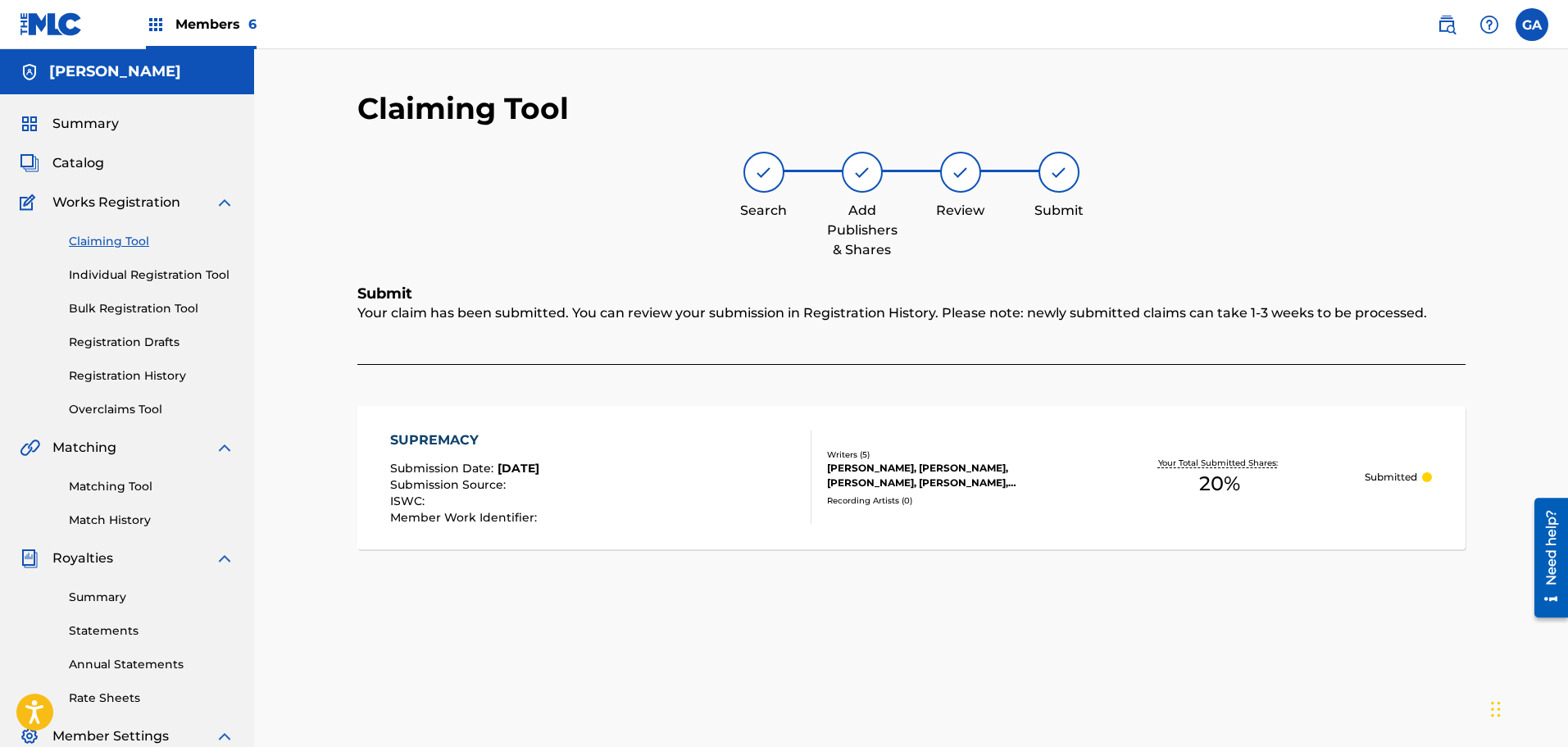
click at [115, 240] on link "Claiming Tool" at bounding box center [152, 241] width 165 height 17
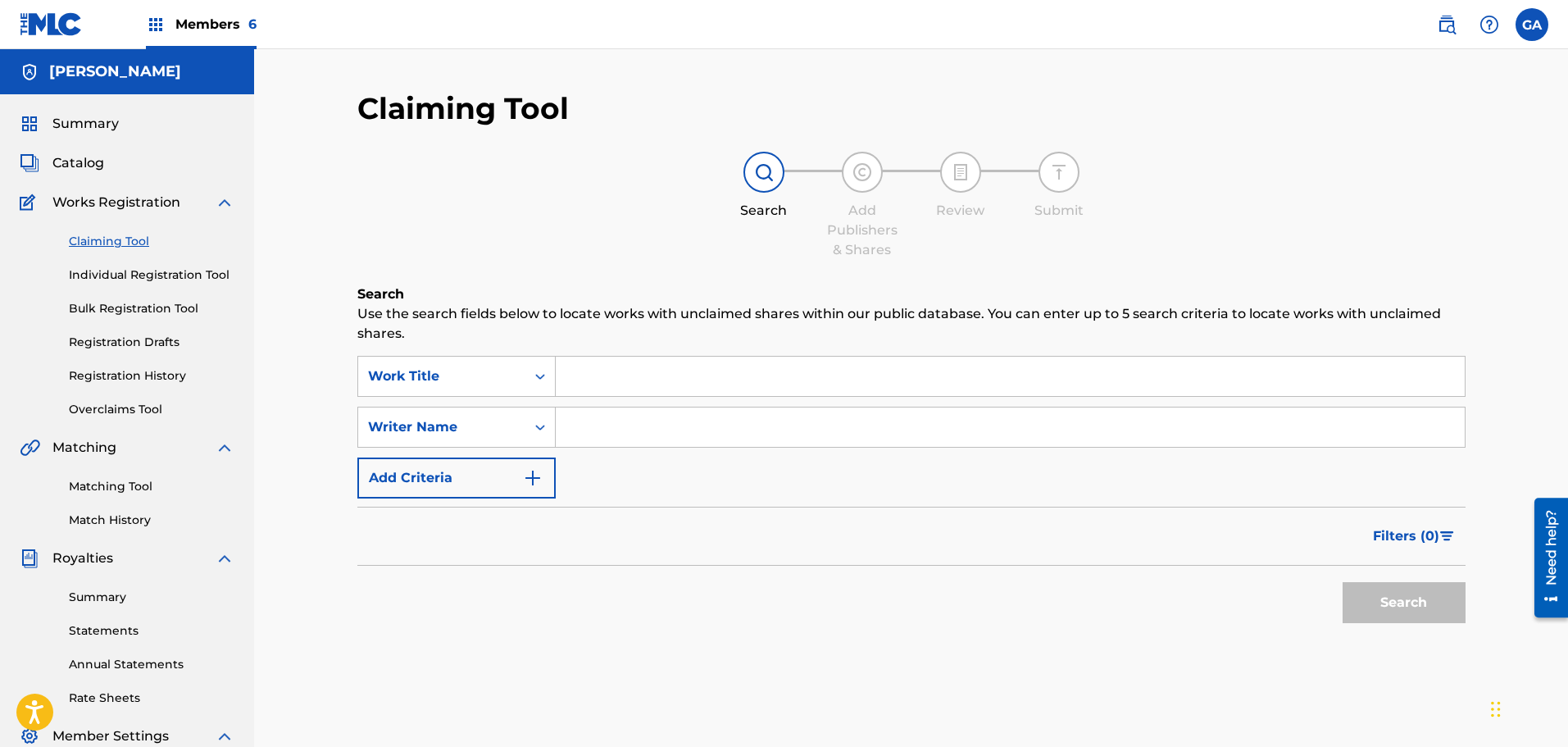
click at [712, 367] on input "Search Form" at bounding box center [1010, 377] width 909 height 40
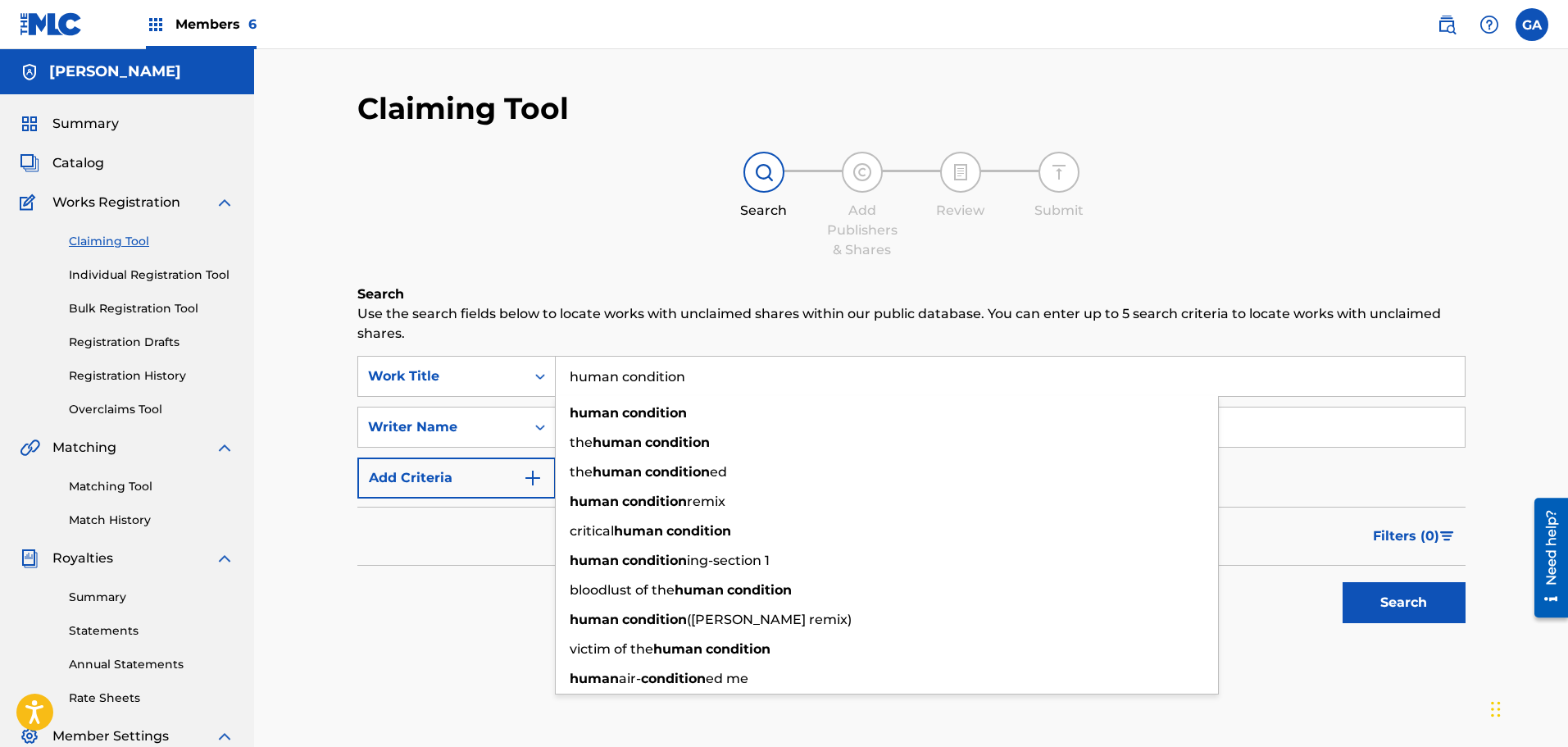
type input "human condition"
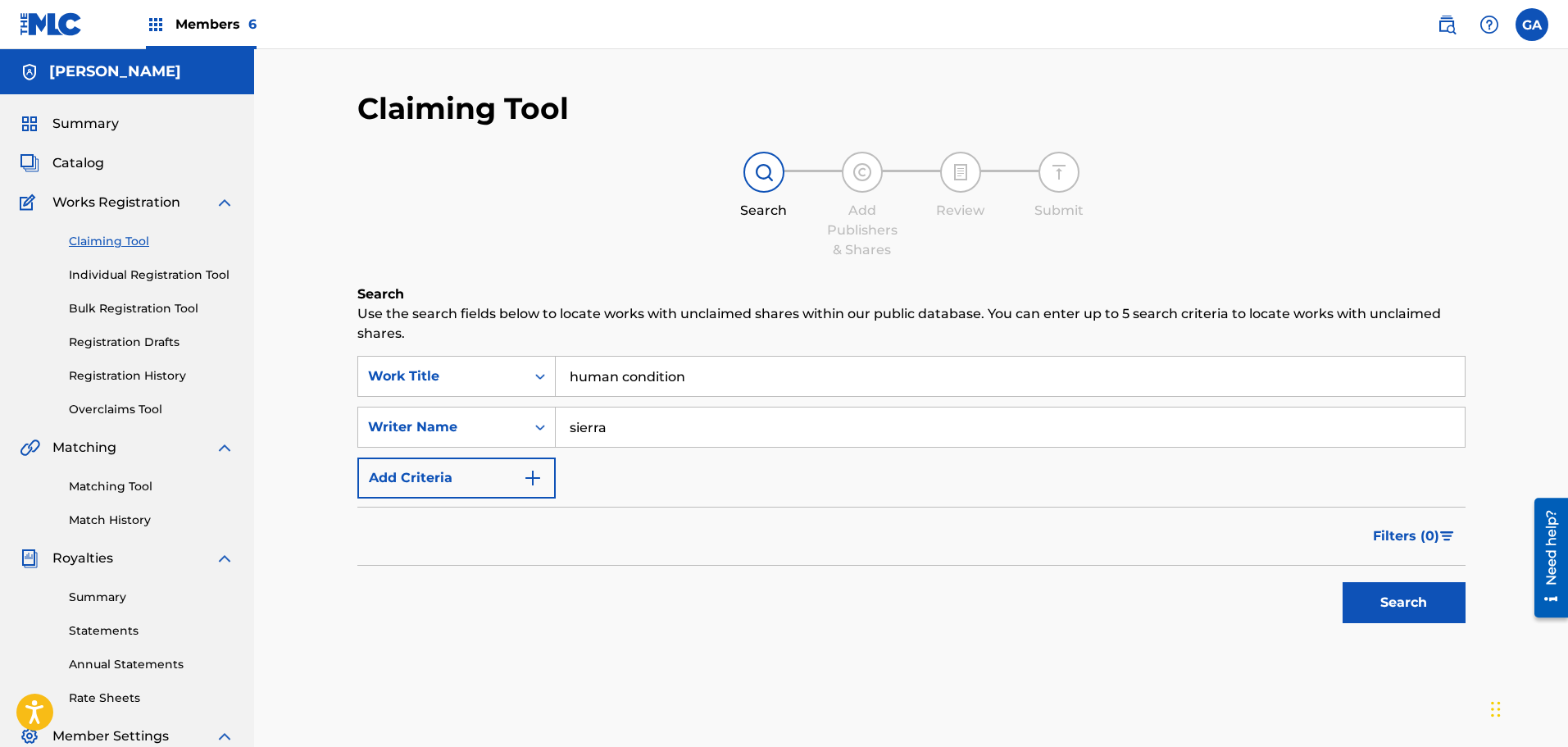
type input "sierra"
click at [1342, 582] on button "Search" at bounding box center [1404, 603] width 123 height 41
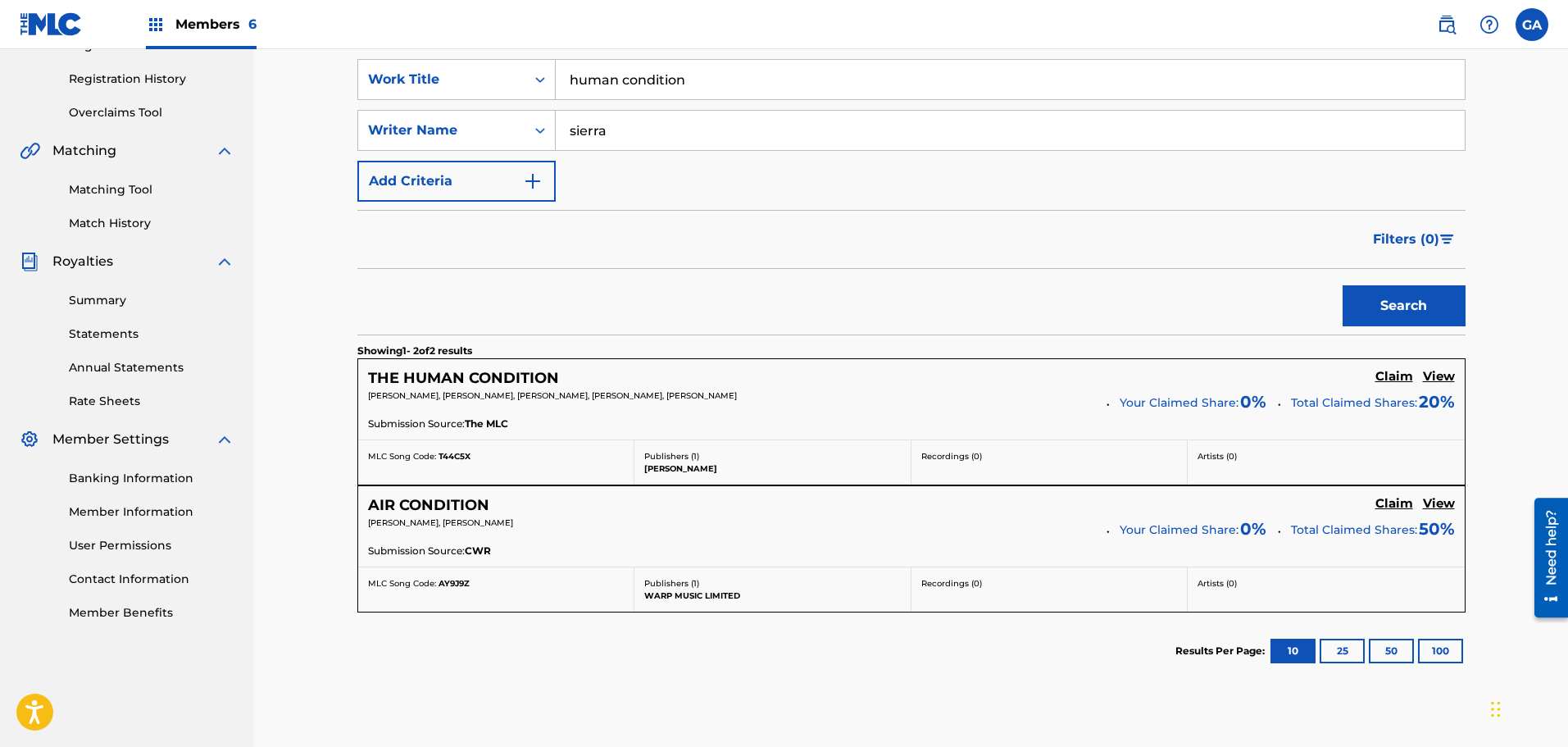
scroll to position [328, 0]
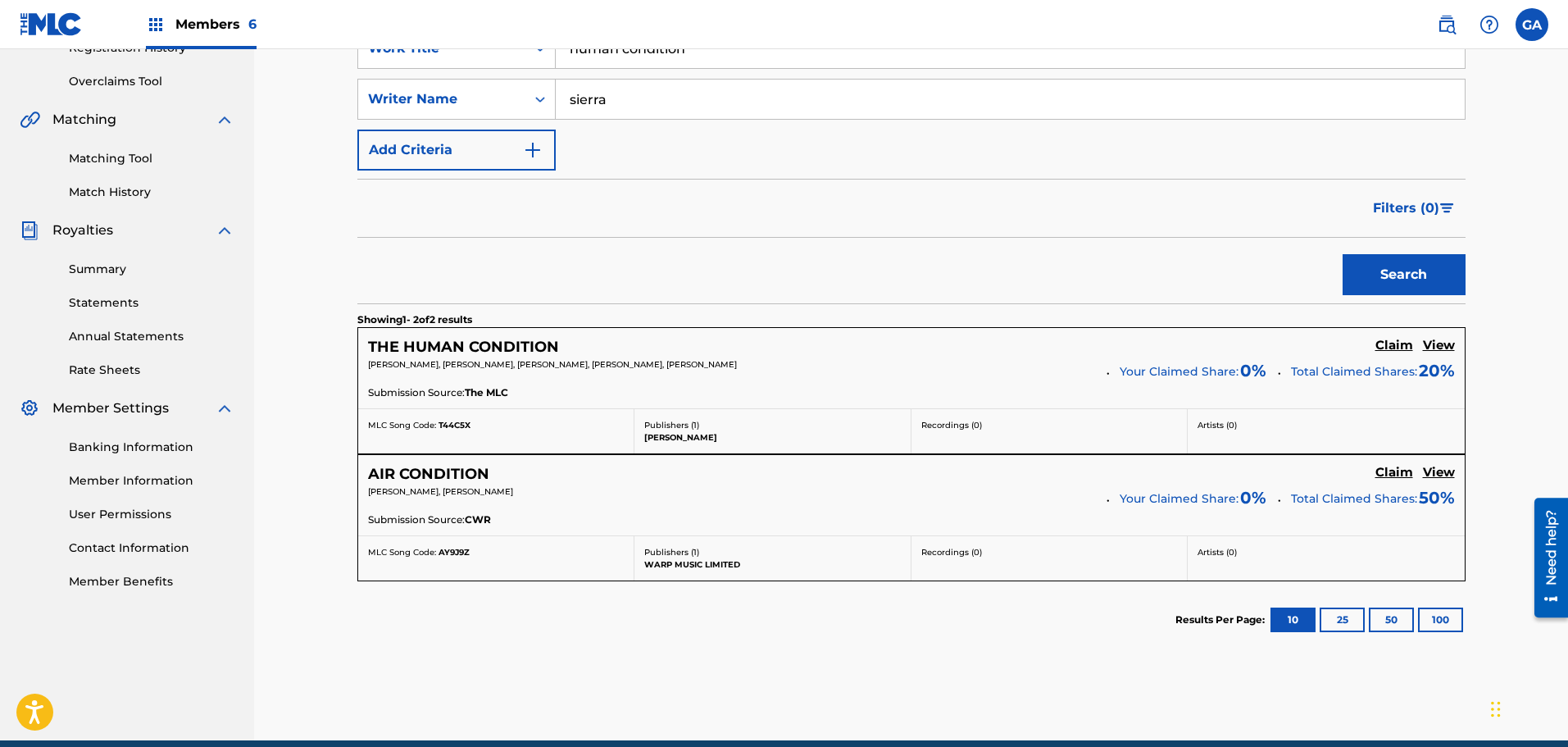
click at [1398, 350] on h5 "Claim" at bounding box center [1394, 345] width 38 height 16
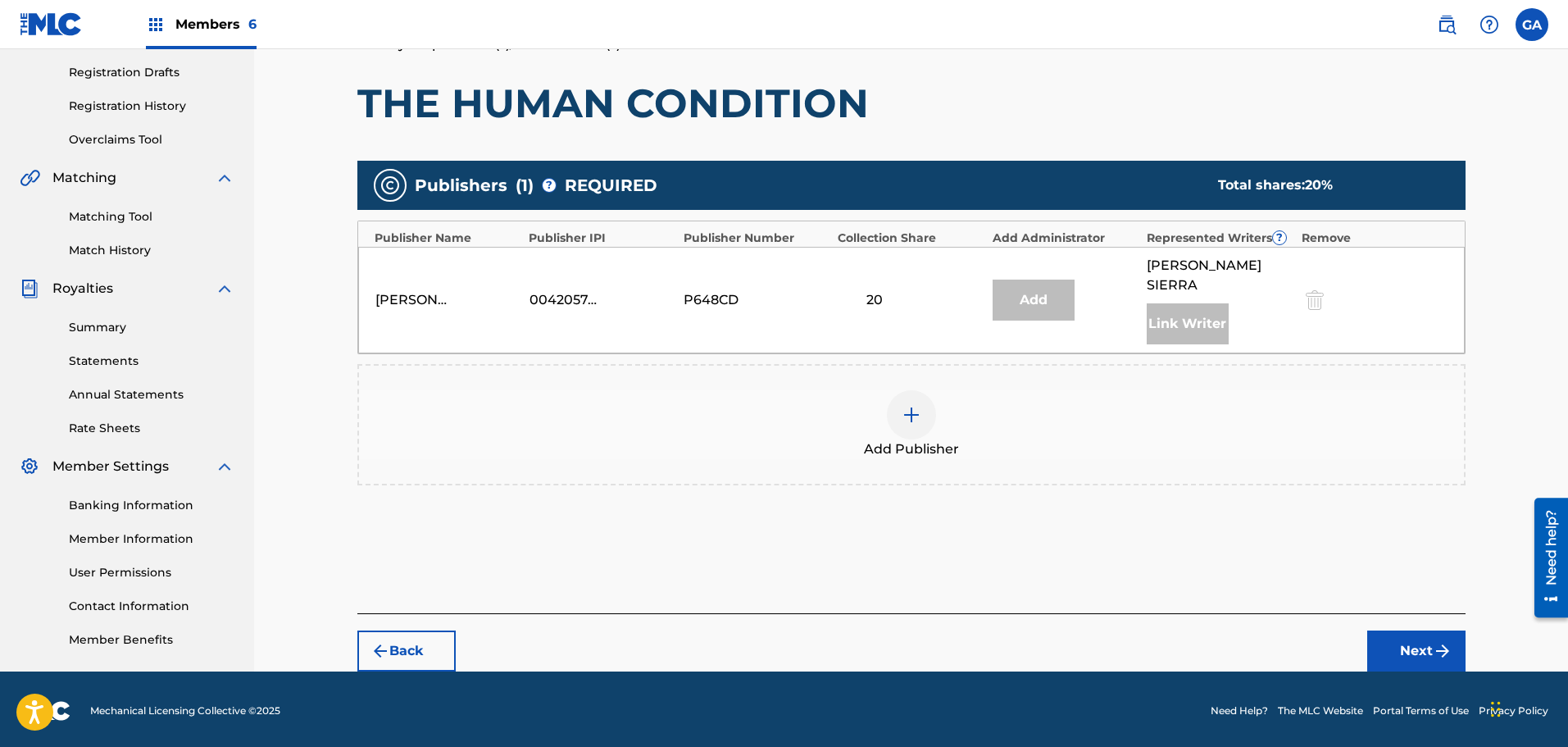
click at [914, 405] on img at bounding box center [911, 414] width 20 height 20
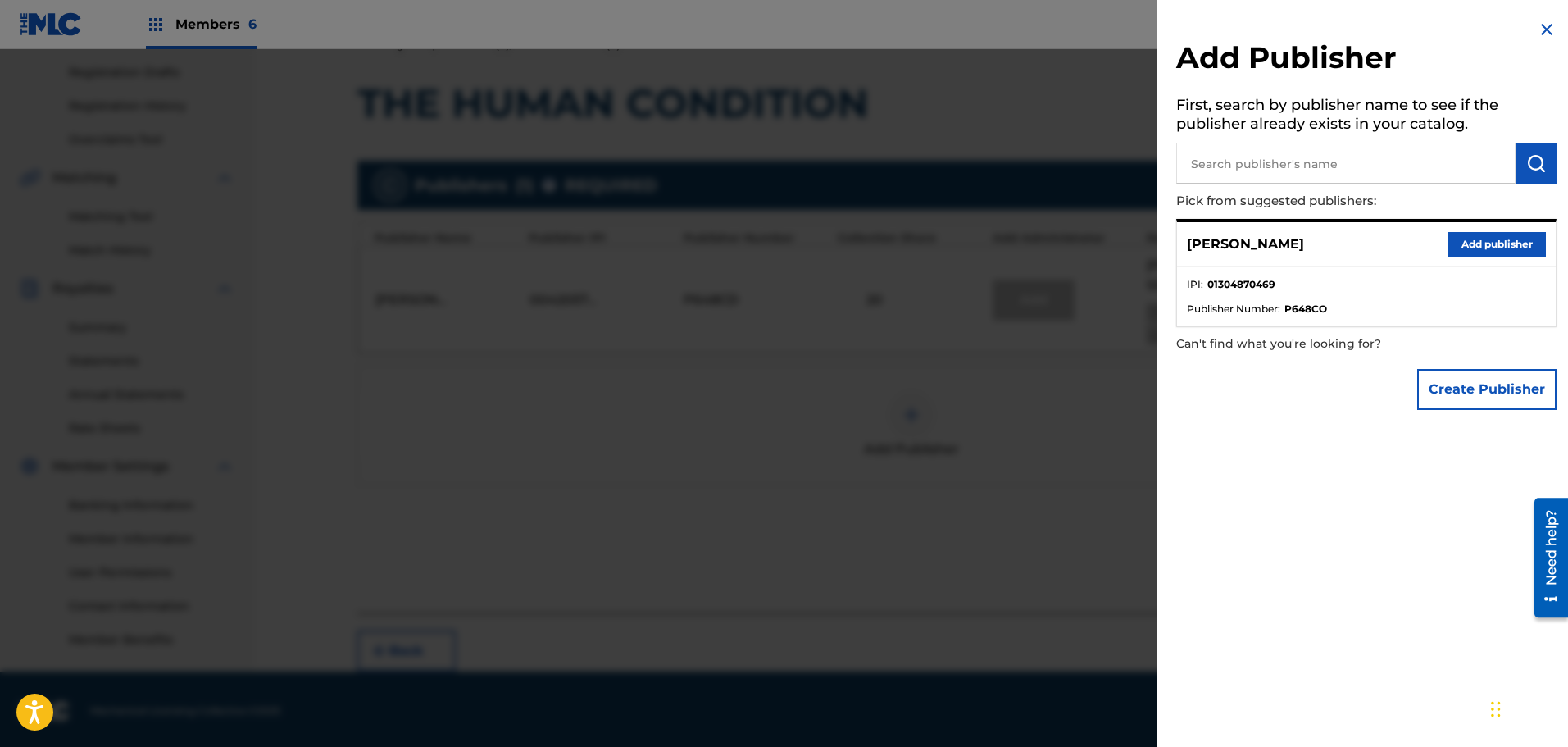
click at [1520, 232] on button "Add publisher" at bounding box center [1497, 244] width 98 height 25
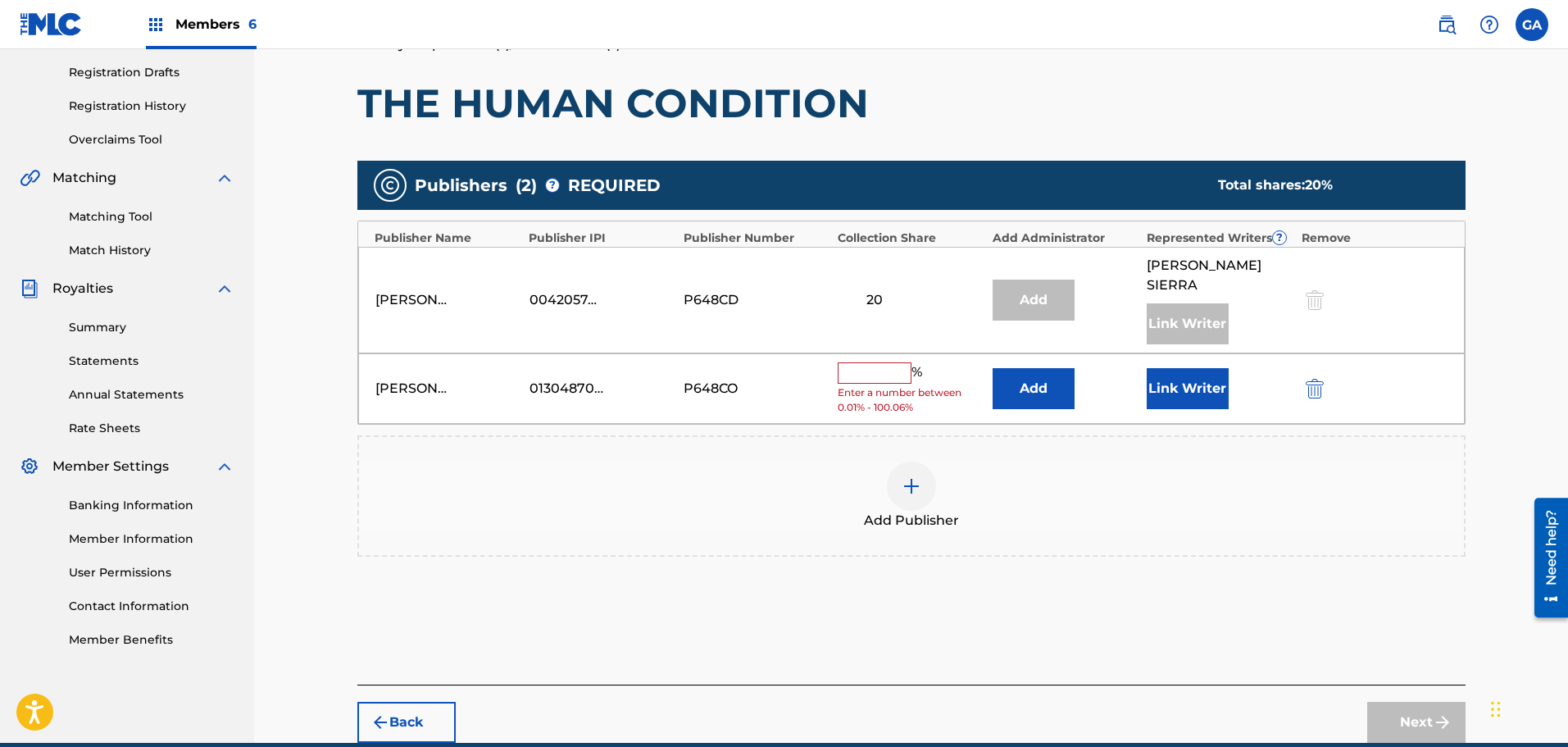
click at [847, 363] on input "text" at bounding box center [875, 373] width 74 height 22
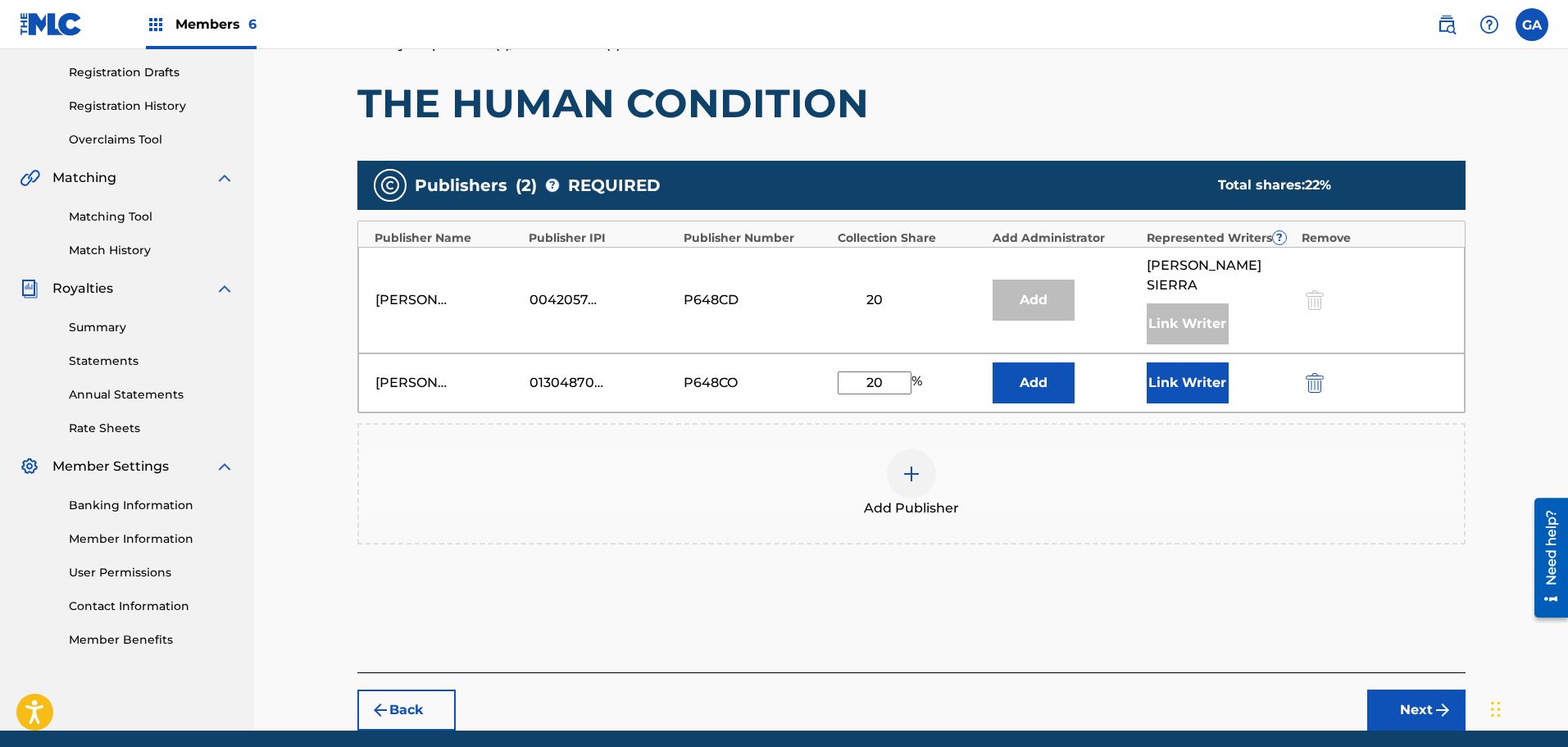
type input "20"
click at [1189, 363] on button "Link Writer" at bounding box center [1187, 383] width 82 height 41
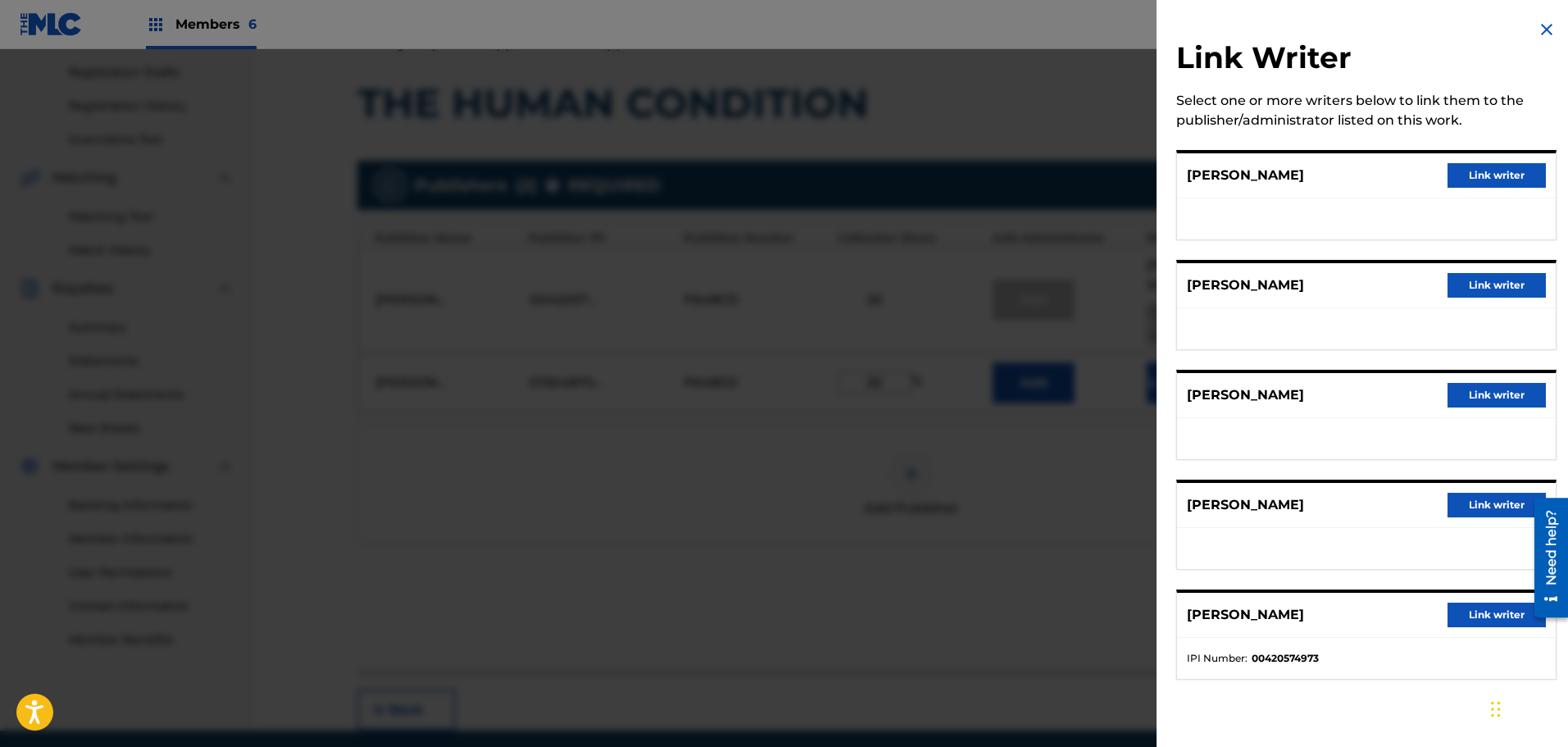
click at [1472, 489] on div "[PERSON_NAME] Link writer" at bounding box center [1367, 506] width 379 height 45
click at [1476, 499] on button "Link writer" at bounding box center [1497, 505] width 98 height 25
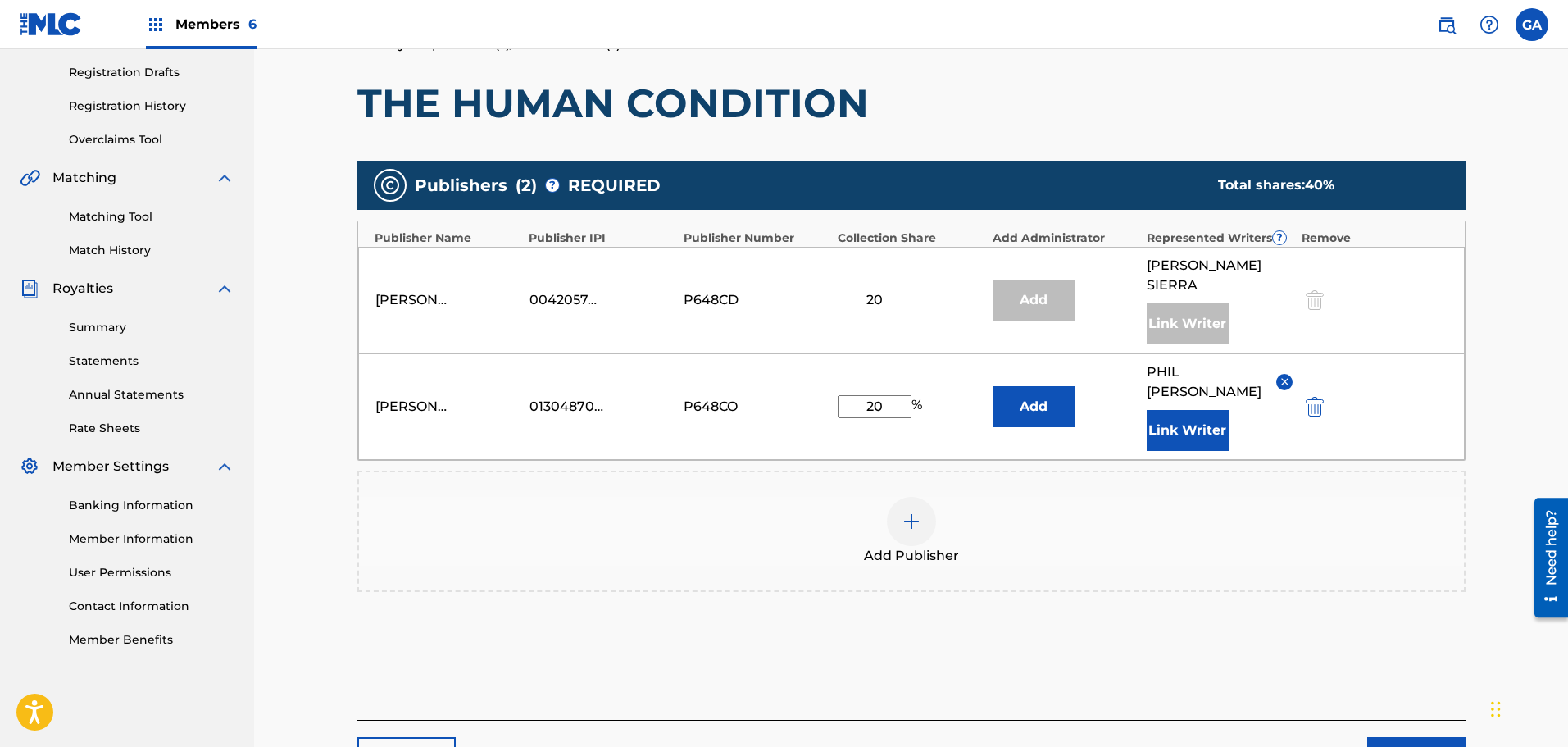
click at [1407, 738] on button "Next" at bounding box center [1416, 758] width 98 height 41
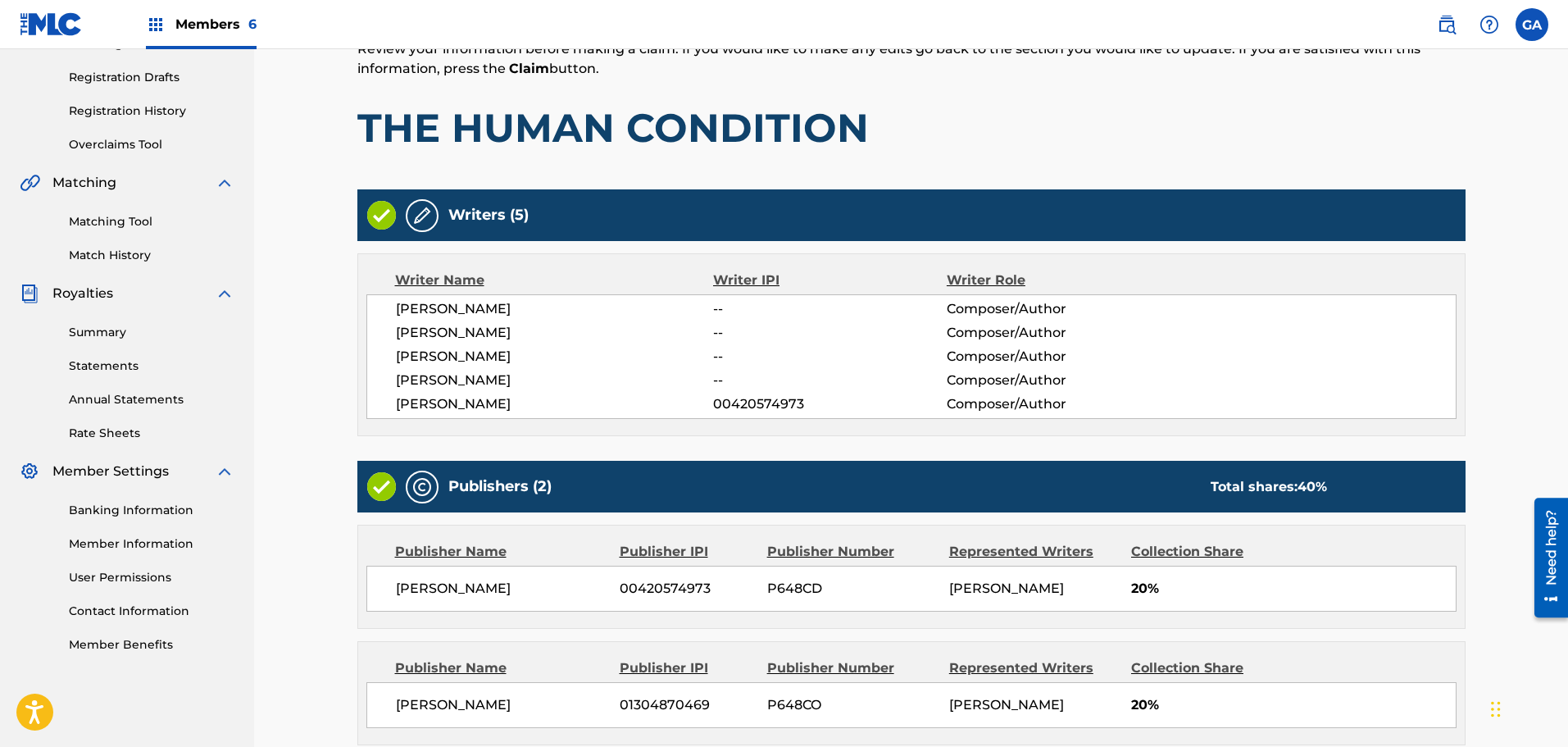
scroll to position [425, 0]
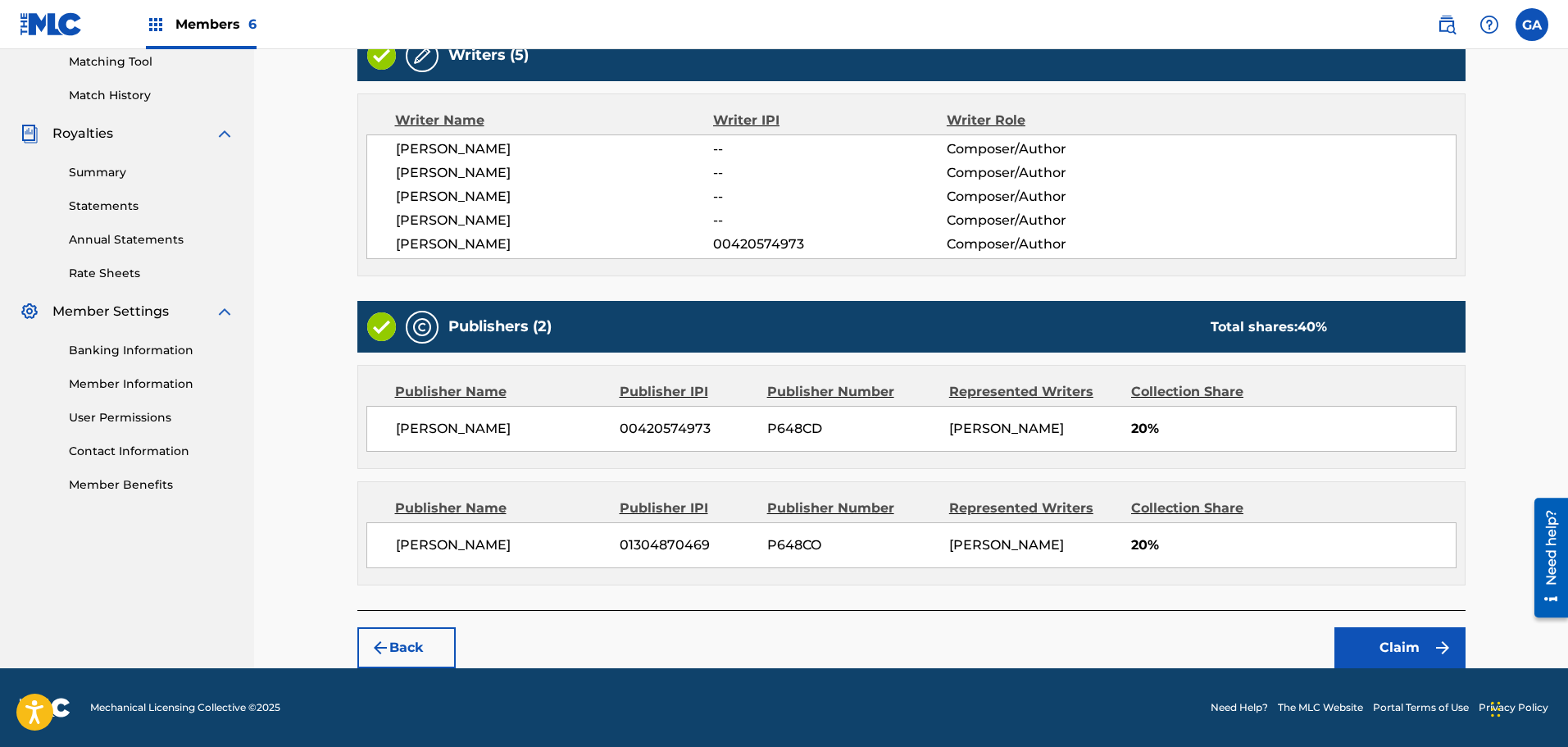
click at [1413, 638] on button "Claim" at bounding box center [1400, 648] width 131 height 41
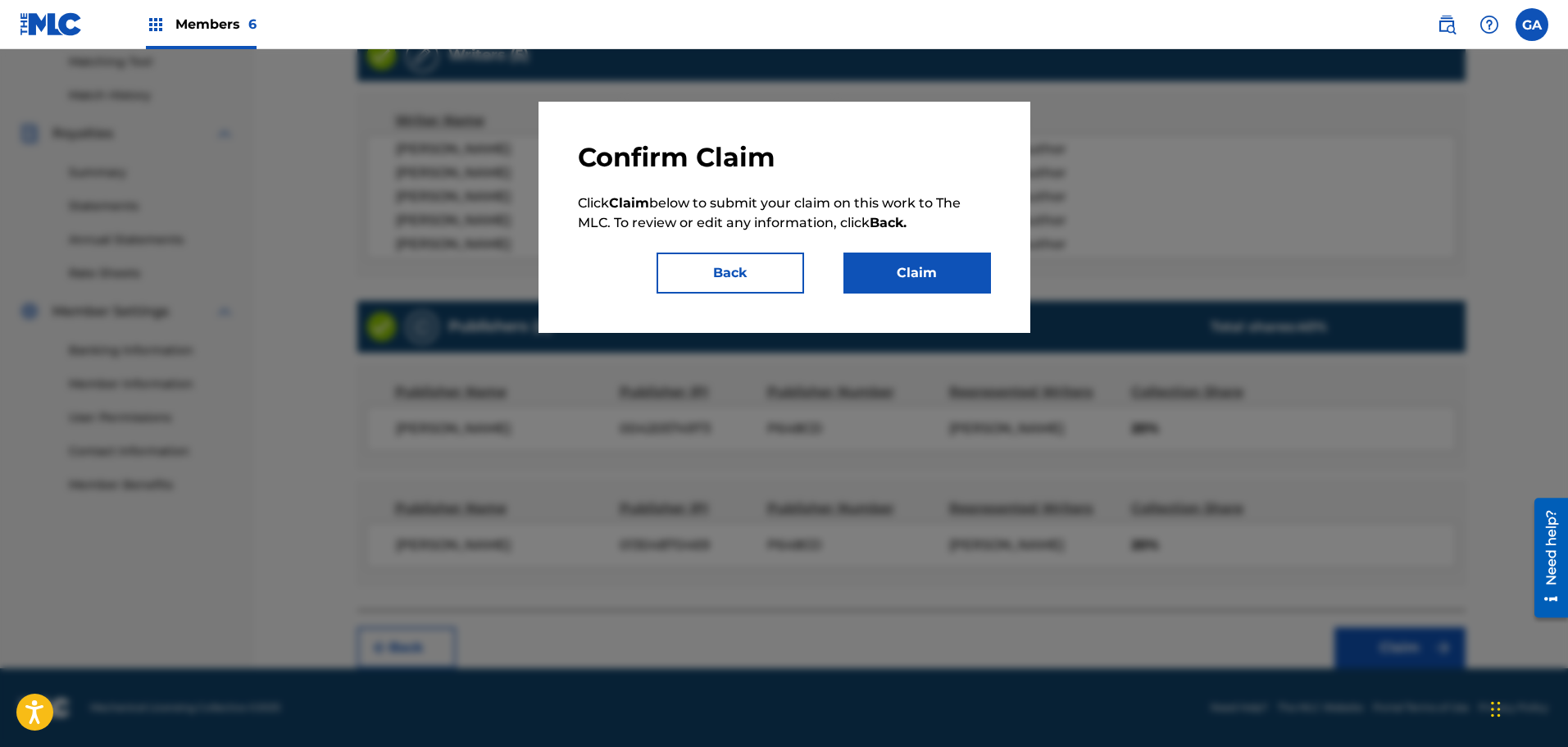
click at [912, 248] on div "Confirm Claim Click Claim below to submit your claim on this work to The MLC. T…" at bounding box center [784, 217] width 413 height 153
click at [915, 282] on button "Claim" at bounding box center [916, 273] width 147 height 41
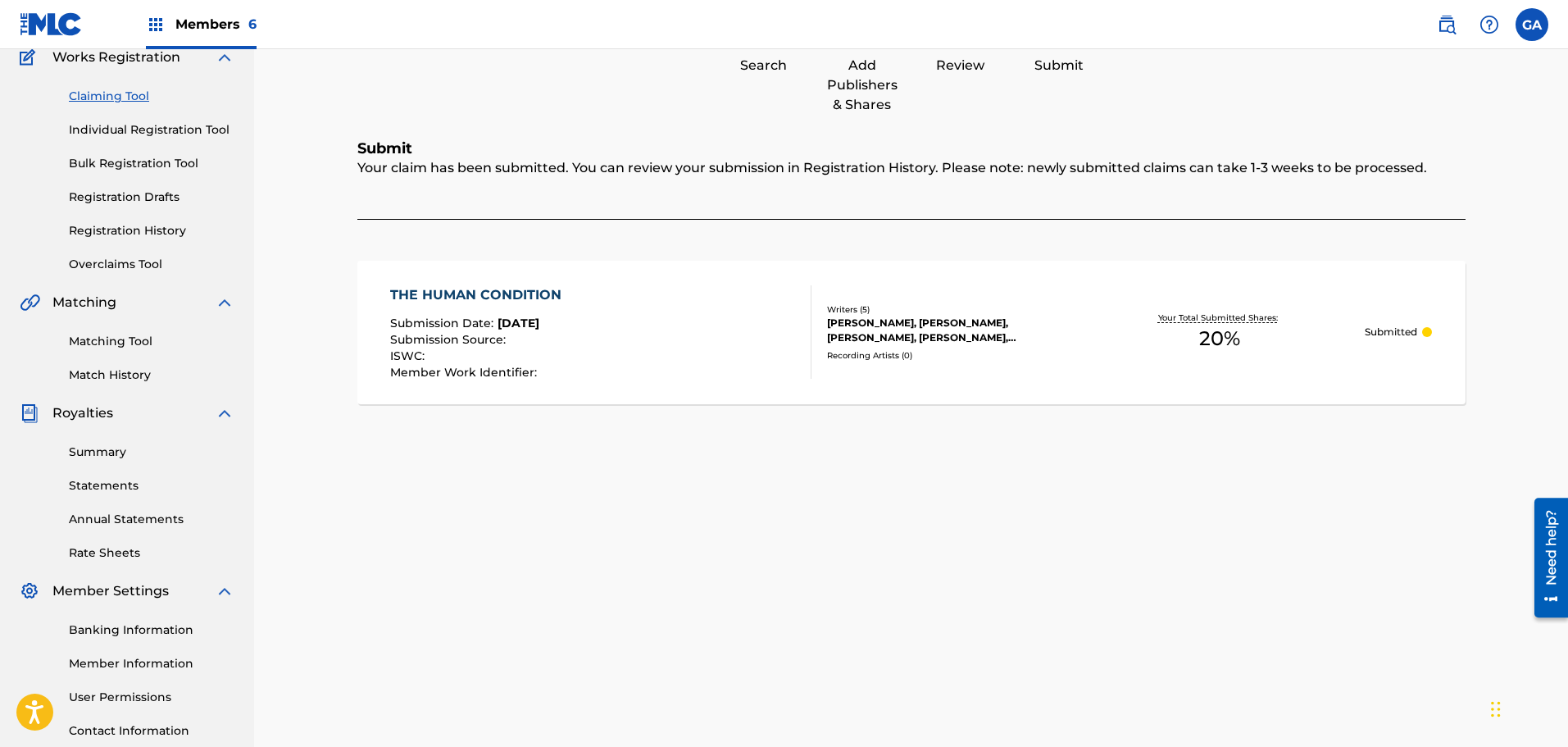
scroll to position [0, 0]
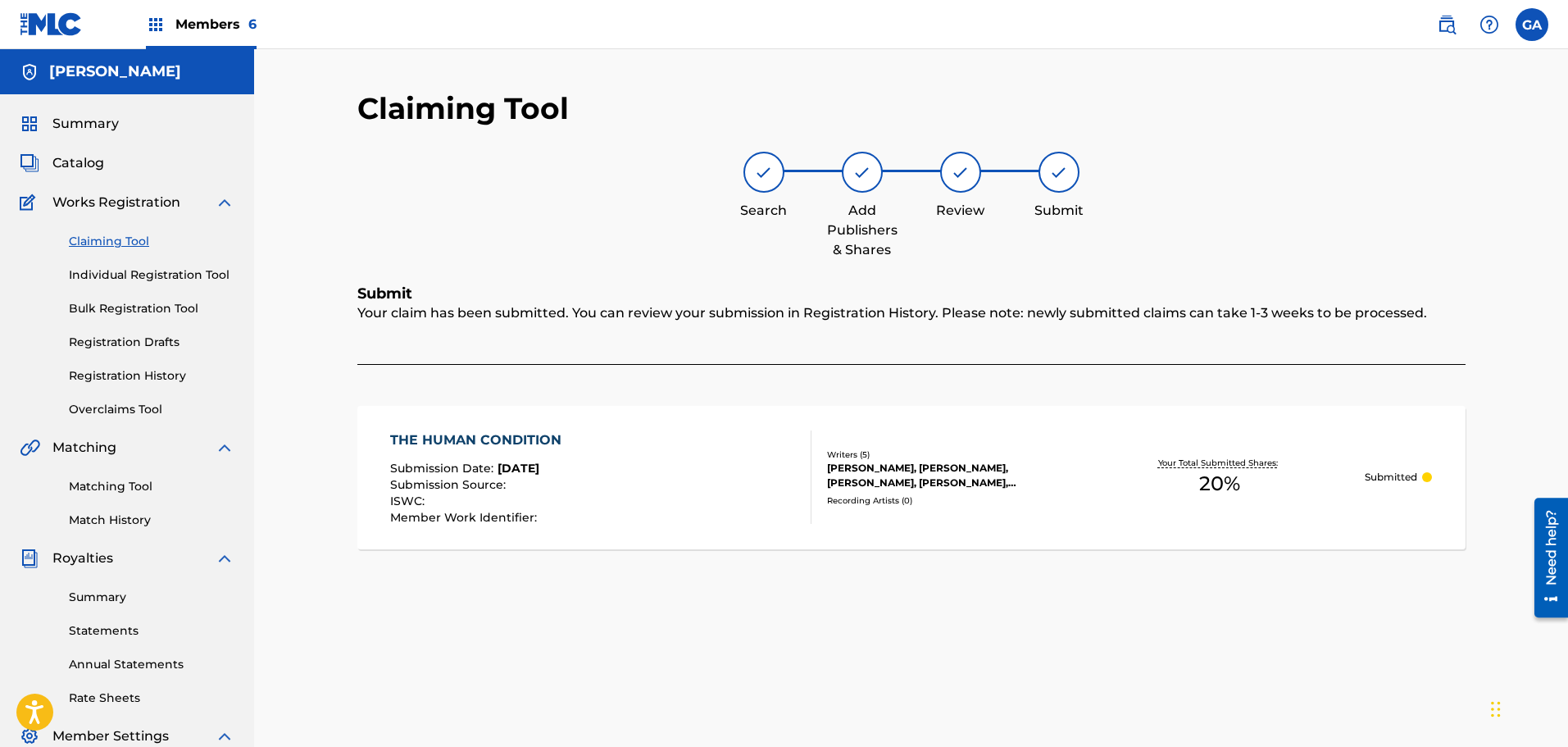
click at [131, 240] on link "Claiming Tool" at bounding box center [152, 241] width 165 height 17
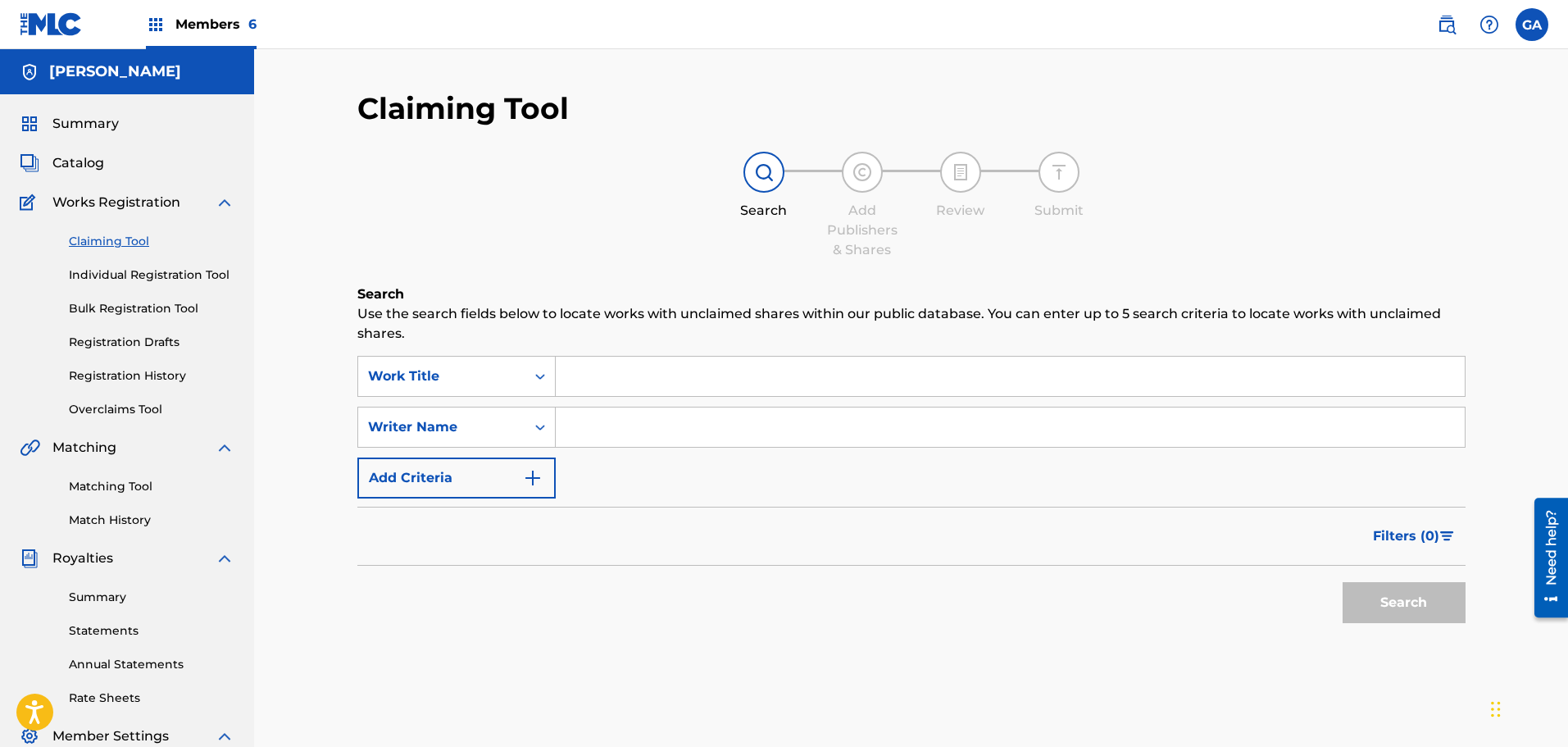
click at [672, 377] on input "Search Form" at bounding box center [1010, 377] width 909 height 40
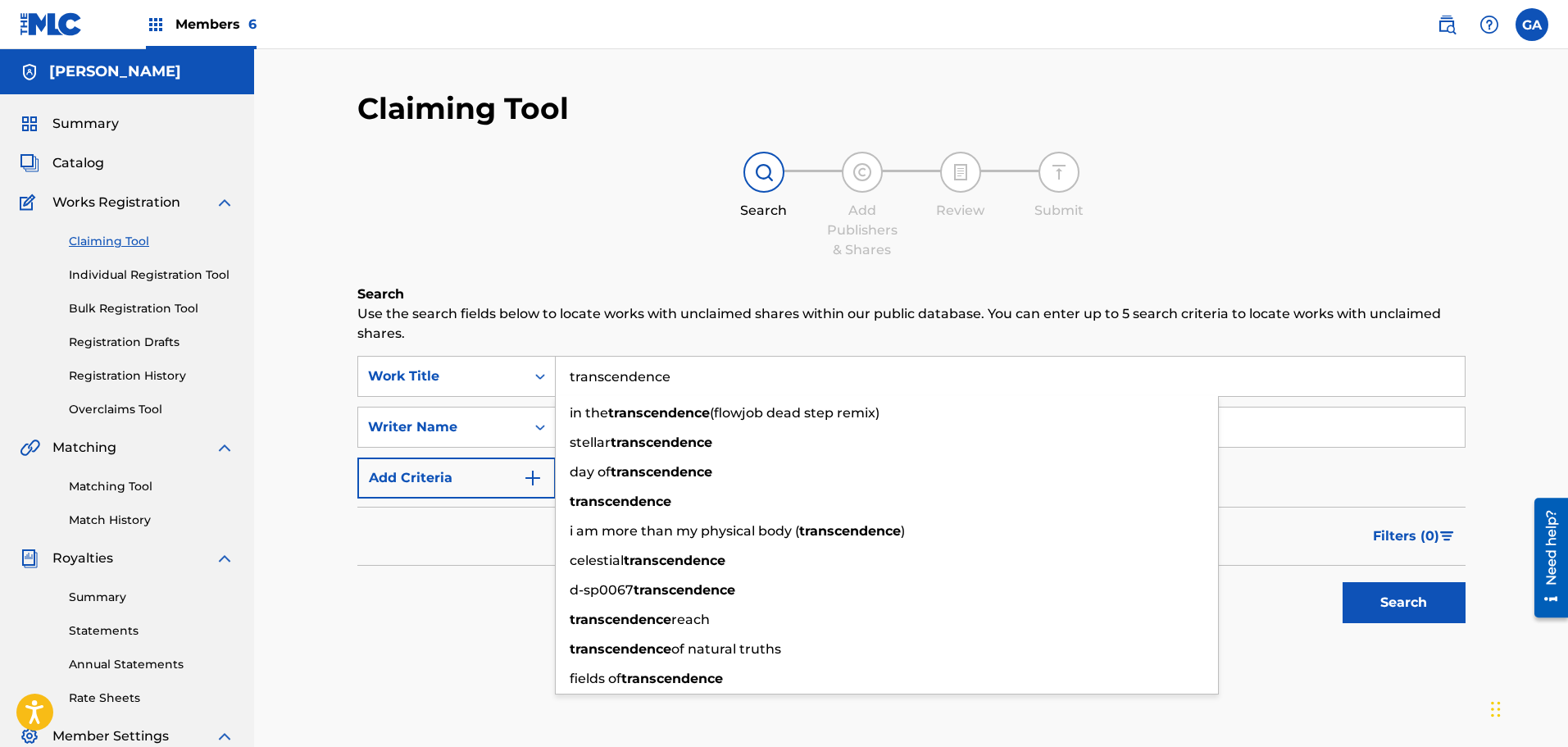
type input "transcendence"
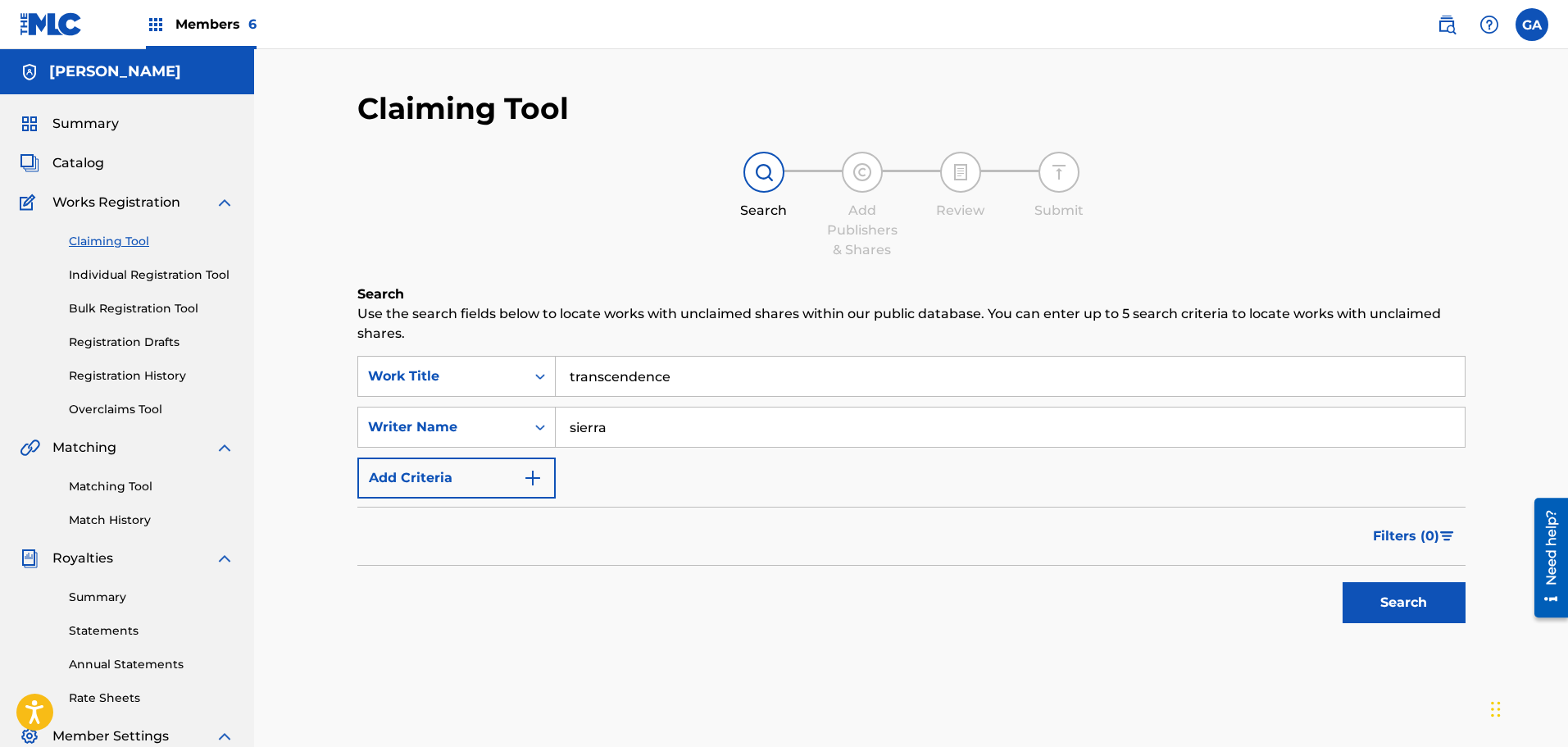
type input "sierra"
click at [1342, 582] on button "Search" at bounding box center [1404, 603] width 123 height 41
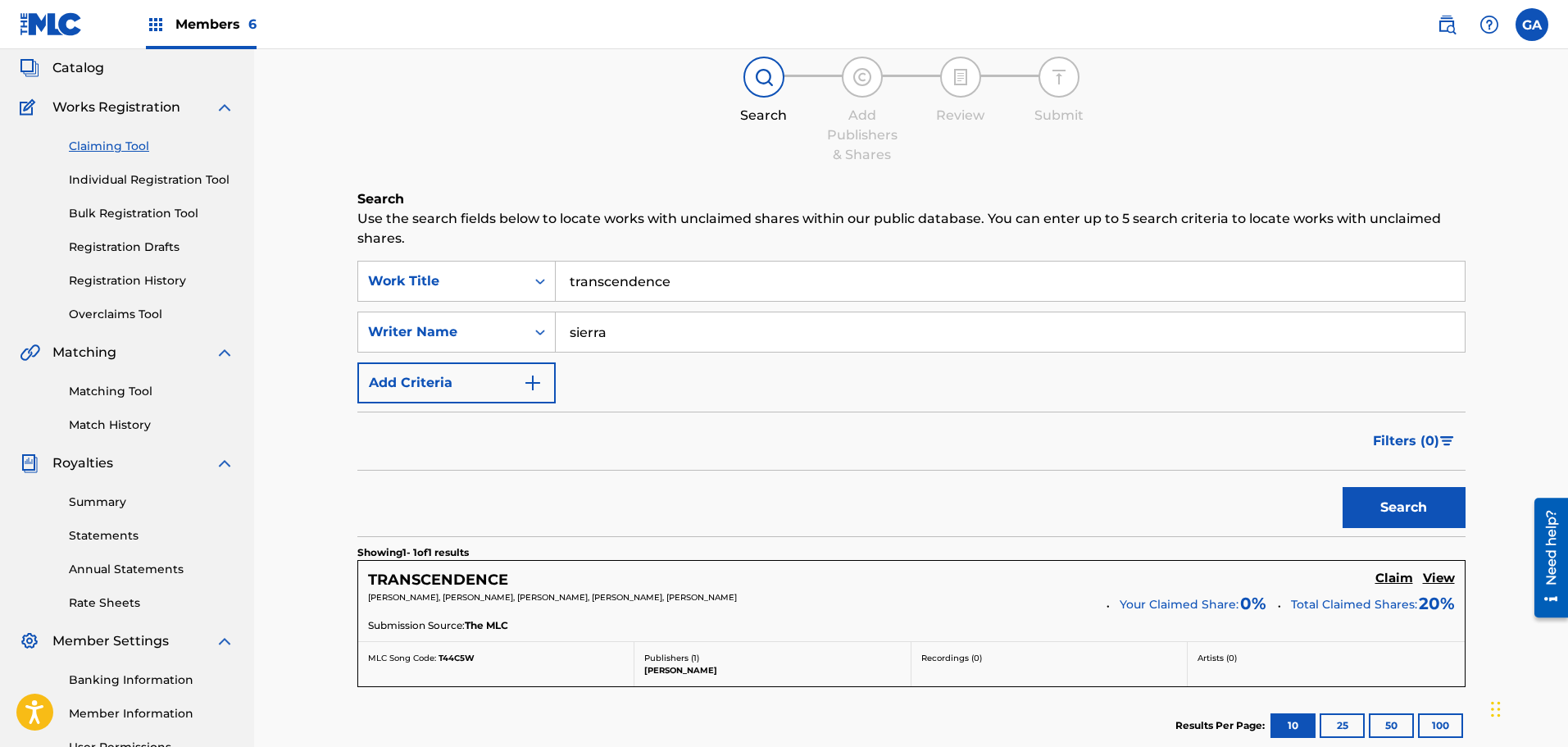
scroll to position [273, 0]
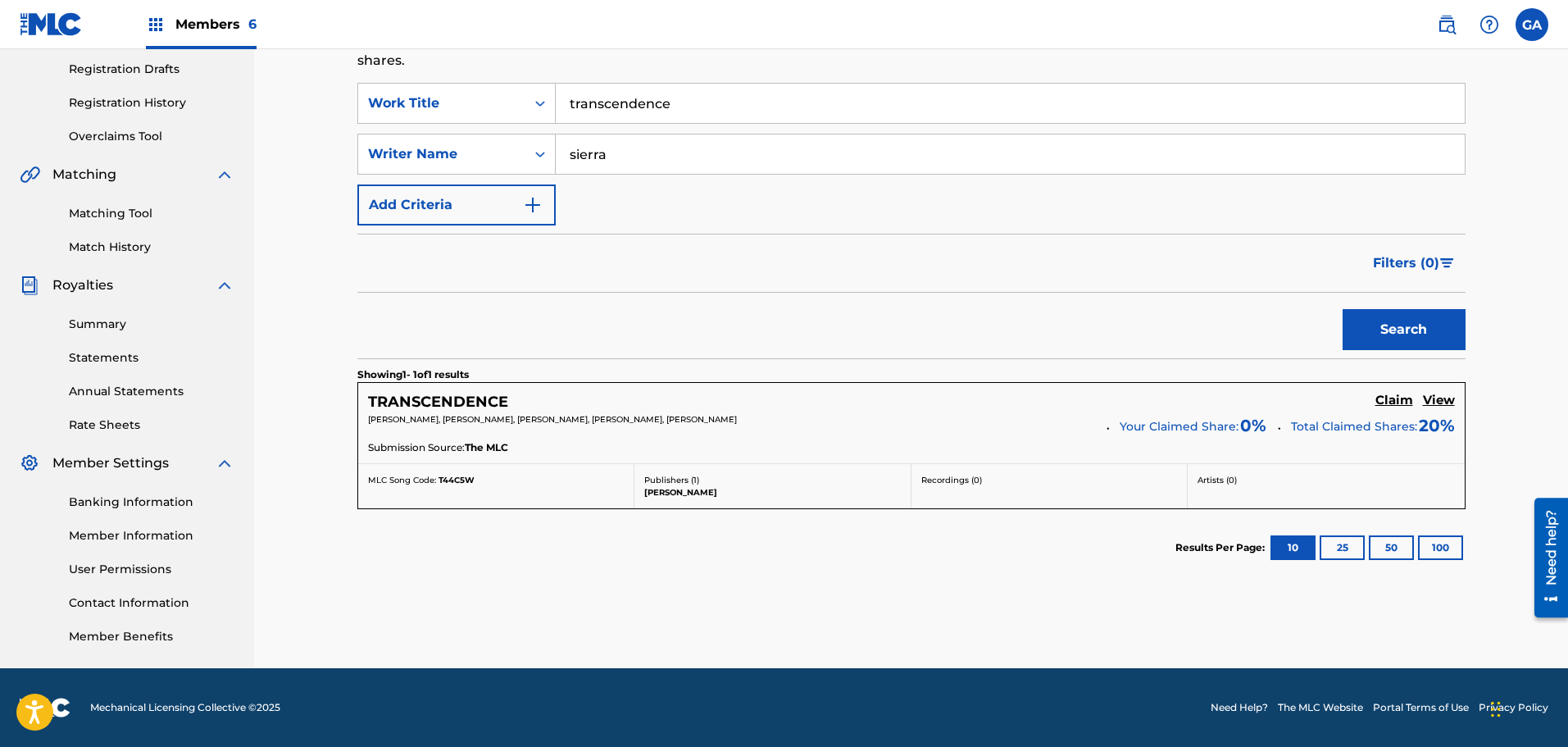
click at [1391, 401] on h5 "Claim" at bounding box center [1394, 401] width 38 height 16
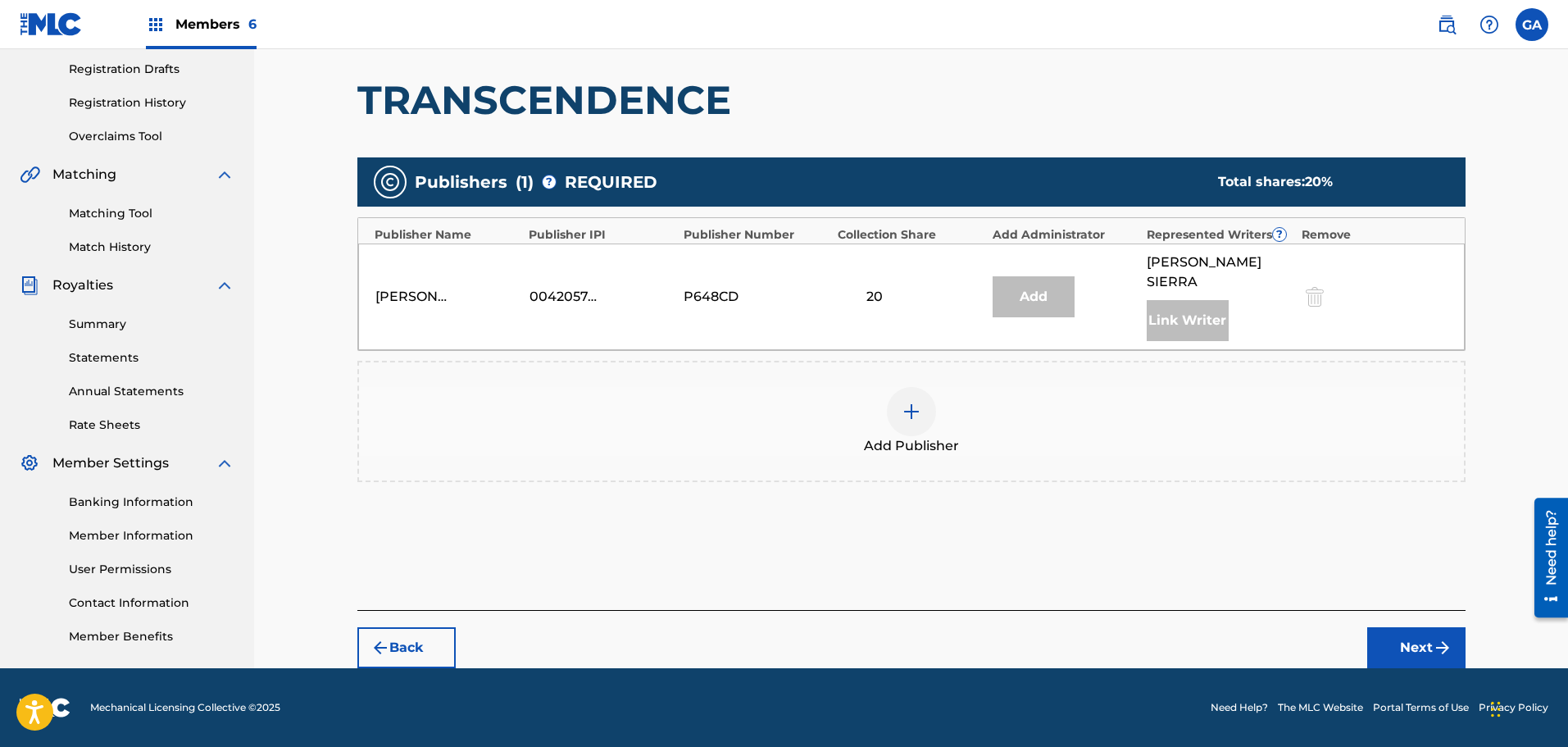
scroll to position [270, 0]
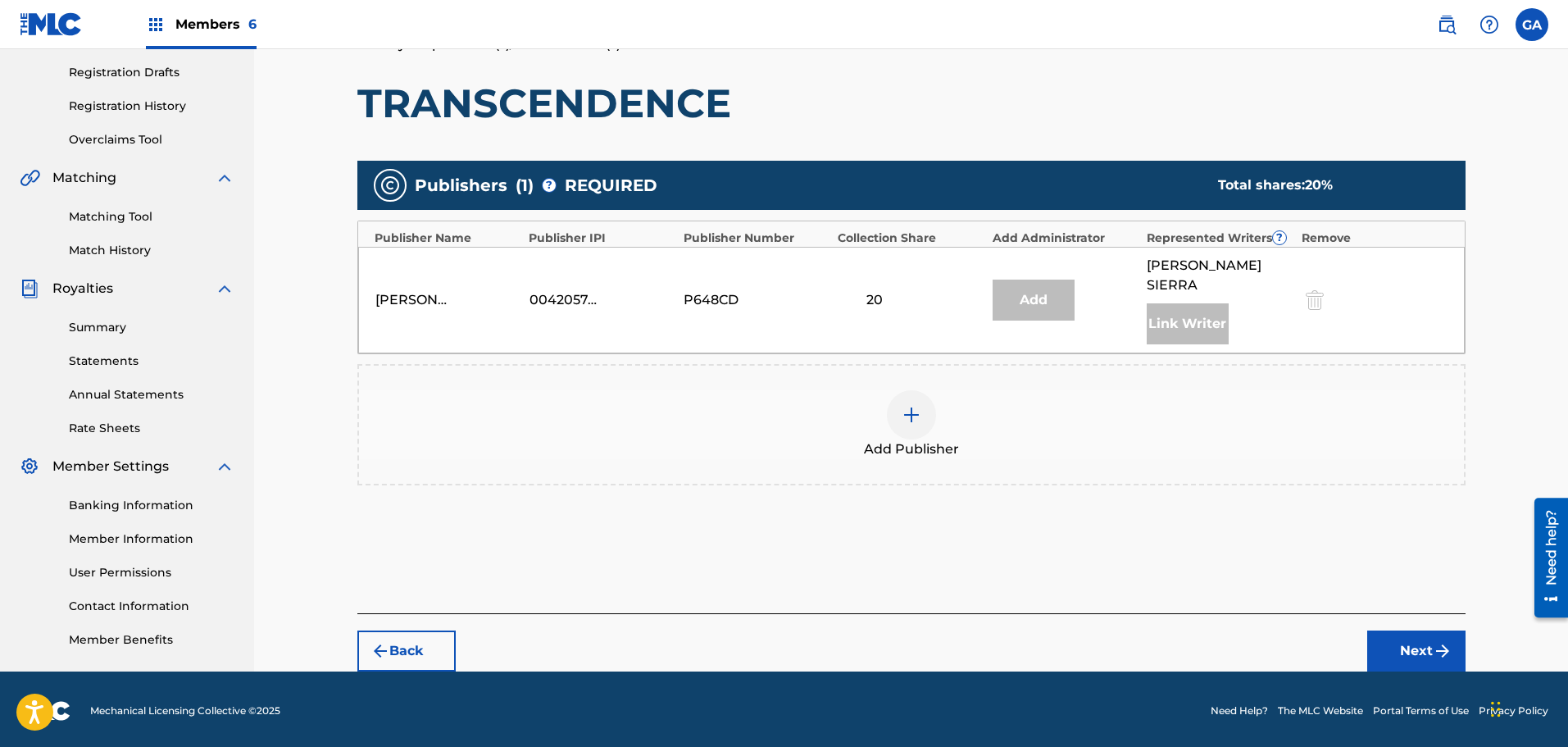
click at [911, 405] on img at bounding box center [911, 414] width 20 height 20
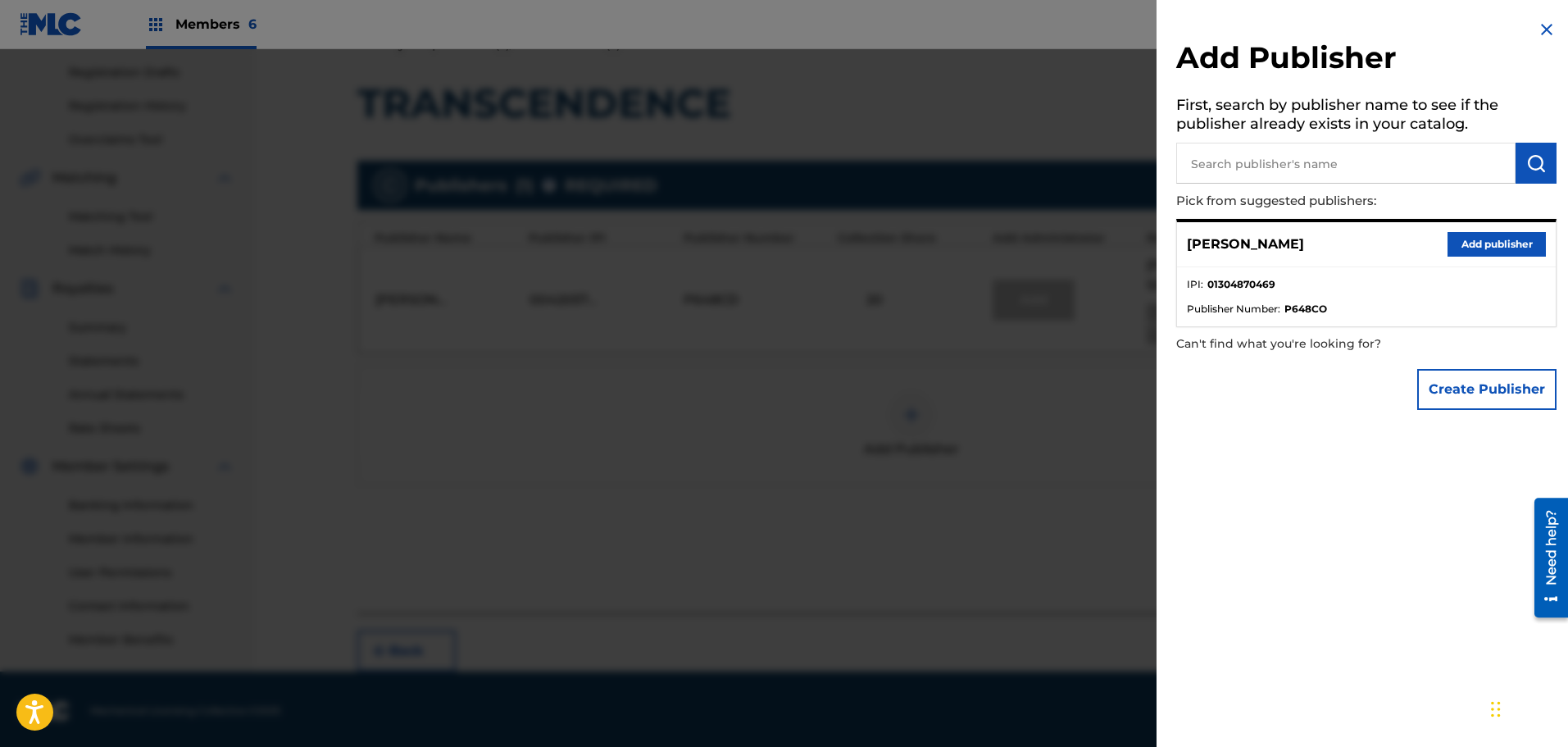
click at [1490, 240] on button "Add publisher" at bounding box center [1497, 244] width 98 height 25
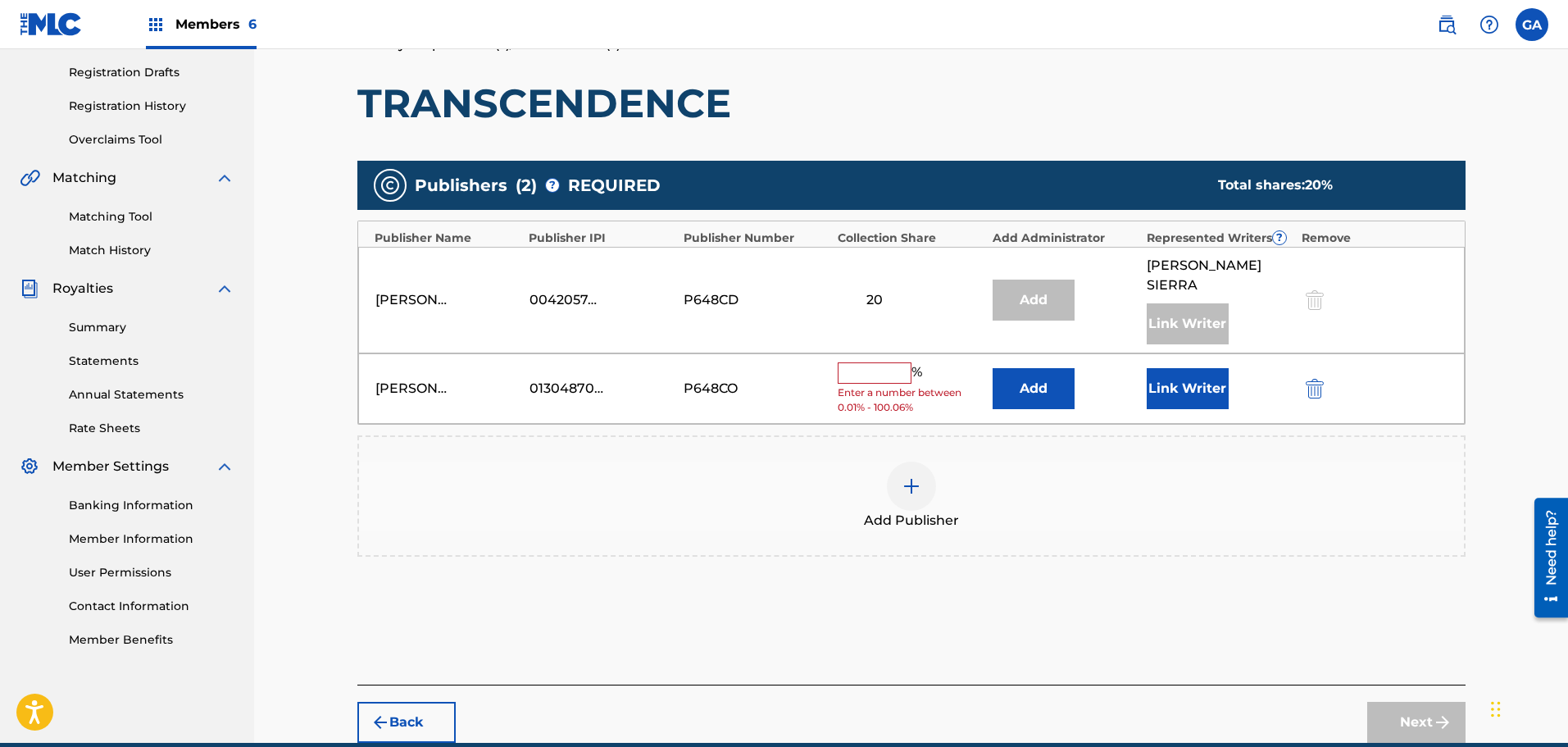
click at [876, 363] on input "text" at bounding box center [875, 373] width 74 height 22
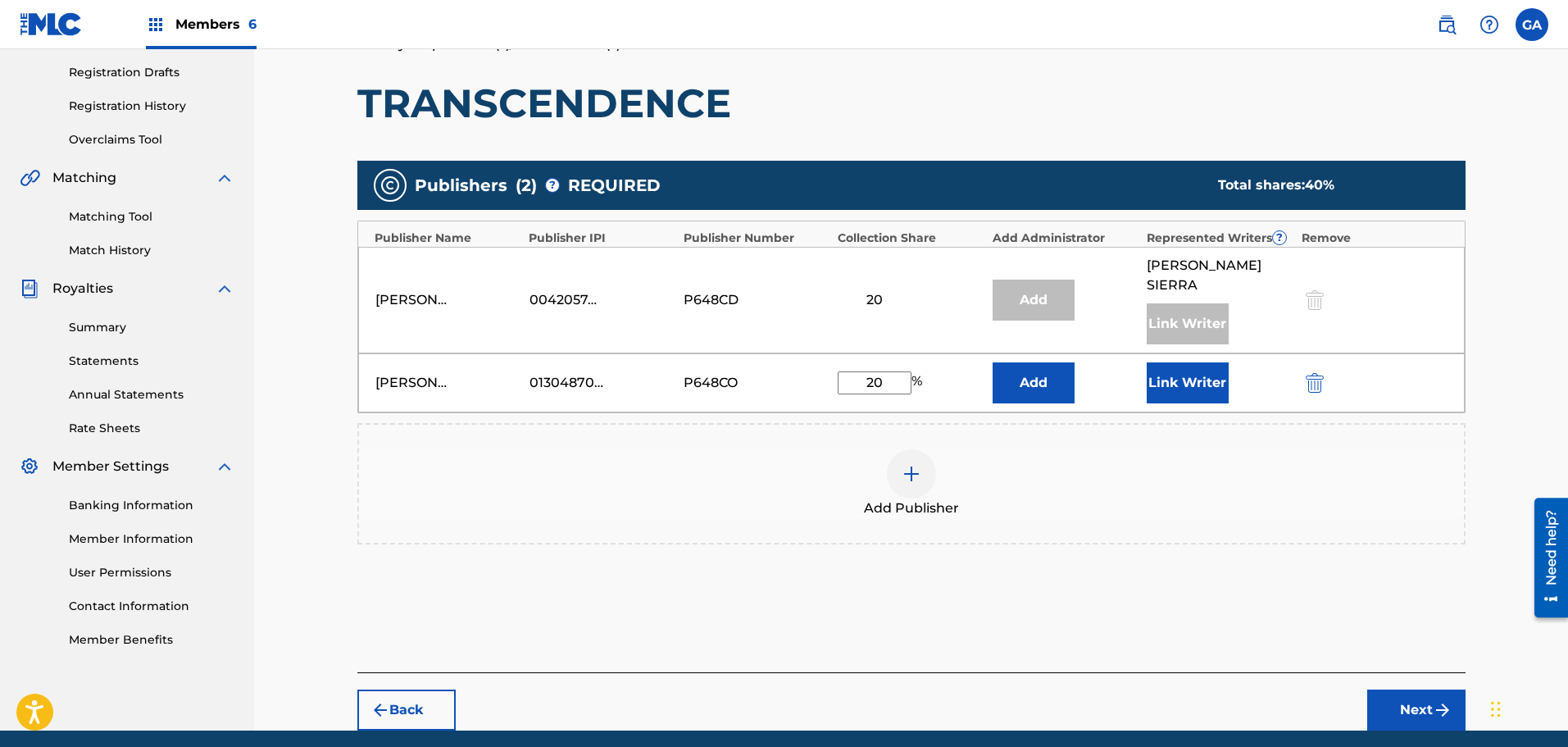
type input "20"
click at [1202, 363] on button "Link Writer" at bounding box center [1187, 383] width 82 height 41
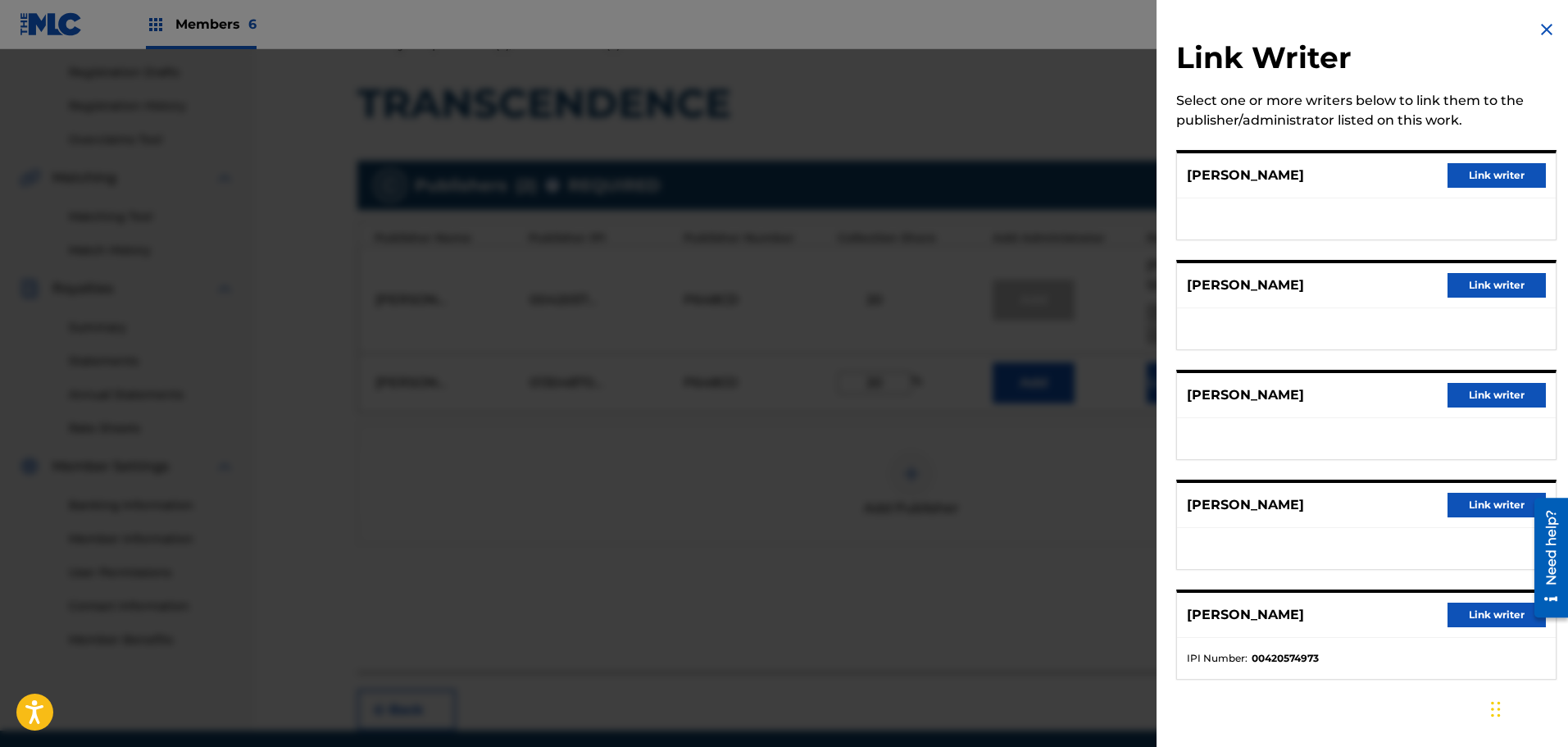
click at [1491, 503] on button "Link writer" at bounding box center [1497, 505] width 98 height 25
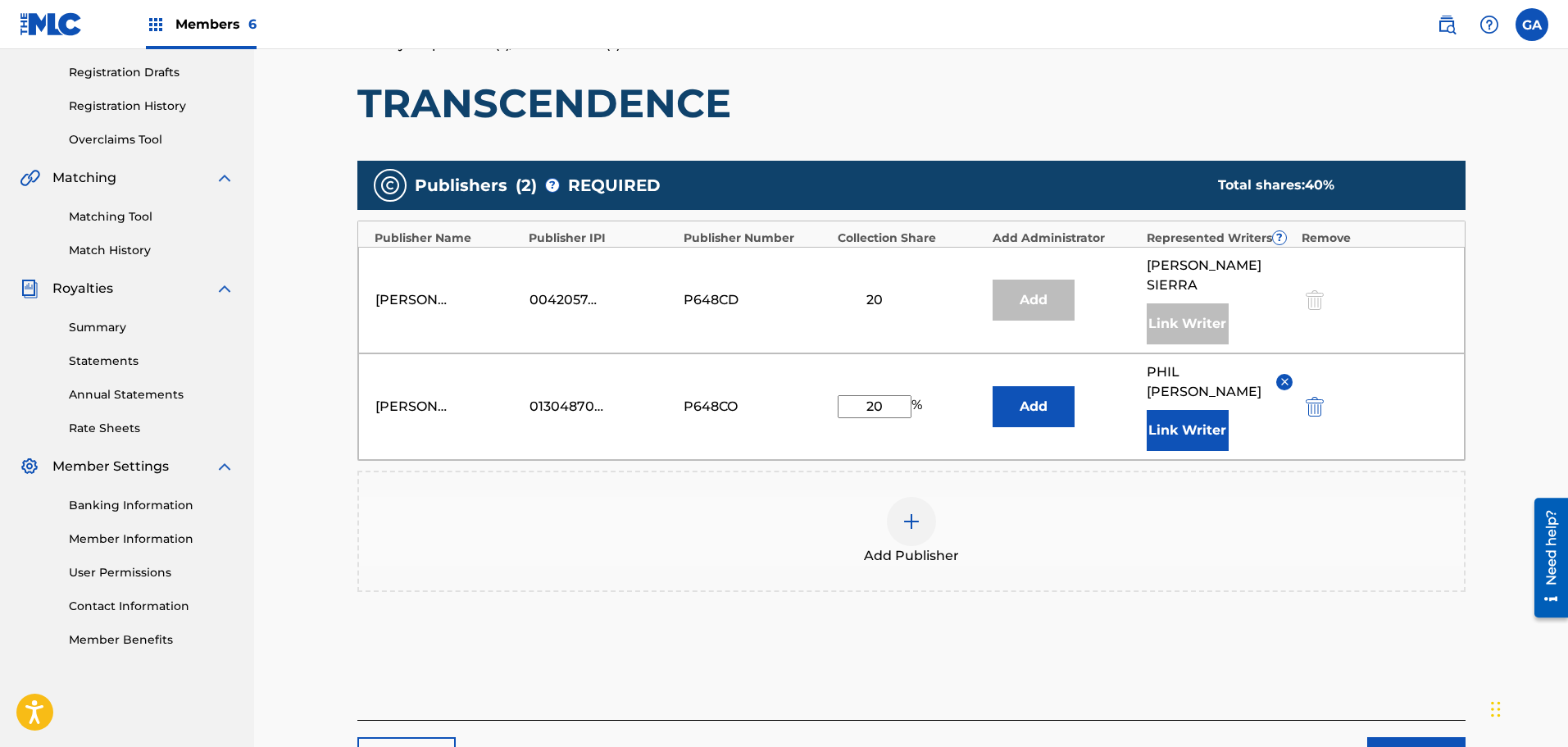
click at [1411, 738] on button "Next" at bounding box center [1416, 758] width 98 height 41
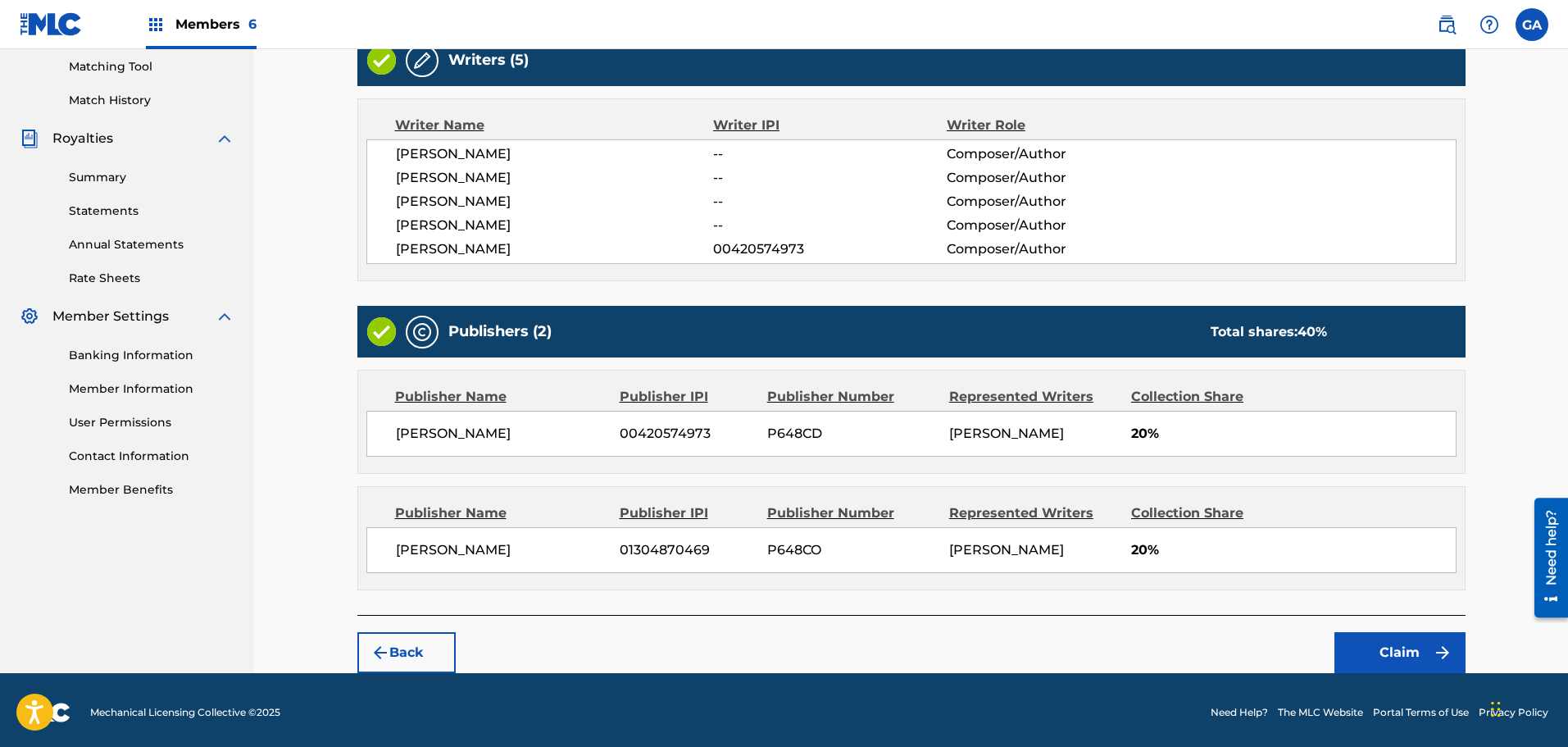
scroll to position [425, 0]
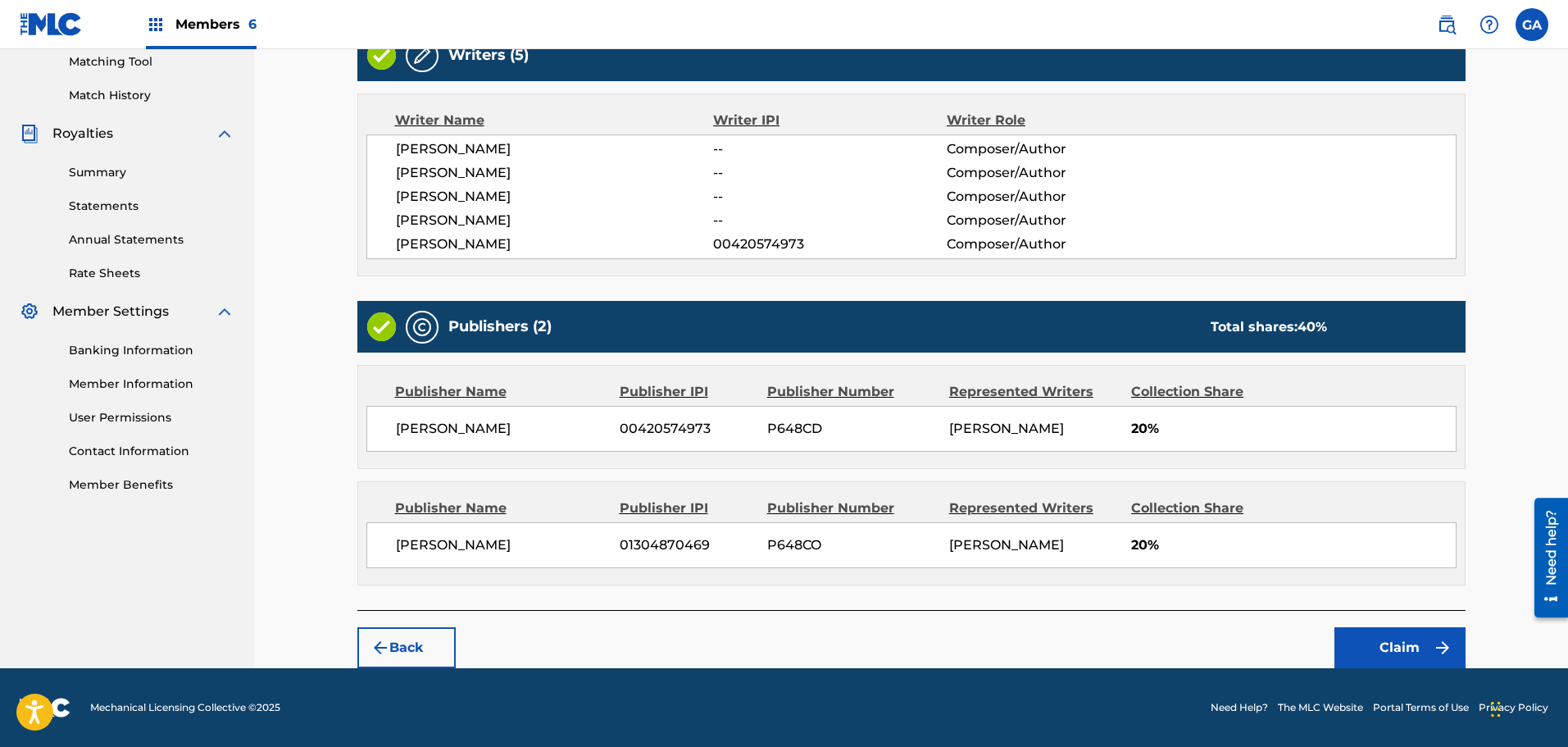
click at [1400, 640] on button "Claim" at bounding box center [1400, 648] width 131 height 41
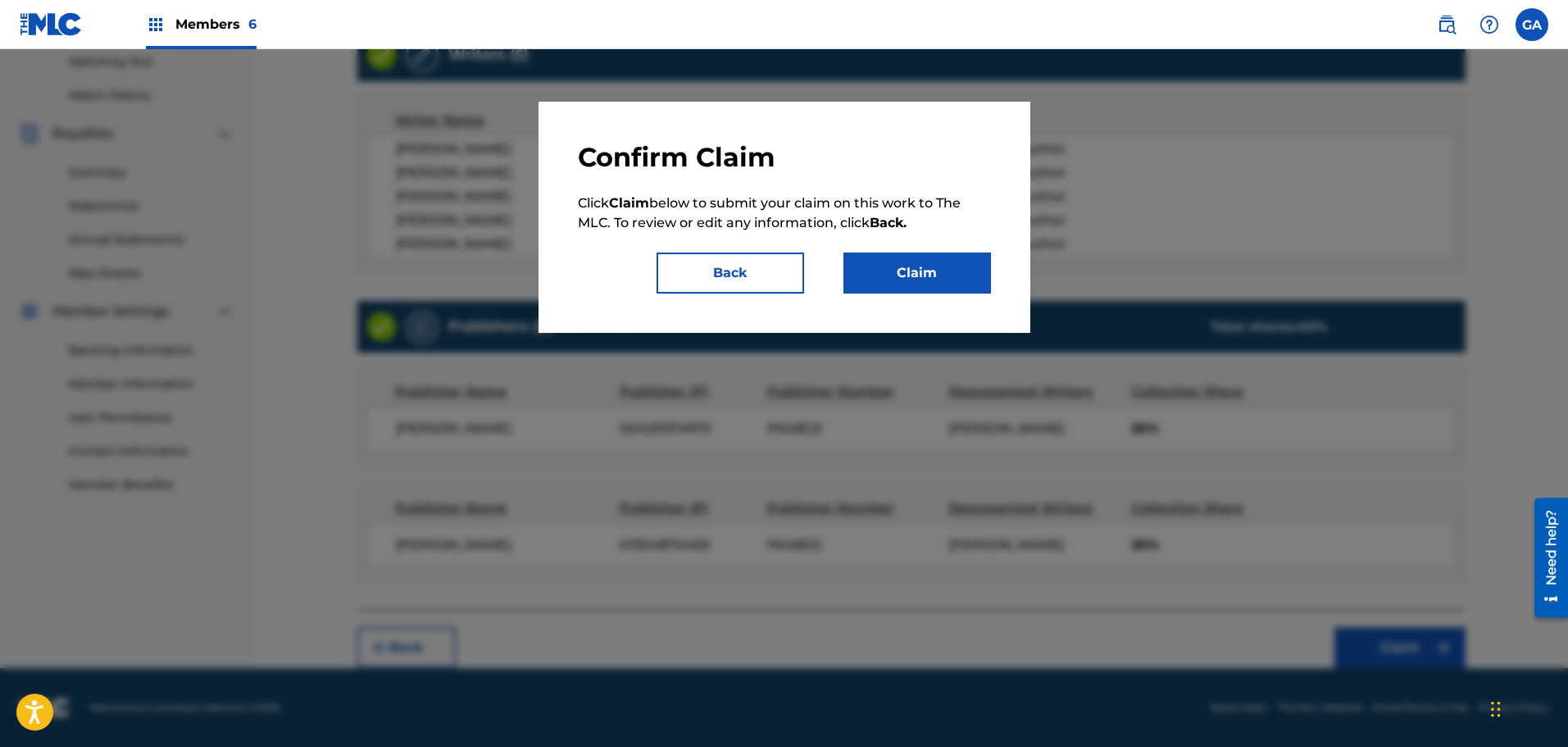
click at [929, 277] on button "Claim" at bounding box center [916, 273] width 147 height 41
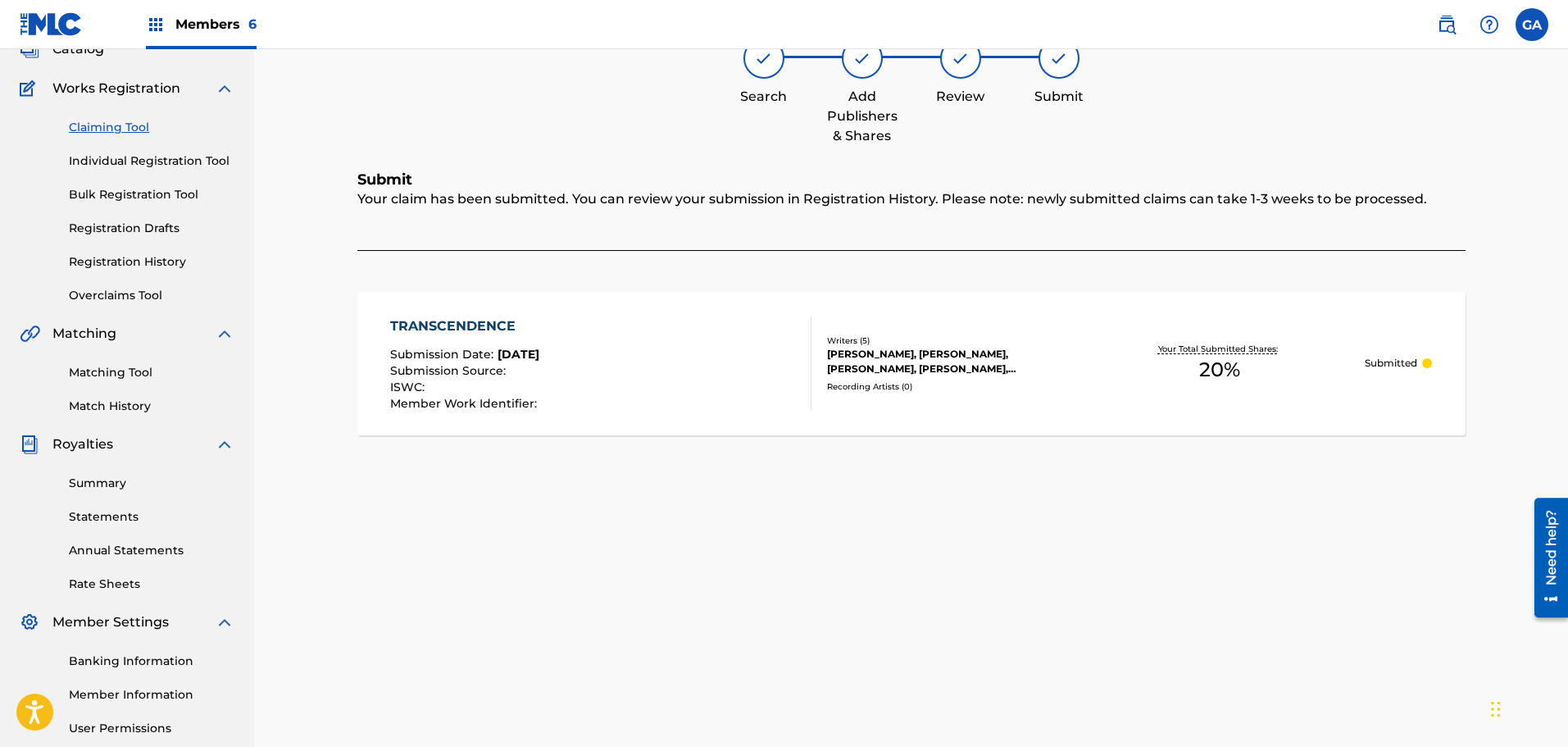
scroll to position [0, 0]
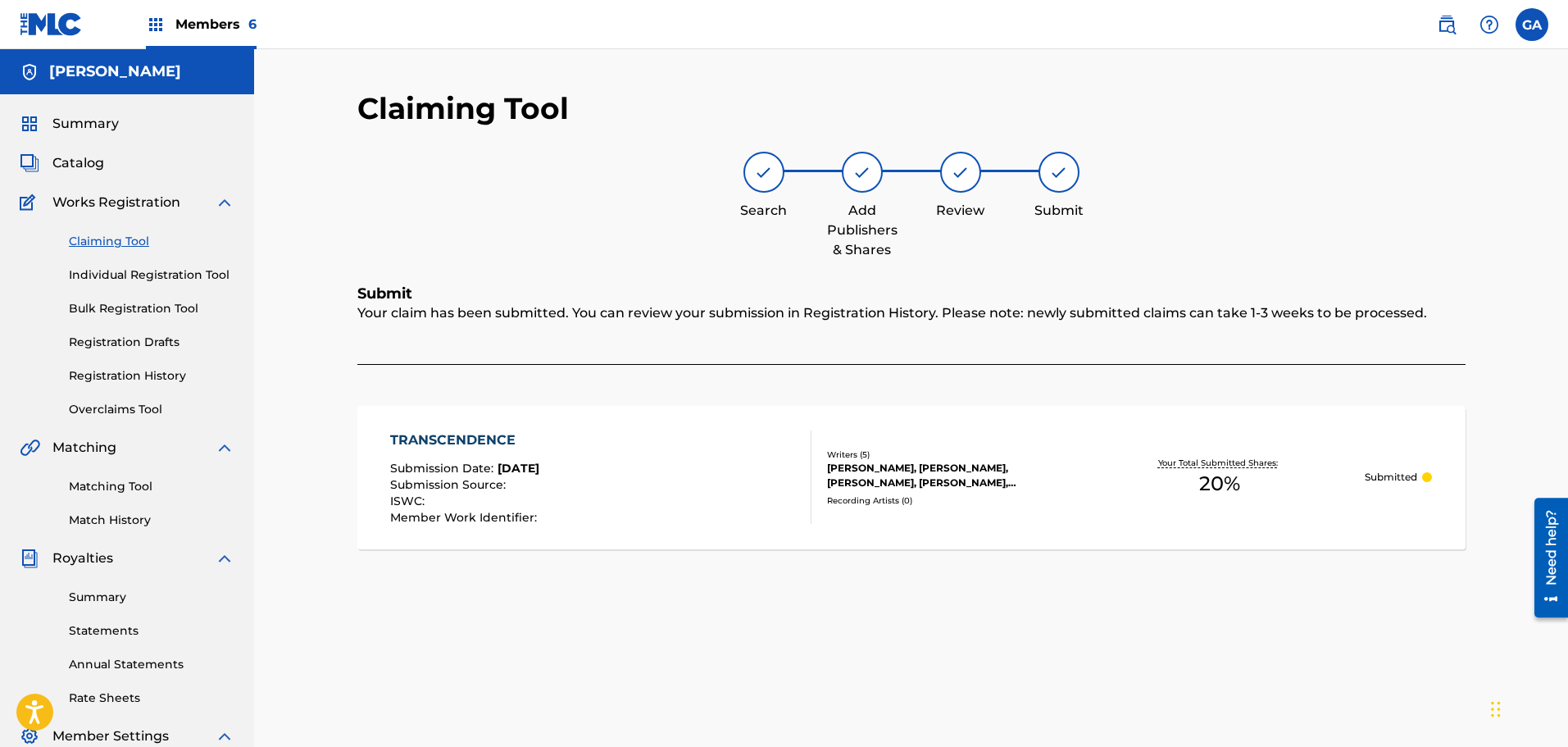
click at [107, 236] on link "Claiming Tool" at bounding box center [152, 241] width 165 height 17
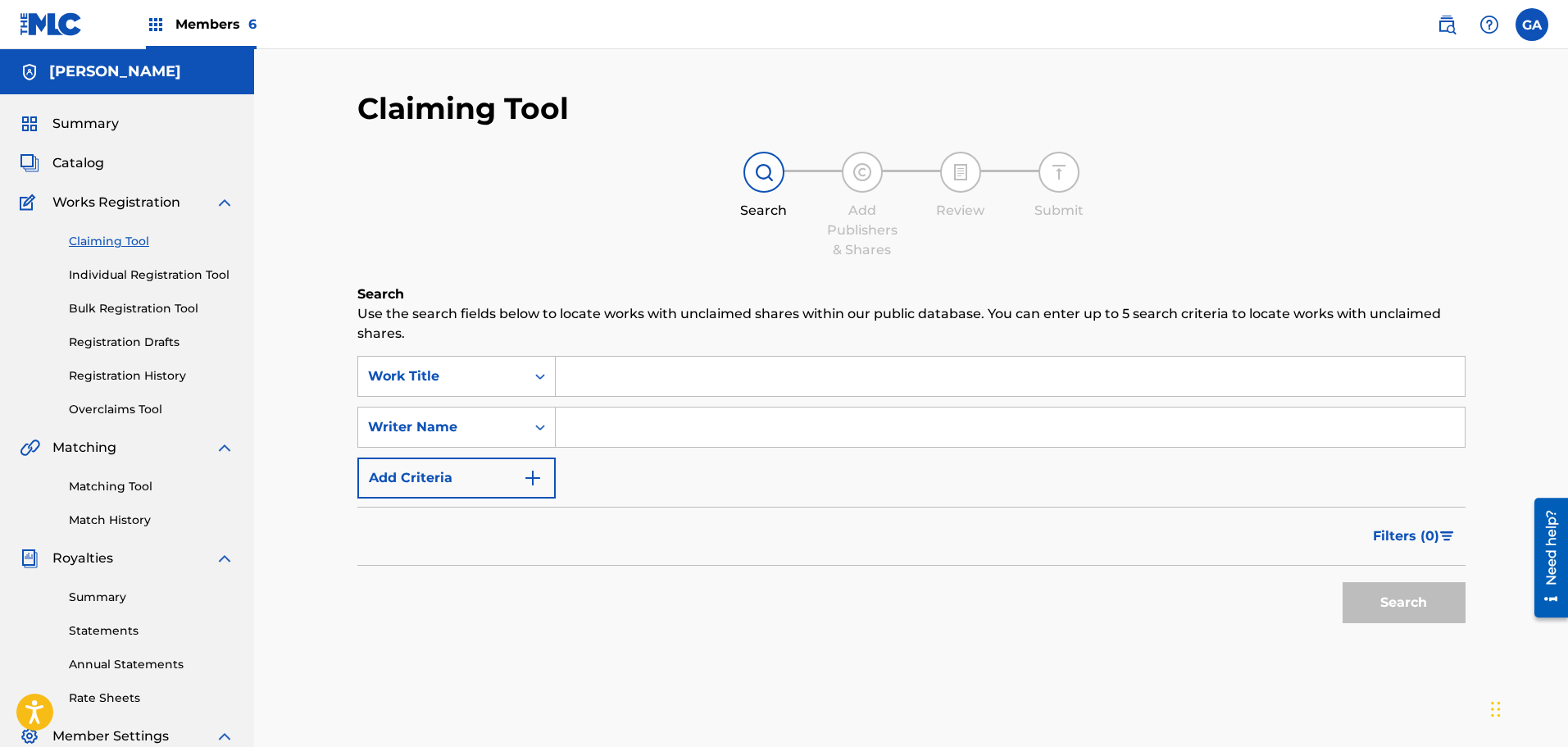
click at [609, 383] on input "Search Form" at bounding box center [1010, 377] width 909 height 40
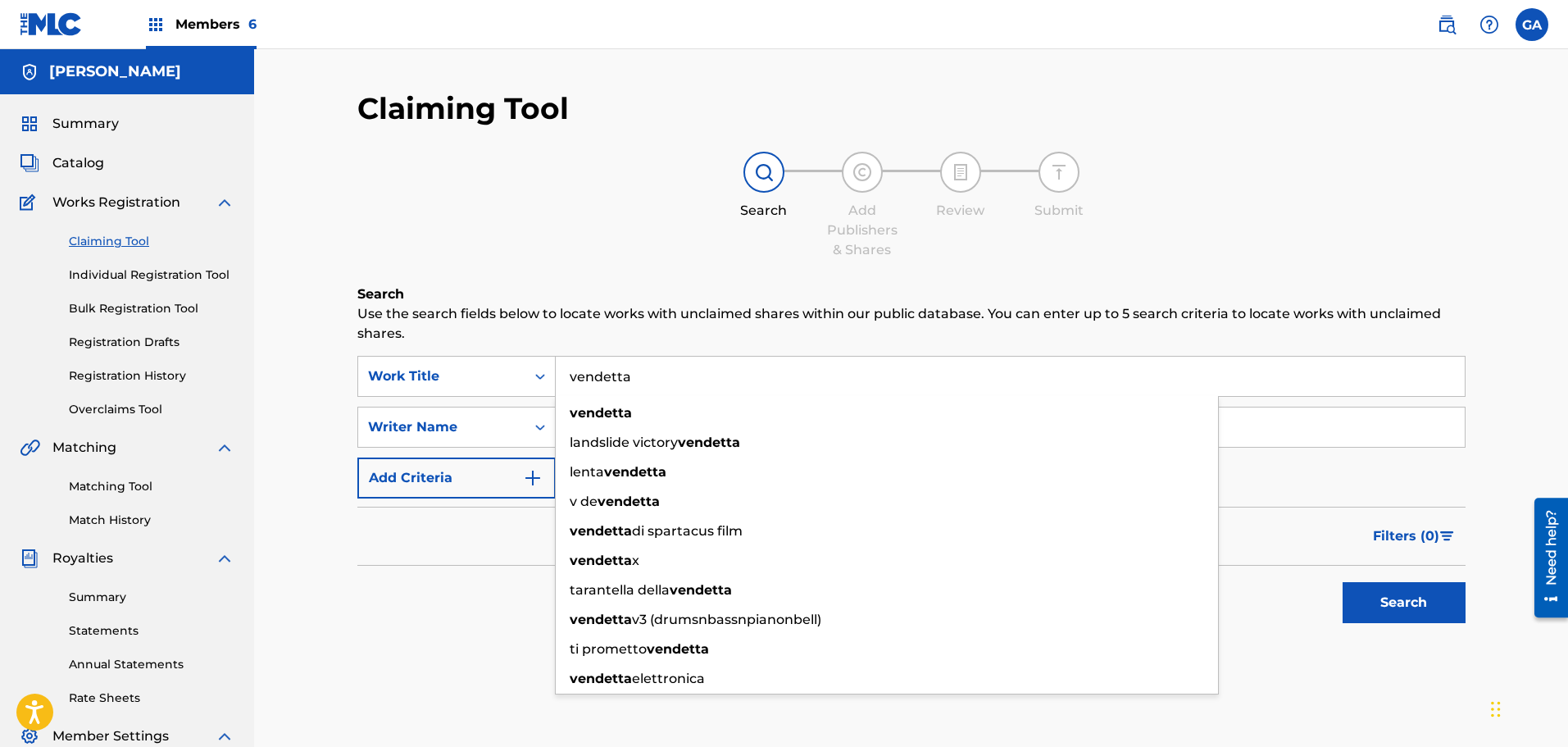
type input "vendetta"
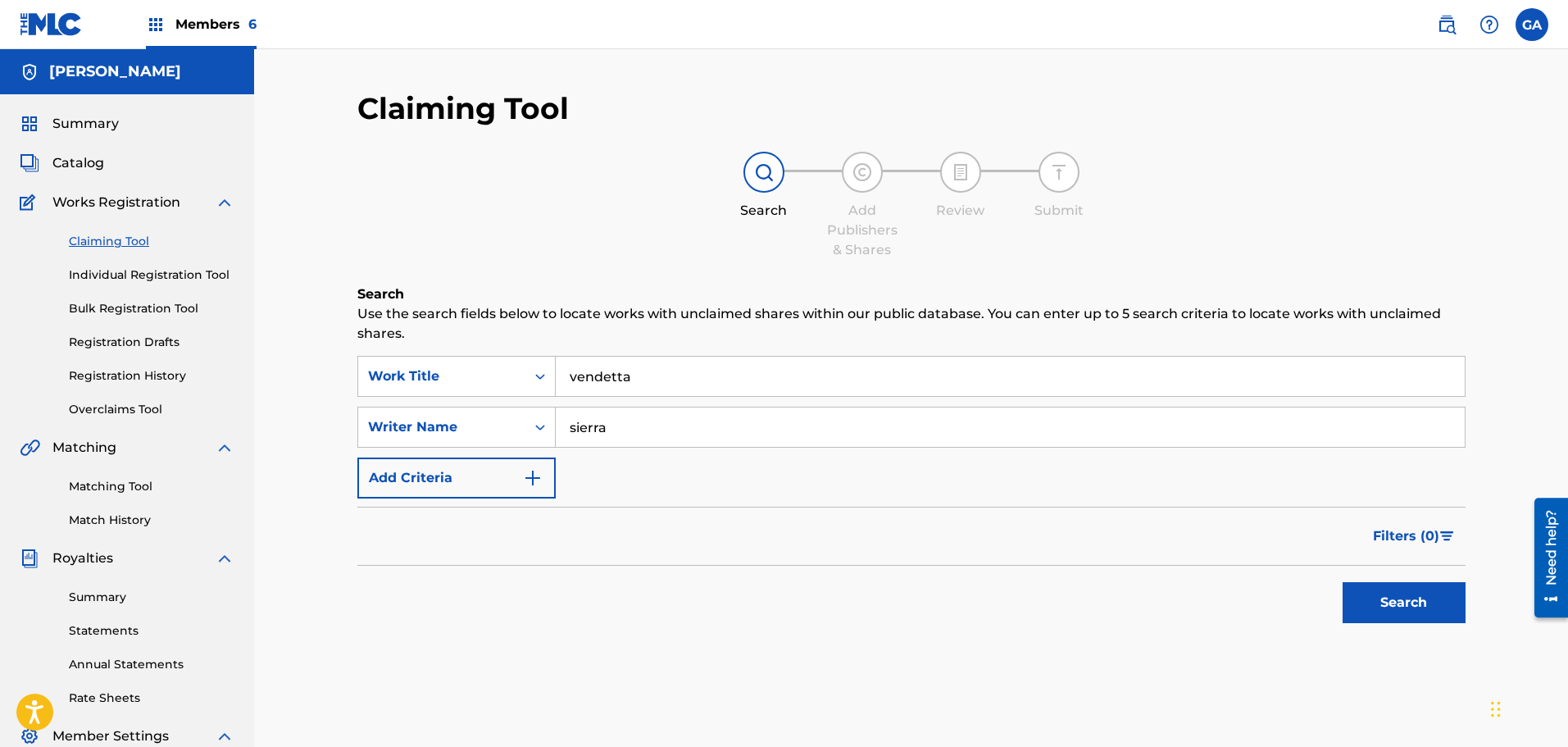
type input "sierra"
click at [1342, 582] on button "Search" at bounding box center [1404, 603] width 123 height 41
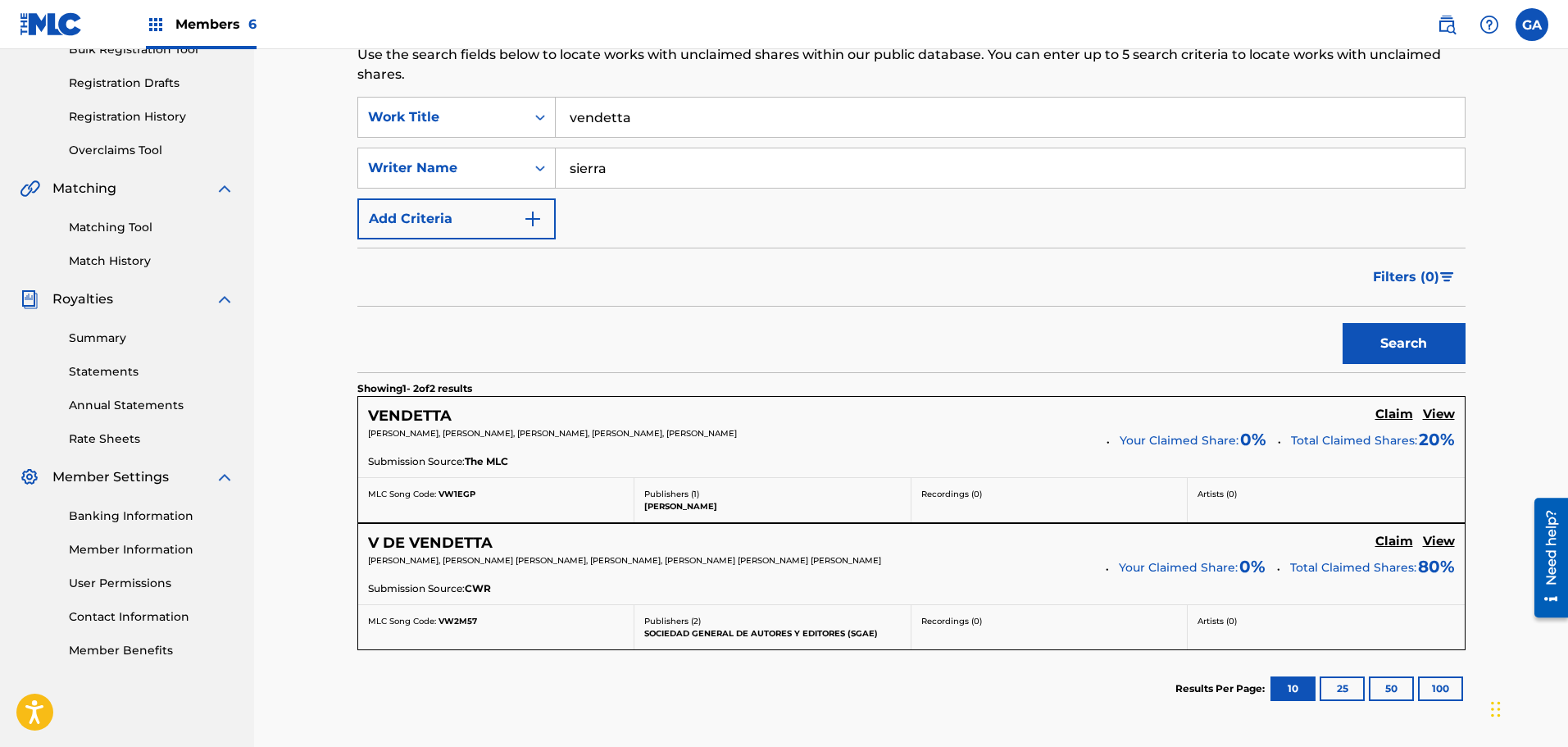
scroll to position [401, 0]
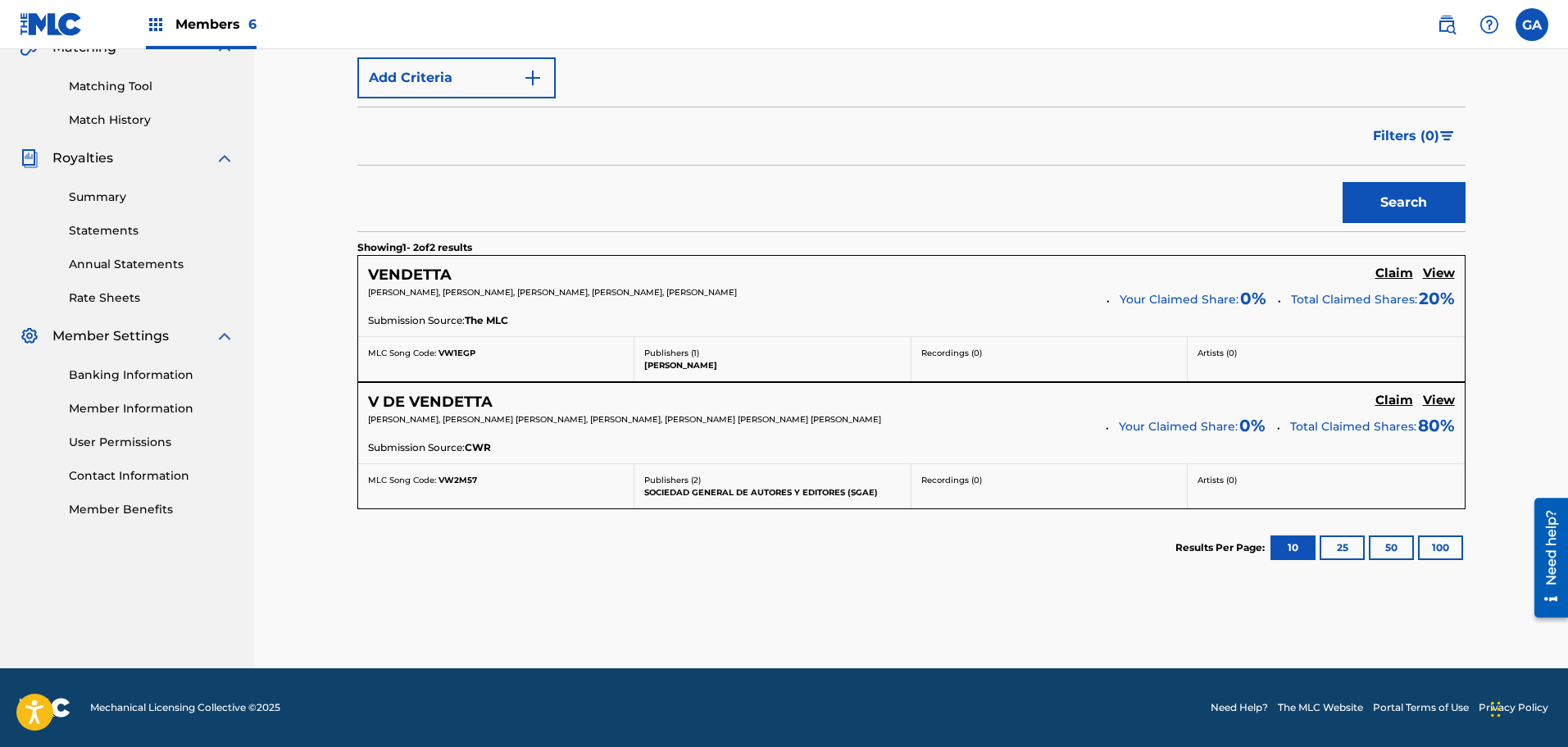
click at [1389, 271] on h5 "Claim" at bounding box center [1394, 273] width 38 height 16
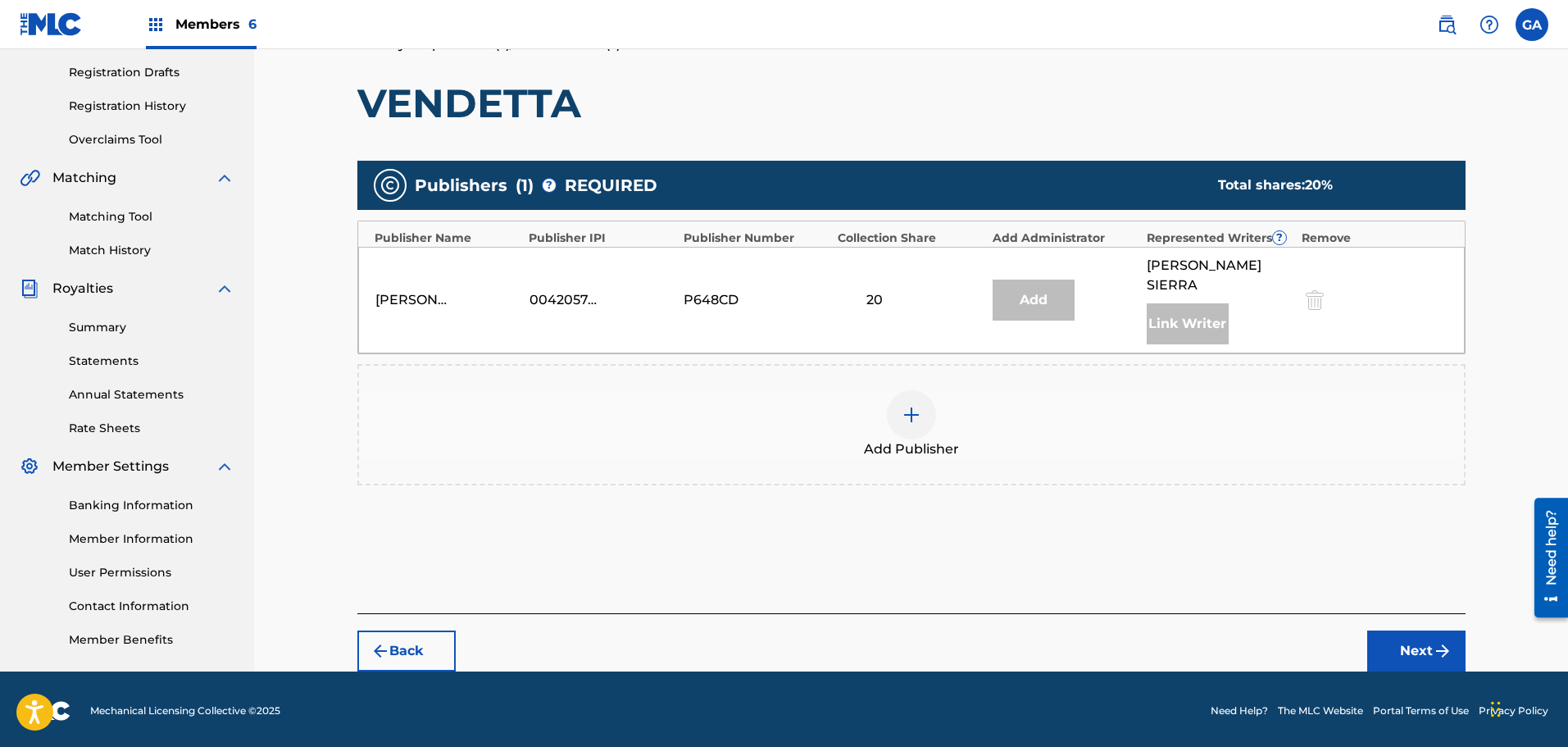
click at [905, 405] on img at bounding box center [911, 414] width 20 height 20
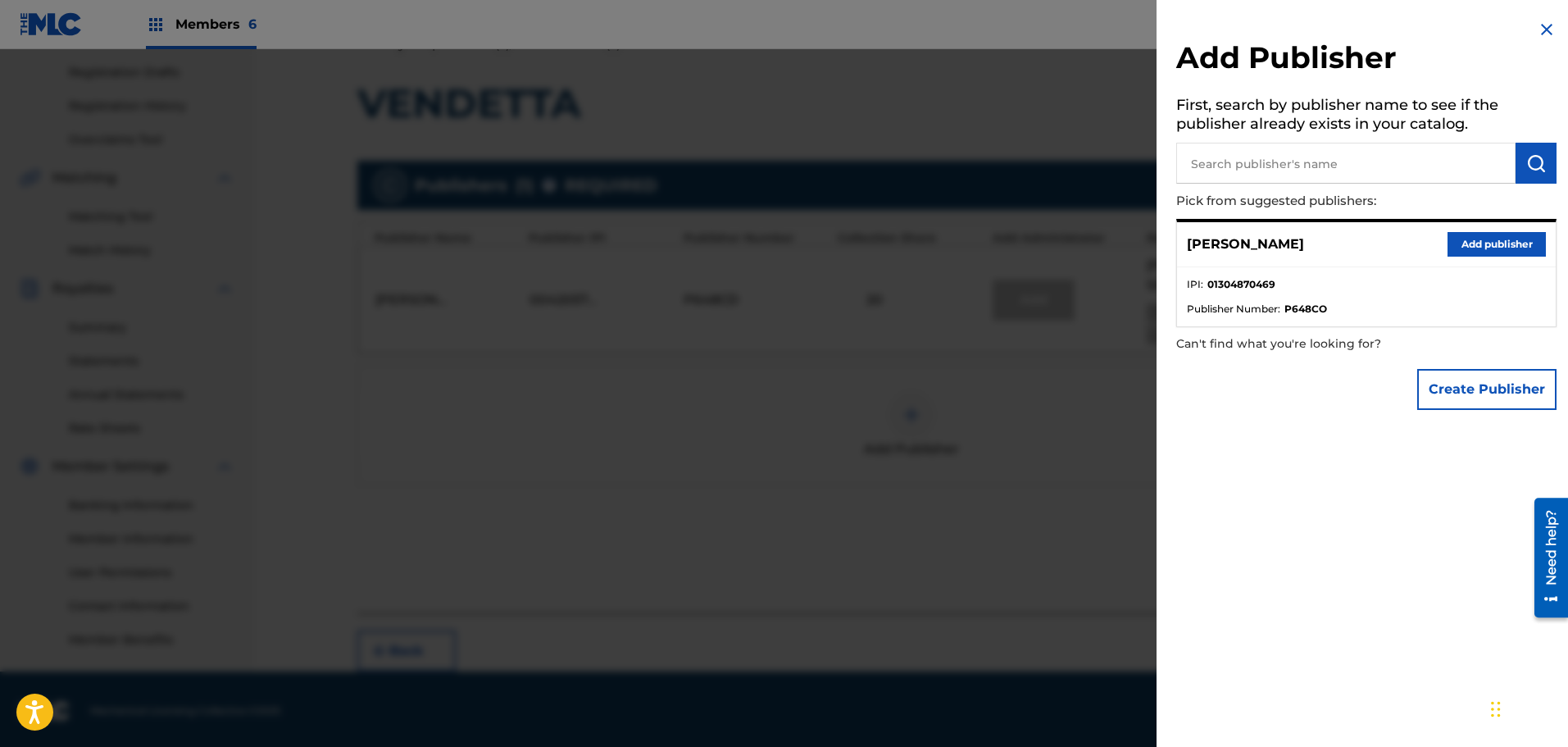
click at [1534, 240] on button "Add publisher" at bounding box center [1497, 244] width 98 height 25
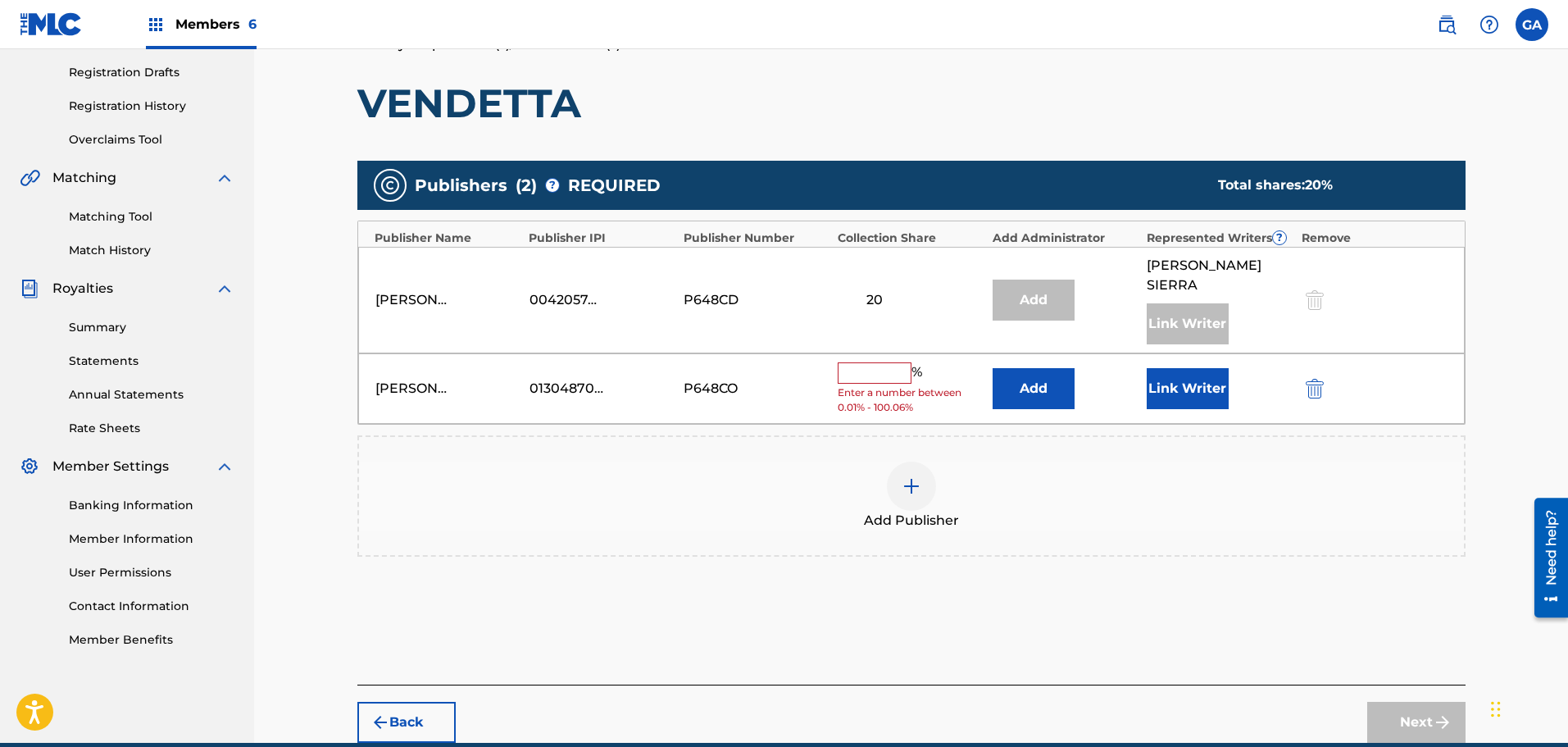
click at [878, 363] on input "text" at bounding box center [875, 373] width 74 height 22
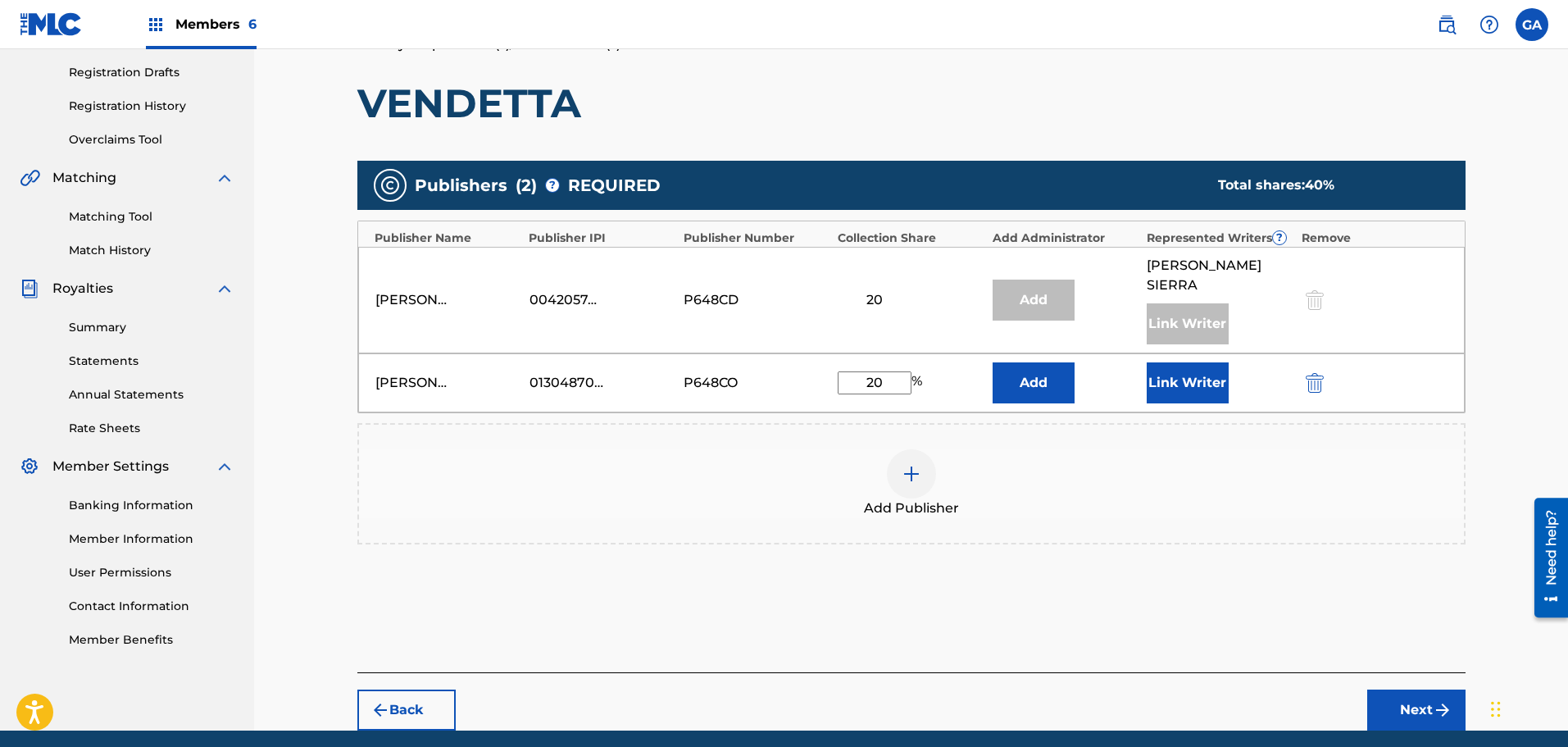
type input "20"
click at [1155, 363] on button "Link Writer" at bounding box center [1187, 383] width 82 height 41
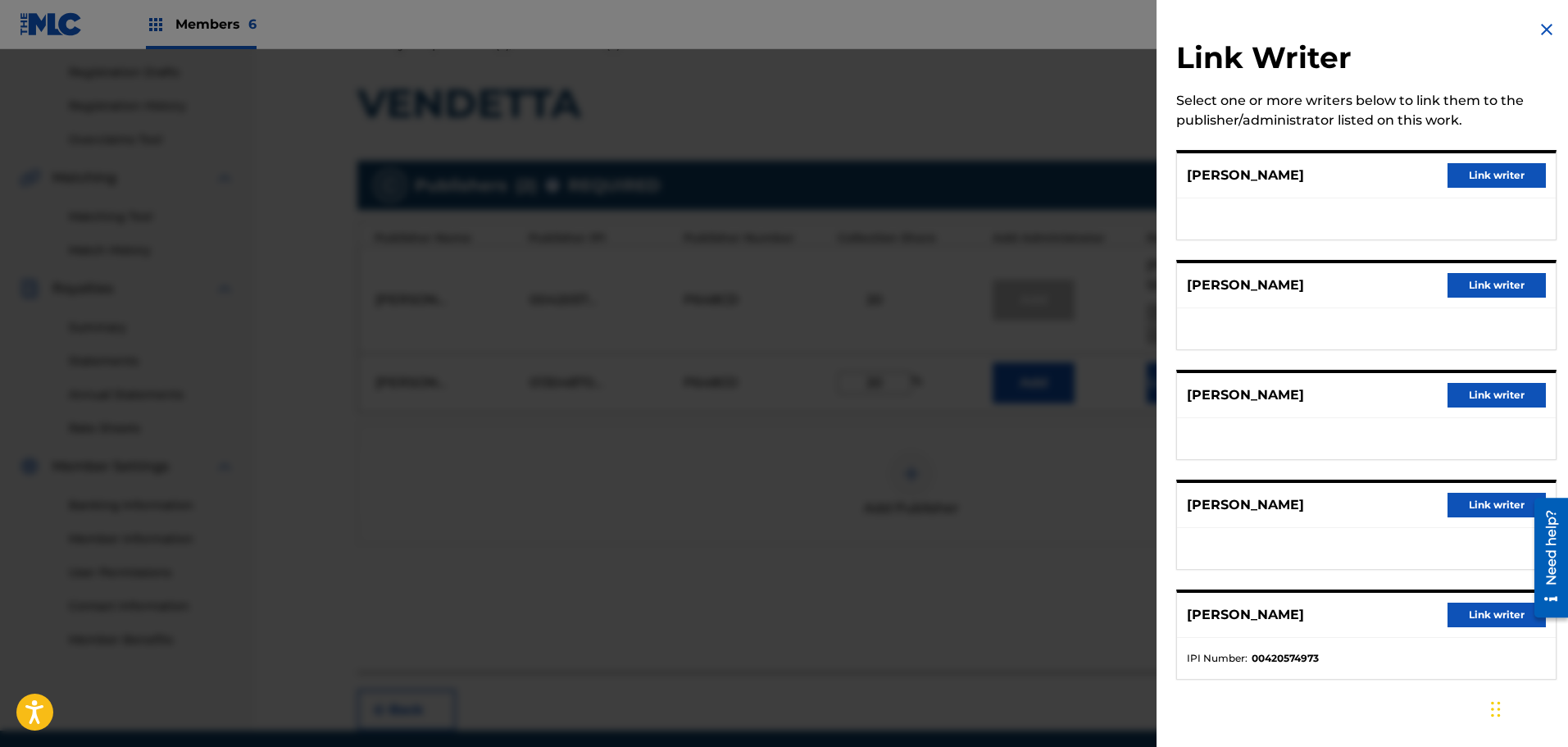
click at [1484, 501] on button "Link writer" at bounding box center [1497, 505] width 98 height 25
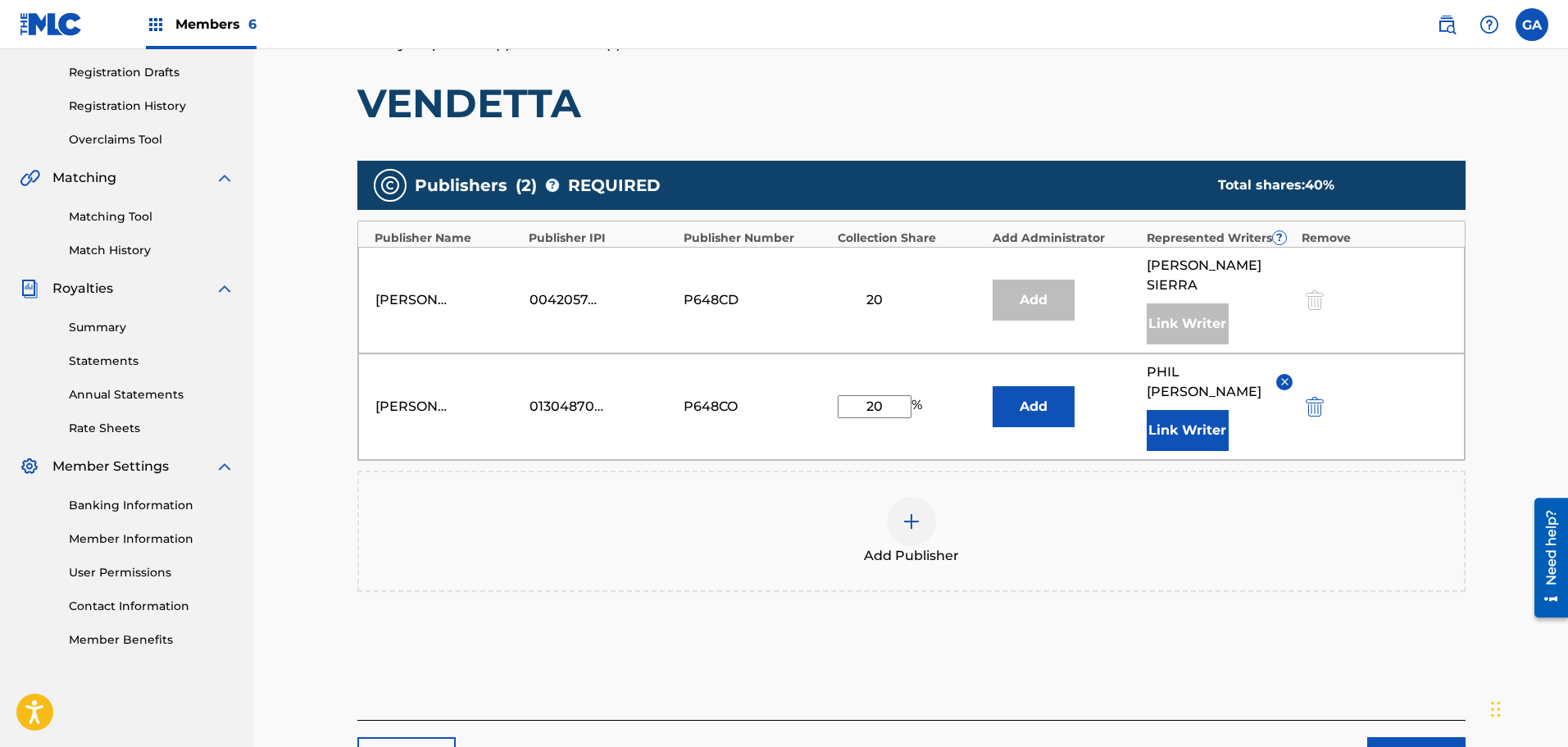
click at [1419, 738] on button "Next" at bounding box center [1416, 758] width 98 height 41
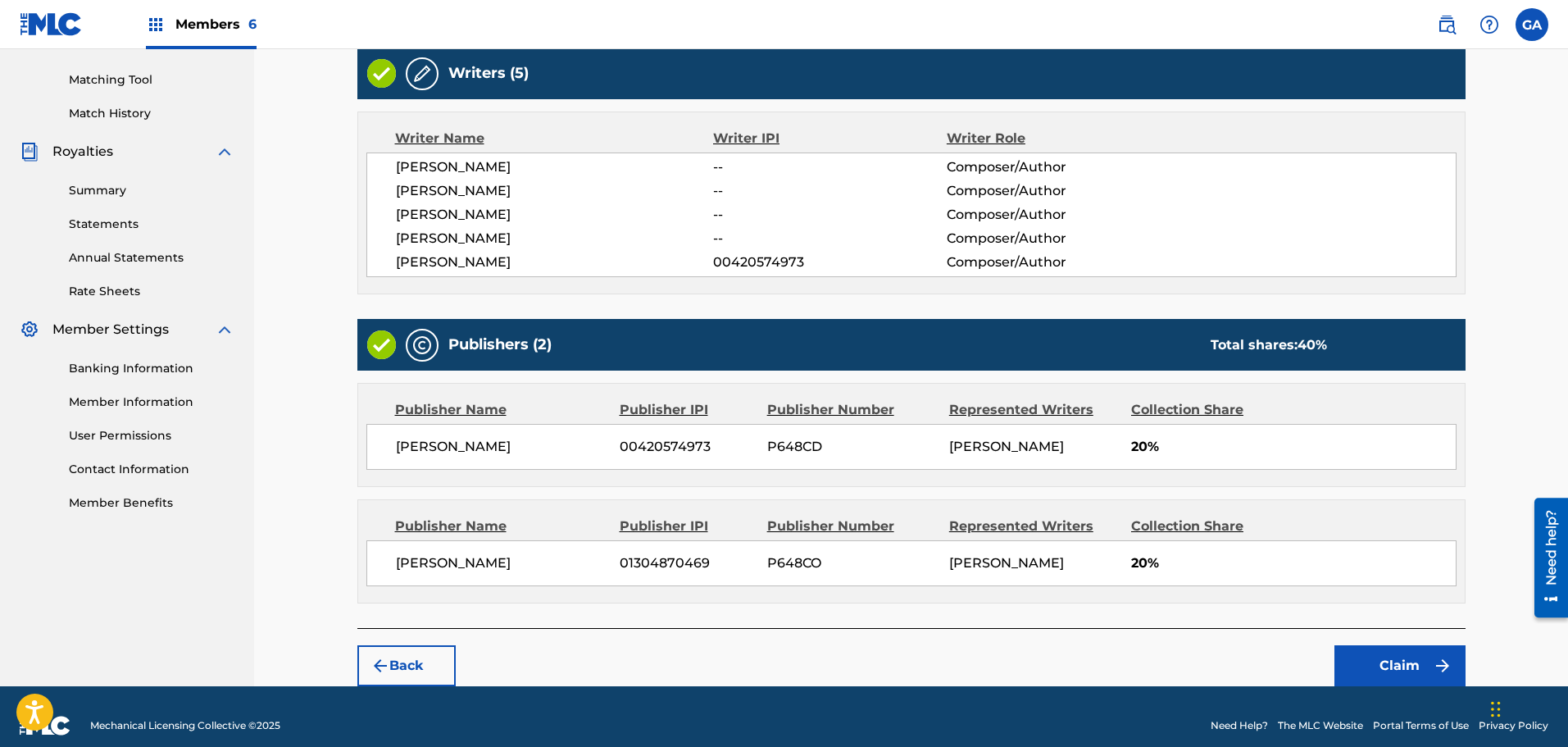
scroll to position [425, 0]
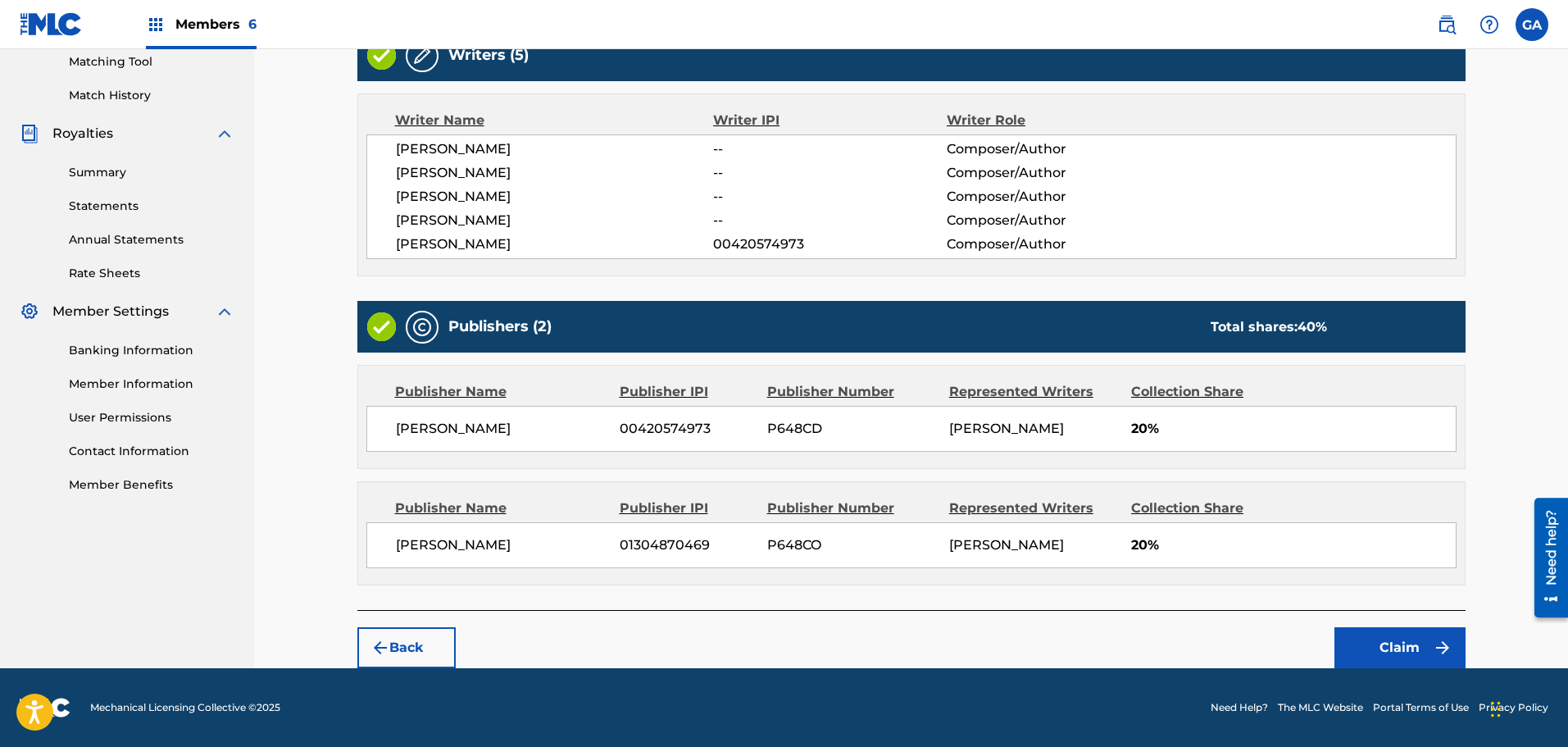
click at [1412, 649] on button "Claim" at bounding box center [1400, 648] width 131 height 41
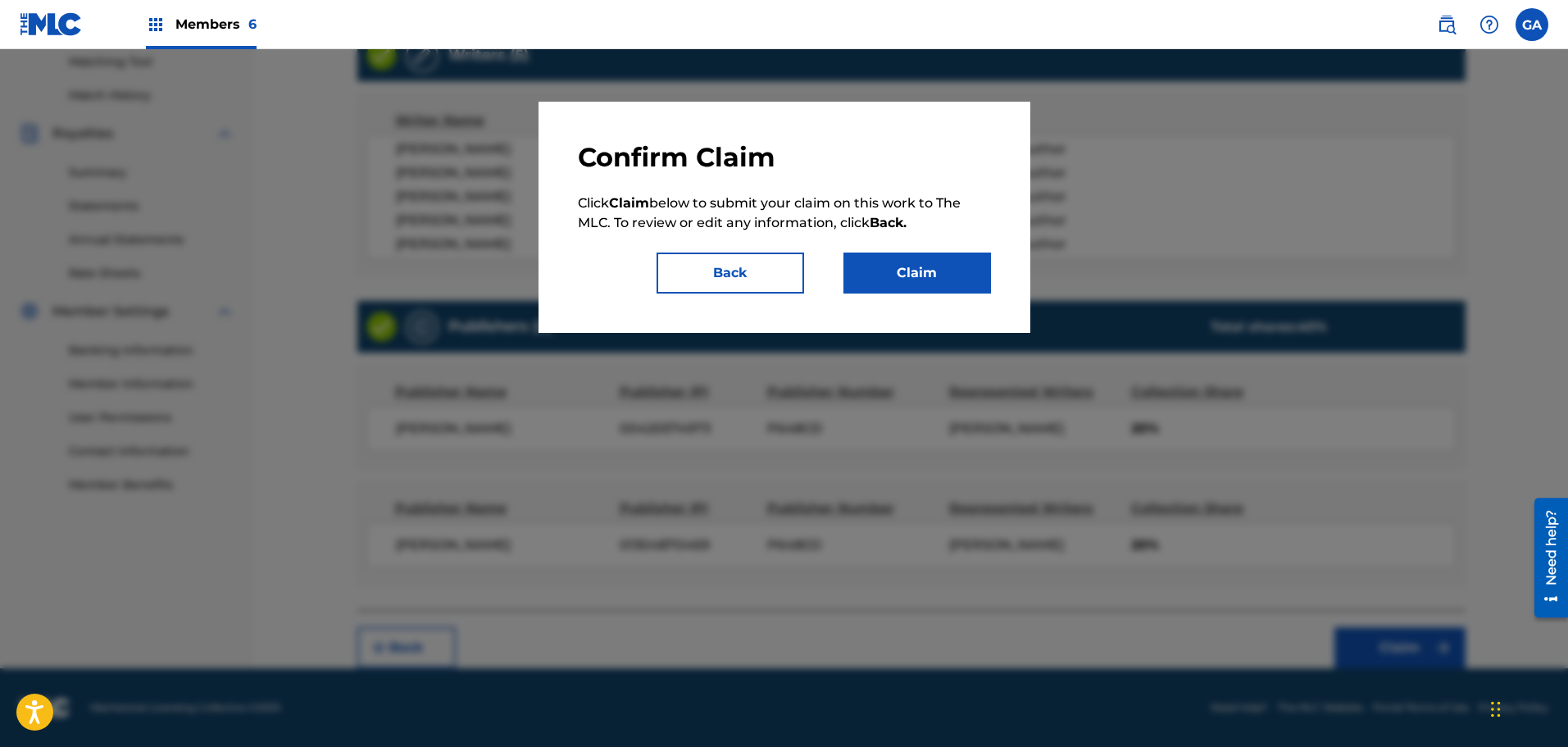
click at [930, 276] on button "Claim" at bounding box center [916, 273] width 147 height 41
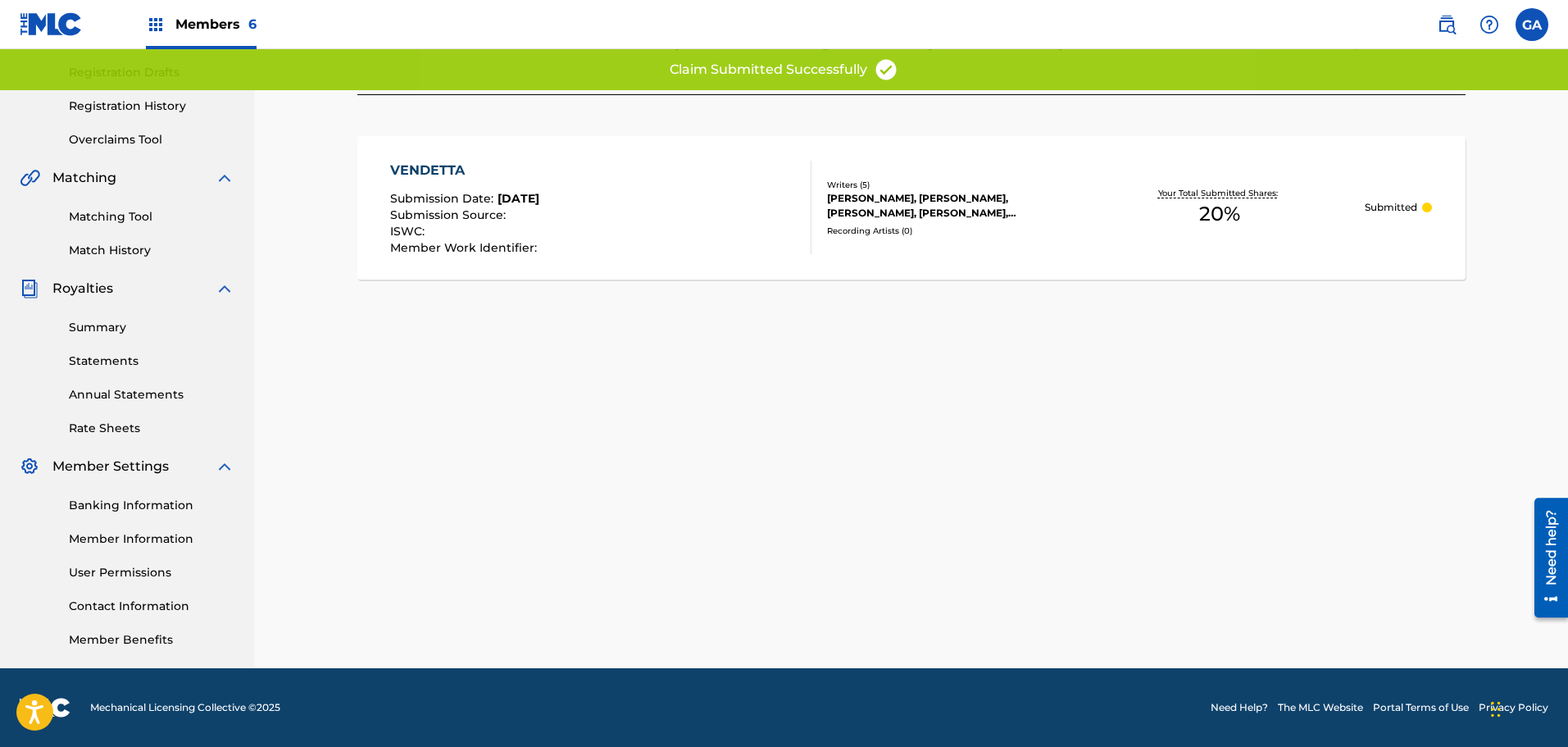
scroll to position [270, 0]
